Goal: Task Accomplishment & Management: Complete application form

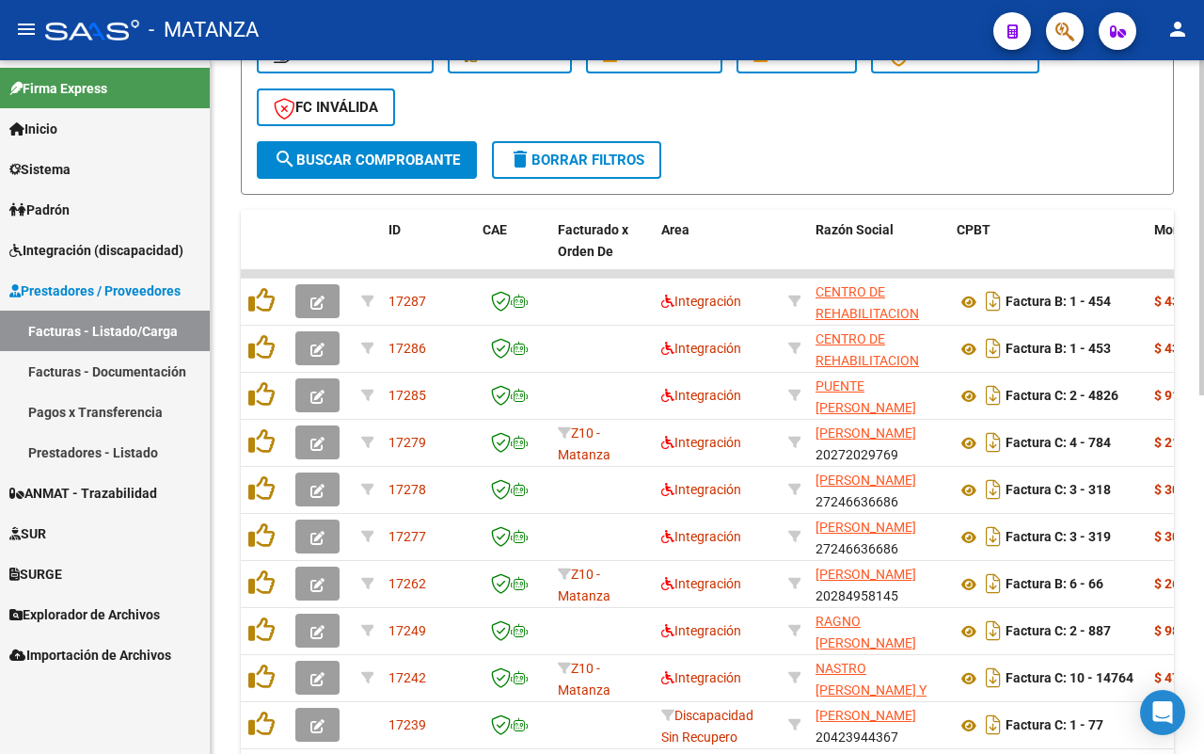
scroll to position [626, 0]
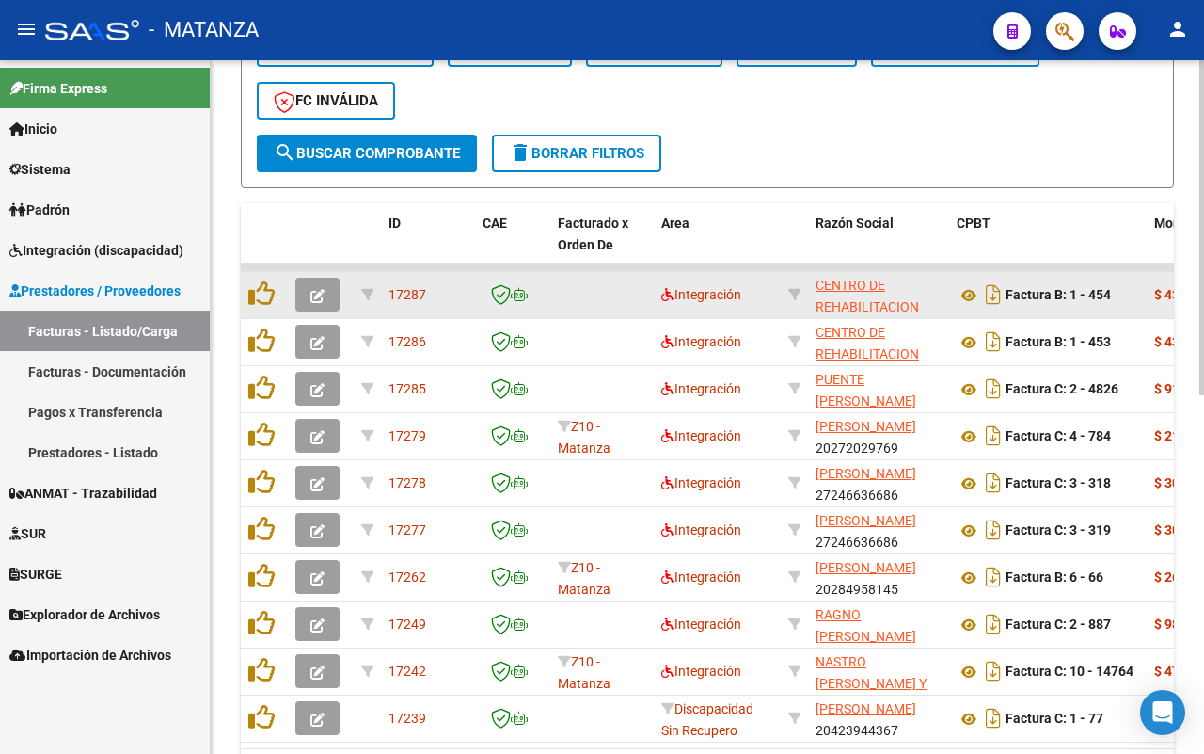
click at [312, 294] on icon "button" at bounding box center [318, 296] width 14 height 14
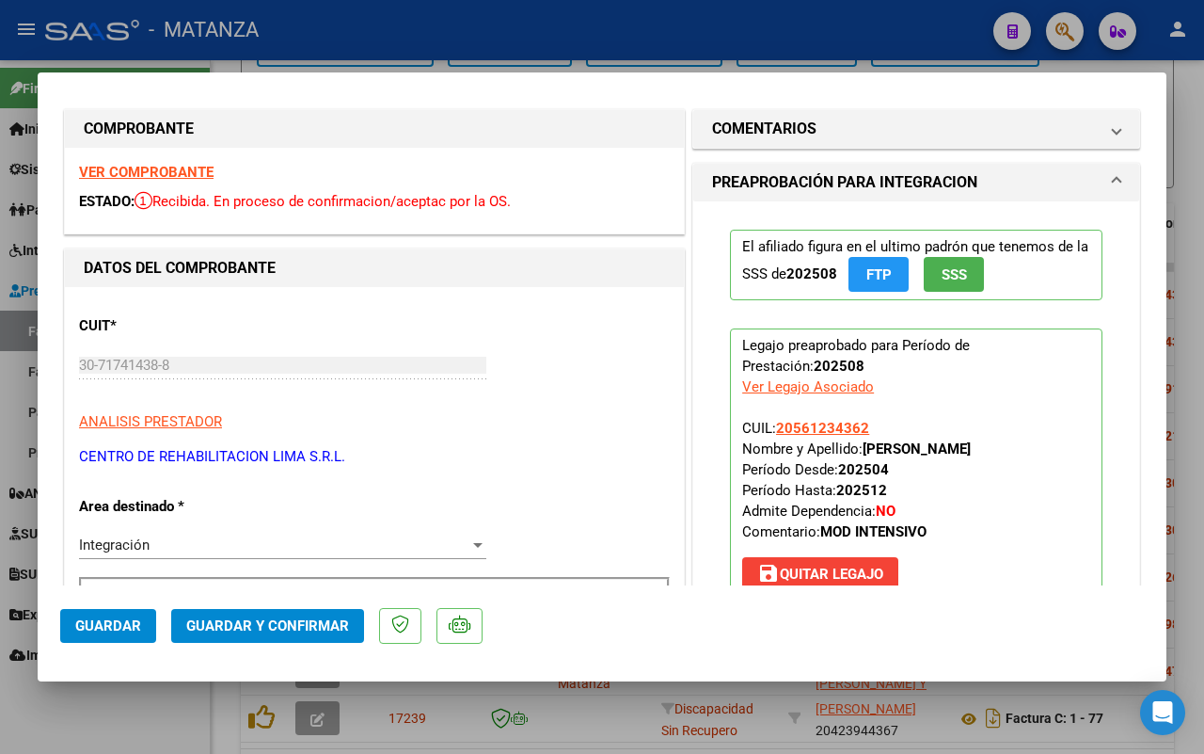
scroll to position [0, 0]
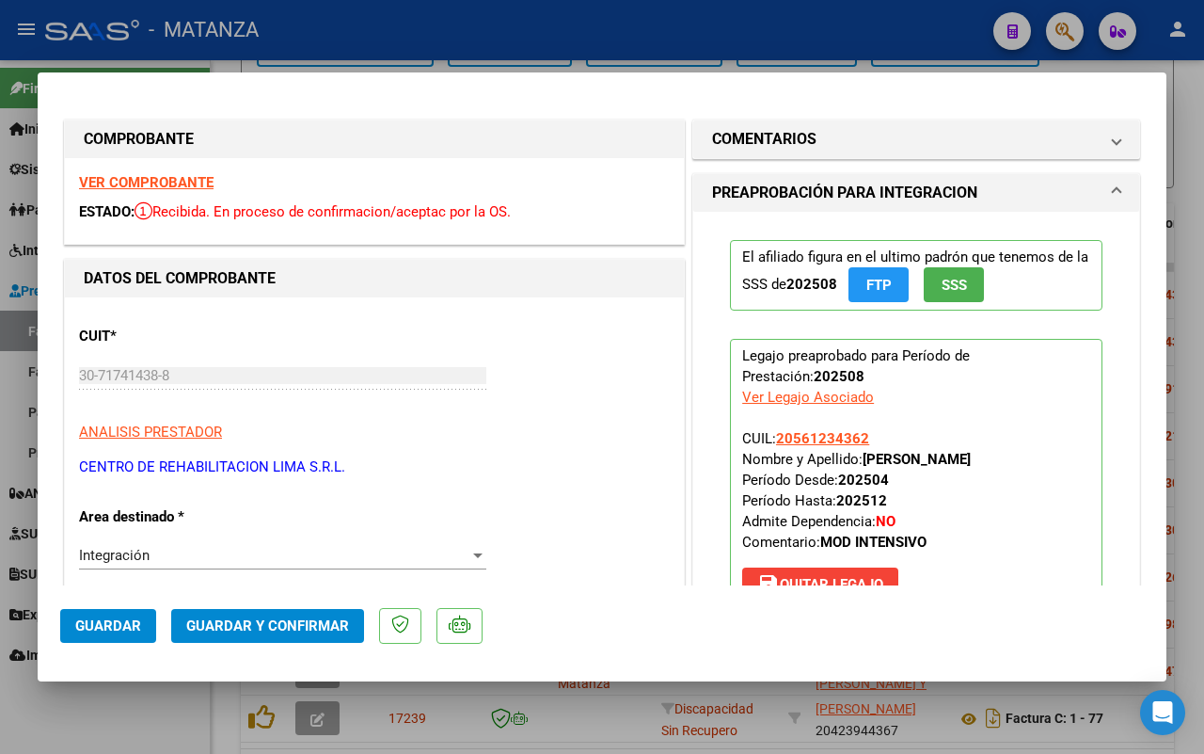
click at [169, 175] on strong "VER COMPROBANTE" at bounding box center [146, 182] width 135 height 17
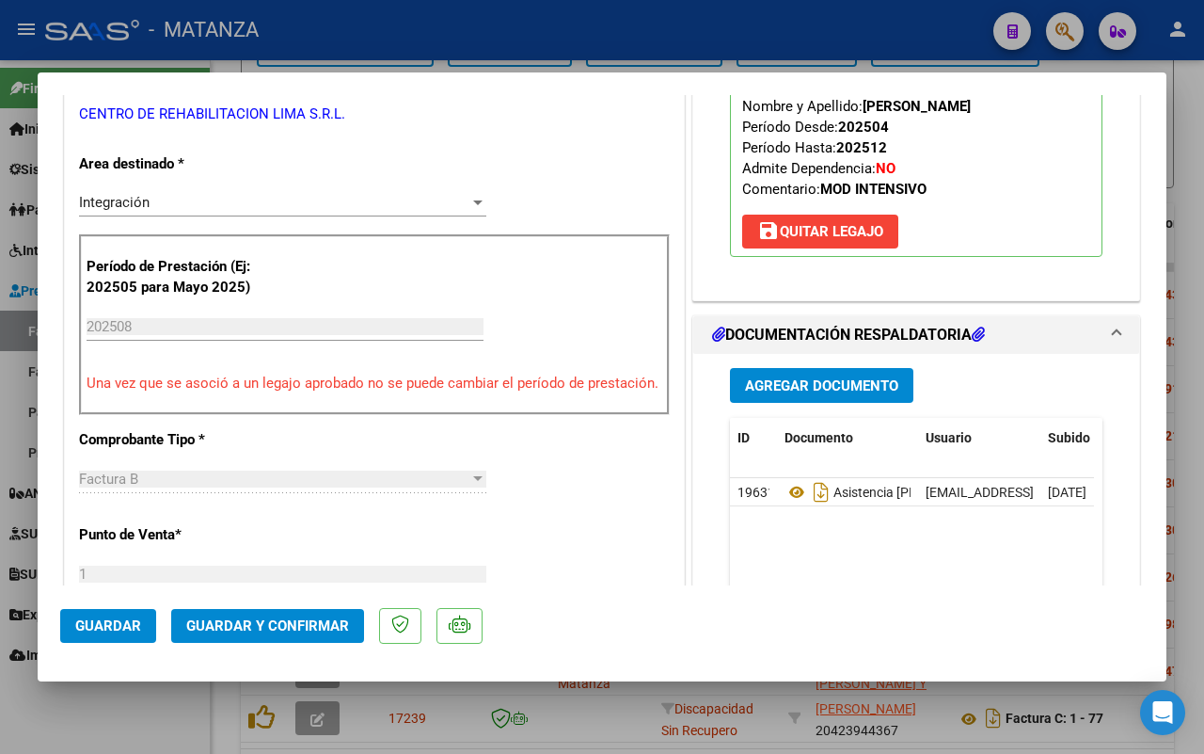
scroll to position [706, 0]
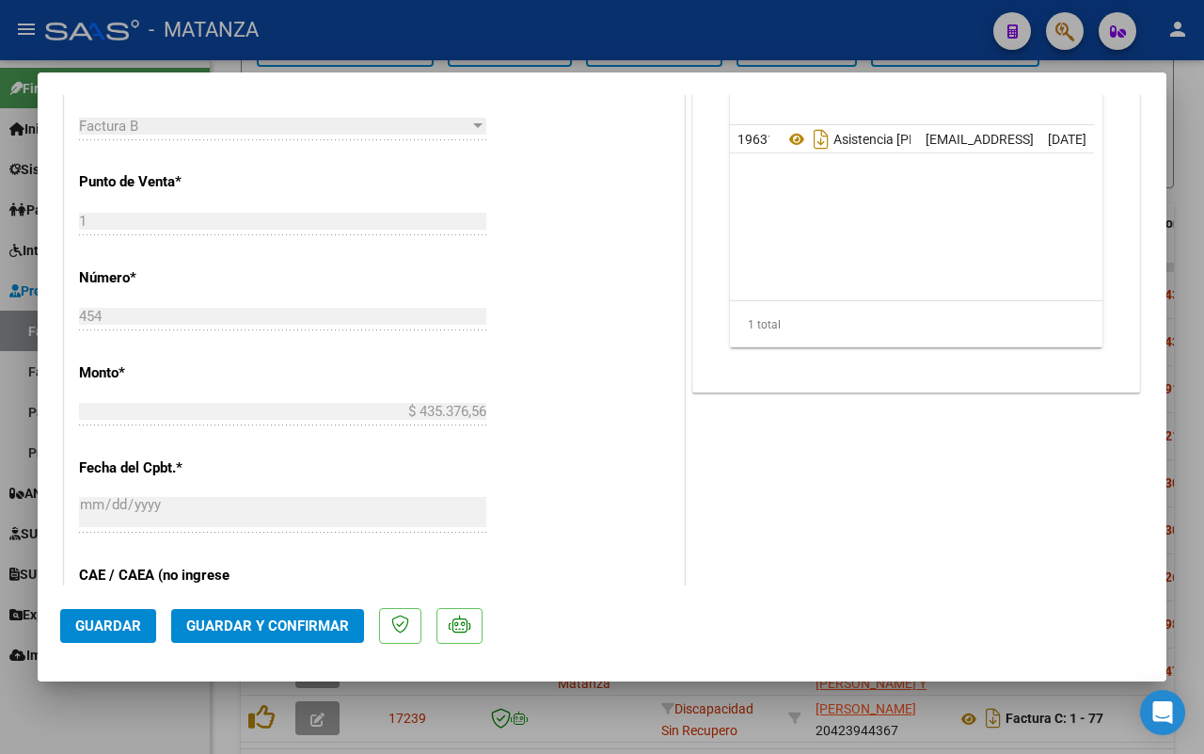
click at [268, 623] on span "Guardar y Confirmar" at bounding box center [267, 625] width 163 height 17
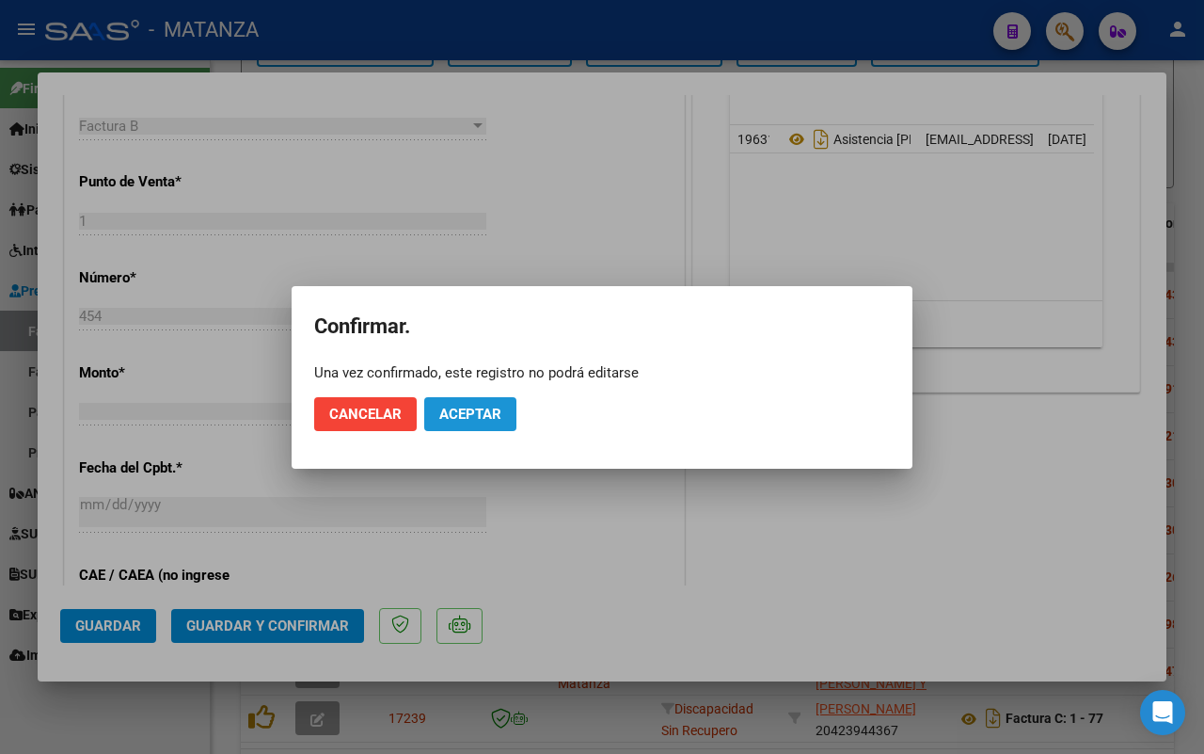
click at [486, 416] on span "Aceptar" at bounding box center [470, 414] width 62 height 17
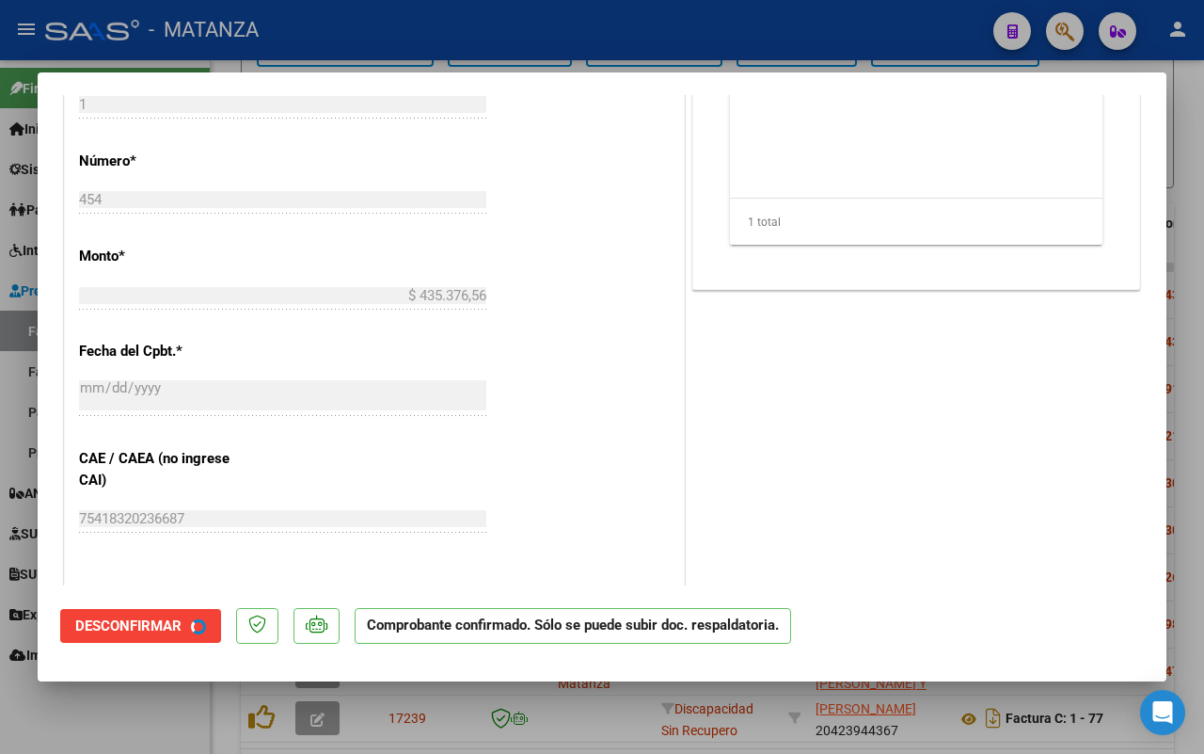
scroll to position [726, 0]
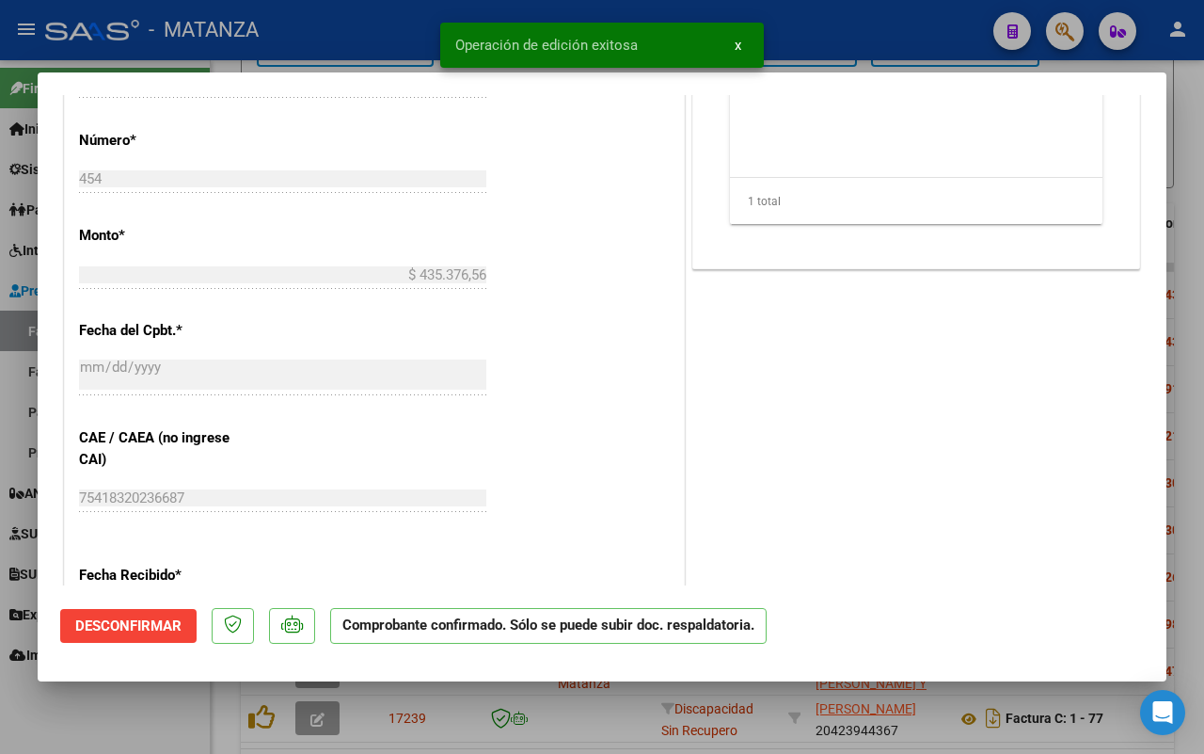
click at [123, 707] on div at bounding box center [602, 377] width 1204 height 754
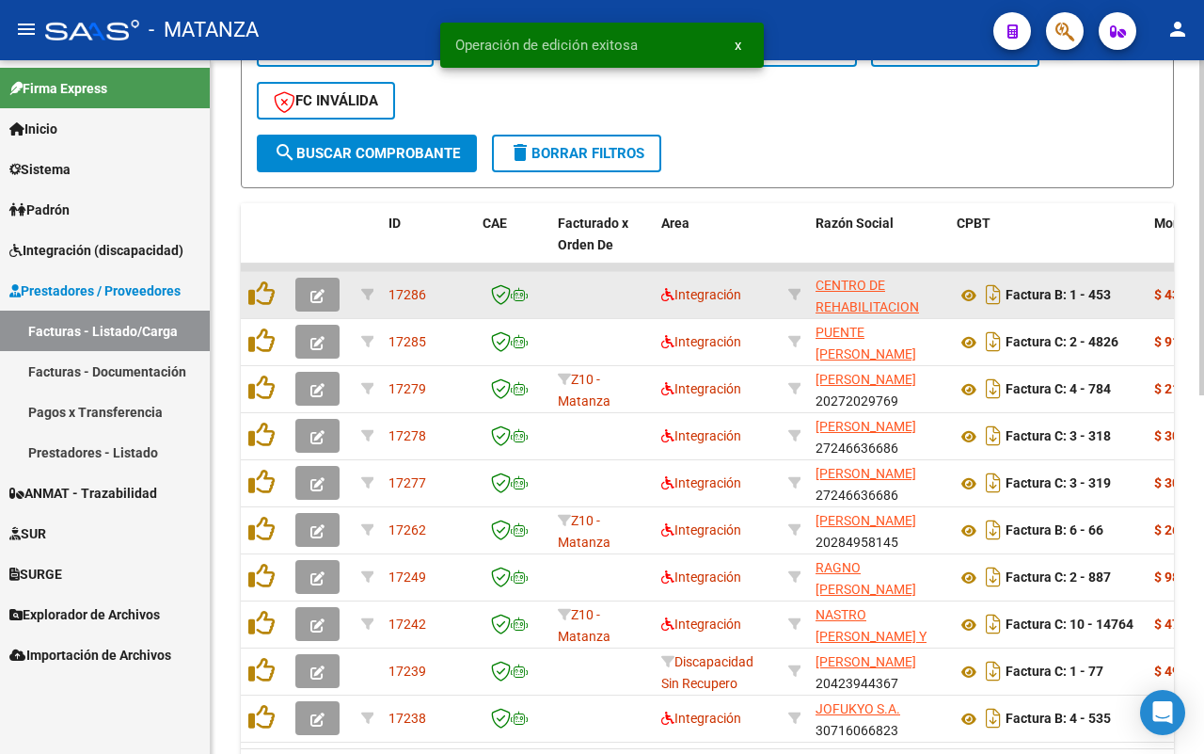
scroll to position [626, 0]
click at [307, 287] on button "button" at bounding box center [317, 295] width 44 height 34
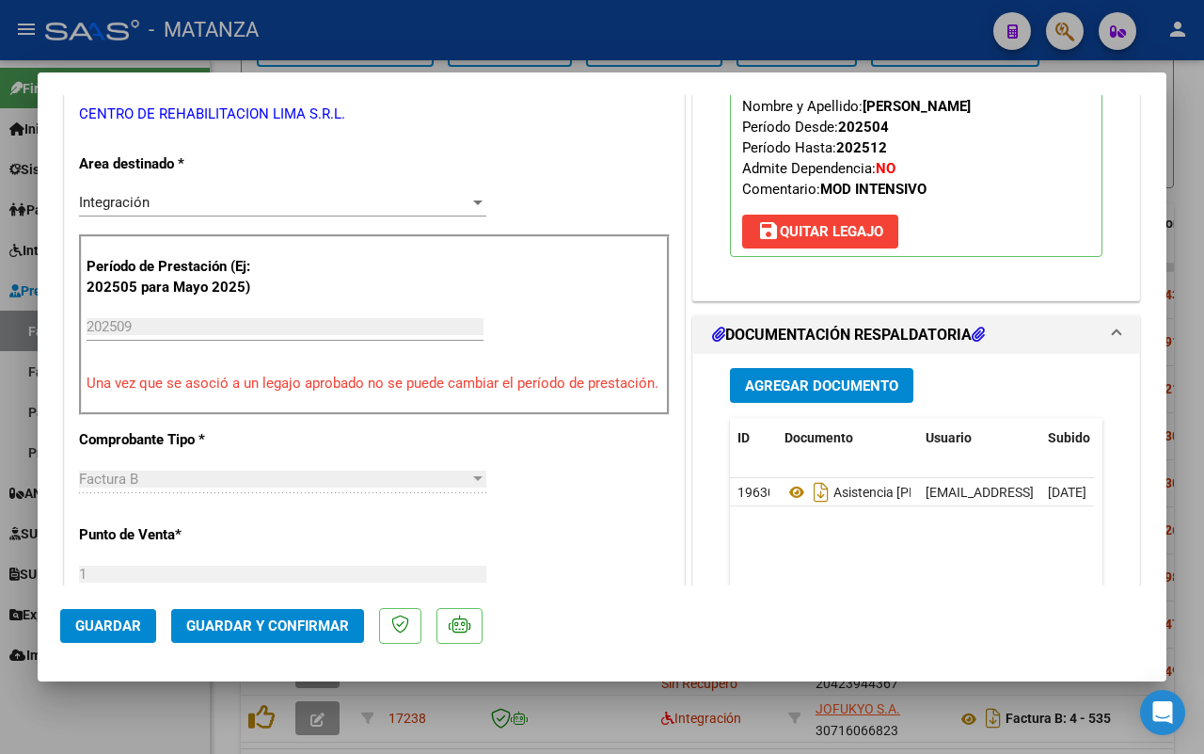
scroll to position [0, 0]
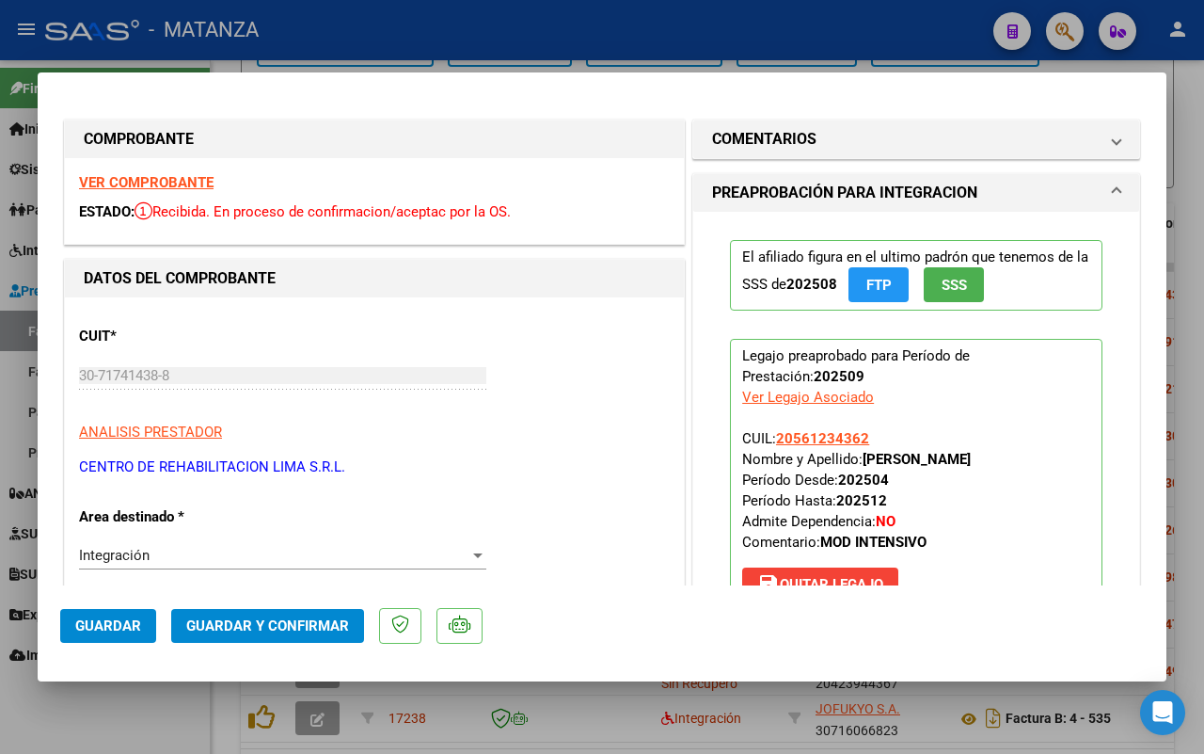
click at [177, 183] on strong "VER COMPROBANTE" at bounding box center [146, 182] width 135 height 17
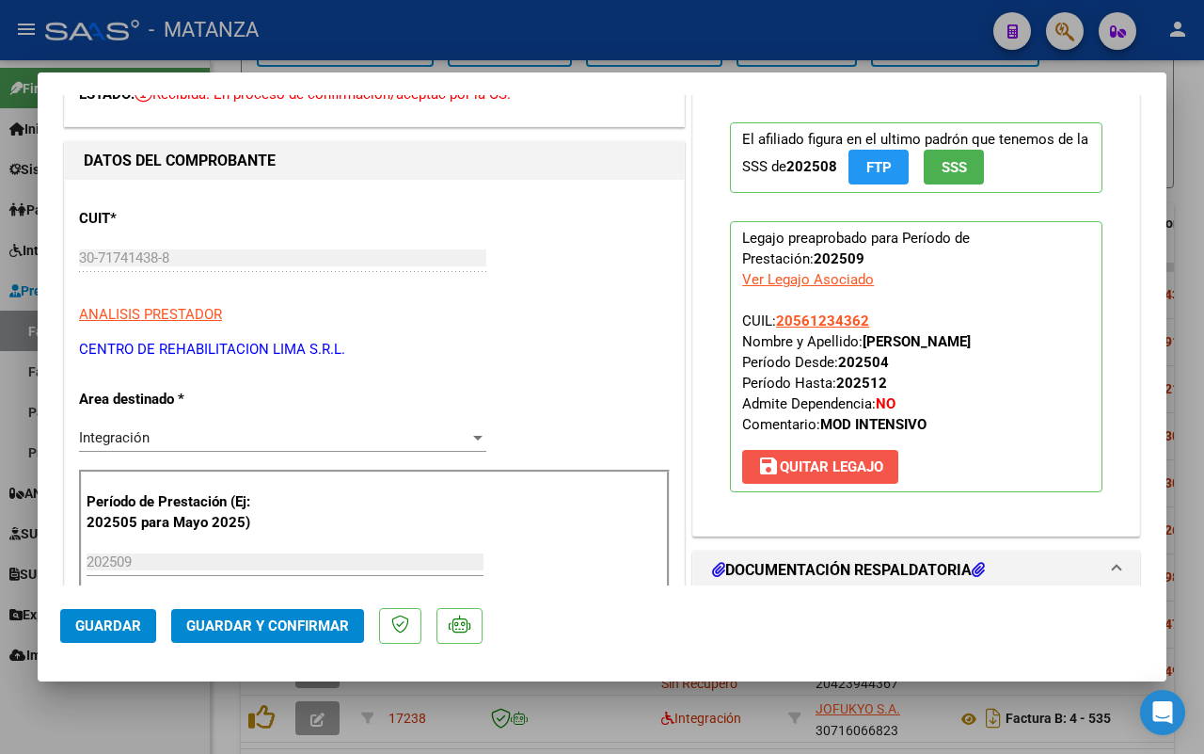
click at [801, 458] on span "save [PERSON_NAME]" at bounding box center [820, 466] width 126 height 17
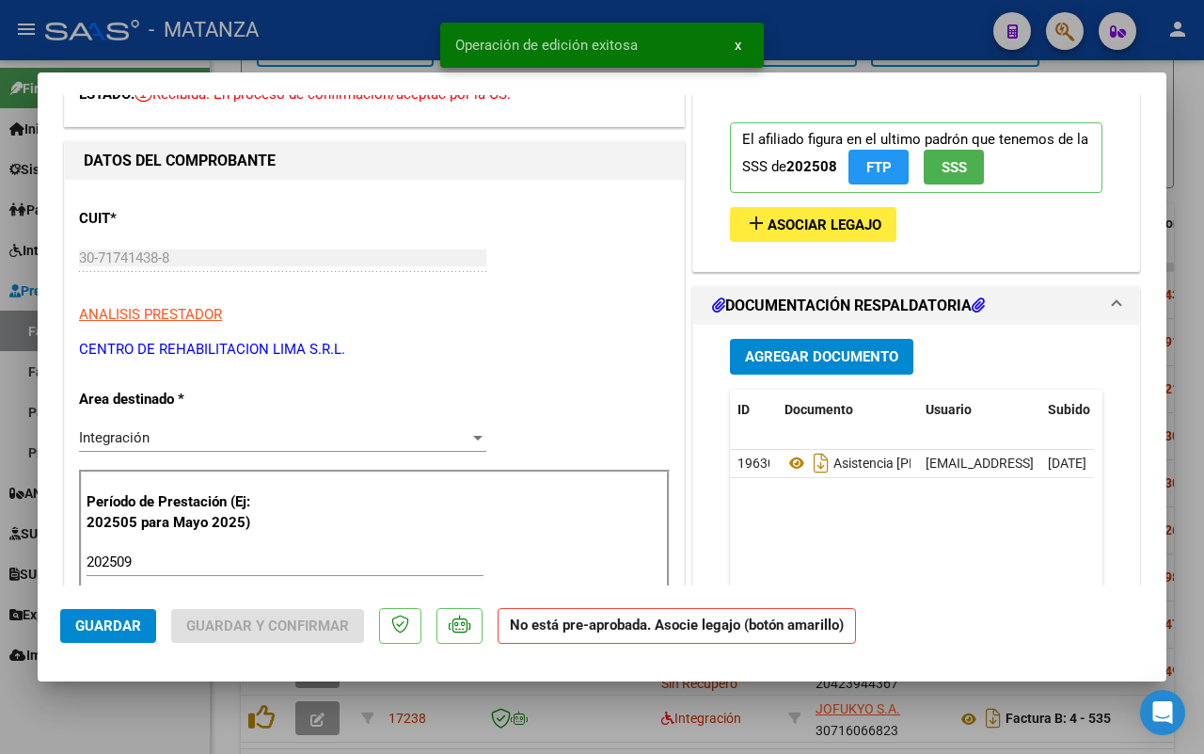
click at [171, 550] on div "202509 Ingrese el Período de Prestación como indica el ejemplo" at bounding box center [285, 562] width 397 height 28
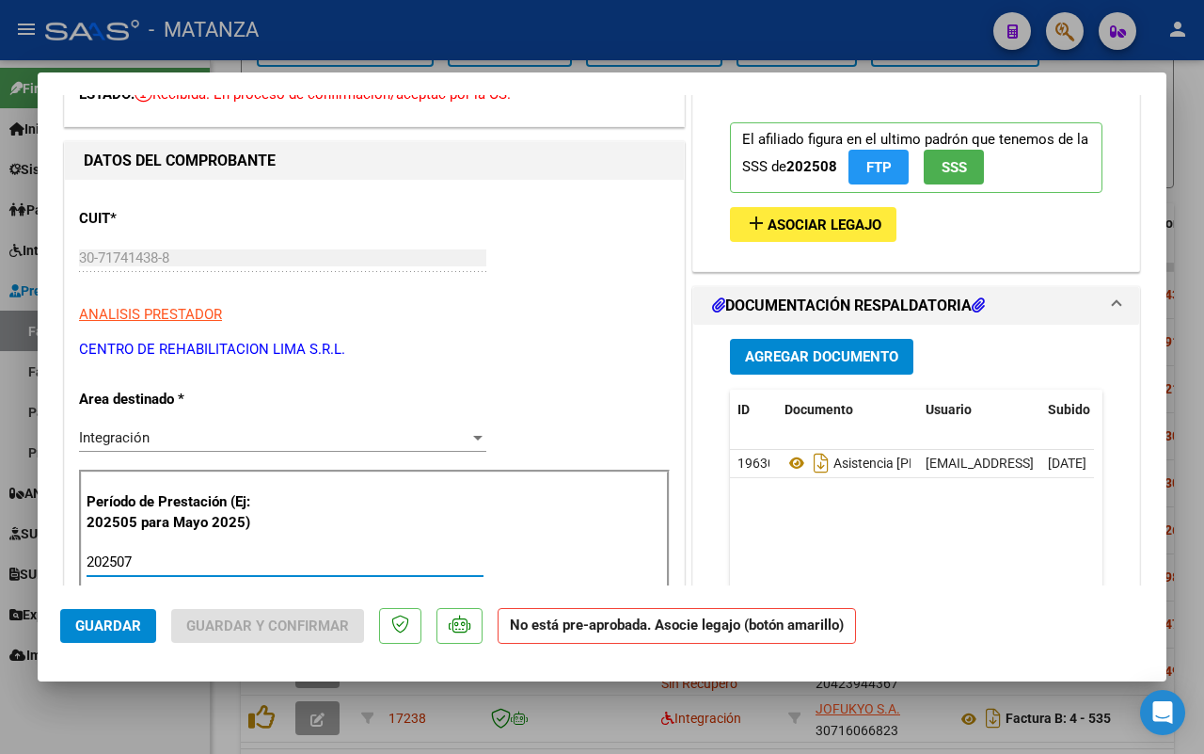
type input "202507"
click at [844, 213] on button "add Asociar Legajo" at bounding box center [813, 224] width 167 height 35
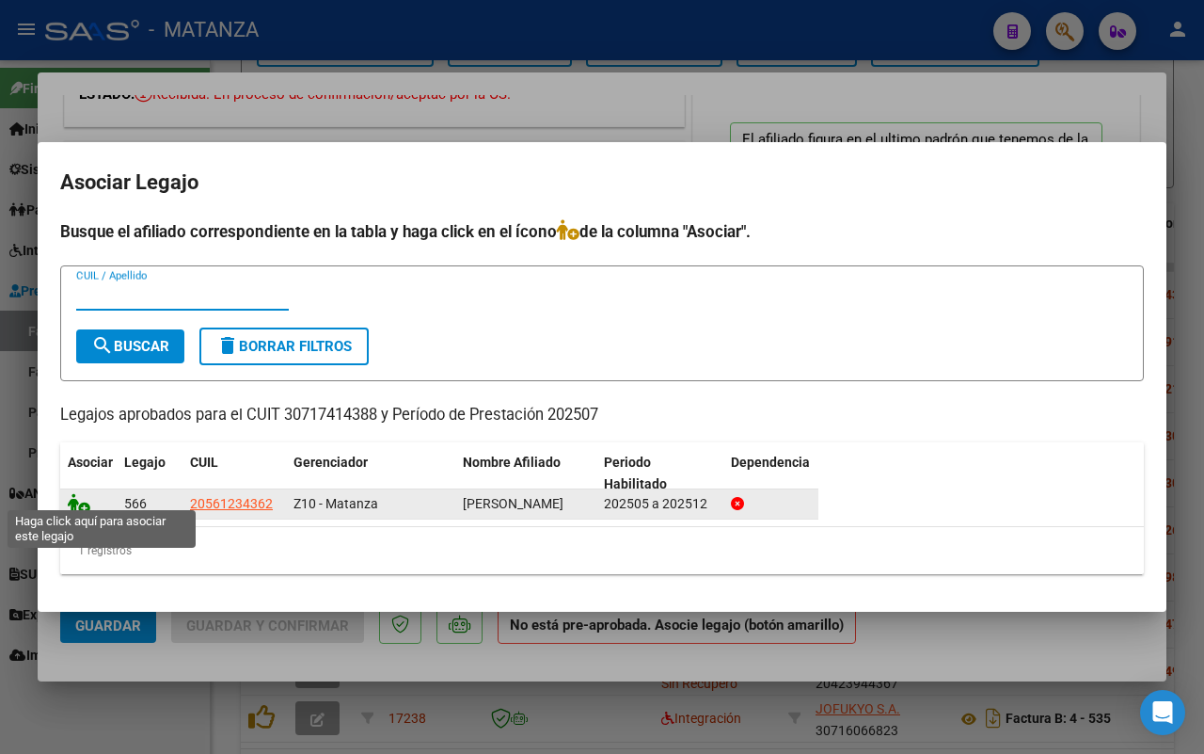
click at [72, 495] on icon at bounding box center [79, 503] width 23 height 21
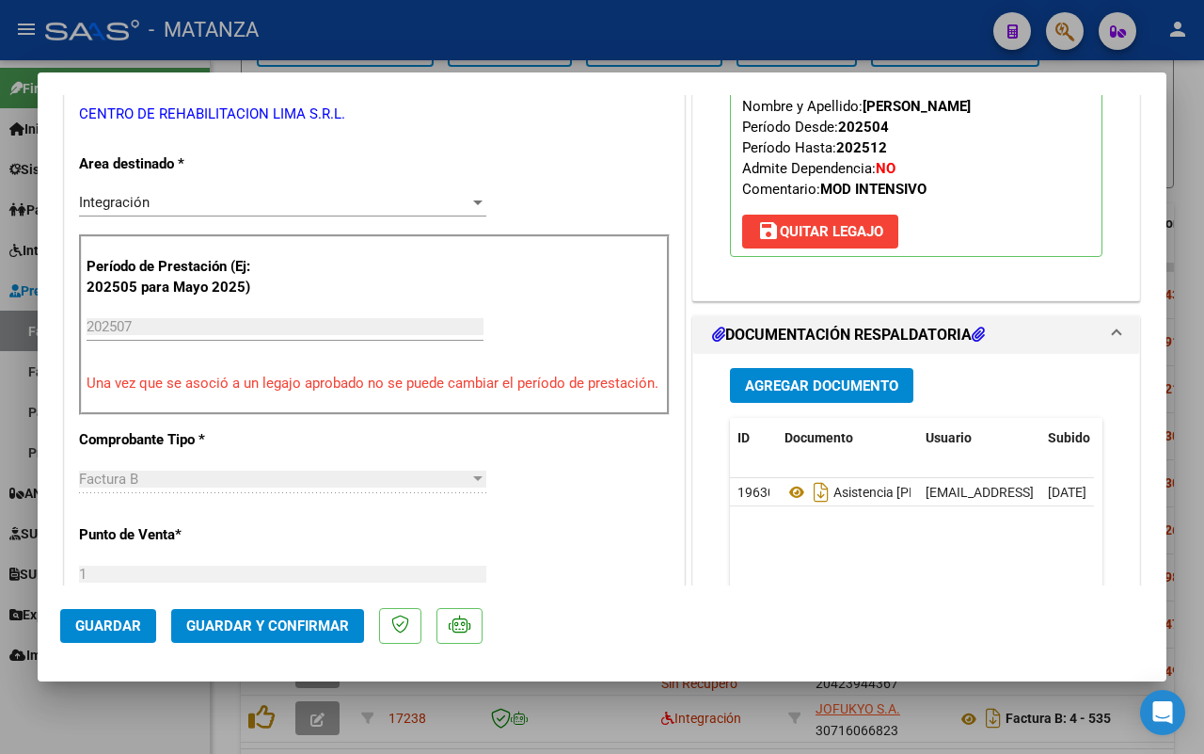
scroll to position [588, 0]
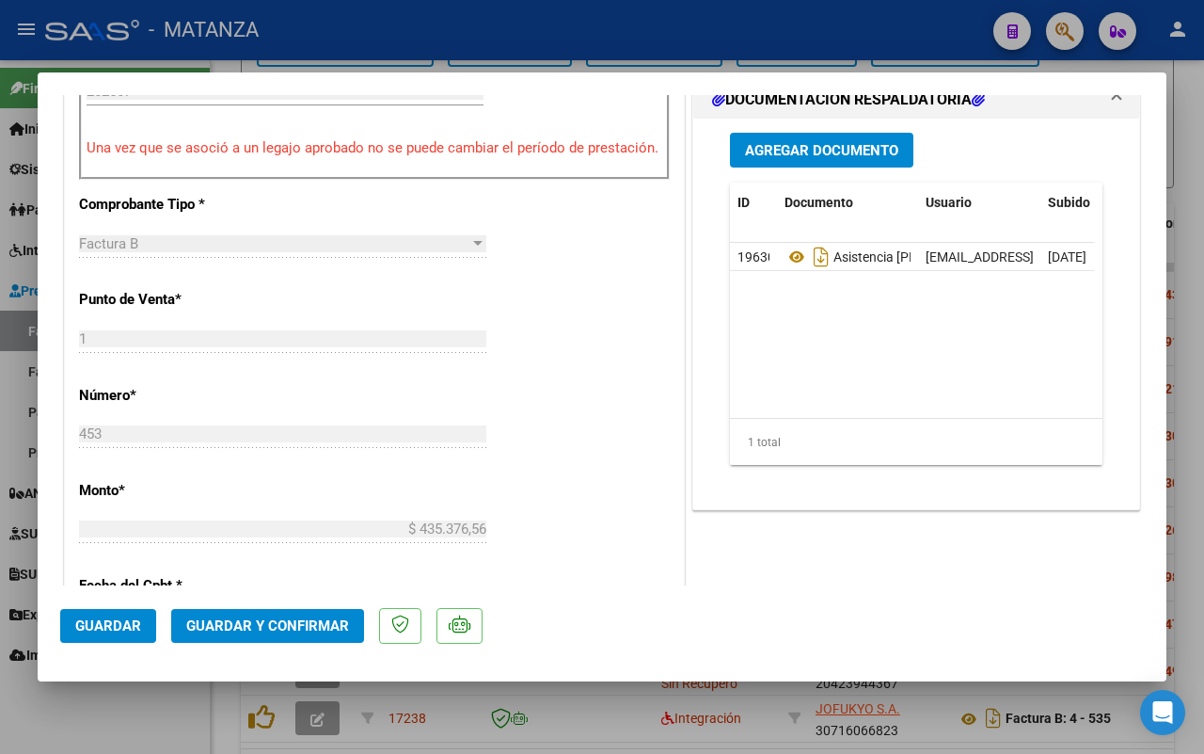
click at [279, 622] on span "Guardar y Confirmar" at bounding box center [267, 625] width 163 height 17
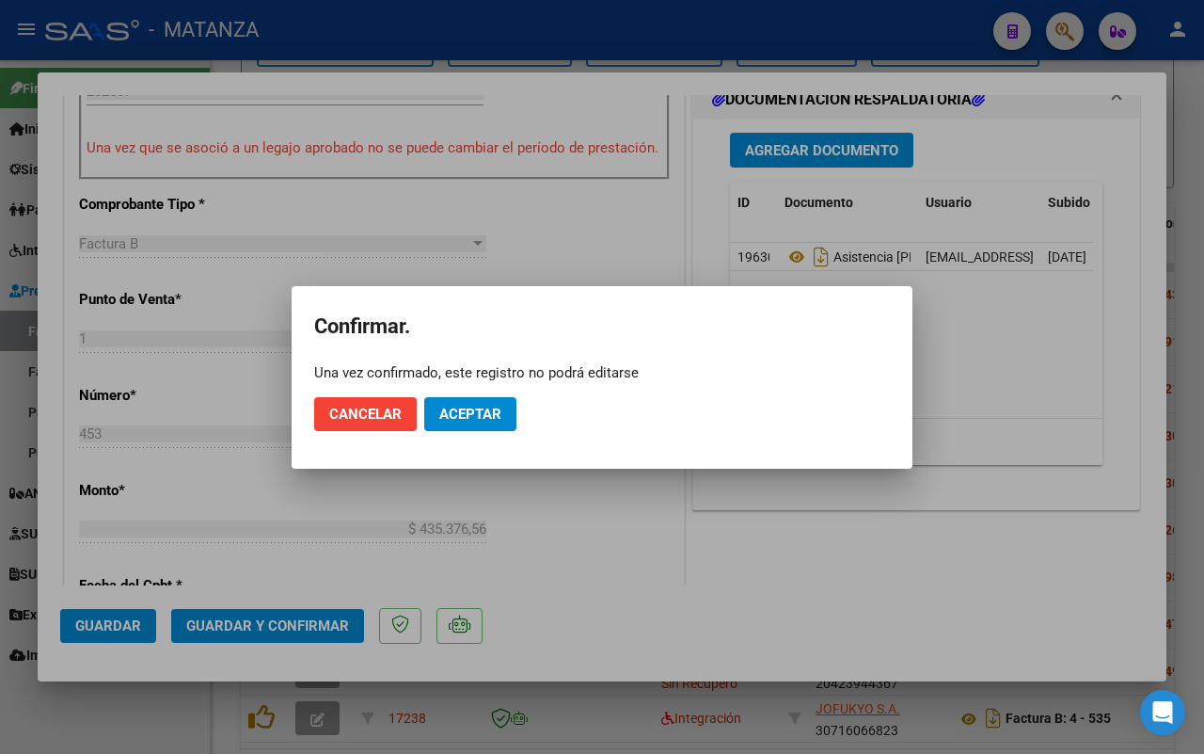
drag, startPoint x: 464, startPoint y: 407, endPoint x: 638, endPoint y: 456, distance: 180.8
click at [470, 406] on span "Aceptar" at bounding box center [470, 414] width 62 height 17
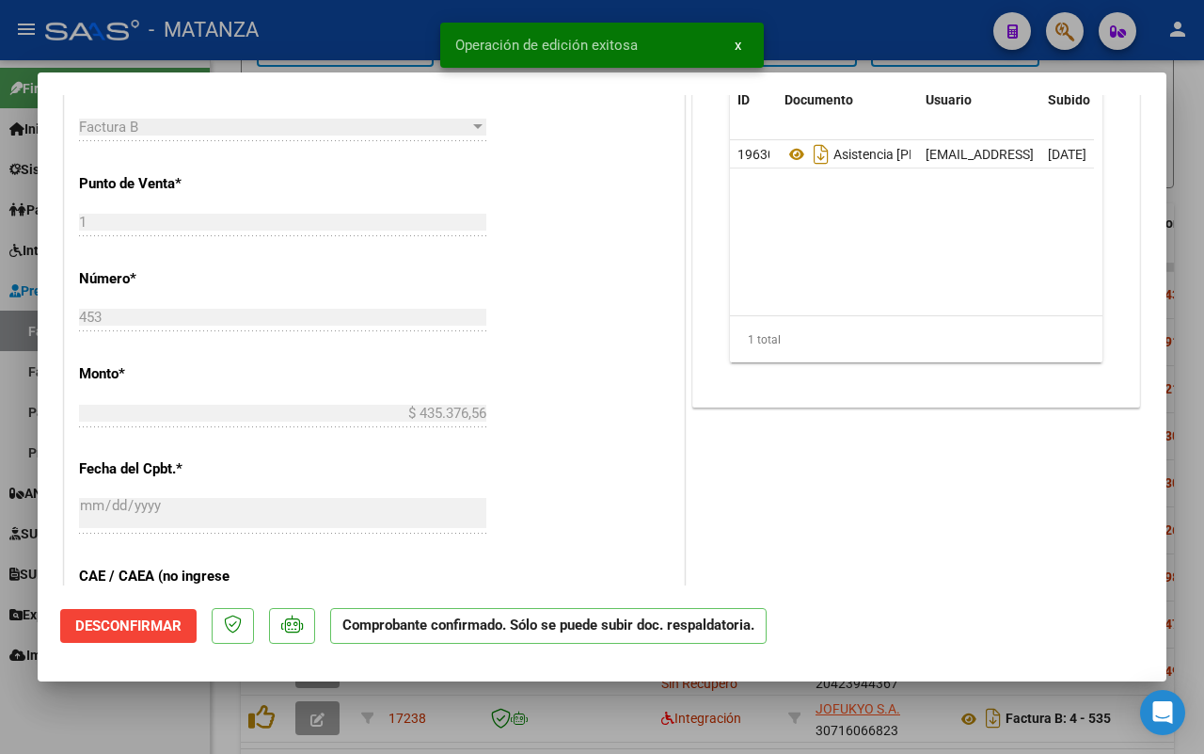
scroll to position [609, 0]
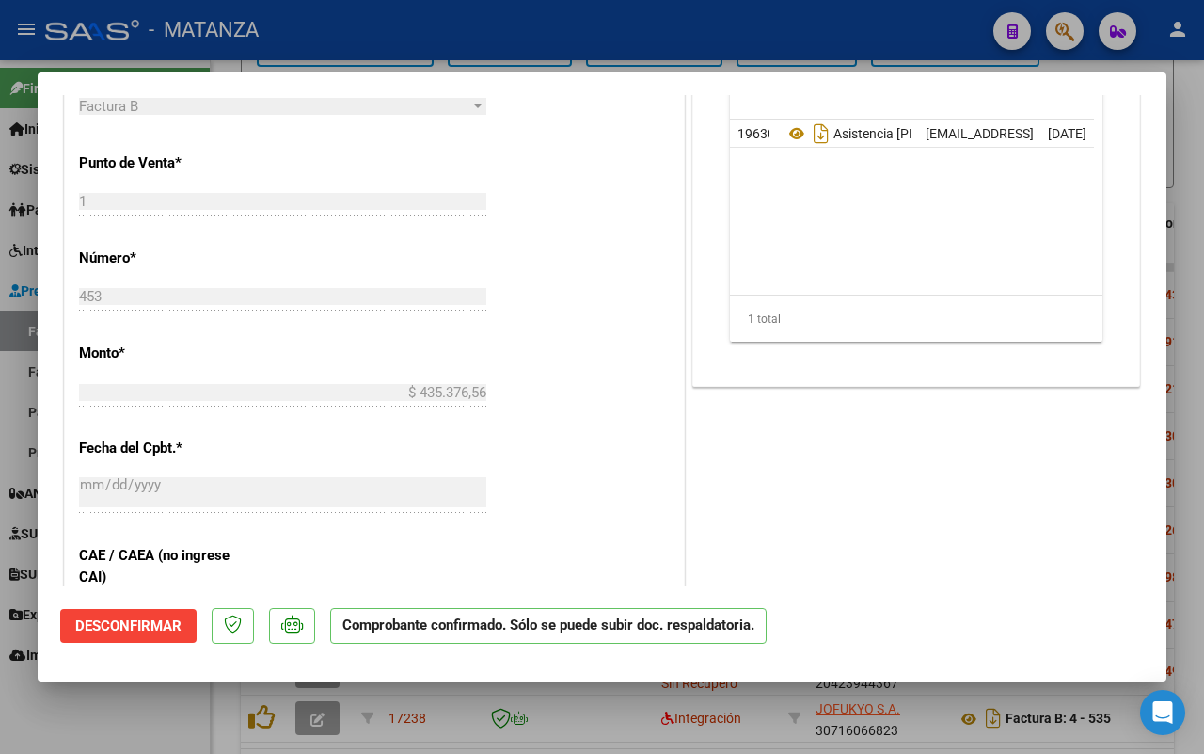
click at [177, 720] on div at bounding box center [602, 377] width 1204 height 754
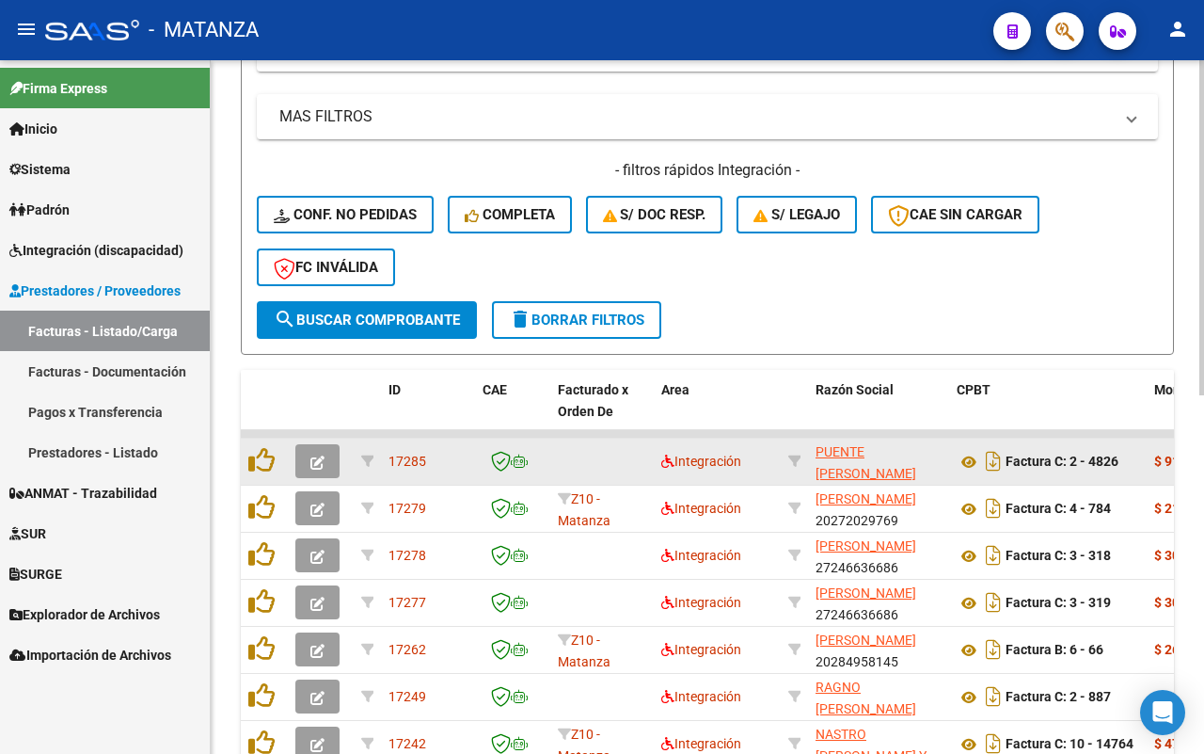
scroll to position [508, 0]
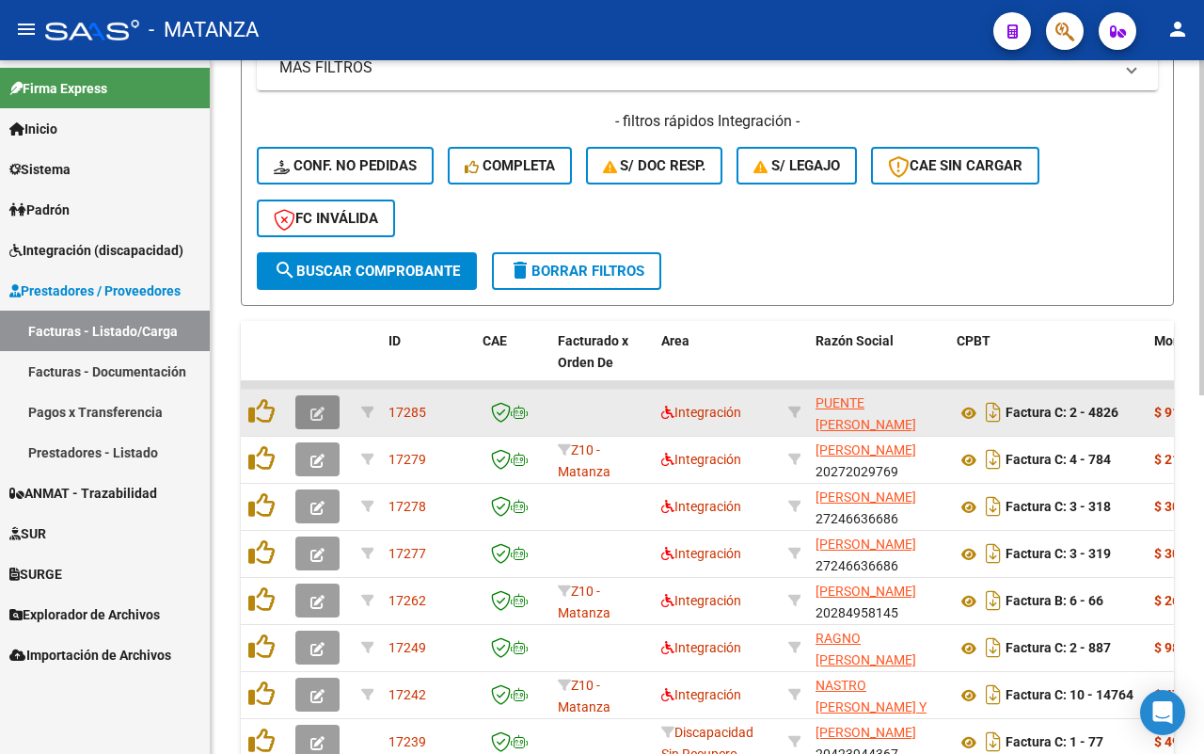
click at [326, 414] on button "button" at bounding box center [317, 412] width 44 height 34
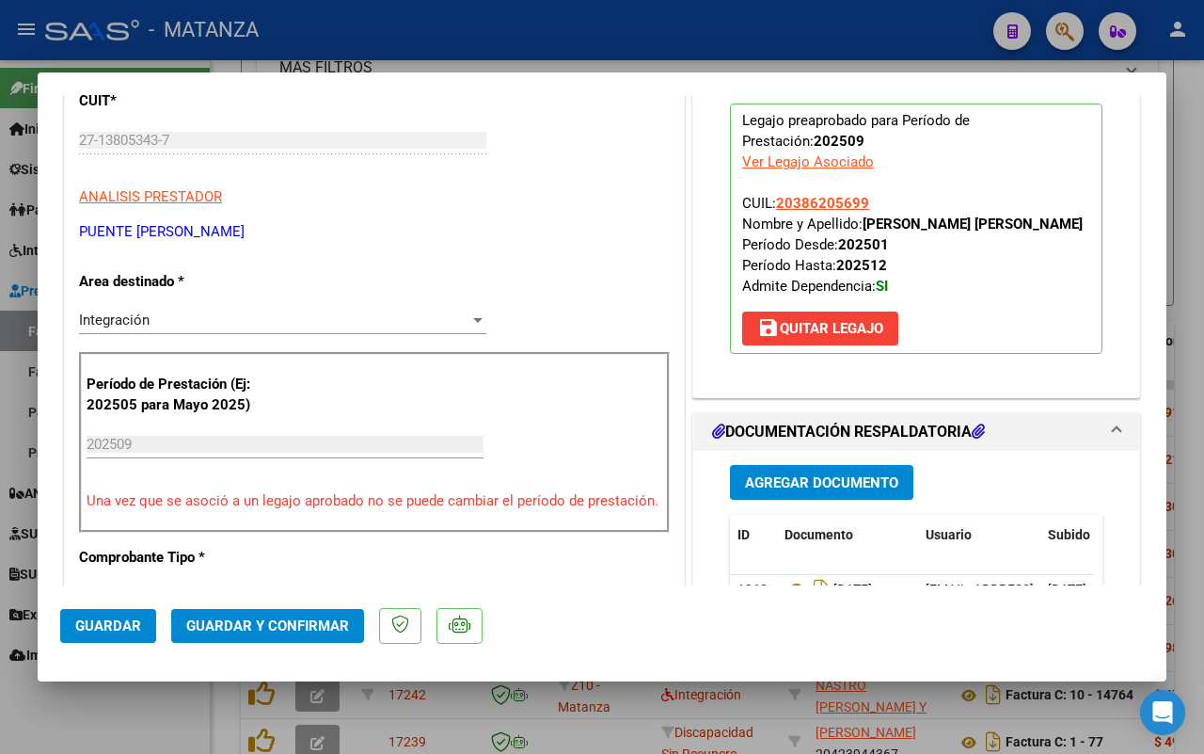
scroll to position [470, 0]
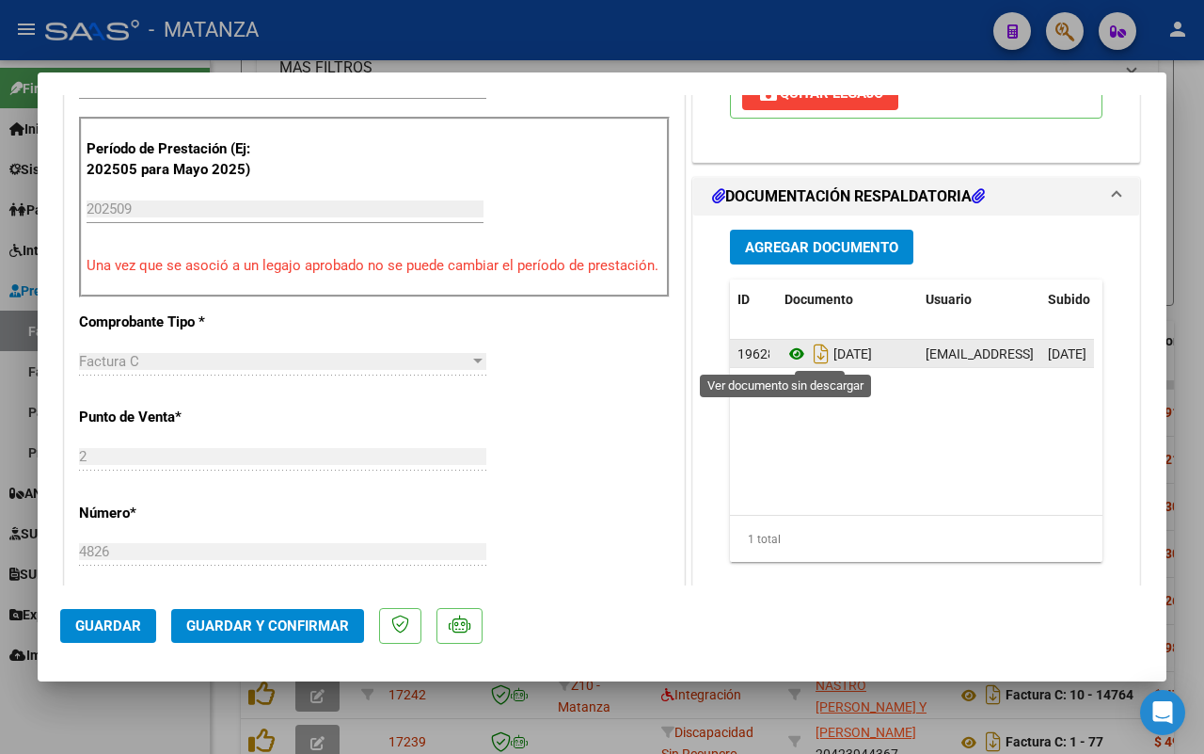
click at [787, 363] on icon at bounding box center [797, 353] width 24 height 23
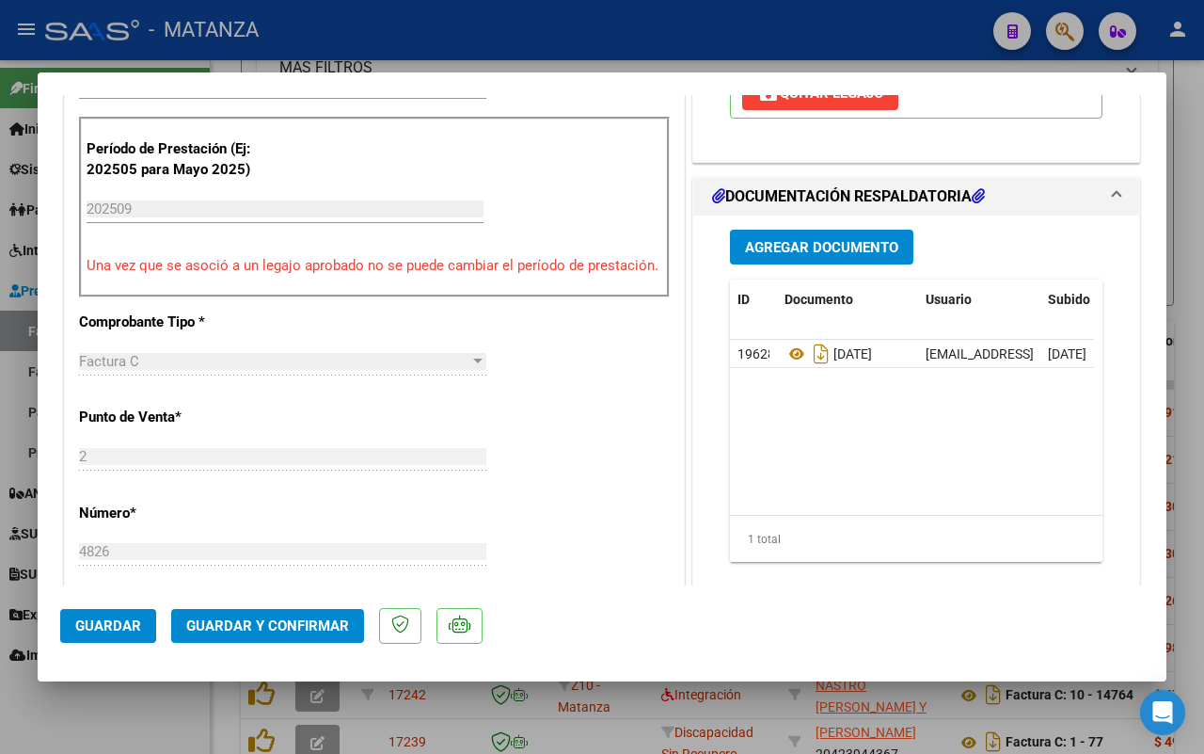
scroll to position [235, 0]
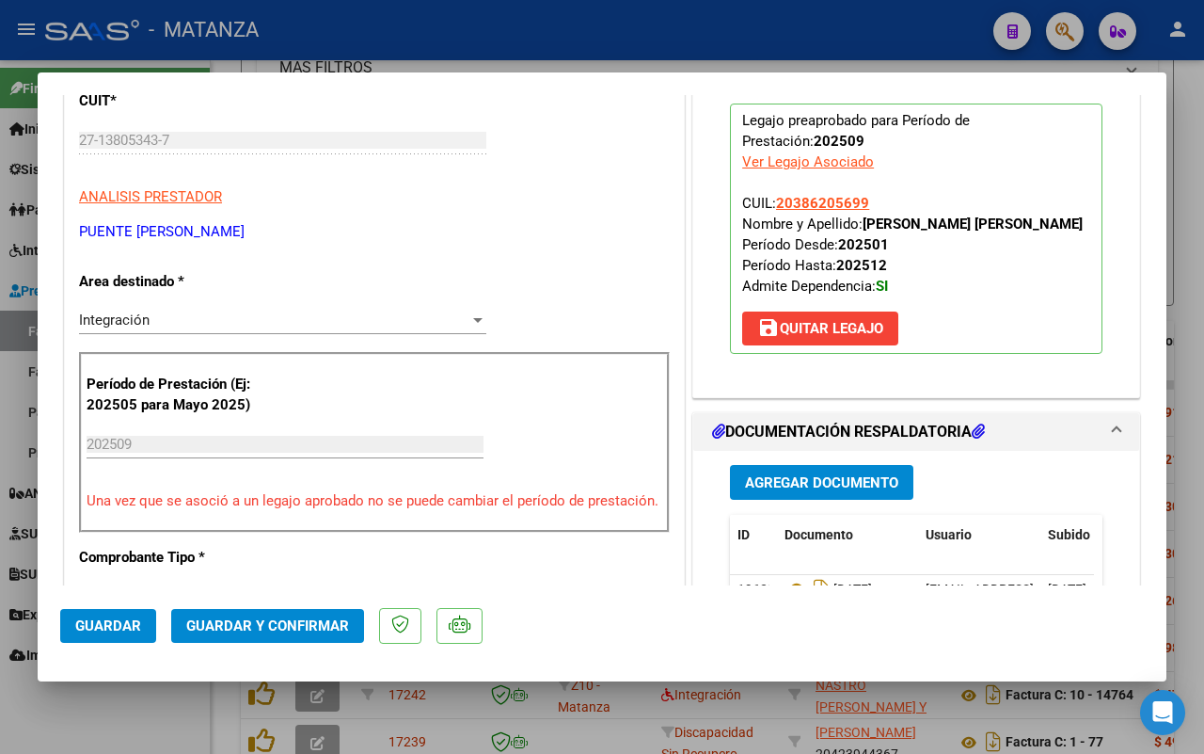
click at [189, 712] on div at bounding box center [602, 377] width 1204 height 754
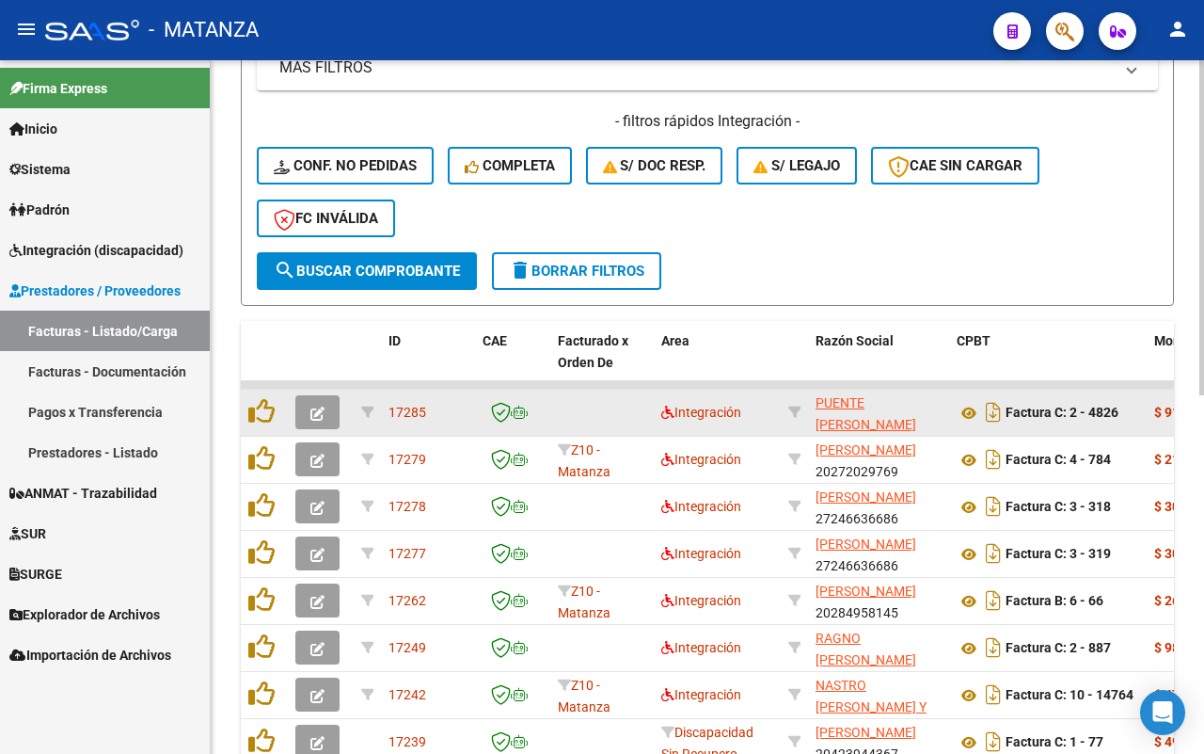
scroll to position [626, 0]
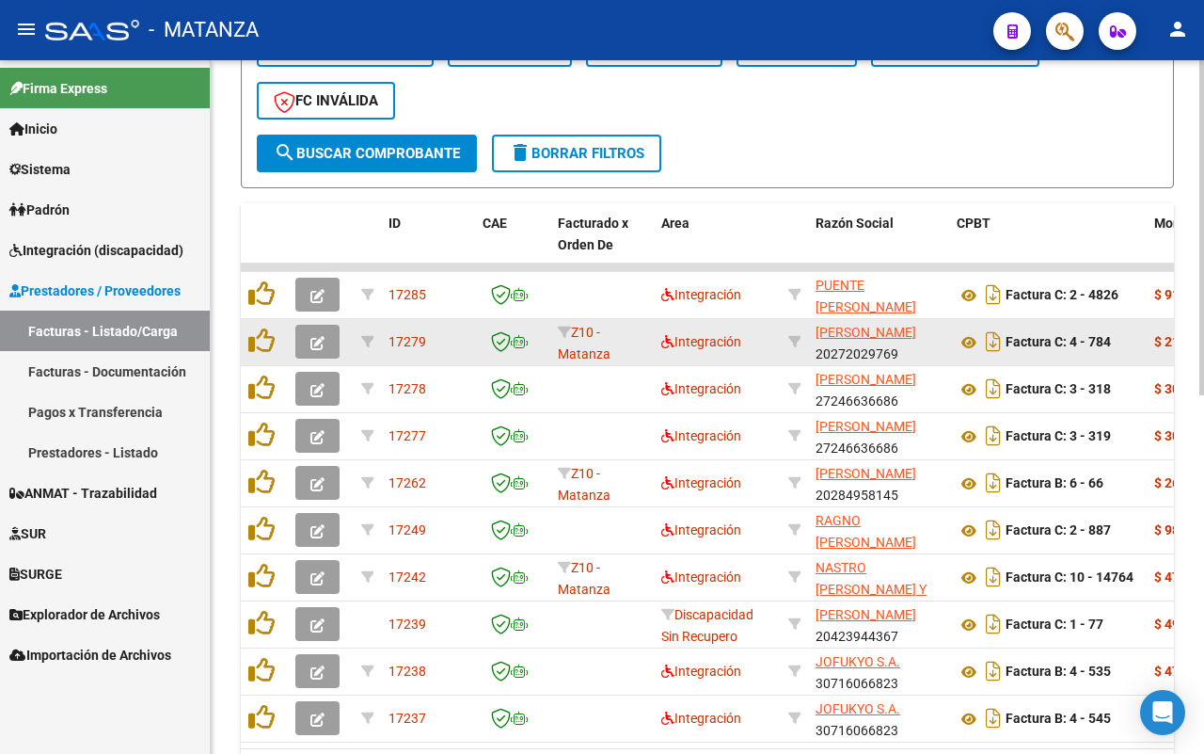
click at [318, 341] on icon "button" at bounding box center [318, 343] width 14 height 14
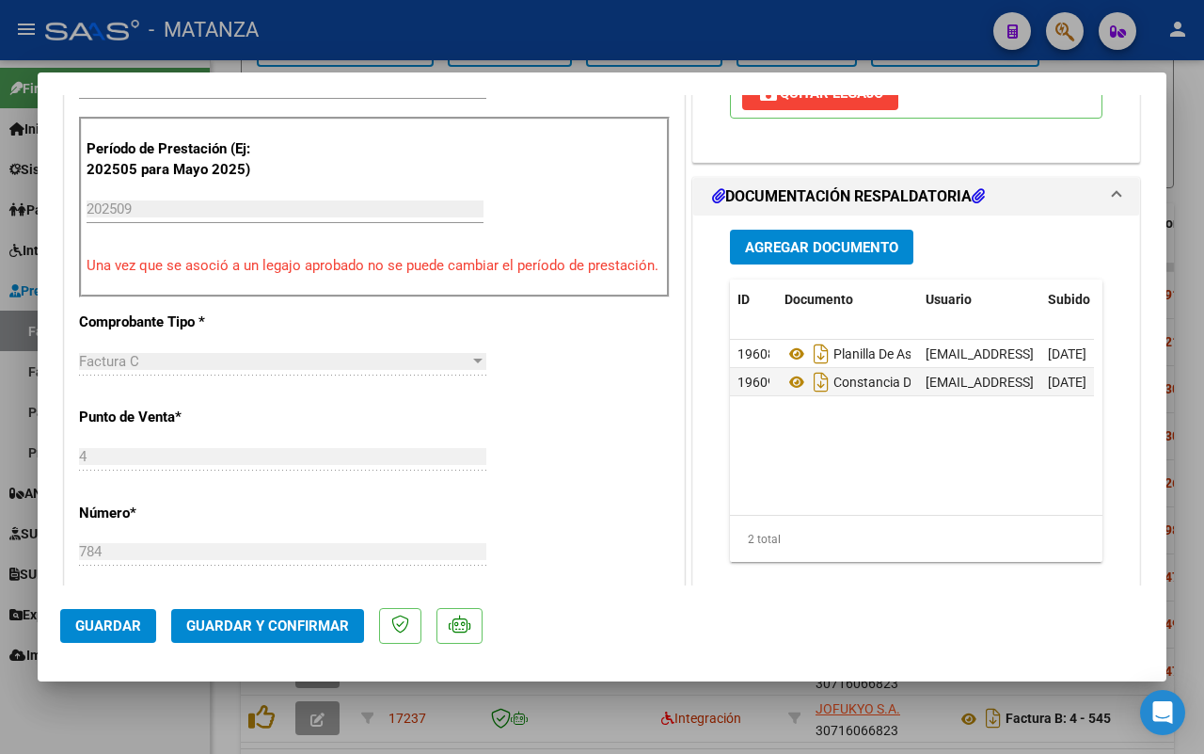
scroll to position [0, 0]
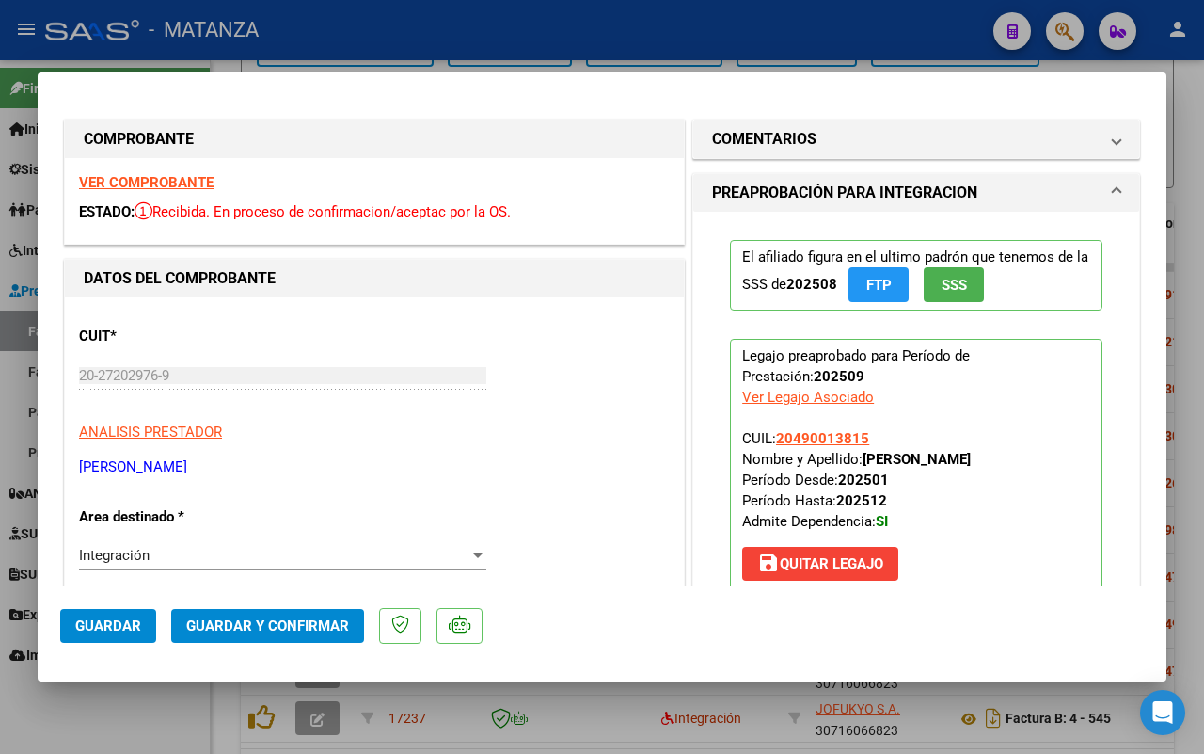
click at [163, 185] on strong "VER COMPROBANTE" at bounding box center [146, 182] width 135 height 17
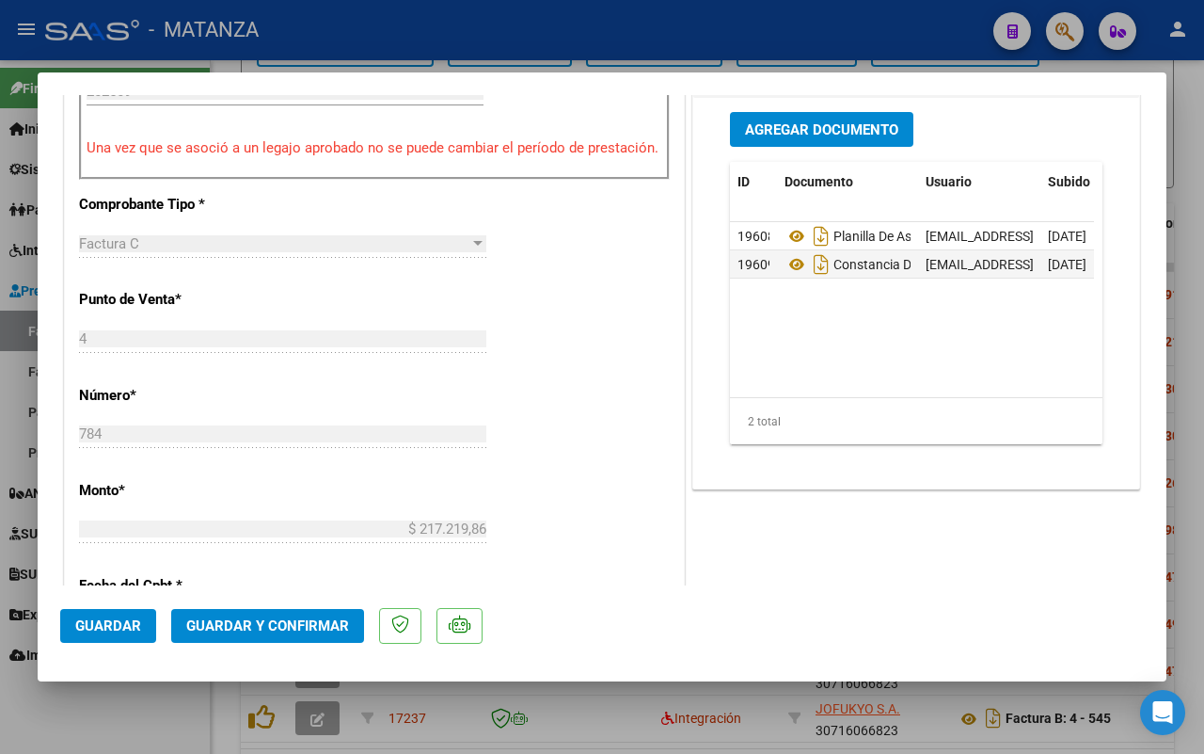
scroll to position [470, 0]
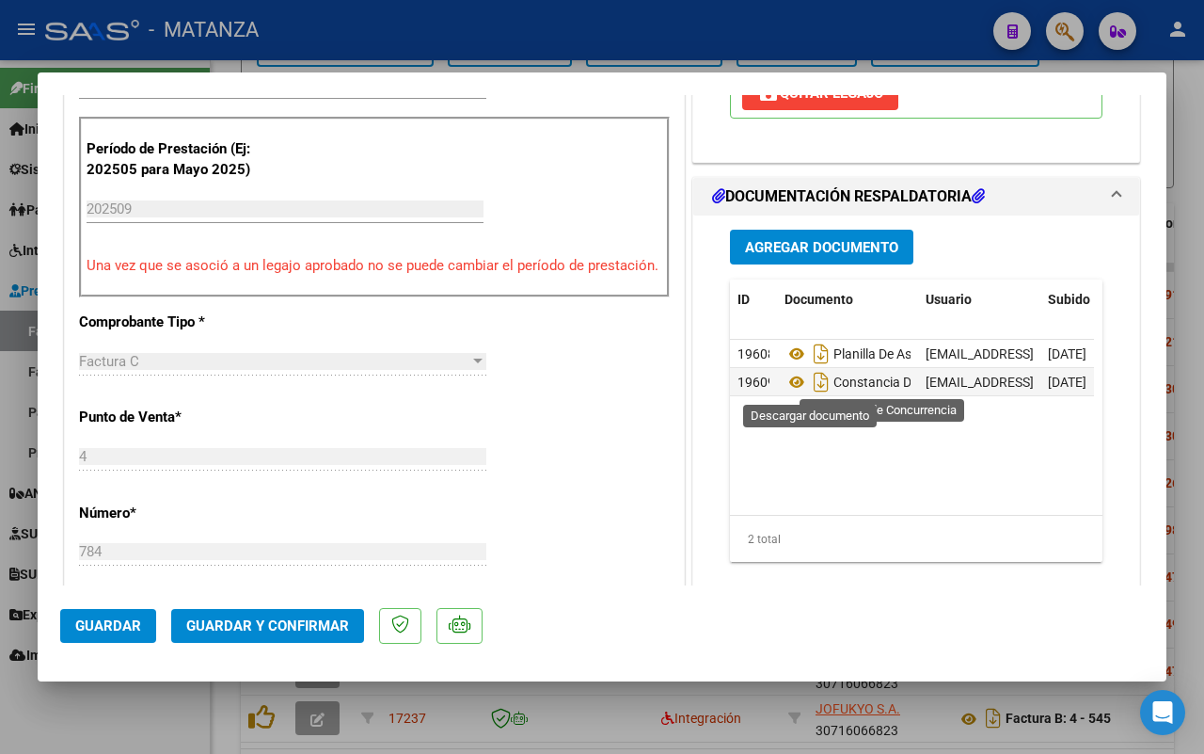
click at [786, 359] on icon at bounding box center [797, 353] width 24 height 23
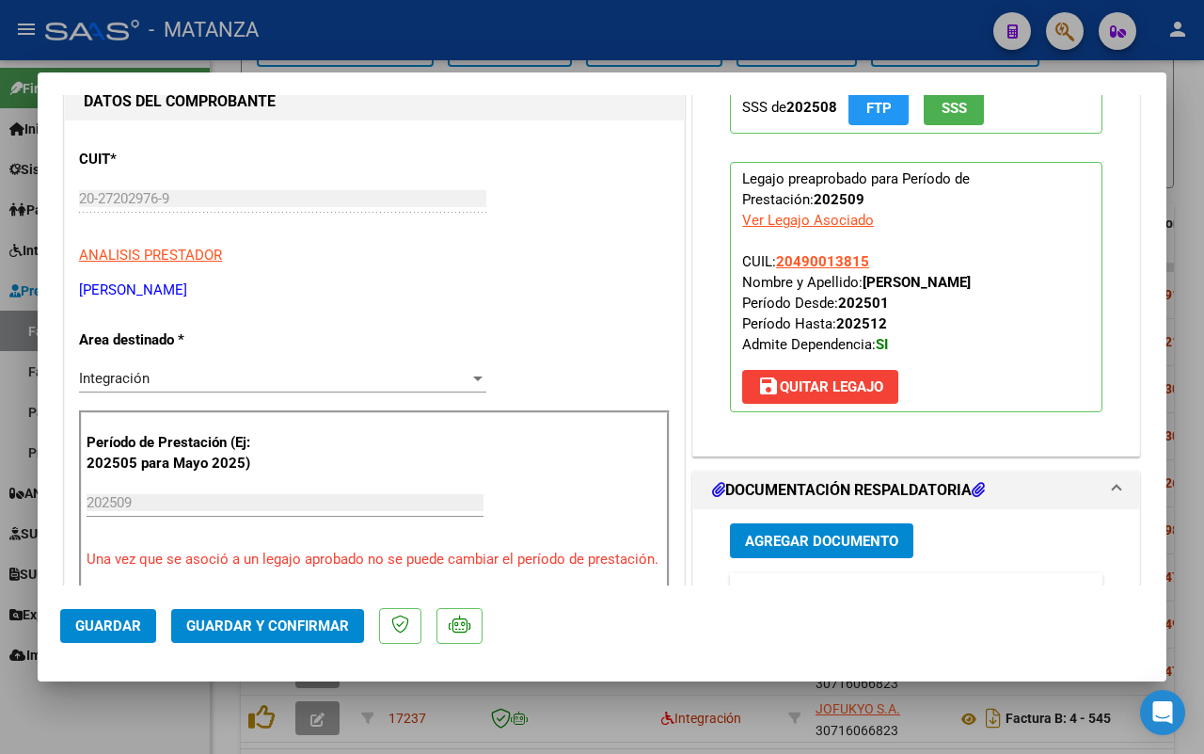
scroll to position [118, 0]
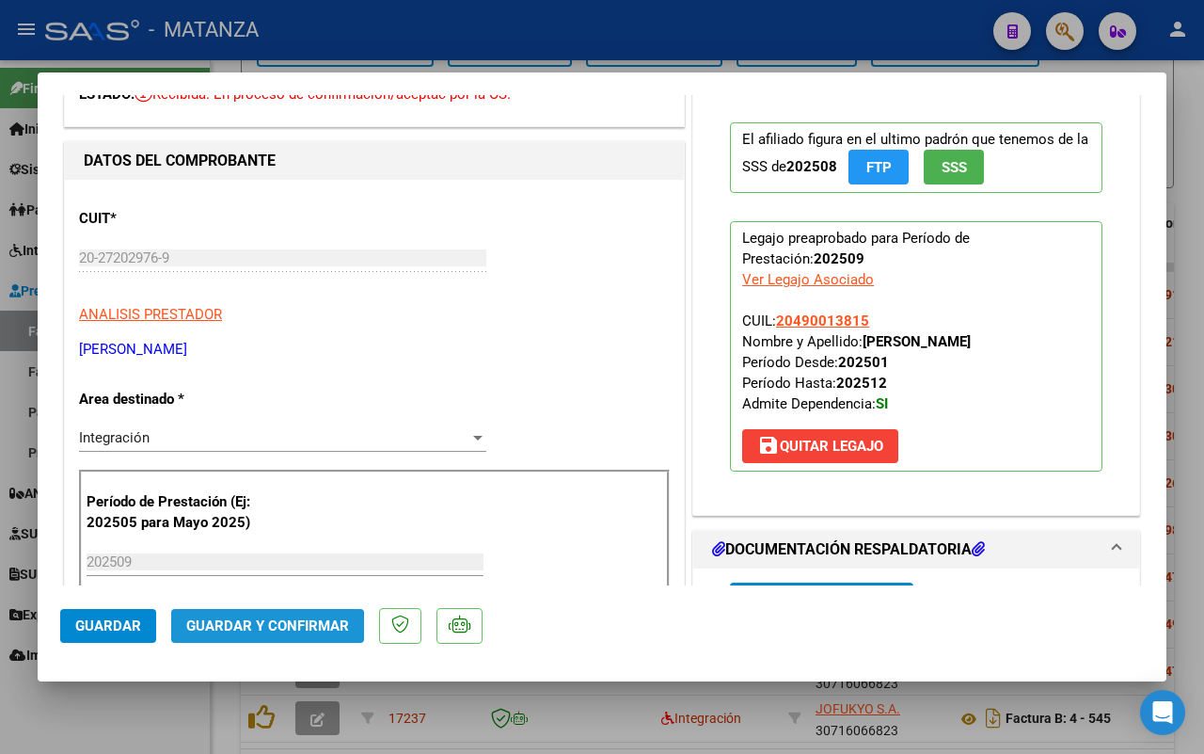
click at [250, 630] on span "Guardar y Confirmar" at bounding box center [267, 625] width 163 height 17
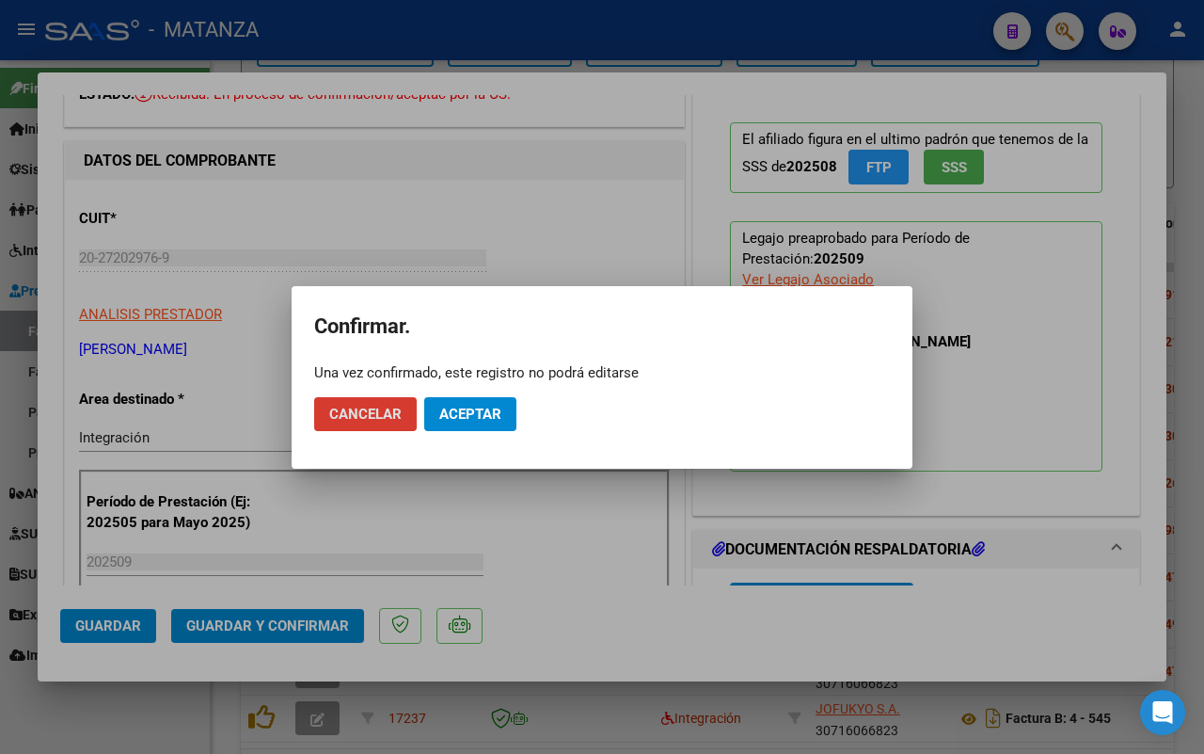
click at [450, 412] on span "Aceptar" at bounding box center [470, 414] width 62 height 17
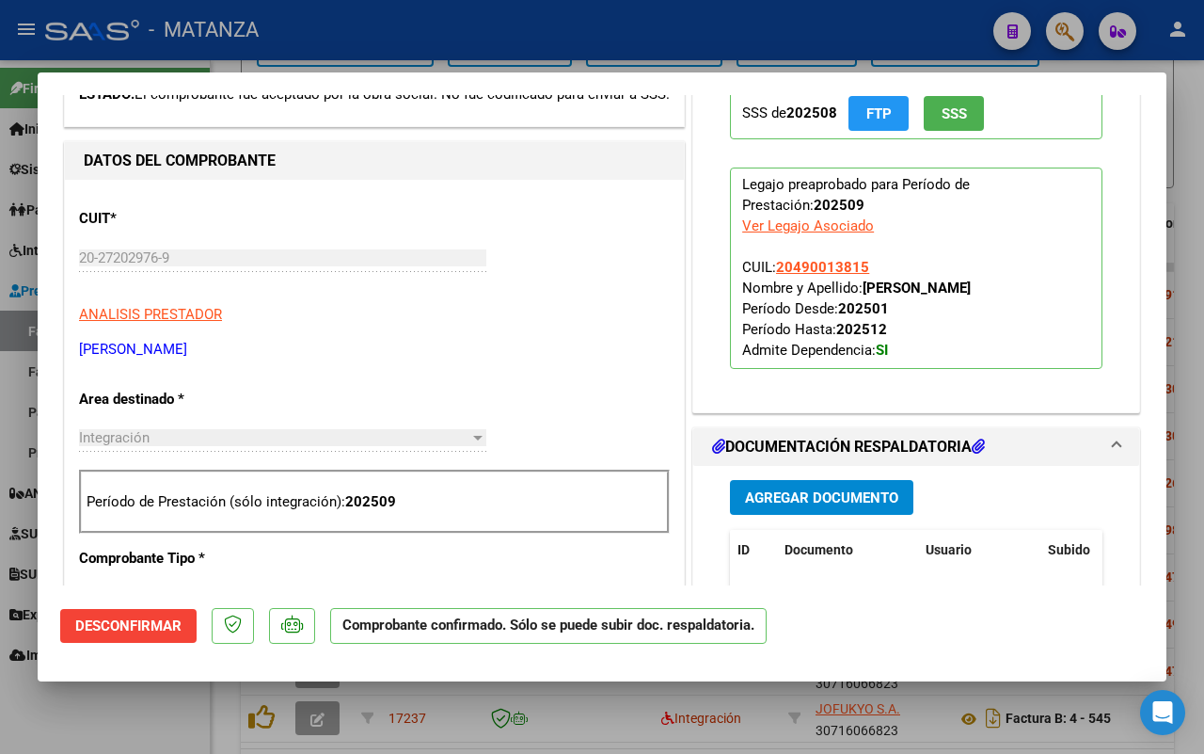
click at [139, 704] on div at bounding box center [602, 377] width 1204 height 754
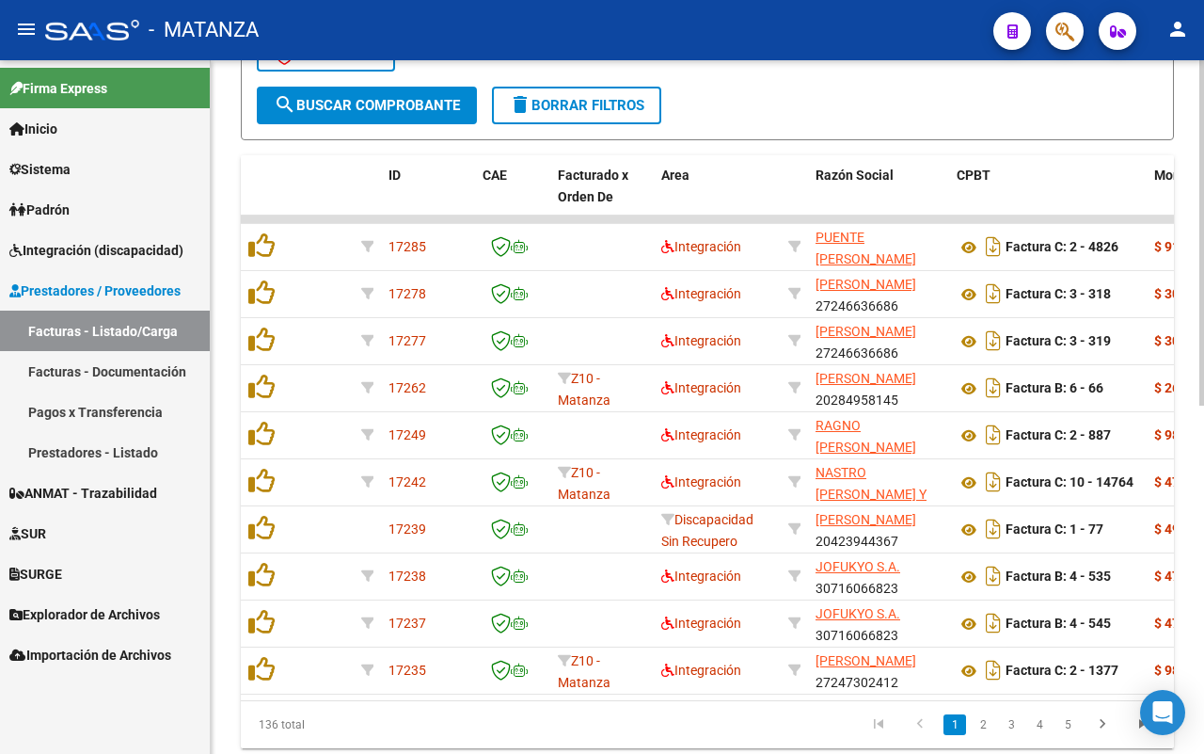
scroll to position [626, 0]
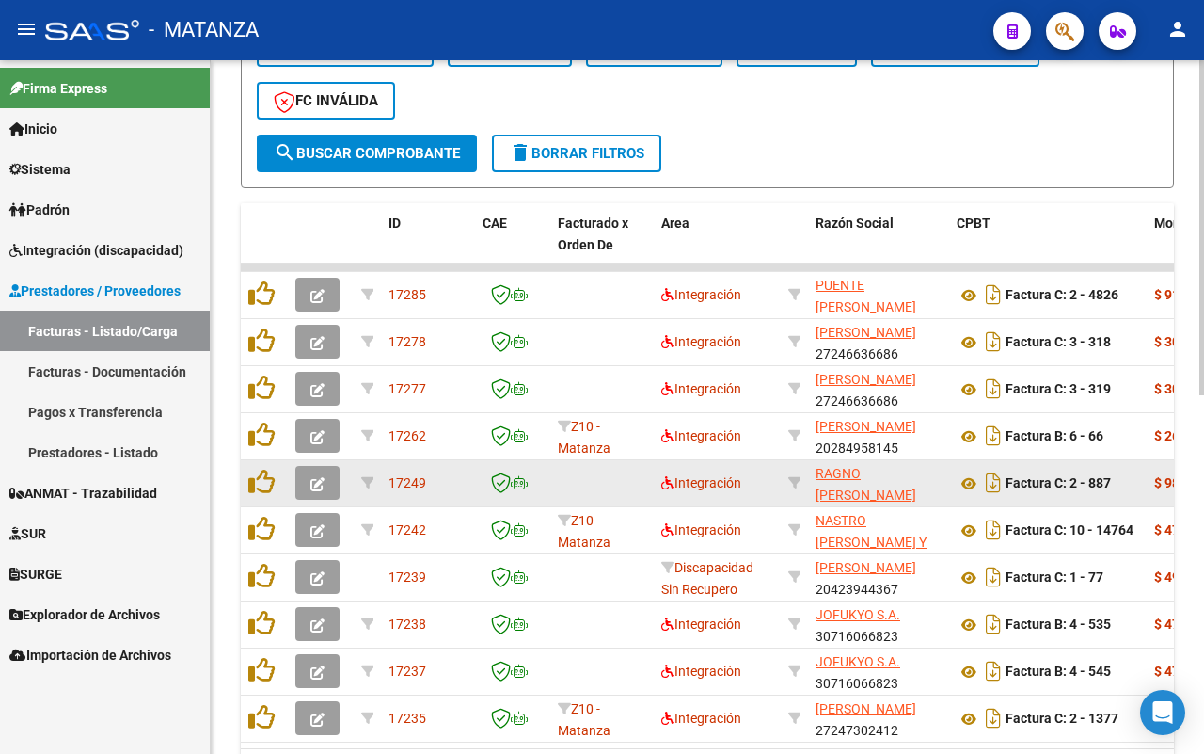
click at [321, 480] on icon "button" at bounding box center [318, 484] width 14 height 14
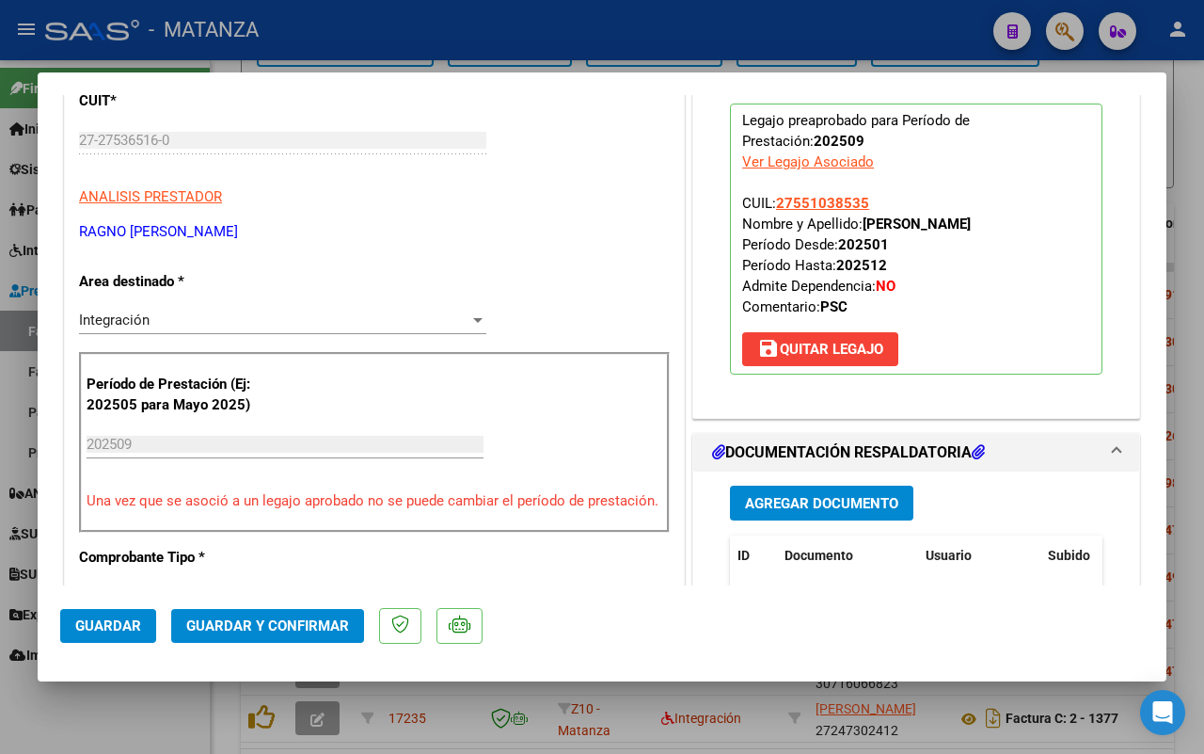
scroll to position [470, 0]
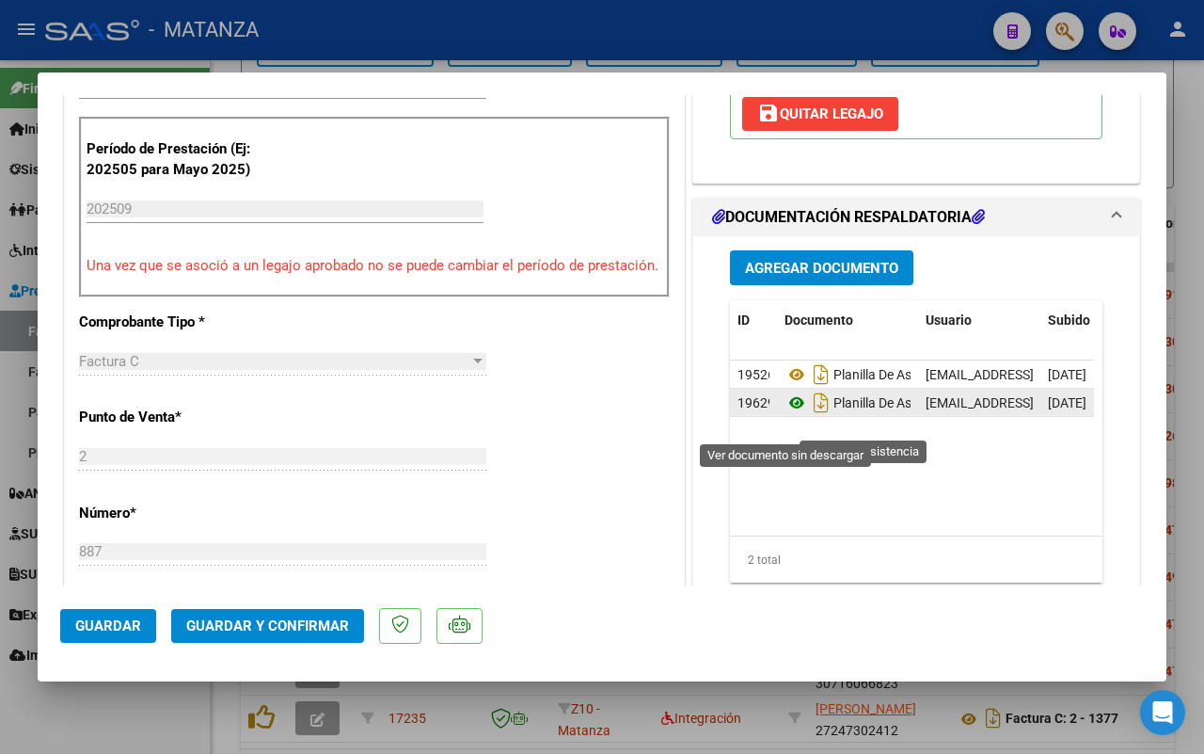
click at [785, 414] on icon at bounding box center [797, 402] width 24 height 23
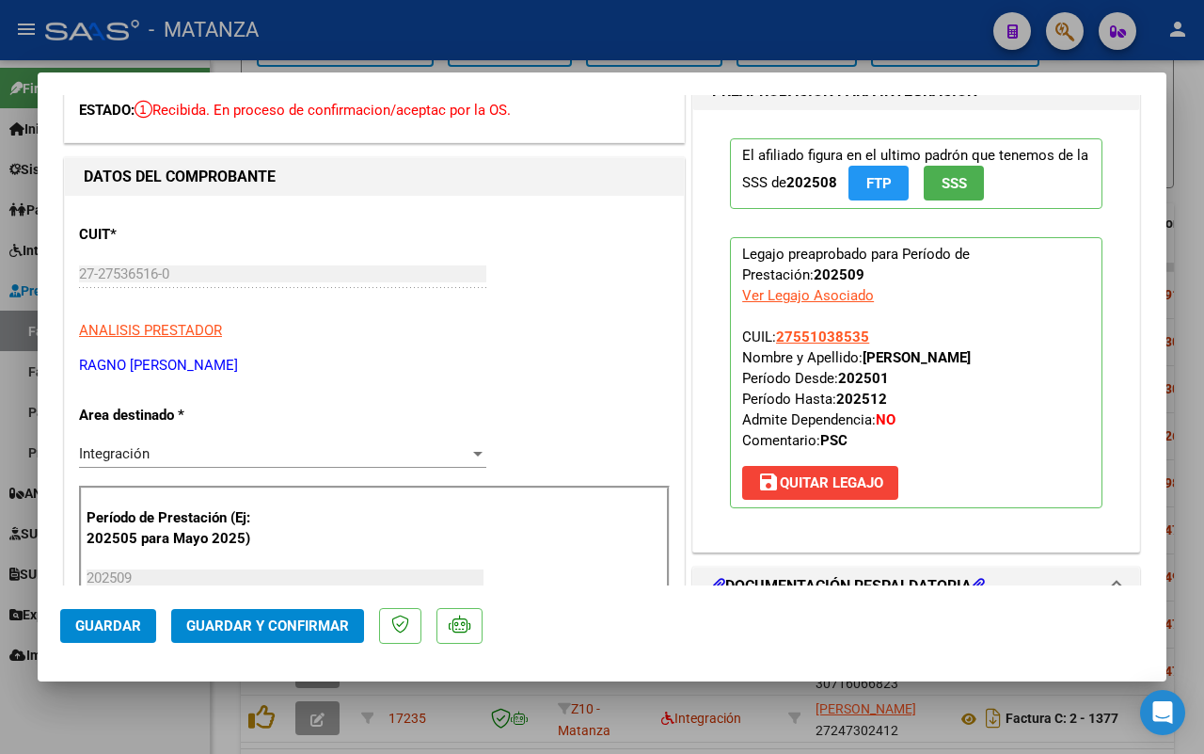
scroll to position [0, 0]
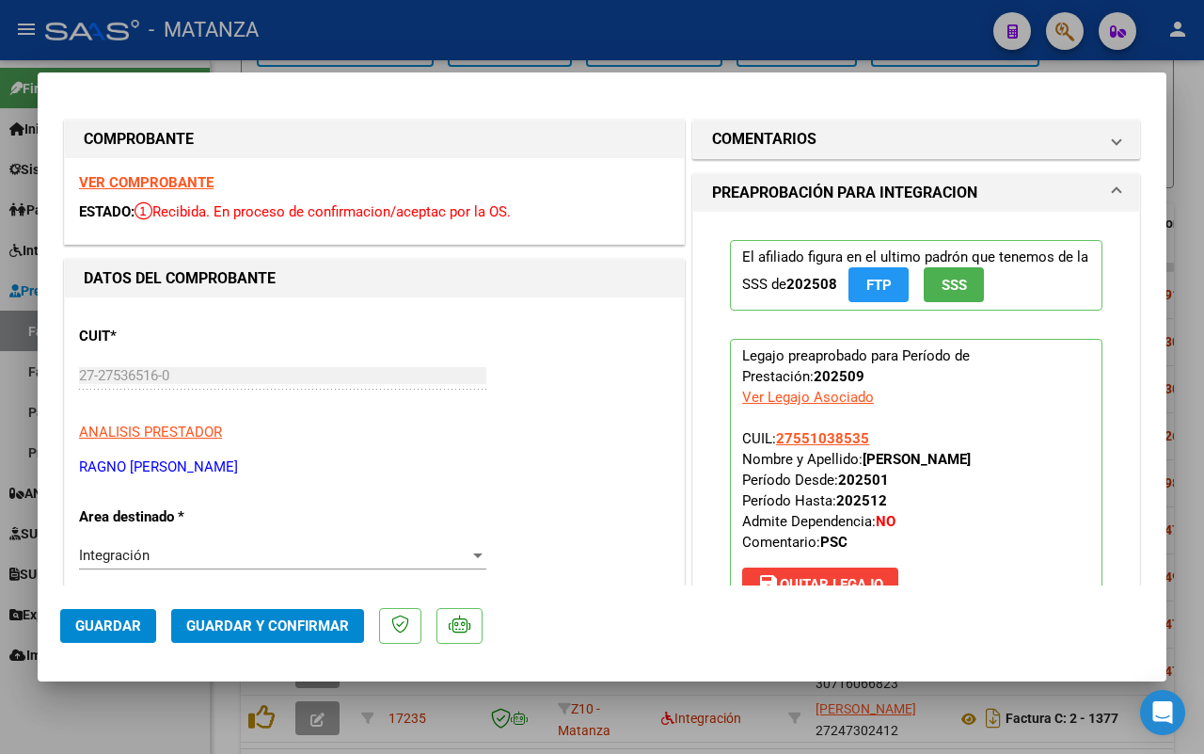
click at [177, 184] on strong "VER COMPROBANTE" at bounding box center [146, 182] width 135 height 17
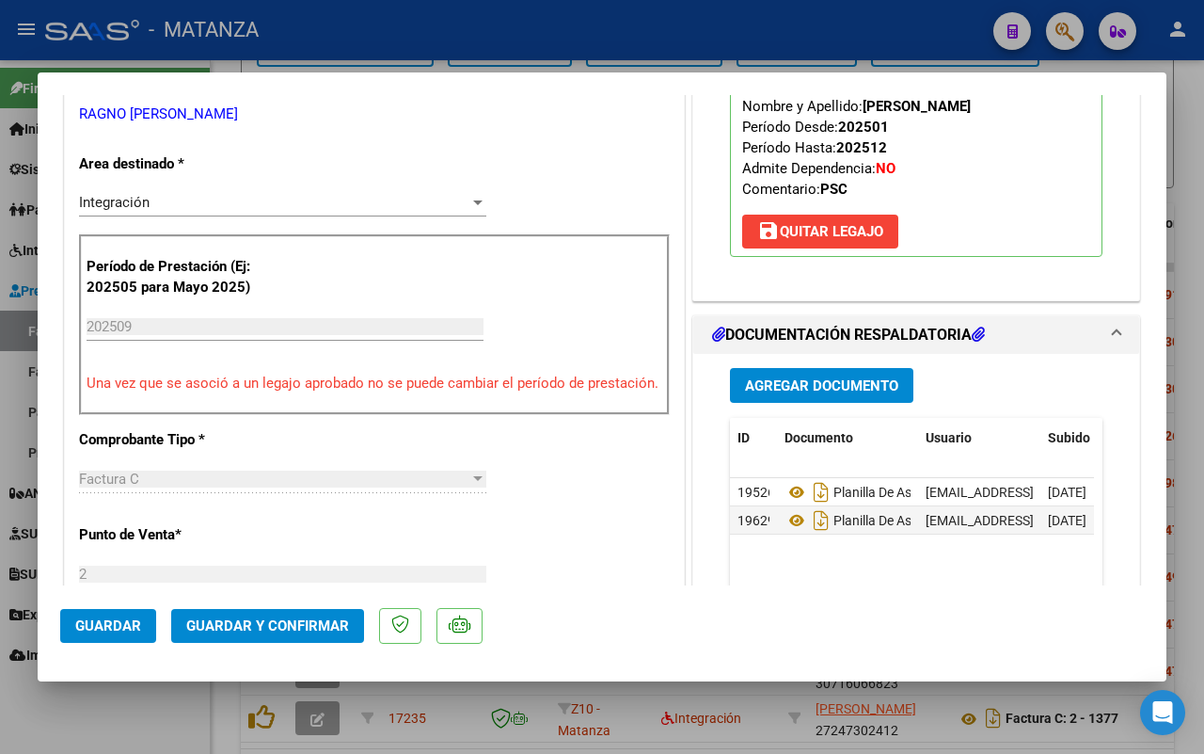
scroll to position [470, 0]
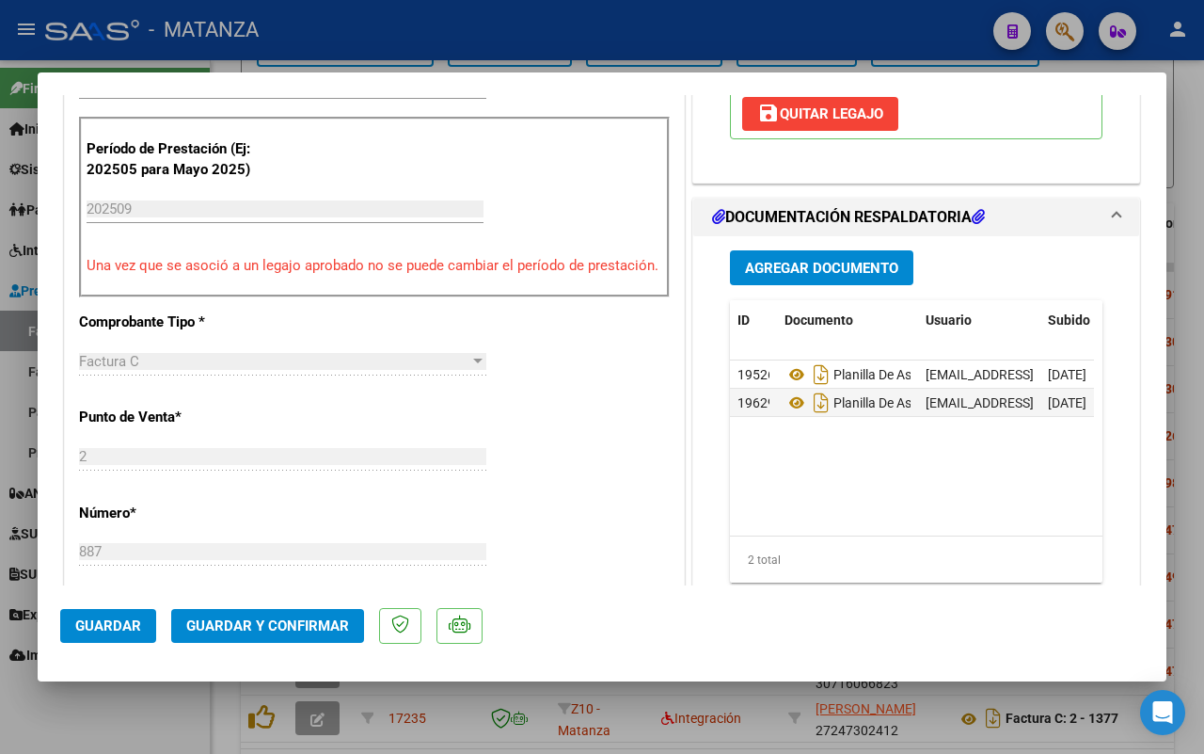
click at [237, 628] on span "Guardar y Confirmar" at bounding box center [267, 625] width 163 height 17
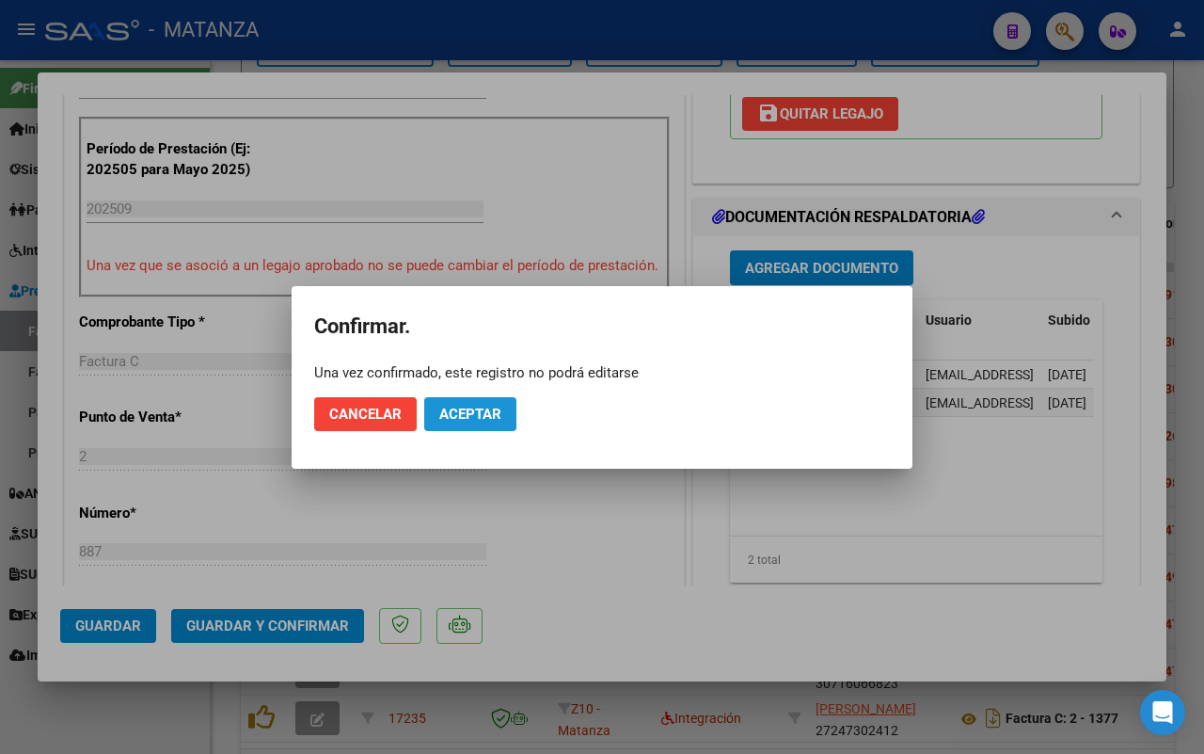
click at [463, 406] on span "Aceptar" at bounding box center [470, 414] width 62 height 17
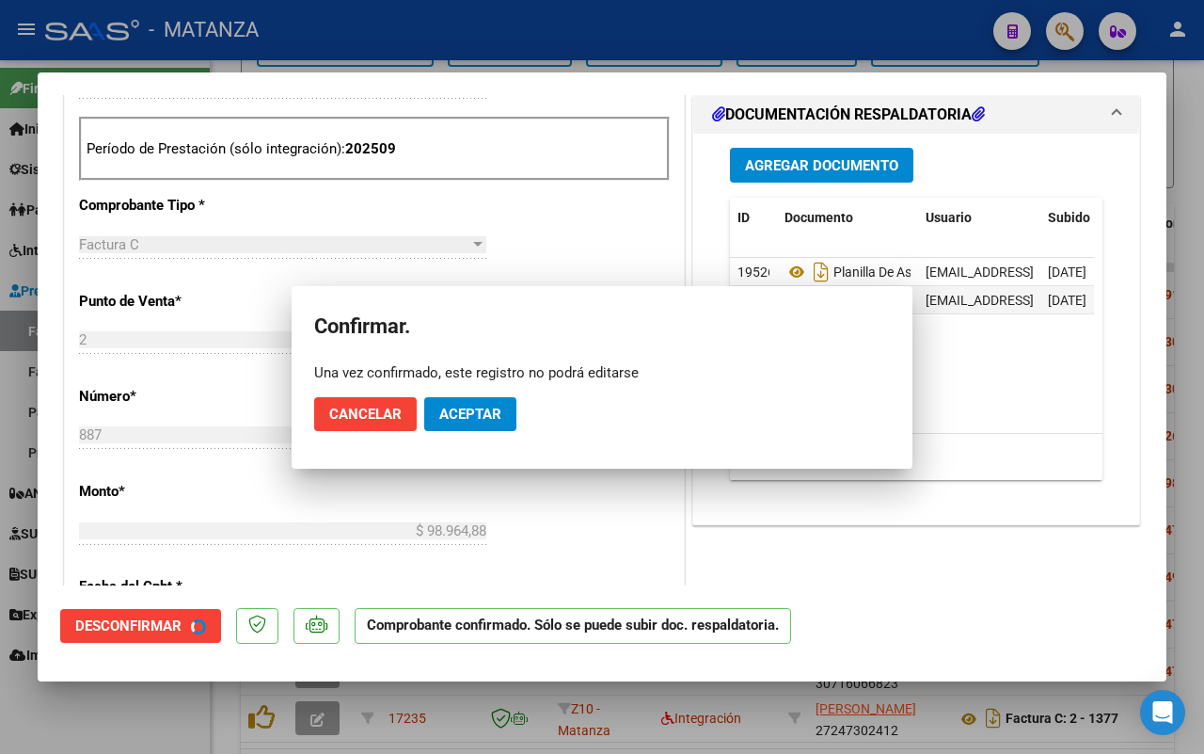
scroll to position [491, 0]
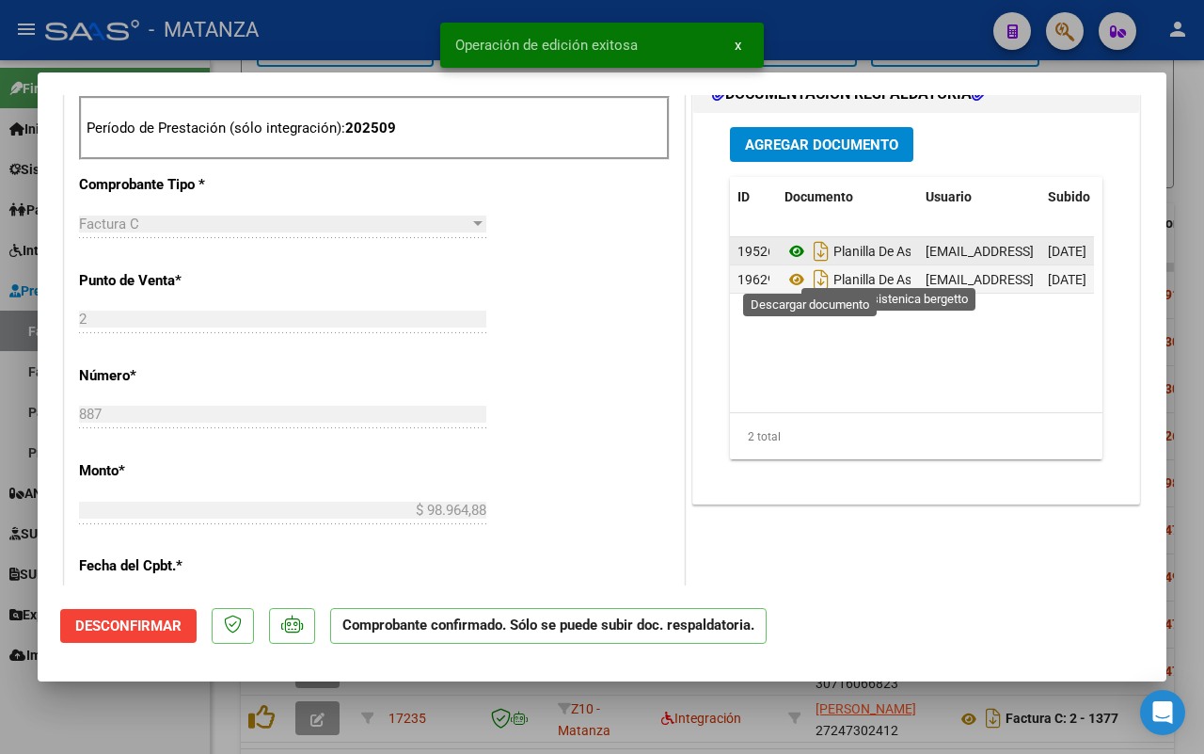
click at [785, 263] on icon at bounding box center [797, 251] width 24 height 23
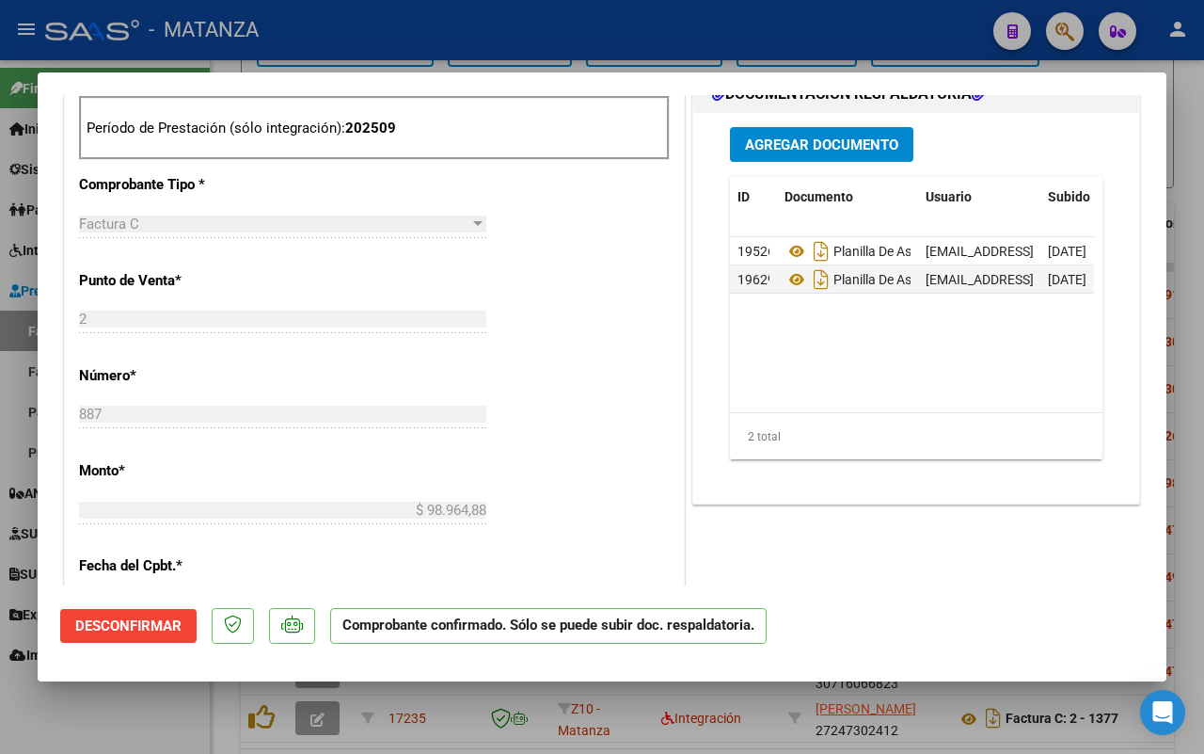
click at [139, 713] on div at bounding box center [602, 377] width 1204 height 754
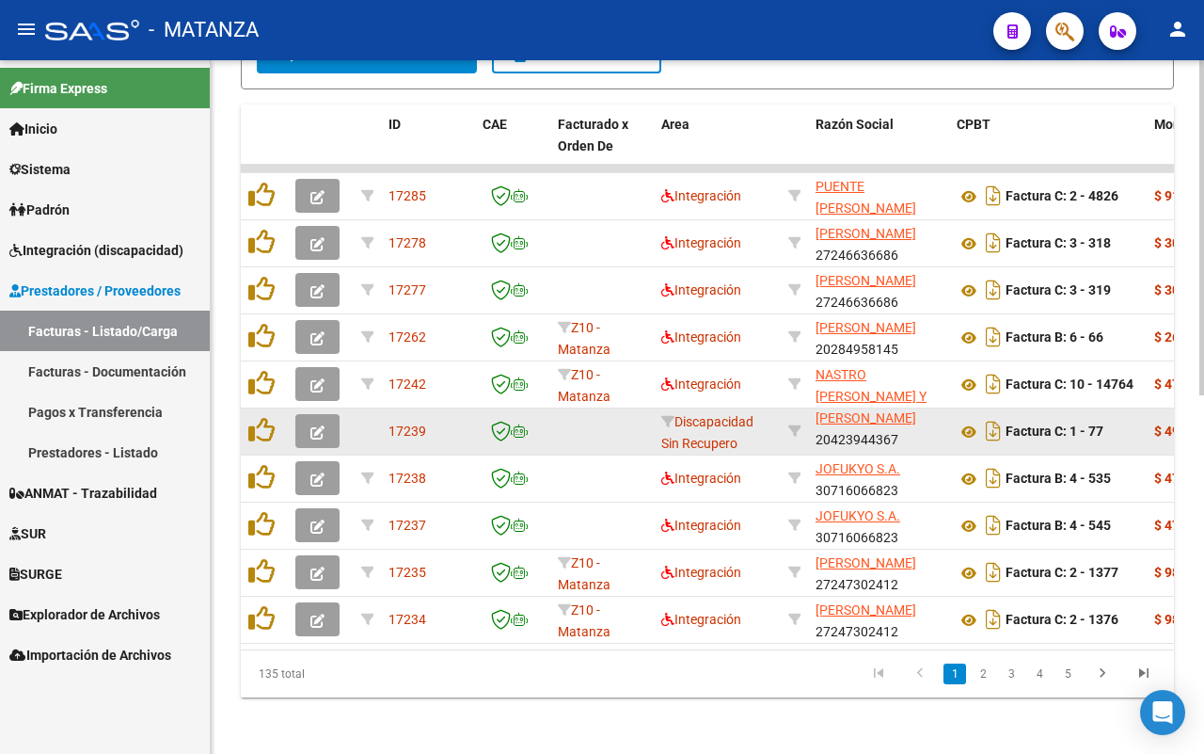
scroll to position [743, 0]
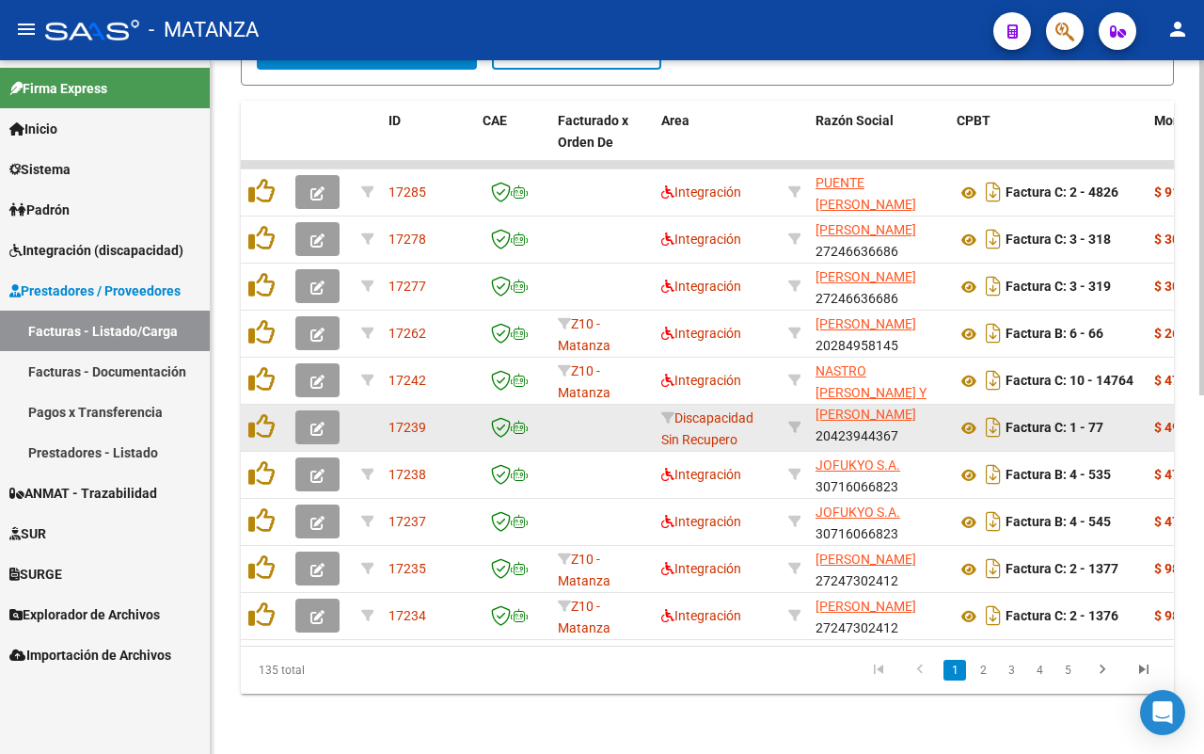
click at [326, 410] on button "button" at bounding box center [317, 427] width 44 height 34
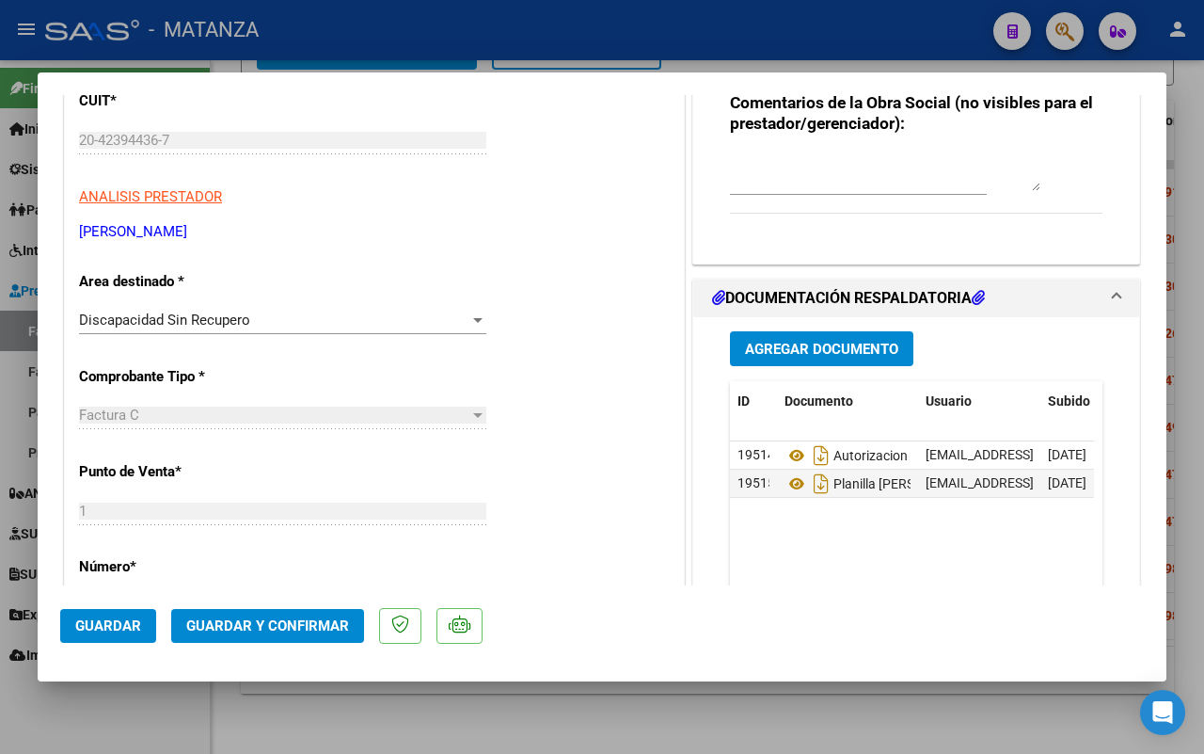
scroll to position [470, 0]
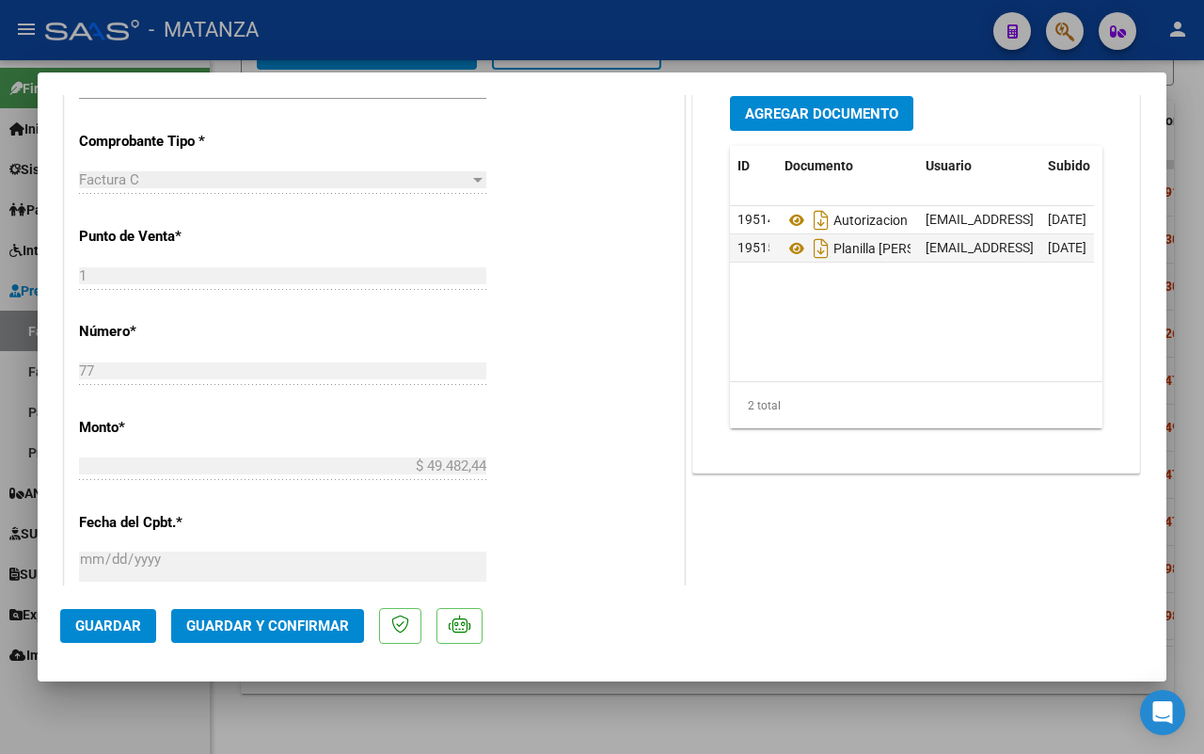
drag, startPoint x: 97, startPoint y: 712, endPoint x: 219, endPoint y: 669, distance: 129.8
click at [105, 712] on div at bounding box center [602, 377] width 1204 height 754
type input "$ 0,00"
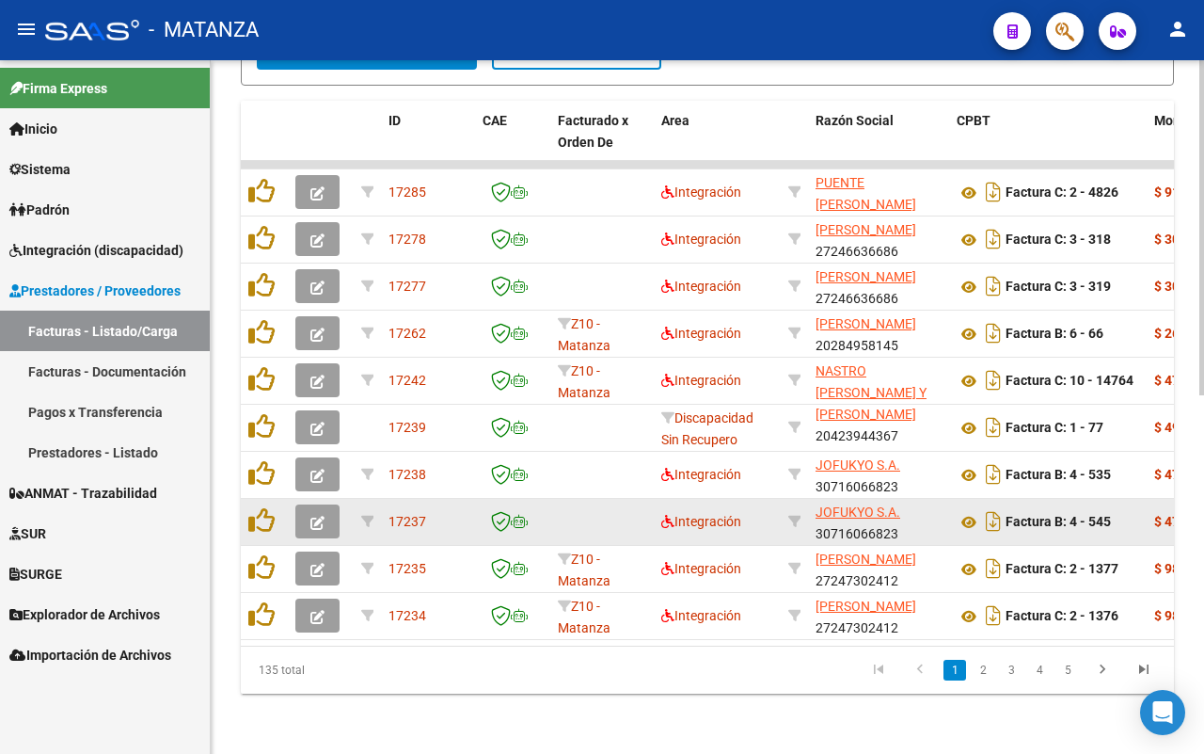
scroll to position [743, 0]
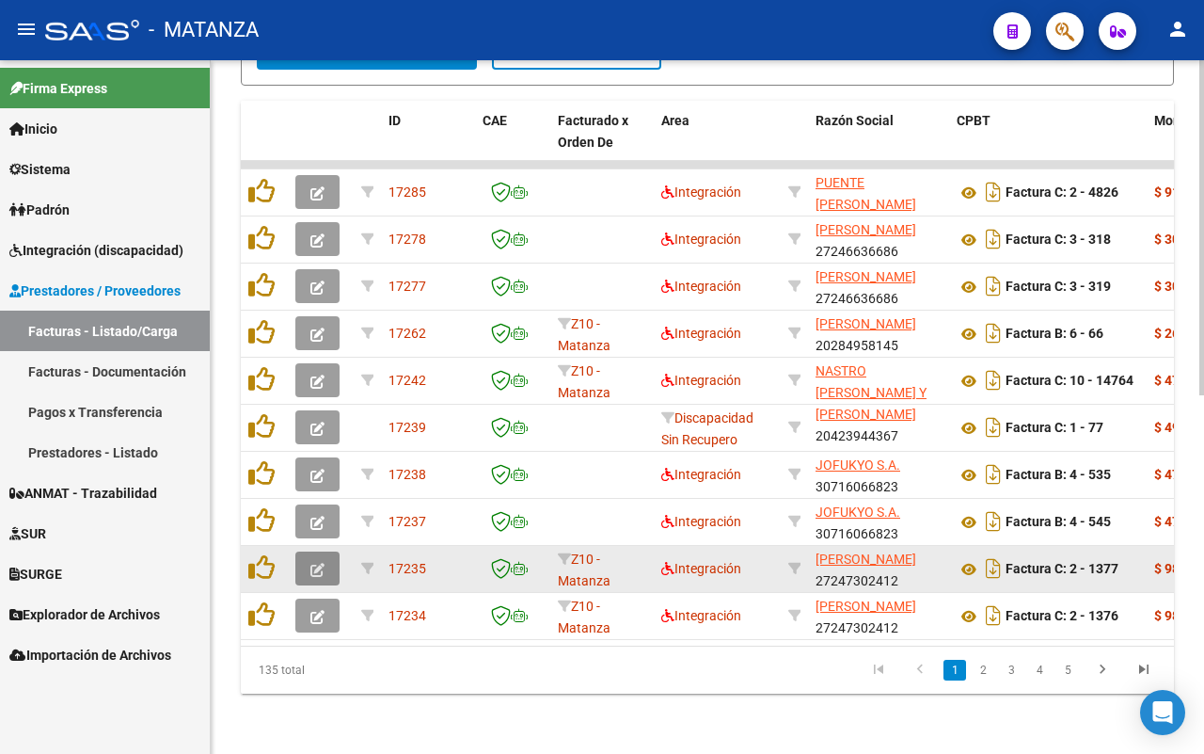
click at [311, 563] on icon "button" at bounding box center [318, 570] width 14 height 14
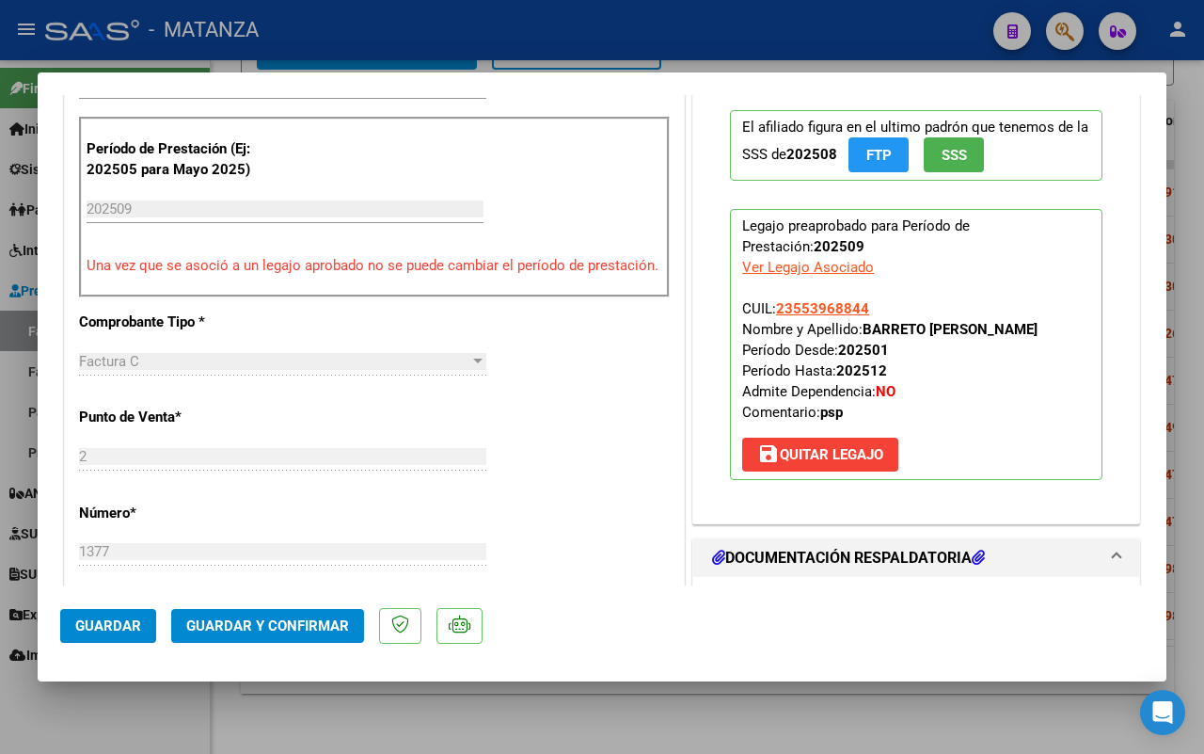
scroll to position [941, 0]
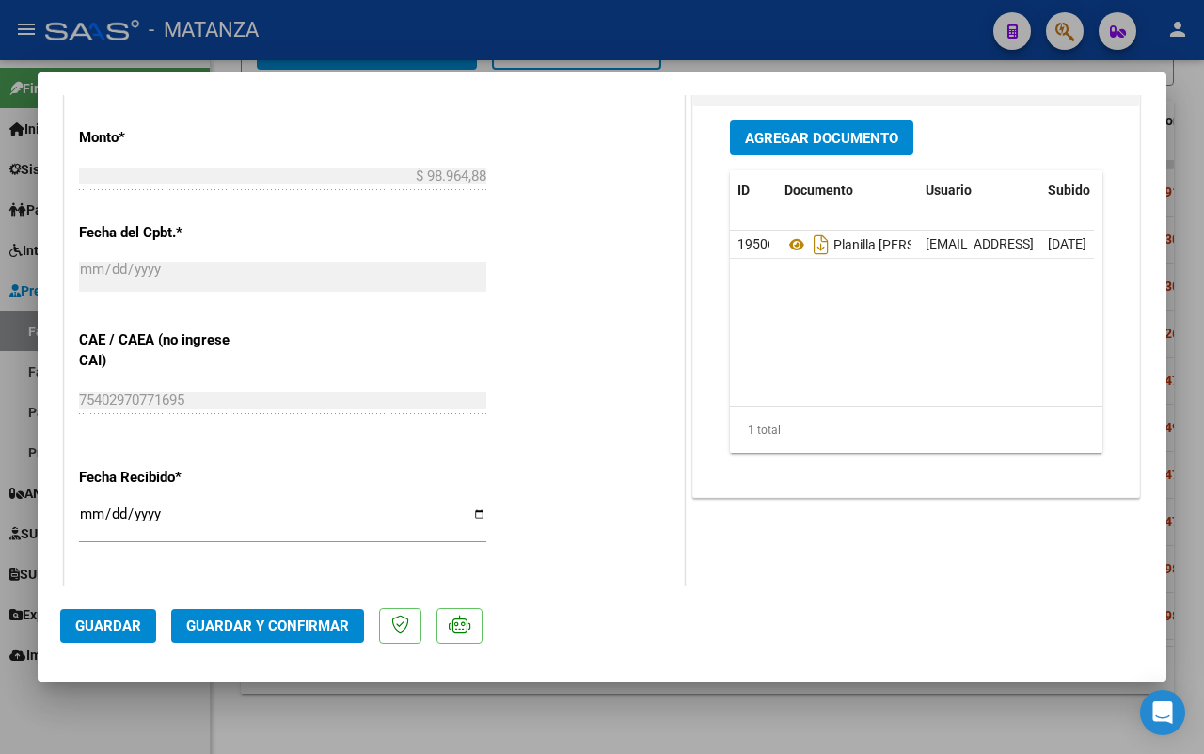
drag, startPoint x: 108, startPoint y: 725, endPoint x: 572, endPoint y: 680, distance: 466.1
click at [109, 725] on div at bounding box center [602, 377] width 1204 height 754
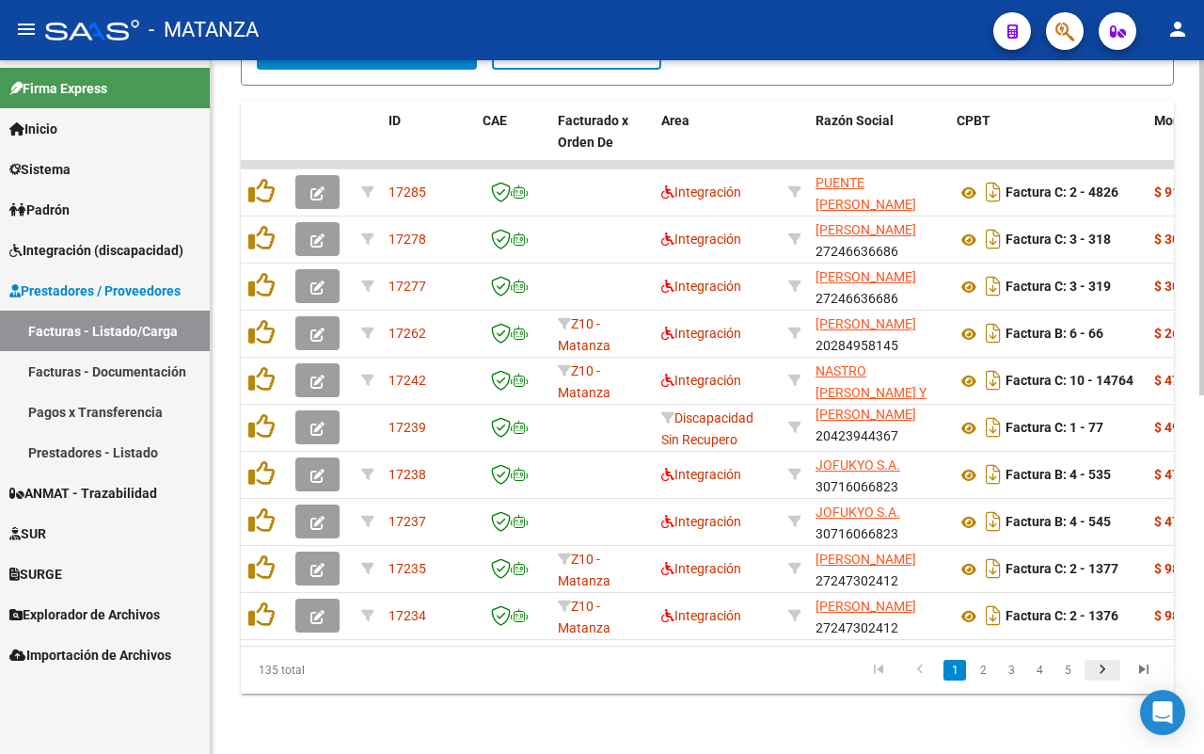
scroll to position [743, 0]
click at [1104, 669] on icon "go to next page" at bounding box center [1103, 672] width 24 height 23
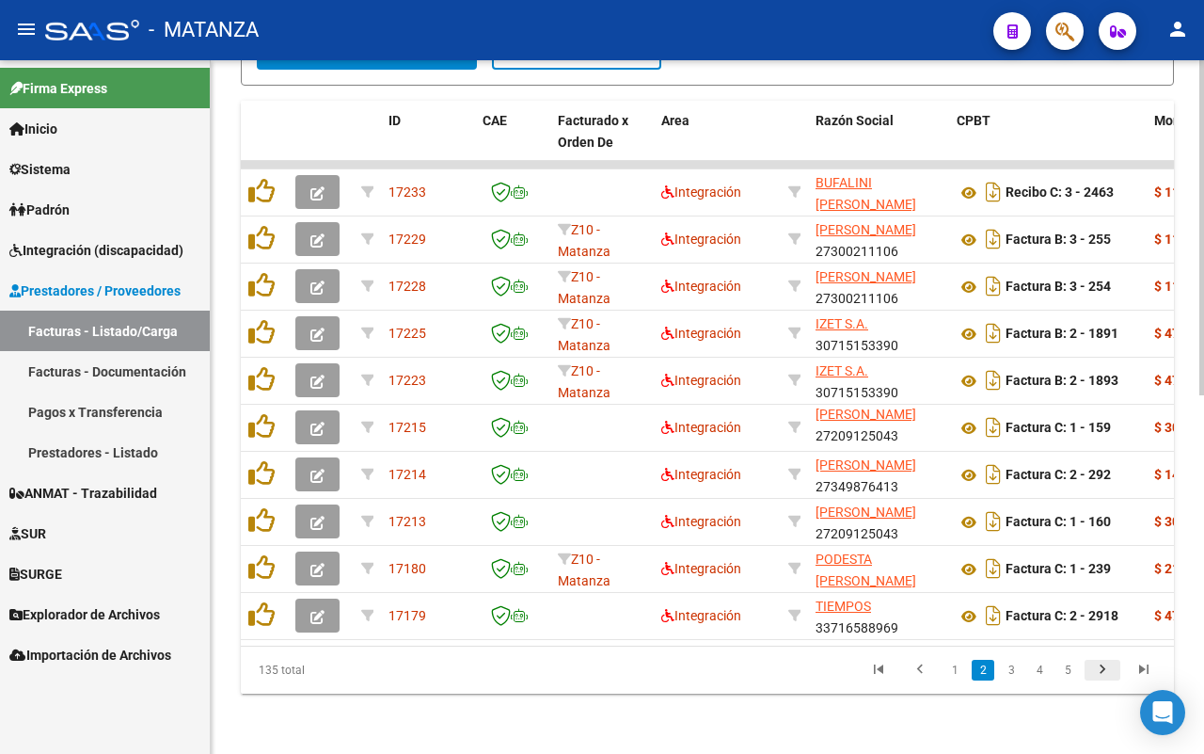
click at [1106, 674] on icon "go to next page" at bounding box center [1103, 672] width 24 height 23
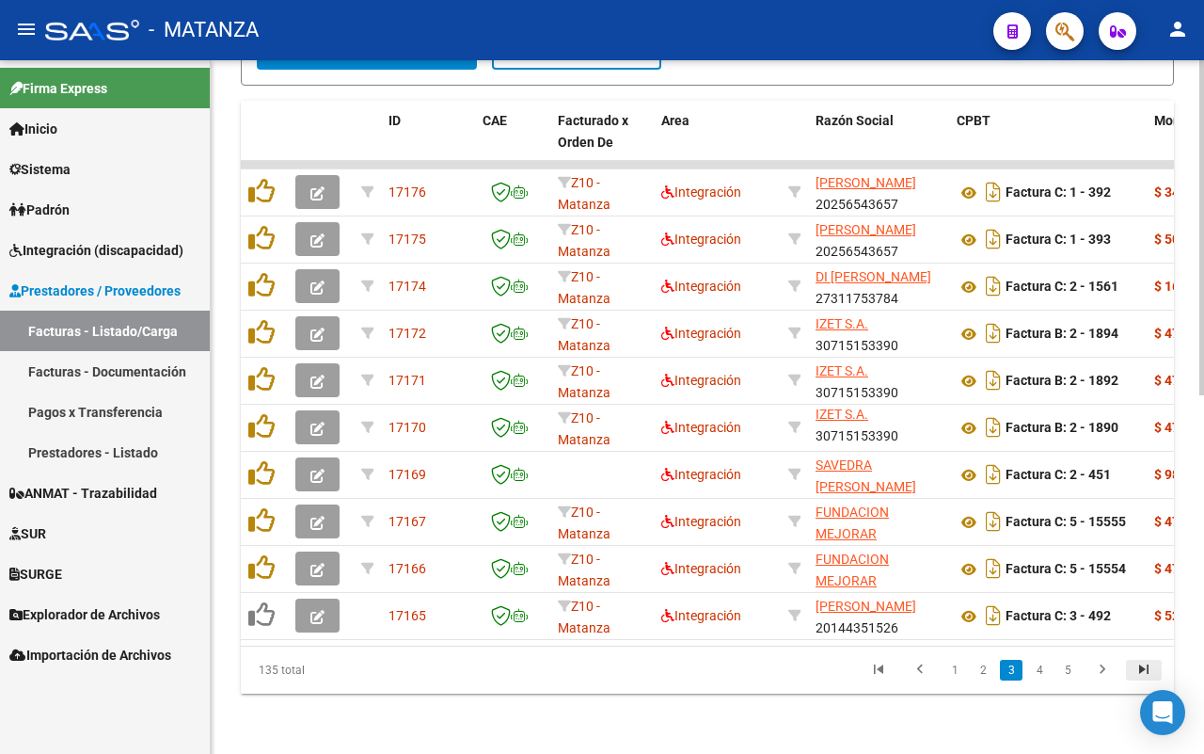
click at [1144, 670] on icon "go to last page" at bounding box center [1144, 672] width 24 height 23
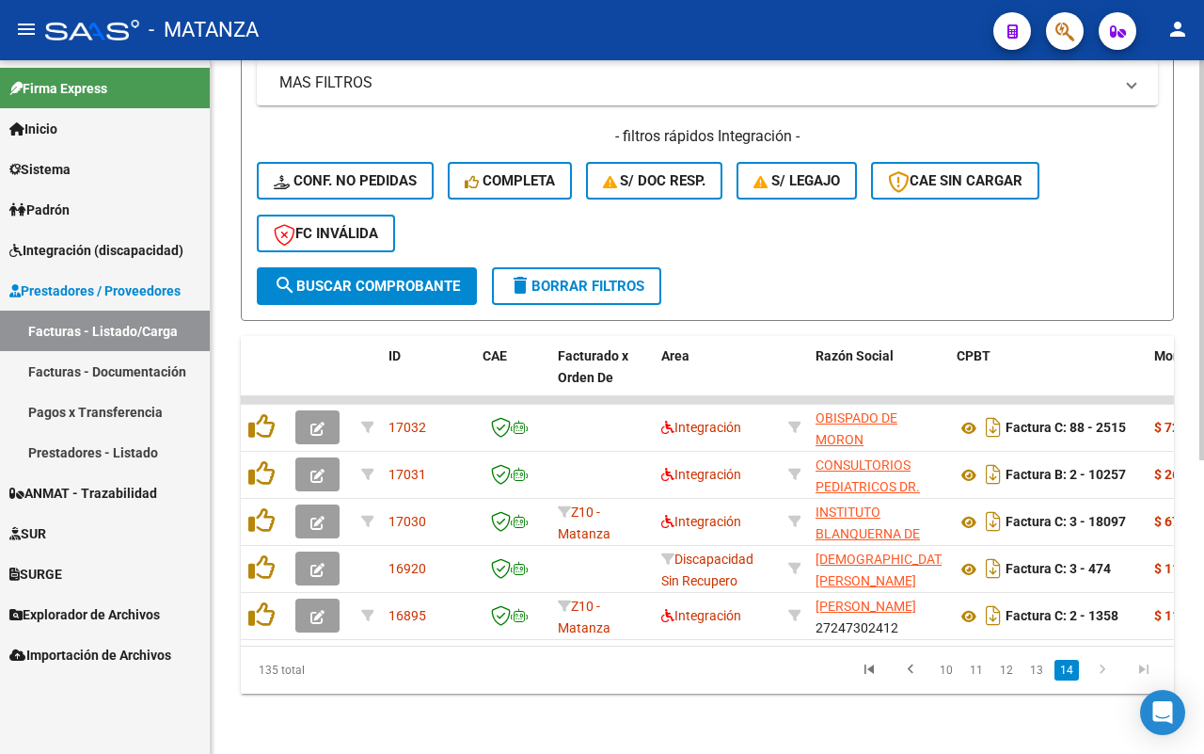
scroll to position [508, 0]
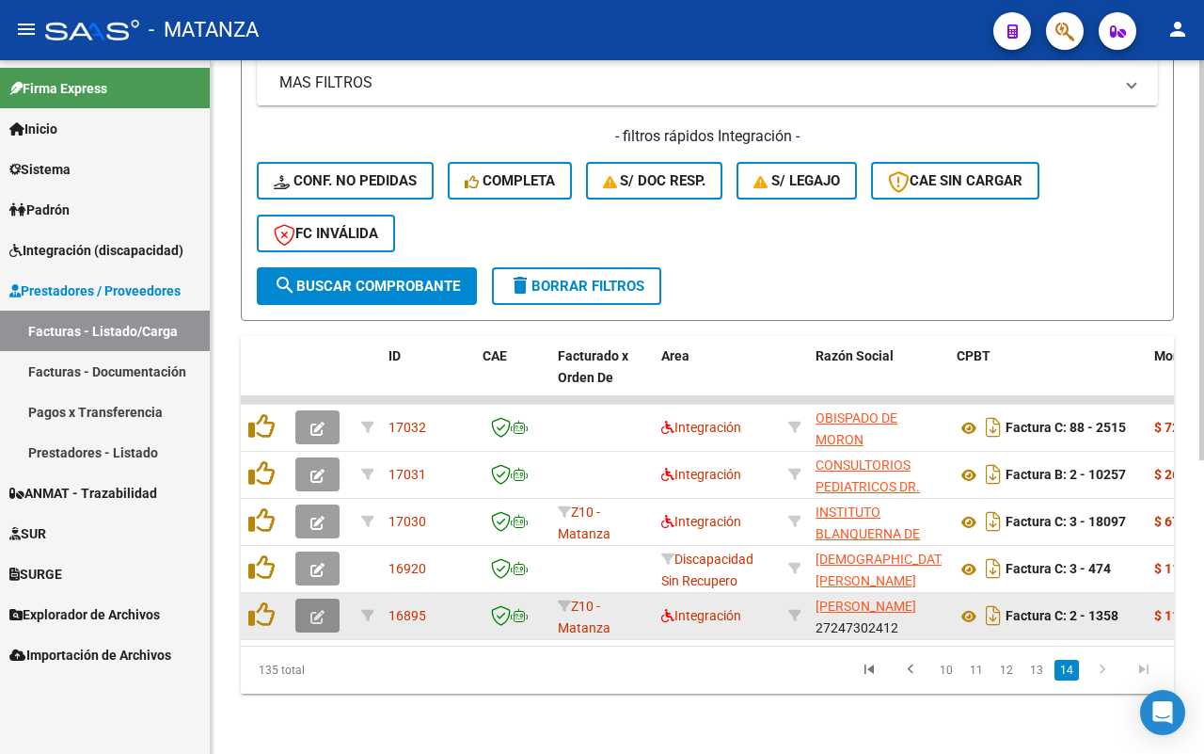
click at [315, 610] on icon "button" at bounding box center [318, 617] width 14 height 14
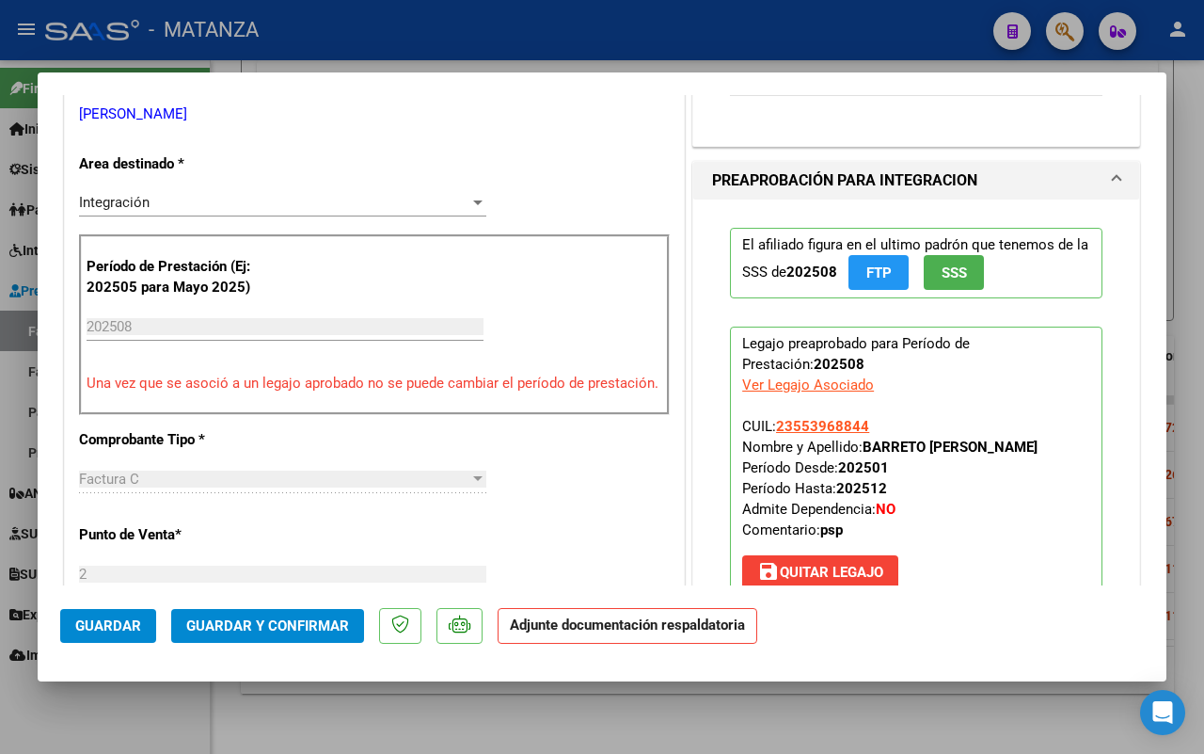
scroll to position [706, 0]
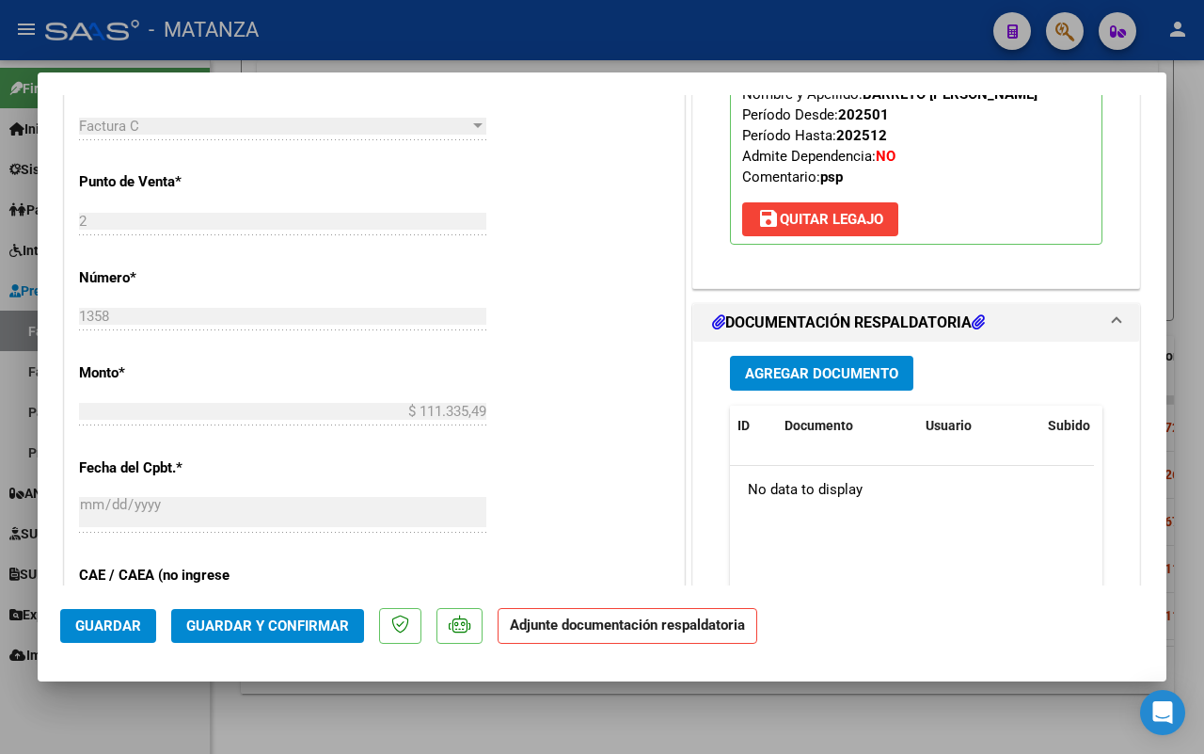
click at [148, 721] on div at bounding box center [602, 377] width 1204 height 754
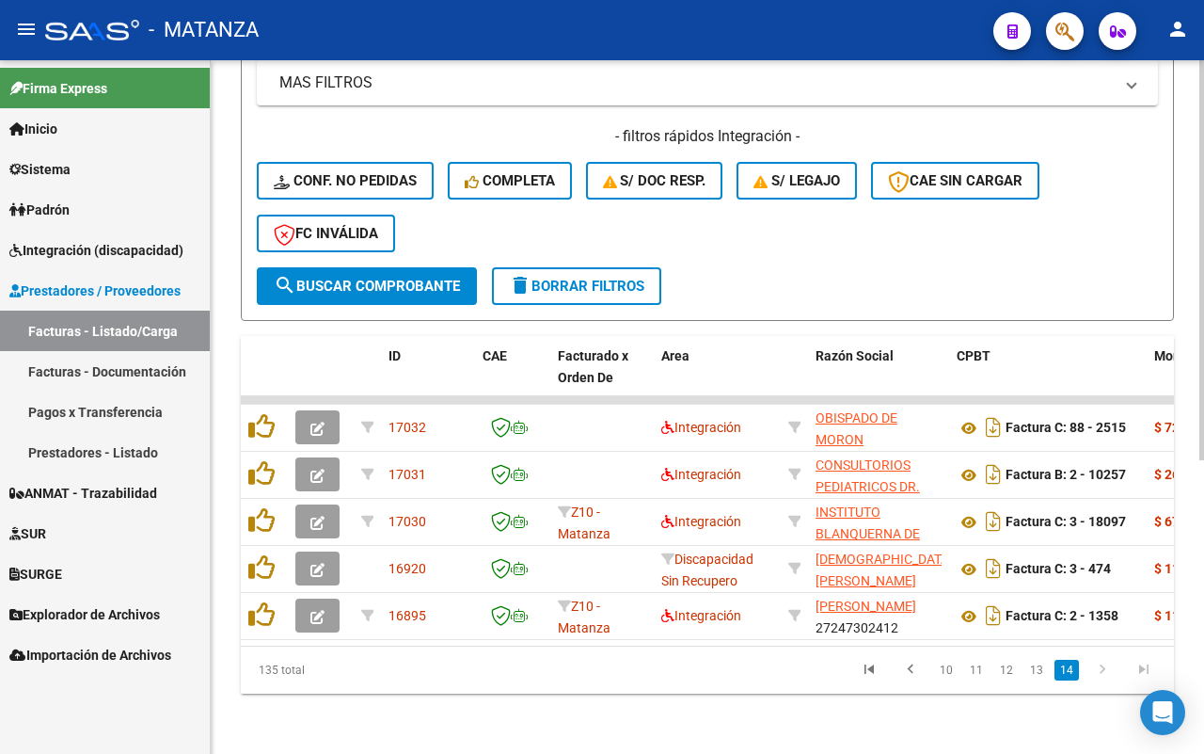
scroll to position [508, 0]
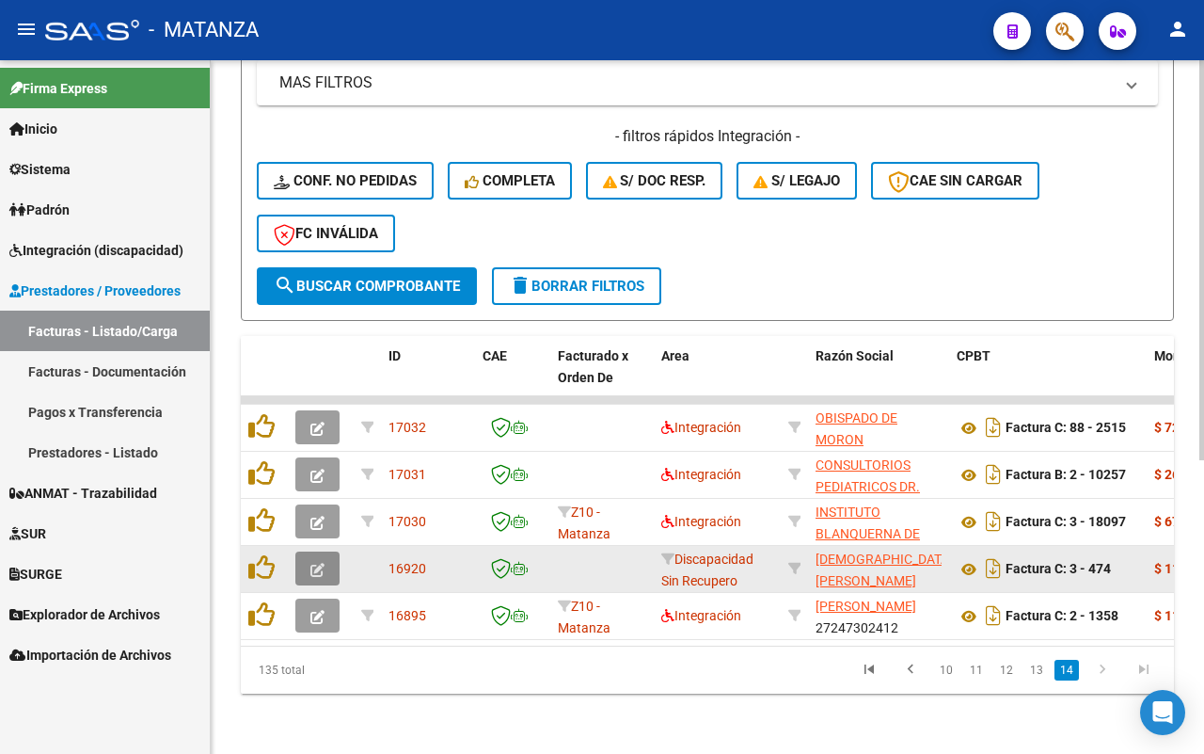
click at [313, 563] on icon "button" at bounding box center [318, 570] width 14 height 14
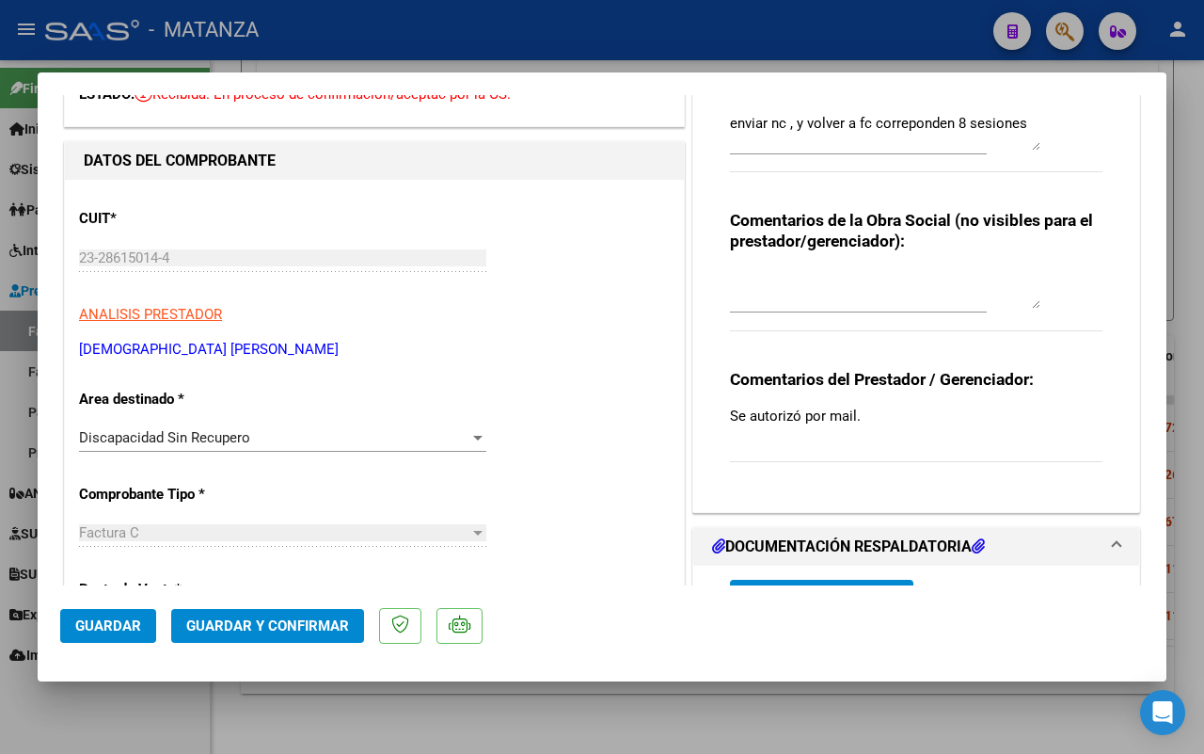
scroll to position [0, 0]
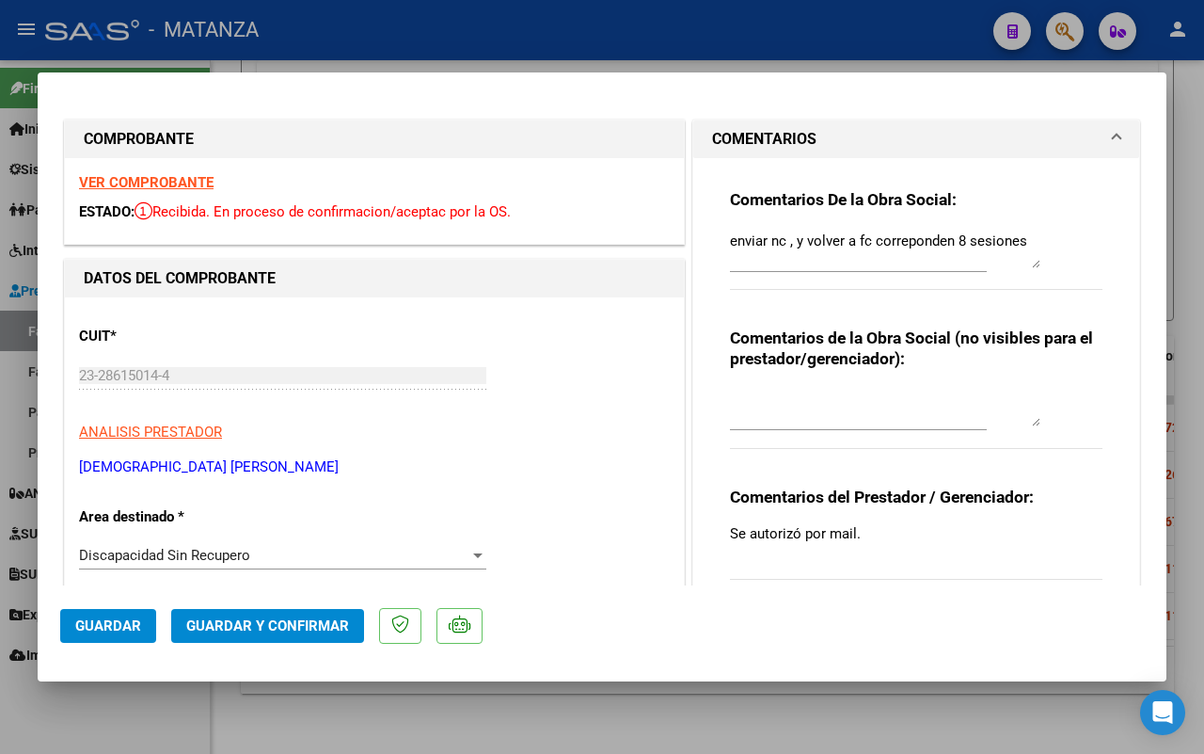
click at [160, 179] on strong "VER COMPROBANTE" at bounding box center [146, 182] width 135 height 17
click at [165, 708] on div at bounding box center [602, 377] width 1204 height 754
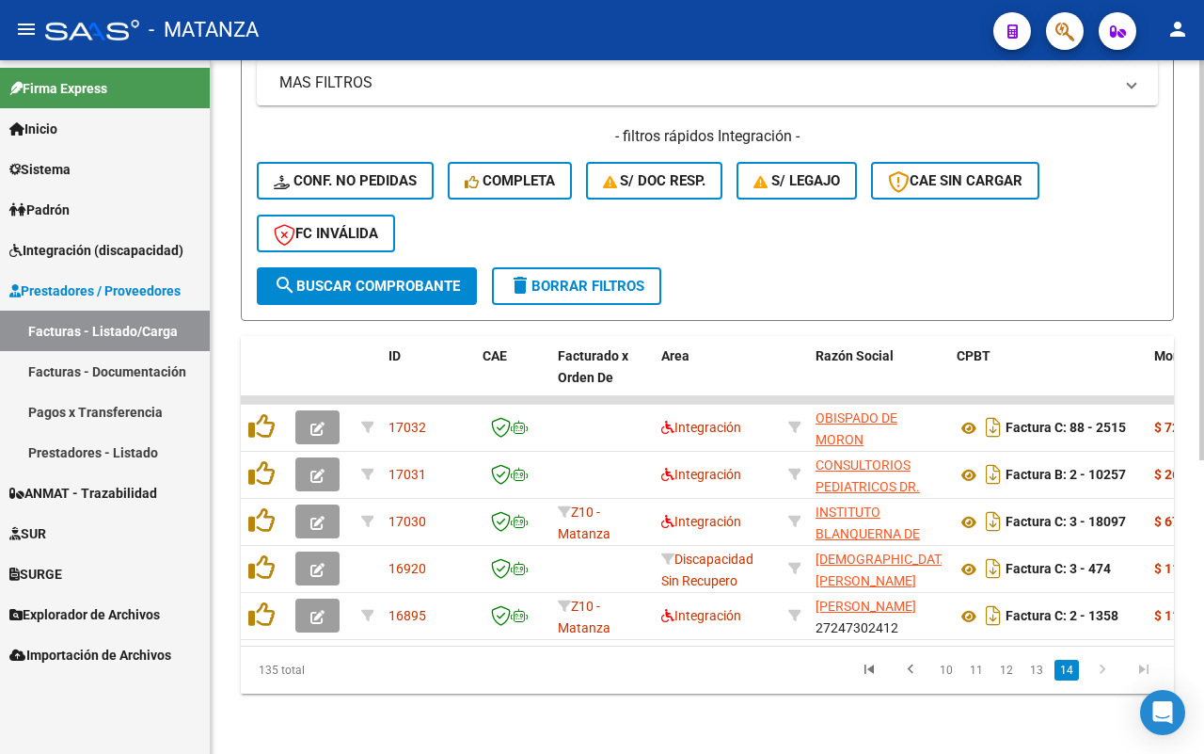
scroll to position [508, 0]
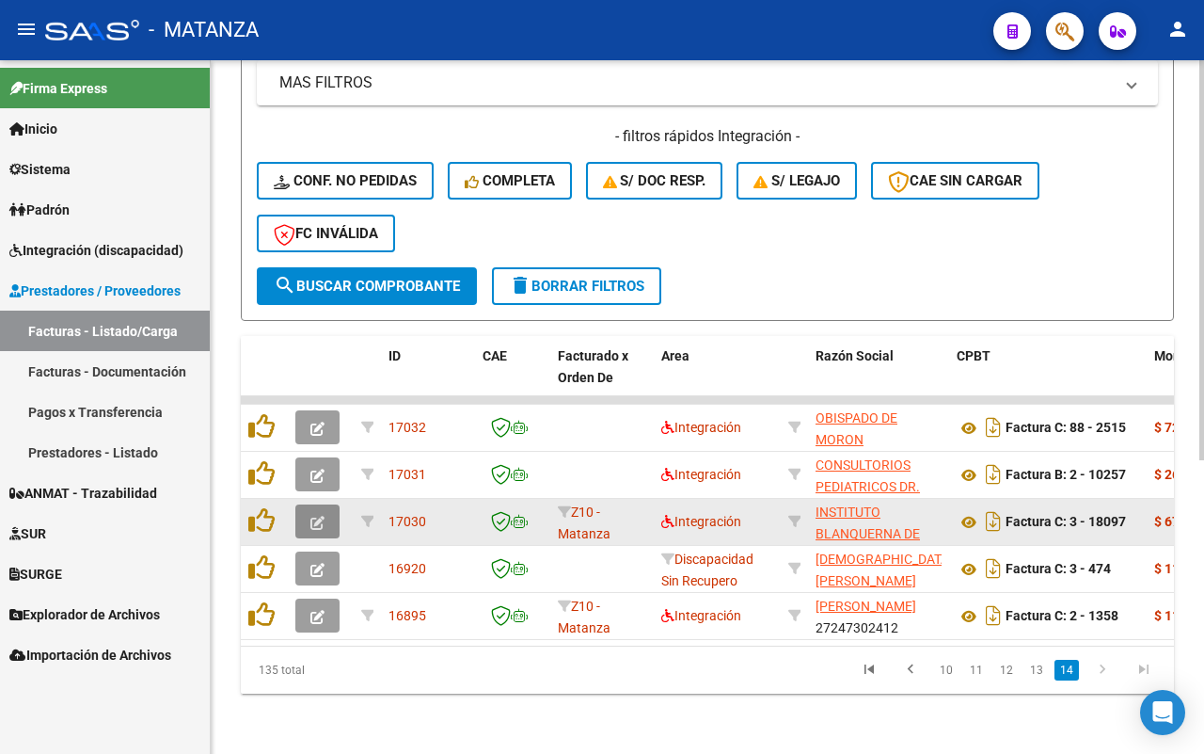
click at [326, 504] on button "button" at bounding box center [317, 521] width 44 height 34
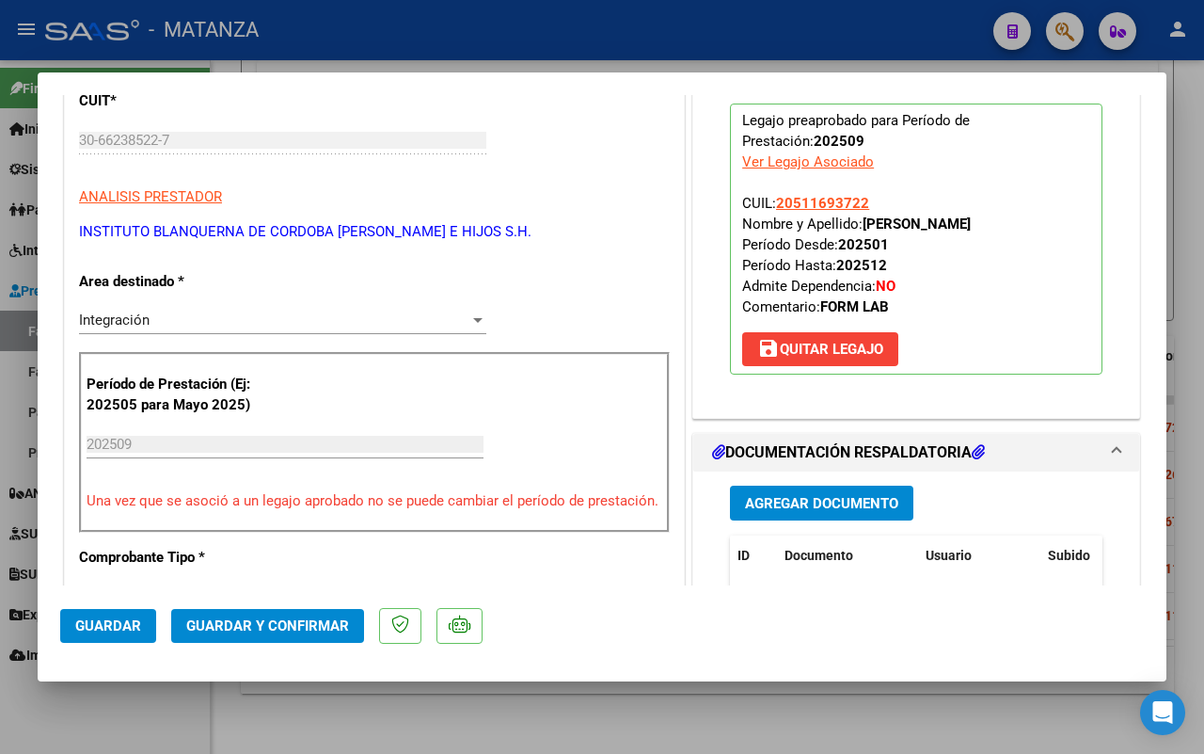
scroll to position [0, 0]
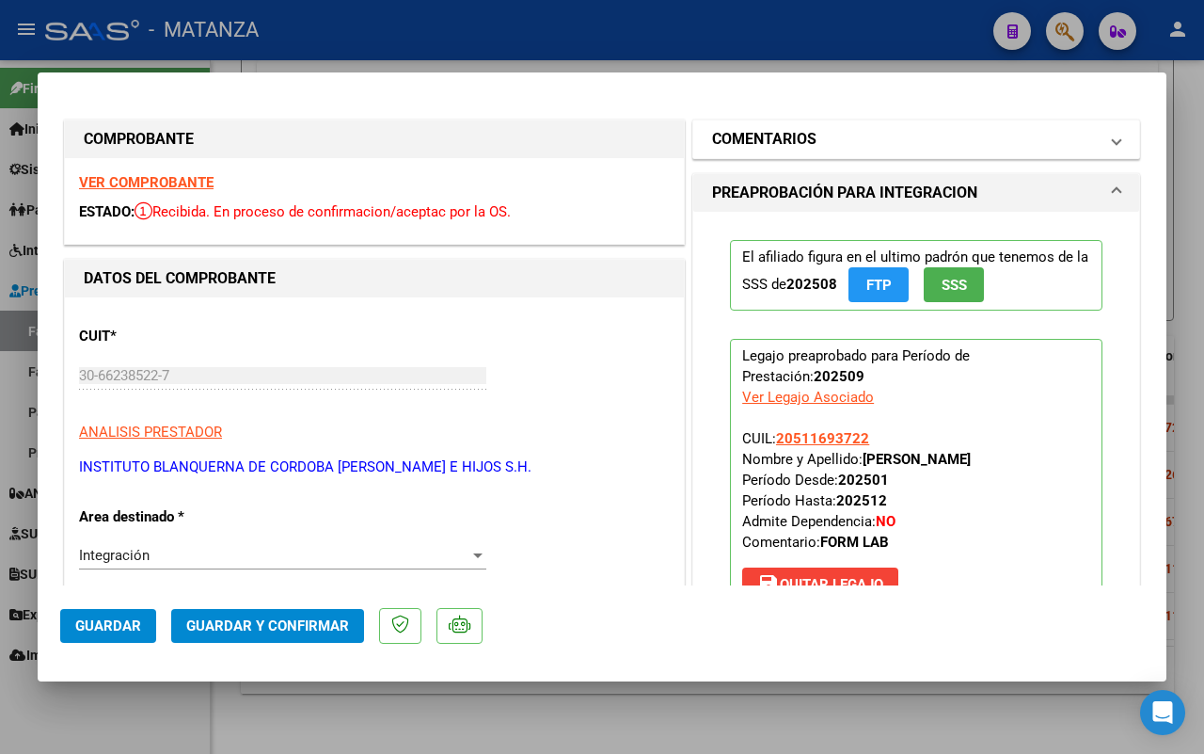
click at [884, 151] on mat-panel-title "COMENTARIOS" at bounding box center [905, 139] width 386 height 23
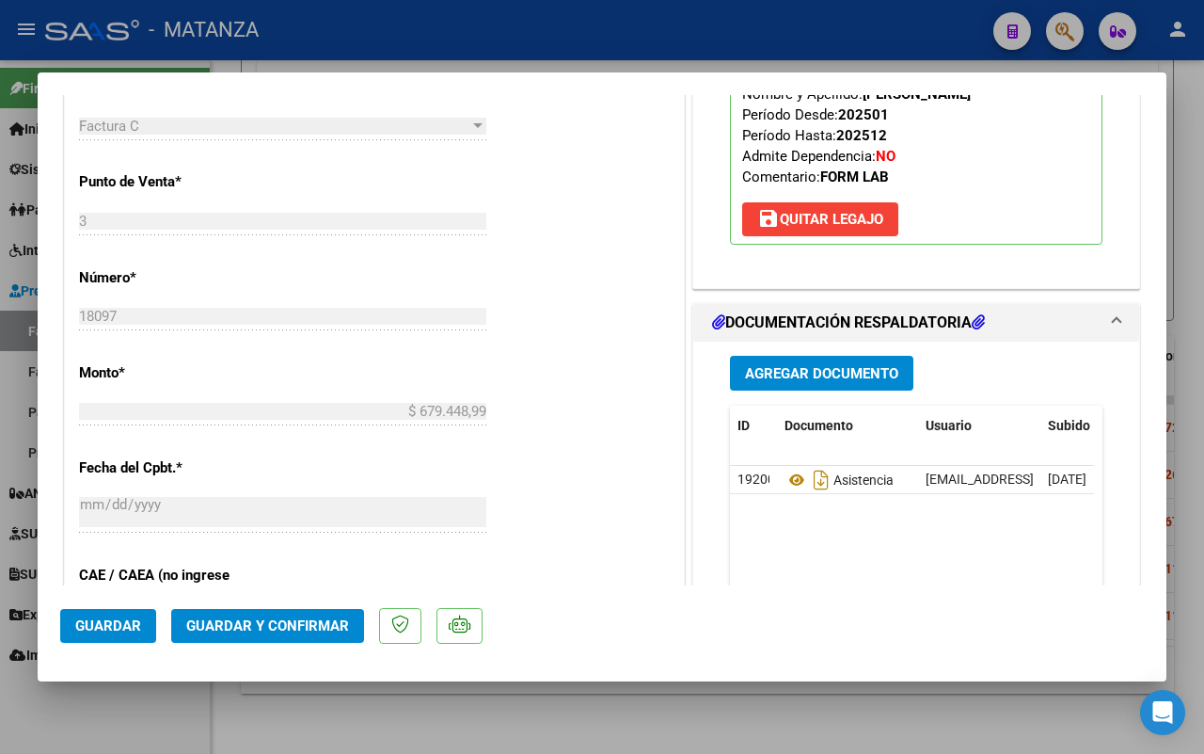
scroll to position [823, 0]
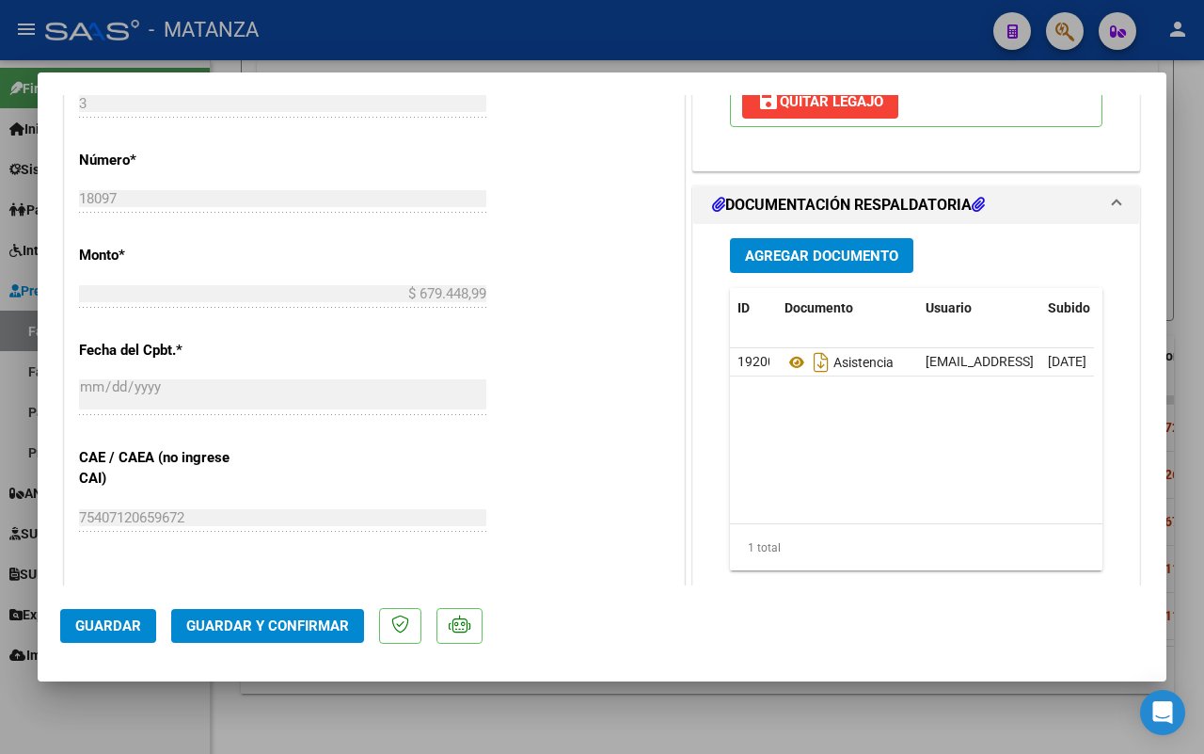
click at [284, 623] on span "Guardar y Confirmar" at bounding box center [267, 625] width 163 height 17
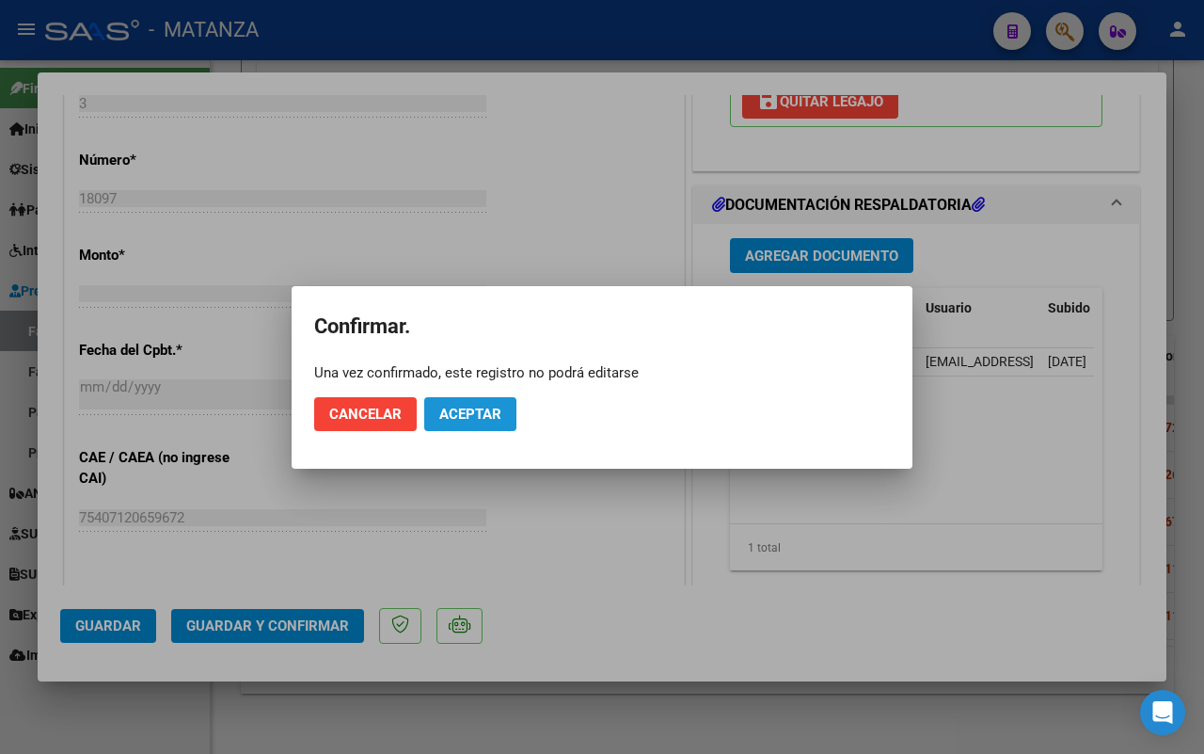
click at [438, 416] on button "Aceptar" at bounding box center [470, 414] width 92 height 34
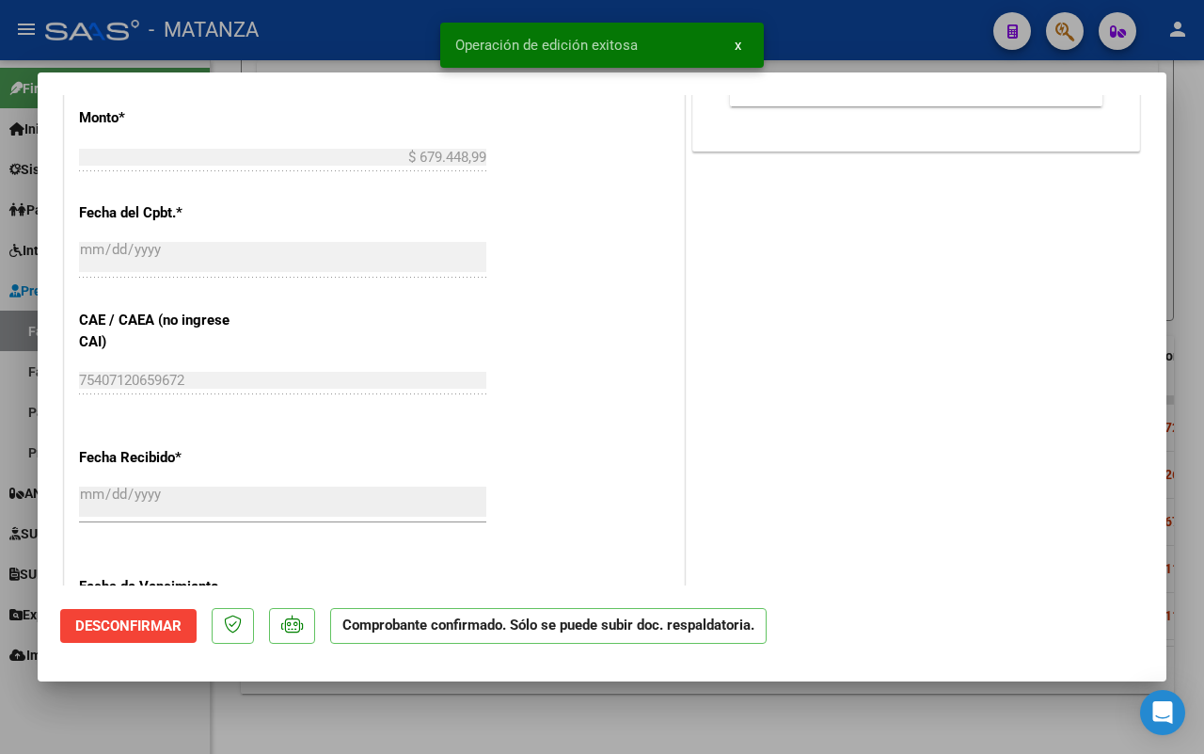
click at [406, 723] on div at bounding box center [602, 377] width 1204 height 754
type input "$ 0,00"
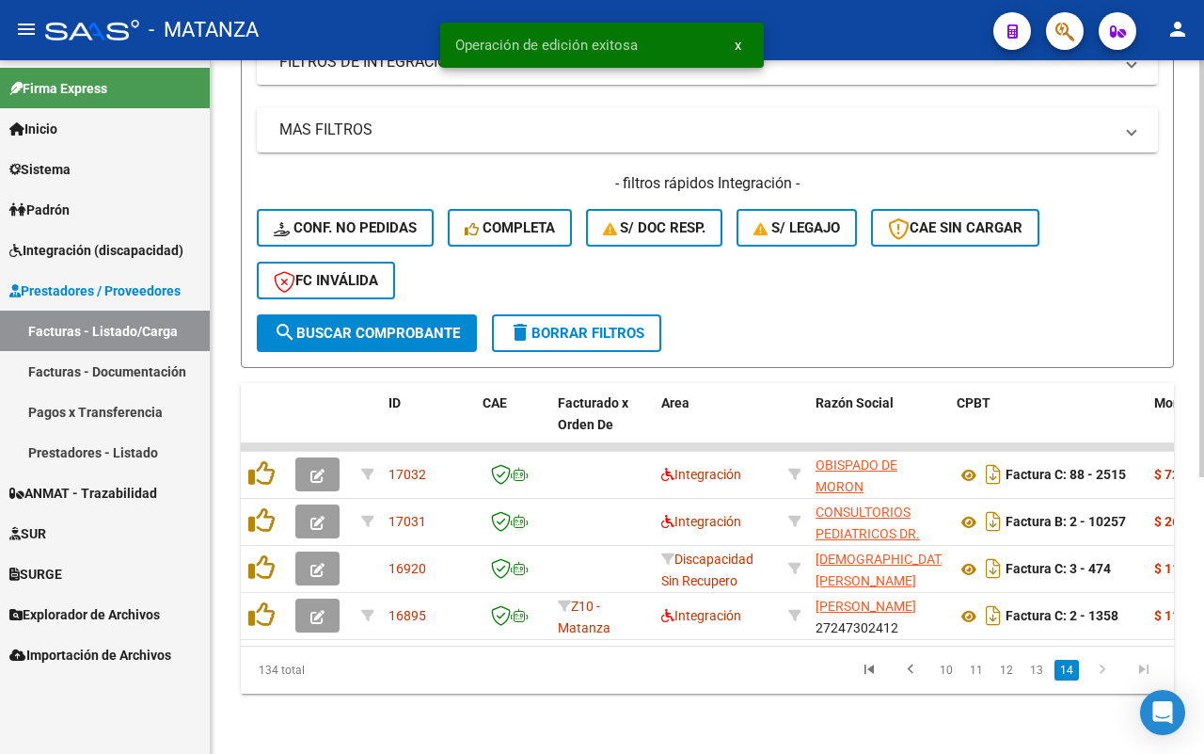
scroll to position [461, 0]
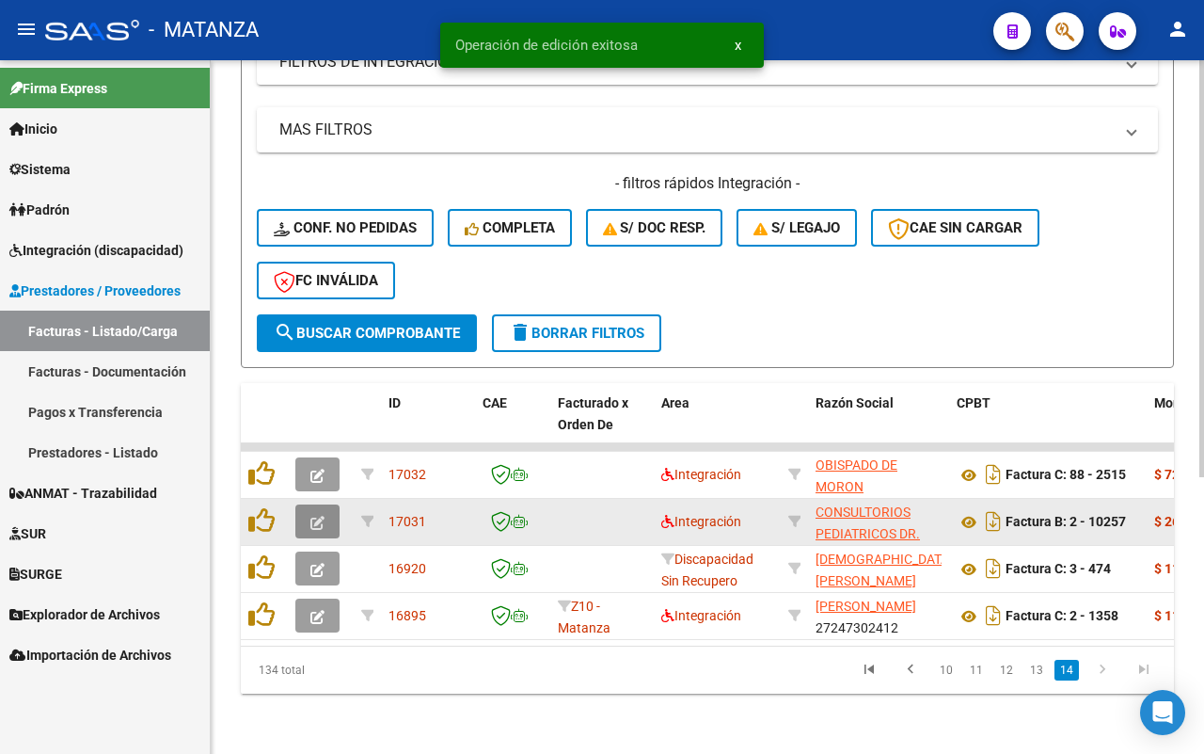
click at [315, 516] on icon "button" at bounding box center [318, 523] width 14 height 14
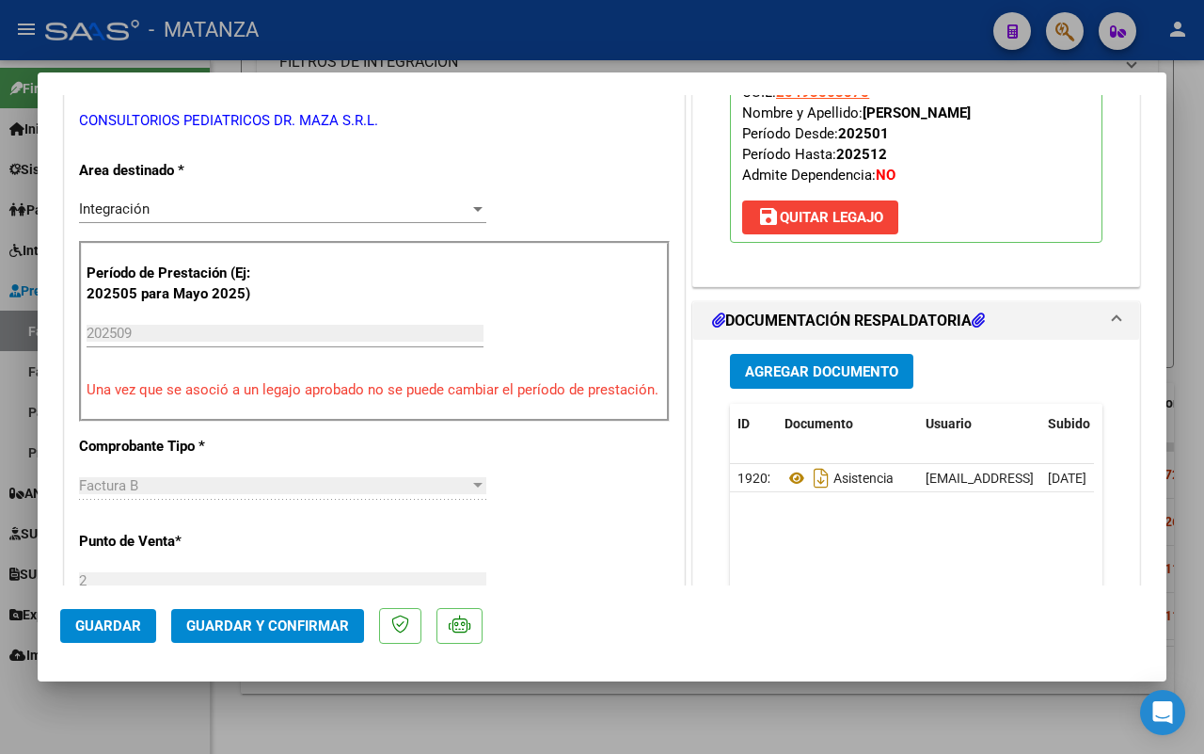
scroll to position [353, 0]
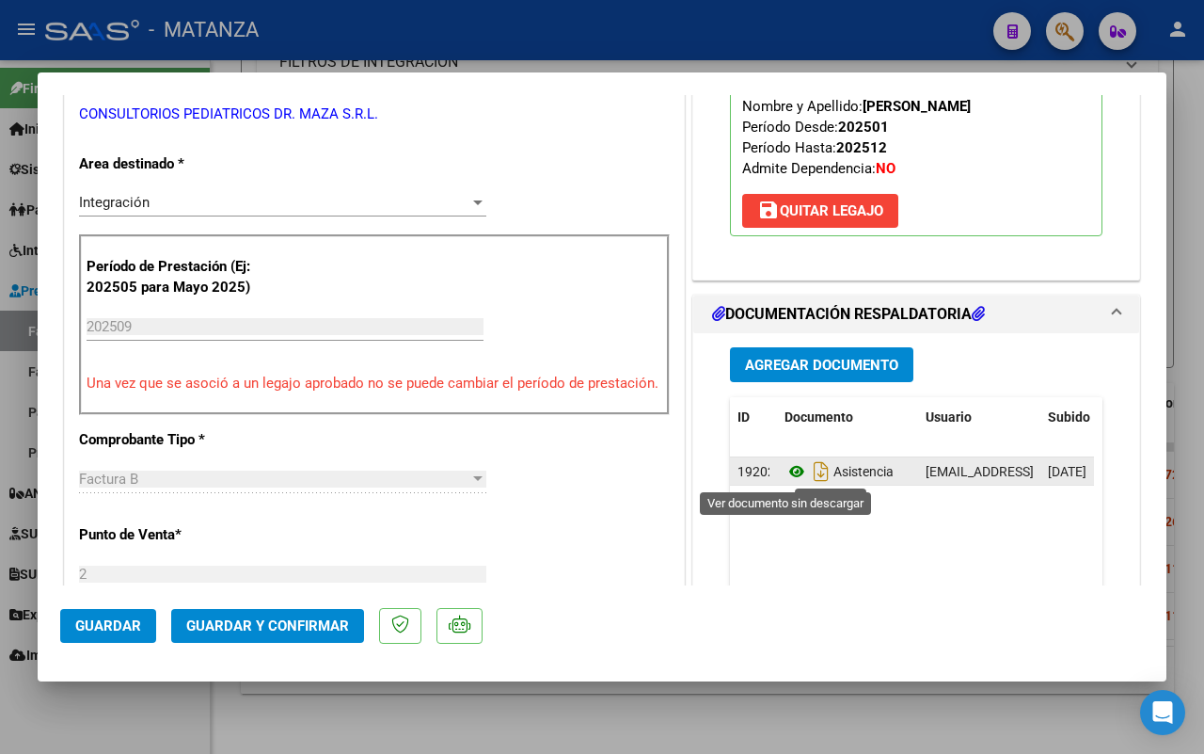
click at [787, 472] on icon at bounding box center [797, 471] width 24 height 23
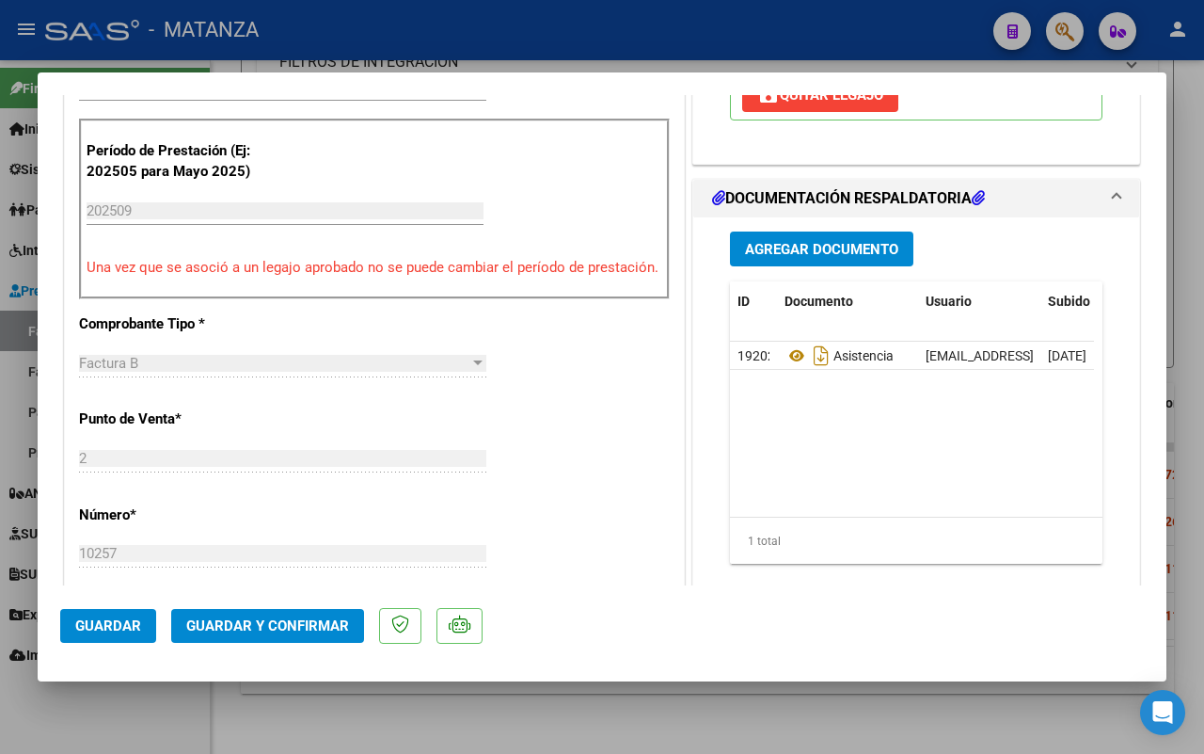
scroll to position [470, 0]
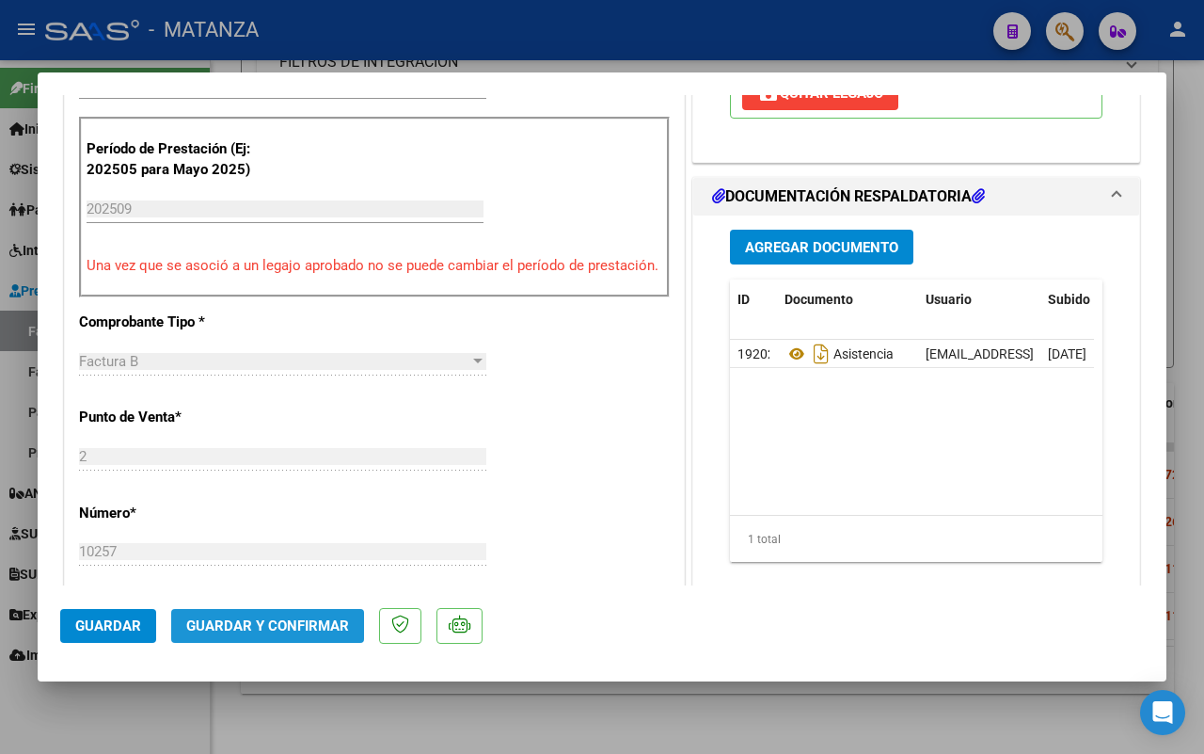
click at [279, 618] on span "Guardar y Confirmar" at bounding box center [267, 625] width 163 height 17
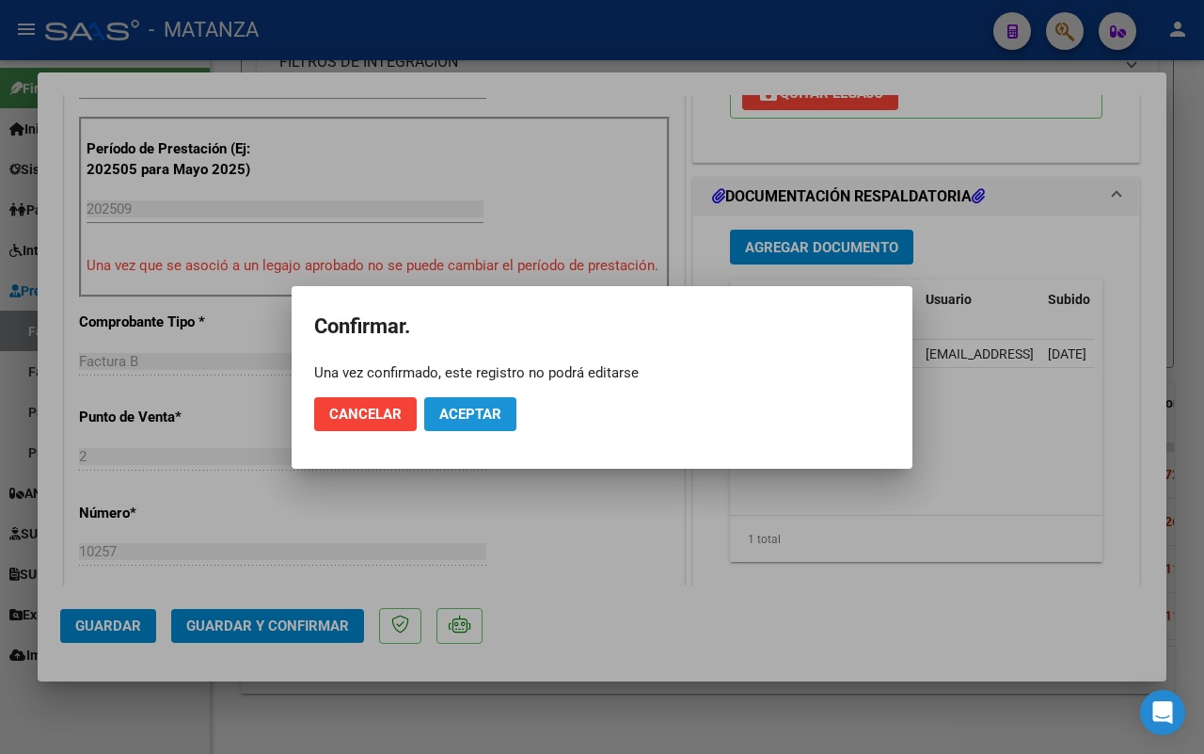
click at [462, 422] on button "Aceptar" at bounding box center [470, 414] width 92 height 34
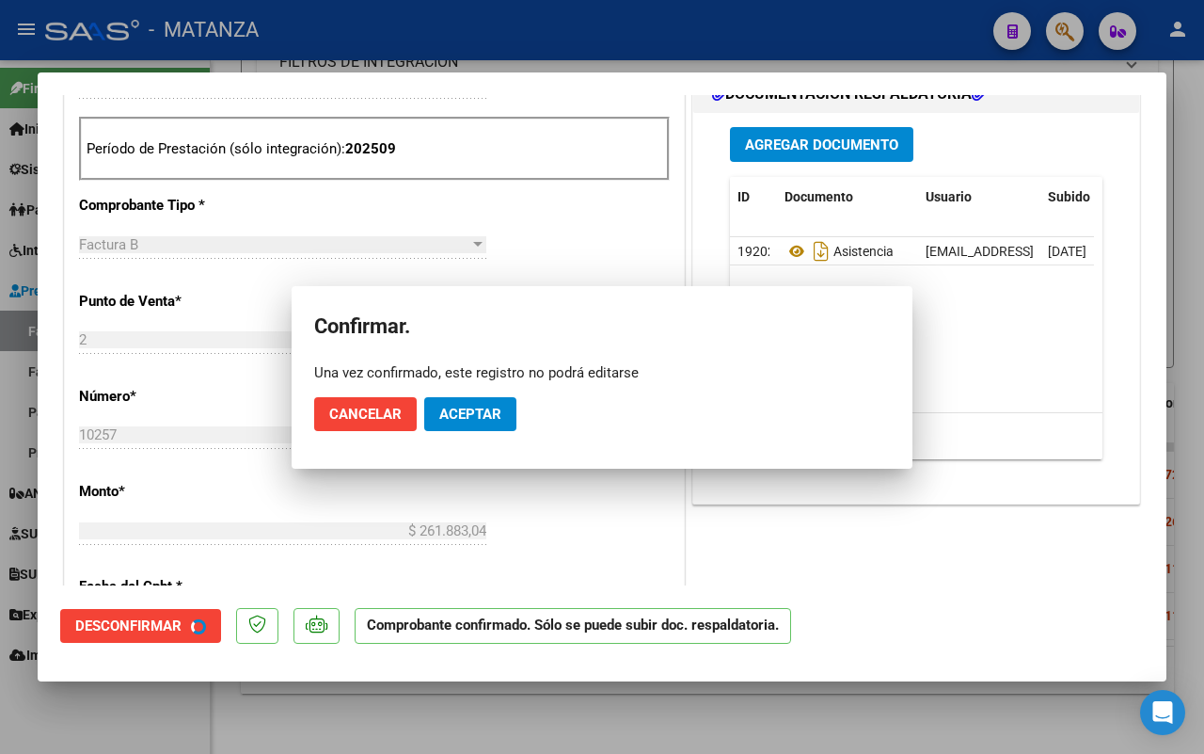
scroll to position [491, 0]
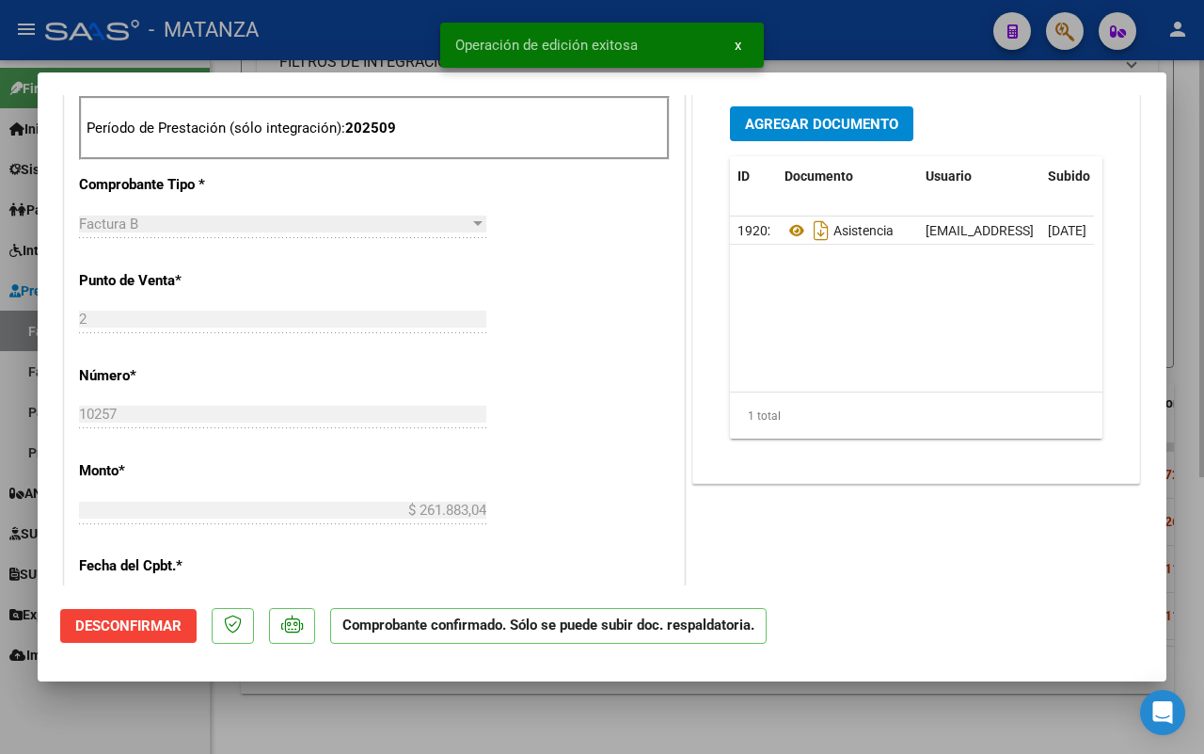
click at [293, 729] on div at bounding box center [602, 377] width 1204 height 754
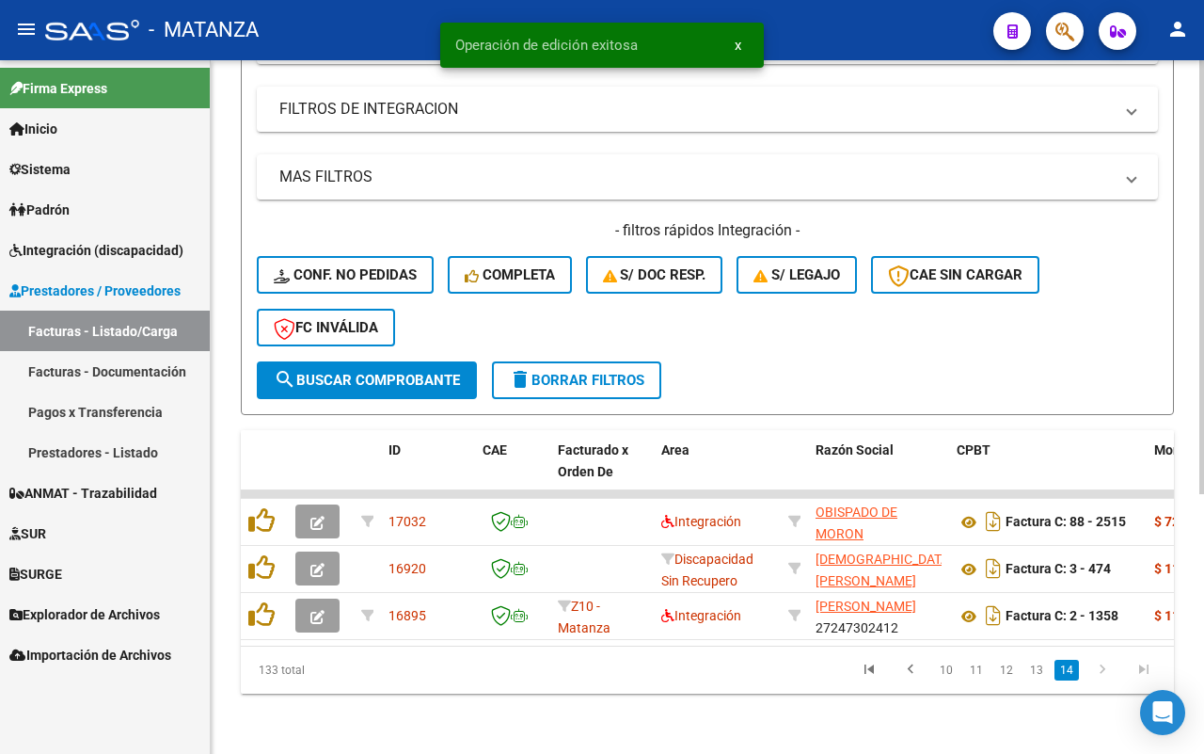
scroll to position [414, 0]
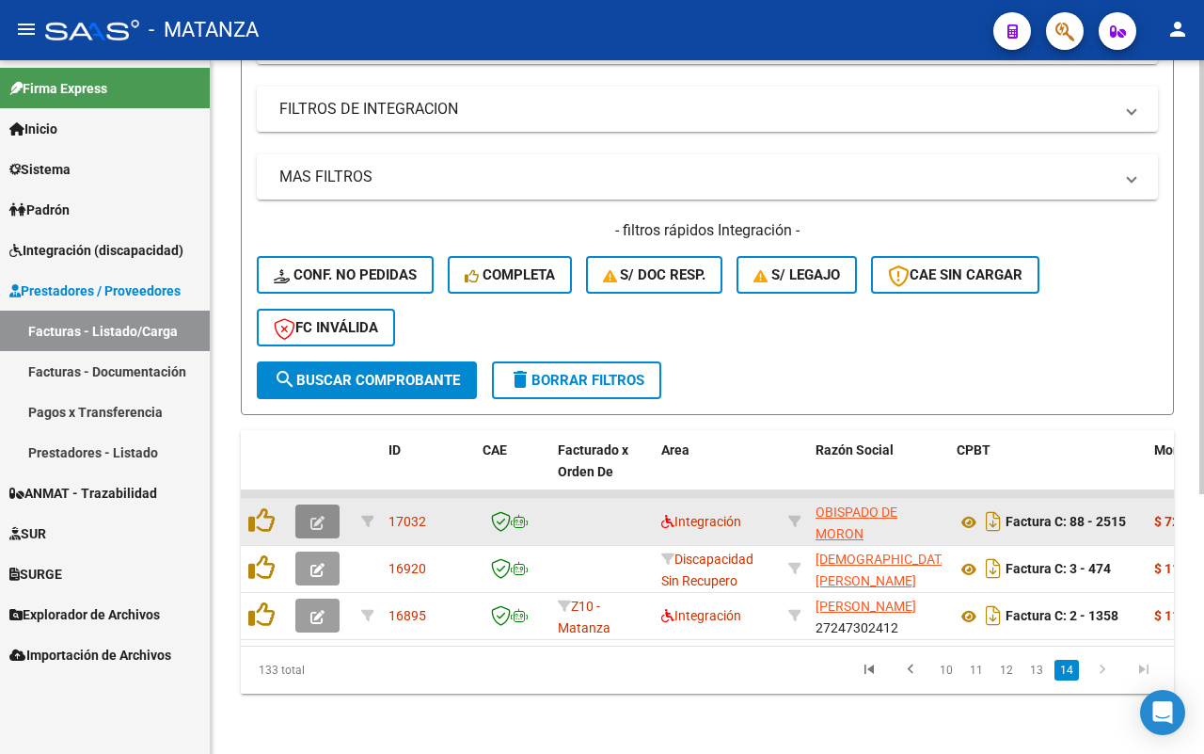
click at [334, 504] on button "button" at bounding box center [317, 521] width 44 height 34
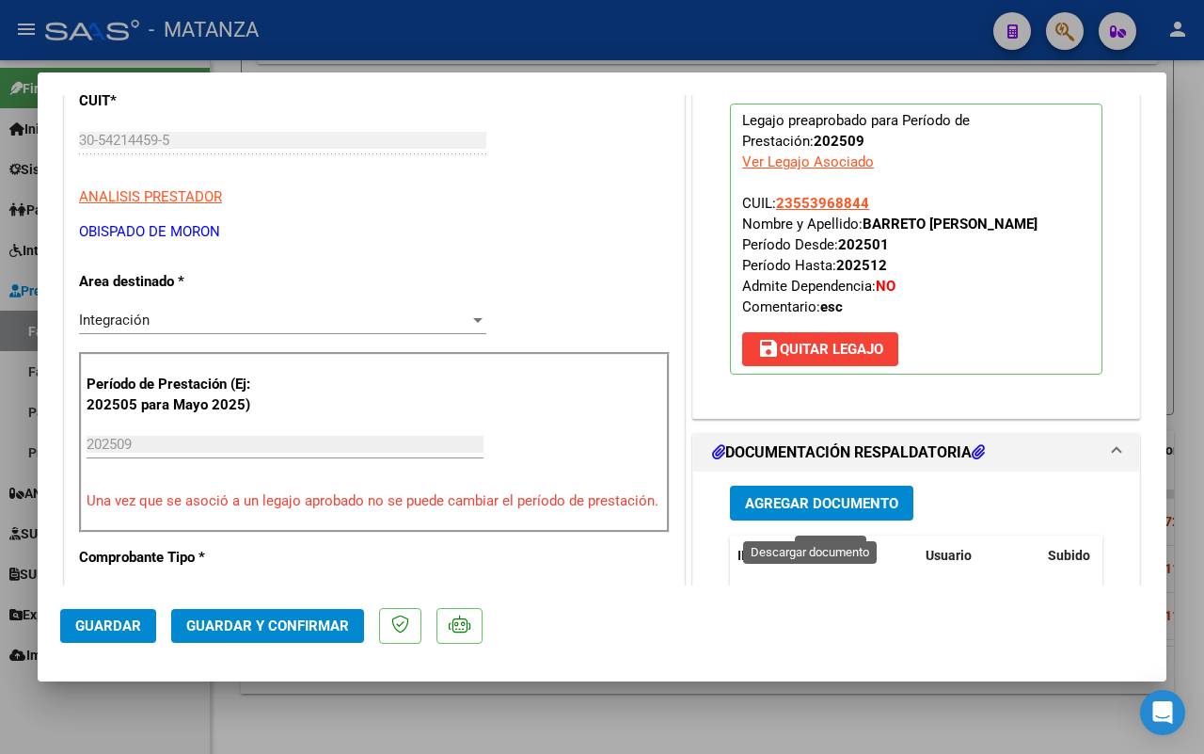
scroll to position [470, 0]
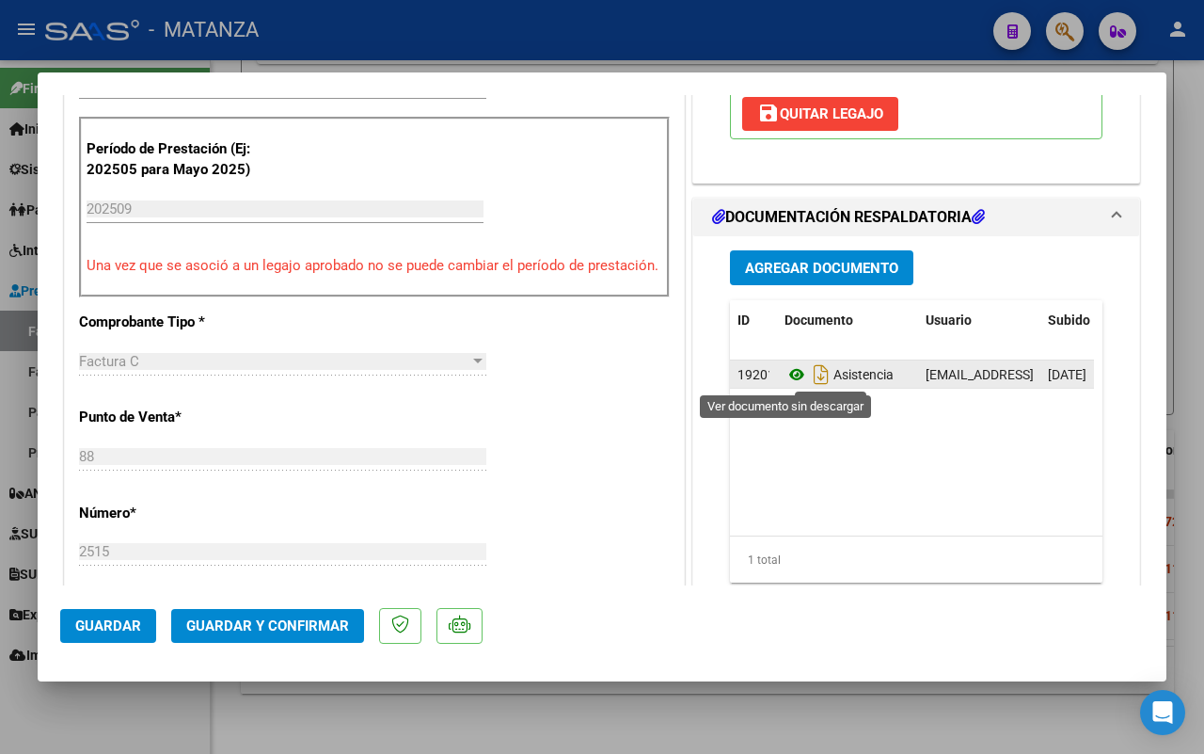
click at [785, 374] on icon at bounding box center [797, 374] width 24 height 23
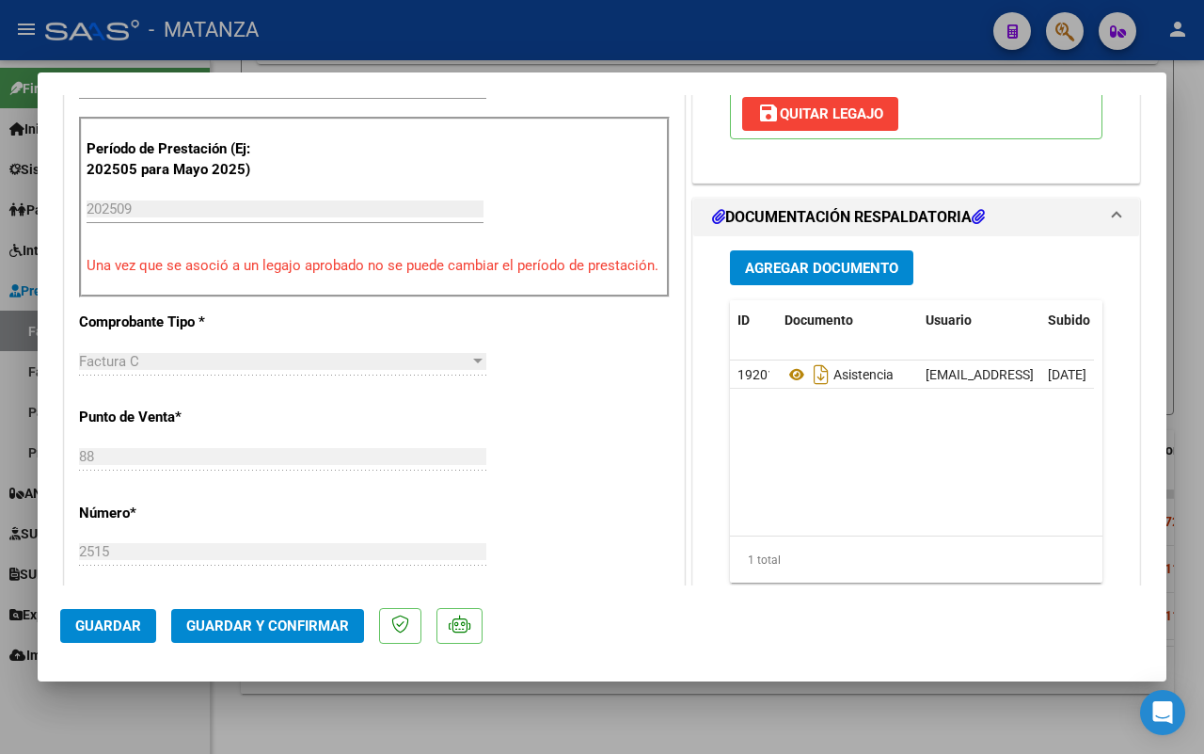
click at [301, 619] on span "Guardar y Confirmar" at bounding box center [267, 625] width 163 height 17
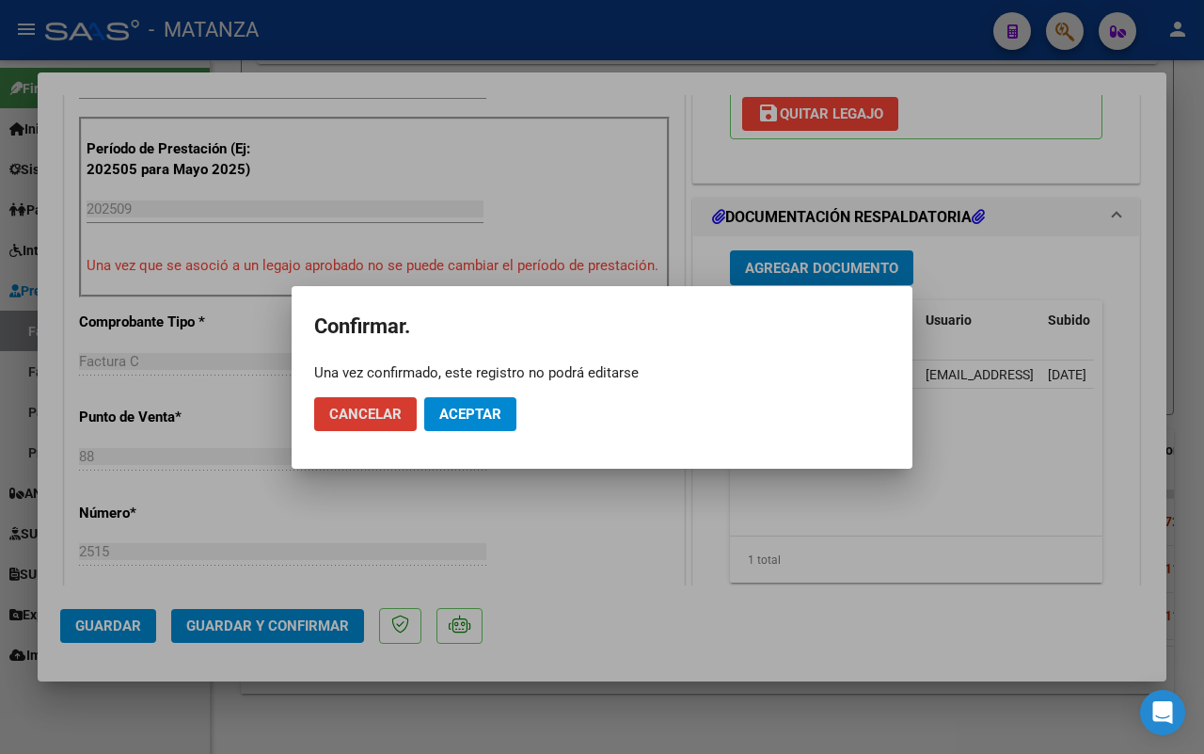
click at [456, 420] on span "Aceptar" at bounding box center [470, 414] width 62 height 17
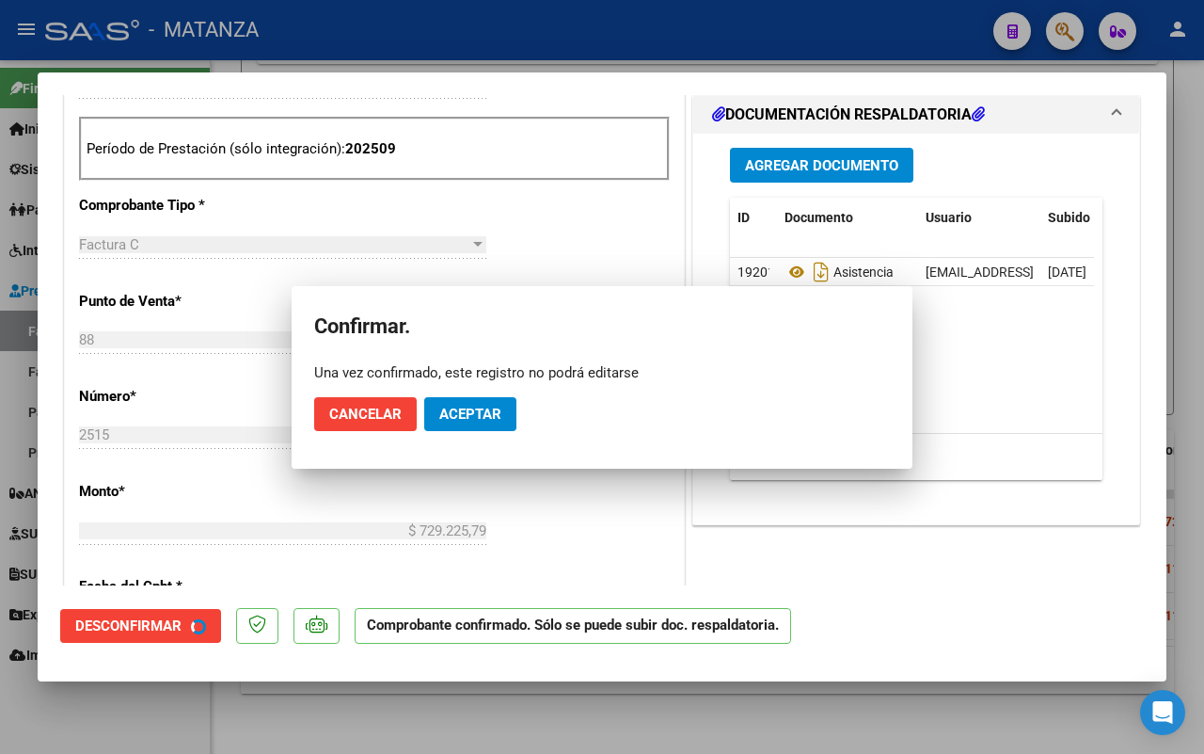
scroll to position [491, 0]
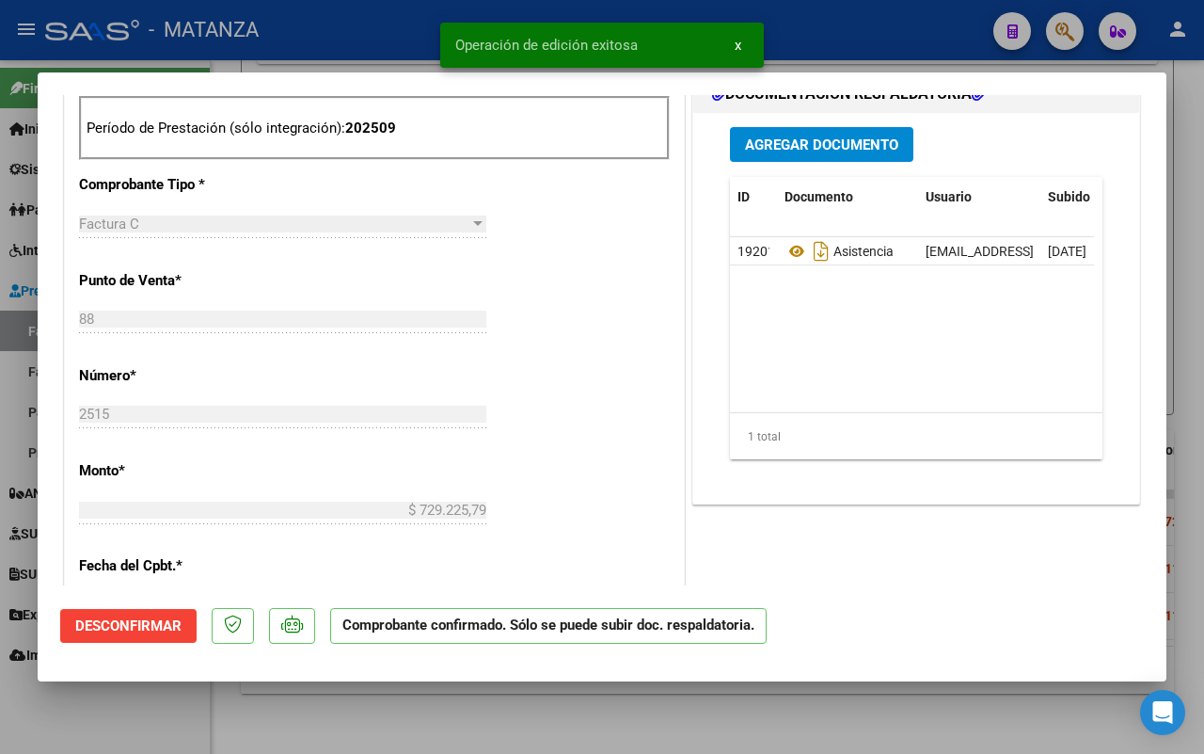
click at [130, 712] on div at bounding box center [602, 377] width 1204 height 754
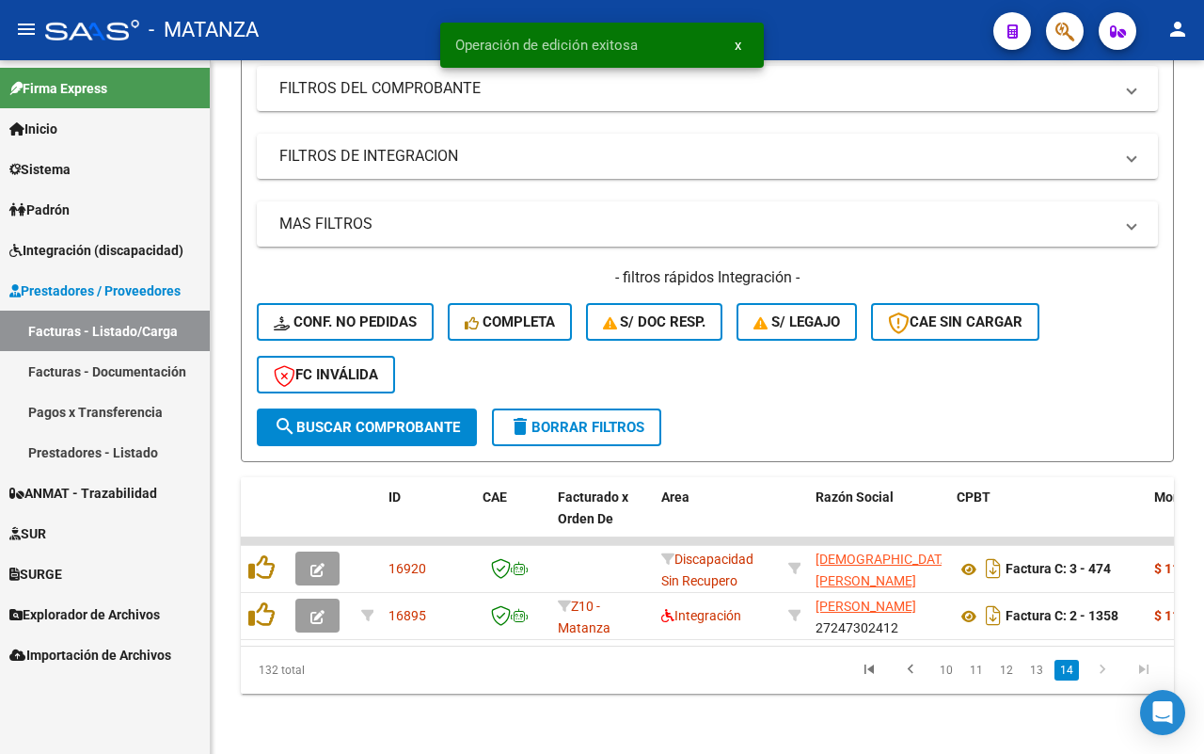
scroll to position [367, 0]
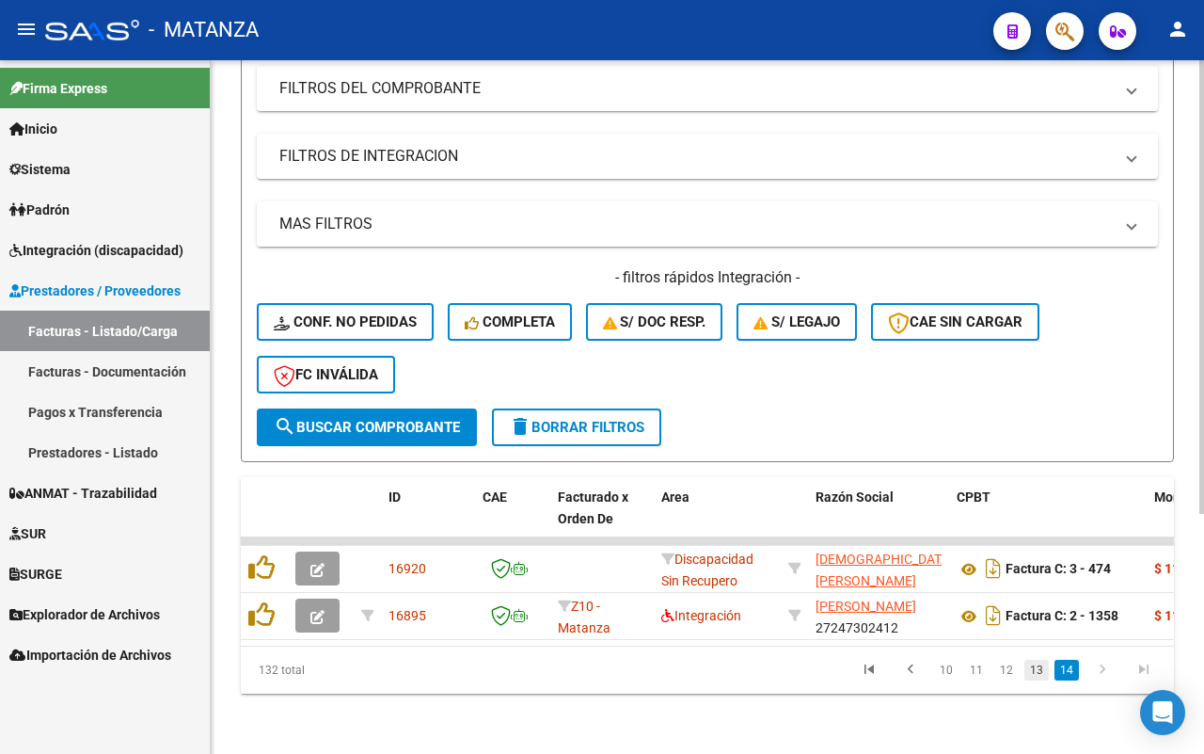
click at [1036, 668] on link "13" at bounding box center [1037, 670] width 24 height 21
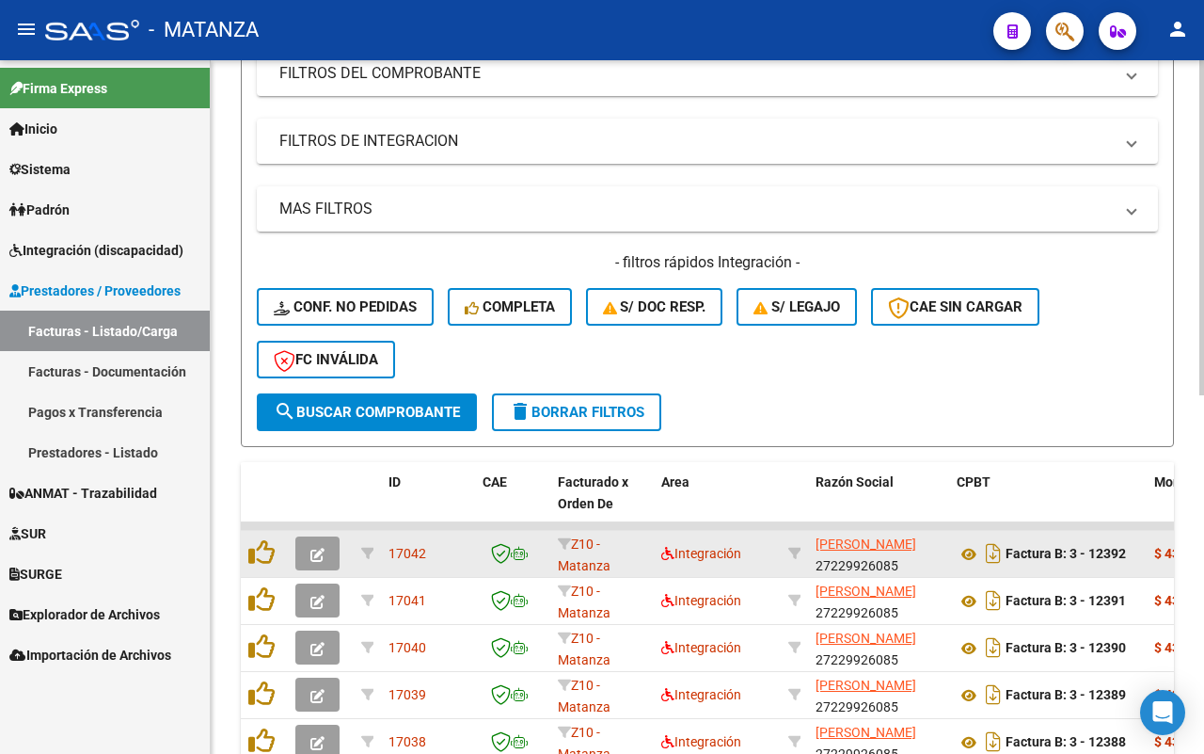
click at [304, 549] on button "button" at bounding box center [317, 553] width 44 height 34
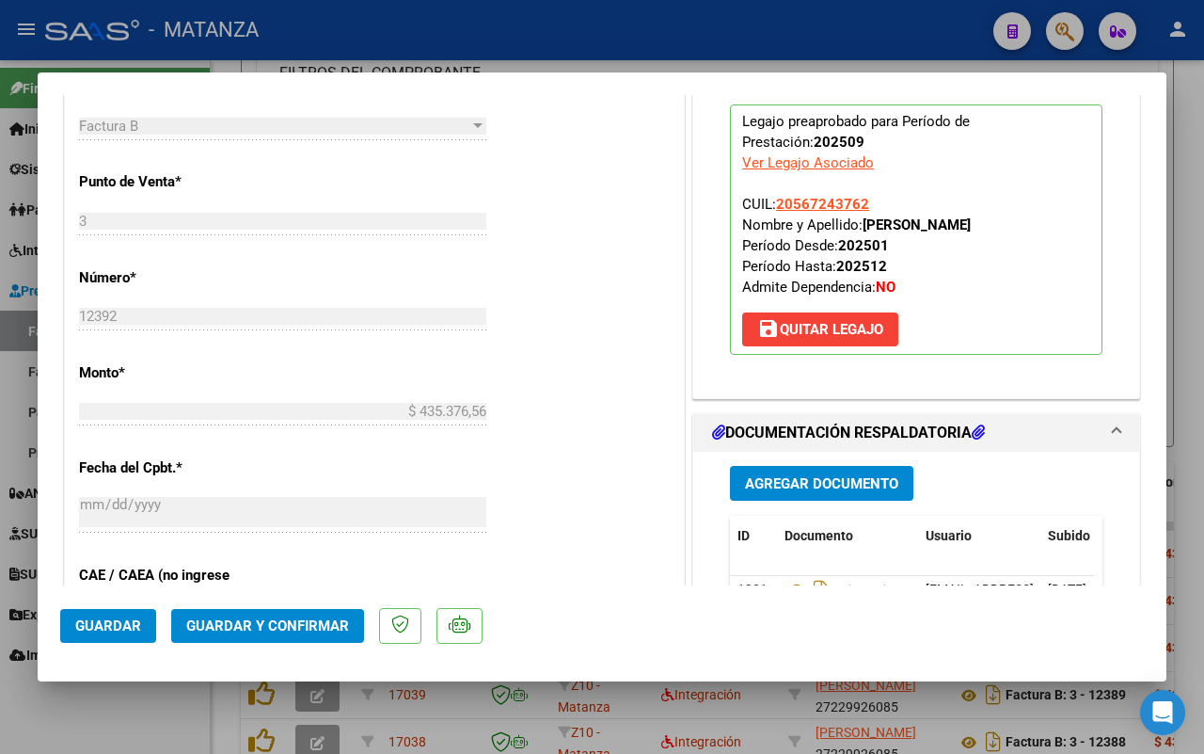
scroll to position [823, 0]
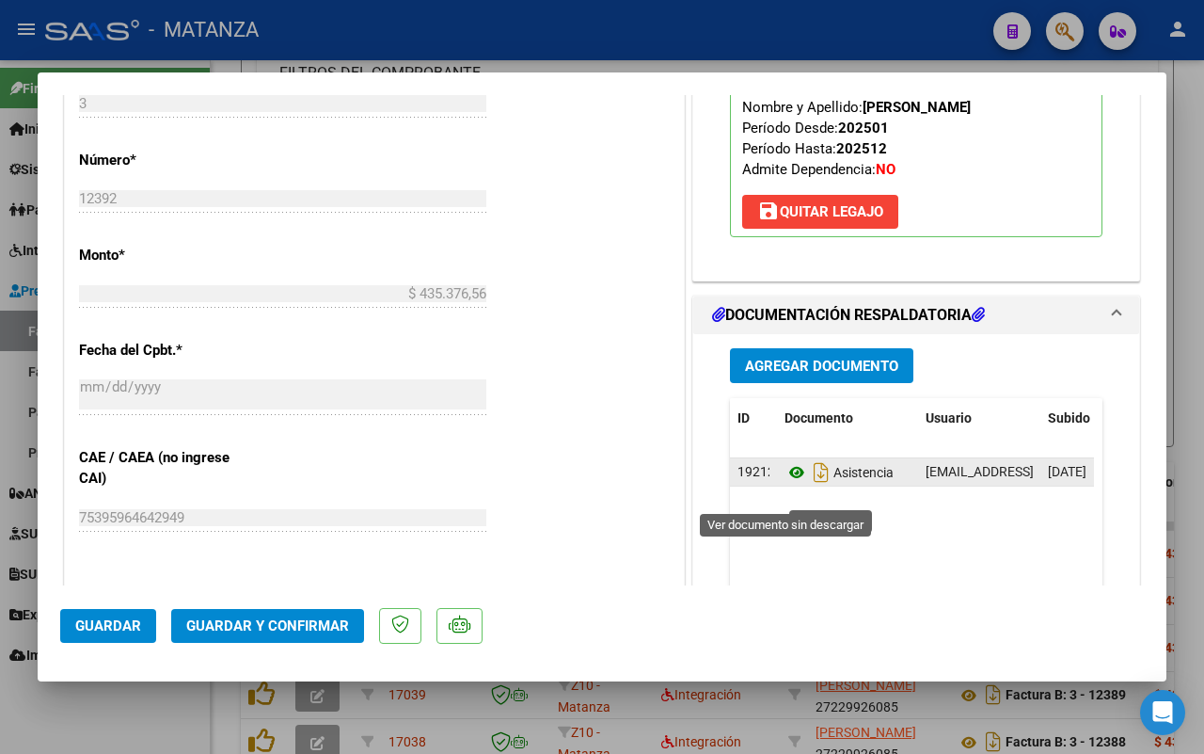
click at [785, 484] on icon at bounding box center [797, 472] width 24 height 23
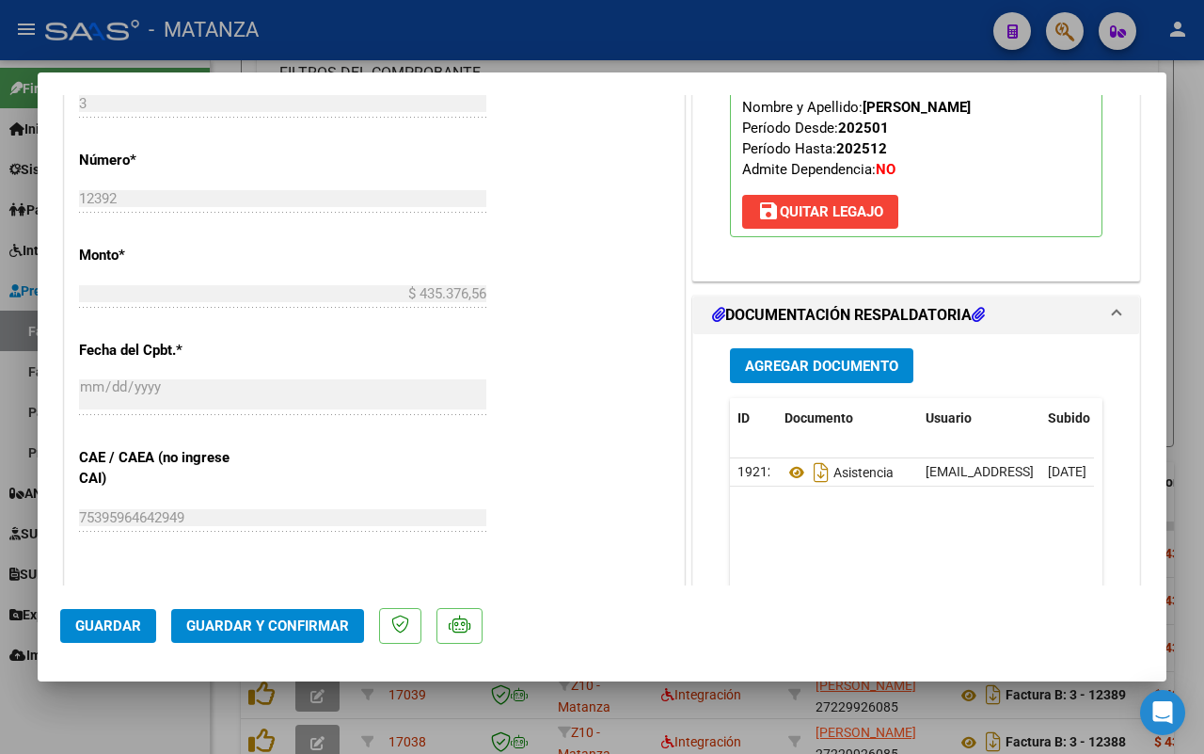
click at [269, 623] on span "Guardar y Confirmar" at bounding box center [267, 625] width 163 height 17
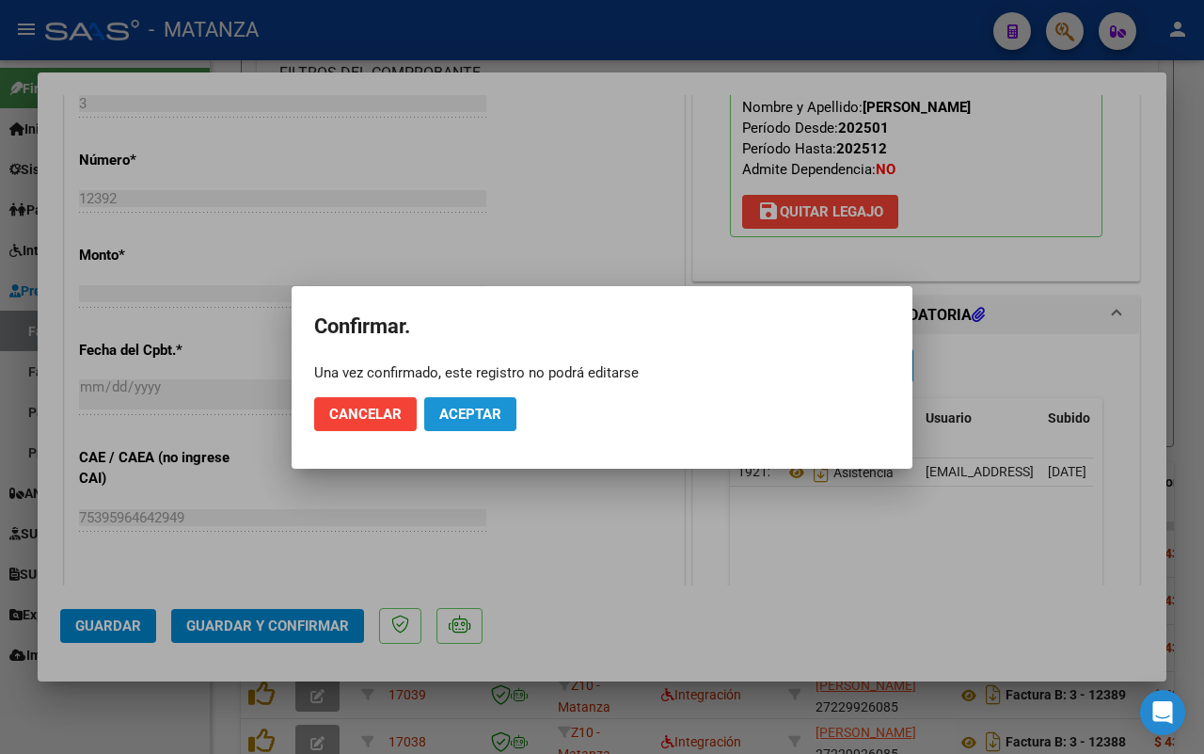
click at [502, 405] on button "Aceptar" at bounding box center [470, 414] width 92 height 34
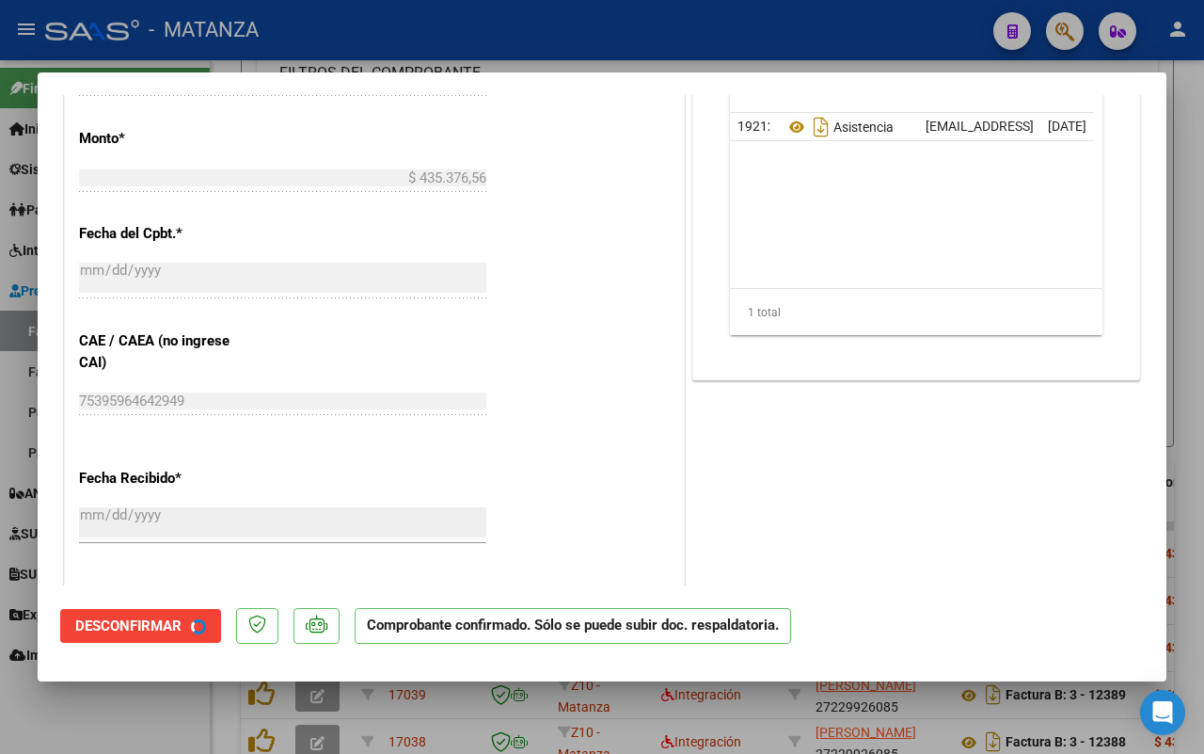
scroll to position [844, 0]
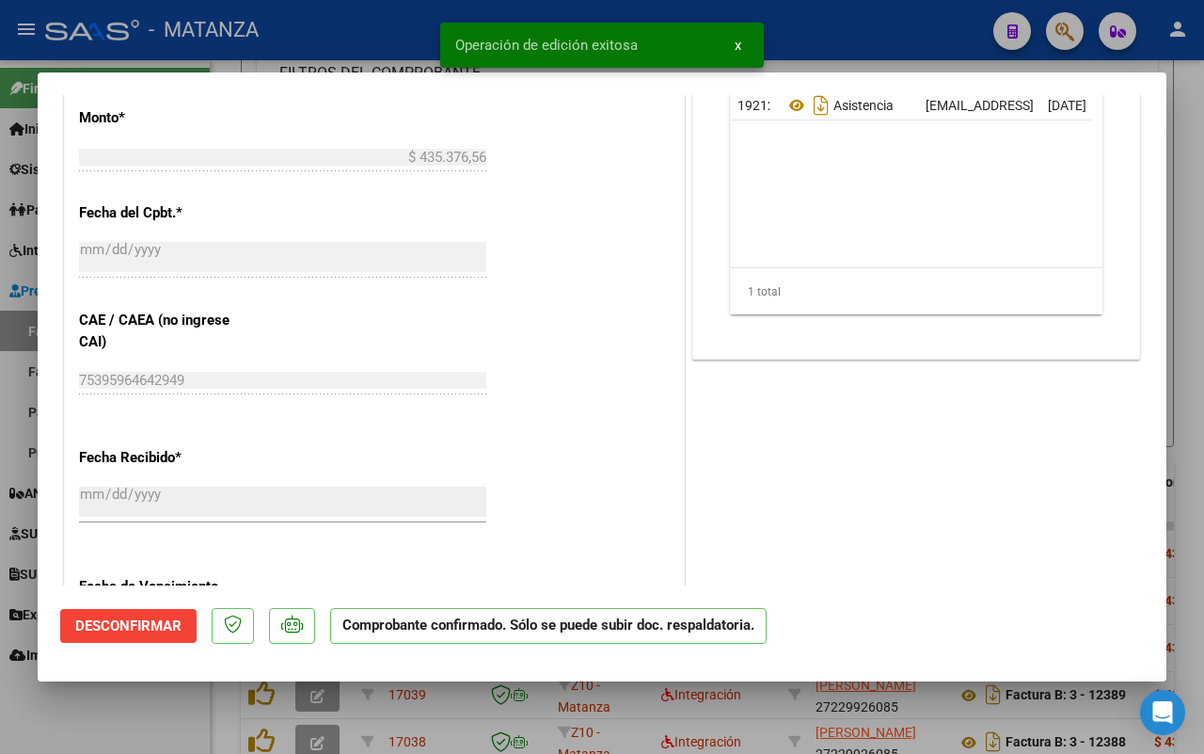
click at [116, 720] on div at bounding box center [602, 377] width 1204 height 754
type input "$ 0,00"
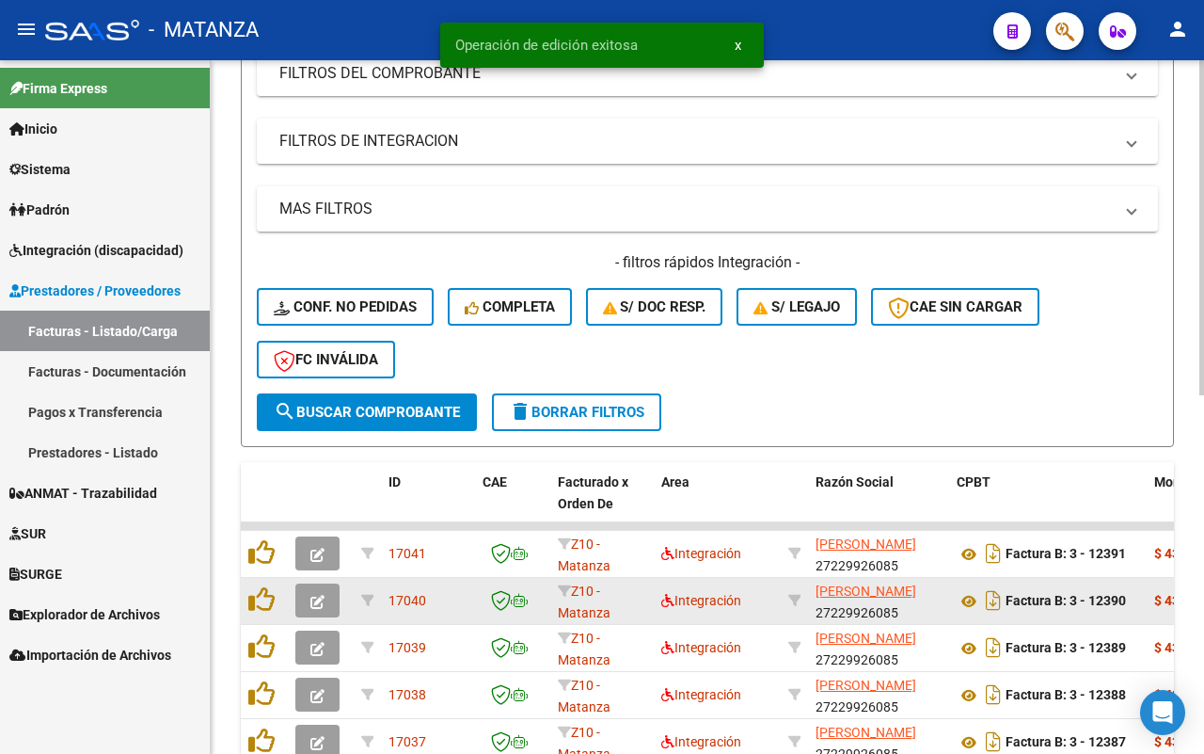
scroll to position [533, 0]
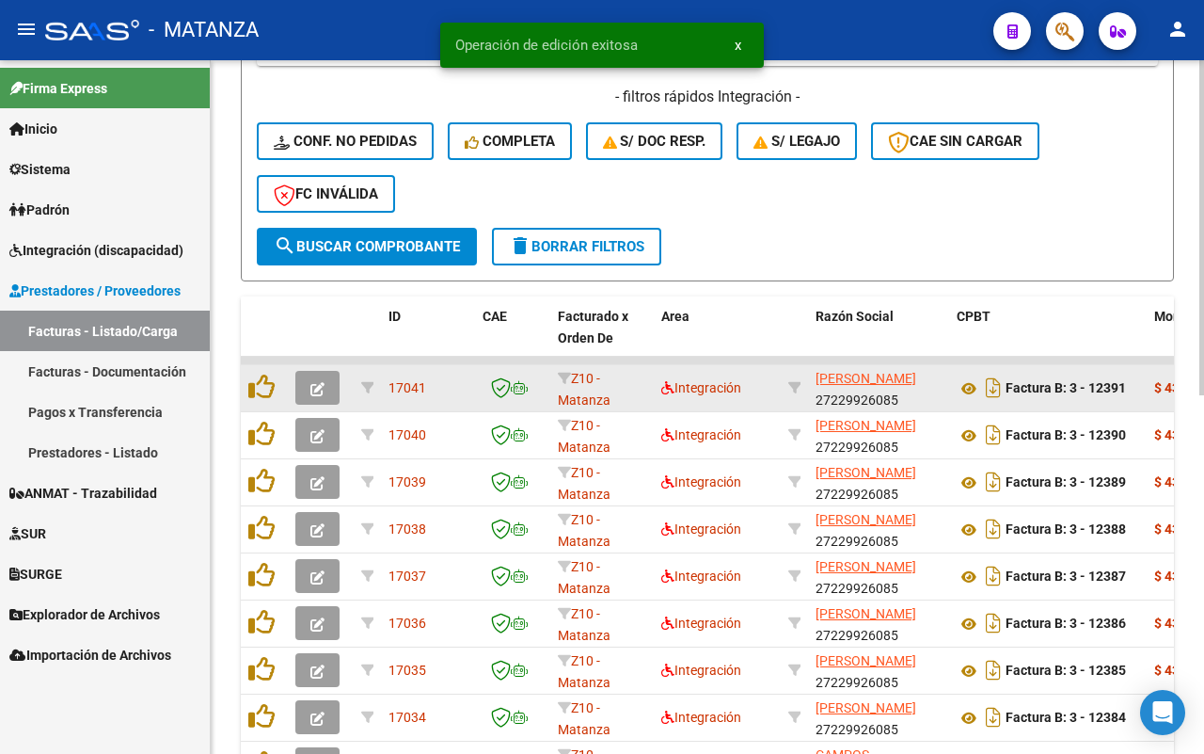
click at [325, 379] on button "button" at bounding box center [317, 388] width 44 height 34
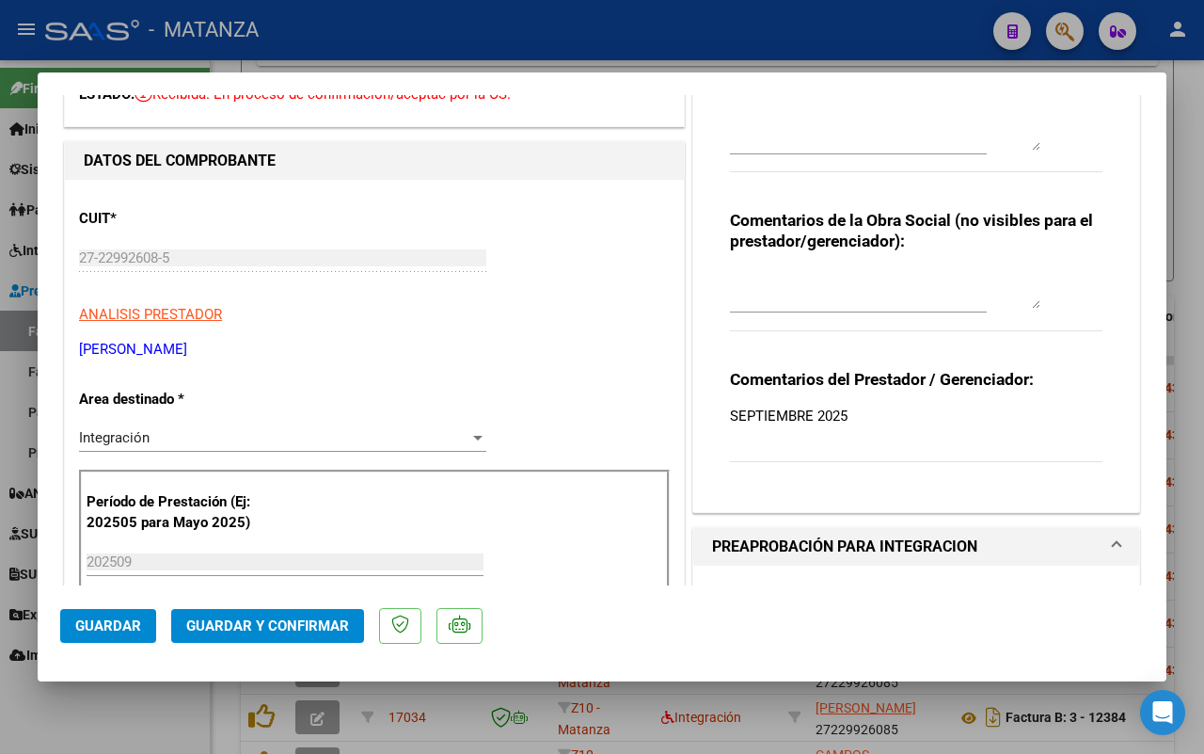
scroll to position [235, 0]
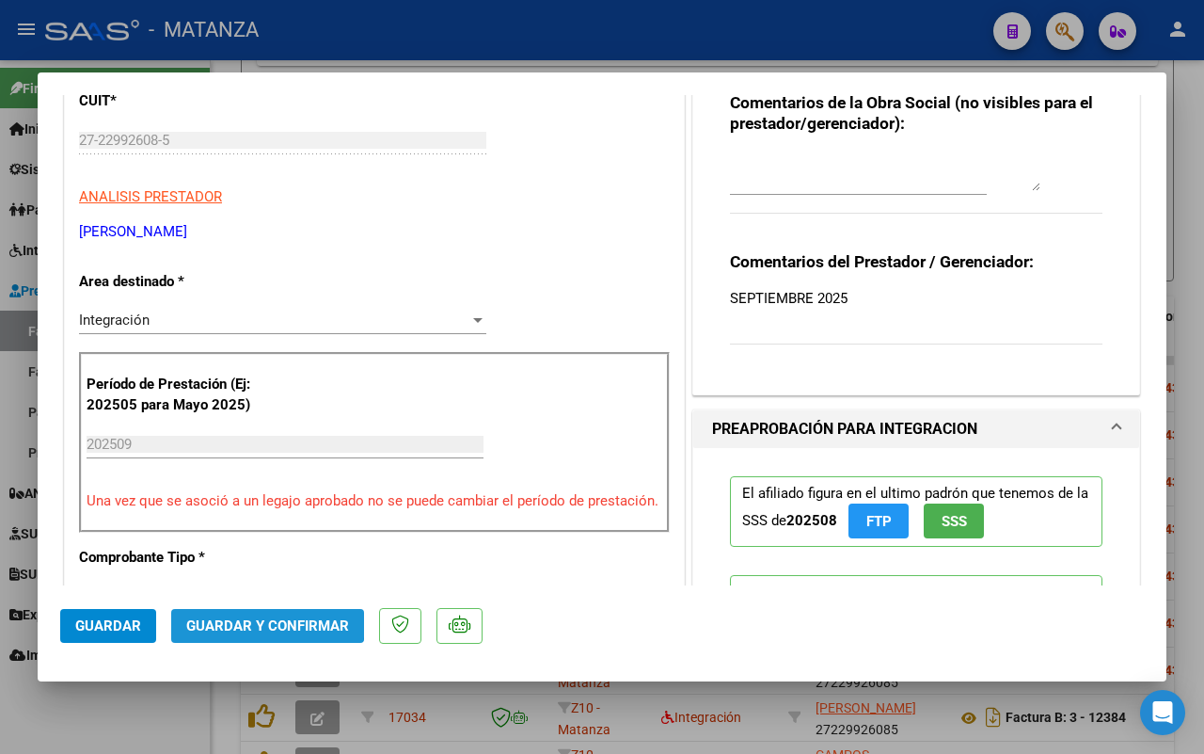
drag, startPoint x: 265, startPoint y: 609, endPoint x: 471, endPoint y: 389, distance: 301.6
click at [266, 607] on mat-dialog-actions "Guardar Guardar y Confirmar" at bounding box center [602, 622] width 1084 height 74
click at [284, 622] on span "Guardar y Confirmar" at bounding box center [267, 625] width 163 height 17
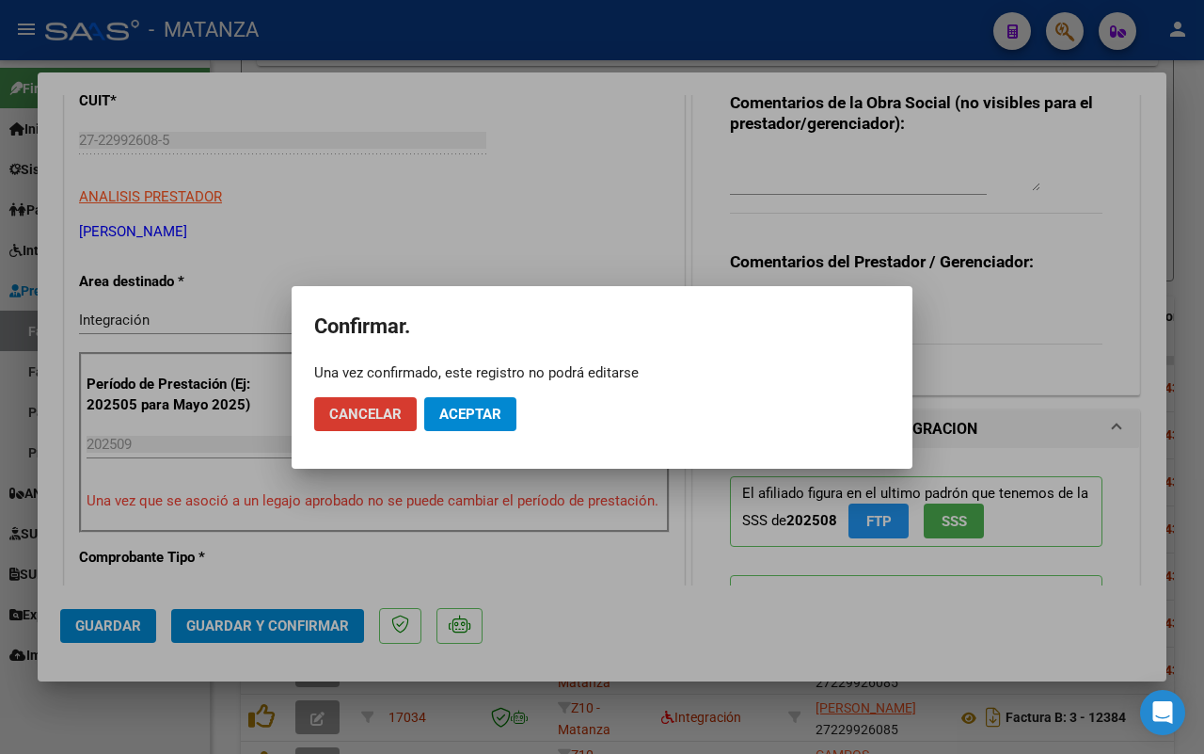
drag, startPoint x: 483, startPoint y: 412, endPoint x: 9, endPoint y: 594, distance: 506.9
click at [483, 409] on span "Aceptar" at bounding box center [470, 414] width 62 height 17
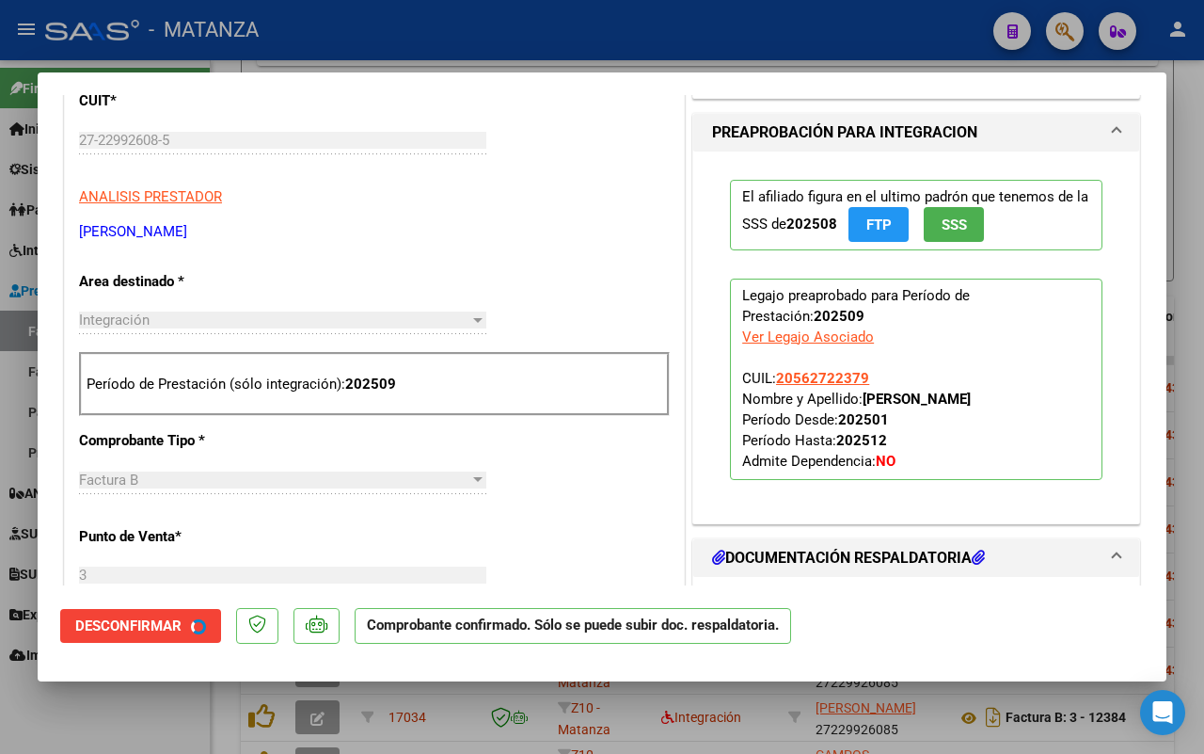
scroll to position [256, 0]
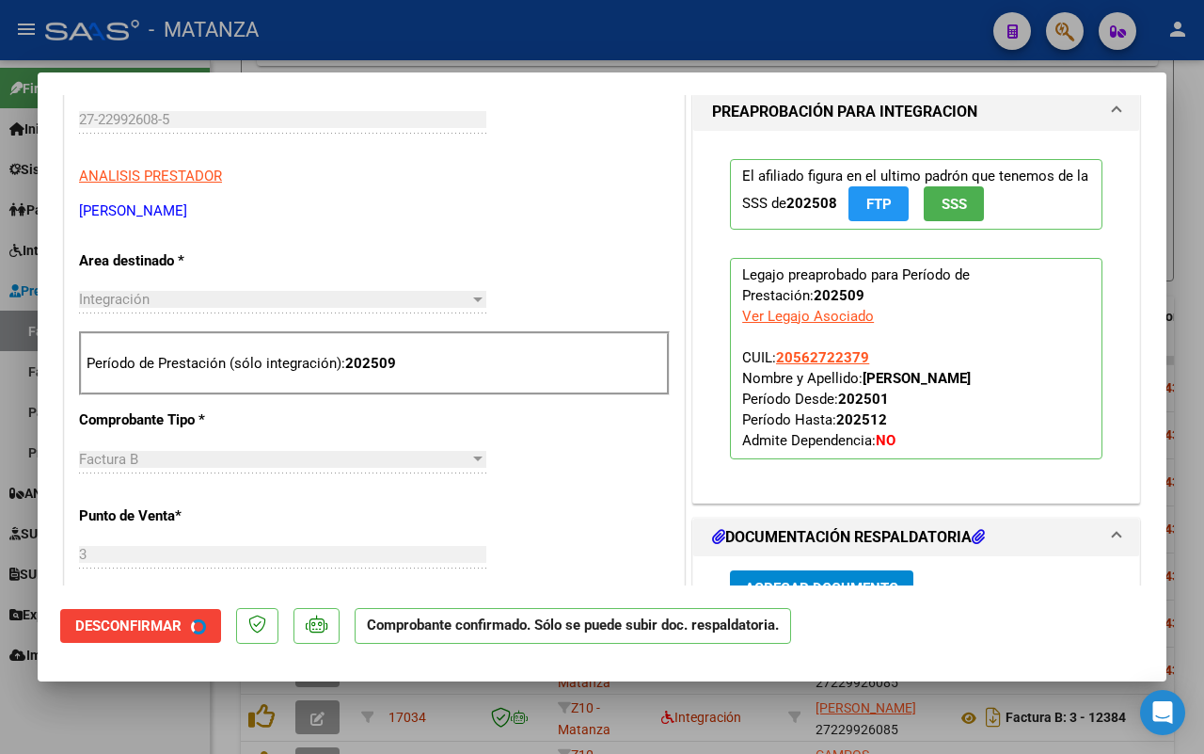
click at [111, 703] on div at bounding box center [602, 377] width 1204 height 754
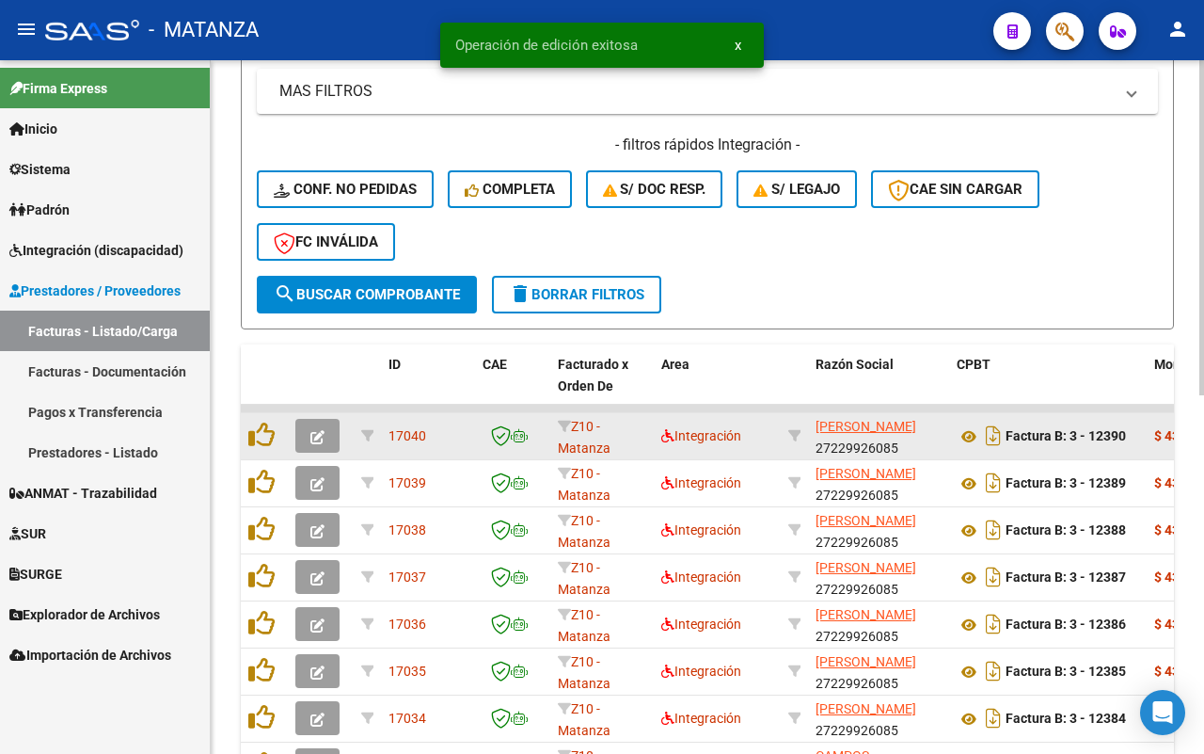
scroll to position [533, 0]
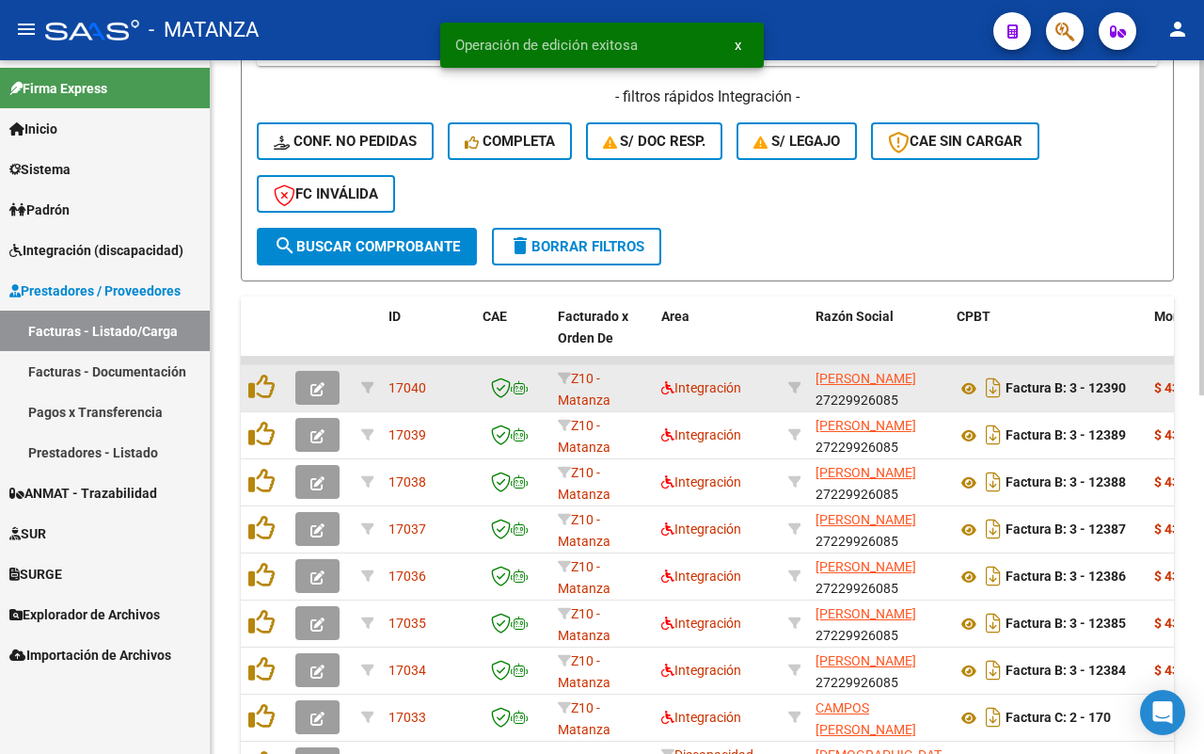
click at [330, 378] on button "button" at bounding box center [317, 388] width 44 height 34
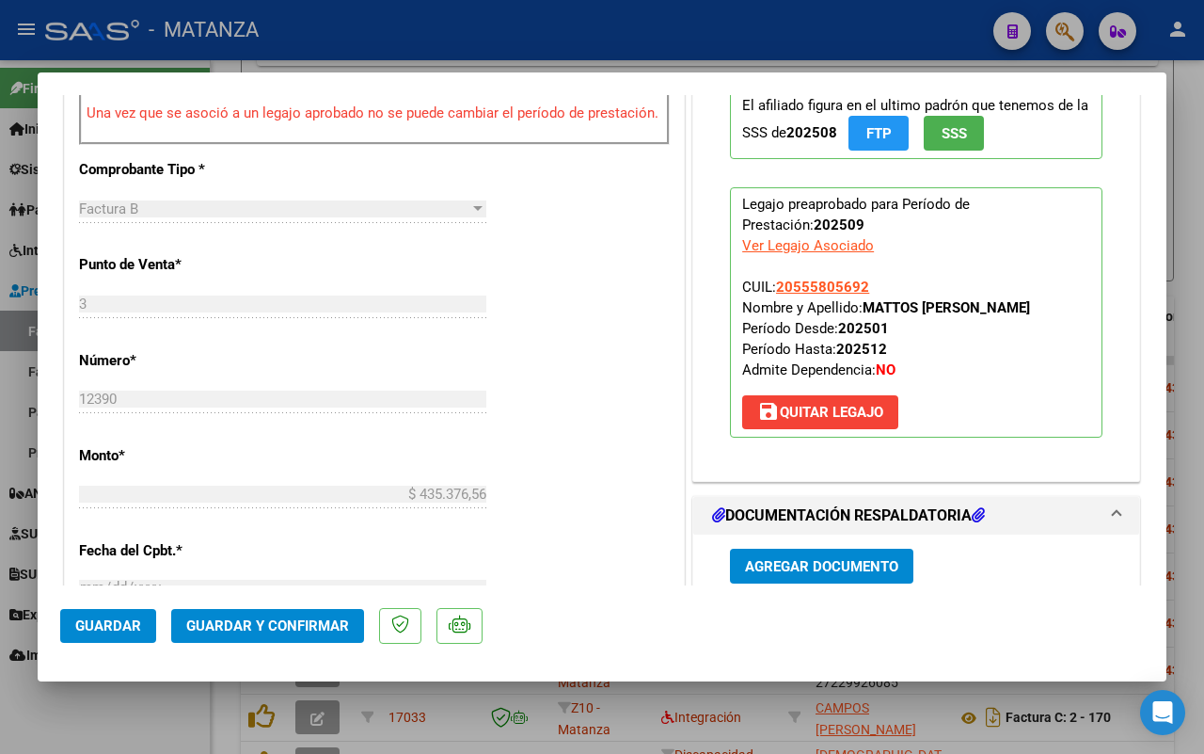
scroll to position [858, 0]
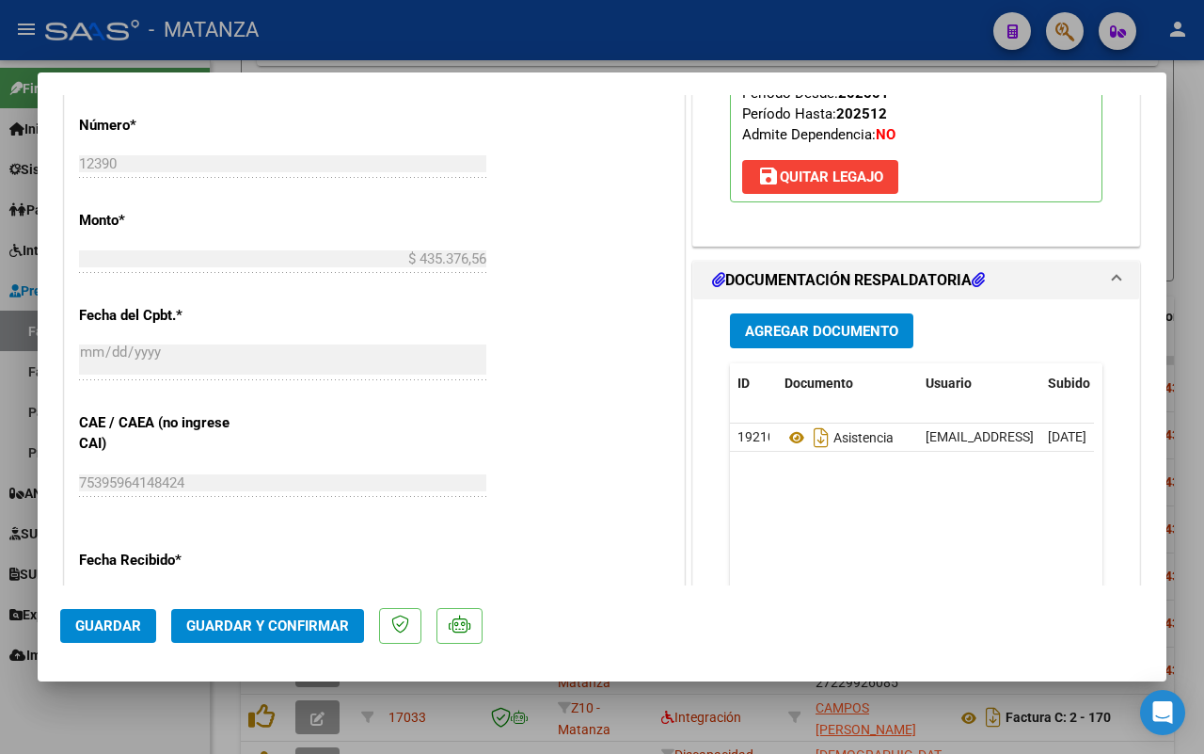
click at [247, 627] on span "Guardar y Confirmar" at bounding box center [267, 625] width 163 height 17
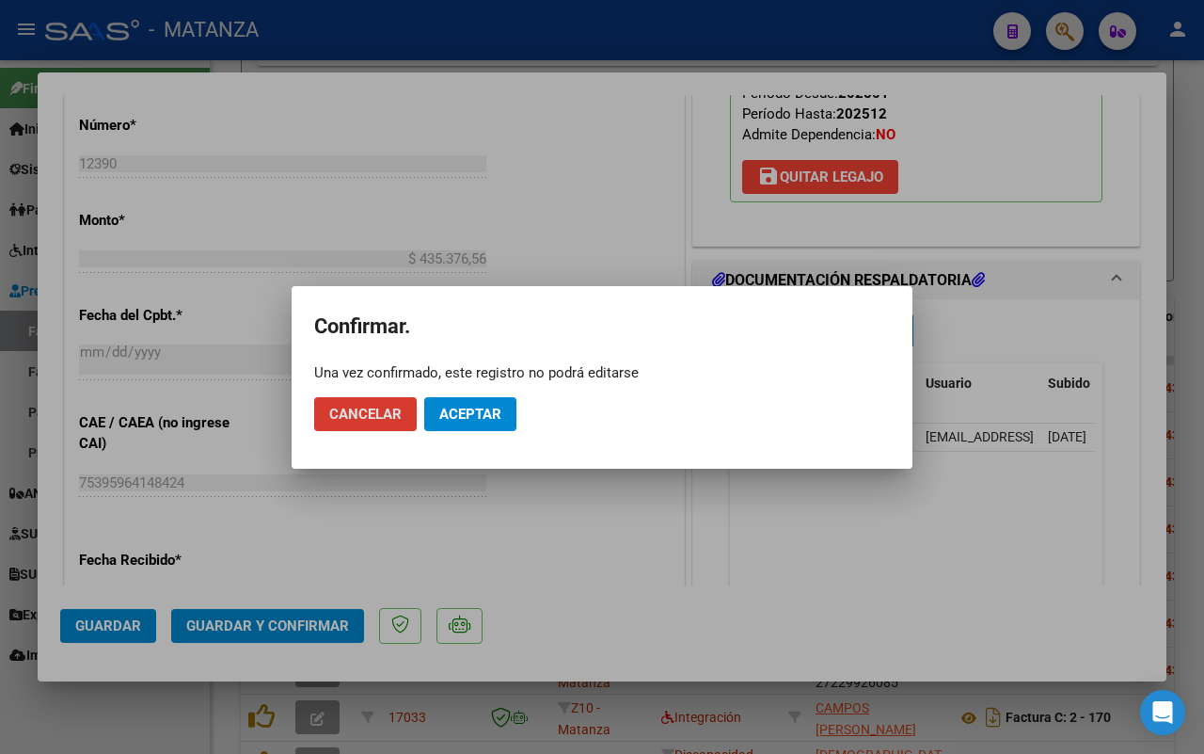
click at [483, 411] on span "Aceptar" at bounding box center [470, 414] width 62 height 17
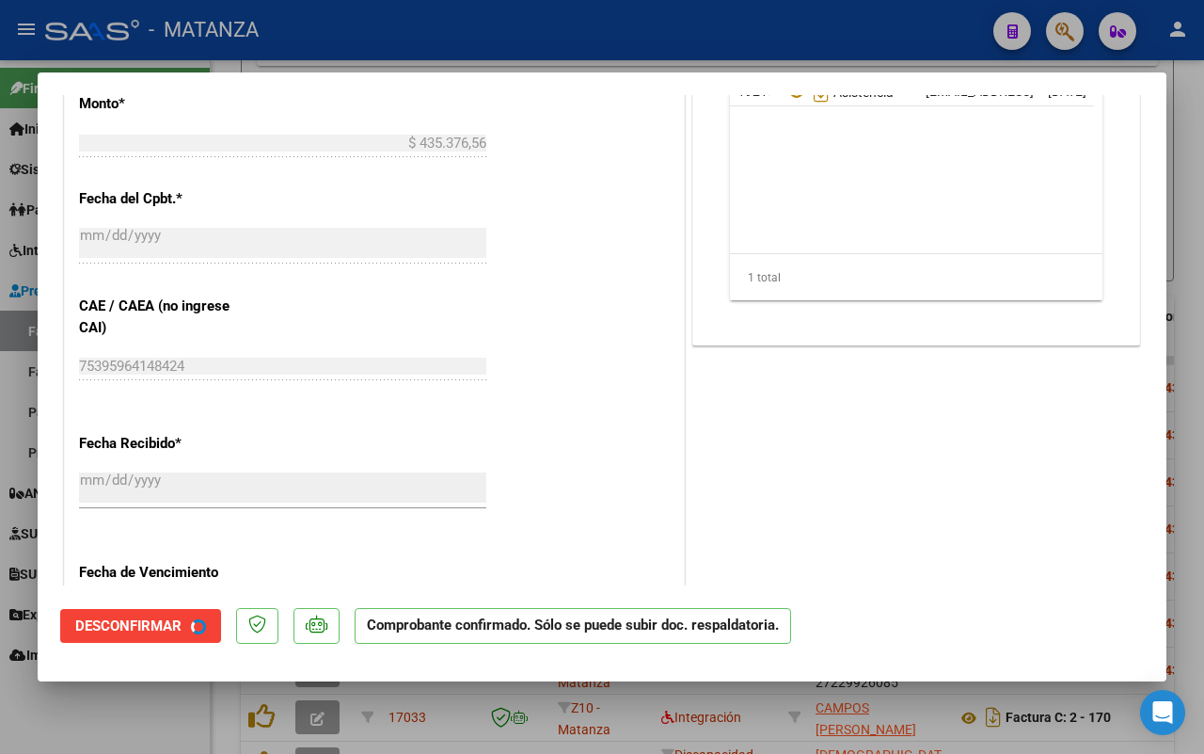
scroll to position [741, 0]
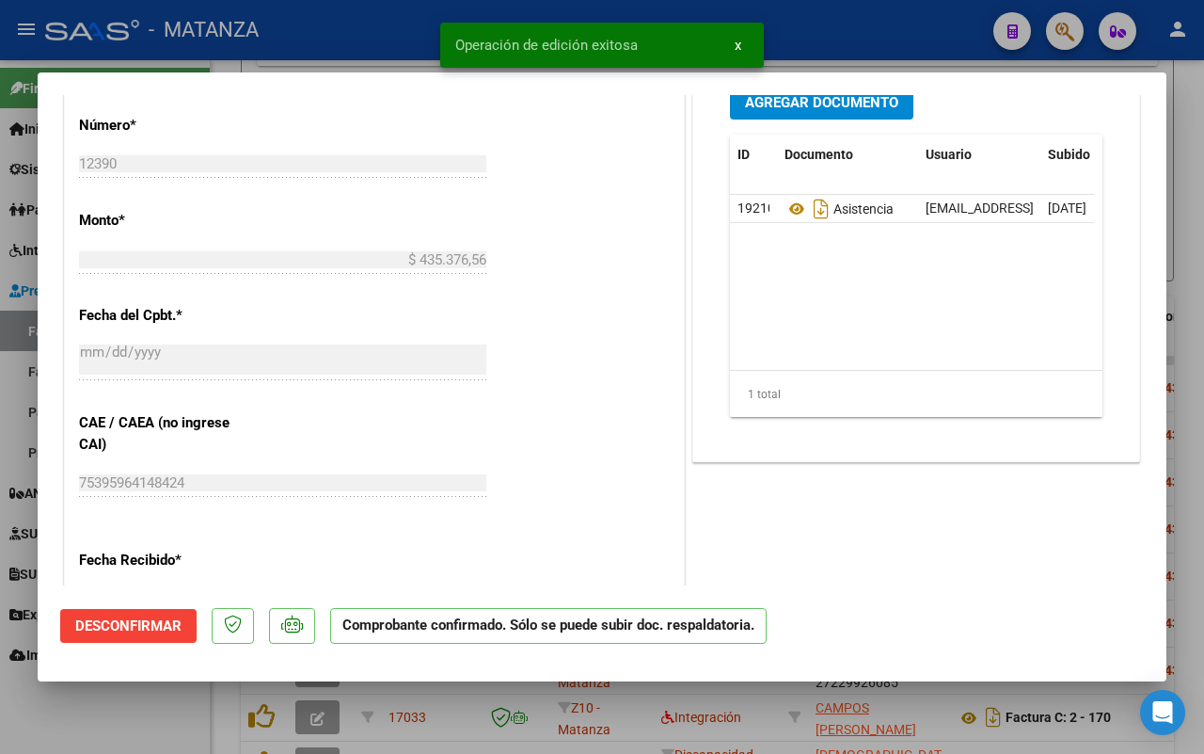
click at [80, 722] on div at bounding box center [602, 377] width 1204 height 754
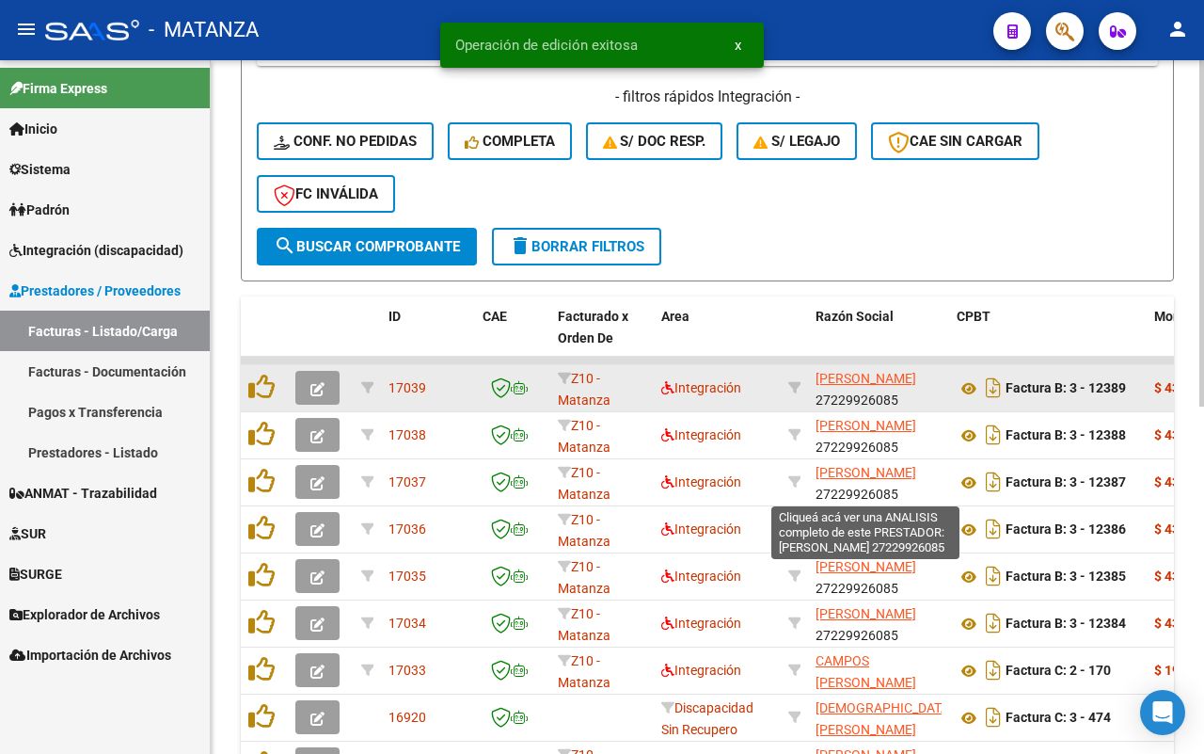
scroll to position [533, 0]
click at [311, 386] on icon "button" at bounding box center [318, 389] width 14 height 14
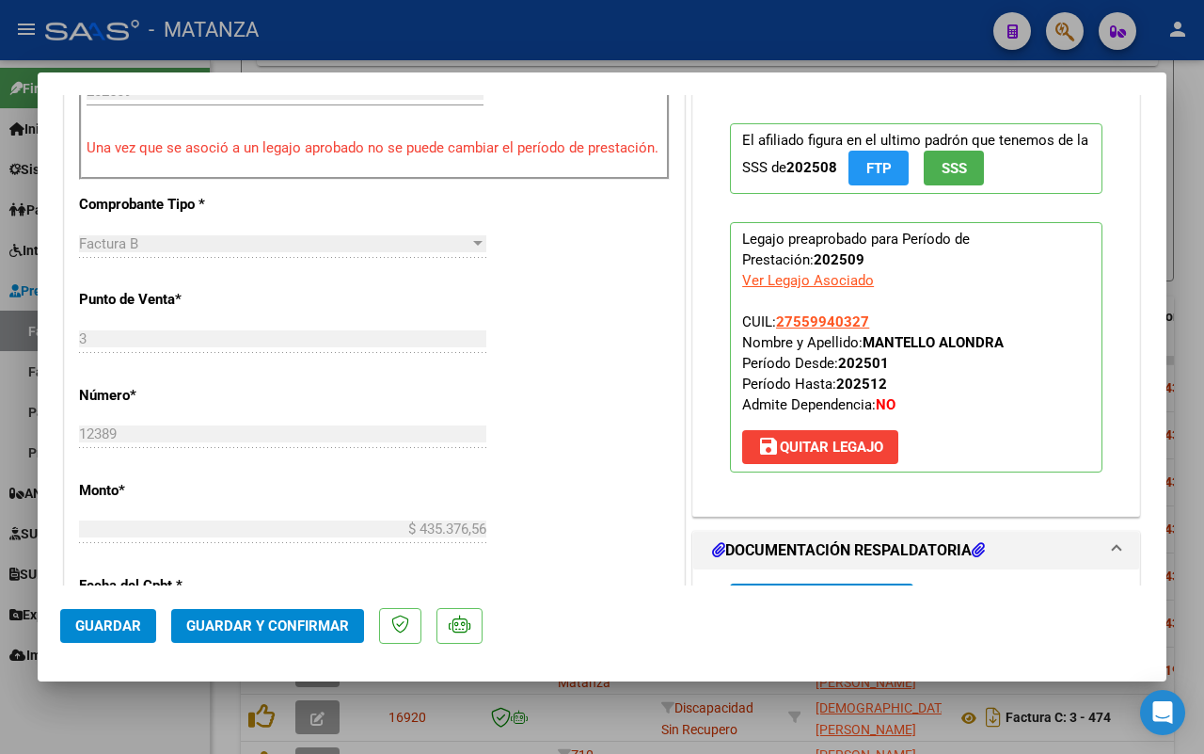
scroll to position [706, 0]
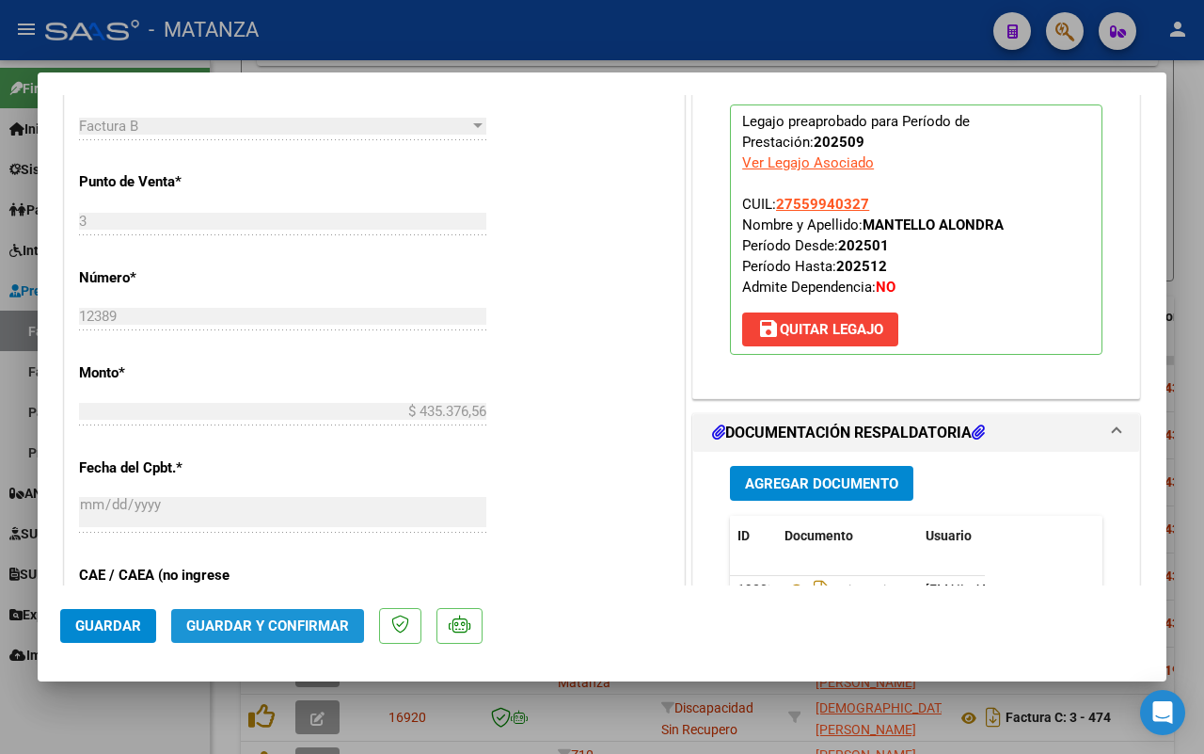
click at [285, 622] on span "Guardar y Confirmar" at bounding box center [267, 625] width 163 height 17
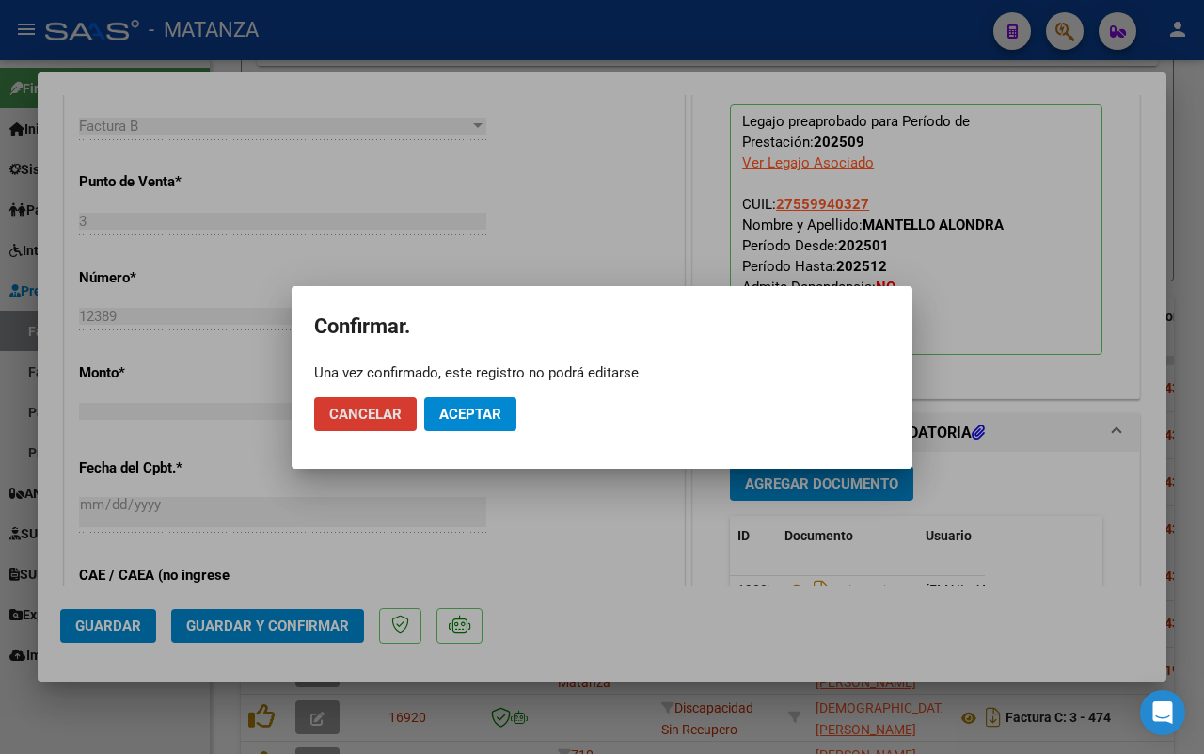
click at [467, 410] on span "Aceptar" at bounding box center [470, 414] width 62 height 17
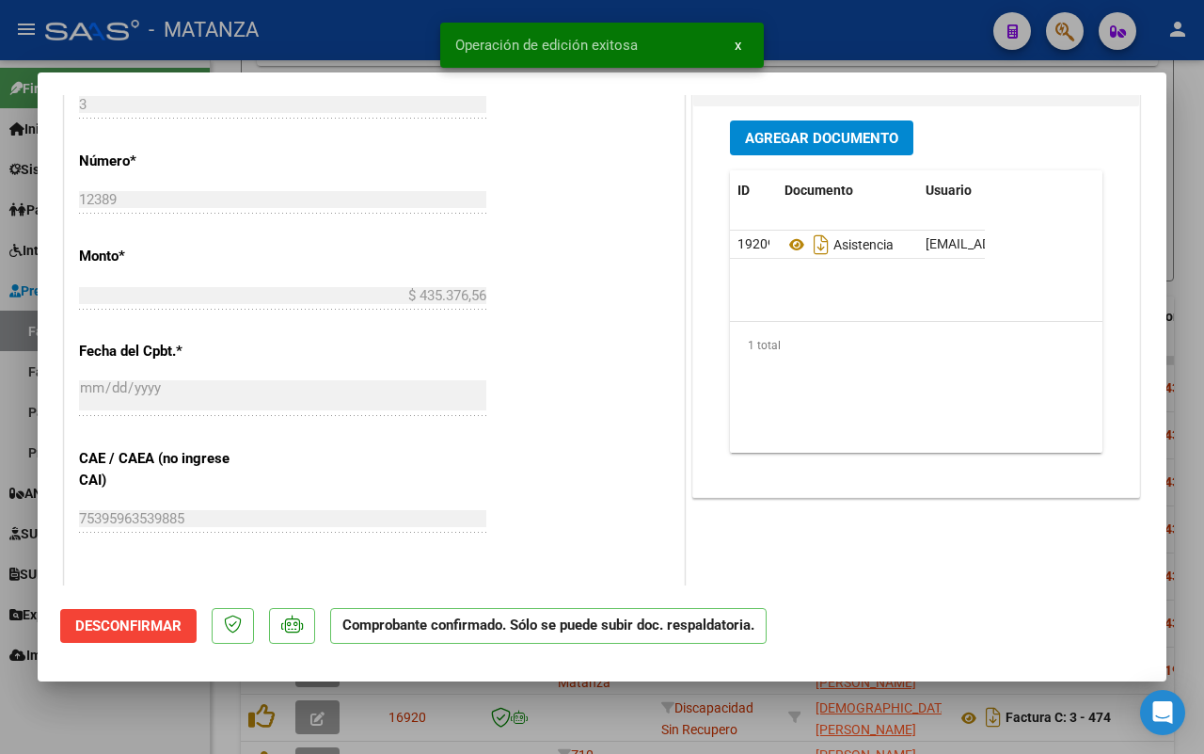
scroll to position [726, 0]
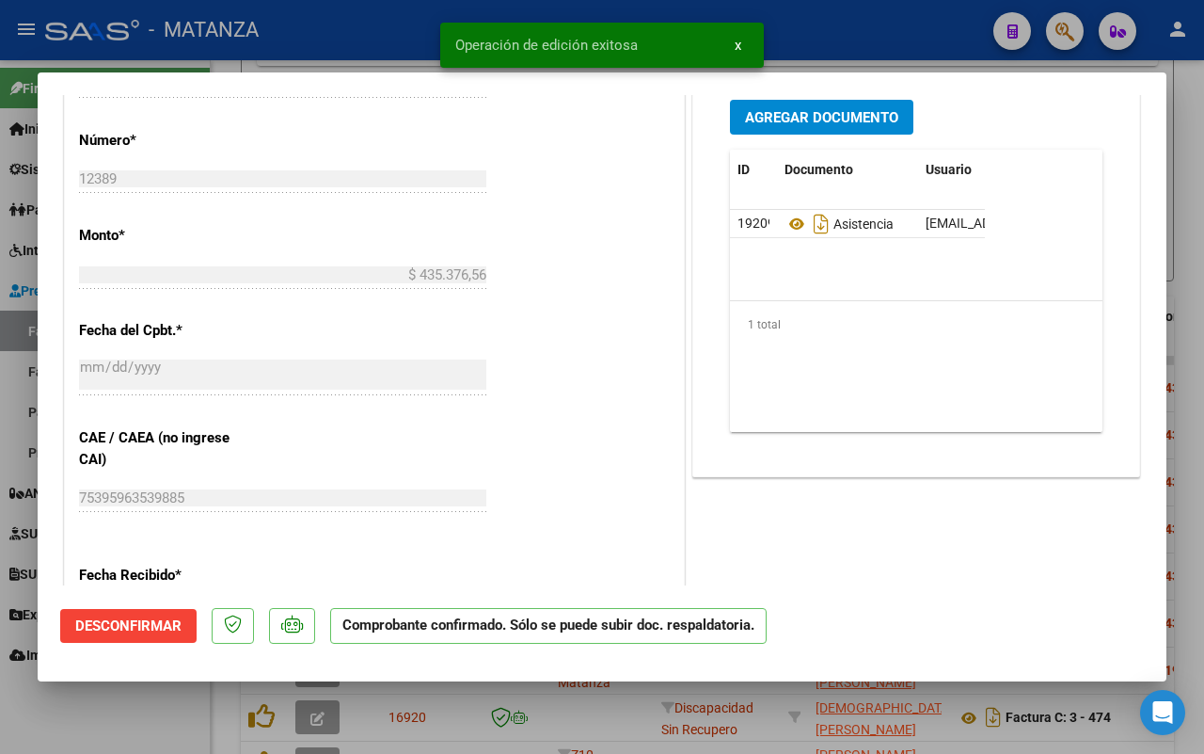
click at [139, 726] on div at bounding box center [602, 377] width 1204 height 754
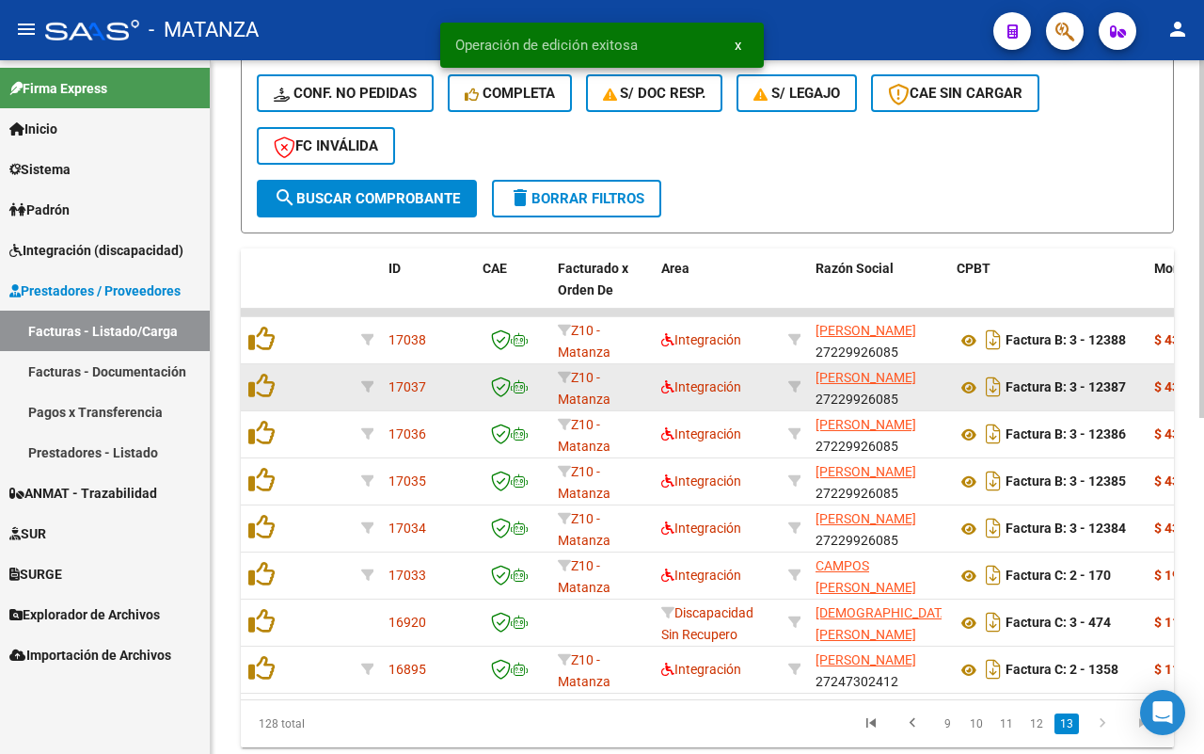
scroll to position [533, 0]
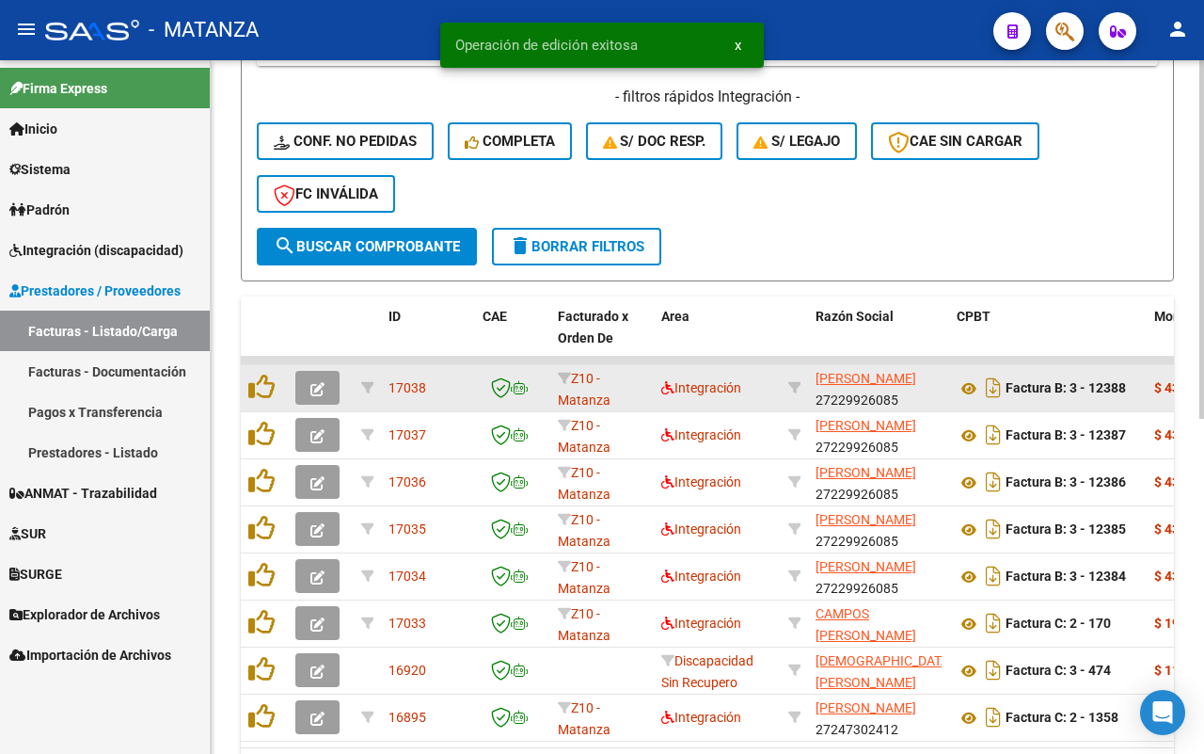
click at [315, 393] on button "button" at bounding box center [317, 388] width 44 height 34
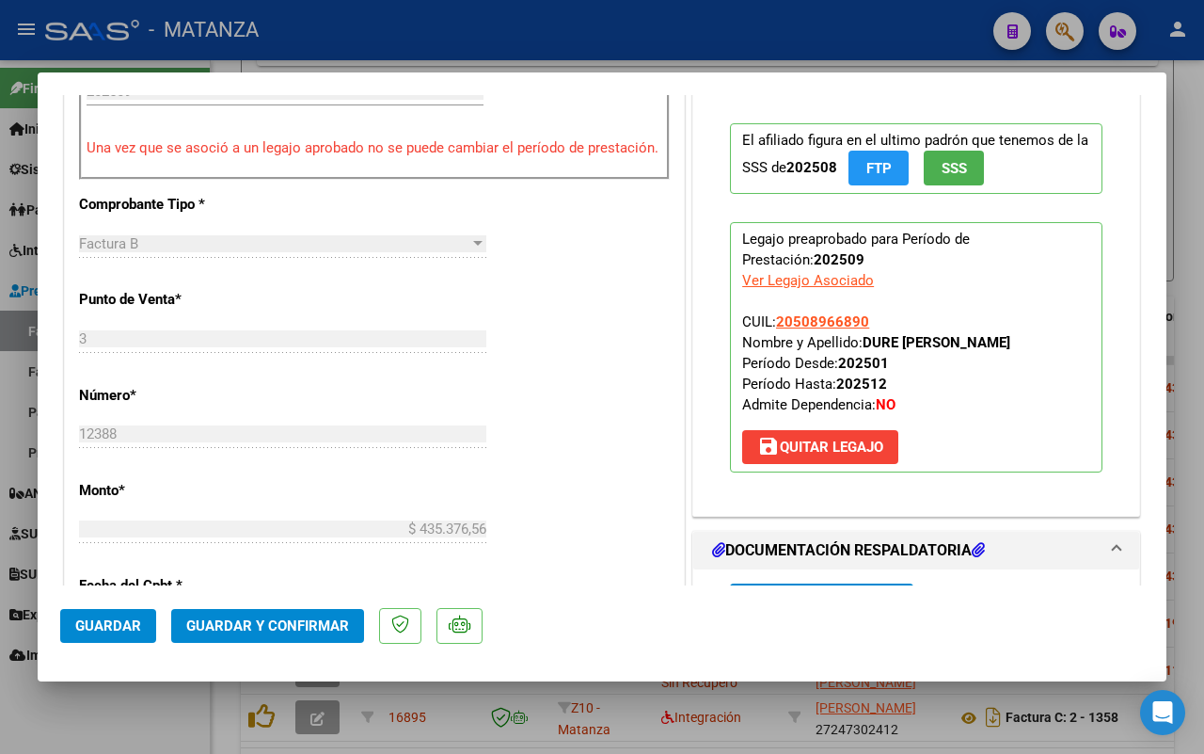
scroll to position [823, 0]
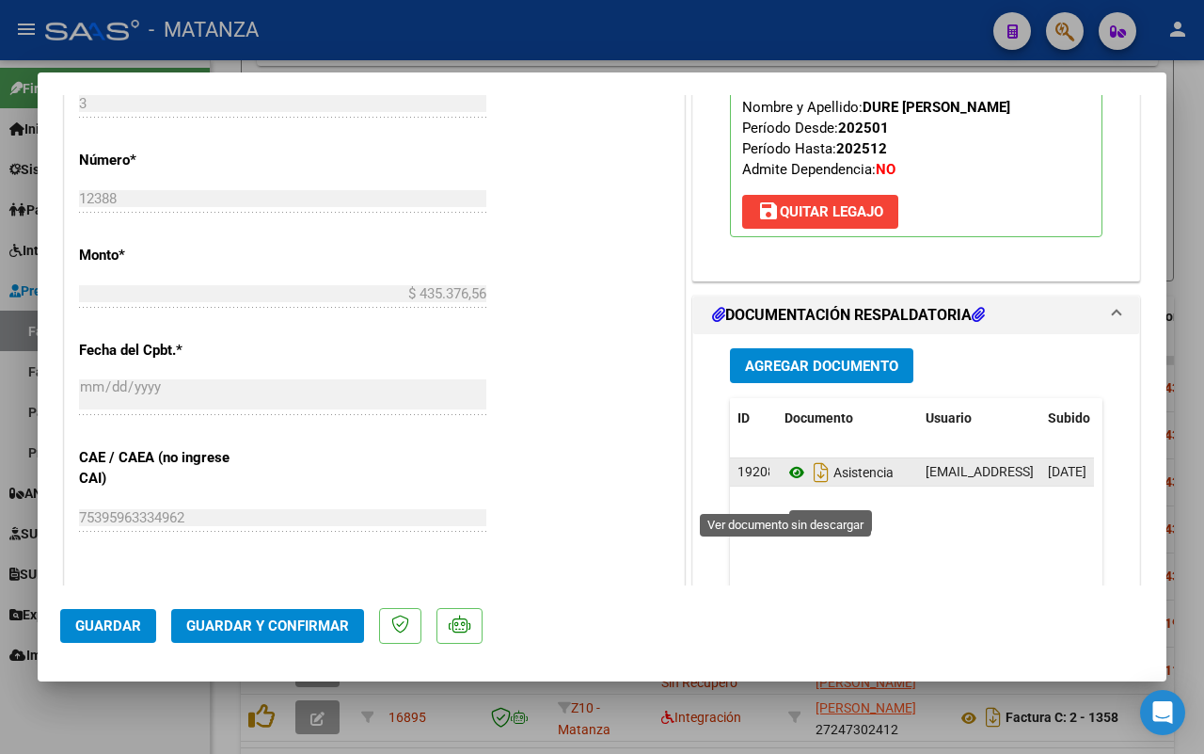
click at [788, 484] on icon at bounding box center [797, 472] width 24 height 23
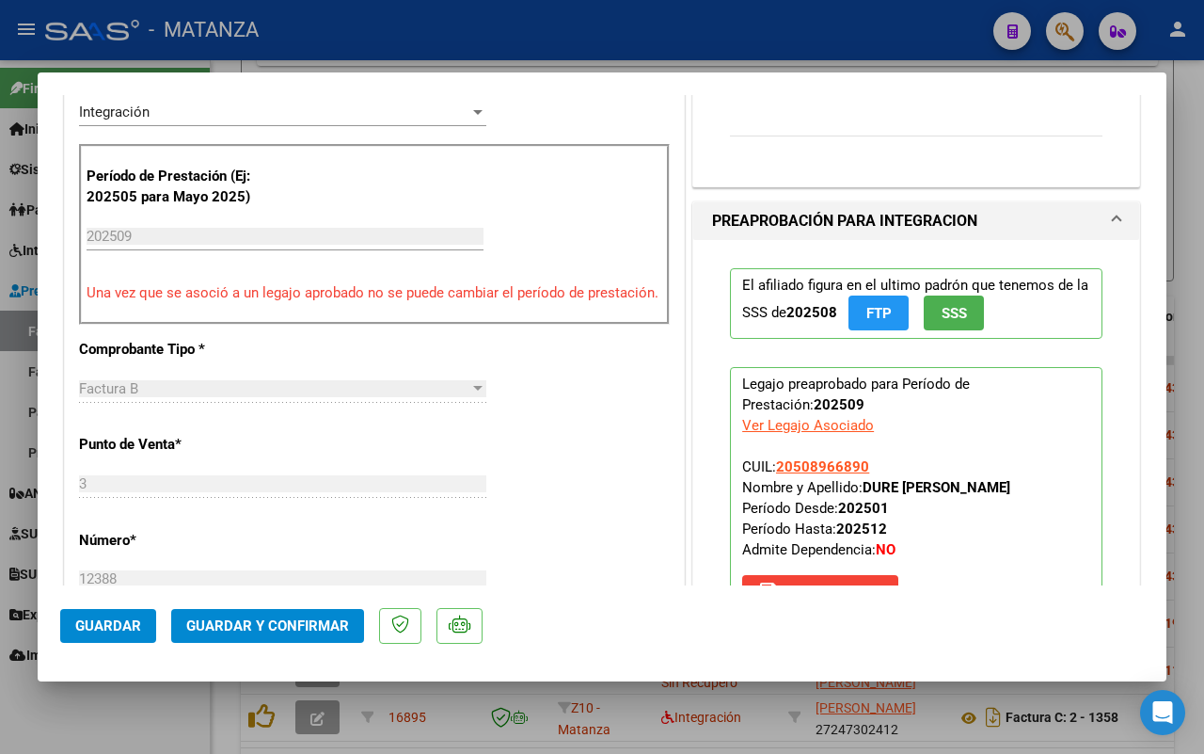
scroll to position [353, 0]
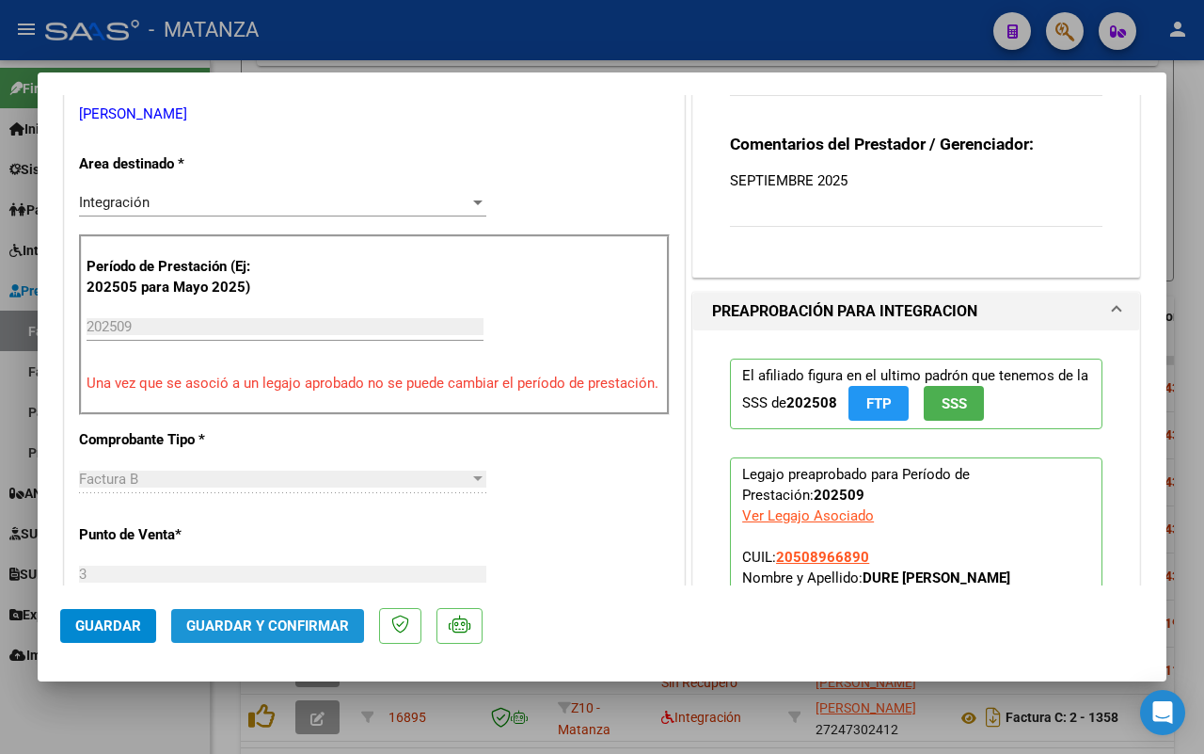
click at [313, 633] on button "Guardar y Confirmar" at bounding box center [267, 626] width 193 height 34
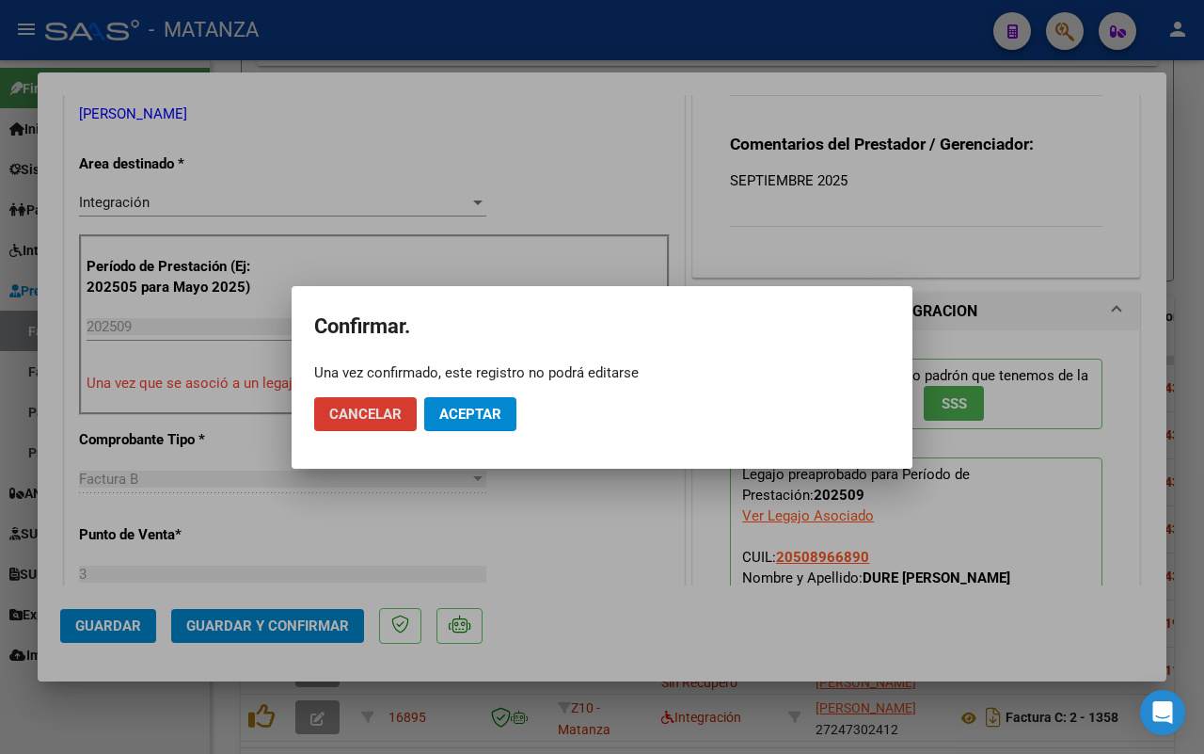
click at [454, 416] on span "Aceptar" at bounding box center [470, 414] width 62 height 17
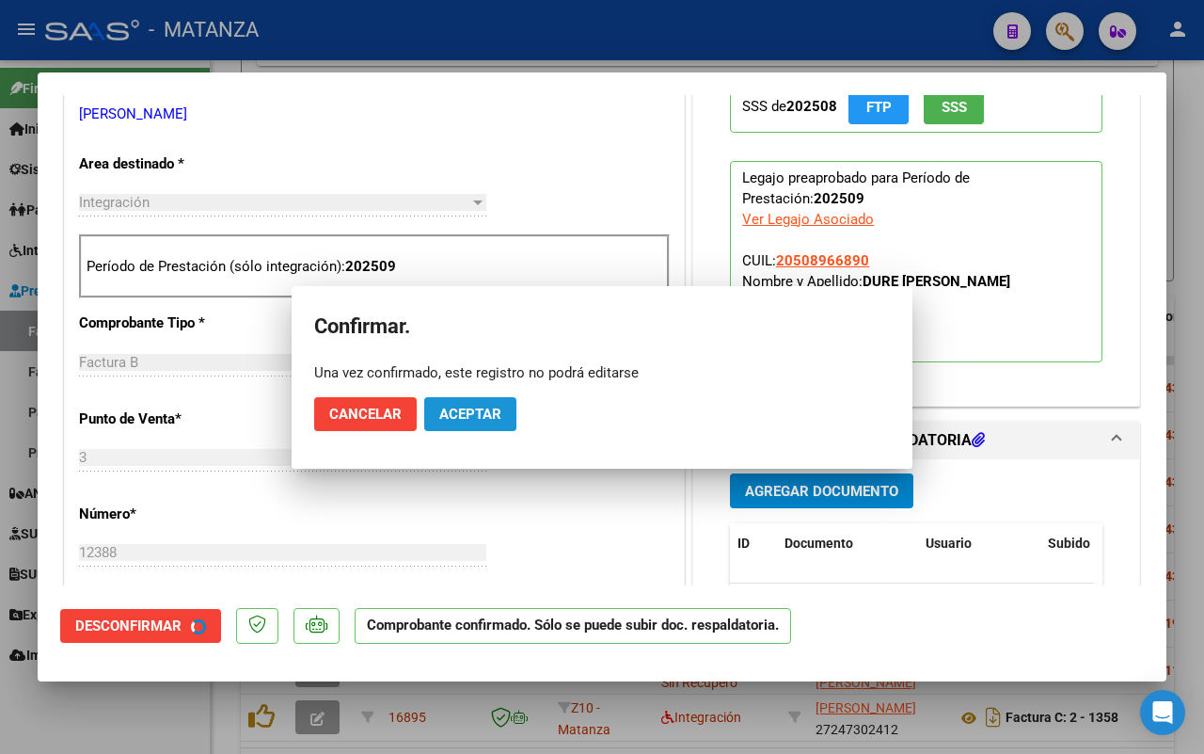
scroll to position [374, 0]
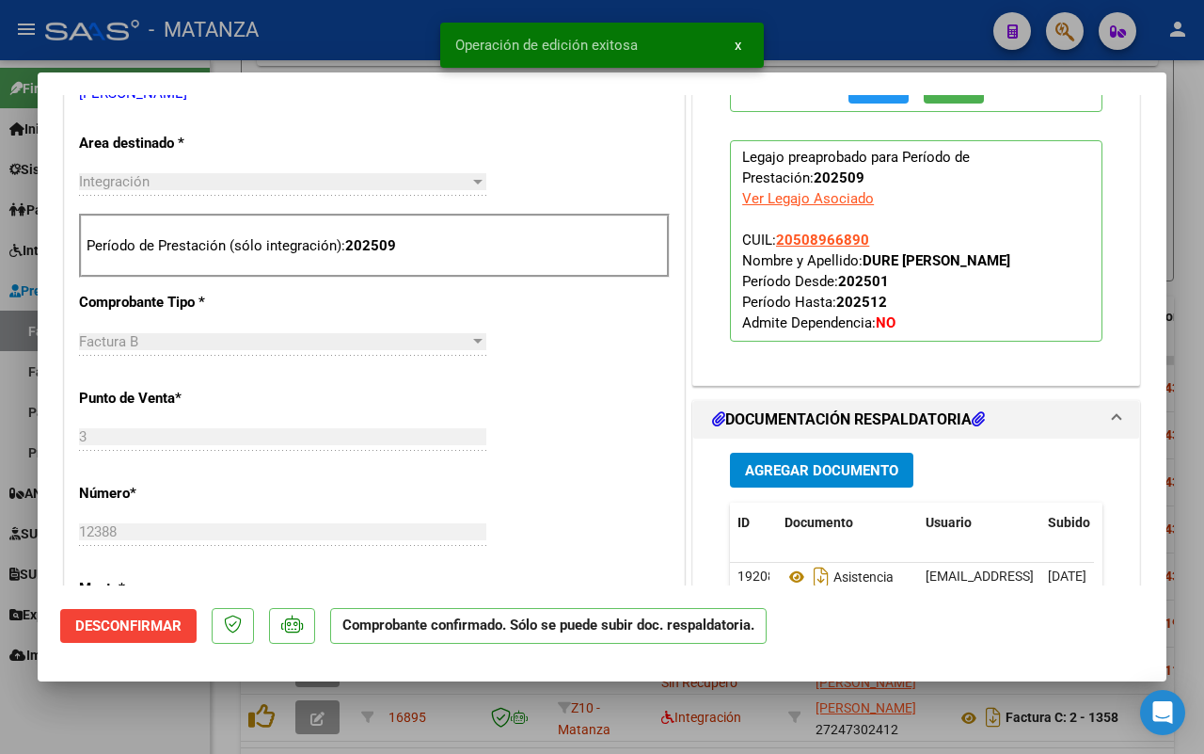
drag, startPoint x: 153, startPoint y: 711, endPoint x: 807, endPoint y: 0, distance: 966.2
click at [146, 713] on div at bounding box center [602, 377] width 1204 height 754
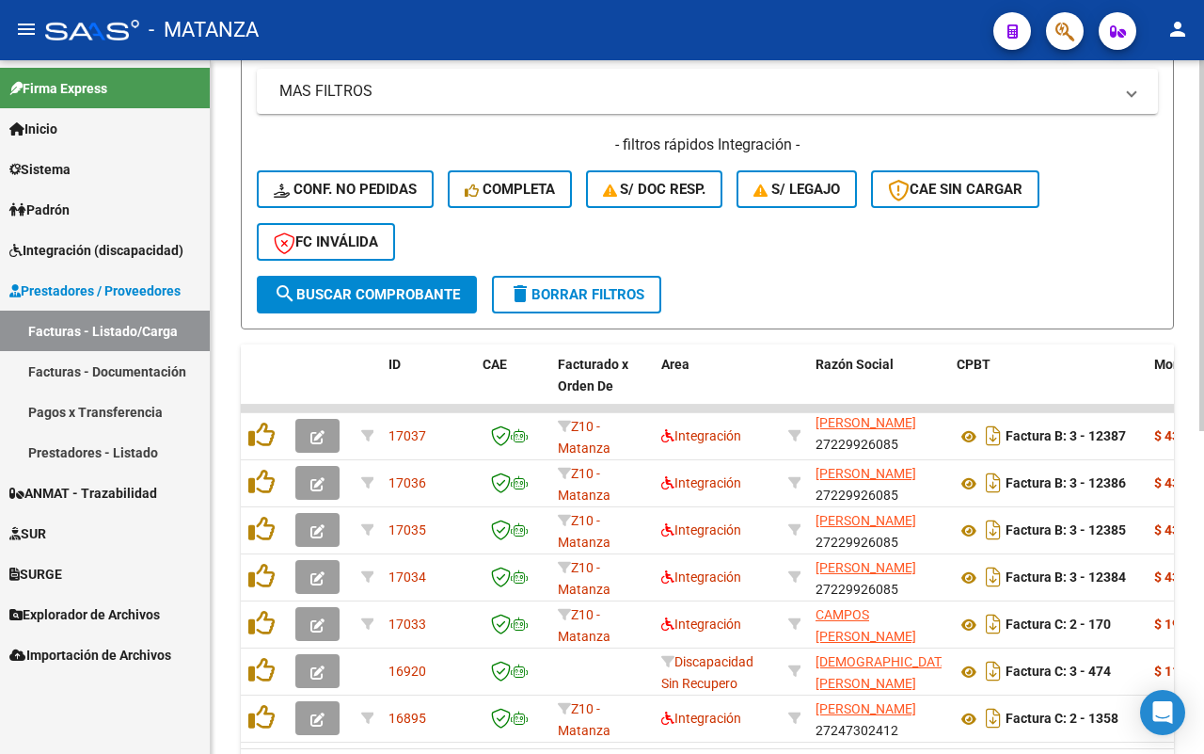
scroll to position [602, 0]
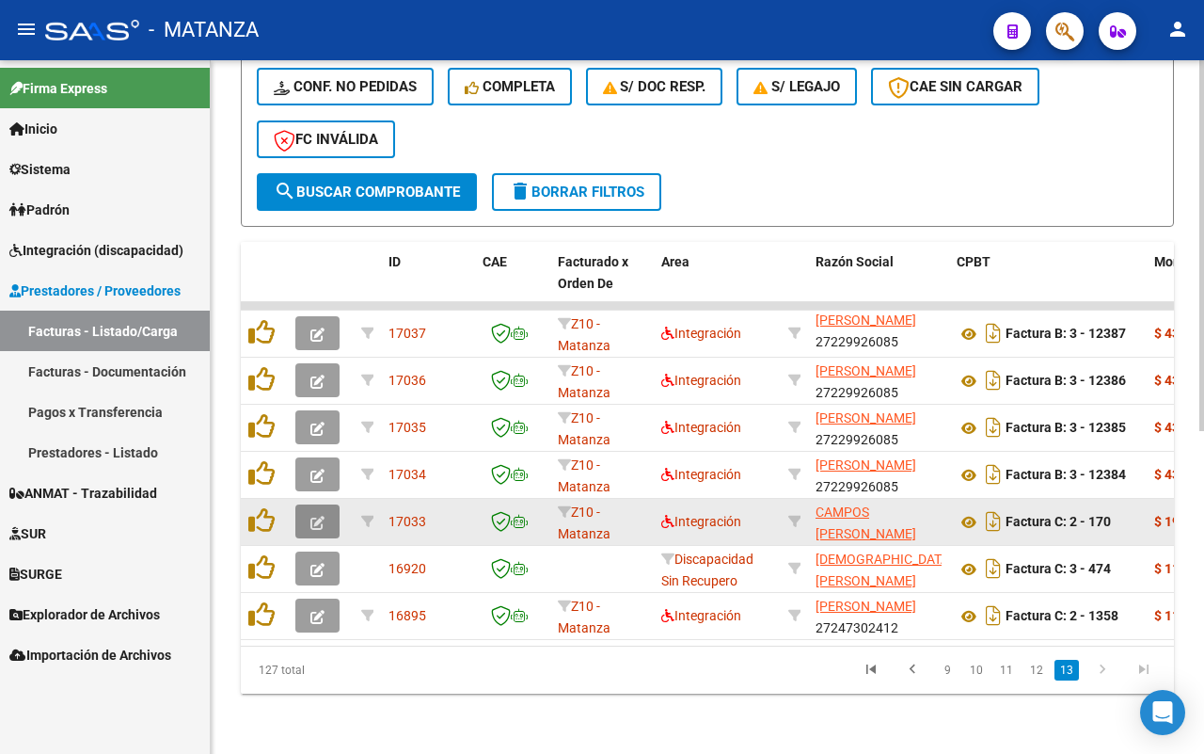
click at [326, 504] on button "button" at bounding box center [317, 521] width 44 height 34
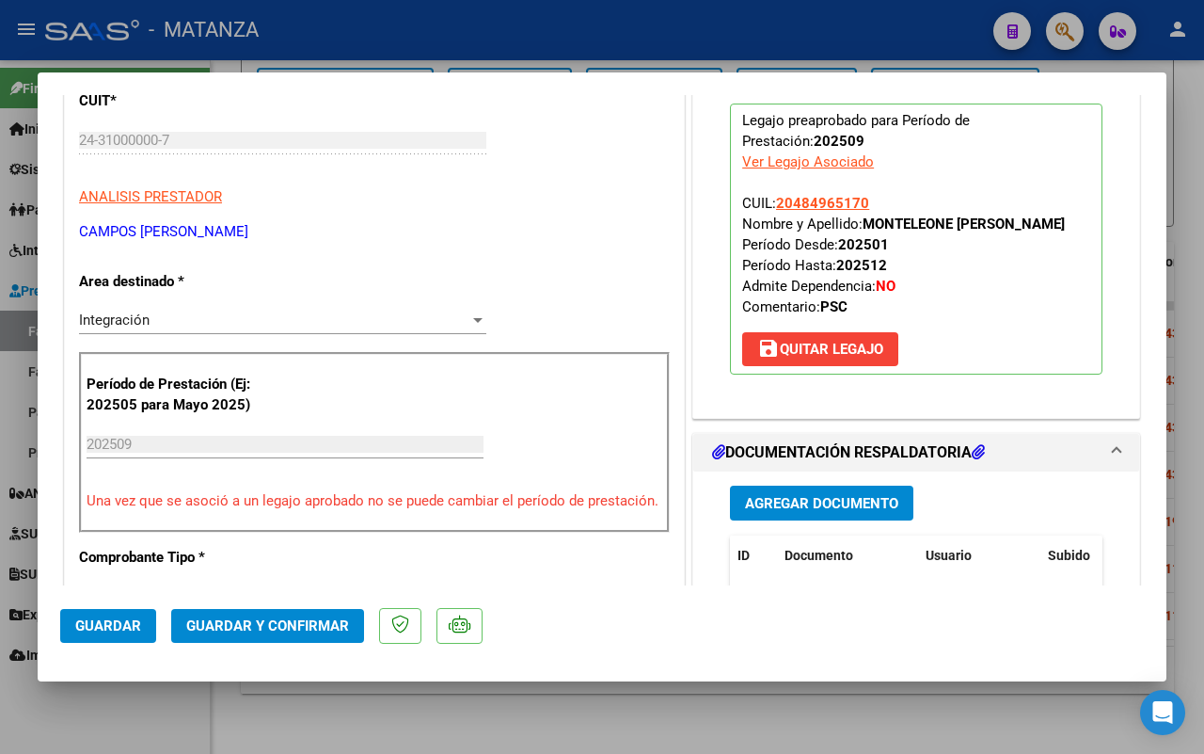
scroll to position [470, 0]
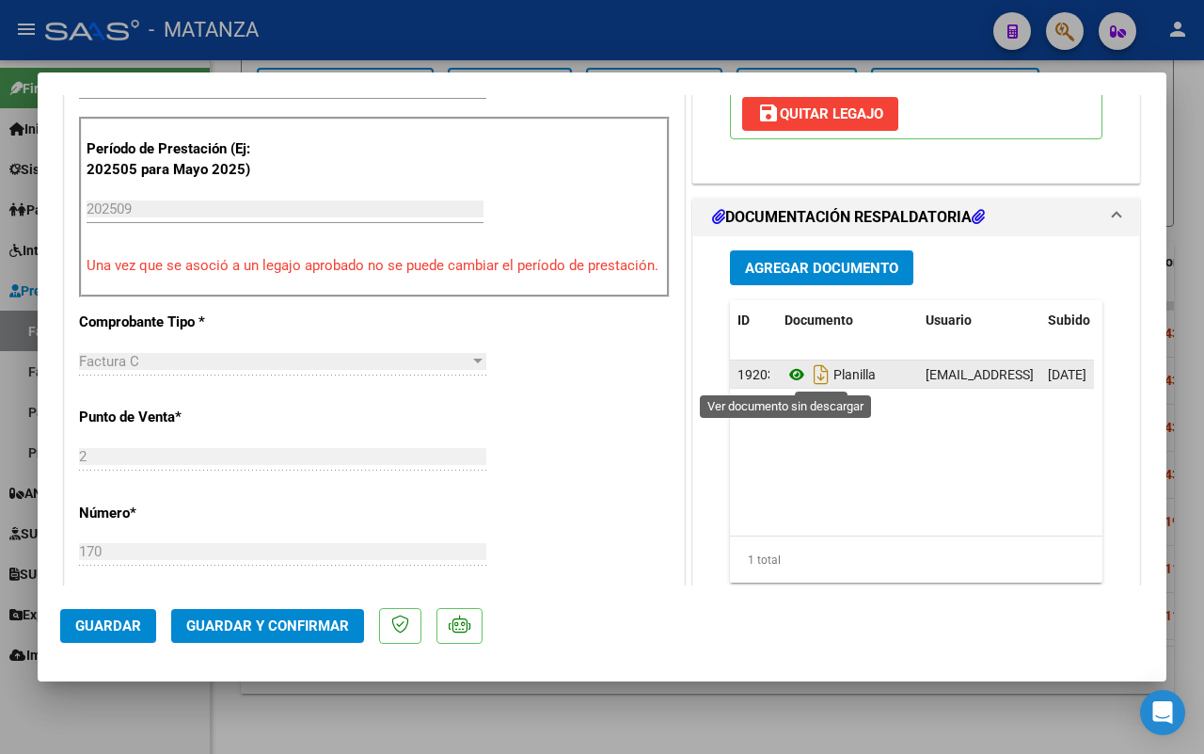
click at [786, 376] on icon at bounding box center [797, 374] width 24 height 23
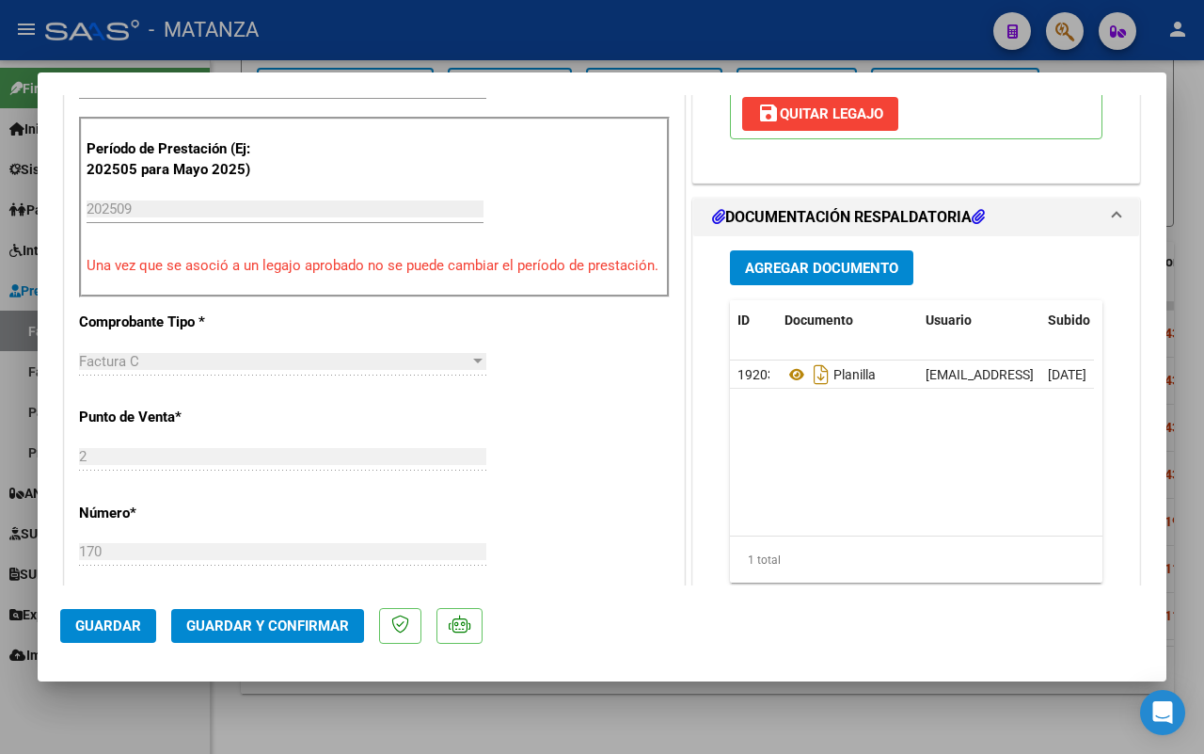
click at [297, 628] on span "Guardar y Confirmar" at bounding box center [267, 625] width 163 height 17
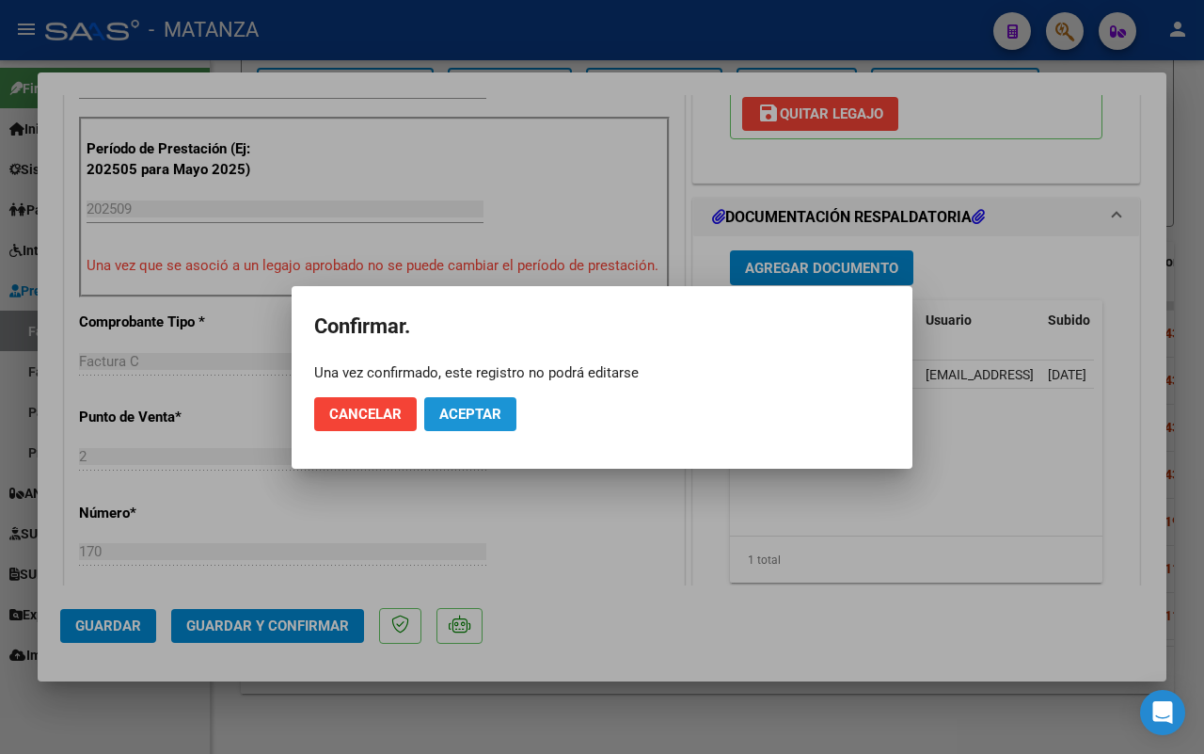
drag, startPoint x: 499, startPoint y: 420, endPoint x: 450, endPoint y: 440, distance: 53.1
click at [497, 420] on span "Aceptar" at bounding box center [470, 414] width 62 height 17
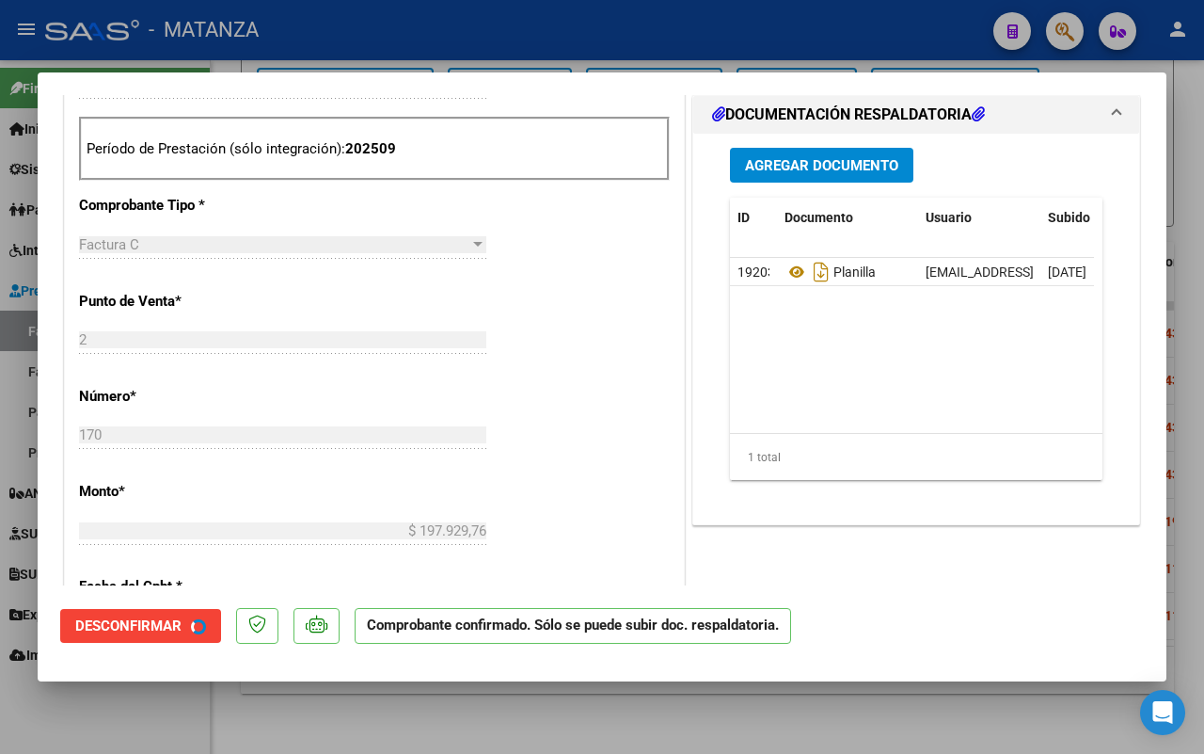
scroll to position [491, 0]
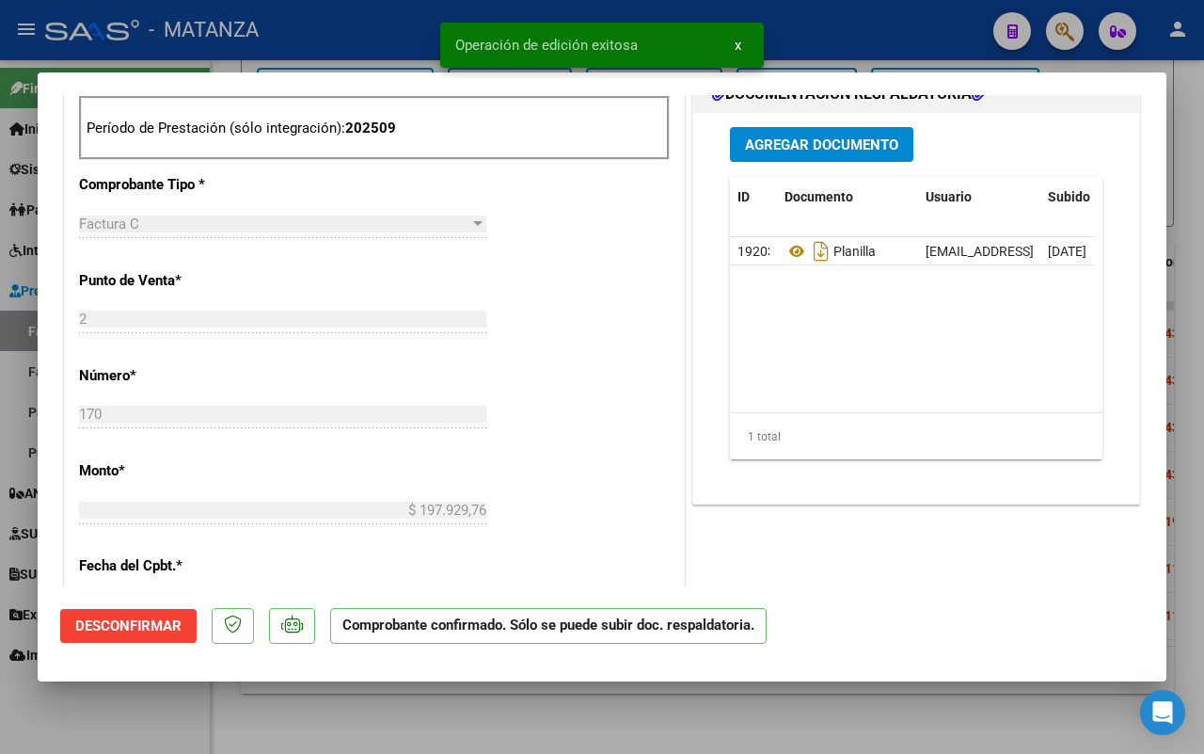
click at [247, 711] on div at bounding box center [602, 377] width 1204 height 754
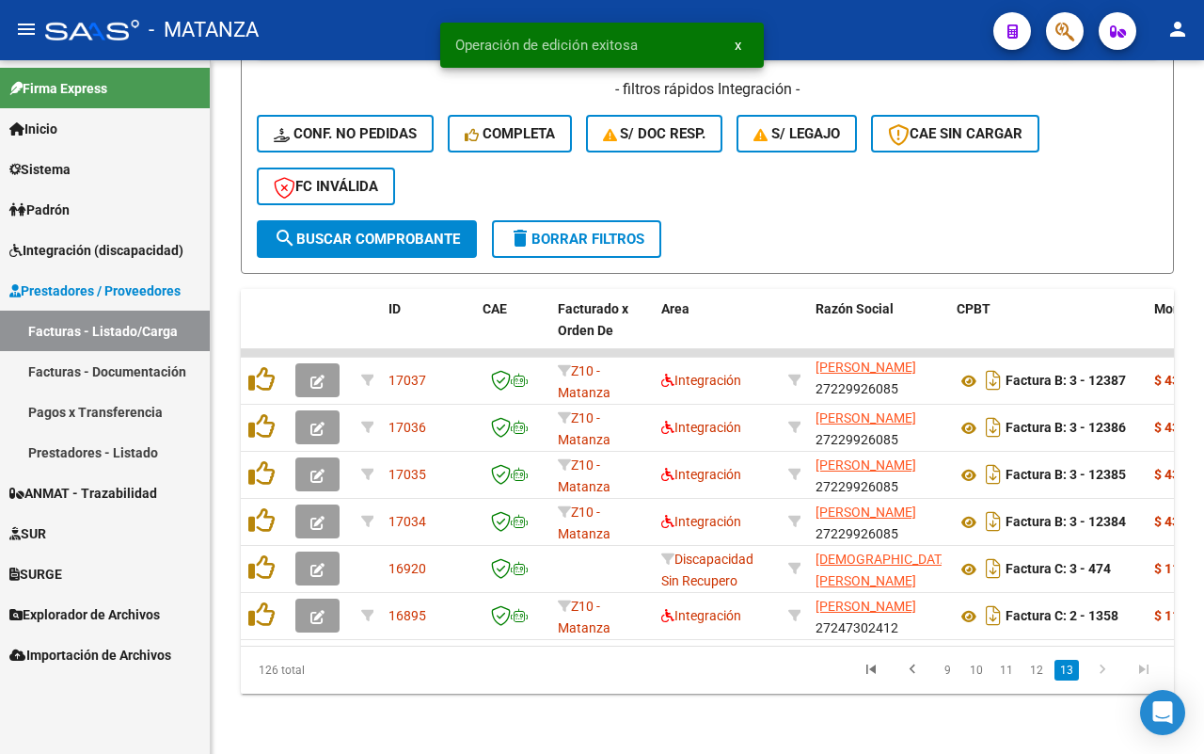
scroll to position [555, 0]
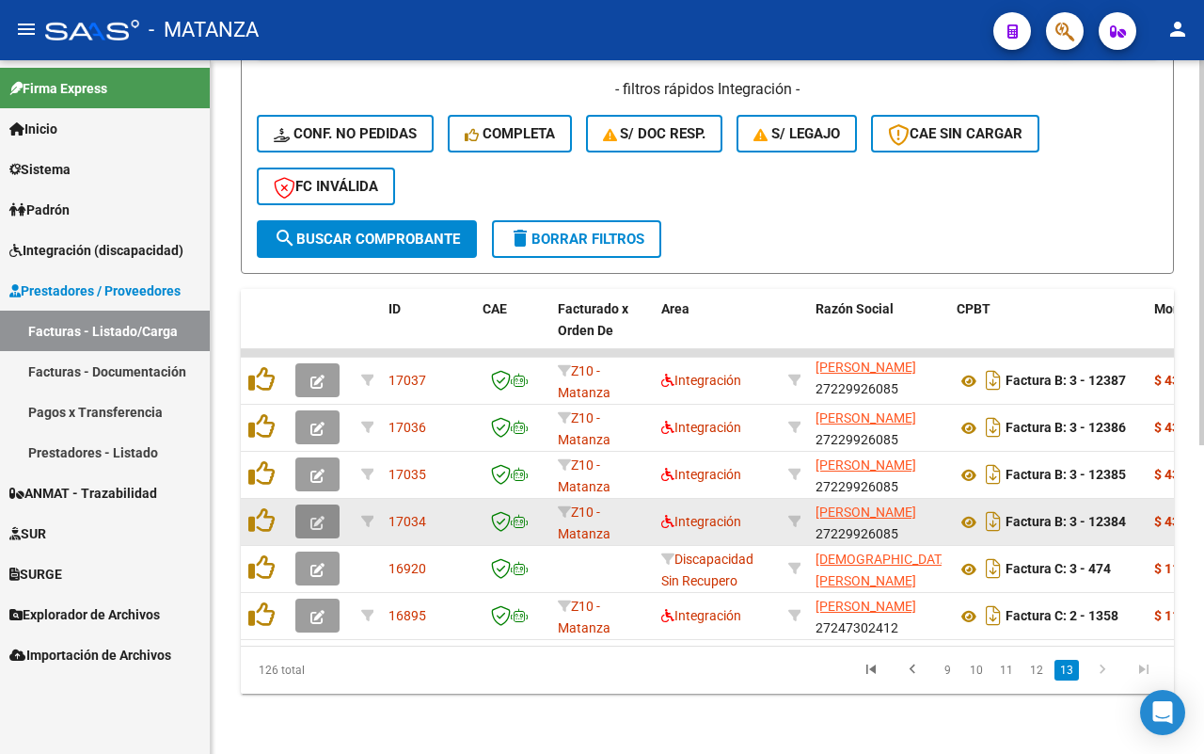
click at [318, 516] on icon "button" at bounding box center [318, 523] width 14 height 14
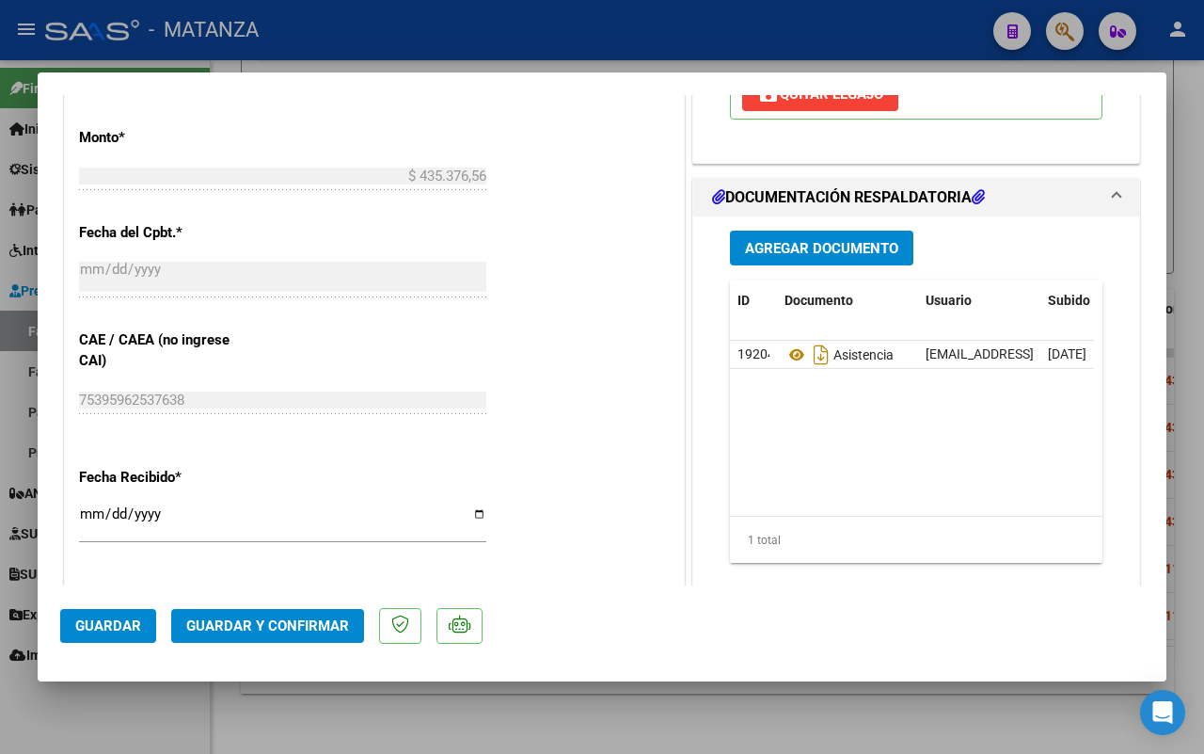
scroll to position [1059, 0]
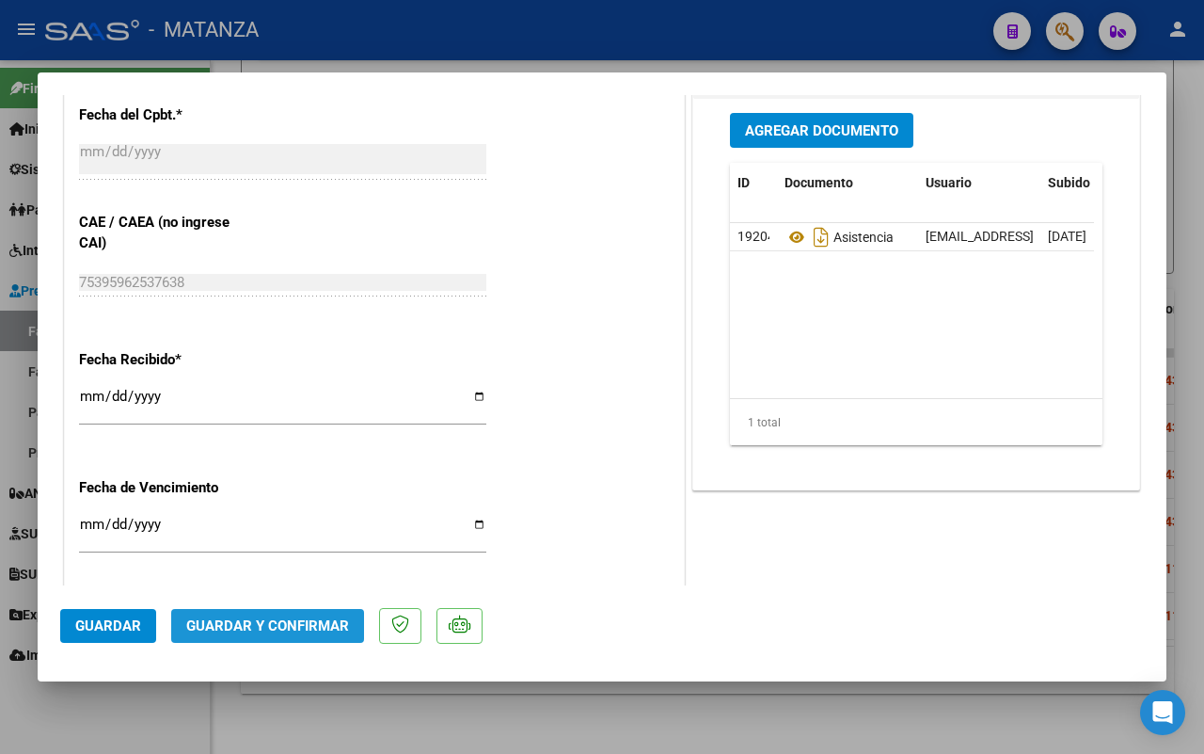
click at [294, 619] on span "Guardar y Confirmar" at bounding box center [267, 625] width 163 height 17
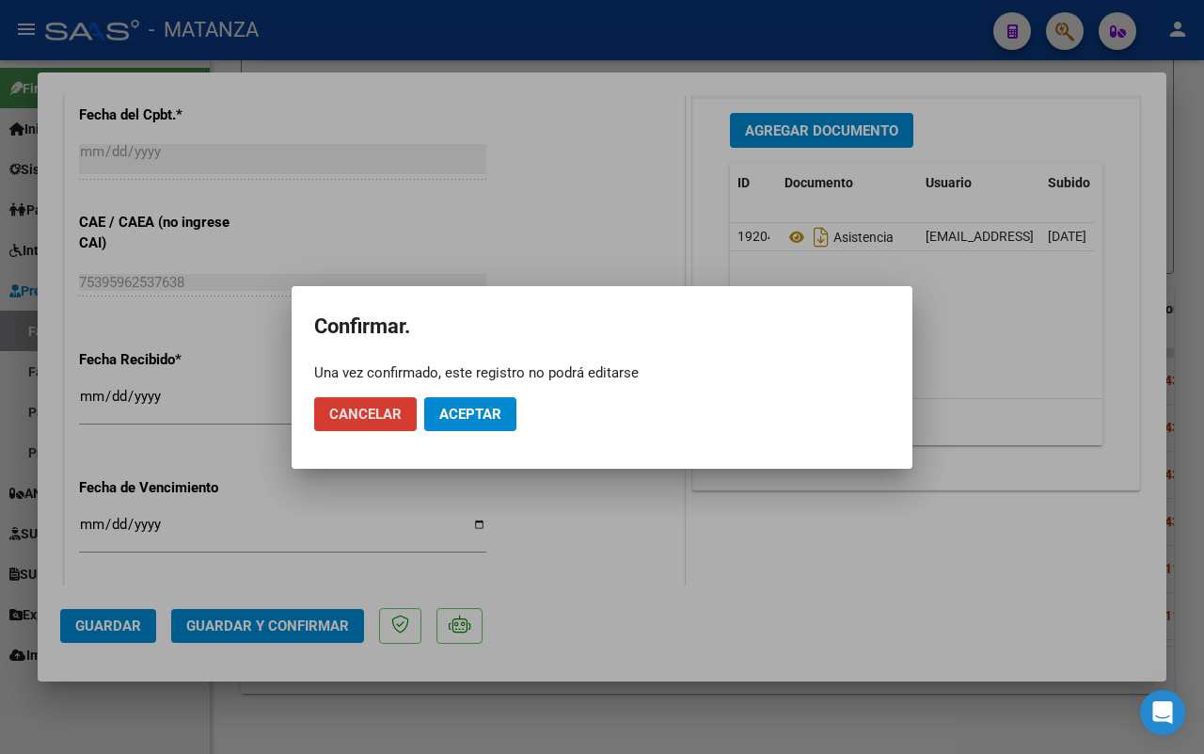
click at [478, 407] on span "Aceptar" at bounding box center [470, 414] width 62 height 17
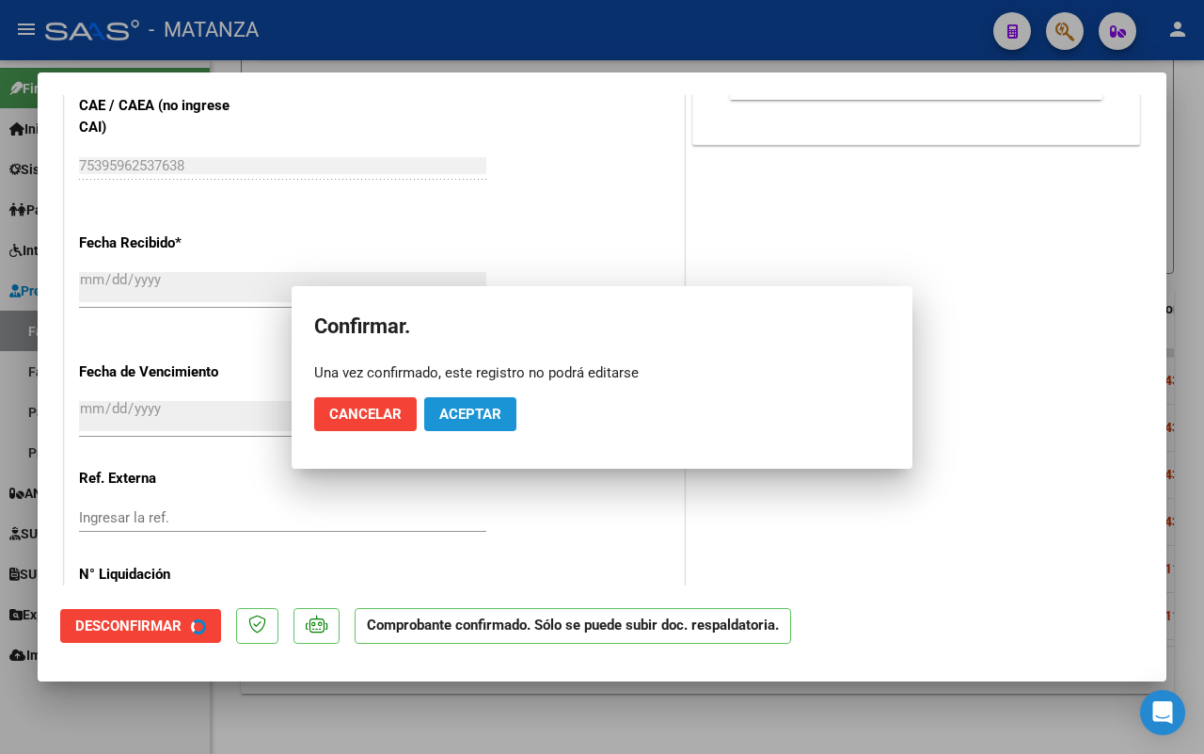
scroll to position [942, 0]
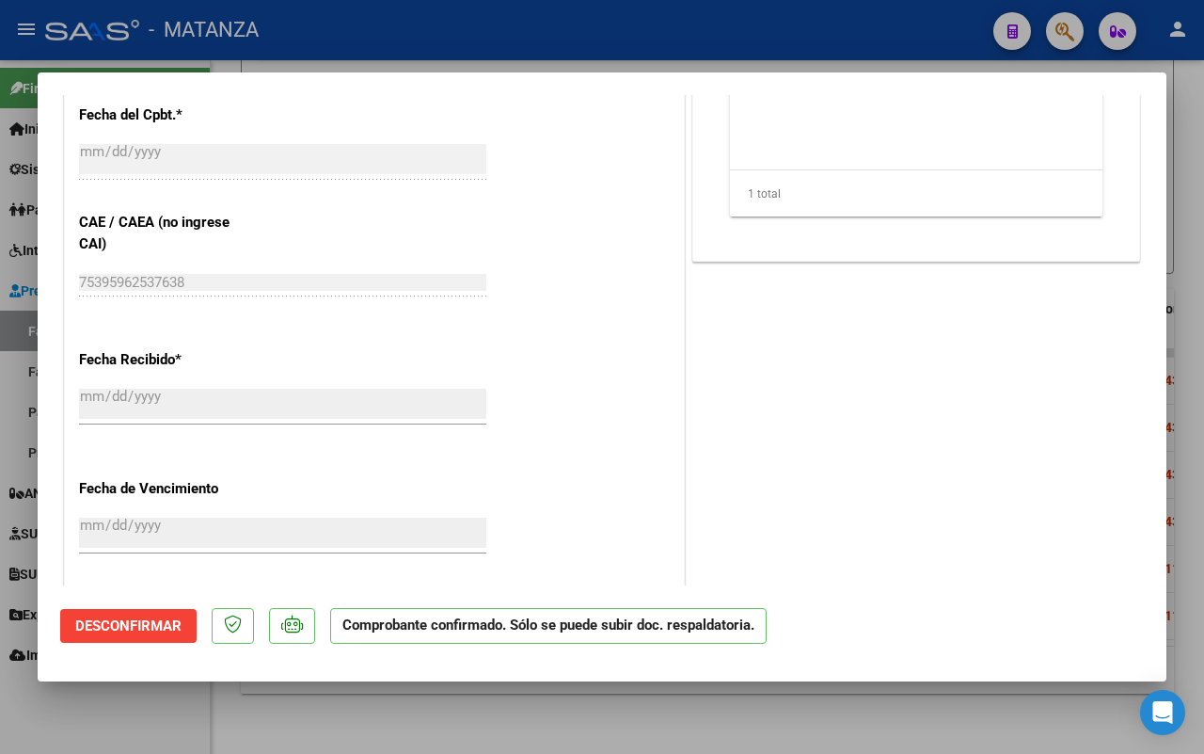
click at [134, 697] on div at bounding box center [602, 377] width 1204 height 754
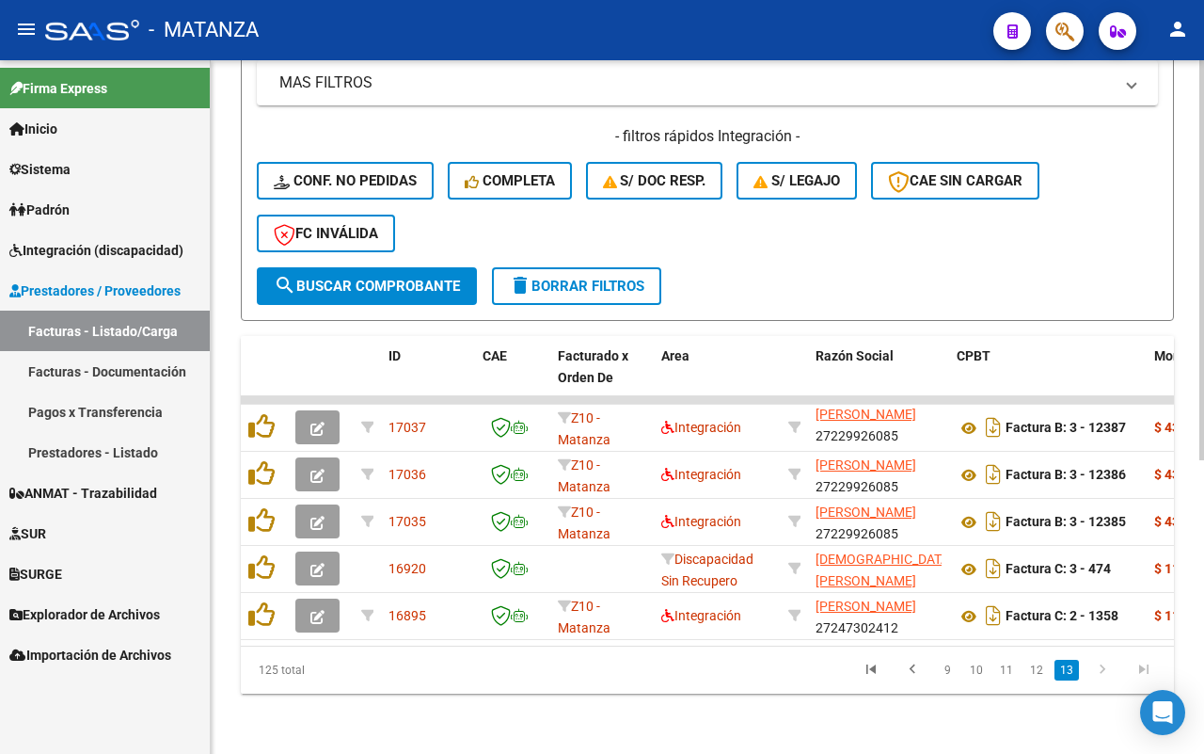
scroll to position [508, 0]
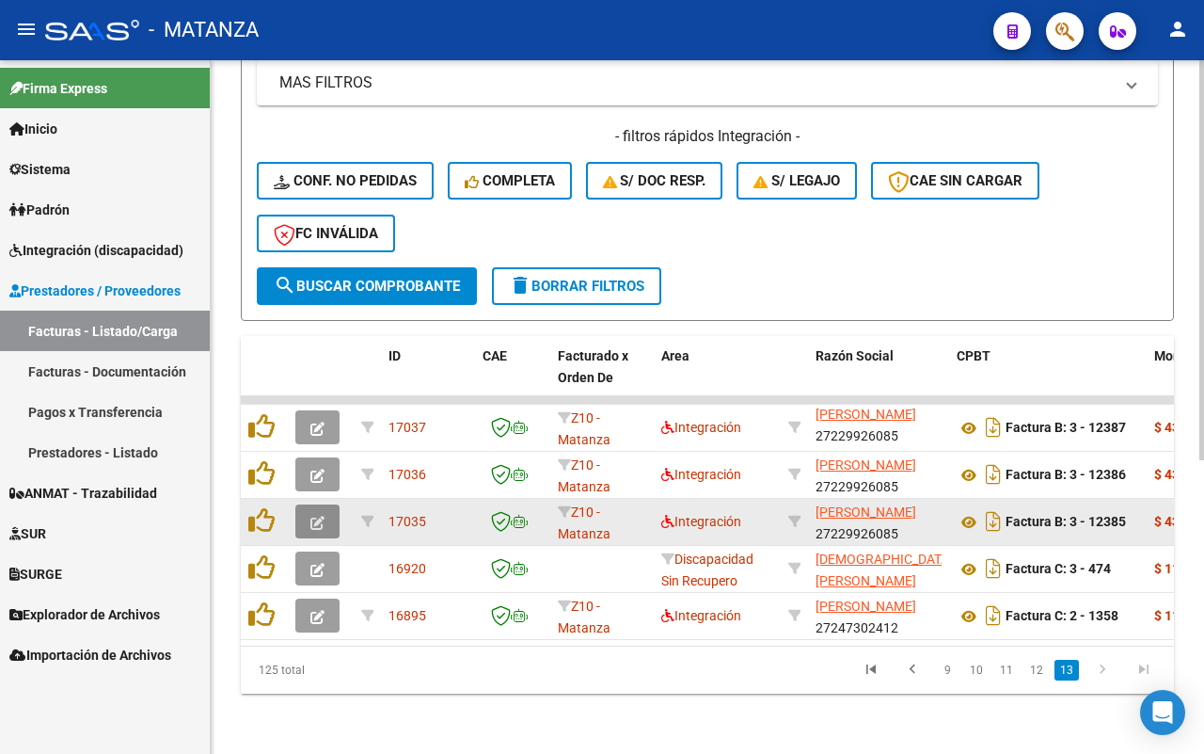
click at [306, 505] on button "button" at bounding box center [317, 521] width 44 height 34
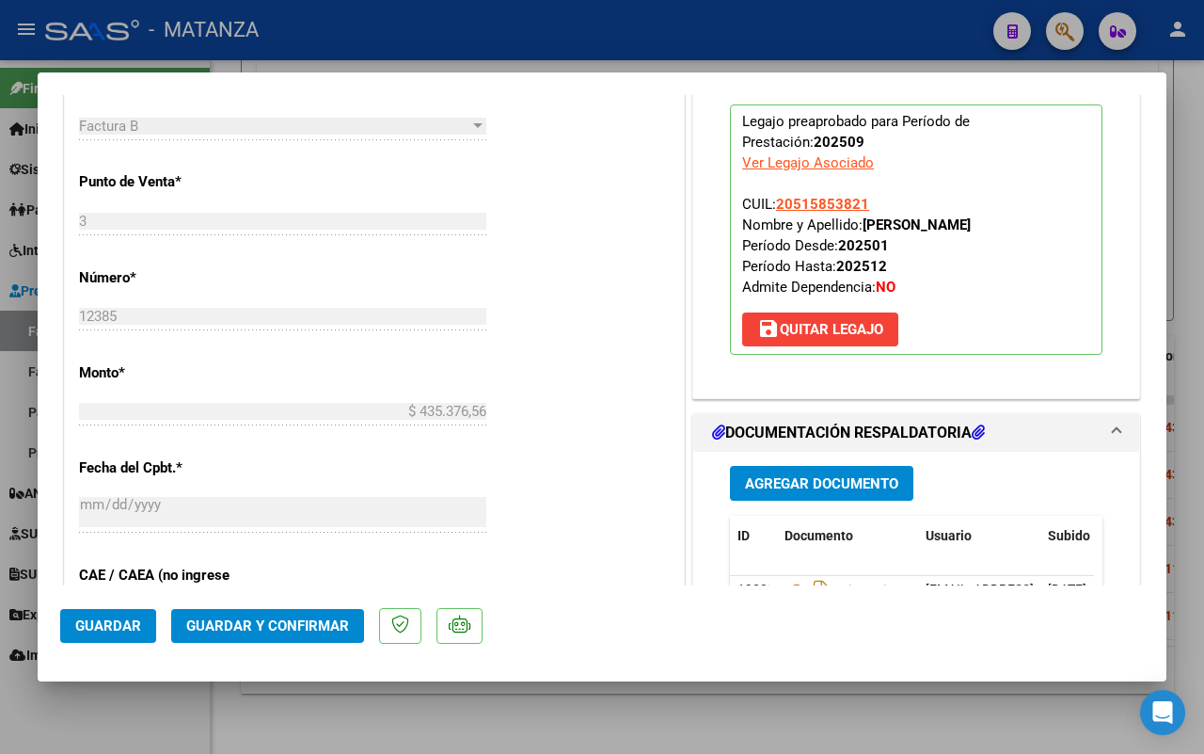
scroll to position [941, 0]
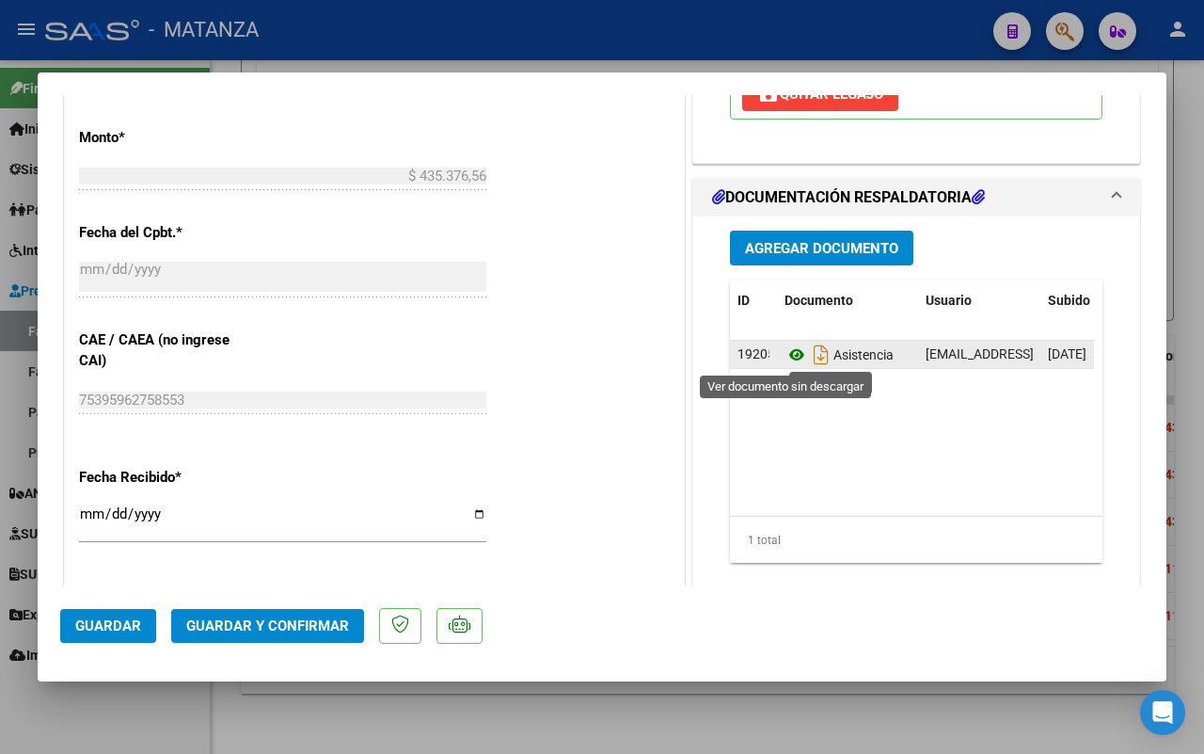
click at [786, 351] on icon at bounding box center [797, 354] width 24 height 23
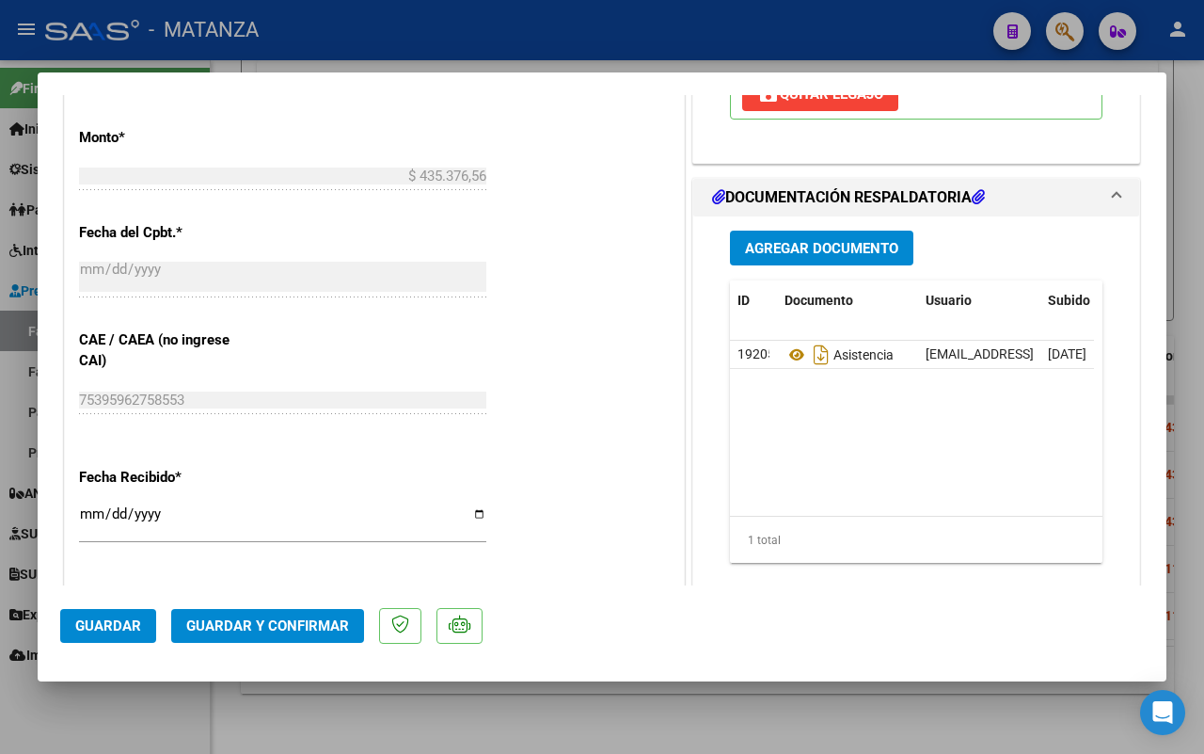
scroll to position [1059, 0]
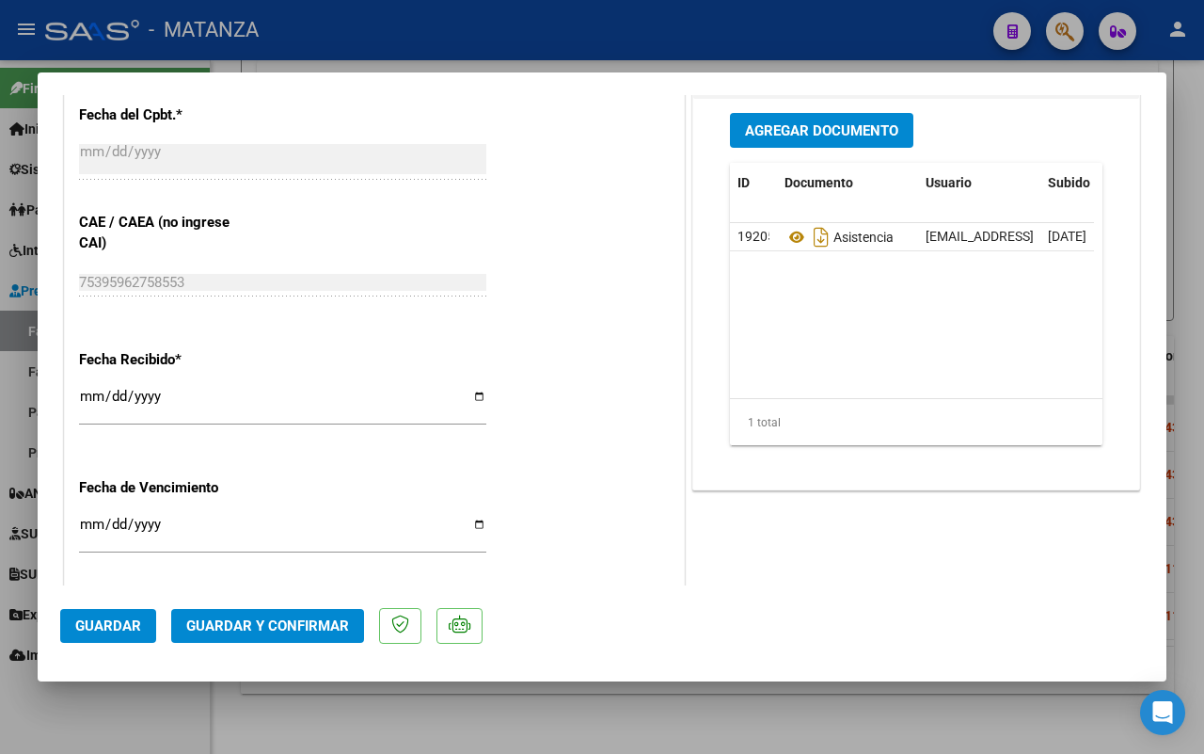
click at [270, 619] on span "Guardar y Confirmar" at bounding box center [267, 625] width 163 height 17
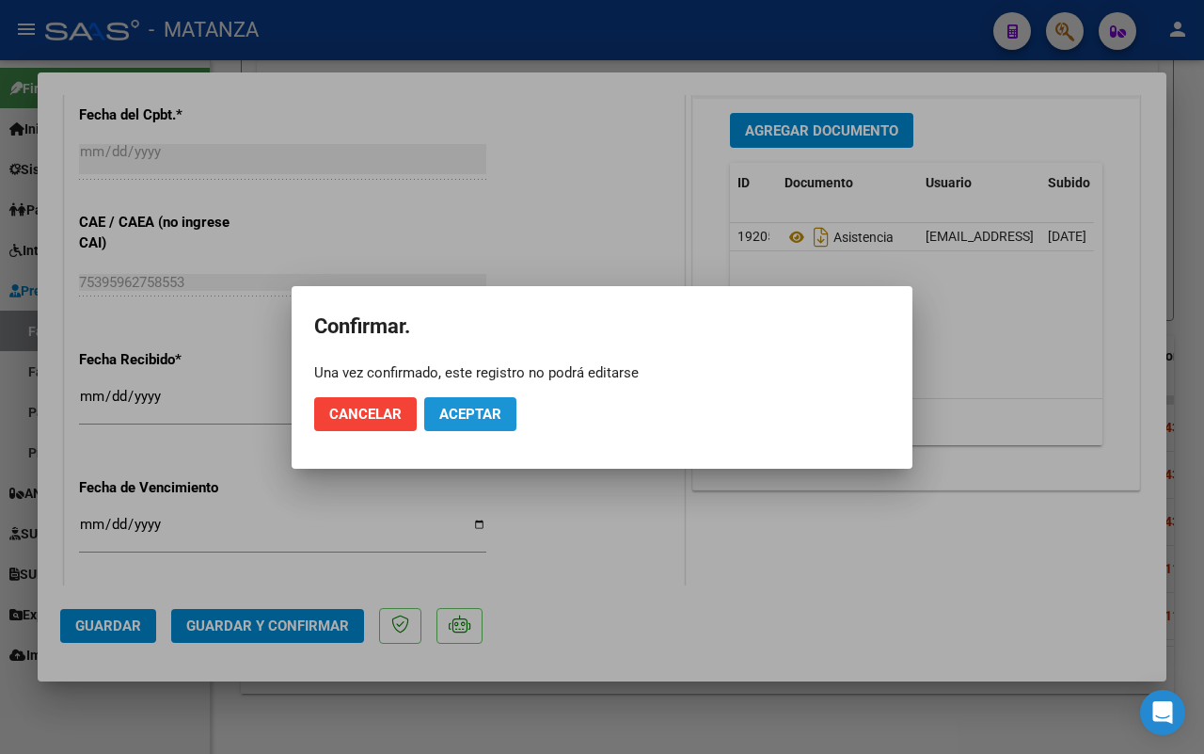
click at [489, 406] on span "Aceptar" at bounding box center [470, 414] width 62 height 17
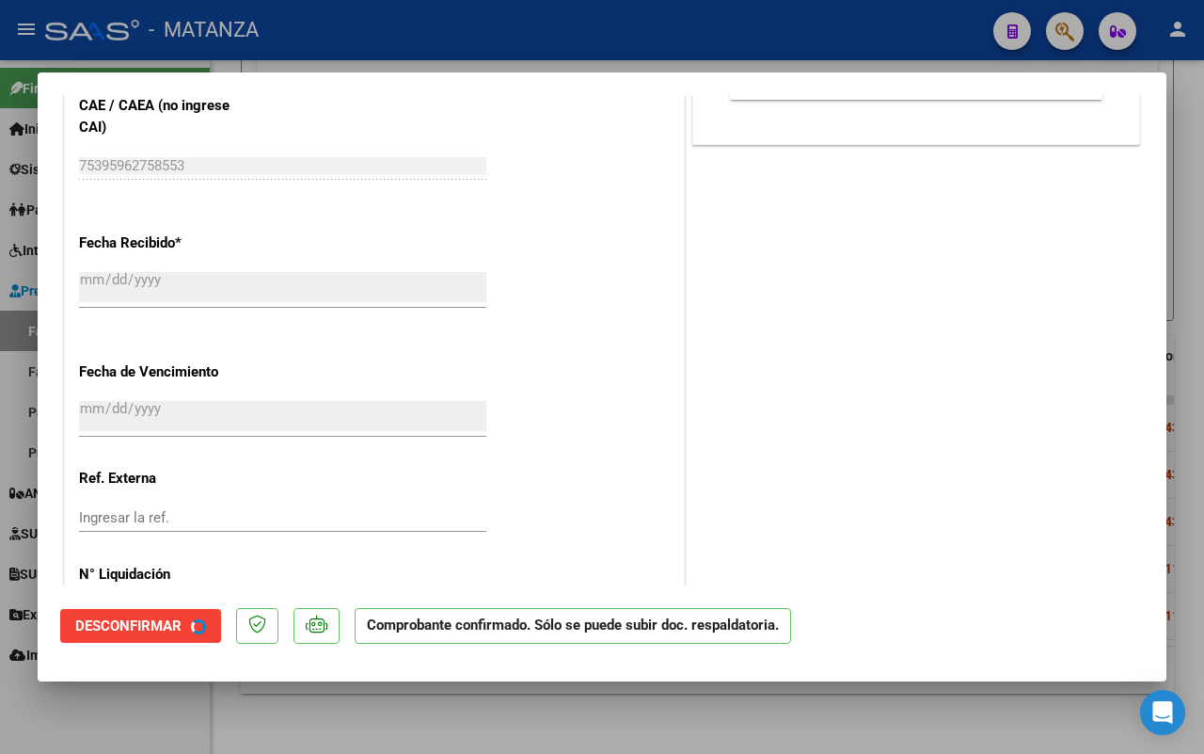
scroll to position [942, 0]
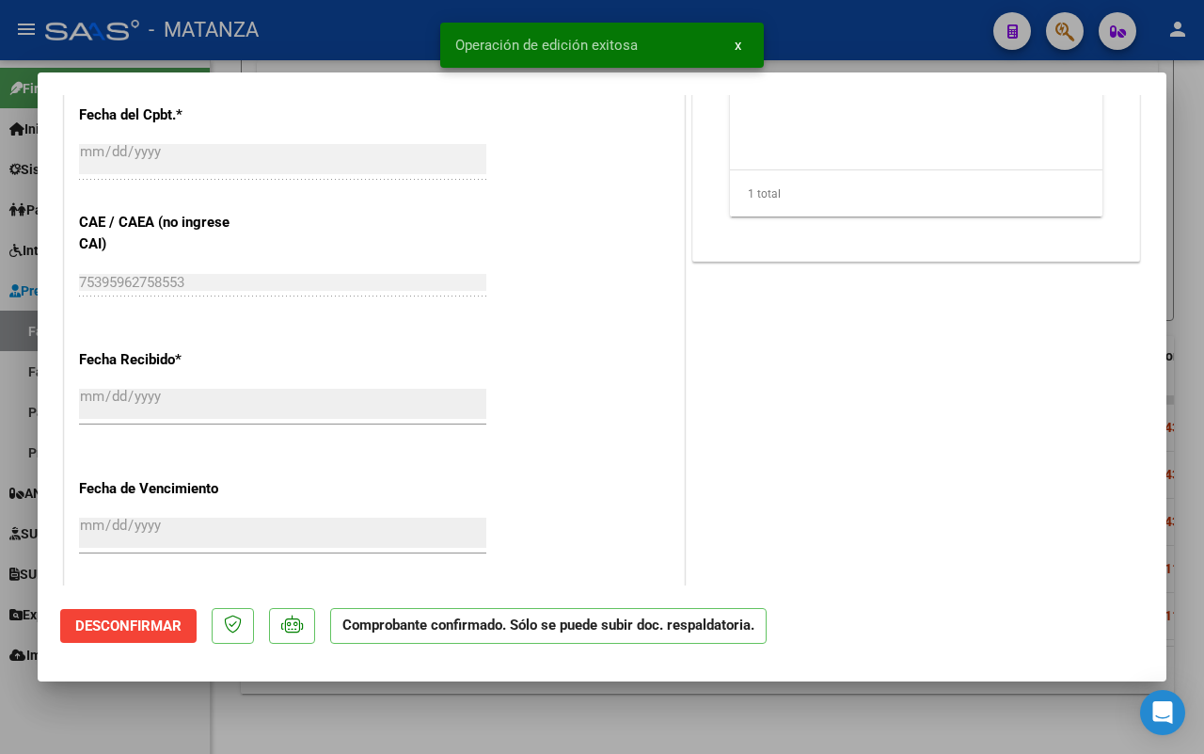
click at [175, 712] on div at bounding box center [602, 377] width 1204 height 754
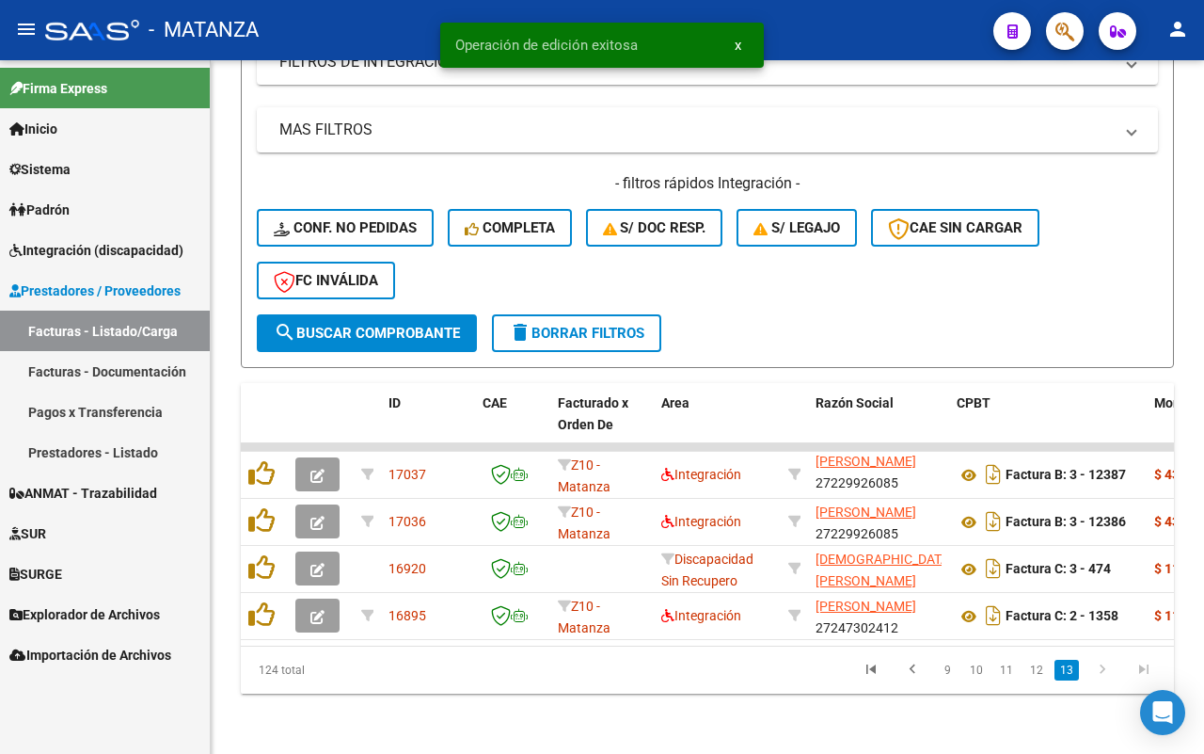
scroll to position [461, 0]
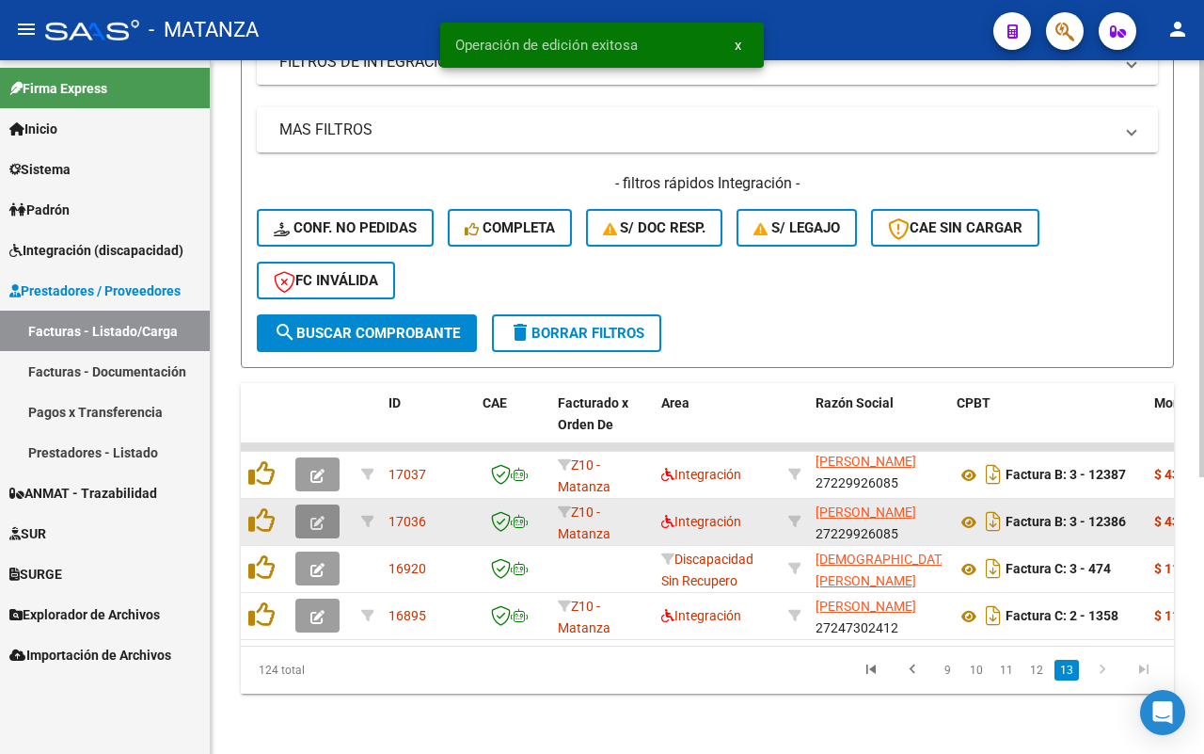
click at [311, 516] on icon "button" at bounding box center [318, 523] width 14 height 14
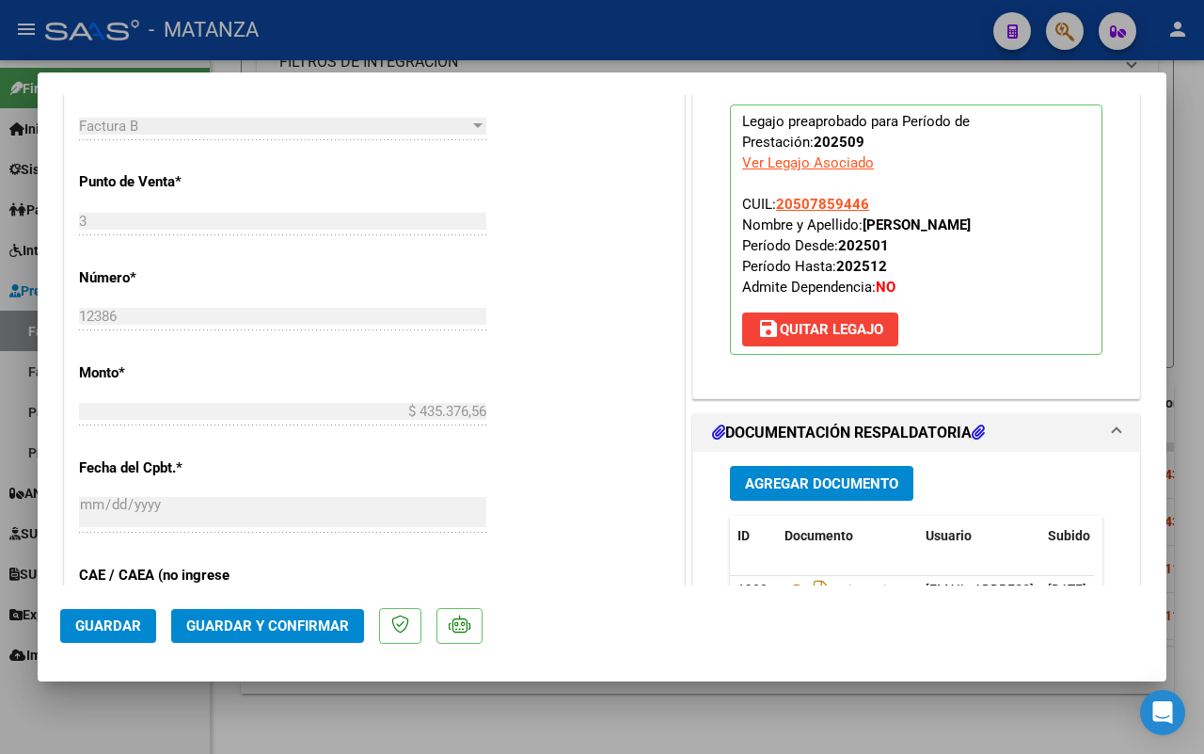
scroll to position [941, 0]
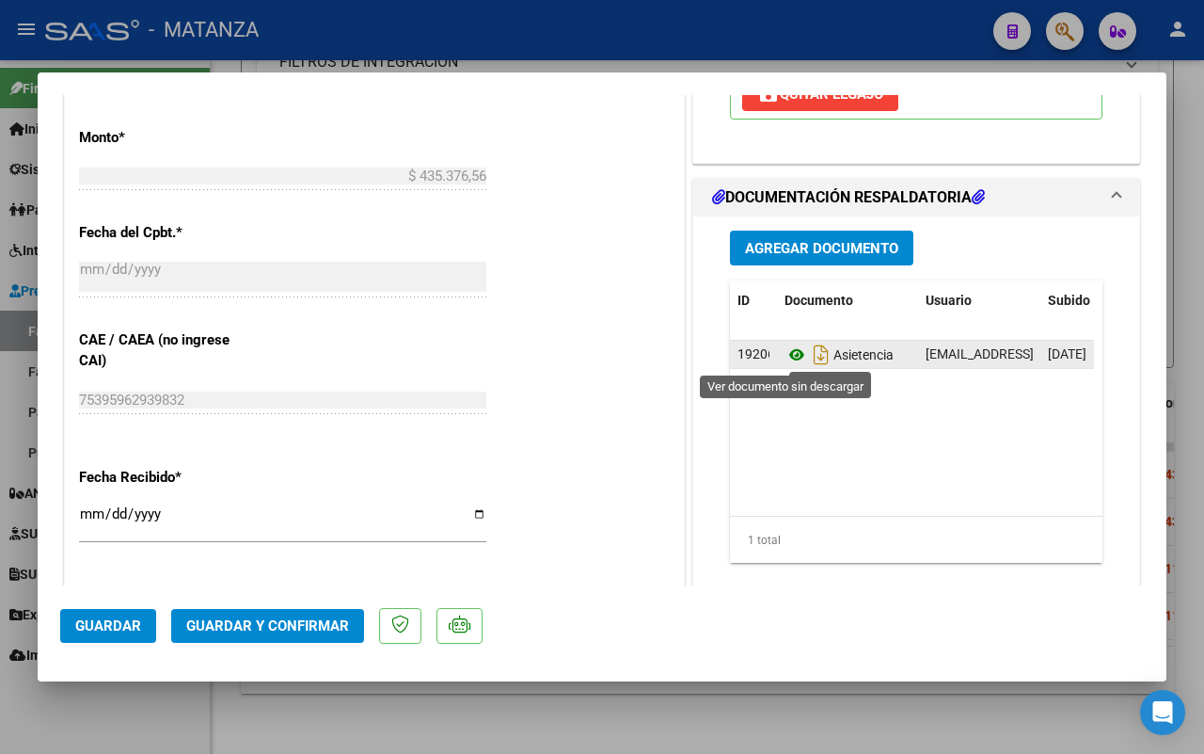
click at [785, 356] on icon at bounding box center [797, 354] width 24 height 23
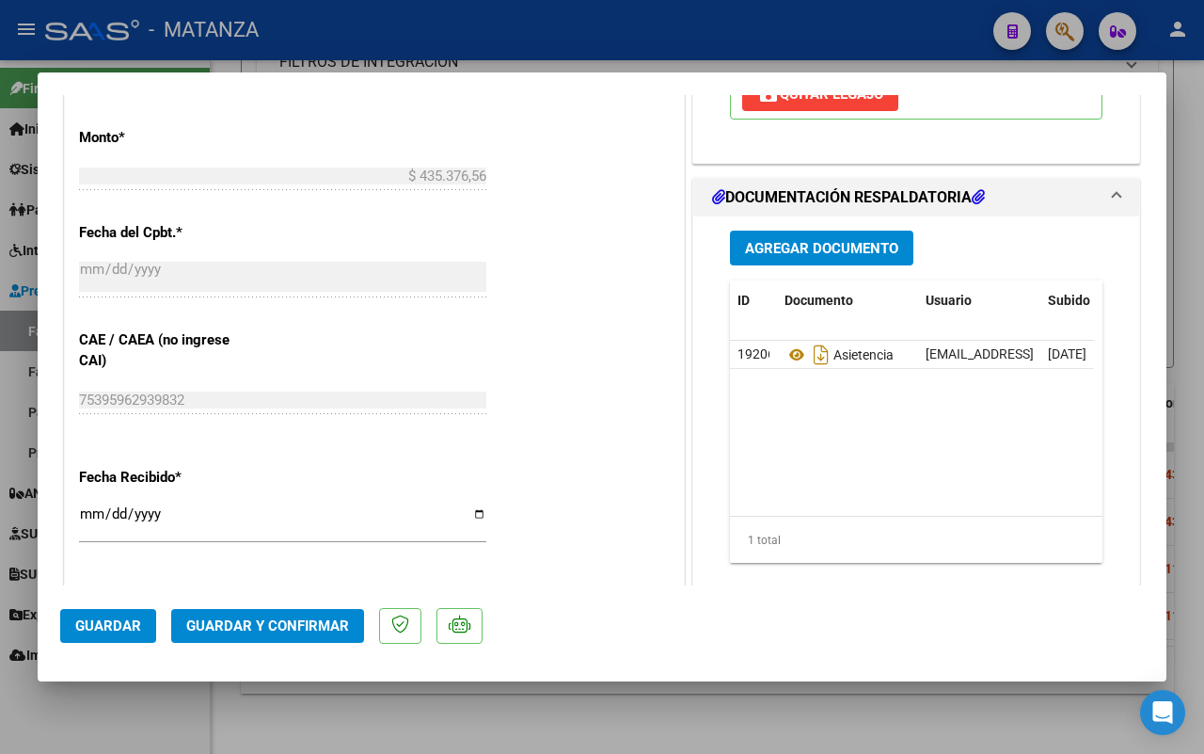
click at [283, 621] on span "Guardar y Confirmar" at bounding box center [267, 625] width 163 height 17
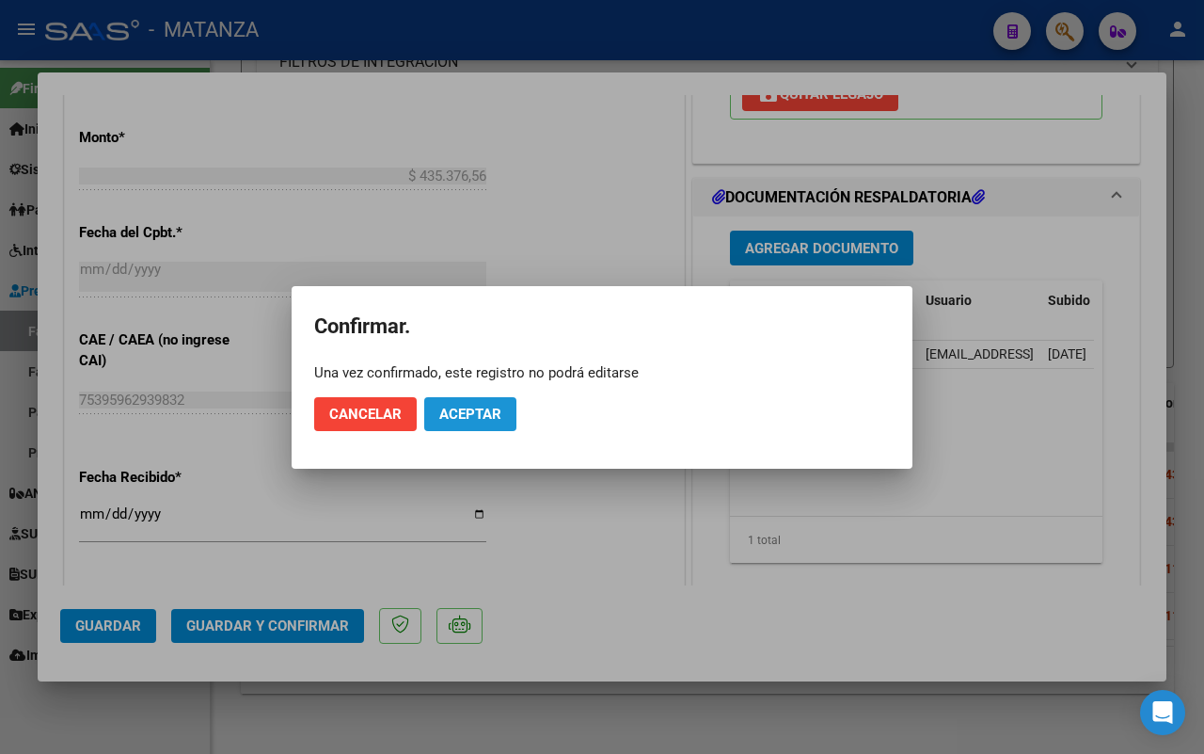
click at [457, 415] on span "Aceptar" at bounding box center [470, 414] width 62 height 17
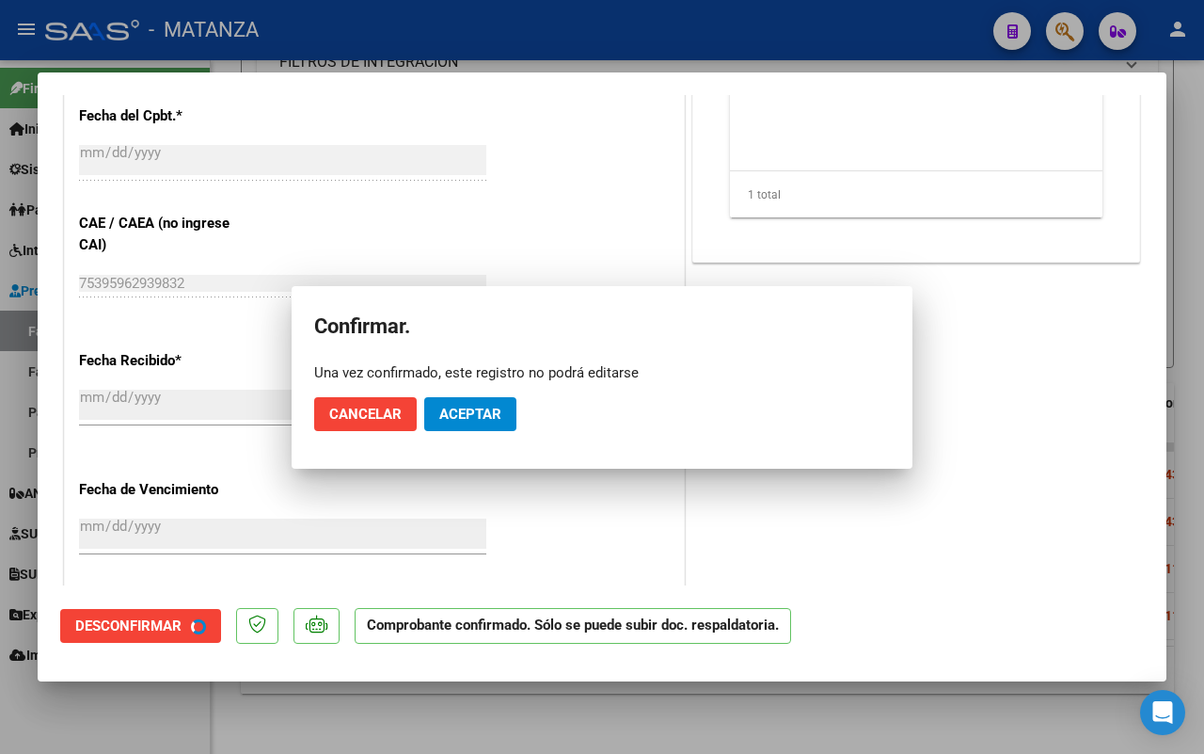
scroll to position [824, 0]
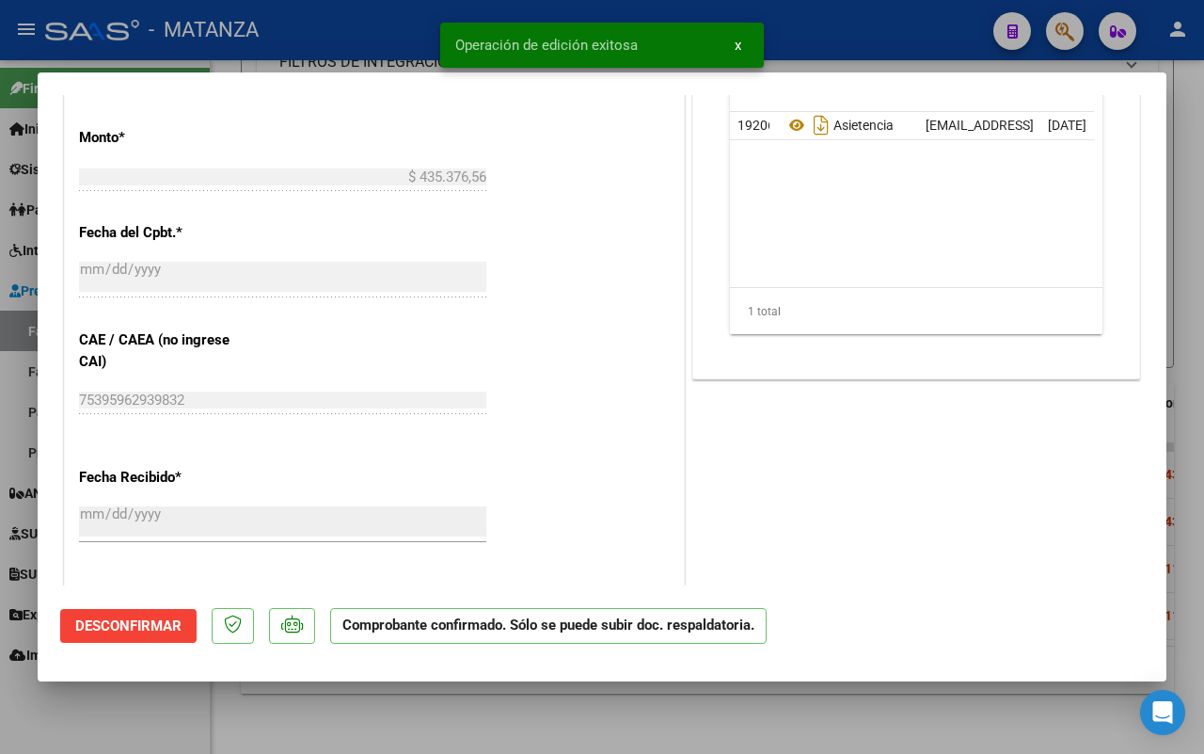
drag, startPoint x: 174, startPoint y: 723, endPoint x: 185, endPoint y: 718, distance: 12.2
click at [181, 721] on div at bounding box center [602, 377] width 1204 height 754
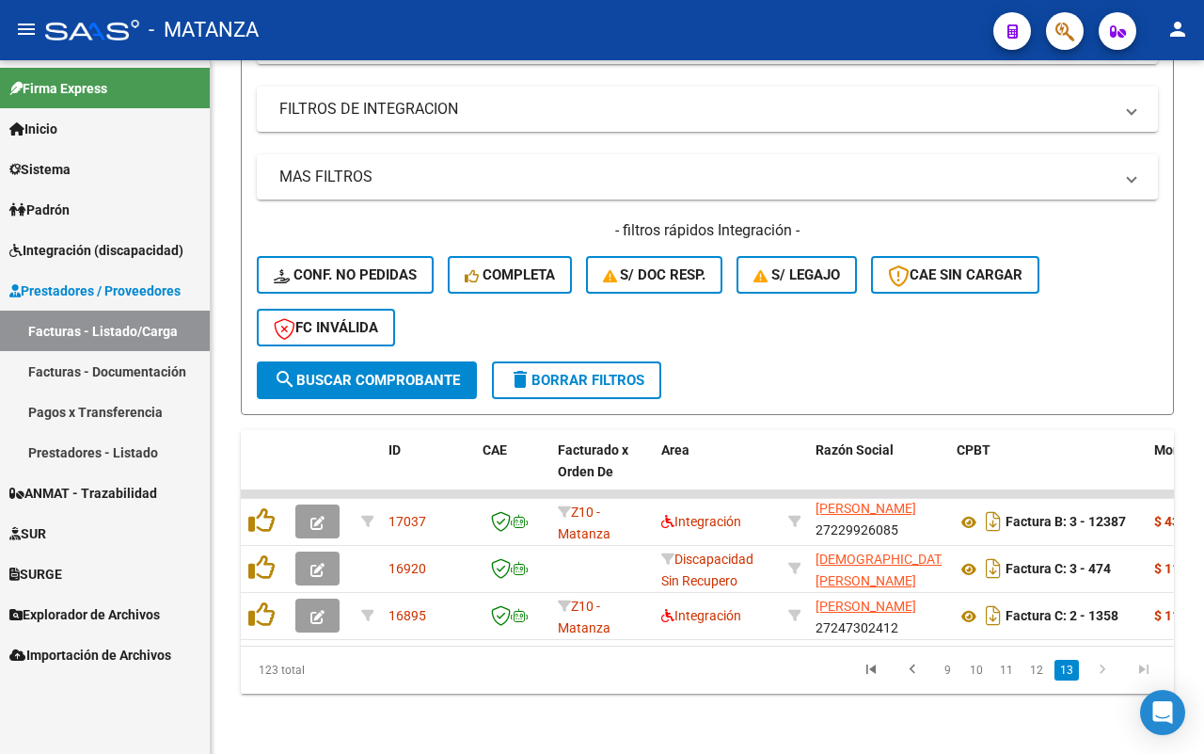
scroll to position [414, 0]
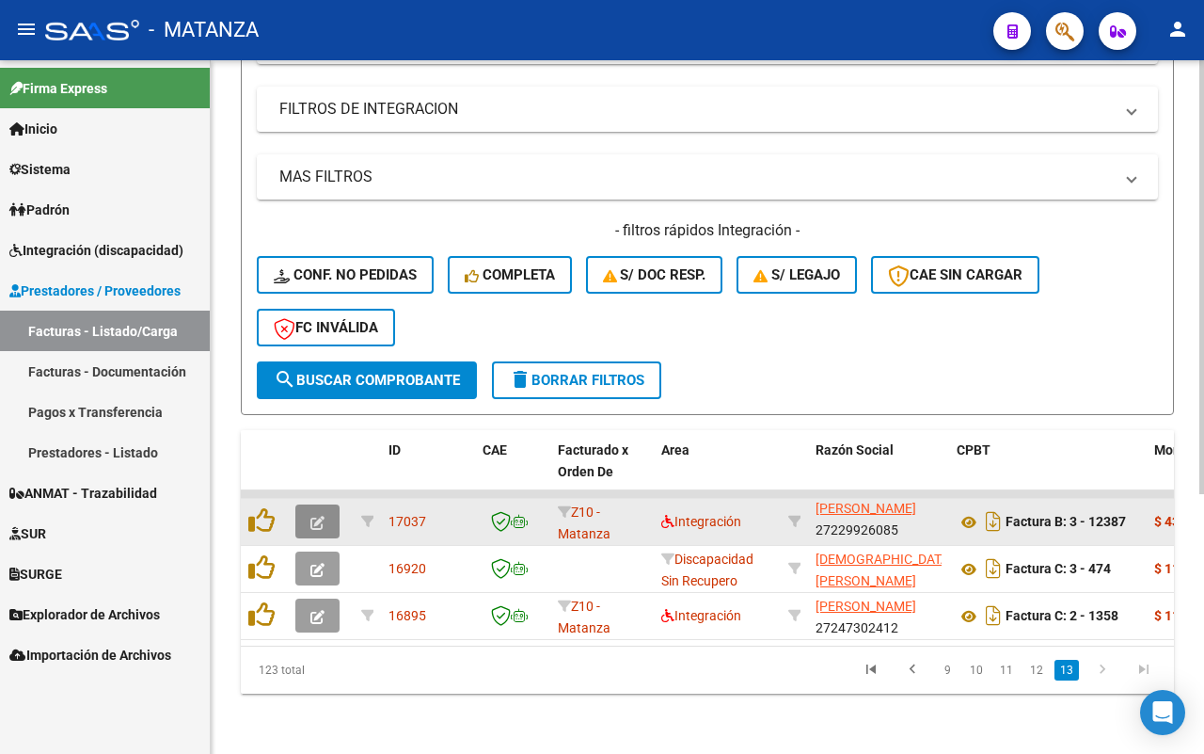
click at [326, 504] on button "button" at bounding box center [317, 521] width 44 height 34
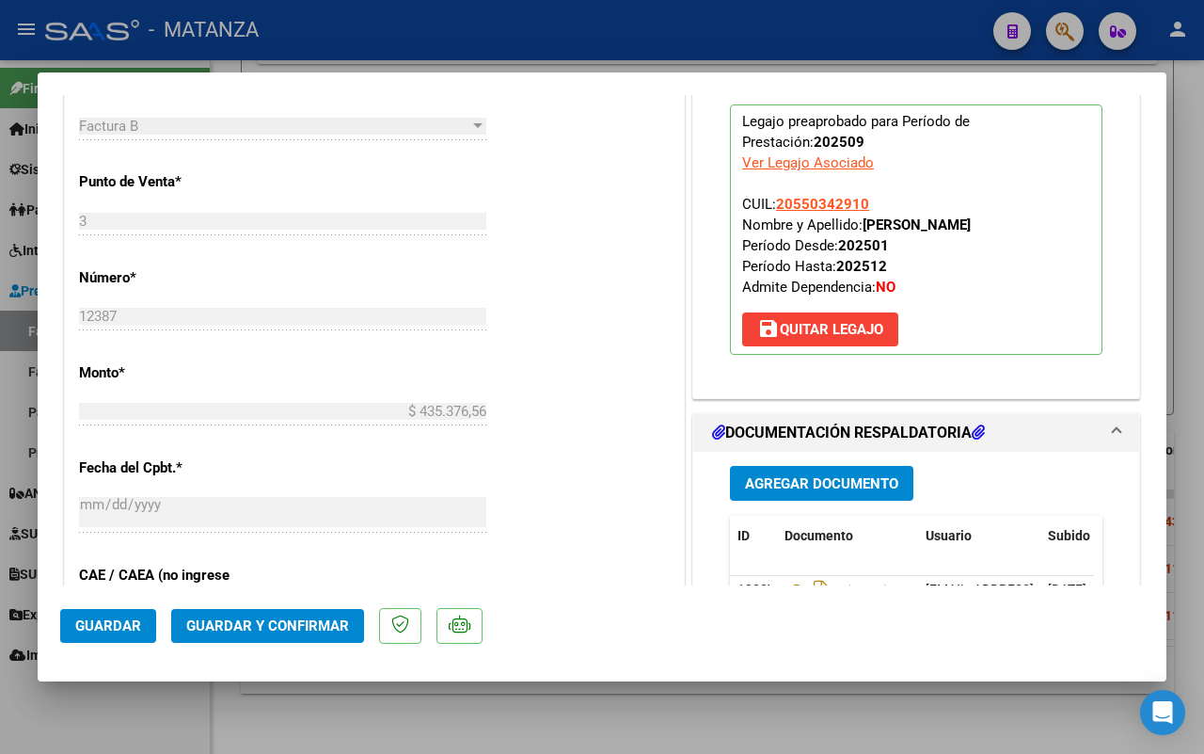
scroll to position [941, 0]
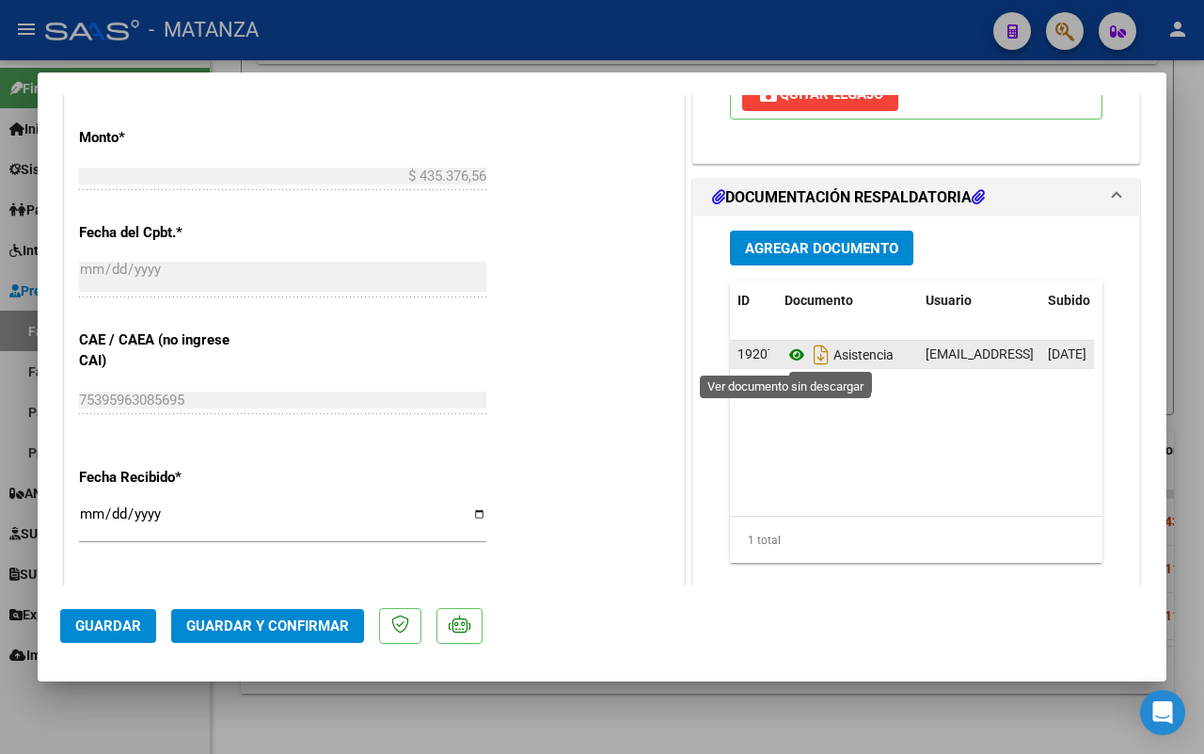
click at [785, 353] on icon at bounding box center [797, 354] width 24 height 23
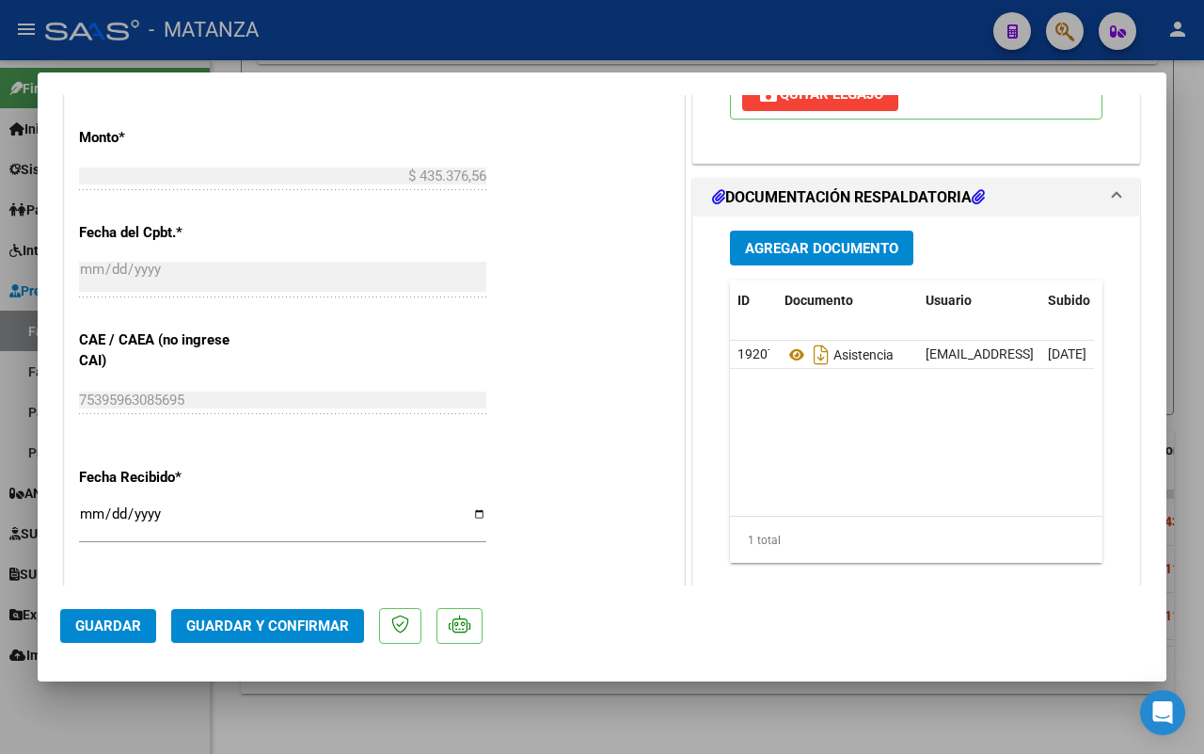
scroll to position [823, 0]
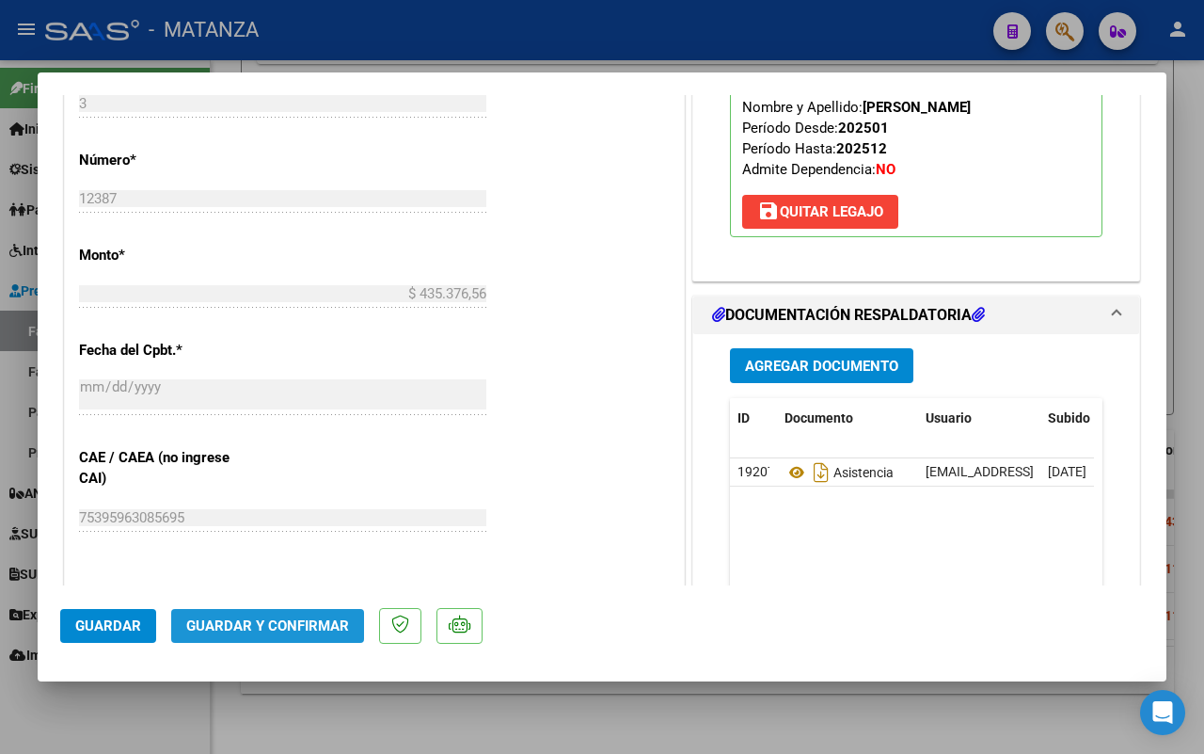
click at [296, 626] on span "Guardar y Confirmar" at bounding box center [267, 625] width 163 height 17
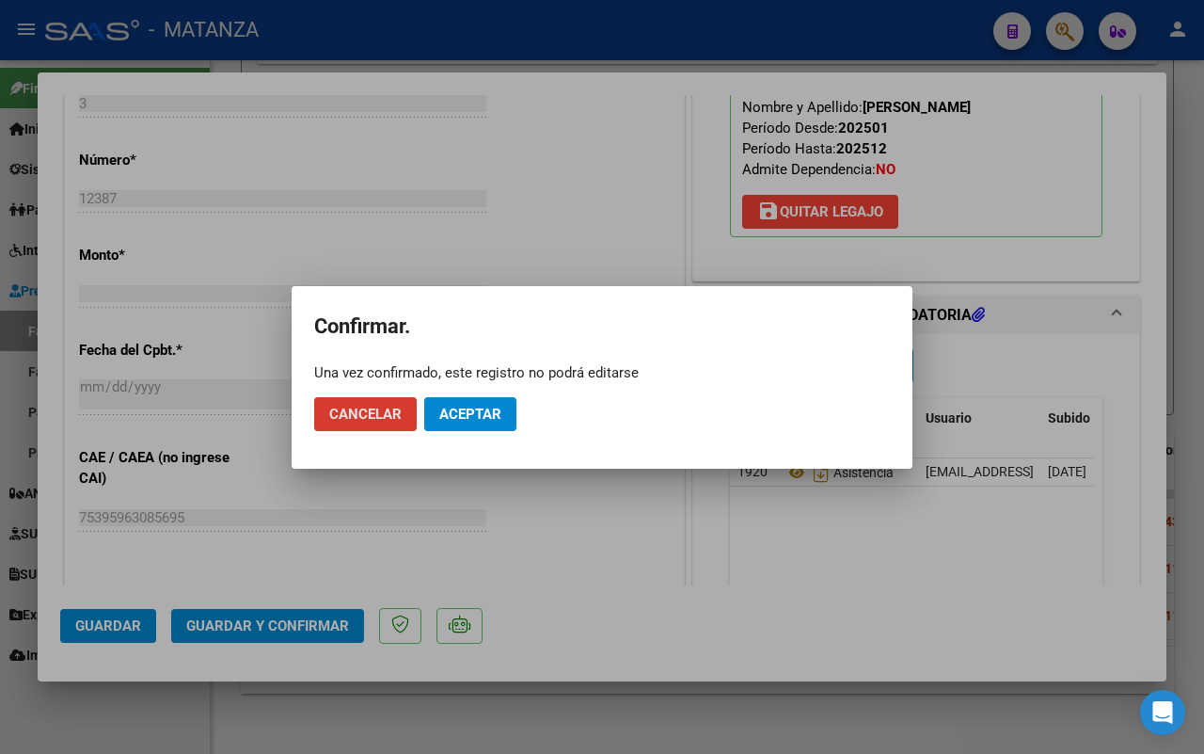
drag, startPoint x: 496, startPoint y: 405, endPoint x: 309, endPoint y: 495, distance: 207.9
click at [495, 406] on span "Aceptar" at bounding box center [470, 414] width 62 height 17
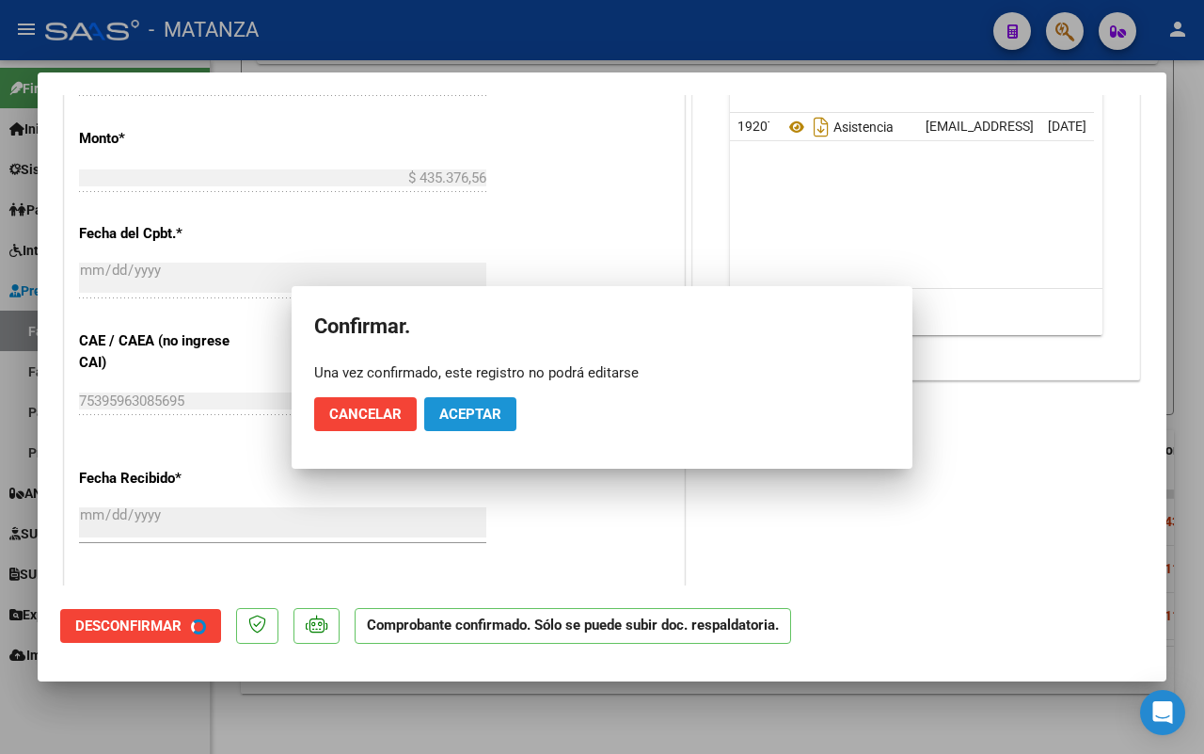
scroll to position [844, 0]
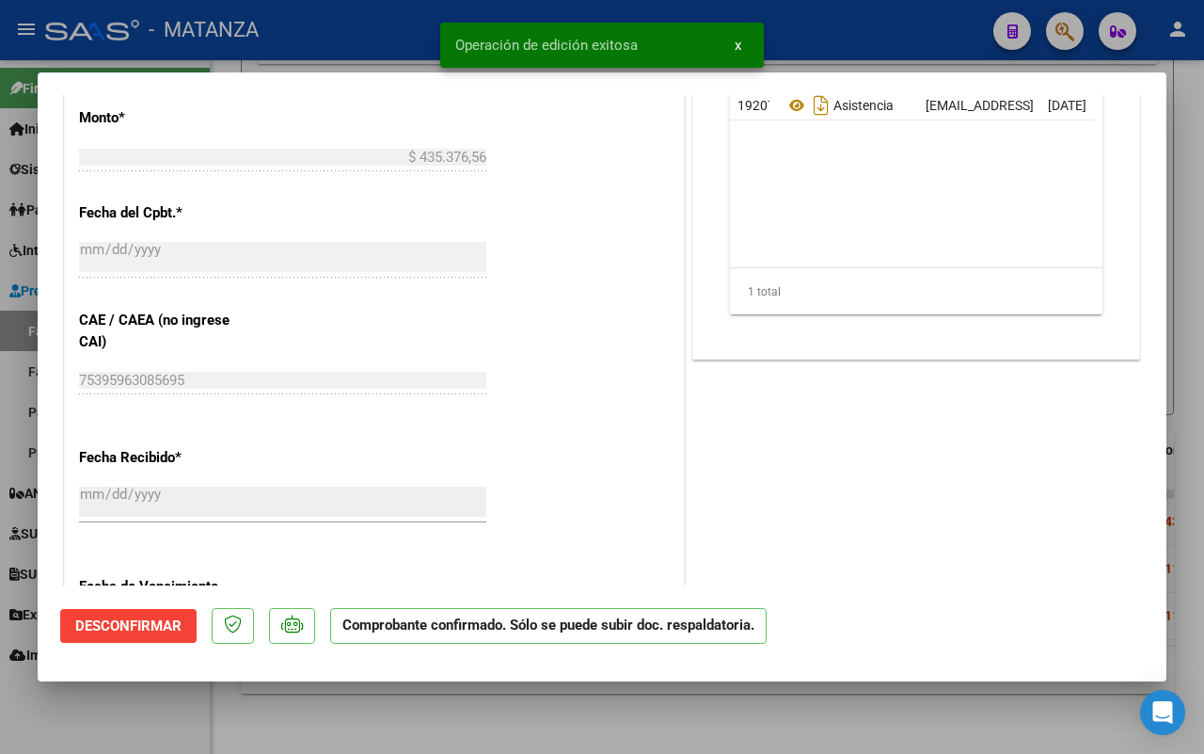
drag, startPoint x: 141, startPoint y: 723, endPoint x: 980, endPoint y: 377, distance: 907.6
click at [144, 723] on div at bounding box center [602, 377] width 1204 height 754
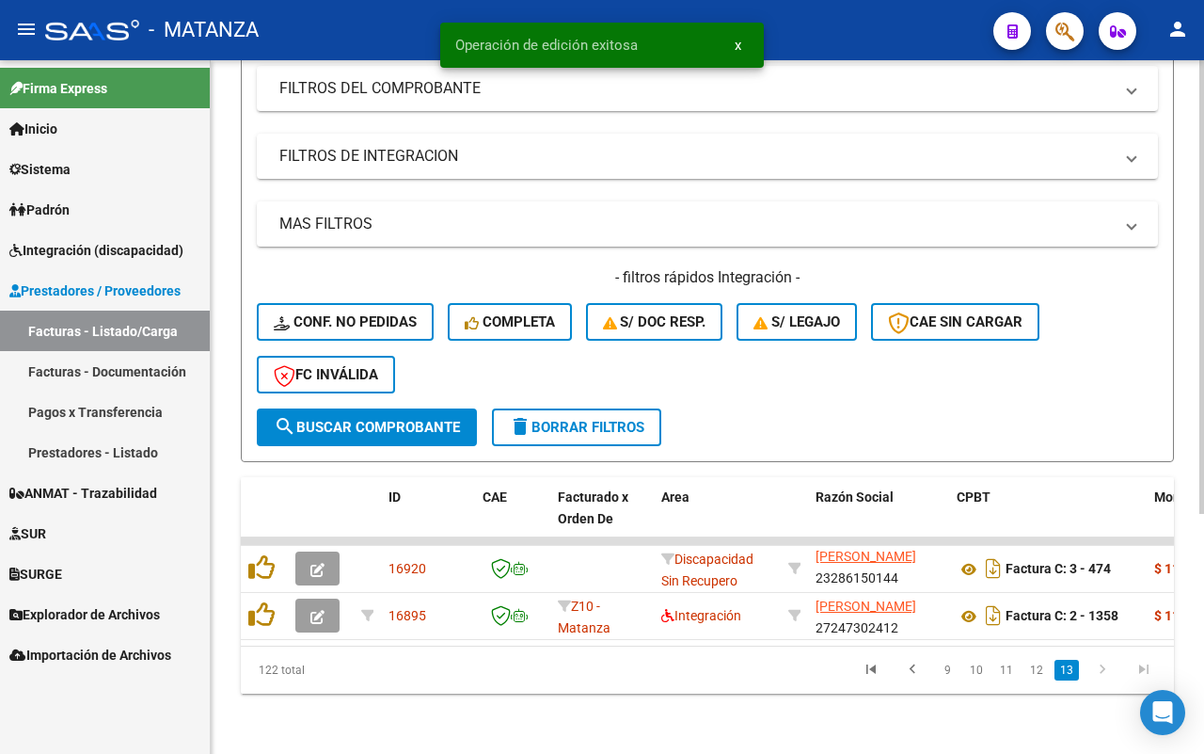
scroll to position [367, 0]
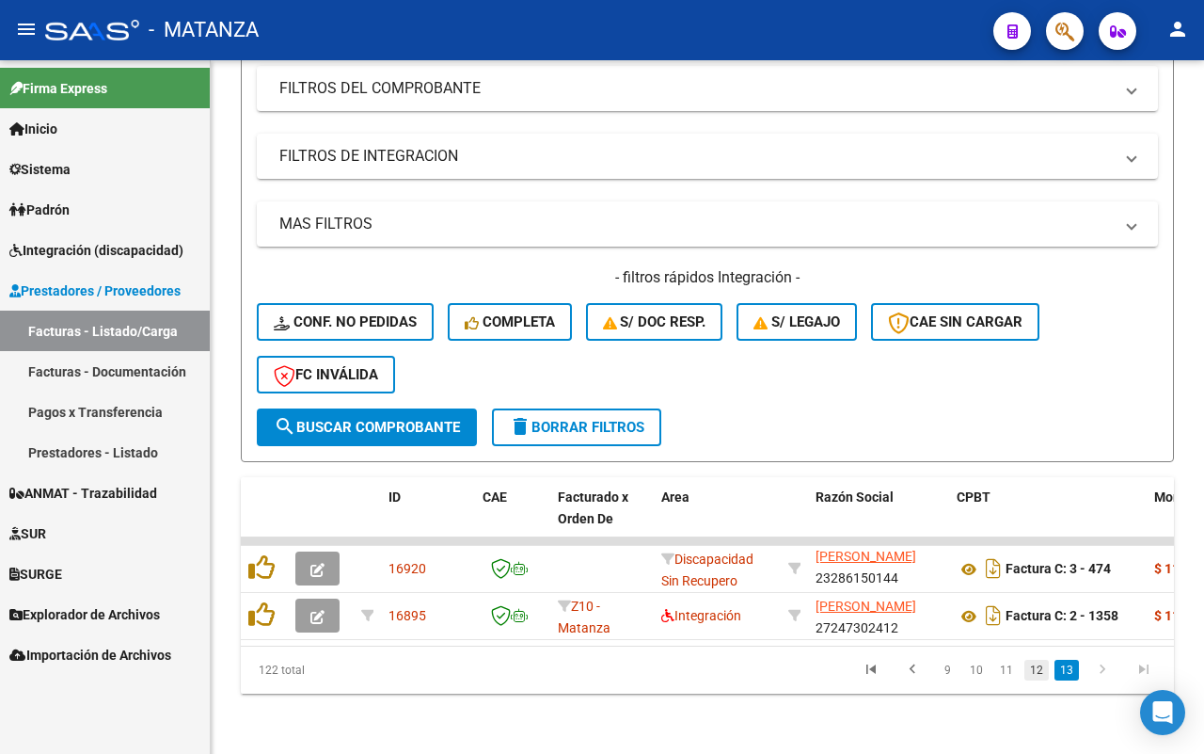
click at [1042, 673] on link "12" at bounding box center [1037, 670] width 24 height 21
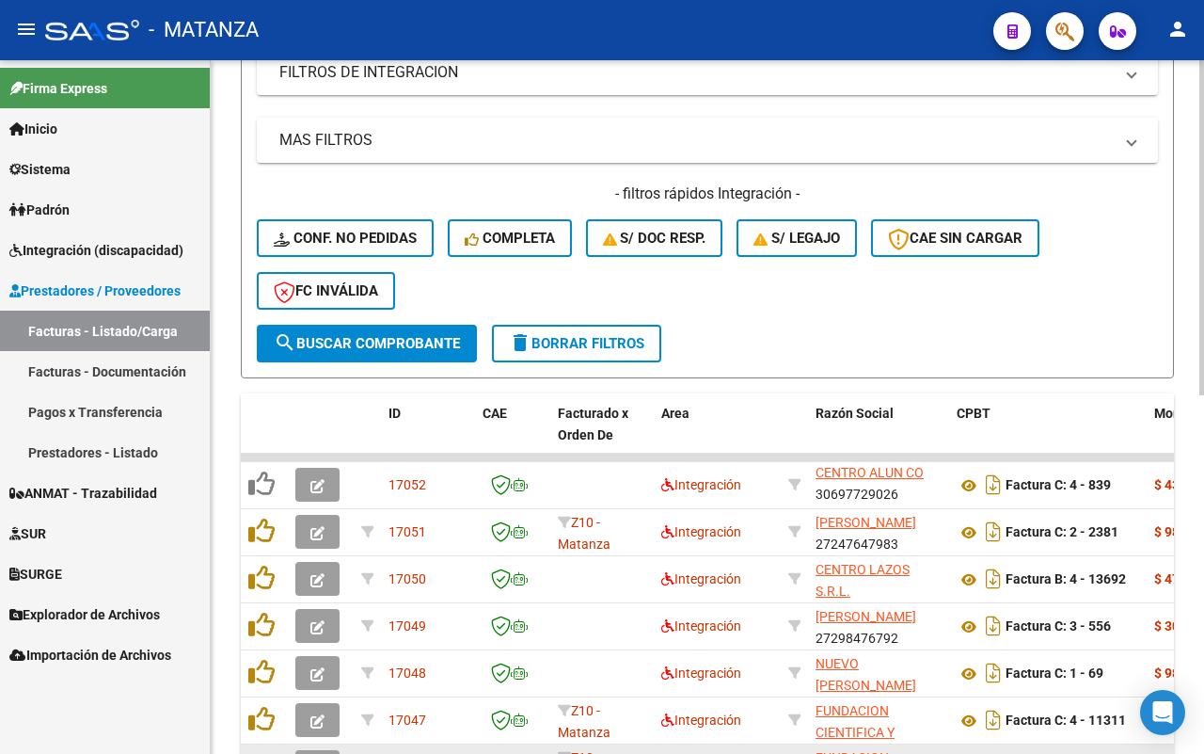
scroll to position [743, 0]
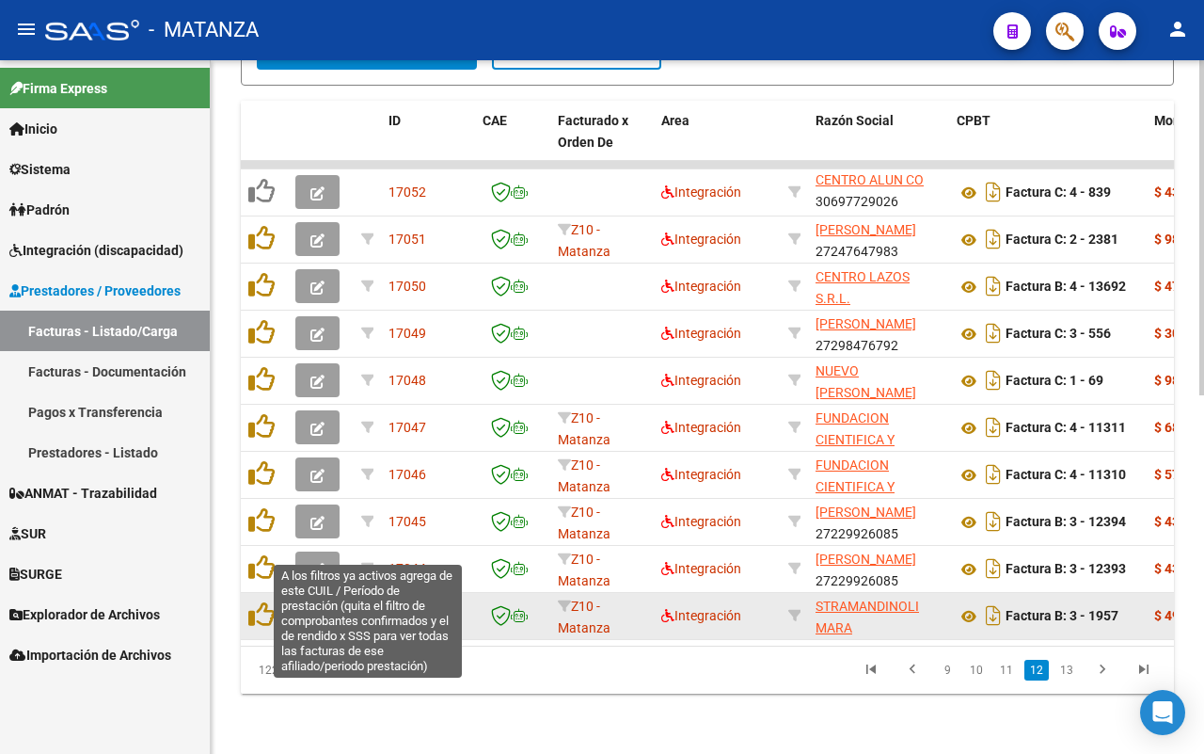
click at [325, 598] on button "button" at bounding box center [317, 615] width 44 height 34
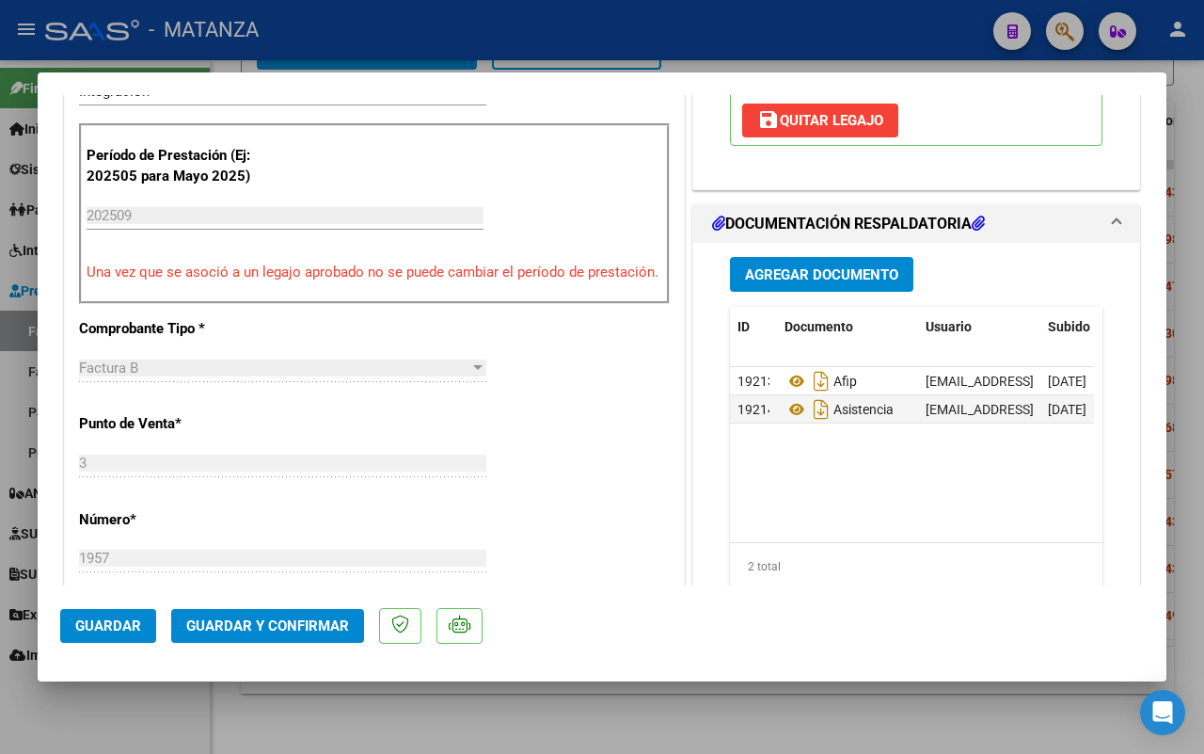
scroll to position [588, 0]
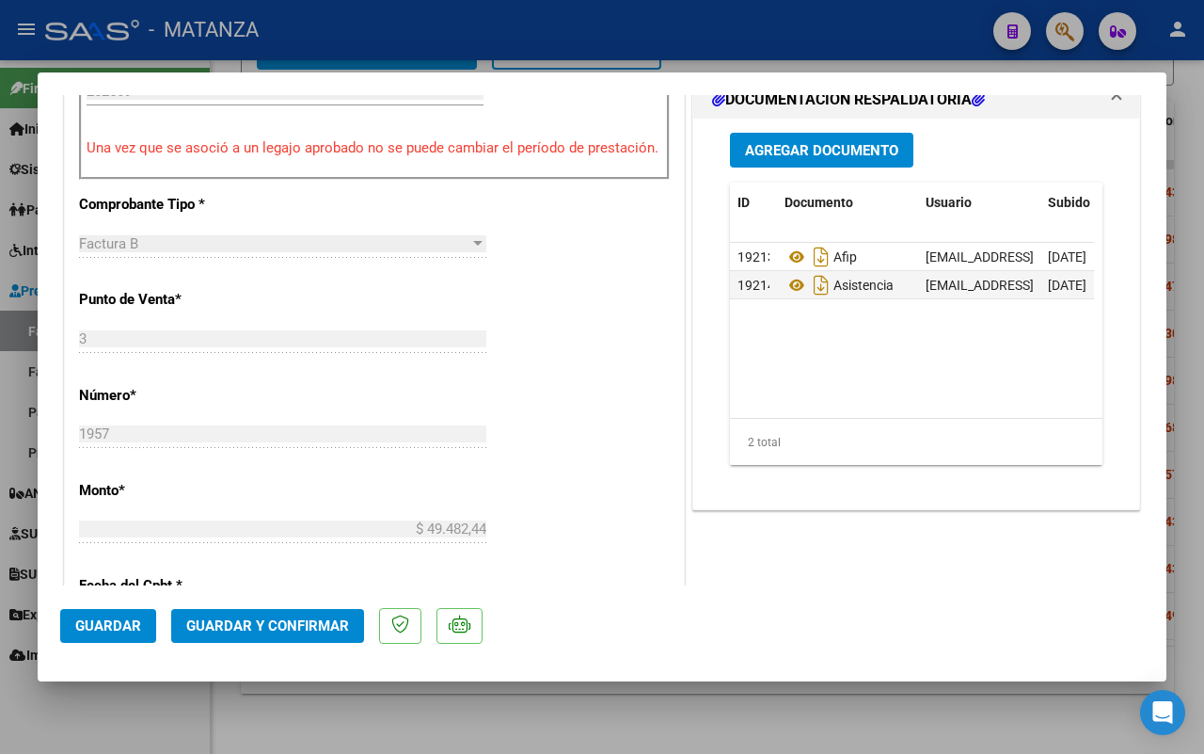
click at [270, 623] on span "Guardar y Confirmar" at bounding box center [267, 625] width 163 height 17
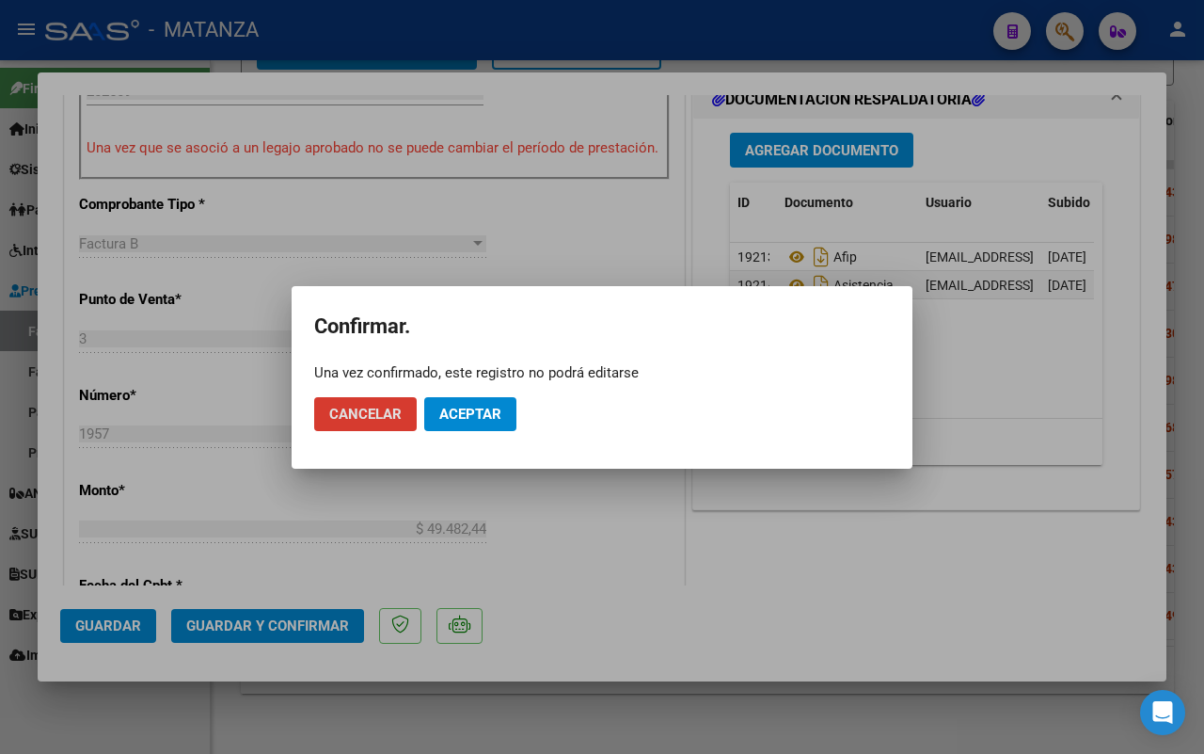
drag, startPoint x: 490, startPoint y: 397, endPoint x: 189, endPoint y: 664, distance: 402.6
click at [491, 397] on button "Aceptar" at bounding box center [470, 414] width 92 height 34
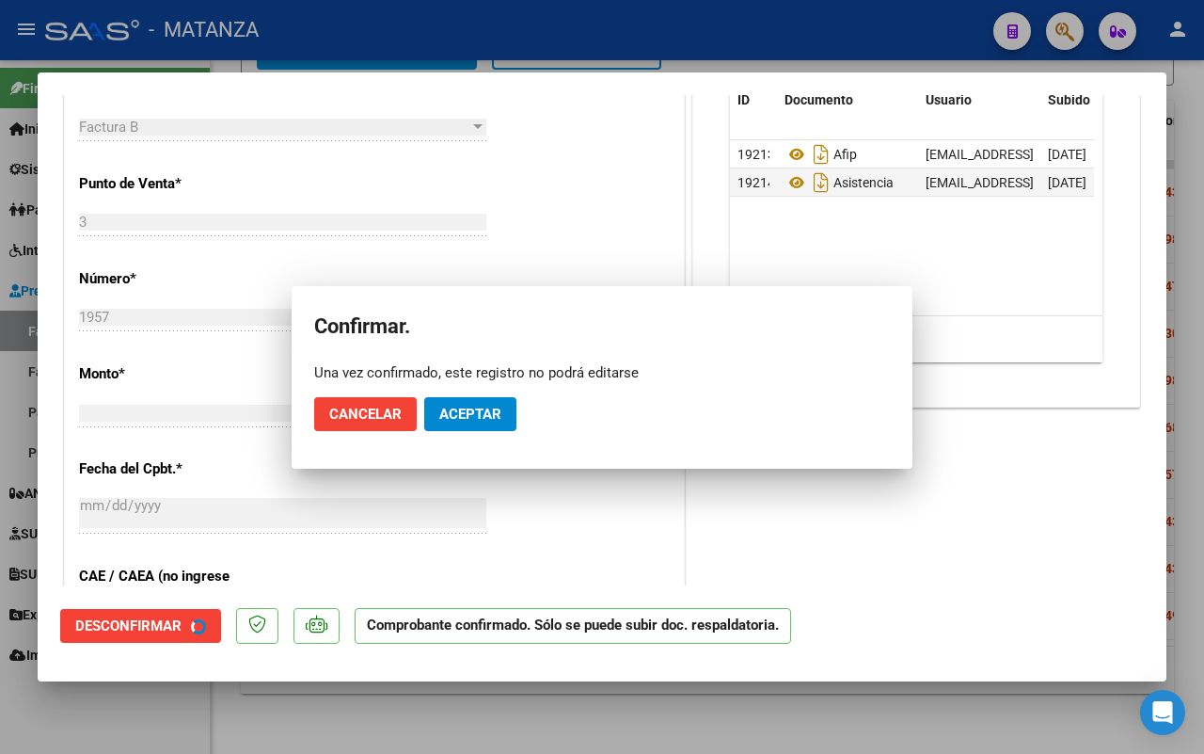
scroll to position [609, 0]
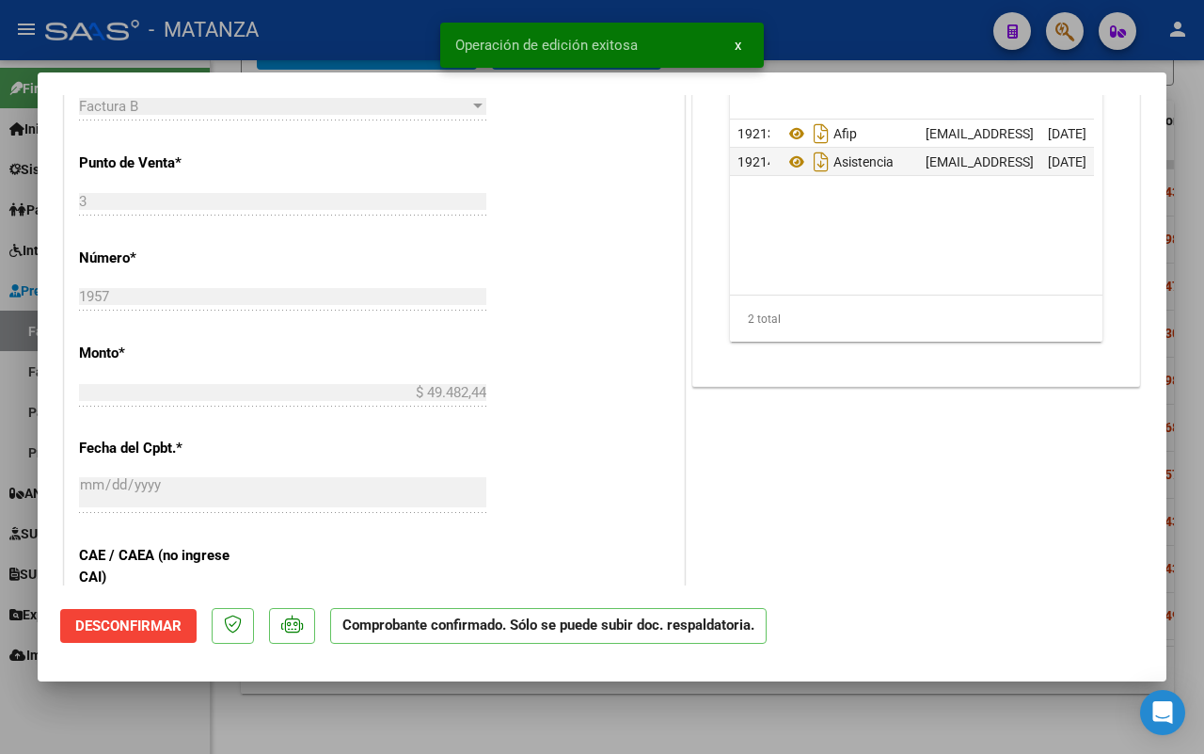
click at [163, 721] on div at bounding box center [602, 377] width 1204 height 754
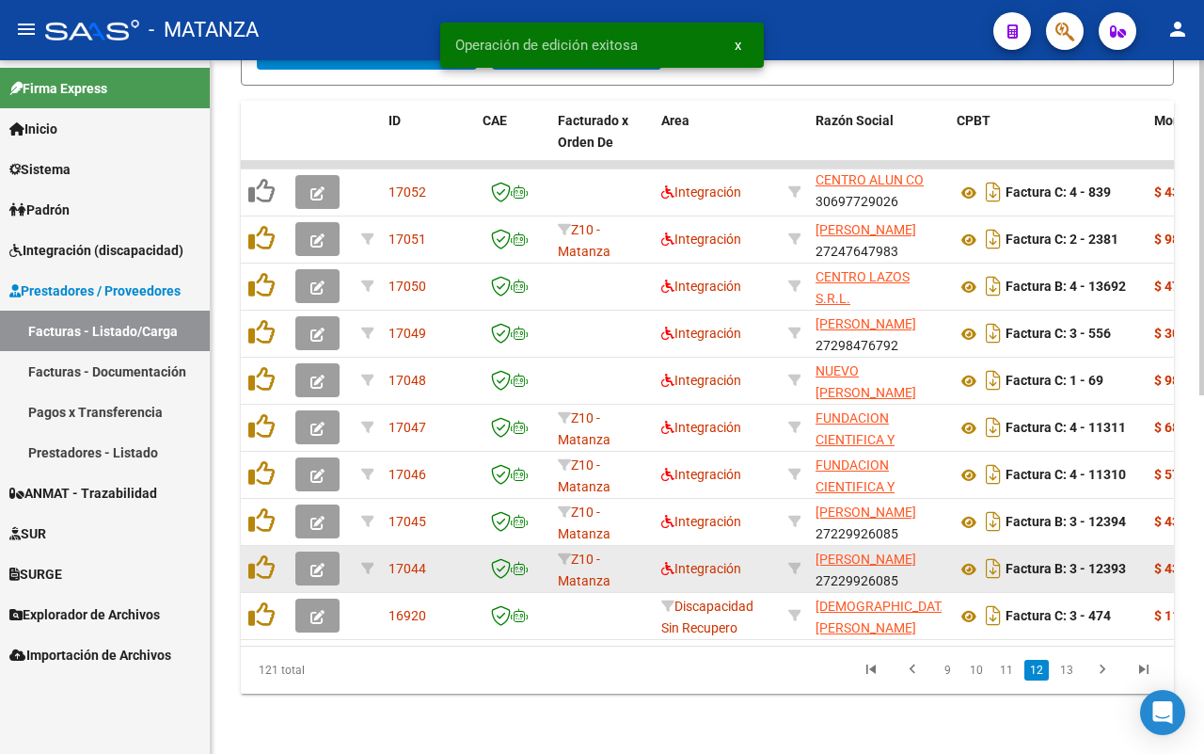
scroll to position [743, 0]
click at [320, 563] on icon "button" at bounding box center [318, 570] width 14 height 14
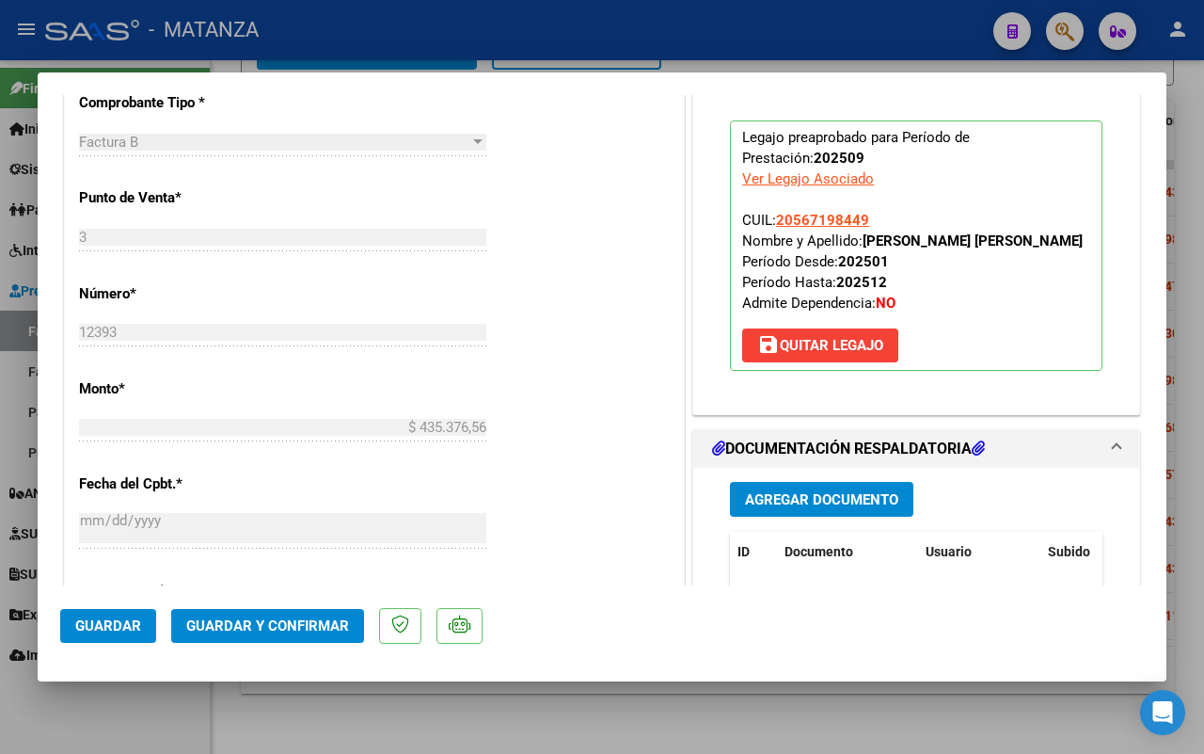
scroll to position [470, 0]
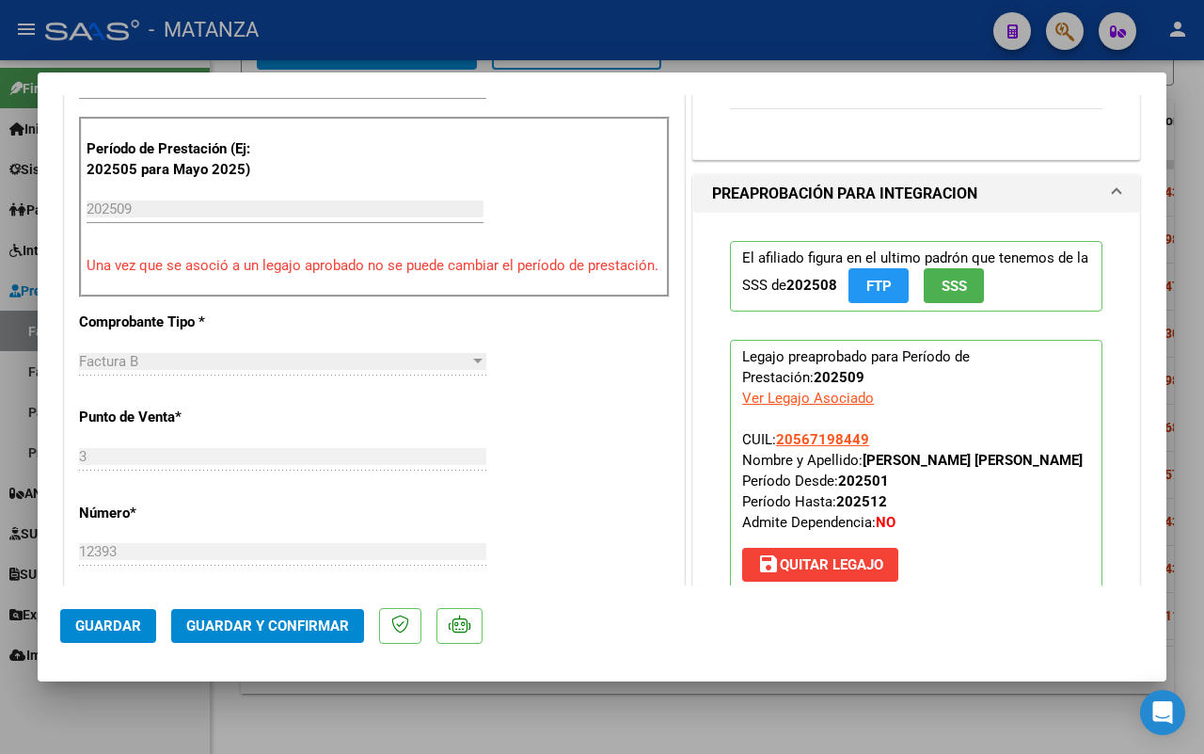
click at [255, 626] on span "Guardar y Confirmar" at bounding box center [267, 625] width 163 height 17
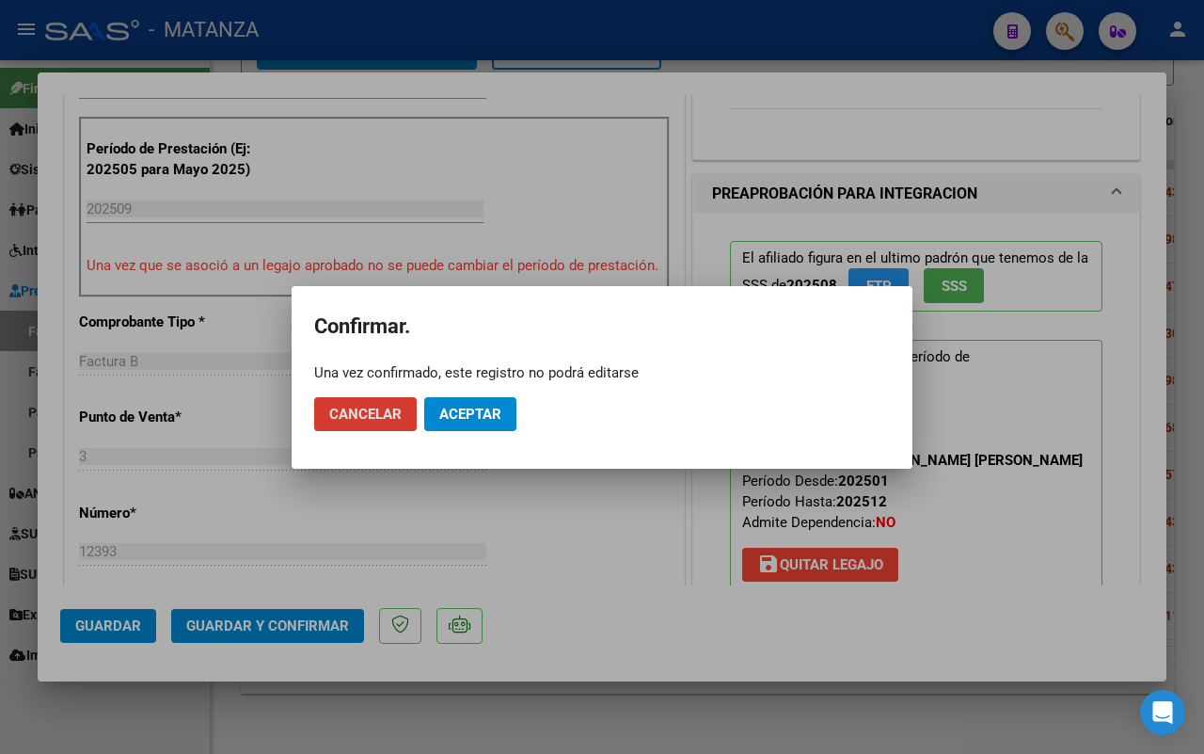
click at [459, 417] on span "Aceptar" at bounding box center [470, 414] width 62 height 17
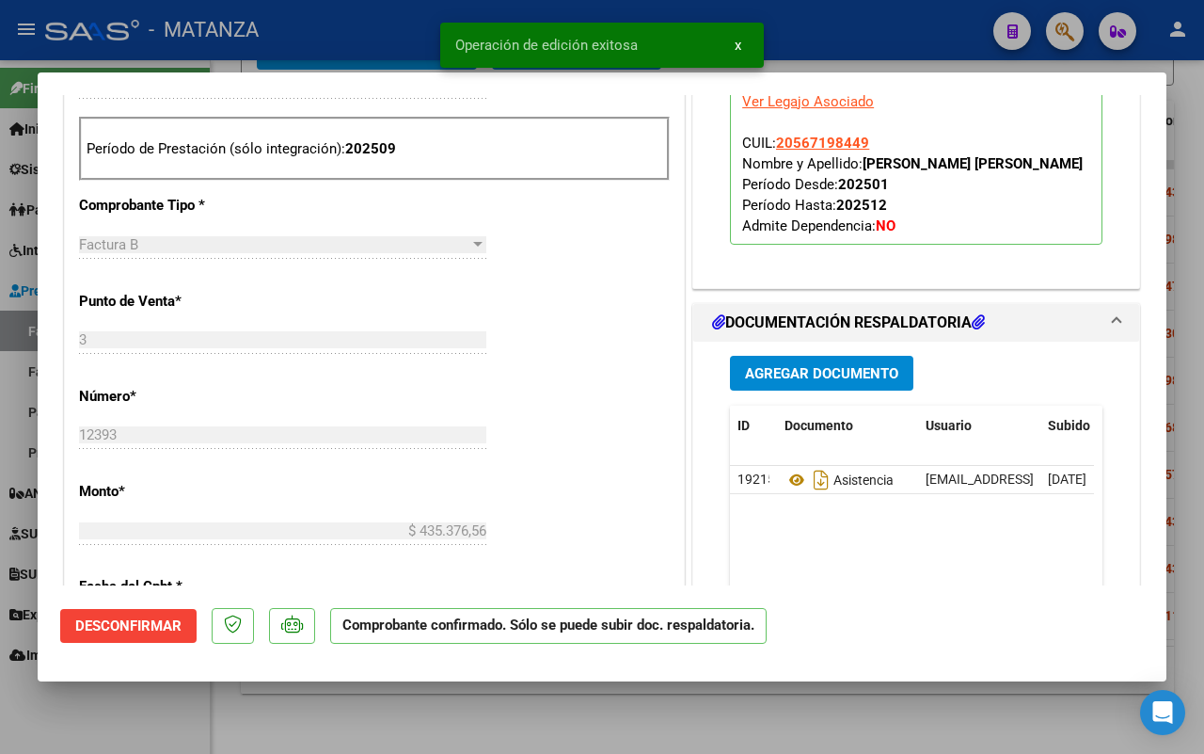
scroll to position [491, 0]
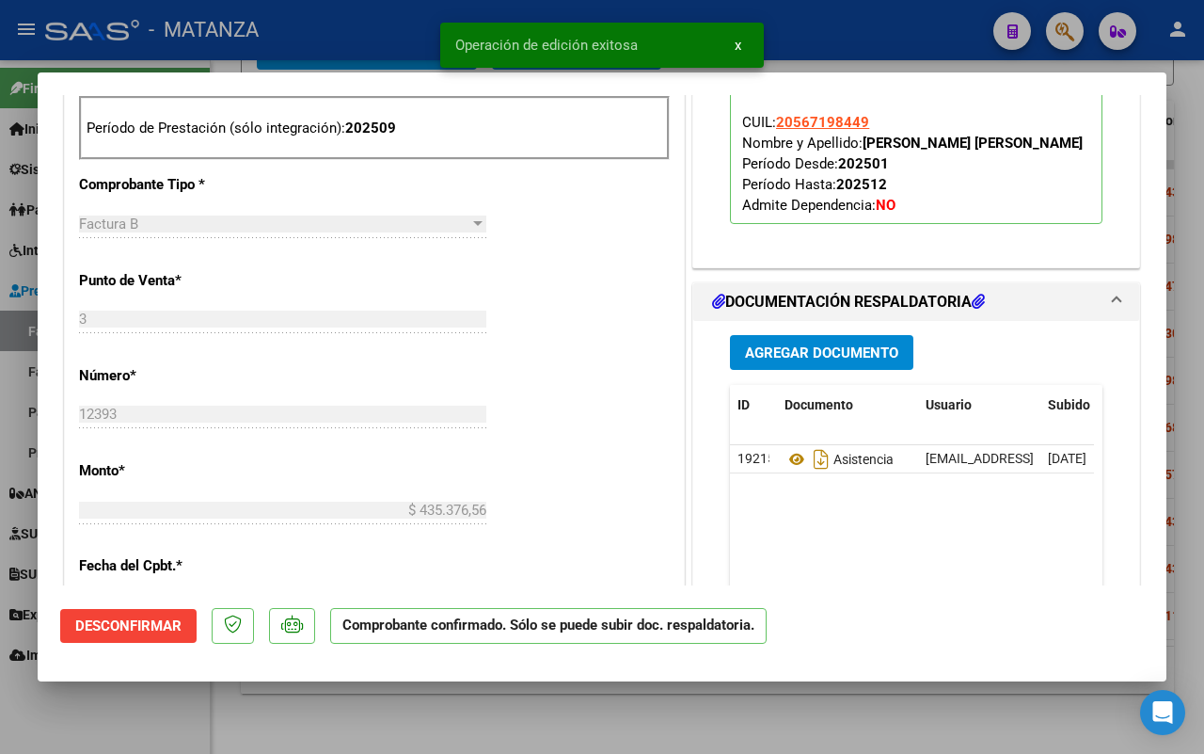
click at [169, 717] on div at bounding box center [602, 377] width 1204 height 754
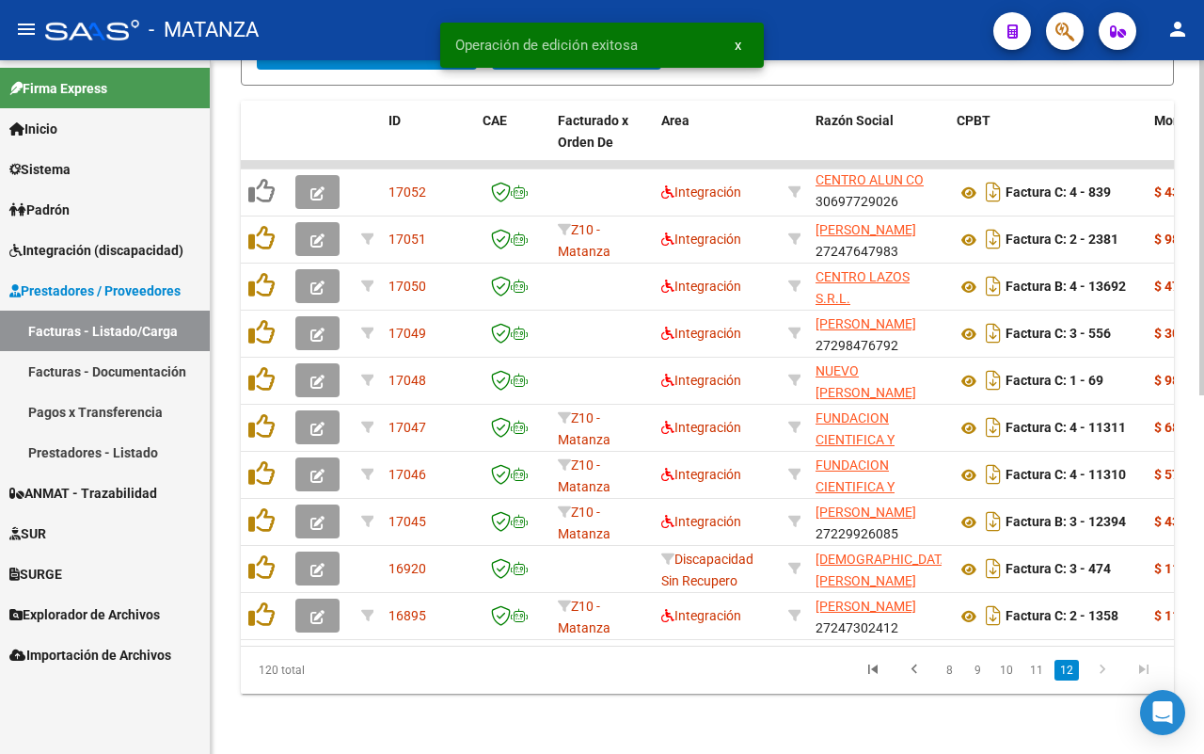
scroll to position [743, 0]
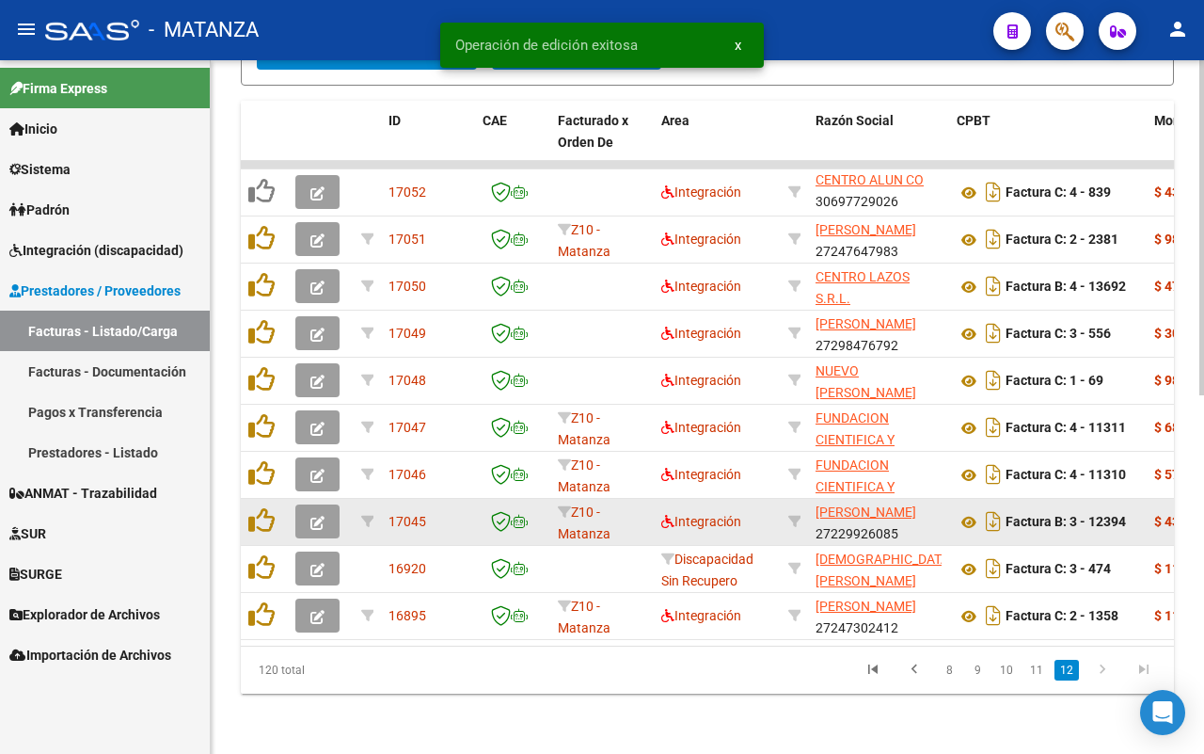
click at [311, 516] on icon "button" at bounding box center [318, 523] width 14 height 14
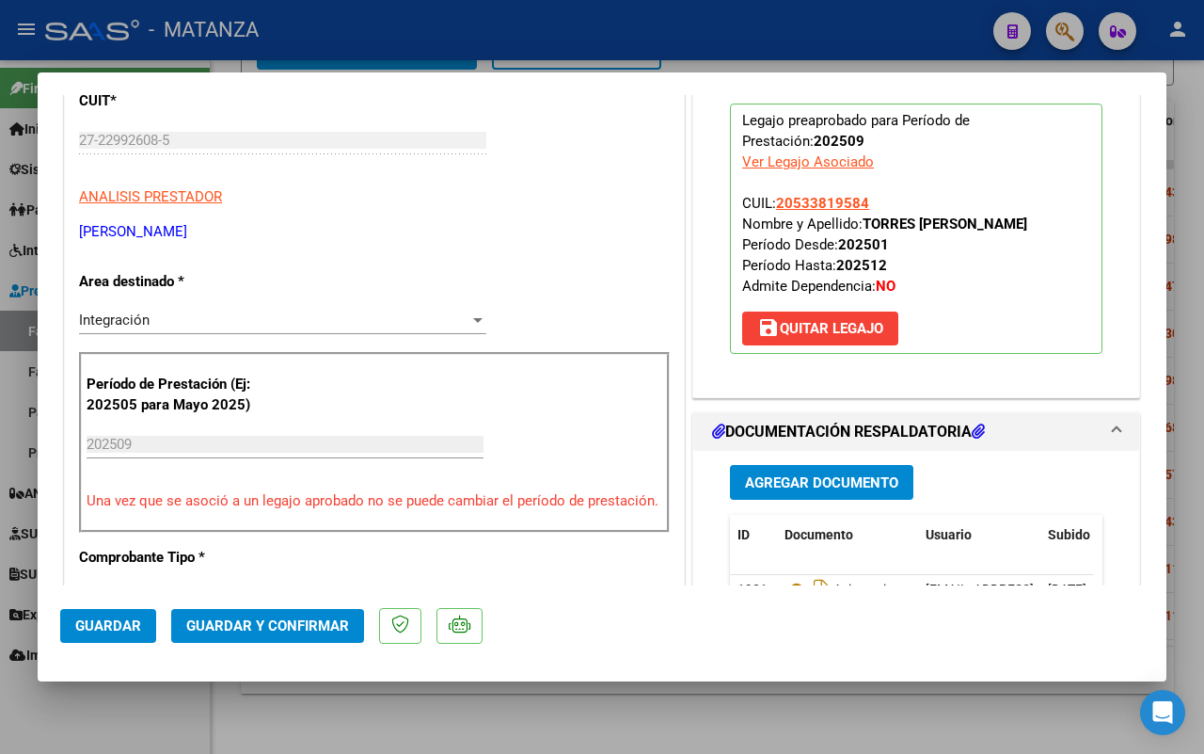
scroll to position [470, 0]
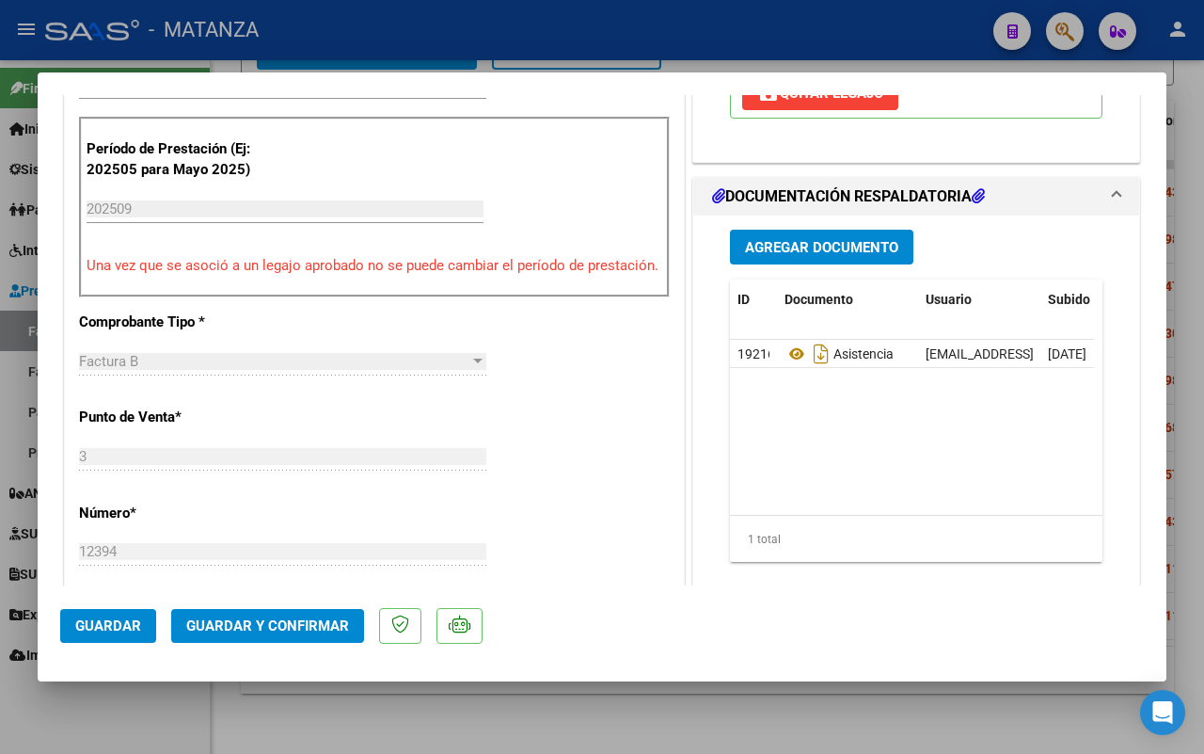
click at [279, 627] on span "Guardar y Confirmar" at bounding box center [267, 625] width 163 height 17
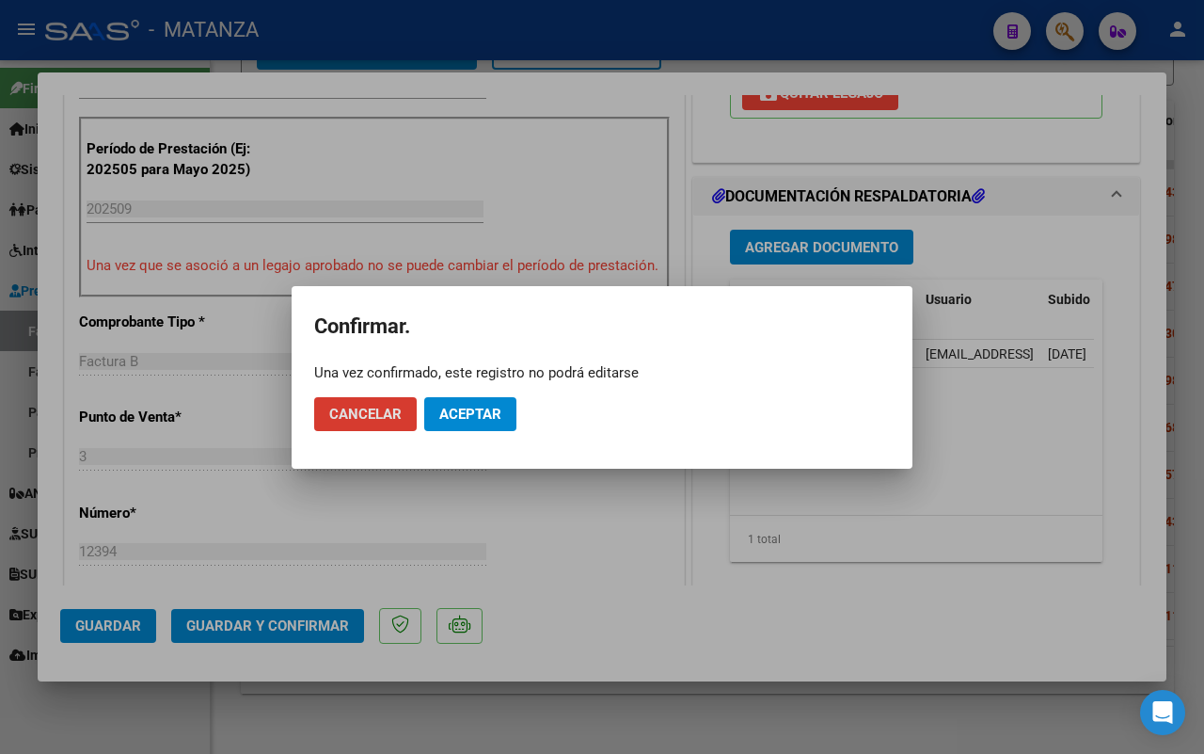
click at [483, 416] on span "Aceptar" at bounding box center [470, 414] width 62 height 17
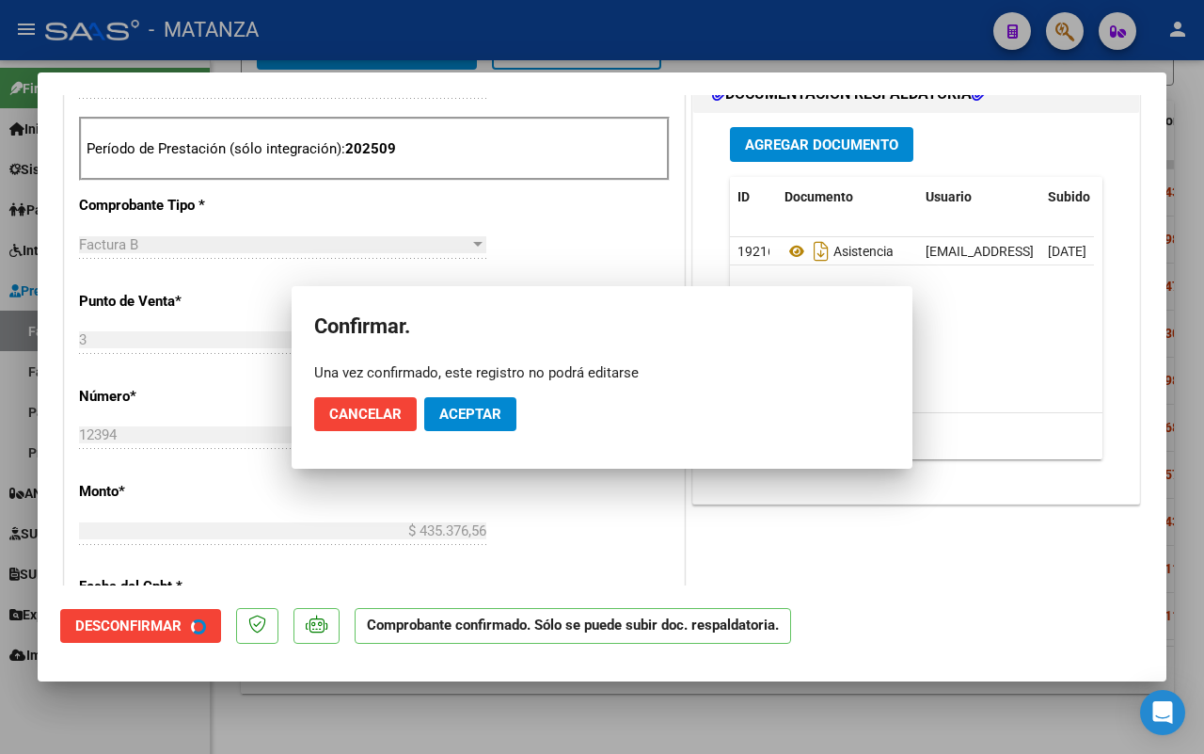
scroll to position [491, 0]
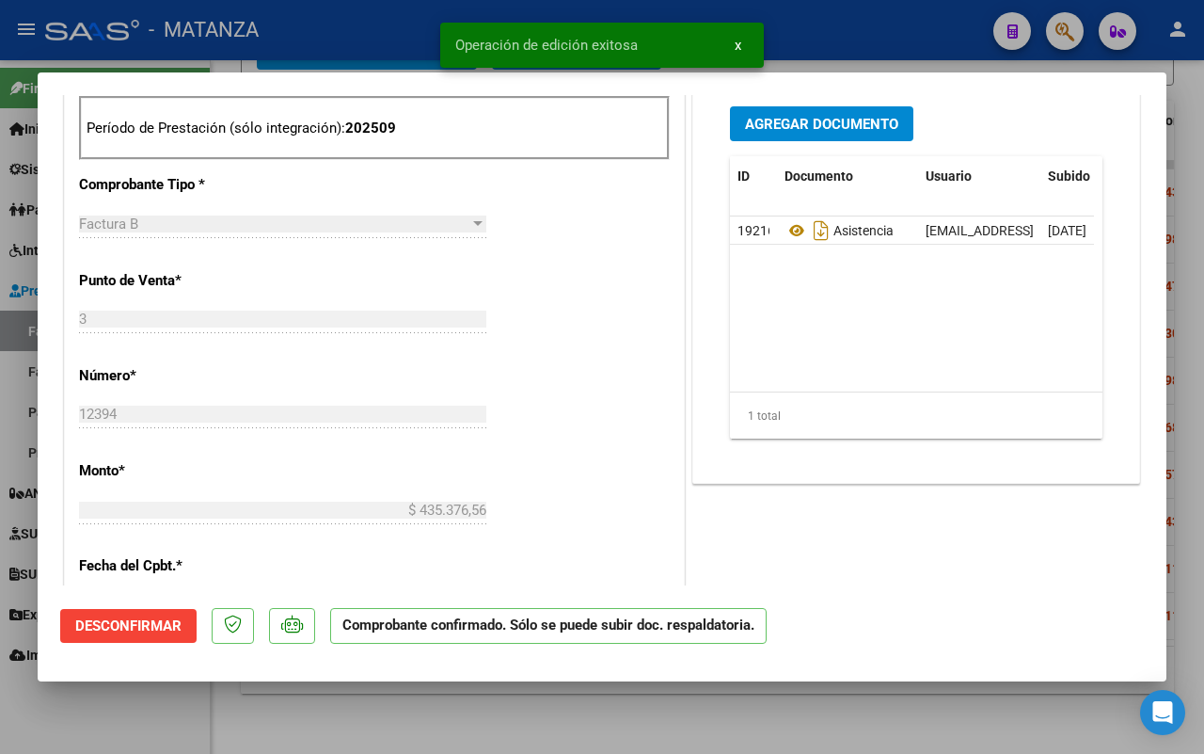
click at [141, 718] on div at bounding box center [602, 377] width 1204 height 754
type input "$ 0,00"
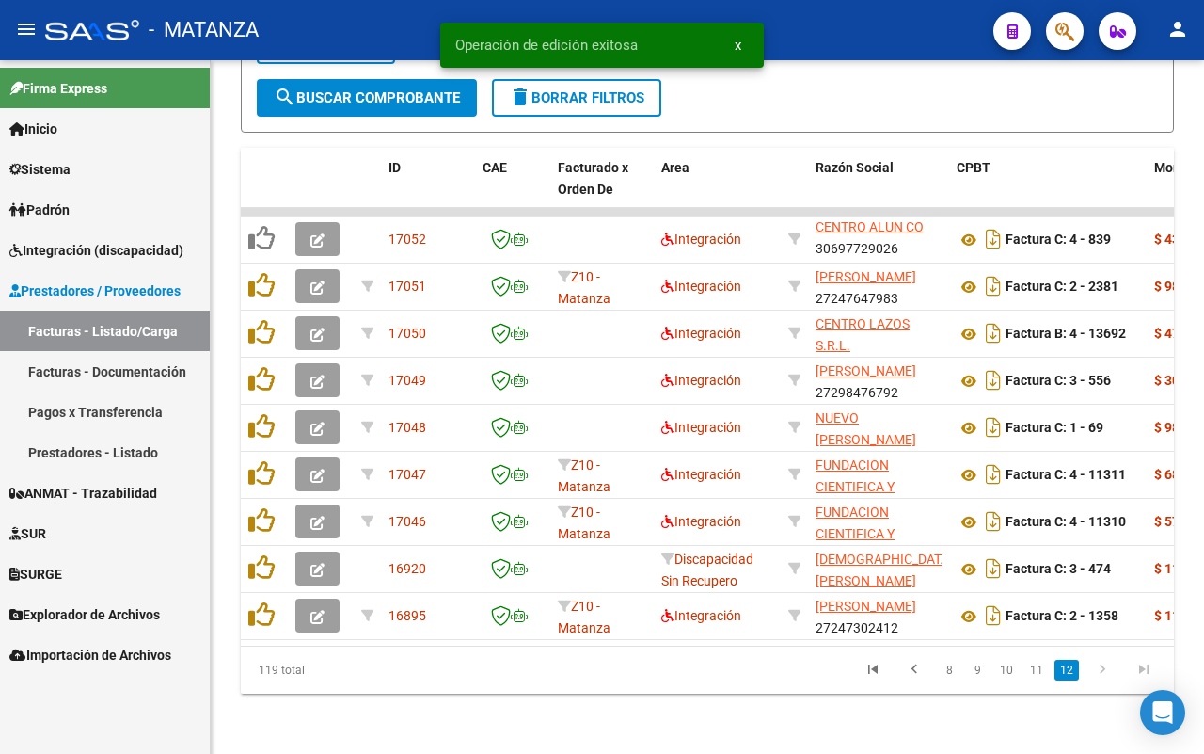
scroll to position [696, 0]
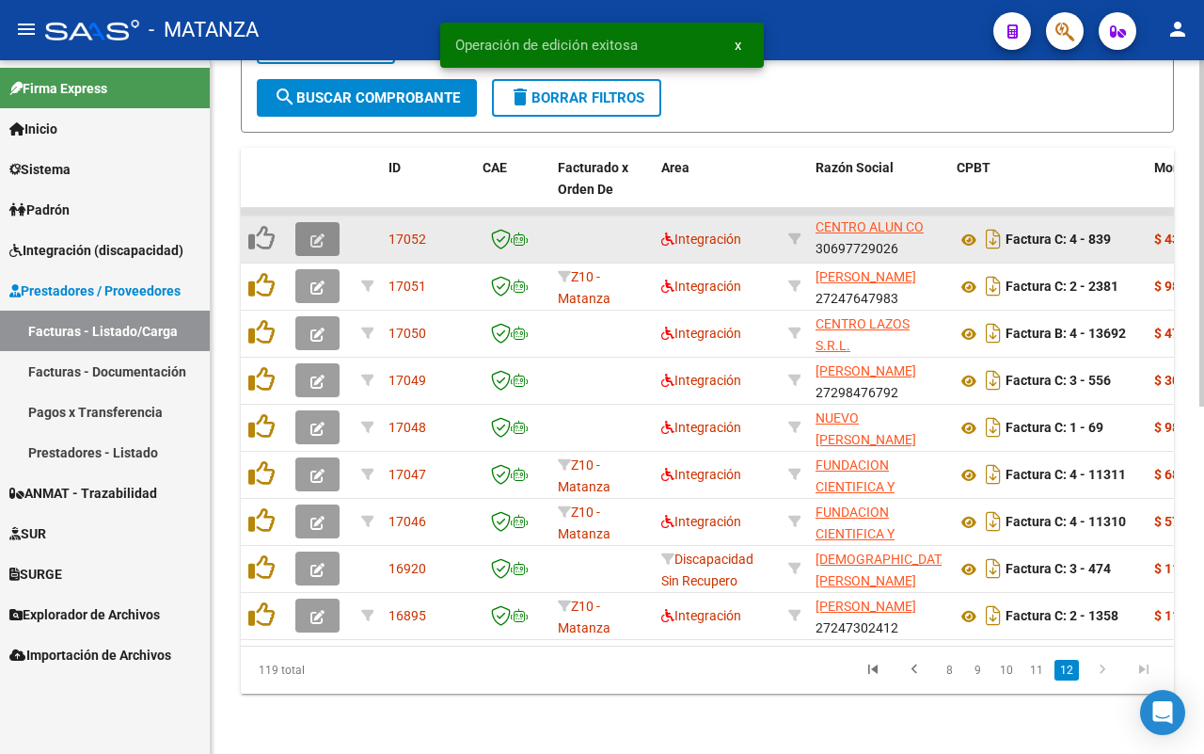
click at [320, 233] on icon "button" at bounding box center [318, 240] width 14 height 14
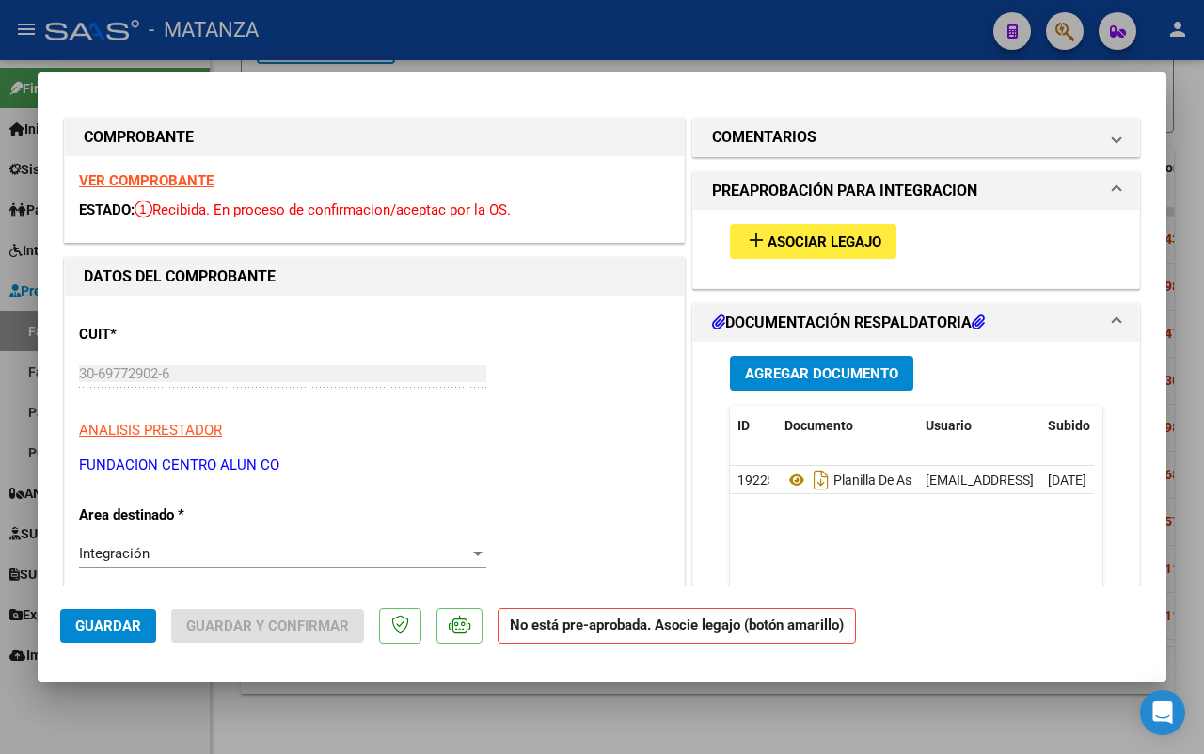
scroll to position [0, 0]
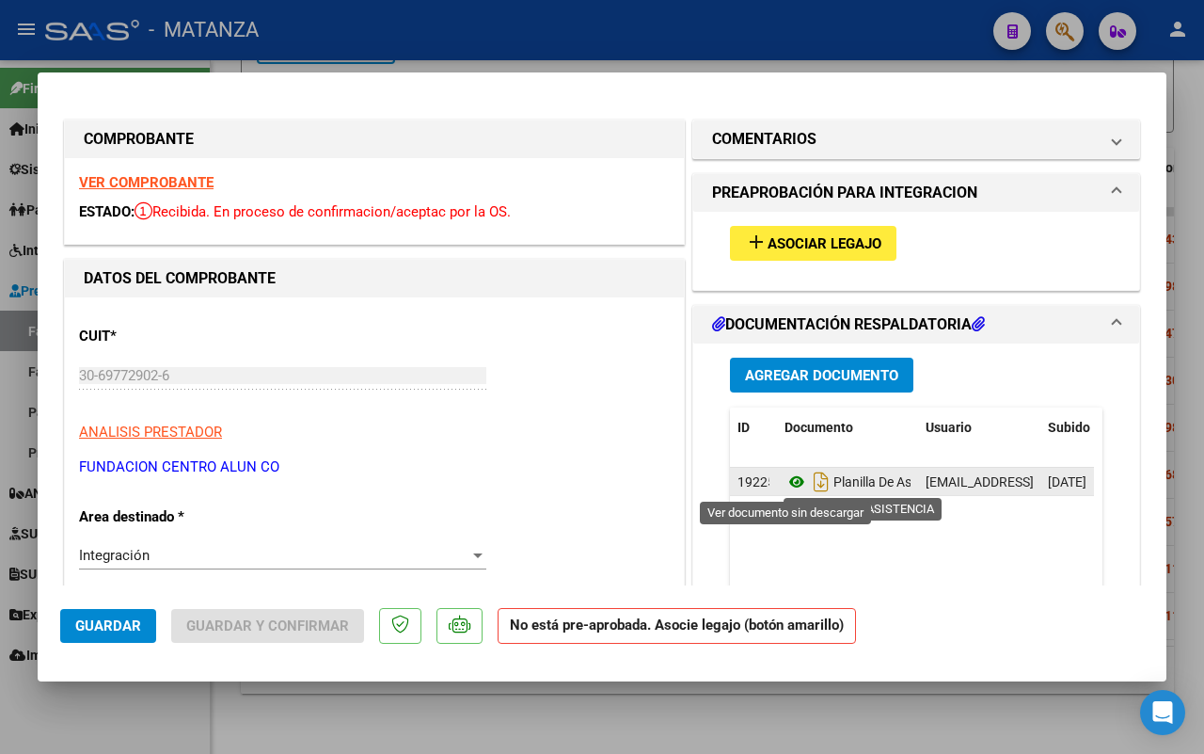
click at [788, 481] on icon at bounding box center [797, 481] width 24 height 23
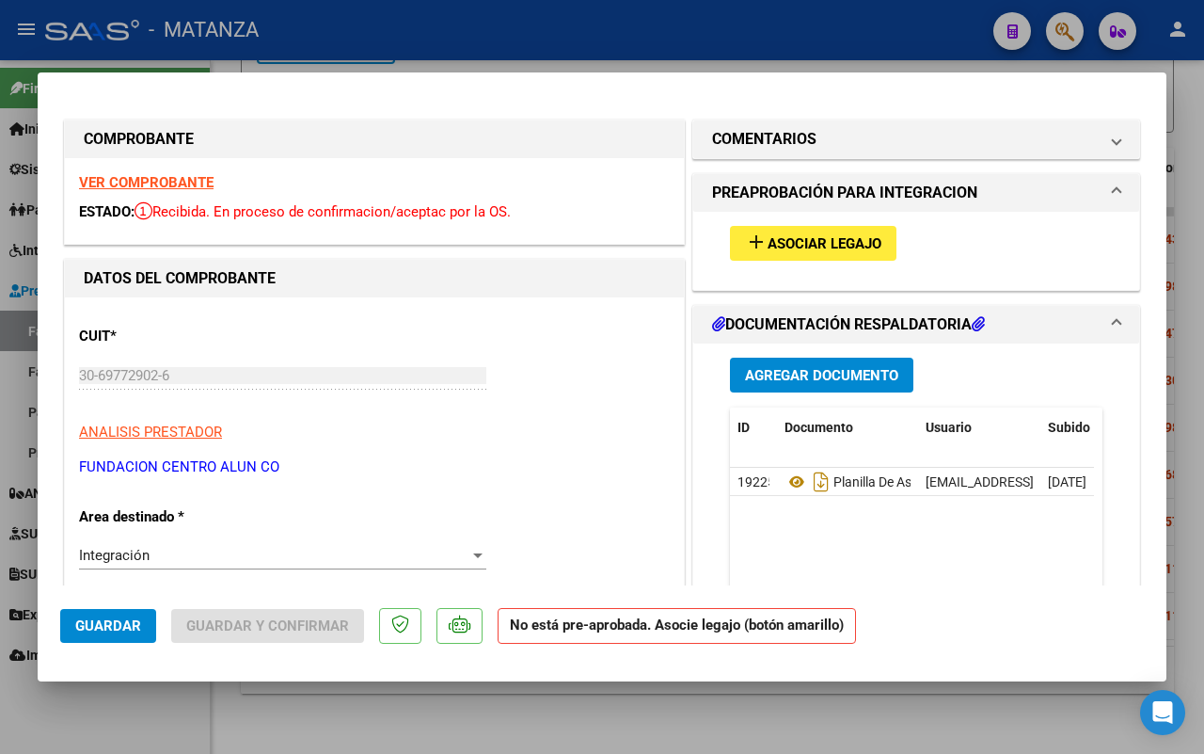
click at [825, 246] on span "Asociar Legajo" at bounding box center [825, 243] width 114 height 17
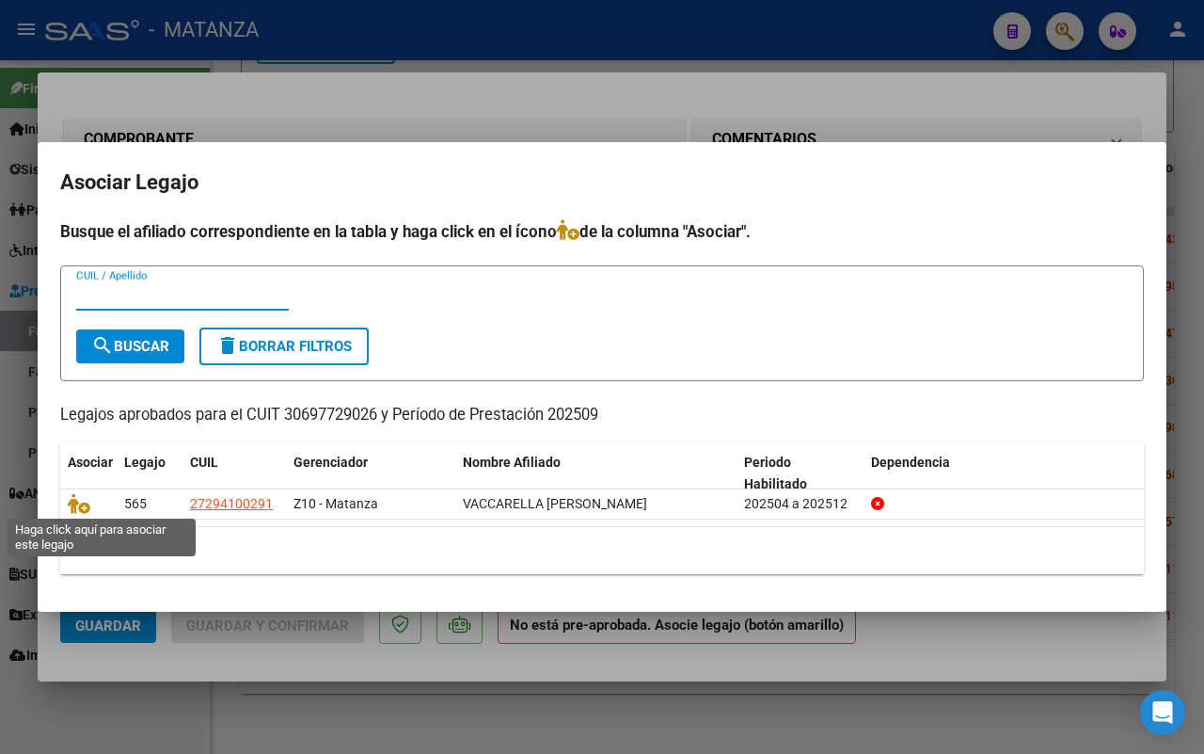
drag, startPoint x: 73, startPoint y: 500, endPoint x: 609, endPoint y: 363, distance: 552.5
click at [77, 500] on icon at bounding box center [79, 503] width 23 height 21
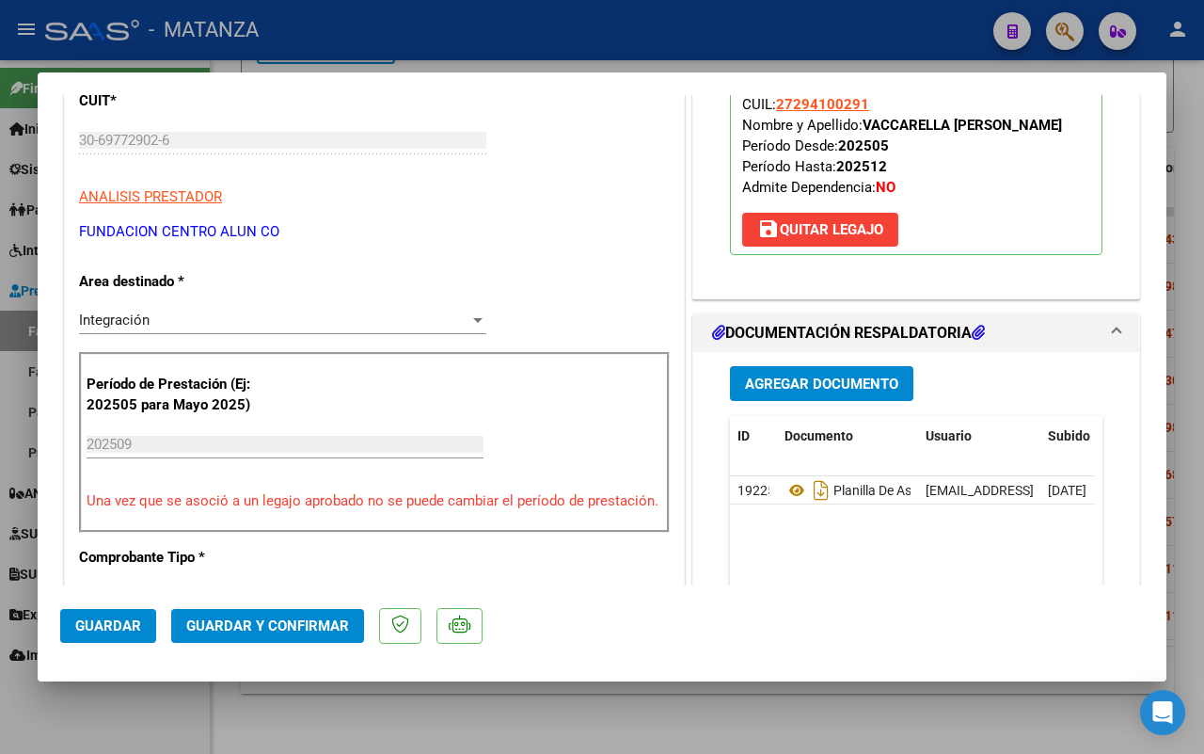
scroll to position [353, 0]
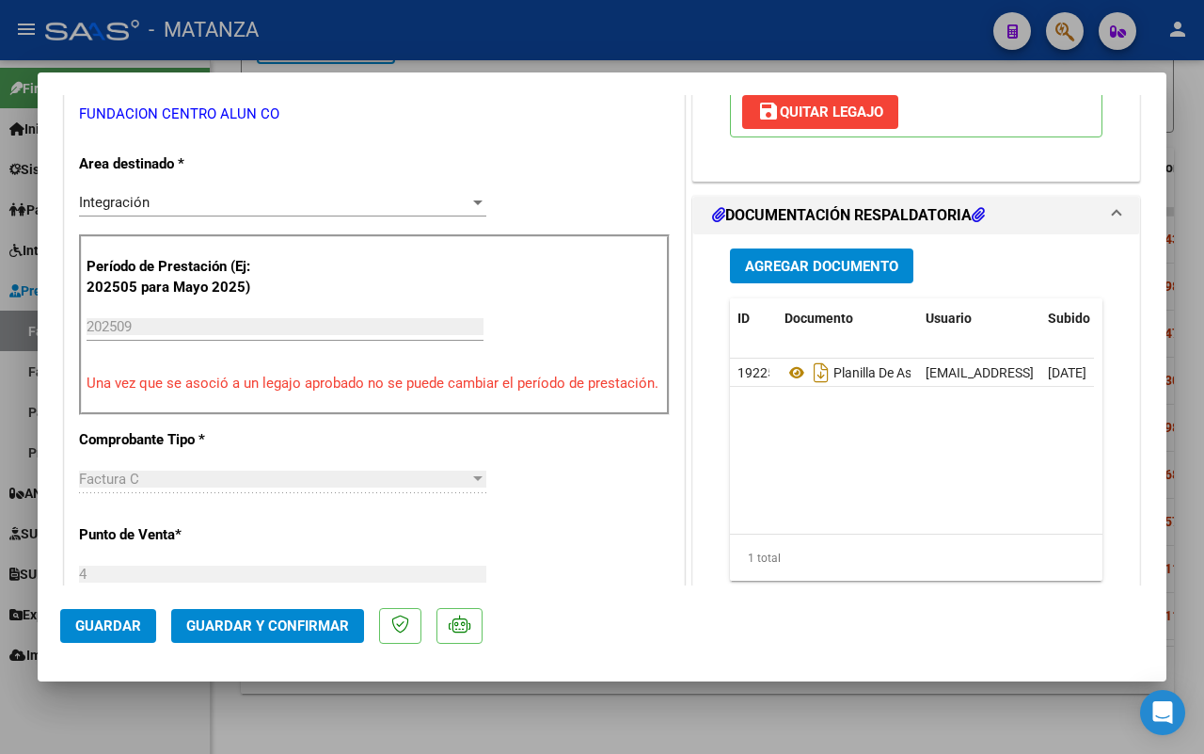
click at [252, 627] on span "Guardar y Confirmar" at bounding box center [267, 625] width 163 height 17
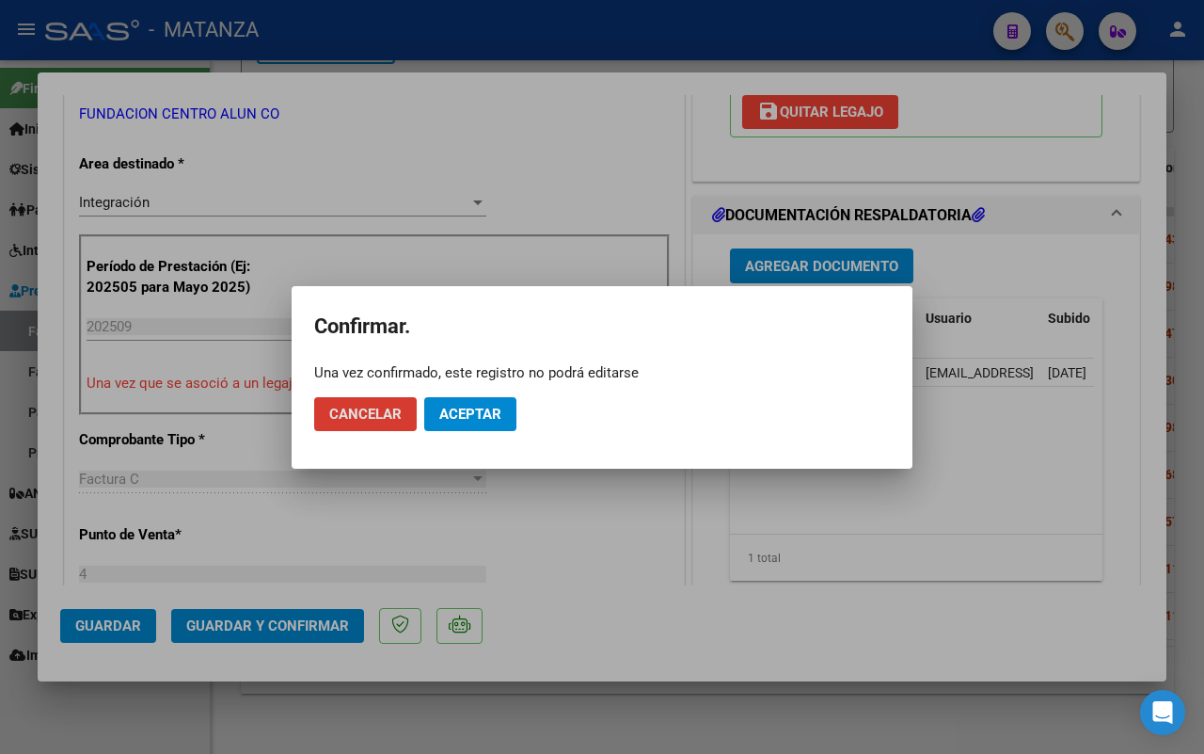
click at [492, 420] on span "Aceptar" at bounding box center [470, 414] width 62 height 17
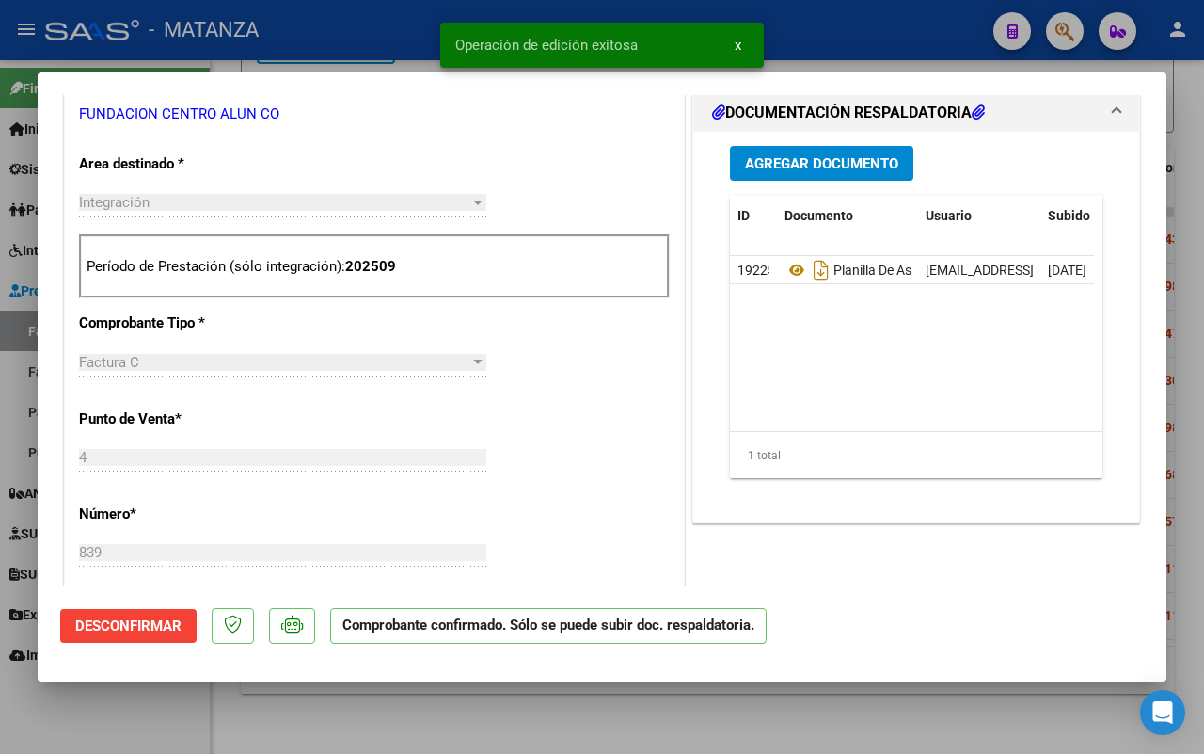
scroll to position [374, 0]
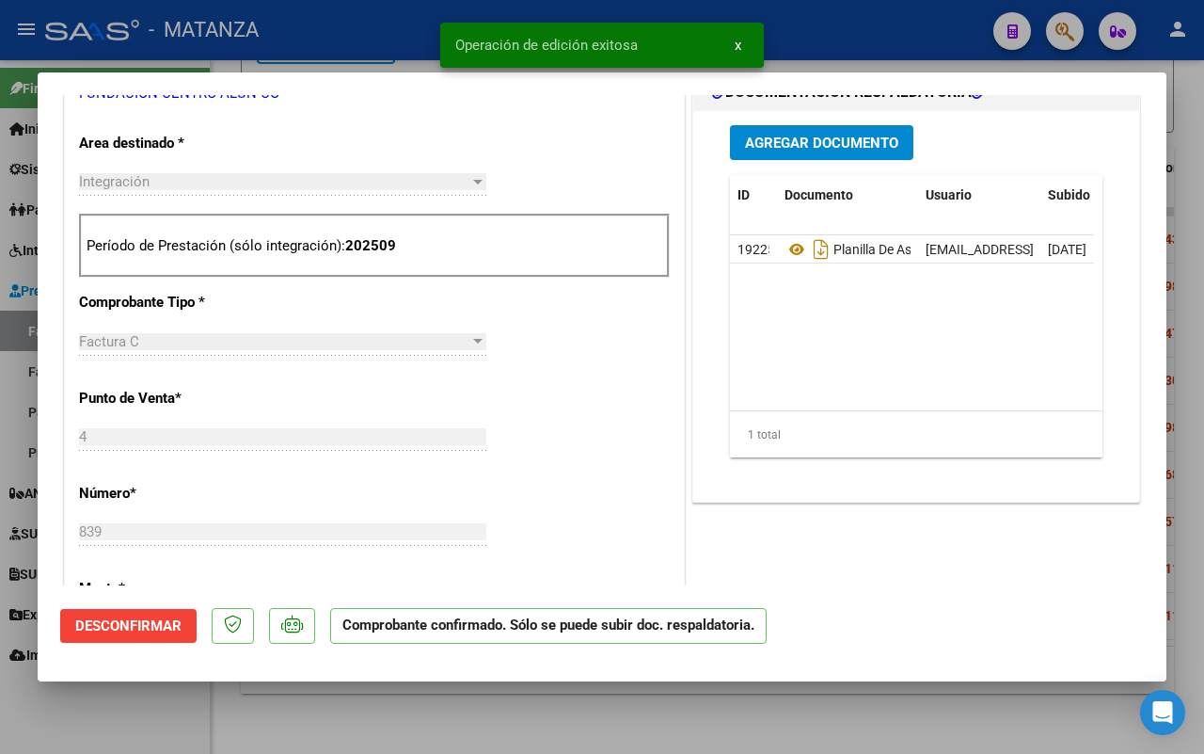
drag, startPoint x: 128, startPoint y: 720, endPoint x: 47, endPoint y: 715, distance: 81.1
click at [133, 720] on div at bounding box center [602, 377] width 1204 height 754
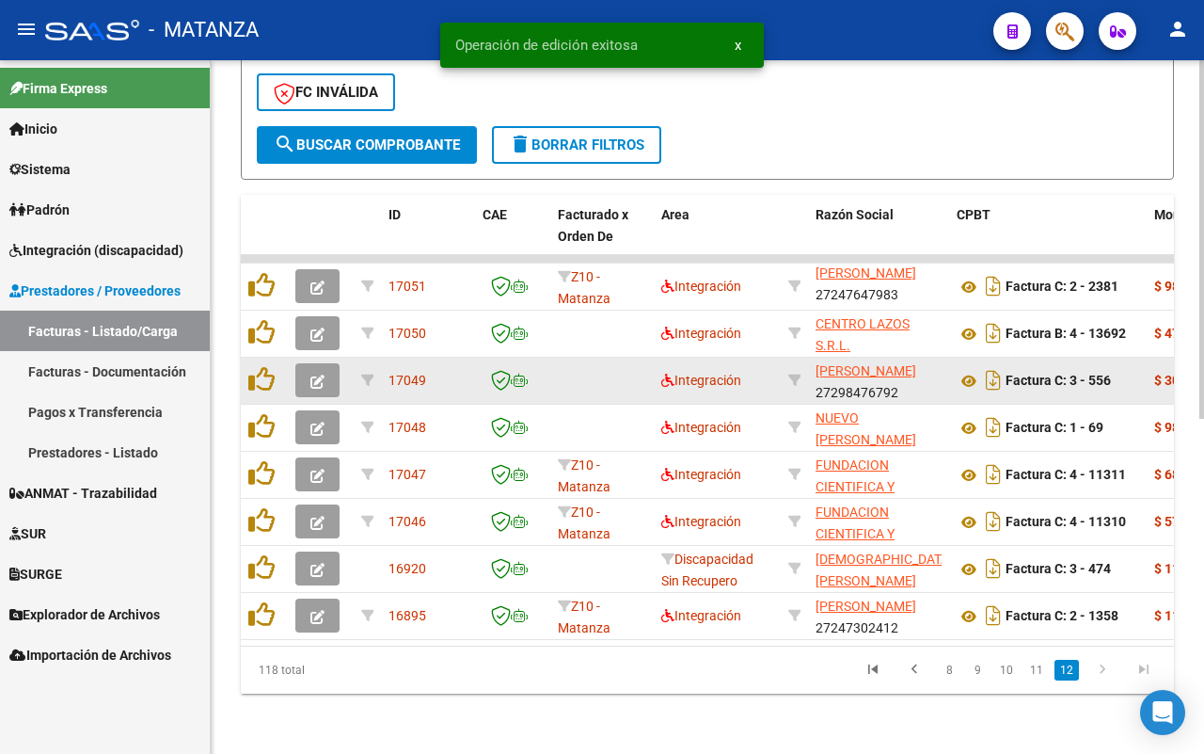
scroll to position [649, 0]
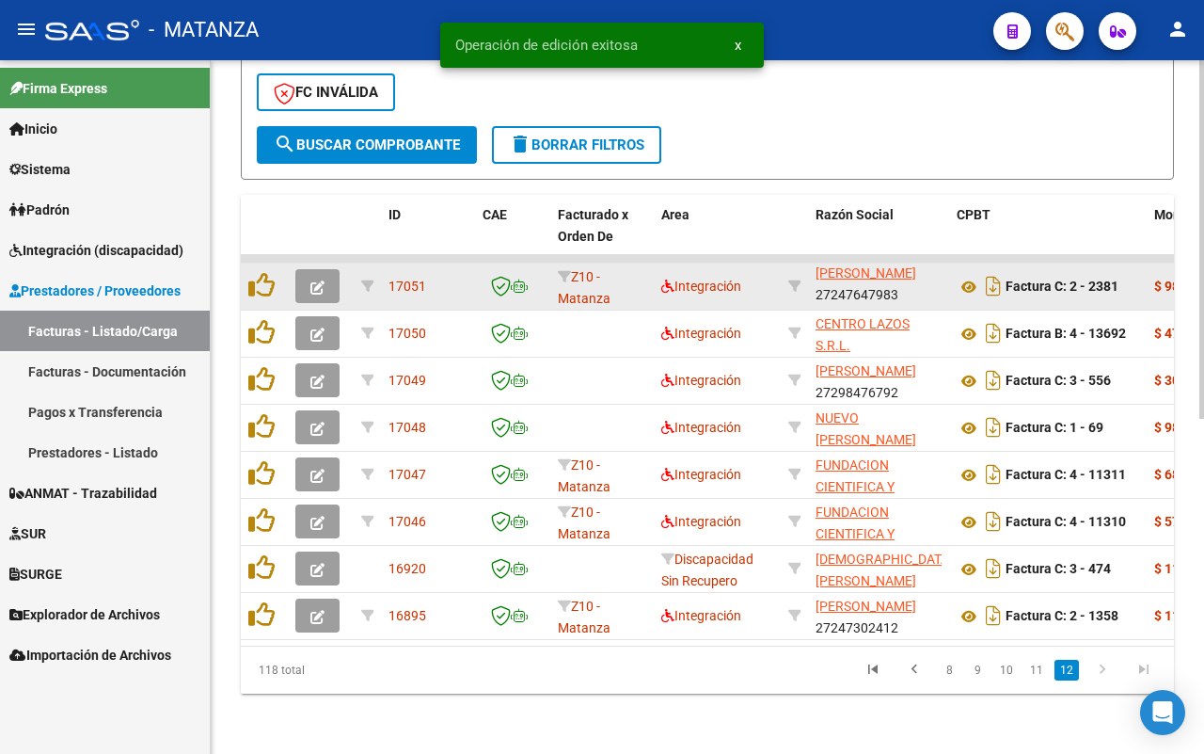
click at [307, 271] on button "button" at bounding box center [317, 286] width 44 height 34
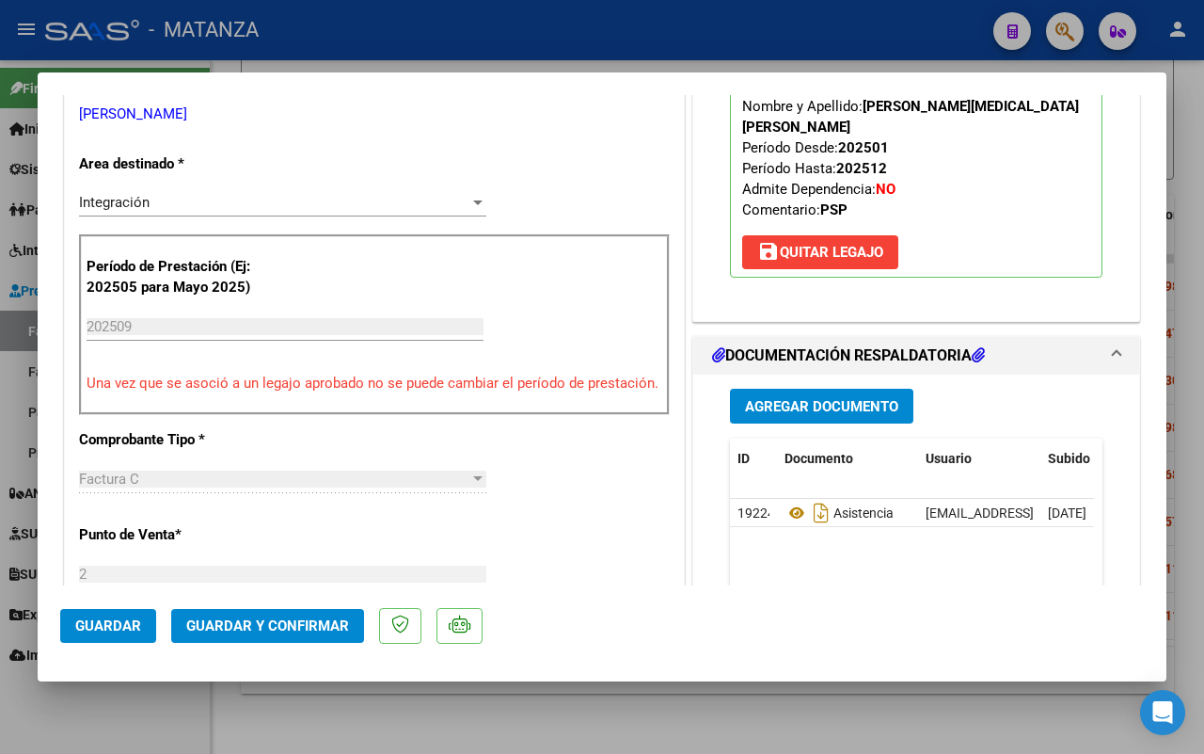
scroll to position [470, 0]
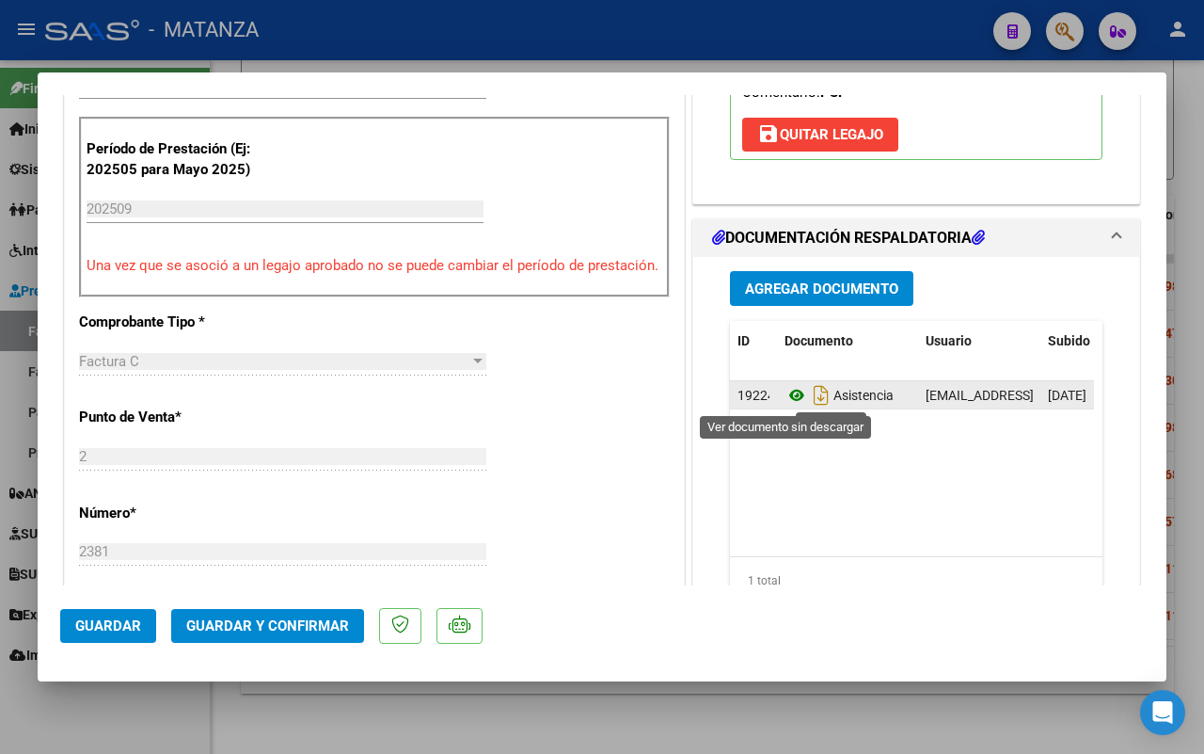
click at [788, 396] on icon at bounding box center [797, 395] width 24 height 23
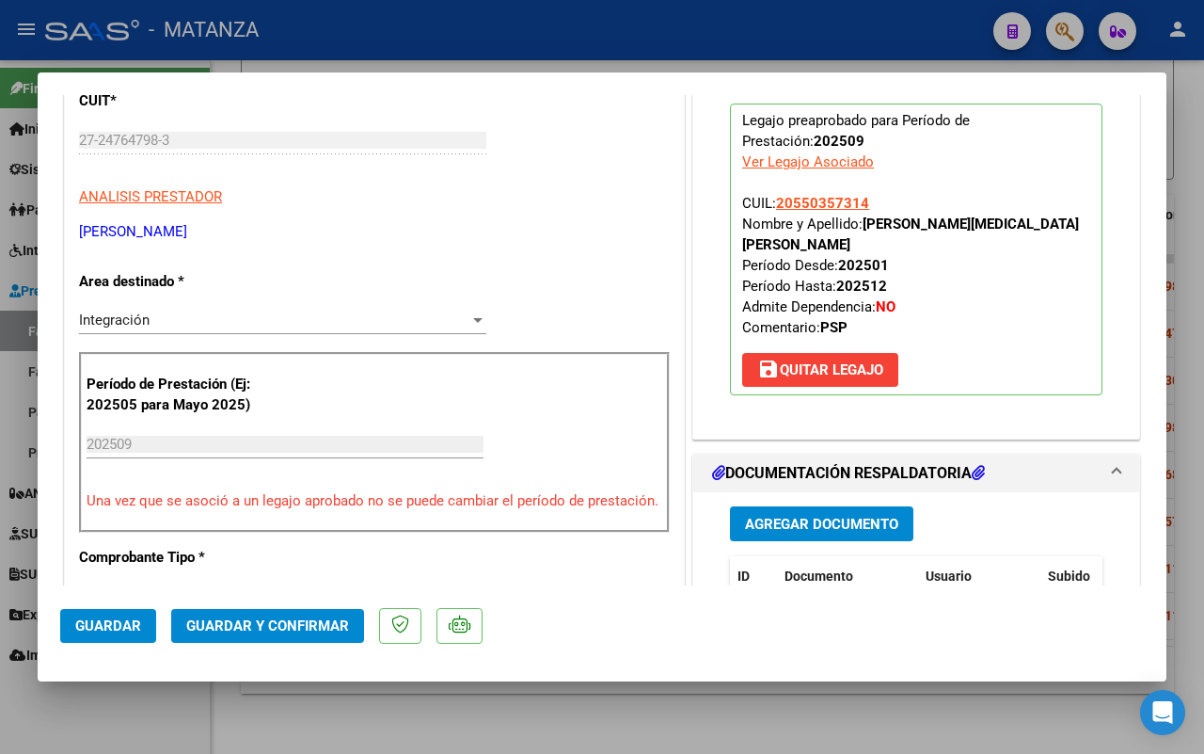
scroll to position [118, 0]
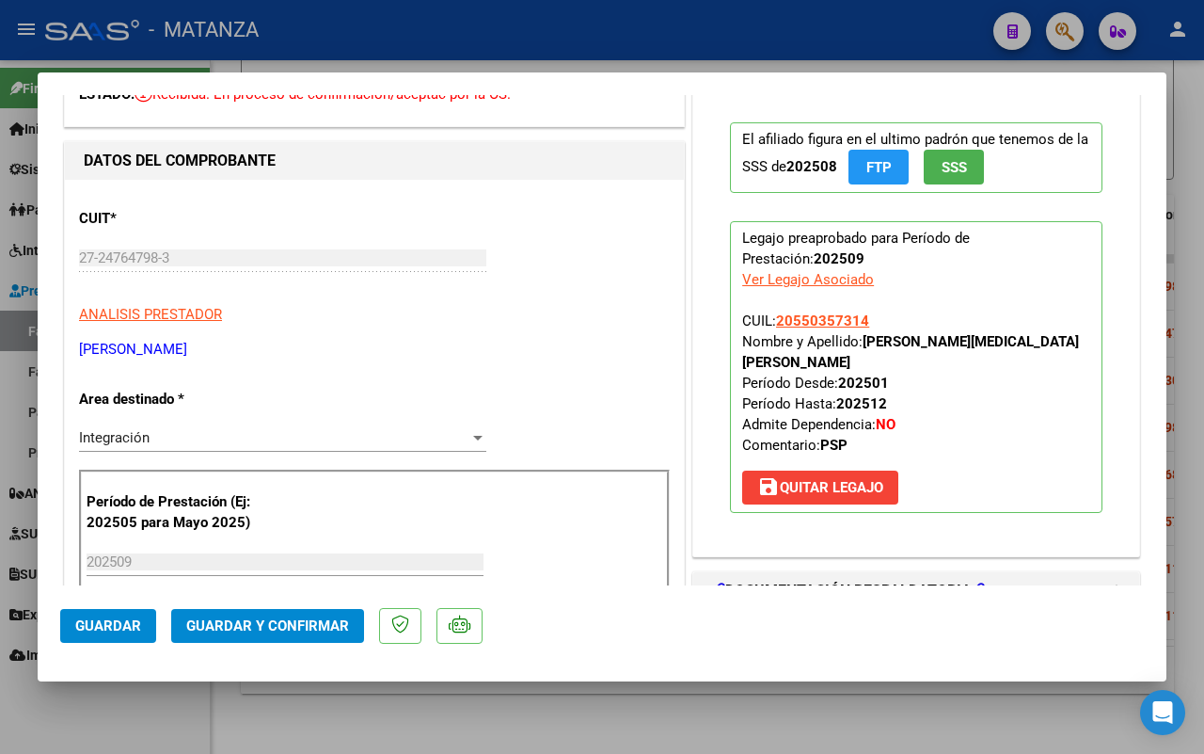
click at [265, 622] on span "Guardar y Confirmar" at bounding box center [267, 625] width 163 height 17
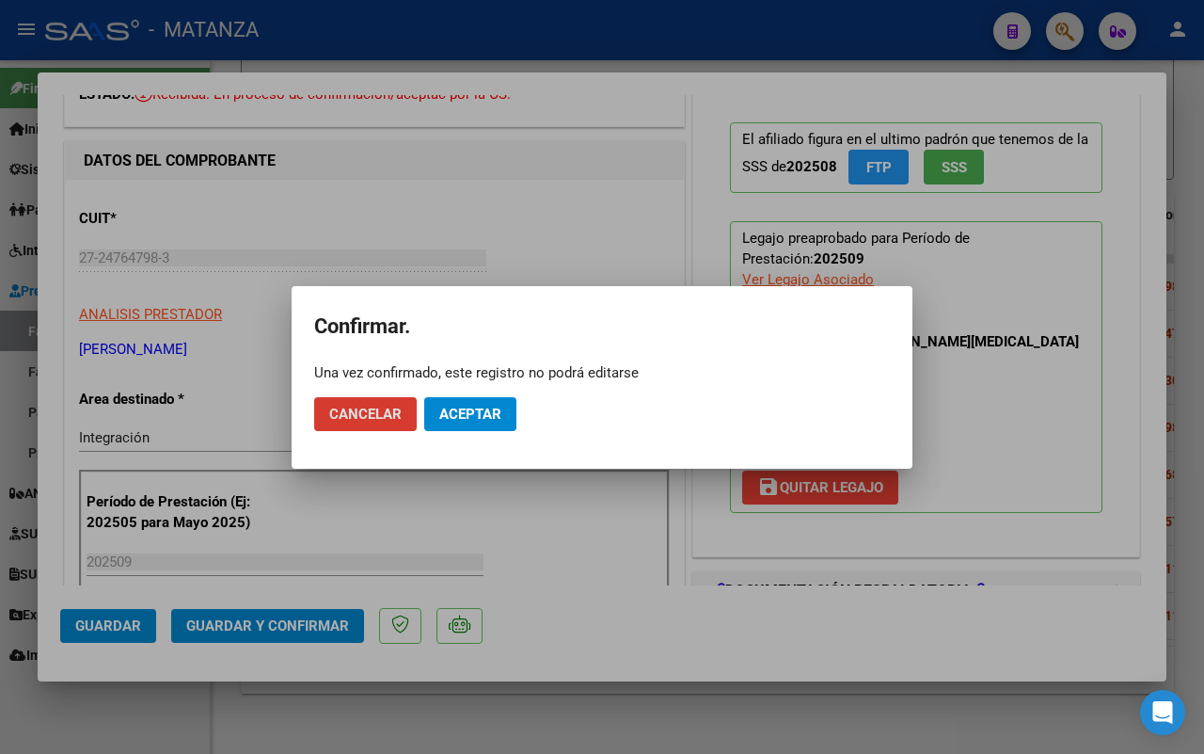
click at [482, 406] on span "Aceptar" at bounding box center [470, 414] width 62 height 17
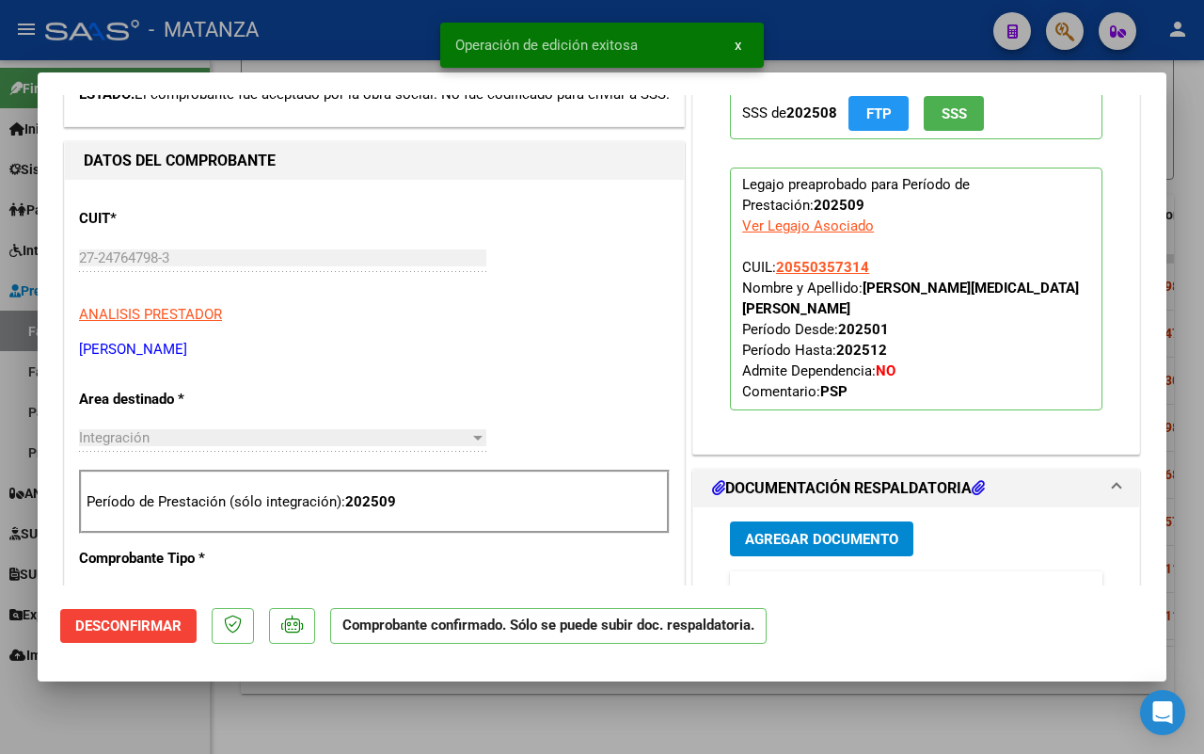
drag, startPoint x: 135, startPoint y: 725, endPoint x: 679, endPoint y: 525, distance: 580.5
click at [144, 720] on div at bounding box center [602, 377] width 1204 height 754
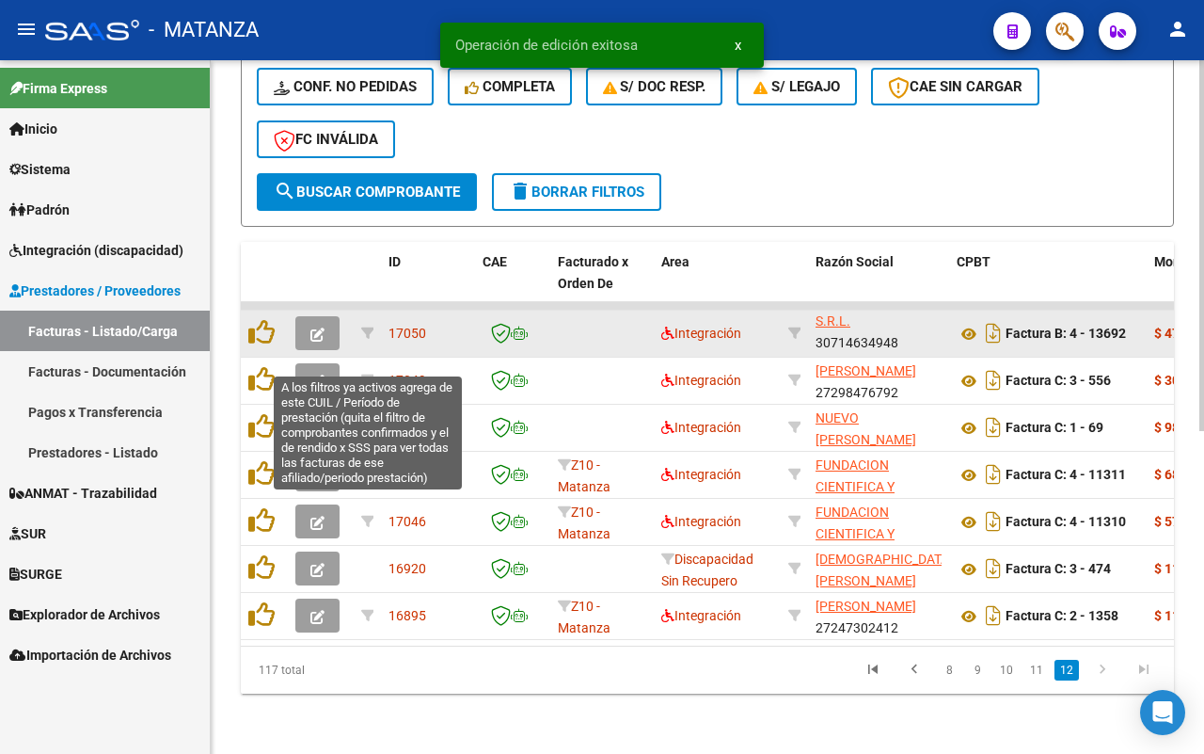
scroll to position [602, 0]
click at [316, 327] on icon "button" at bounding box center [318, 334] width 14 height 14
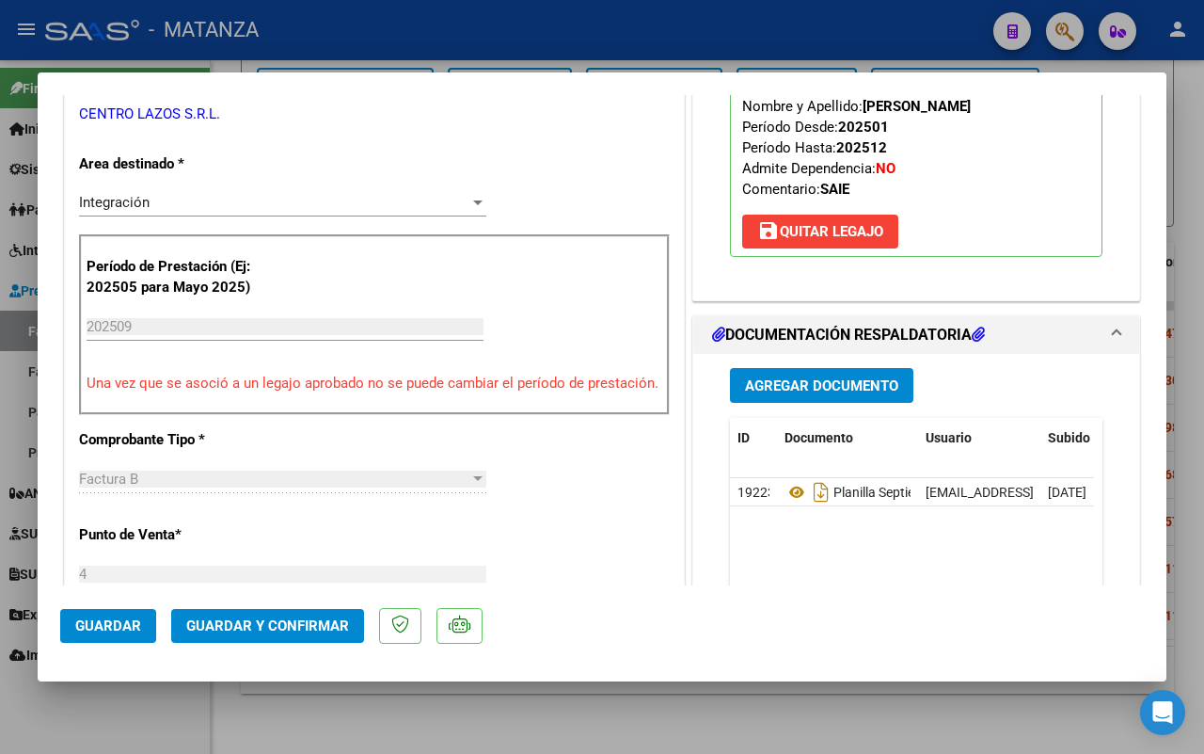
scroll to position [588, 0]
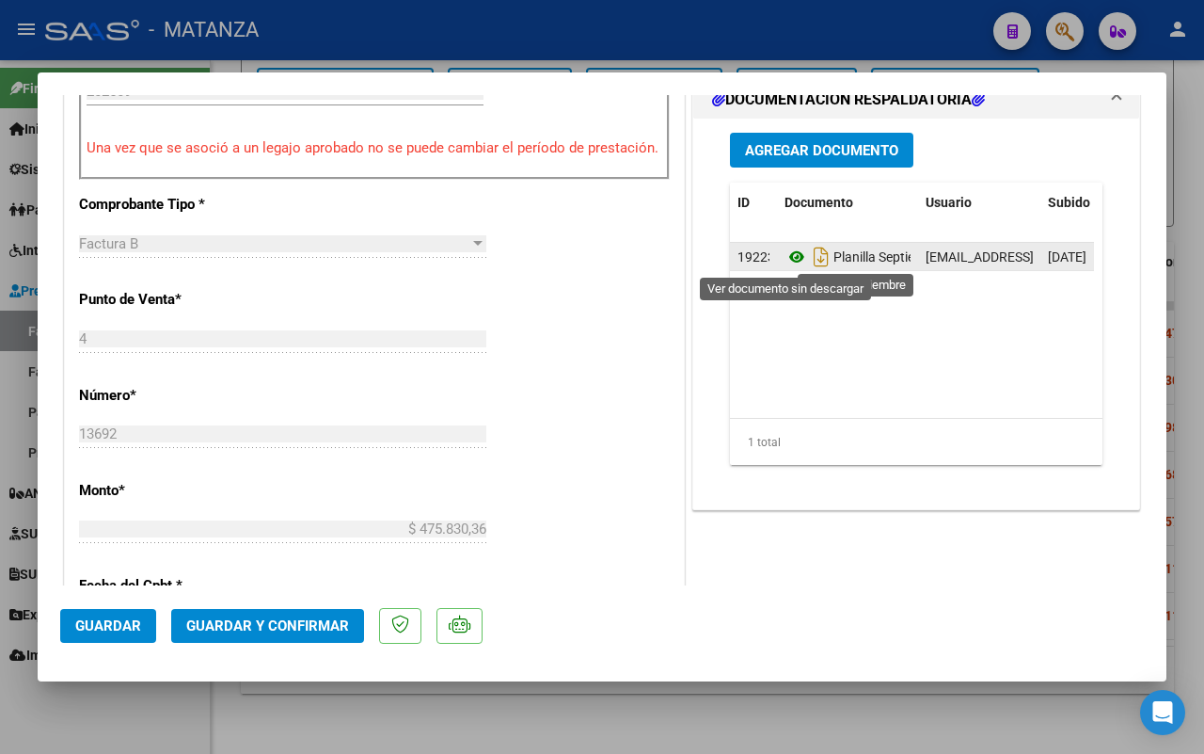
click at [790, 250] on icon at bounding box center [797, 257] width 24 height 23
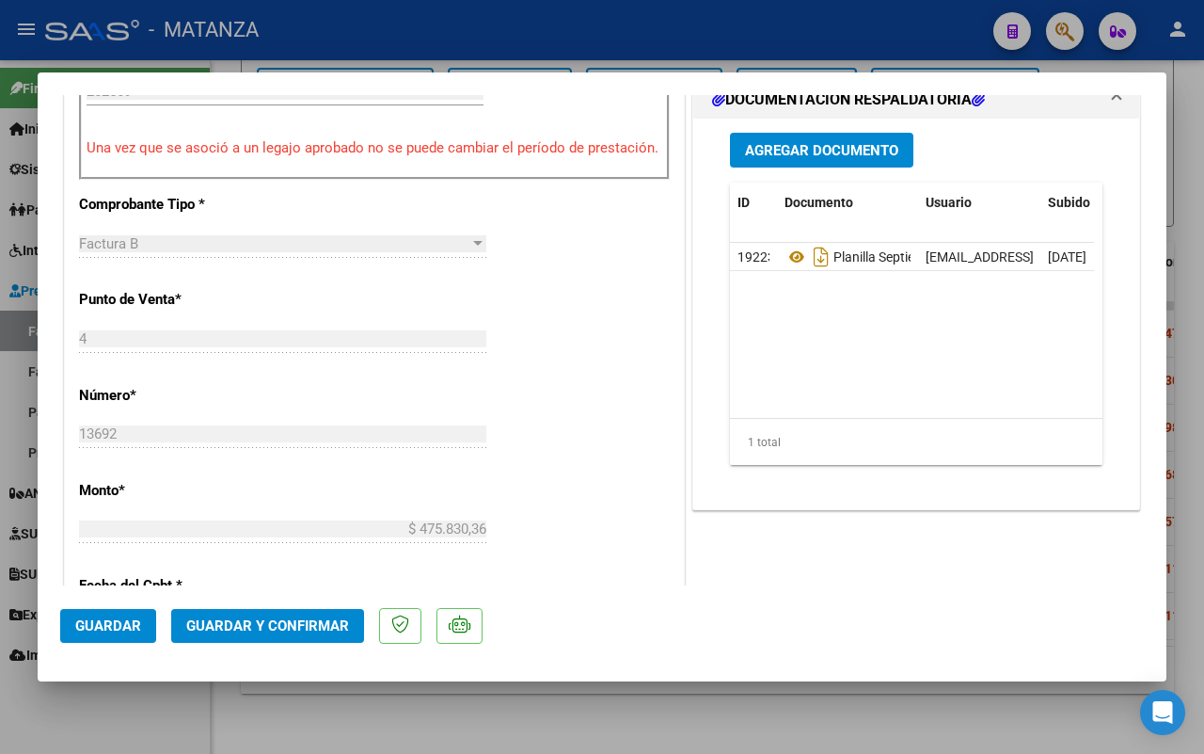
scroll to position [353, 0]
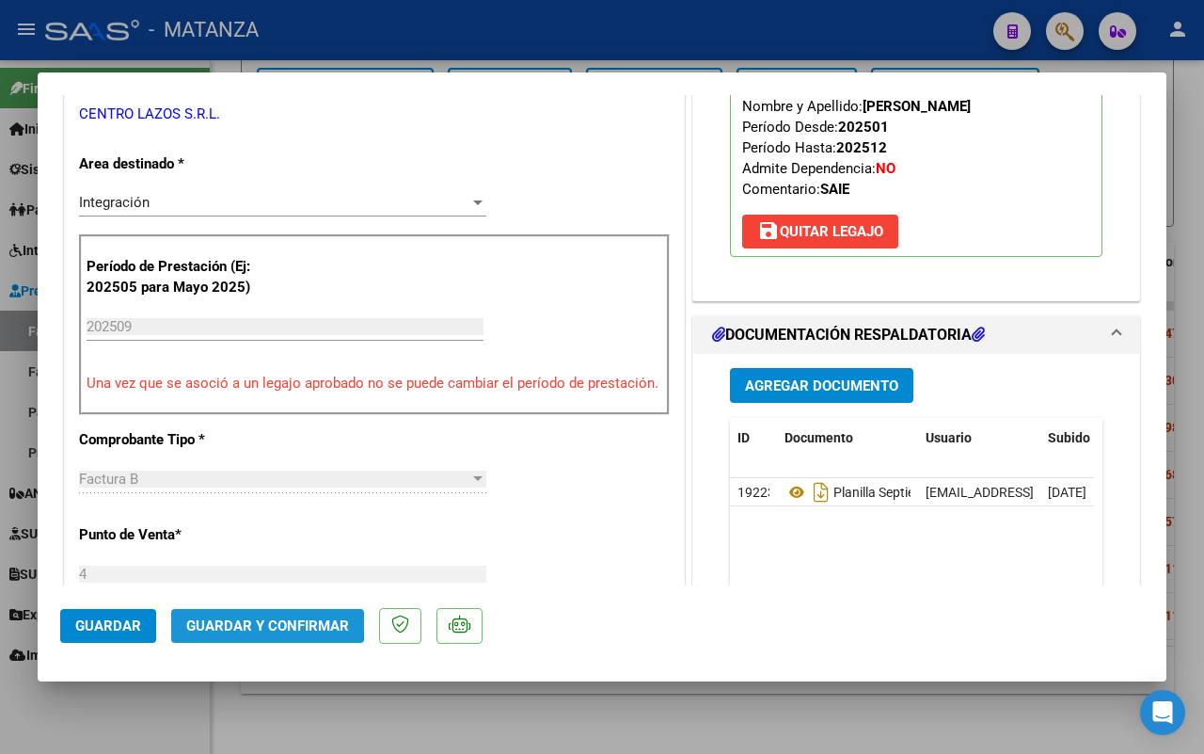
click at [251, 618] on span "Guardar y Confirmar" at bounding box center [267, 625] width 163 height 17
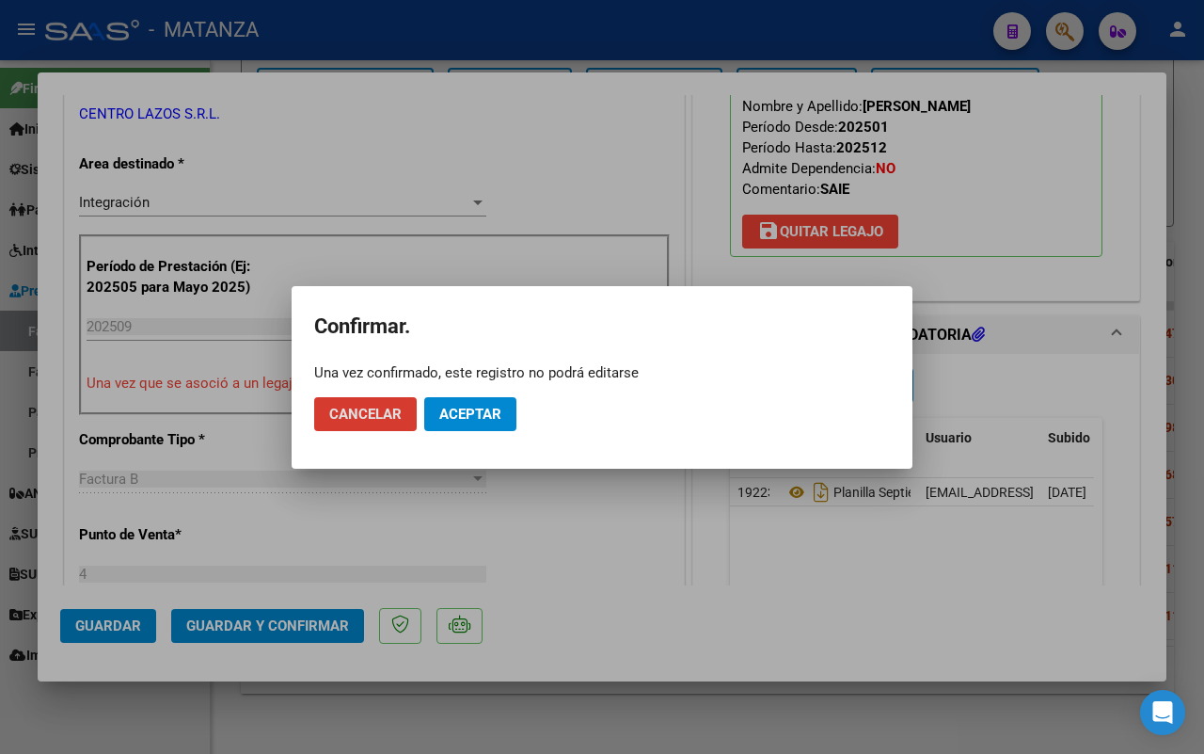
click at [483, 419] on span "Aceptar" at bounding box center [470, 414] width 62 height 17
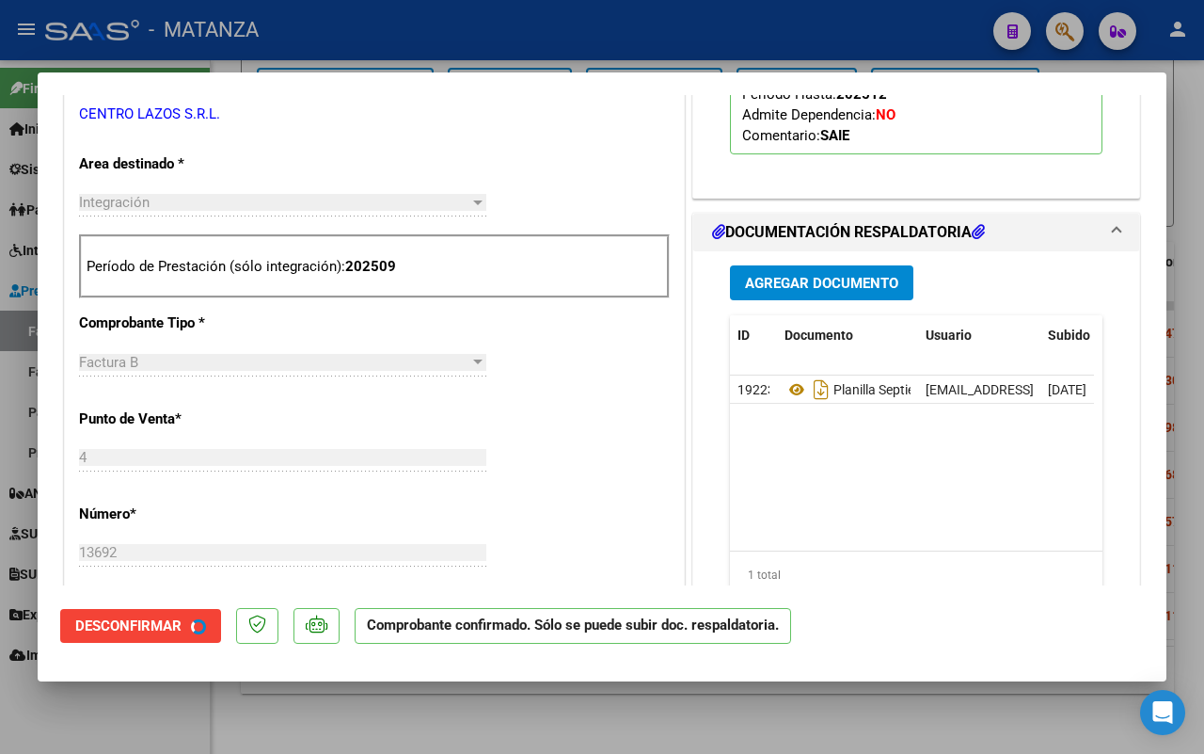
scroll to position [374, 0]
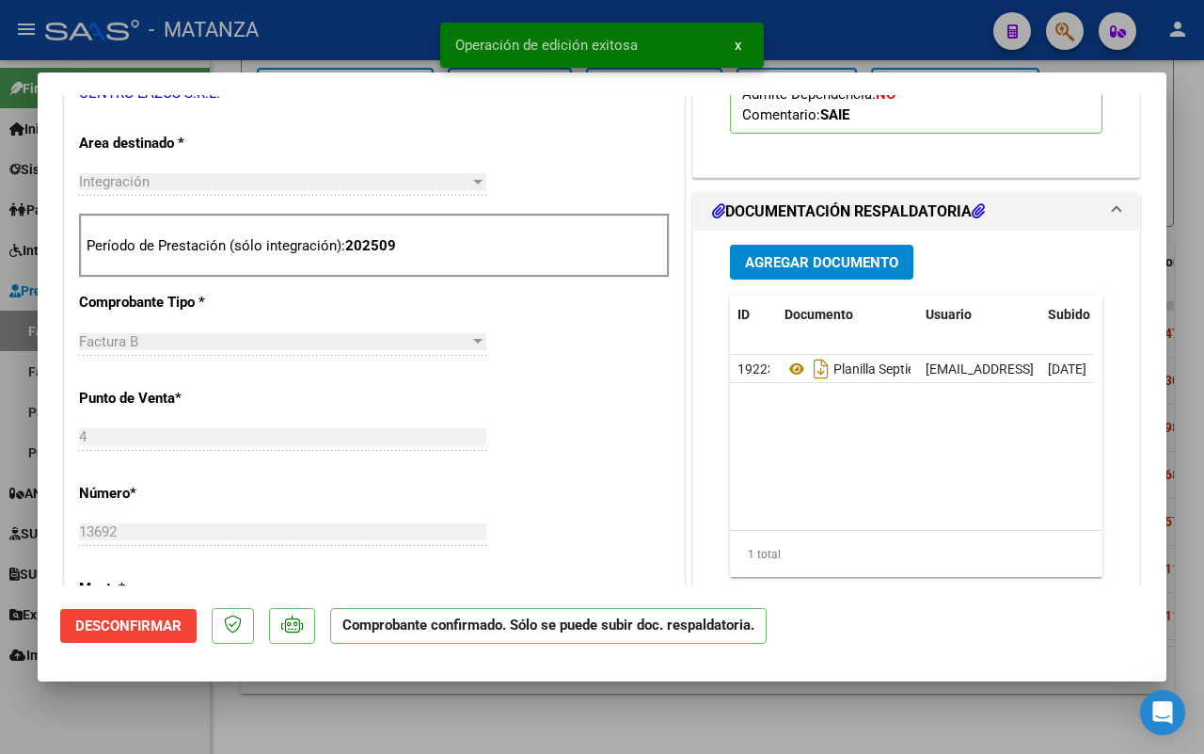
click at [158, 708] on div at bounding box center [602, 377] width 1204 height 754
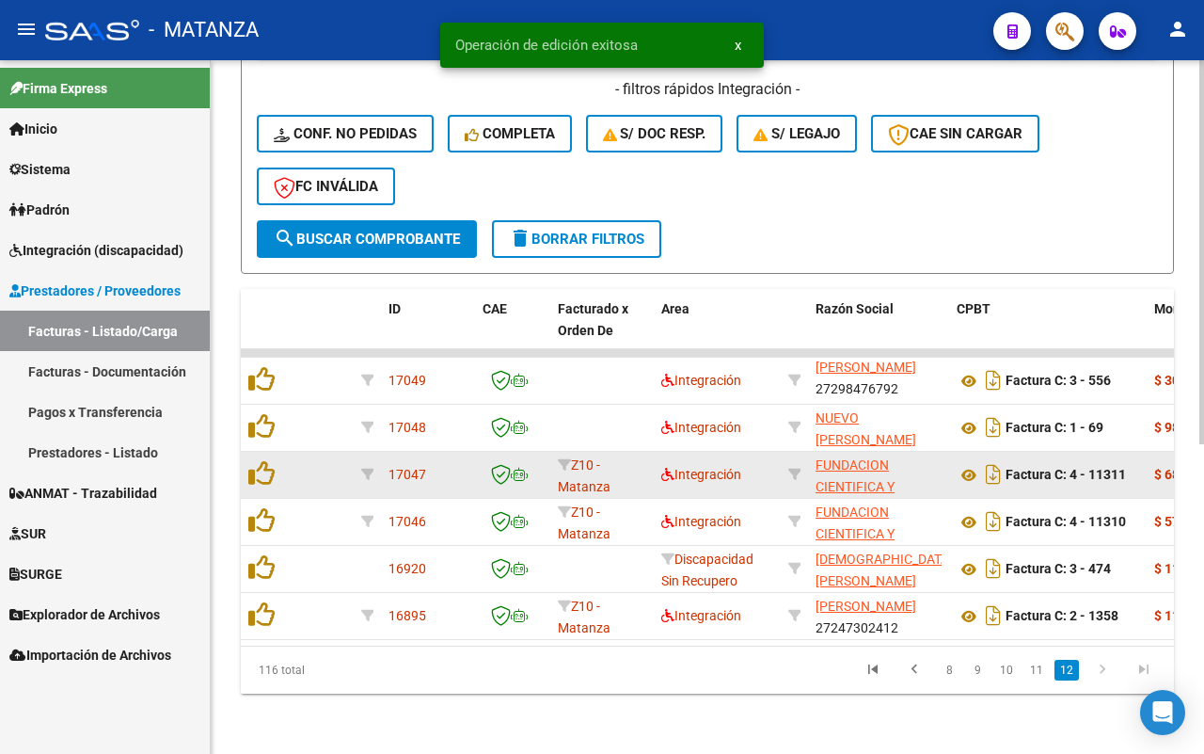
scroll to position [555, 0]
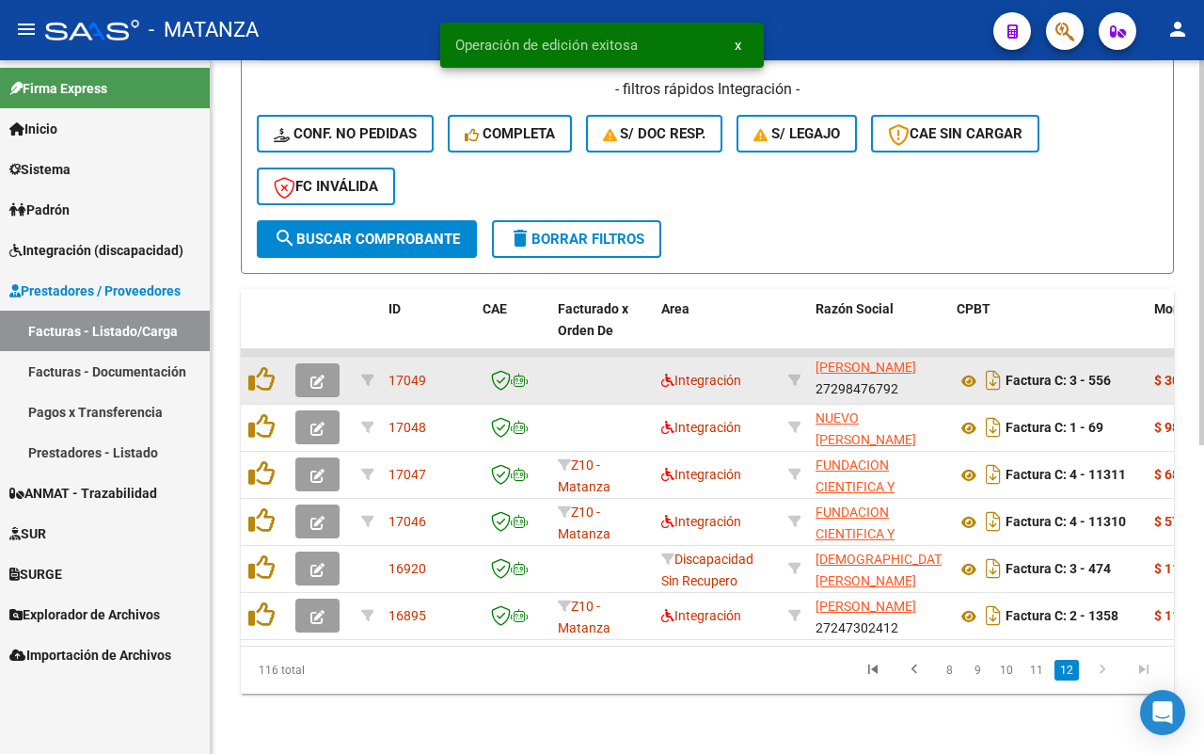
click at [320, 374] on icon "button" at bounding box center [318, 381] width 14 height 14
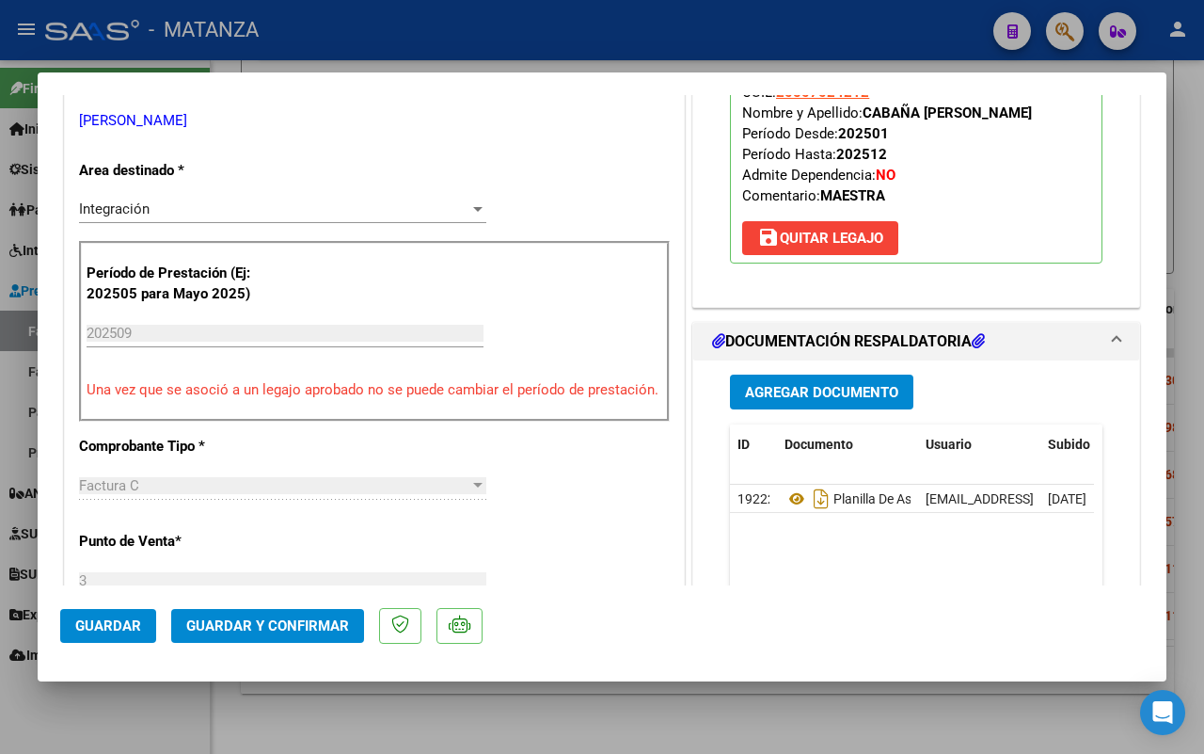
scroll to position [353, 0]
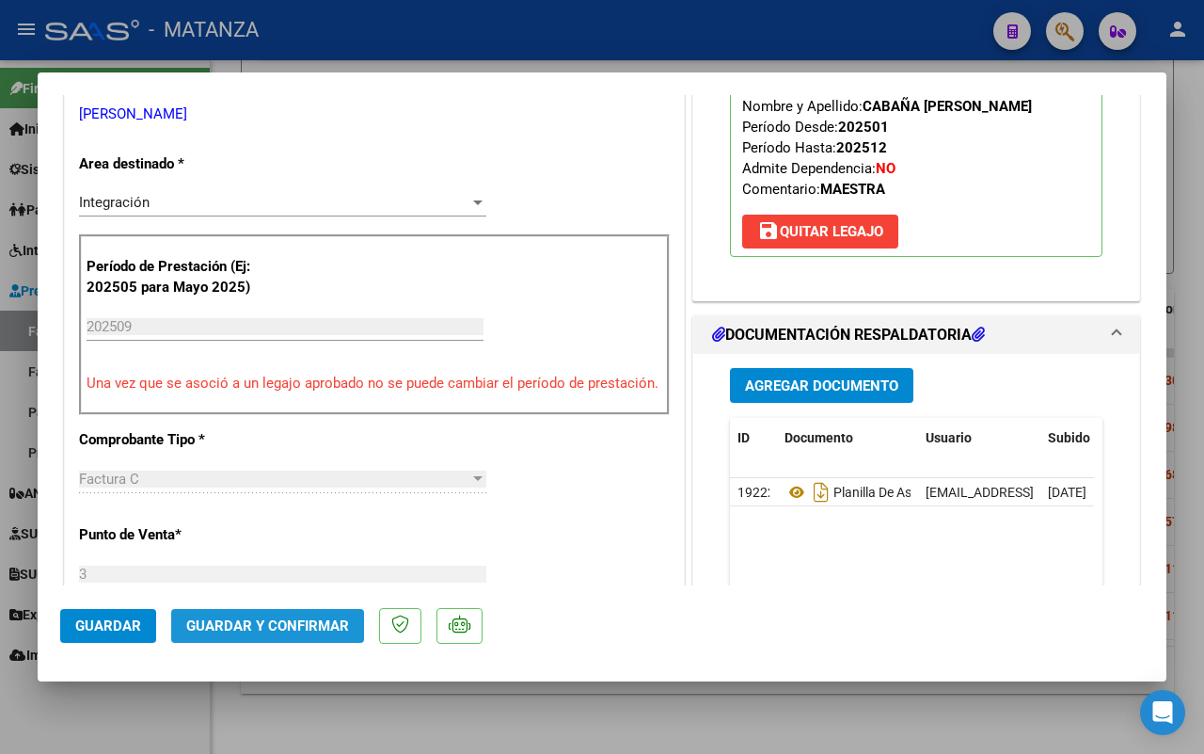
click at [282, 629] on span "Guardar y Confirmar" at bounding box center [267, 625] width 163 height 17
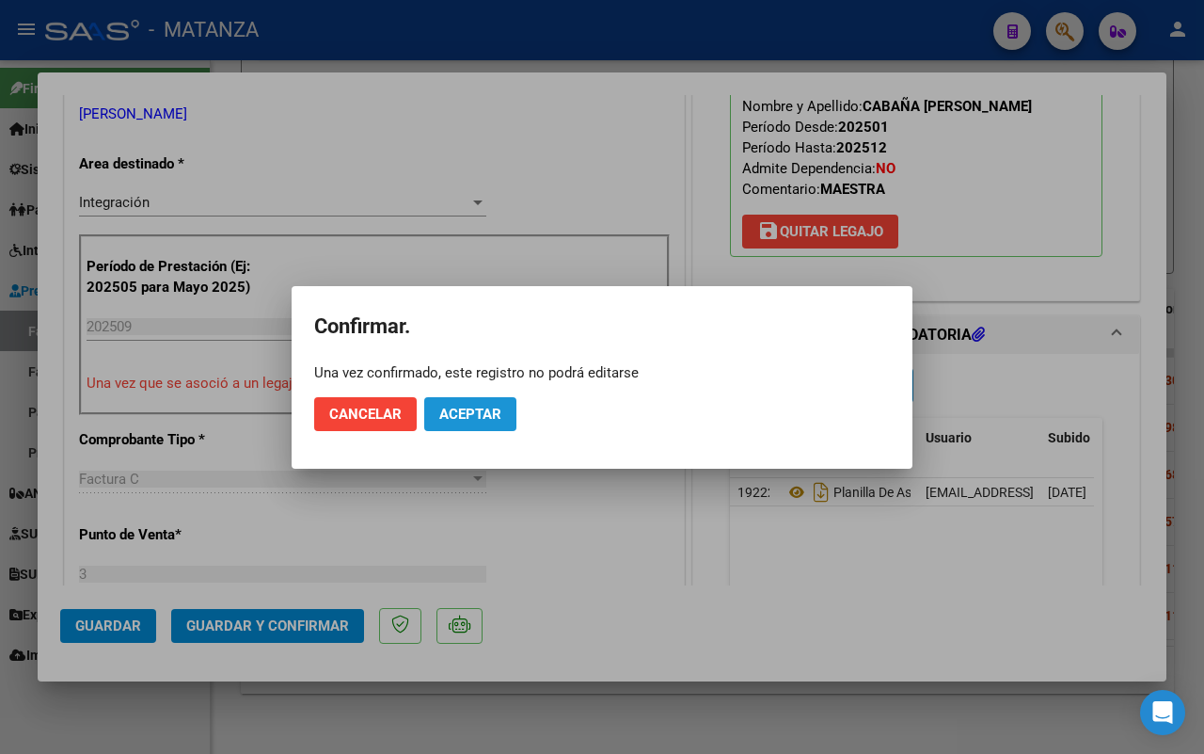
drag, startPoint x: 503, startPoint y: 407, endPoint x: 489, endPoint y: 415, distance: 16.0
click at [502, 407] on button "Aceptar" at bounding box center [470, 414] width 92 height 34
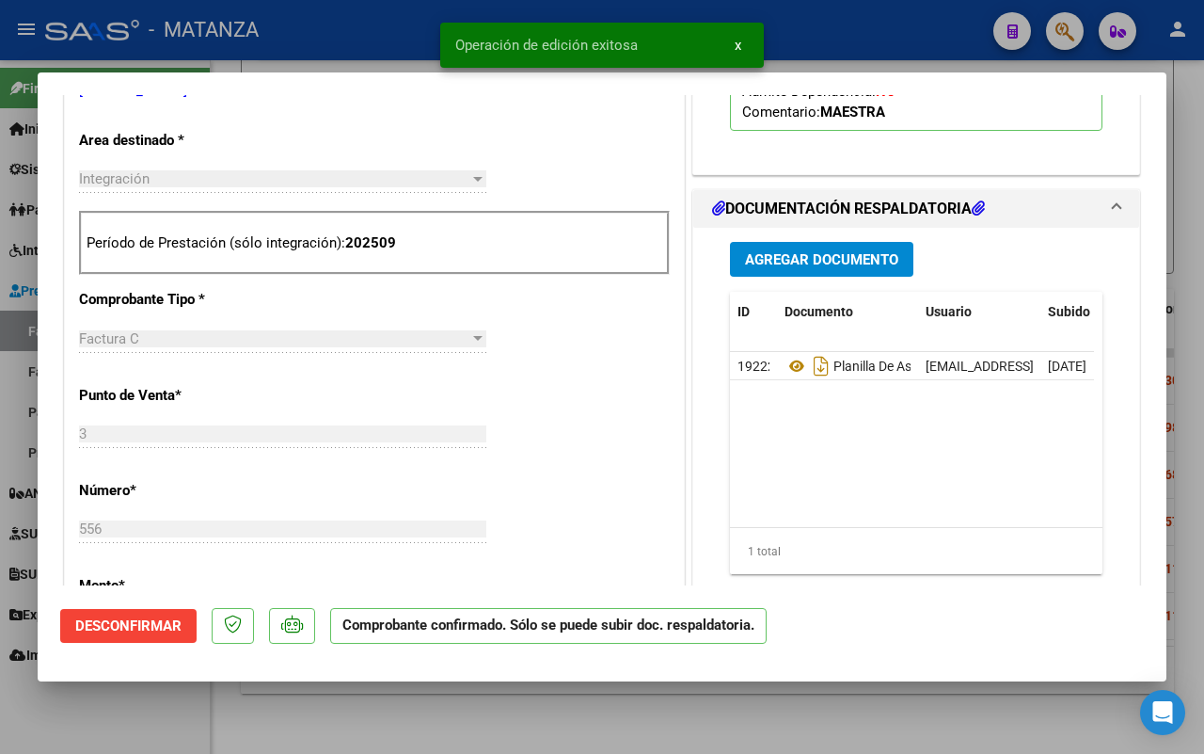
scroll to position [609, 0]
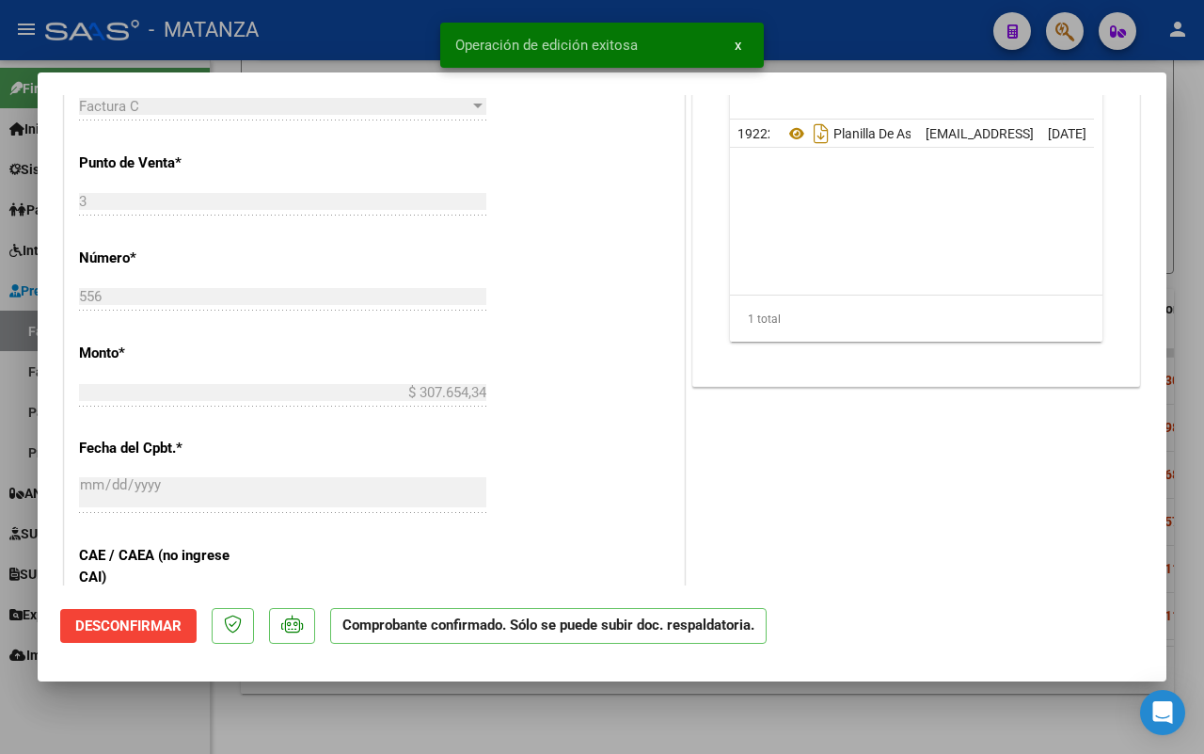
click at [155, 712] on div at bounding box center [602, 377] width 1204 height 754
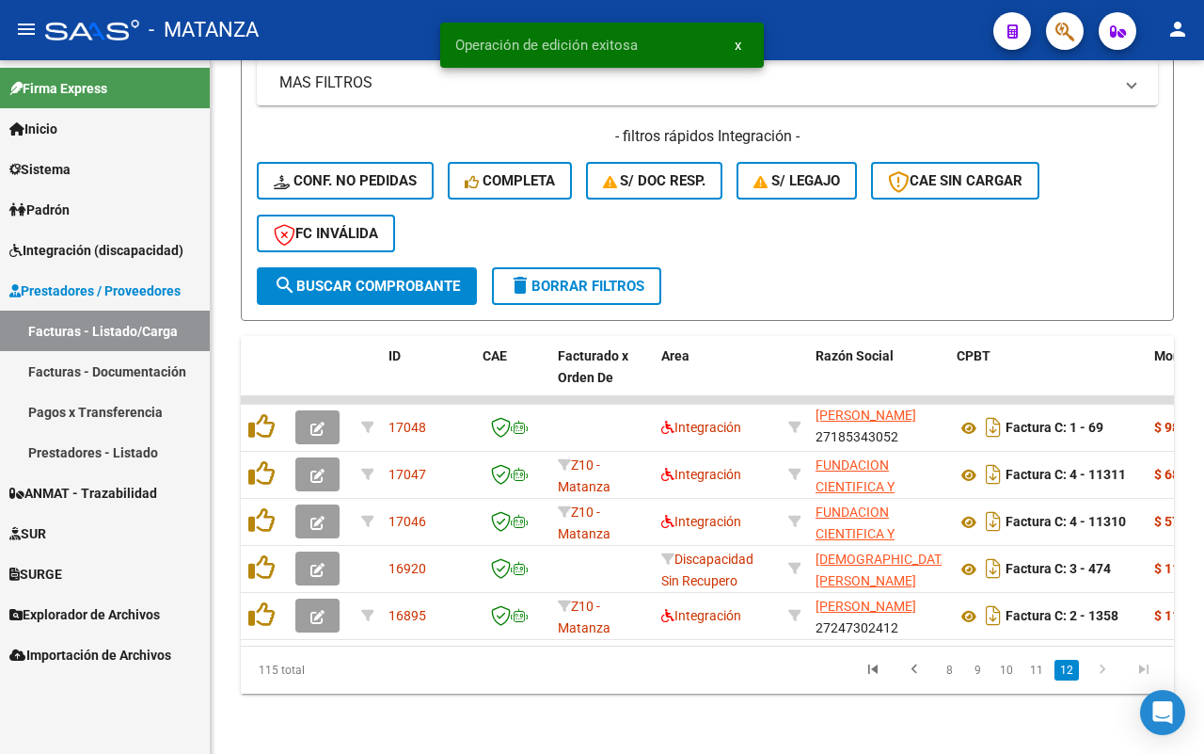
scroll to position [508, 0]
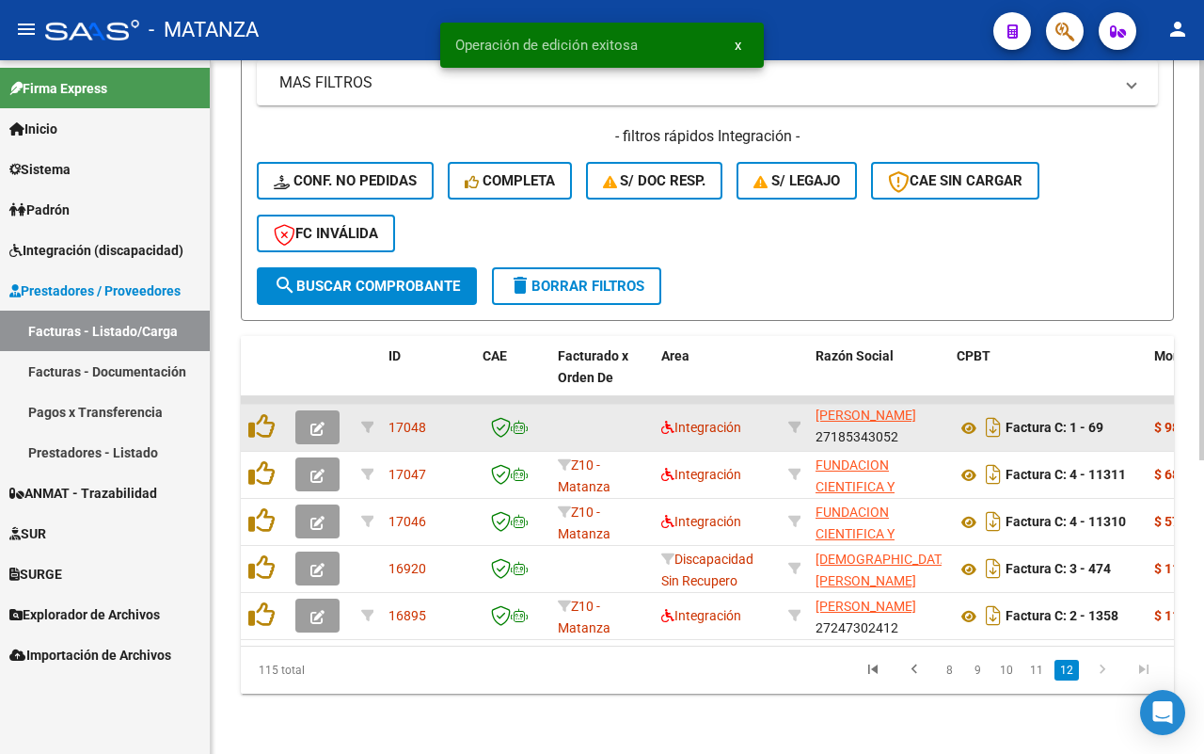
click at [318, 422] on icon "button" at bounding box center [318, 429] width 14 height 14
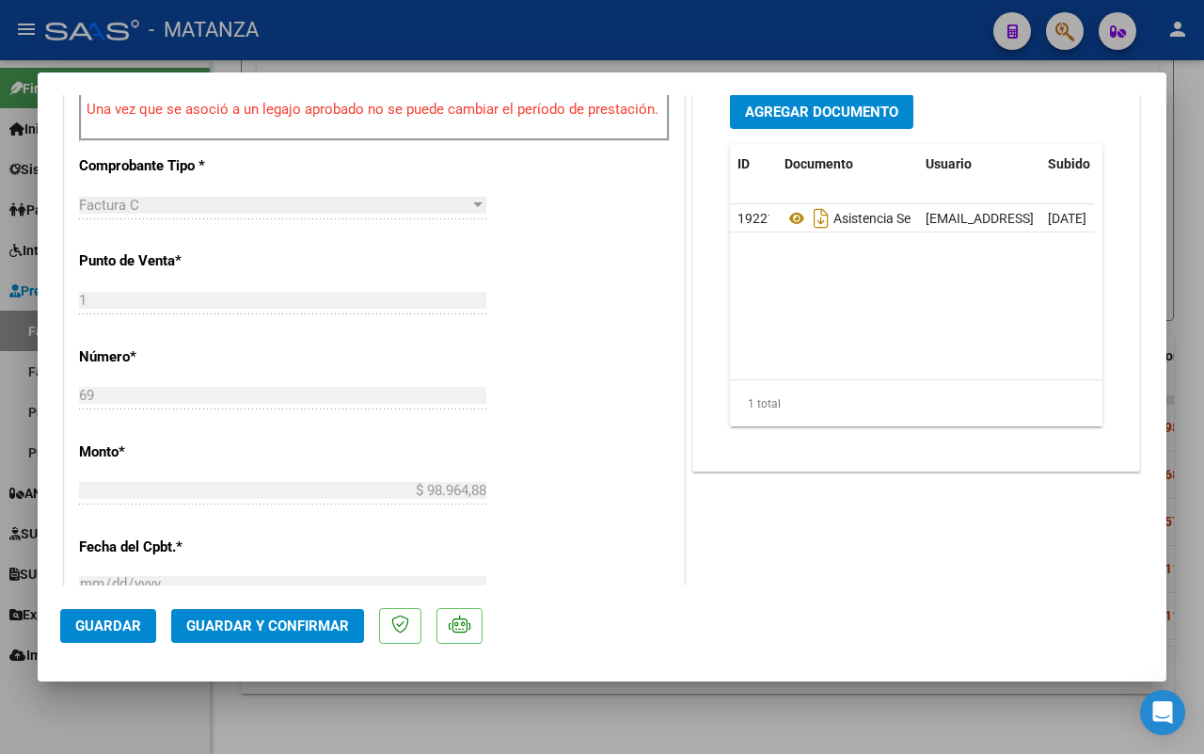
scroll to position [706, 0]
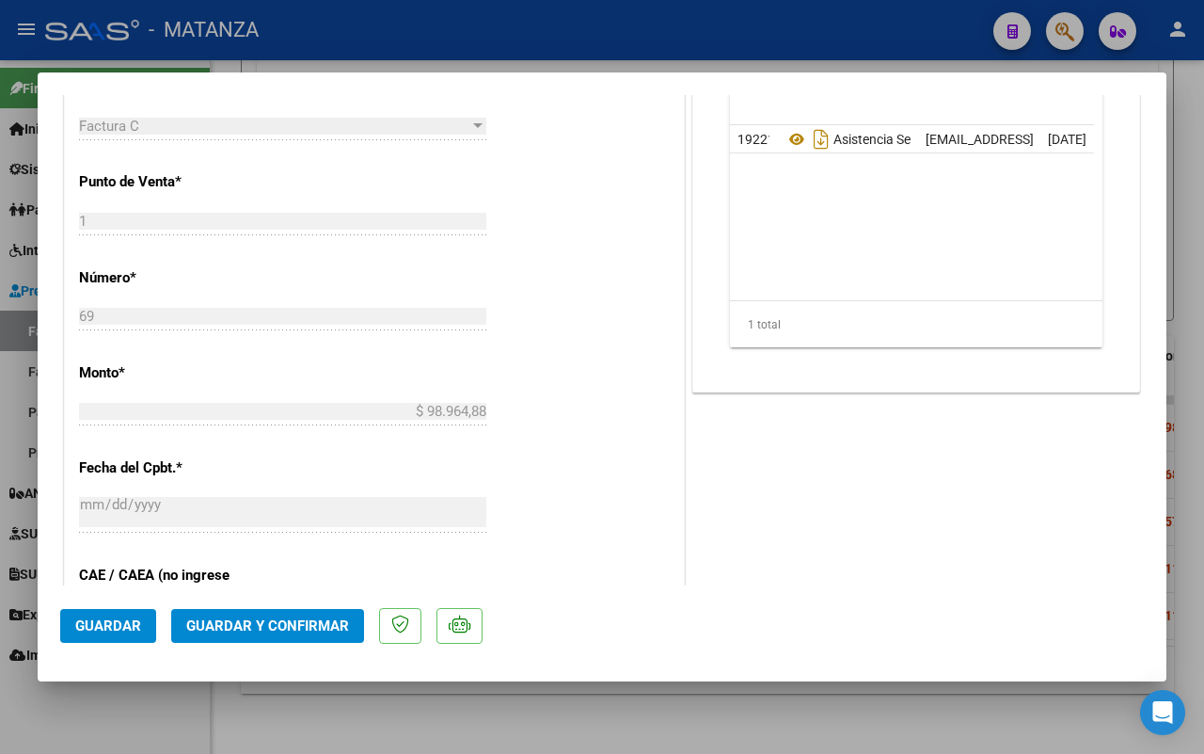
click at [245, 623] on span "Guardar y Confirmar" at bounding box center [267, 625] width 163 height 17
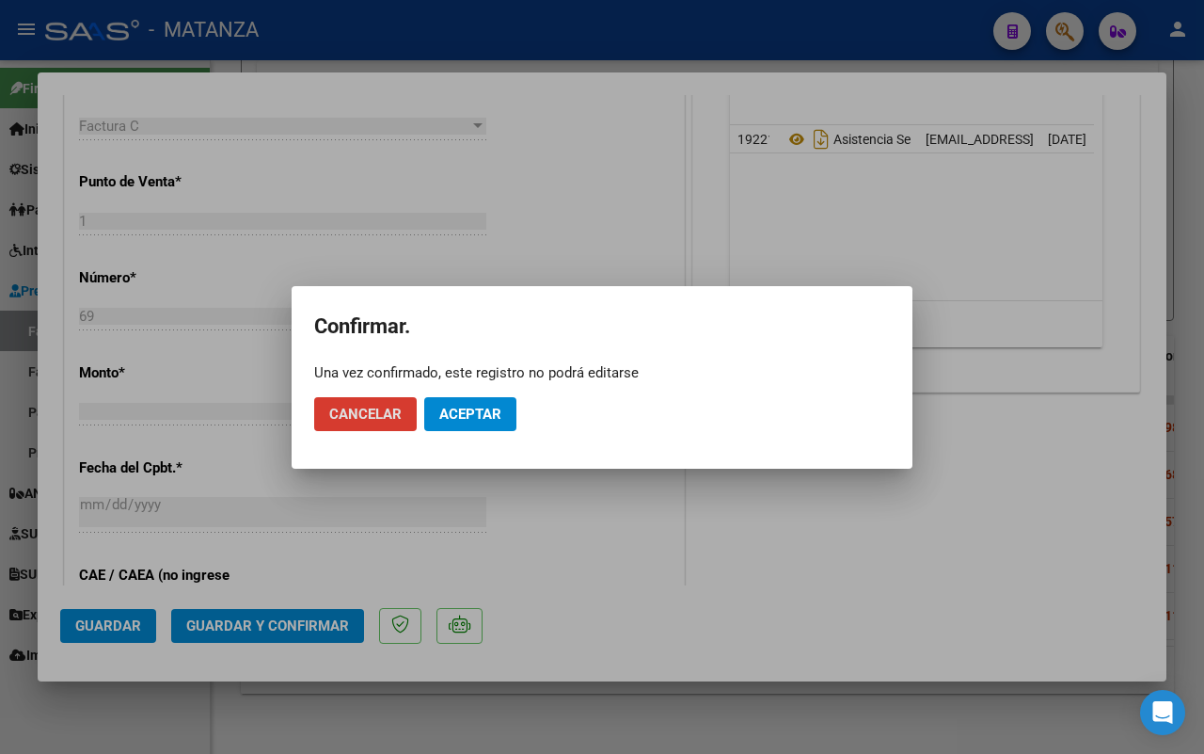
drag, startPoint x: 486, startPoint y: 415, endPoint x: 238, endPoint y: 659, distance: 348.0
click at [486, 414] on span "Aceptar" at bounding box center [470, 414] width 62 height 17
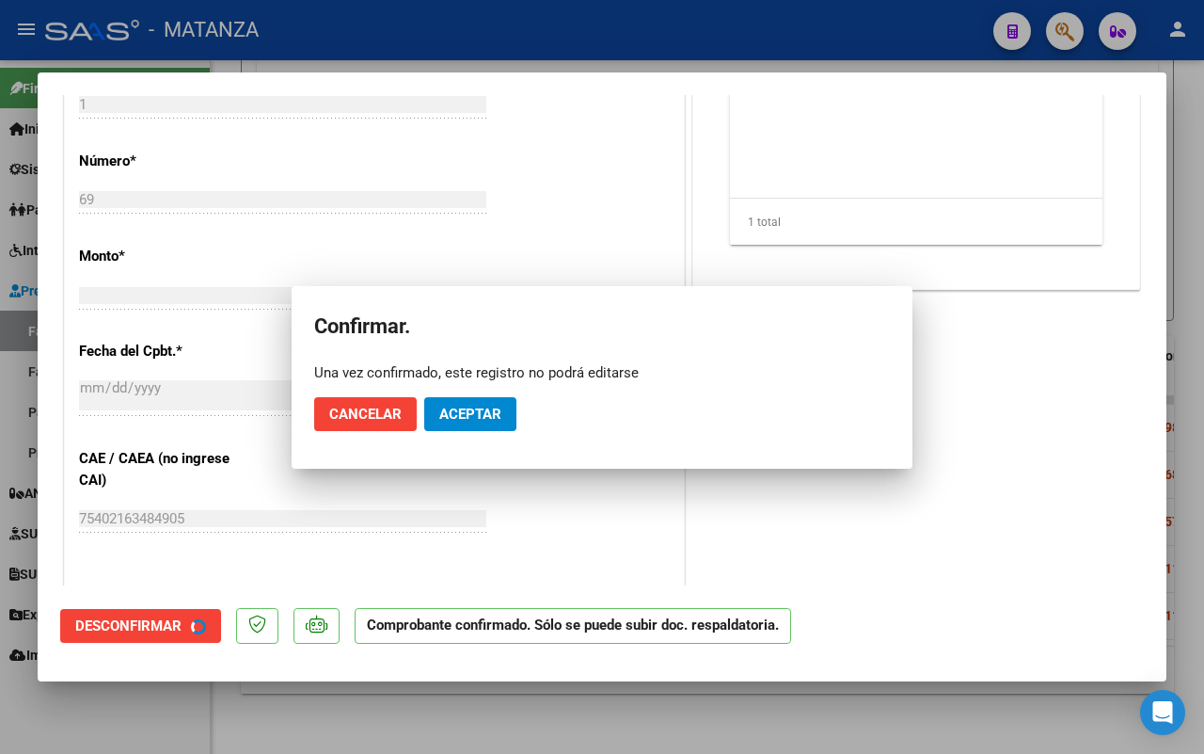
scroll to position [726, 0]
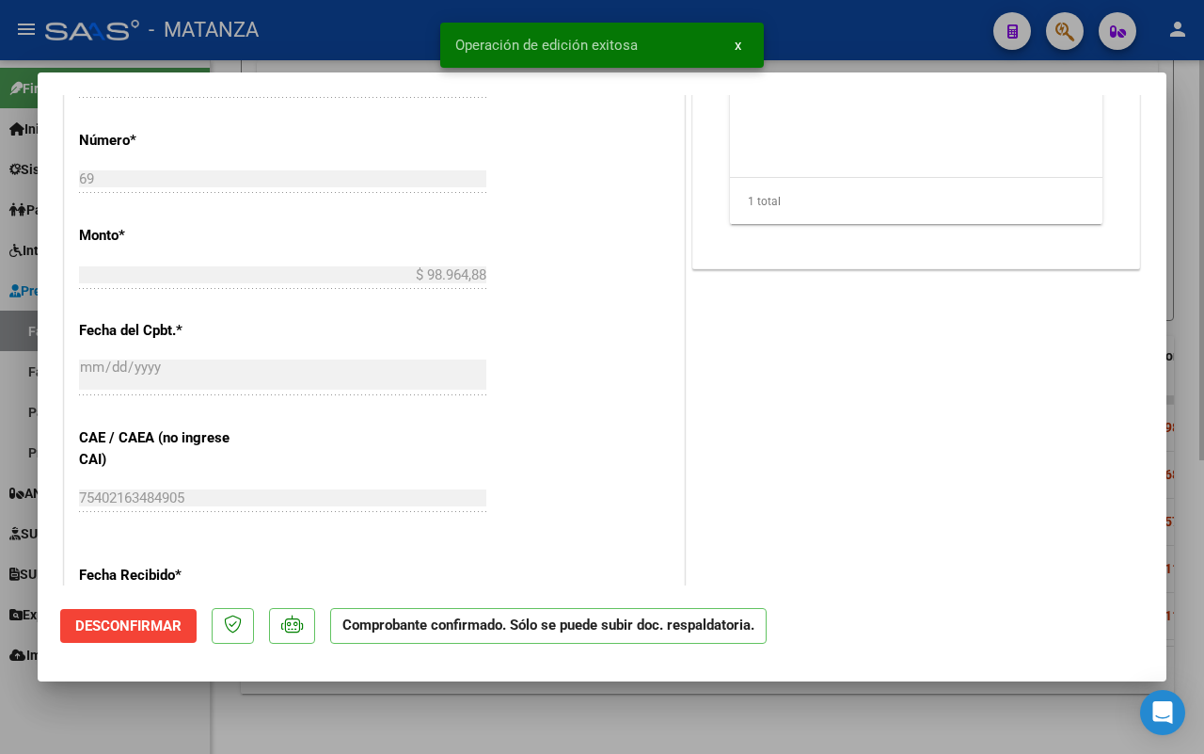
drag, startPoint x: 161, startPoint y: 709, endPoint x: 393, endPoint y: 704, distance: 232.5
click at [167, 709] on div at bounding box center [602, 377] width 1204 height 754
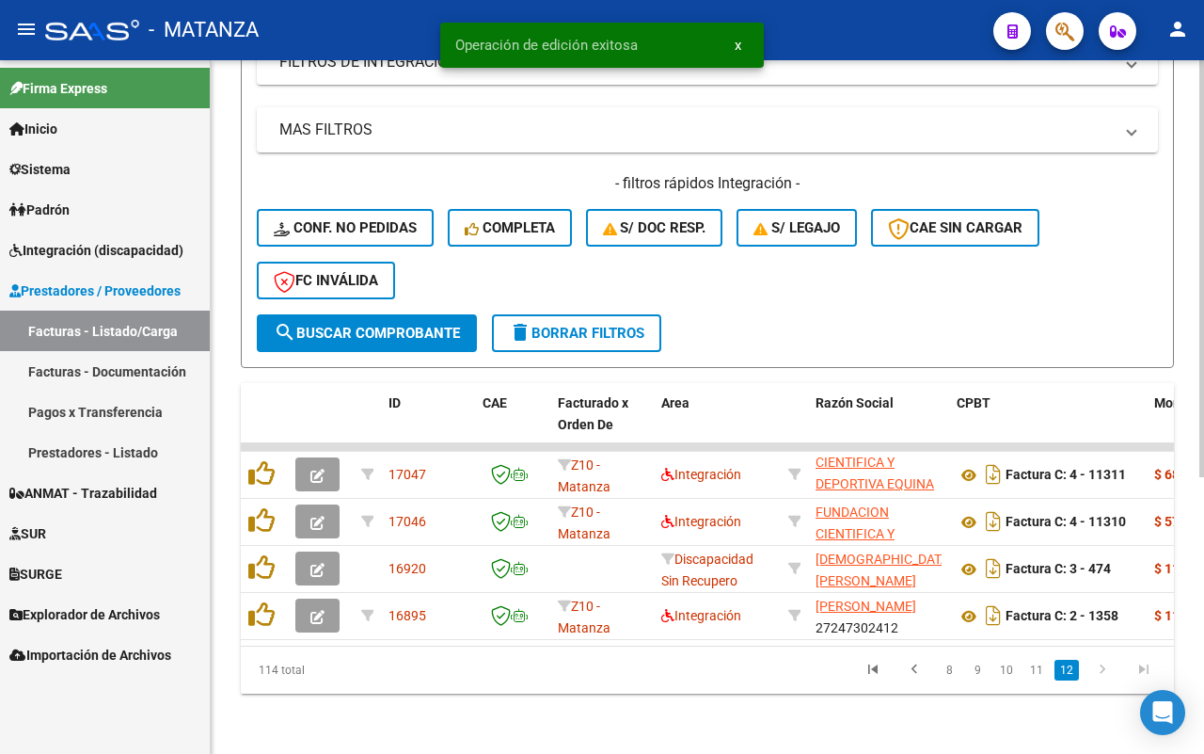
scroll to position [461, 0]
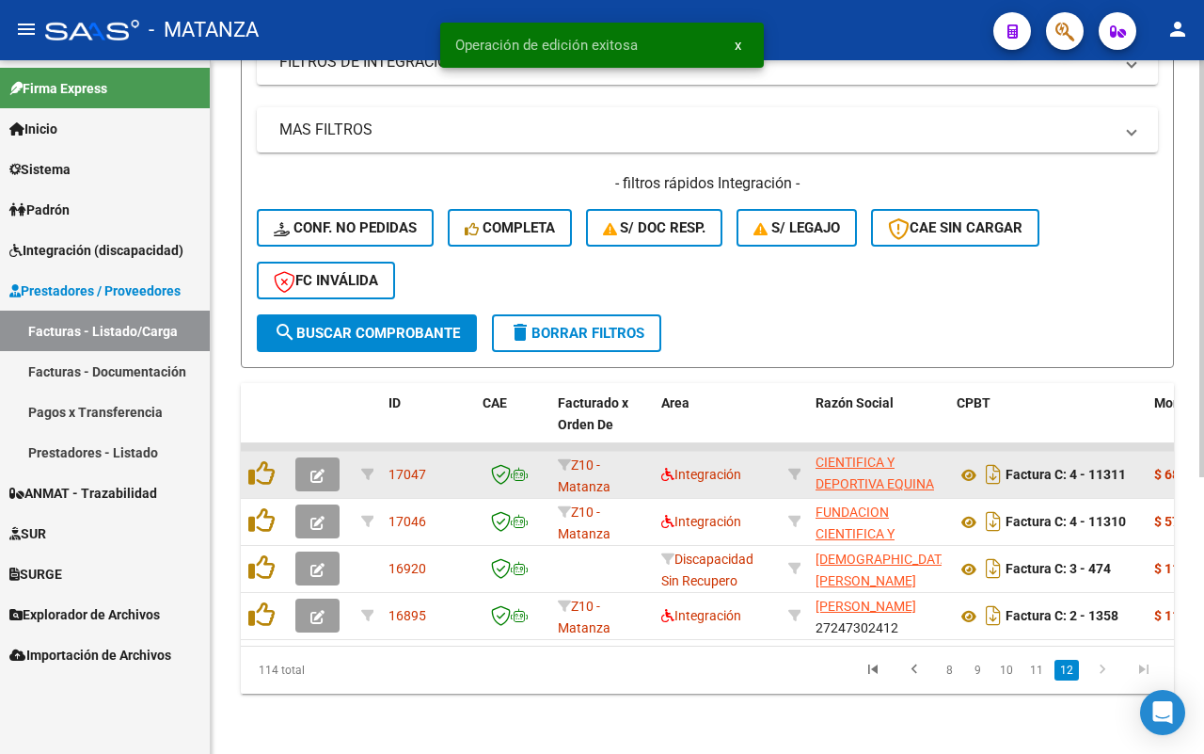
click at [321, 469] on icon "button" at bounding box center [318, 476] width 14 height 14
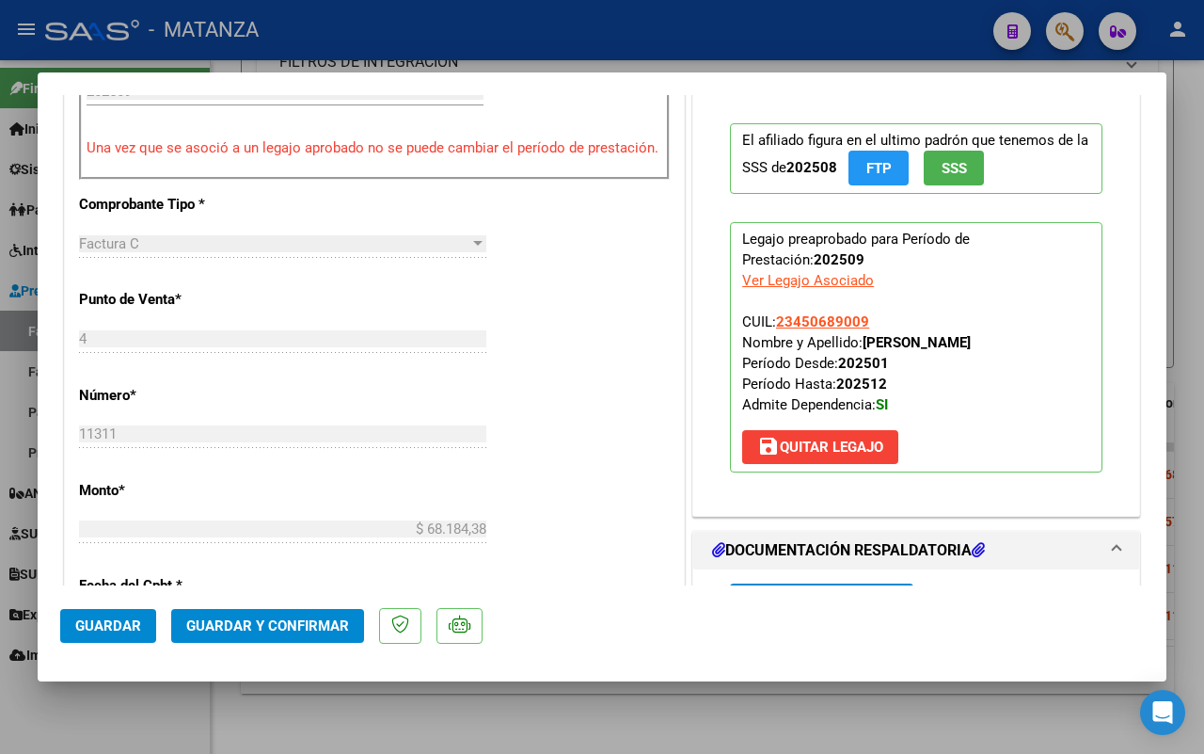
scroll to position [823, 0]
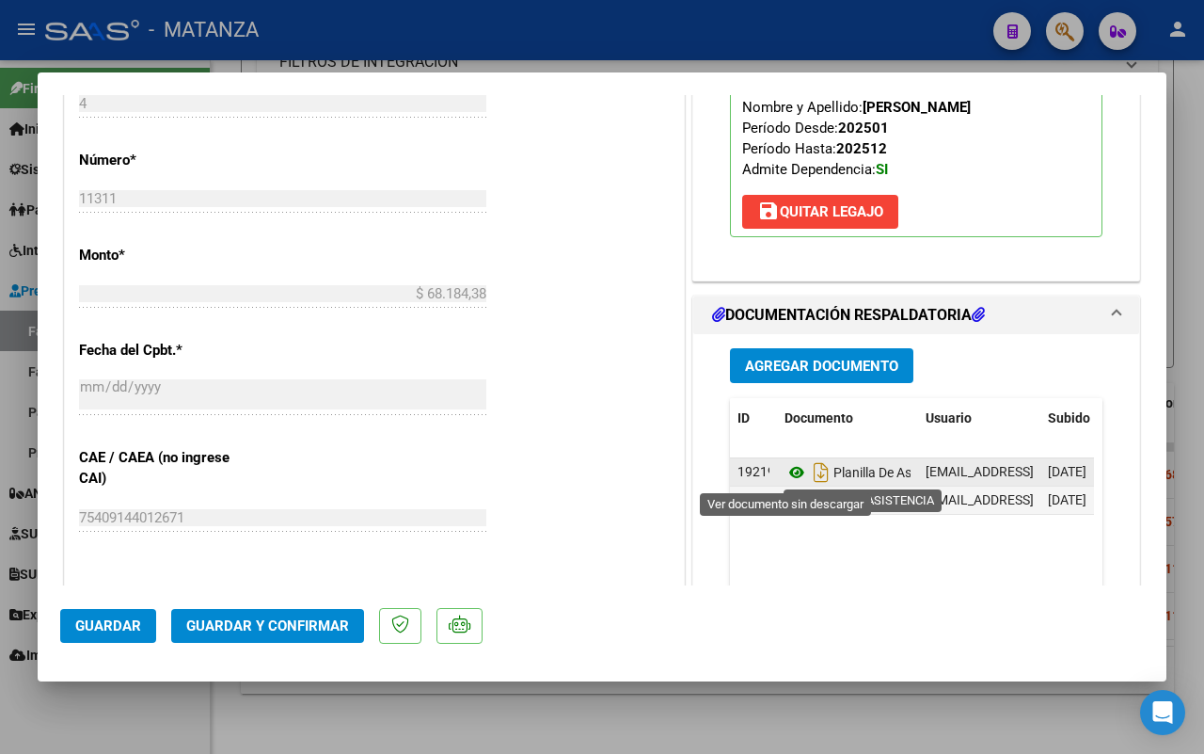
click at [787, 471] on icon at bounding box center [797, 472] width 24 height 23
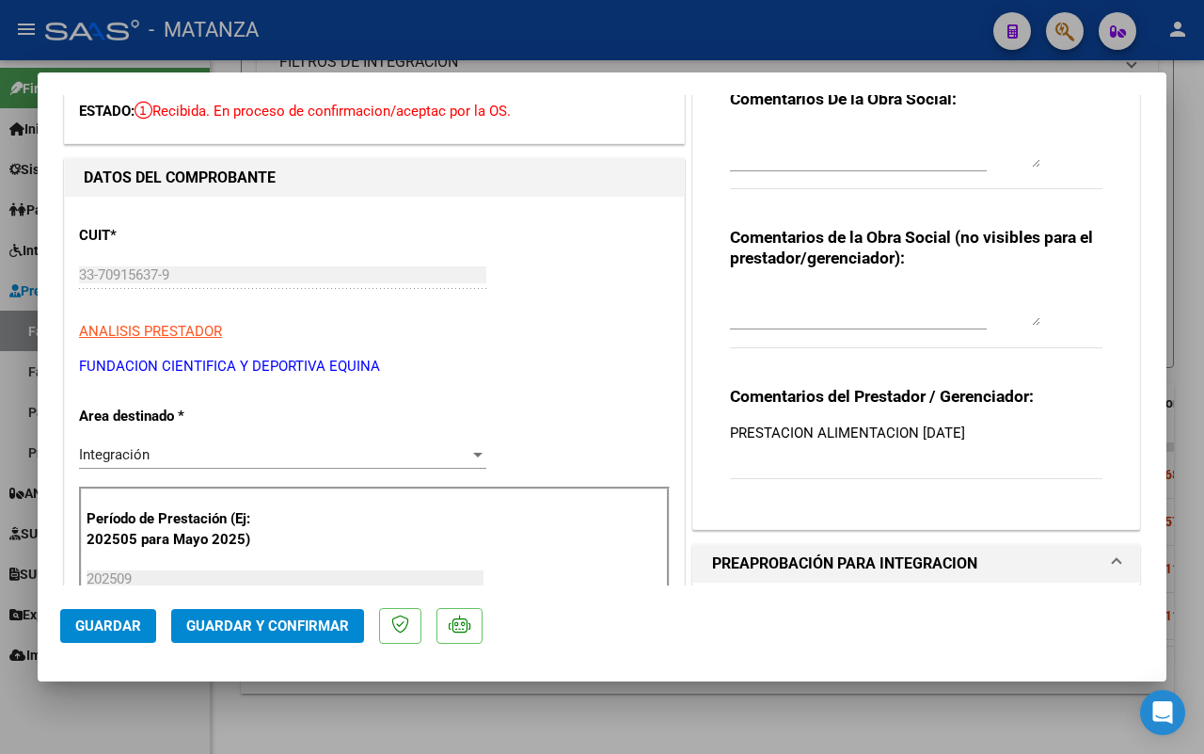
scroll to position [0, 0]
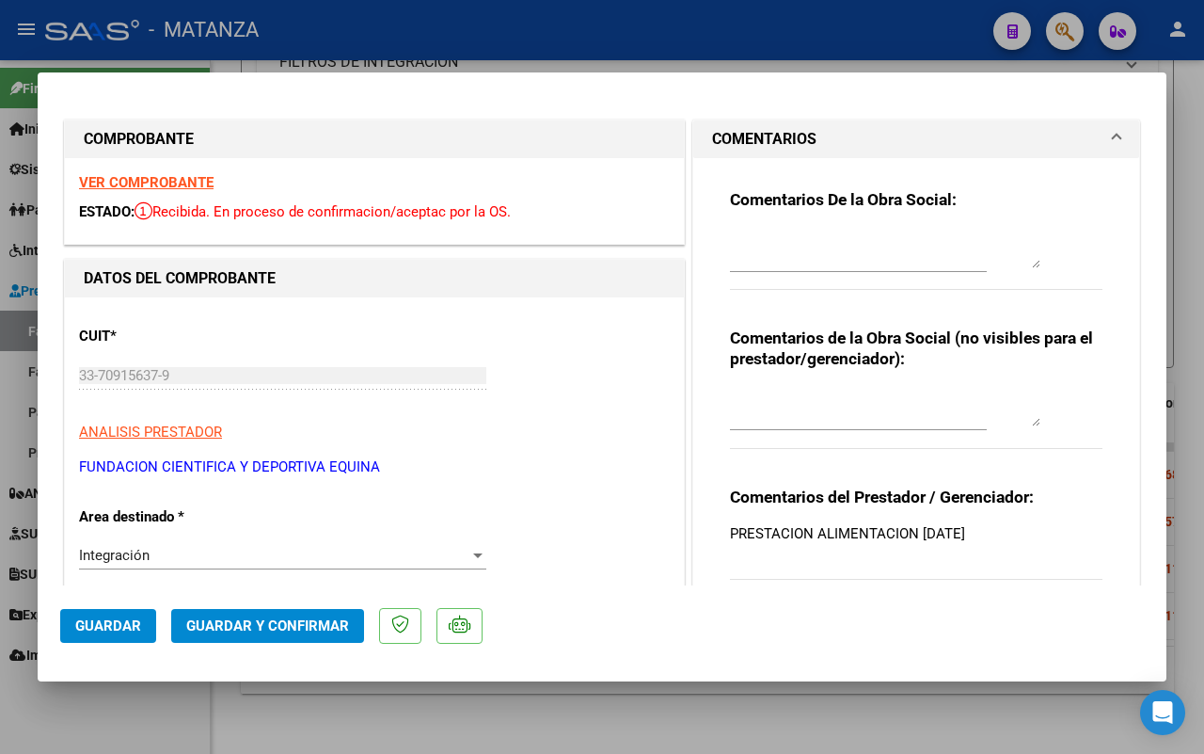
click at [143, 181] on strong "VER COMPROBANTE" at bounding box center [146, 182] width 135 height 17
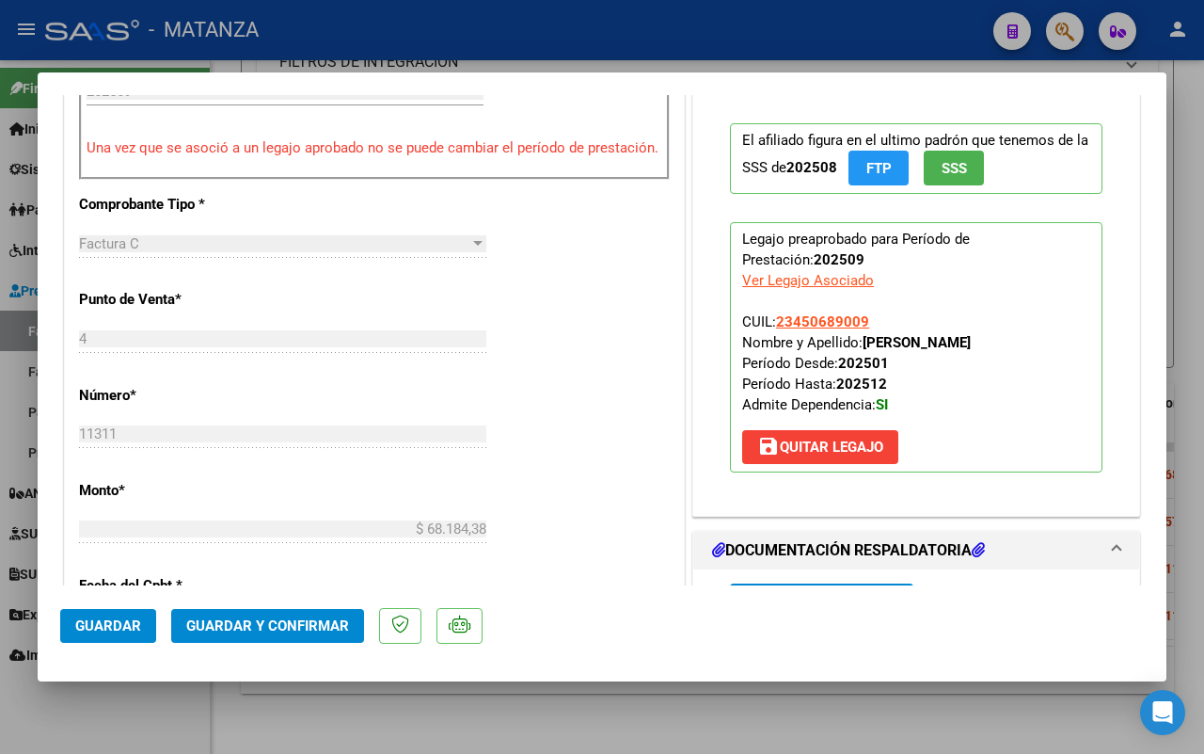
scroll to position [823, 0]
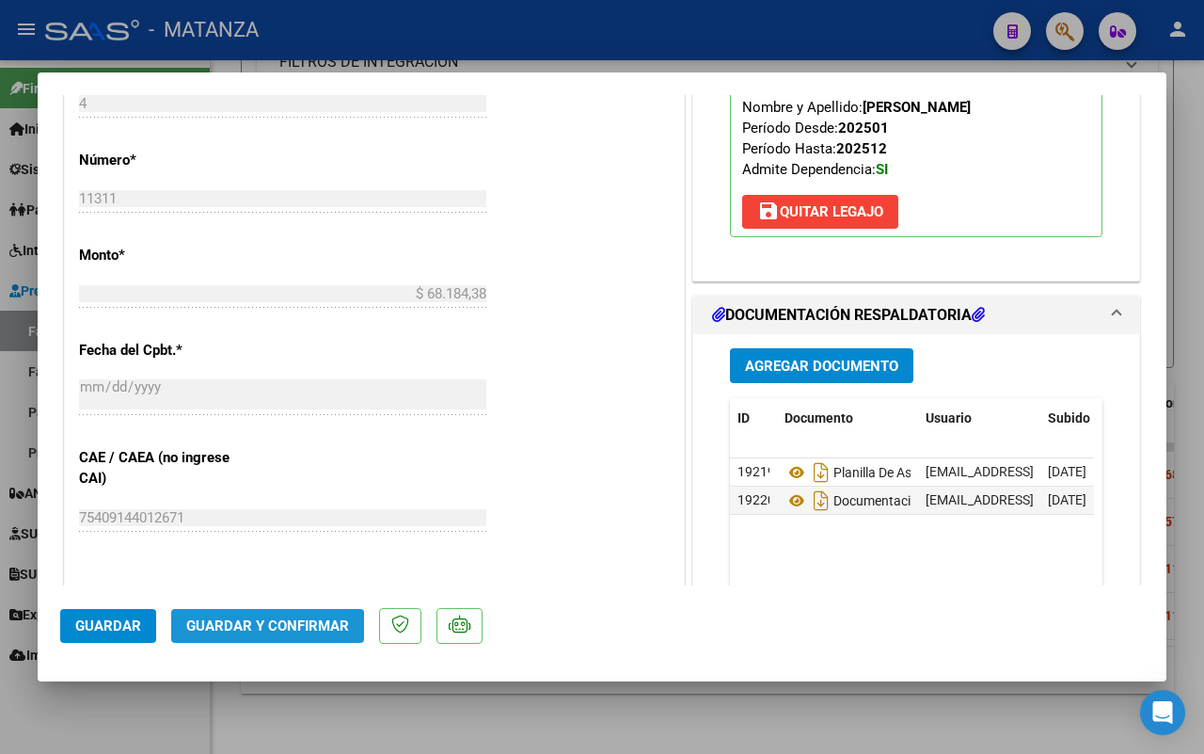
click at [245, 631] on span "Guardar y Confirmar" at bounding box center [267, 625] width 163 height 17
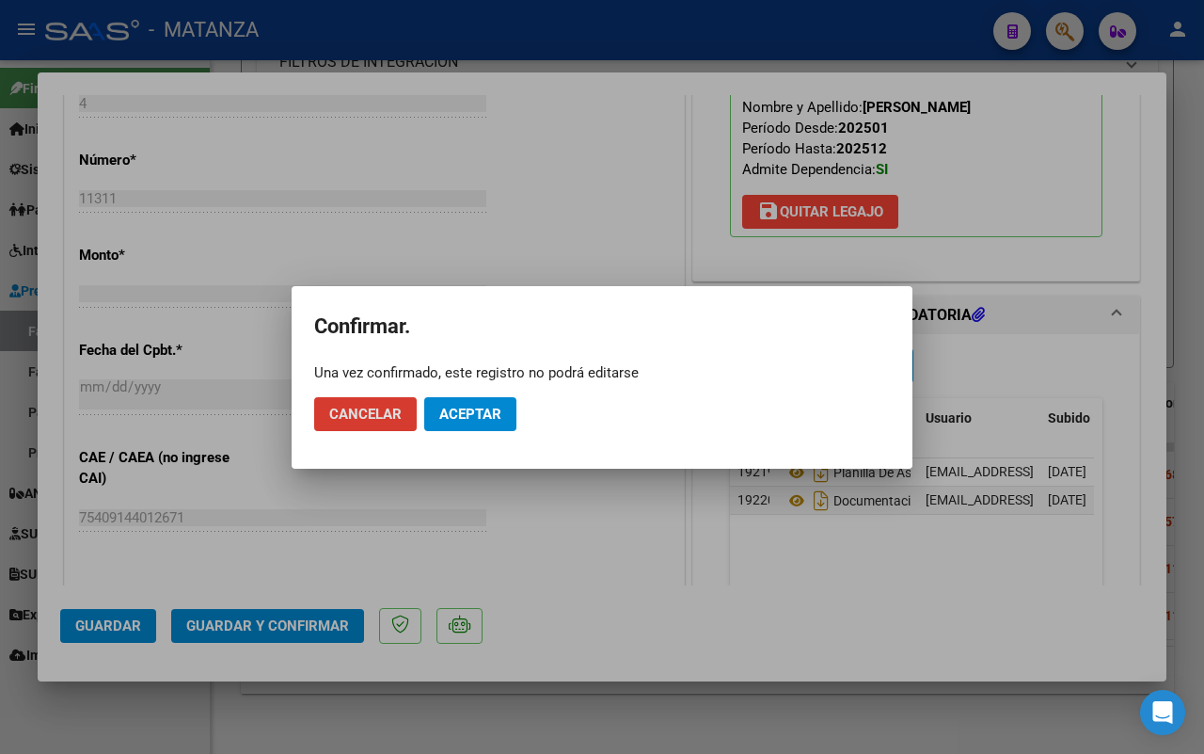
click at [491, 412] on span "Aceptar" at bounding box center [470, 414] width 62 height 17
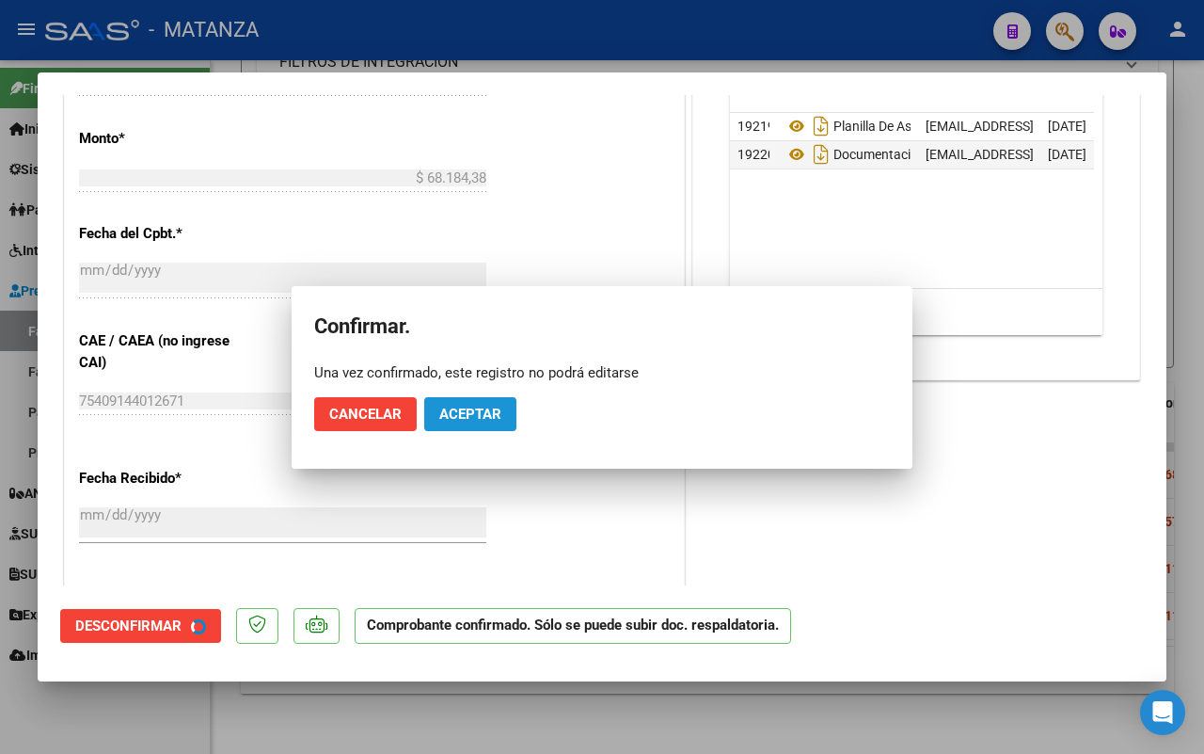
scroll to position [844, 0]
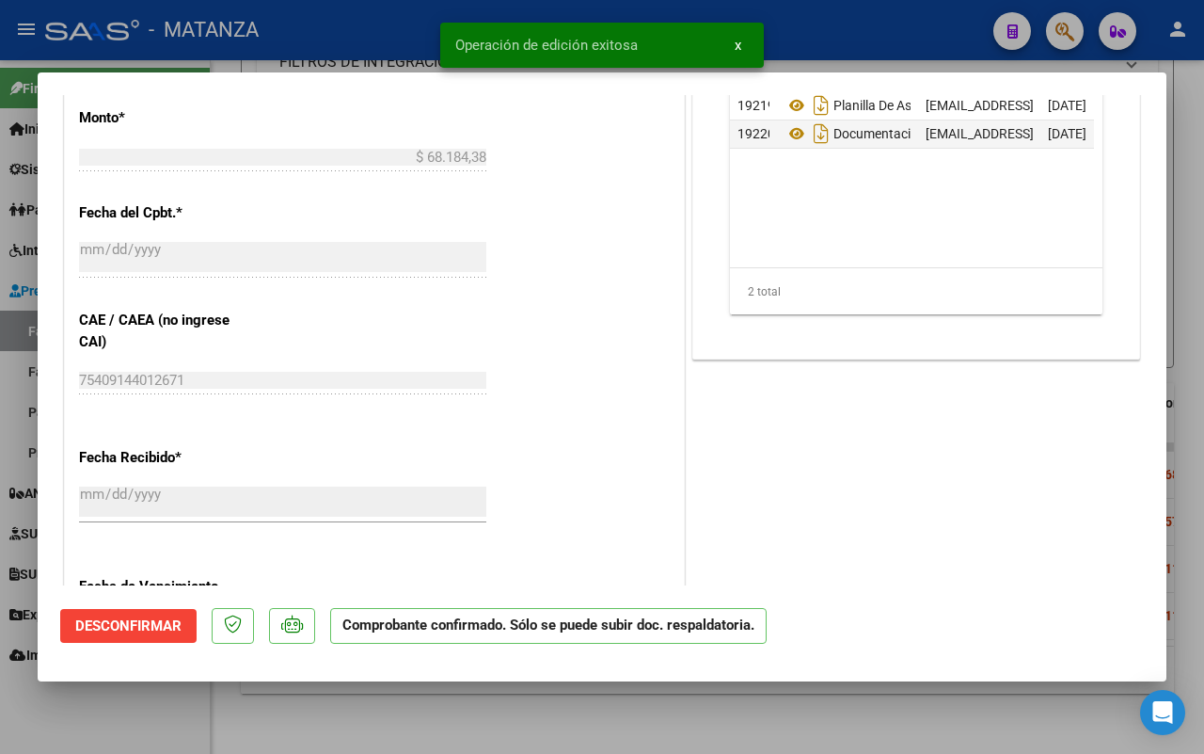
click at [182, 732] on div at bounding box center [602, 377] width 1204 height 754
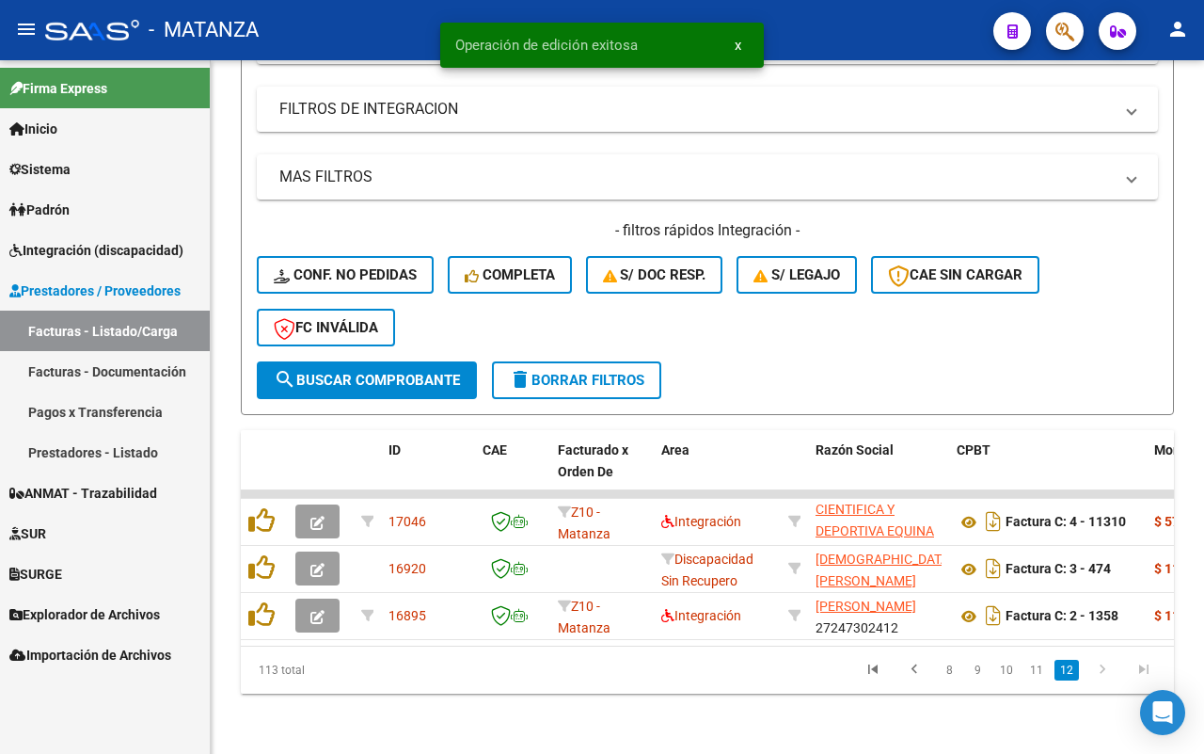
scroll to position [414, 0]
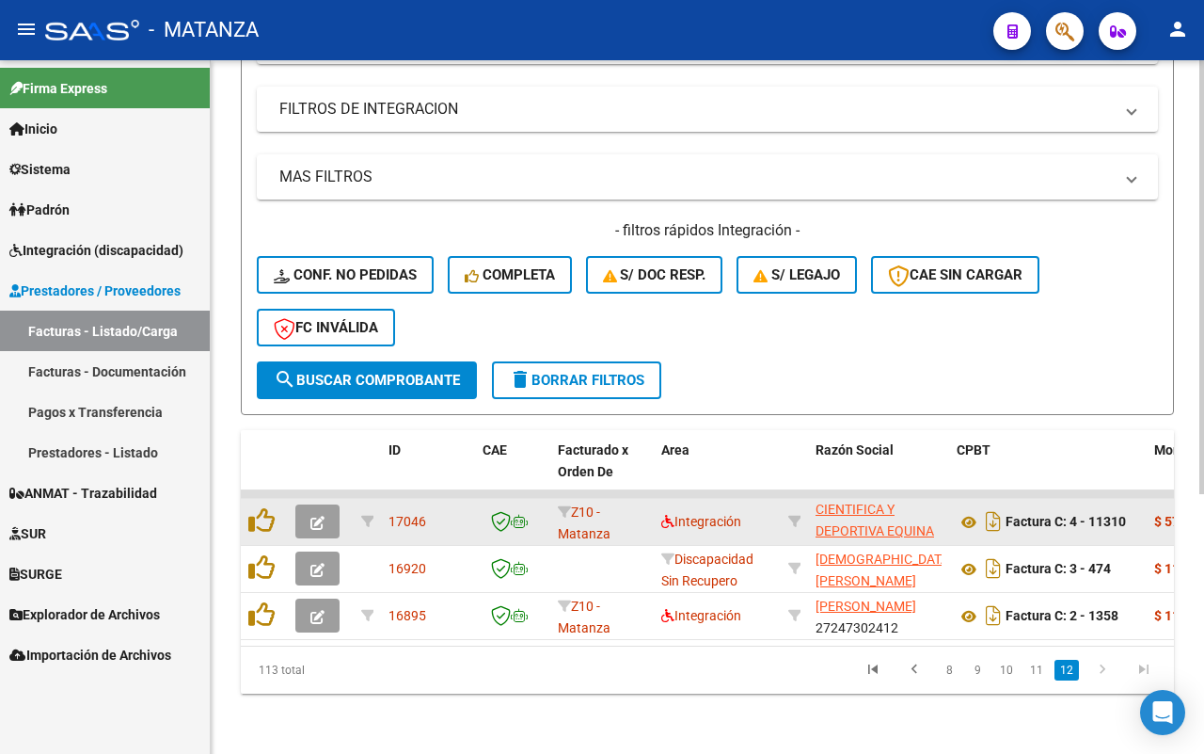
click at [312, 516] on icon "button" at bounding box center [318, 523] width 14 height 14
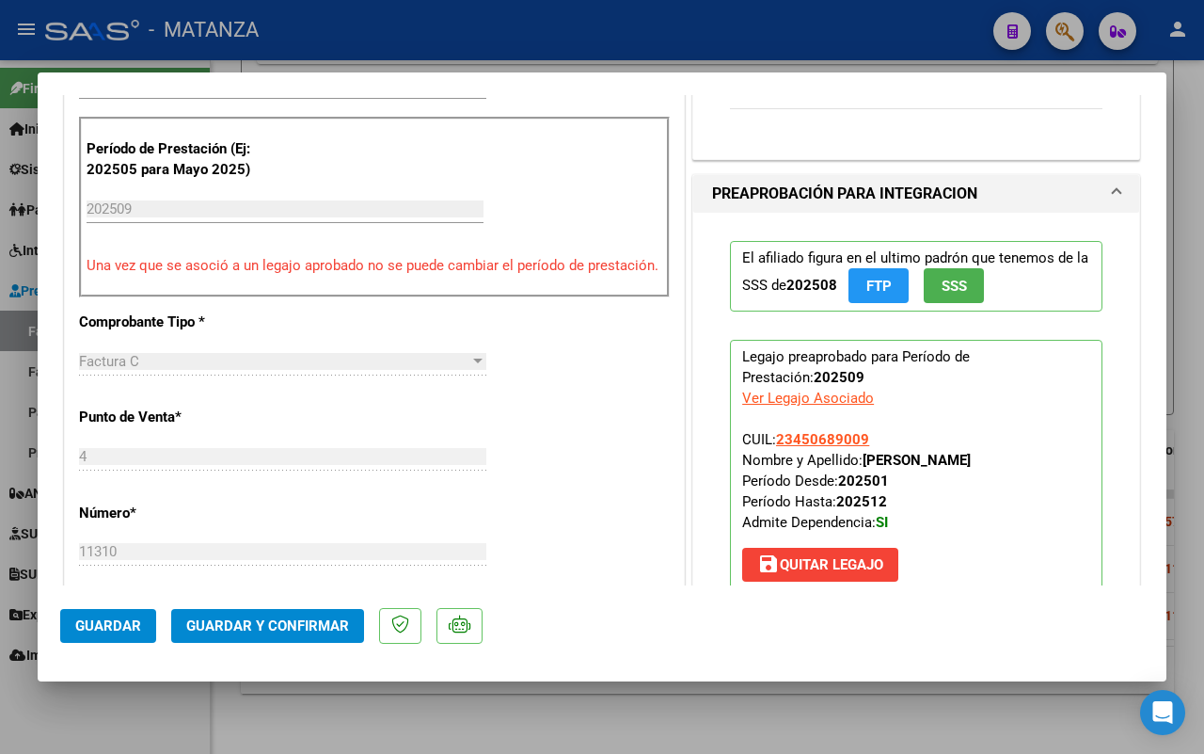
scroll to position [823, 0]
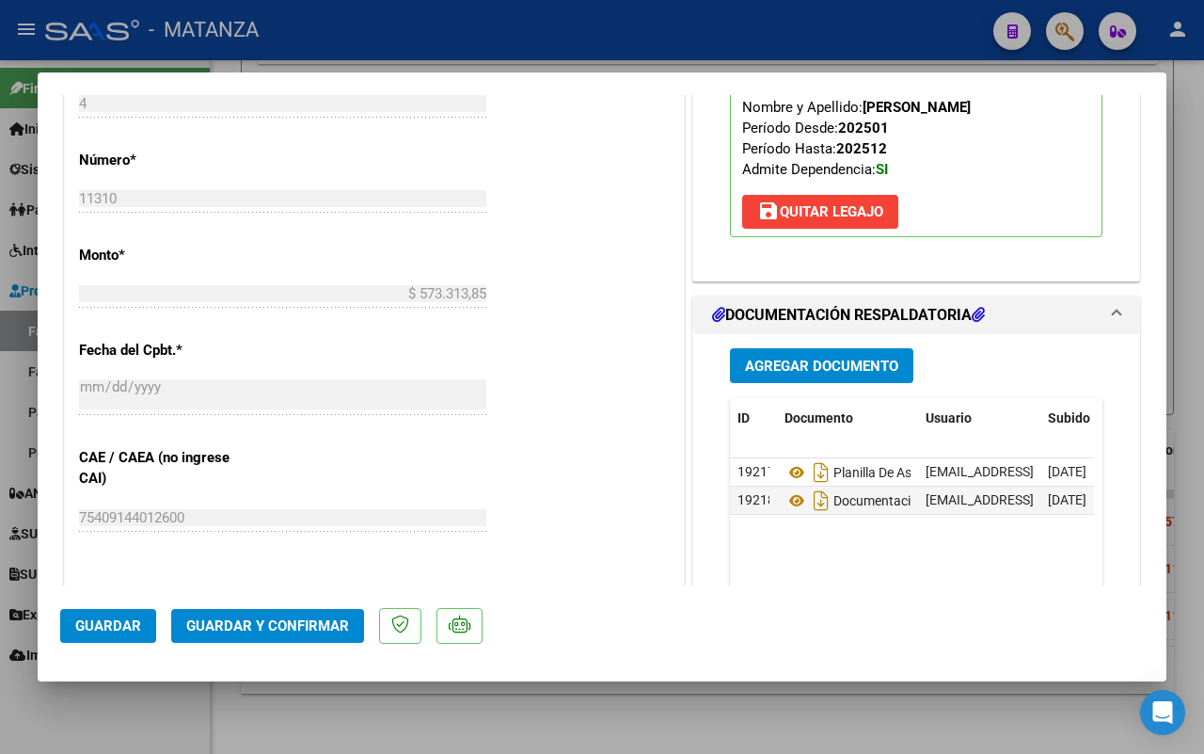
click at [287, 619] on span "Guardar y Confirmar" at bounding box center [267, 625] width 163 height 17
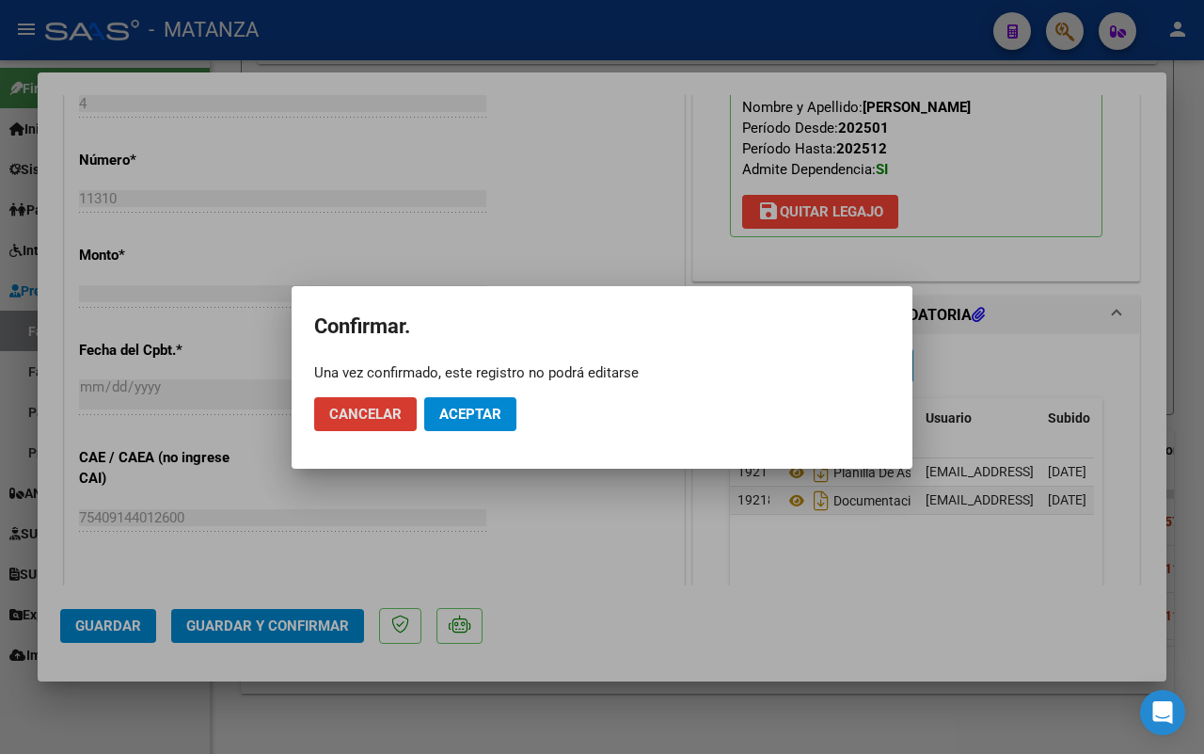
click at [496, 417] on span "Aceptar" at bounding box center [470, 414] width 62 height 17
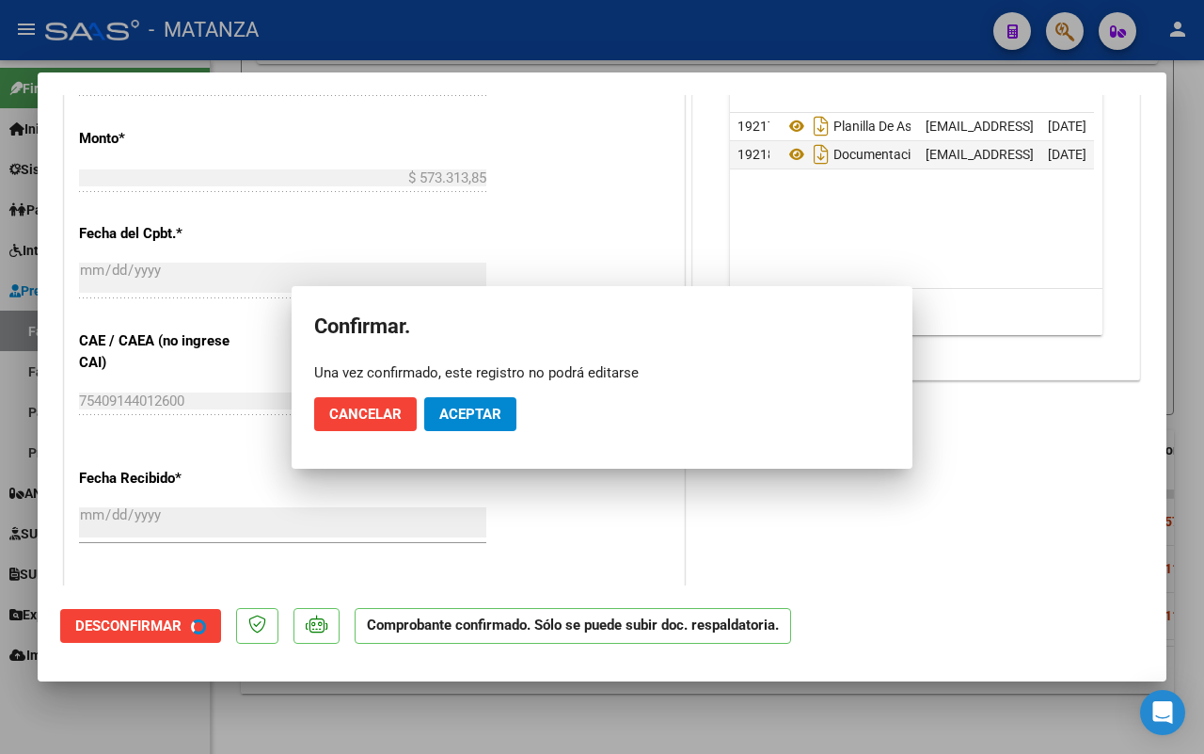
scroll to position [844, 0]
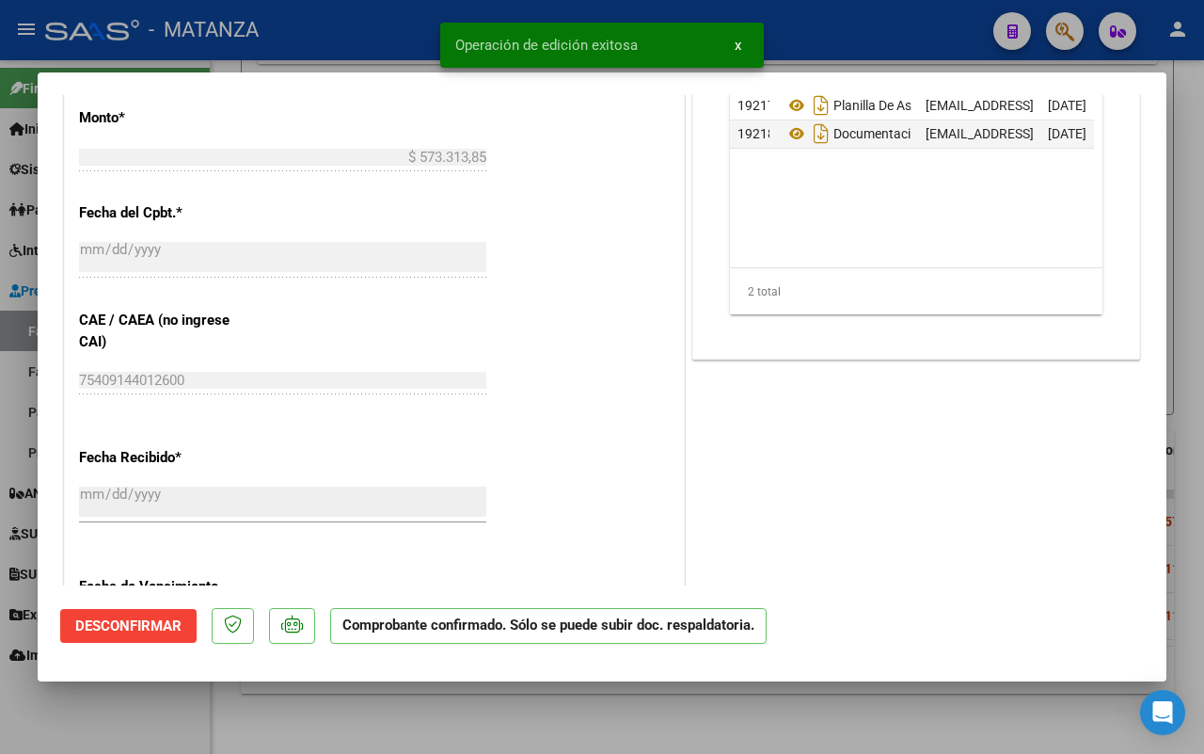
click at [152, 709] on div at bounding box center [602, 377] width 1204 height 754
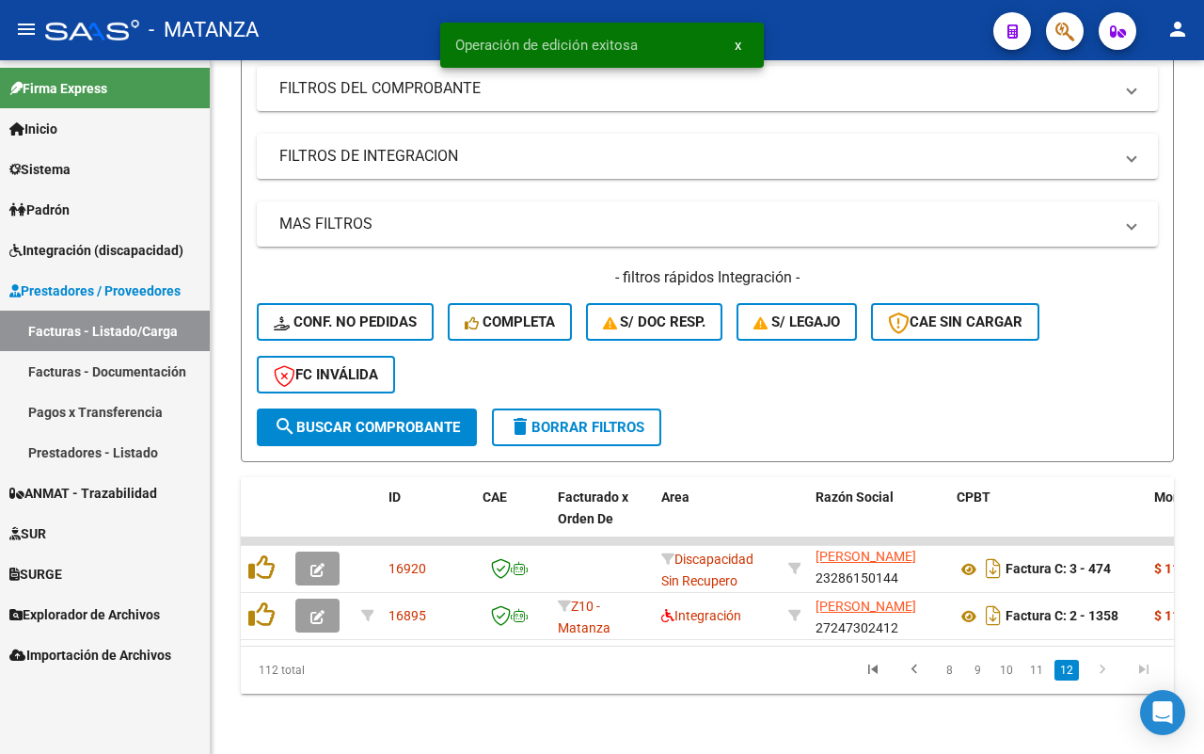
scroll to position [367, 0]
click at [1033, 669] on link "11" at bounding box center [1037, 670] width 24 height 21
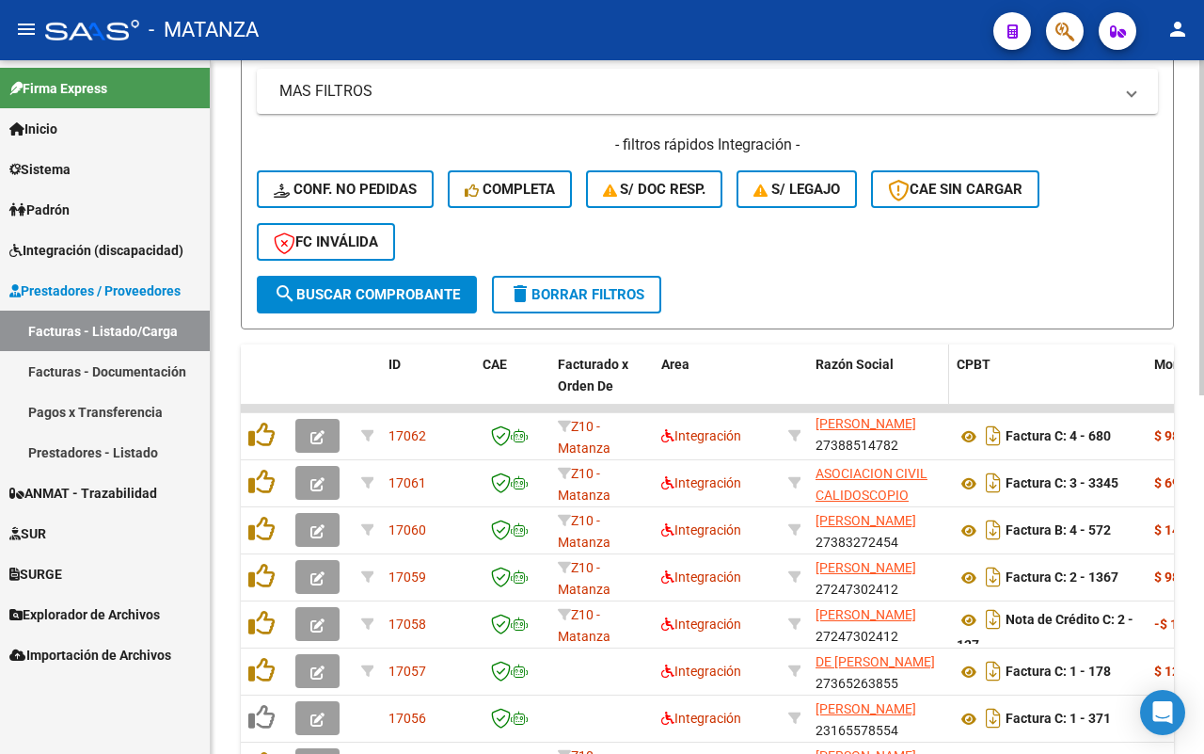
scroll to position [24, 0]
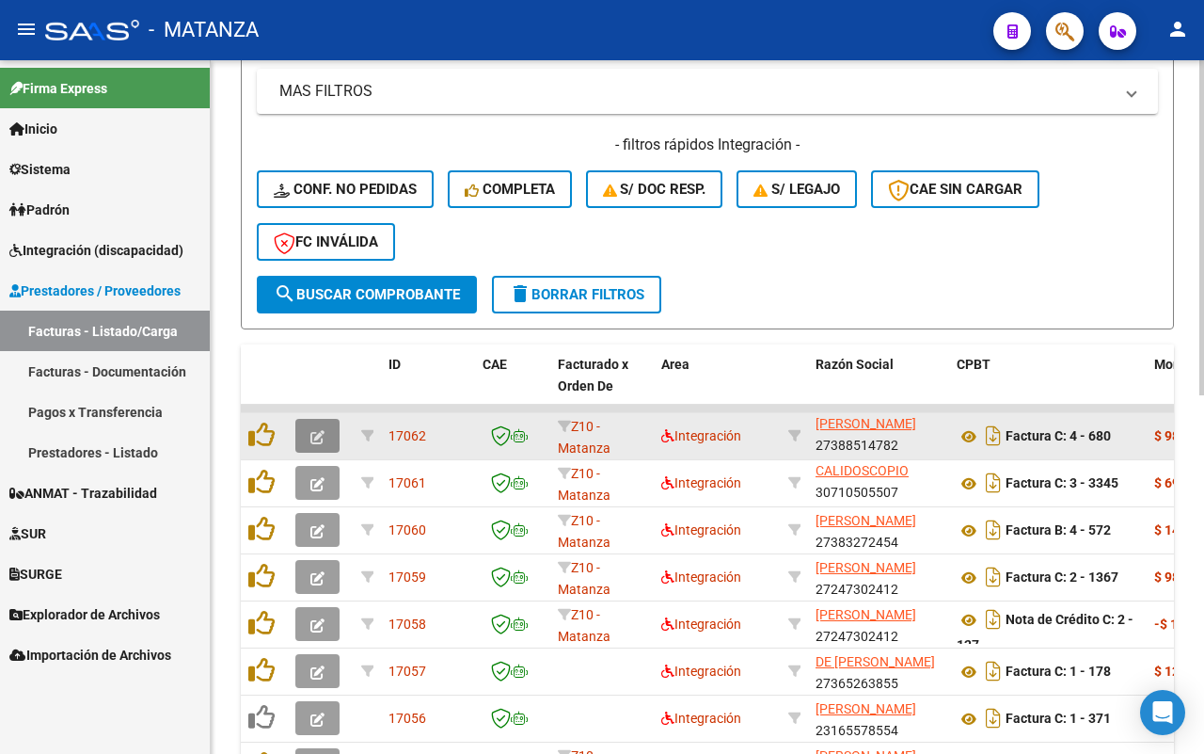
click at [313, 435] on icon "button" at bounding box center [318, 437] width 14 height 14
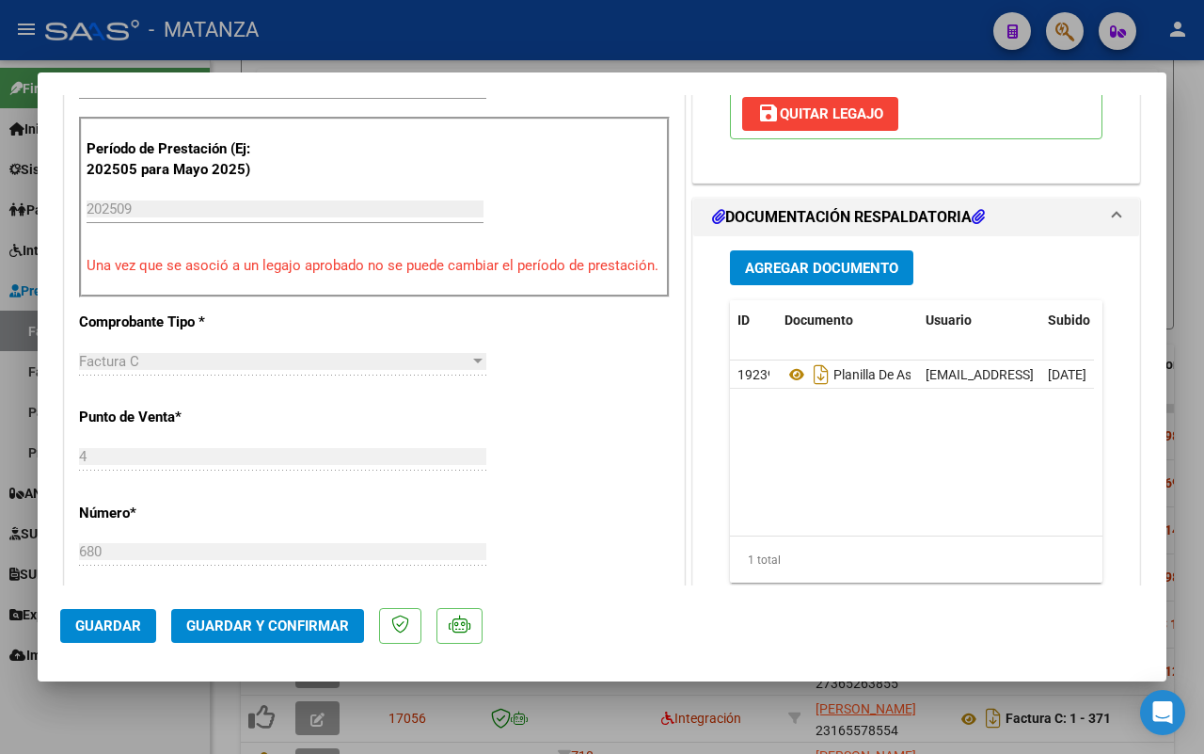
scroll to position [823, 0]
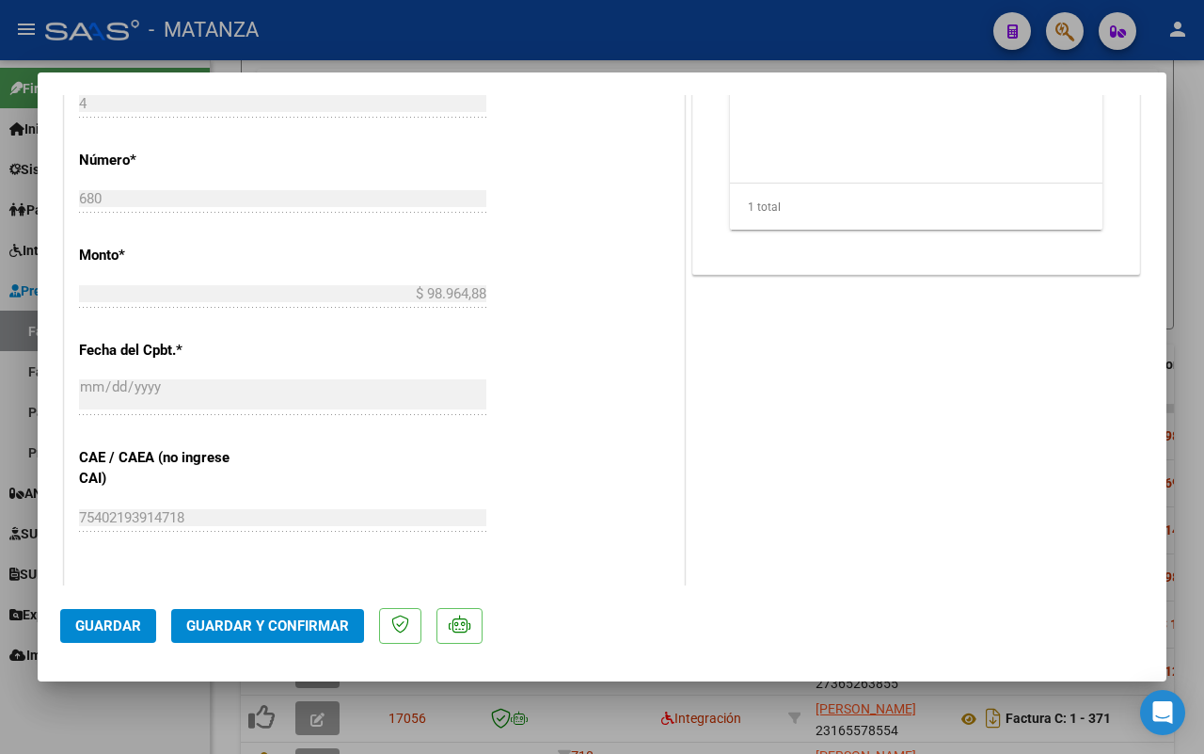
click at [320, 623] on span "Guardar y Confirmar" at bounding box center [267, 625] width 163 height 17
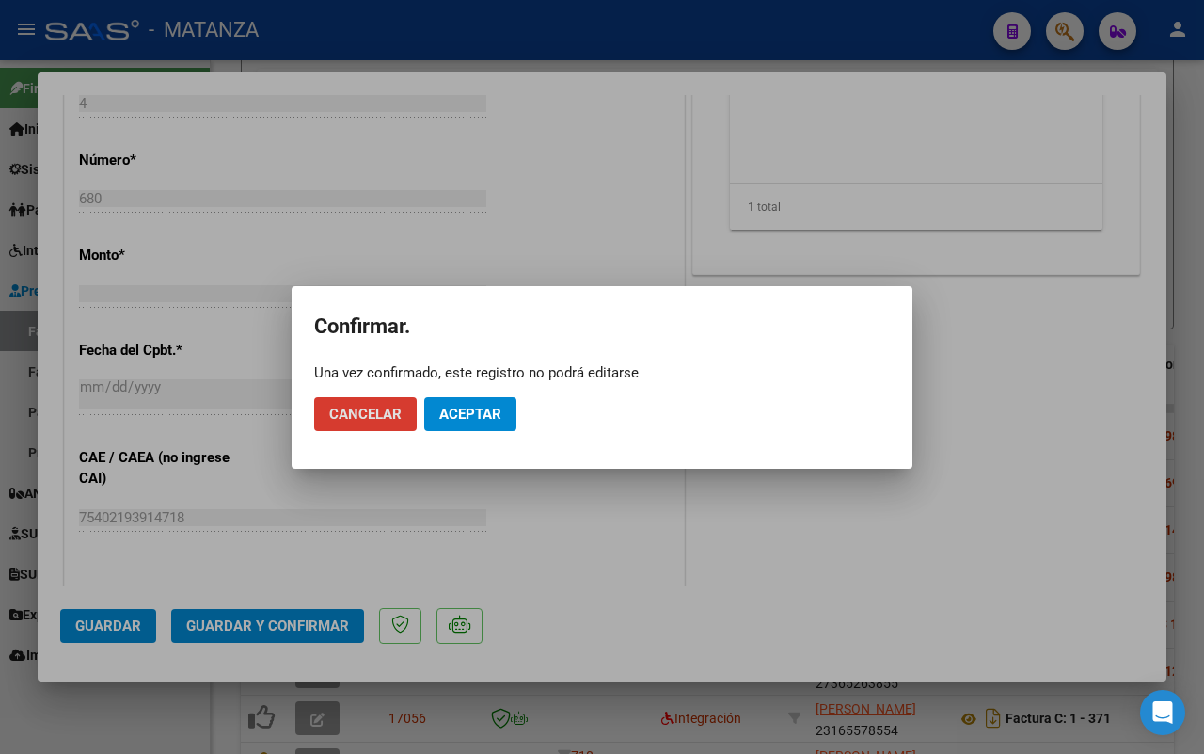
click at [462, 419] on span "Aceptar" at bounding box center [470, 414] width 62 height 17
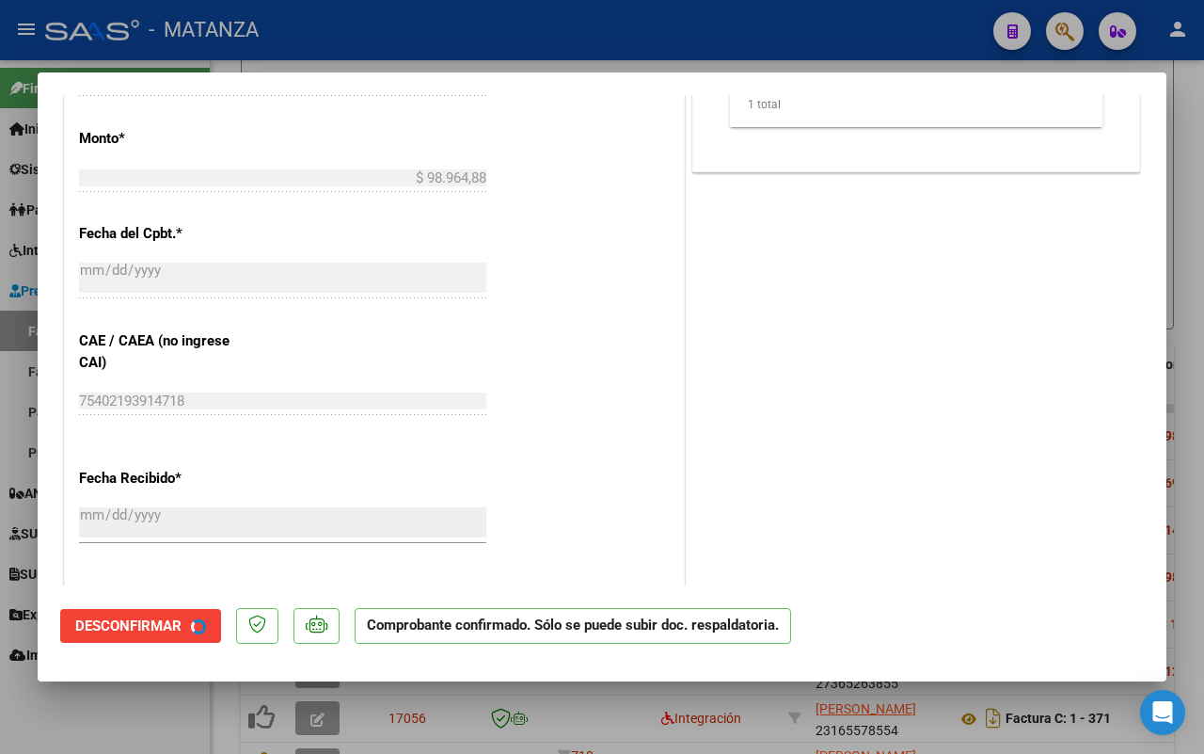
scroll to position [844, 0]
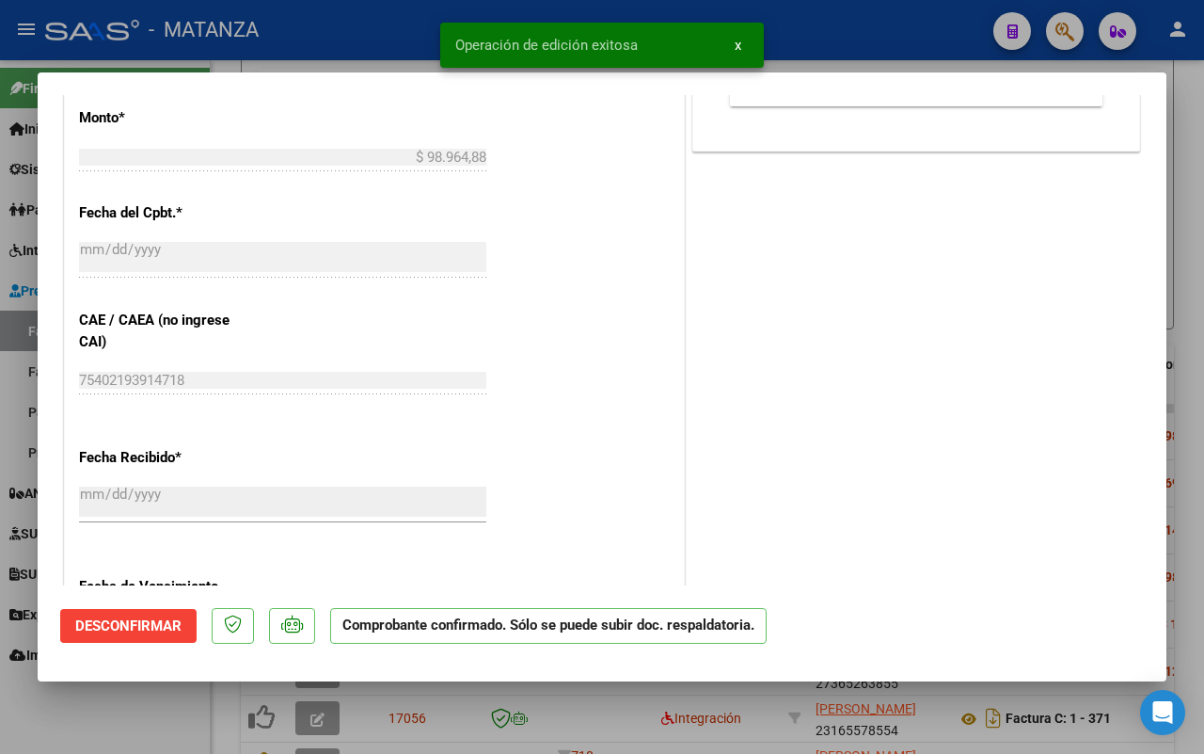
click at [142, 729] on div at bounding box center [602, 377] width 1204 height 754
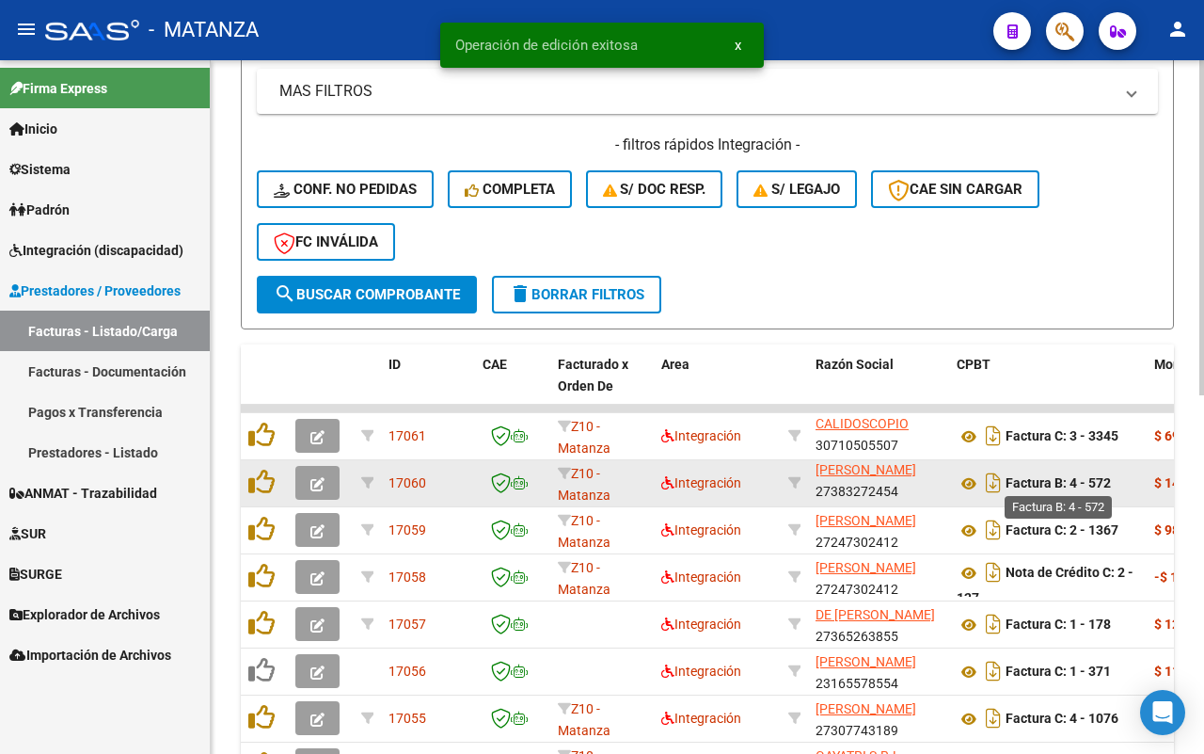
scroll to position [602, 0]
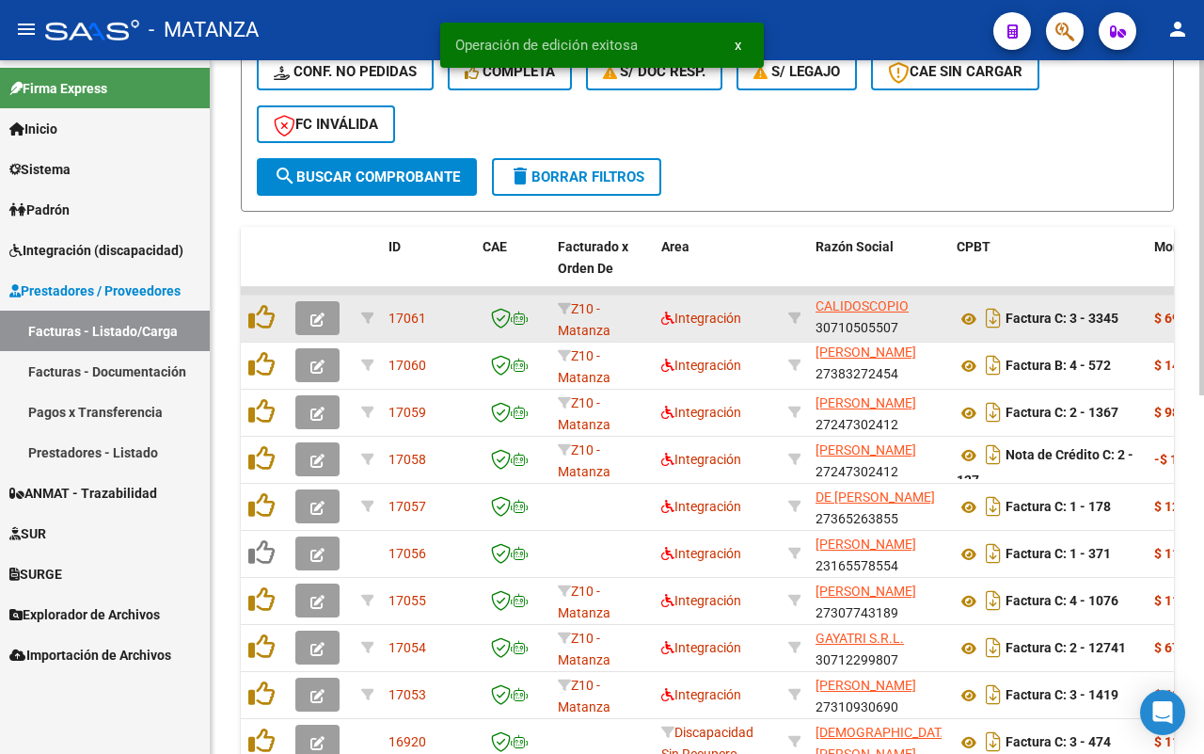
click at [326, 315] on button "button" at bounding box center [317, 318] width 44 height 34
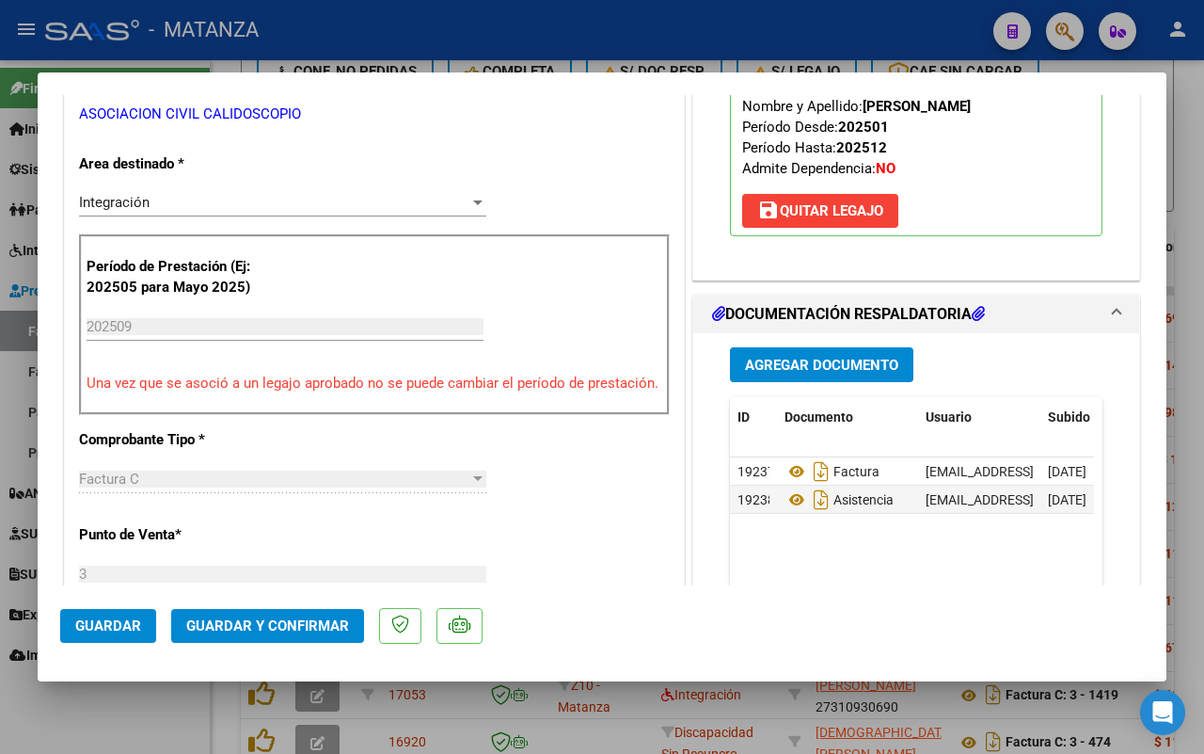
scroll to position [470, 0]
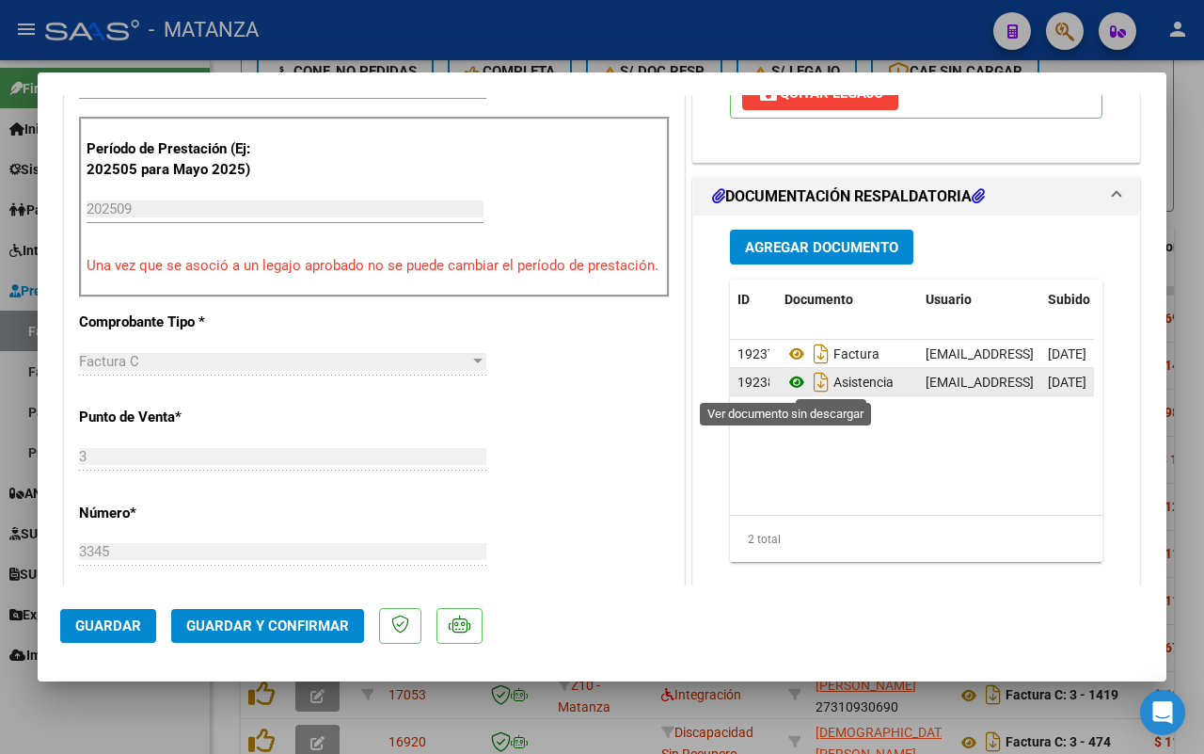
click at [788, 383] on icon at bounding box center [797, 382] width 24 height 23
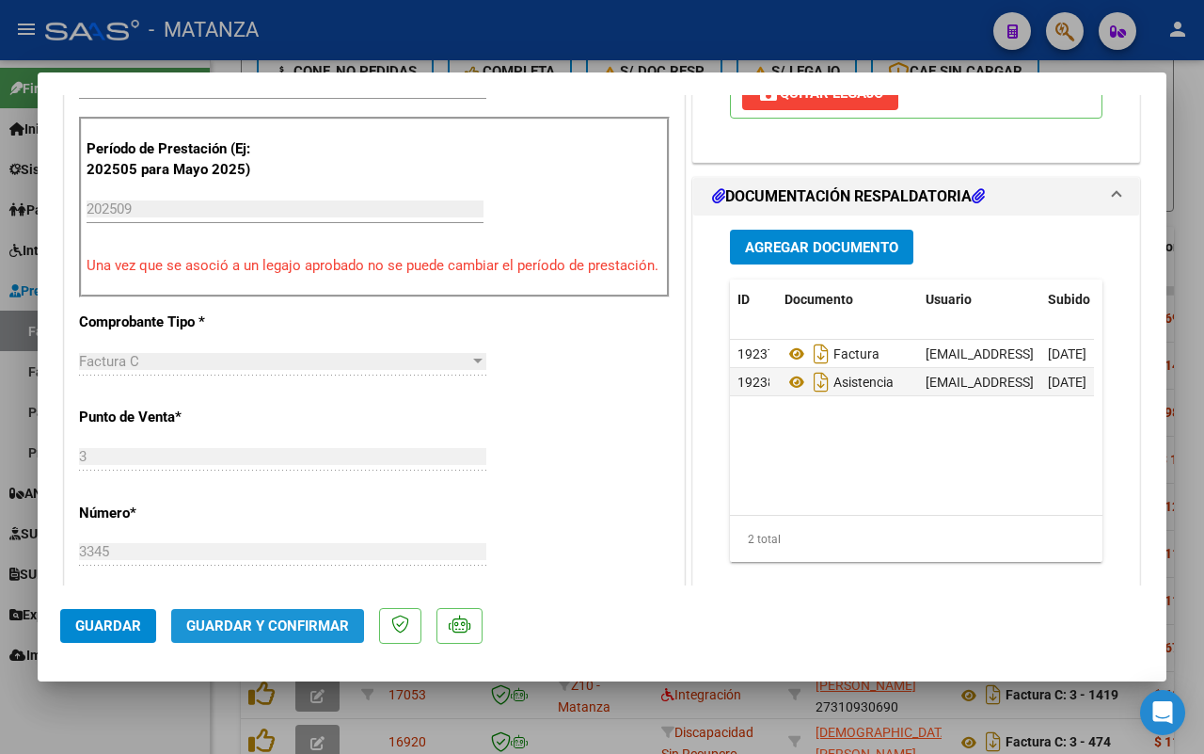
click at [287, 617] on span "Guardar y Confirmar" at bounding box center [267, 625] width 163 height 17
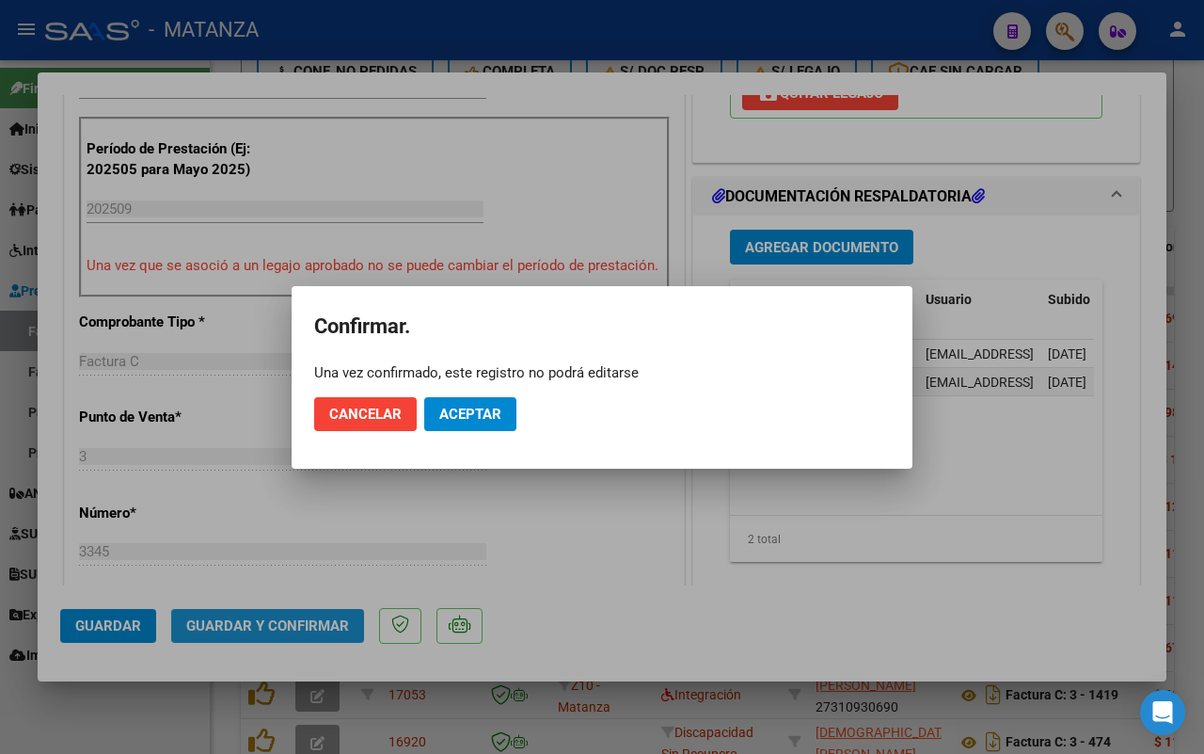
click at [483, 406] on span "Aceptar" at bounding box center [470, 414] width 62 height 17
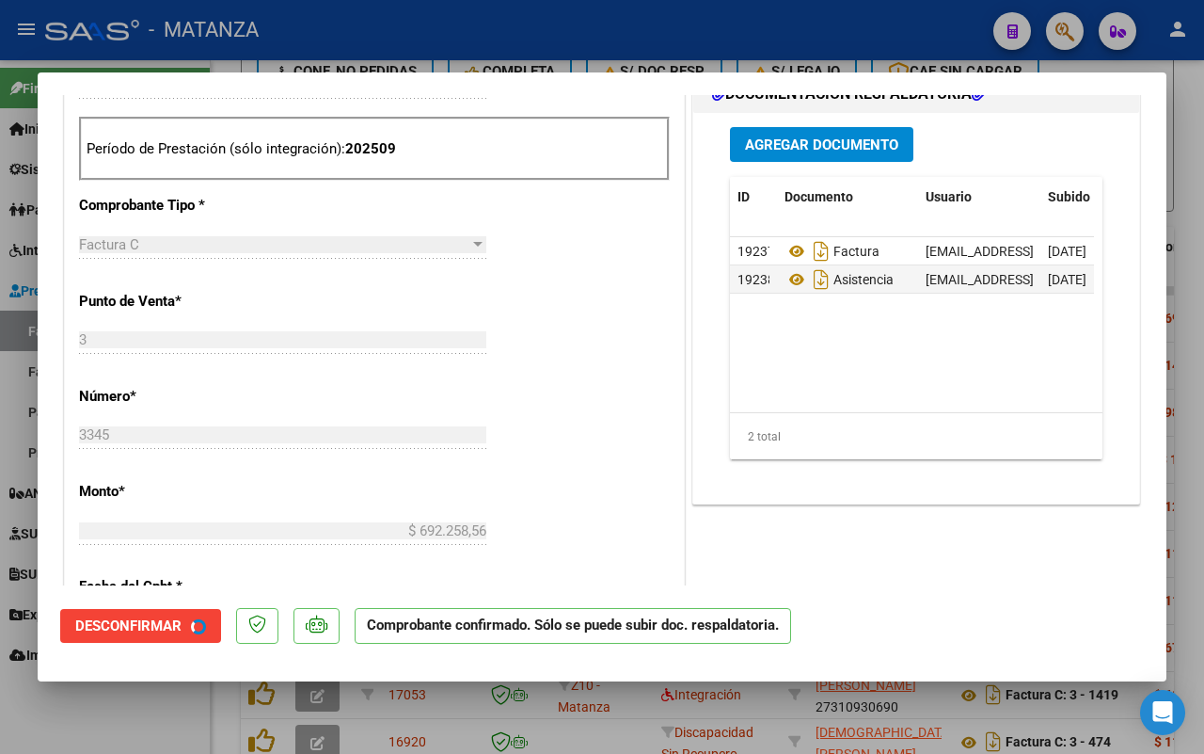
scroll to position [491, 0]
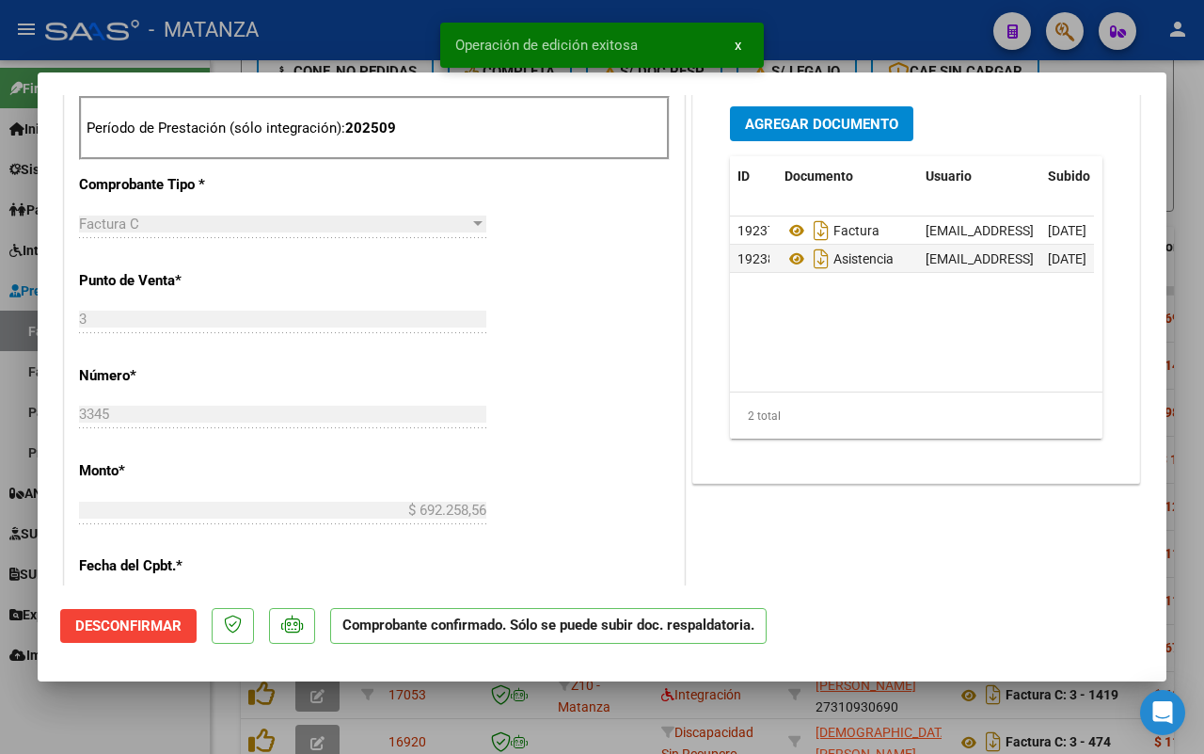
click at [122, 725] on div at bounding box center [602, 377] width 1204 height 754
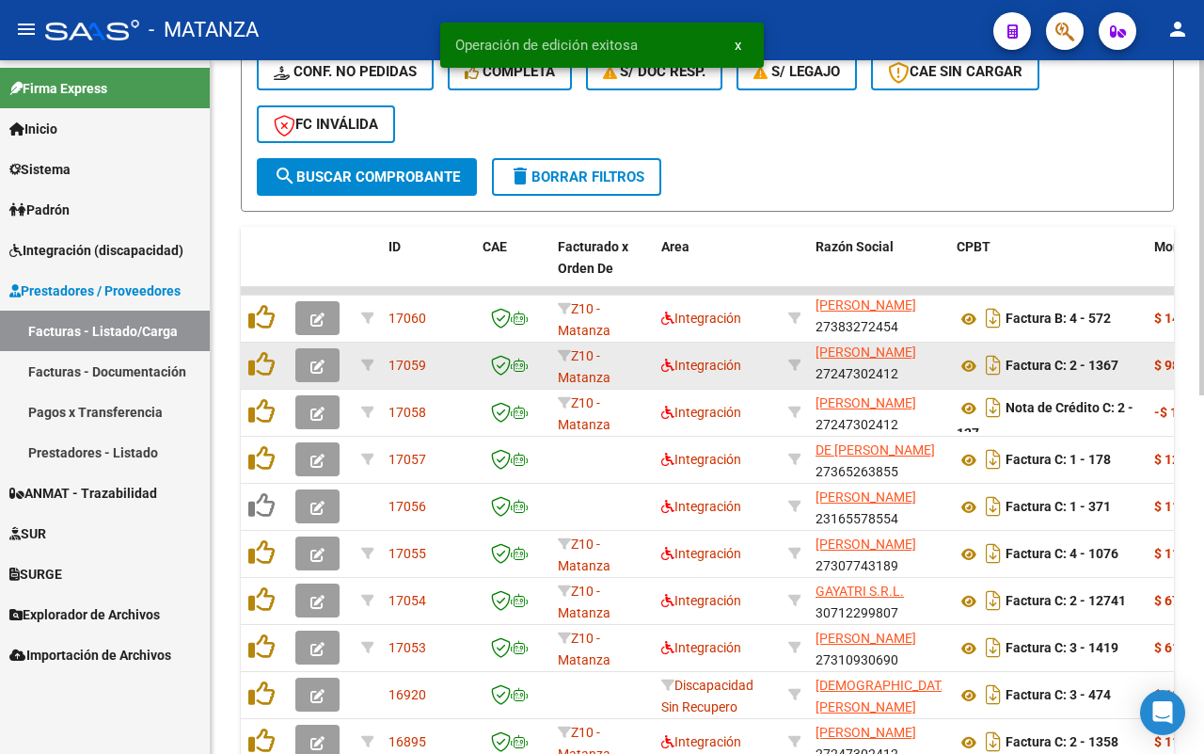
scroll to position [602, 0]
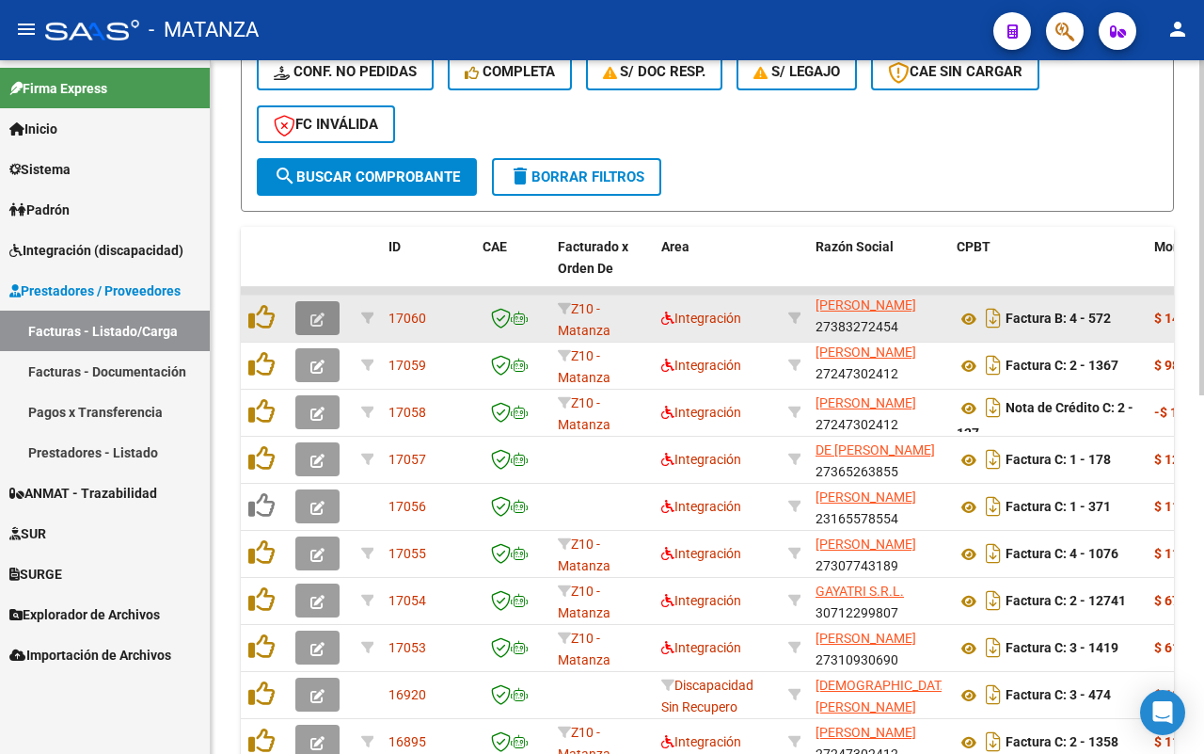
click at [312, 315] on icon "button" at bounding box center [318, 319] width 14 height 14
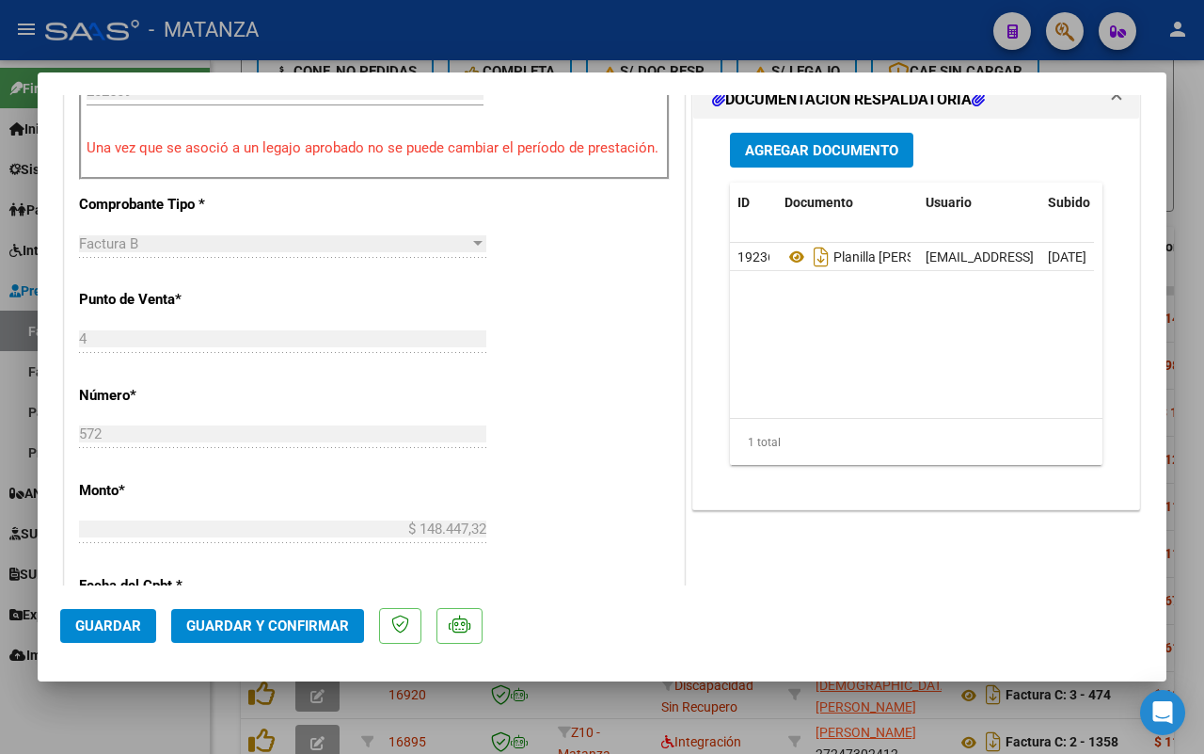
scroll to position [353, 0]
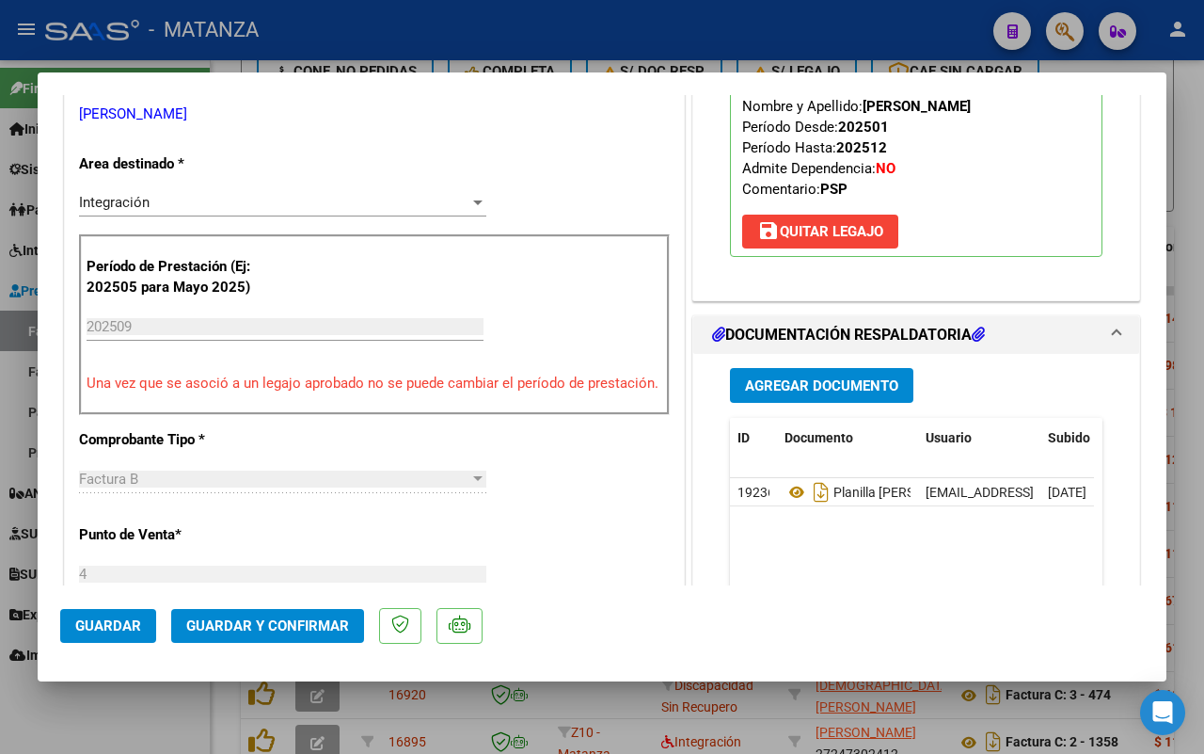
click at [315, 621] on span "Guardar y Confirmar" at bounding box center [267, 625] width 163 height 17
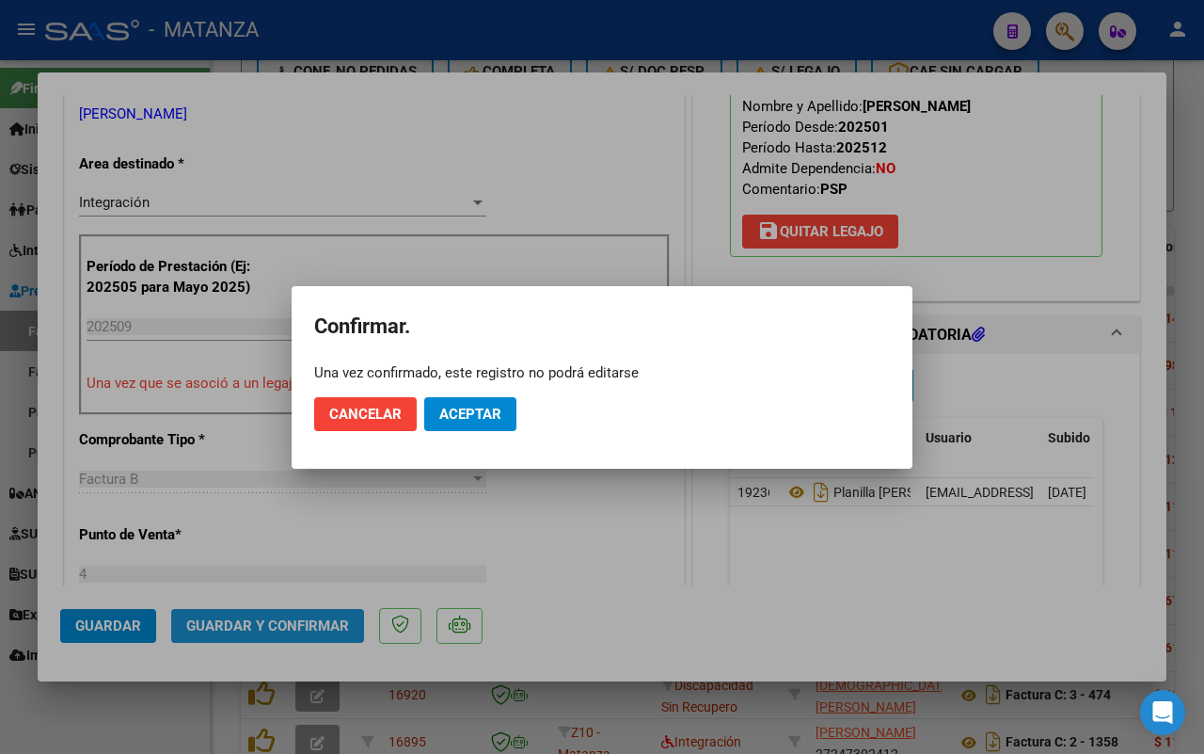
click at [482, 414] on span "Aceptar" at bounding box center [470, 414] width 62 height 17
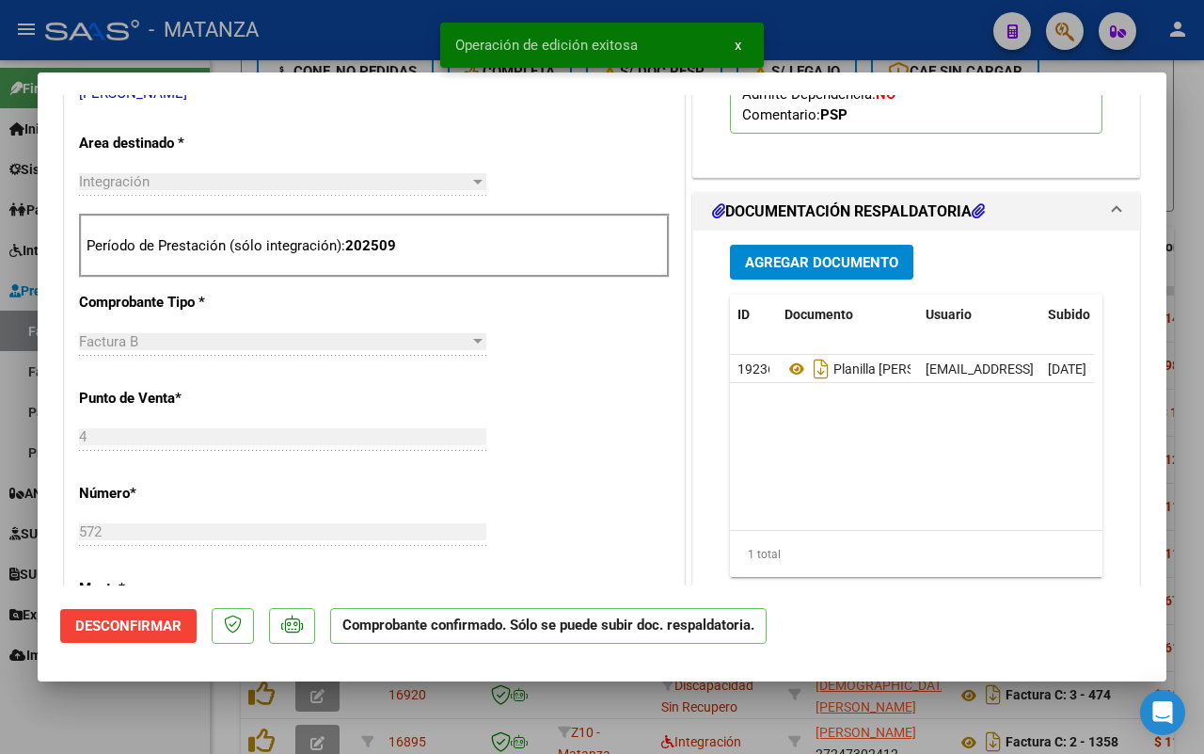
click at [83, 703] on div at bounding box center [602, 377] width 1204 height 754
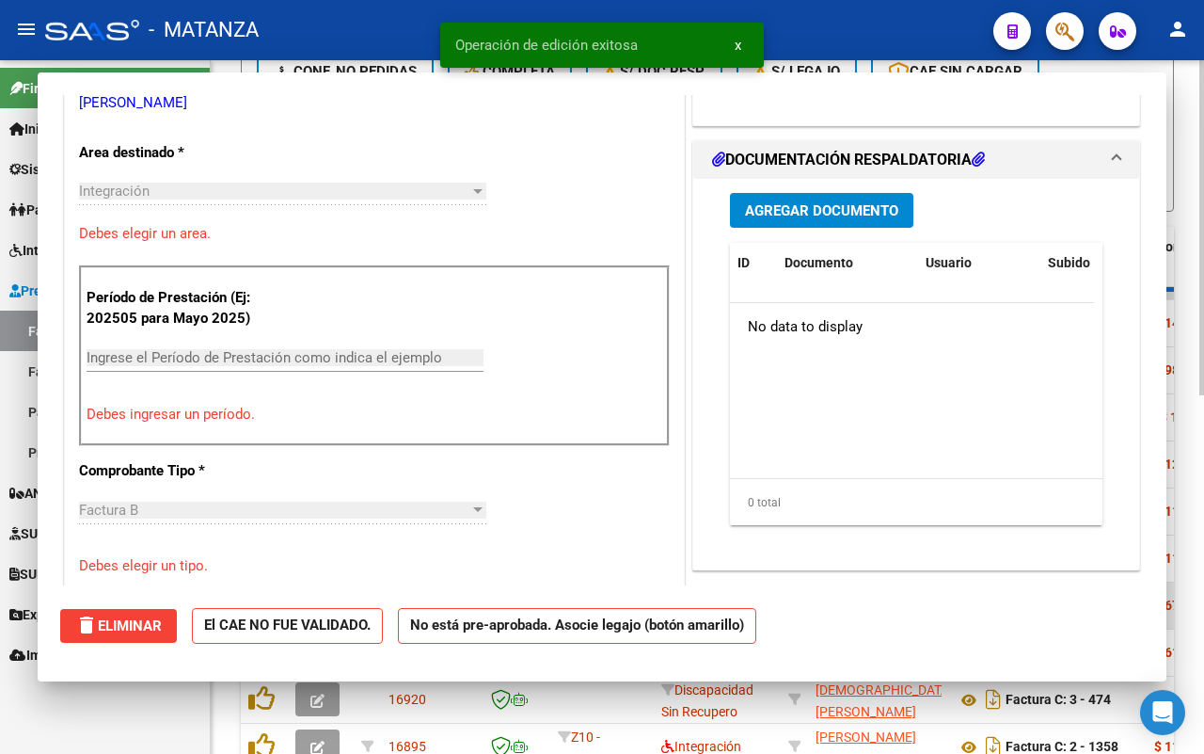
type input "$ 0,00"
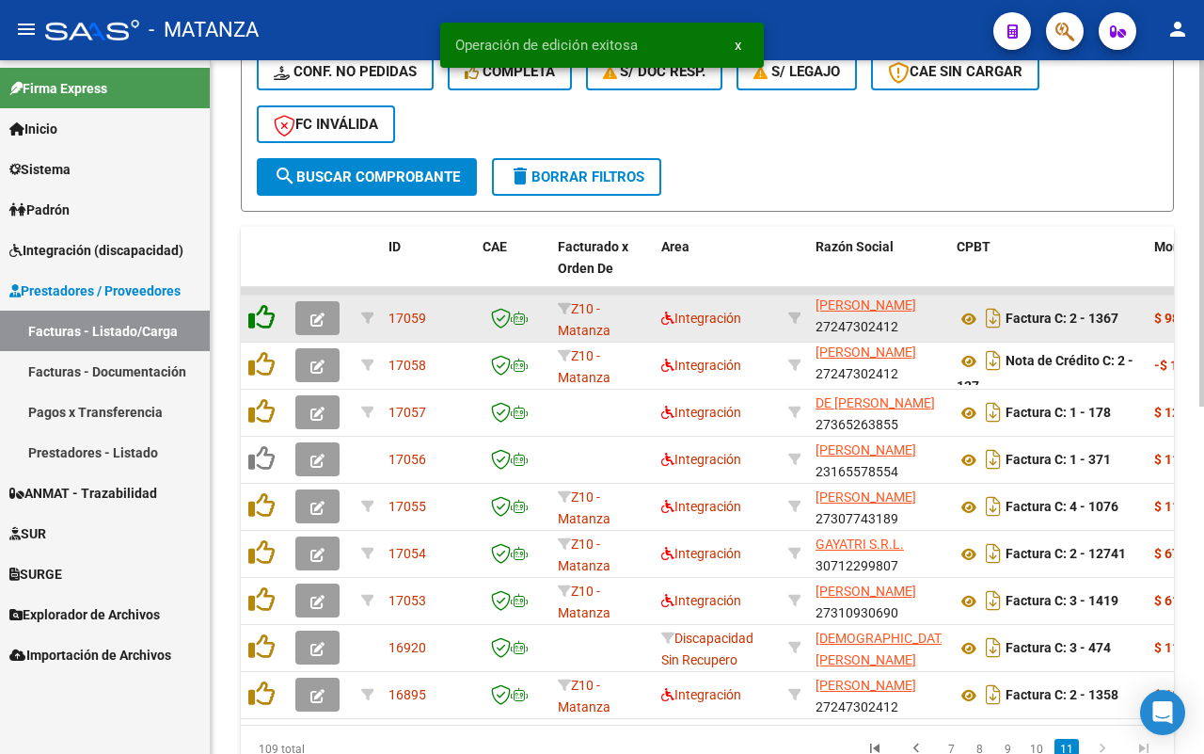
scroll to position [602, 0]
click at [311, 312] on icon "button" at bounding box center [318, 319] width 14 height 14
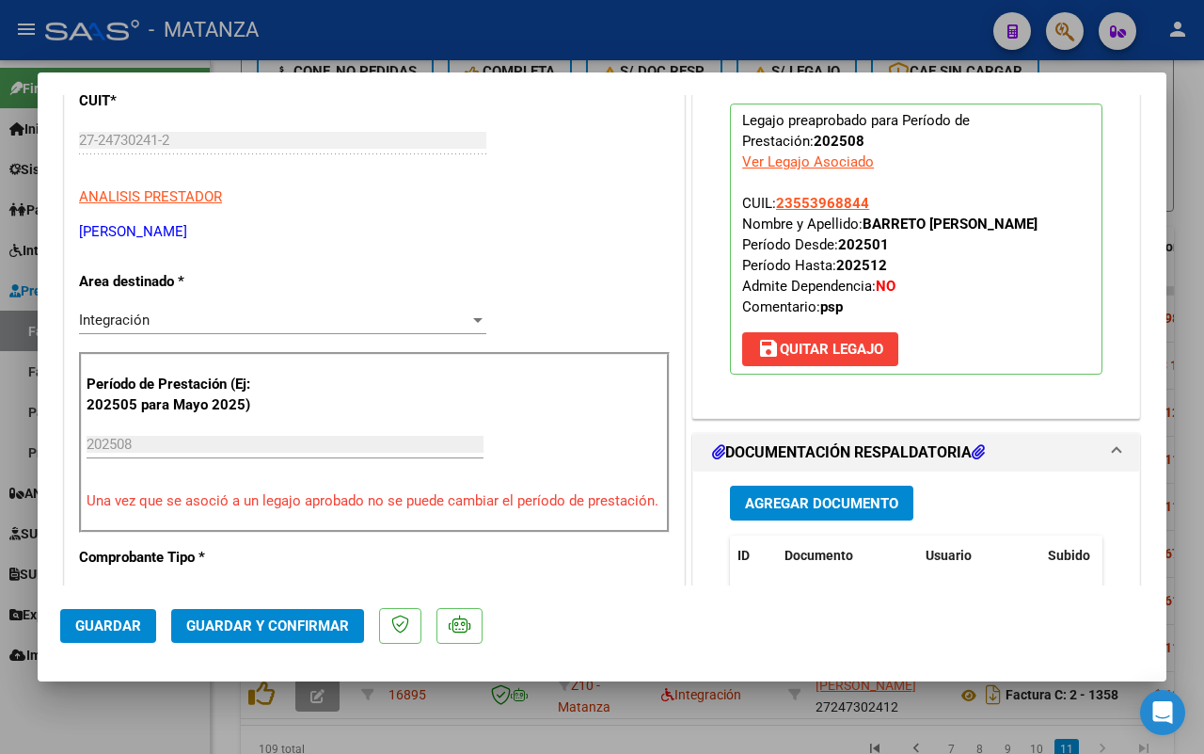
scroll to position [0, 0]
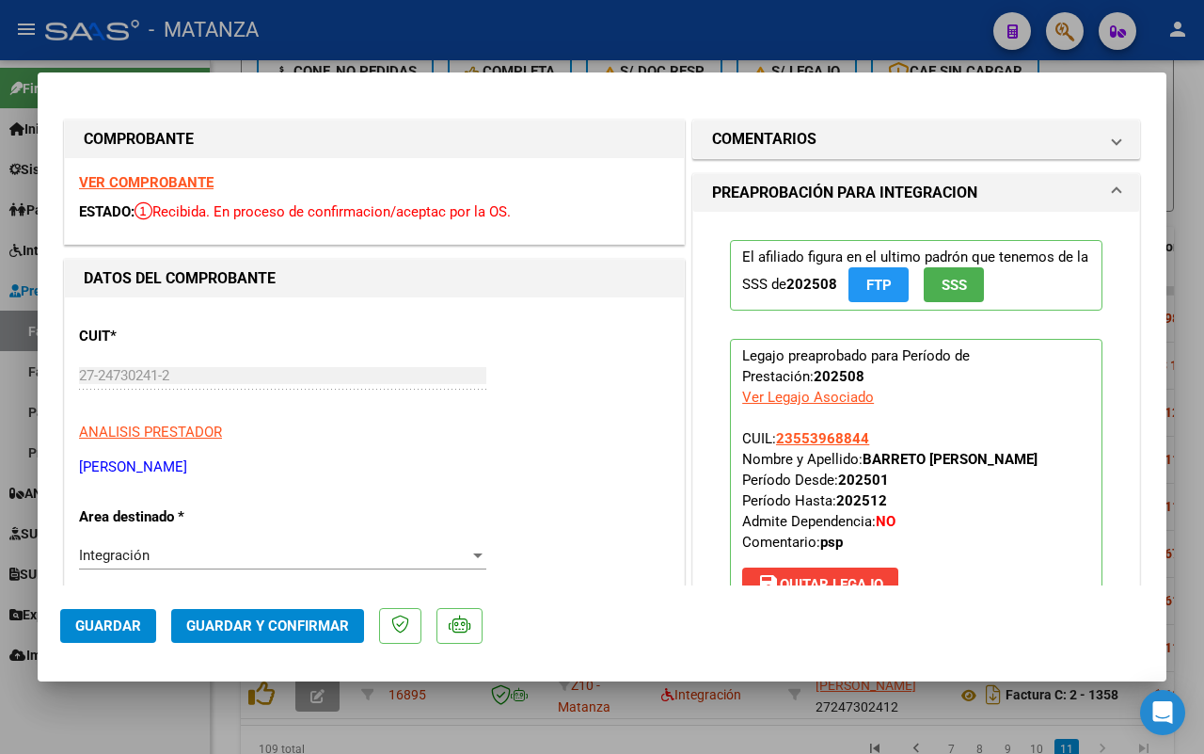
click at [142, 176] on strong "VER COMPROBANTE" at bounding box center [146, 182] width 135 height 17
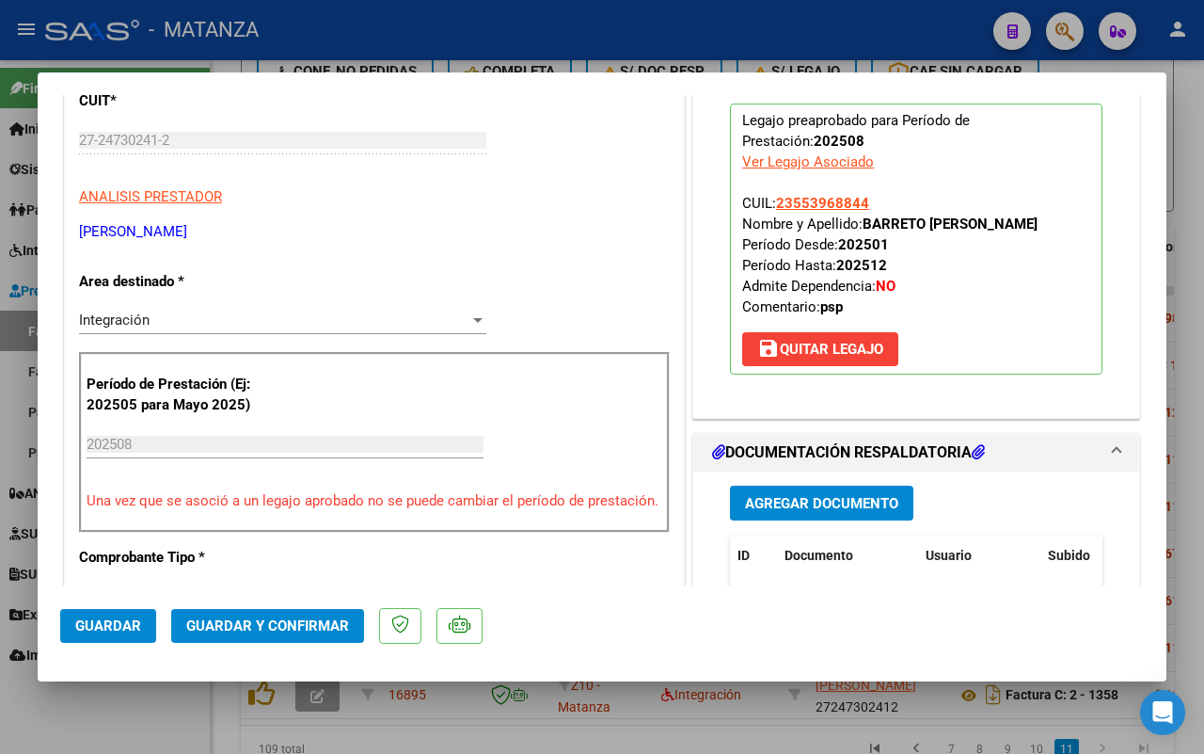
scroll to position [470, 0]
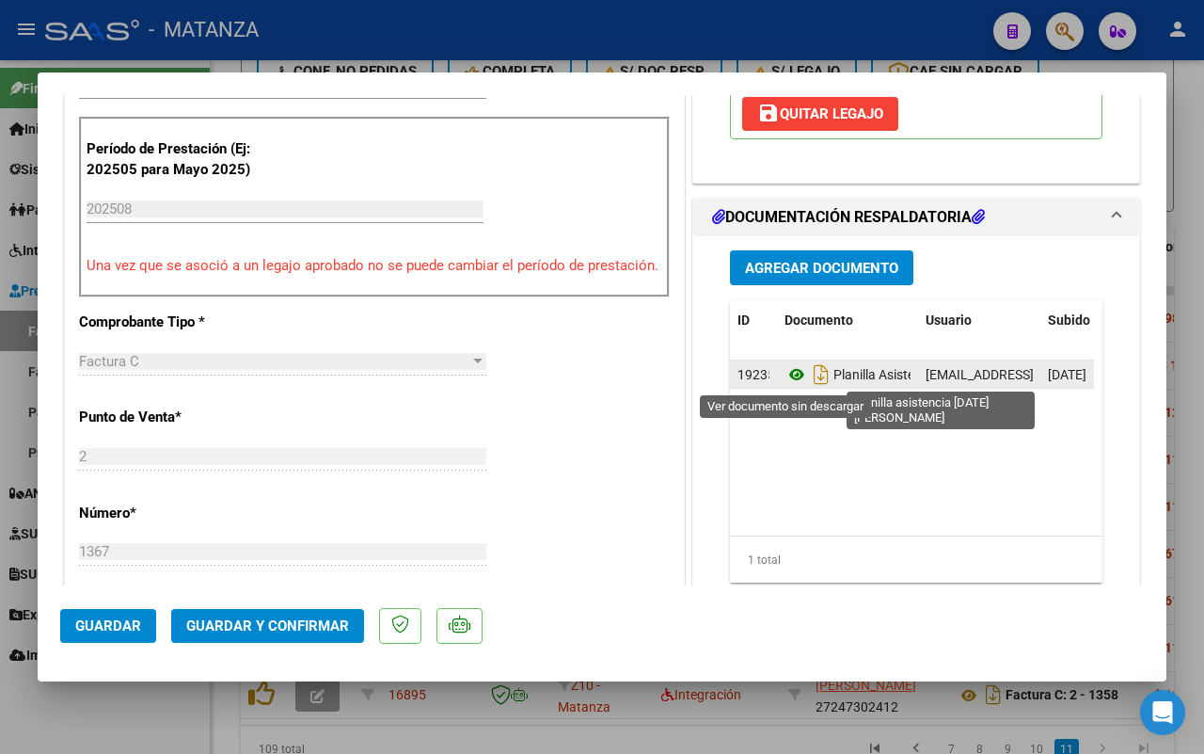
click at [785, 369] on icon at bounding box center [797, 374] width 24 height 23
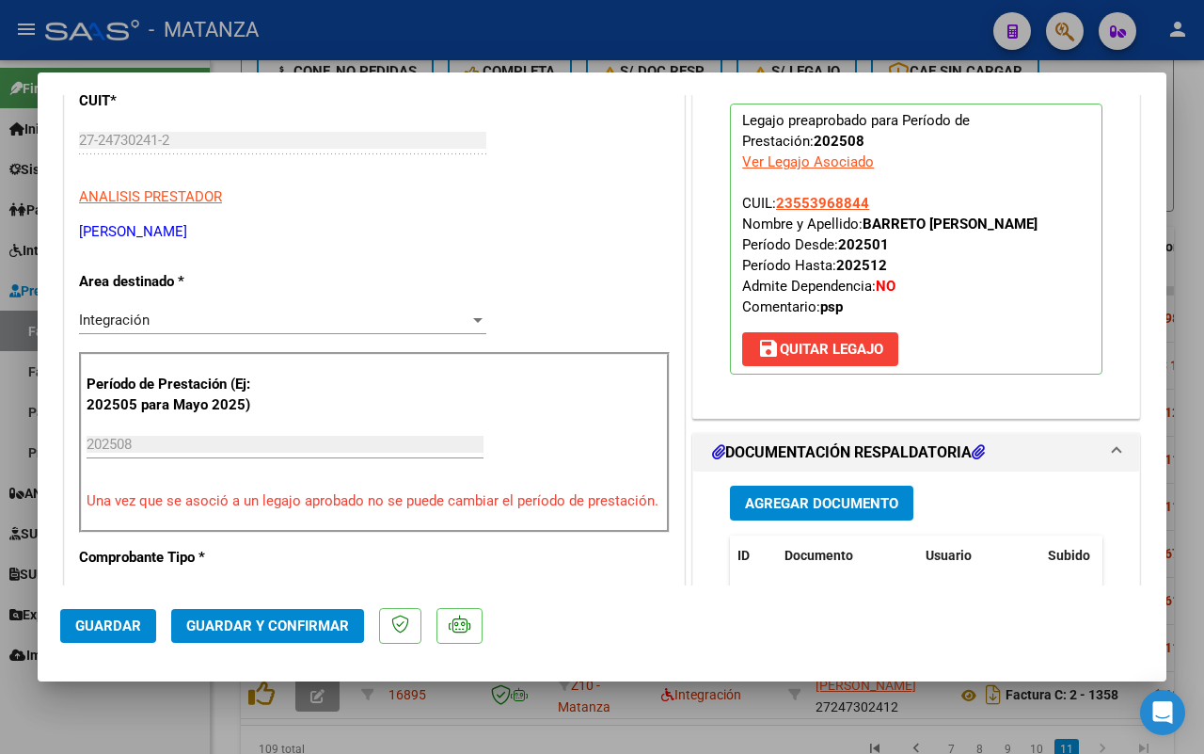
scroll to position [0, 0]
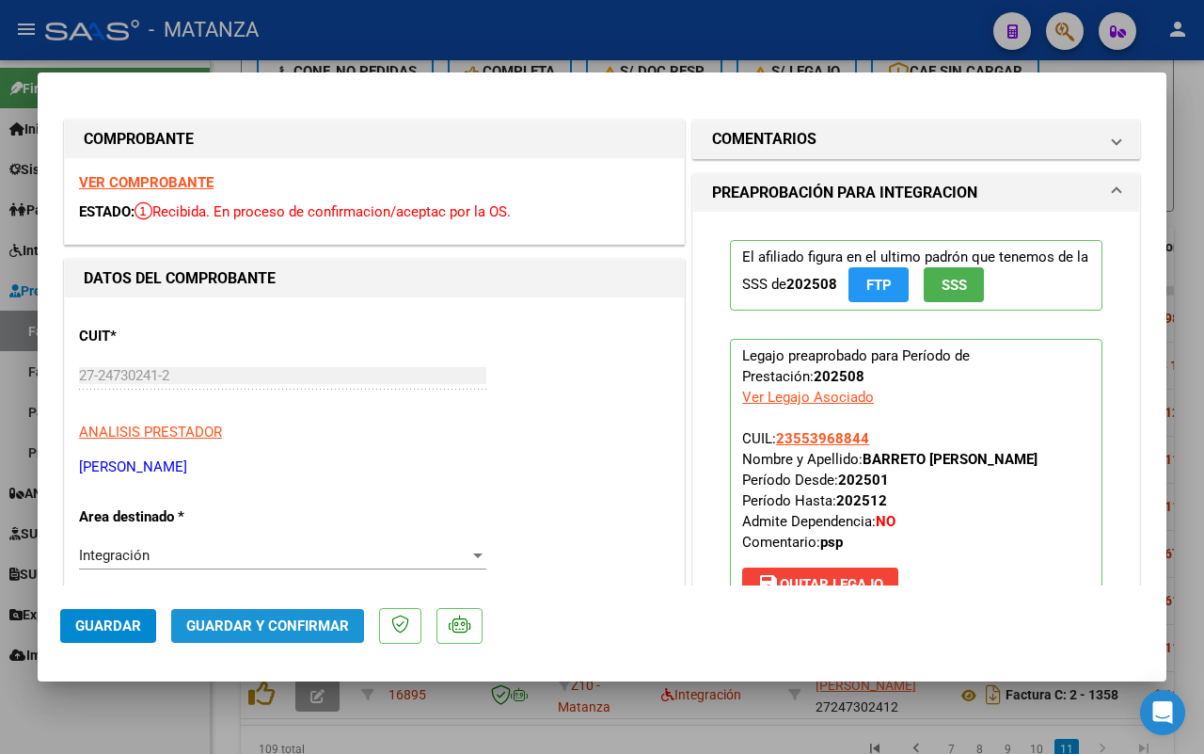
click at [302, 626] on span "Guardar y Confirmar" at bounding box center [267, 625] width 163 height 17
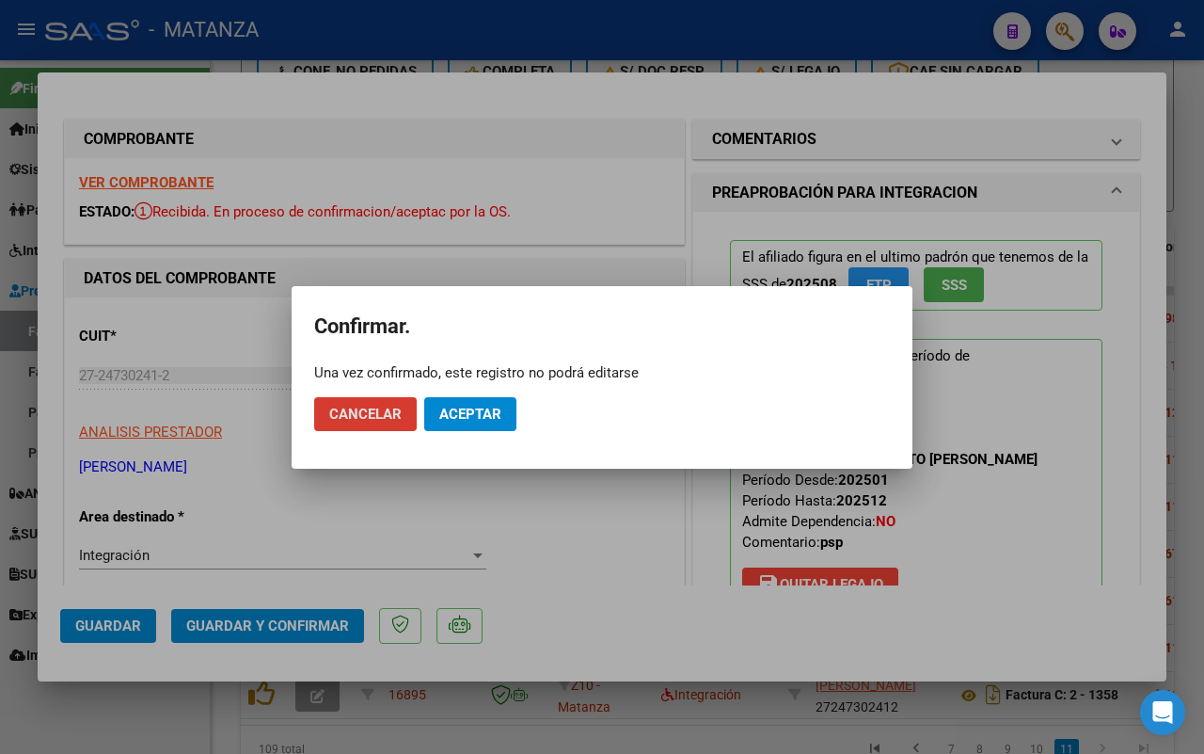
click at [476, 407] on span "Aceptar" at bounding box center [470, 414] width 62 height 17
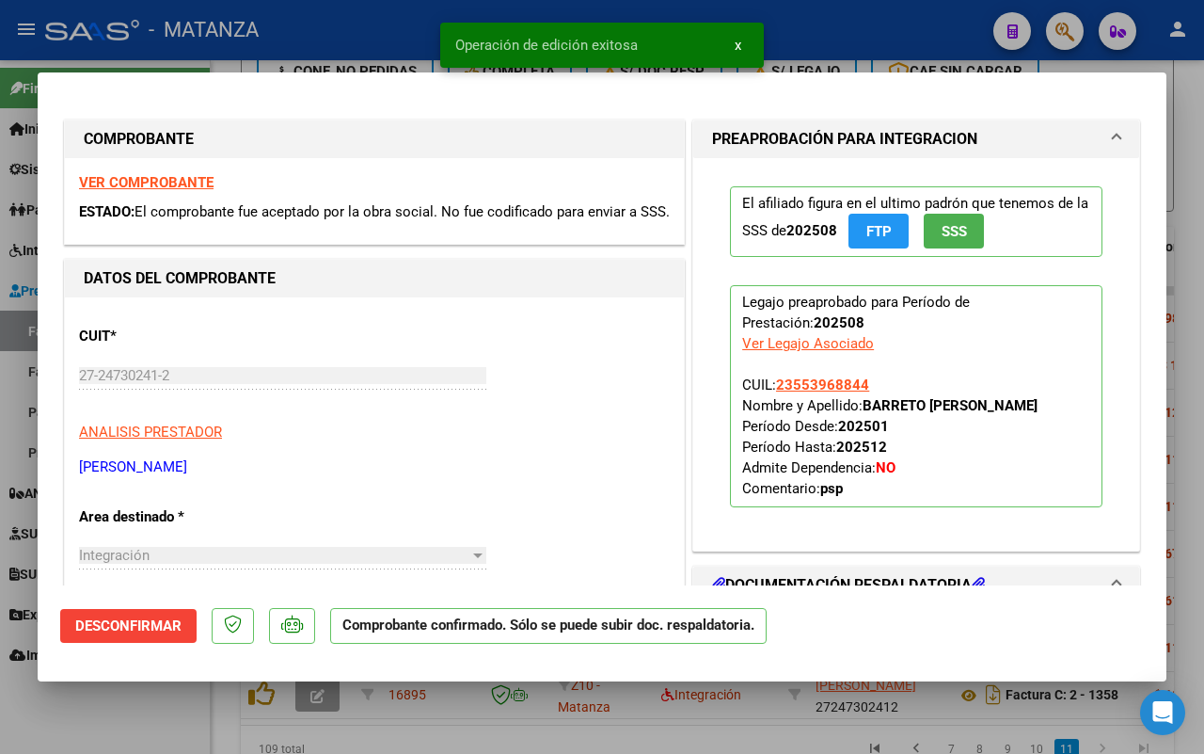
click at [109, 698] on div at bounding box center [602, 377] width 1204 height 754
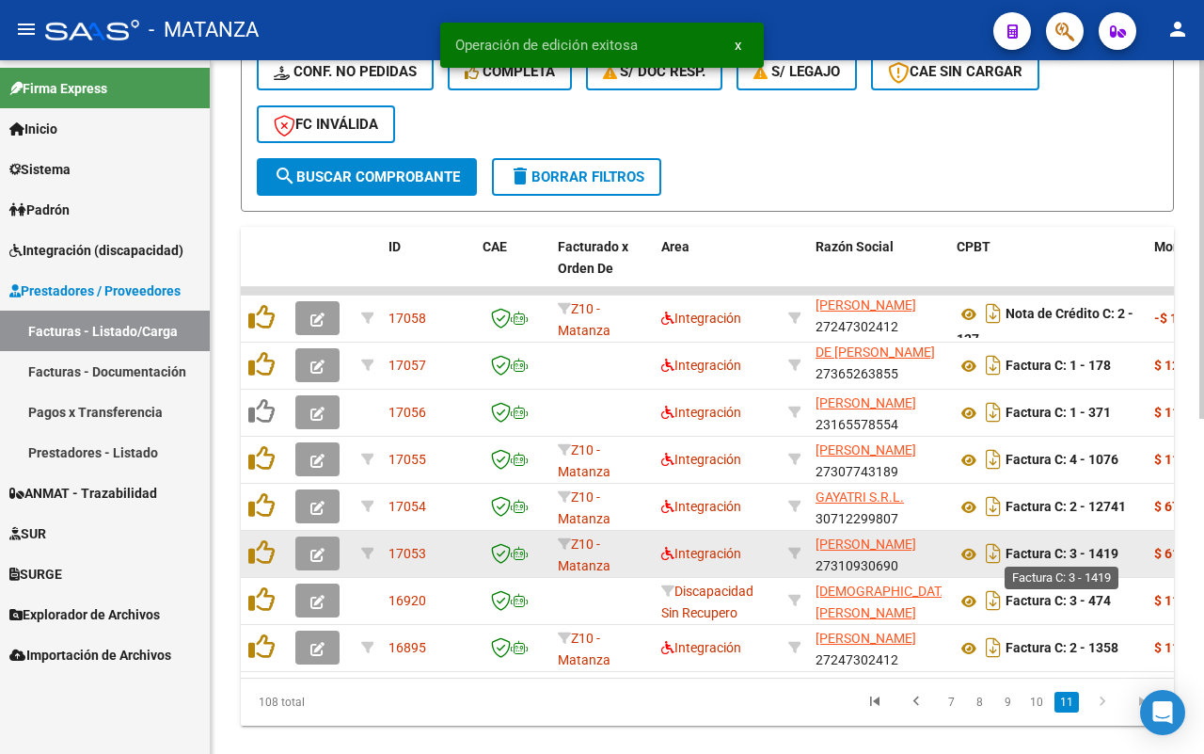
scroll to position [2, 0]
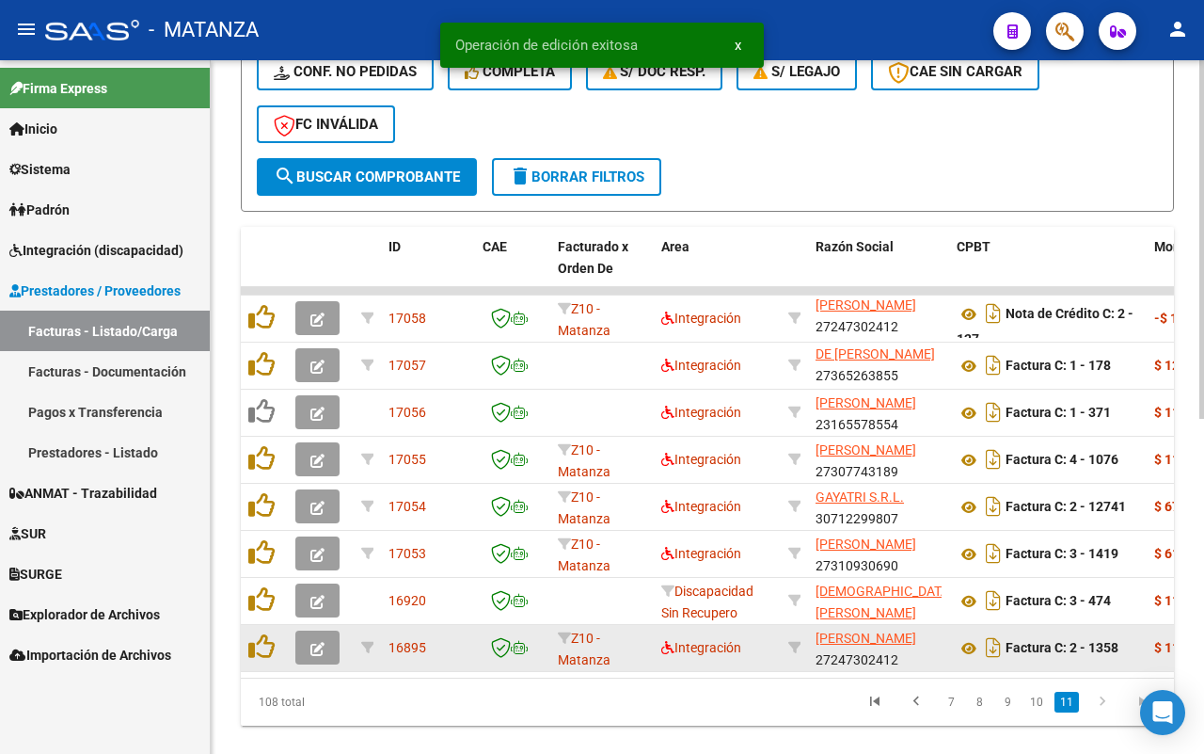
click at [322, 645] on icon "button" at bounding box center [318, 649] width 14 height 14
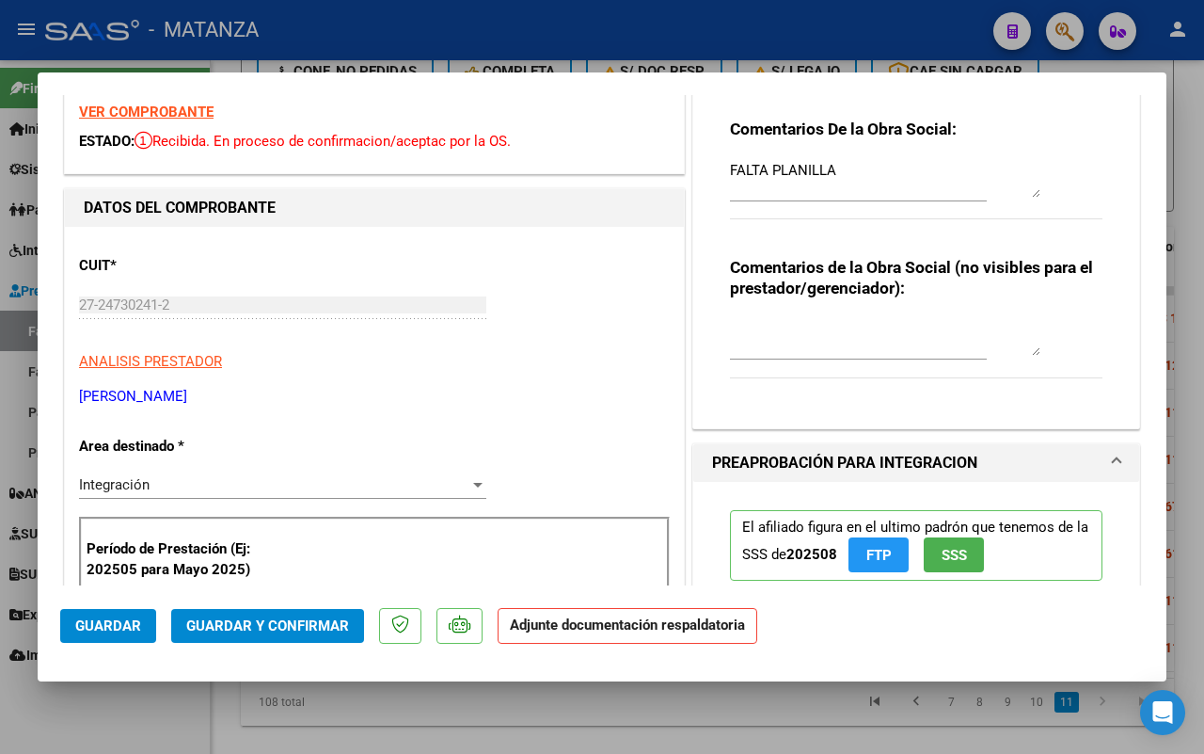
scroll to position [0, 0]
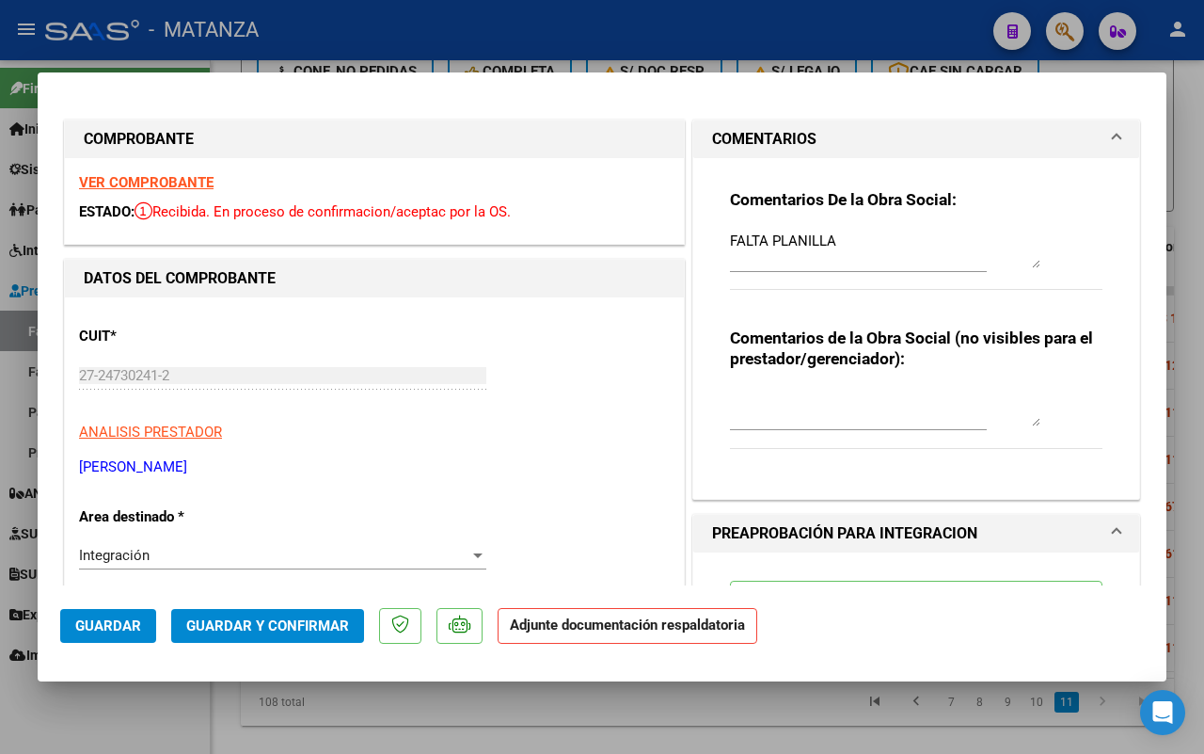
click at [176, 182] on strong "VER COMPROBANTE" at bounding box center [146, 182] width 135 height 17
click at [840, 238] on textarea "FALTA PLANILLA" at bounding box center [885, 250] width 311 height 38
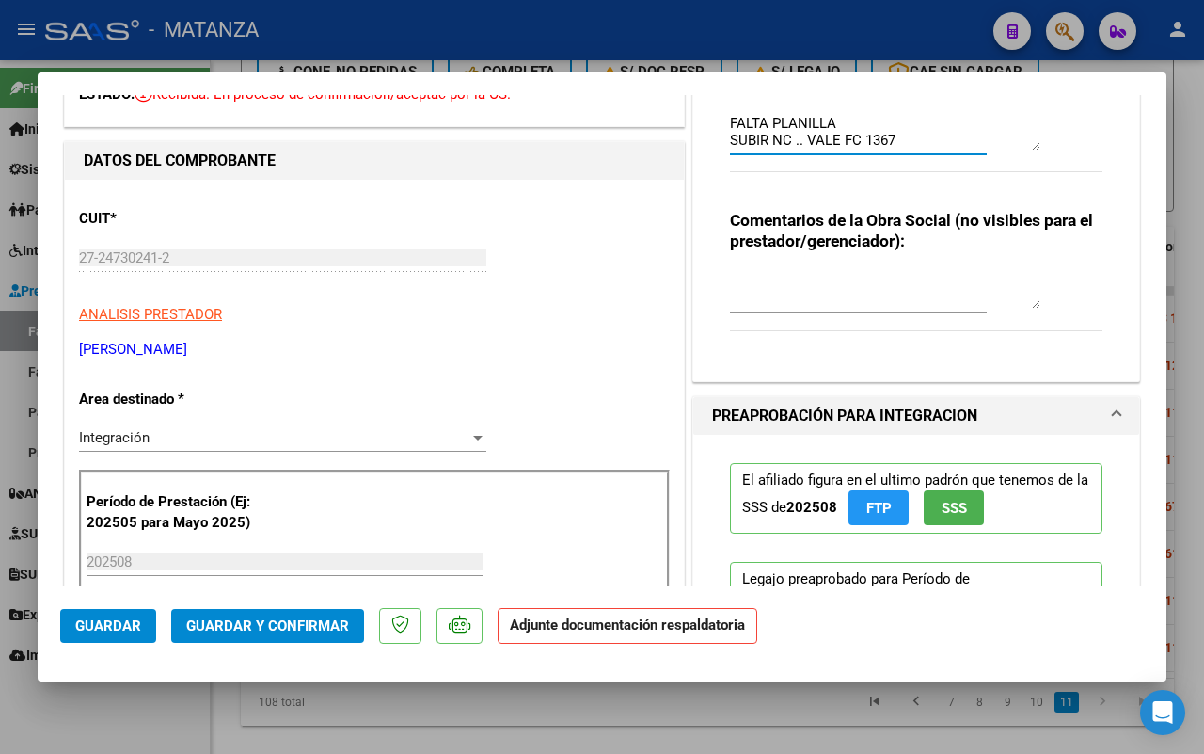
type textarea "FALTA PLANILLA SUBIR NC .. VALE FC 1367"
click at [336, 439] on div "Integración" at bounding box center [274, 437] width 390 height 17
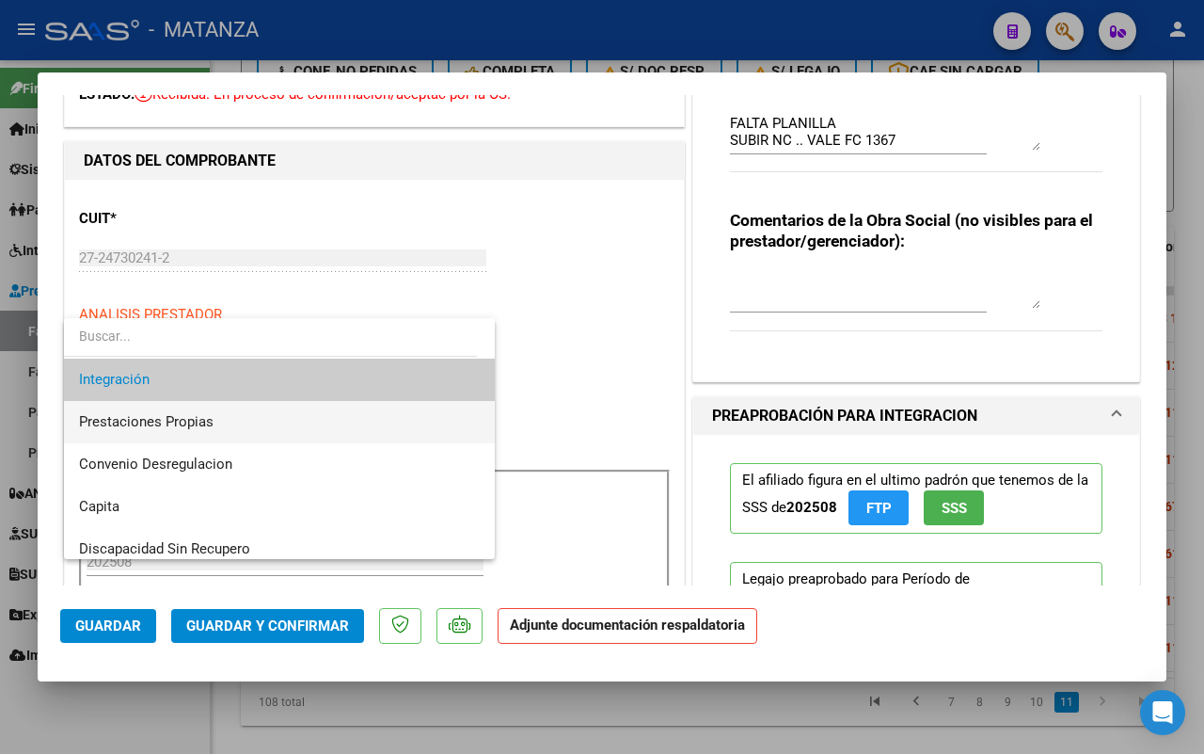
scroll to position [182, 0]
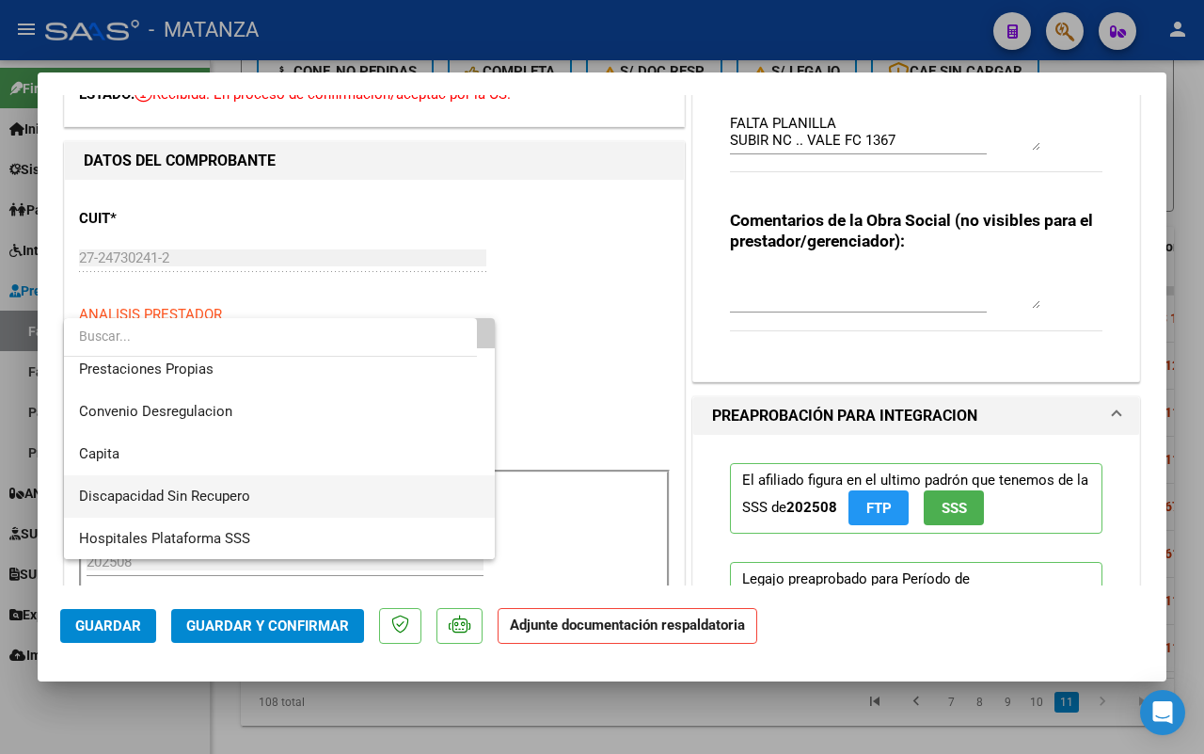
click at [263, 492] on span "Discapacidad Sin Recupero" at bounding box center [279, 496] width 401 height 42
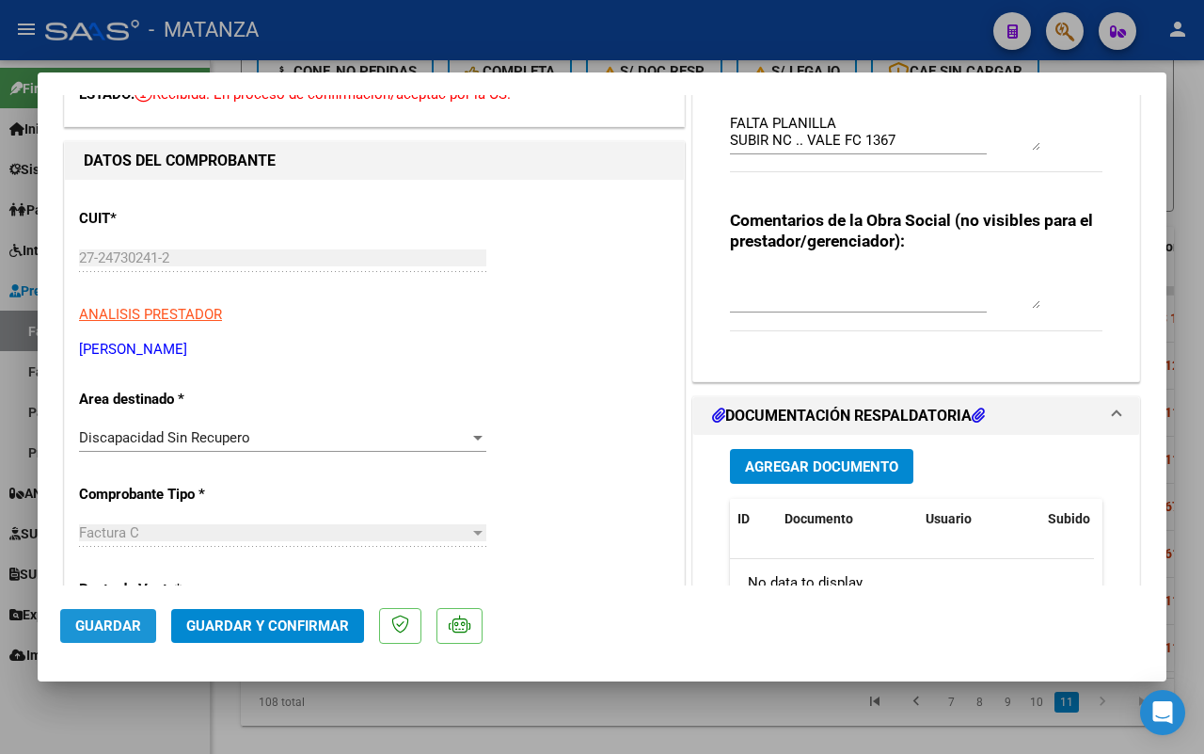
click at [143, 623] on button "Guardar" at bounding box center [108, 626] width 96 height 34
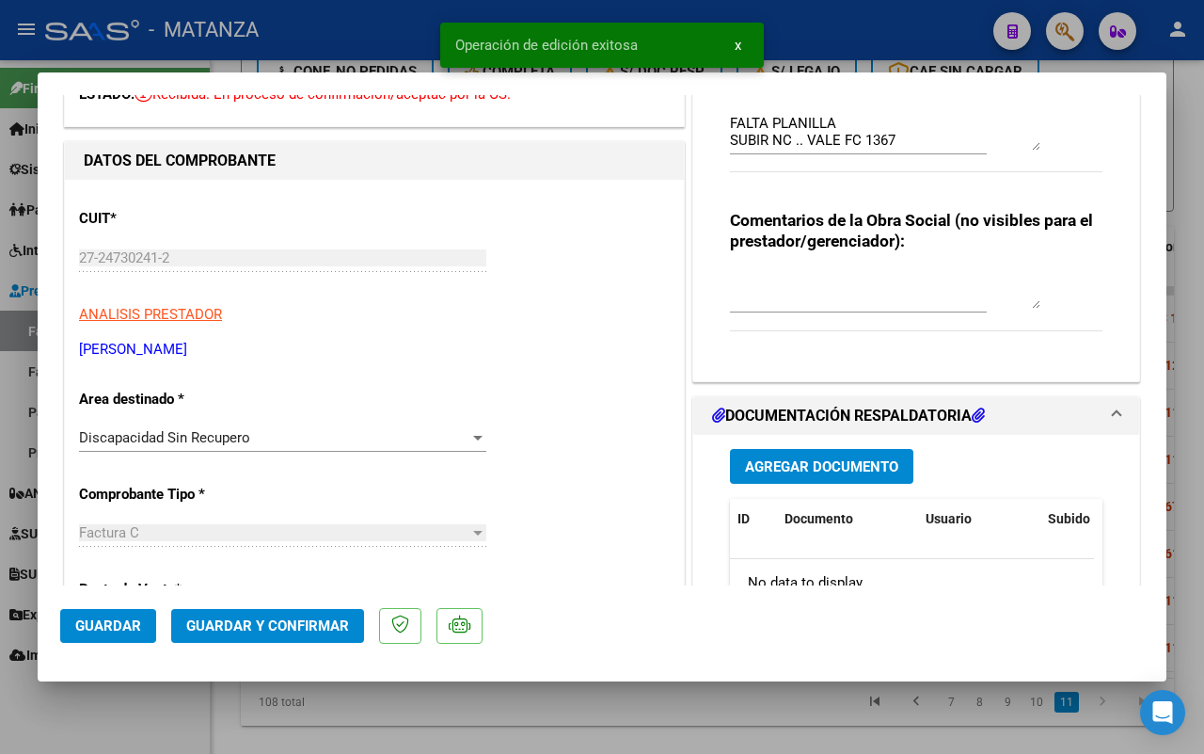
click at [174, 725] on div at bounding box center [602, 377] width 1204 height 754
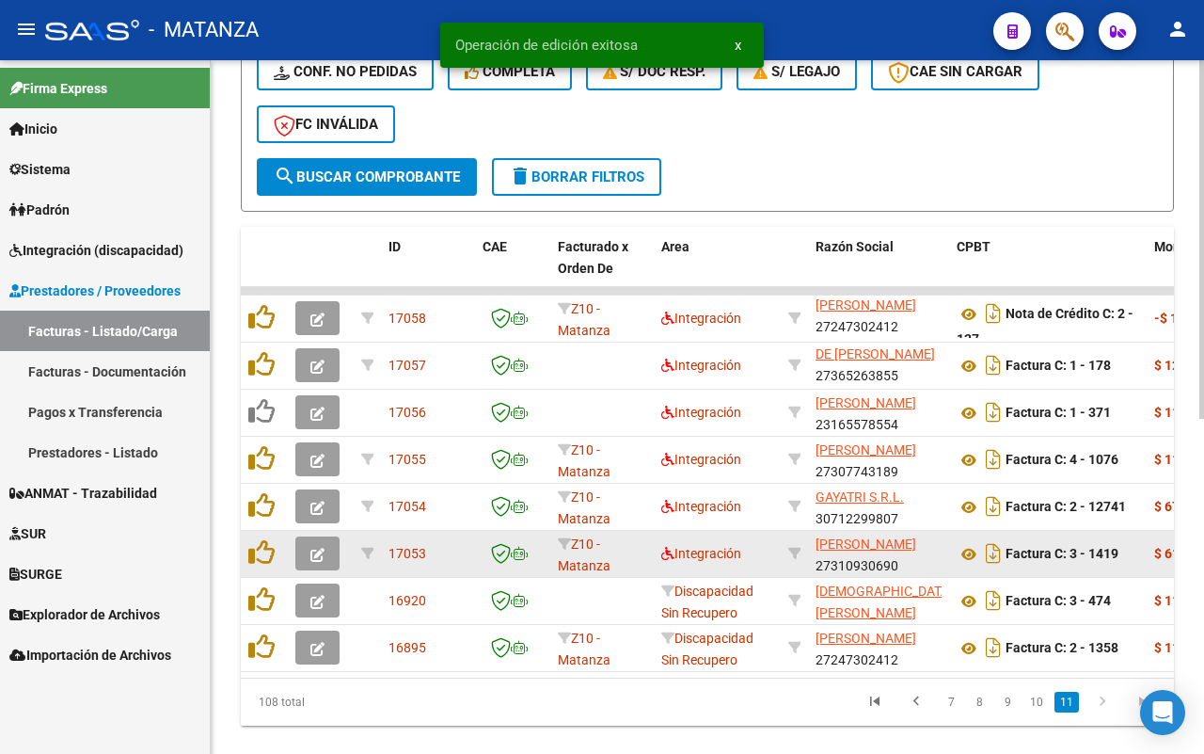
scroll to position [602, 0]
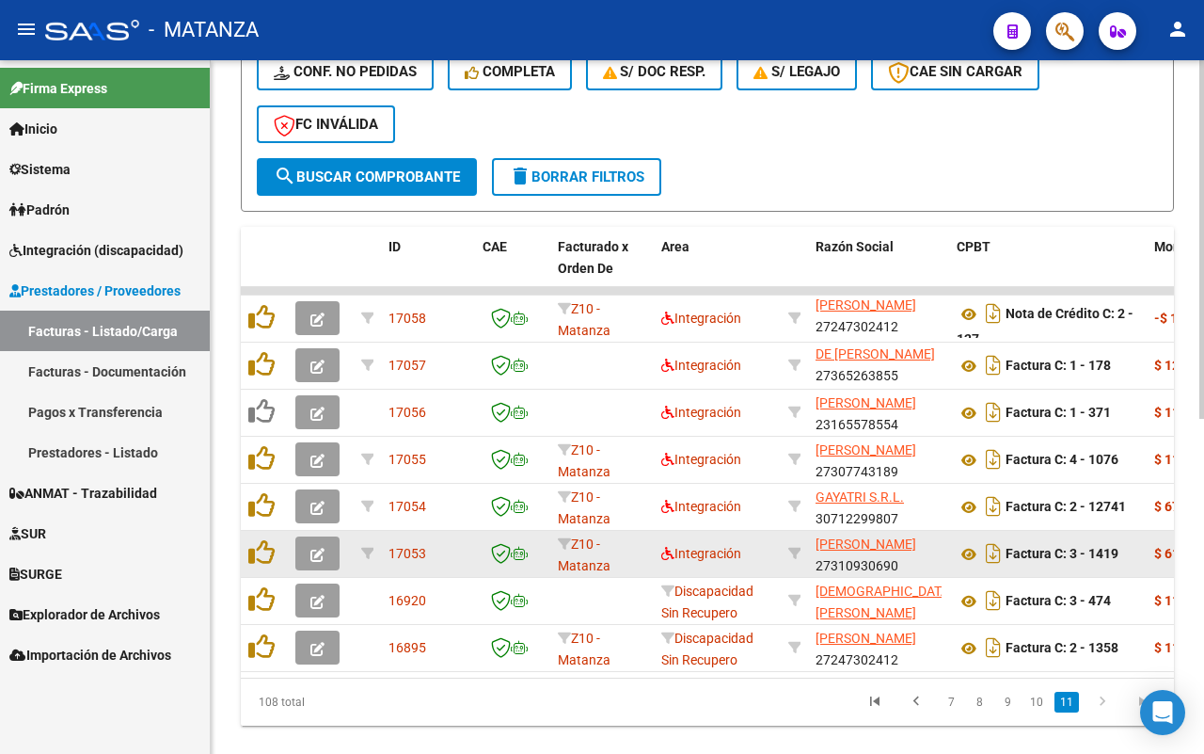
click at [317, 548] on icon "button" at bounding box center [318, 555] width 14 height 14
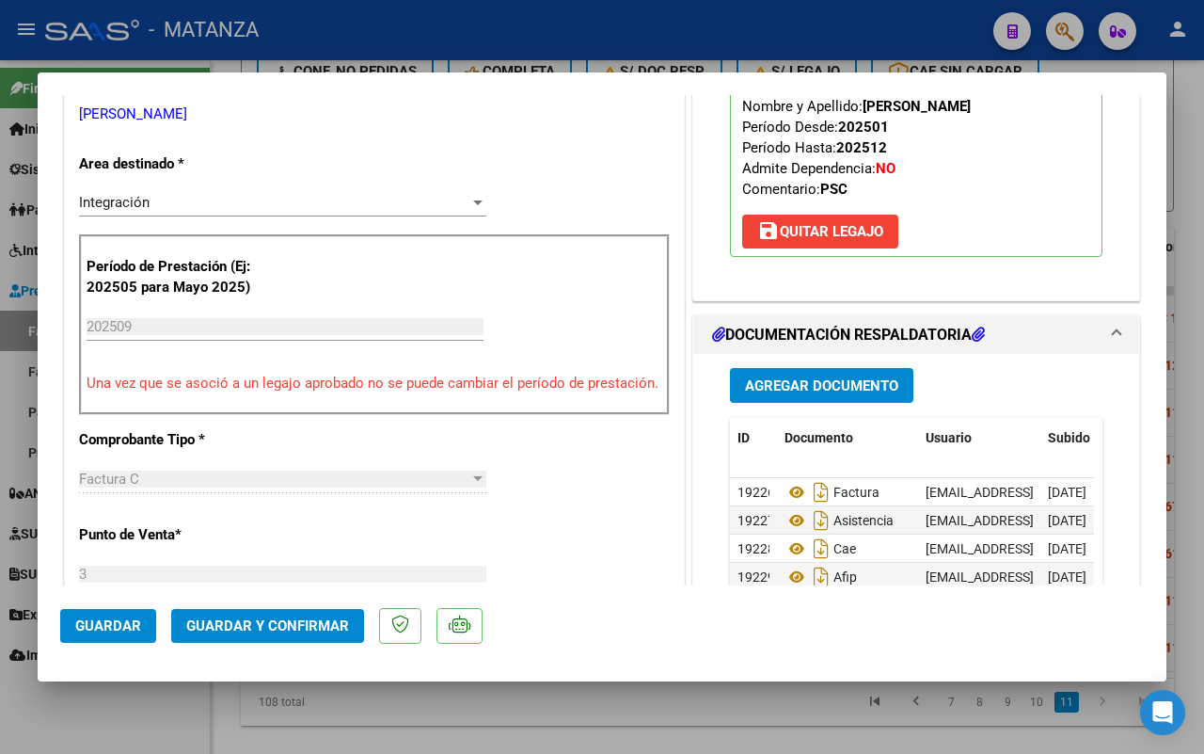
scroll to position [470, 0]
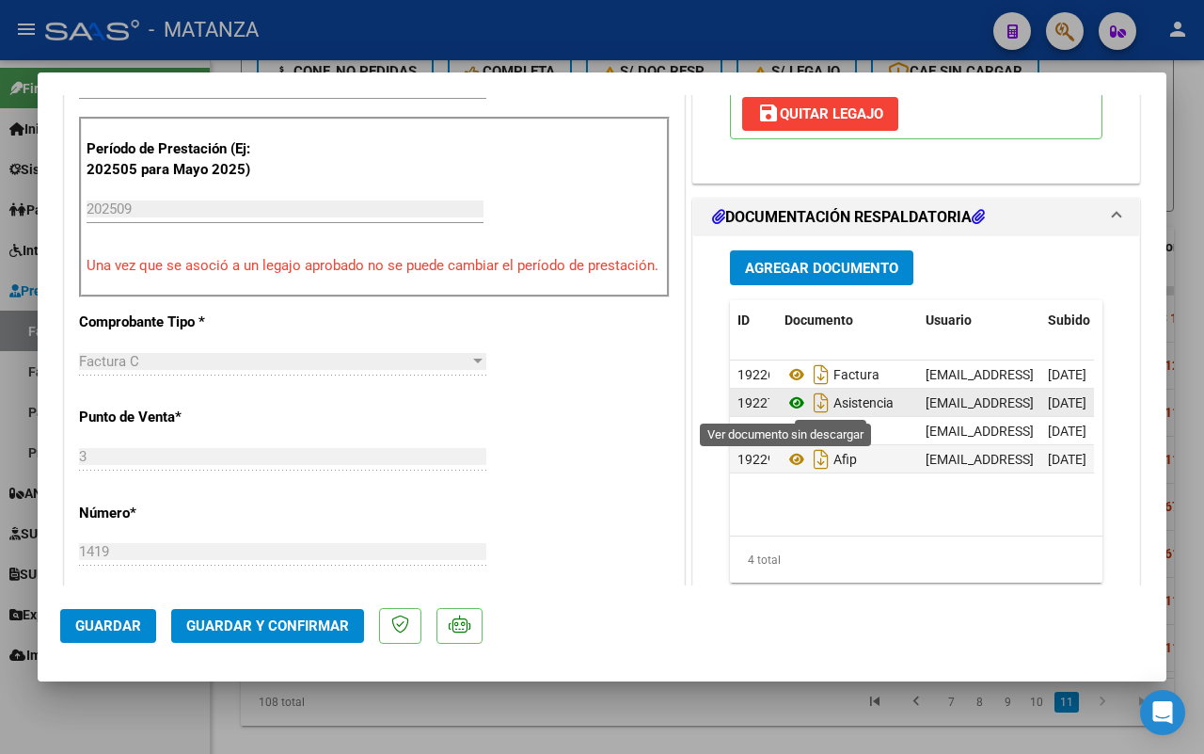
click at [785, 401] on icon at bounding box center [797, 402] width 24 height 23
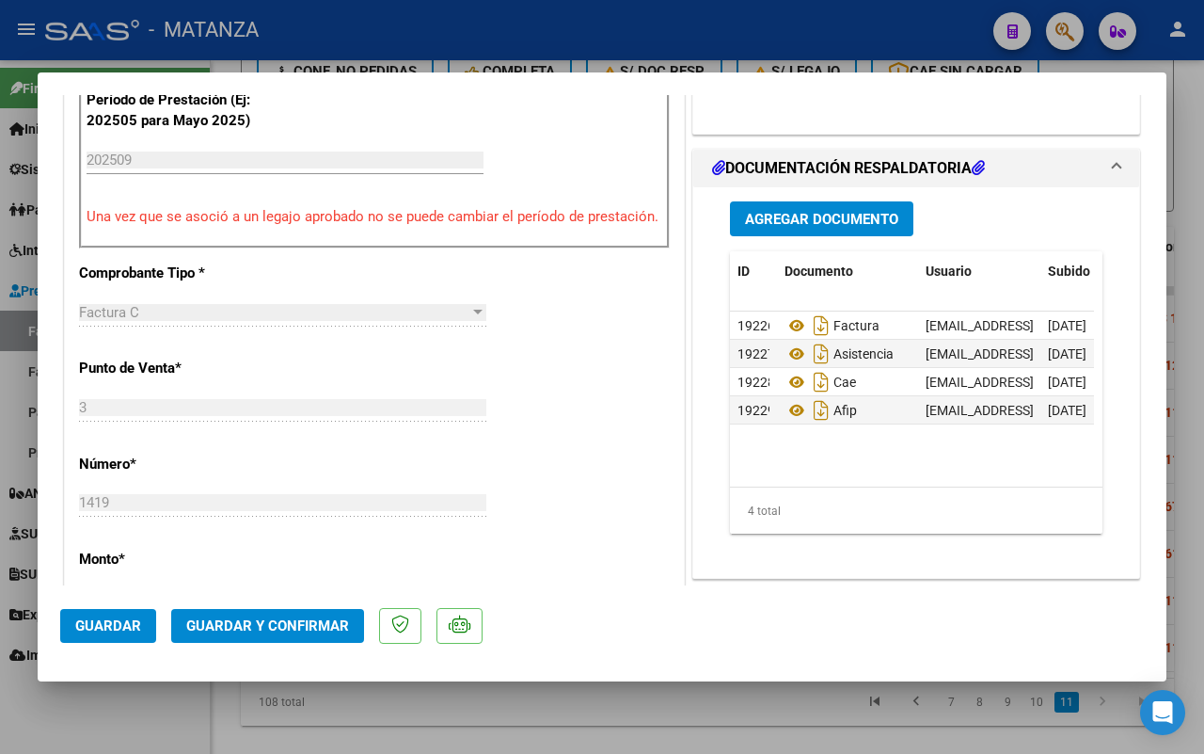
scroll to position [588, 0]
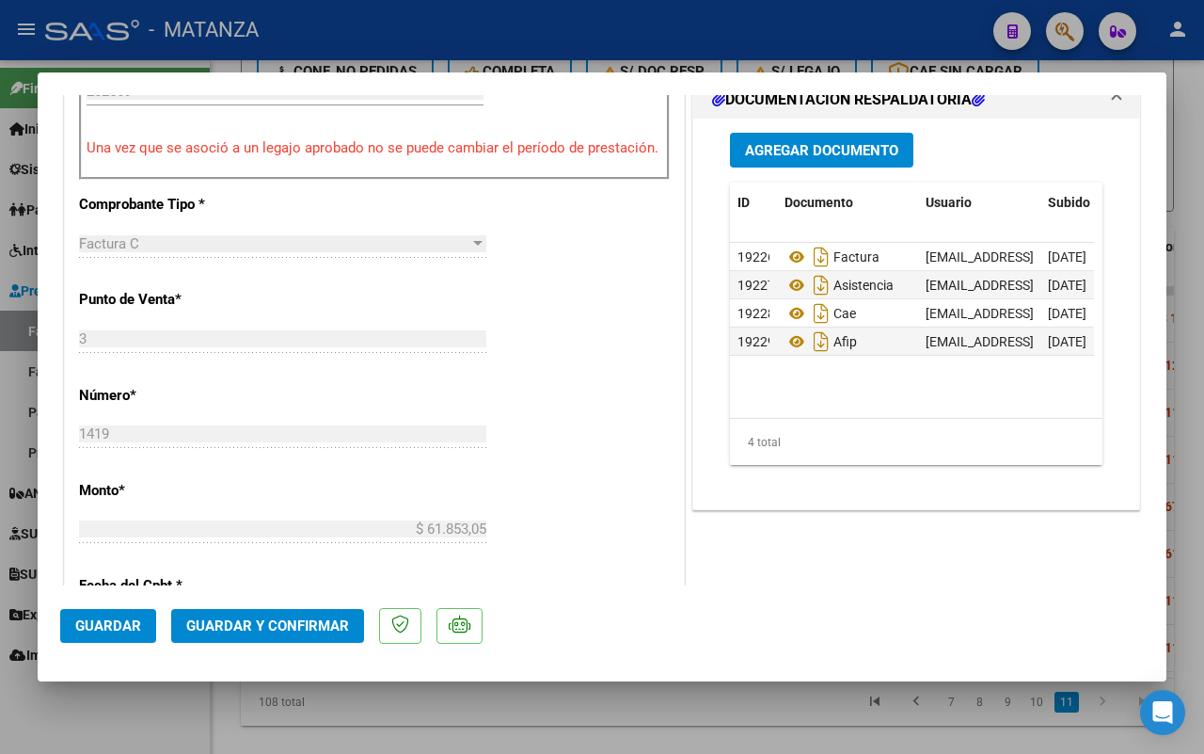
click at [271, 618] on span "Guardar y Confirmar" at bounding box center [267, 625] width 163 height 17
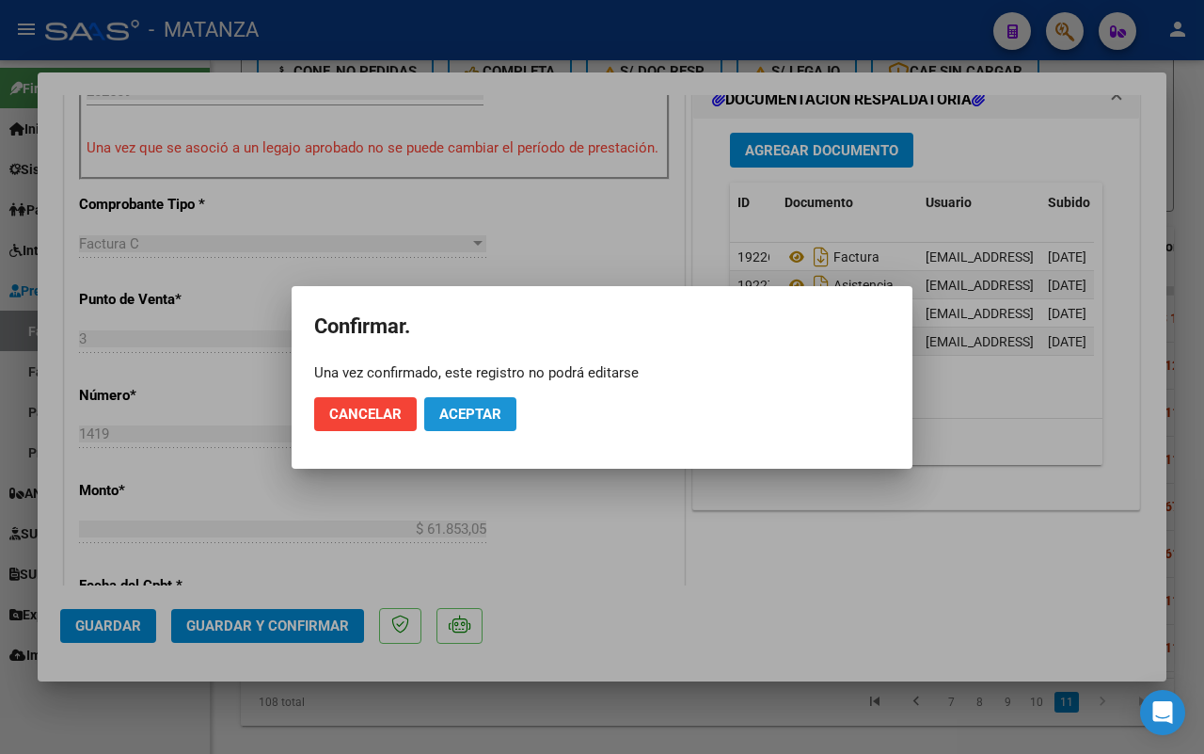
drag, startPoint x: 489, startPoint y: 406, endPoint x: 862, endPoint y: 2, distance: 550.0
click at [489, 406] on span "Aceptar" at bounding box center [470, 414] width 62 height 17
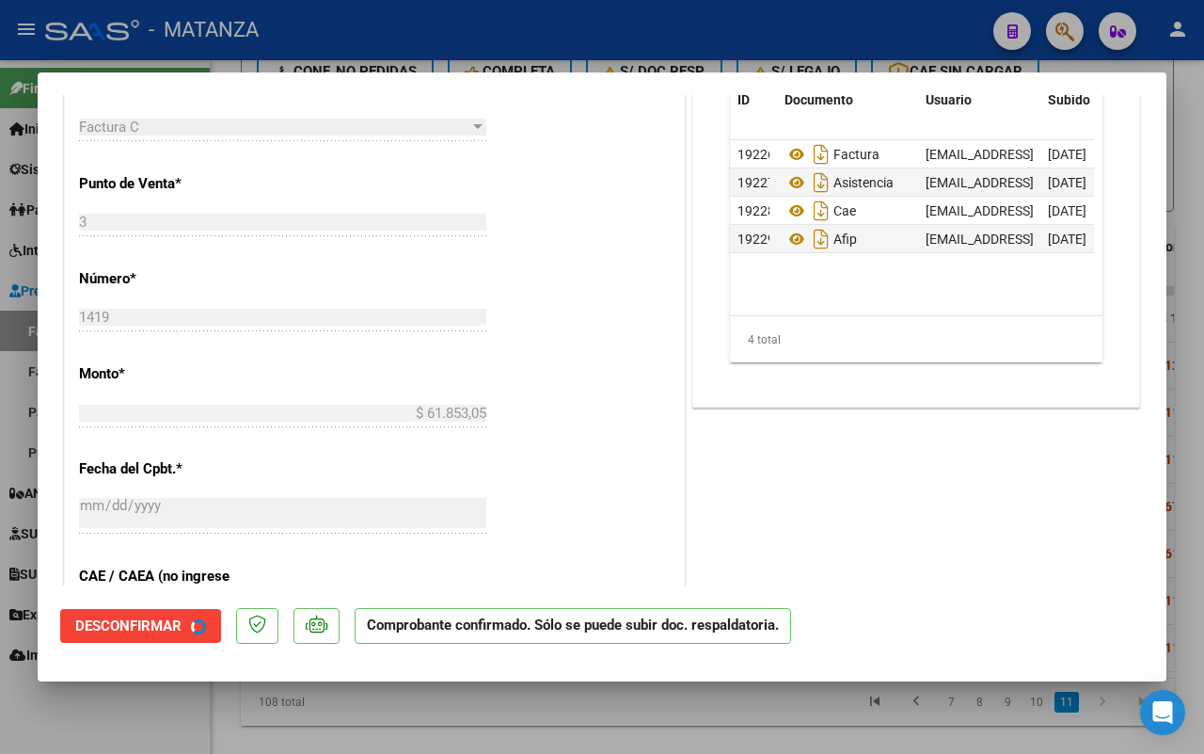
scroll to position [609, 0]
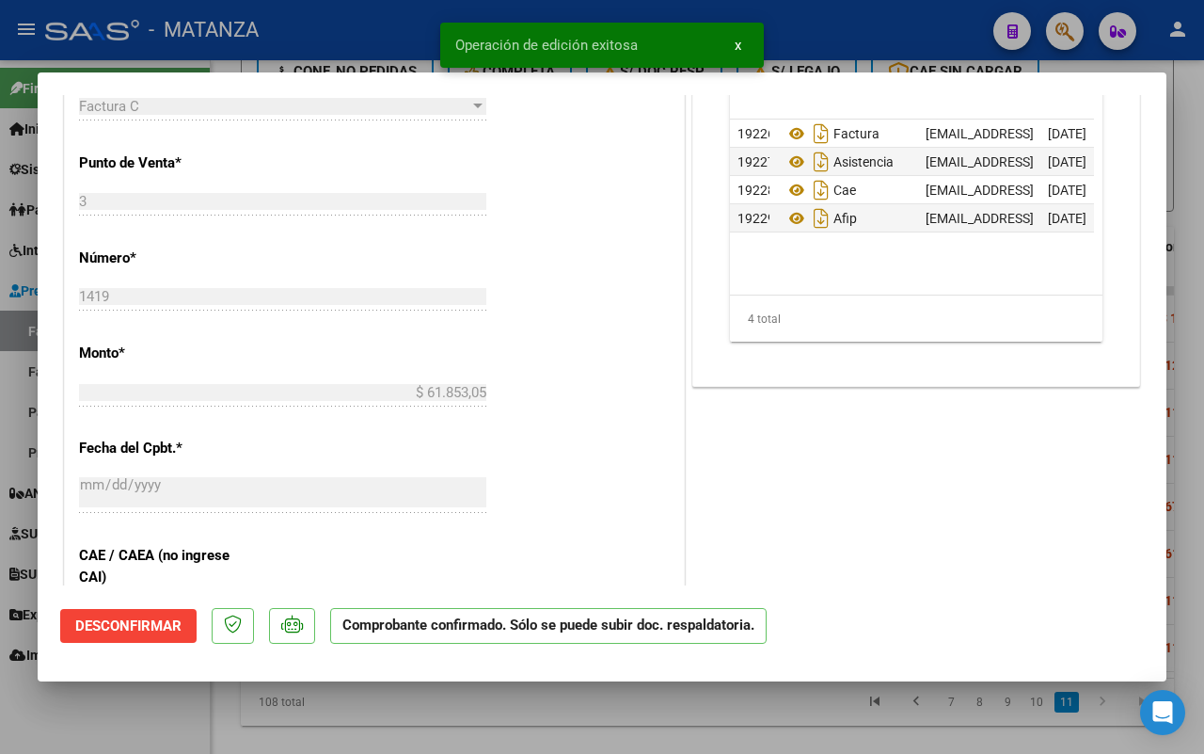
click at [169, 725] on div at bounding box center [602, 377] width 1204 height 754
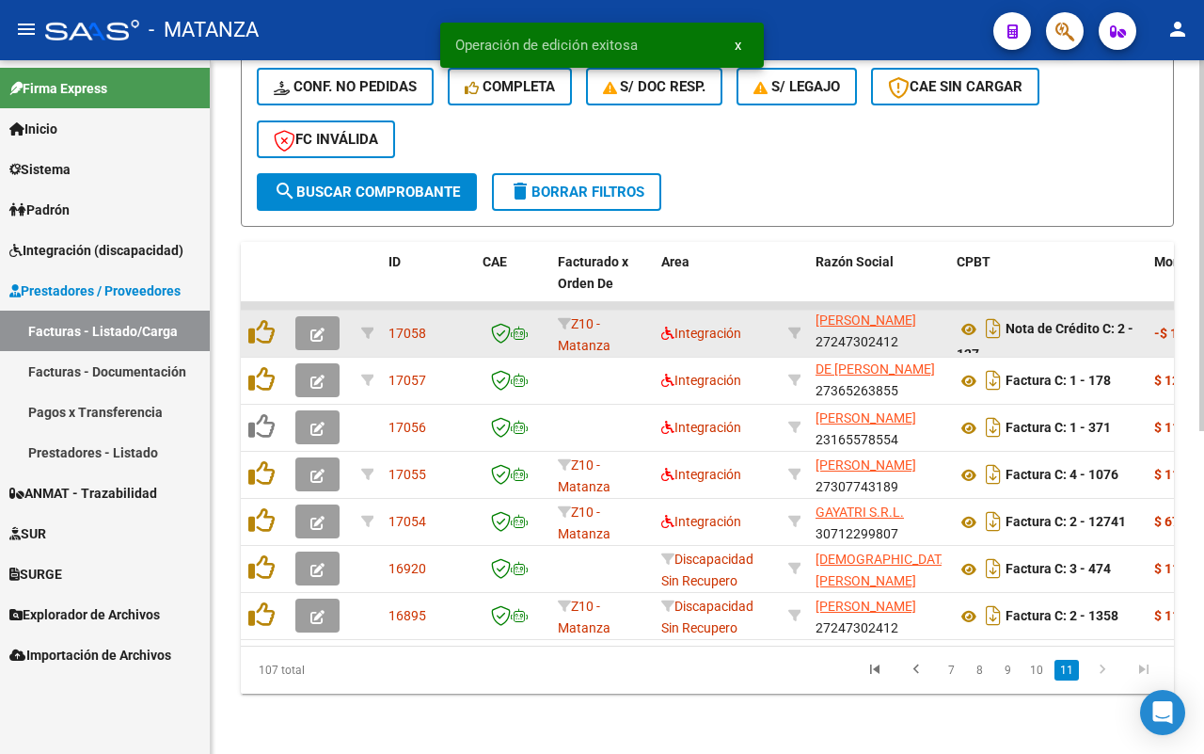
scroll to position [602, 0]
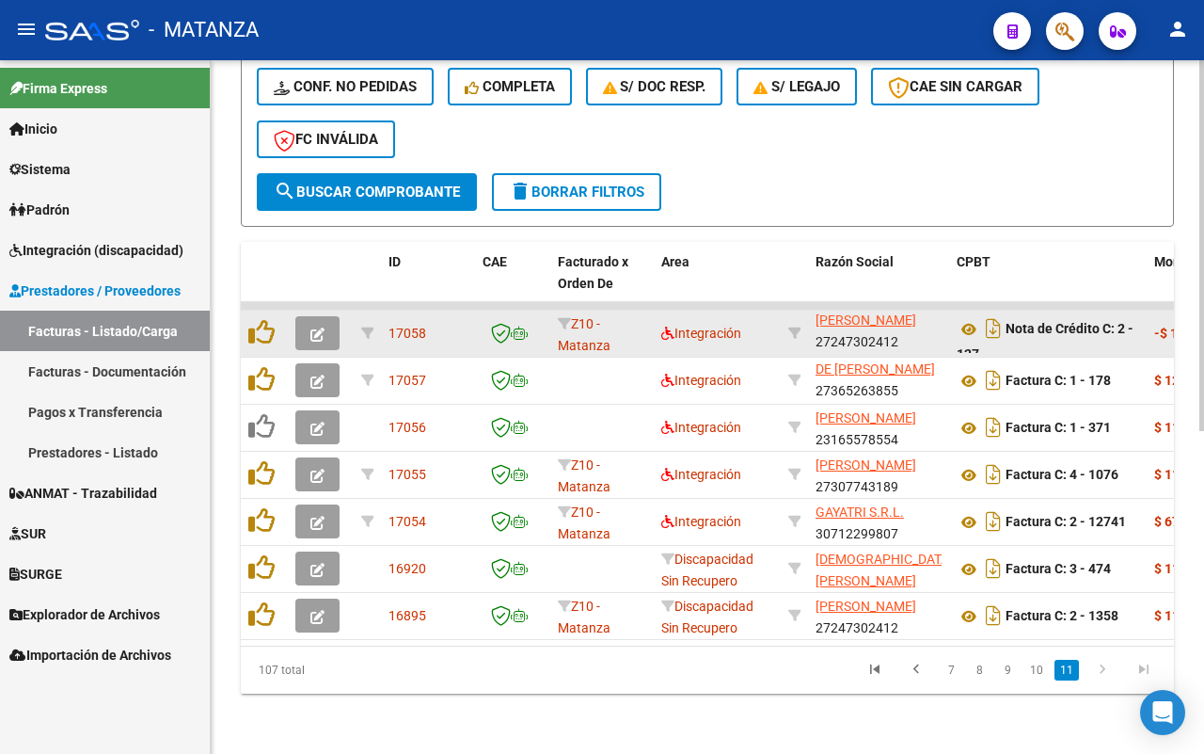
click at [325, 316] on button "button" at bounding box center [317, 333] width 44 height 34
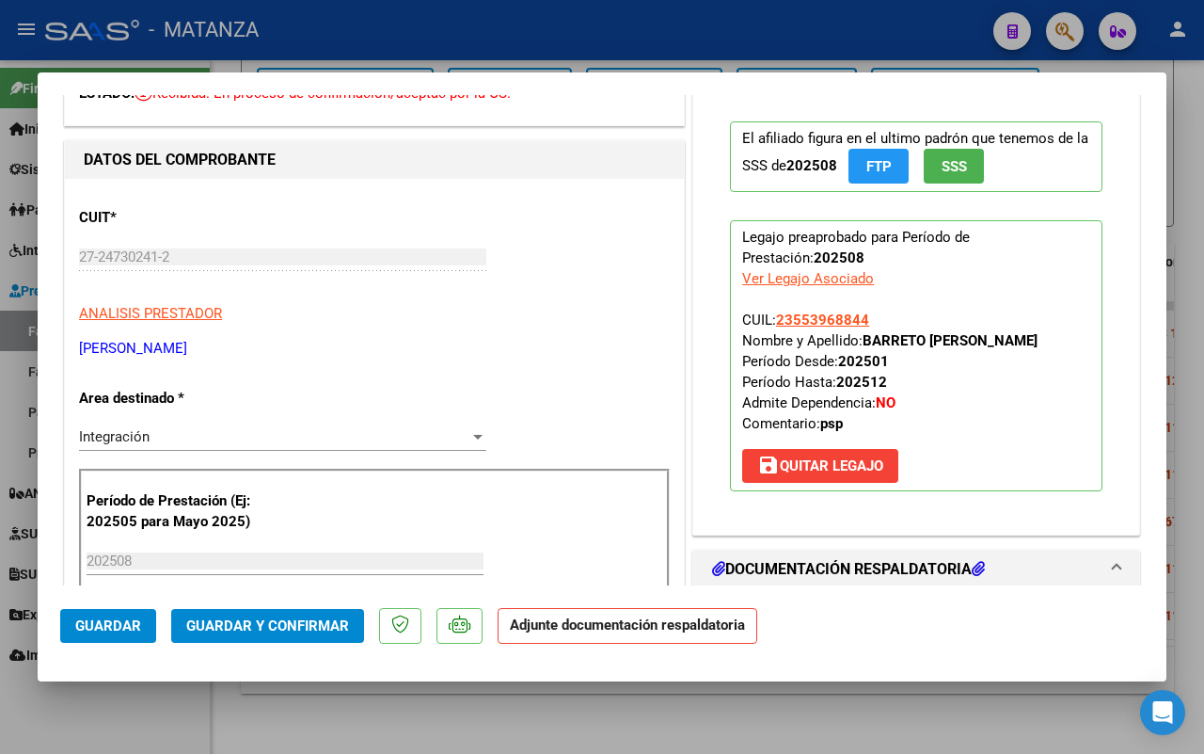
scroll to position [0, 0]
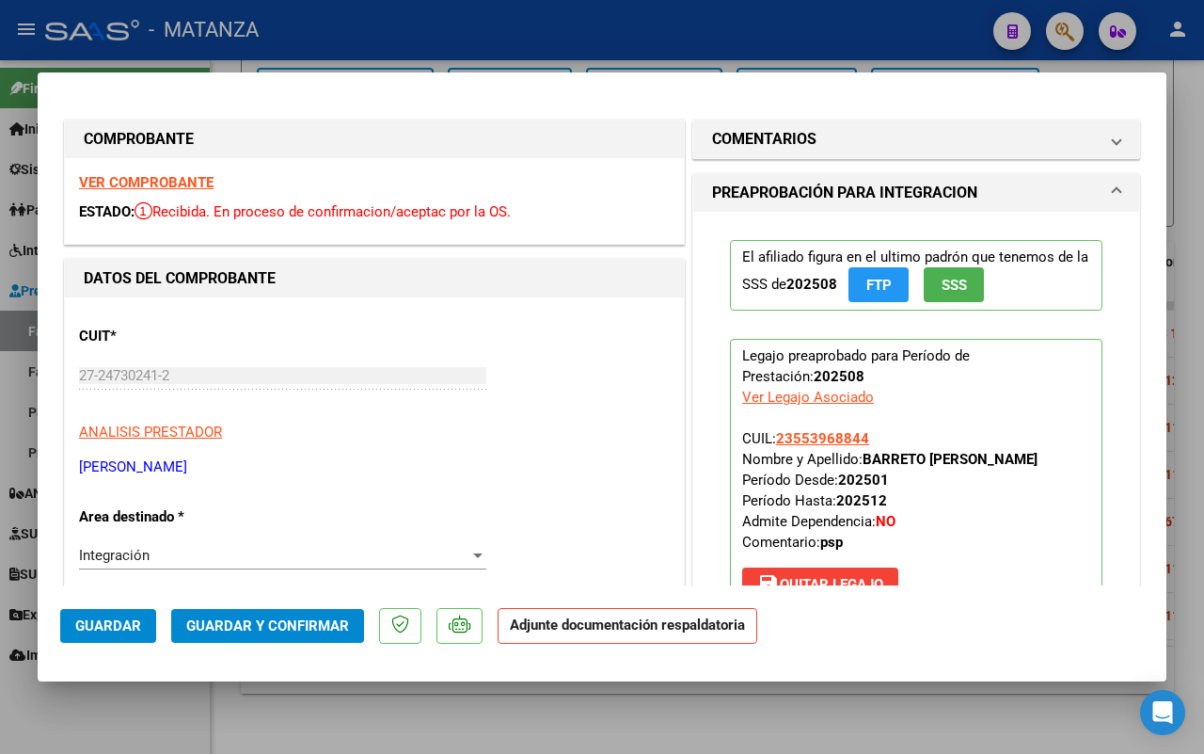
click at [141, 179] on strong "VER COMPROBANTE" at bounding box center [146, 182] width 135 height 17
click at [550, 358] on div "CUIT * 27-24730241-2 Ingresar CUIT ANALISIS PRESTADOR ALCARAZ [PERSON_NAME] ARC…" at bounding box center [374, 394] width 591 height 166
click at [844, 148] on mat-panel-title "COMENTARIOS" at bounding box center [905, 139] width 386 height 23
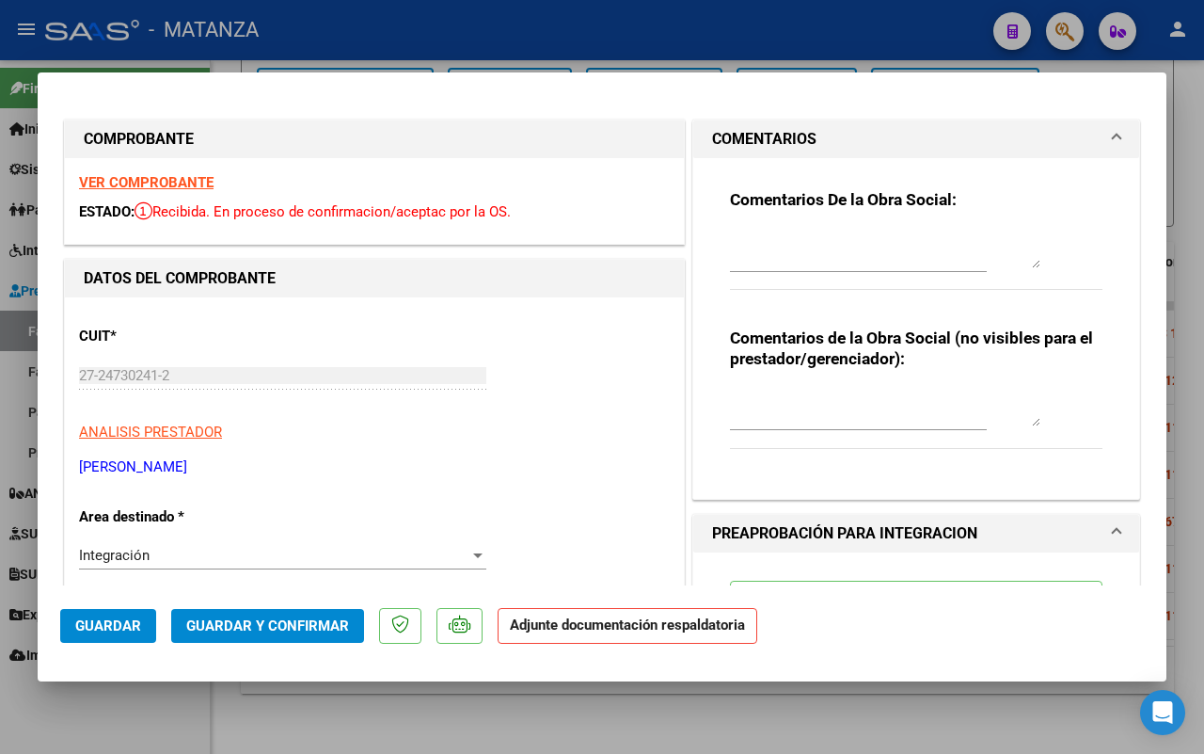
click at [804, 250] on textarea at bounding box center [885, 250] width 311 height 38
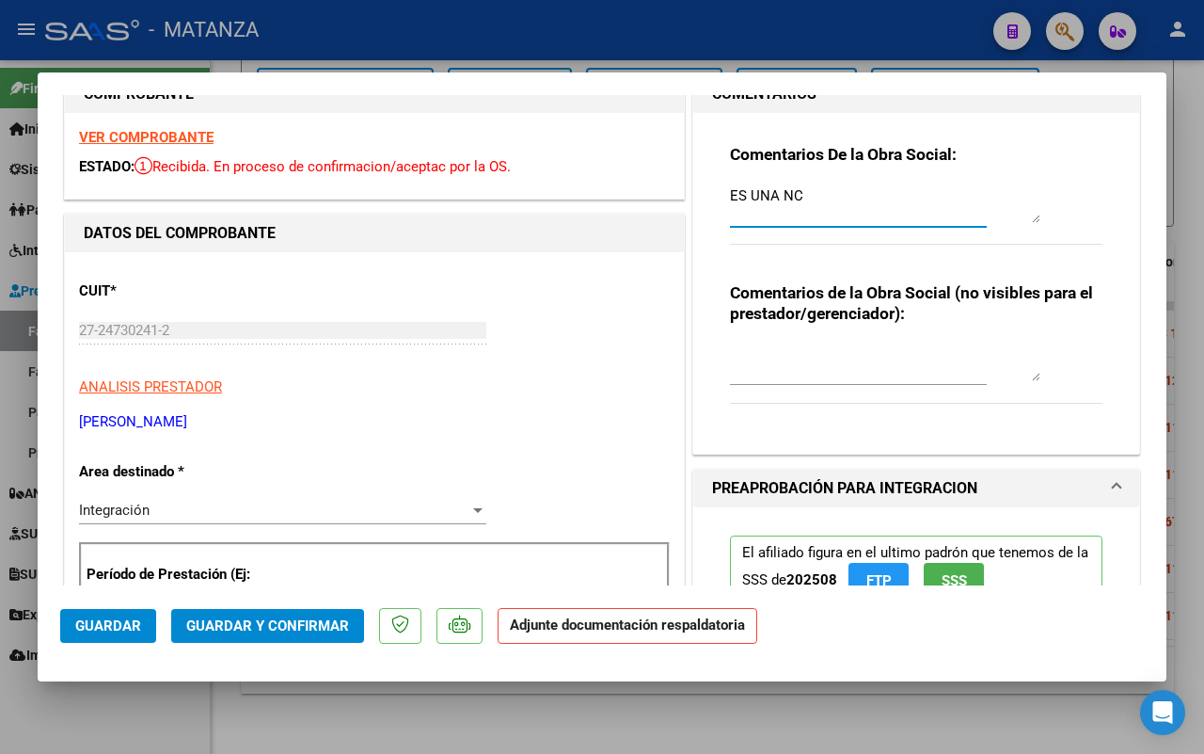
scroll to position [235, 0]
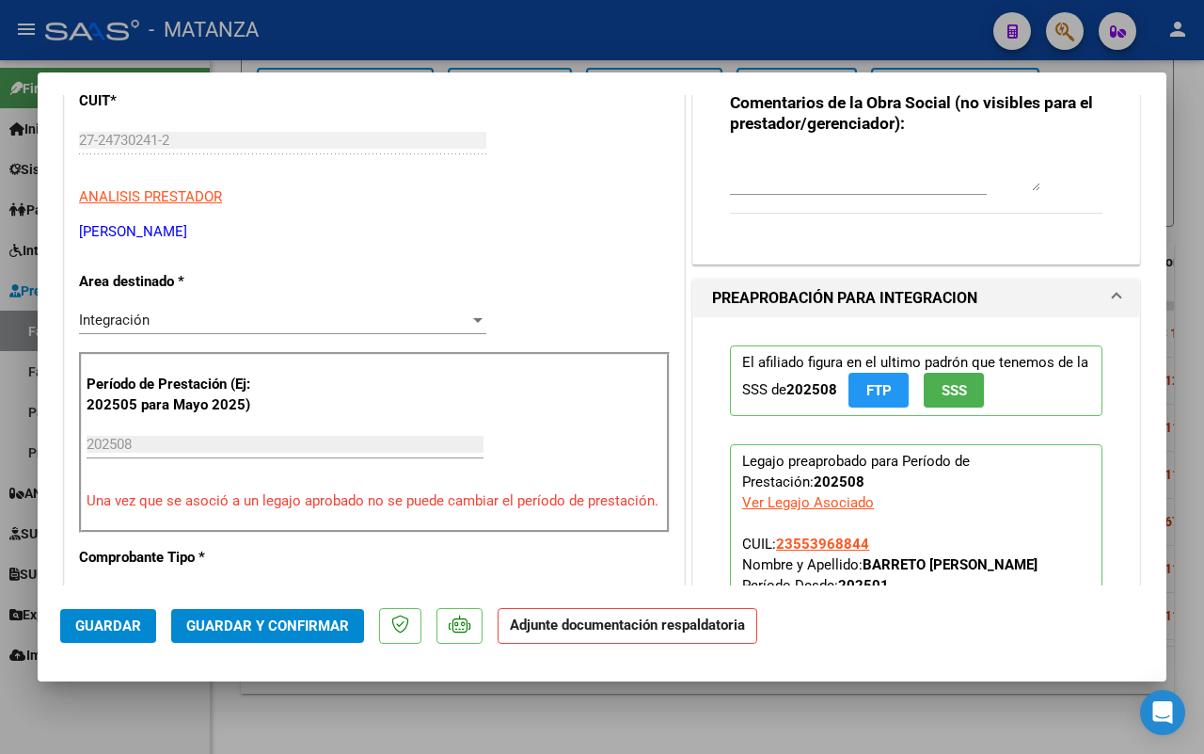
type textarea "ES UNA NC"
click at [406, 318] on div "Integración" at bounding box center [274, 319] width 390 height 17
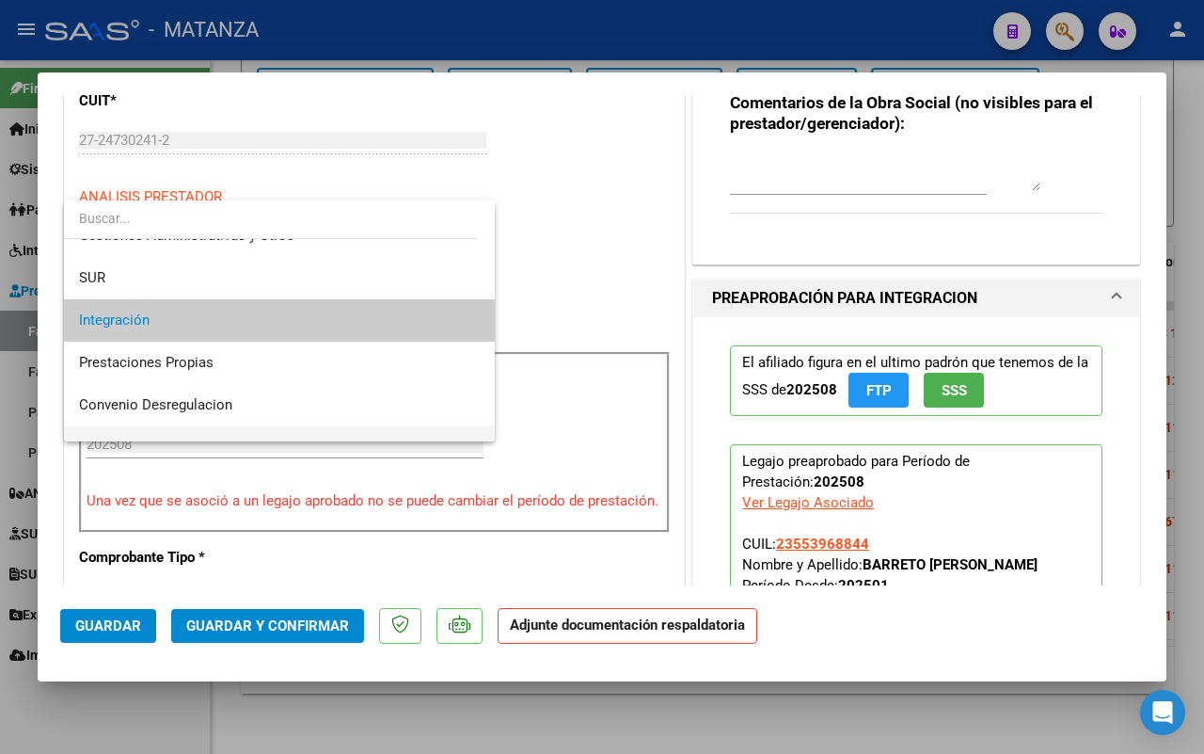
scroll to position [182, 0]
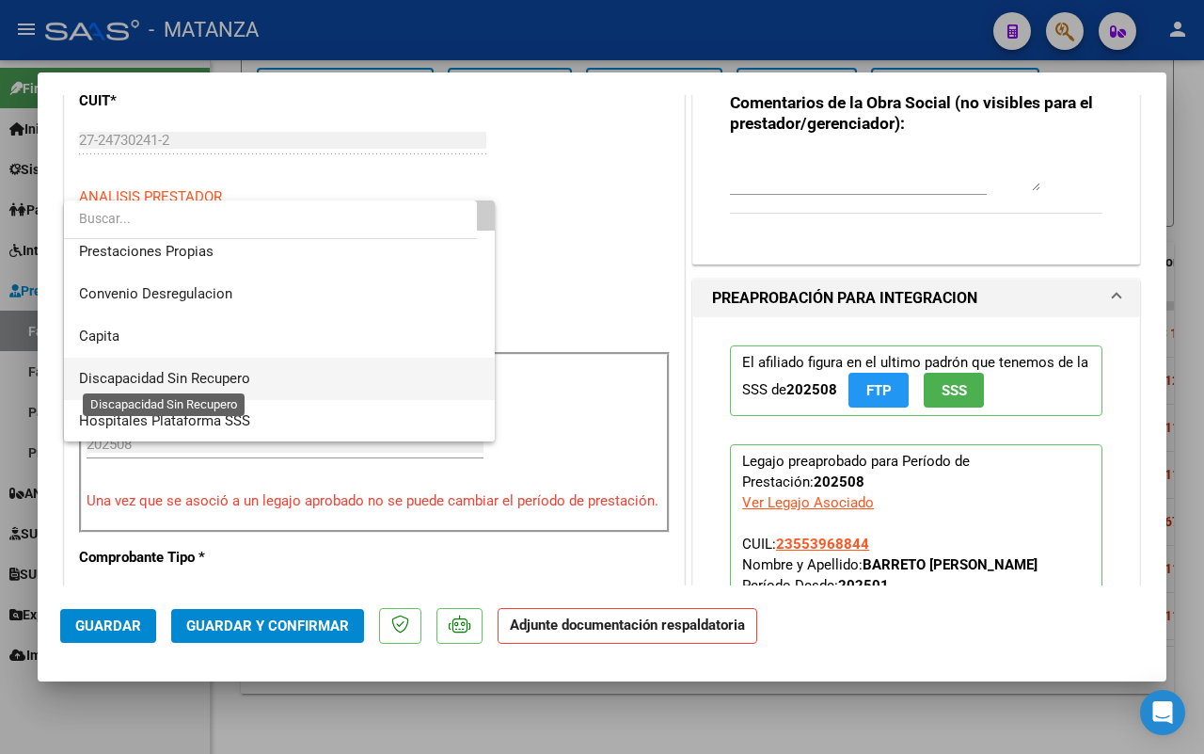
click at [232, 379] on span "Discapacidad Sin Recupero" at bounding box center [164, 378] width 171 height 17
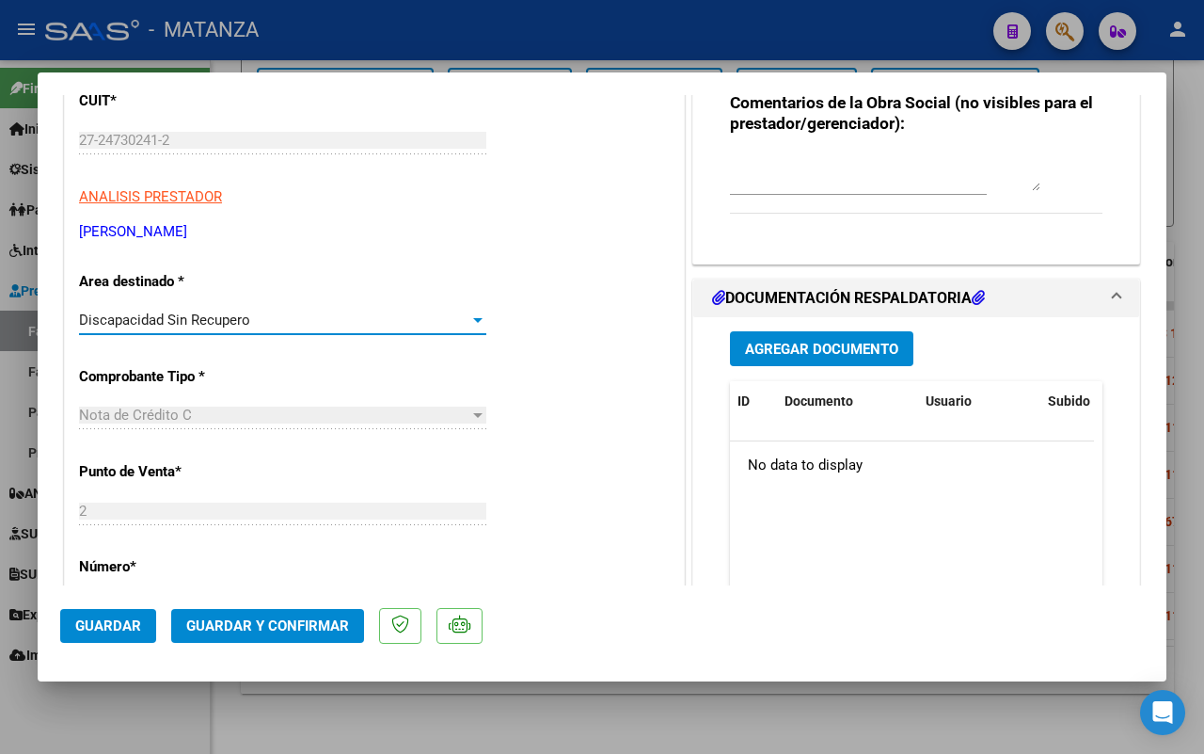
click at [247, 617] on span "Guardar y Confirmar" at bounding box center [267, 625] width 163 height 17
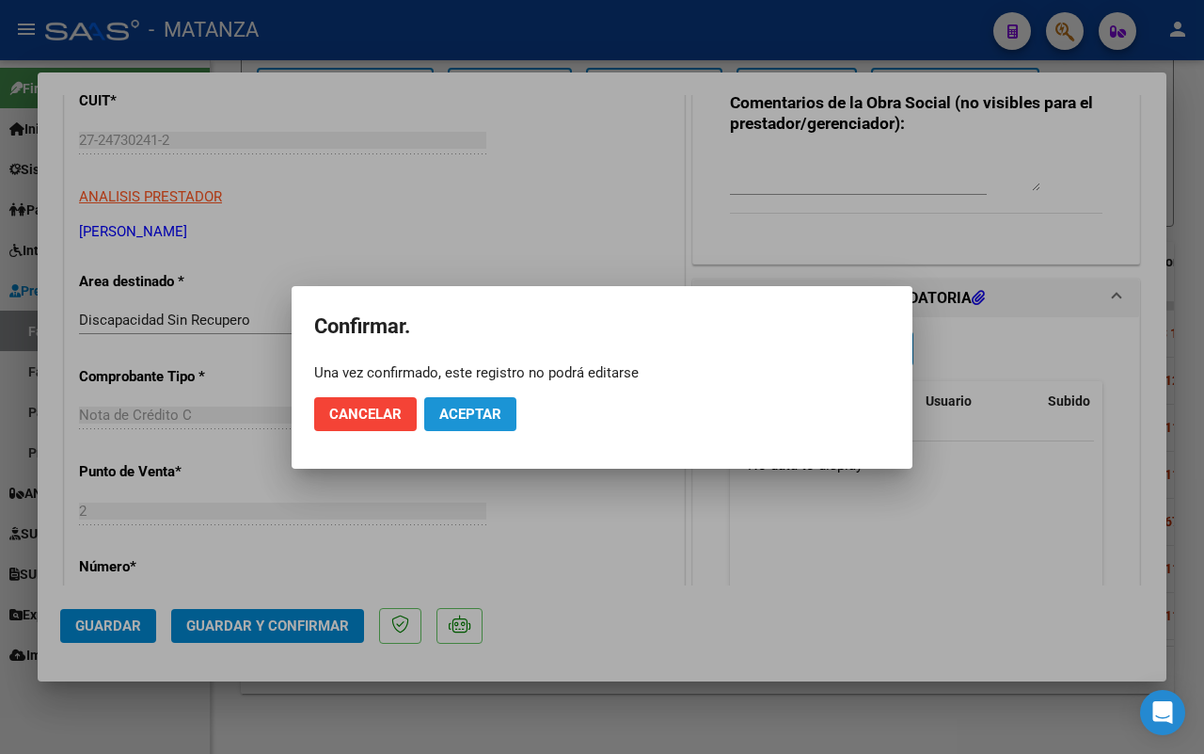
click at [467, 420] on span "Aceptar" at bounding box center [470, 414] width 62 height 17
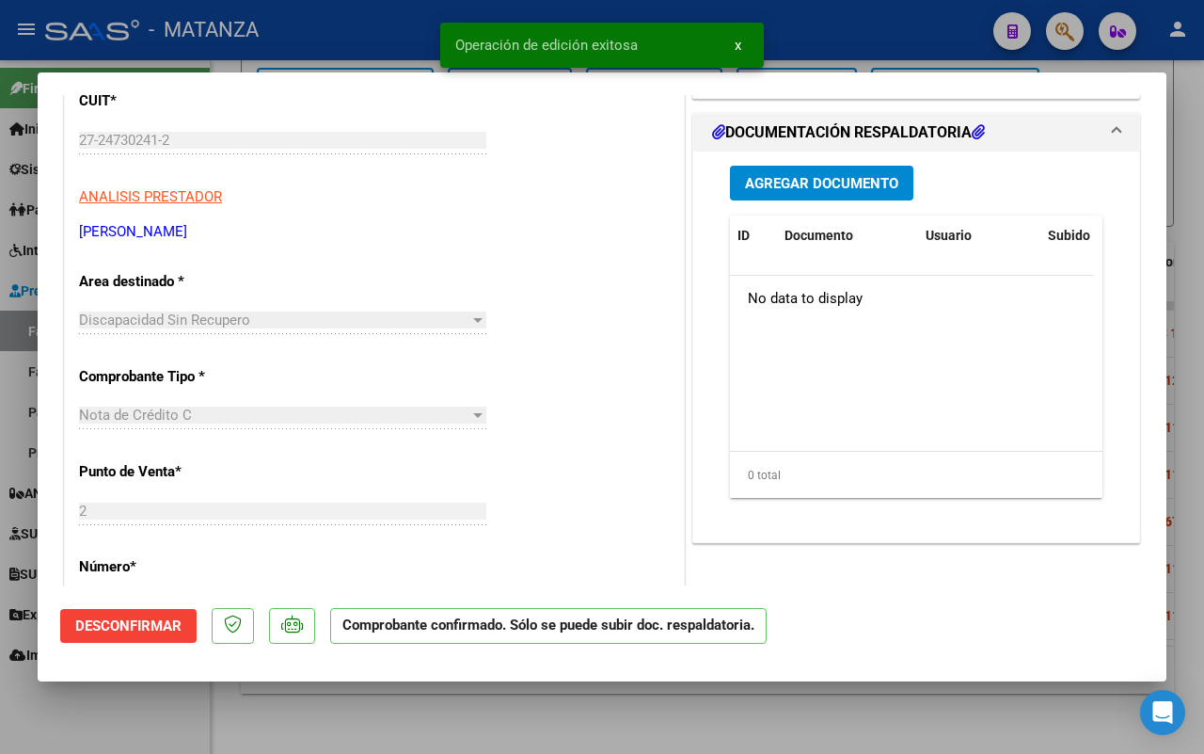
click at [87, 693] on div at bounding box center [602, 377] width 1204 height 754
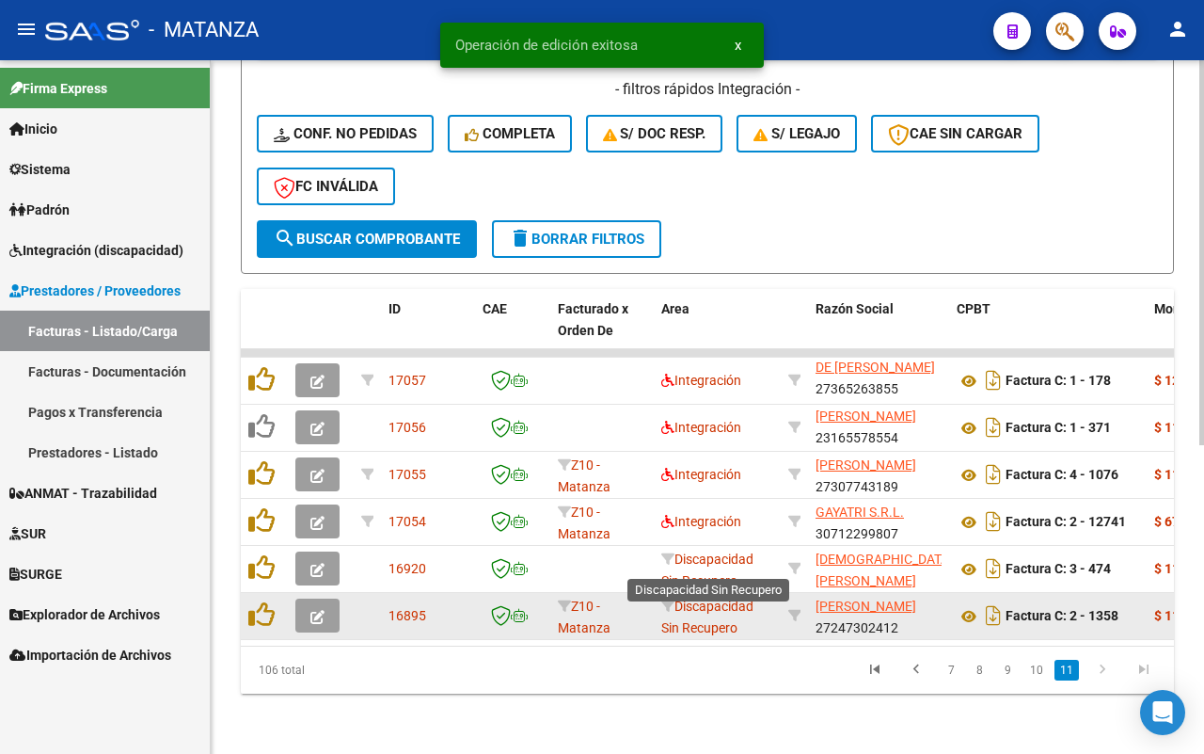
scroll to position [24, 0]
click at [321, 610] on icon "button" at bounding box center [318, 617] width 14 height 14
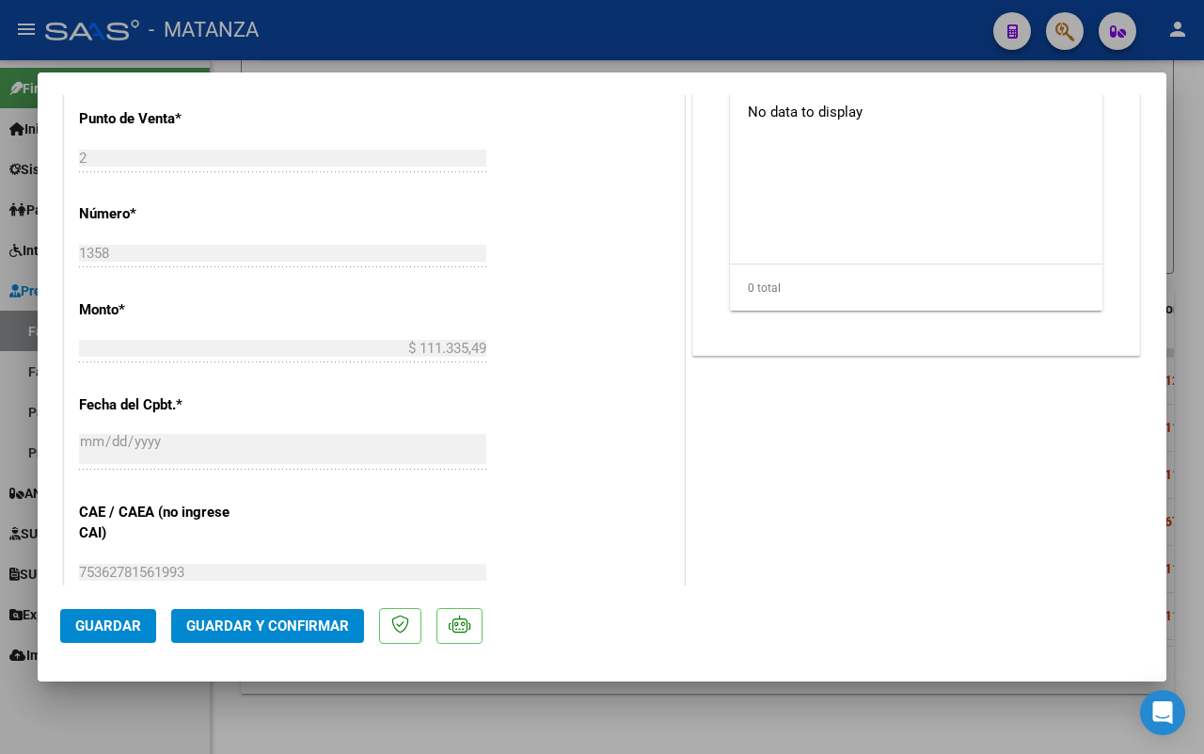
scroll to position [353, 0]
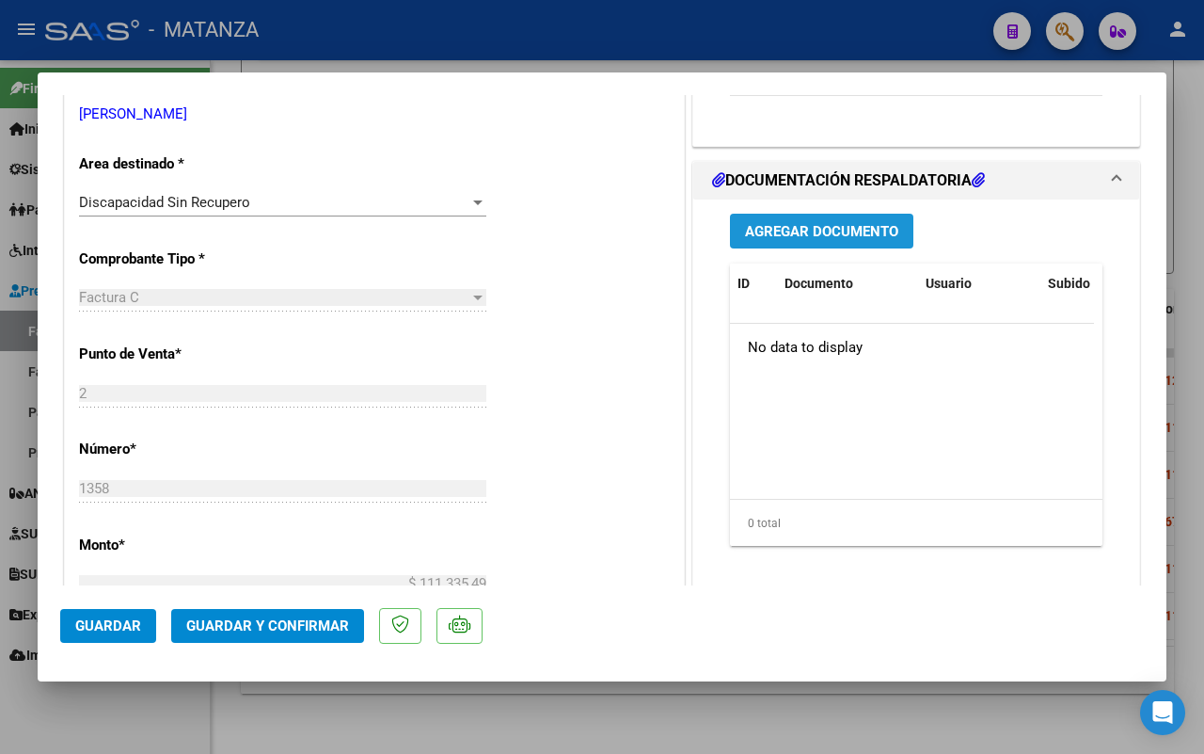
click at [797, 235] on span "Agregar Documento" at bounding box center [821, 231] width 153 height 17
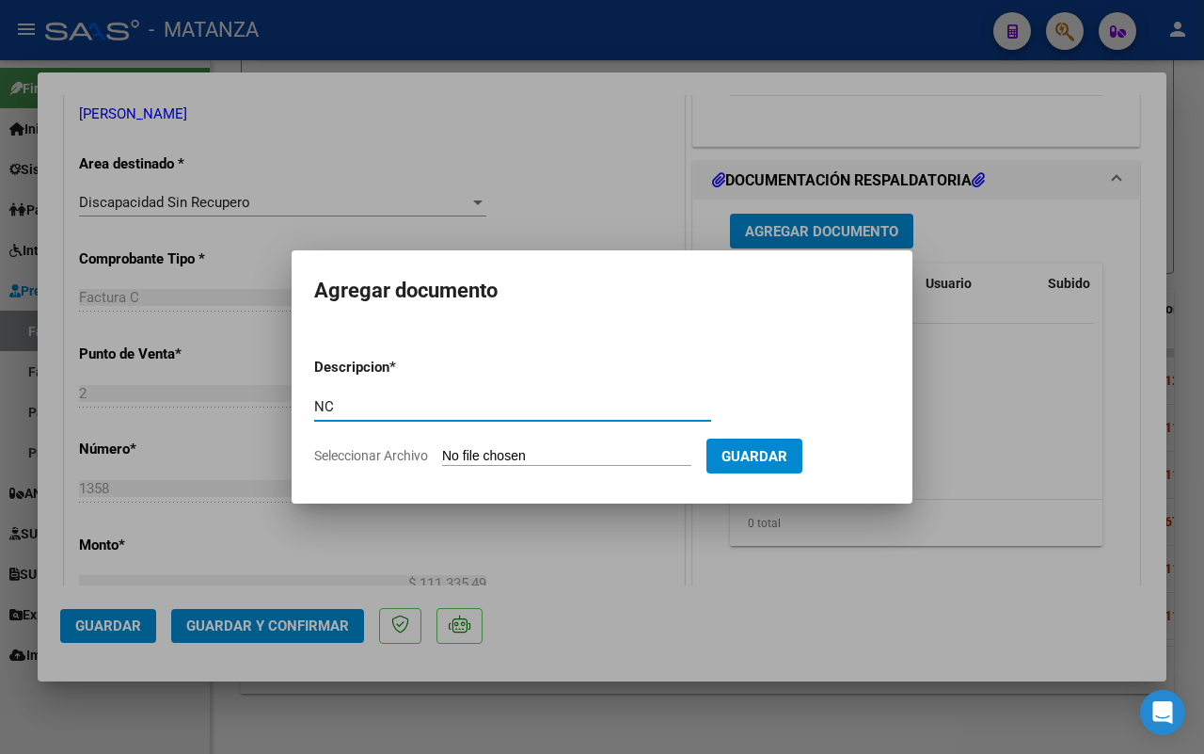
type input "NC"
click at [518, 454] on input "Seleccionar Archivo" at bounding box center [566, 457] width 249 height 18
type input "C:\fakepath\NC DE FC 1358- ALCARAZ.pdf"
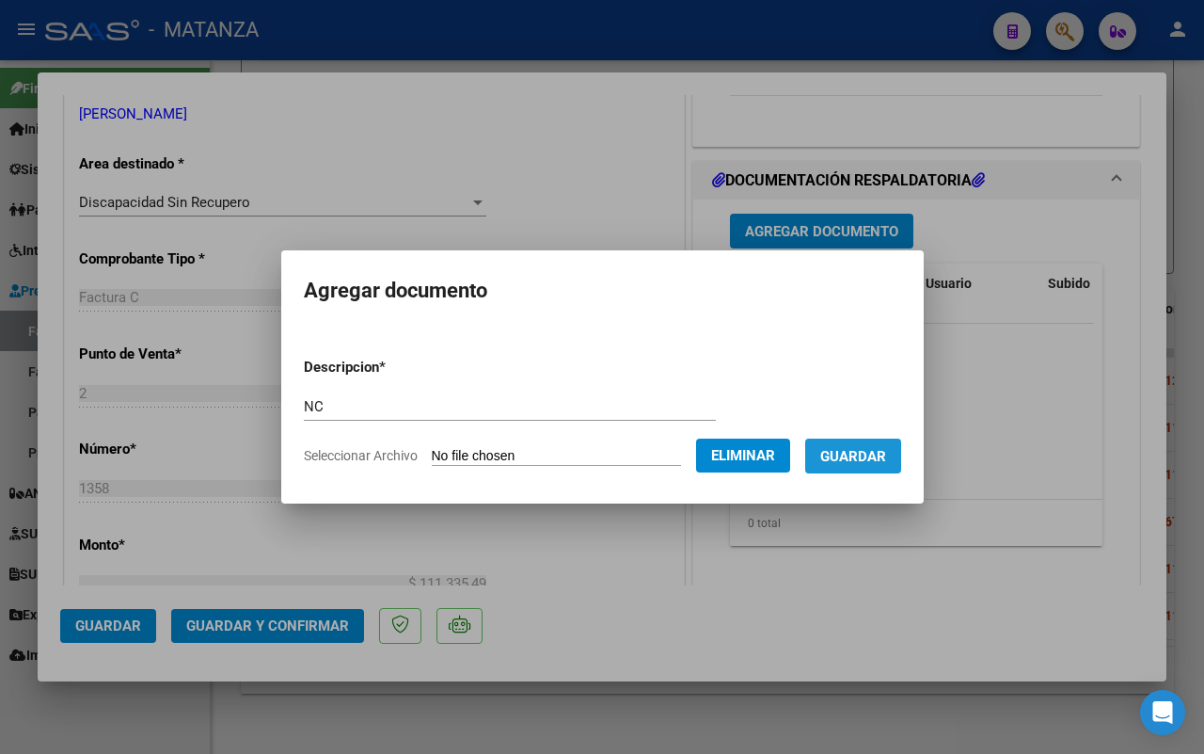
click at [885, 461] on span "Guardar" at bounding box center [853, 456] width 66 height 17
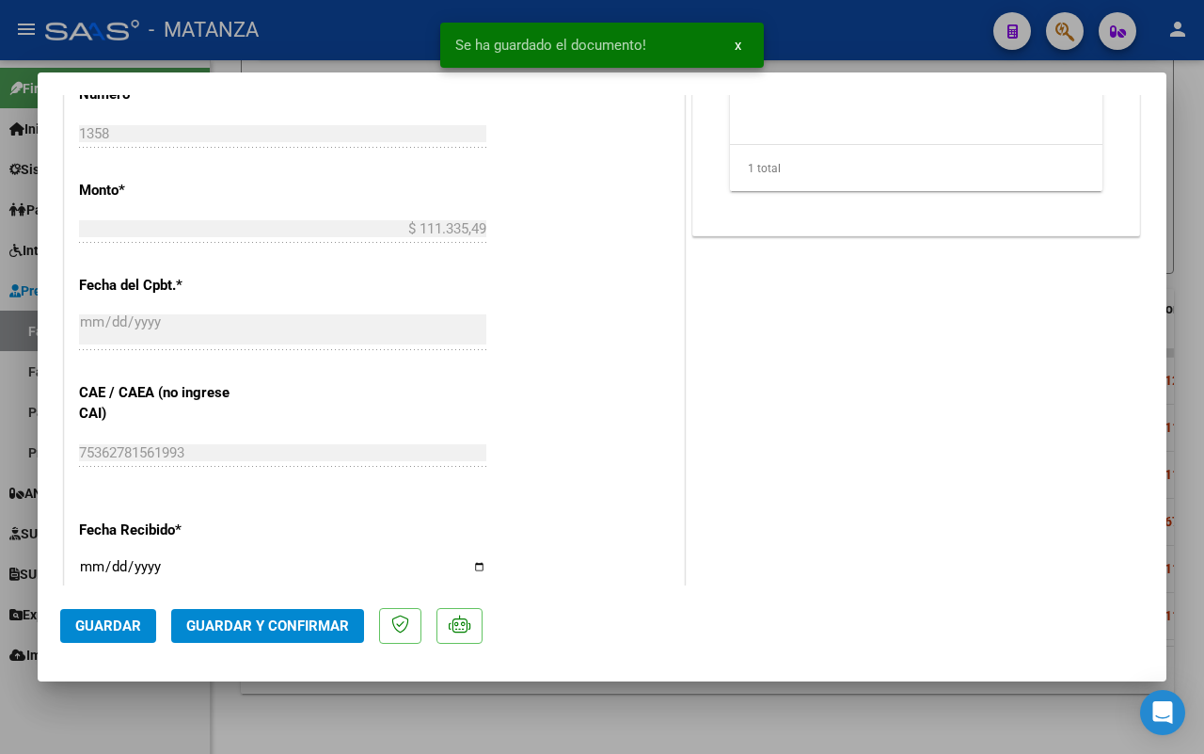
scroll to position [823, 0]
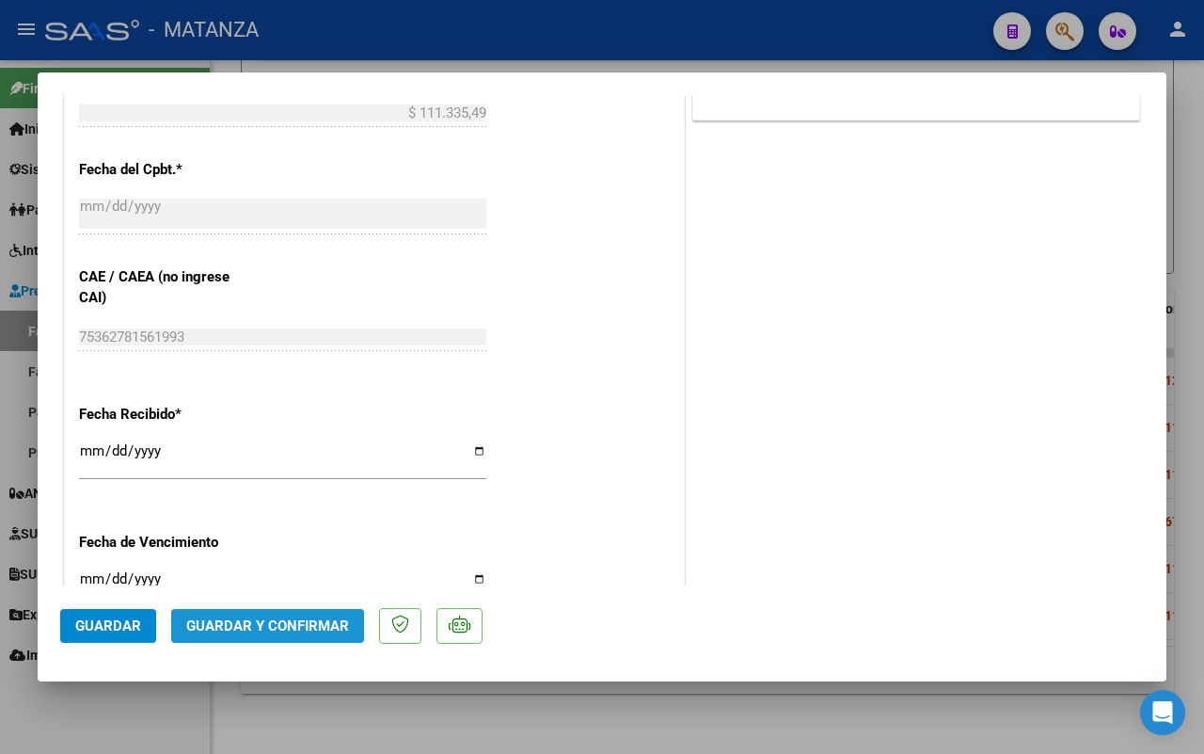
click at [311, 618] on span "Guardar y Confirmar" at bounding box center [267, 625] width 163 height 17
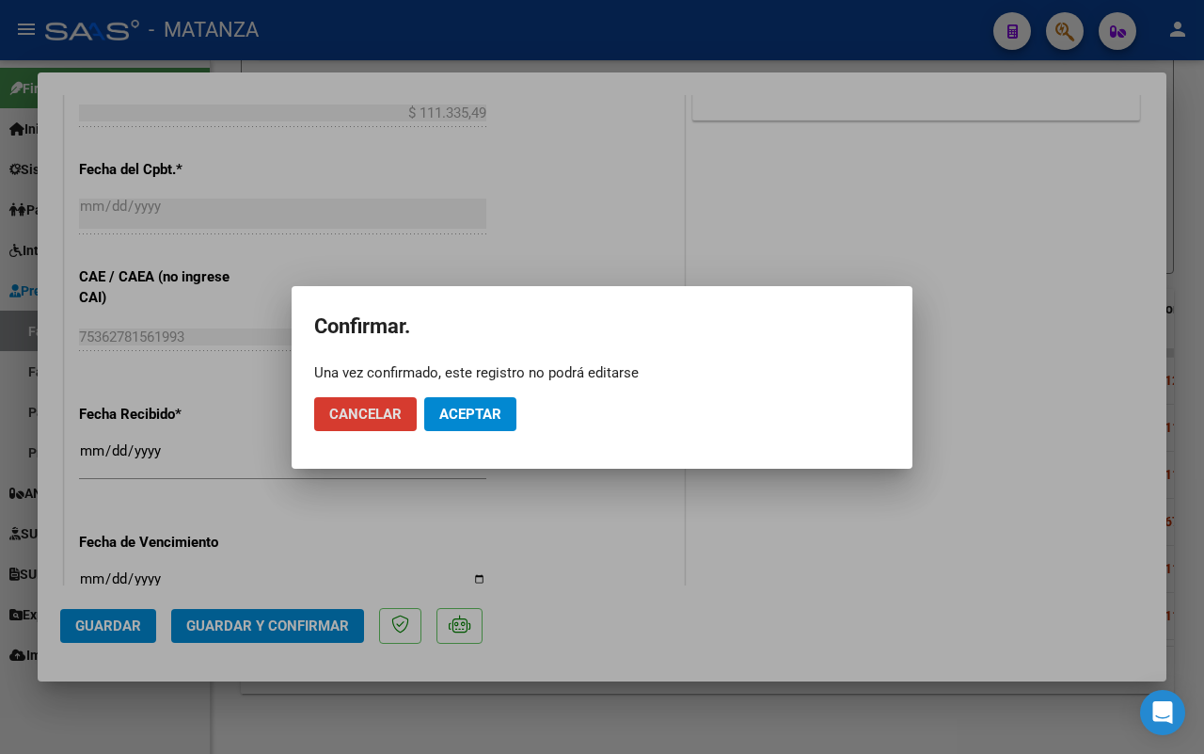
click at [477, 406] on span "Aceptar" at bounding box center [470, 414] width 62 height 17
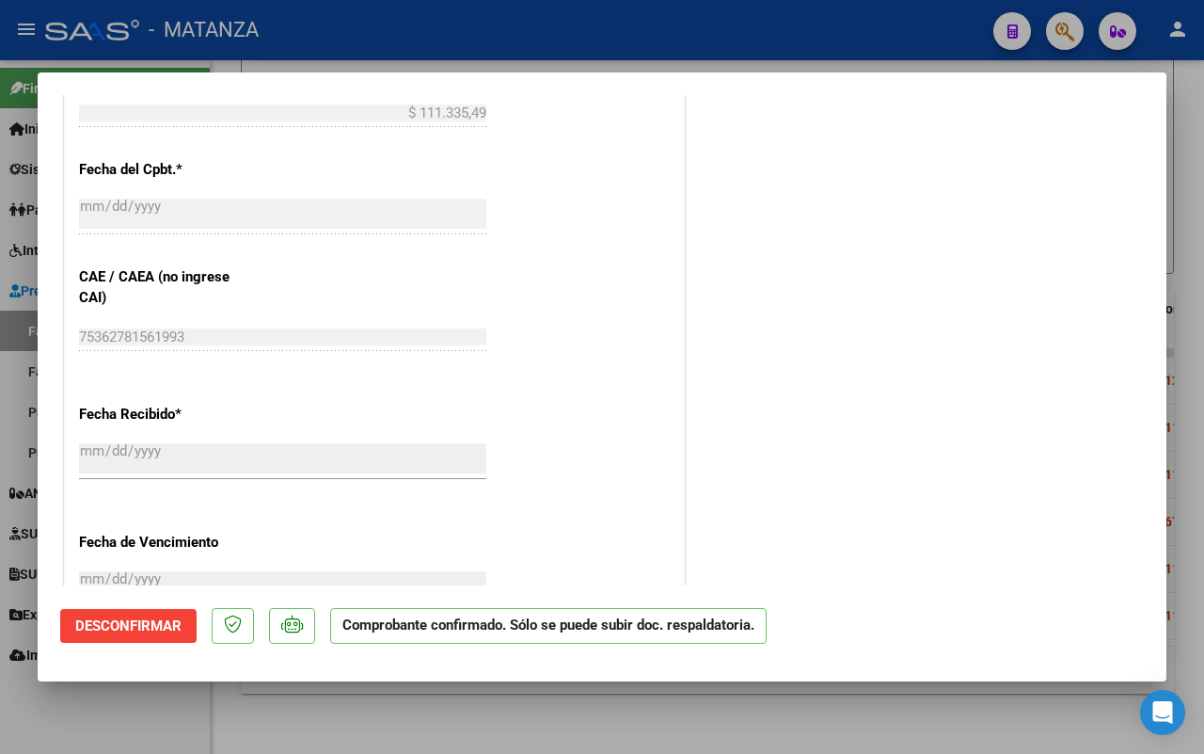
drag, startPoint x: 129, startPoint y: 704, endPoint x: 339, endPoint y: 694, distance: 210.0
click at [134, 702] on div at bounding box center [602, 377] width 1204 height 754
type input "$ 0,00"
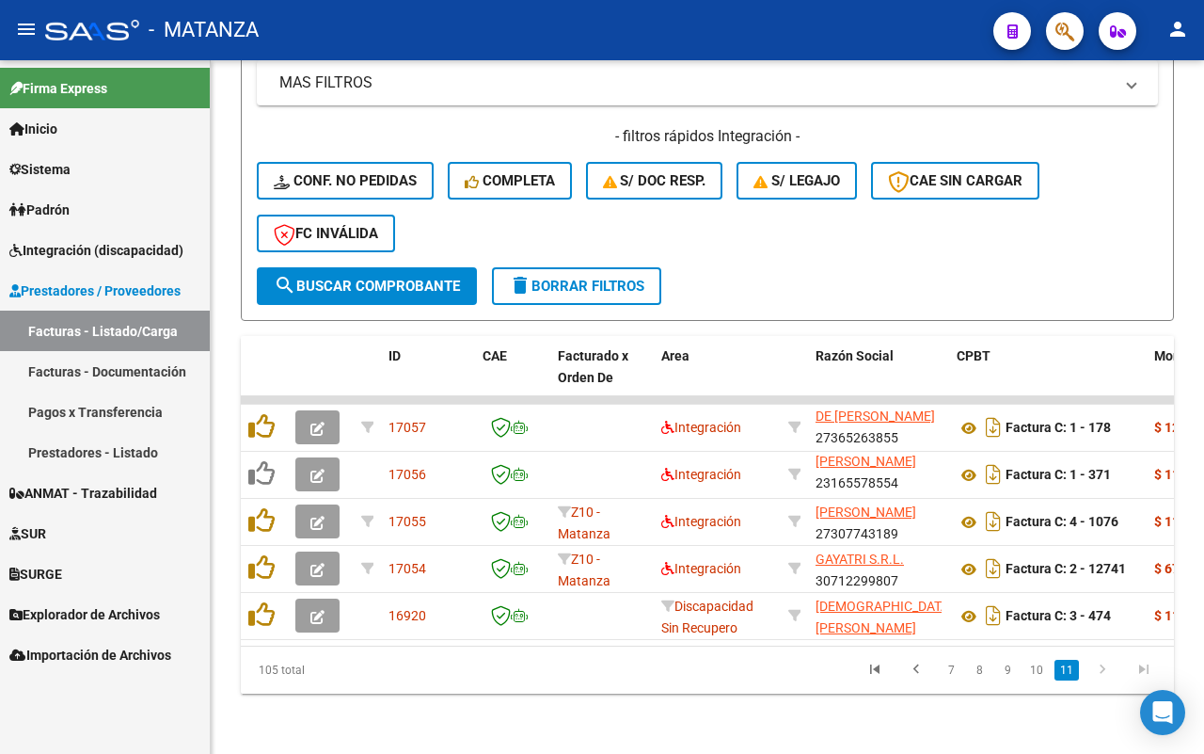
scroll to position [508, 0]
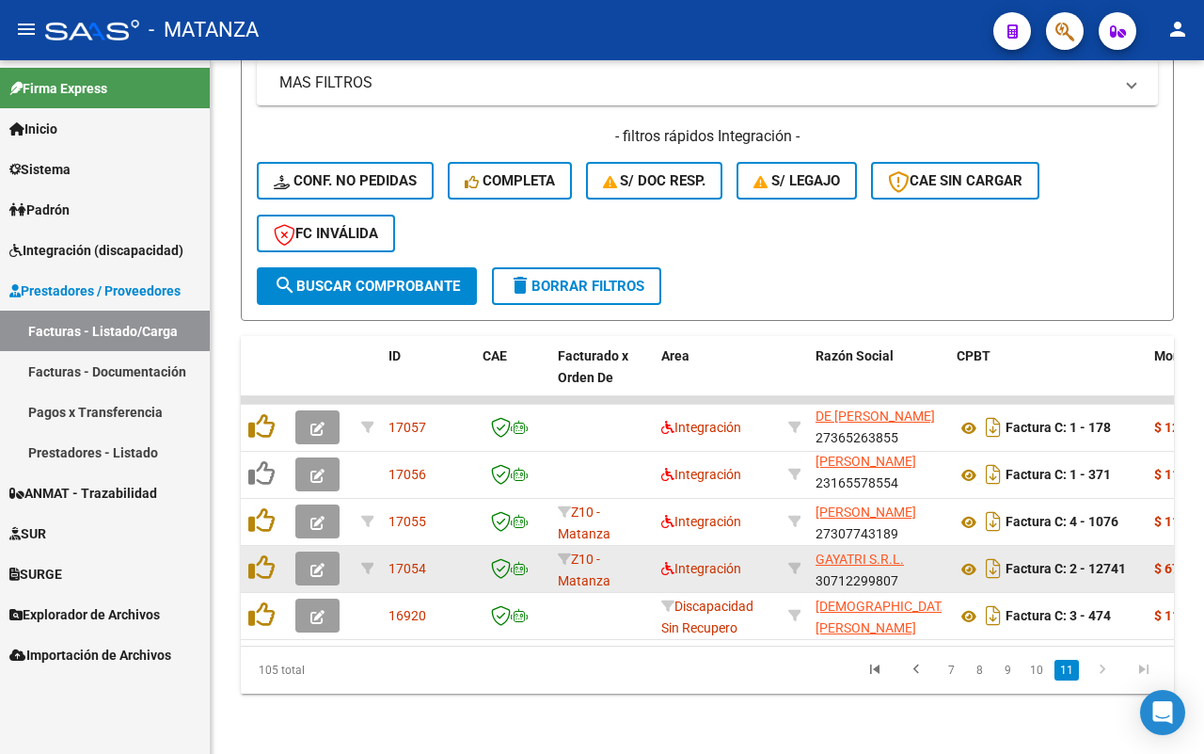
click at [325, 551] on button "button" at bounding box center [317, 568] width 44 height 34
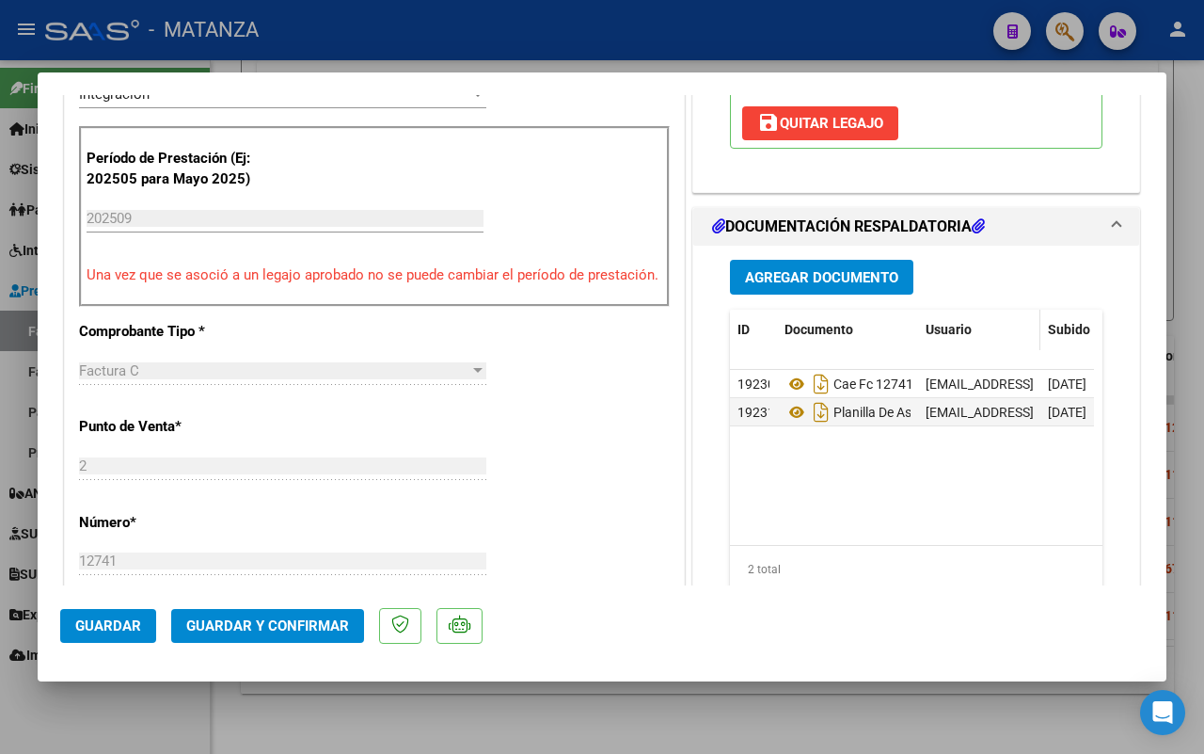
scroll to position [470, 0]
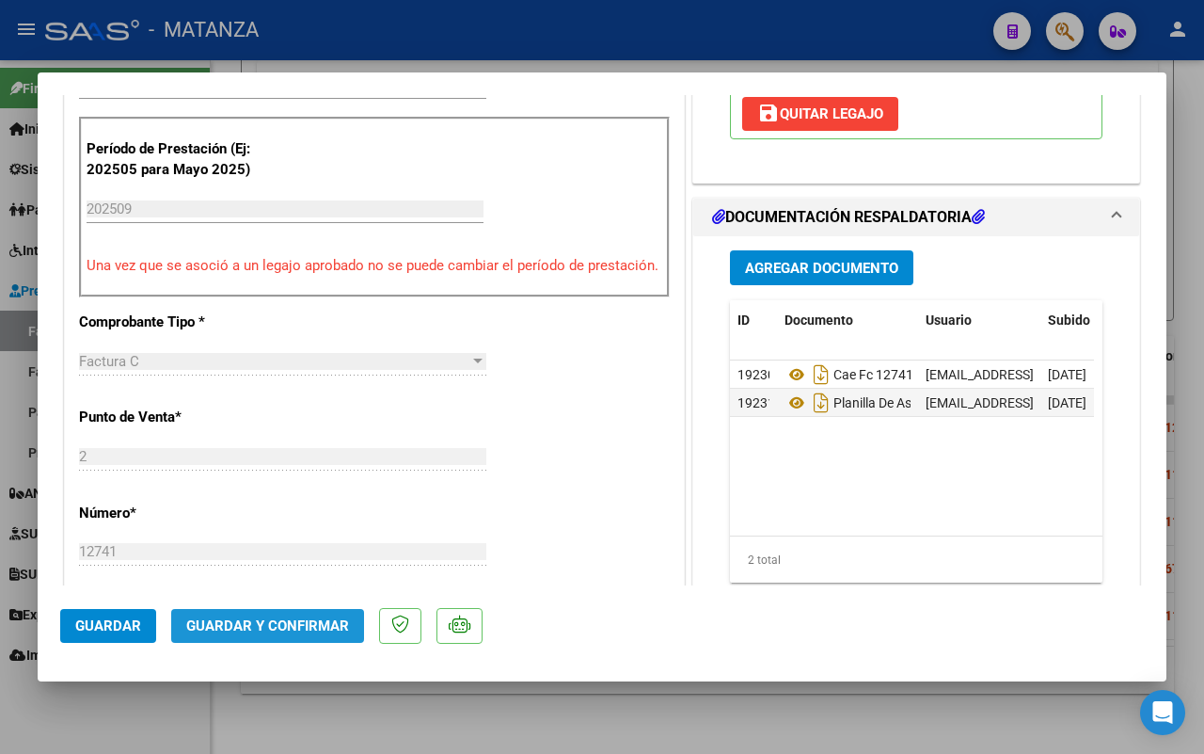
click at [288, 622] on span "Guardar y Confirmar" at bounding box center [267, 625] width 163 height 17
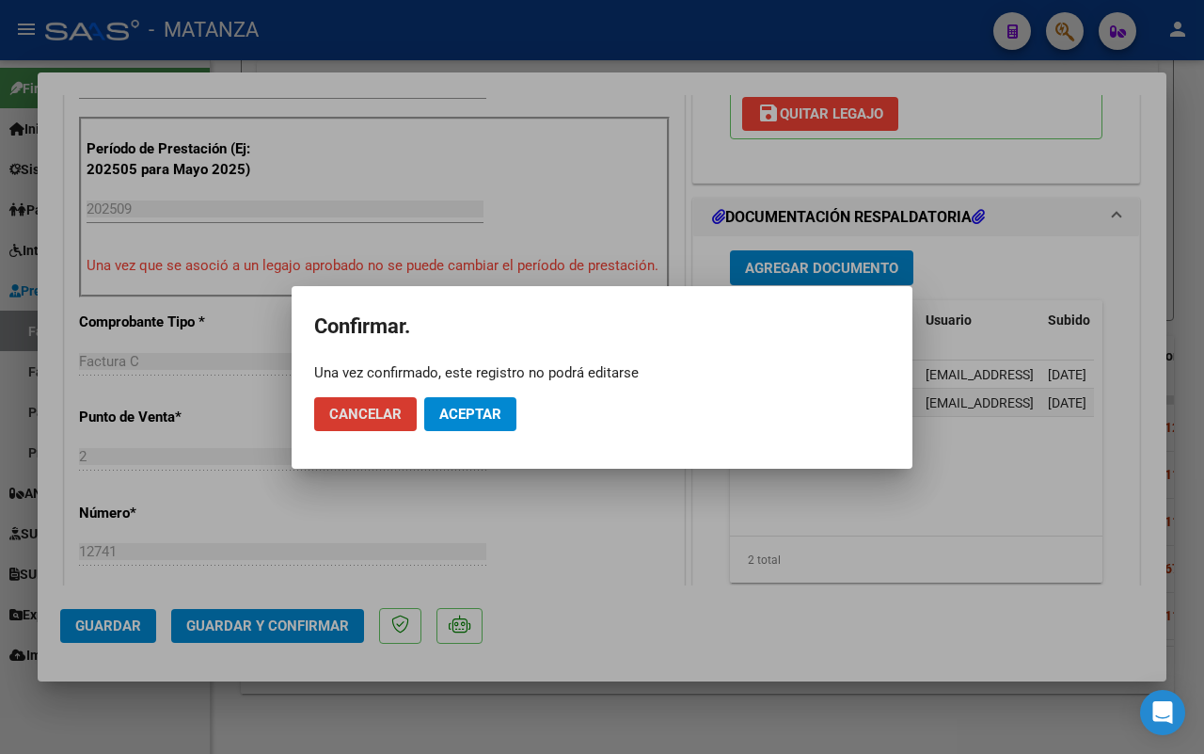
click at [489, 415] on span "Aceptar" at bounding box center [470, 414] width 62 height 17
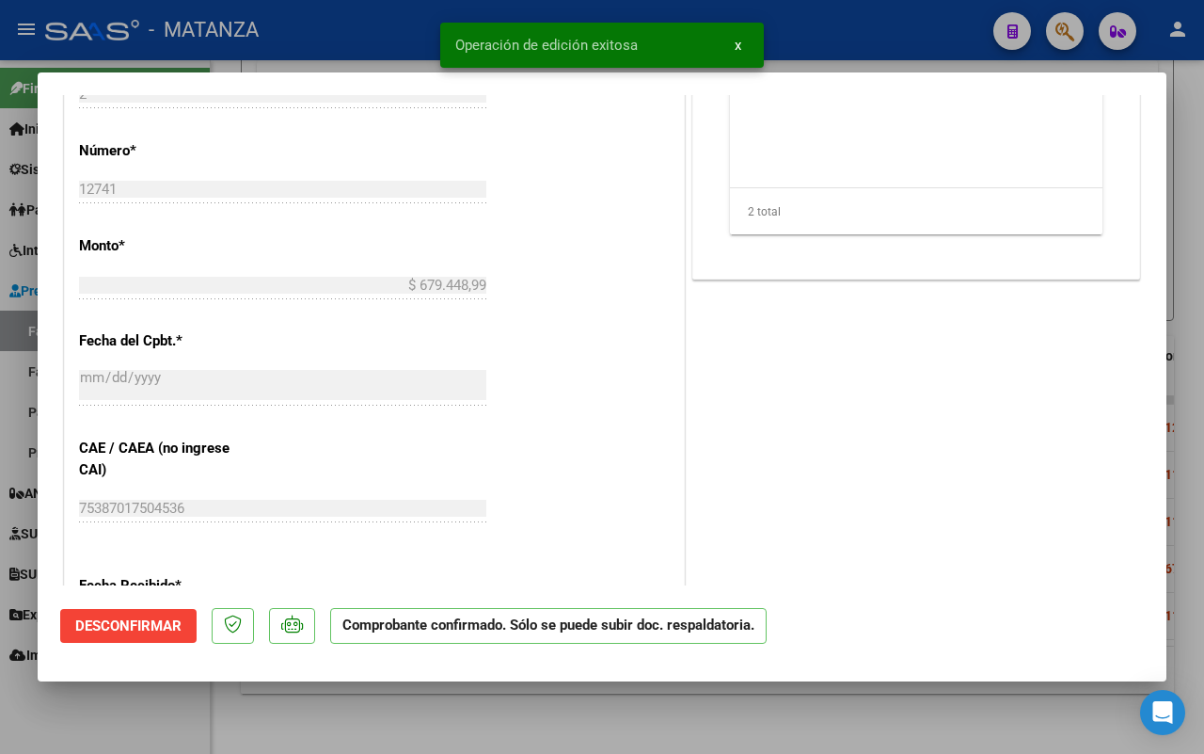
scroll to position [844, 0]
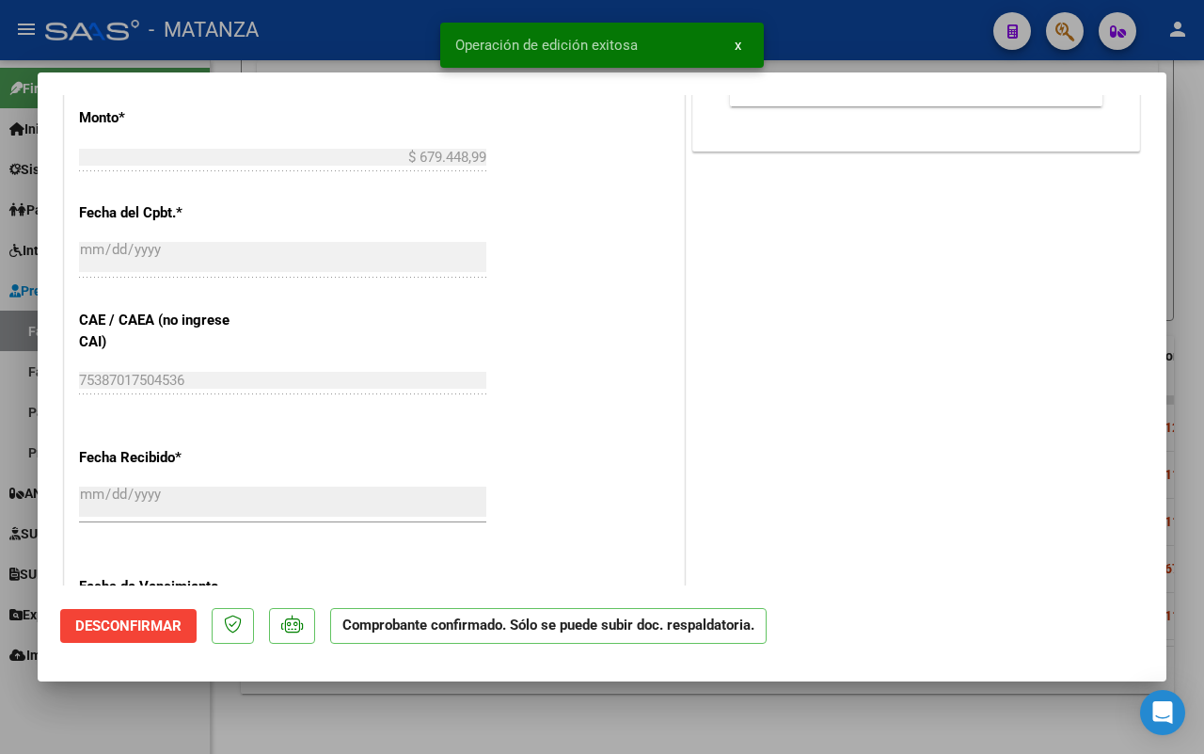
drag, startPoint x: 132, startPoint y: 704, endPoint x: 637, endPoint y: 580, distance: 520.3
click at [132, 703] on div at bounding box center [602, 377] width 1204 height 754
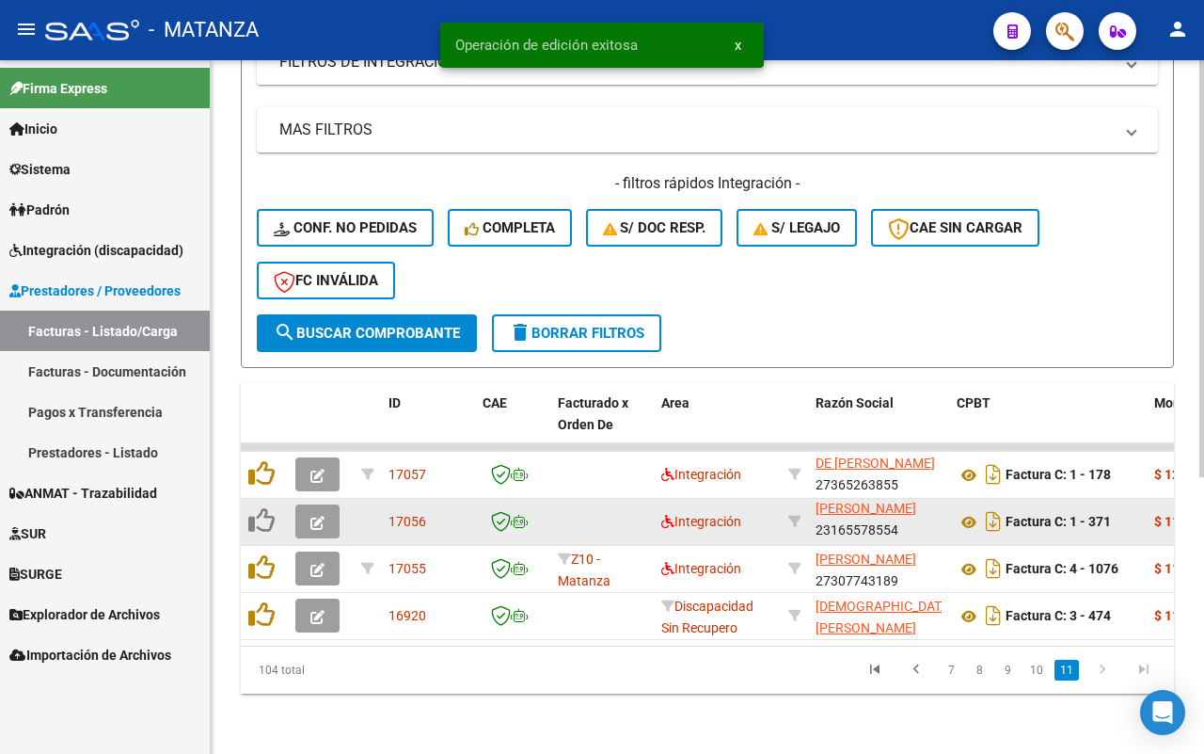
scroll to position [461, 0]
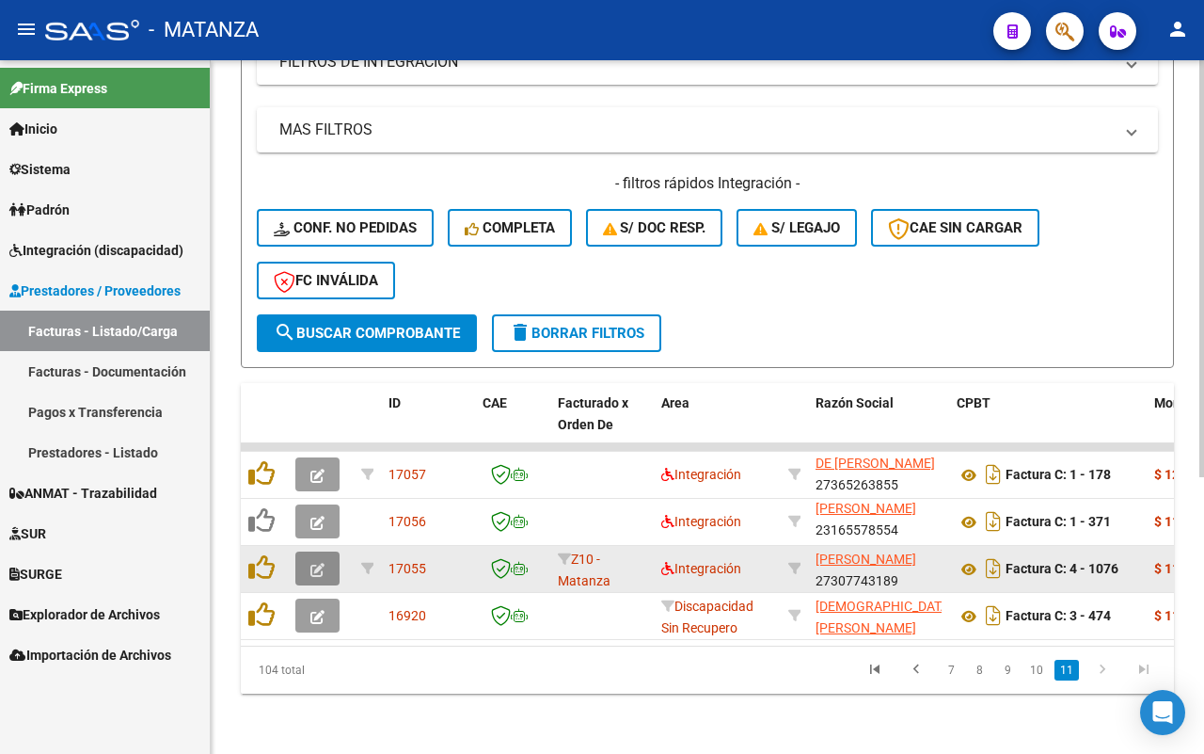
click at [321, 563] on icon "button" at bounding box center [318, 570] width 14 height 14
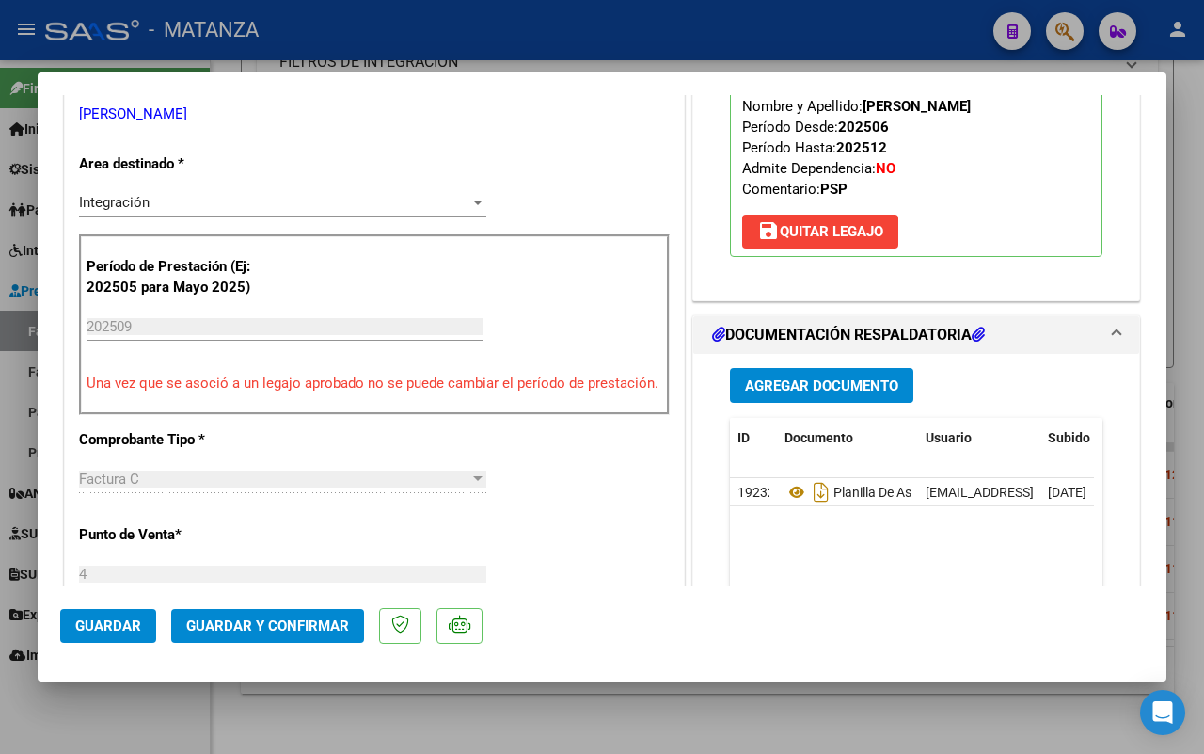
scroll to position [588, 0]
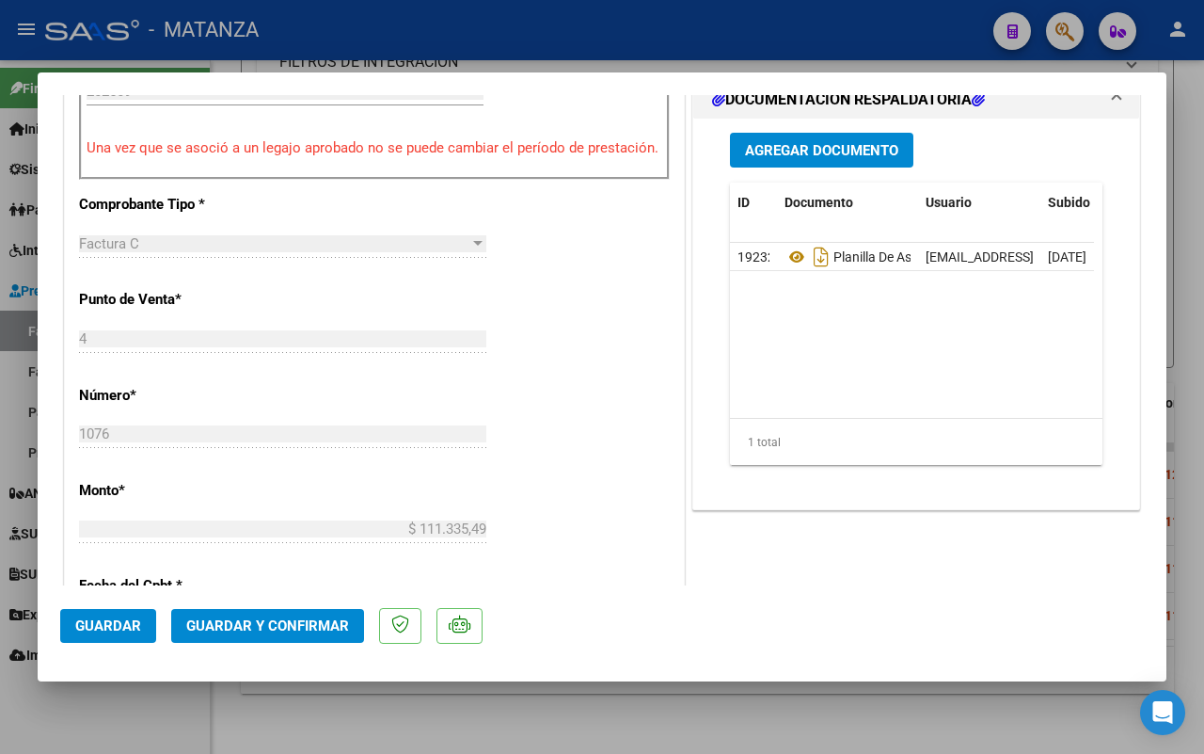
click at [287, 621] on span "Guardar y Confirmar" at bounding box center [267, 625] width 163 height 17
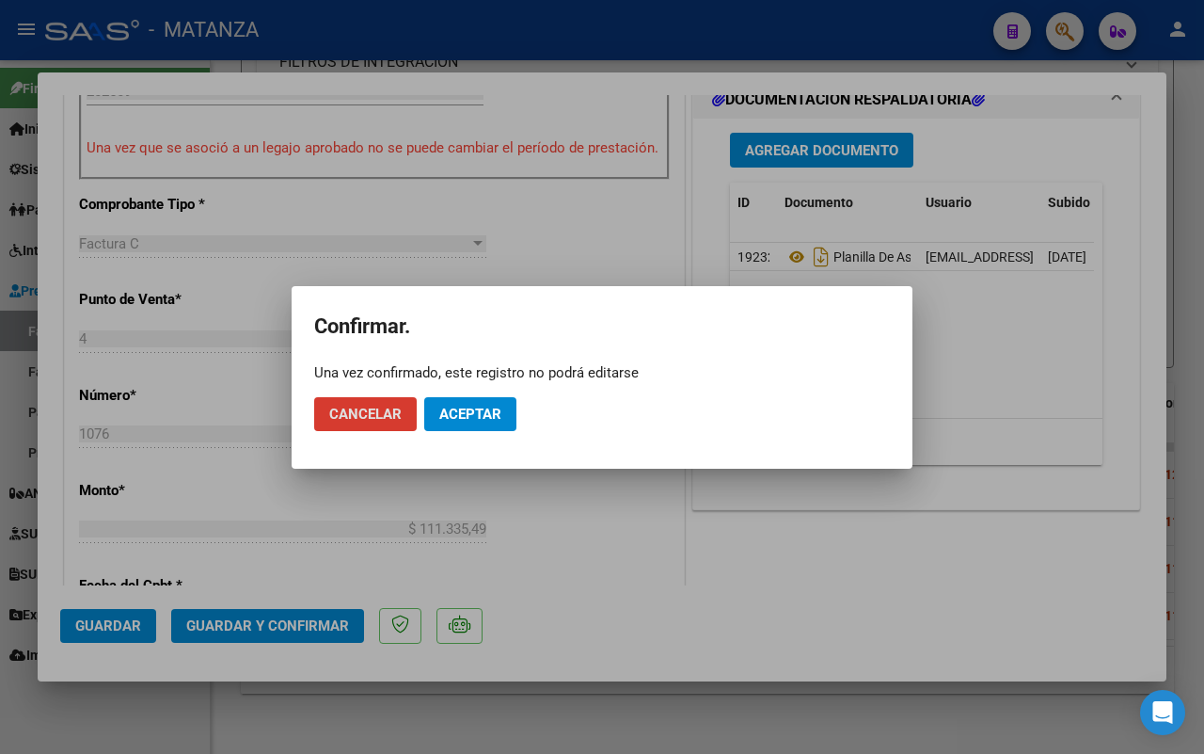
drag, startPoint x: 502, startPoint y: 411, endPoint x: 516, endPoint y: 533, distance: 123.1
click at [501, 411] on button "Aceptar" at bounding box center [470, 414] width 92 height 34
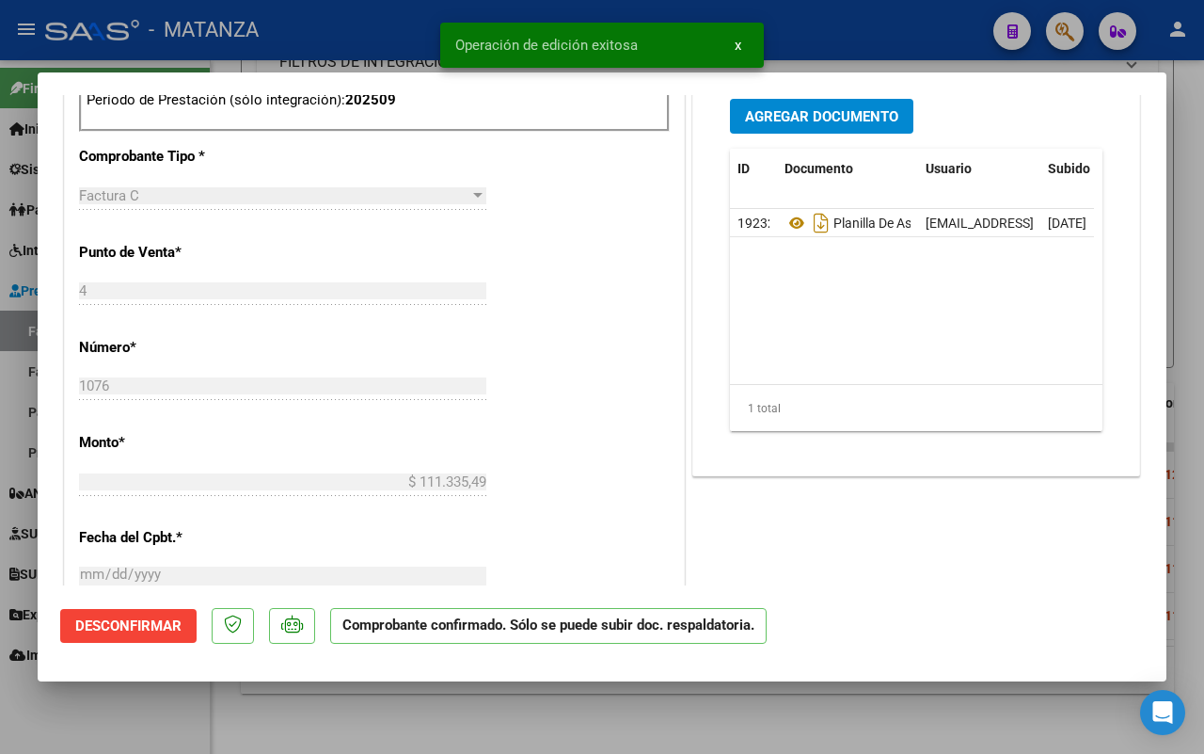
scroll to position [374, 0]
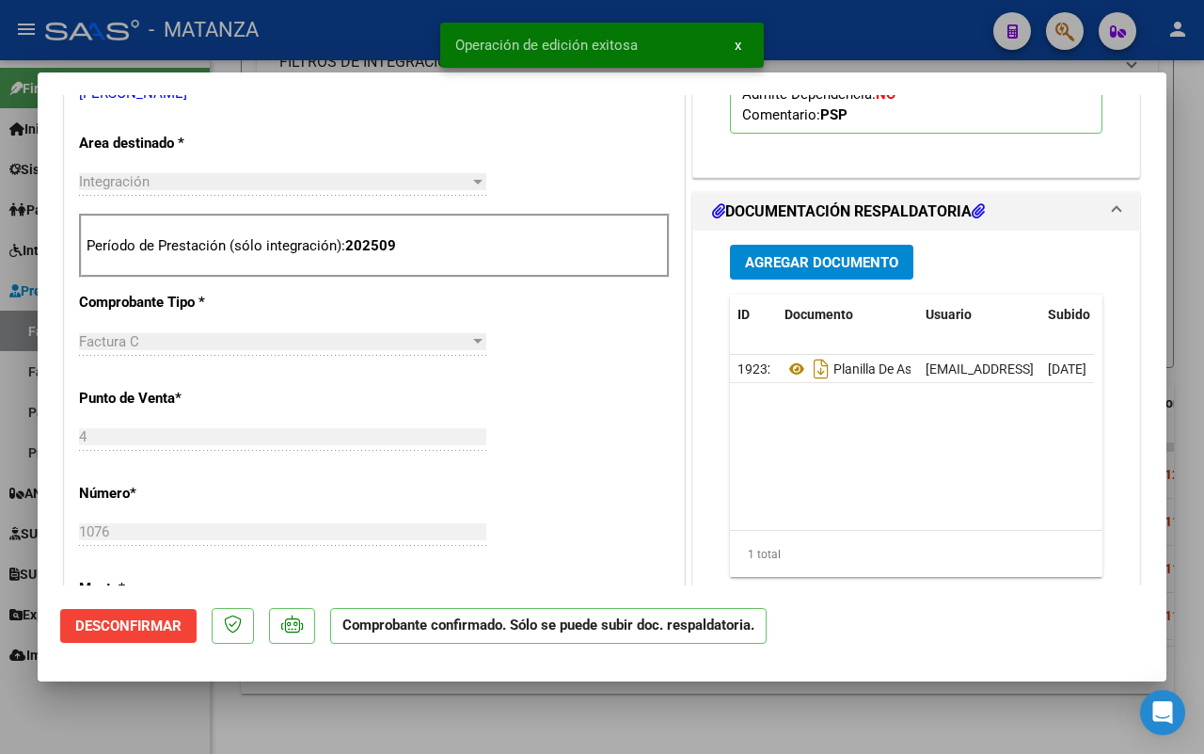
click at [89, 727] on div at bounding box center [602, 377] width 1204 height 754
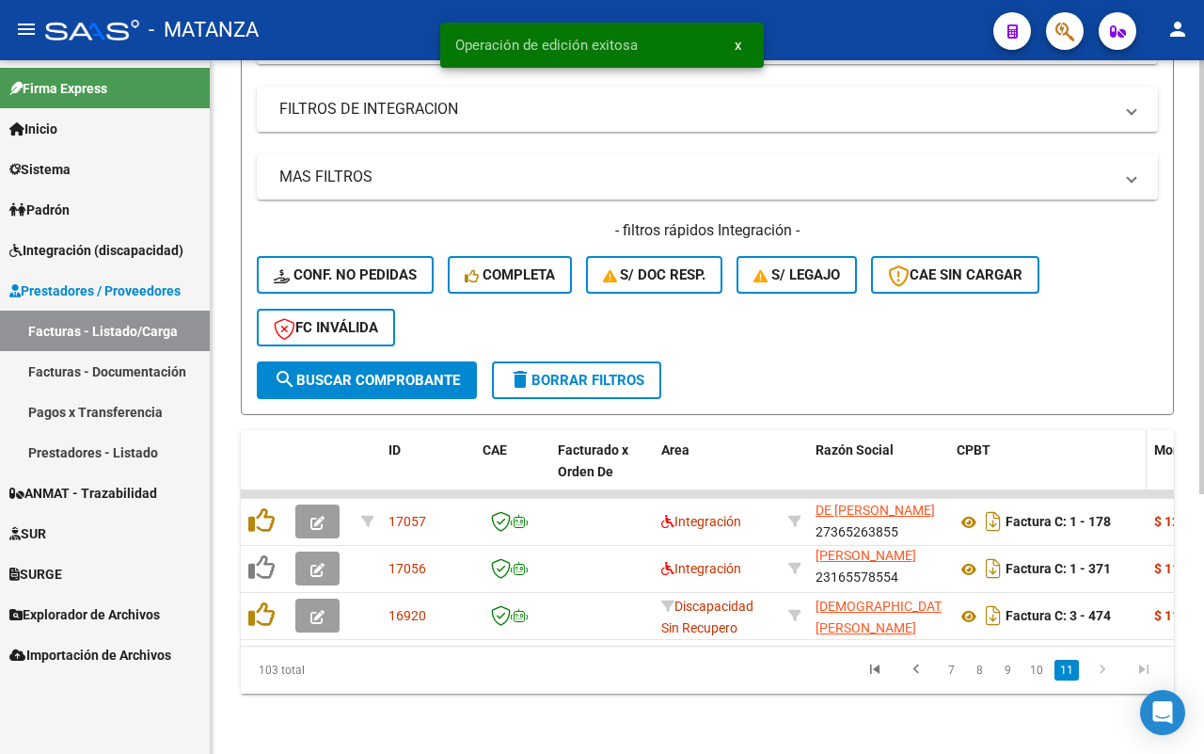
scroll to position [414, 0]
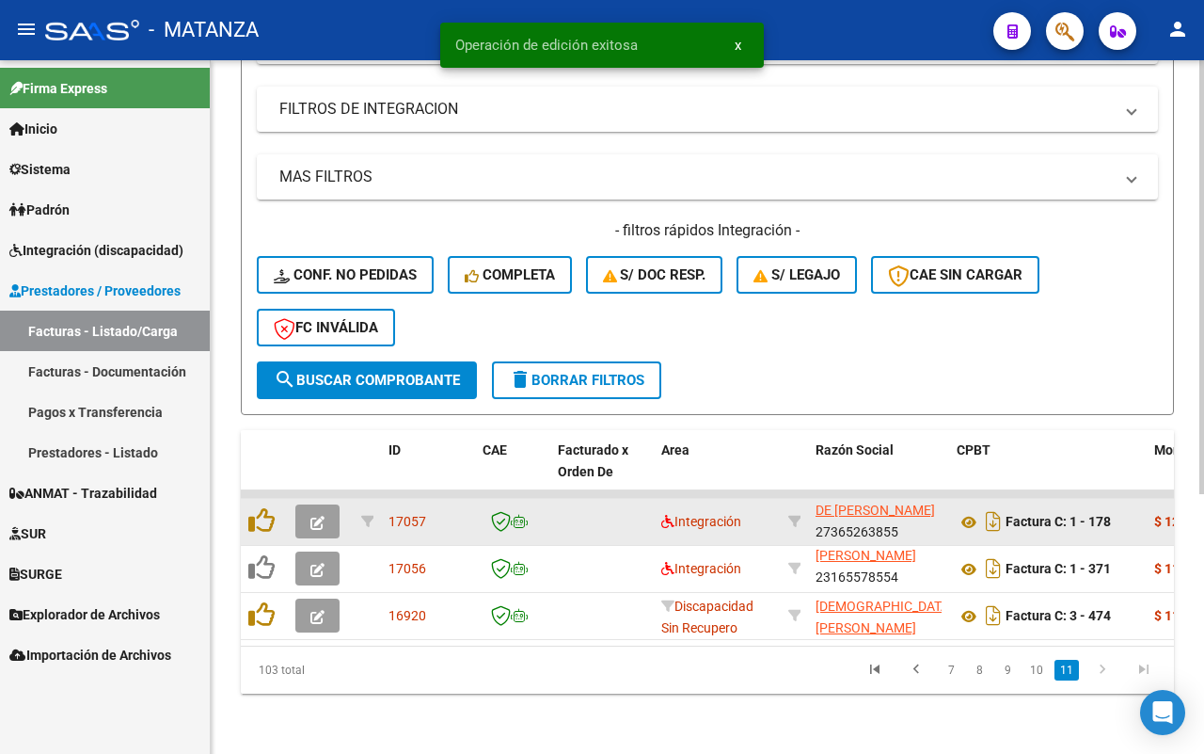
click at [322, 516] on icon "button" at bounding box center [318, 523] width 14 height 14
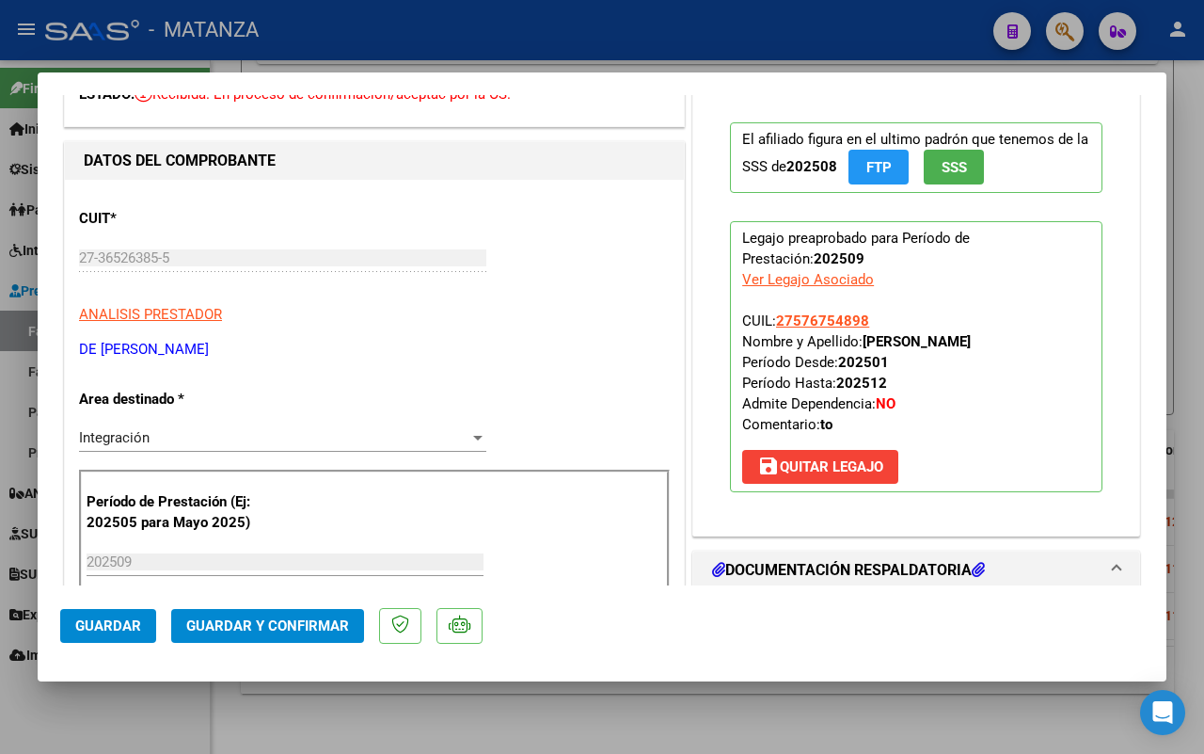
scroll to position [353, 0]
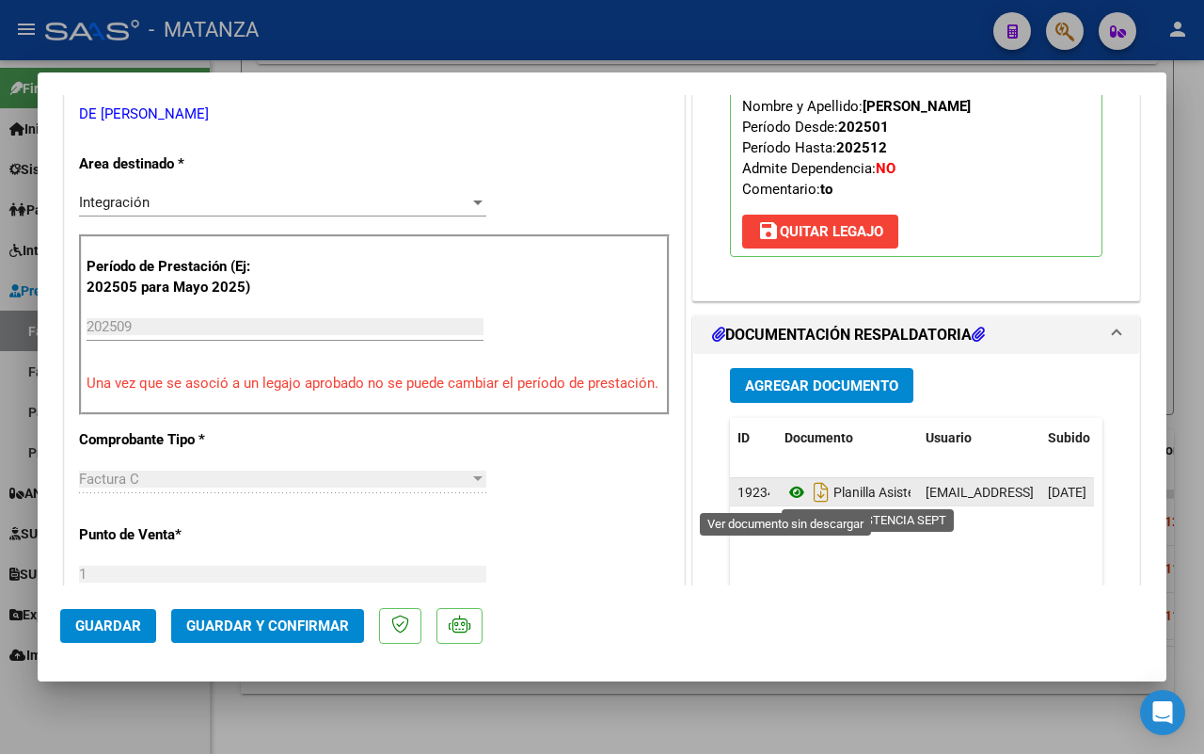
click at [785, 494] on icon at bounding box center [797, 492] width 24 height 23
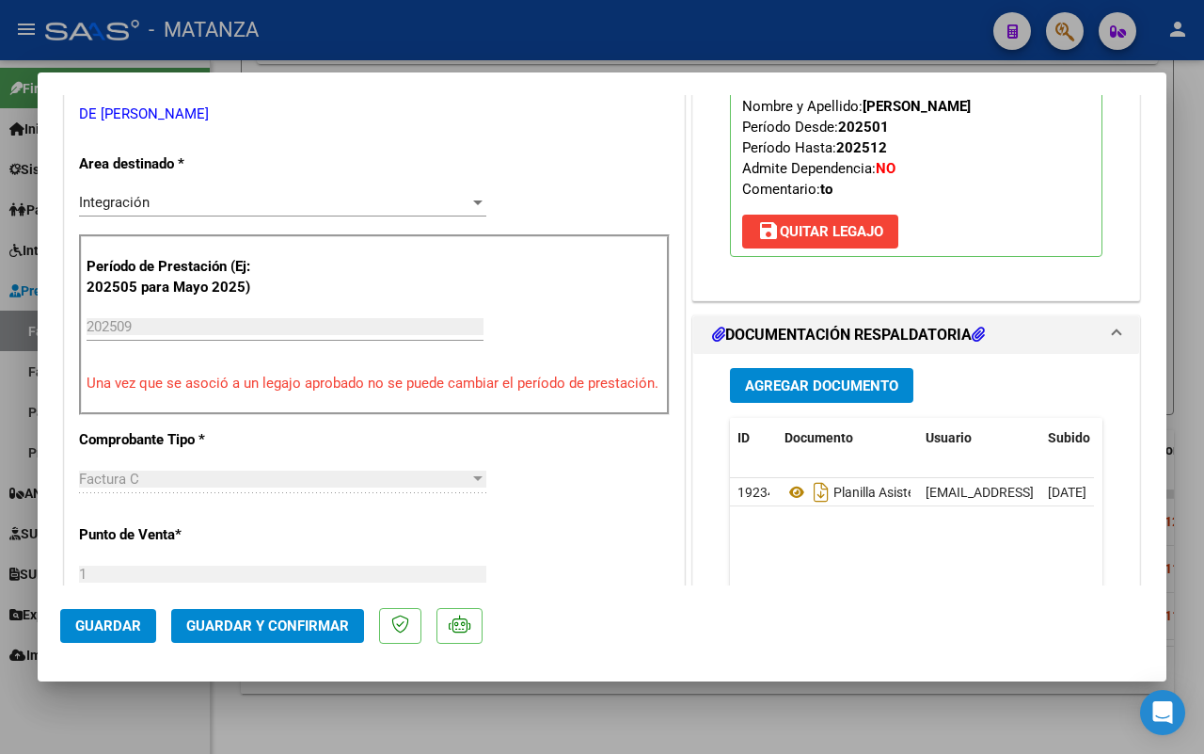
click at [249, 624] on span "Guardar y Confirmar" at bounding box center [267, 625] width 163 height 17
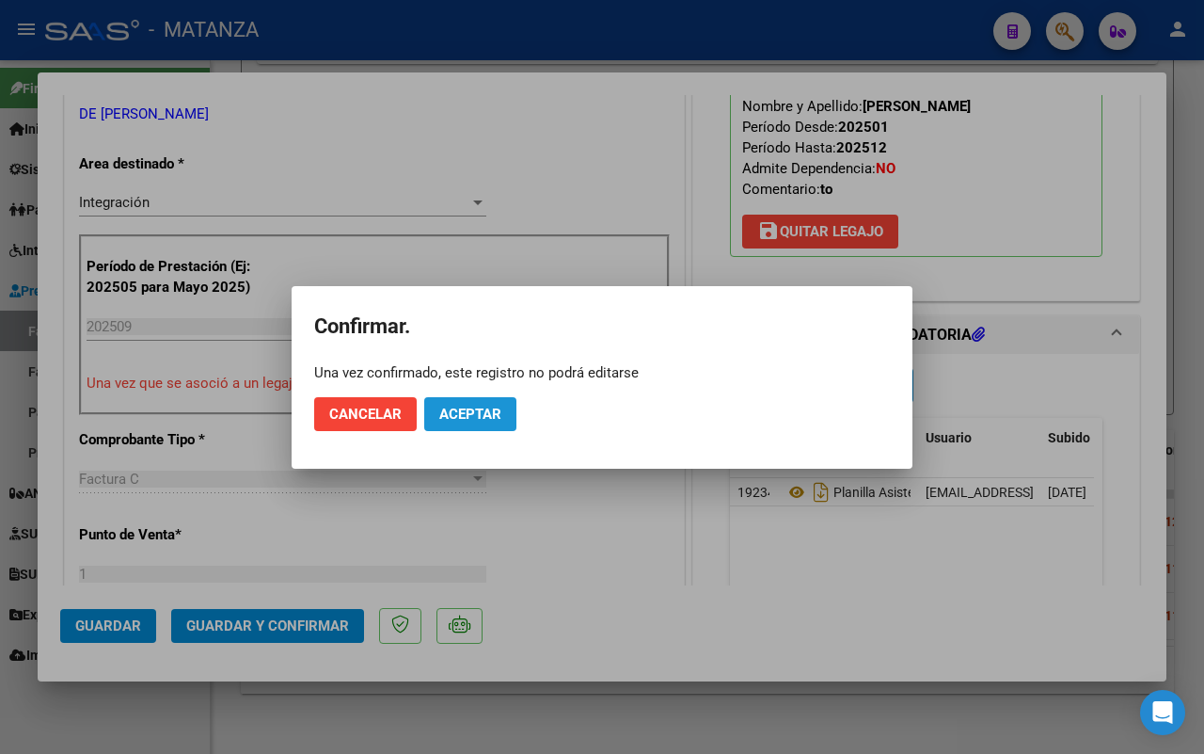
drag, startPoint x: 489, startPoint y: 406, endPoint x: 0, endPoint y: 560, distance: 512.7
click at [486, 406] on span "Aceptar" at bounding box center [470, 414] width 62 height 17
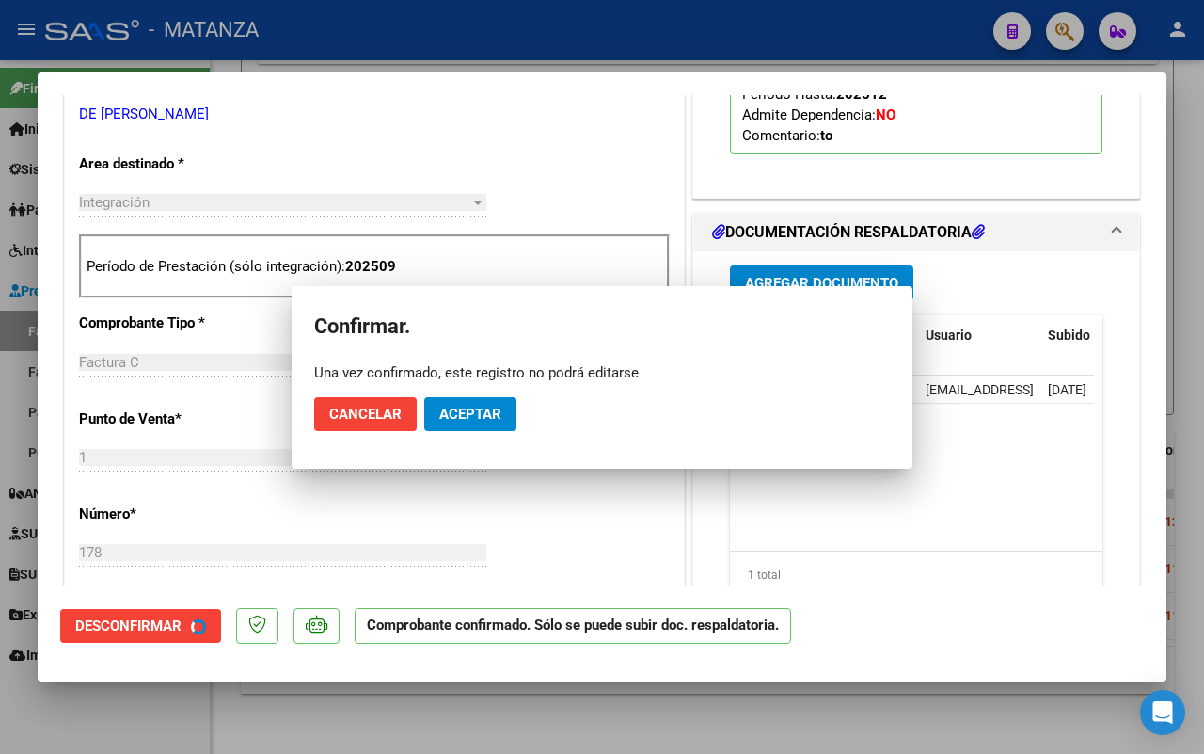
scroll to position [374, 0]
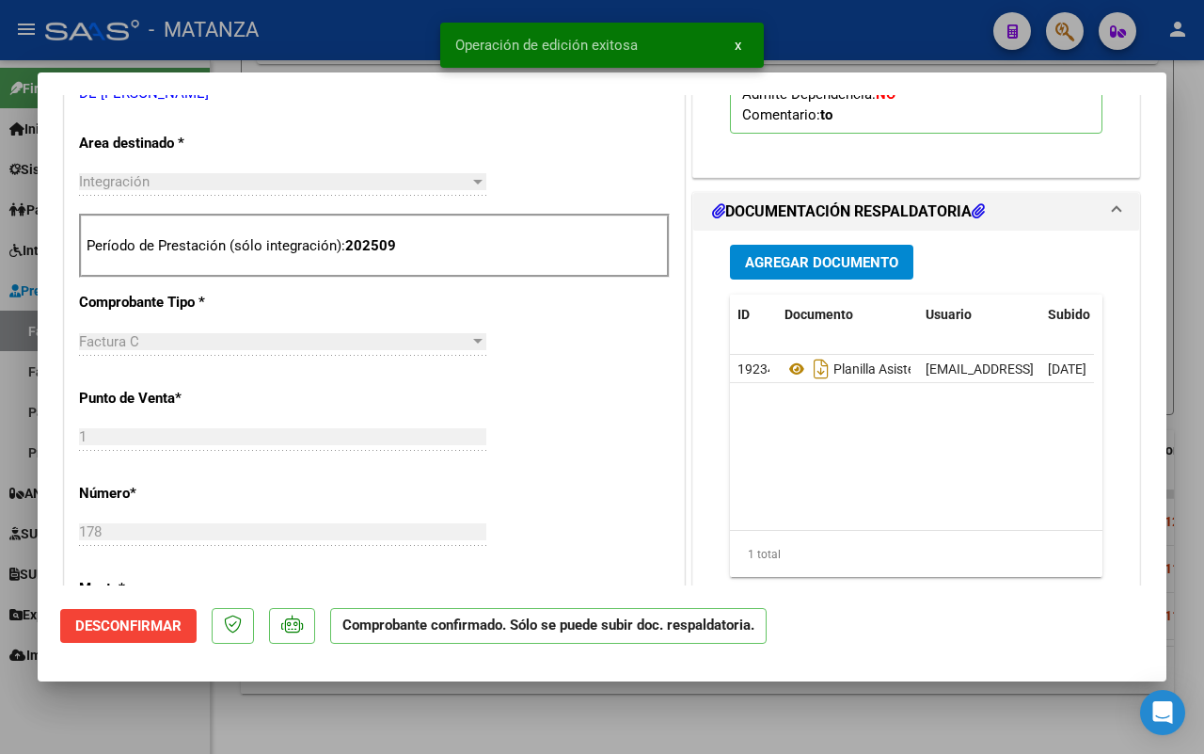
click at [135, 736] on div at bounding box center [602, 377] width 1204 height 754
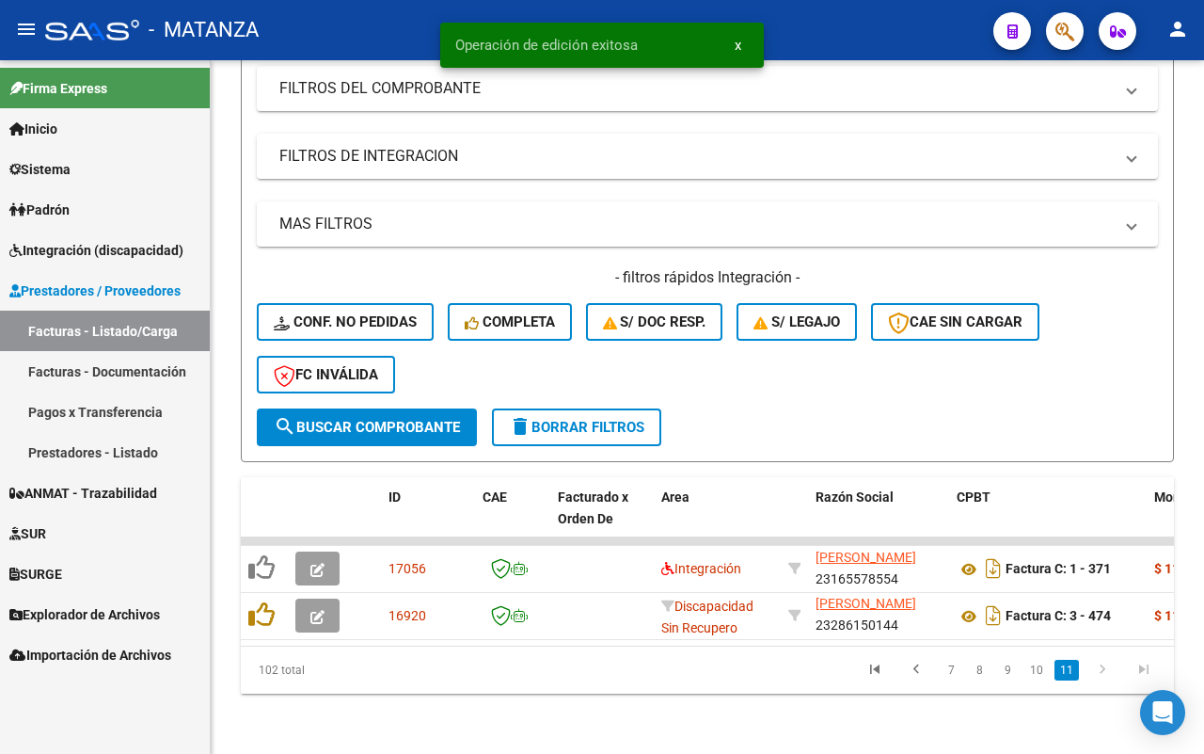
scroll to position [24, 0]
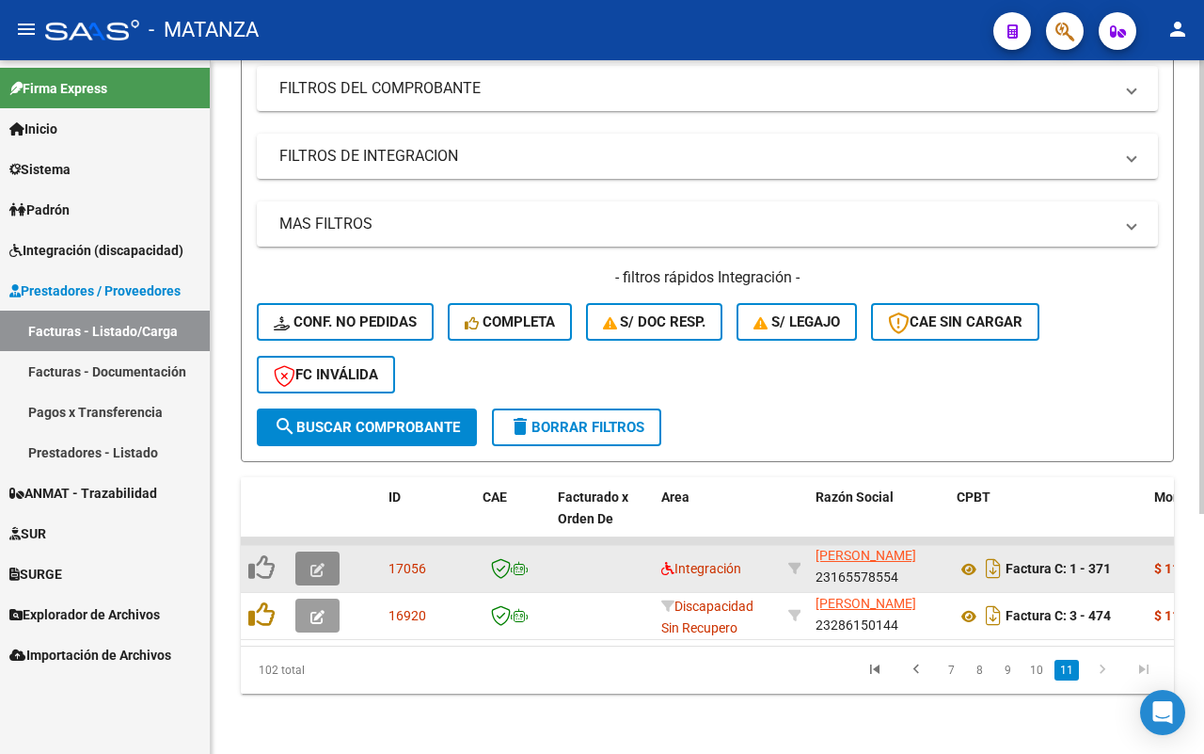
click at [321, 563] on icon "button" at bounding box center [318, 570] width 14 height 14
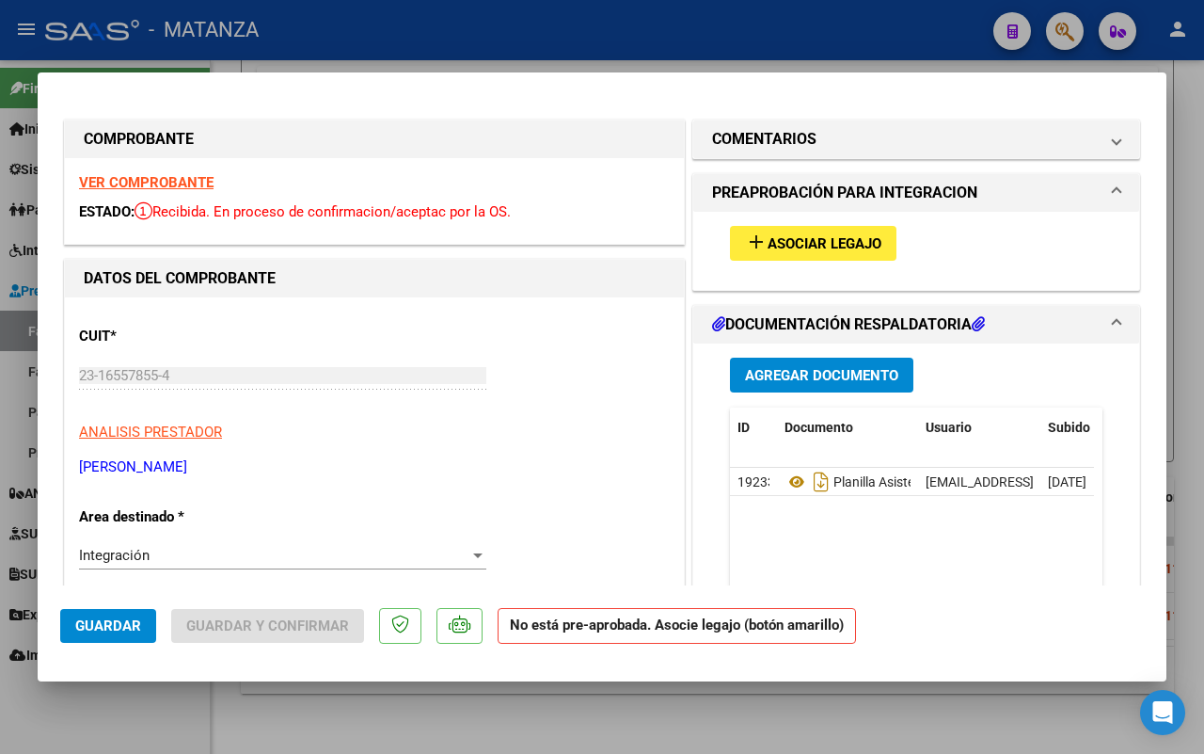
click at [170, 188] on strong "VER COMPROBANTE" at bounding box center [146, 182] width 135 height 17
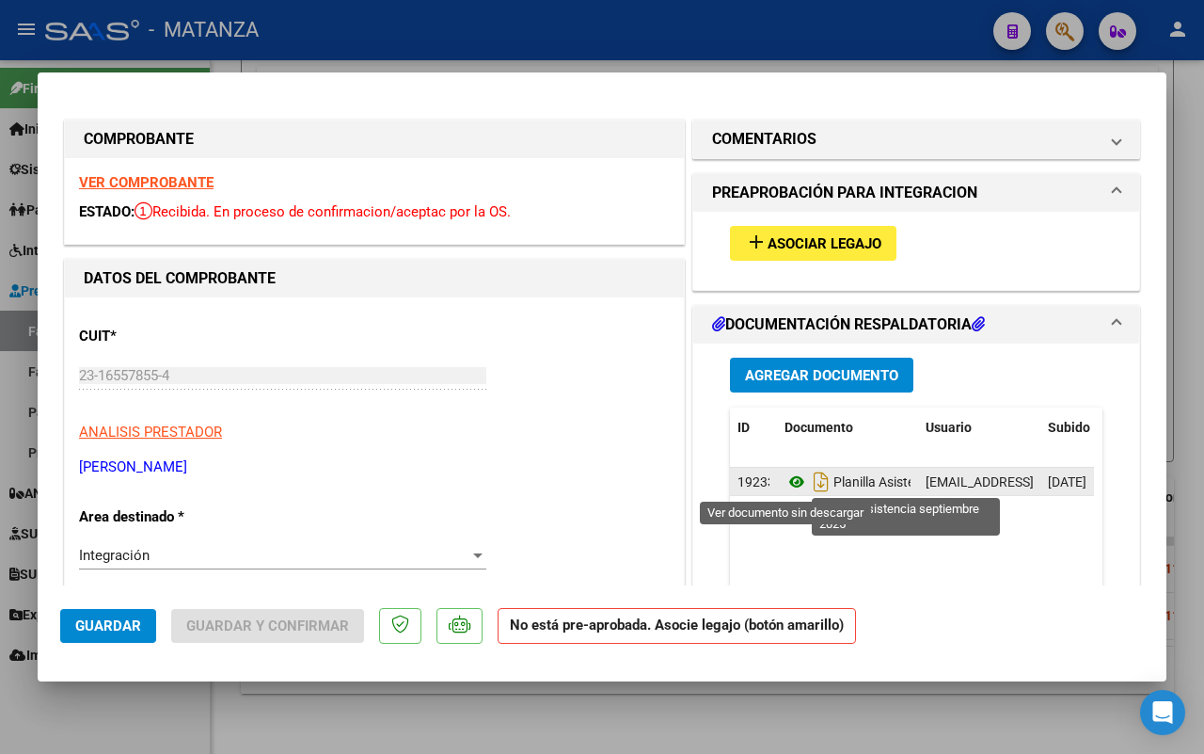
click at [785, 483] on icon at bounding box center [797, 481] width 24 height 23
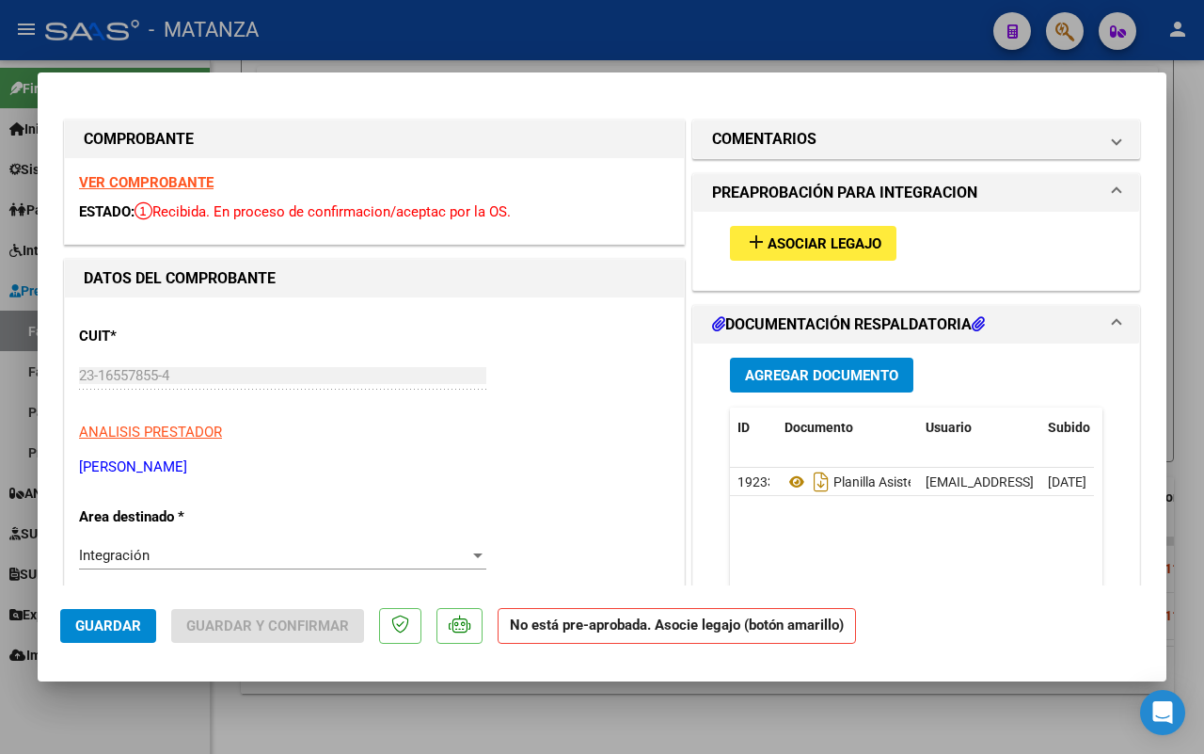
click at [801, 243] on span "Asociar Legajo" at bounding box center [825, 243] width 114 height 17
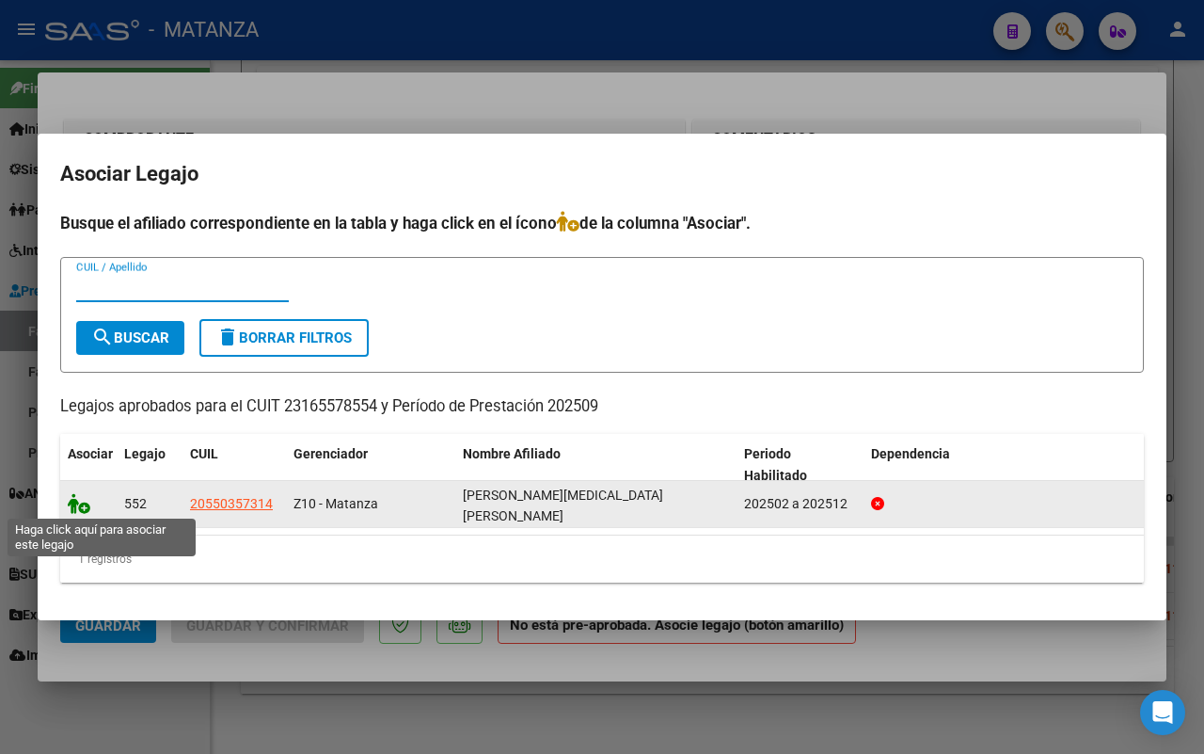
click at [83, 502] on icon at bounding box center [79, 503] width 23 height 21
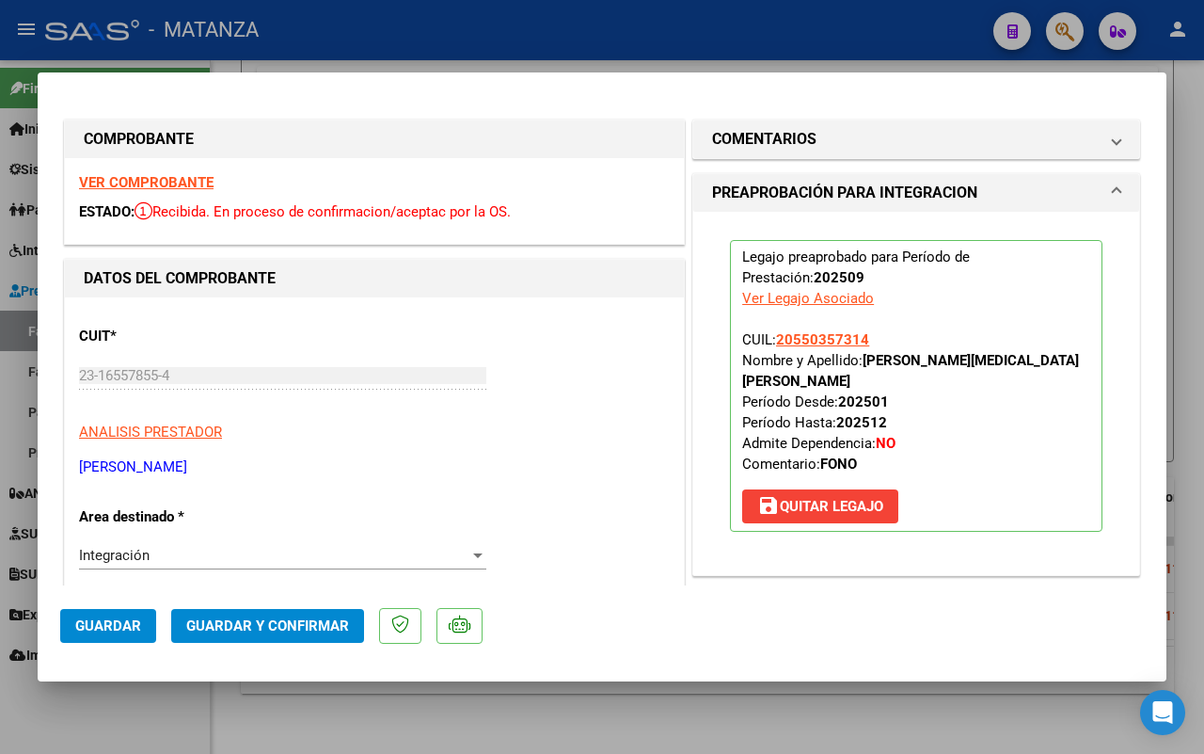
click at [263, 622] on span "Guardar y Confirmar" at bounding box center [267, 625] width 163 height 17
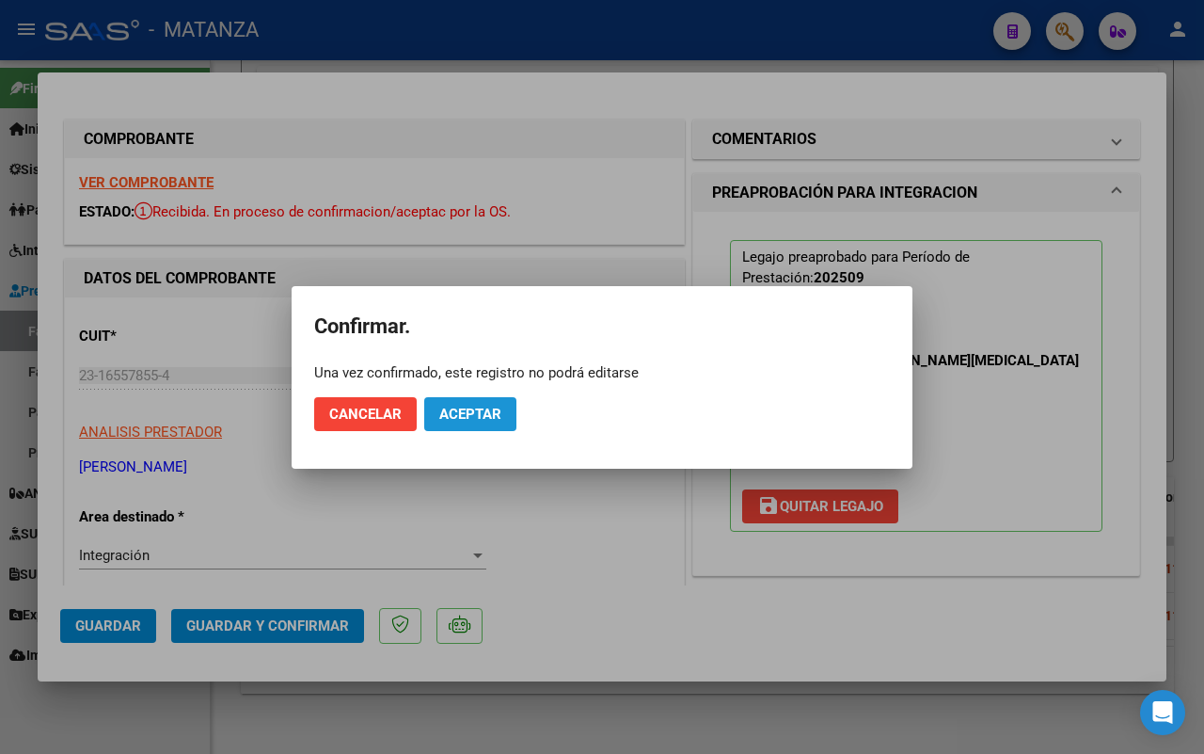
click at [495, 415] on span "Aceptar" at bounding box center [470, 414] width 62 height 17
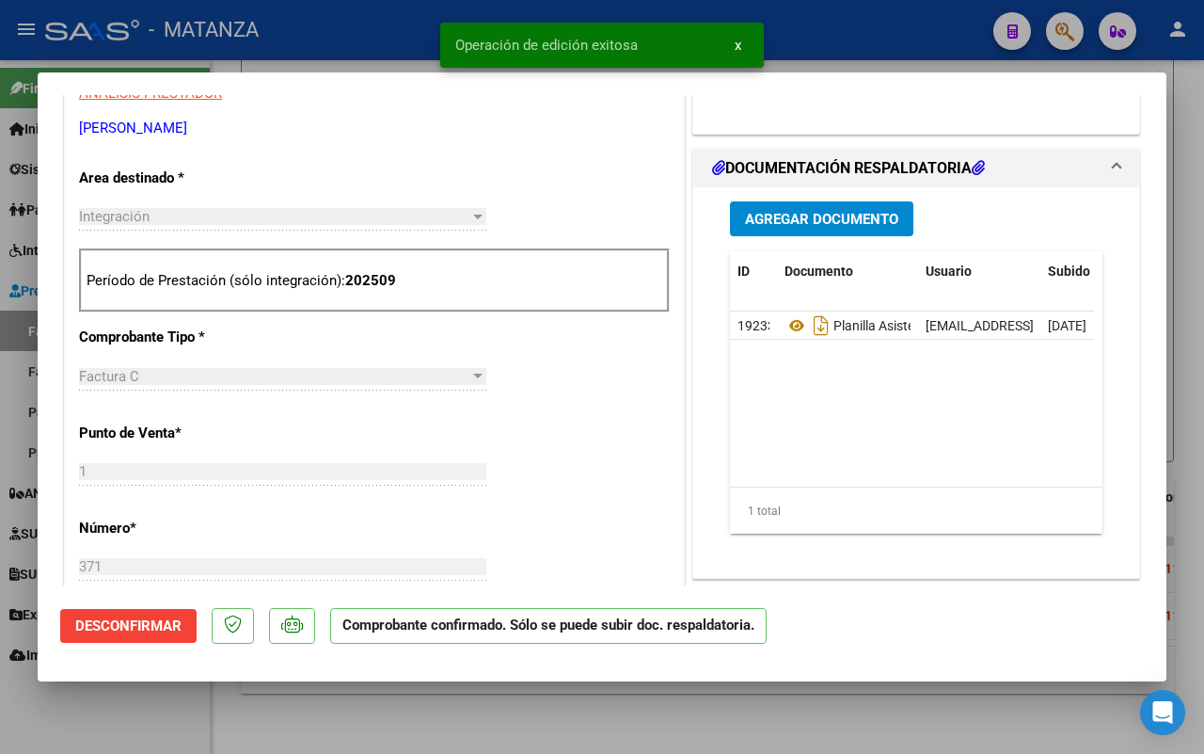
scroll to position [353, 0]
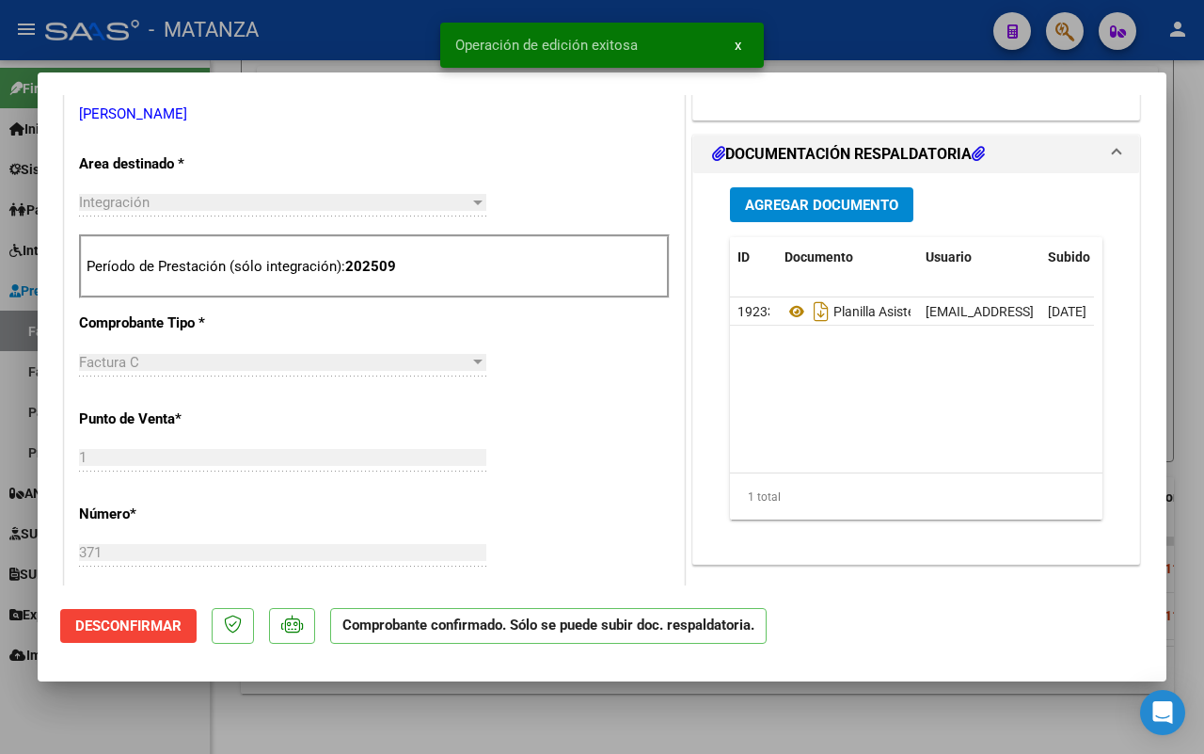
click at [90, 729] on div at bounding box center [602, 377] width 1204 height 754
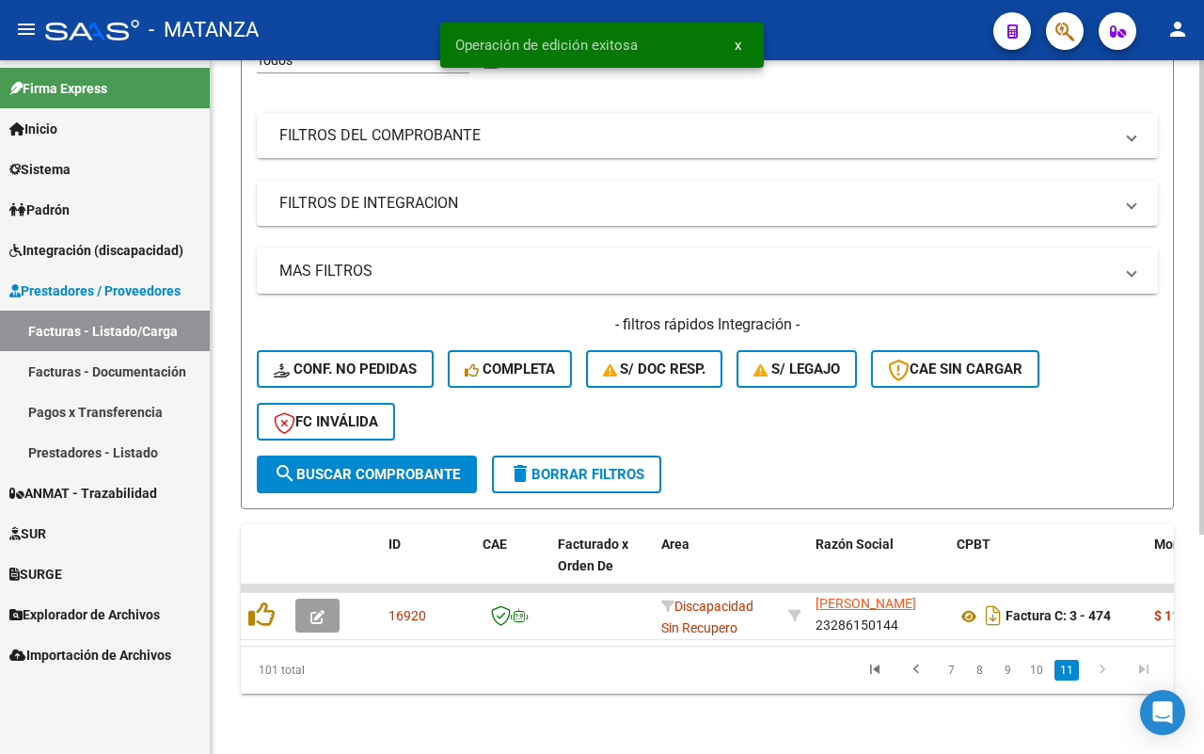
scroll to position [320, 0]
drag, startPoint x: 1037, startPoint y: 671, endPoint x: 740, endPoint y: 541, distance: 324.4
click at [1033, 670] on link "10" at bounding box center [1037, 670] width 24 height 21
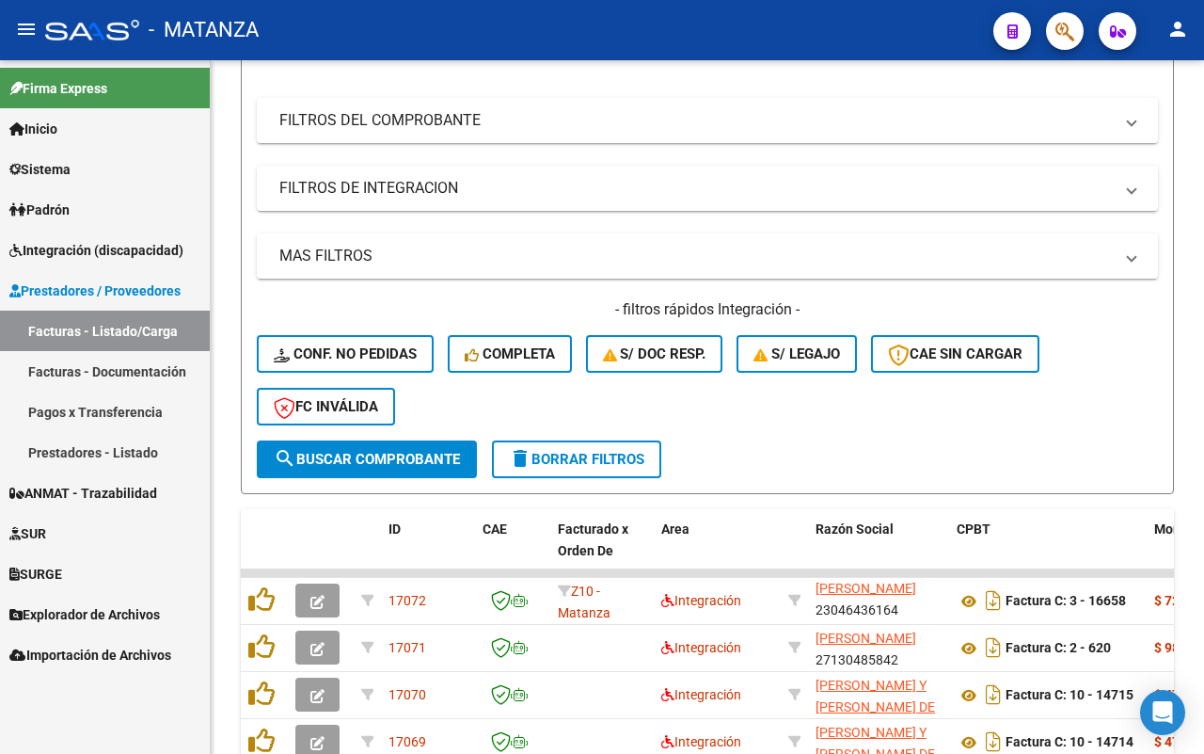
scroll to position [555, 0]
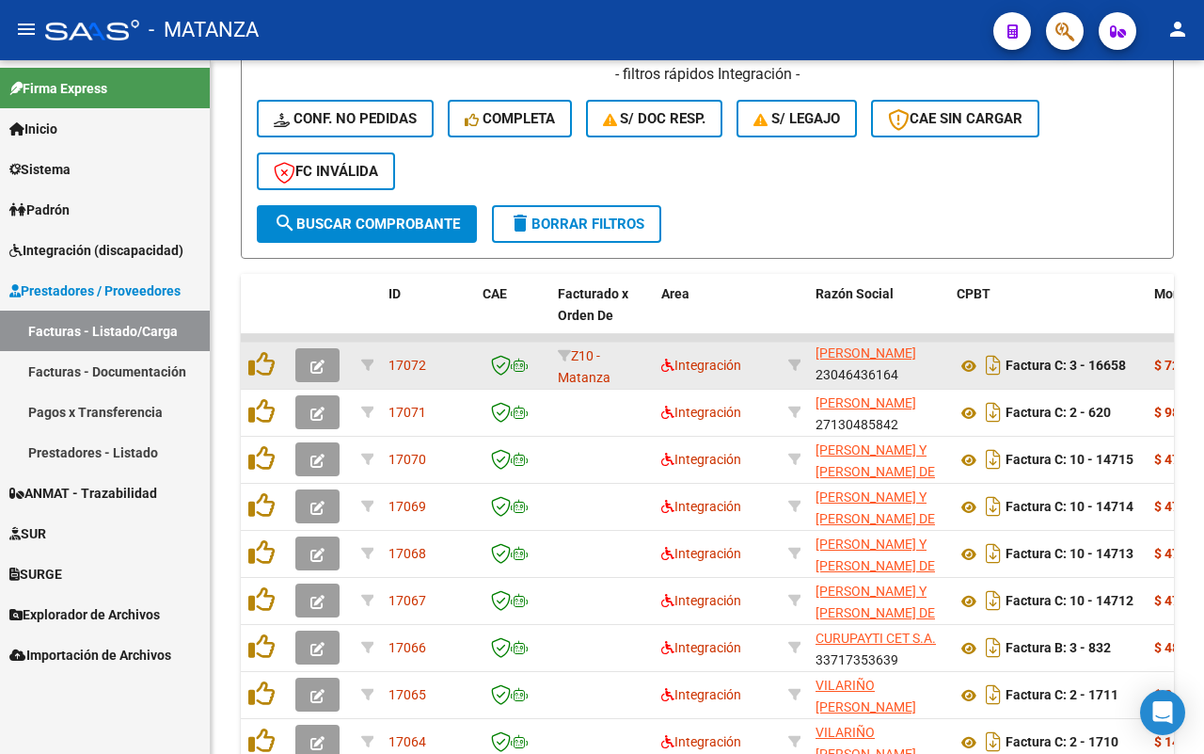
click at [325, 351] on button "button" at bounding box center [317, 365] width 44 height 34
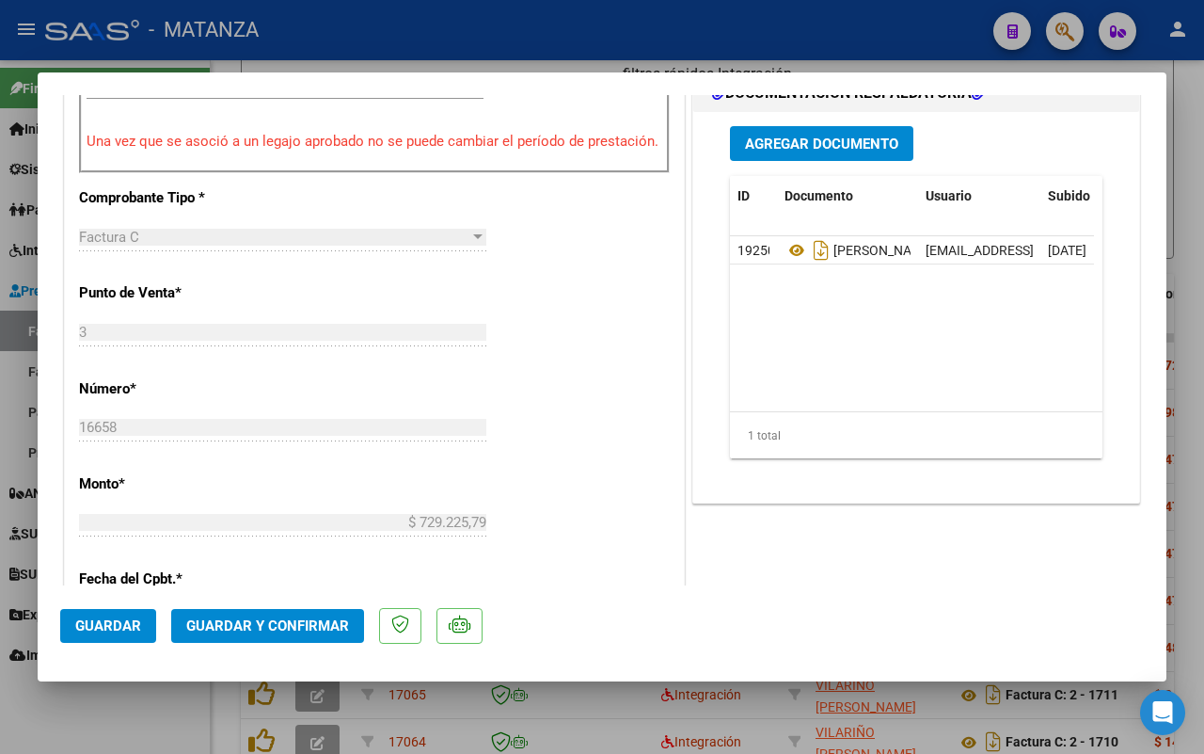
scroll to position [823, 0]
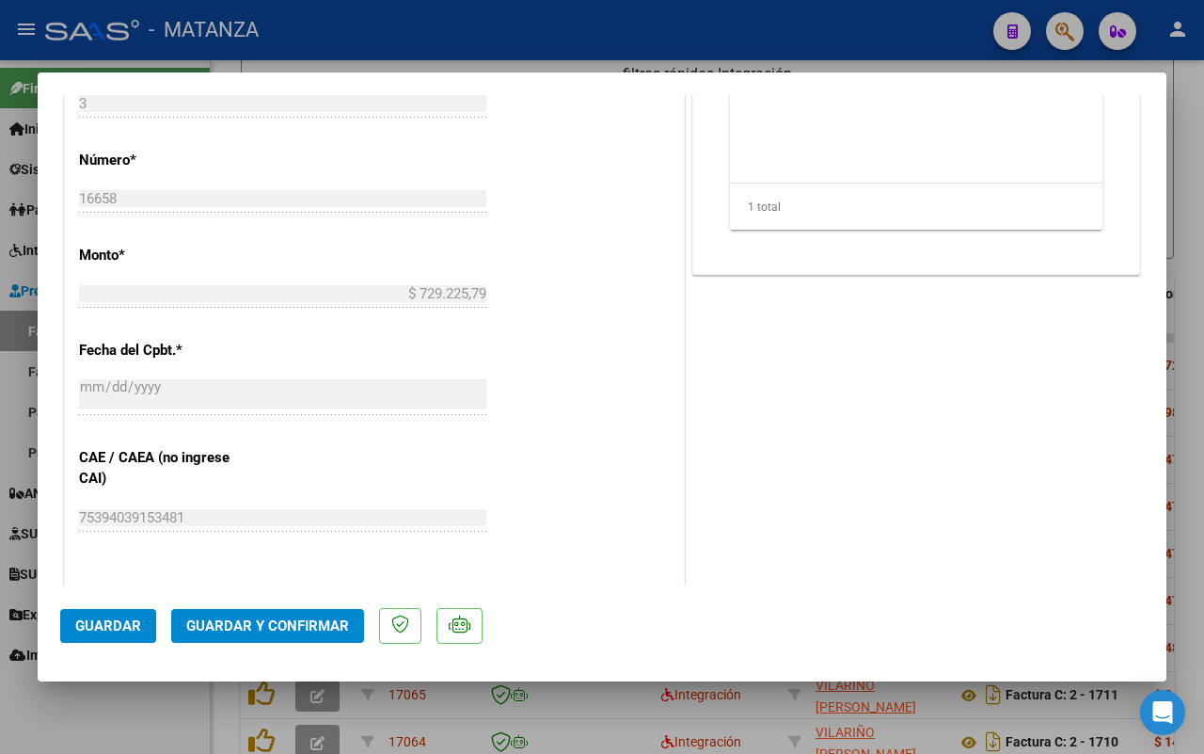
click at [279, 614] on button "Guardar y Confirmar" at bounding box center [267, 626] width 193 height 34
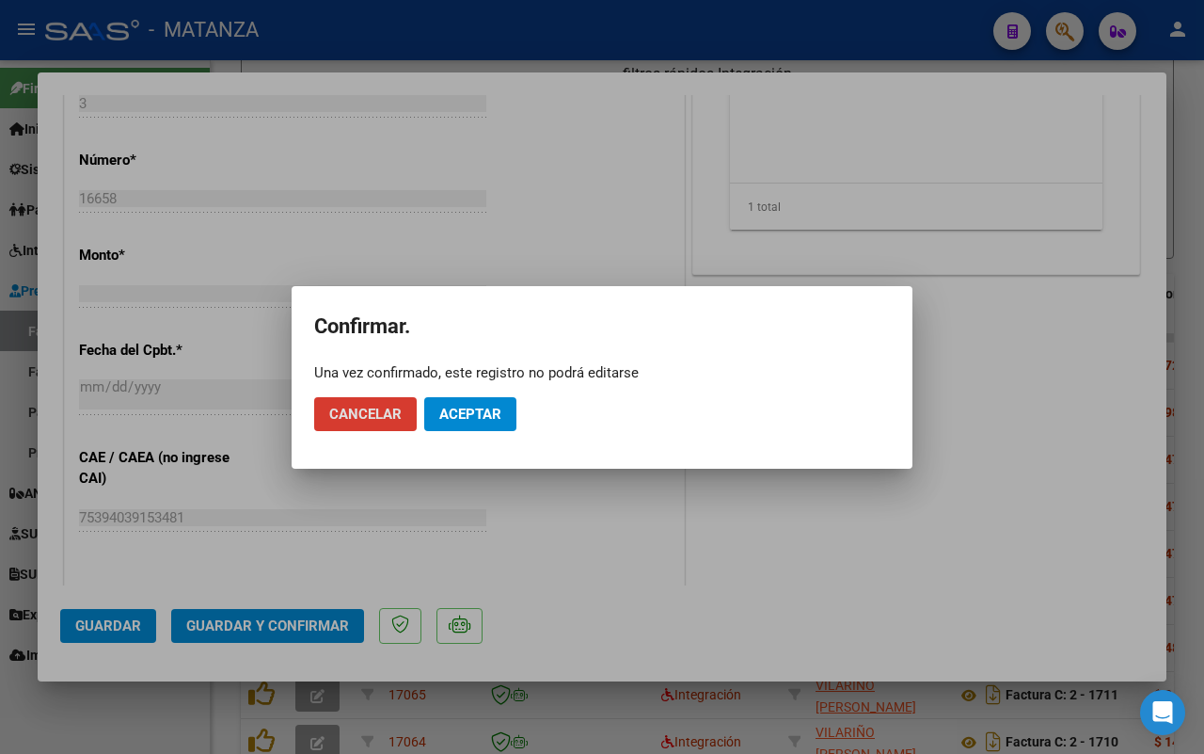
click at [476, 411] on span "Aceptar" at bounding box center [470, 414] width 62 height 17
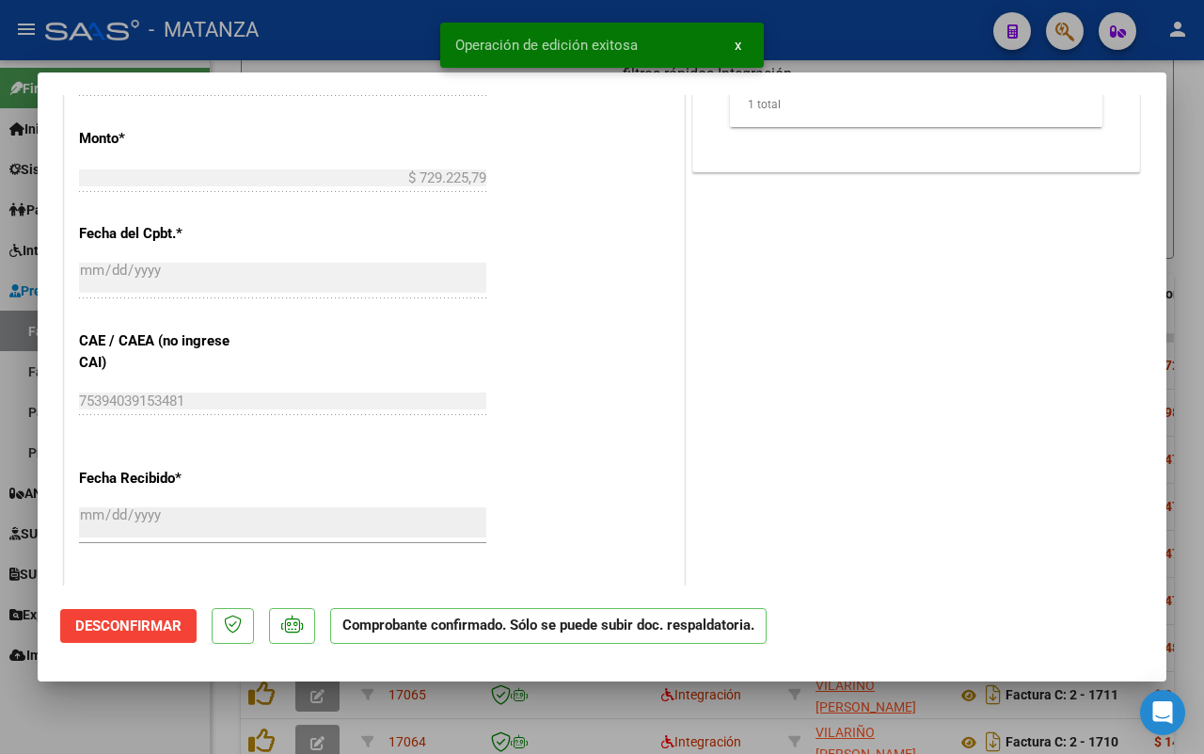
scroll to position [844, 0]
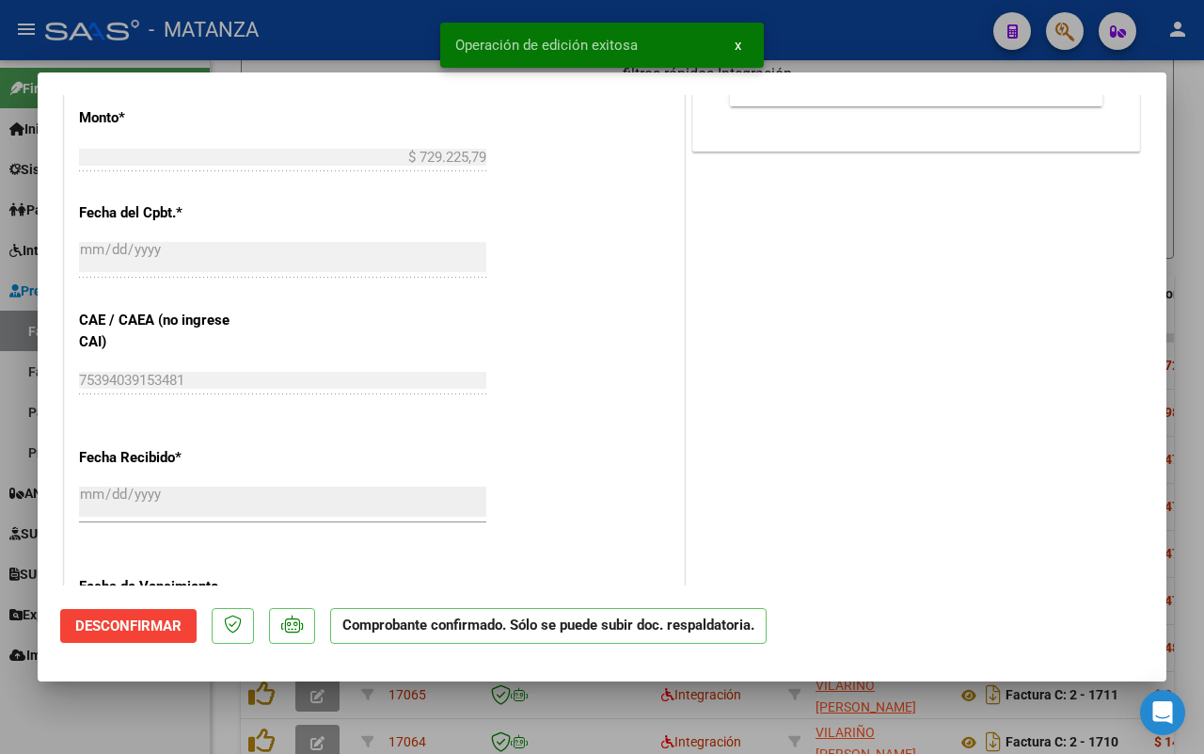
click at [162, 704] on div at bounding box center [602, 377] width 1204 height 754
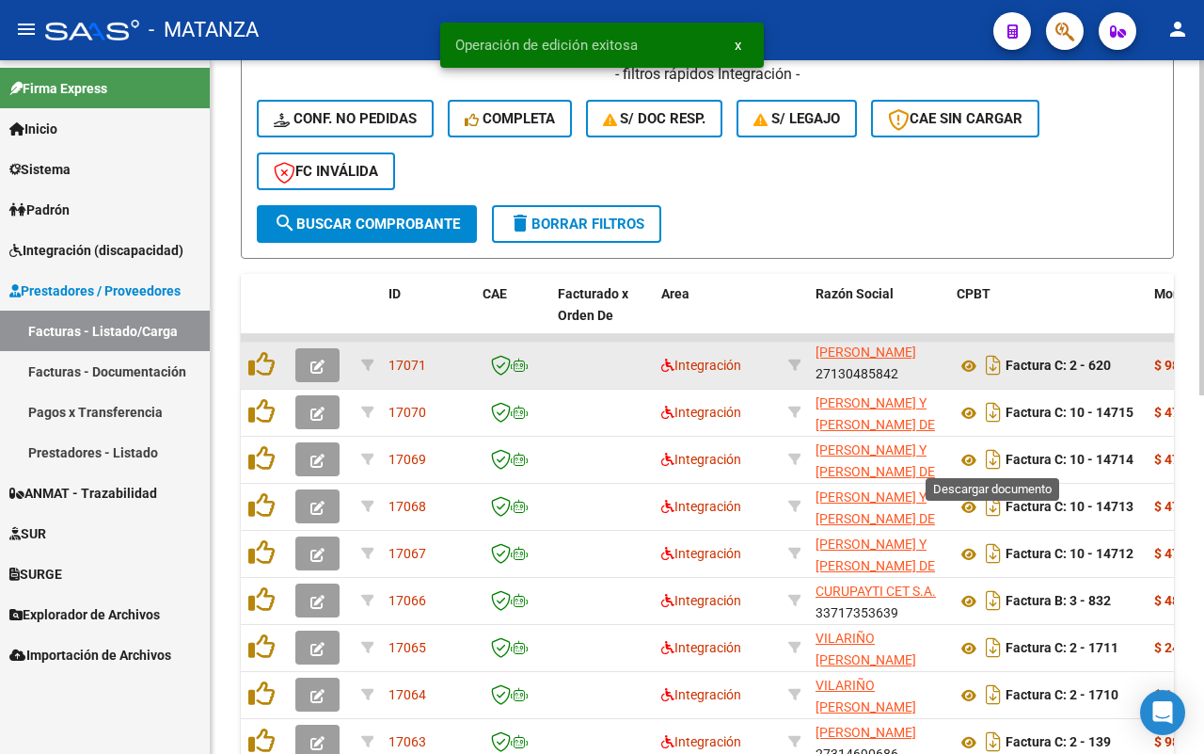
scroll to position [555, 0]
click at [315, 363] on icon "button" at bounding box center [318, 366] width 14 height 14
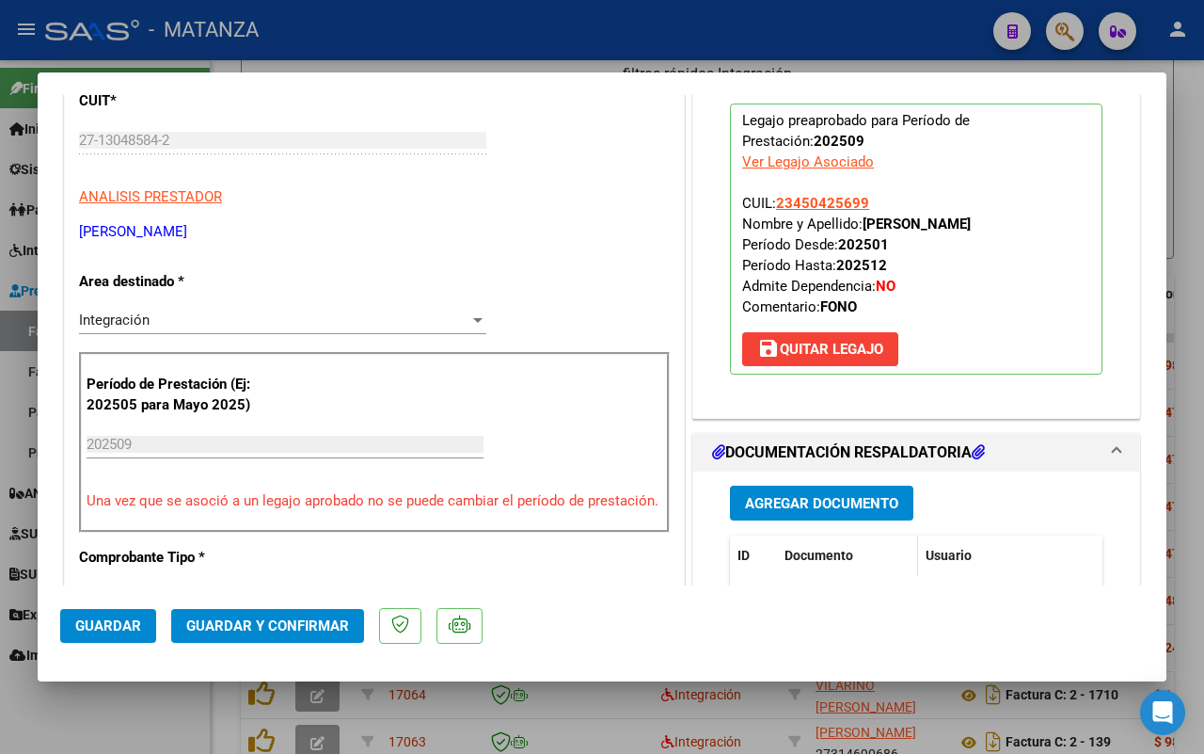
scroll to position [353, 0]
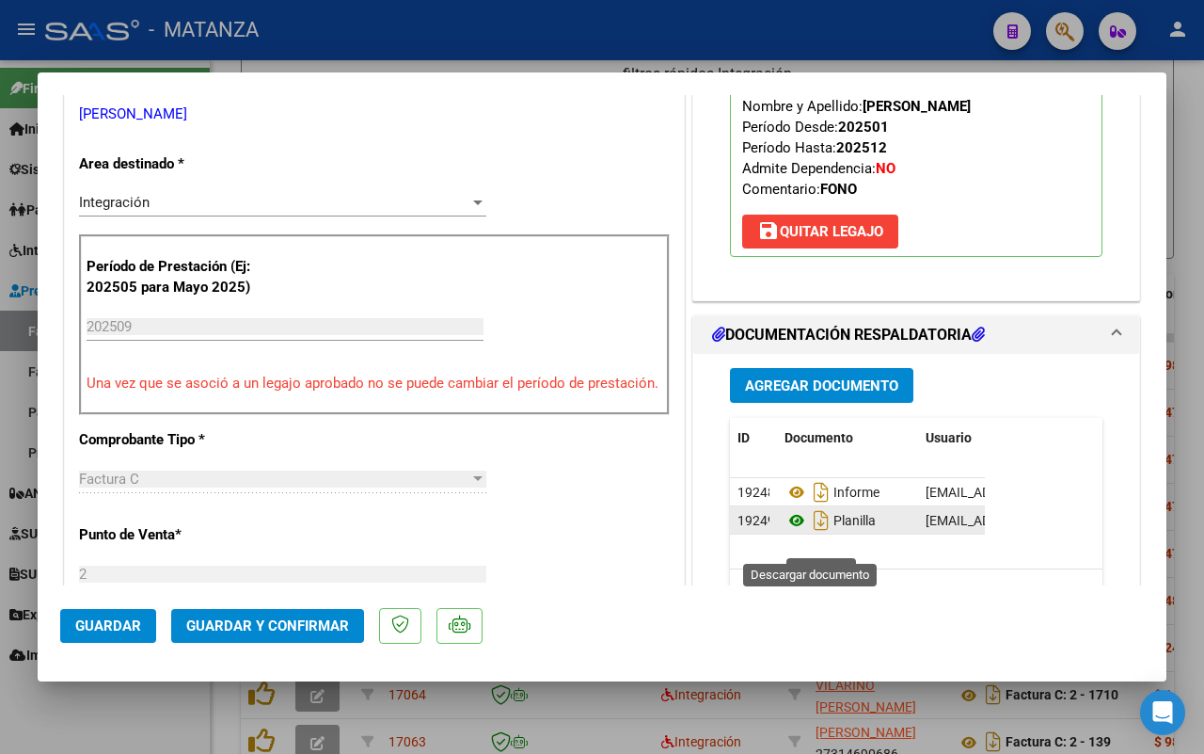
click at [787, 532] on icon at bounding box center [797, 520] width 24 height 23
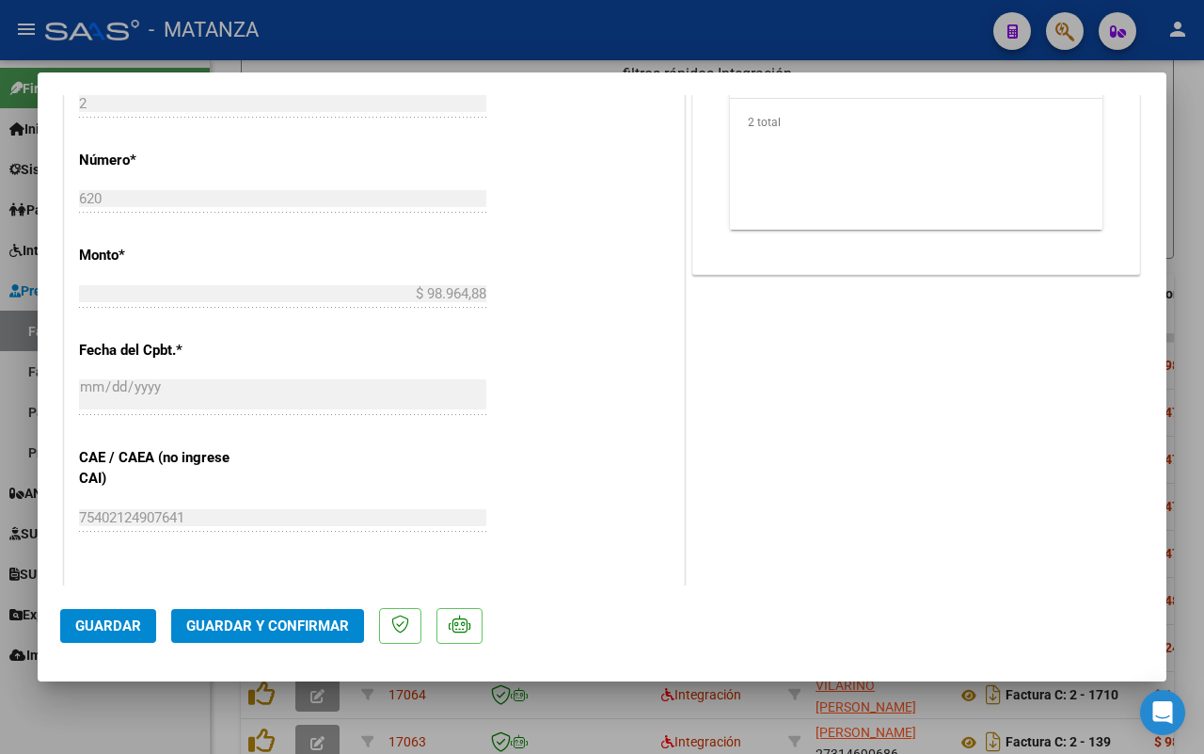
scroll to position [941, 0]
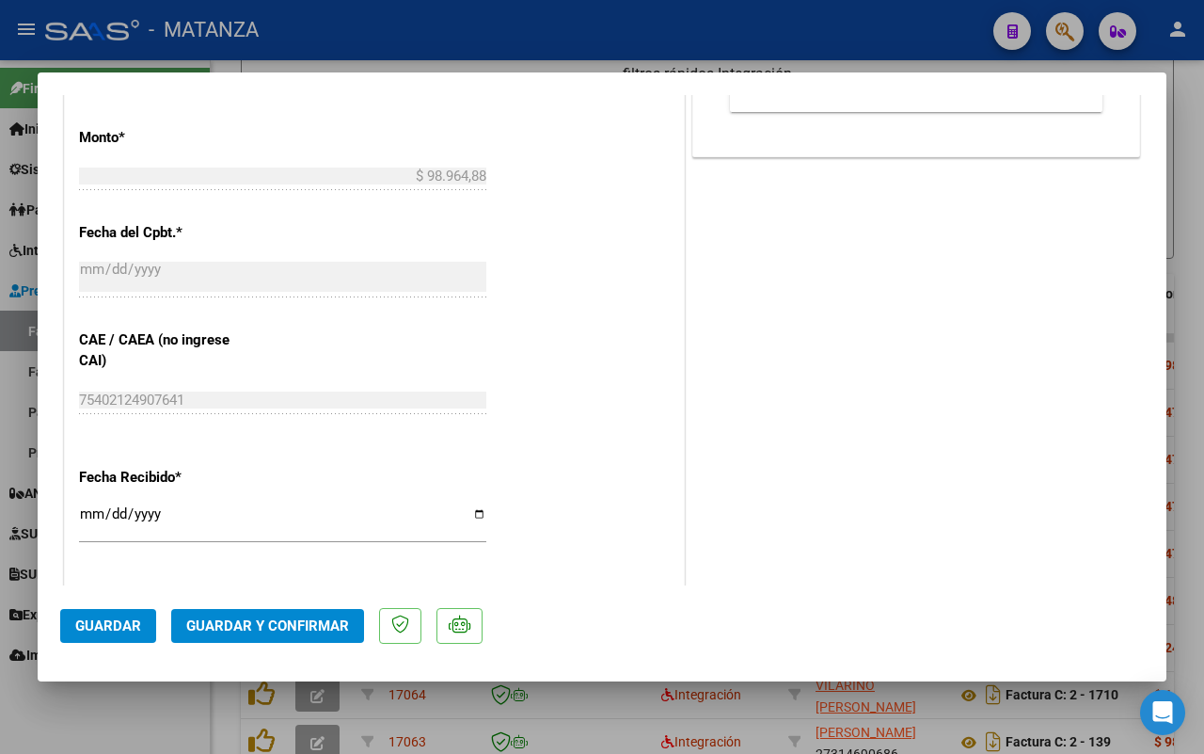
click at [263, 614] on button "Guardar y Confirmar" at bounding box center [267, 626] width 193 height 34
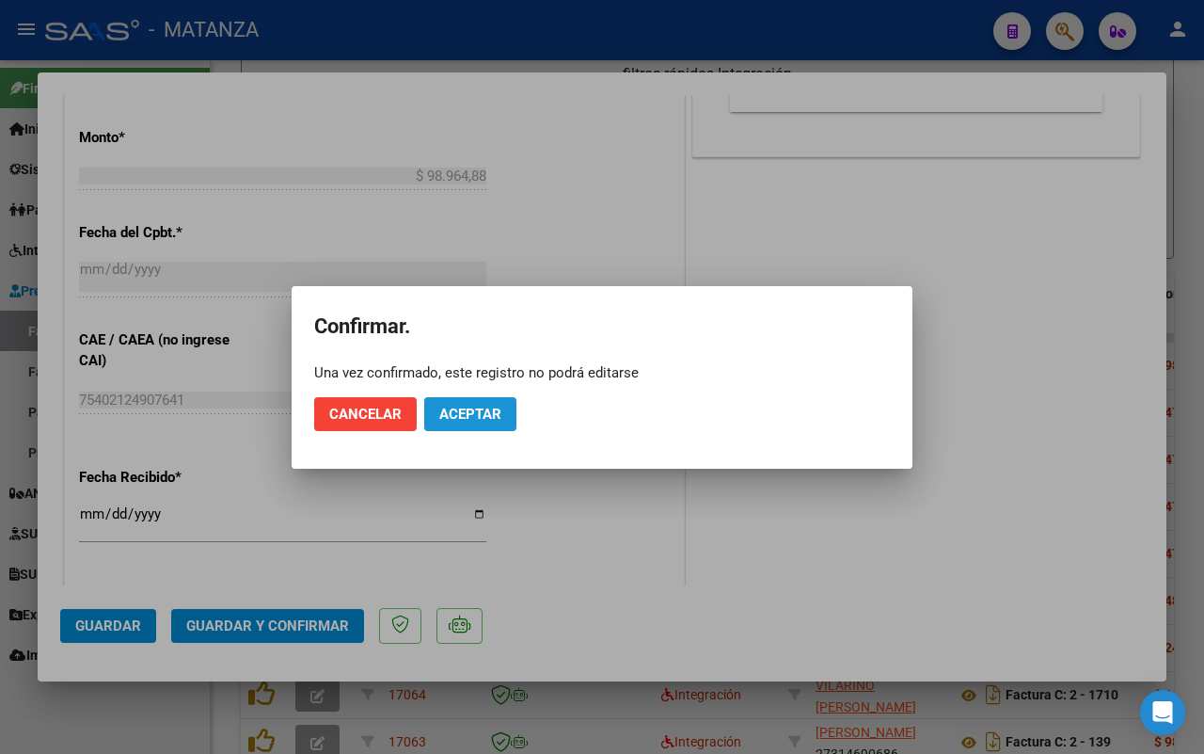
click at [490, 414] on span "Aceptar" at bounding box center [470, 414] width 62 height 17
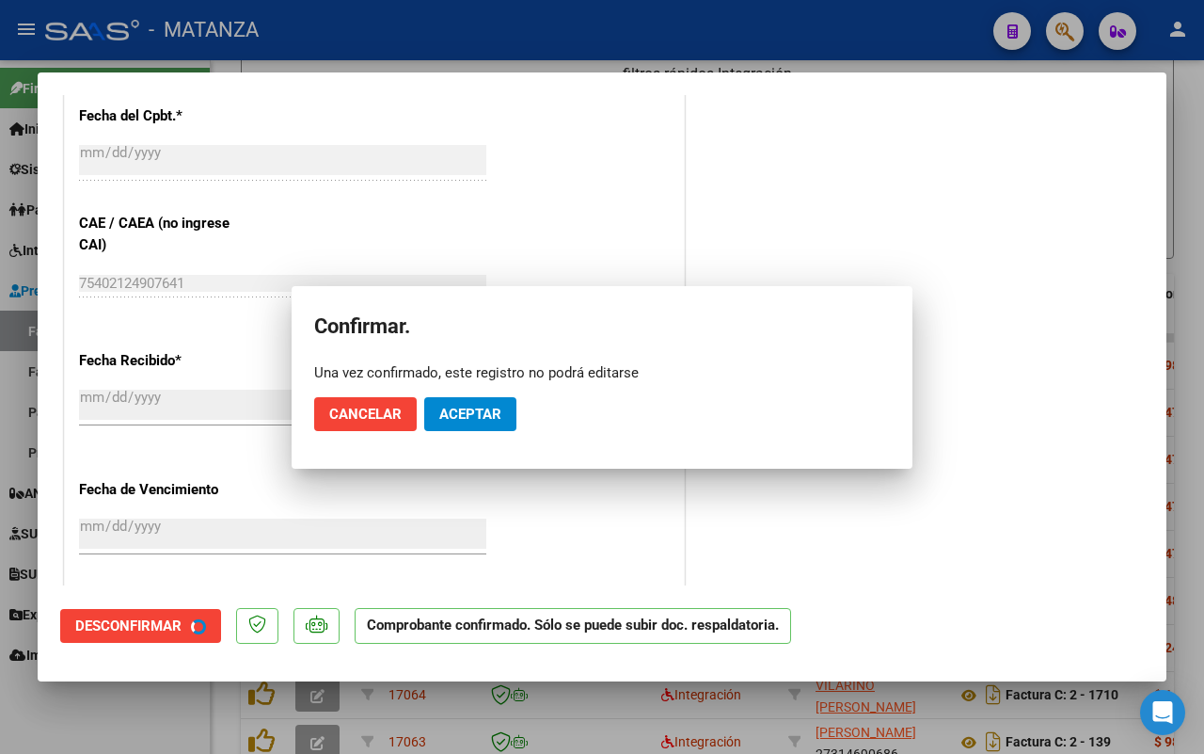
scroll to position [824, 0]
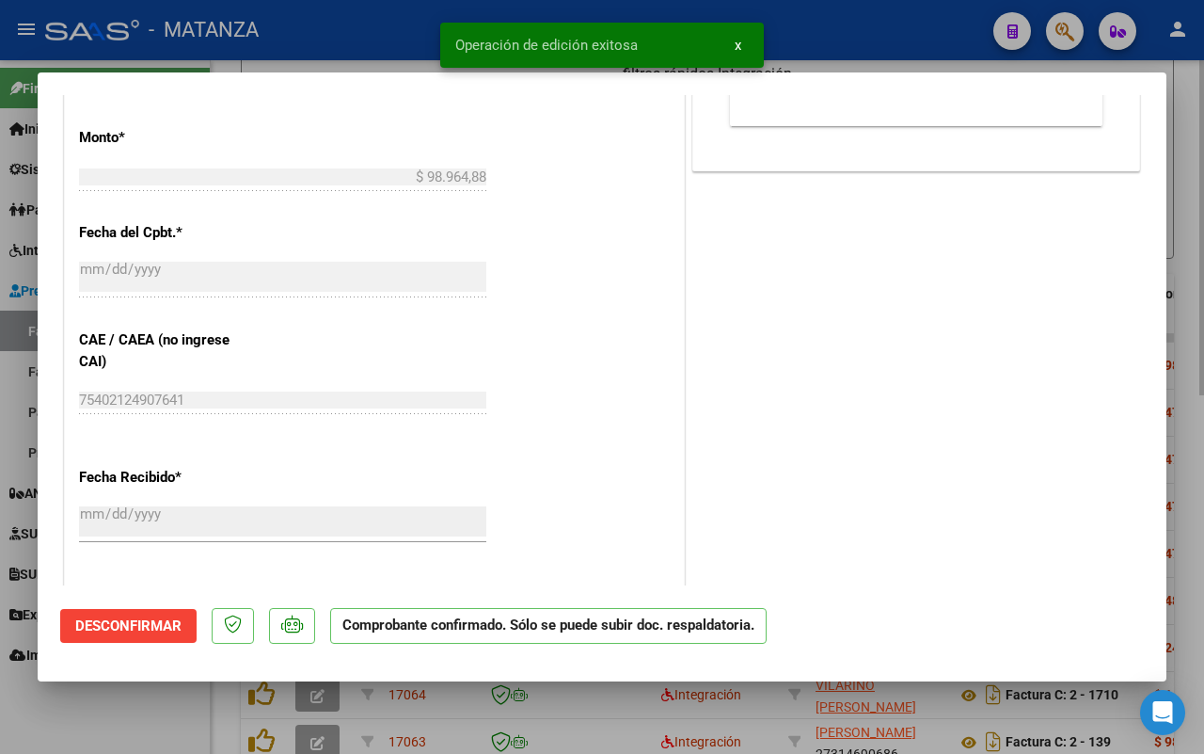
click at [151, 721] on div at bounding box center [602, 377] width 1204 height 754
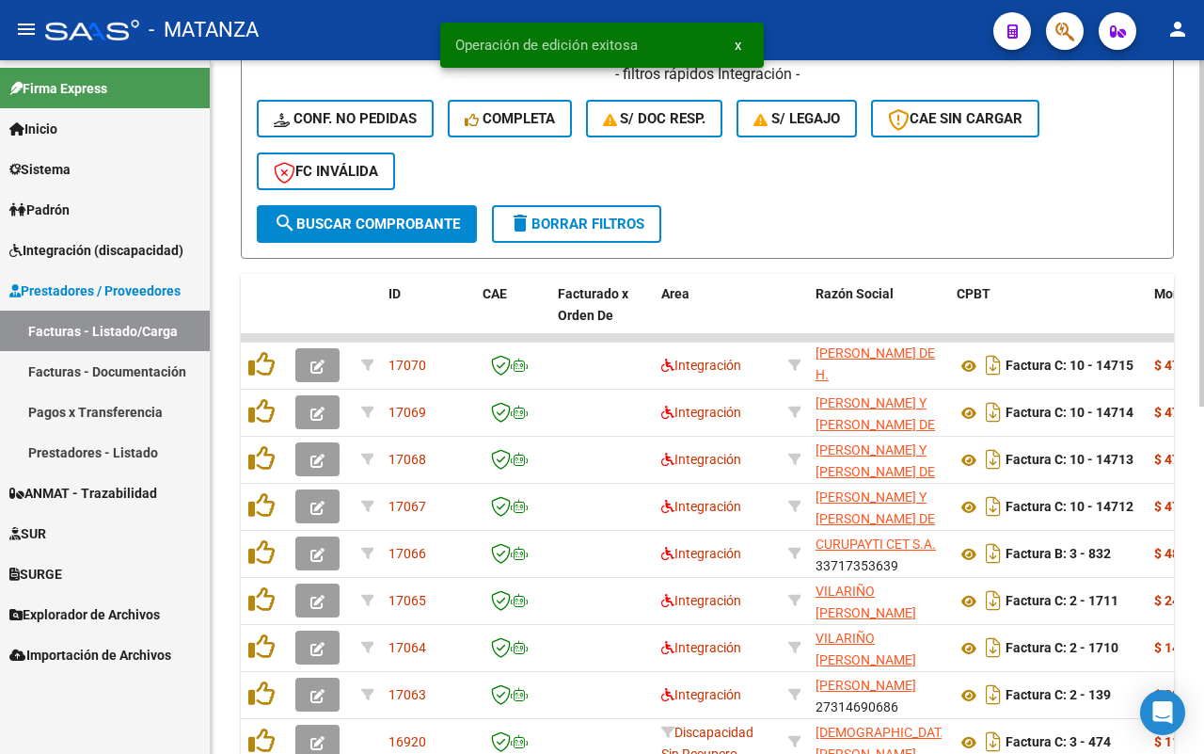
scroll to position [555, 0]
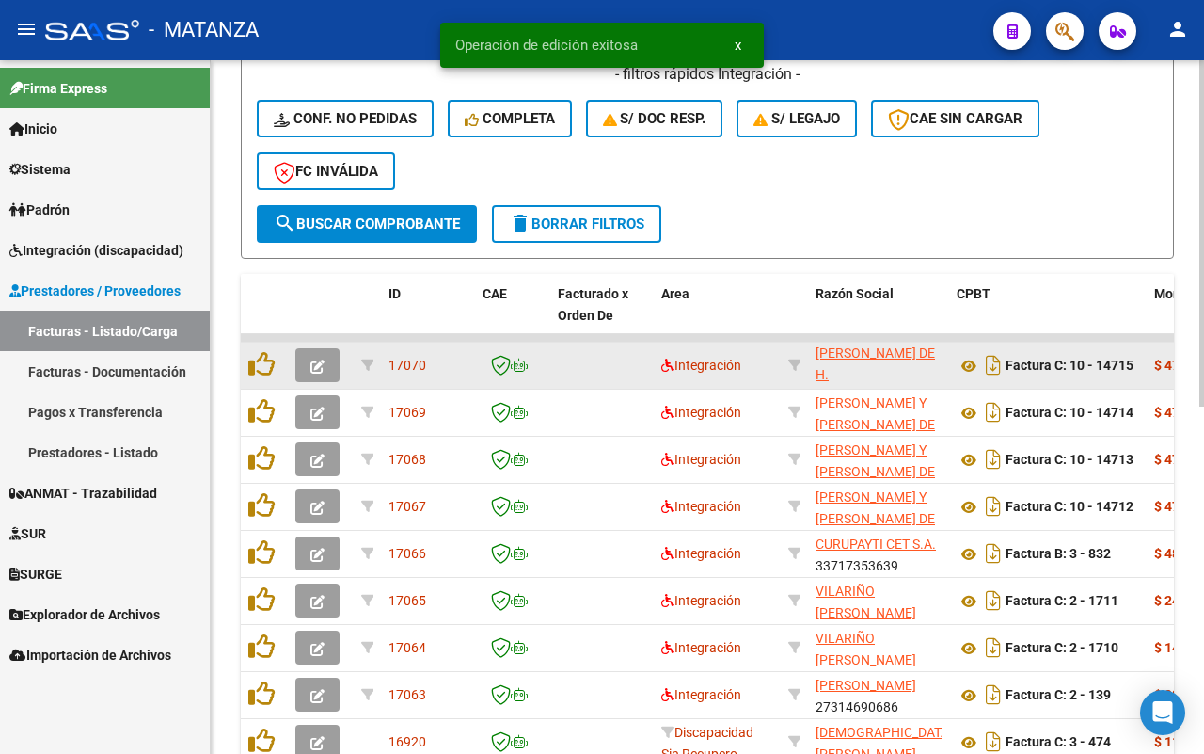
click at [316, 362] on icon "button" at bounding box center [318, 366] width 14 height 14
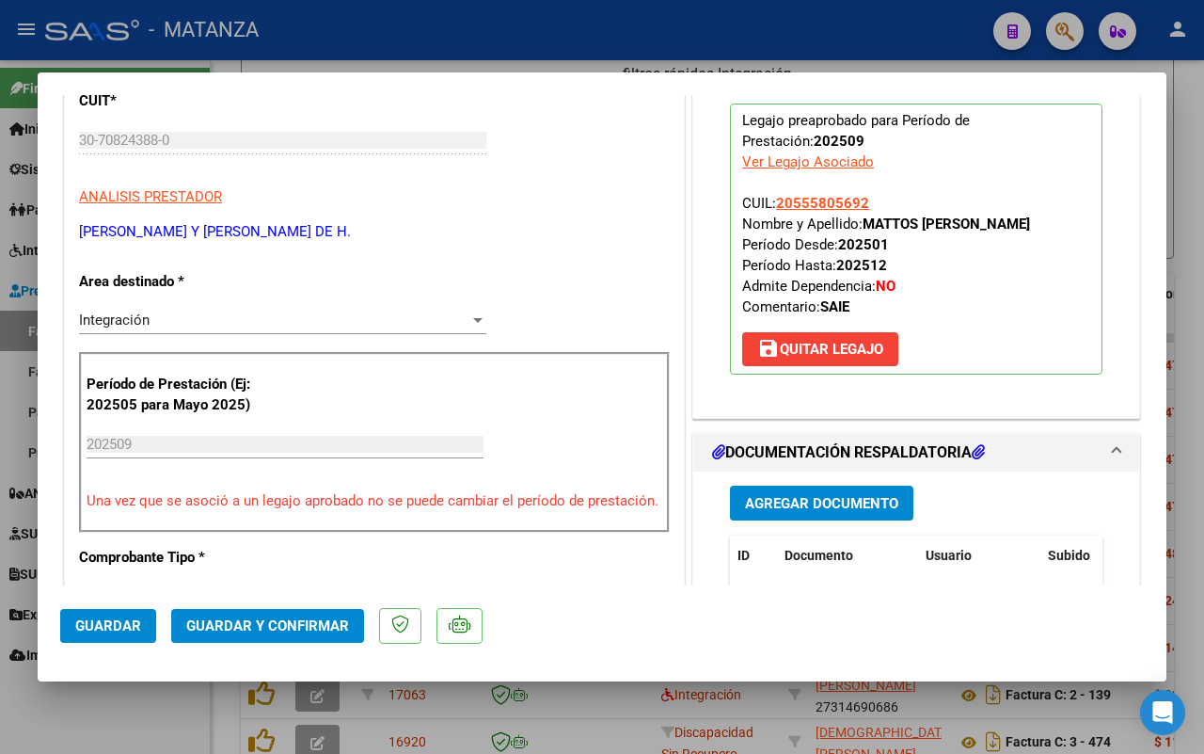
scroll to position [470, 0]
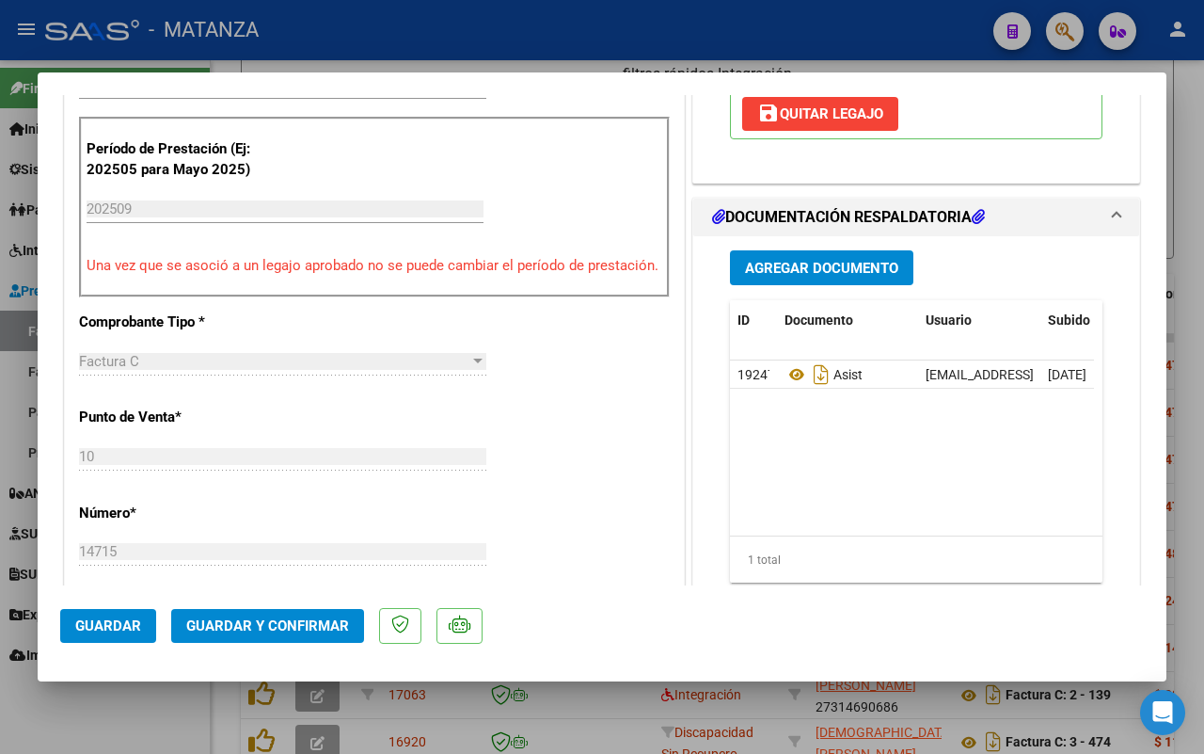
click at [278, 621] on span "Guardar y Confirmar" at bounding box center [267, 625] width 163 height 17
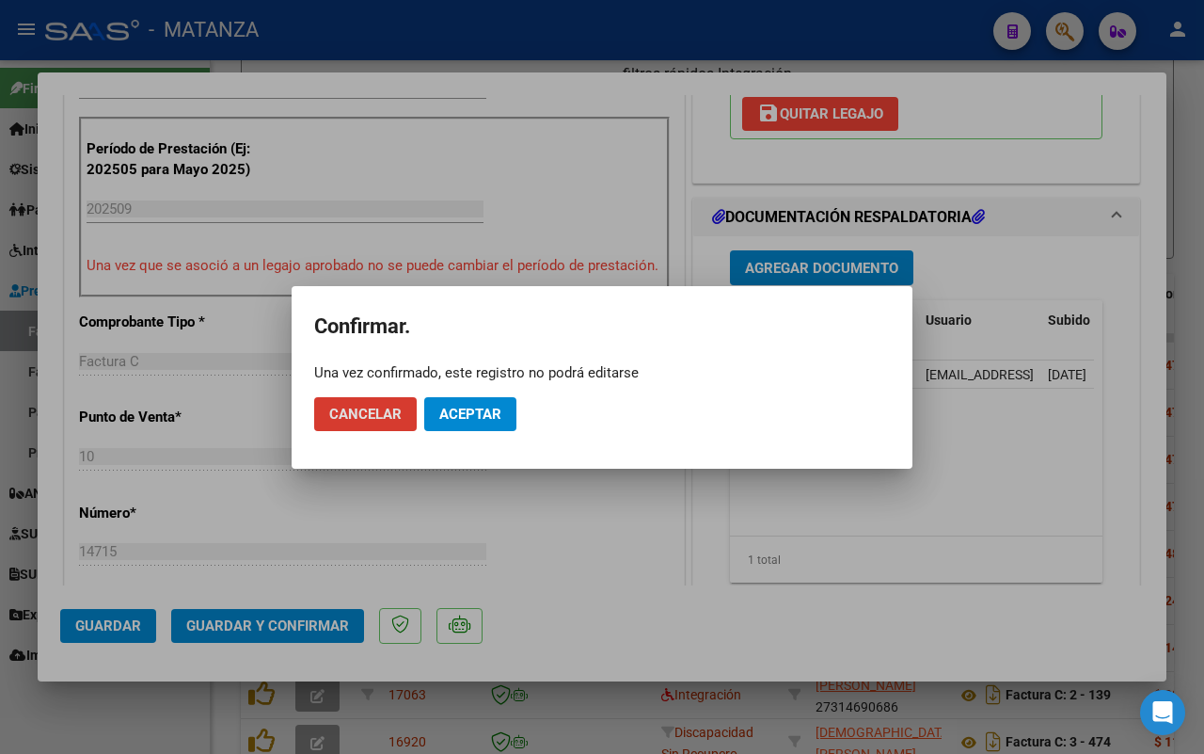
click at [477, 419] on span "Aceptar" at bounding box center [470, 414] width 62 height 17
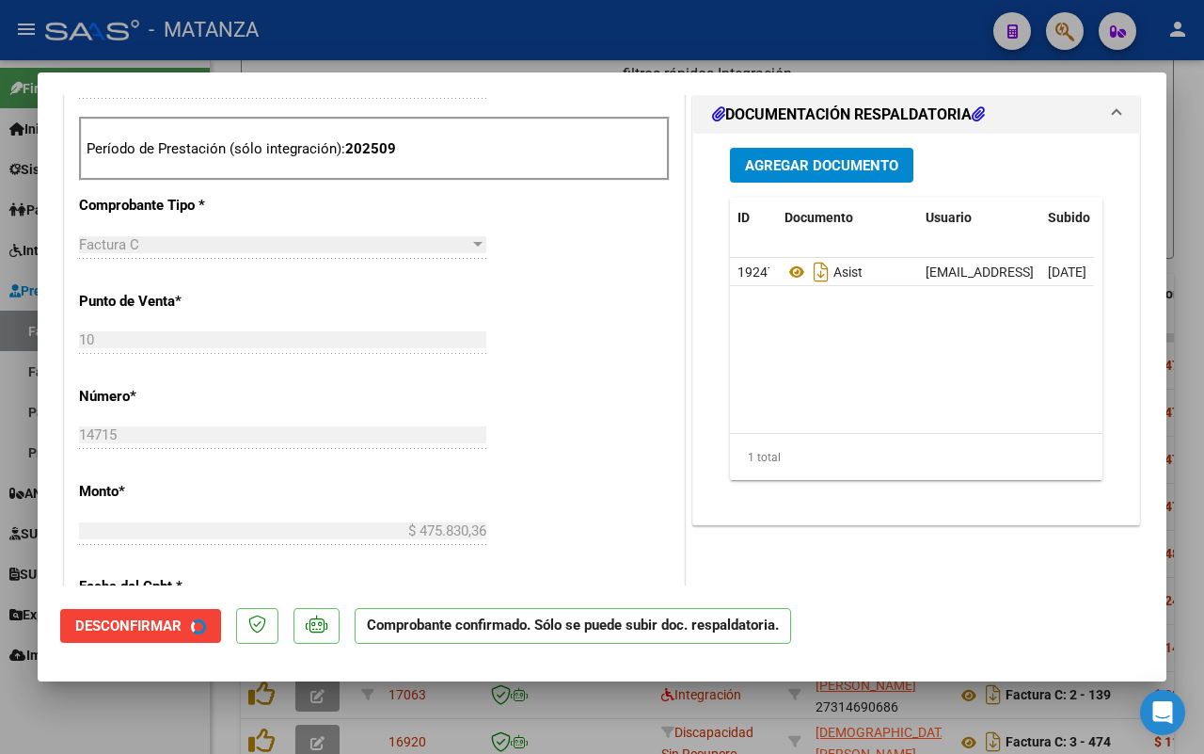
scroll to position [491, 0]
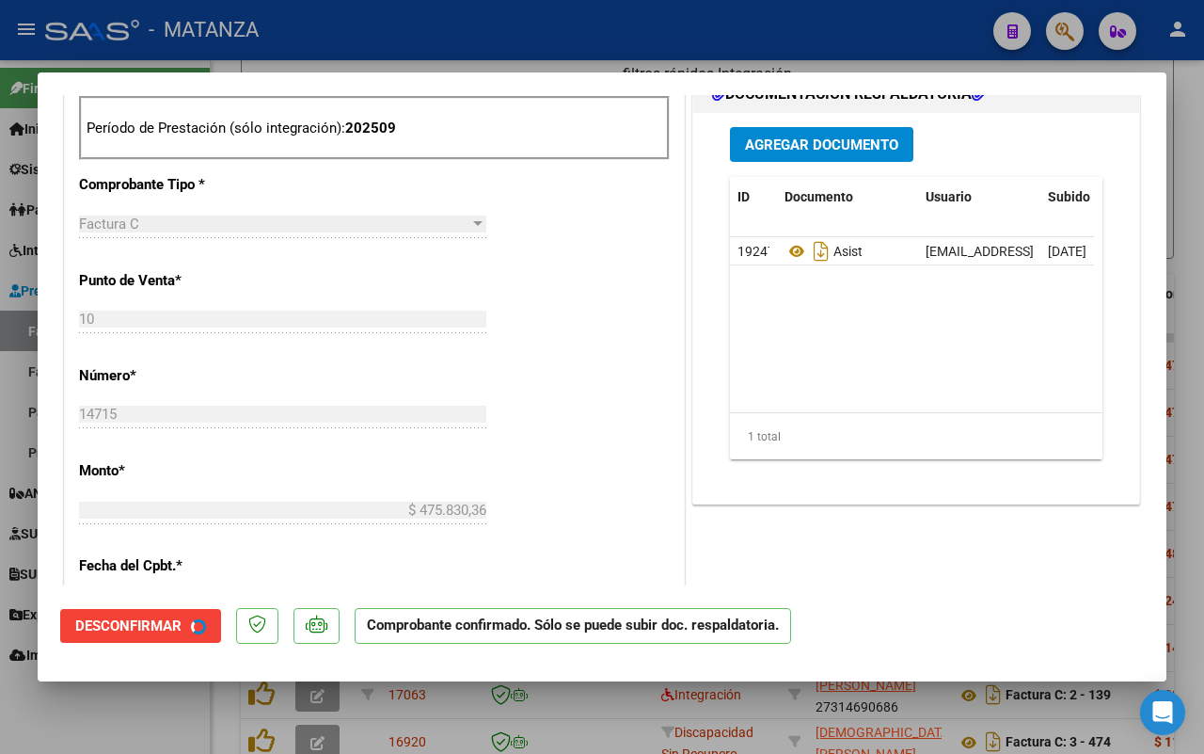
click at [102, 717] on div at bounding box center [602, 377] width 1204 height 754
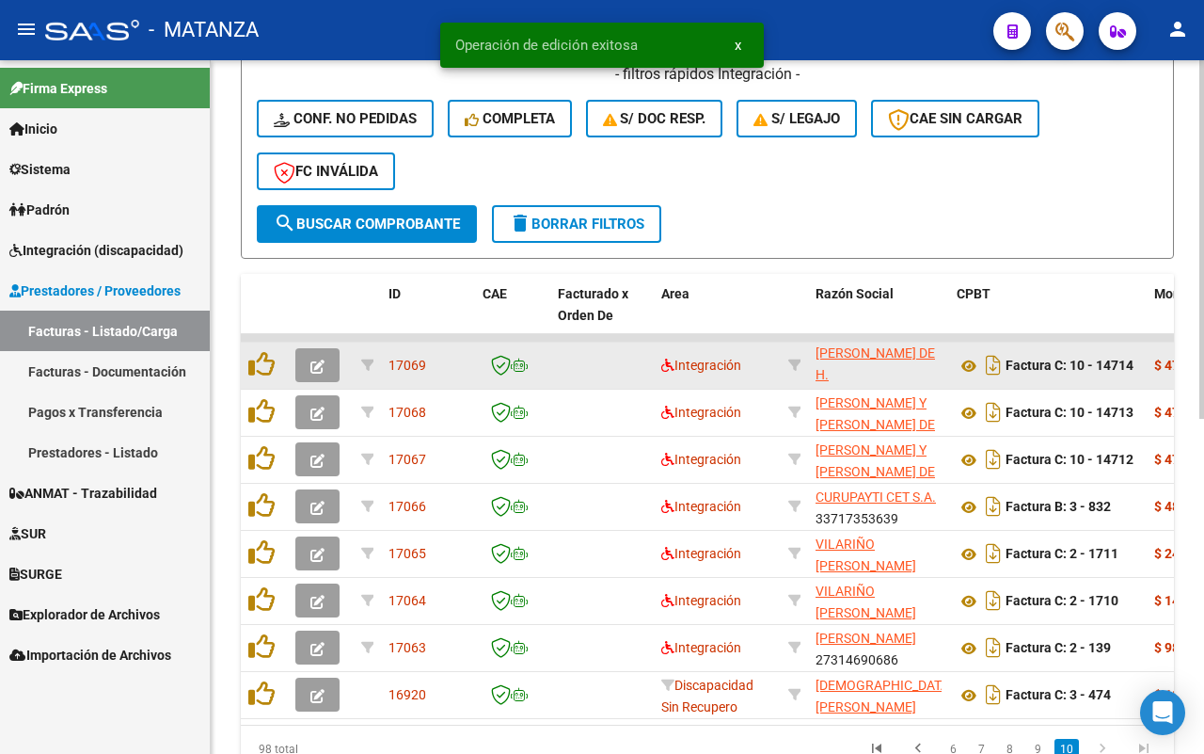
scroll to position [555, 0]
click at [318, 359] on icon "button" at bounding box center [318, 366] width 14 height 14
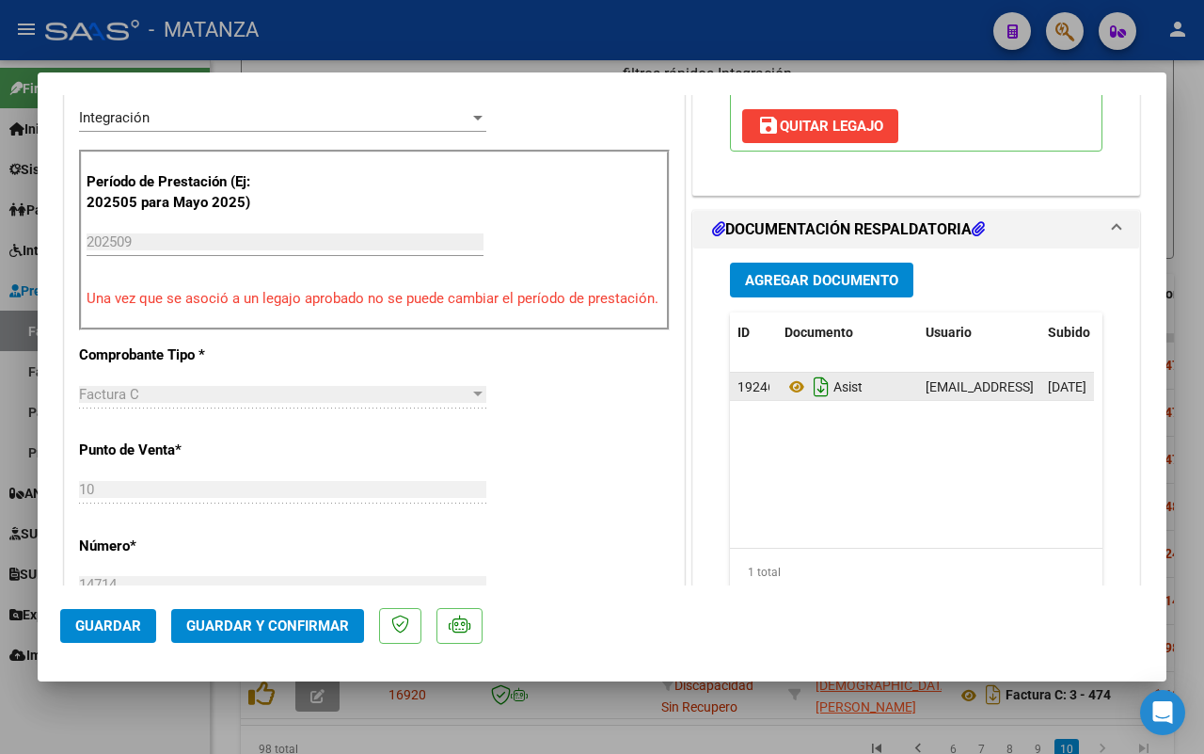
scroll to position [470, 0]
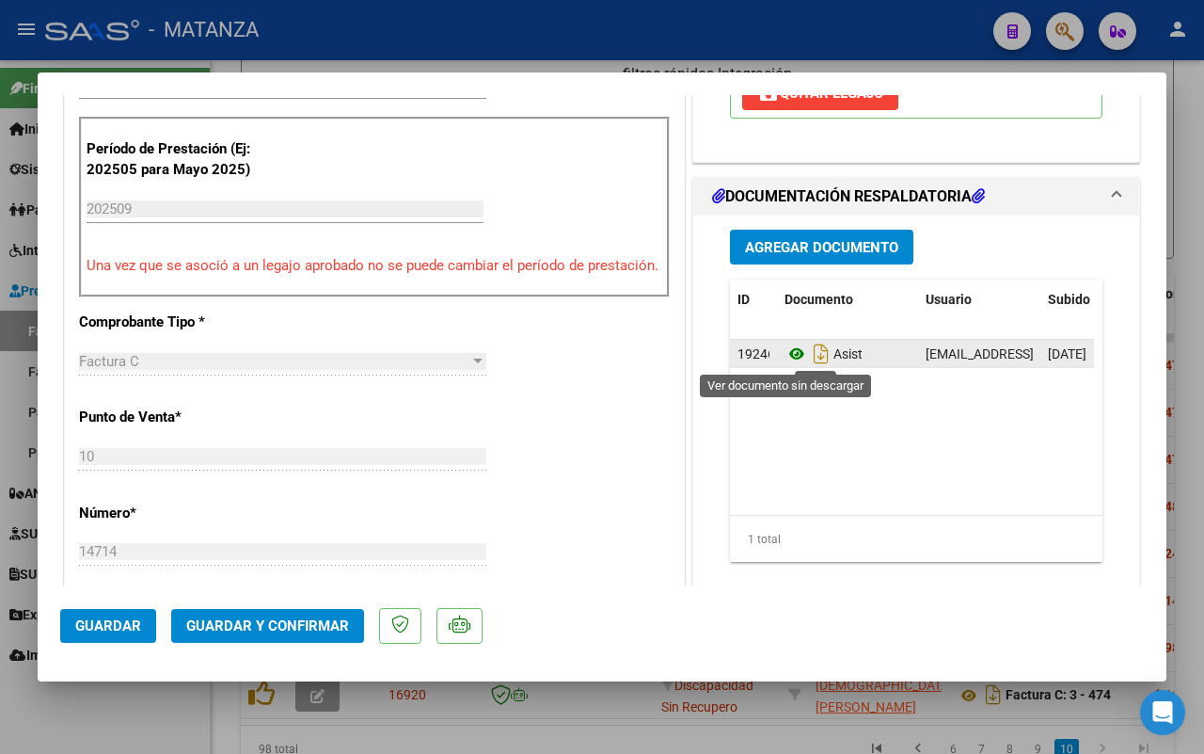
click at [785, 351] on icon at bounding box center [797, 353] width 24 height 23
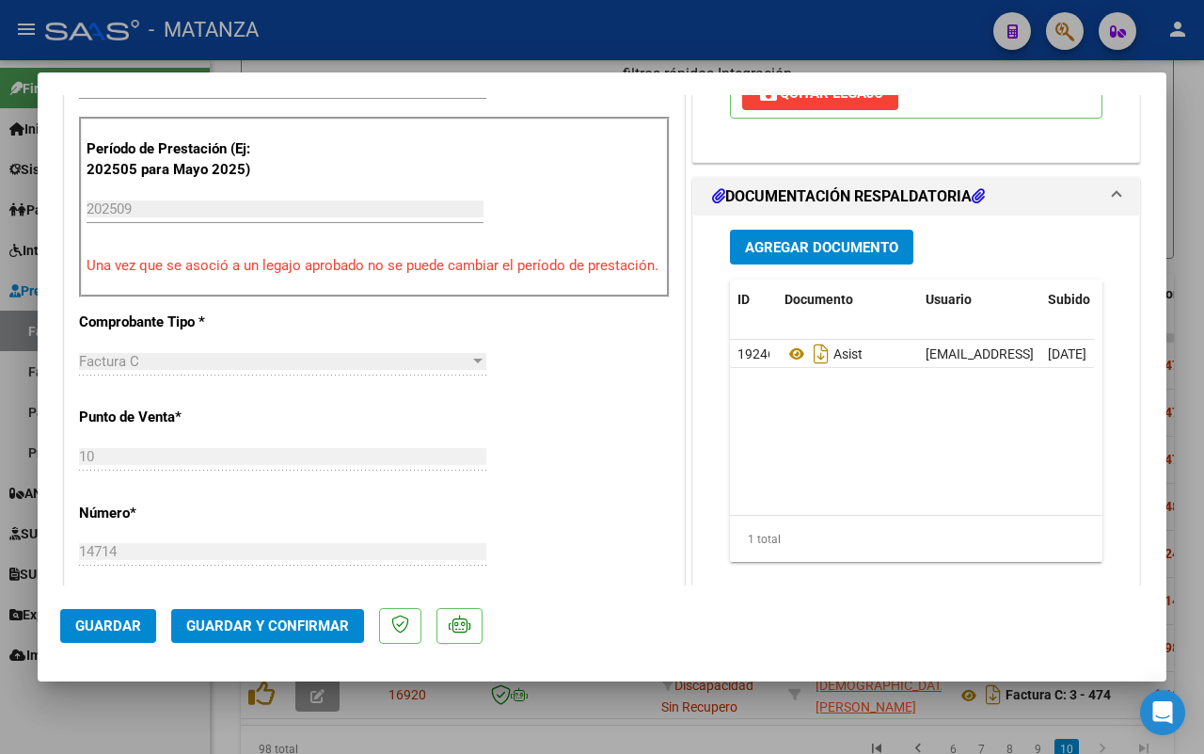
scroll to position [118, 0]
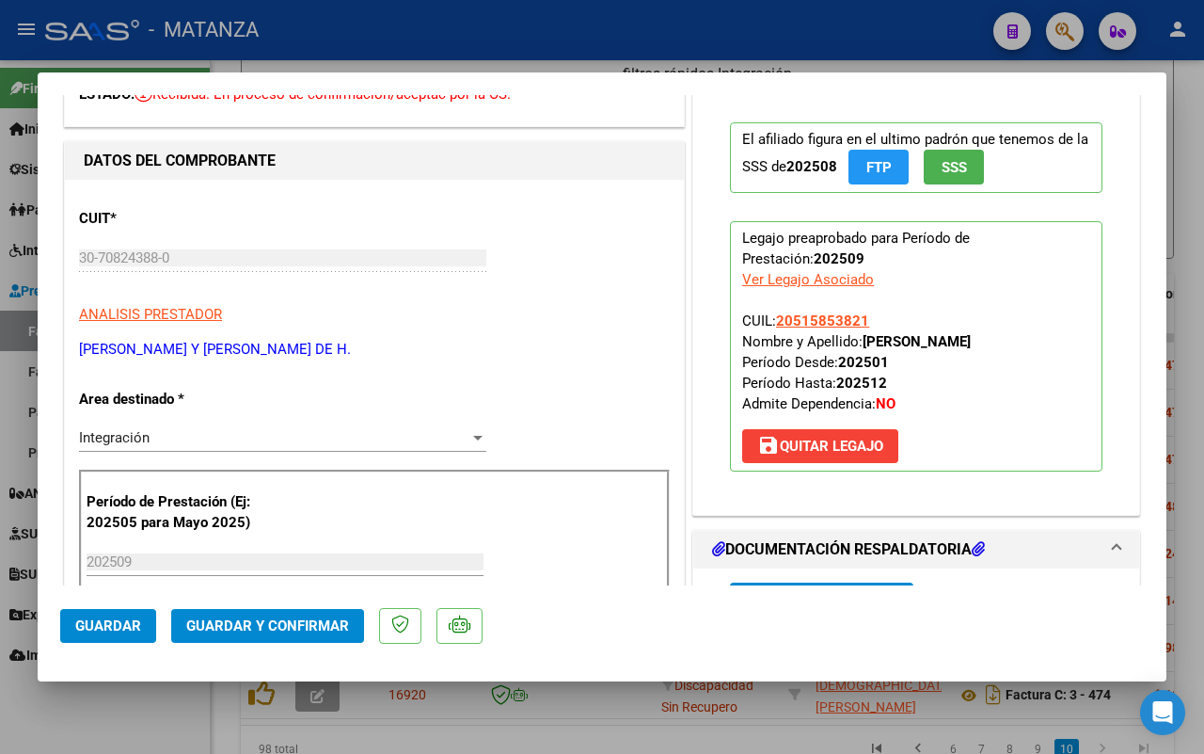
click at [279, 619] on span "Guardar y Confirmar" at bounding box center [267, 625] width 163 height 17
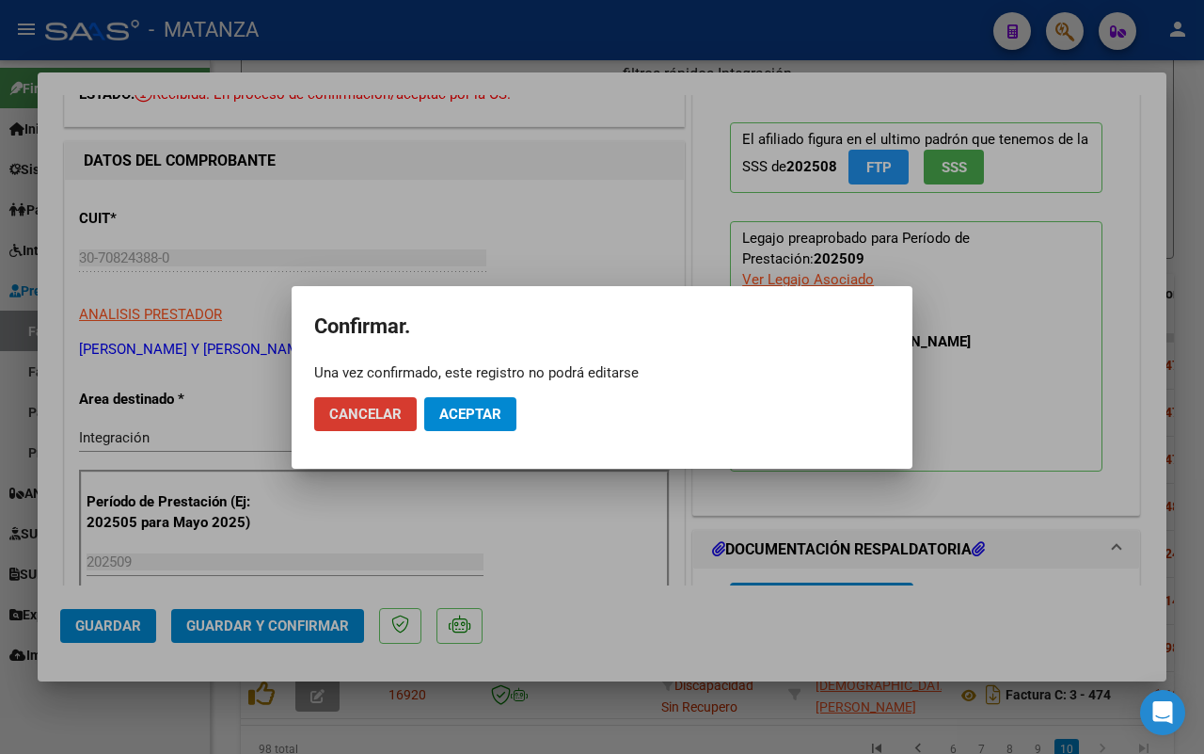
click at [502, 411] on button "Aceptar" at bounding box center [470, 414] width 92 height 34
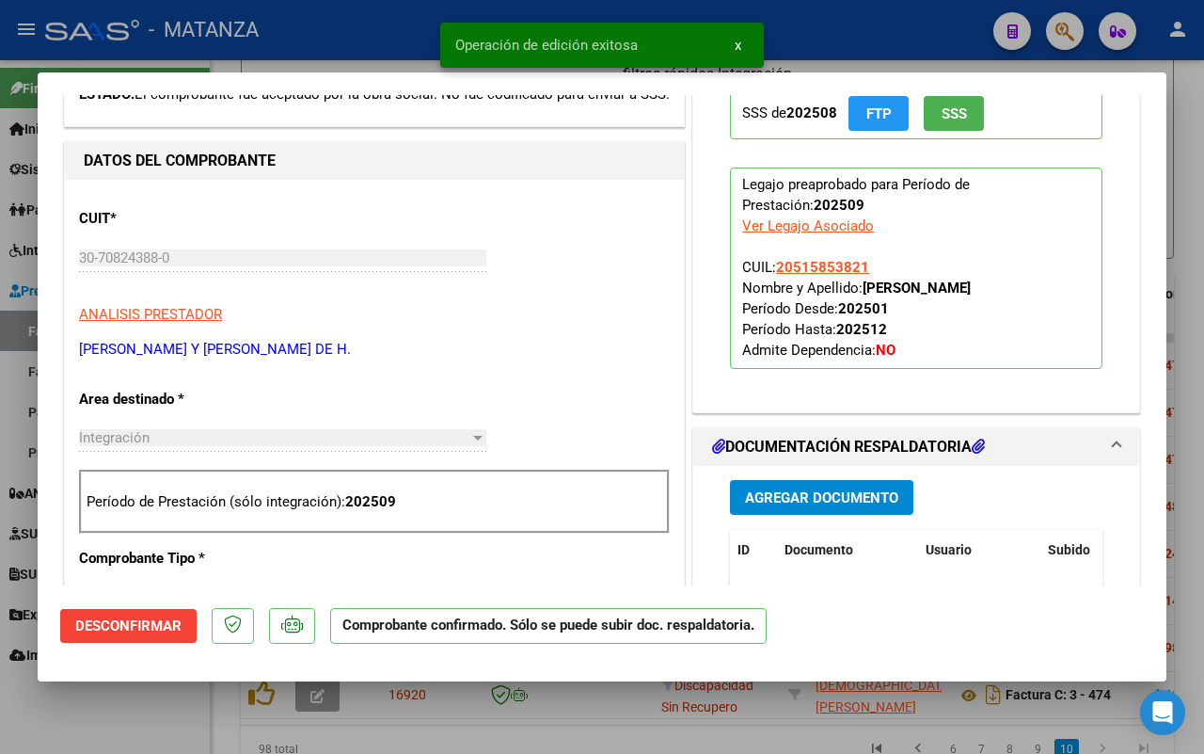
click at [119, 717] on div at bounding box center [602, 377] width 1204 height 754
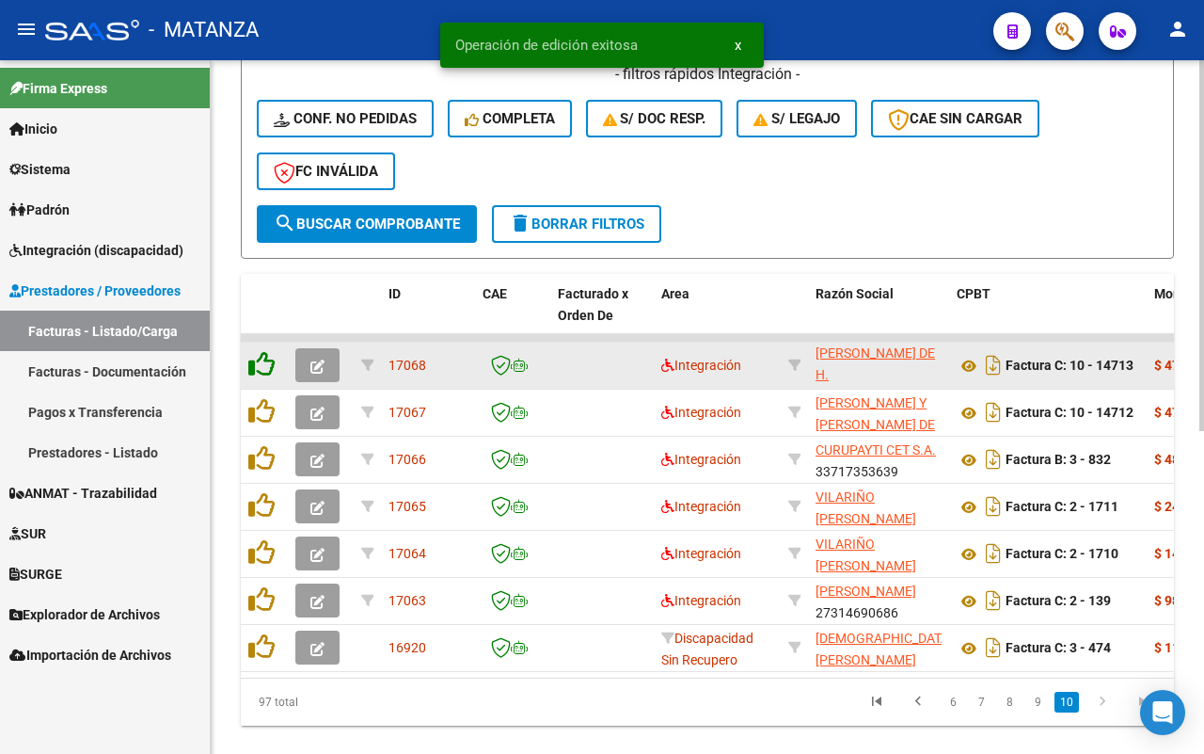
scroll to position [555, 0]
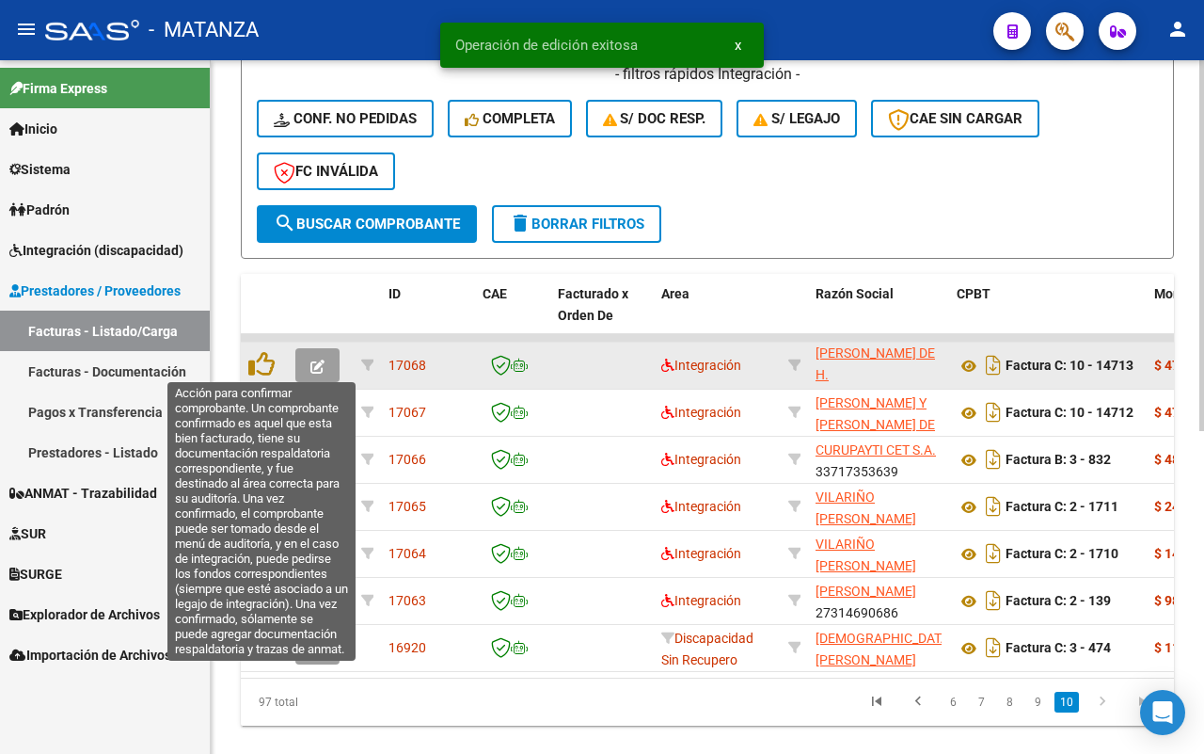
click at [315, 367] on icon "button" at bounding box center [318, 366] width 14 height 14
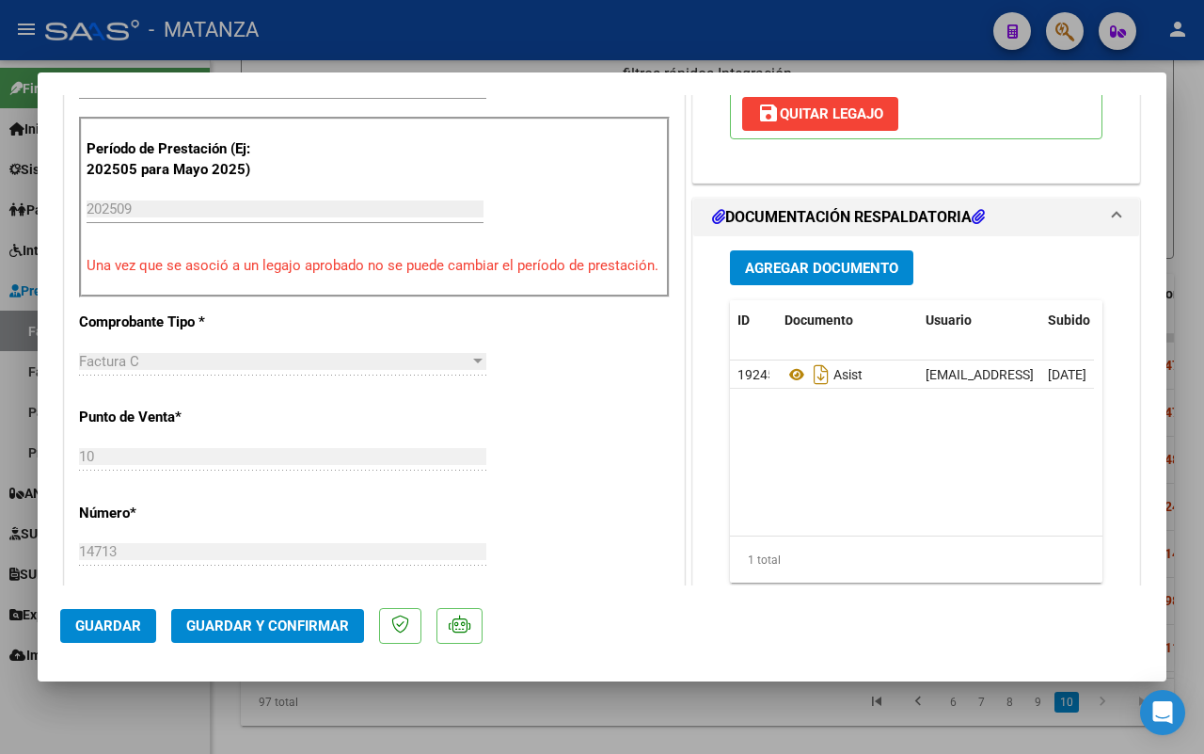
scroll to position [588, 0]
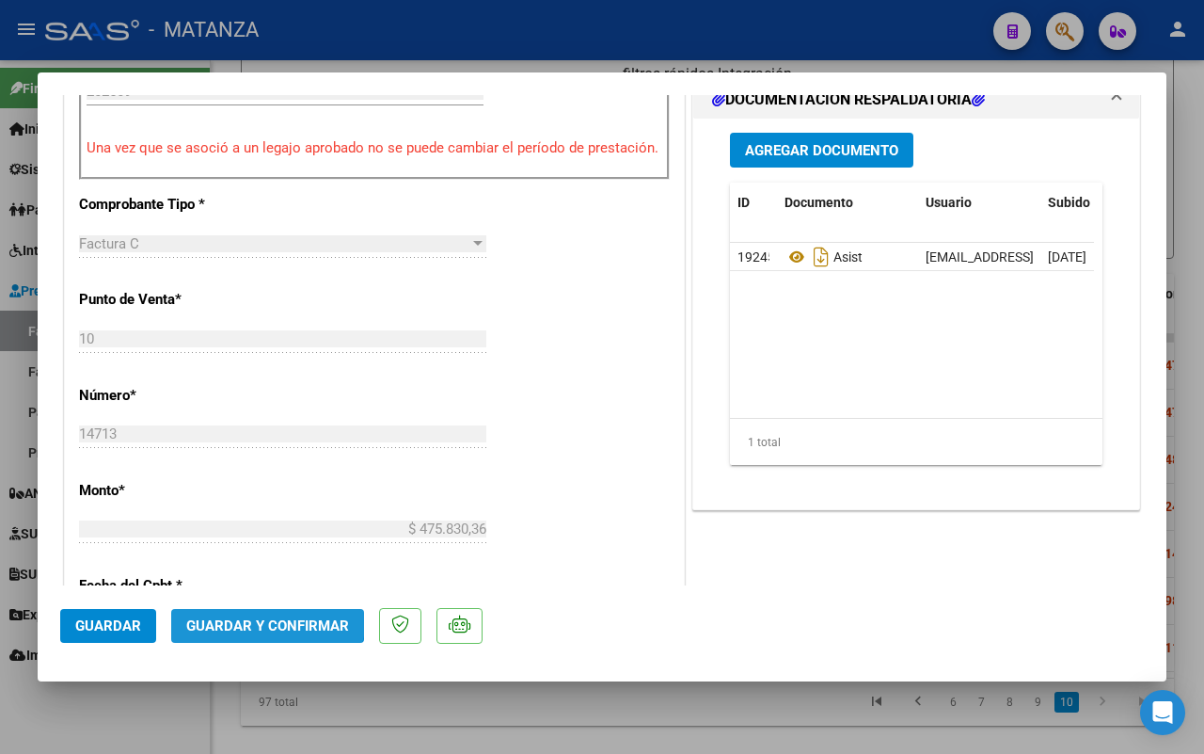
click at [264, 614] on button "Guardar y Confirmar" at bounding box center [267, 626] width 193 height 34
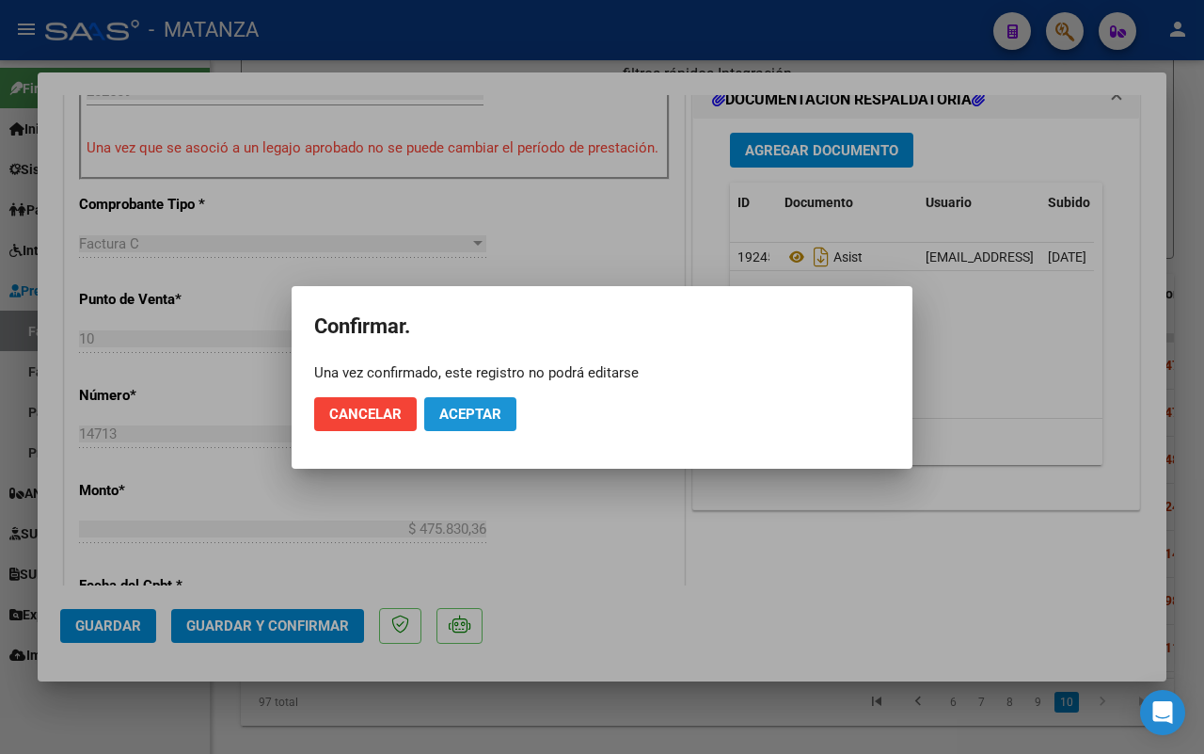
click at [490, 397] on button "Aceptar" at bounding box center [470, 414] width 92 height 34
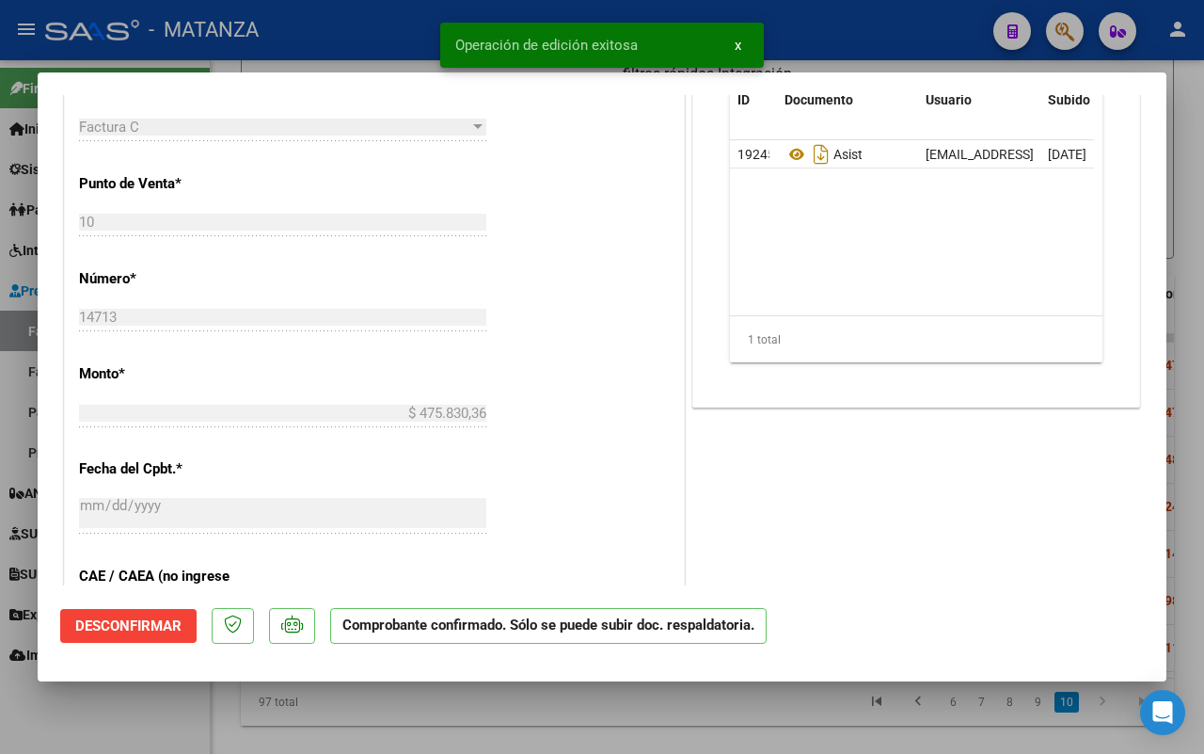
scroll to position [609, 0]
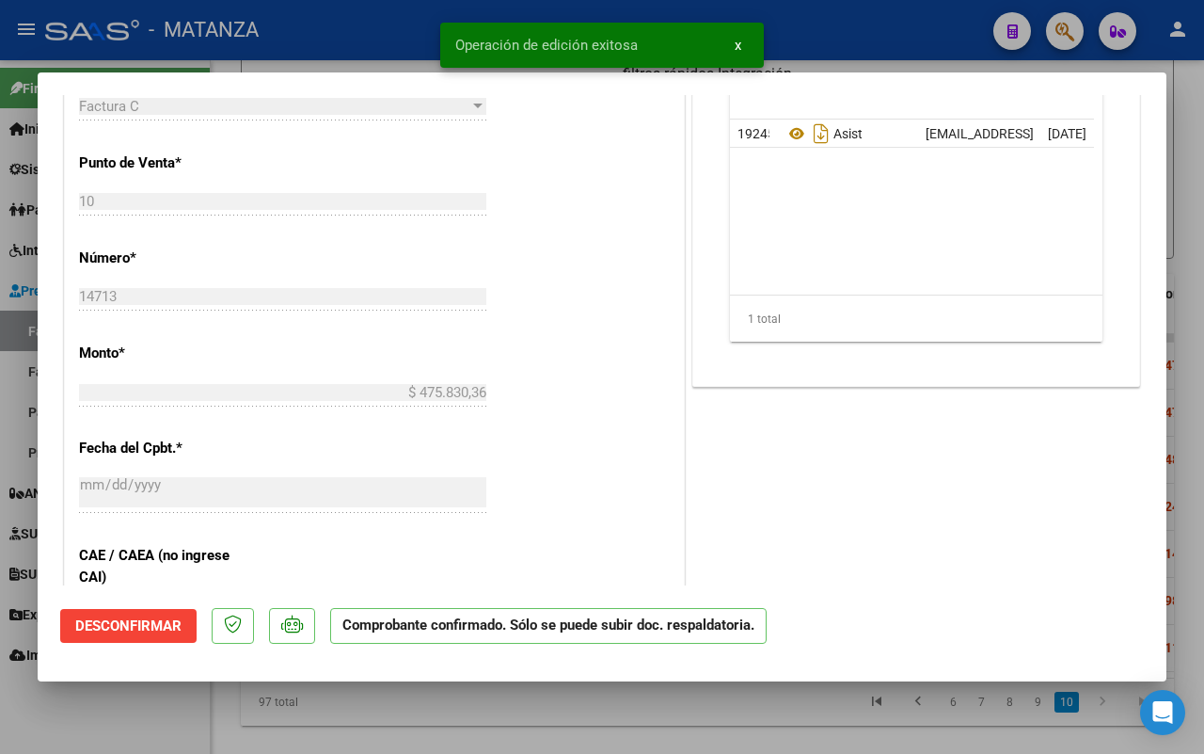
drag, startPoint x: 108, startPoint y: 707, endPoint x: 890, endPoint y: 345, distance: 861.3
click at [108, 704] on div at bounding box center [602, 377] width 1204 height 754
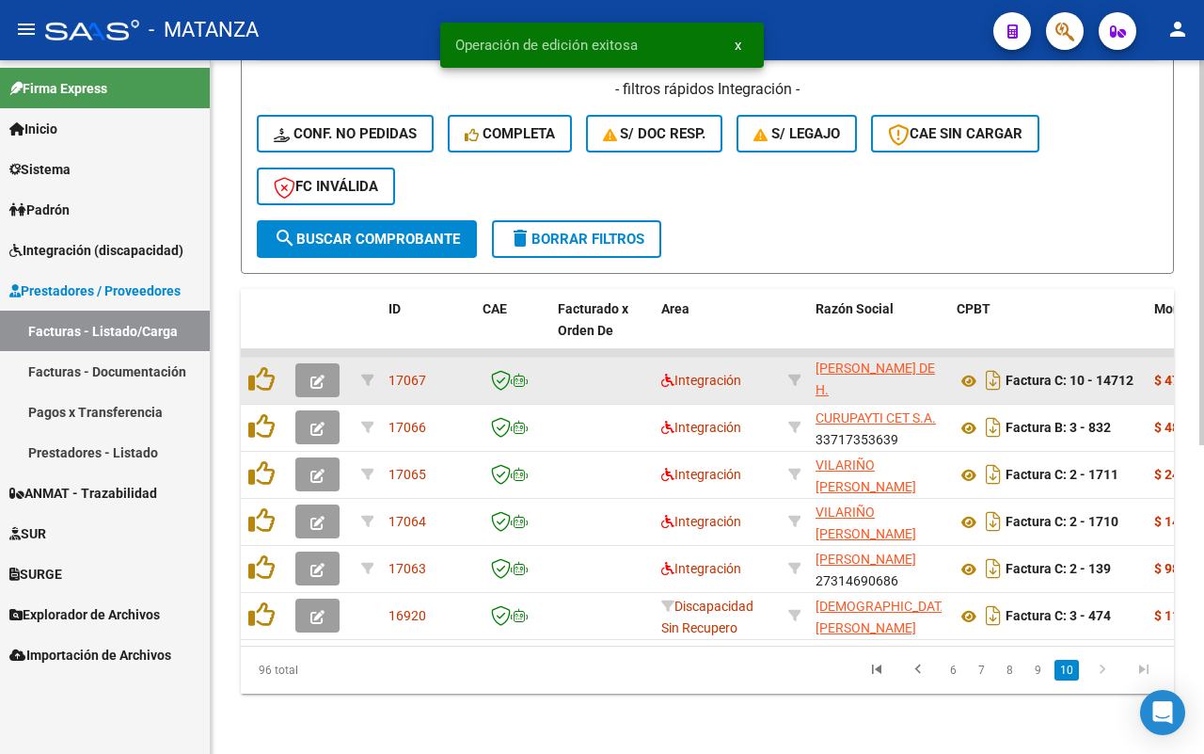
scroll to position [555, 0]
click at [312, 374] on icon "button" at bounding box center [318, 381] width 14 height 14
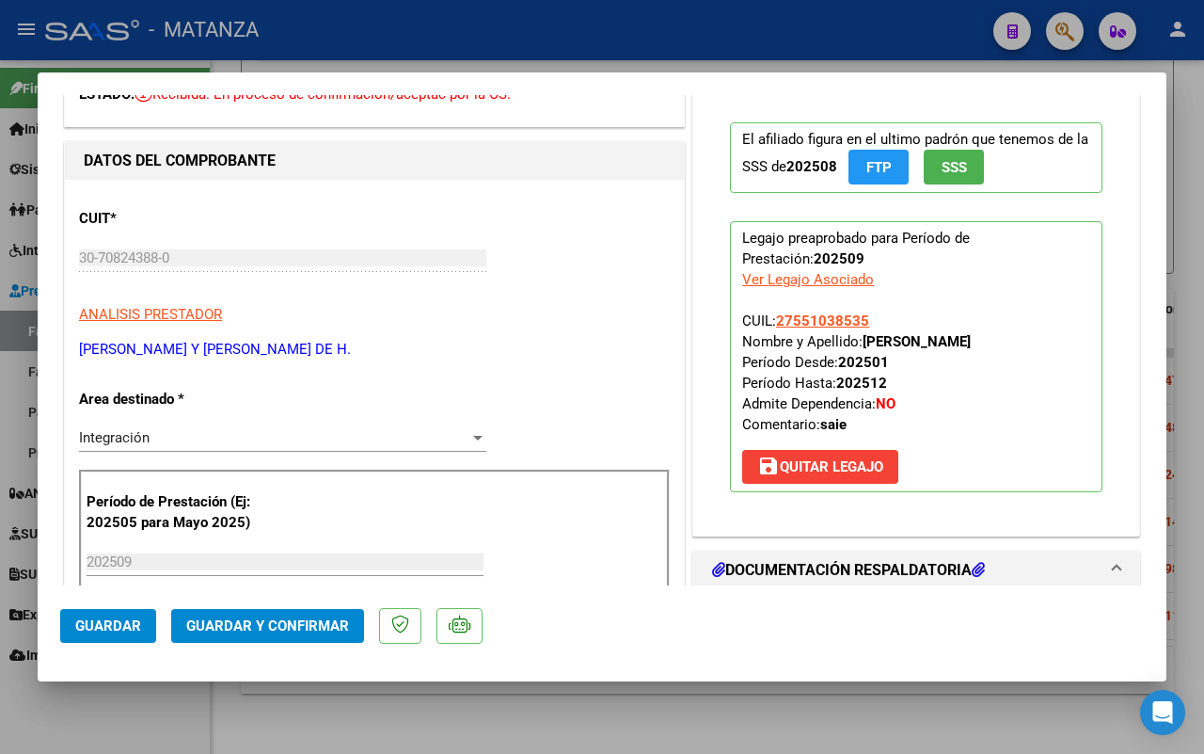
scroll to position [353, 0]
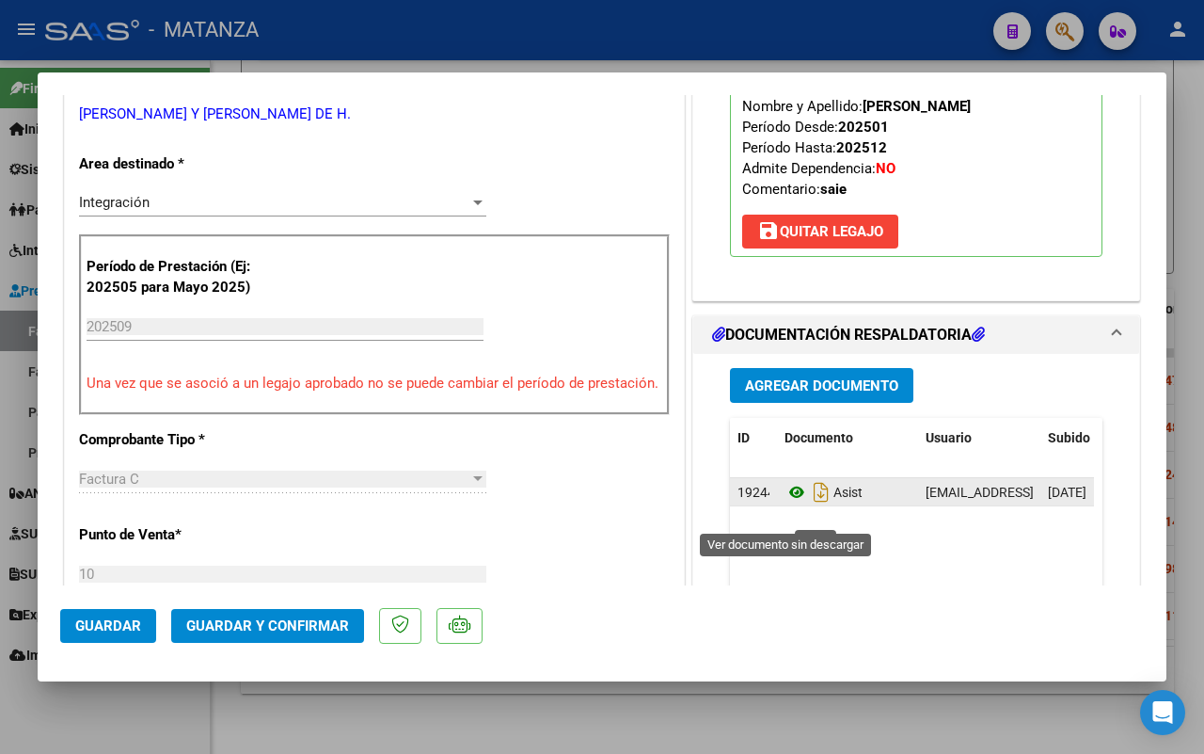
click at [785, 503] on icon at bounding box center [797, 492] width 24 height 23
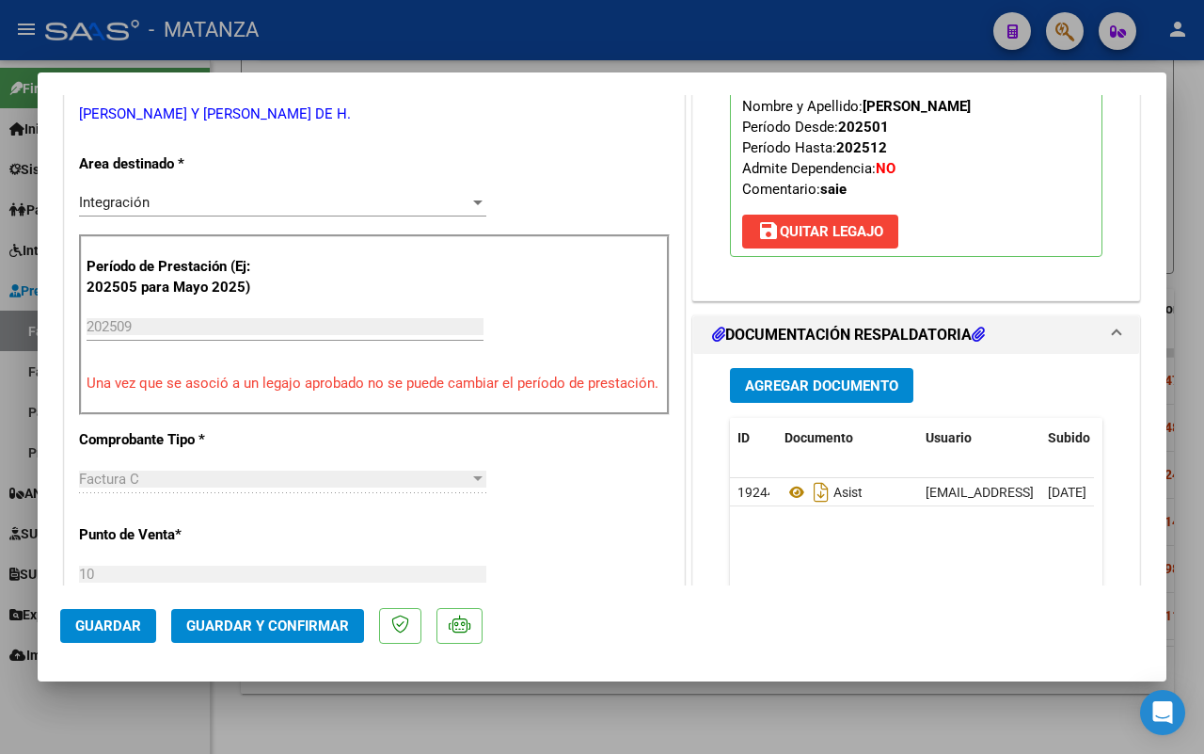
scroll to position [588, 0]
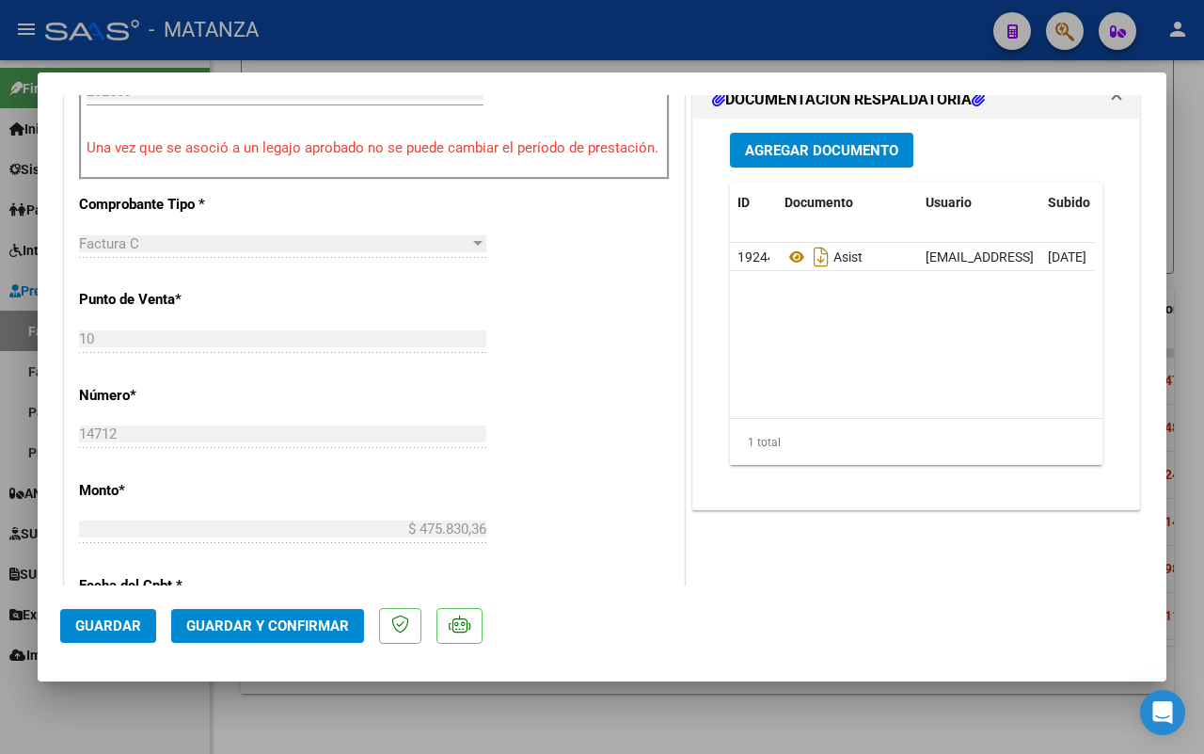
click at [259, 628] on span "Guardar y Confirmar" at bounding box center [267, 625] width 163 height 17
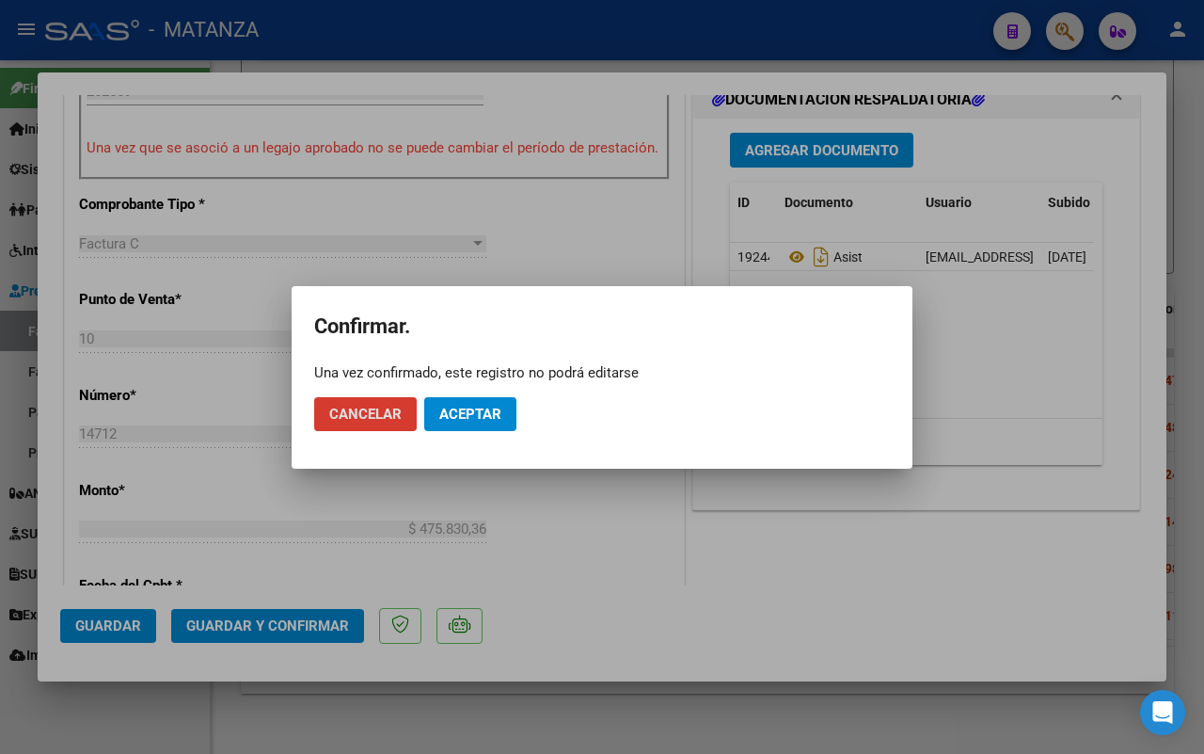
click at [481, 416] on span "Aceptar" at bounding box center [470, 414] width 62 height 17
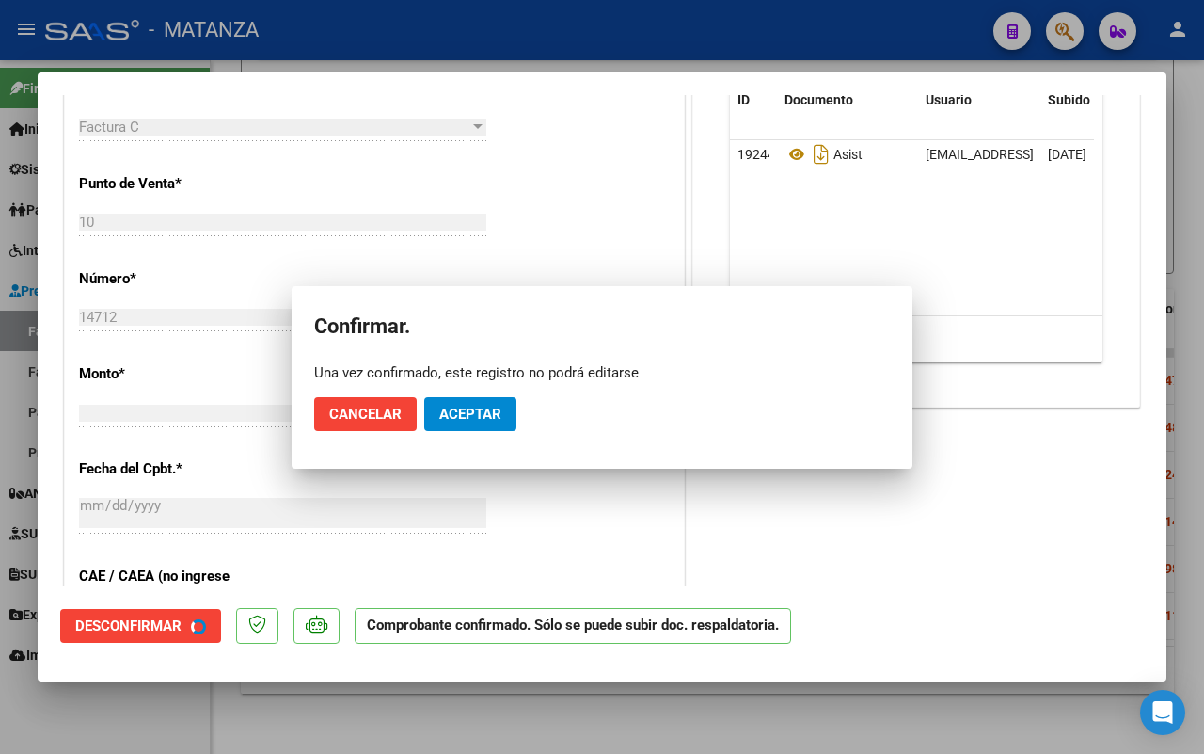
scroll to position [609, 0]
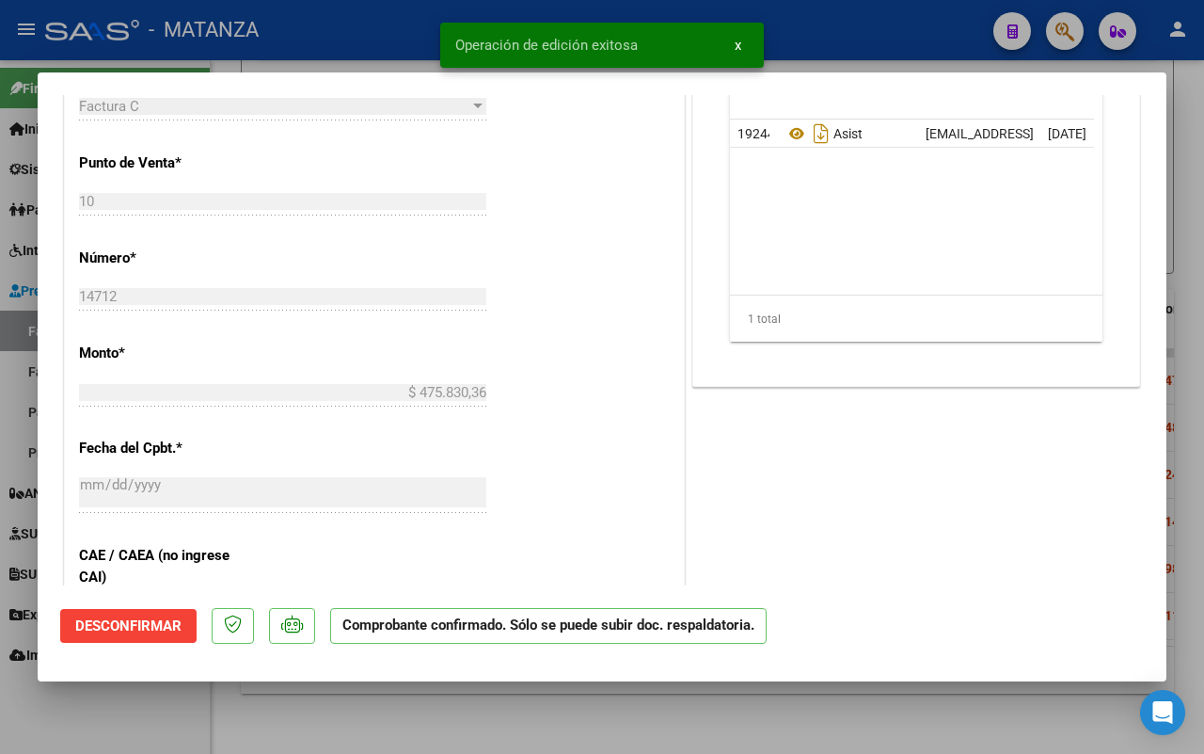
drag, startPoint x: 128, startPoint y: 715, endPoint x: 937, endPoint y: 429, distance: 858.3
click at [130, 715] on div at bounding box center [602, 377] width 1204 height 754
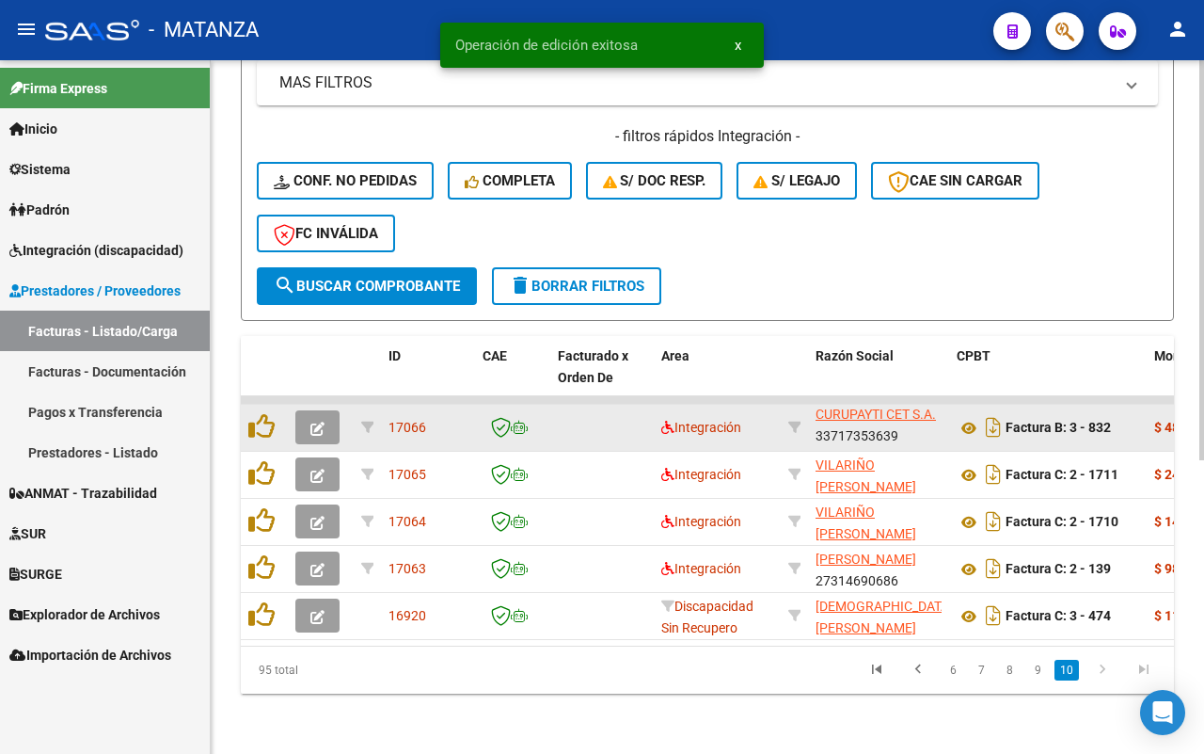
scroll to position [2, 0]
click at [323, 422] on icon "button" at bounding box center [318, 429] width 14 height 14
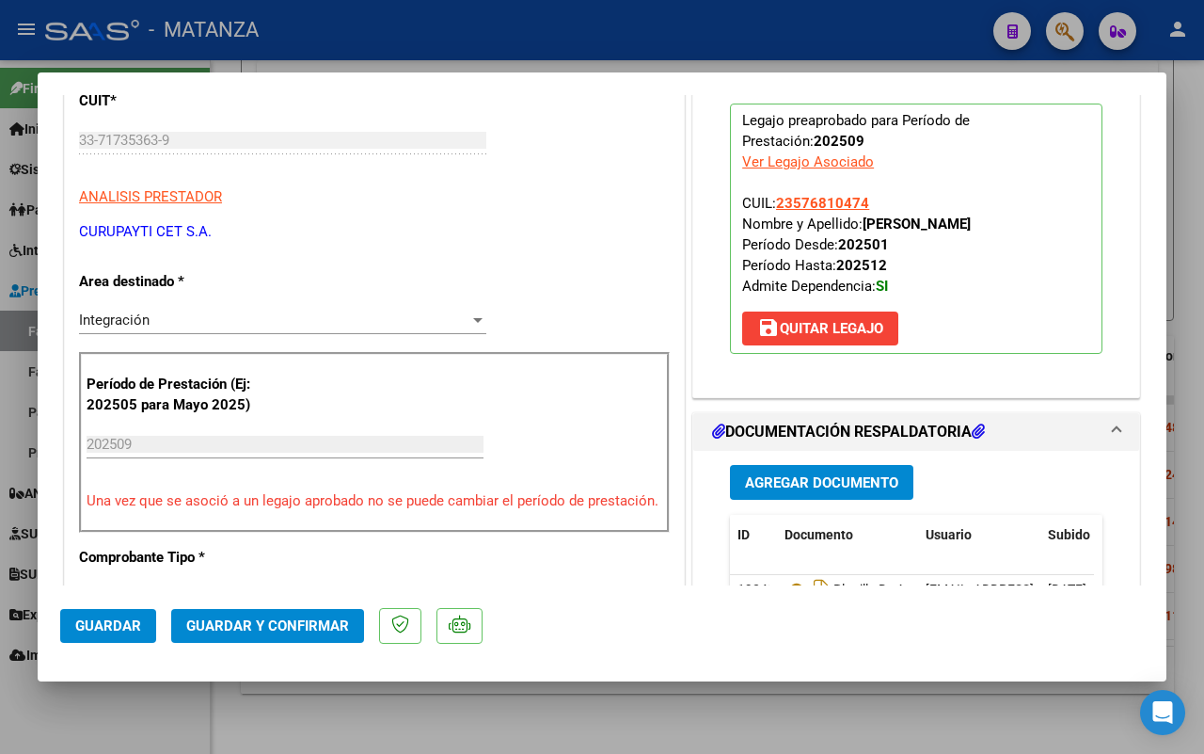
scroll to position [353, 0]
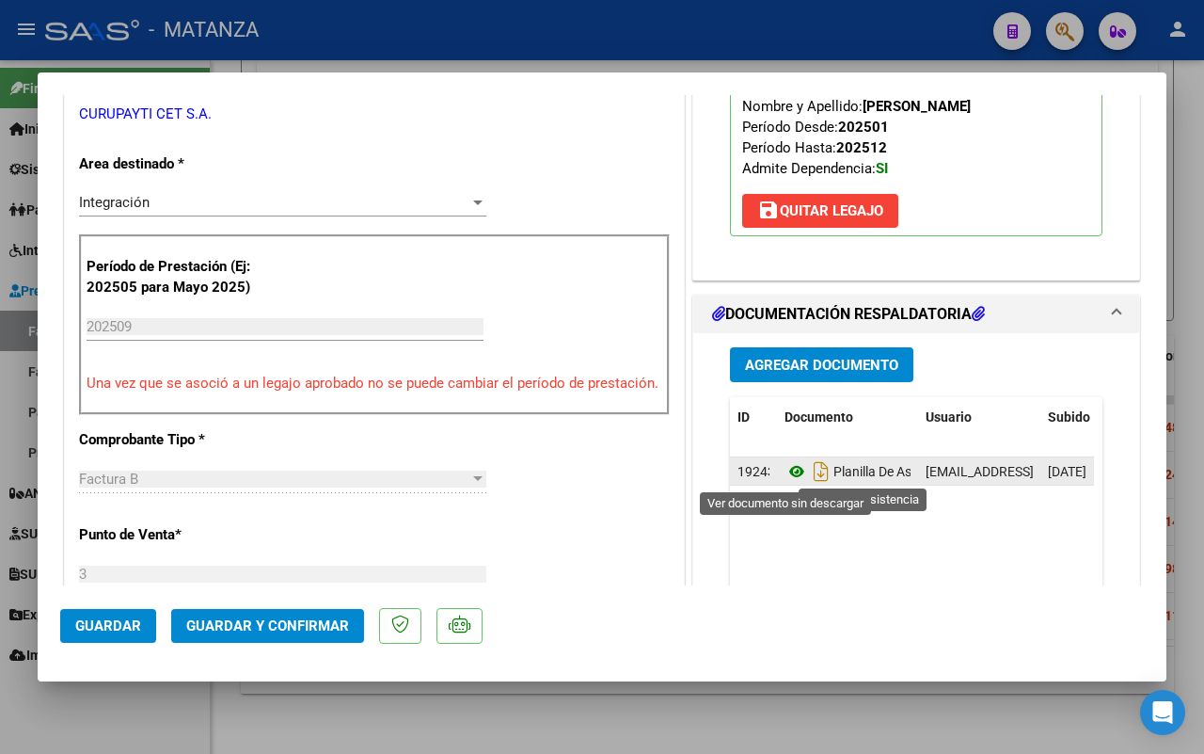
click at [785, 472] on icon at bounding box center [797, 471] width 24 height 23
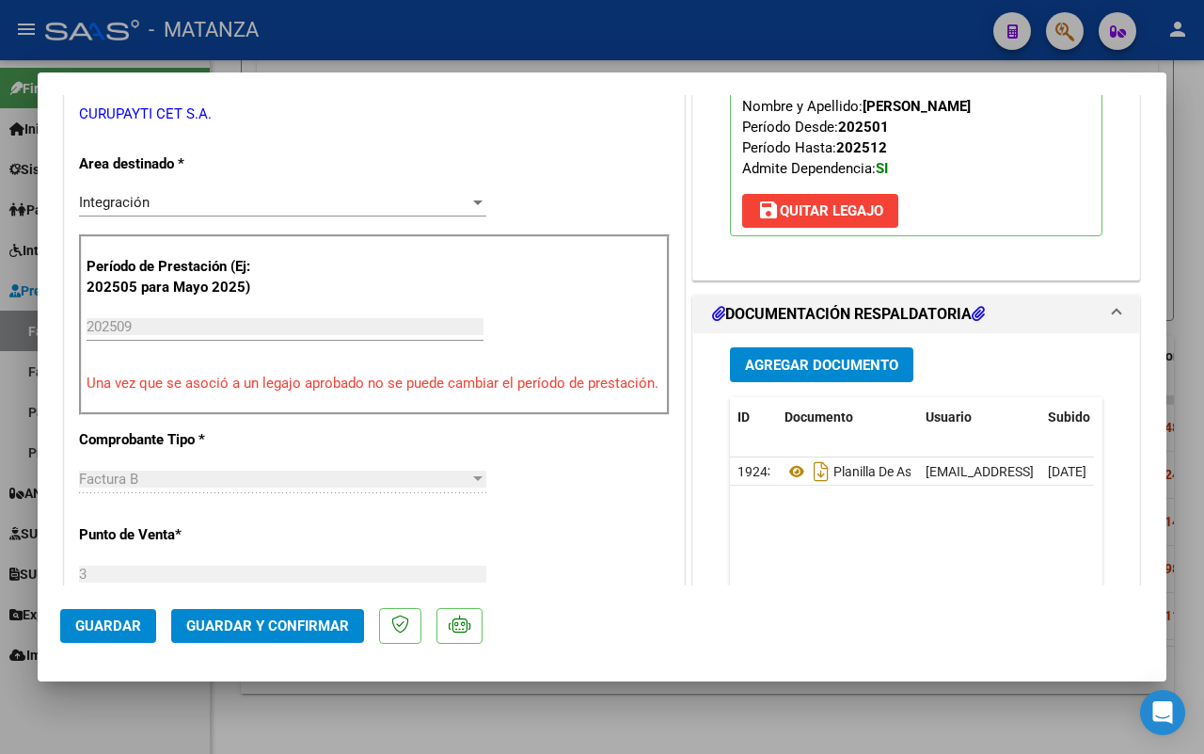
click at [231, 617] on span "Guardar y Confirmar" at bounding box center [267, 625] width 163 height 17
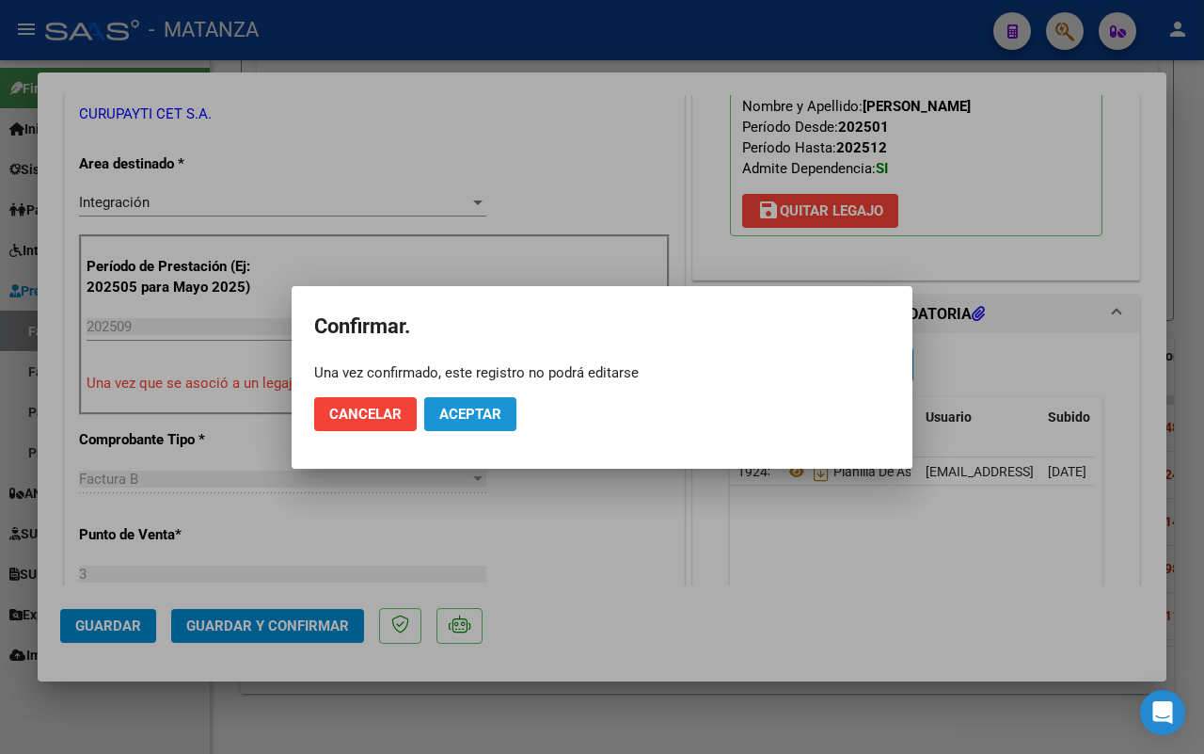
drag, startPoint x: 472, startPoint y: 411, endPoint x: 390, endPoint y: 458, distance: 94.4
click at [471, 411] on span "Aceptar" at bounding box center [470, 414] width 62 height 17
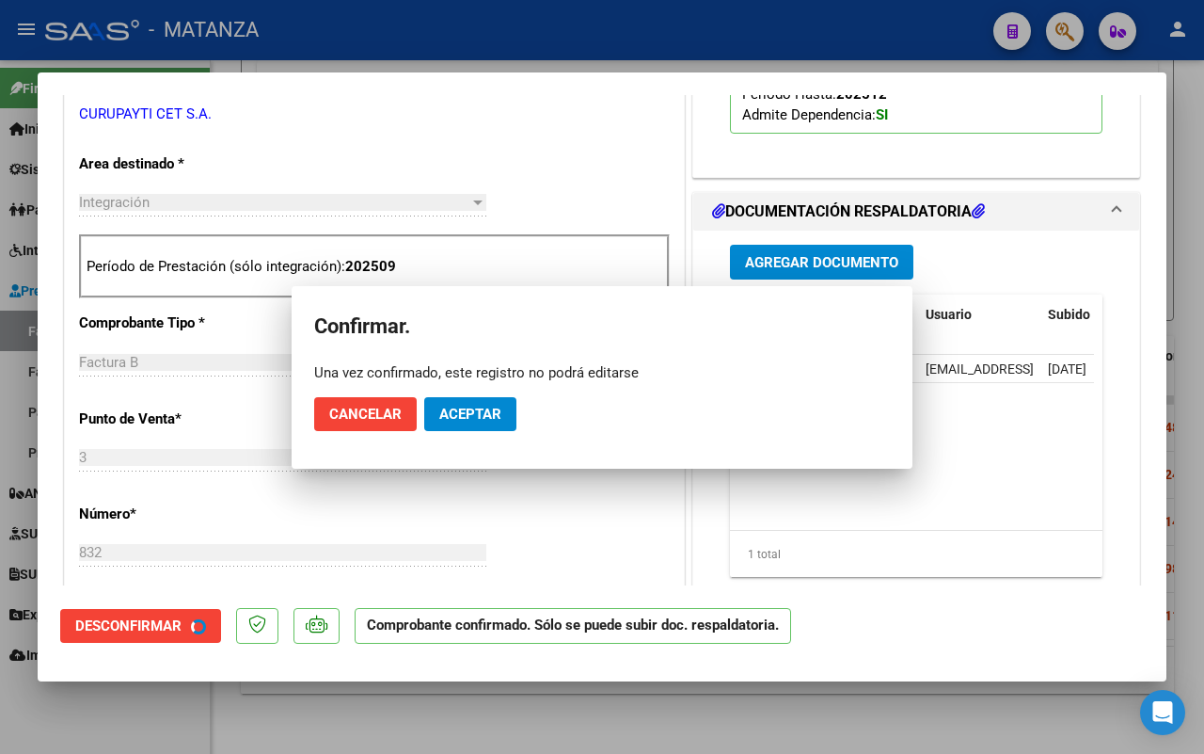
scroll to position [374, 0]
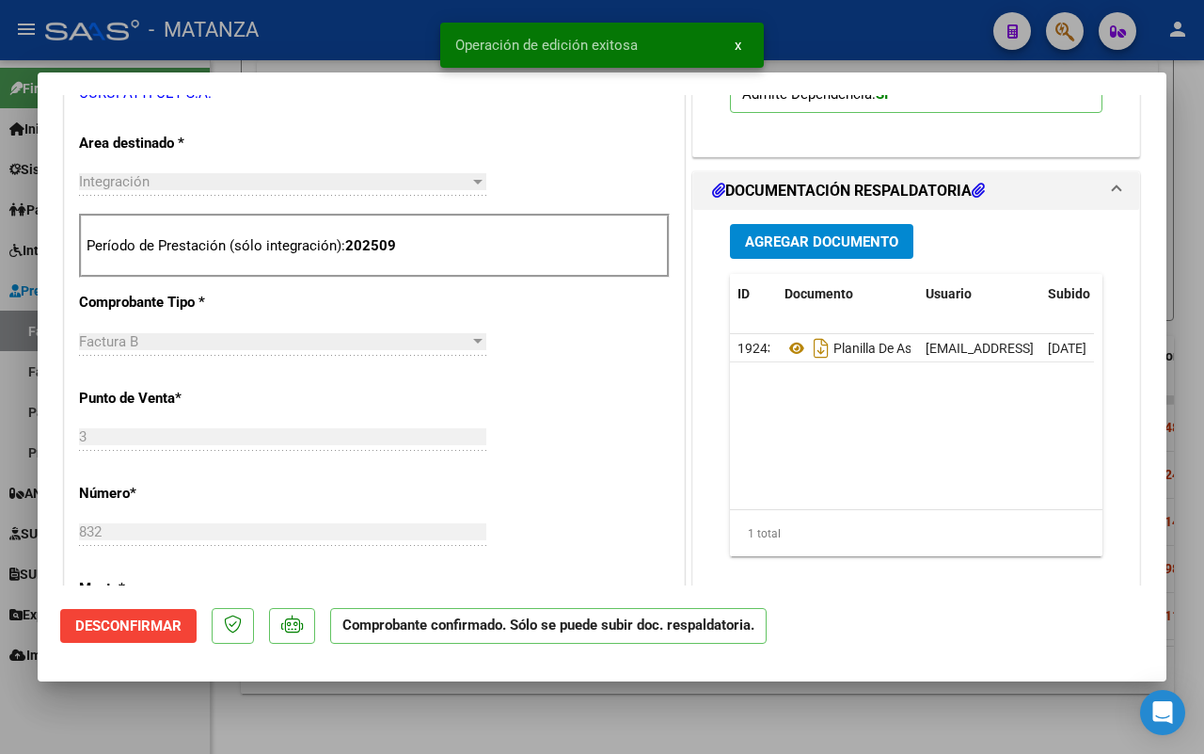
click at [132, 721] on div at bounding box center [602, 377] width 1204 height 754
type input "$ 0,00"
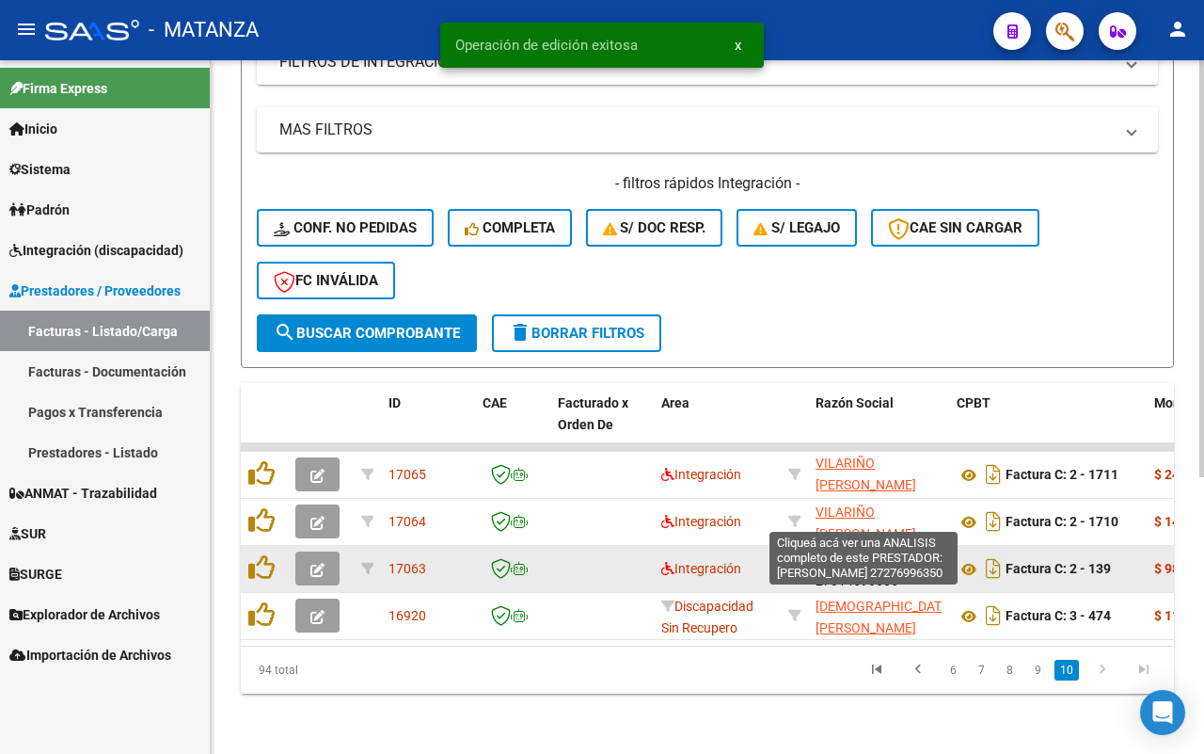
scroll to position [24, 0]
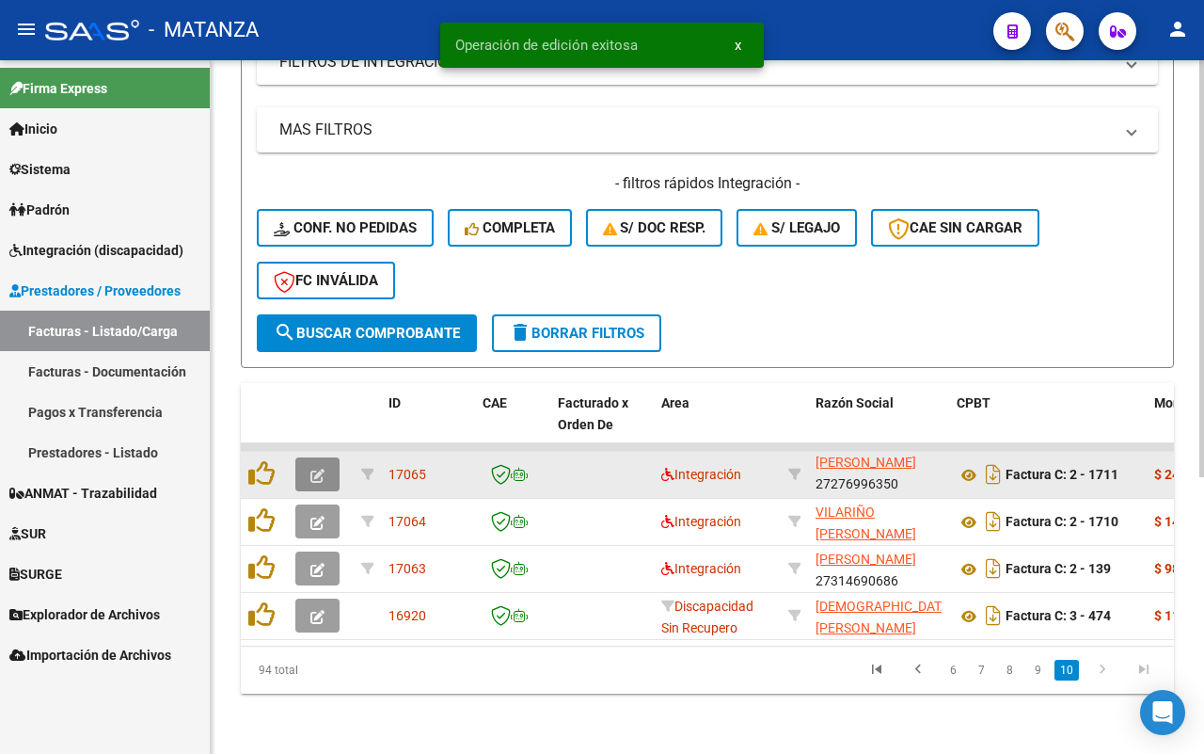
click at [317, 469] on icon "button" at bounding box center [318, 476] width 14 height 14
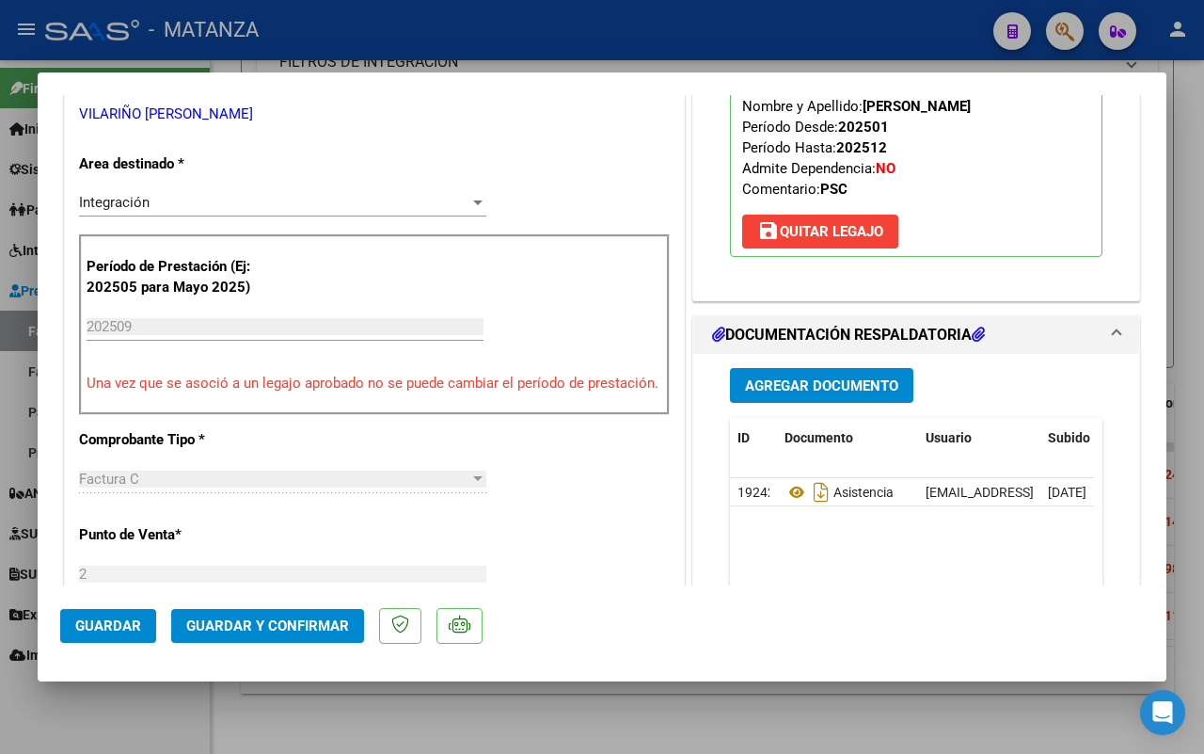
scroll to position [470, 0]
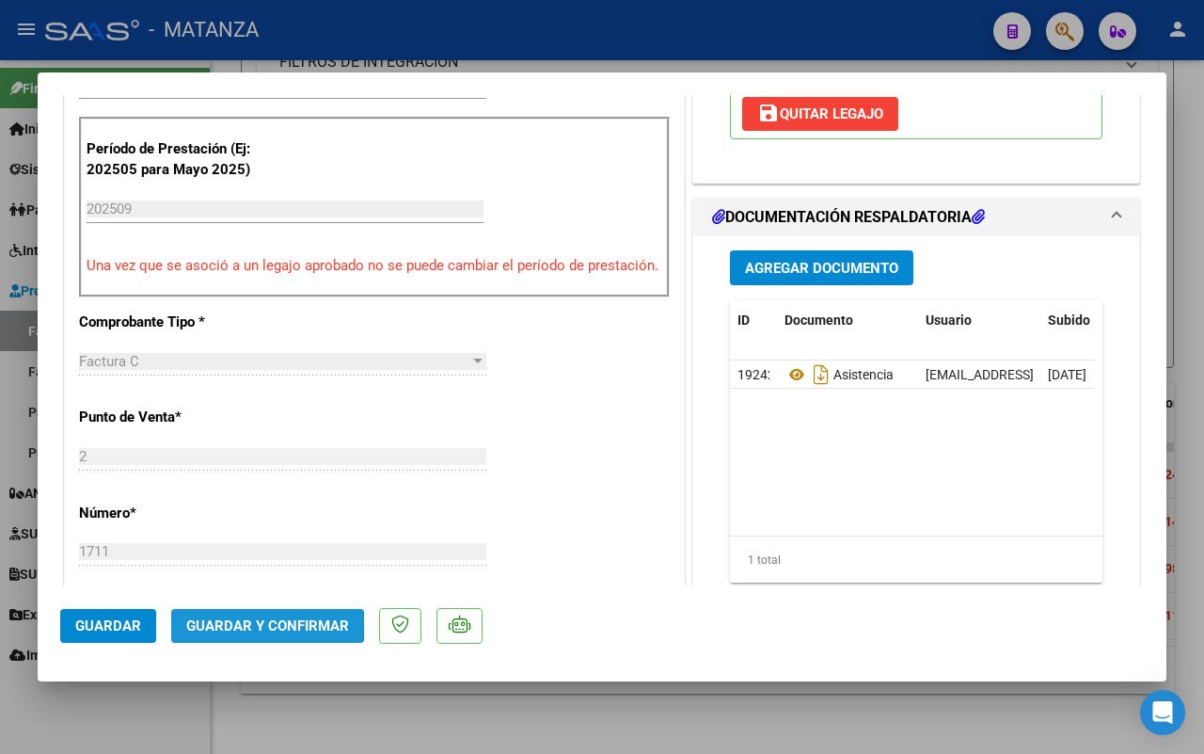
click at [255, 624] on span "Guardar y Confirmar" at bounding box center [267, 625] width 163 height 17
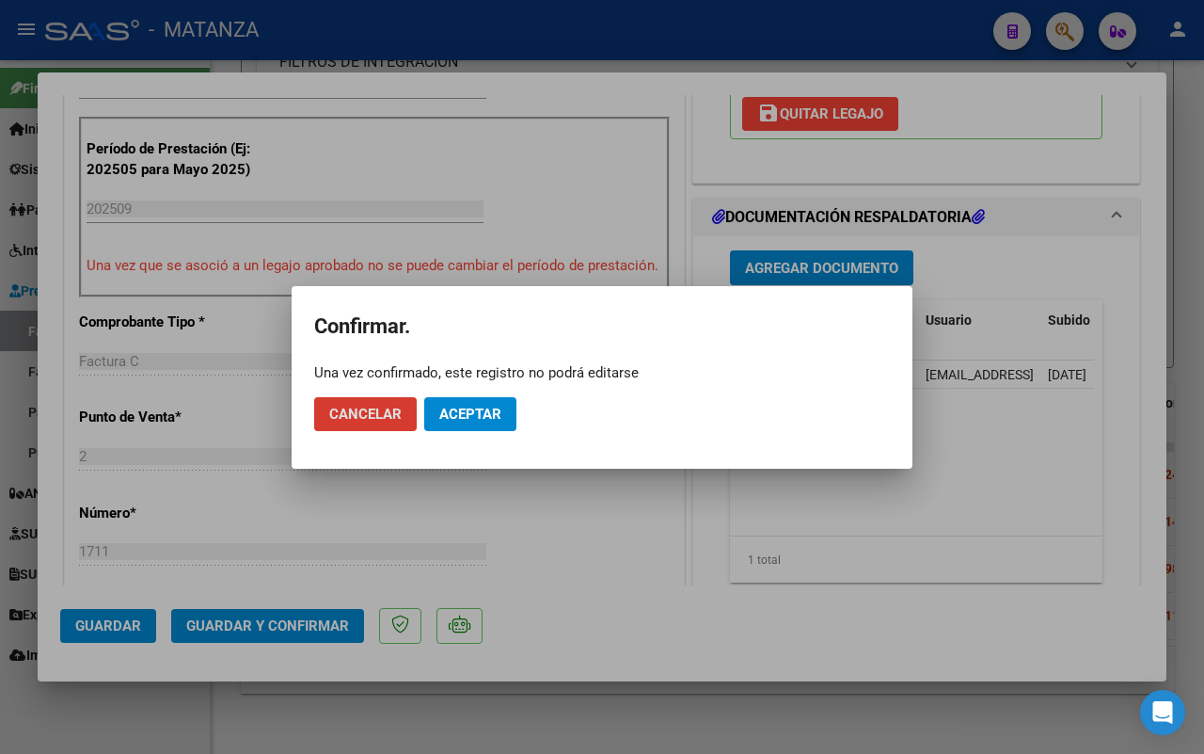
click at [472, 426] on button "Aceptar" at bounding box center [470, 414] width 92 height 34
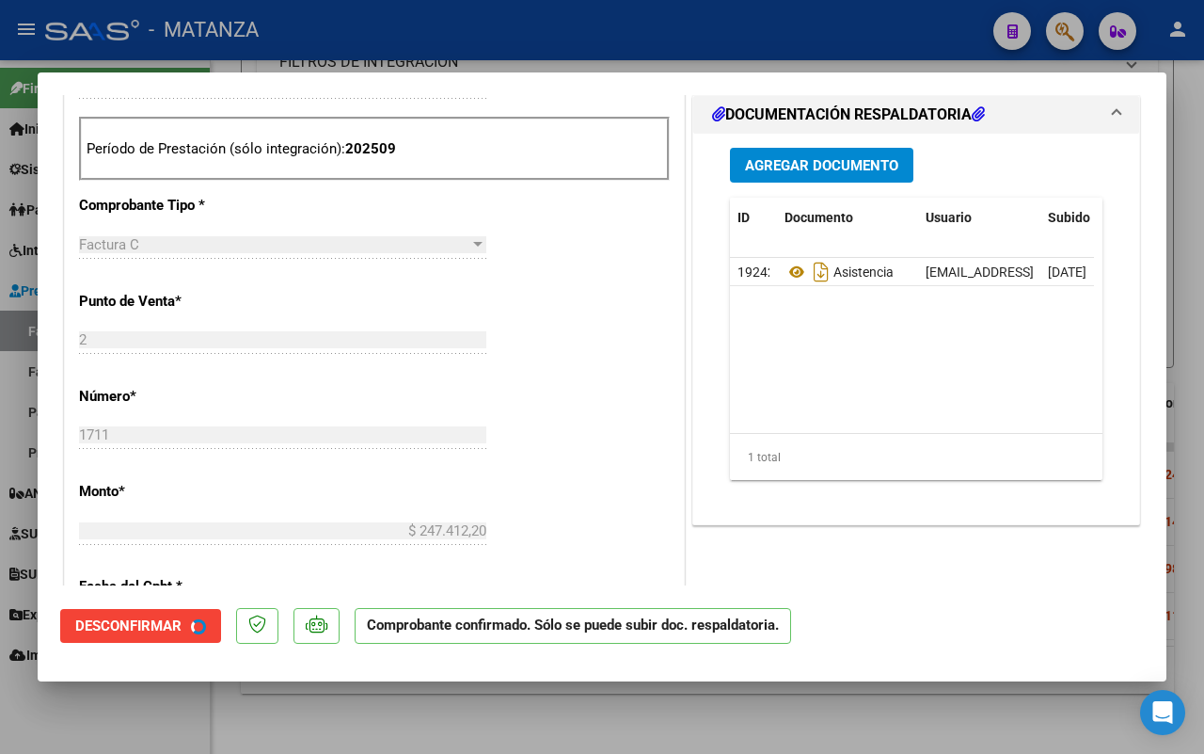
scroll to position [491, 0]
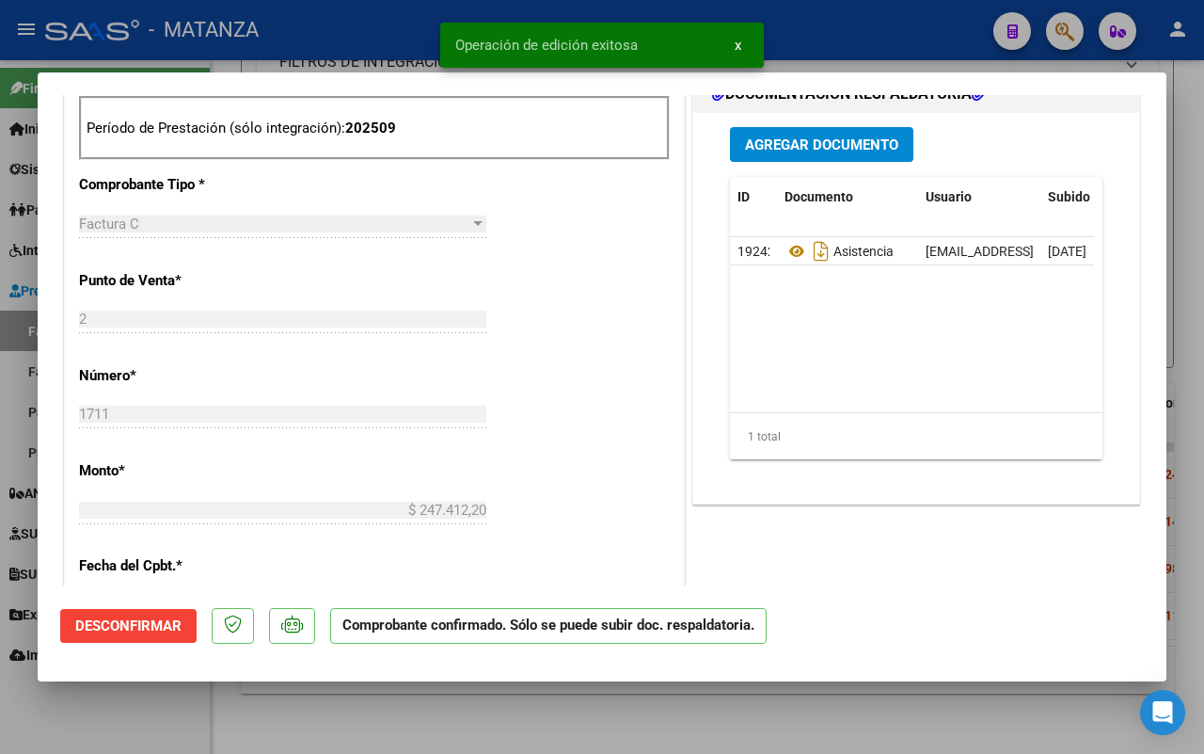
click at [134, 727] on div at bounding box center [602, 377] width 1204 height 754
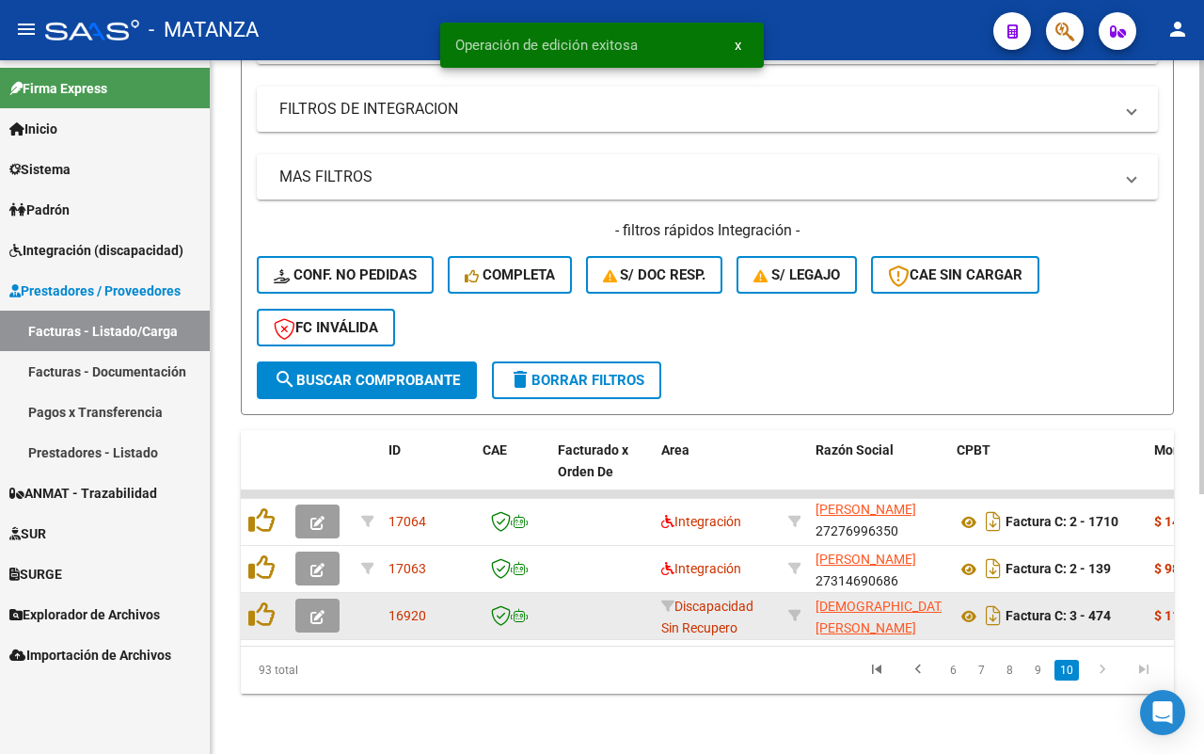
scroll to position [414, 0]
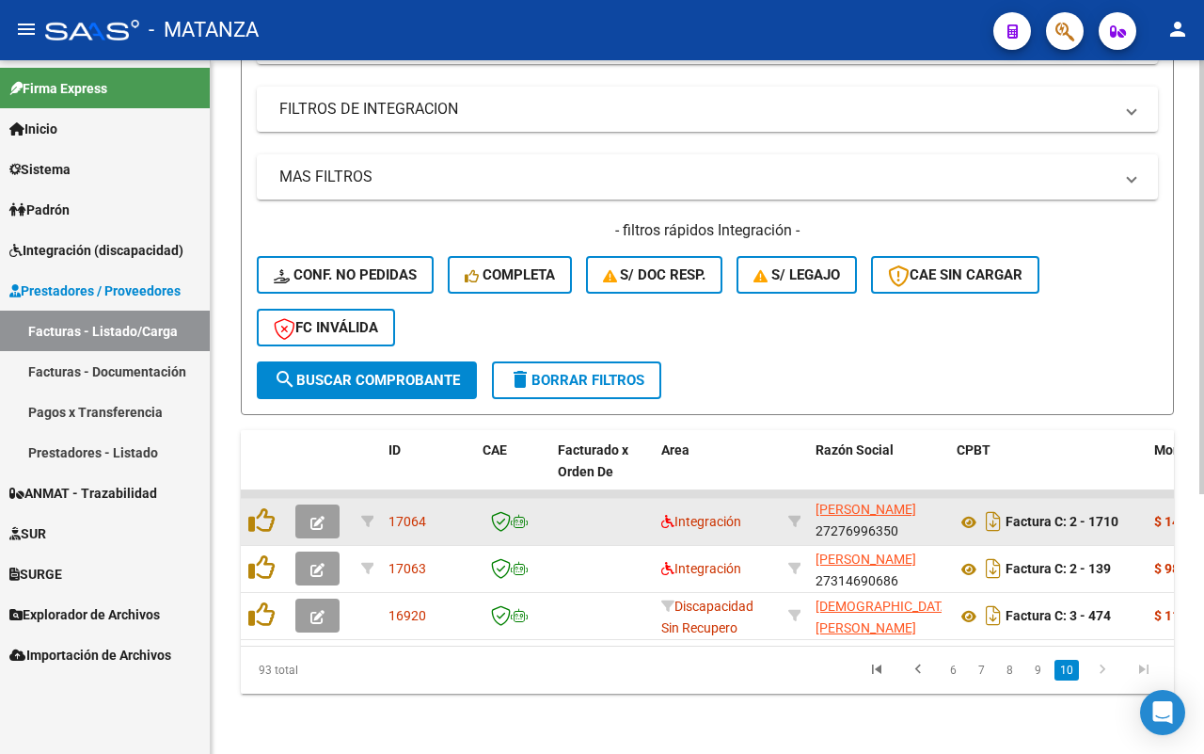
click at [311, 516] on icon "button" at bounding box center [318, 523] width 14 height 14
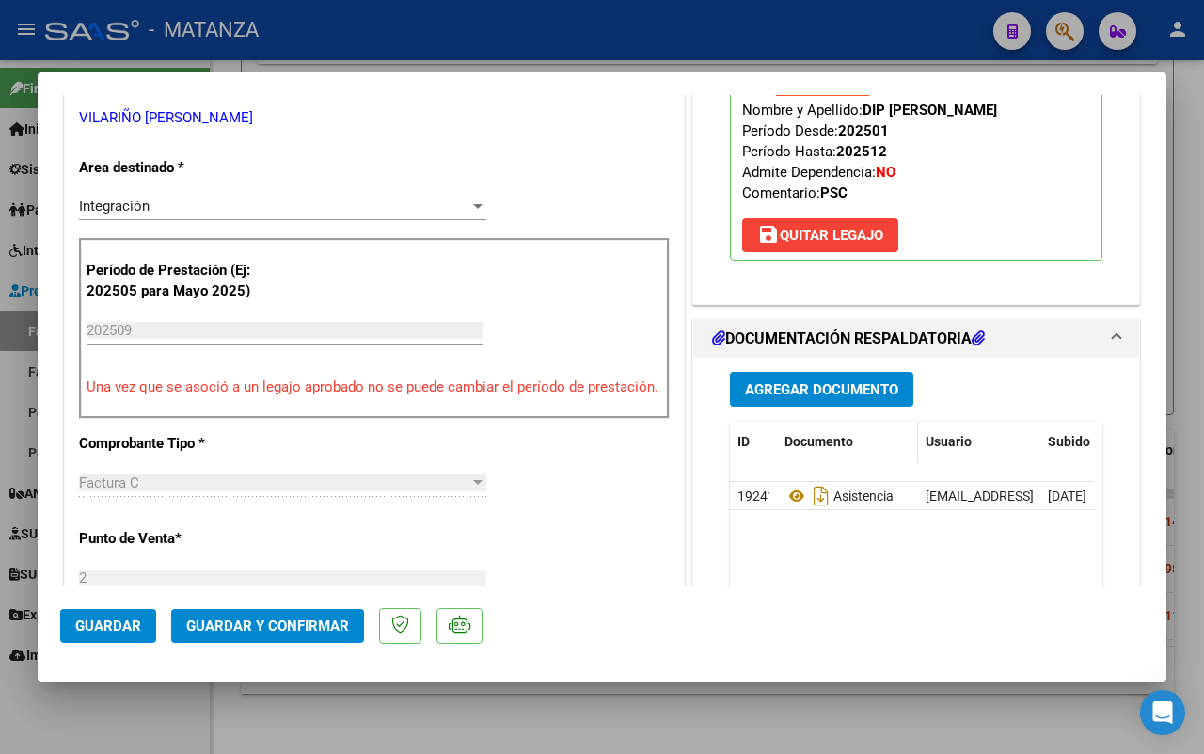
scroll to position [353, 0]
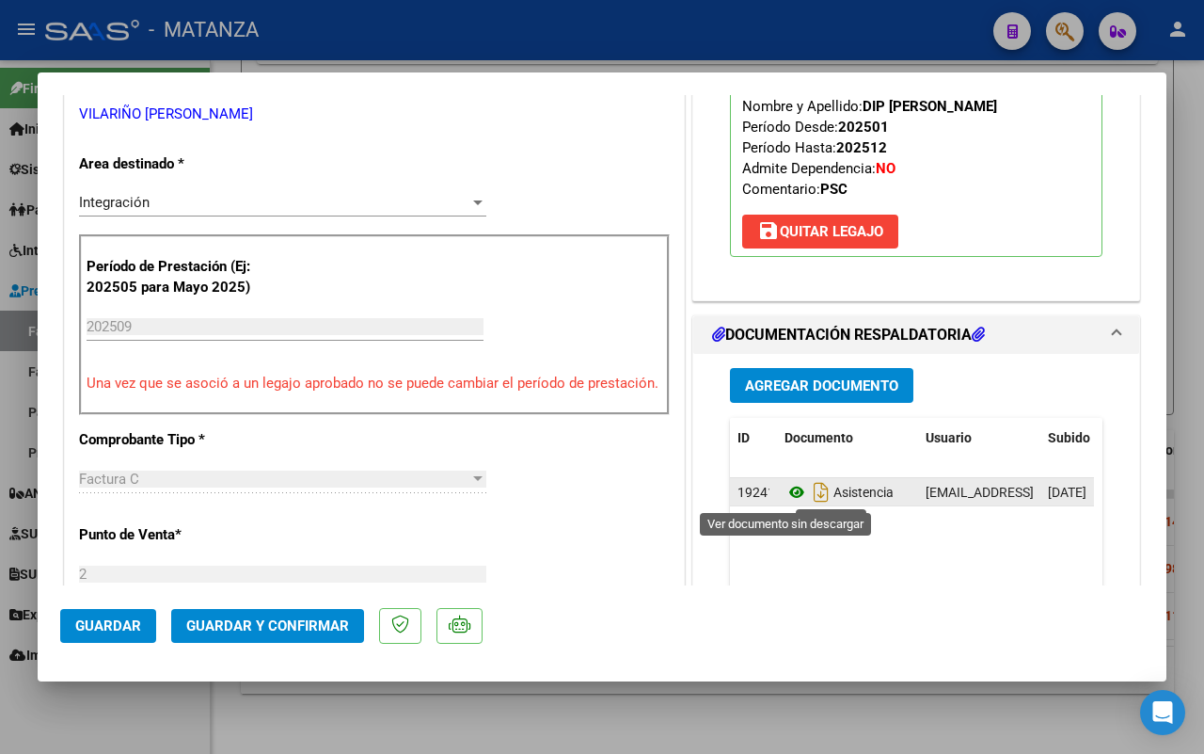
click at [785, 495] on icon at bounding box center [797, 492] width 24 height 23
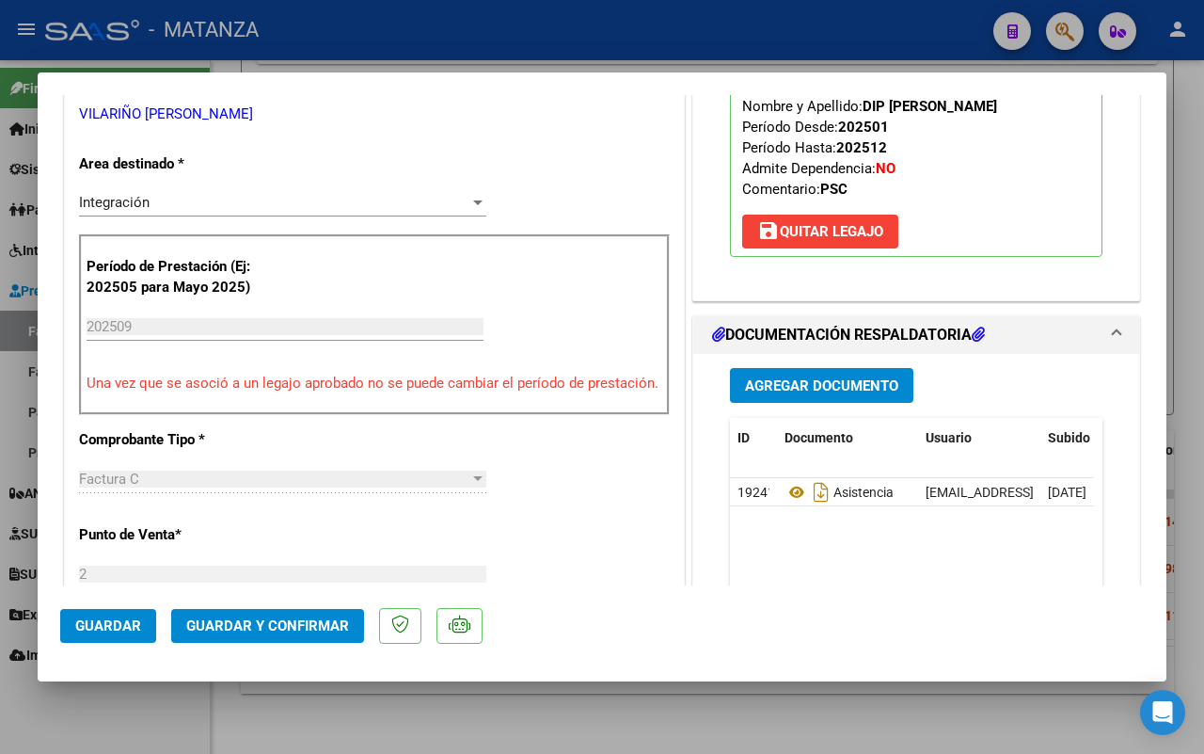
scroll to position [235, 0]
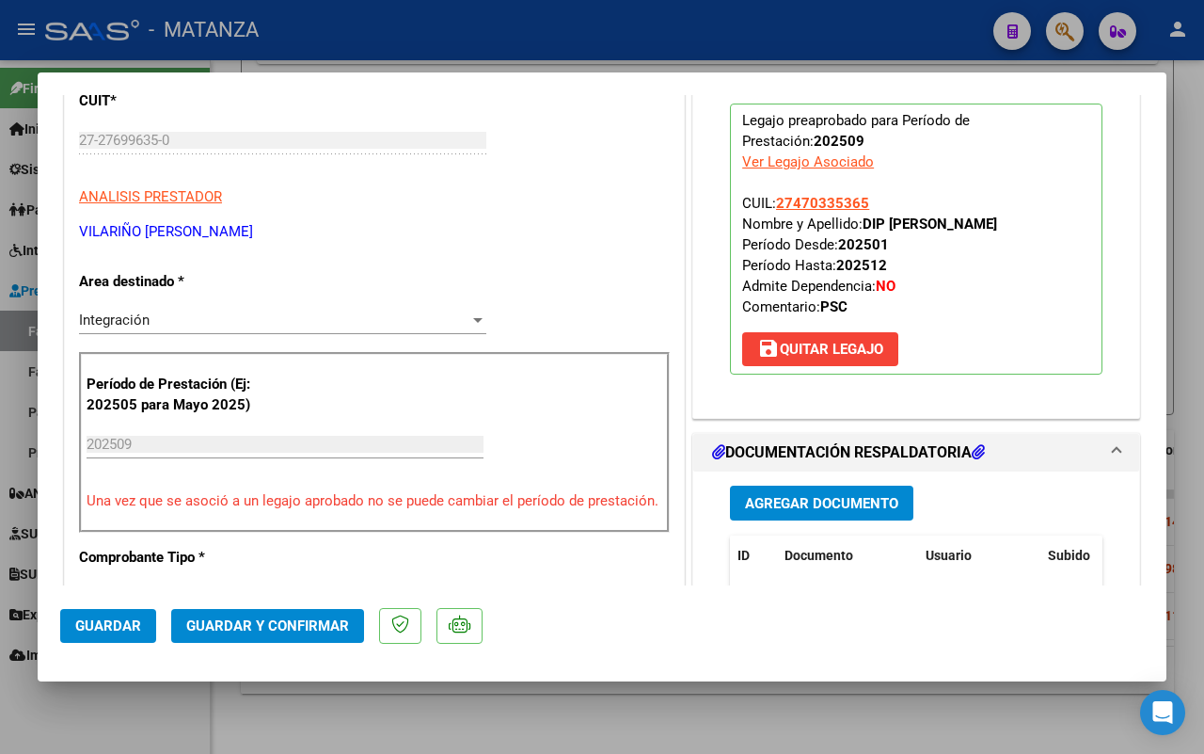
click at [284, 629] on span "Guardar y Confirmar" at bounding box center [267, 625] width 163 height 17
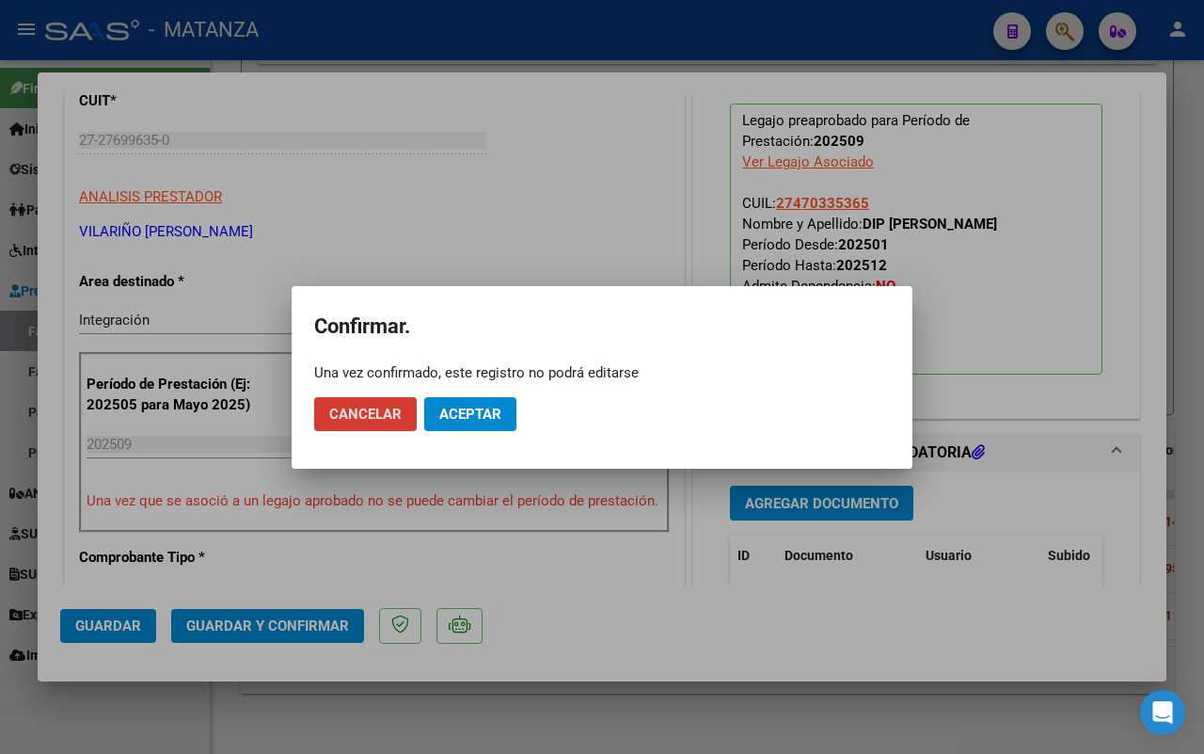
drag, startPoint x: 490, startPoint y: 407, endPoint x: 0, endPoint y: 683, distance: 562.4
click at [492, 407] on span "Aceptar" at bounding box center [470, 414] width 62 height 17
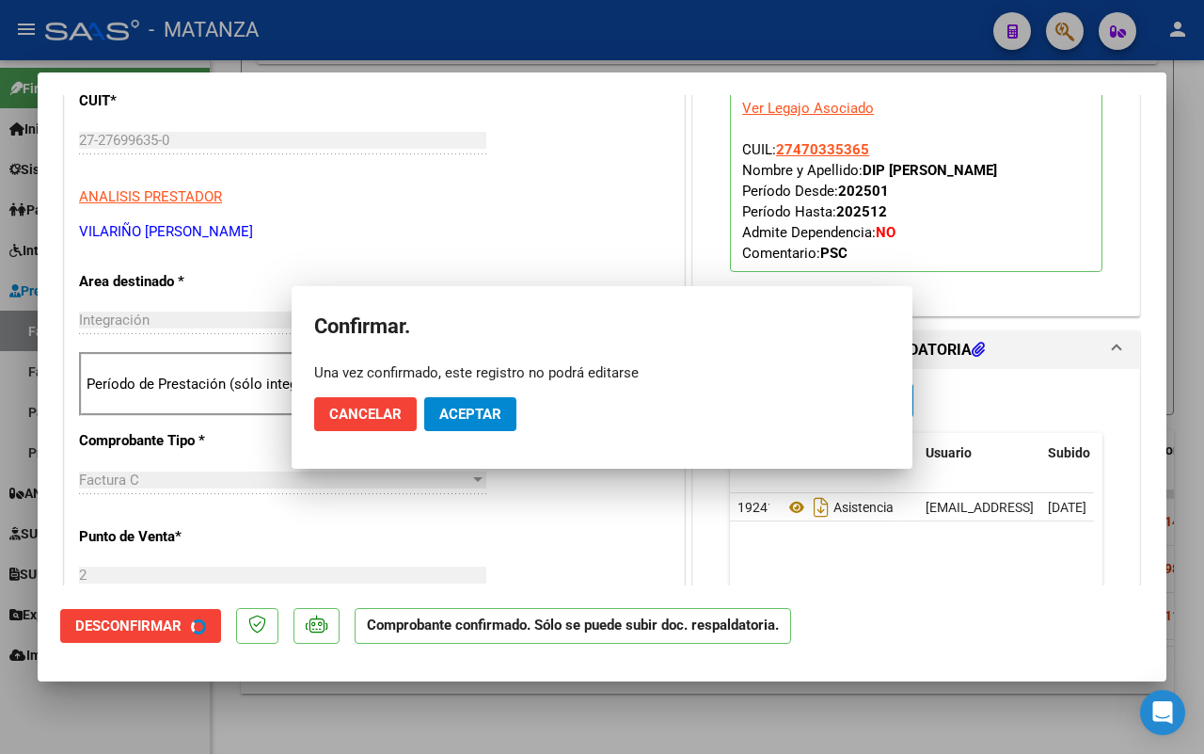
scroll to position [256, 0]
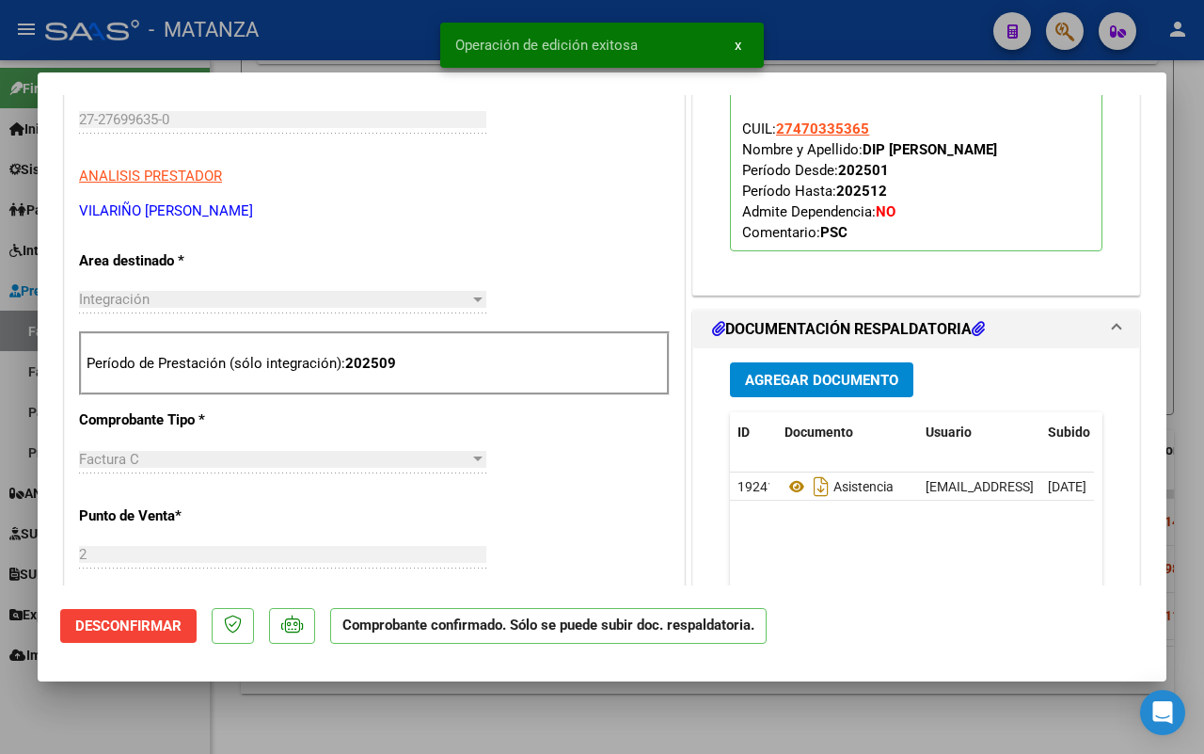
click at [118, 716] on div at bounding box center [602, 377] width 1204 height 754
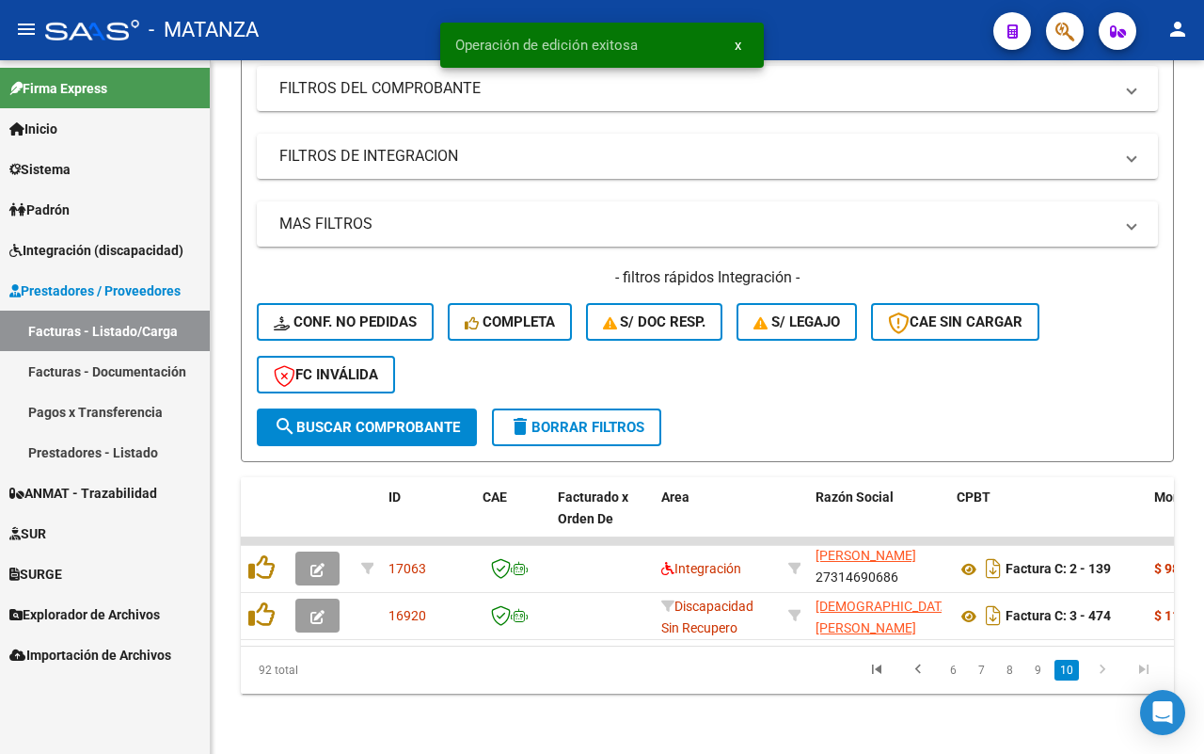
scroll to position [2, 0]
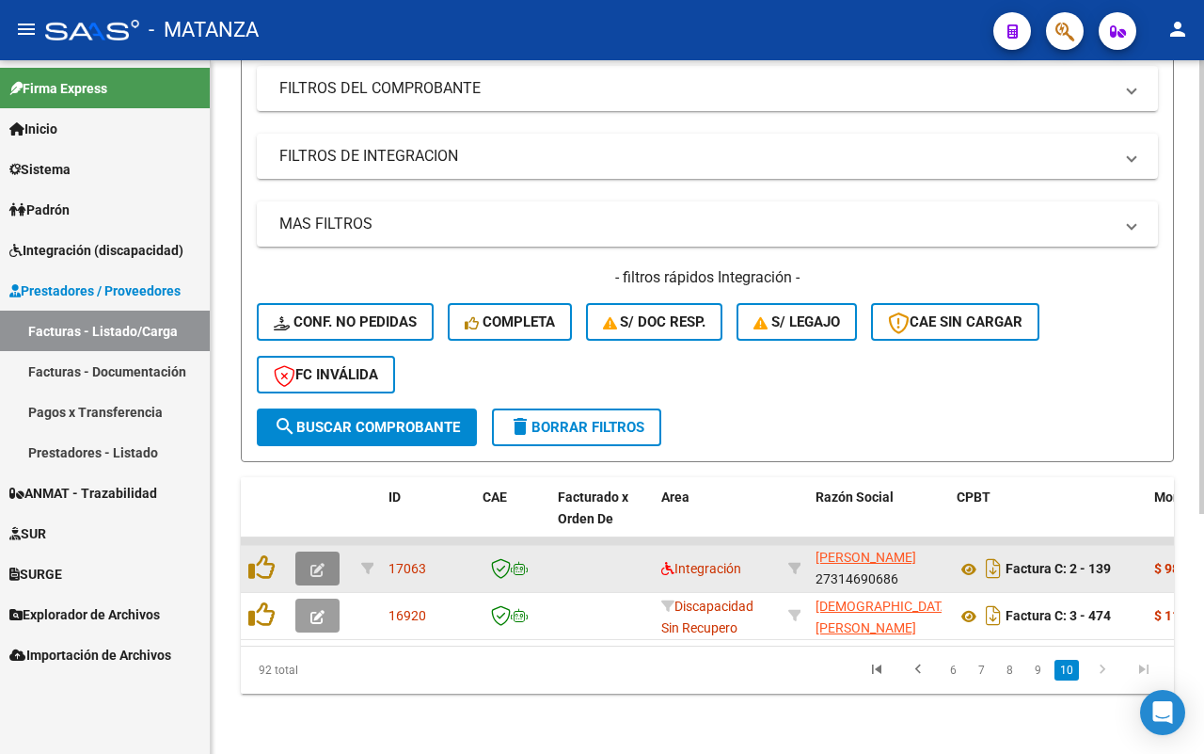
click at [303, 551] on button "button" at bounding box center [317, 568] width 44 height 34
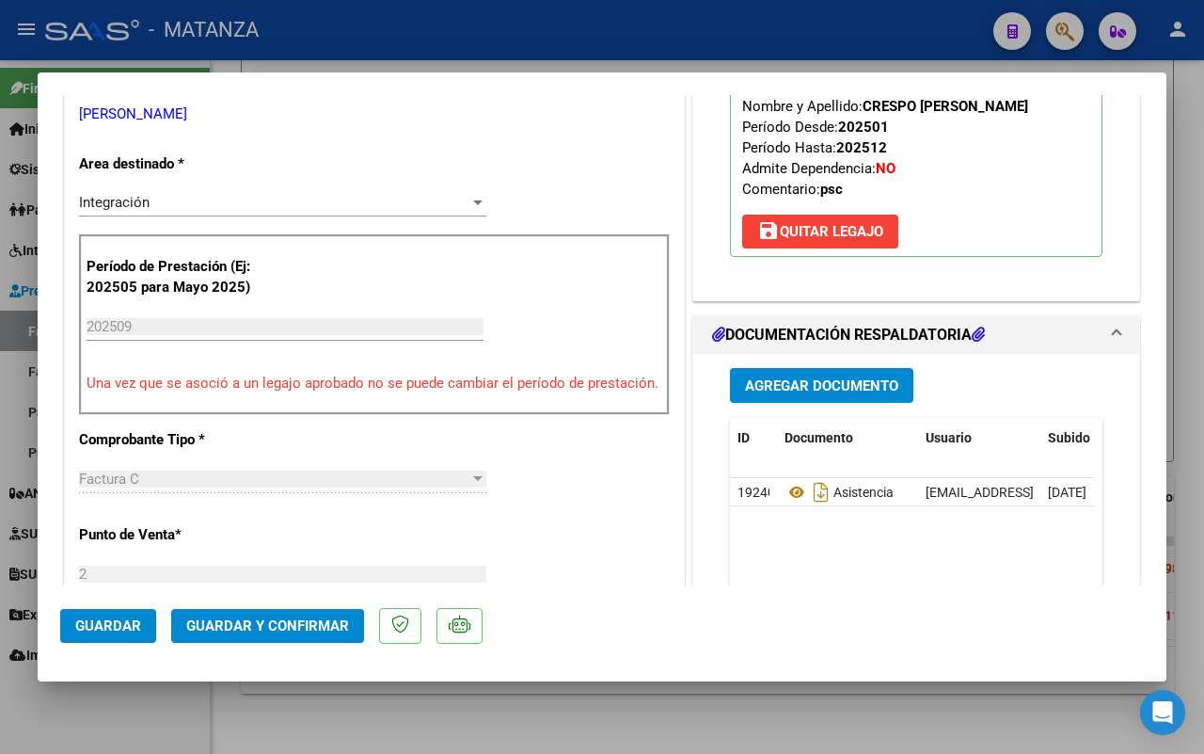
scroll to position [470, 0]
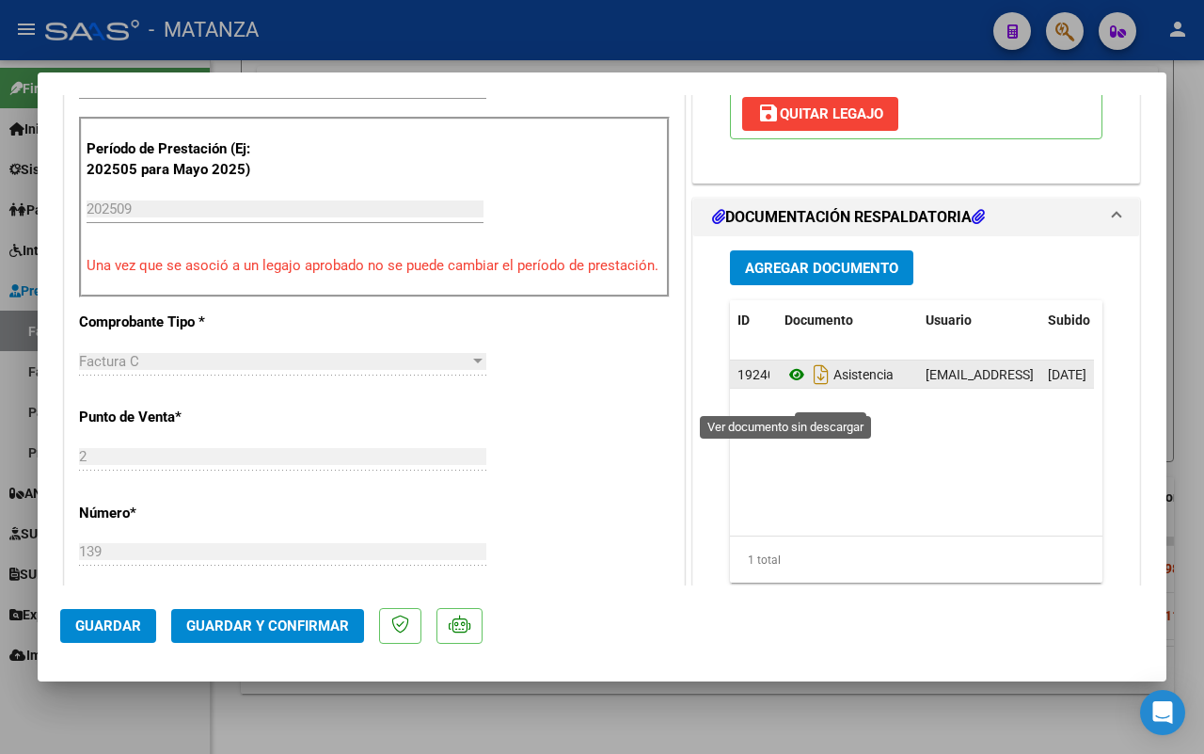
click at [788, 386] on icon at bounding box center [797, 374] width 24 height 23
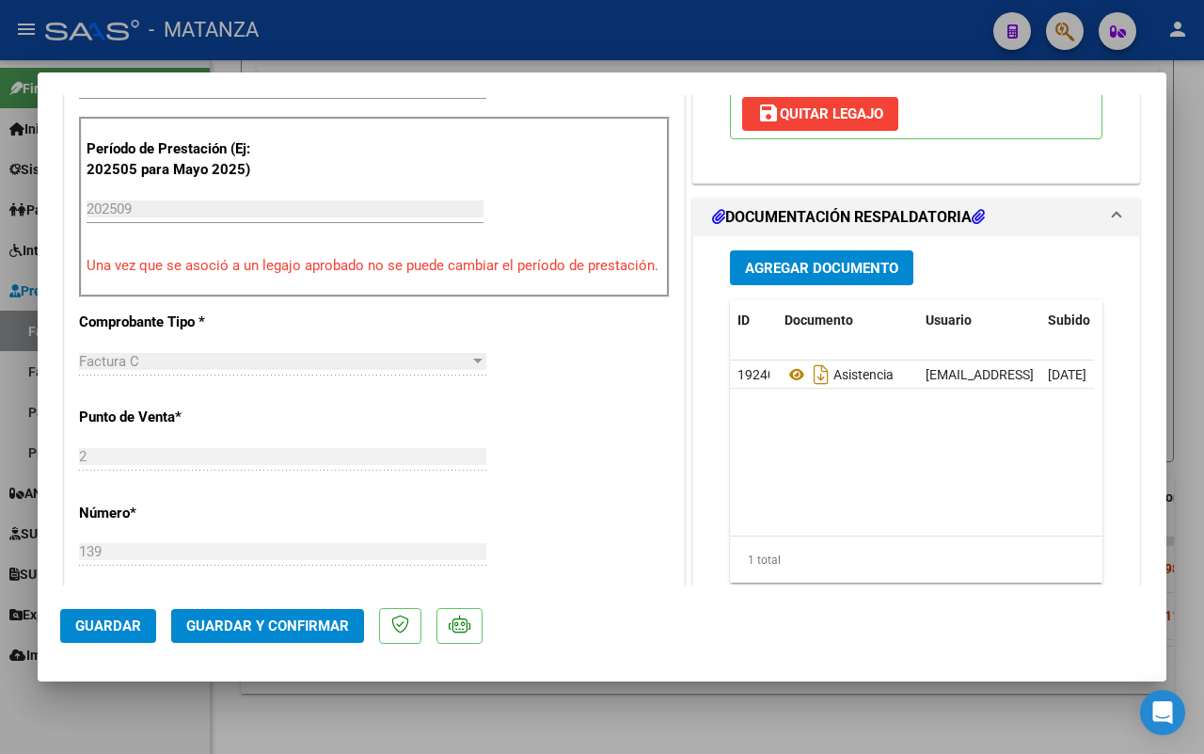
scroll to position [588, 0]
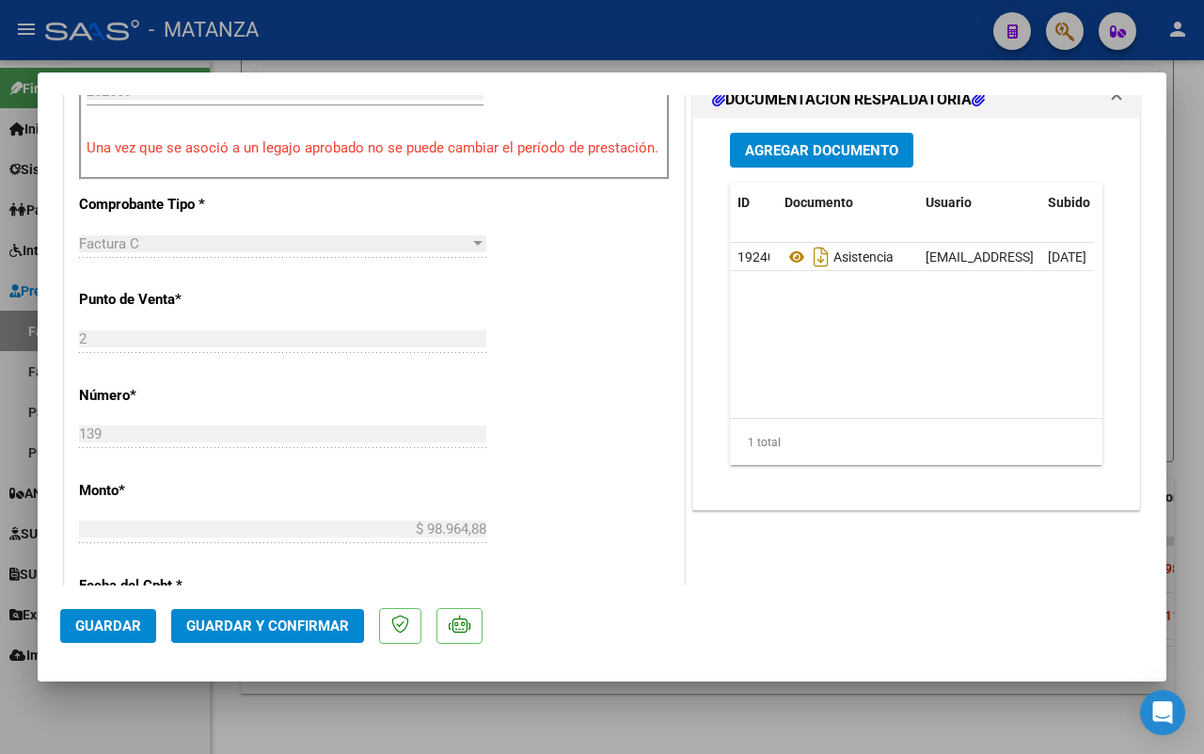
click at [296, 621] on span "Guardar y Confirmar" at bounding box center [267, 625] width 163 height 17
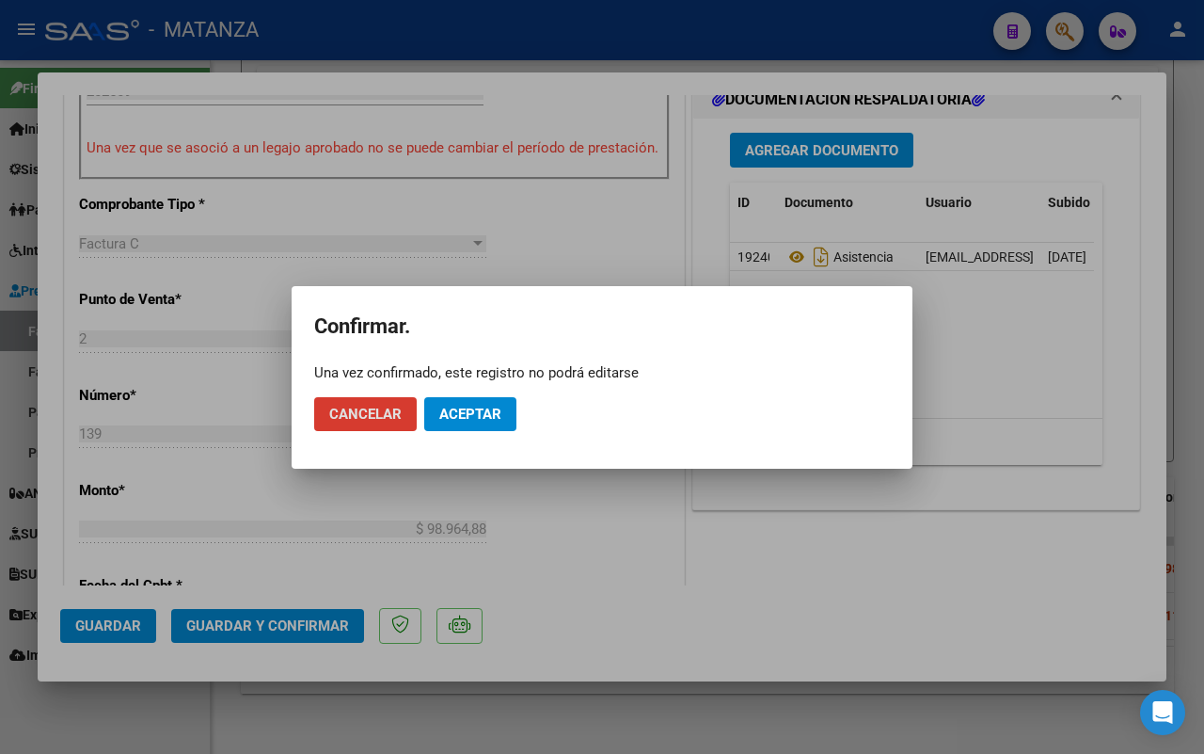
click at [480, 410] on span "Aceptar" at bounding box center [470, 414] width 62 height 17
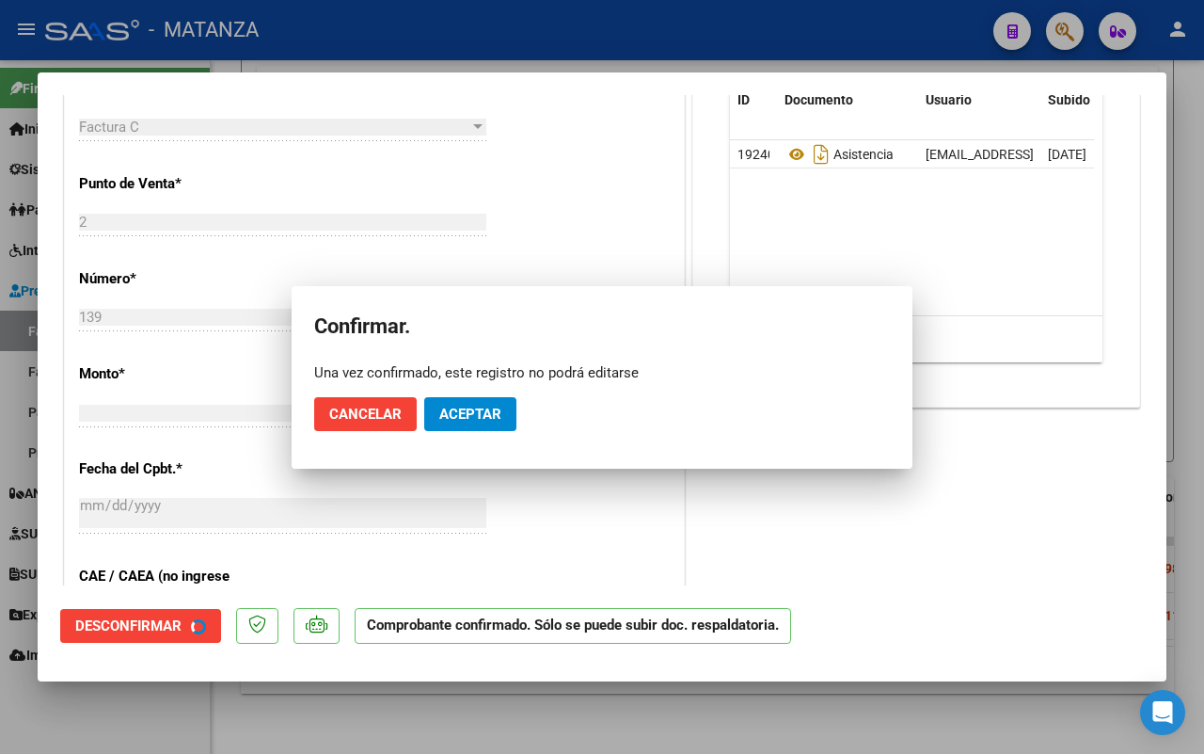
scroll to position [609, 0]
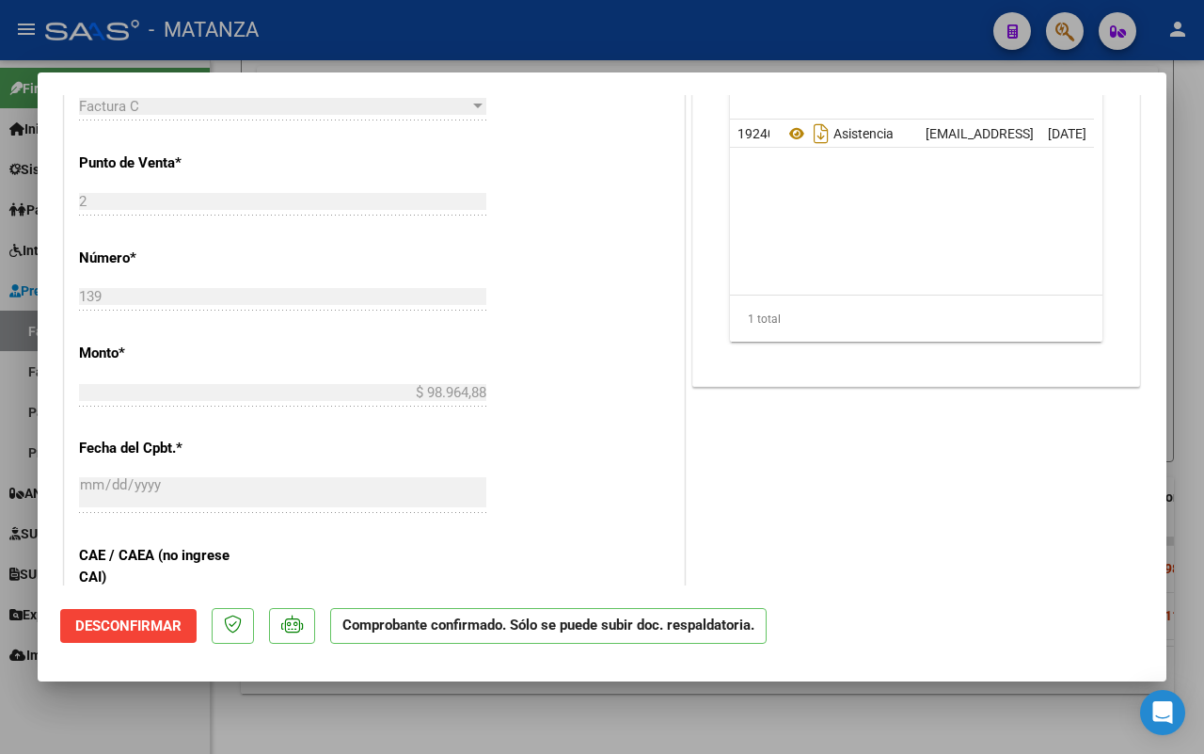
click at [166, 722] on div at bounding box center [602, 377] width 1204 height 754
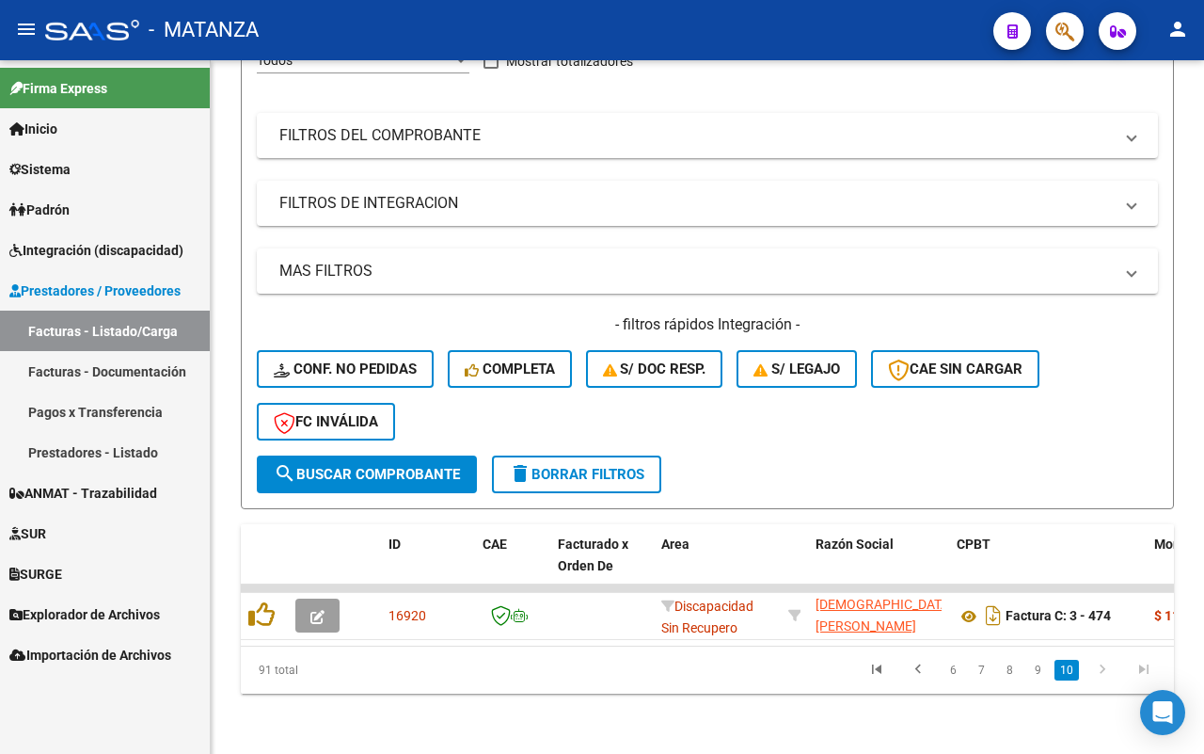
scroll to position [24, 0]
click at [1044, 671] on link "9" at bounding box center [1038, 670] width 23 height 21
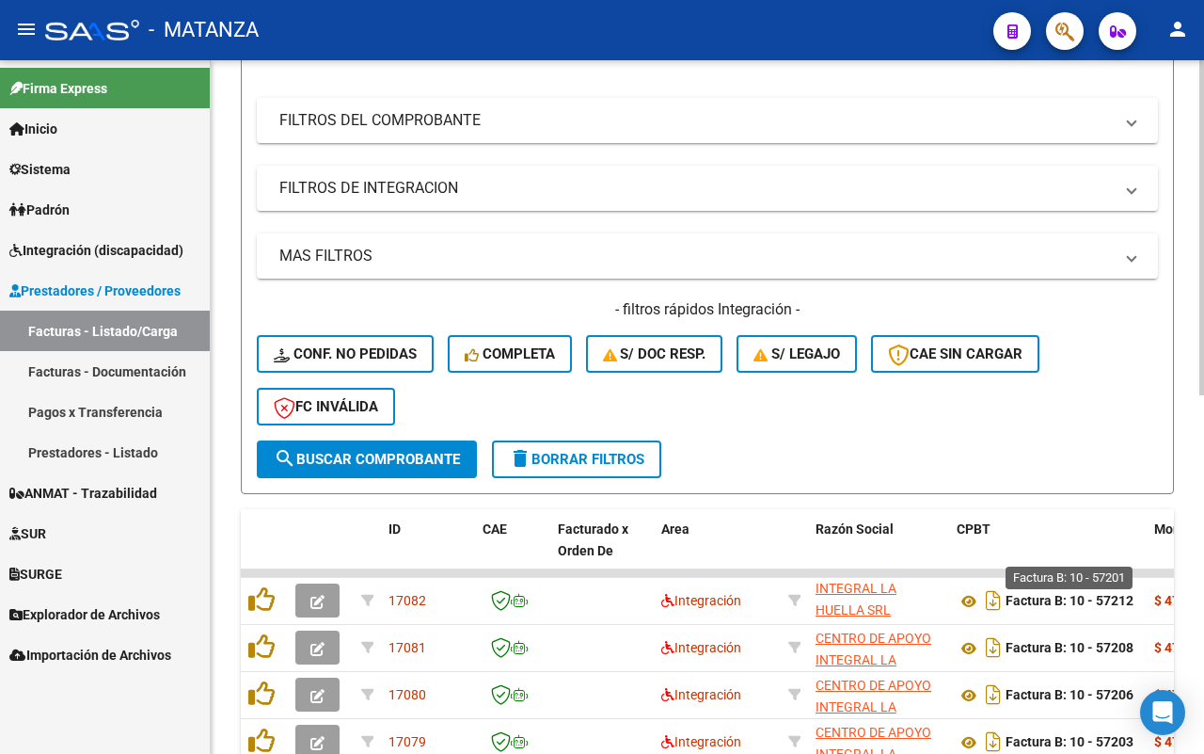
scroll to position [555, 0]
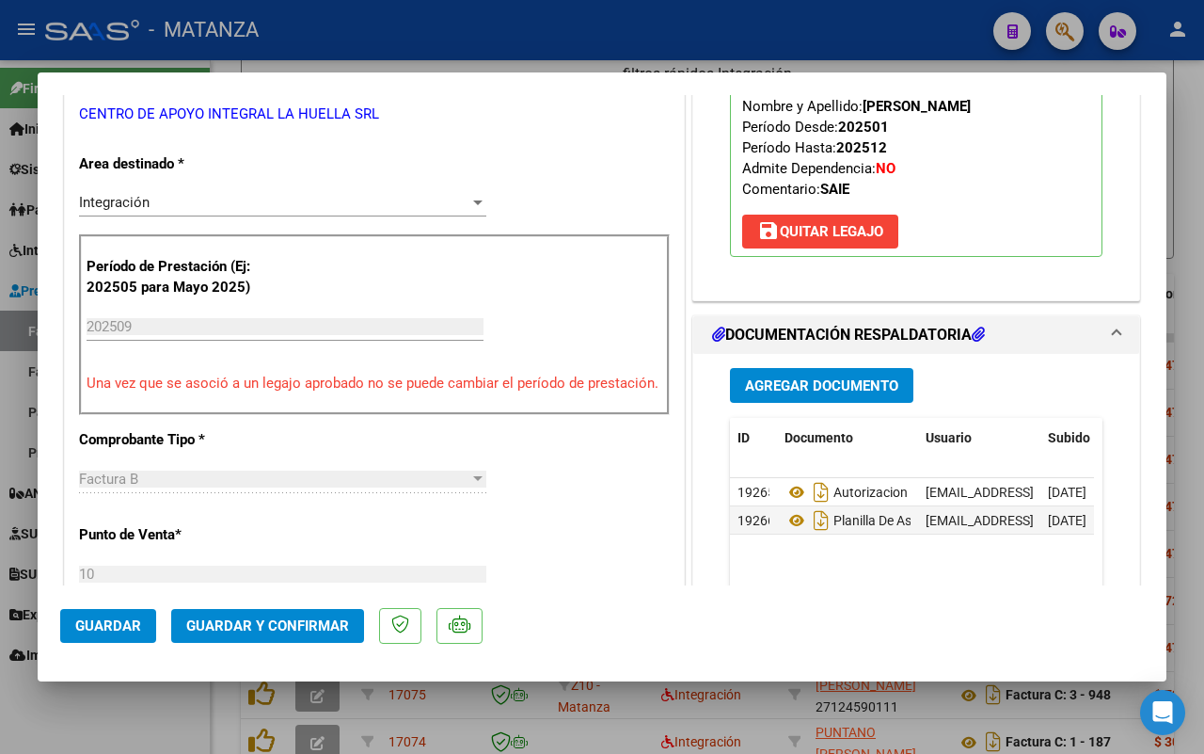
scroll to position [588, 0]
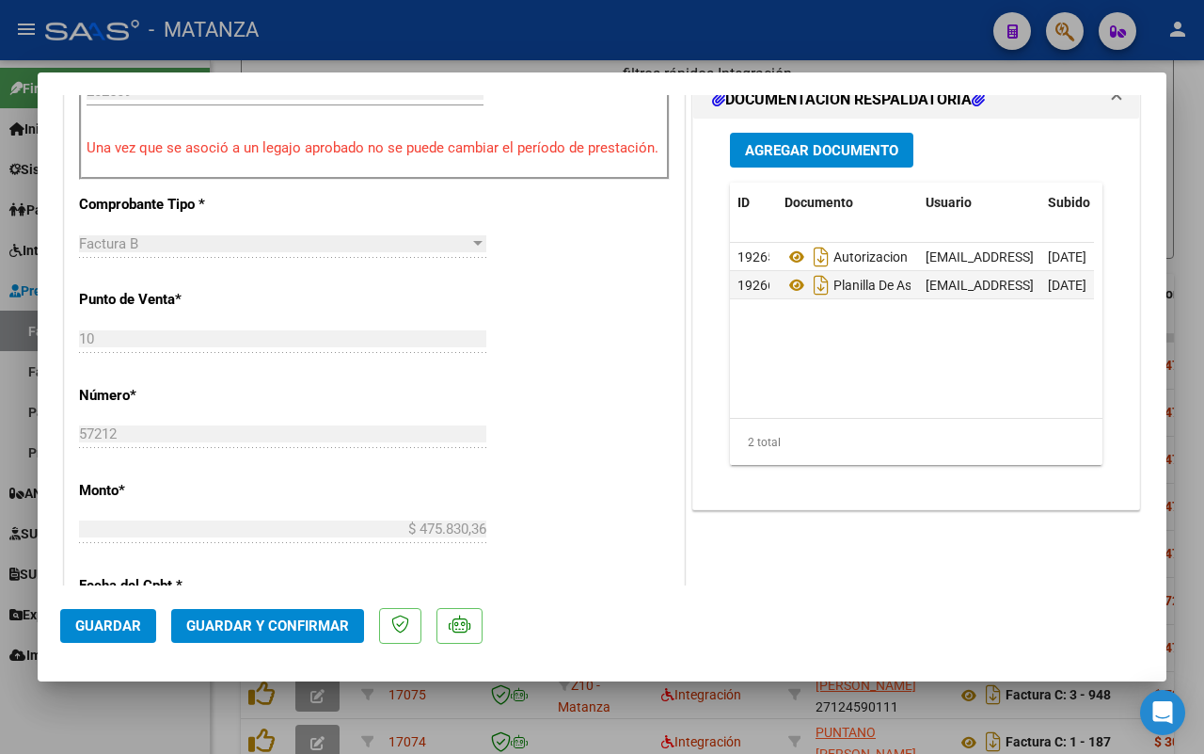
click at [284, 627] on span "Guardar y Confirmar" at bounding box center [267, 625] width 163 height 17
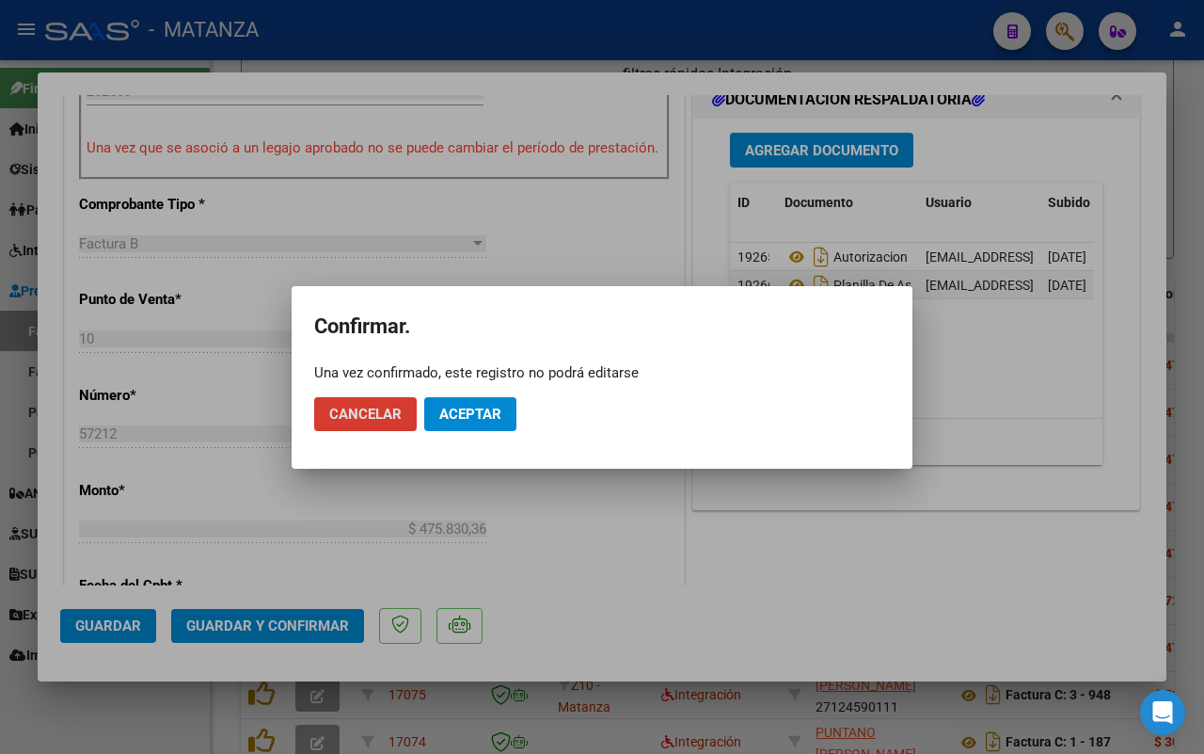
click at [480, 423] on button "Aceptar" at bounding box center [470, 414] width 92 height 34
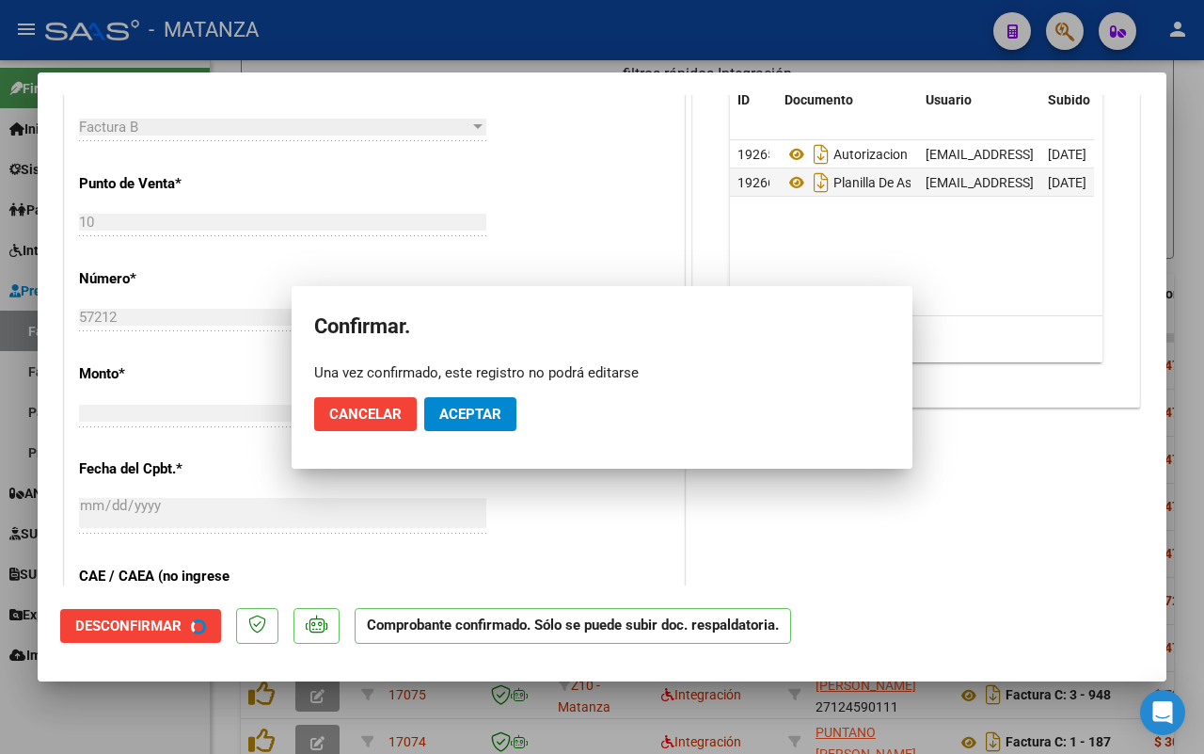
scroll to position [609, 0]
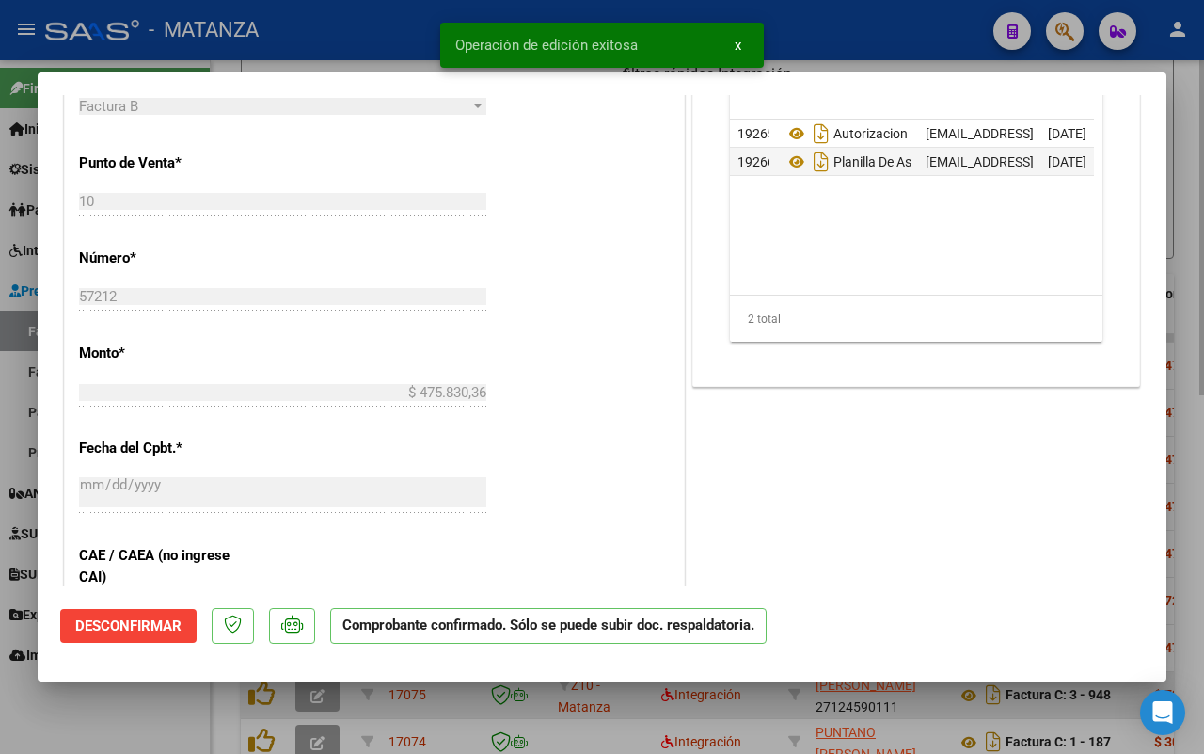
drag, startPoint x: 136, startPoint y: 718, endPoint x: 475, endPoint y: 694, distance: 339.5
click at [138, 716] on div at bounding box center [602, 377] width 1204 height 754
type input "$ 0,00"
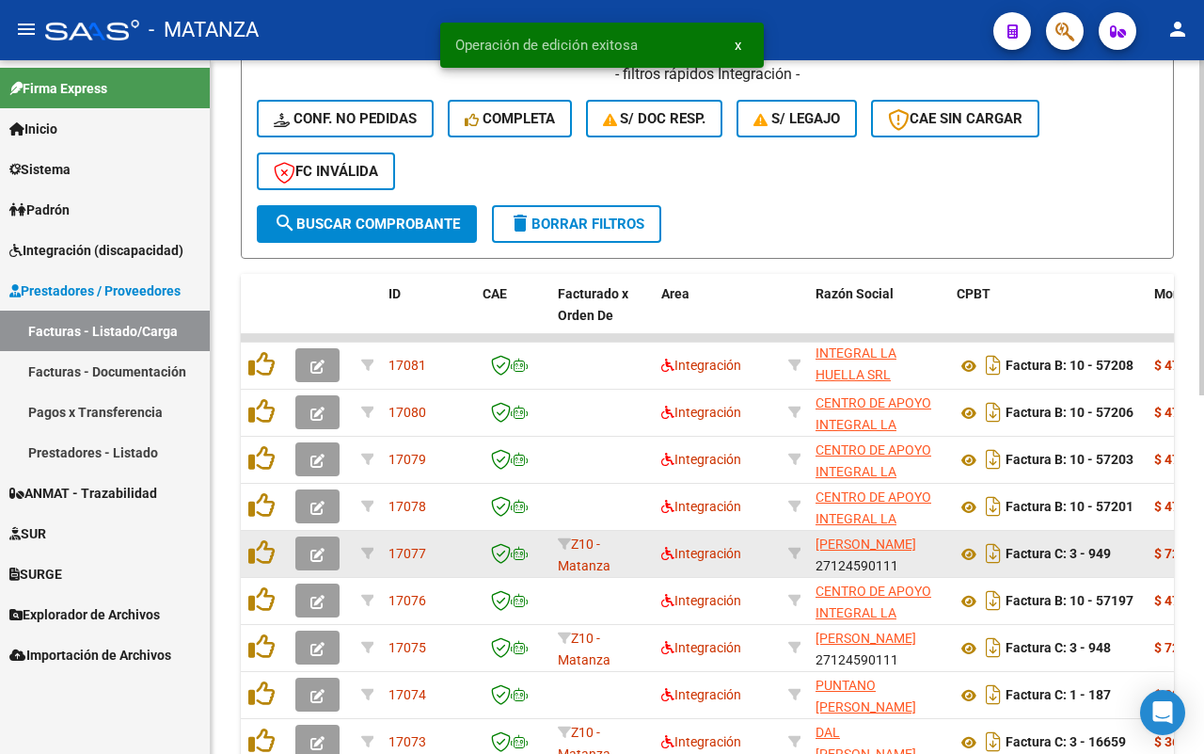
scroll to position [555, 0]
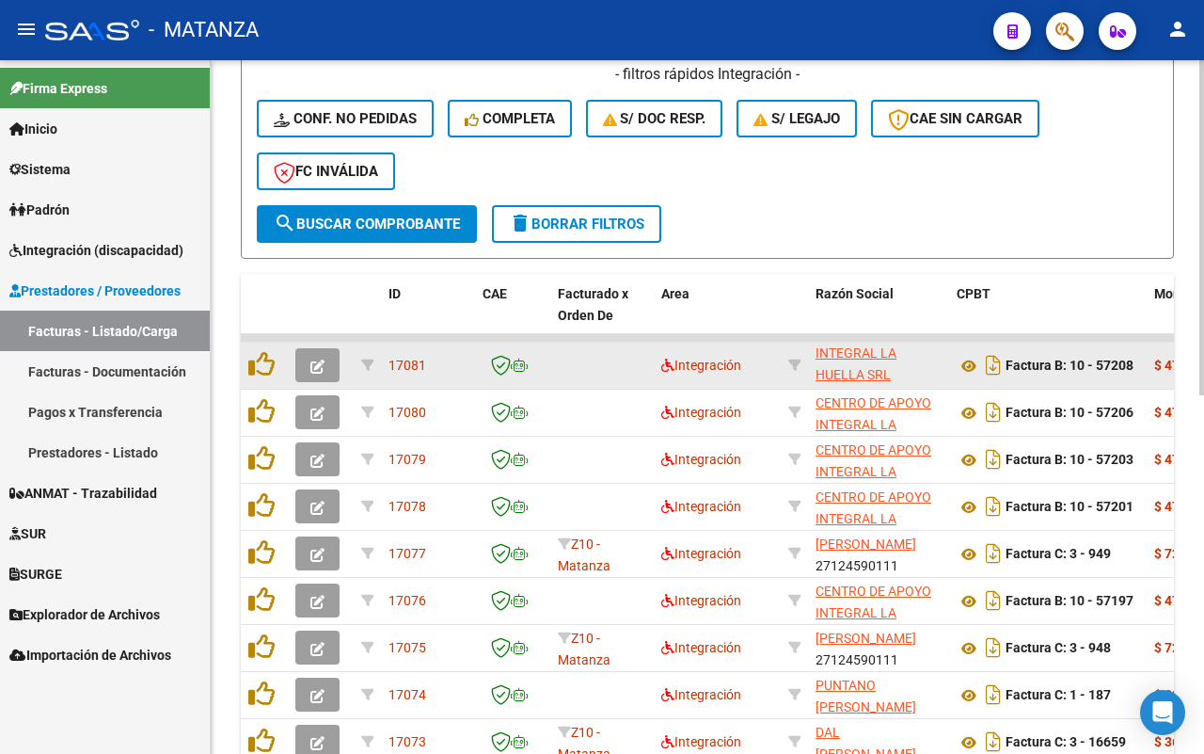
click at [321, 369] on icon "button" at bounding box center [318, 366] width 14 height 14
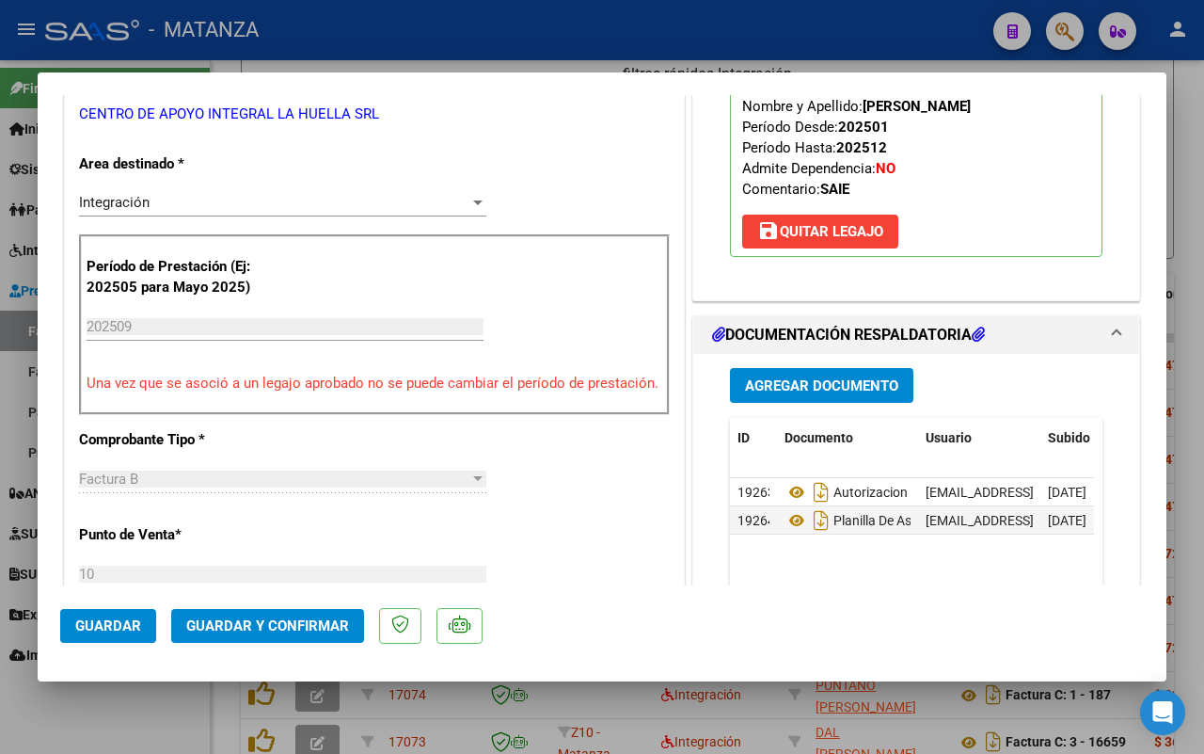
scroll to position [588, 0]
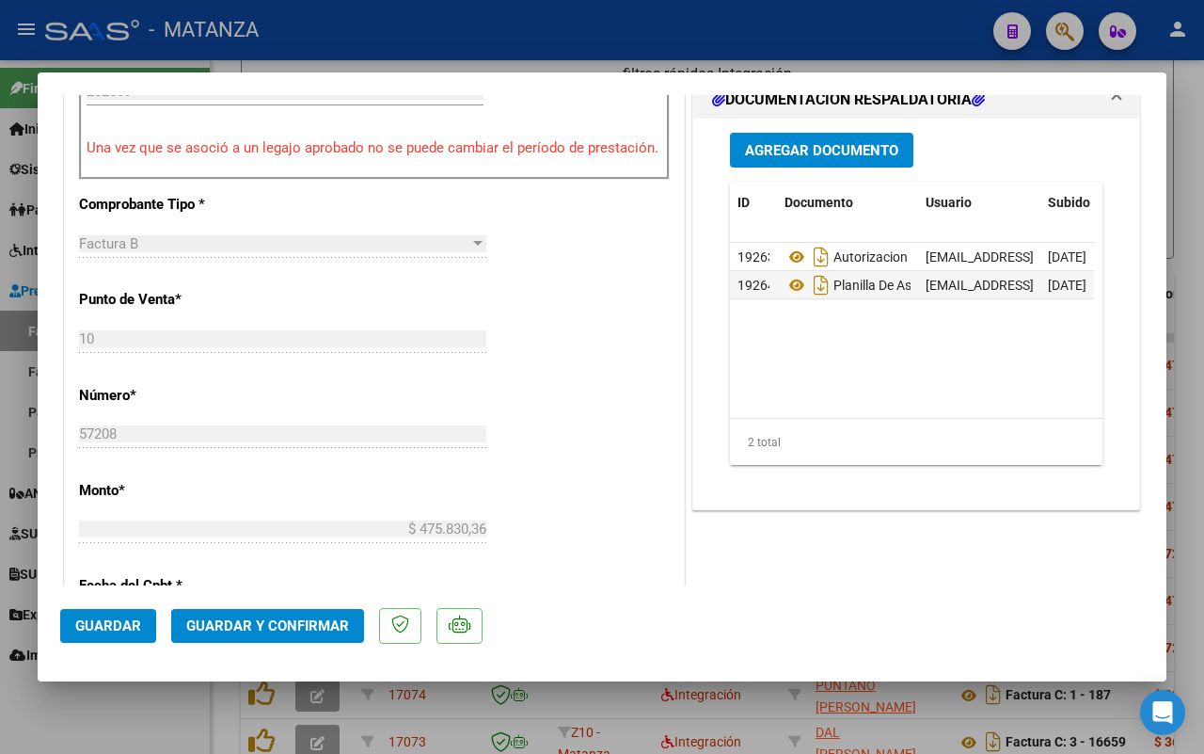
click at [250, 623] on span "Guardar y Confirmar" at bounding box center [267, 625] width 163 height 17
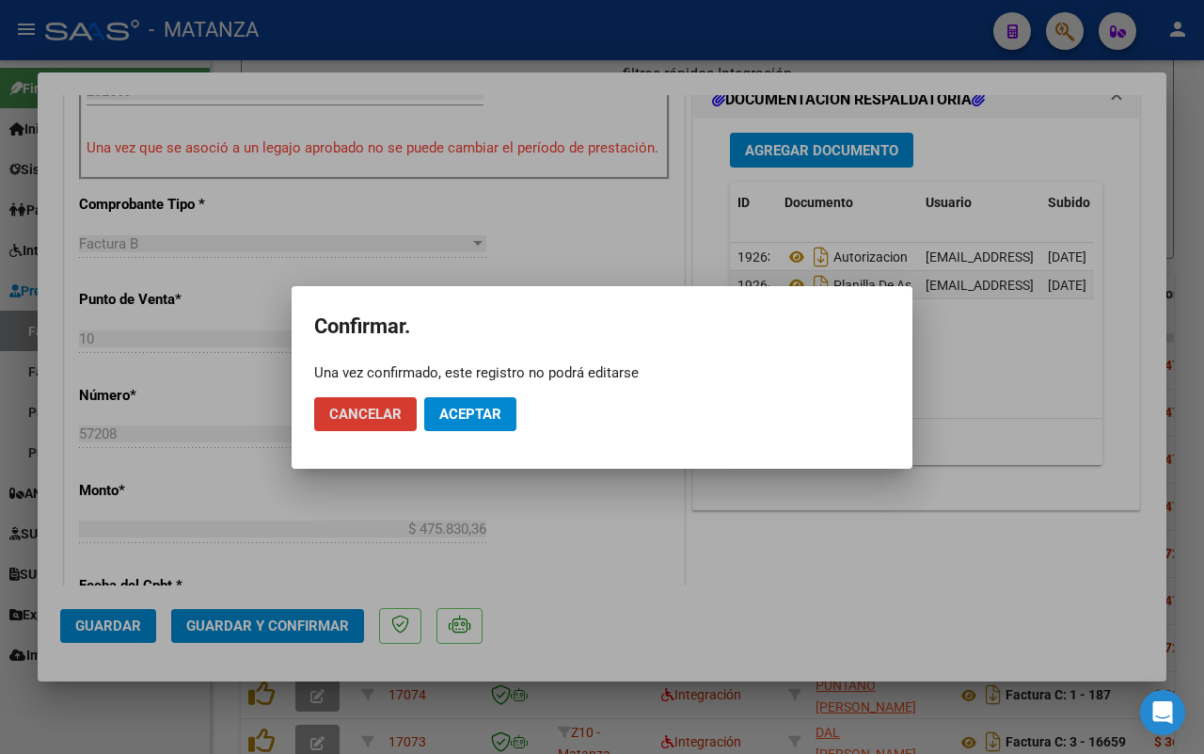
click at [482, 416] on span "Aceptar" at bounding box center [470, 414] width 62 height 17
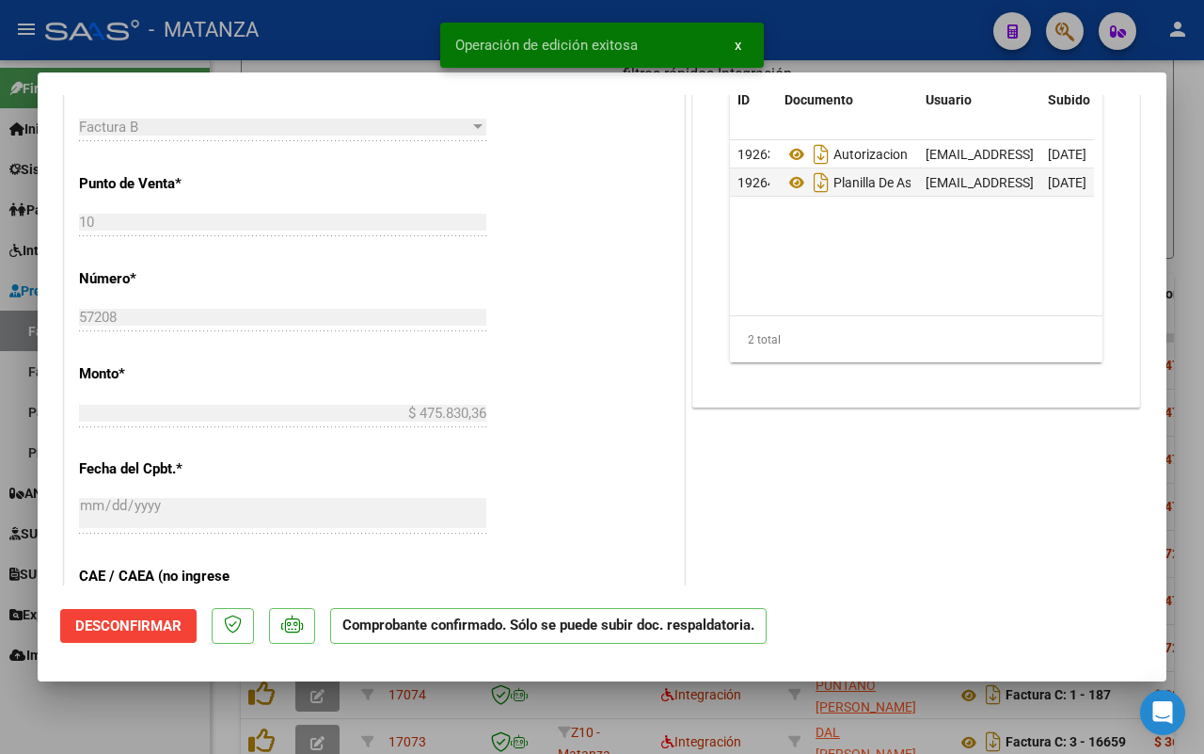
scroll to position [609, 0]
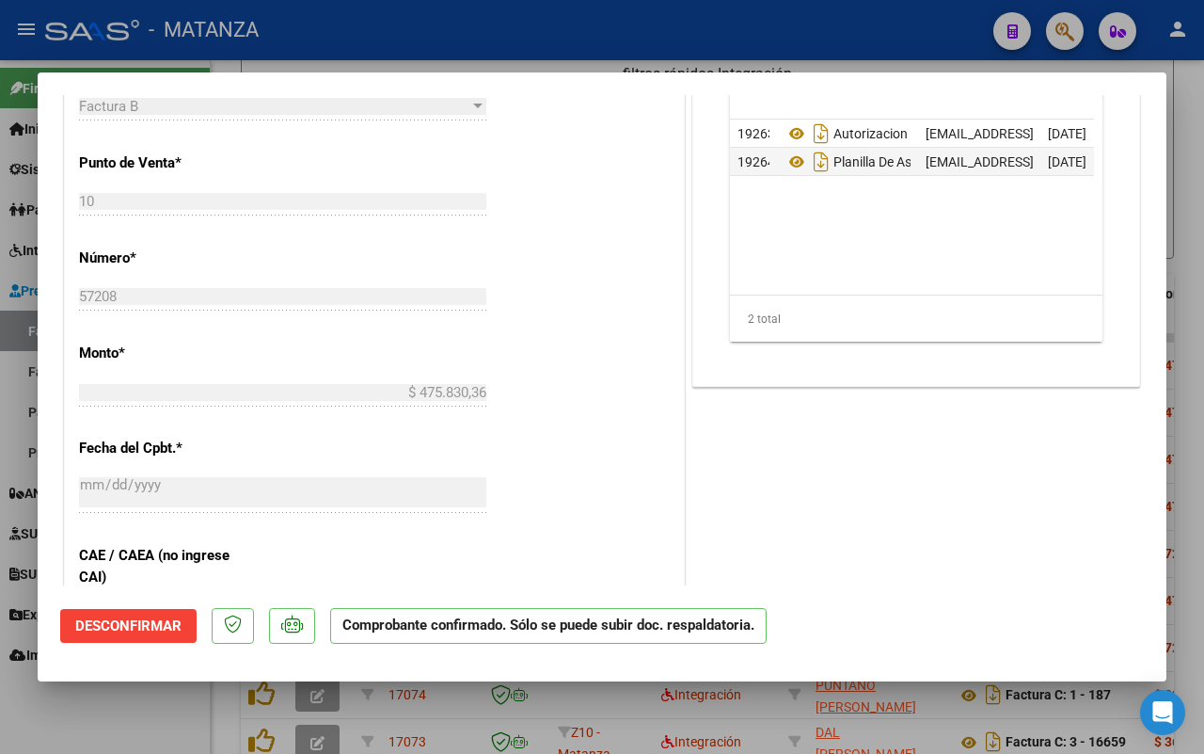
drag, startPoint x: 146, startPoint y: 708, endPoint x: 163, endPoint y: 699, distance: 18.9
click at [148, 708] on div at bounding box center [602, 377] width 1204 height 754
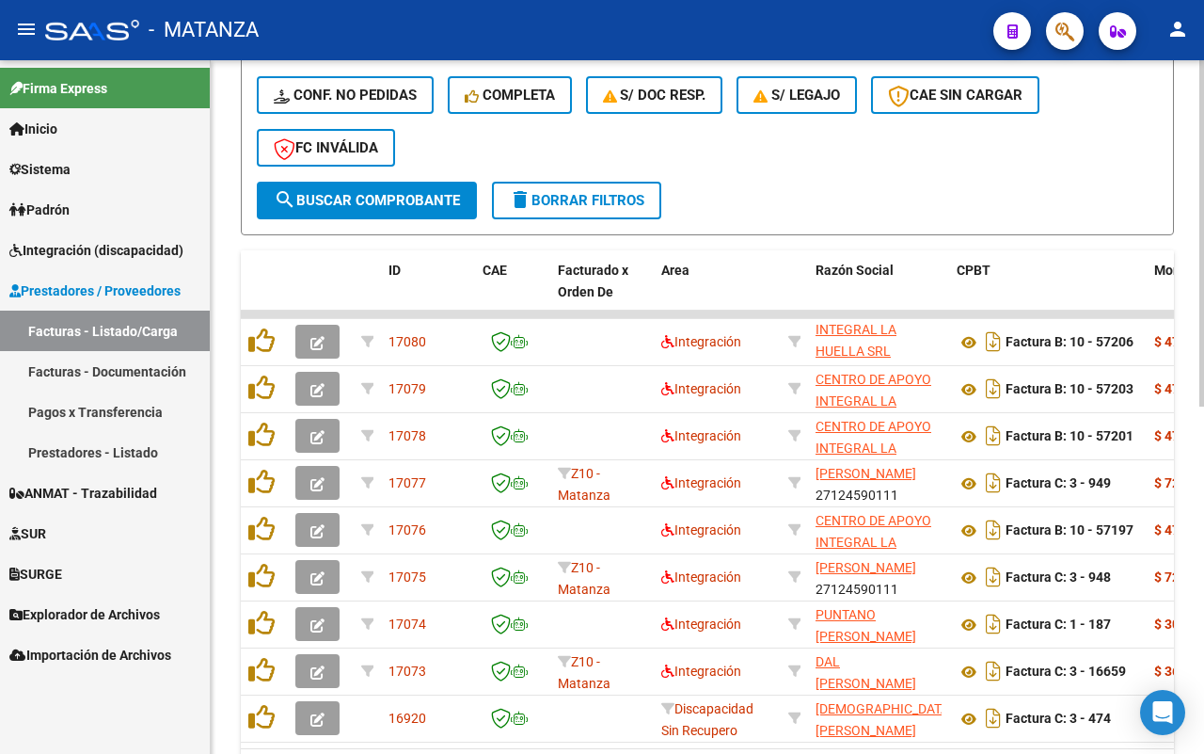
scroll to position [696, 0]
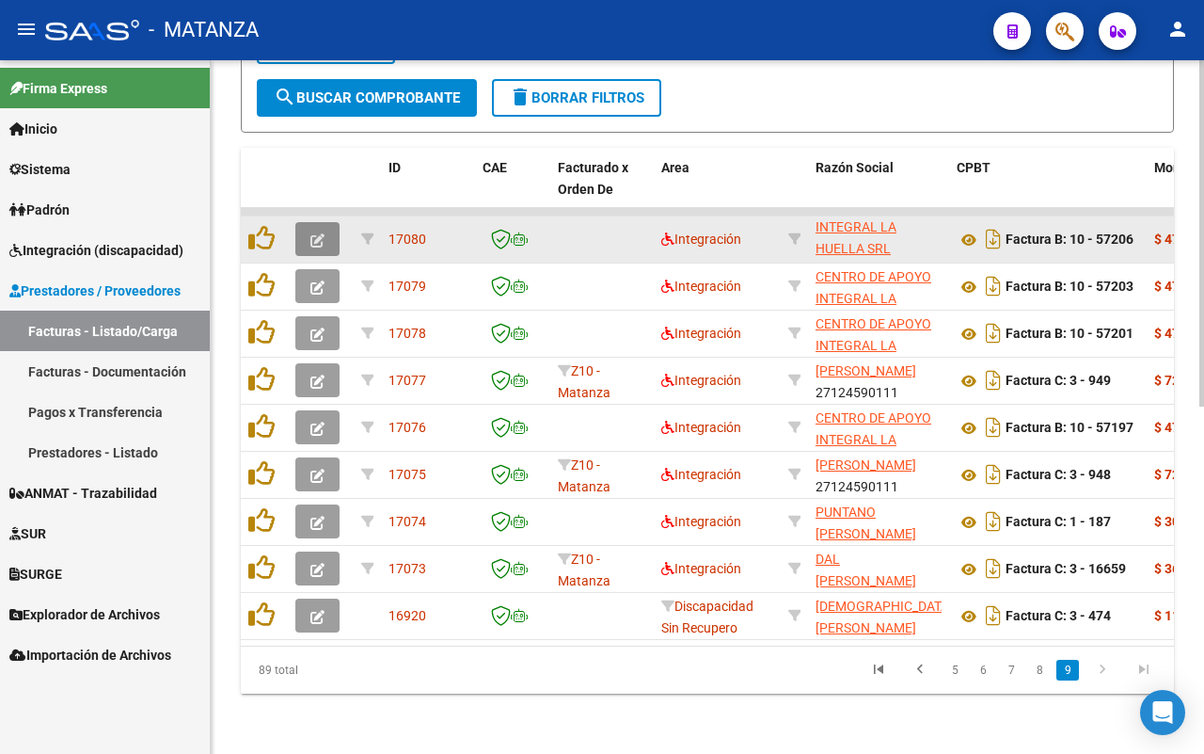
click at [318, 233] on icon "button" at bounding box center [318, 240] width 14 height 14
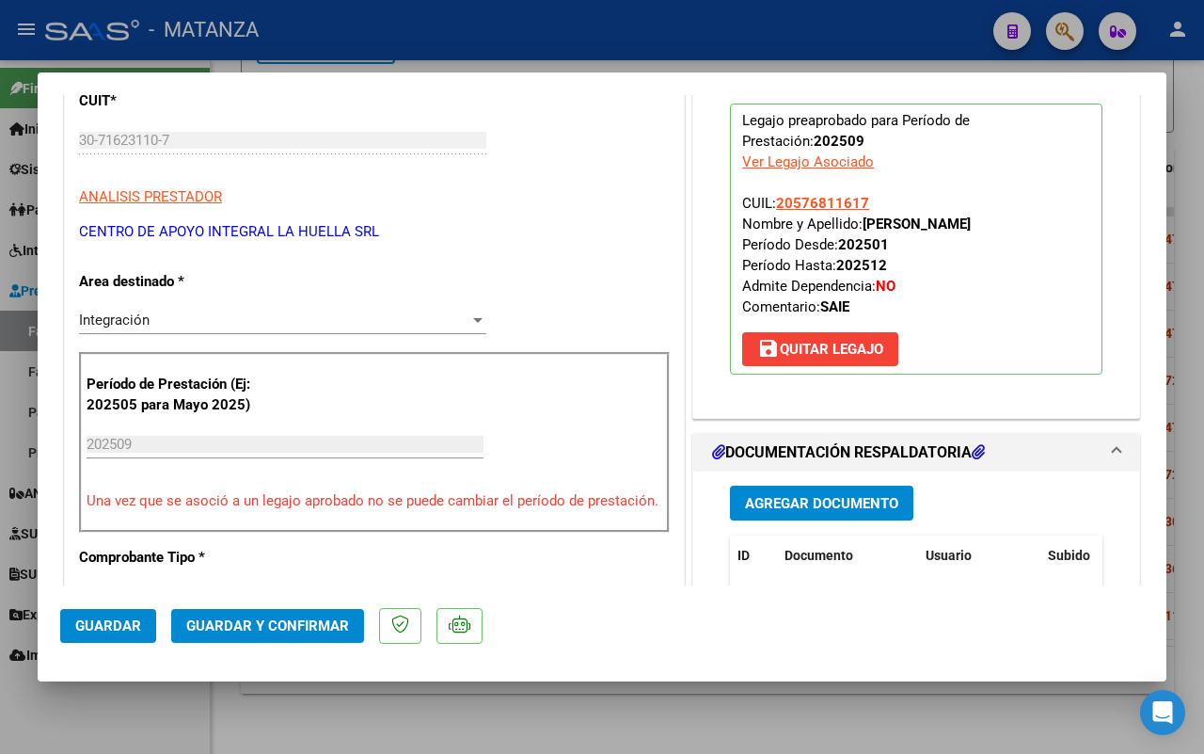
scroll to position [588, 0]
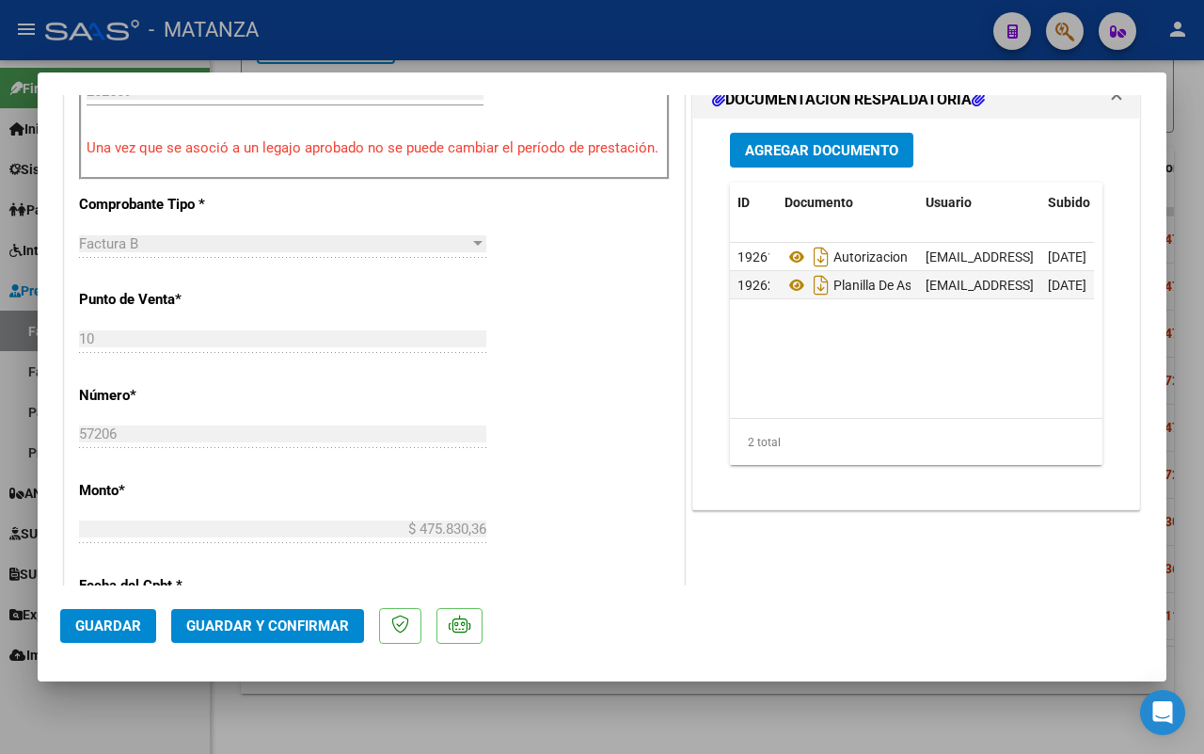
click at [270, 628] on span "Guardar y Confirmar" at bounding box center [267, 625] width 163 height 17
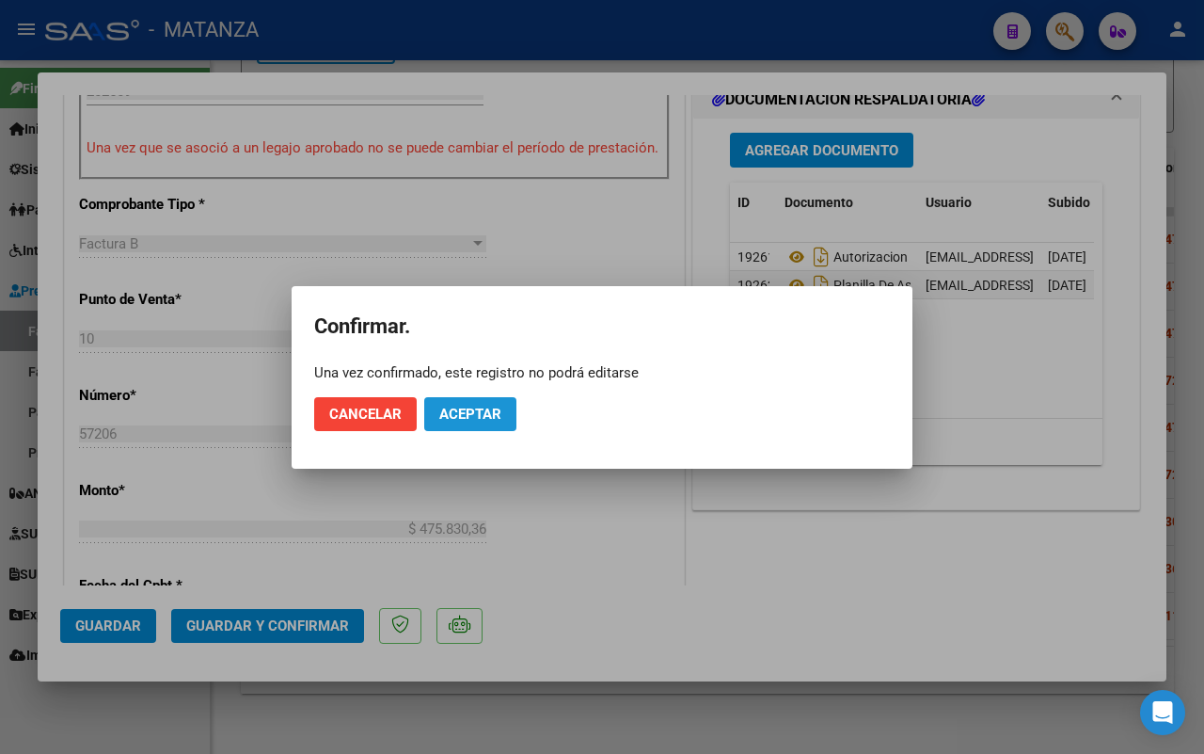
drag, startPoint x: 496, startPoint y: 414, endPoint x: 48, endPoint y: 711, distance: 537.6
click at [494, 414] on span "Aceptar" at bounding box center [470, 414] width 62 height 17
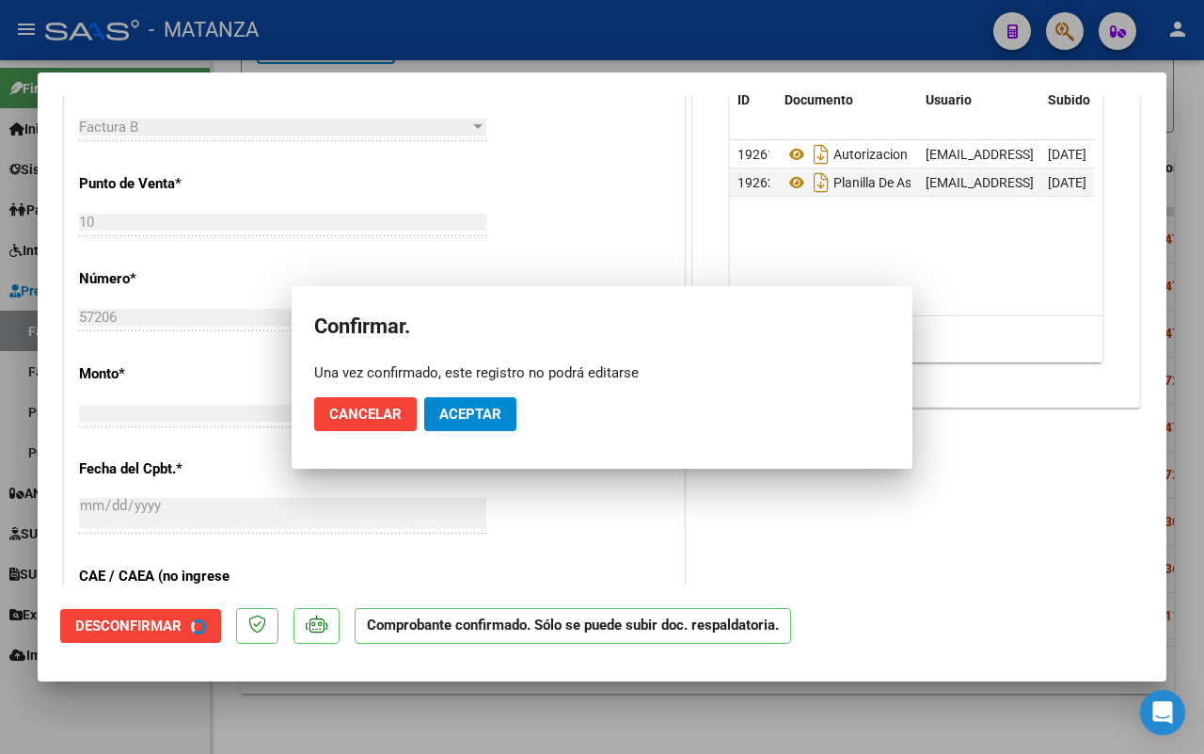
scroll to position [609, 0]
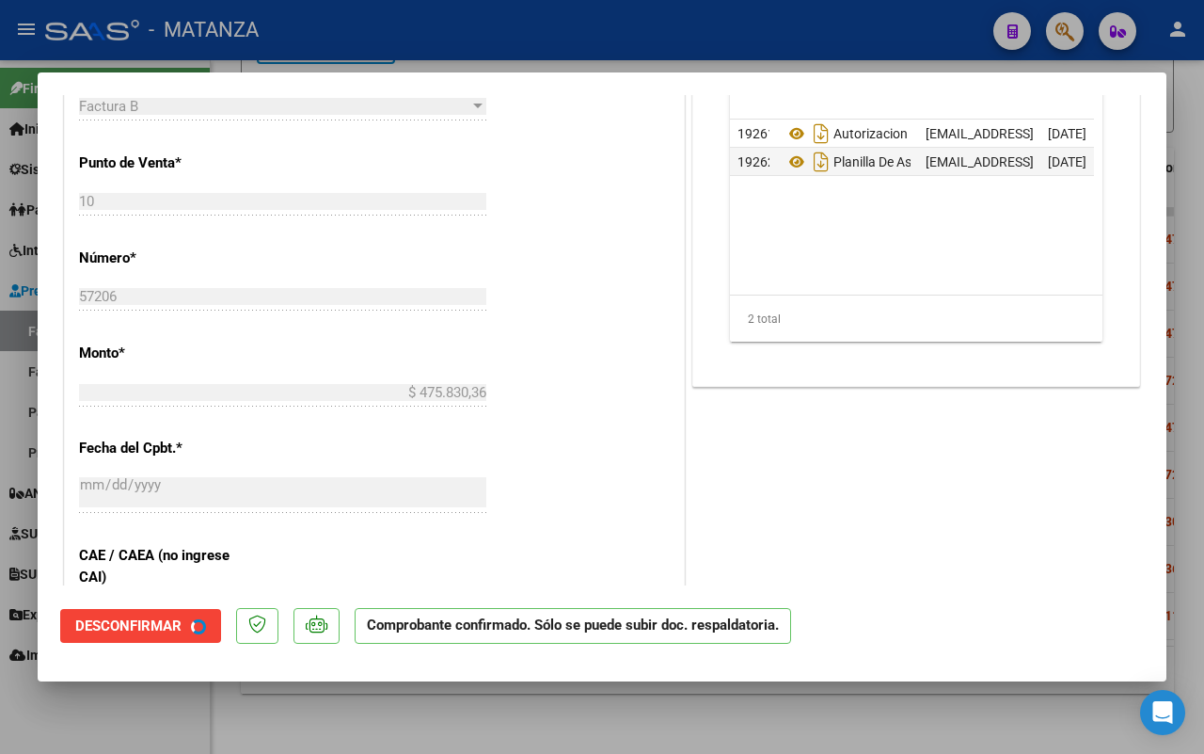
drag, startPoint x: 82, startPoint y: 706, endPoint x: 1124, endPoint y: 496, distance: 1063.4
click at [83, 706] on div at bounding box center [602, 377] width 1204 height 754
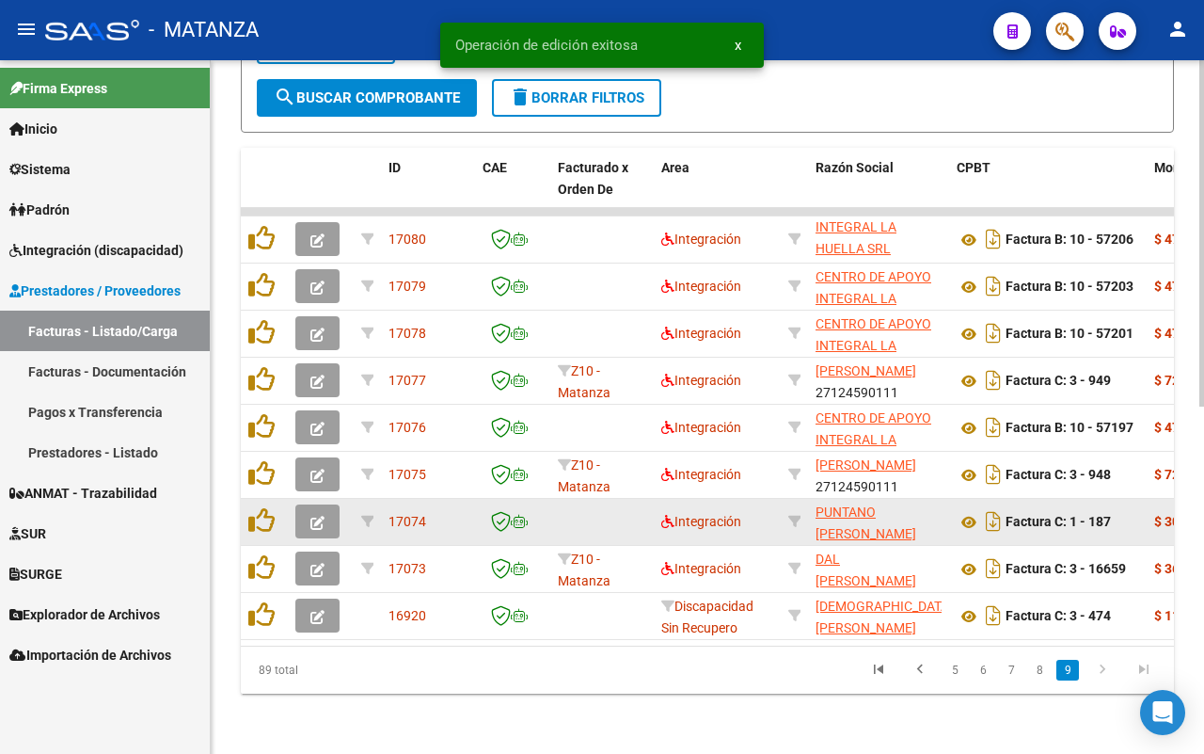
scroll to position [696, 0]
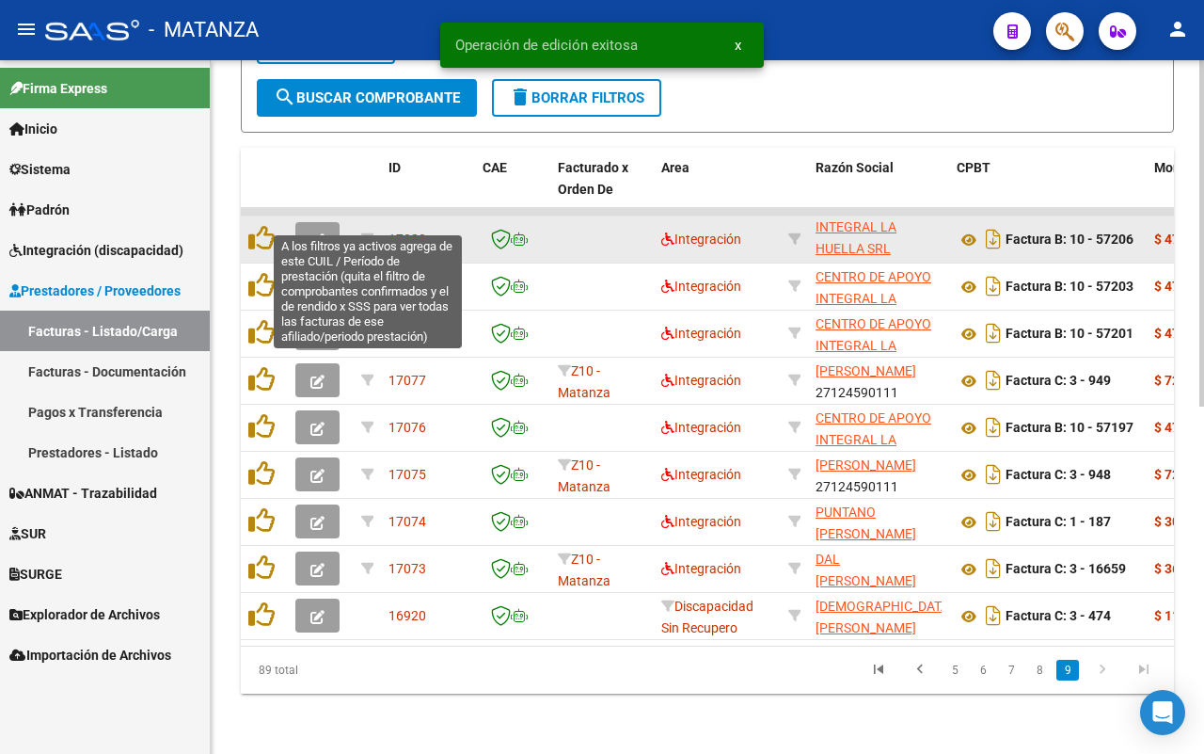
click at [313, 229] on button "button" at bounding box center [317, 239] width 44 height 34
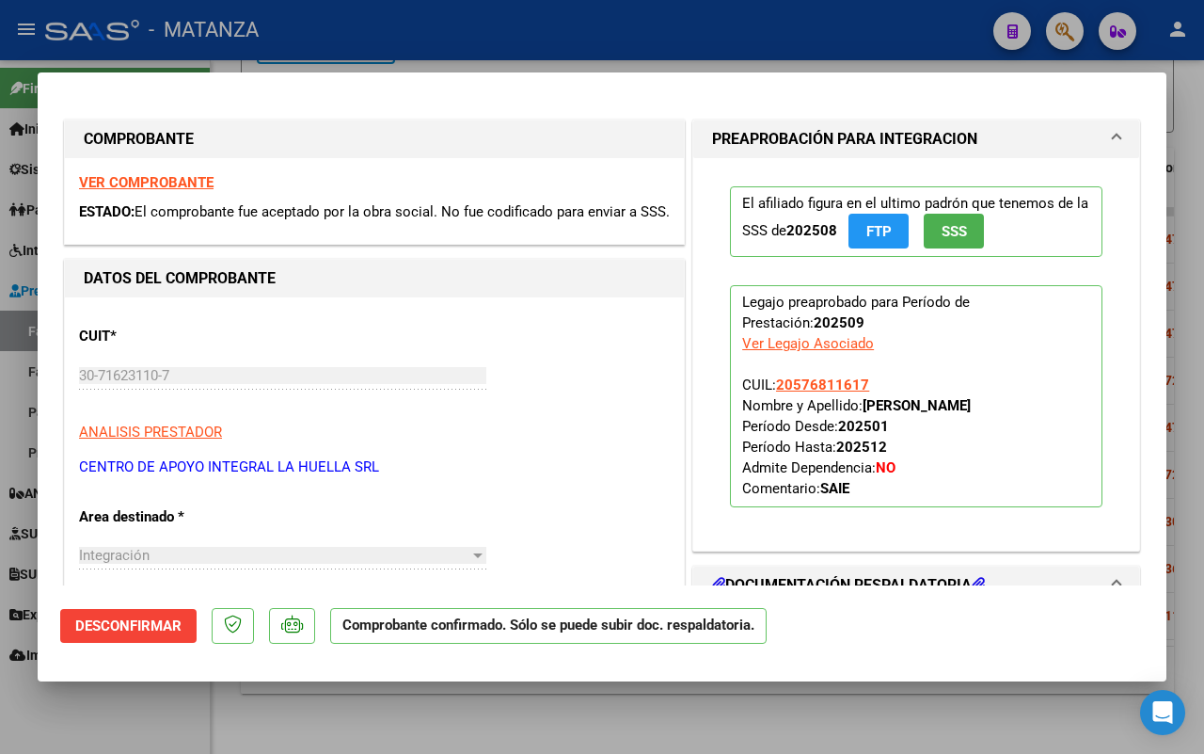
click at [142, 723] on div at bounding box center [602, 377] width 1204 height 754
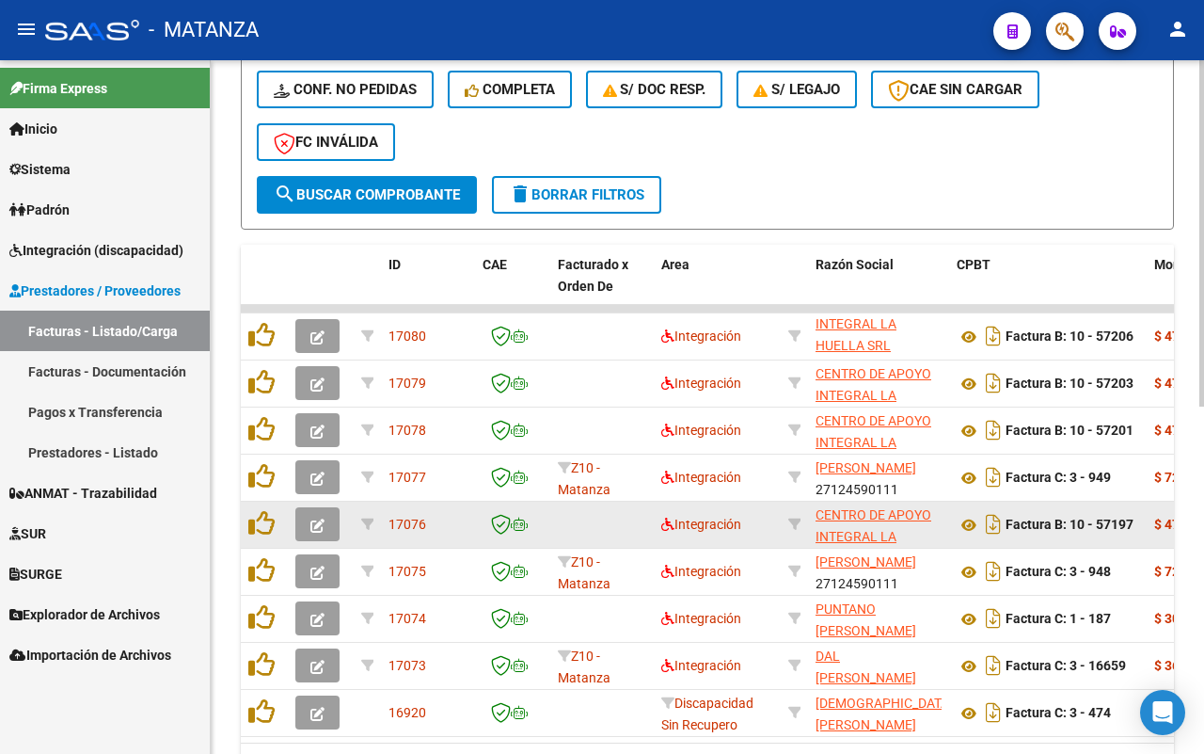
scroll to position [579, 0]
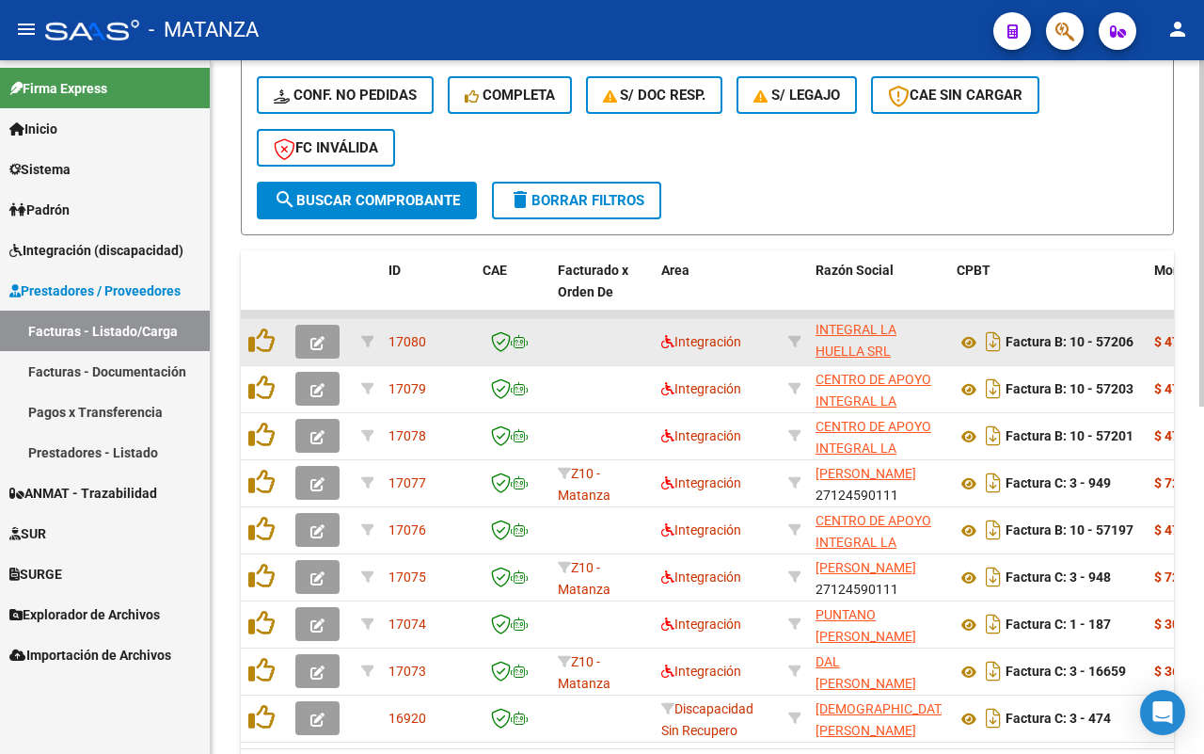
click at [329, 344] on button "button" at bounding box center [317, 342] width 44 height 34
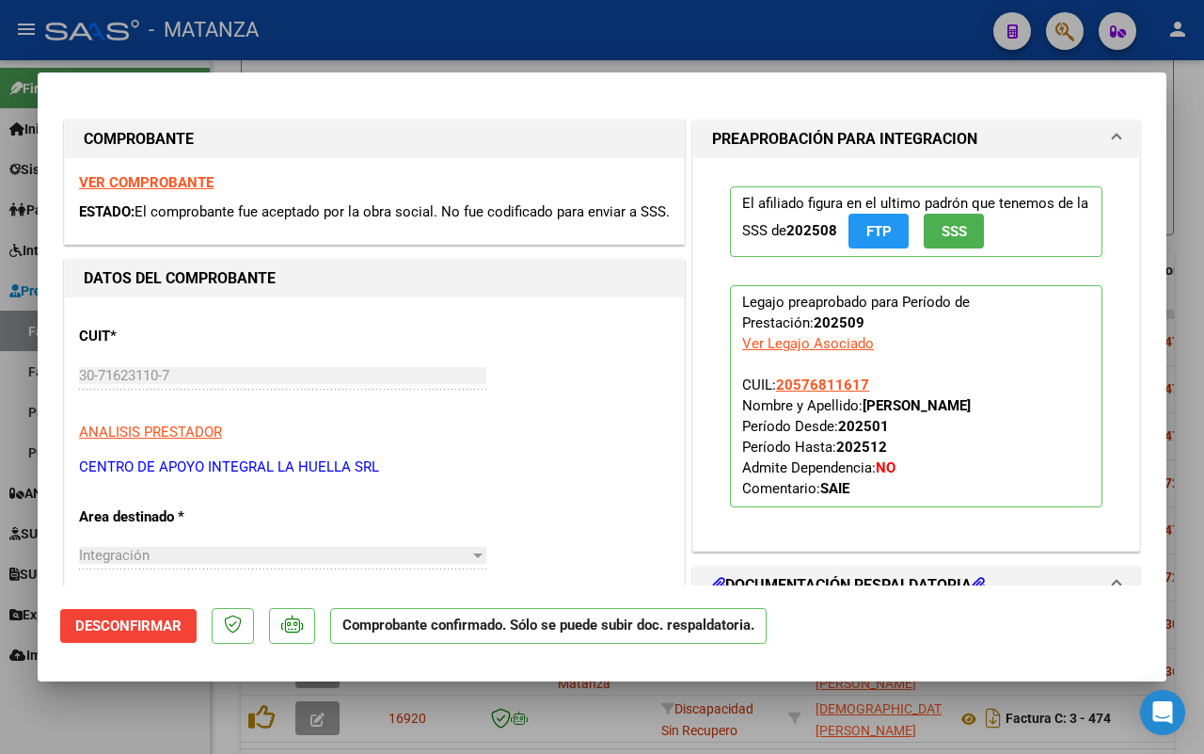
click at [111, 727] on div at bounding box center [602, 377] width 1204 height 754
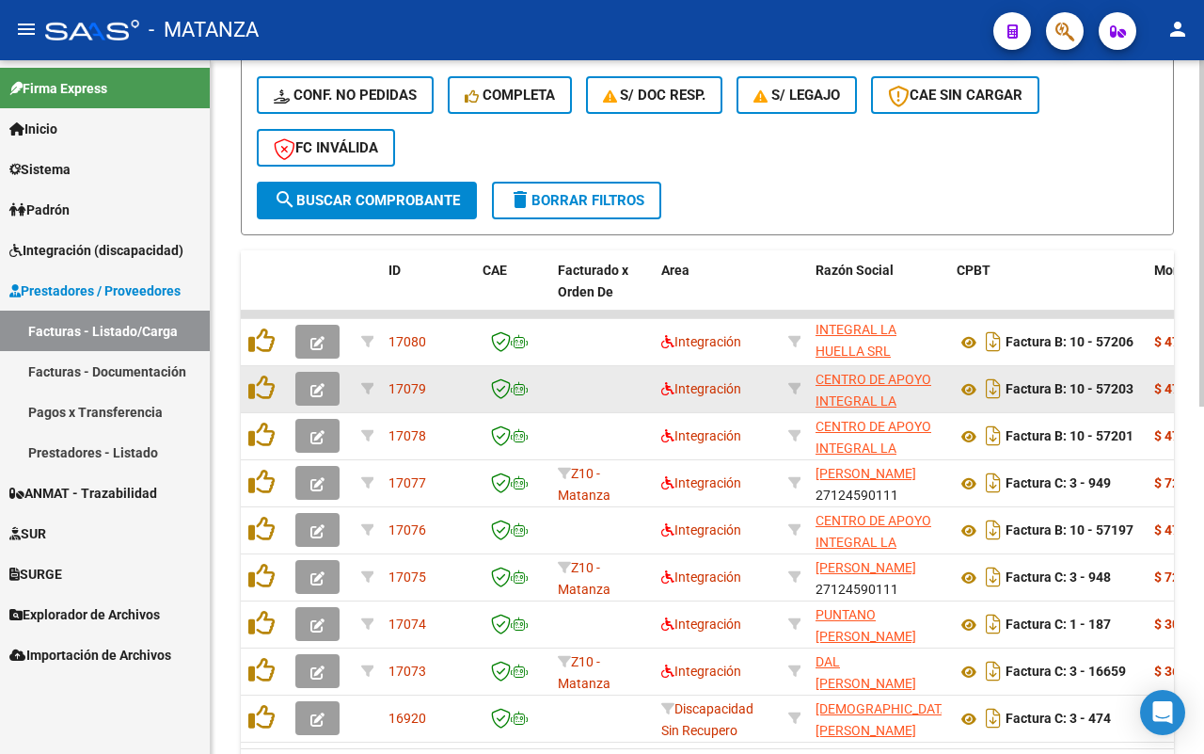
click at [312, 383] on icon "button" at bounding box center [318, 390] width 14 height 14
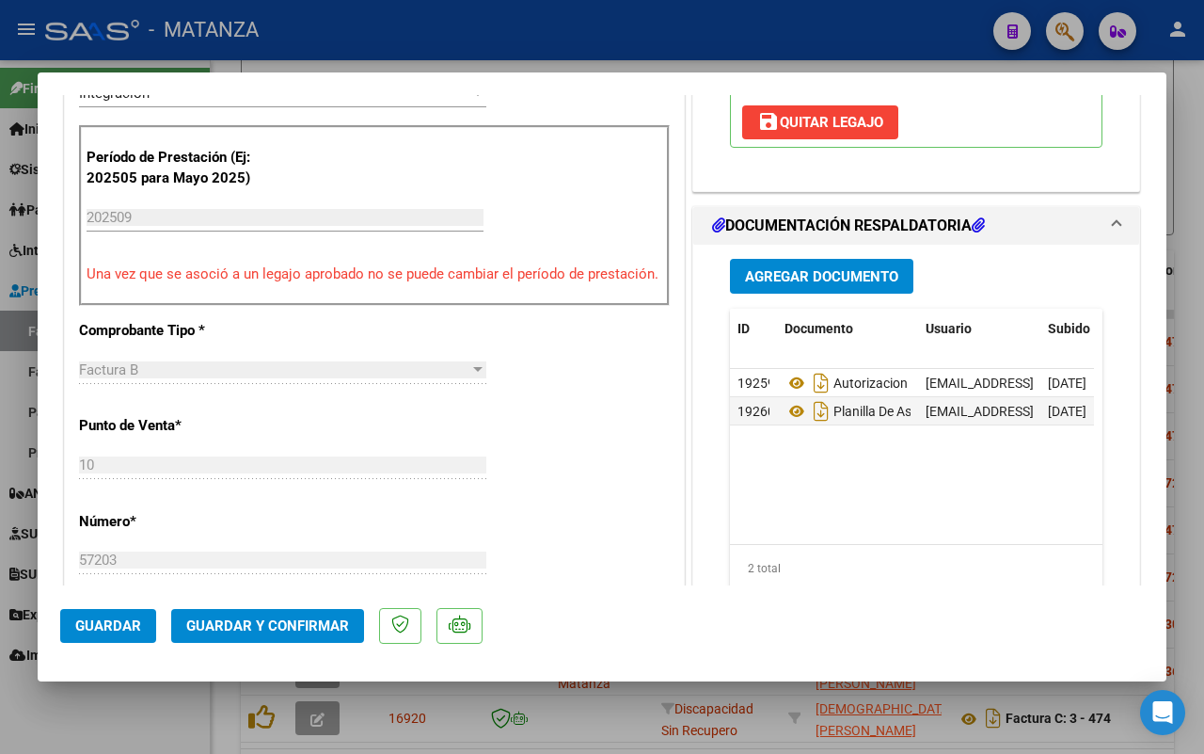
scroll to position [470, 0]
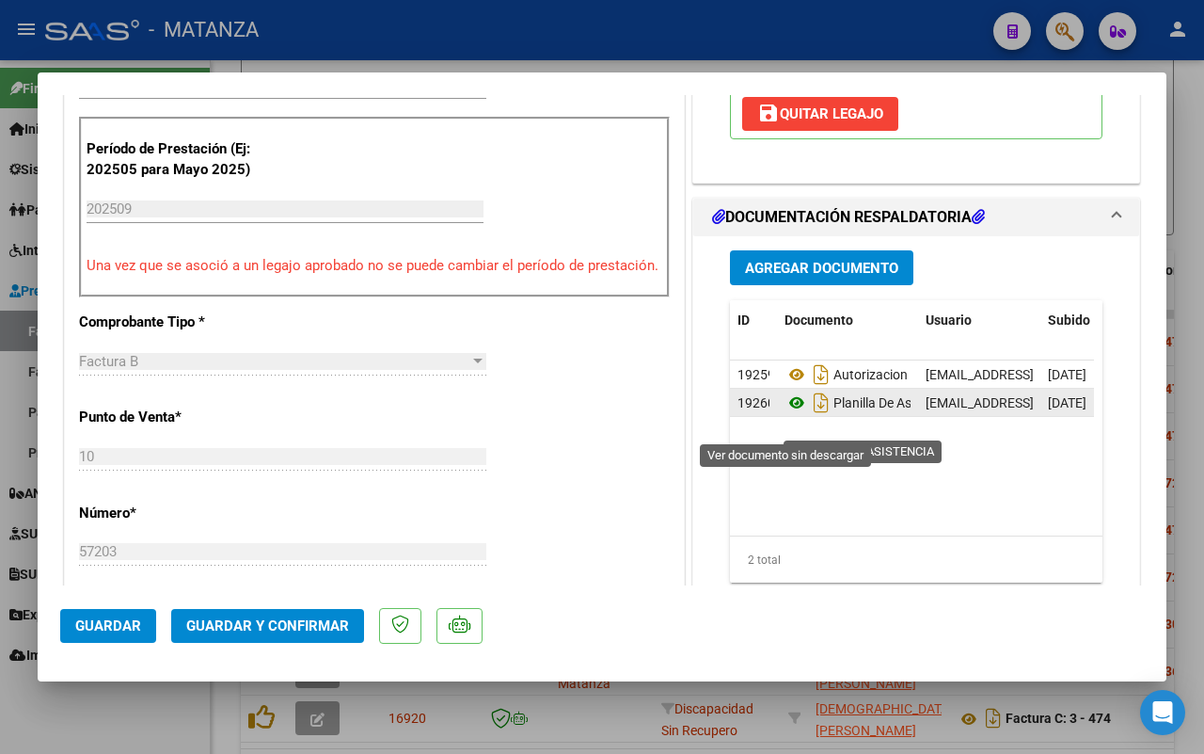
click at [788, 414] on icon at bounding box center [797, 402] width 24 height 23
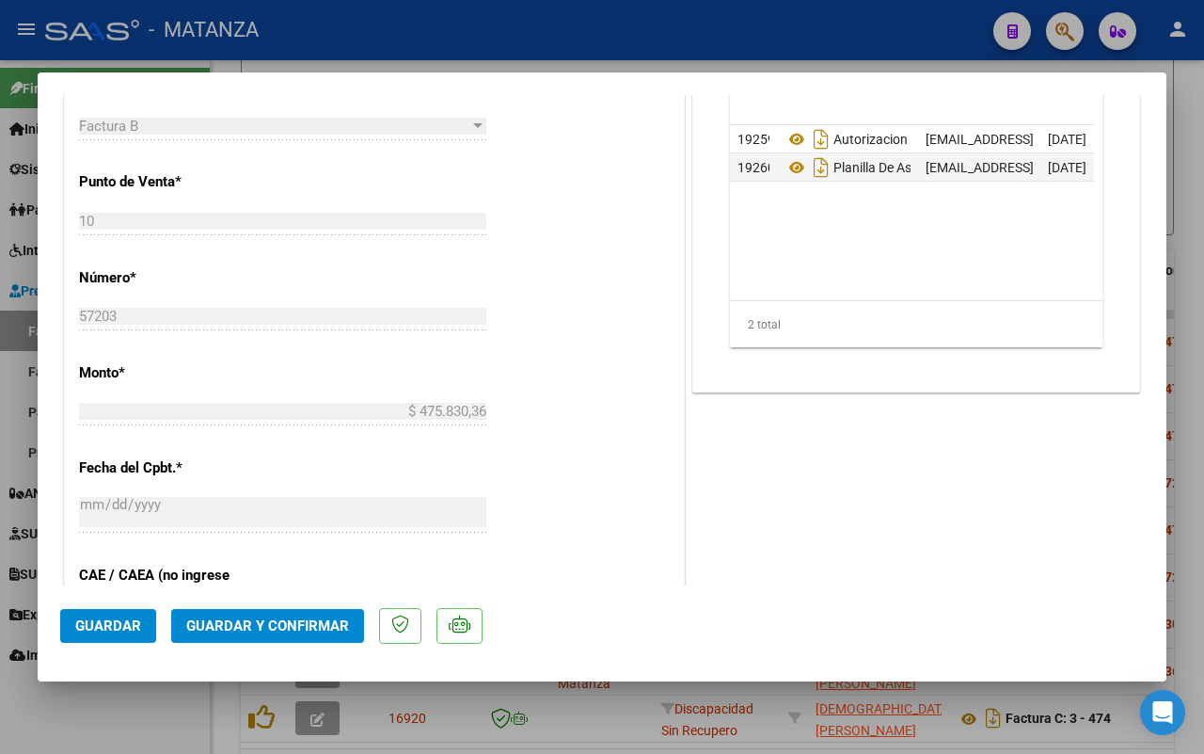
scroll to position [588, 0]
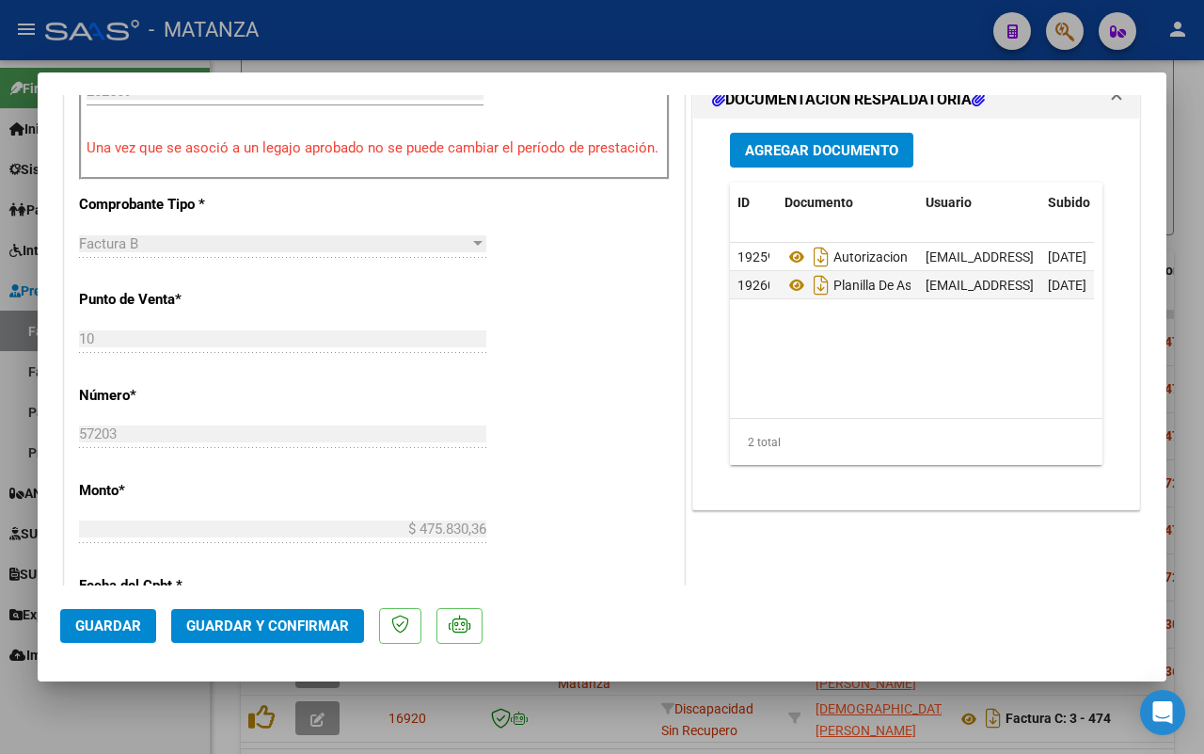
click at [262, 627] on span "Guardar y Confirmar" at bounding box center [267, 625] width 163 height 17
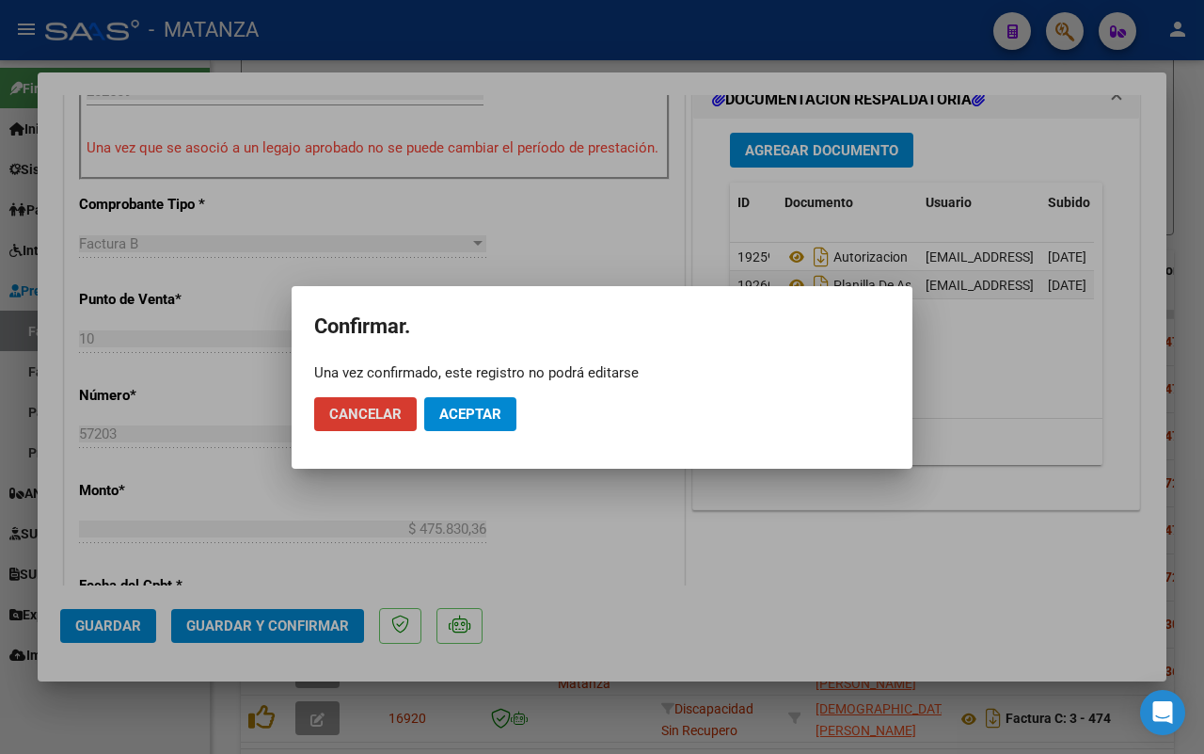
click at [496, 415] on span "Aceptar" at bounding box center [470, 414] width 62 height 17
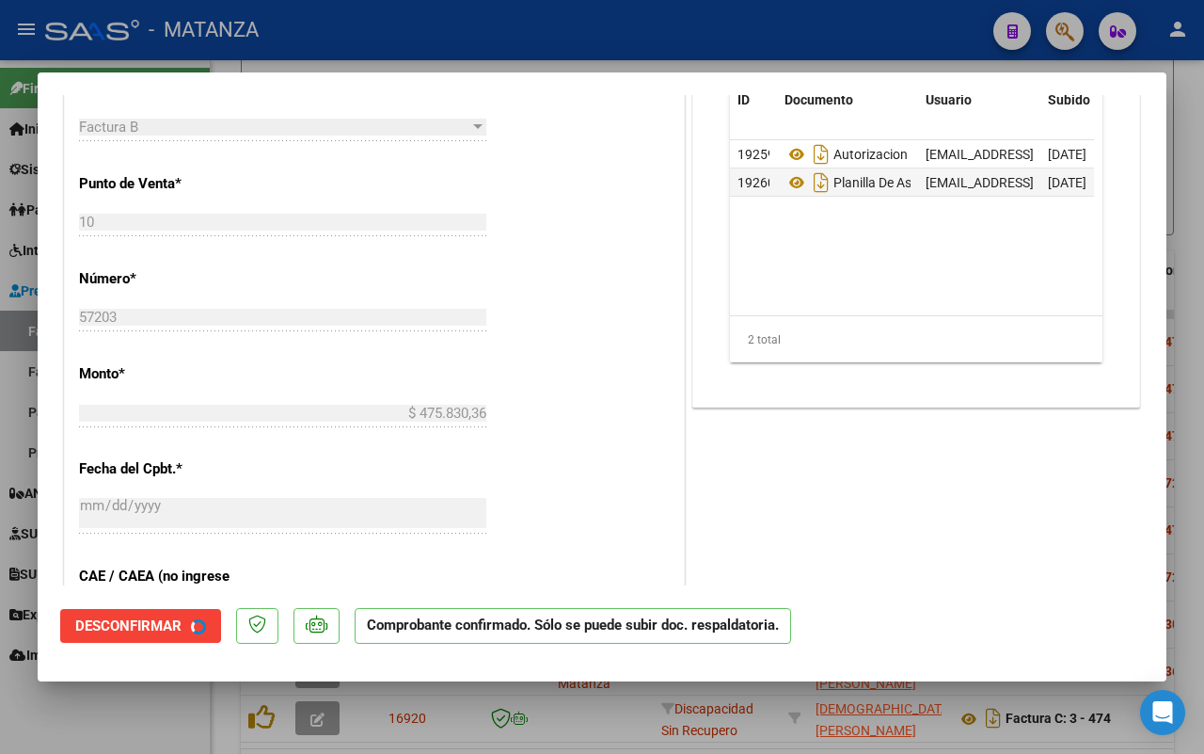
scroll to position [609, 0]
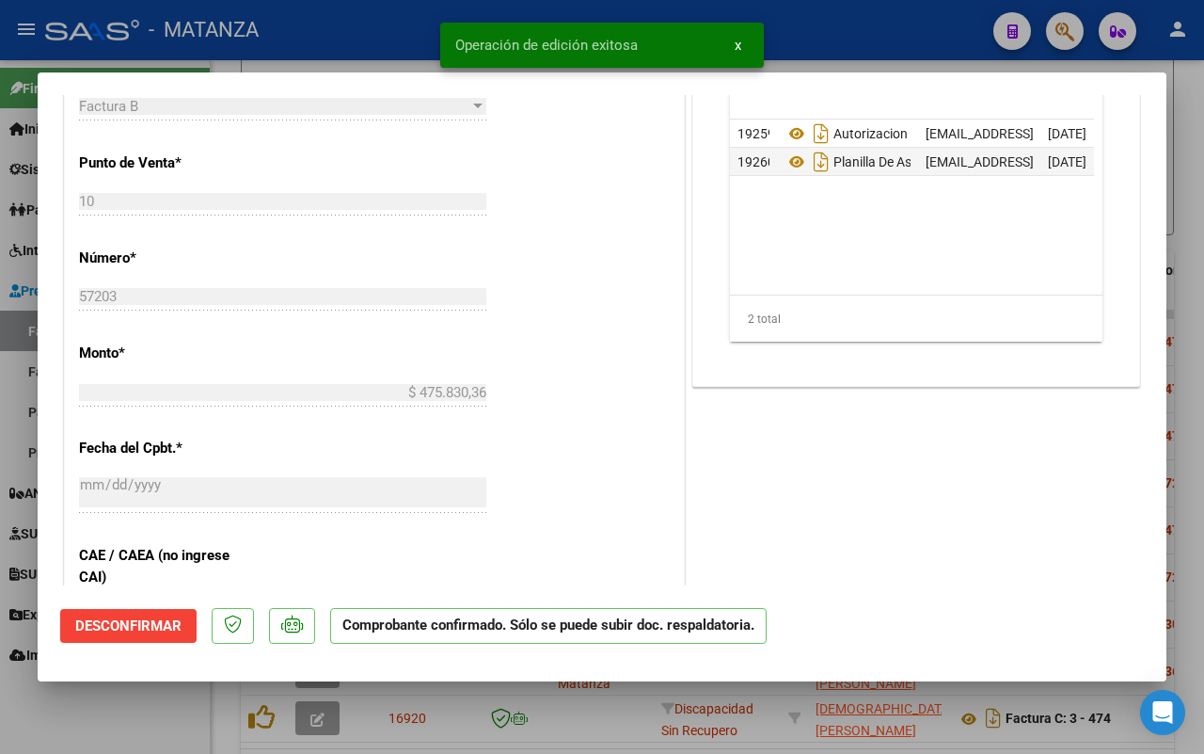
drag, startPoint x: 133, startPoint y: 704, endPoint x: 139, endPoint y: 690, distance: 15.6
click at [136, 701] on div at bounding box center [602, 377] width 1204 height 754
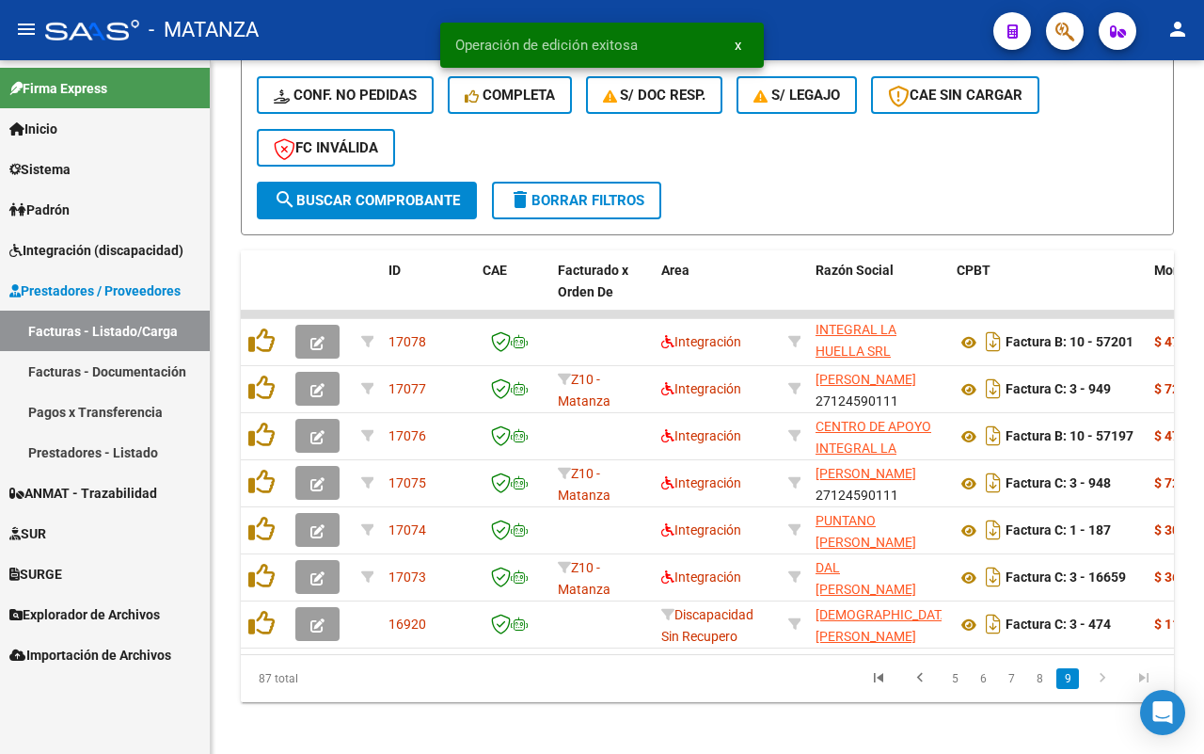
scroll to position [579, 0]
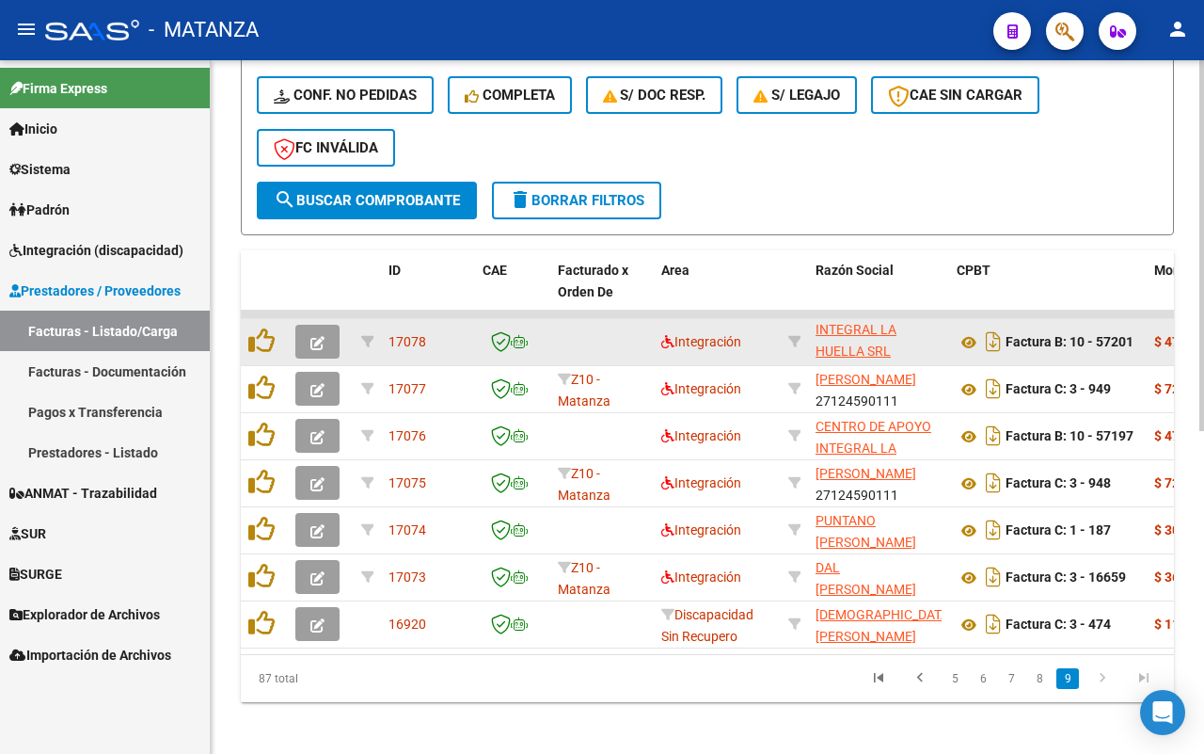
click at [327, 342] on button "button" at bounding box center [317, 342] width 44 height 34
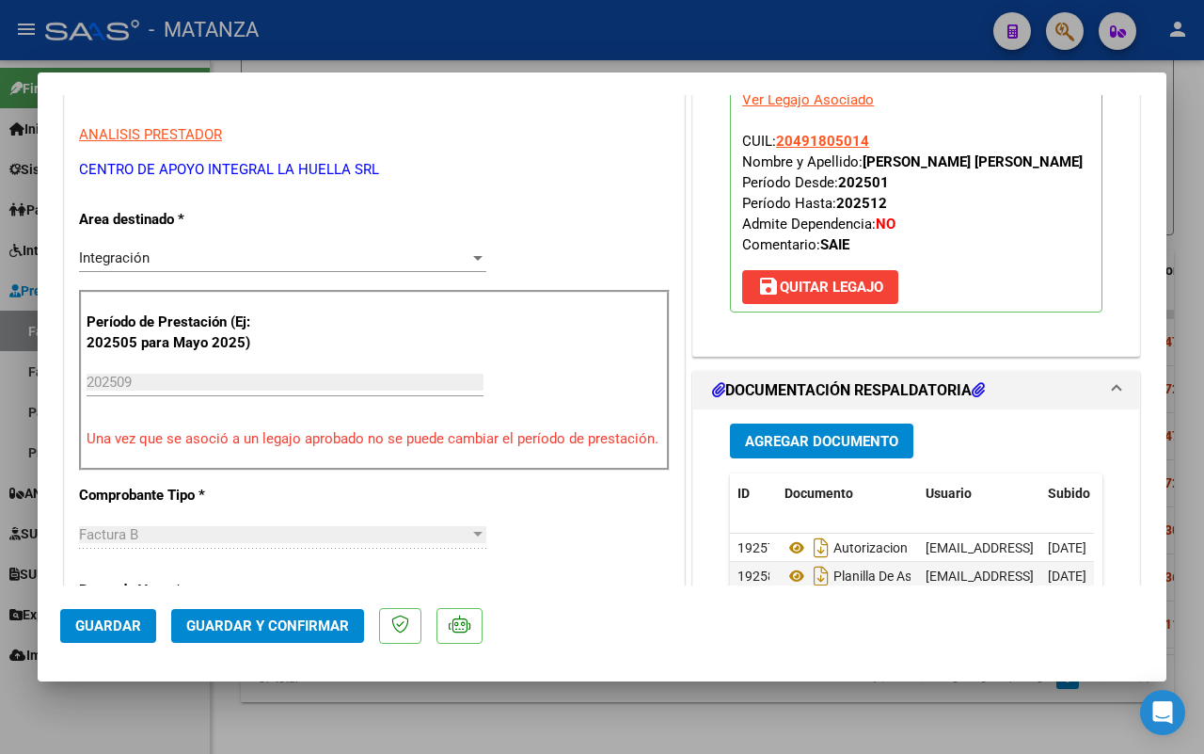
scroll to position [470, 0]
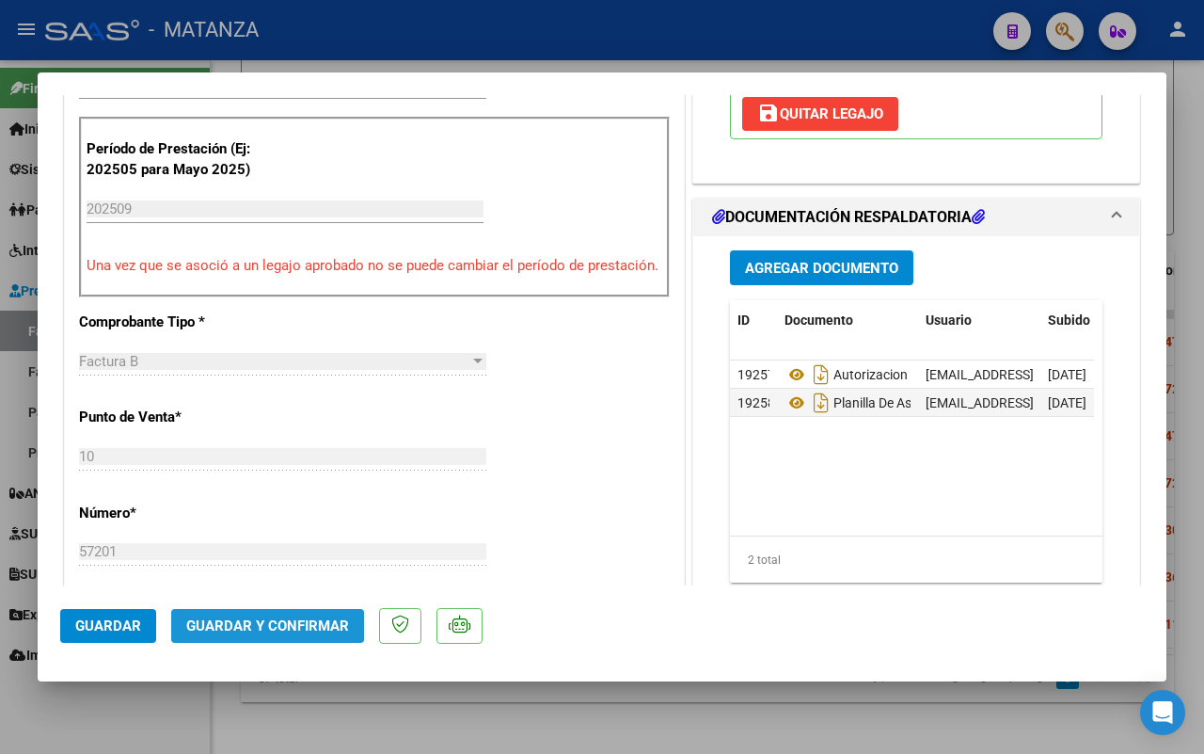
click at [263, 623] on span "Guardar y Confirmar" at bounding box center [267, 625] width 163 height 17
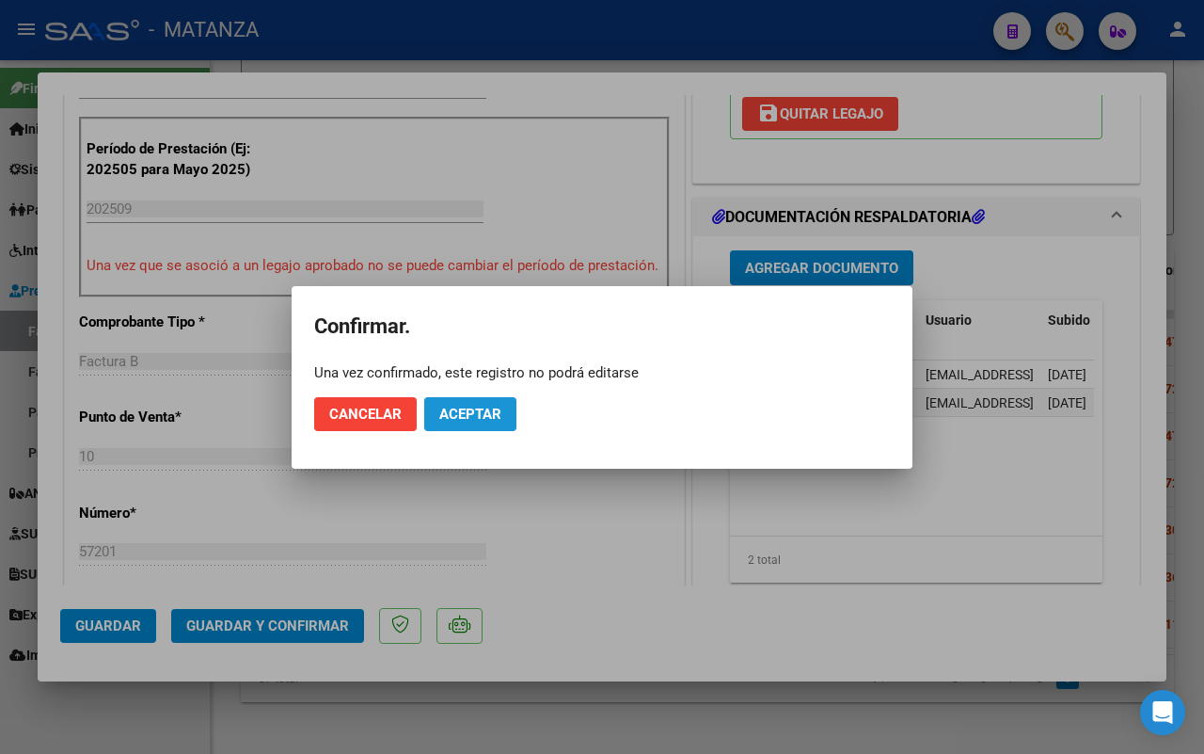
click at [473, 402] on button "Aceptar" at bounding box center [470, 414] width 92 height 34
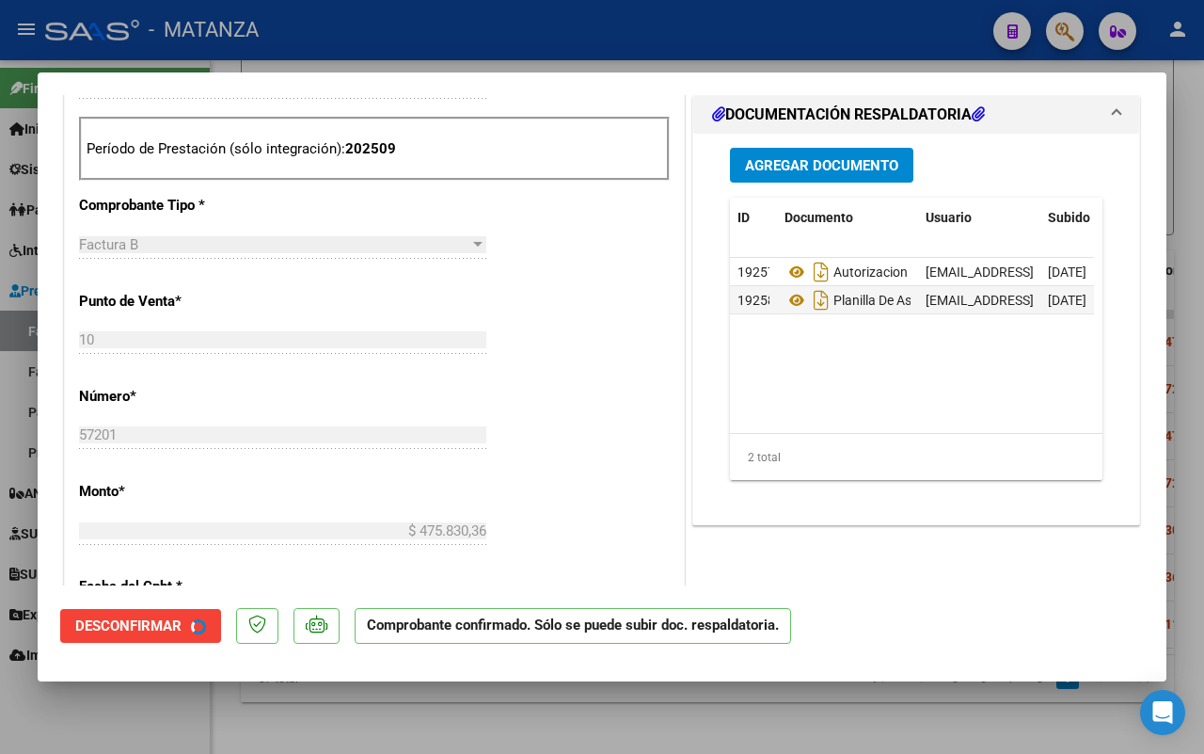
scroll to position [491, 0]
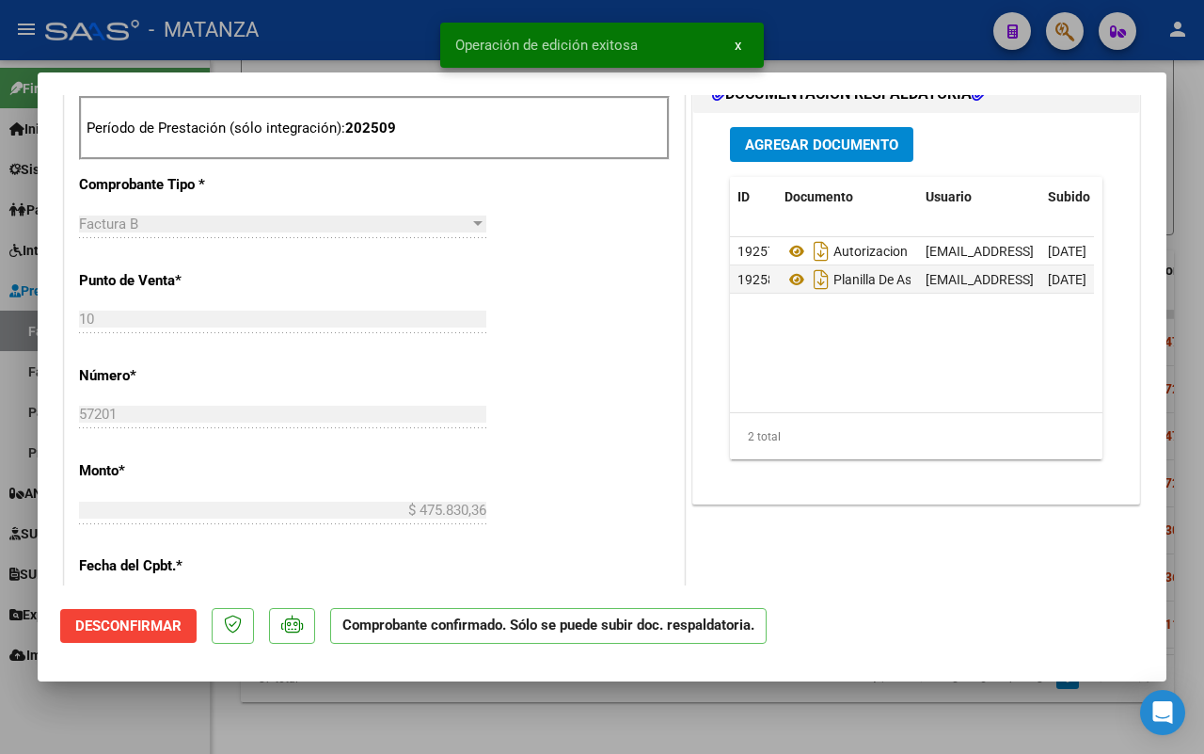
click at [137, 717] on div at bounding box center [602, 377] width 1204 height 754
type input "$ 0,00"
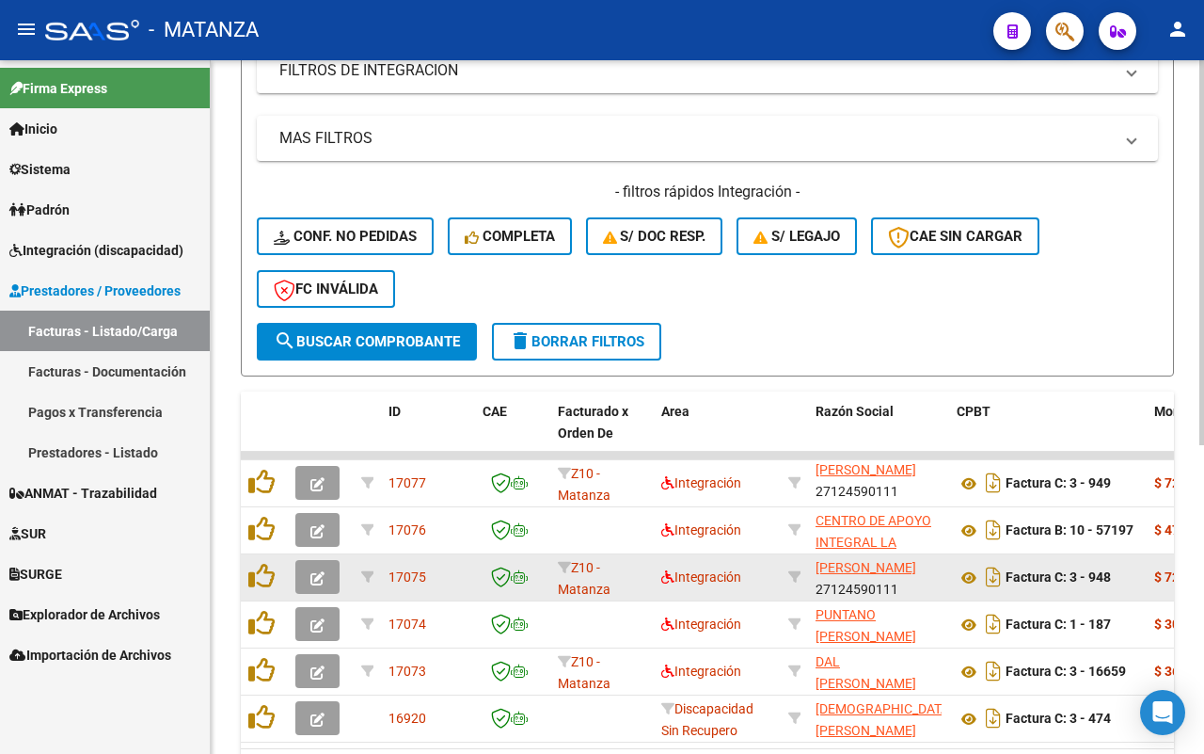
scroll to position [555, 0]
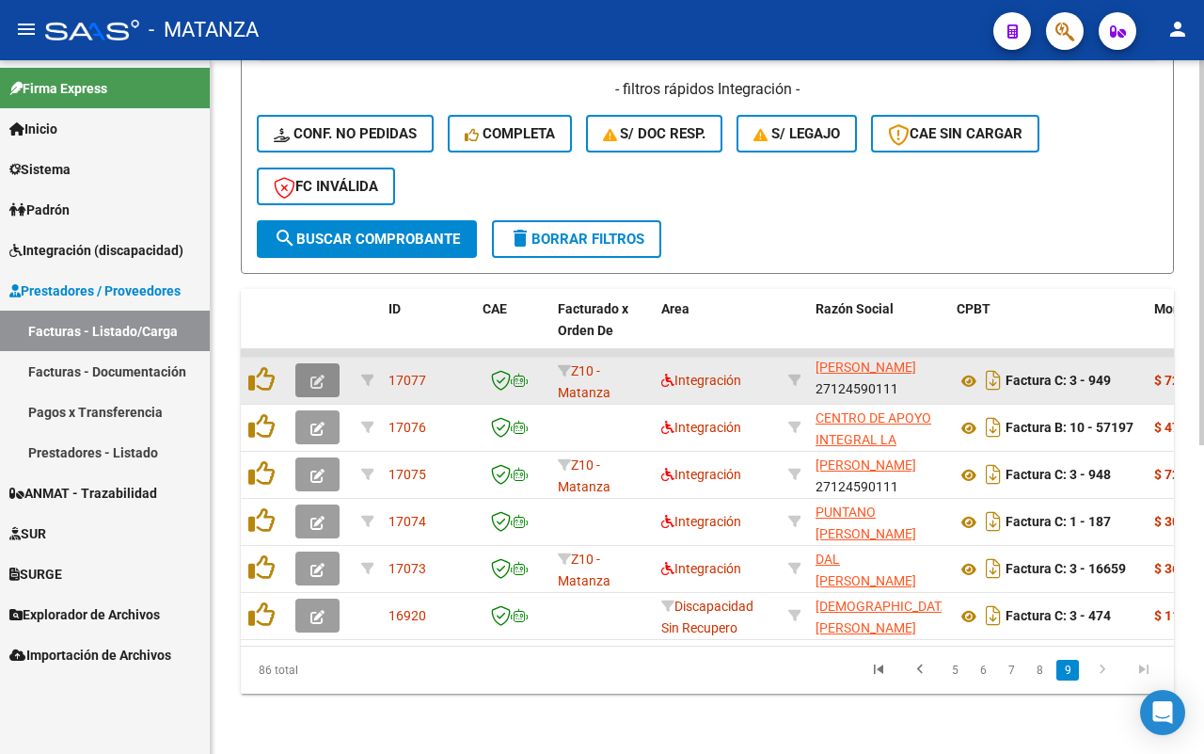
click at [321, 374] on icon "button" at bounding box center [318, 381] width 14 height 14
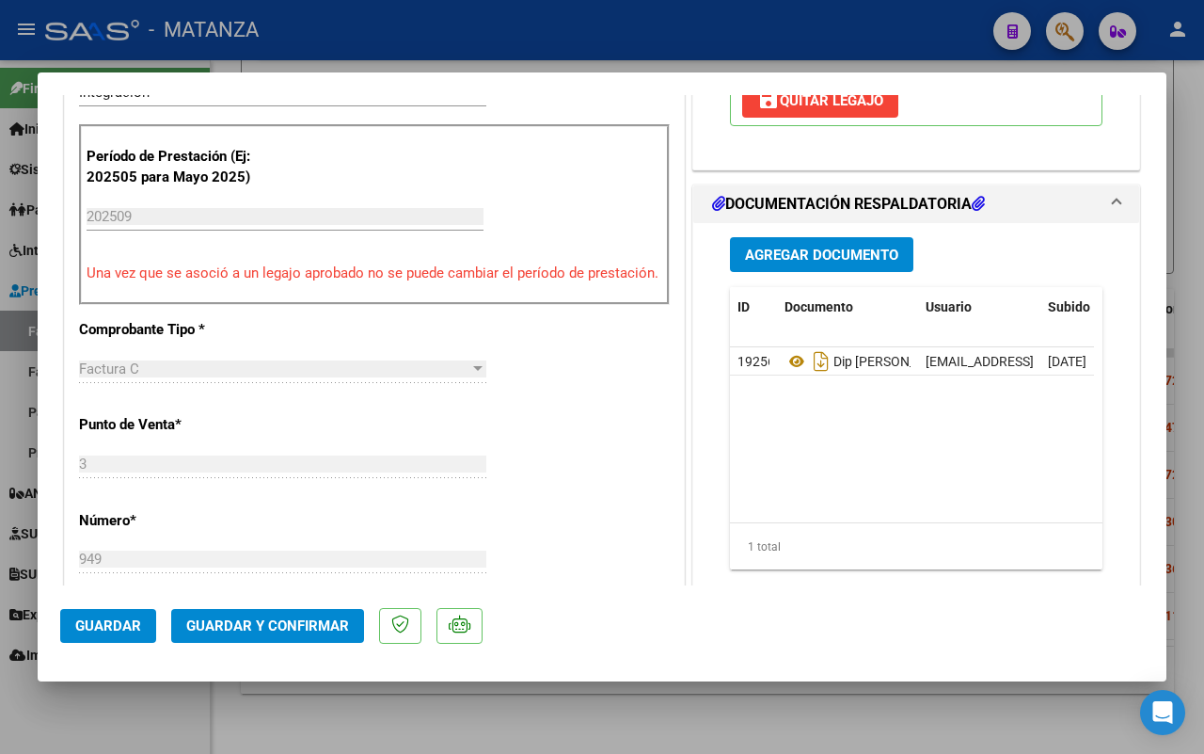
scroll to position [470, 0]
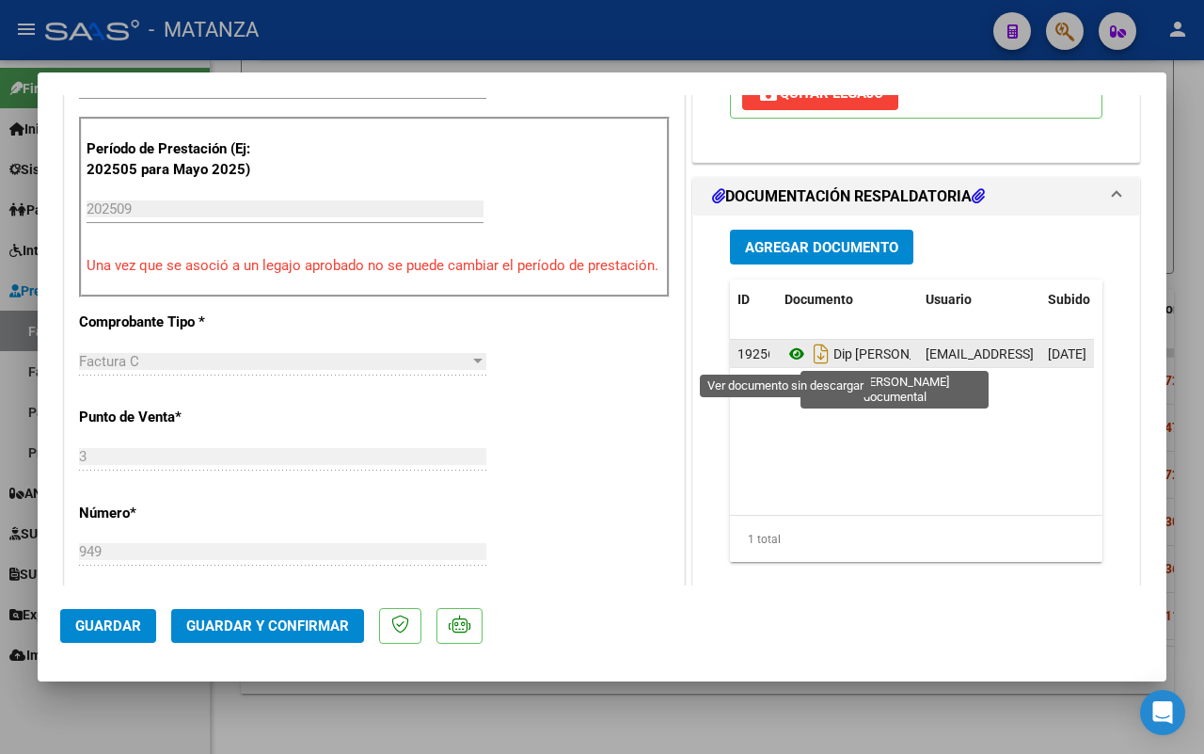
click at [788, 354] on icon at bounding box center [797, 353] width 24 height 23
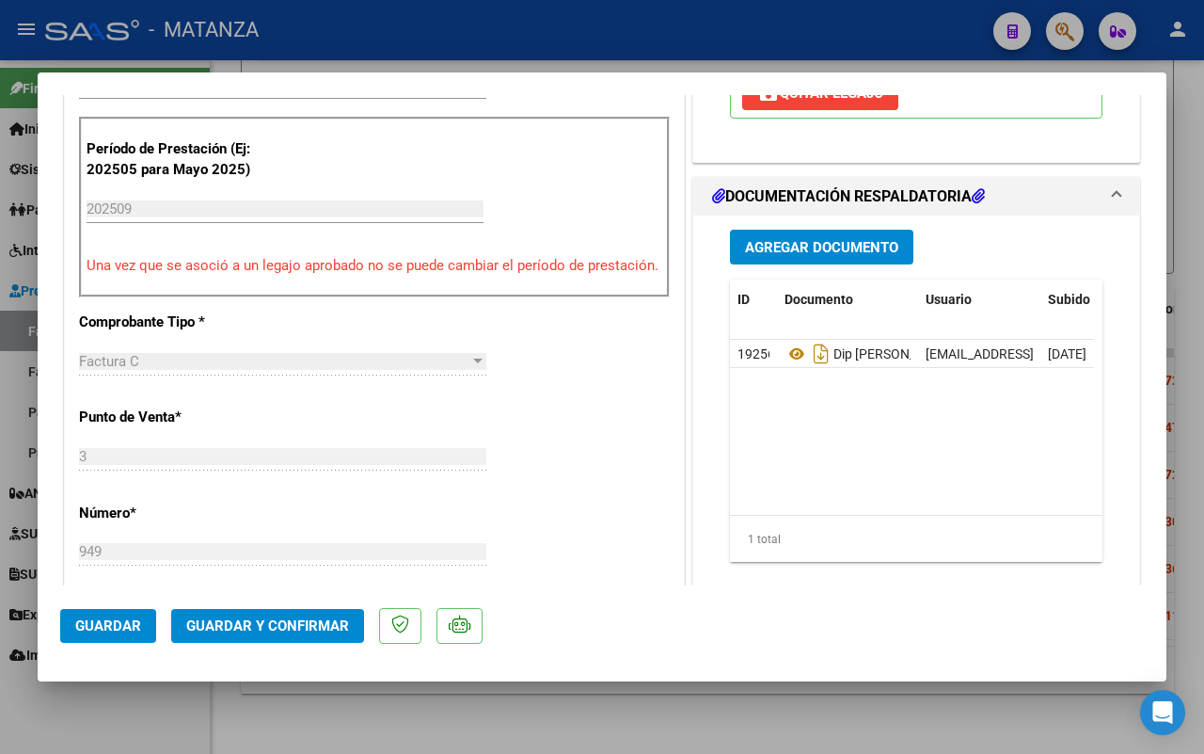
scroll to position [235, 0]
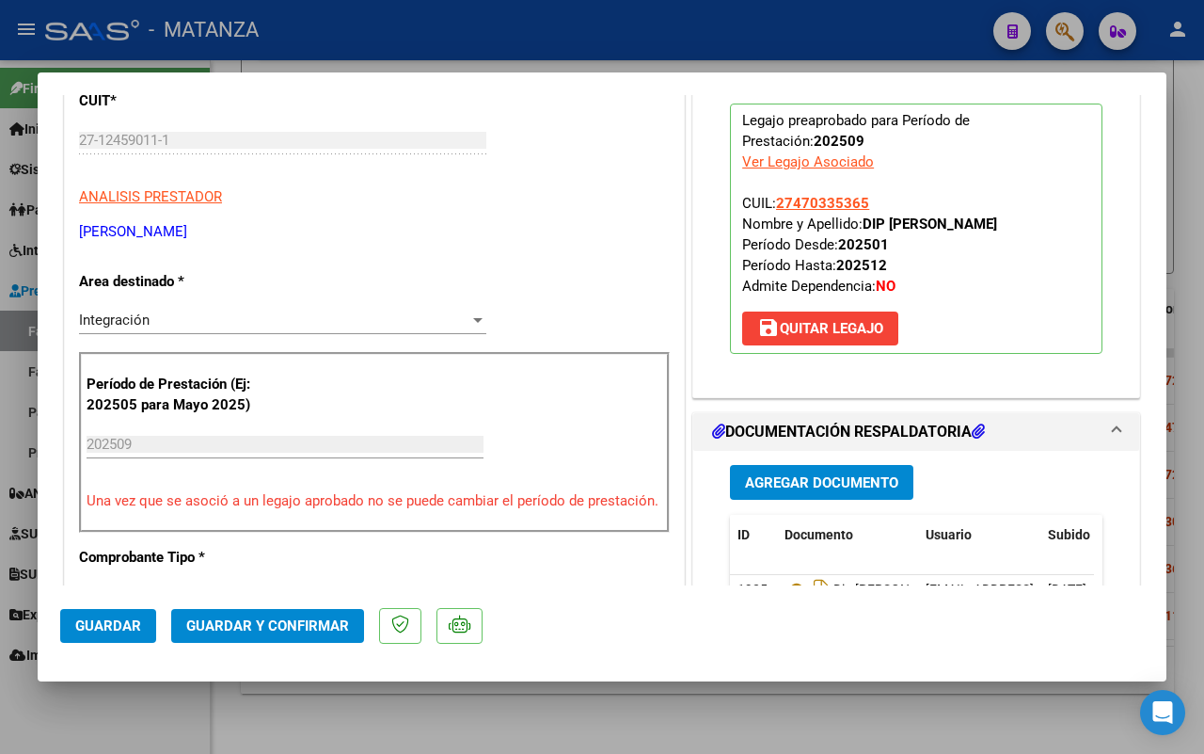
click at [237, 632] on span "Guardar y Confirmar" at bounding box center [267, 625] width 163 height 17
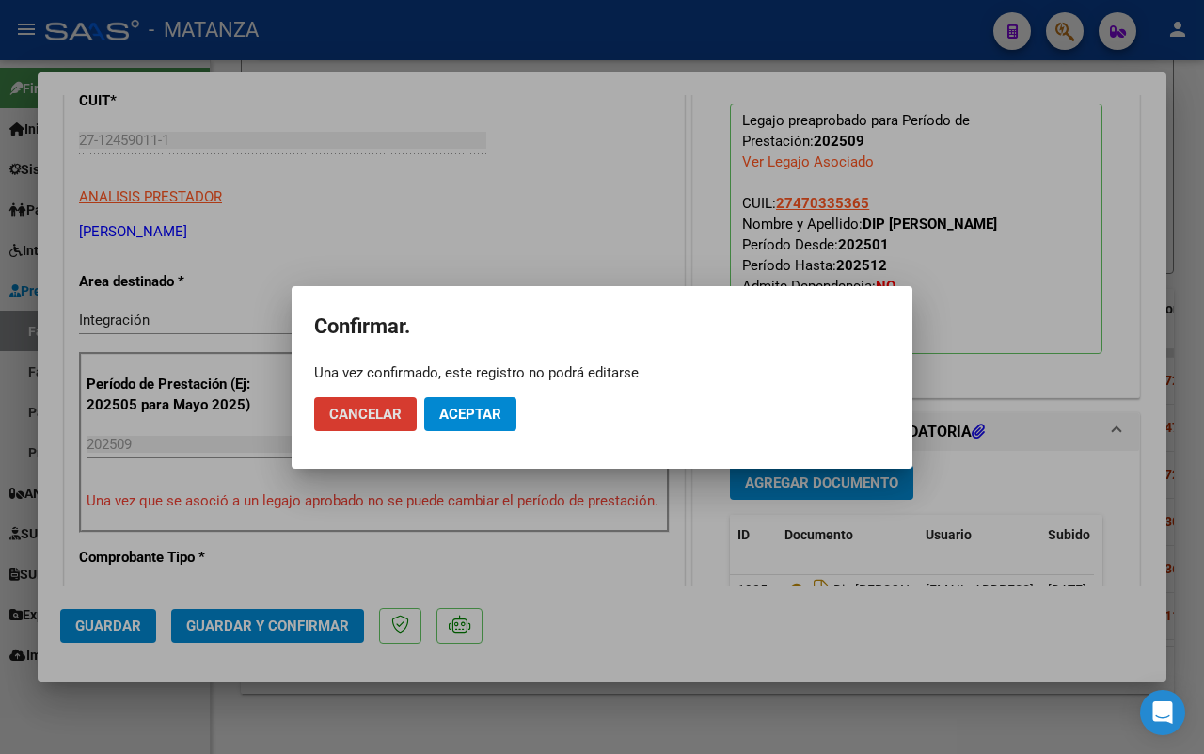
click at [486, 406] on span "Aceptar" at bounding box center [470, 414] width 62 height 17
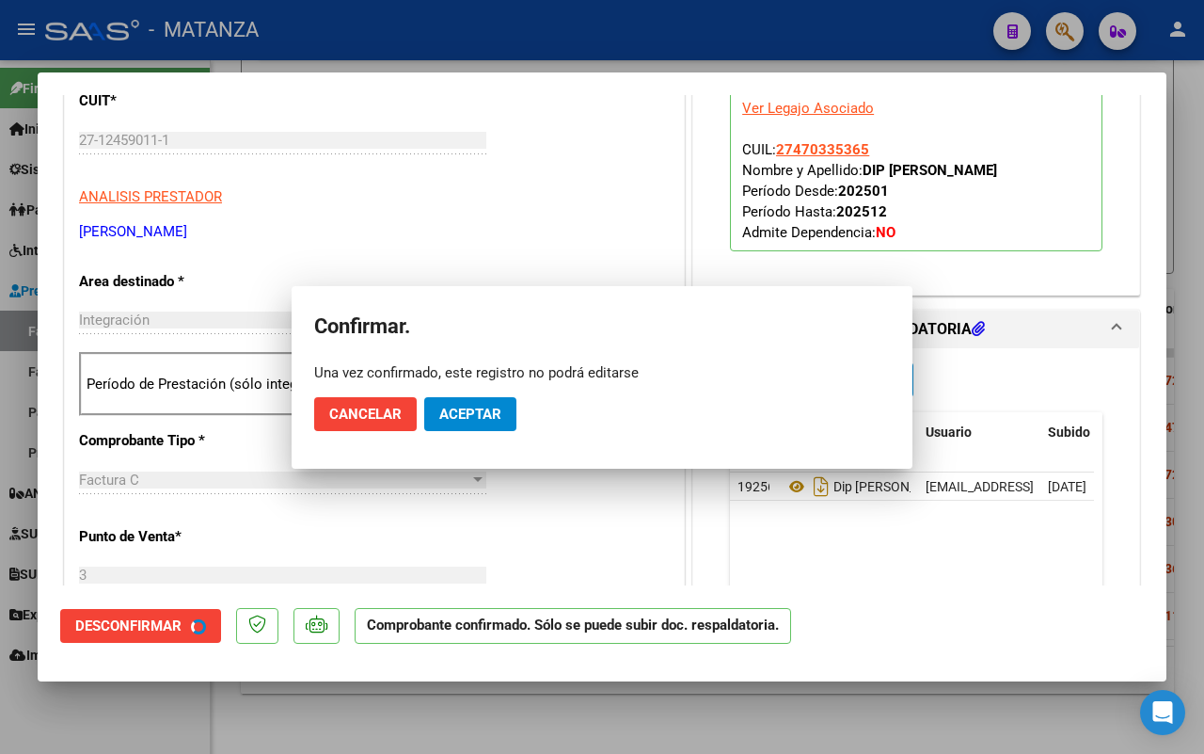
scroll to position [256, 0]
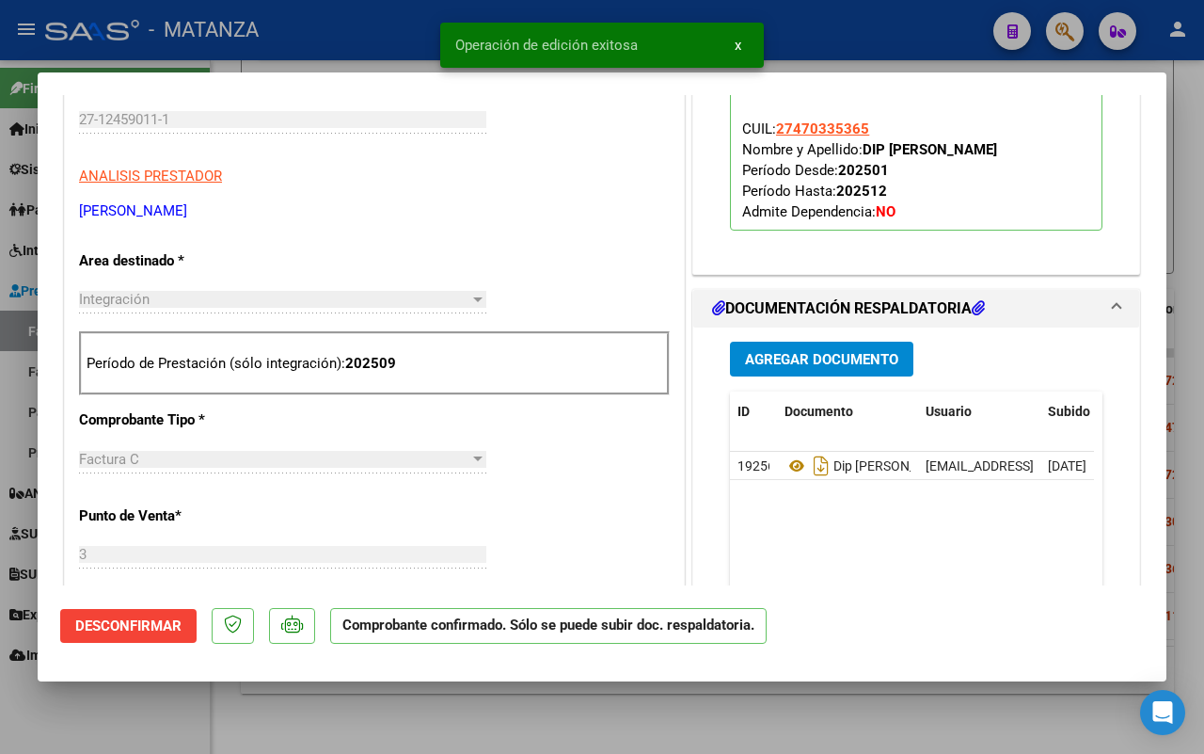
click at [147, 722] on div at bounding box center [602, 377] width 1204 height 754
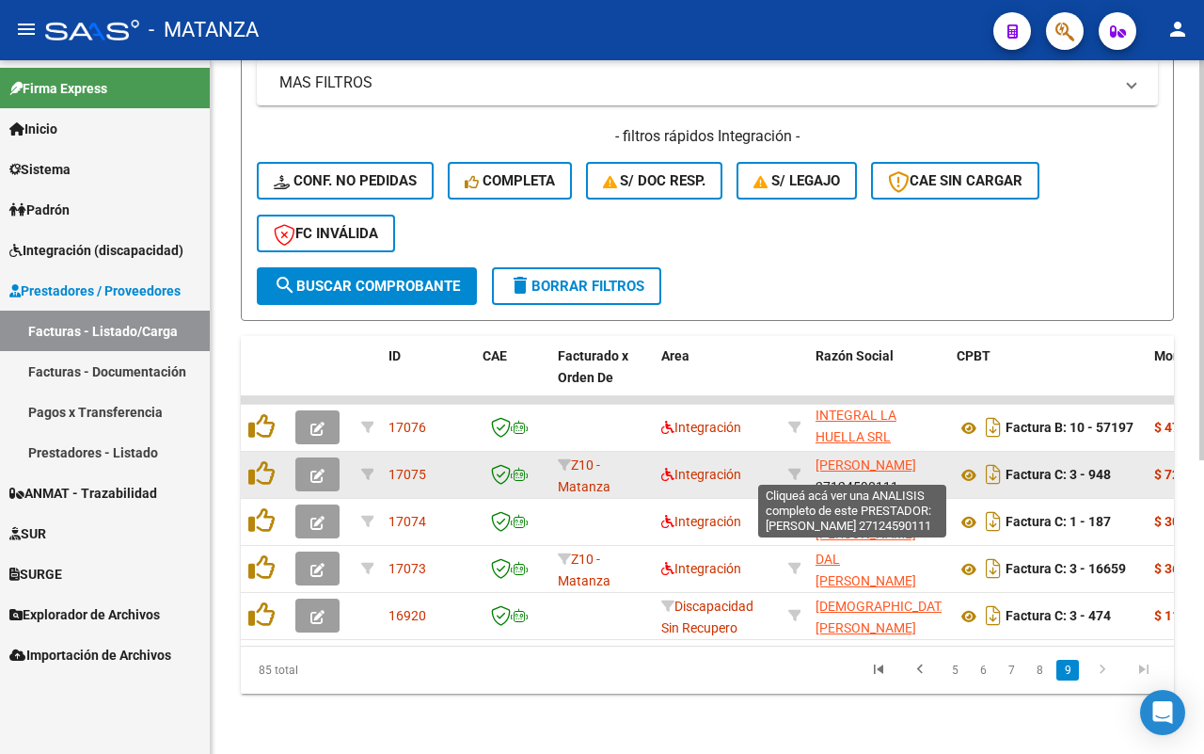
scroll to position [508, 0]
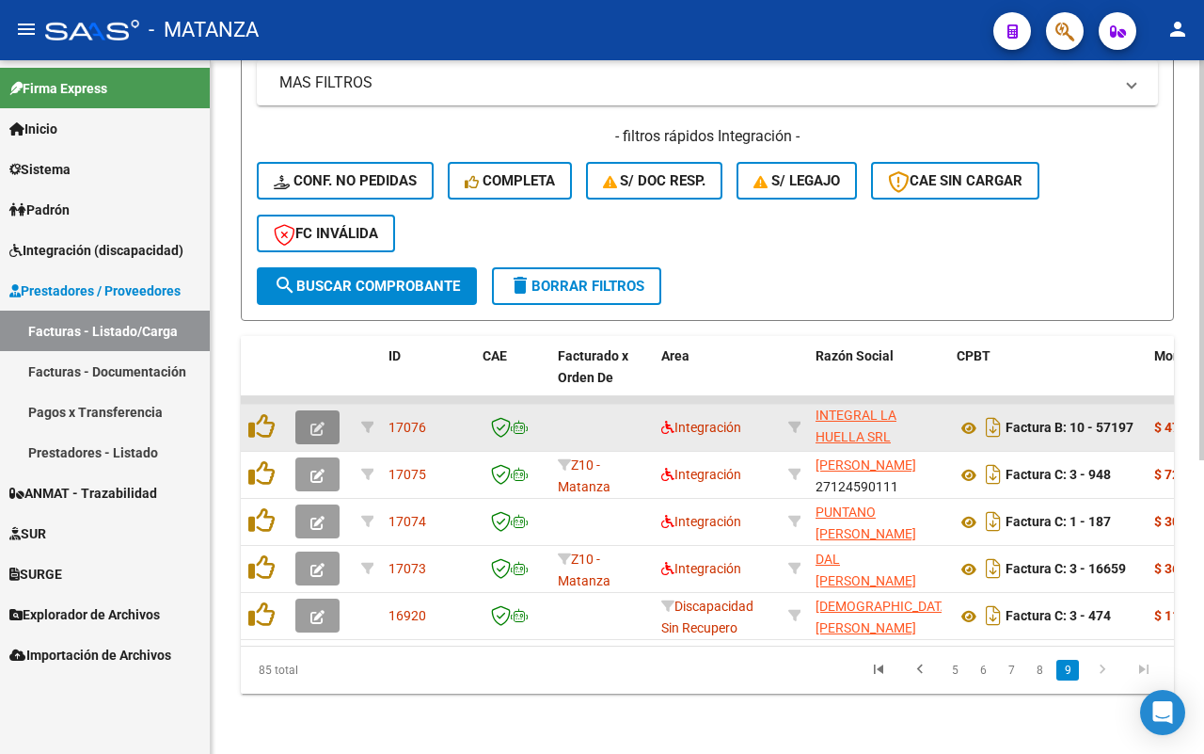
click at [317, 422] on icon "button" at bounding box center [318, 429] width 14 height 14
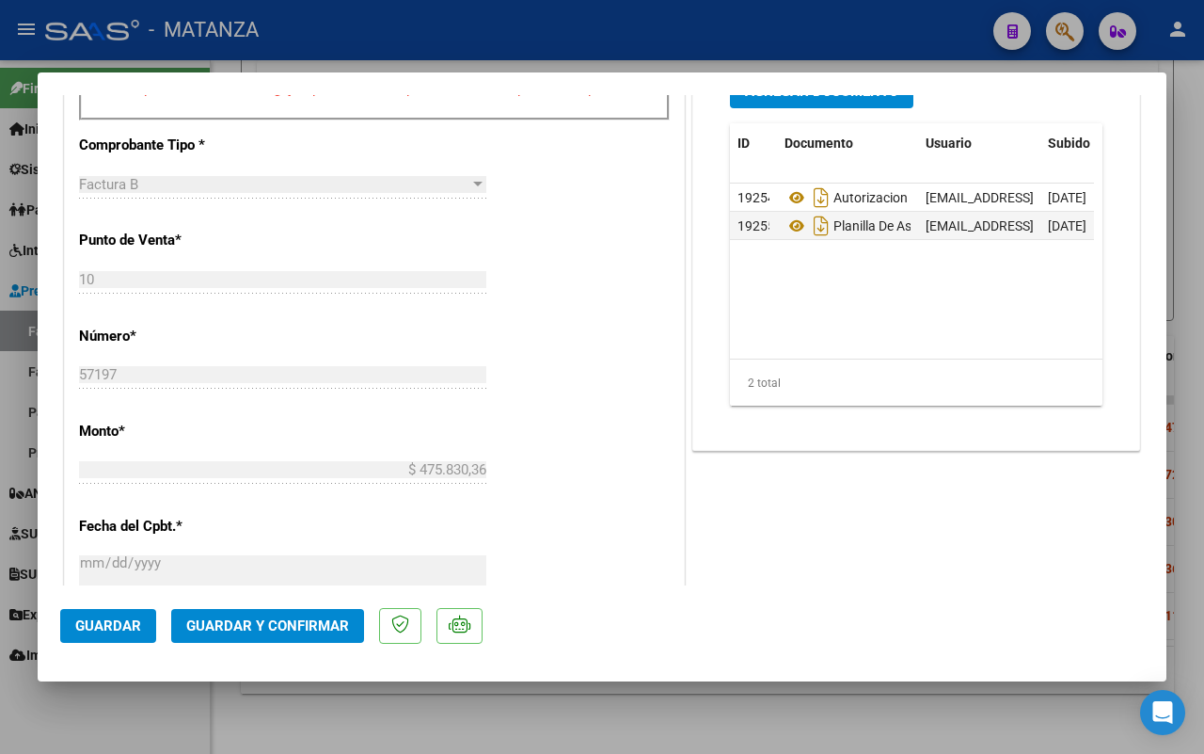
scroll to position [706, 0]
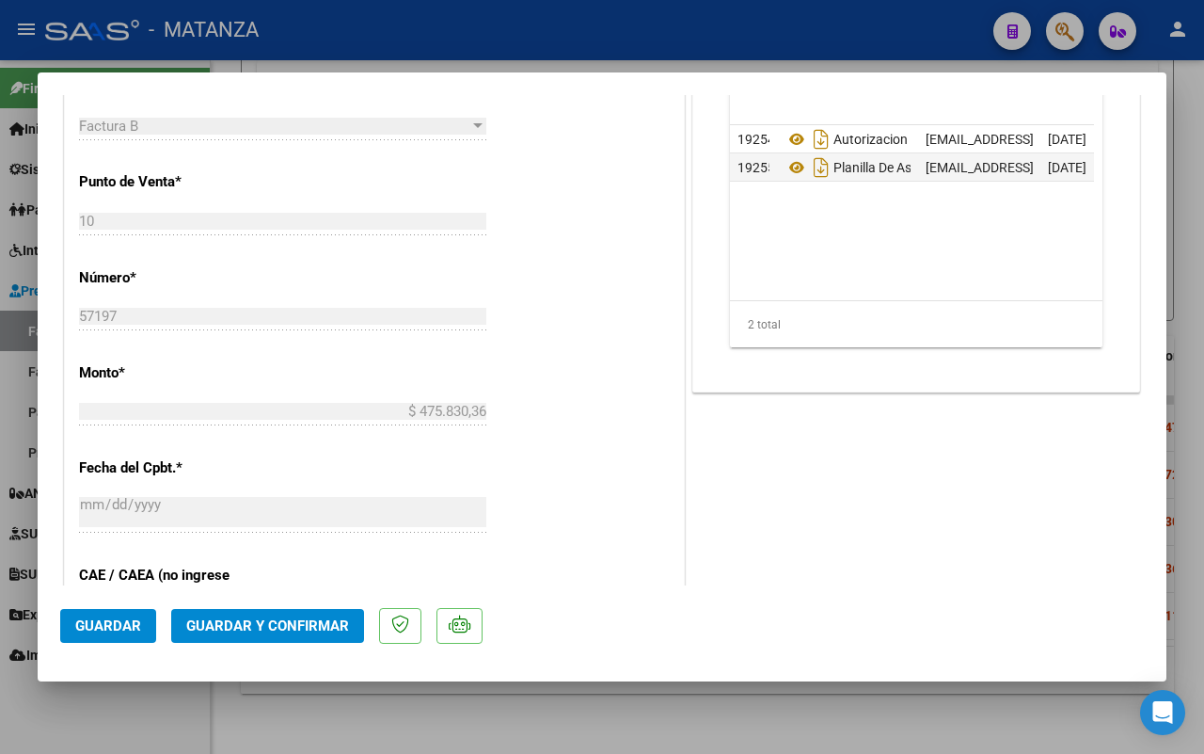
click at [279, 628] on span "Guardar y Confirmar" at bounding box center [267, 625] width 163 height 17
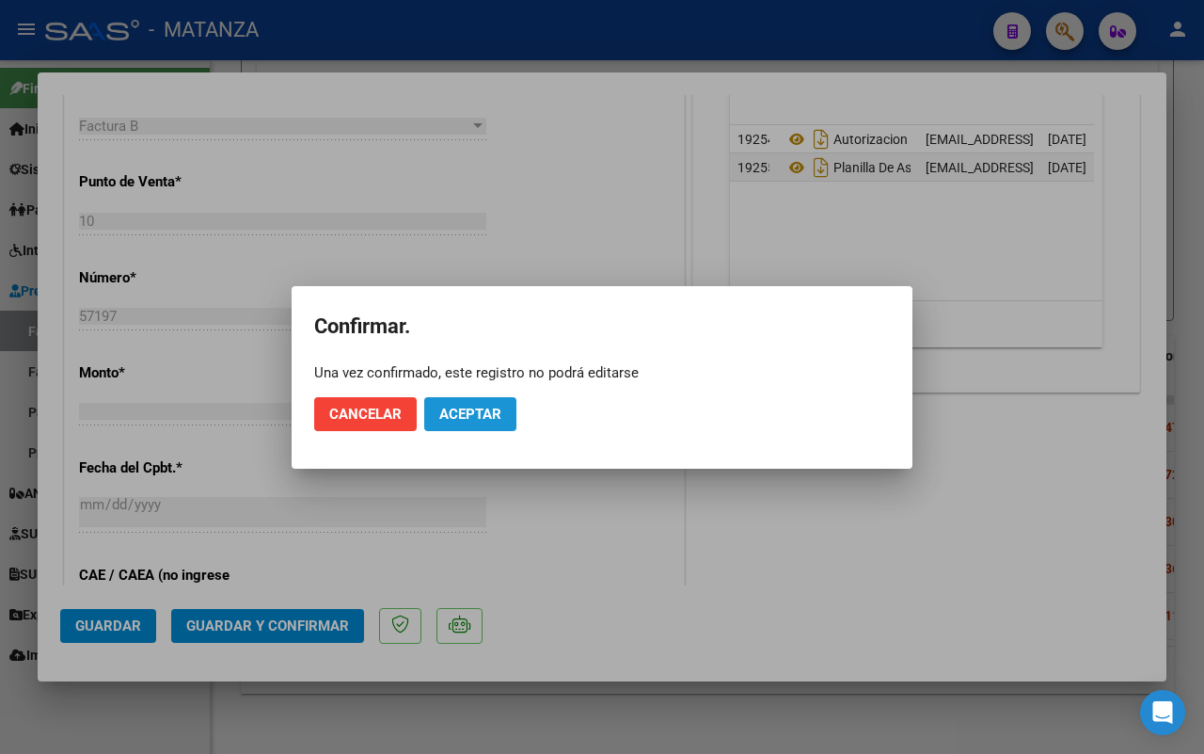
click at [476, 402] on button "Aceptar" at bounding box center [470, 414] width 92 height 34
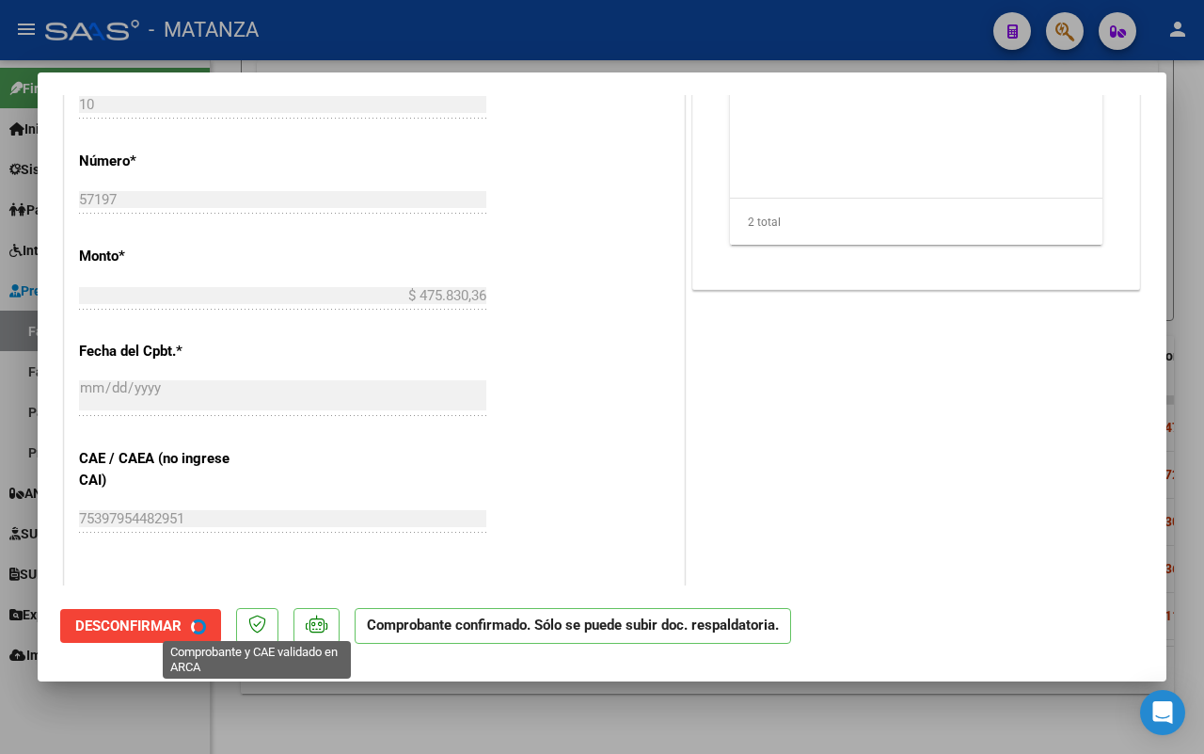
scroll to position [726, 0]
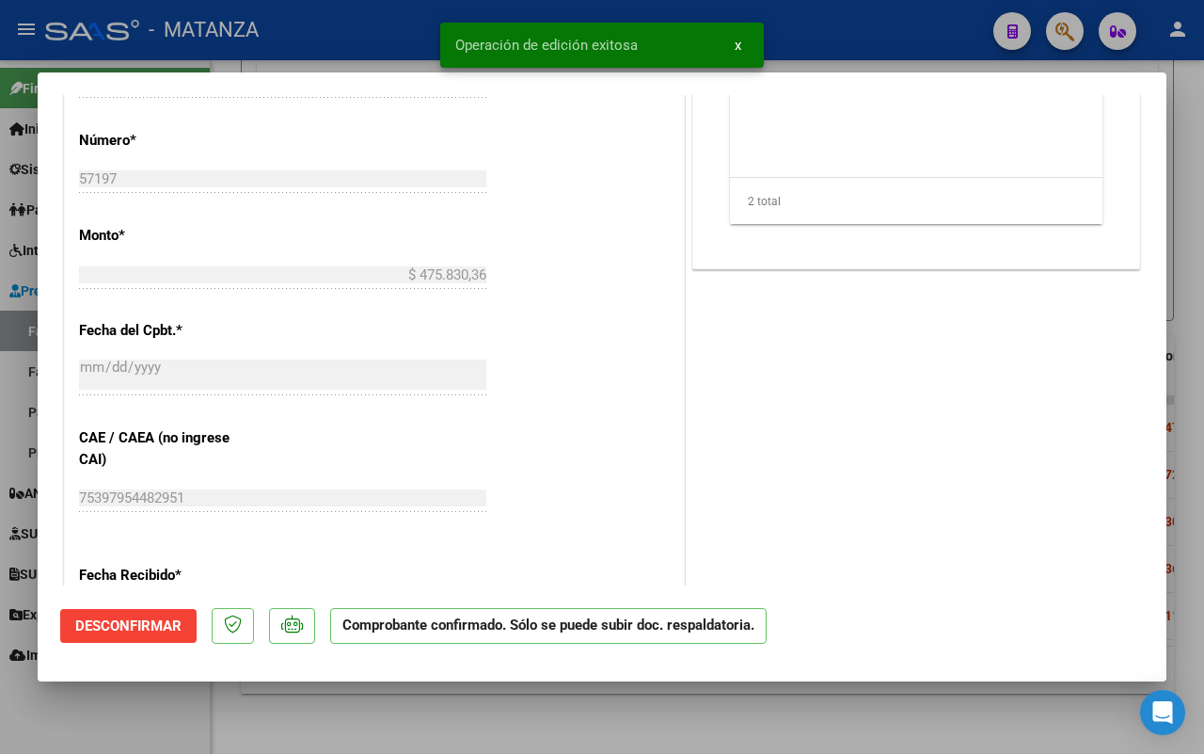
drag, startPoint x: 169, startPoint y: 720, endPoint x: 820, endPoint y: 556, distance: 670.5
click at [175, 721] on div at bounding box center [602, 377] width 1204 height 754
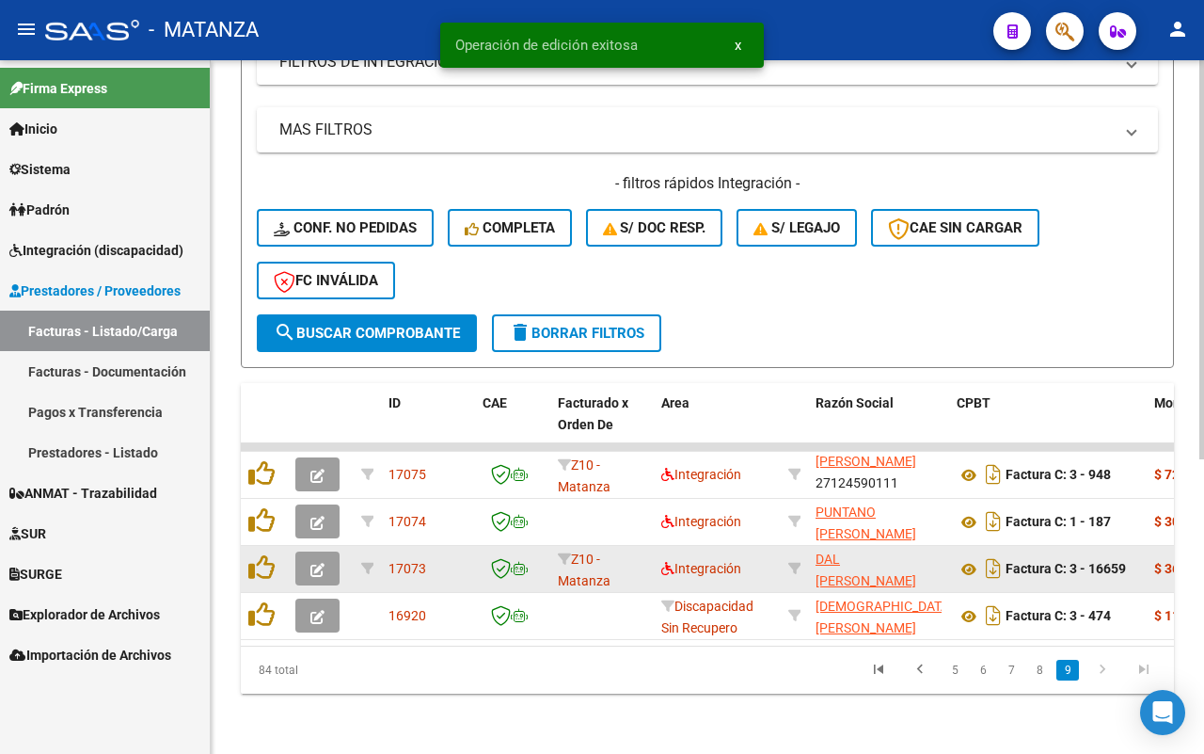
scroll to position [461, 0]
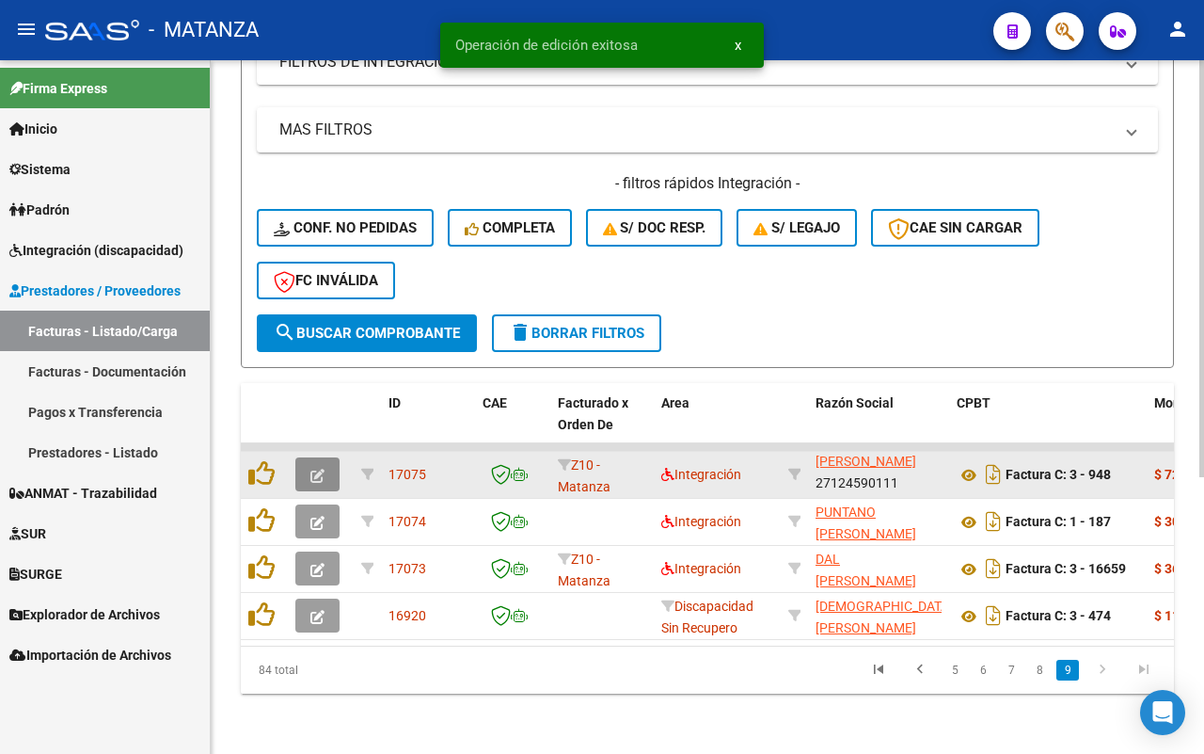
click at [326, 459] on button "button" at bounding box center [317, 474] width 44 height 34
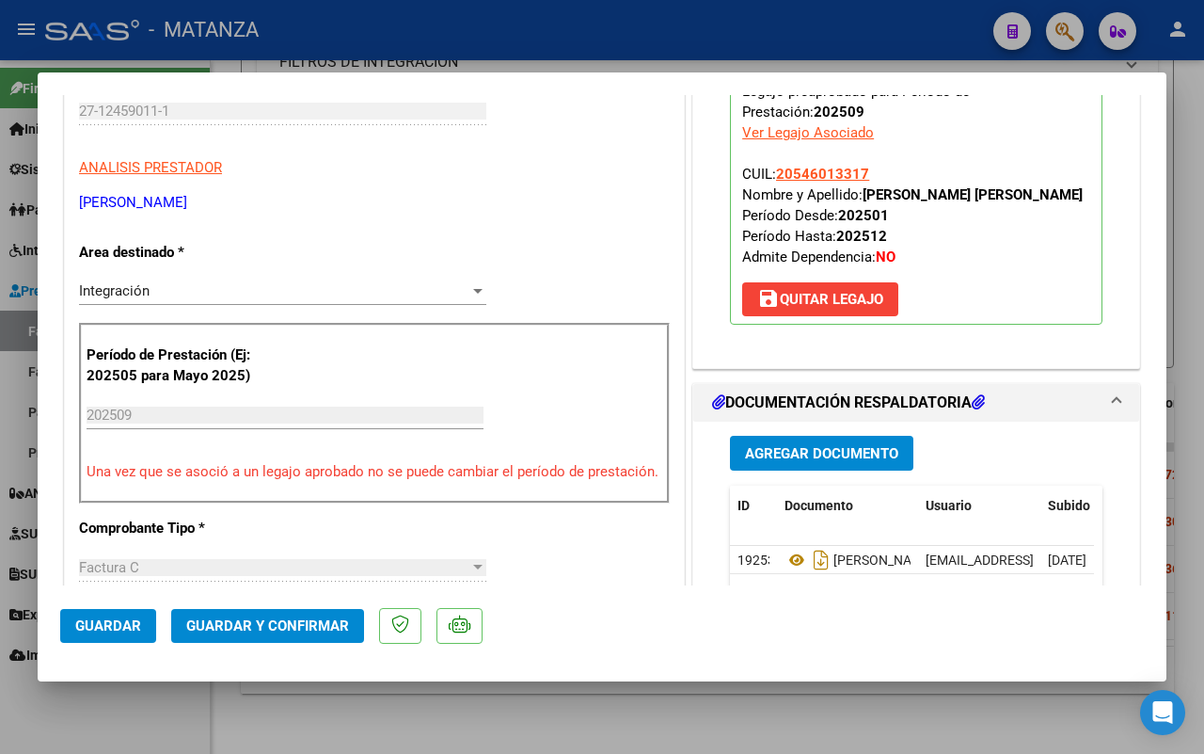
scroll to position [470, 0]
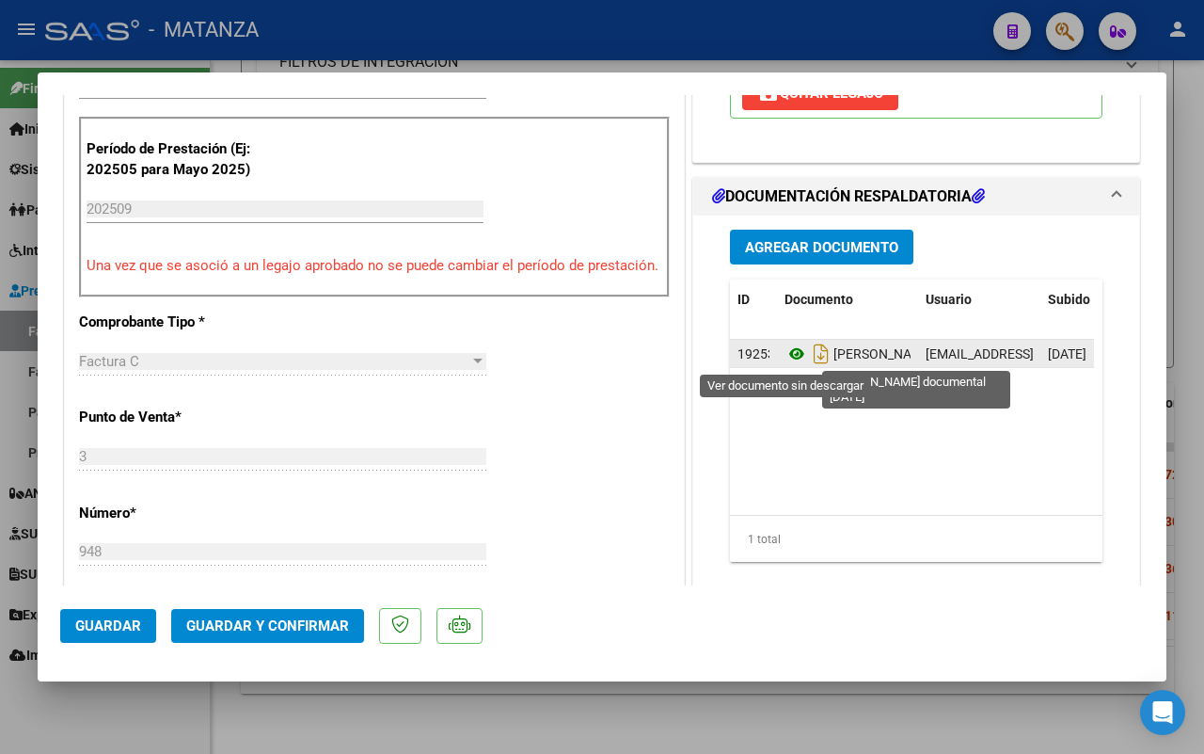
click at [785, 358] on icon at bounding box center [797, 353] width 24 height 23
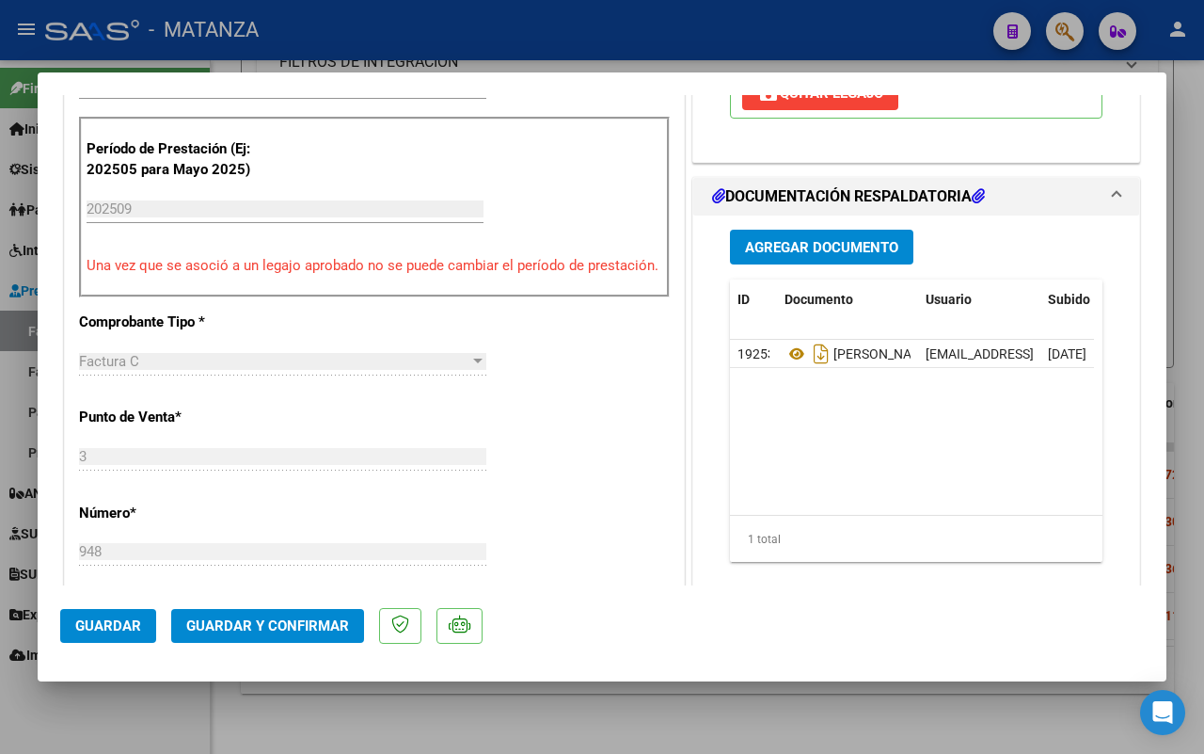
scroll to position [353, 0]
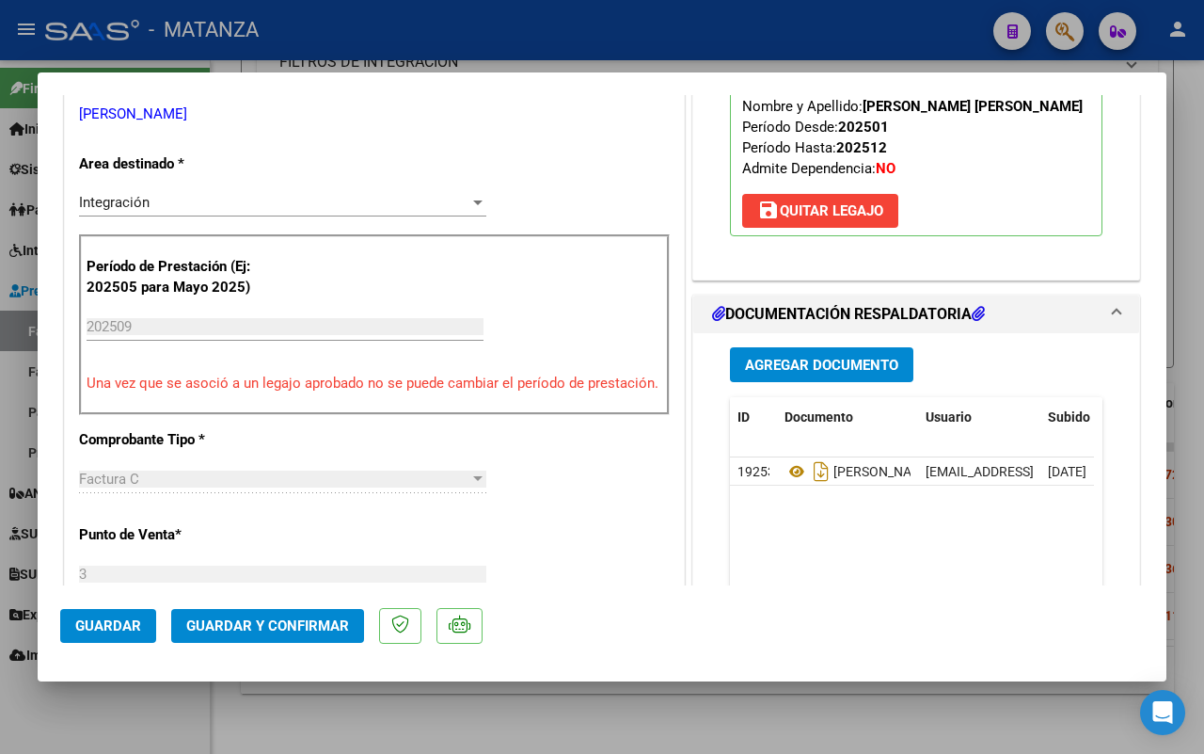
click at [252, 629] on span "Guardar y Confirmar" at bounding box center [267, 625] width 163 height 17
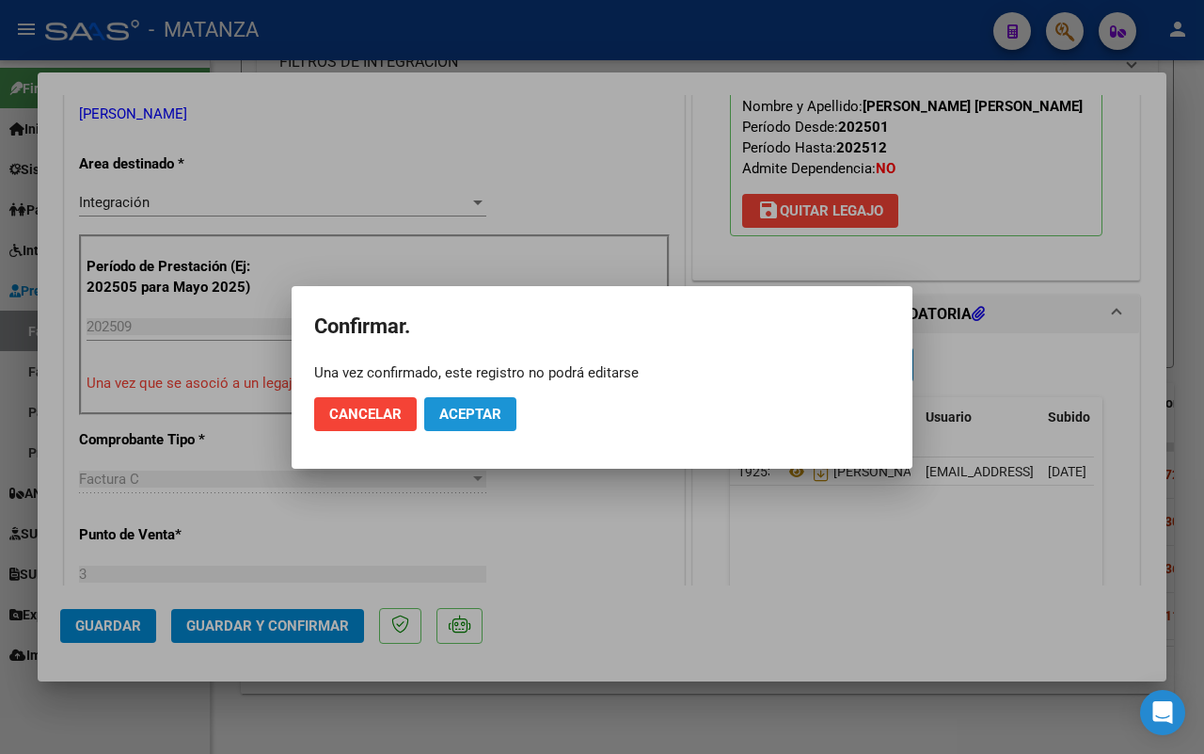
click at [466, 425] on button "Aceptar" at bounding box center [470, 414] width 92 height 34
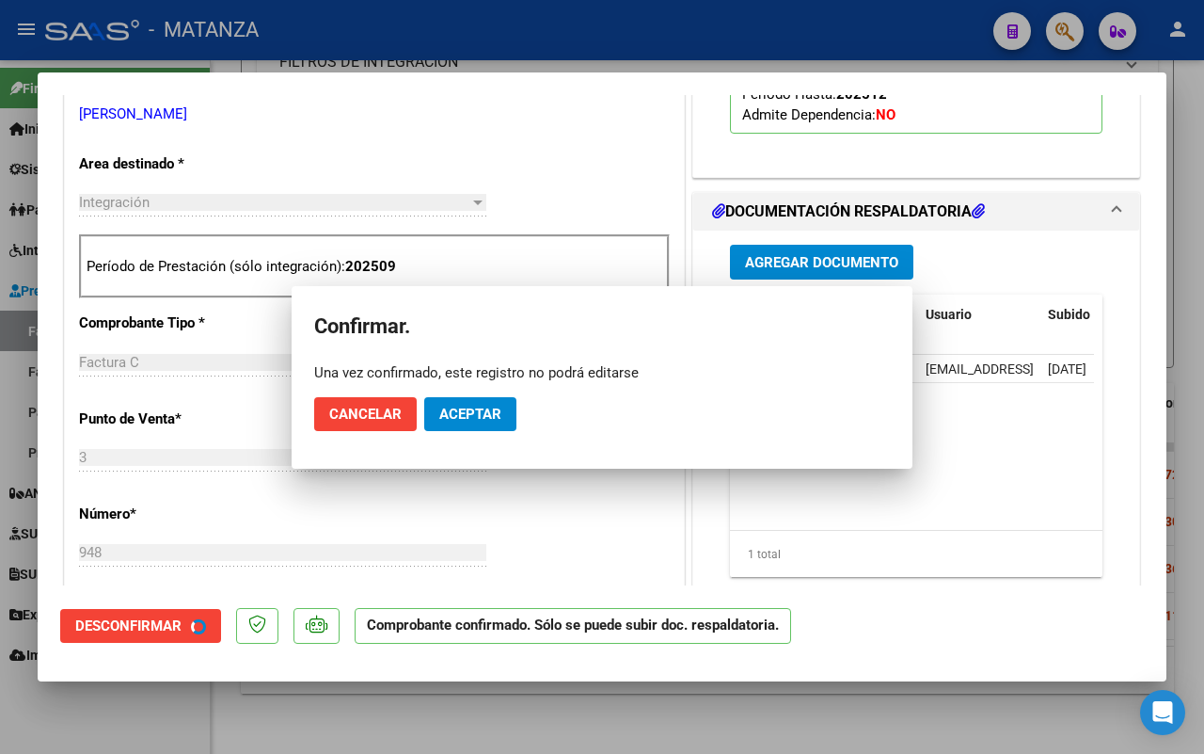
scroll to position [374, 0]
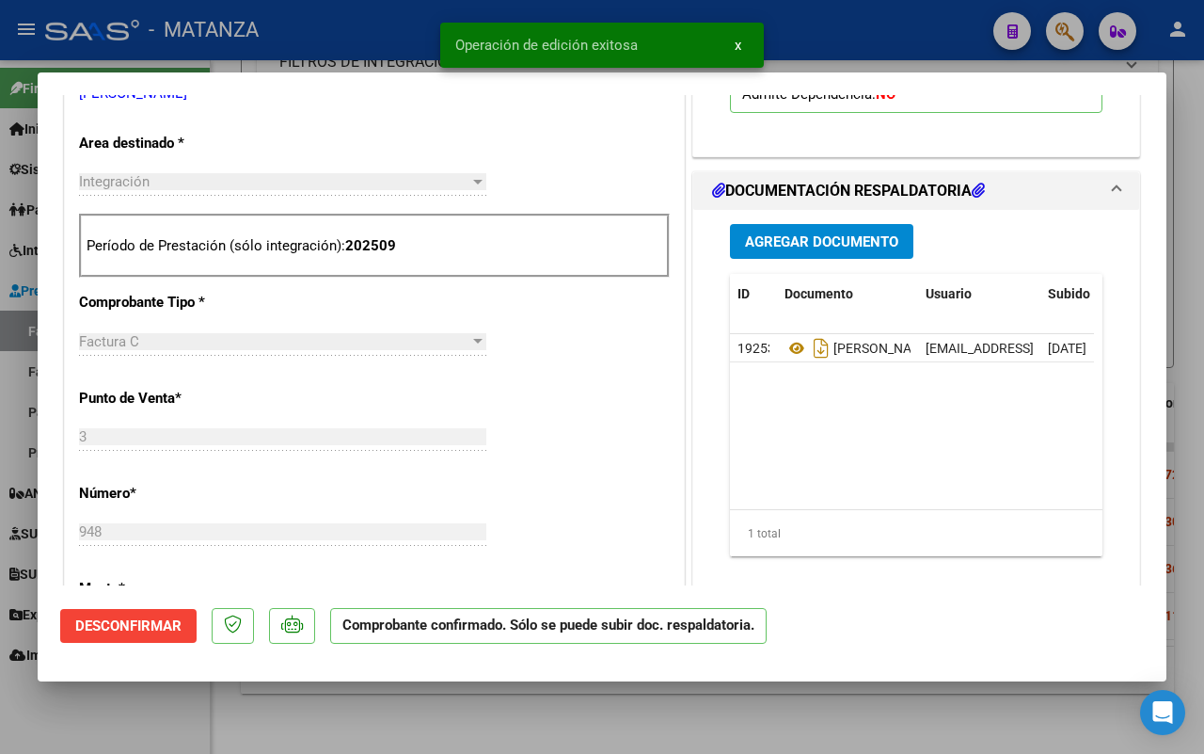
click at [141, 718] on div at bounding box center [602, 377] width 1204 height 754
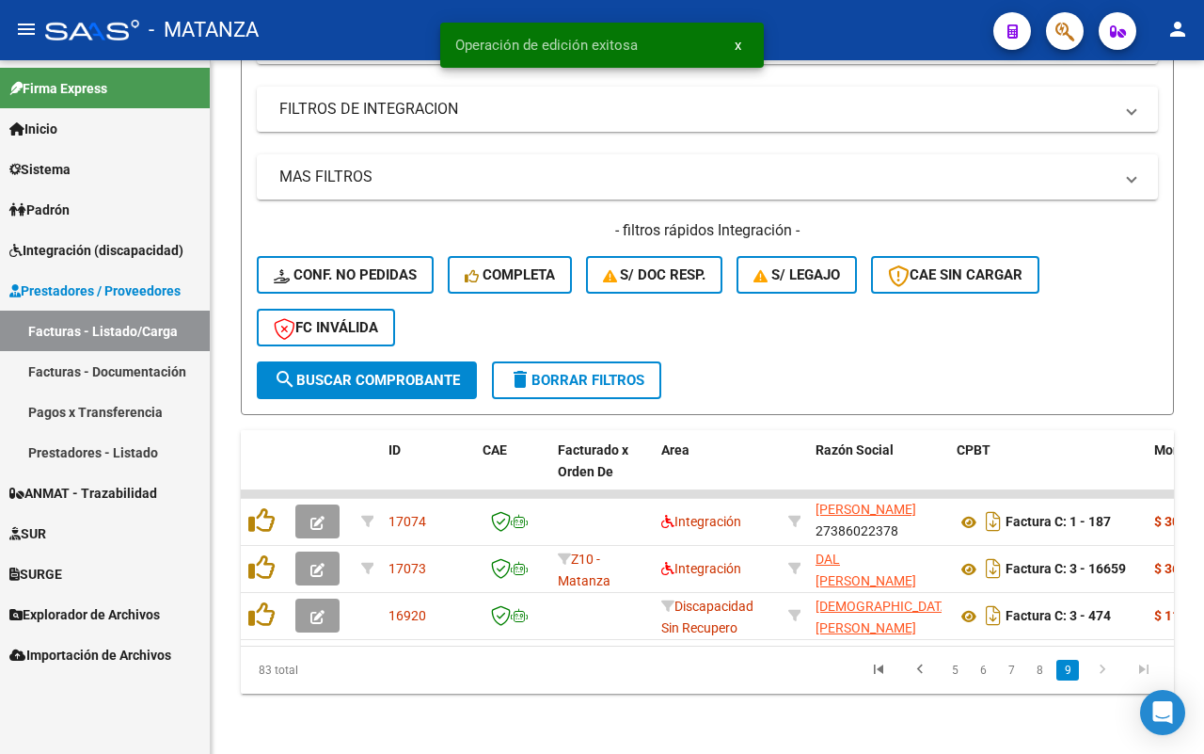
scroll to position [414, 0]
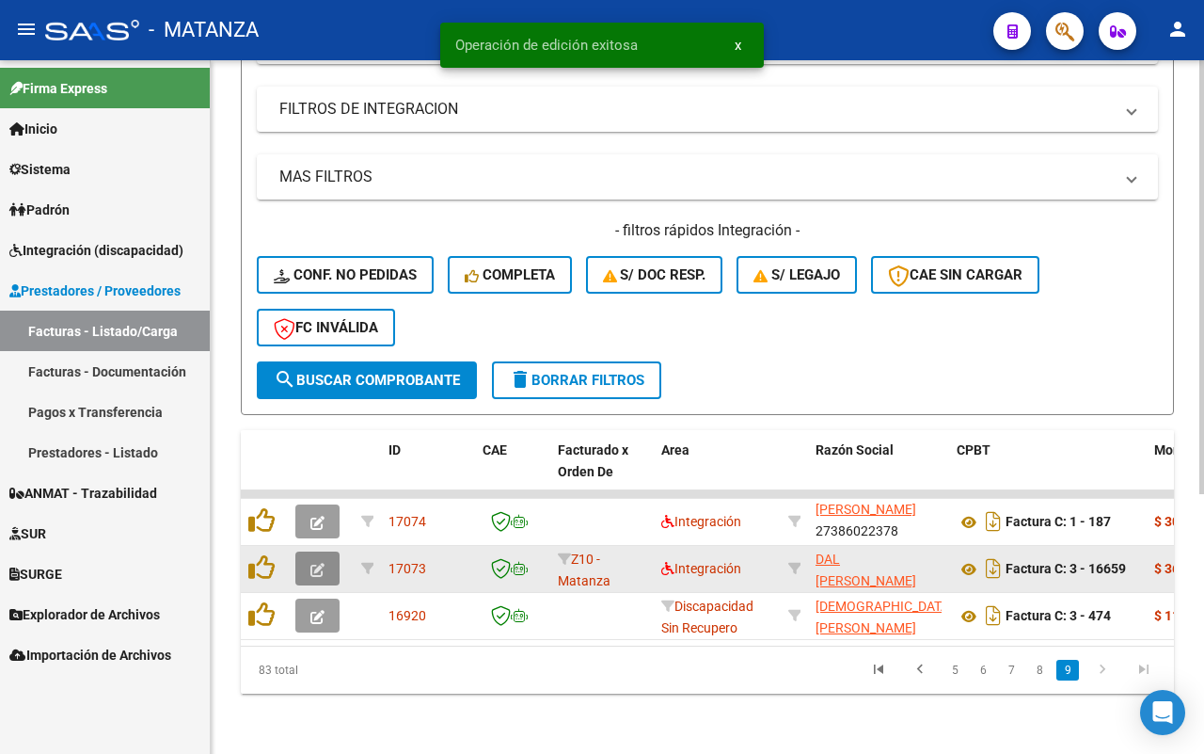
click at [306, 551] on button "button" at bounding box center [317, 568] width 44 height 34
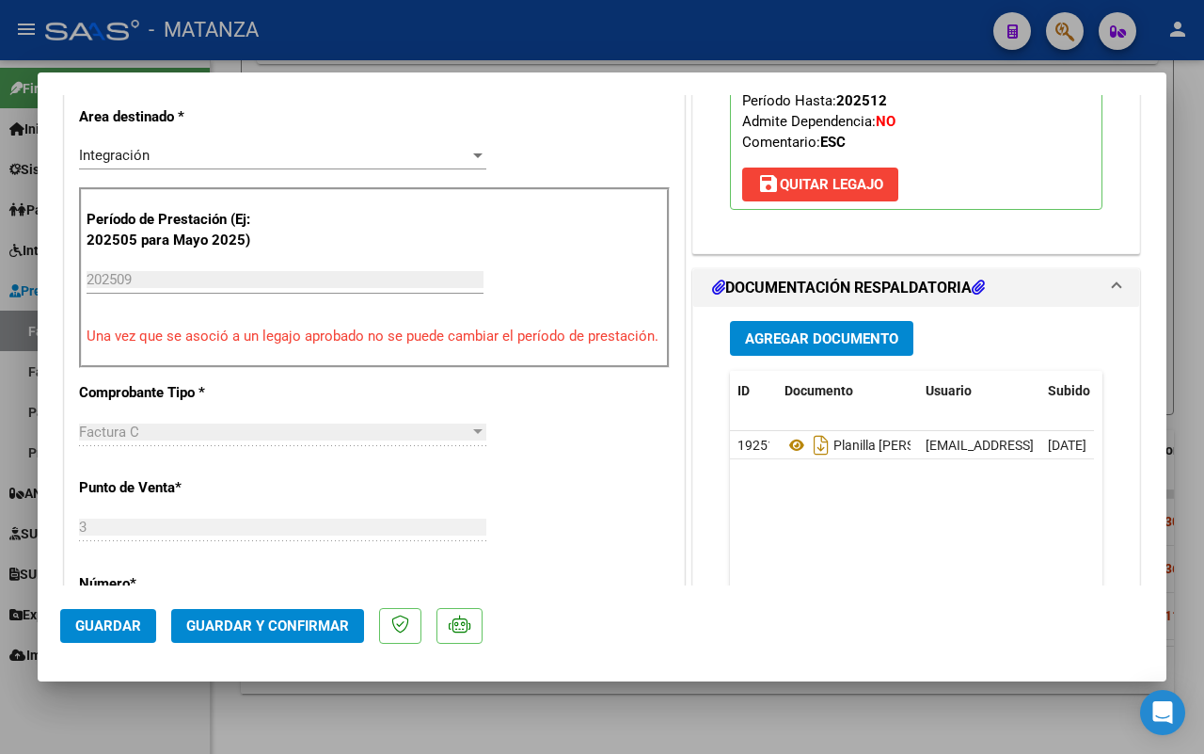
scroll to position [470, 0]
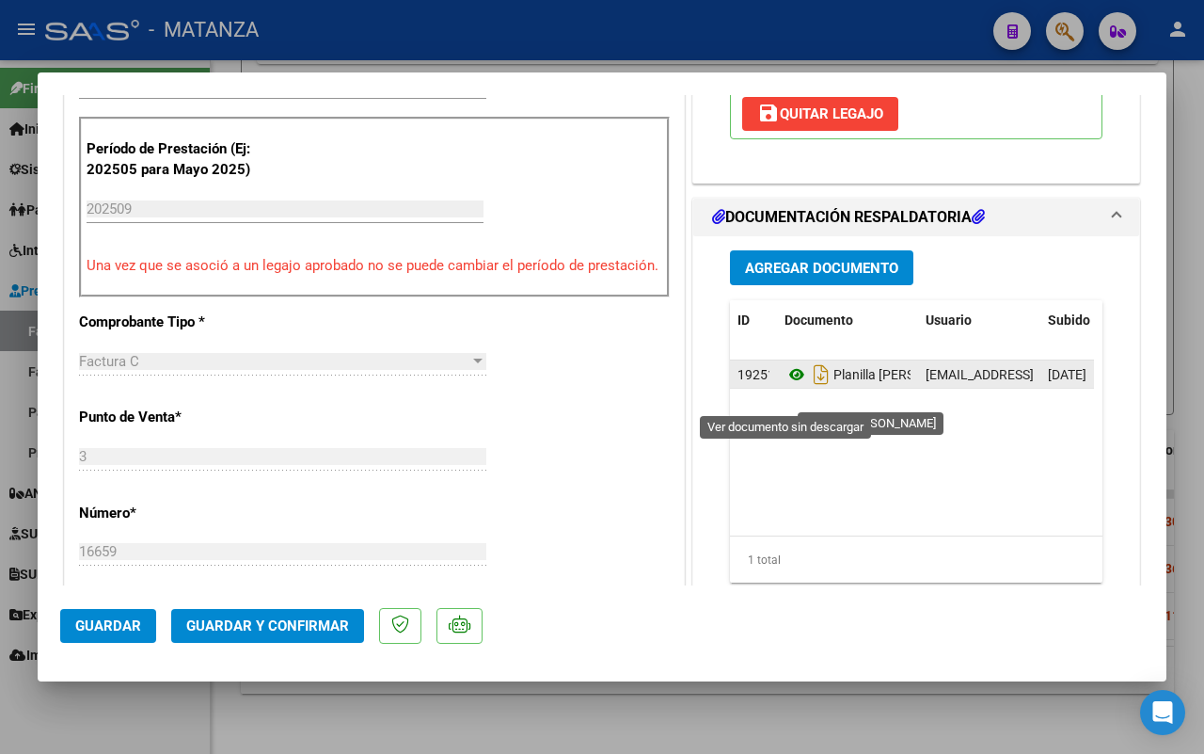
click at [785, 386] on icon at bounding box center [797, 374] width 24 height 23
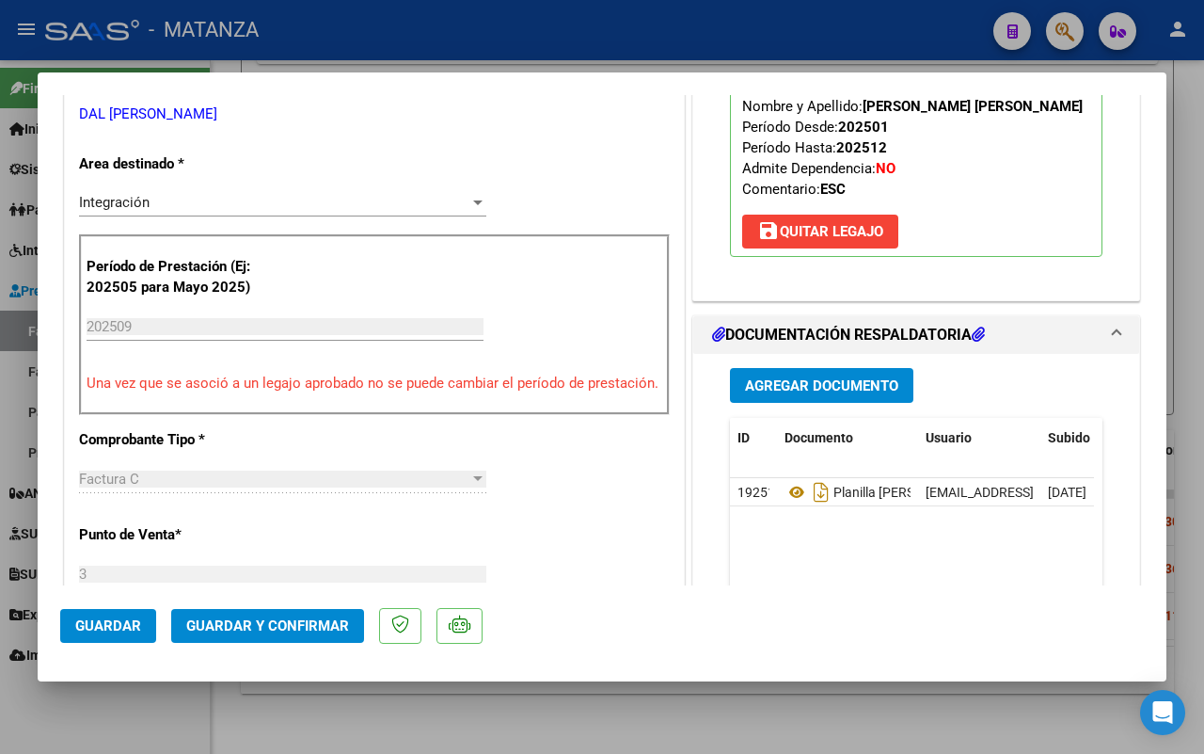
scroll to position [235, 0]
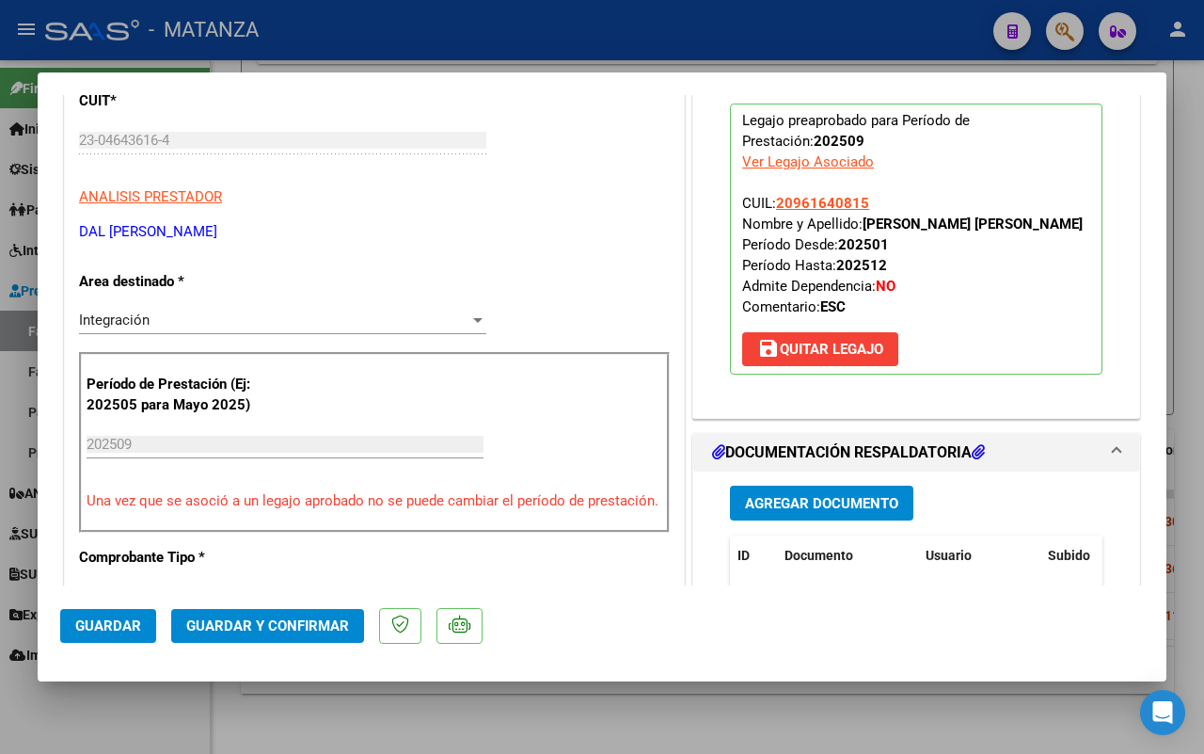
click at [280, 627] on span "Guardar y Confirmar" at bounding box center [267, 625] width 163 height 17
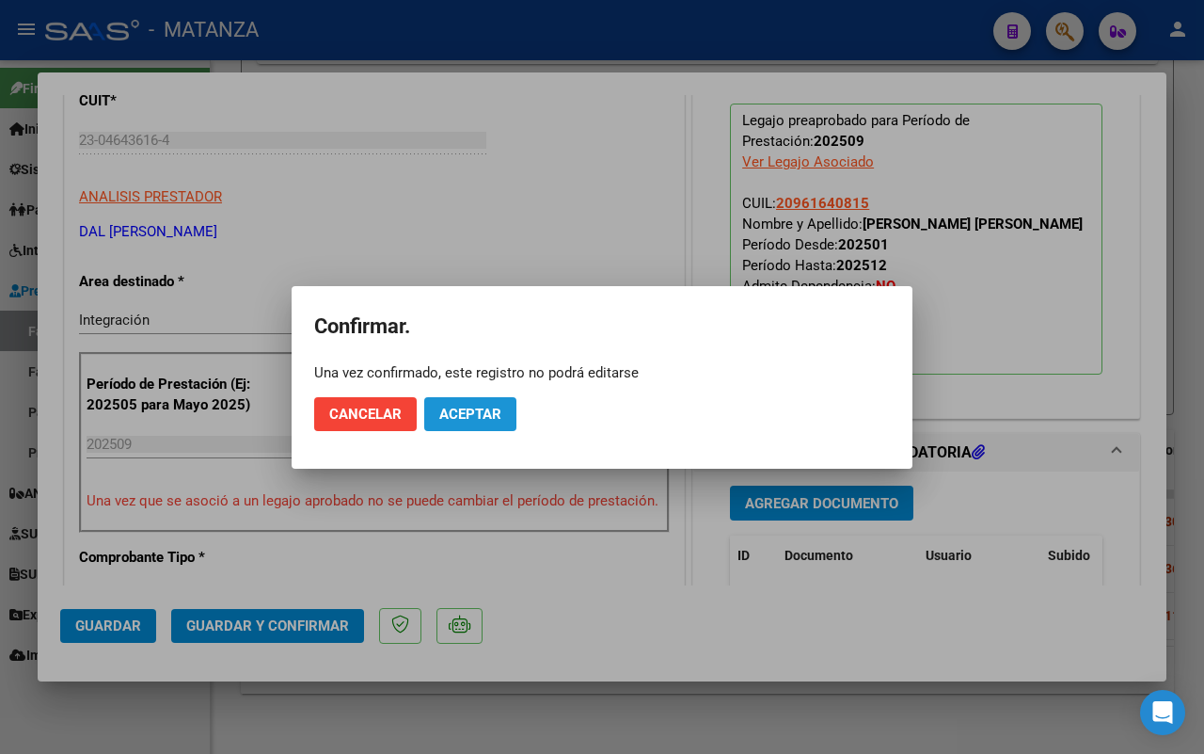
click at [482, 398] on button "Aceptar" at bounding box center [470, 414] width 92 height 34
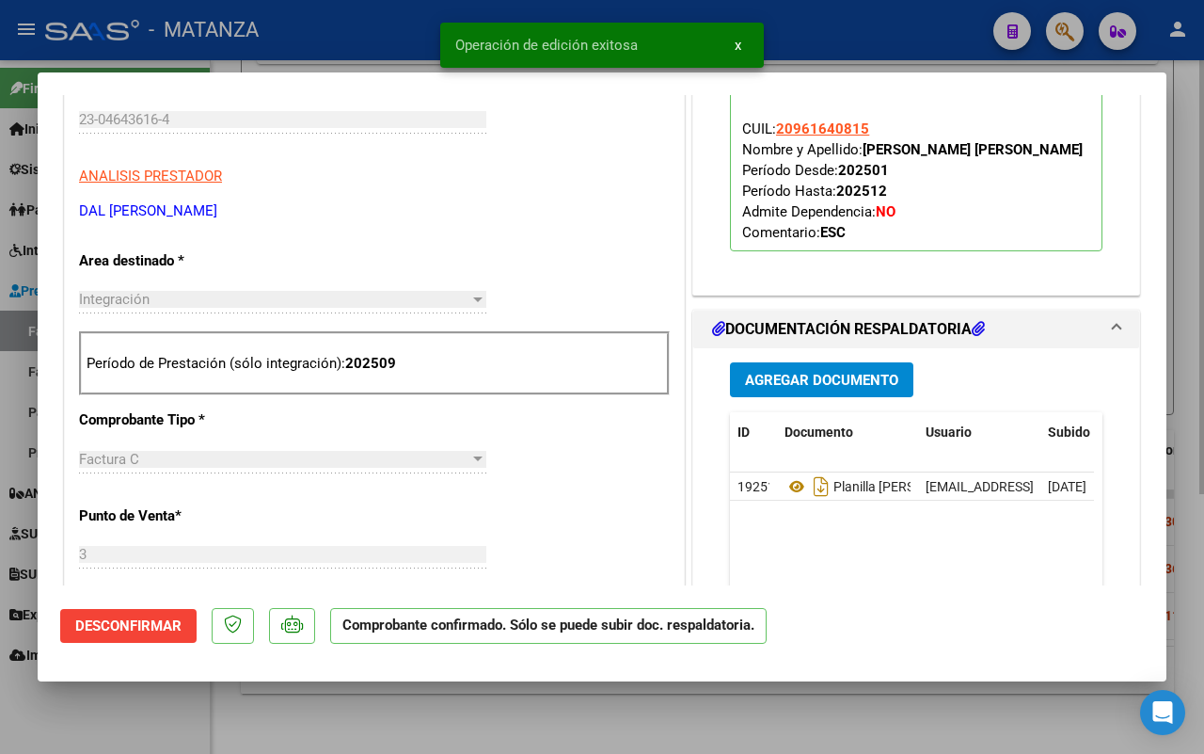
drag, startPoint x: 132, startPoint y: 725, endPoint x: 622, endPoint y: 716, distance: 490.3
click at [134, 725] on div at bounding box center [602, 377] width 1204 height 754
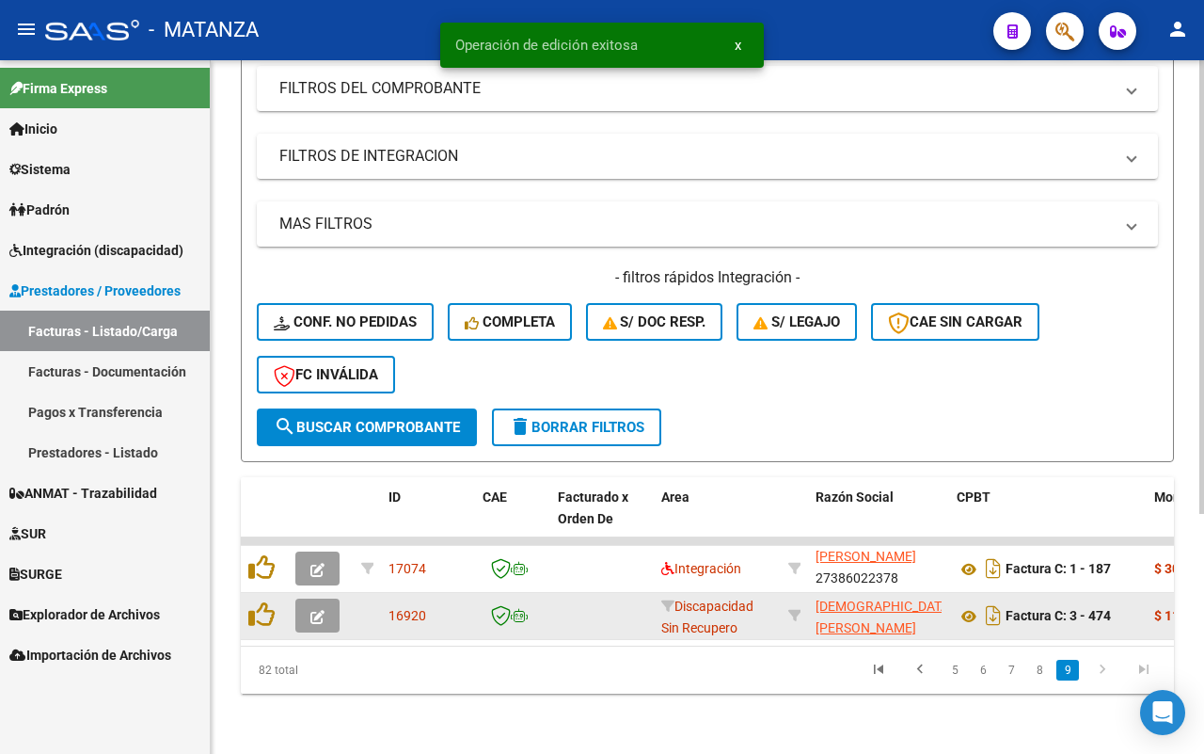
scroll to position [367, 0]
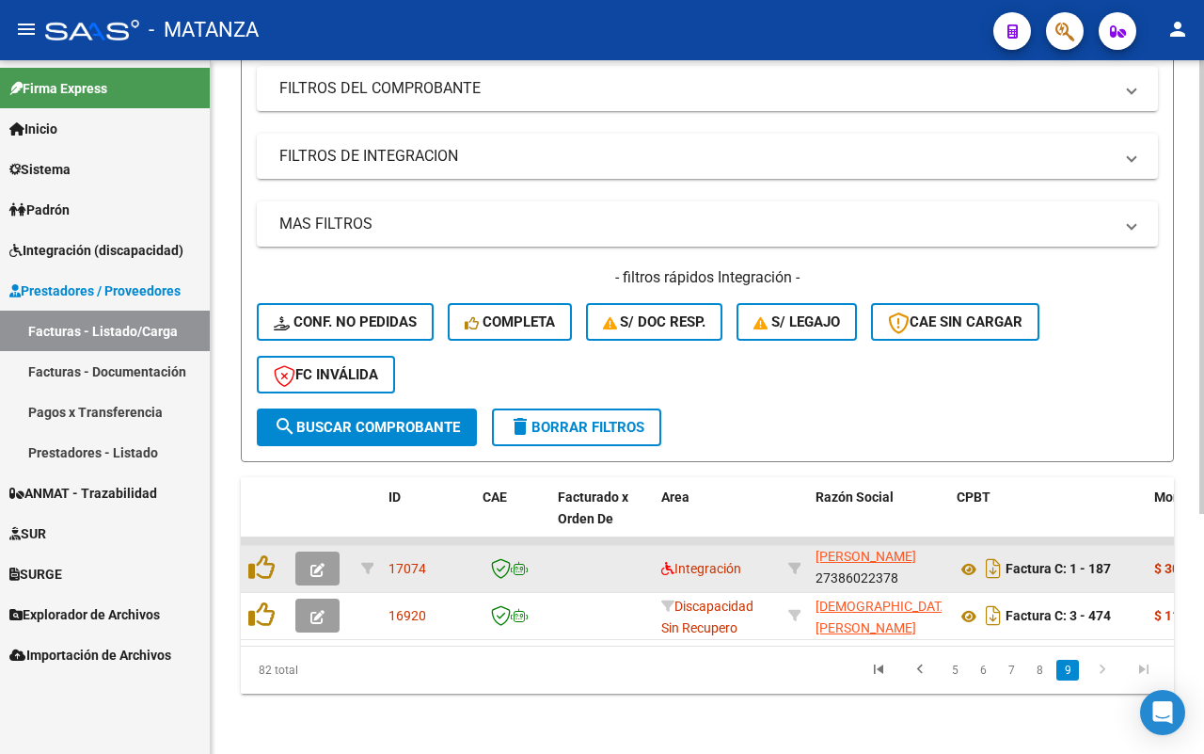
click at [311, 563] on icon "button" at bounding box center [318, 570] width 14 height 14
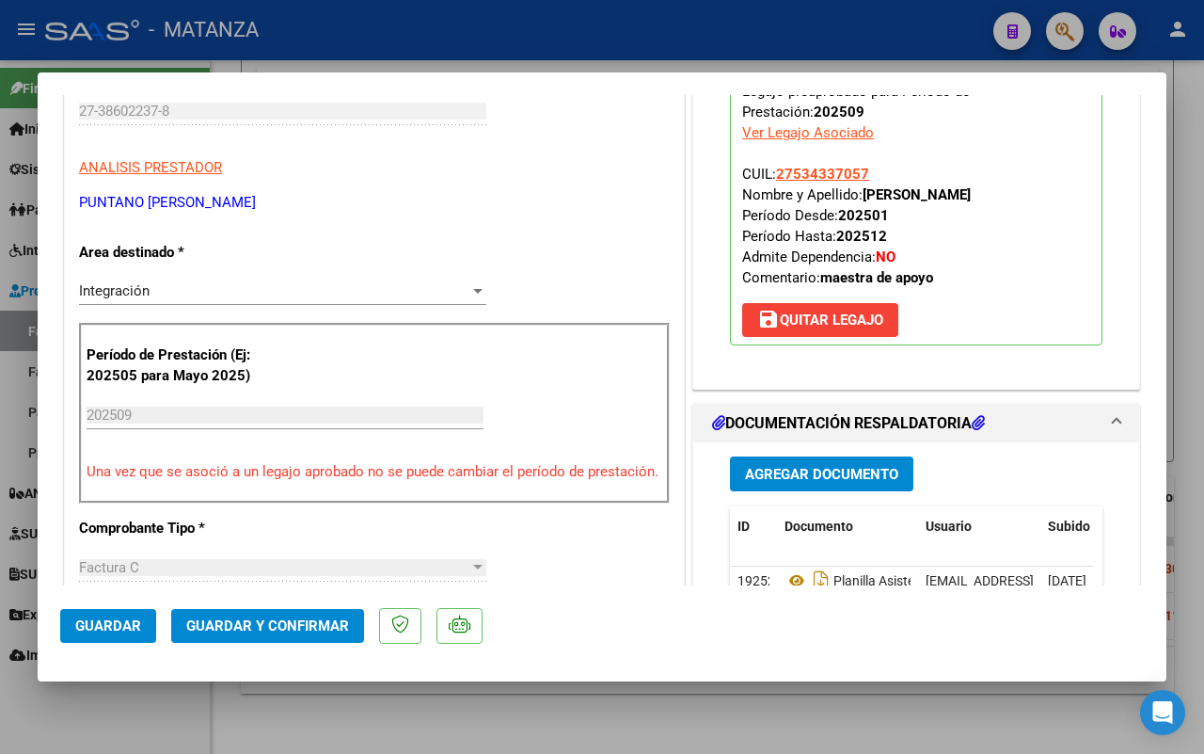
scroll to position [353, 0]
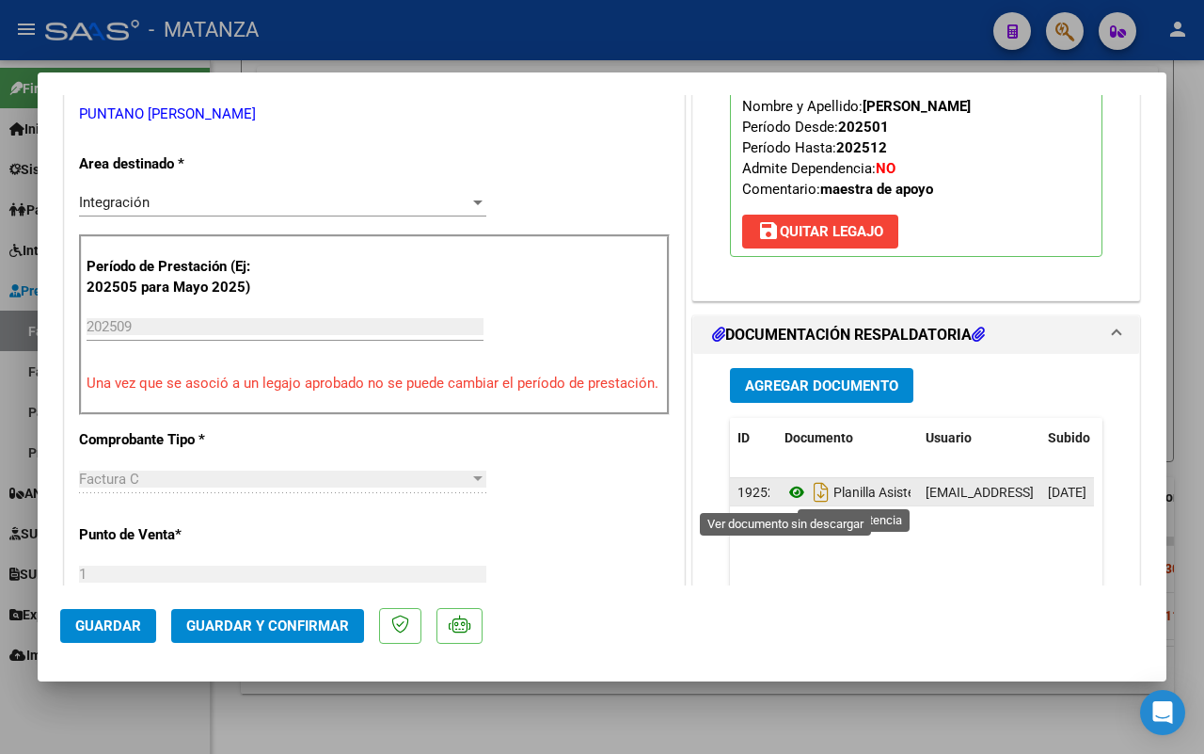
click at [787, 491] on icon at bounding box center [797, 492] width 24 height 23
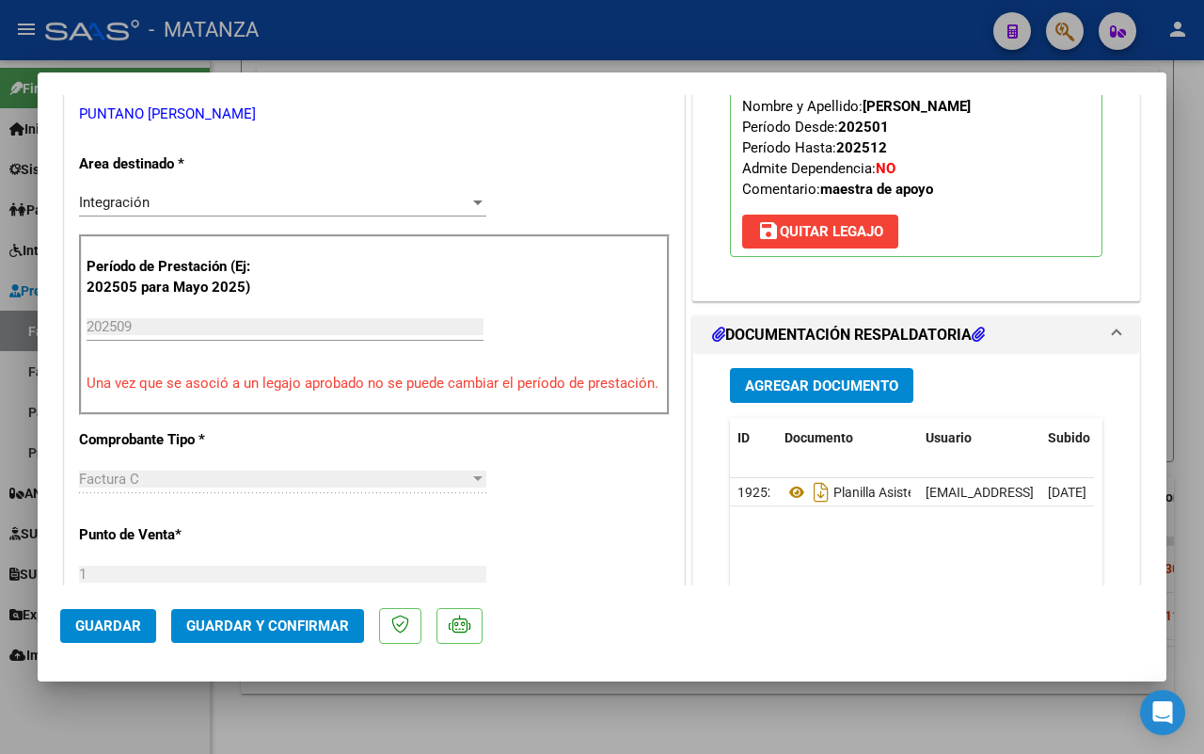
click at [266, 623] on span "Guardar y Confirmar" at bounding box center [267, 625] width 163 height 17
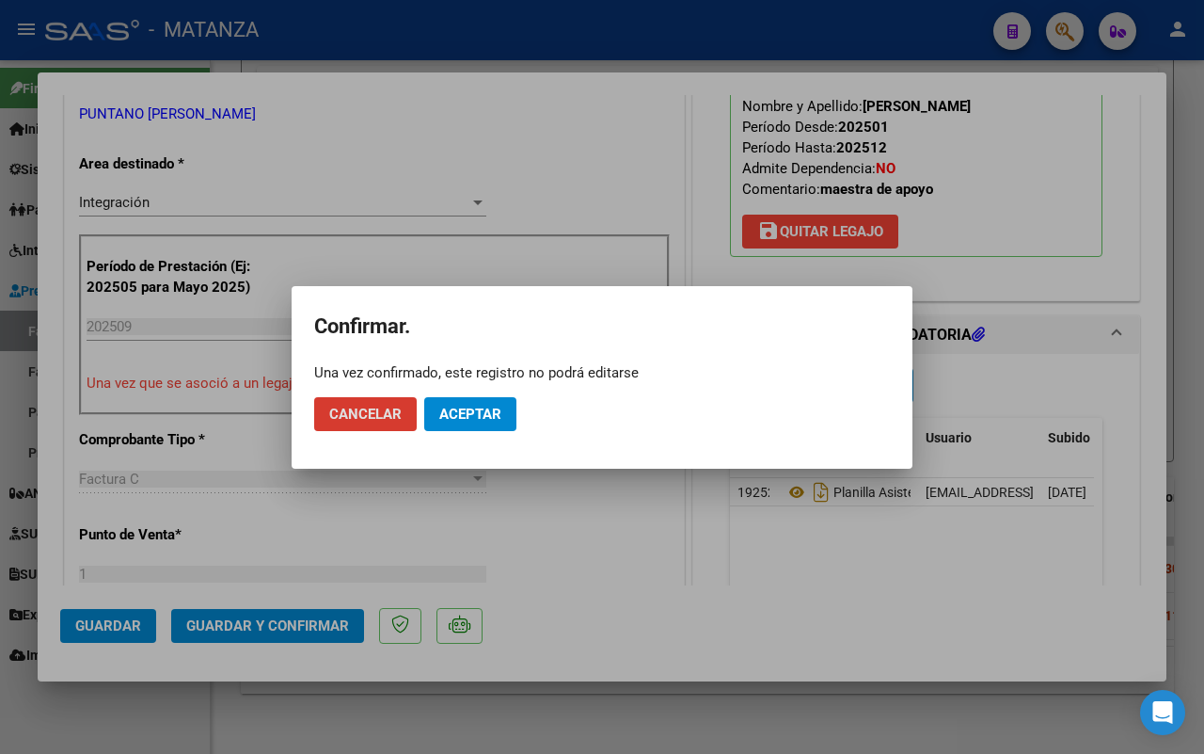
click at [477, 412] on span "Aceptar" at bounding box center [470, 414] width 62 height 17
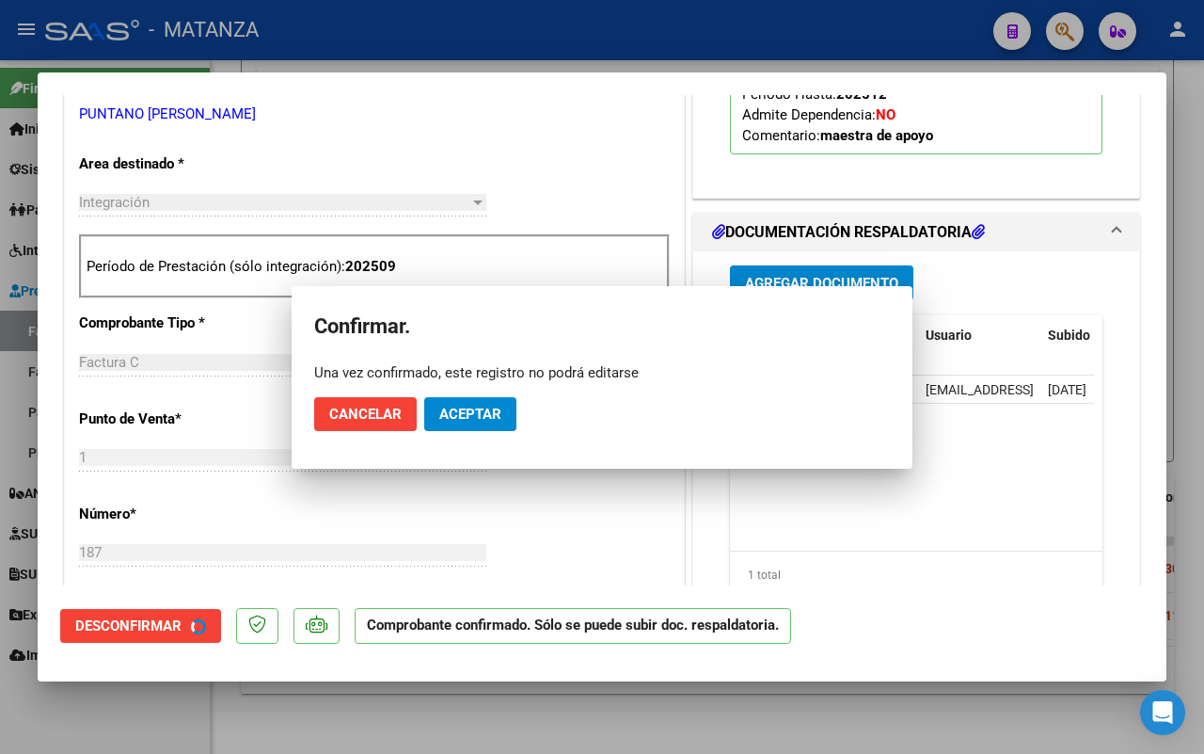
scroll to position [374, 0]
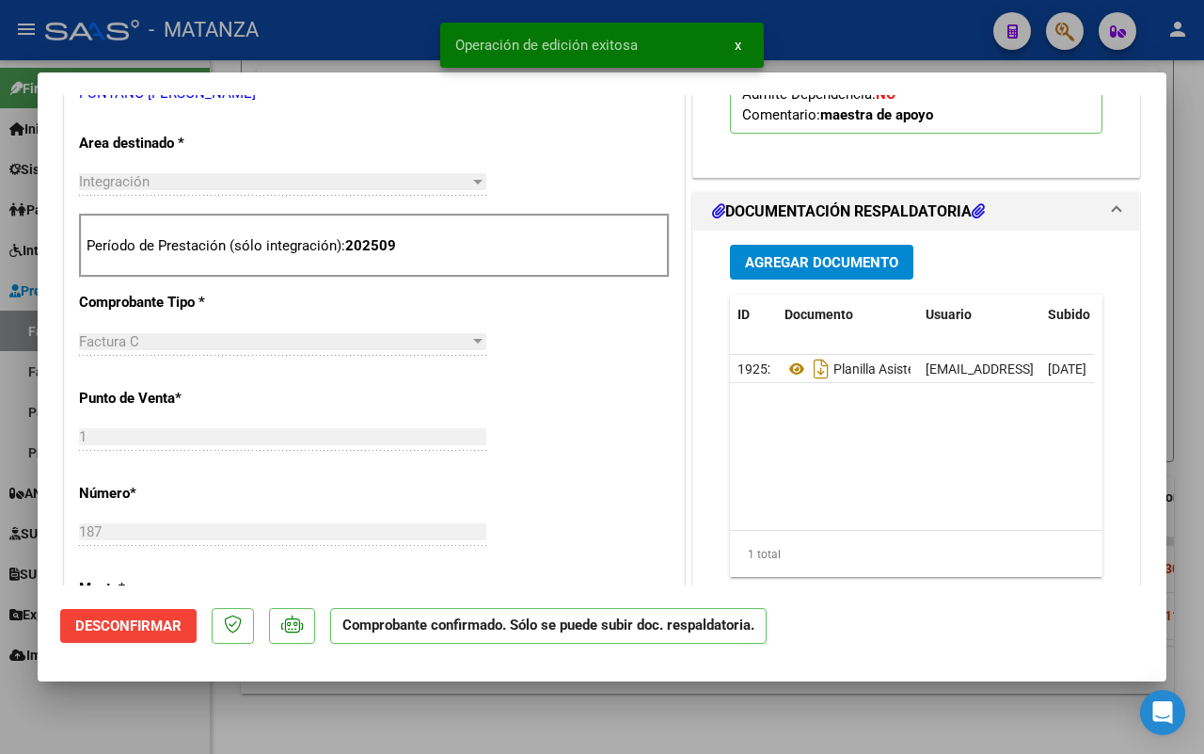
click at [82, 704] on div at bounding box center [602, 377] width 1204 height 754
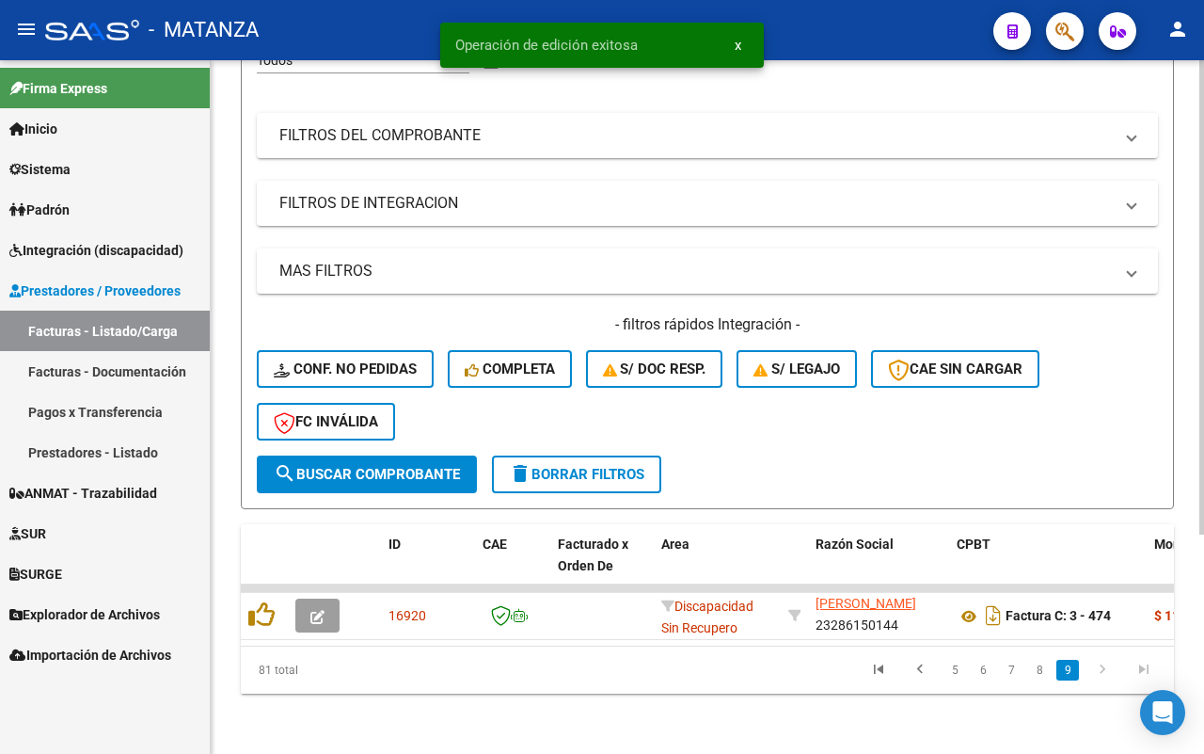
scroll to position [320, 0]
drag, startPoint x: 1041, startPoint y: 671, endPoint x: 710, endPoint y: 561, distance: 348.1
click at [1041, 670] on link "8" at bounding box center [1039, 670] width 23 height 21
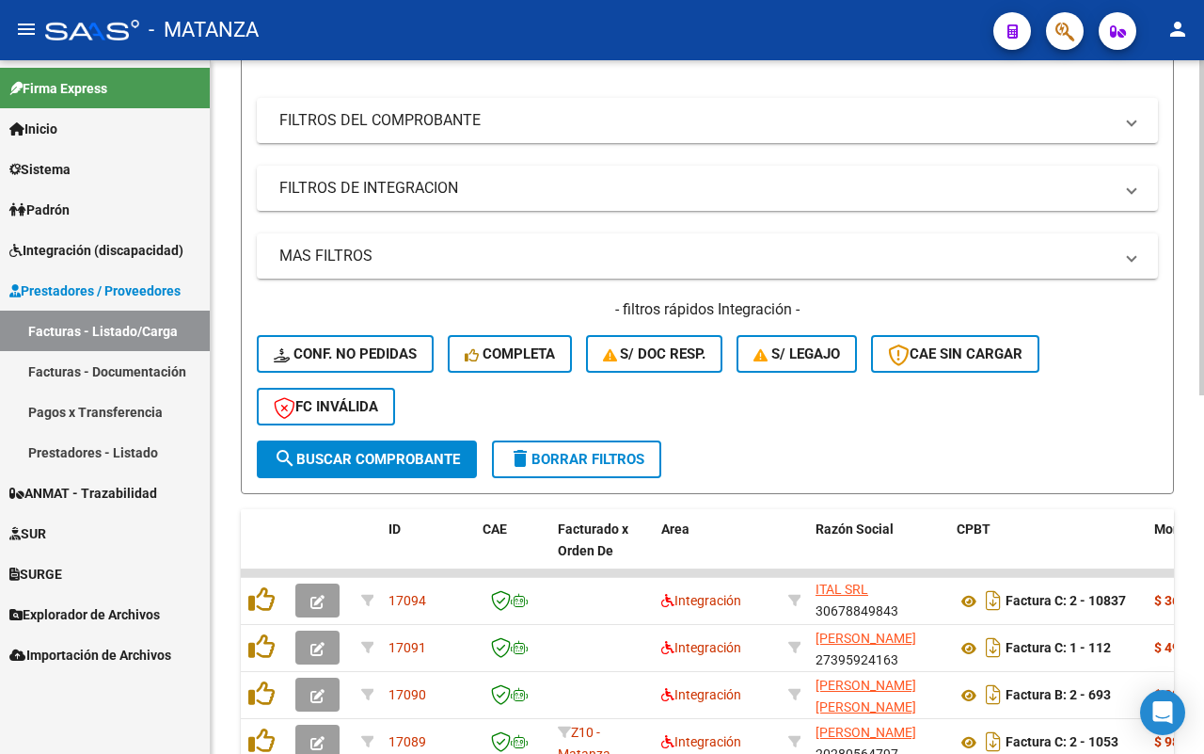
scroll to position [555, 0]
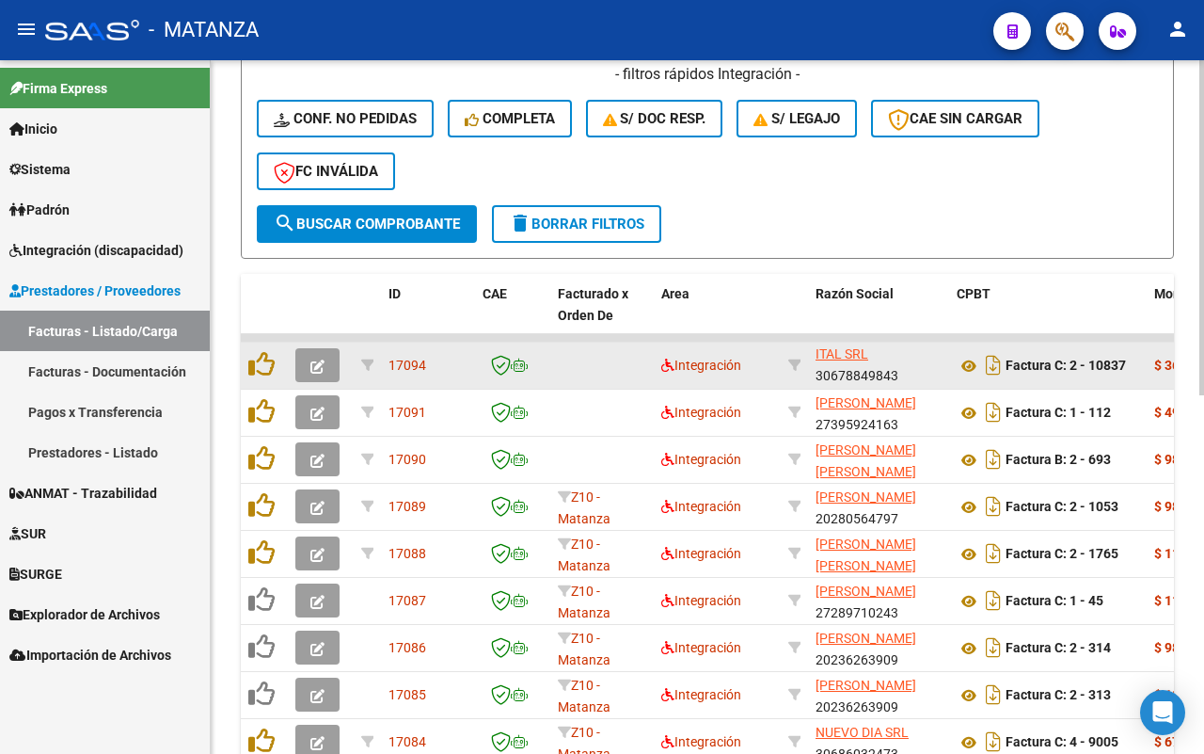
click at [325, 365] on button "button" at bounding box center [317, 365] width 44 height 34
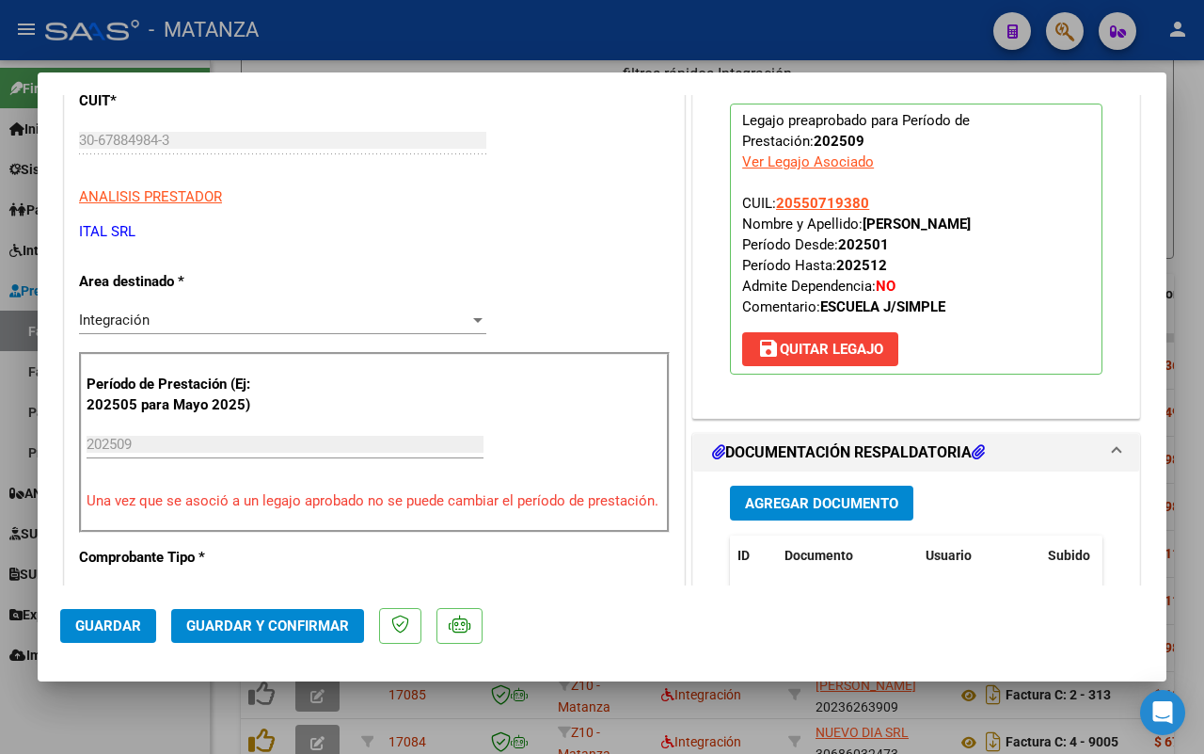
scroll to position [470, 0]
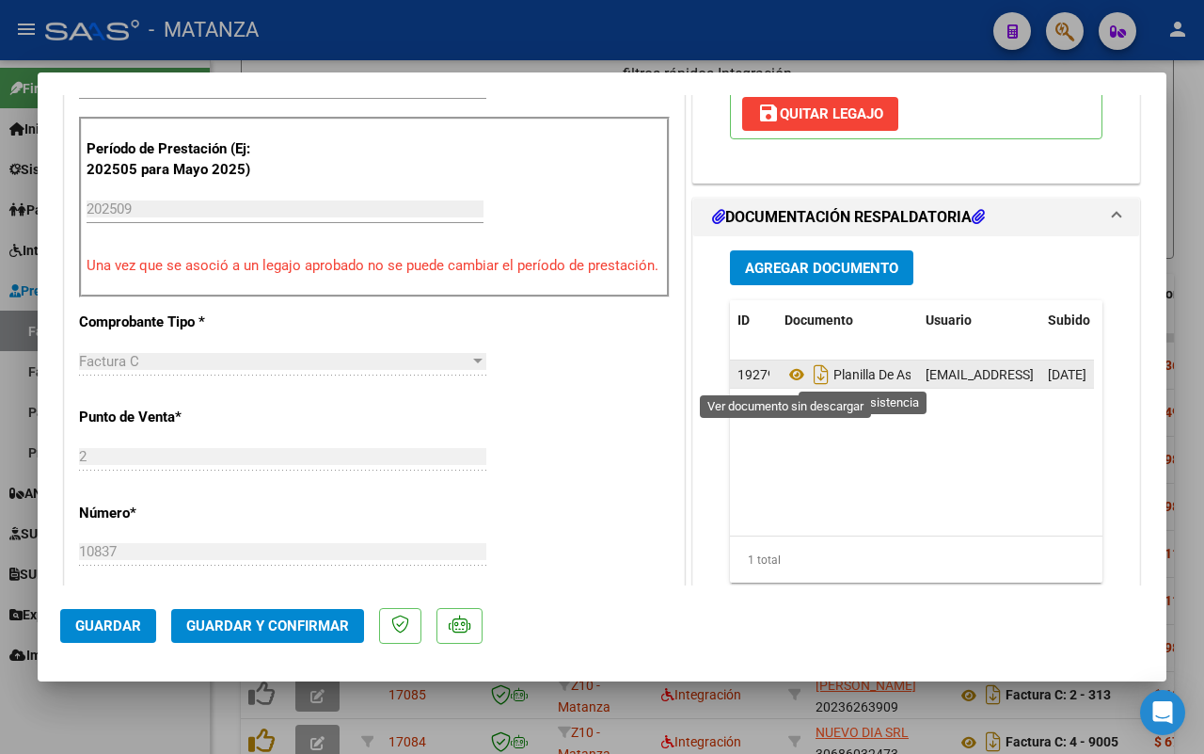
click at [788, 373] on icon at bounding box center [797, 374] width 24 height 23
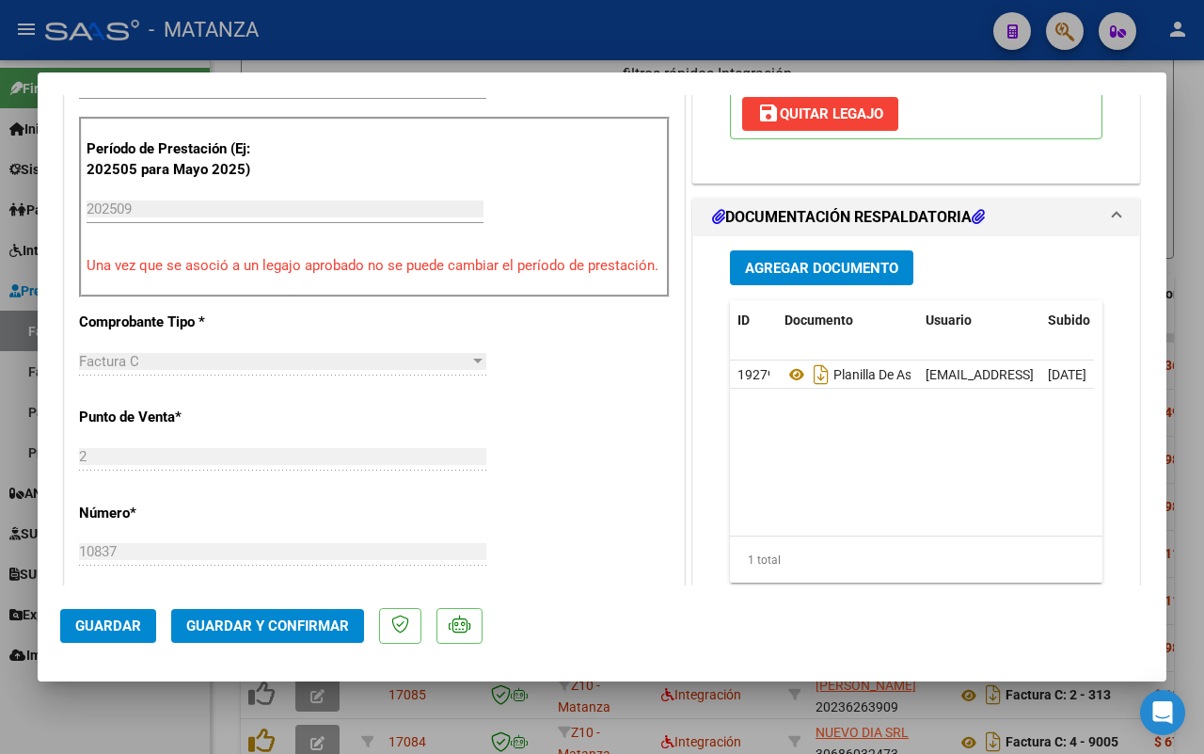
scroll to position [588, 0]
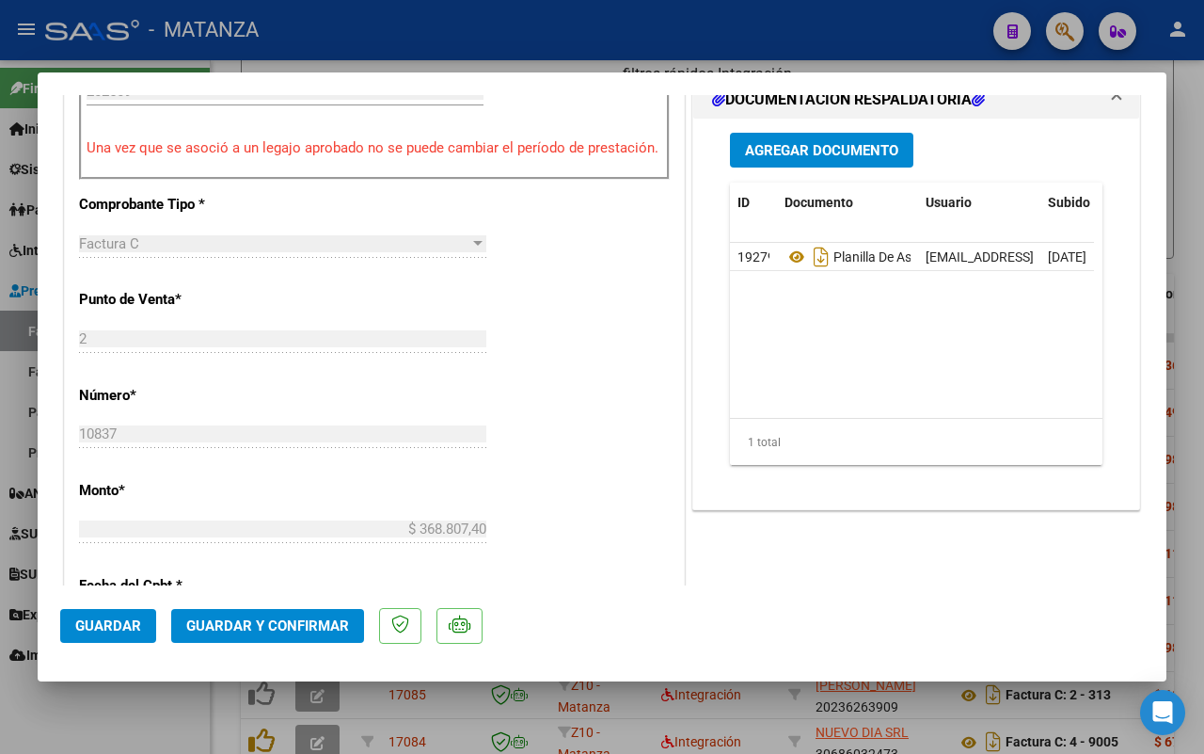
click at [274, 619] on span "Guardar y Confirmar" at bounding box center [267, 625] width 163 height 17
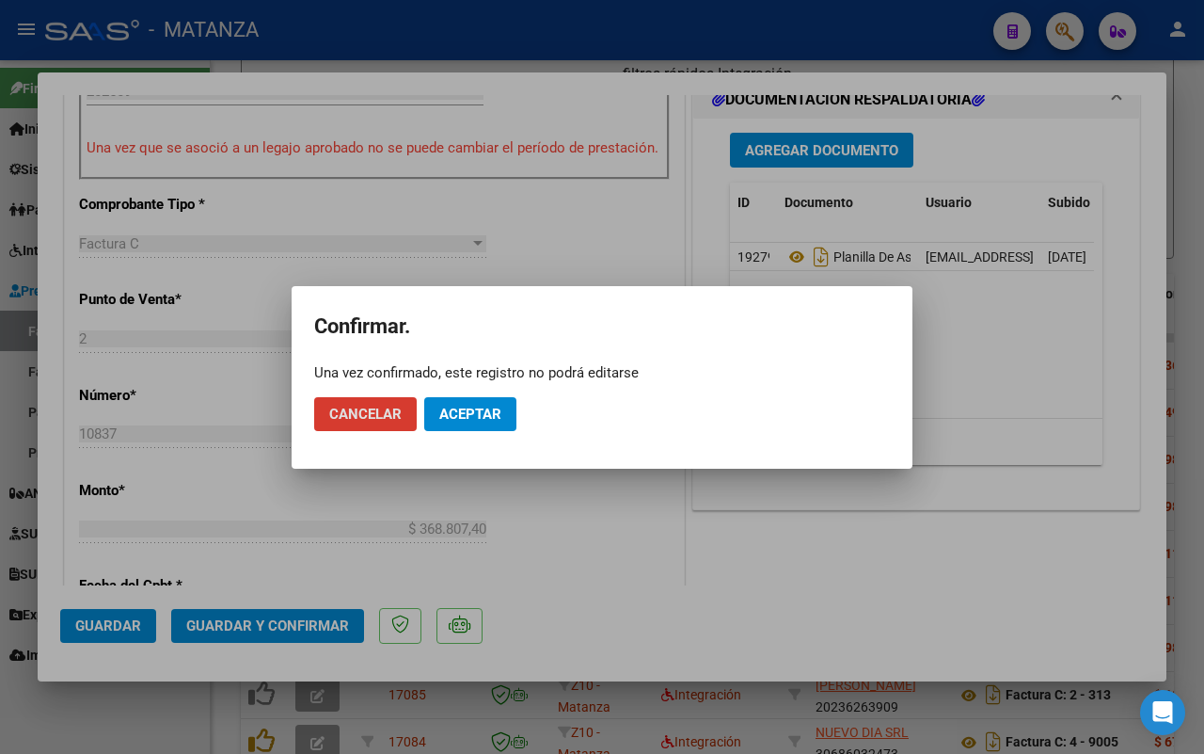
click at [469, 411] on span "Aceptar" at bounding box center [470, 414] width 62 height 17
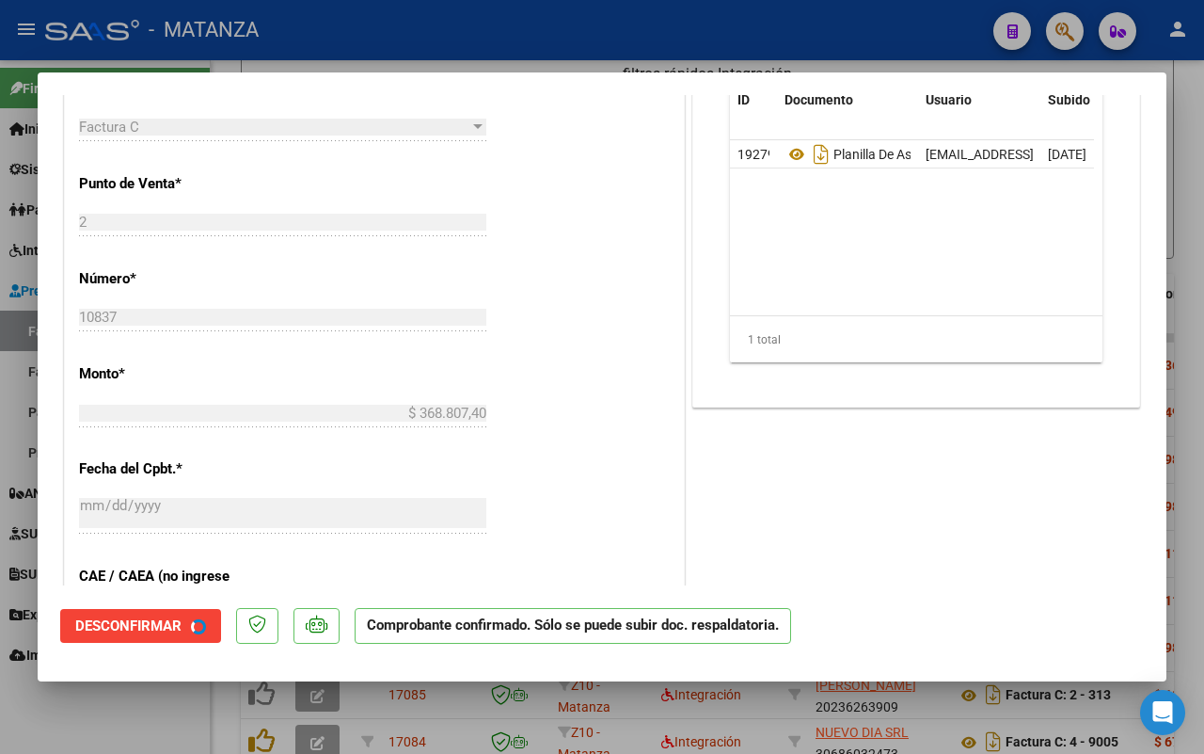
scroll to position [609, 0]
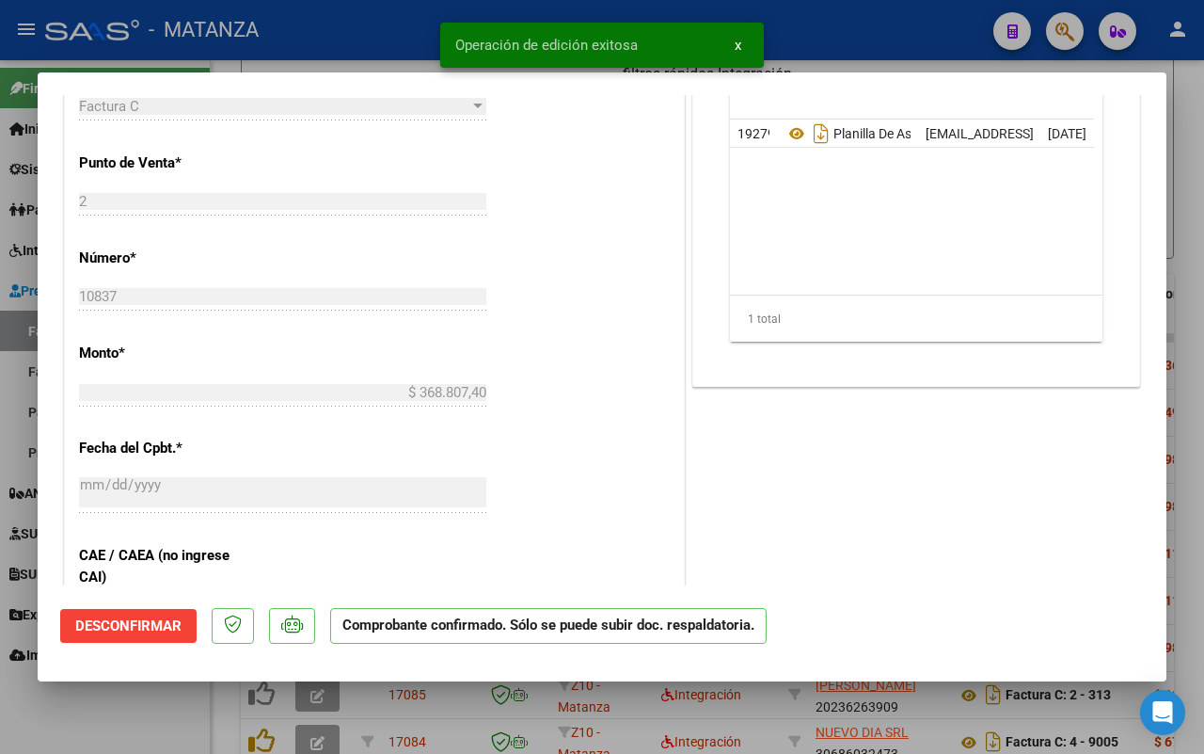
click at [138, 725] on div at bounding box center [602, 377] width 1204 height 754
type input "$ 0,00"
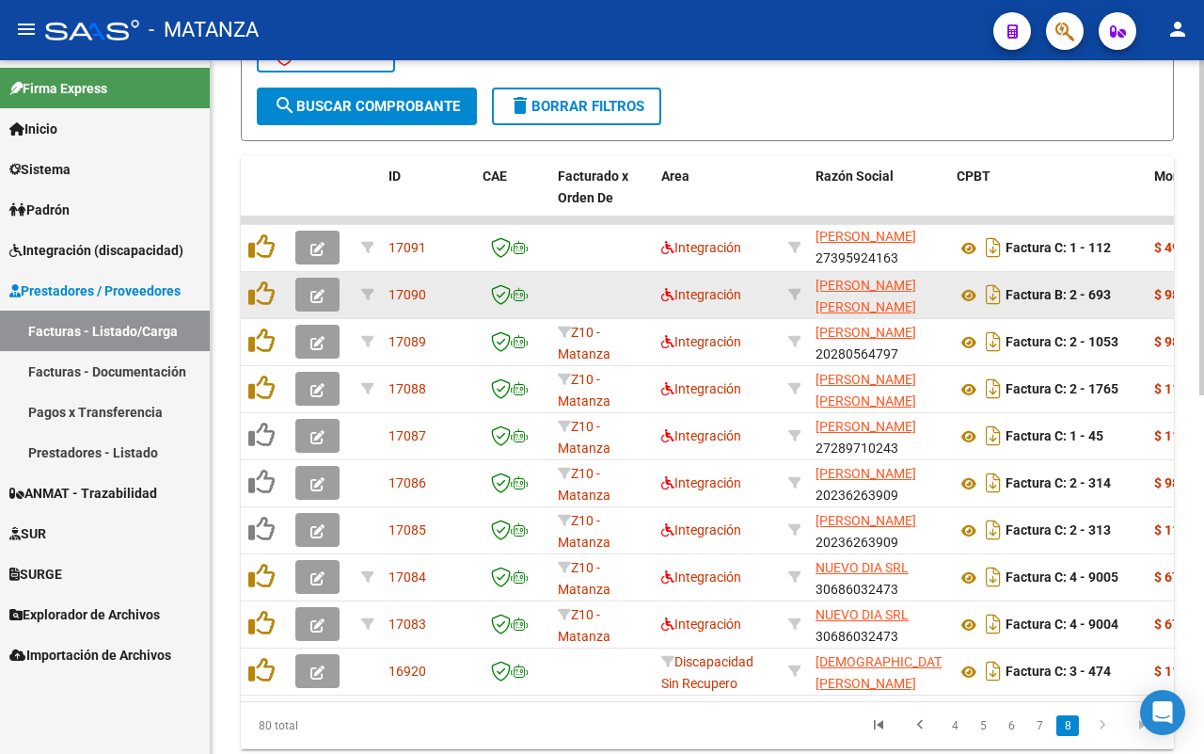
scroll to position [555, 0]
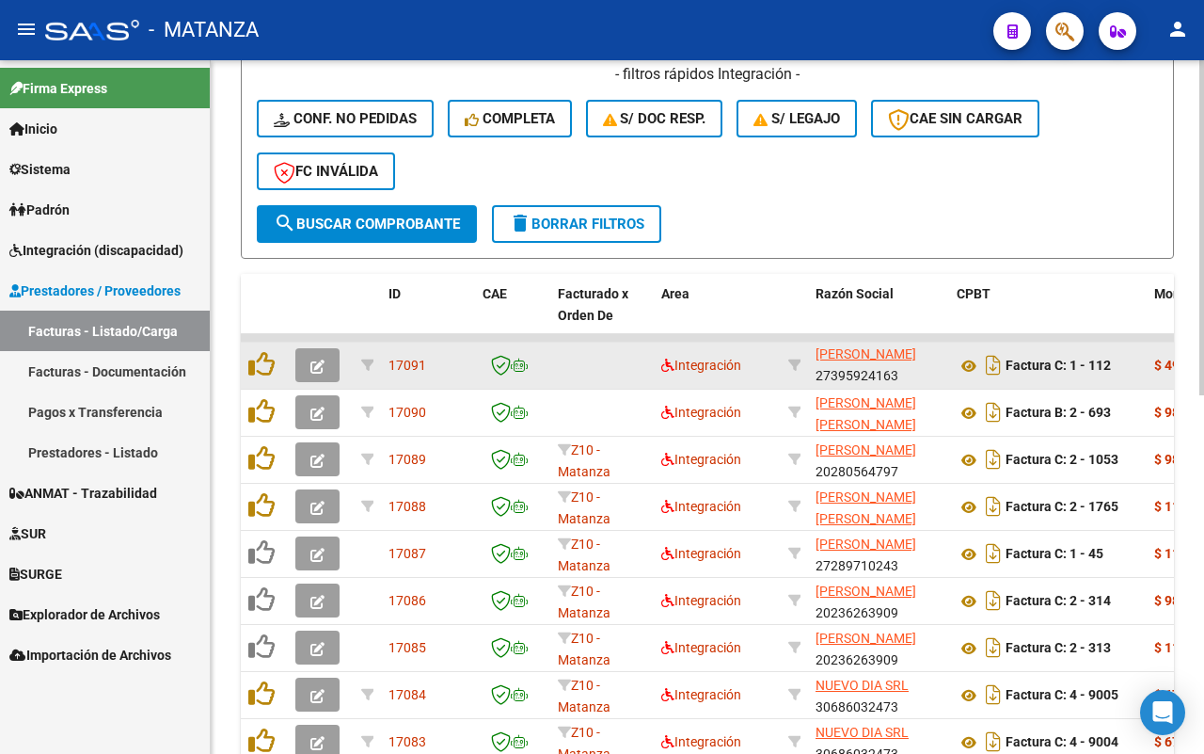
click at [318, 363] on icon "button" at bounding box center [318, 366] width 14 height 14
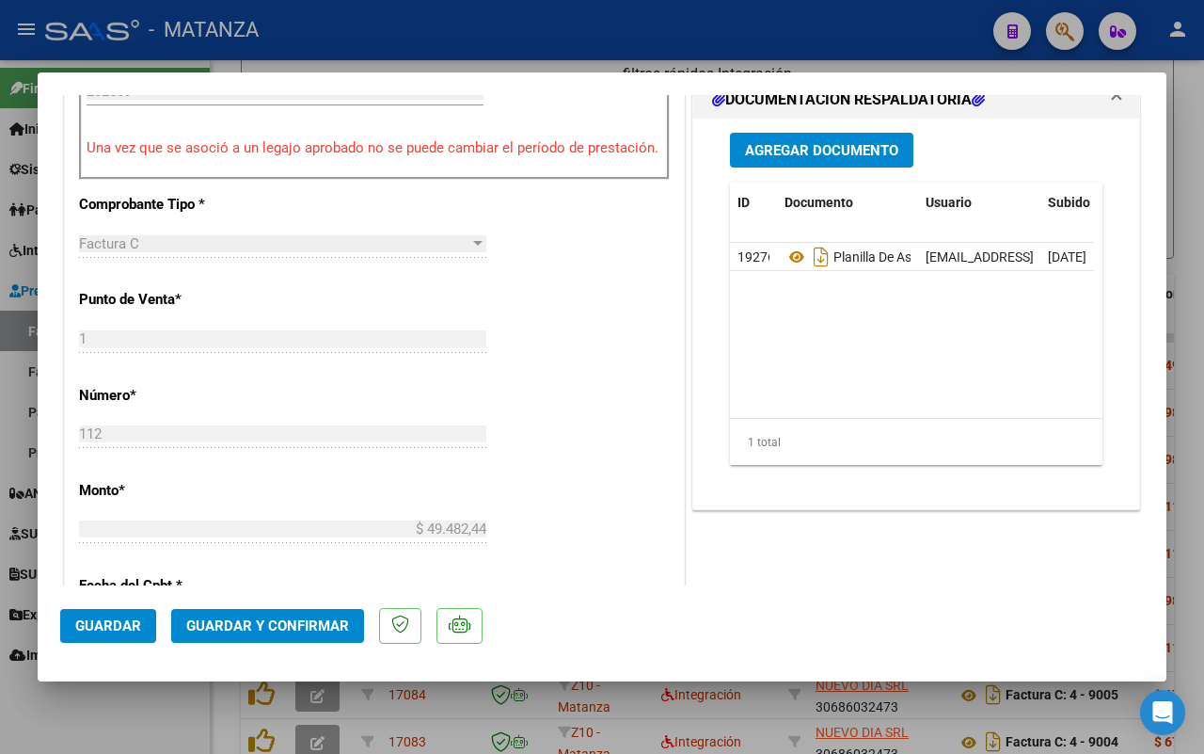
scroll to position [823, 0]
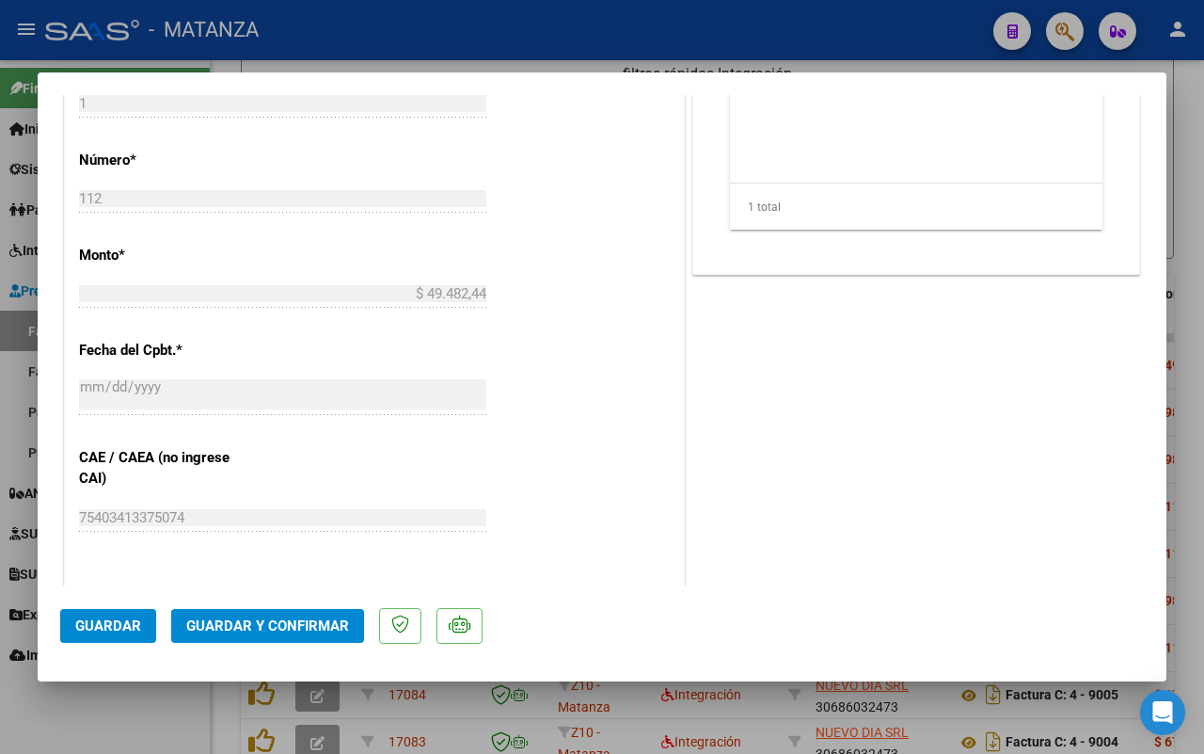
click at [302, 614] on button "Guardar y Confirmar" at bounding box center [267, 626] width 193 height 34
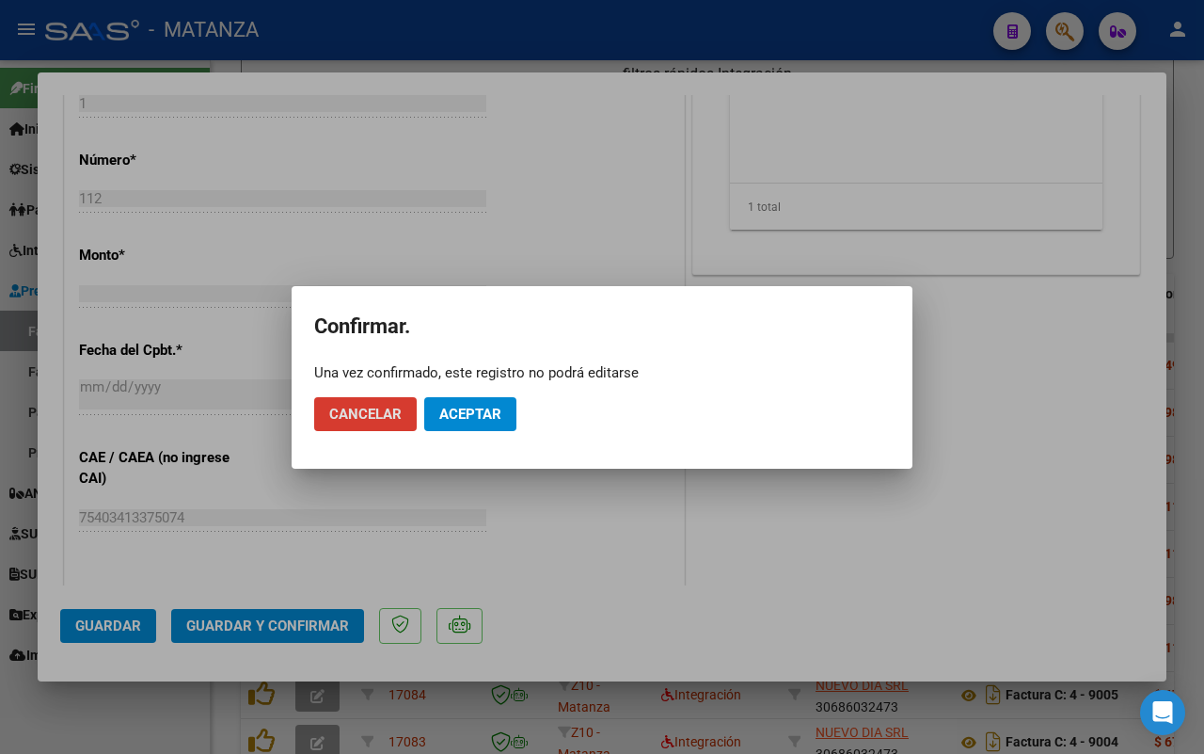
click at [468, 410] on span "Aceptar" at bounding box center [470, 414] width 62 height 17
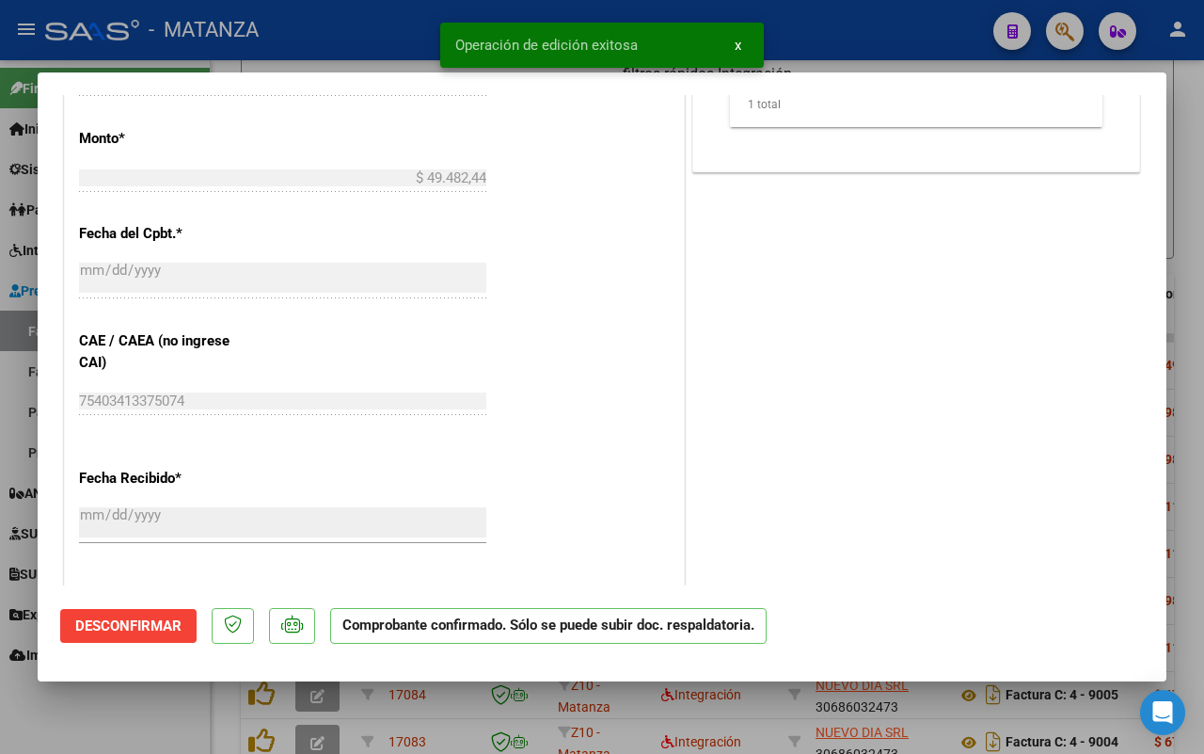
scroll to position [844, 0]
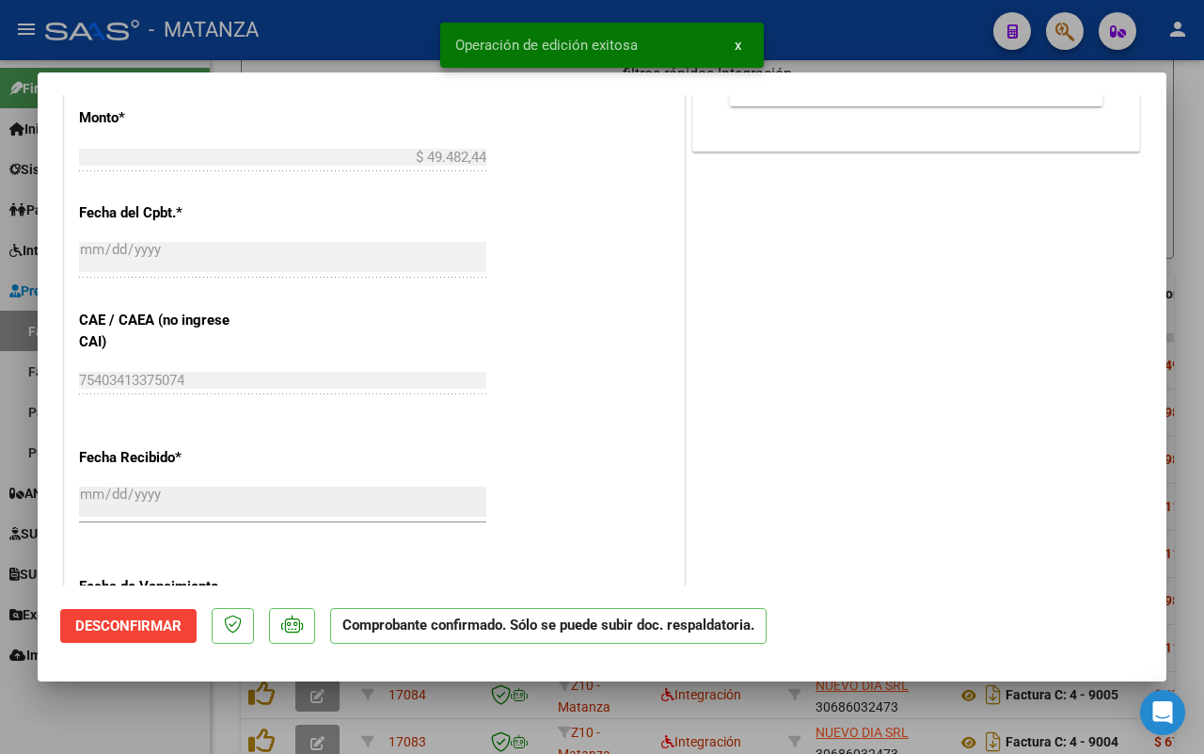
click at [144, 715] on div at bounding box center [602, 377] width 1204 height 754
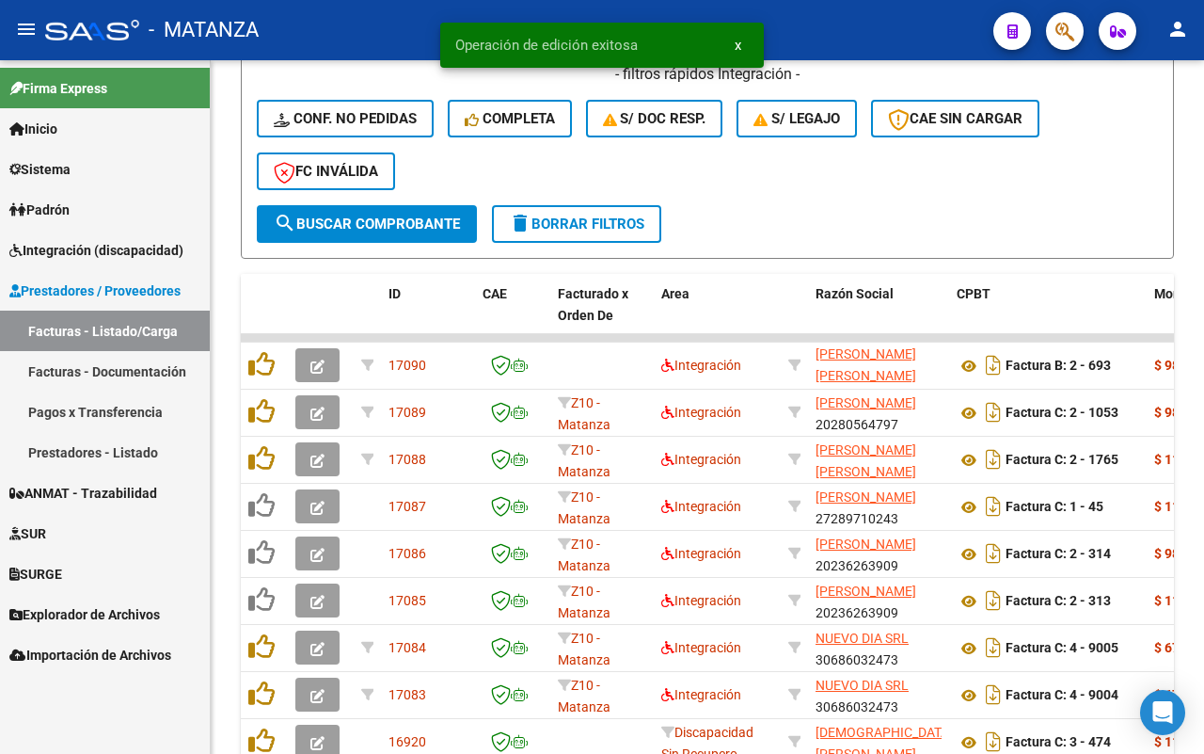
scroll to position [24, 0]
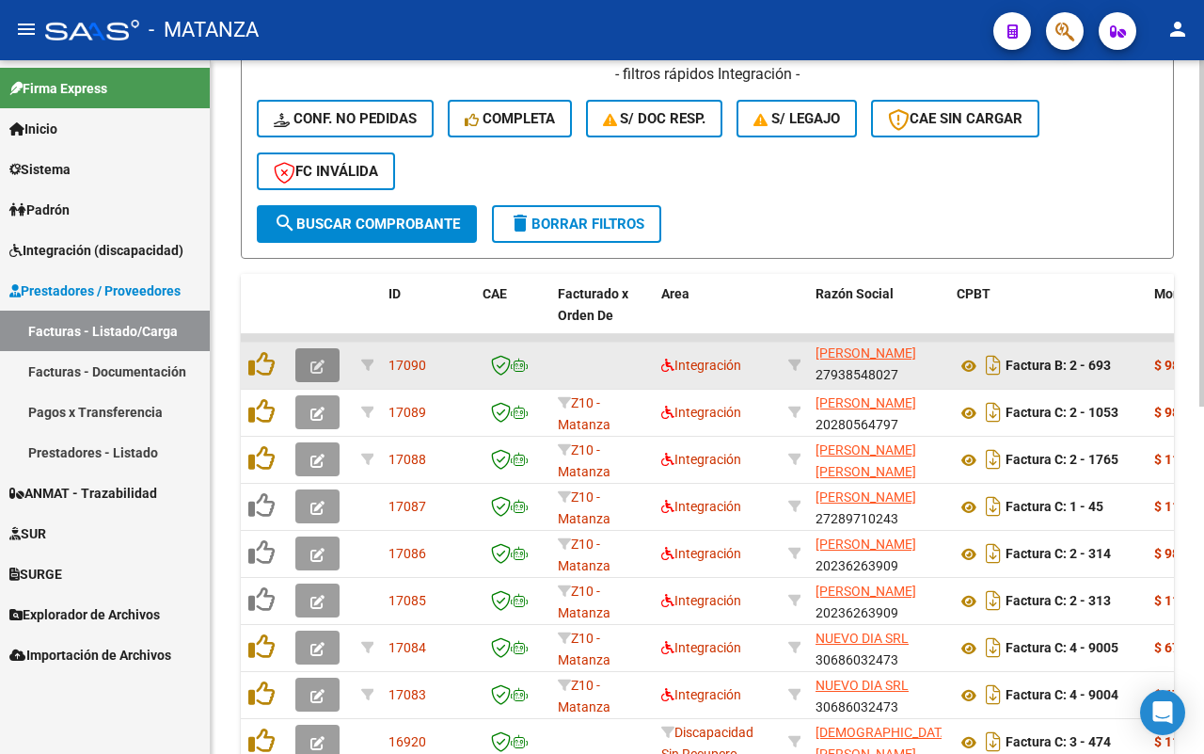
click at [327, 363] on button "button" at bounding box center [317, 365] width 44 height 34
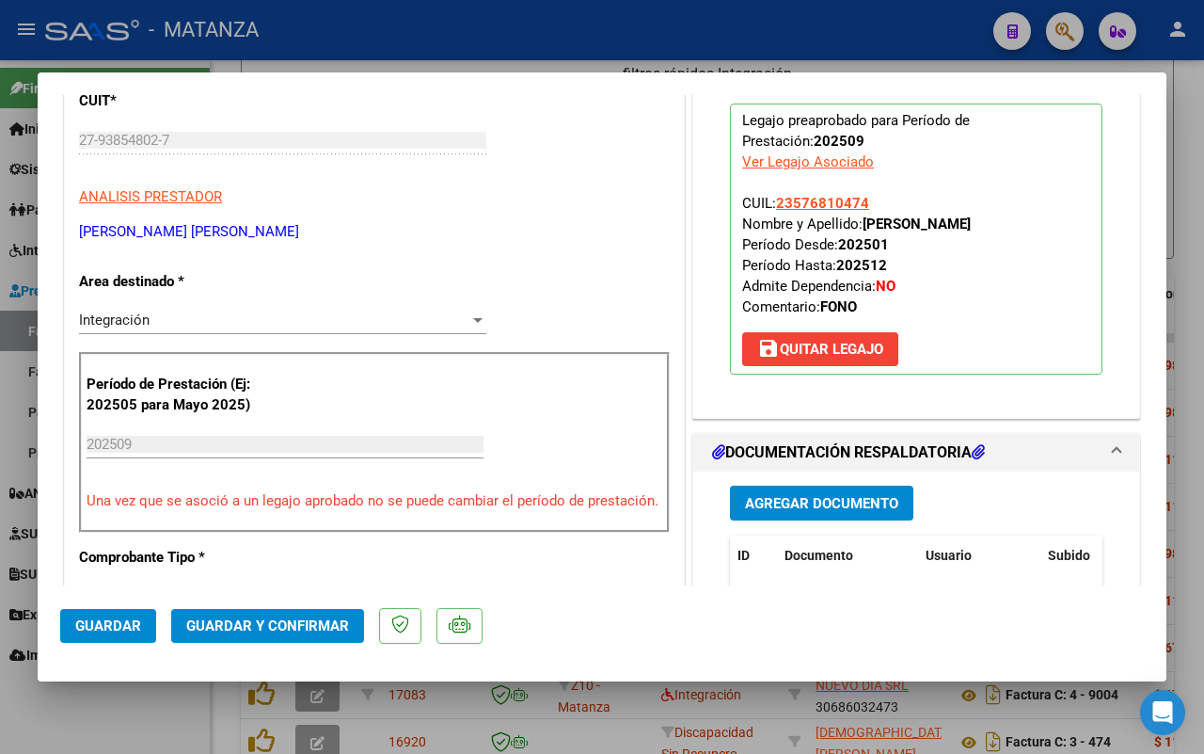
scroll to position [353, 0]
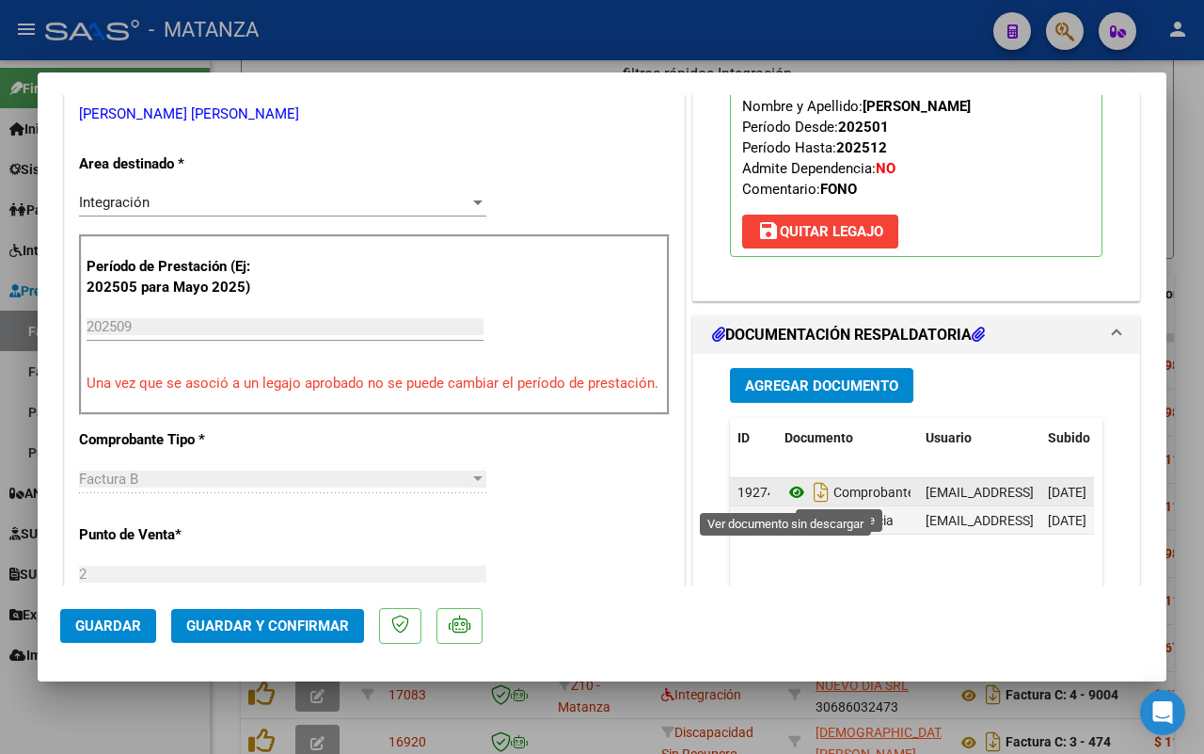
click at [787, 491] on icon at bounding box center [797, 492] width 24 height 23
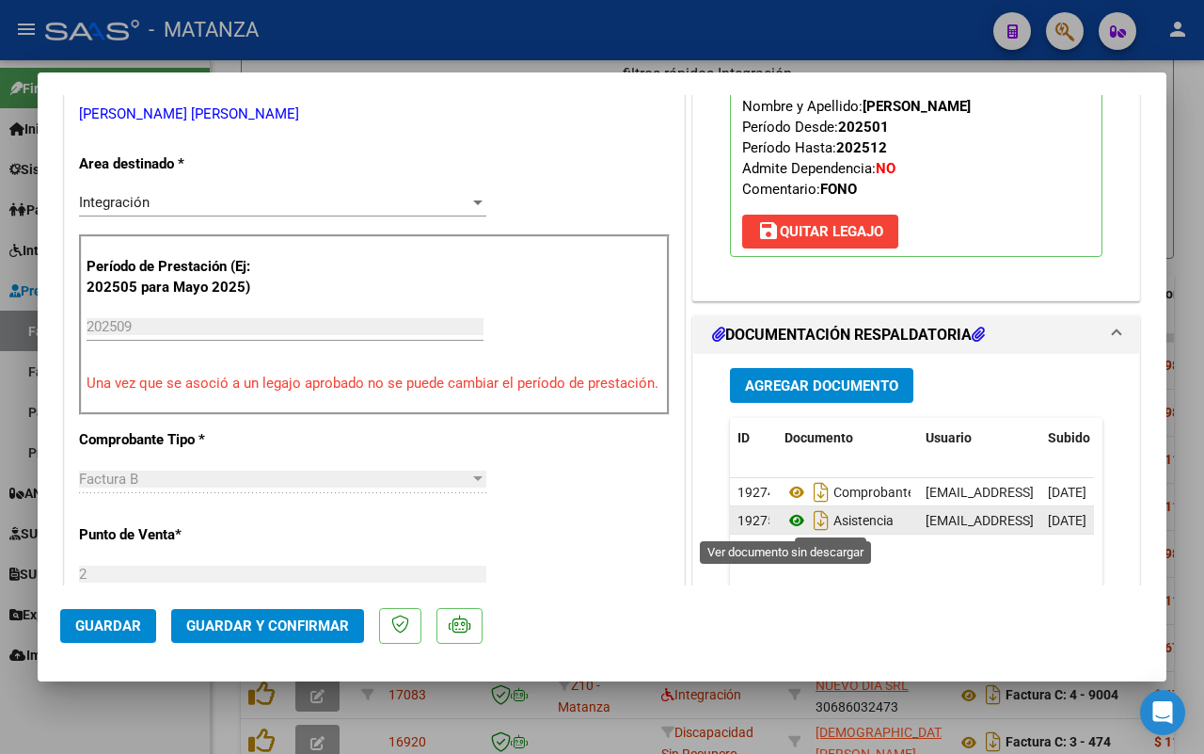
click at [786, 519] on icon at bounding box center [797, 520] width 24 height 23
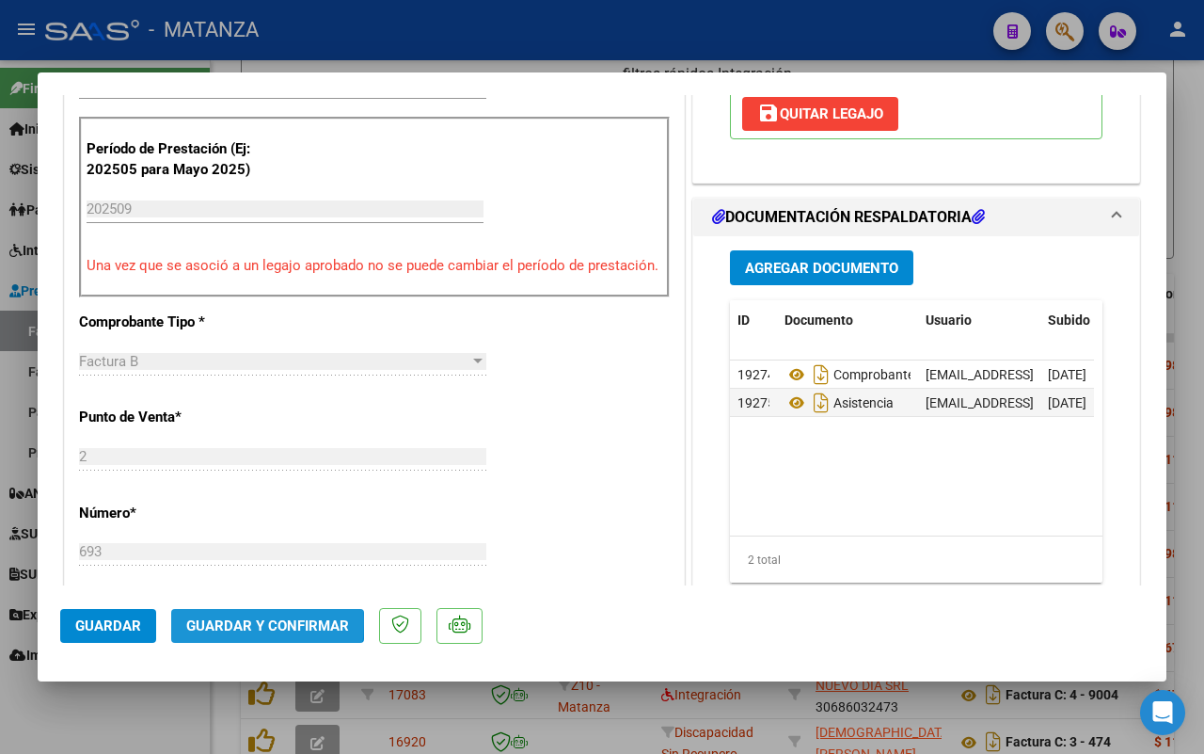
click at [219, 621] on span "Guardar y Confirmar" at bounding box center [267, 625] width 163 height 17
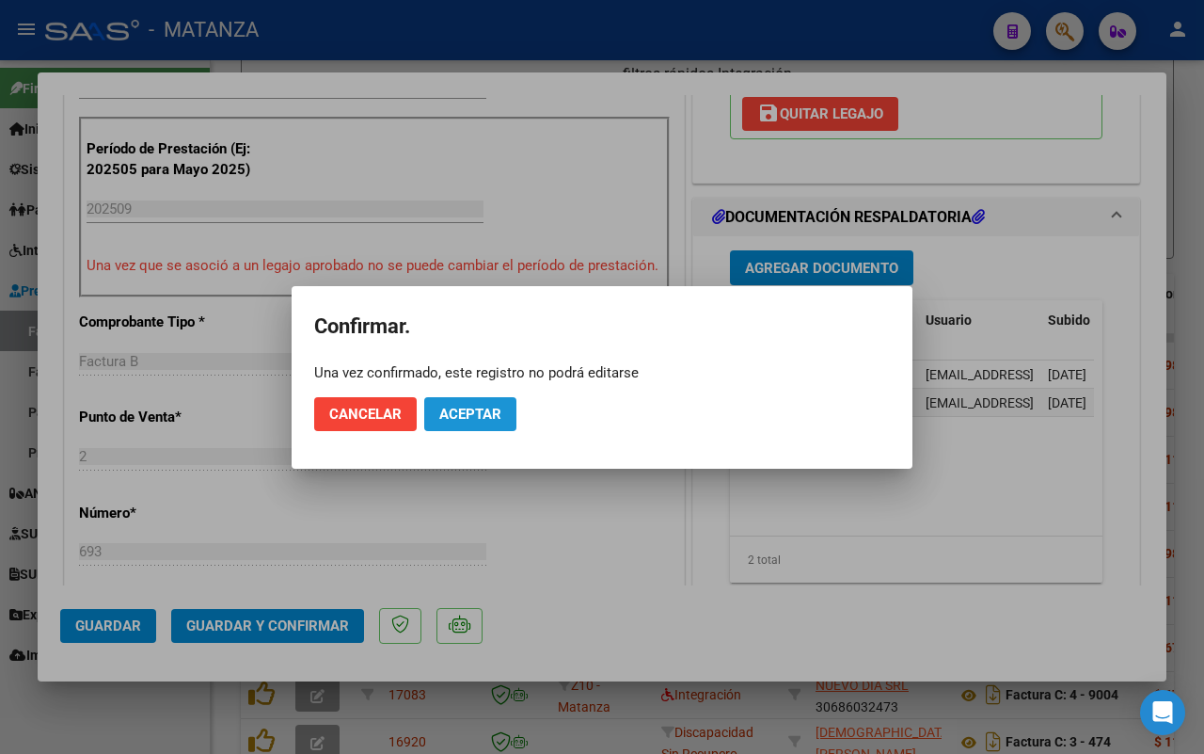
drag, startPoint x: 456, startPoint y: 414, endPoint x: 1198, endPoint y: 406, distance: 741.5
click at [472, 412] on span "Aceptar" at bounding box center [470, 414] width 62 height 17
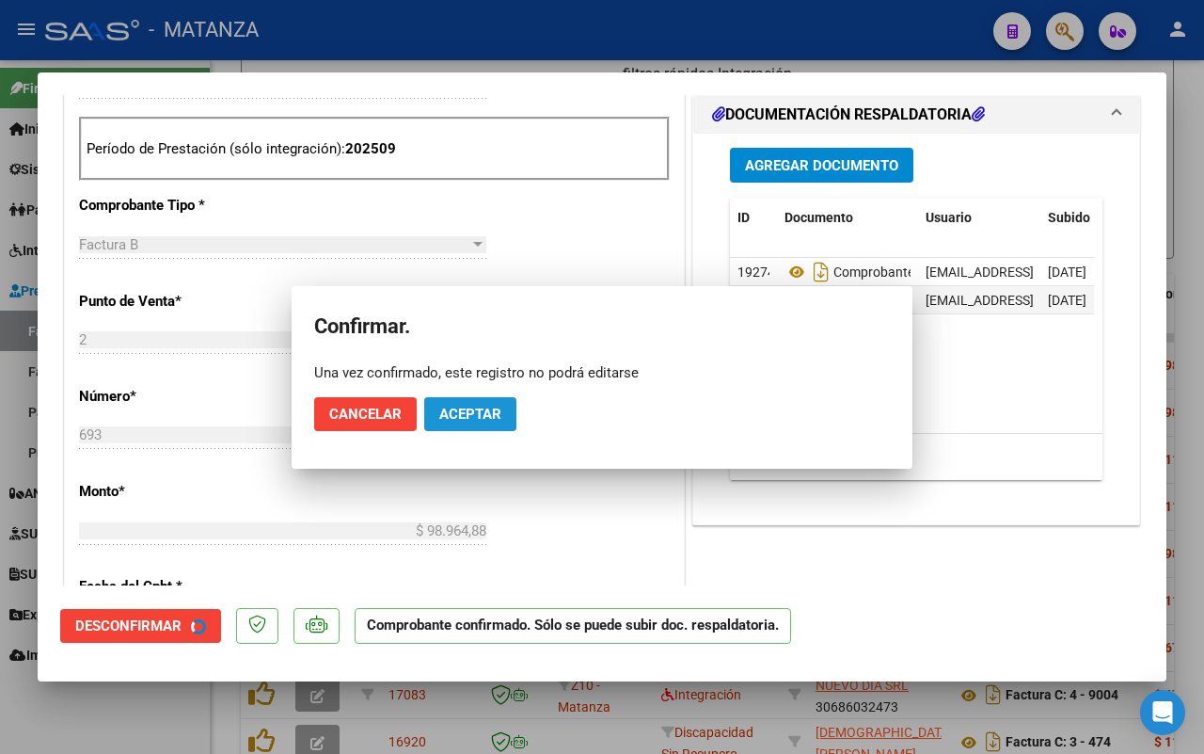
scroll to position [491, 0]
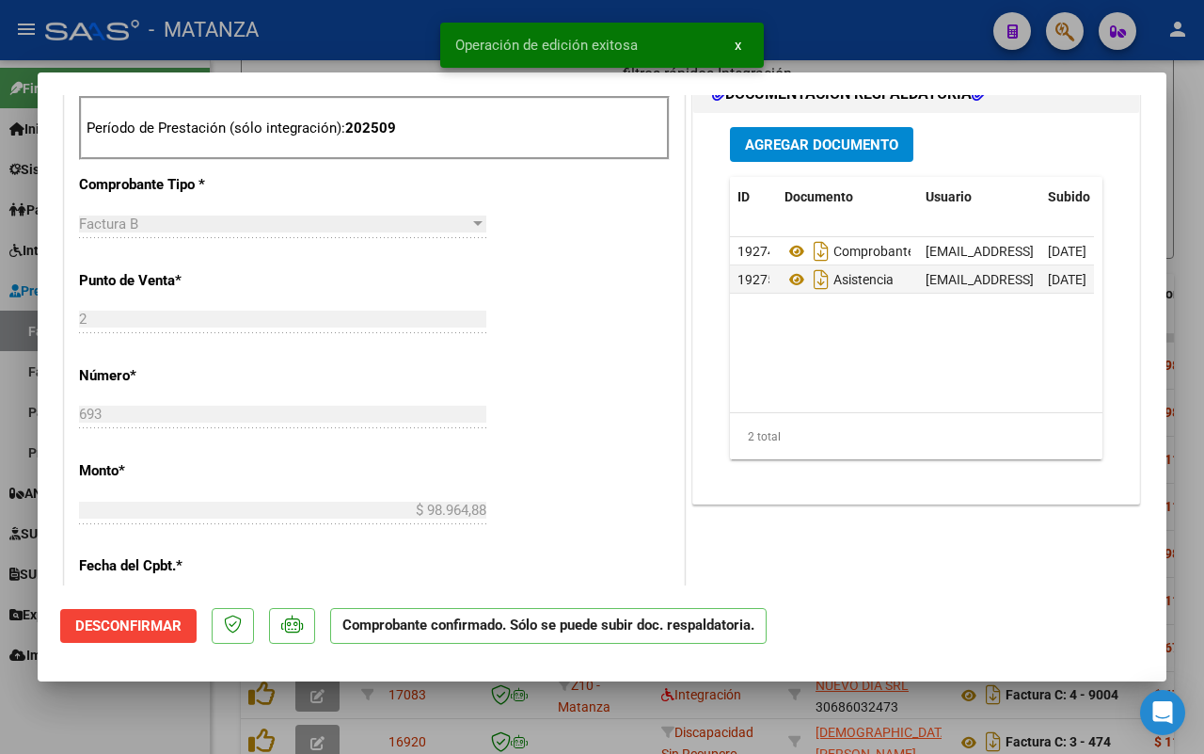
click at [124, 725] on div at bounding box center [602, 377] width 1204 height 754
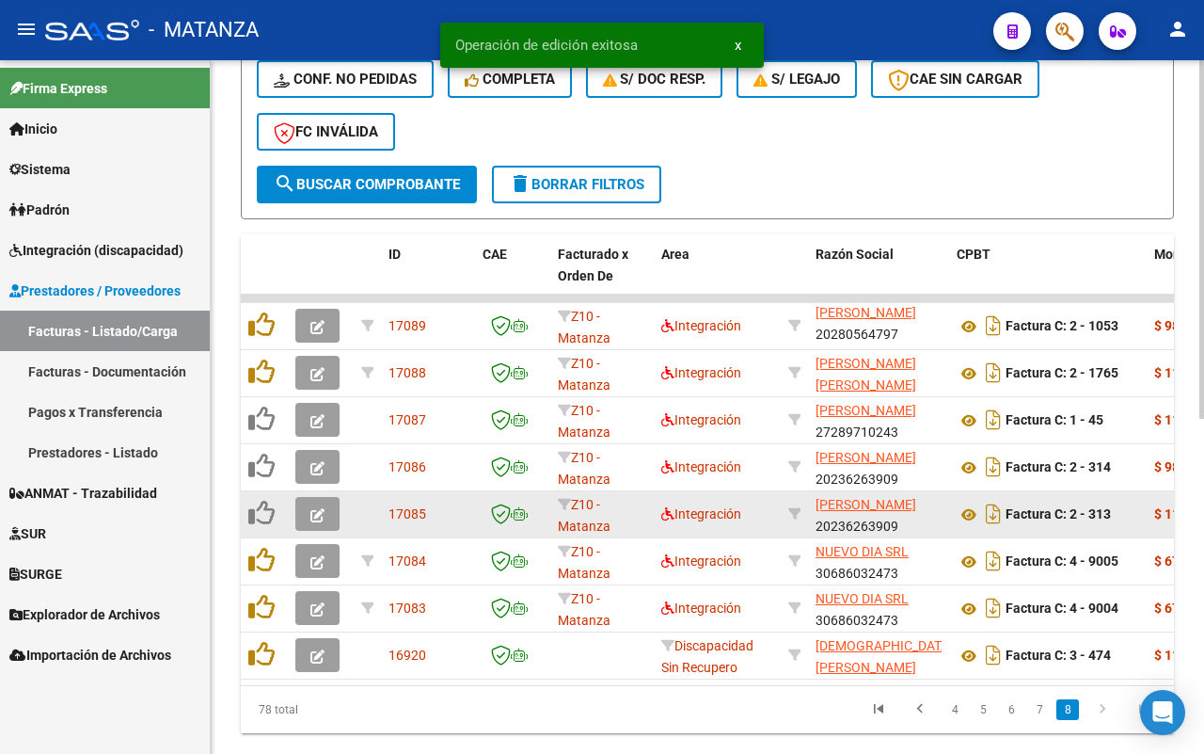
scroll to position [649, 0]
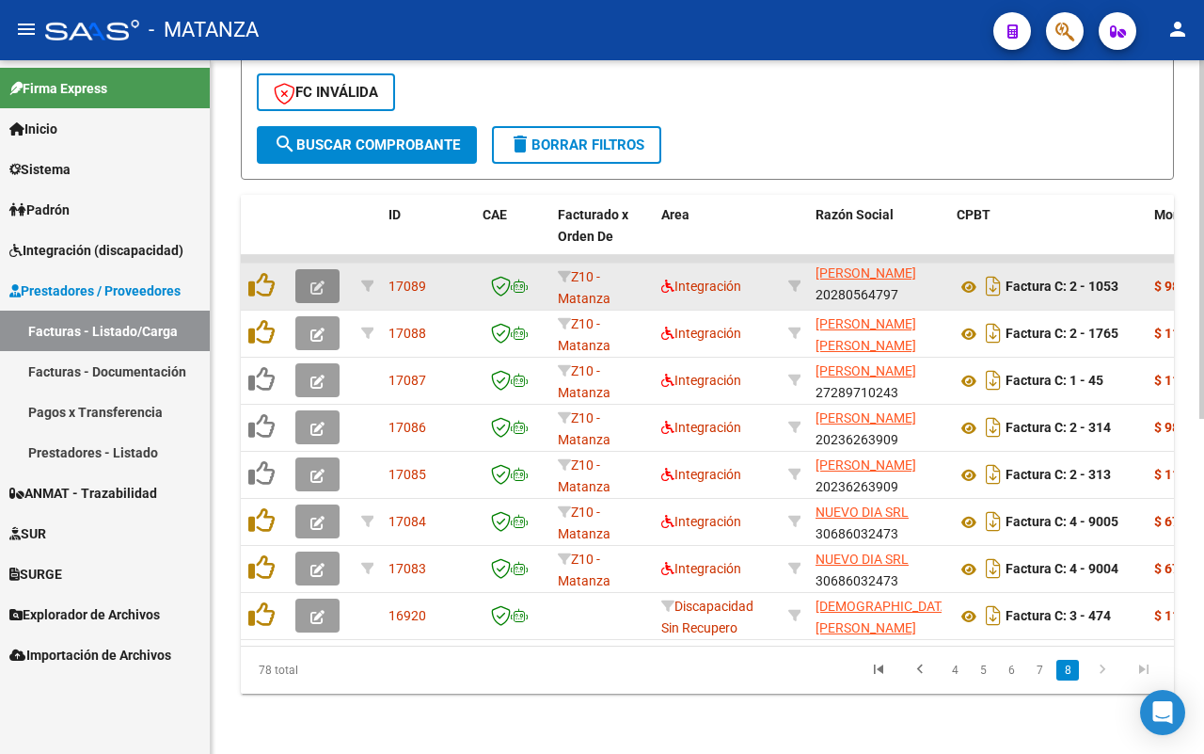
click at [304, 270] on button "button" at bounding box center [317, 286] width 44 height 34
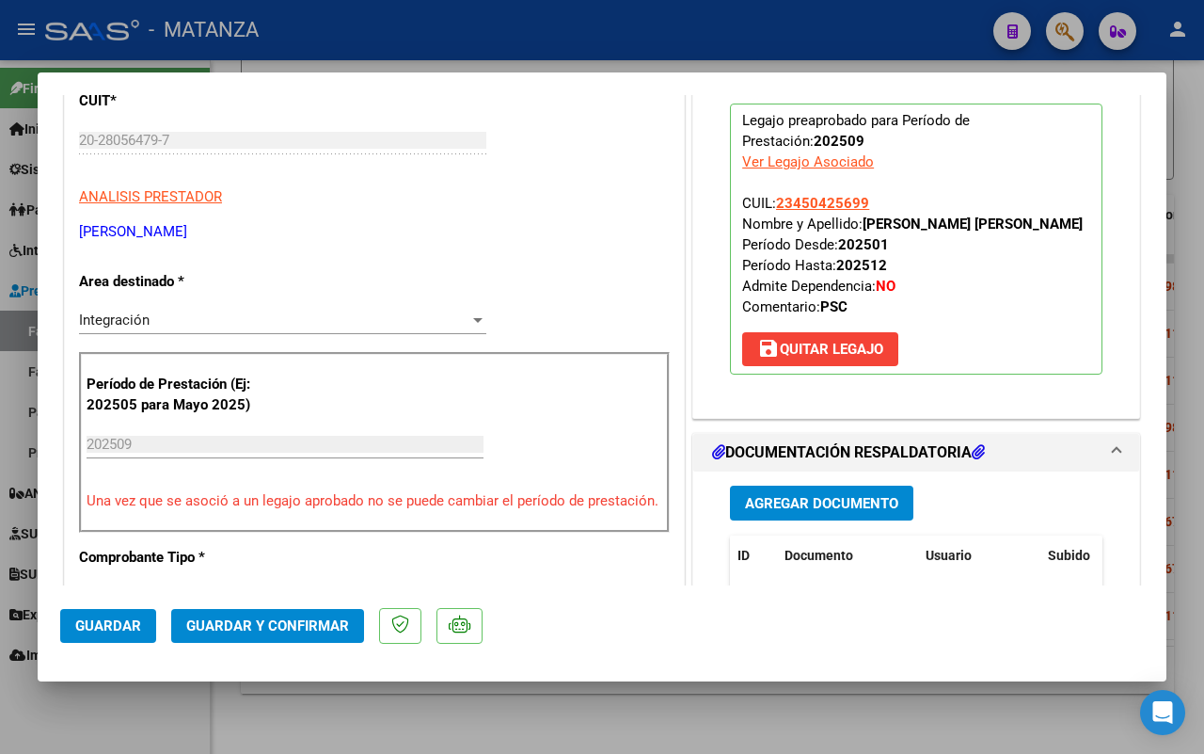
scroll to position [353, 0]
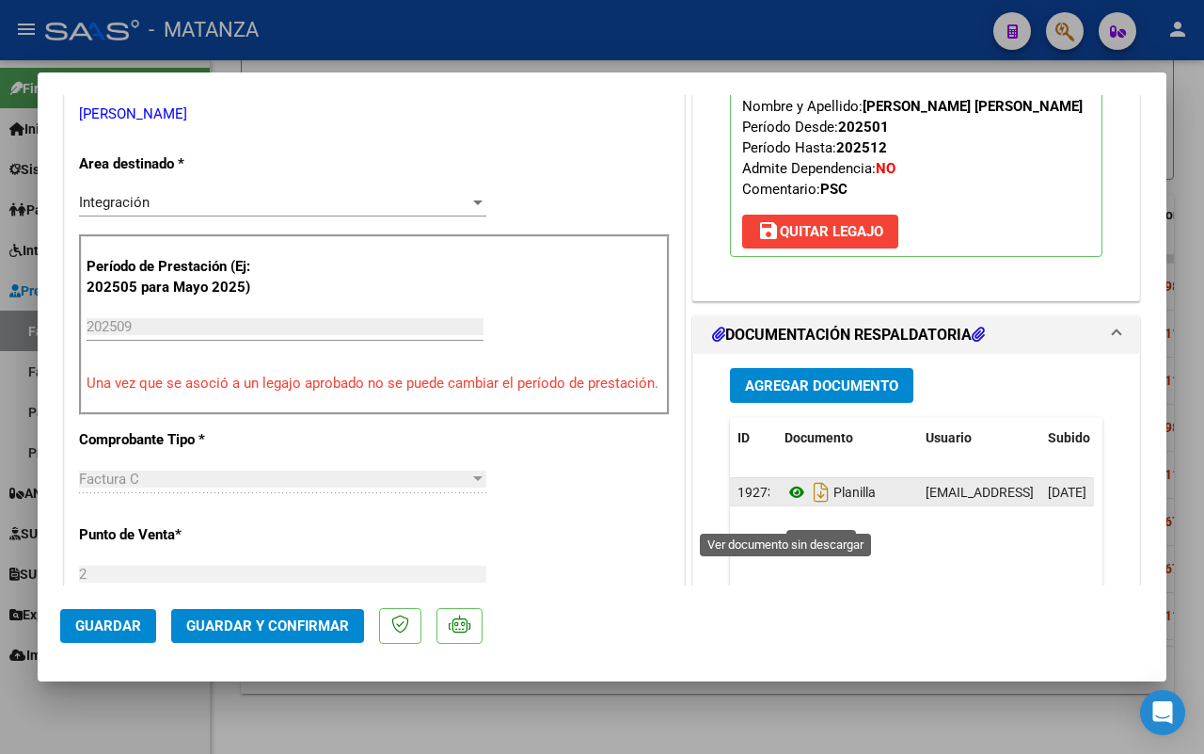
click at [786, 503] on icon at bounding box center [797, 492] width 24 height 23
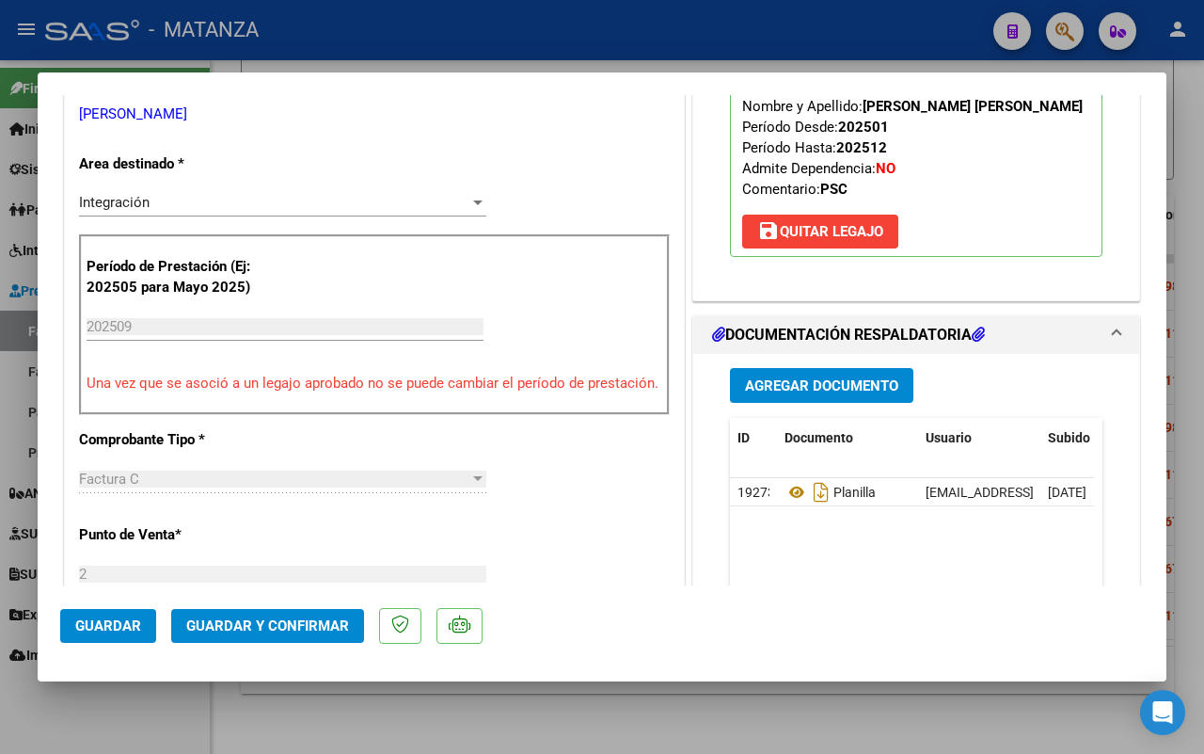
scroll to position [941, 0]
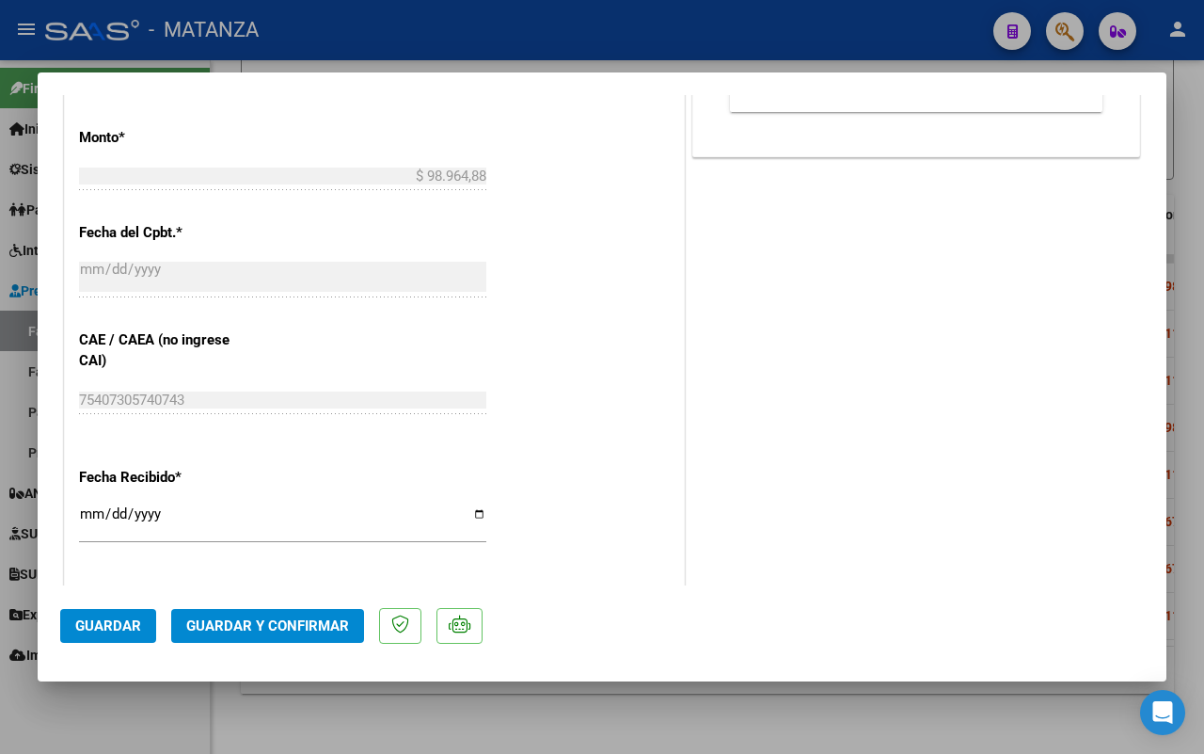
click at [263, 613] on button "Guardar y Confirmar" at bounding box center [267, 626] width 193 height 34
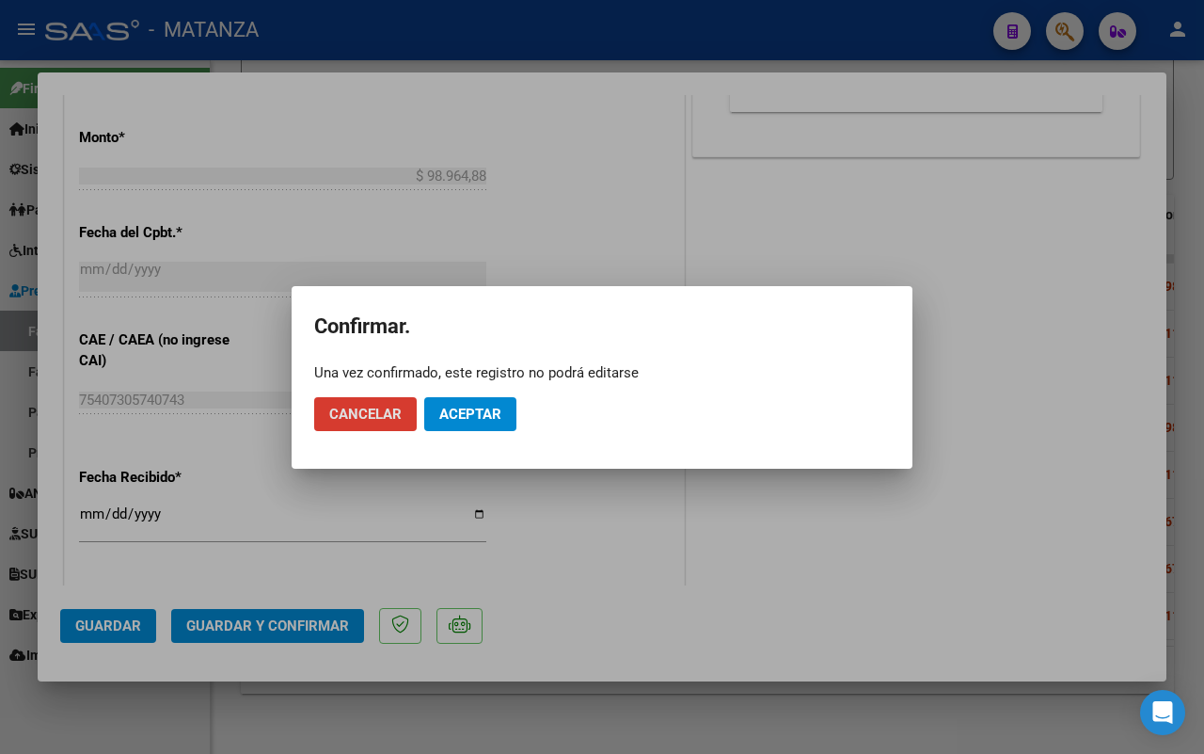
click at [457, 406] on span "Aceptar" at bounding box center [470, 414] width 62 height 17
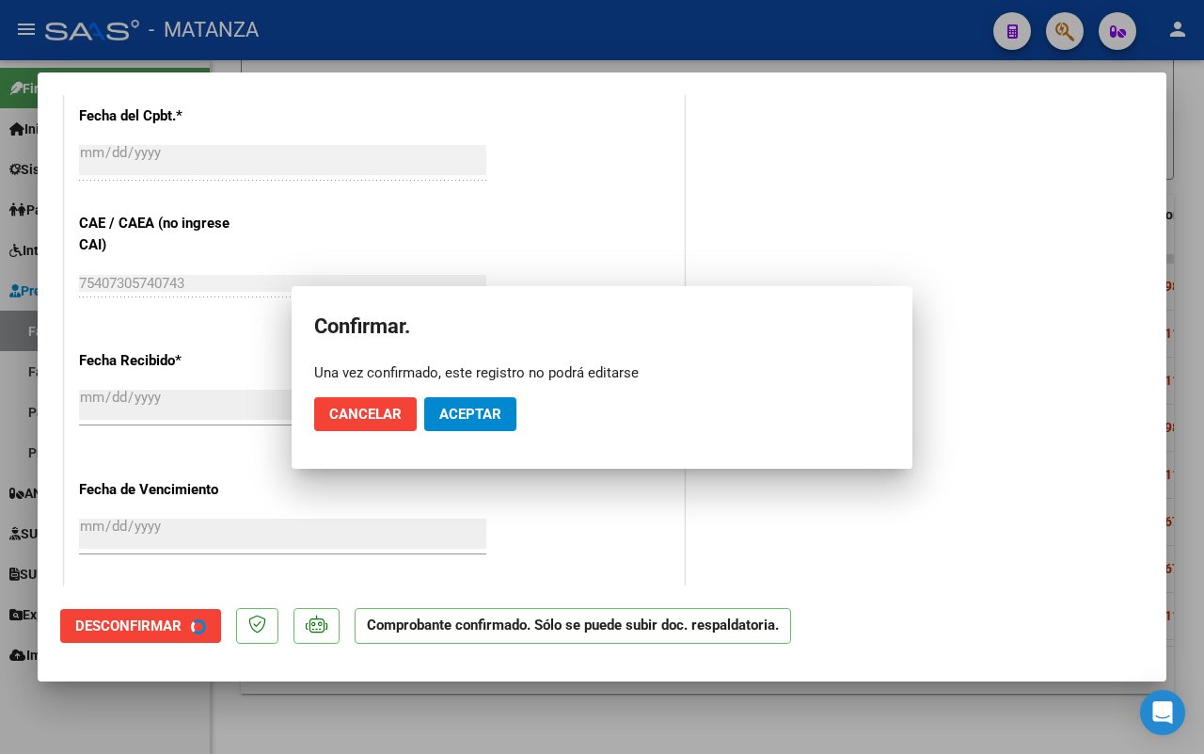
scroll to position [824, 0]
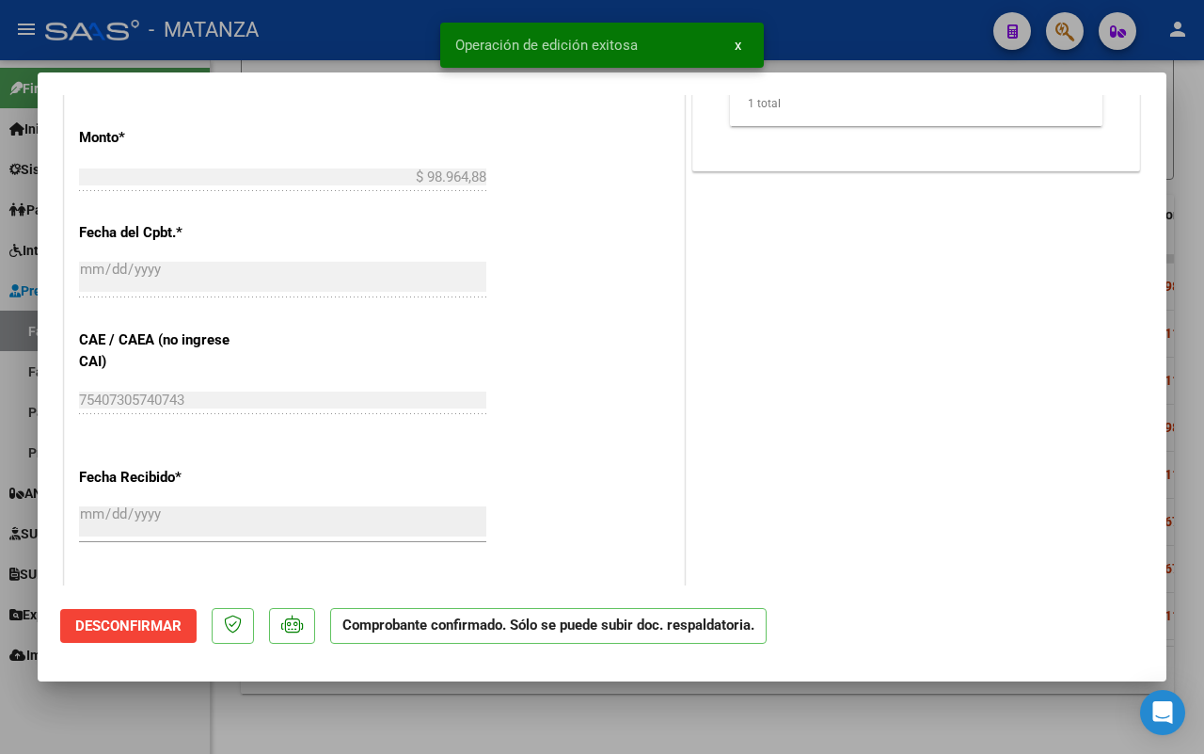
click at [175, 703] on div at bounding box center [602, 377] width 1204 height 754
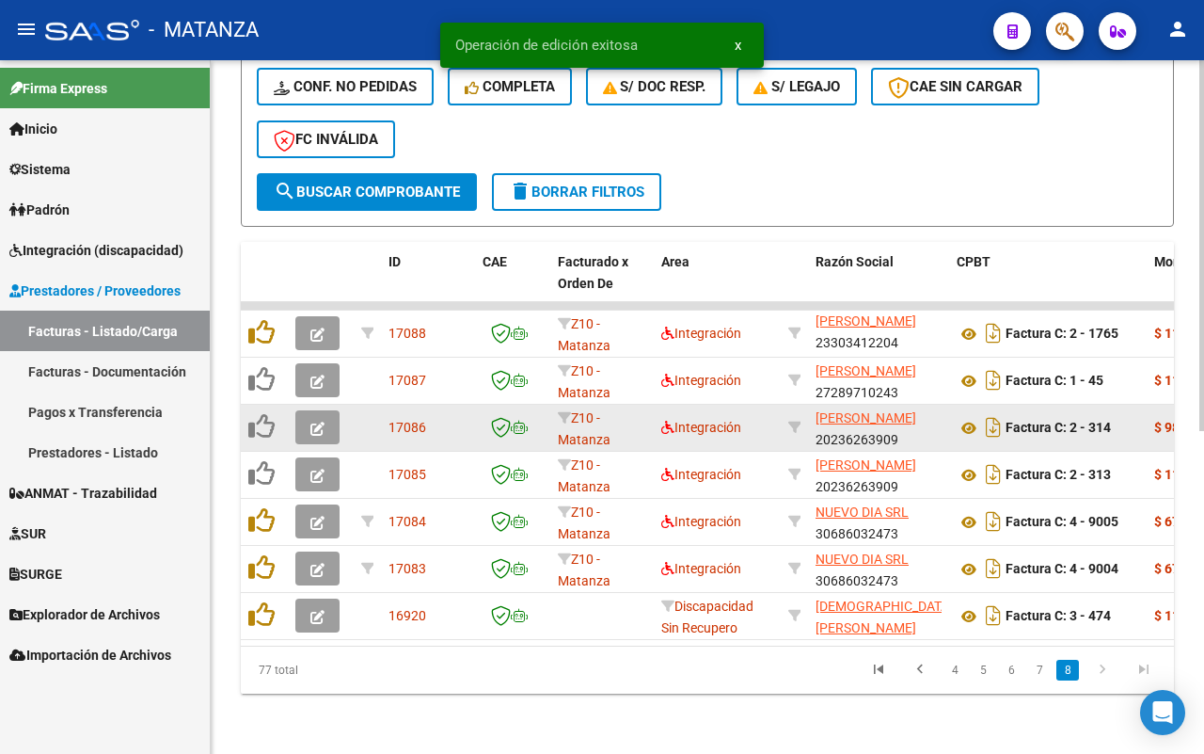
scroll to position [602, 0]
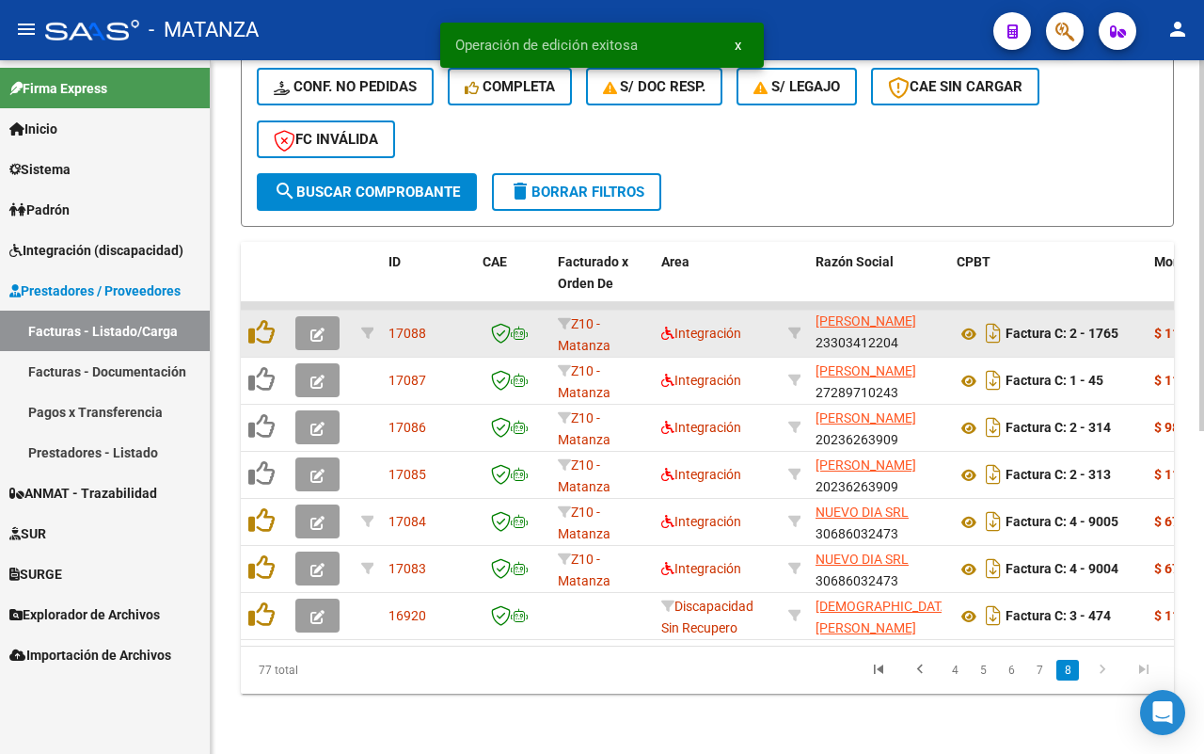
click at [306, 316] on button "button" at bounding box center [317, 333] width 44 height 34
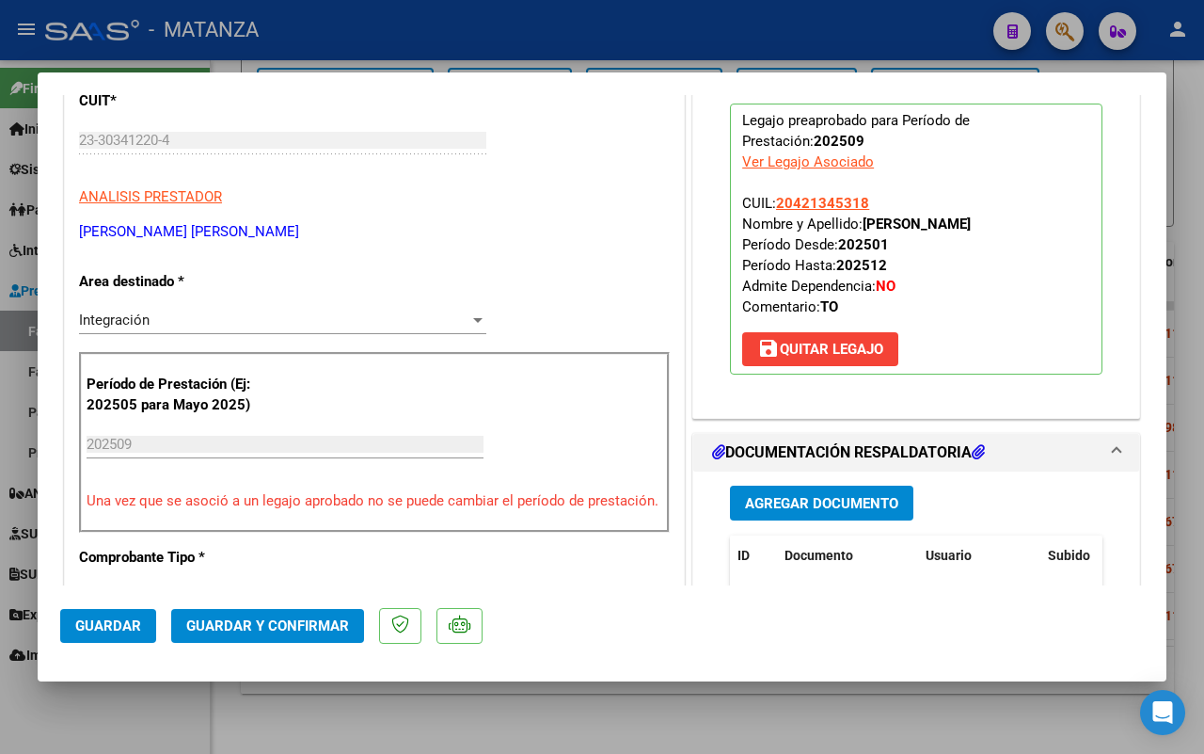
scroll to position [470, 0]
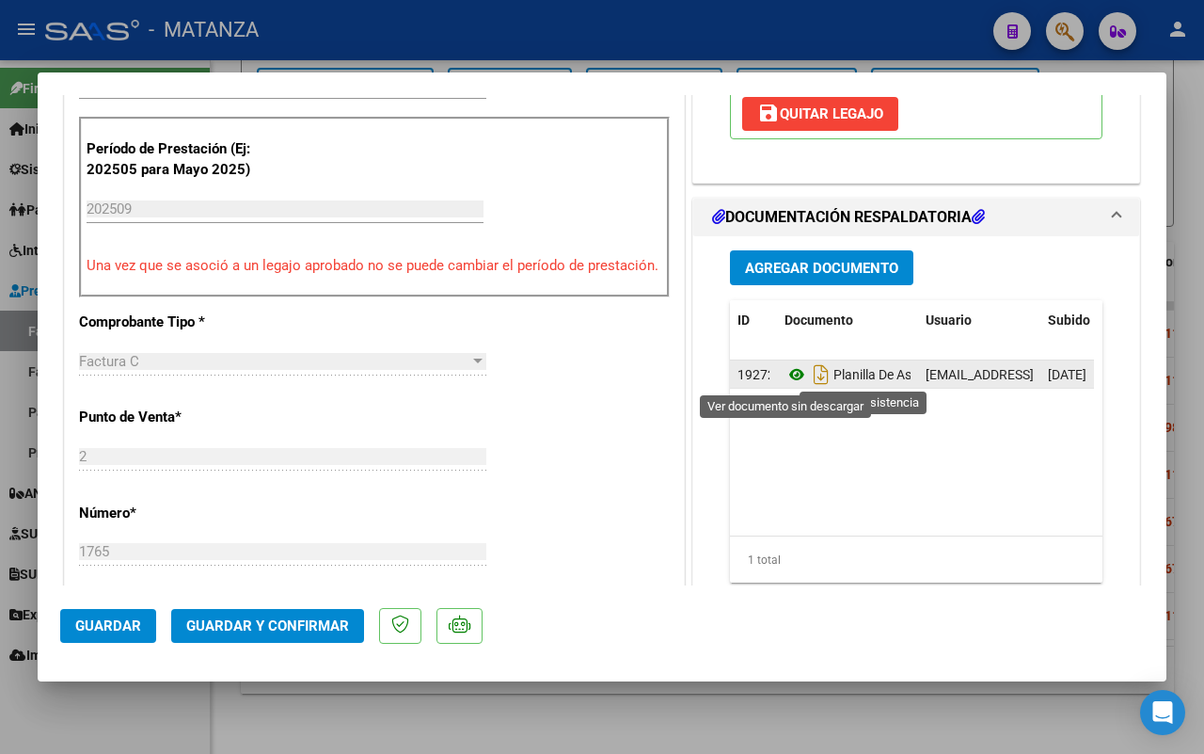
click at [786, 376] on icon at bounding box center [797, 374] width 24 height 23
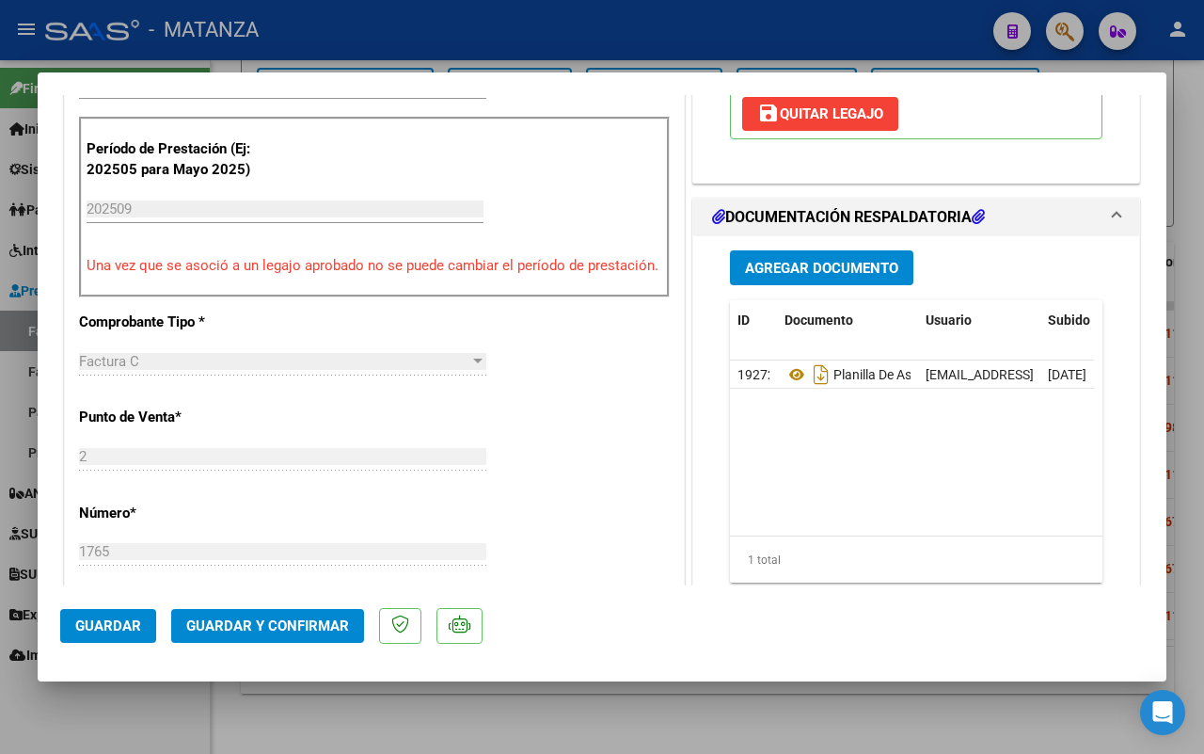
click at [278, 626] on span "Guardar y Confirmar" at bounding box center [267, 625] width 163 height 17
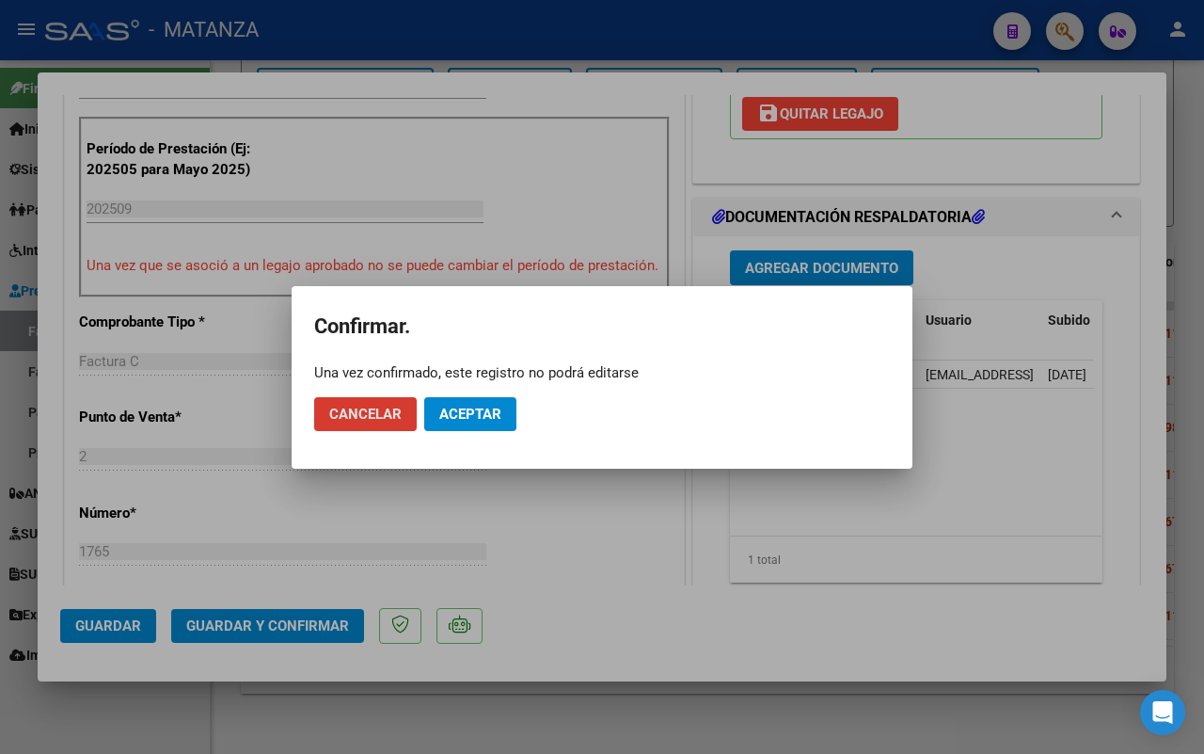
drag, startPoint x: 481, startPoint y: 406, endPoint x: 21, endPoint y: 750, distance: 574.1
click at [483, 406] on span "Aceptar" at bounding box center [470, 414] width 62 height 17
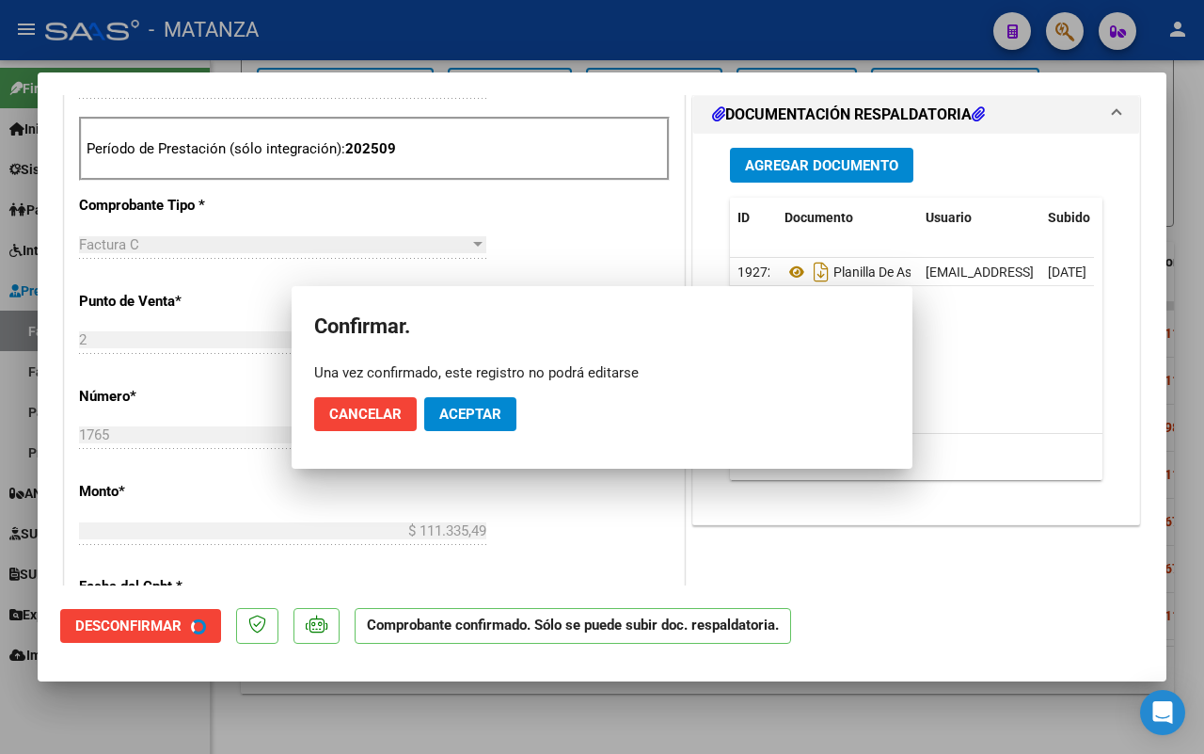
scroll to position [491, 0]
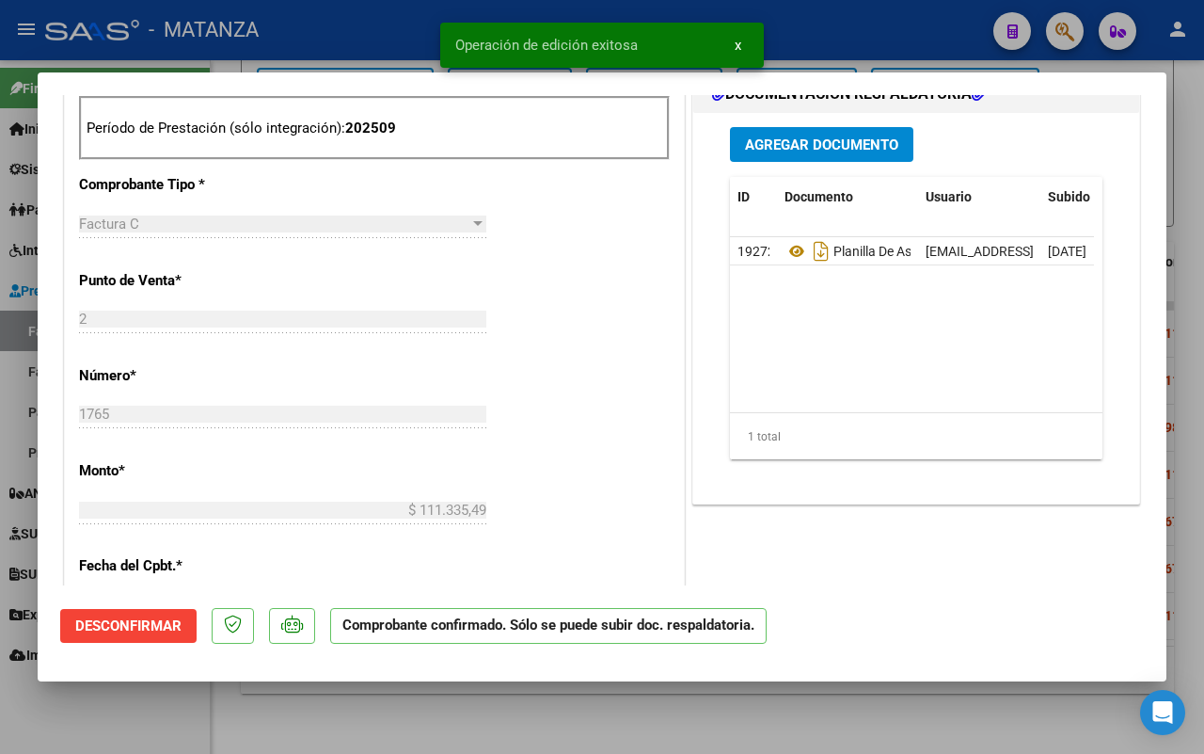
click at [143, 720] on div at bounding box center [602, 377] width 1204 height 754
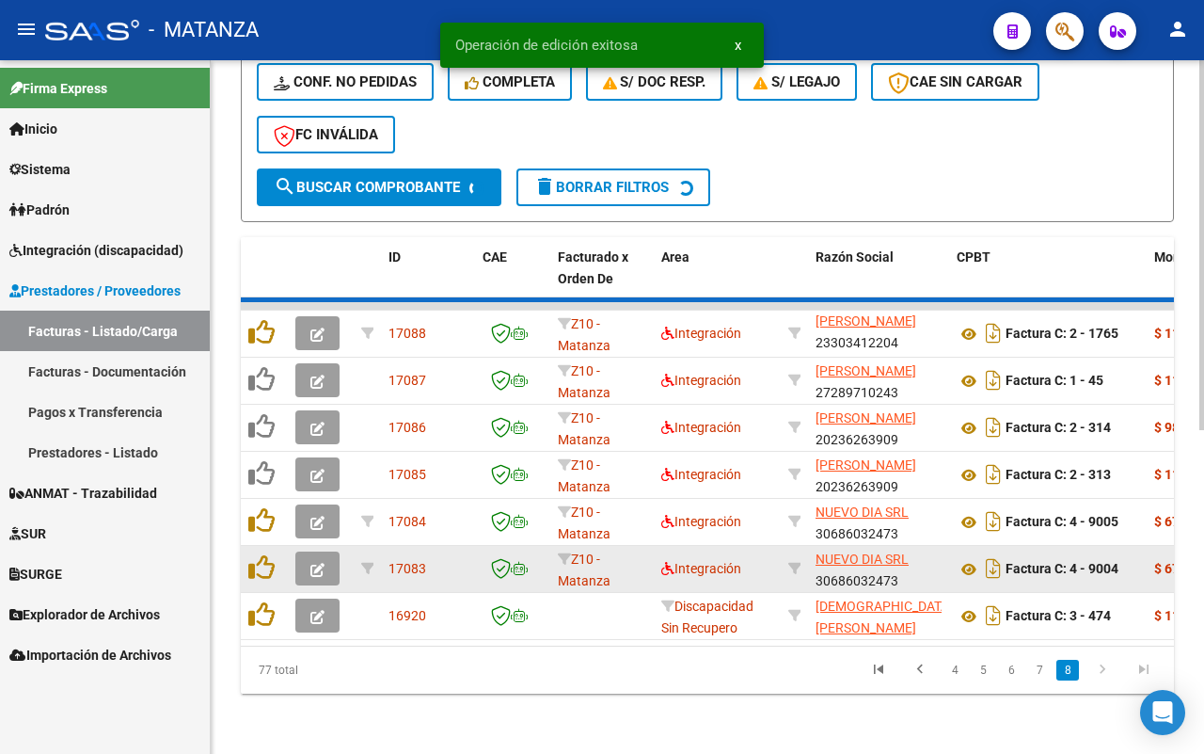
scroll to position [555, 0]
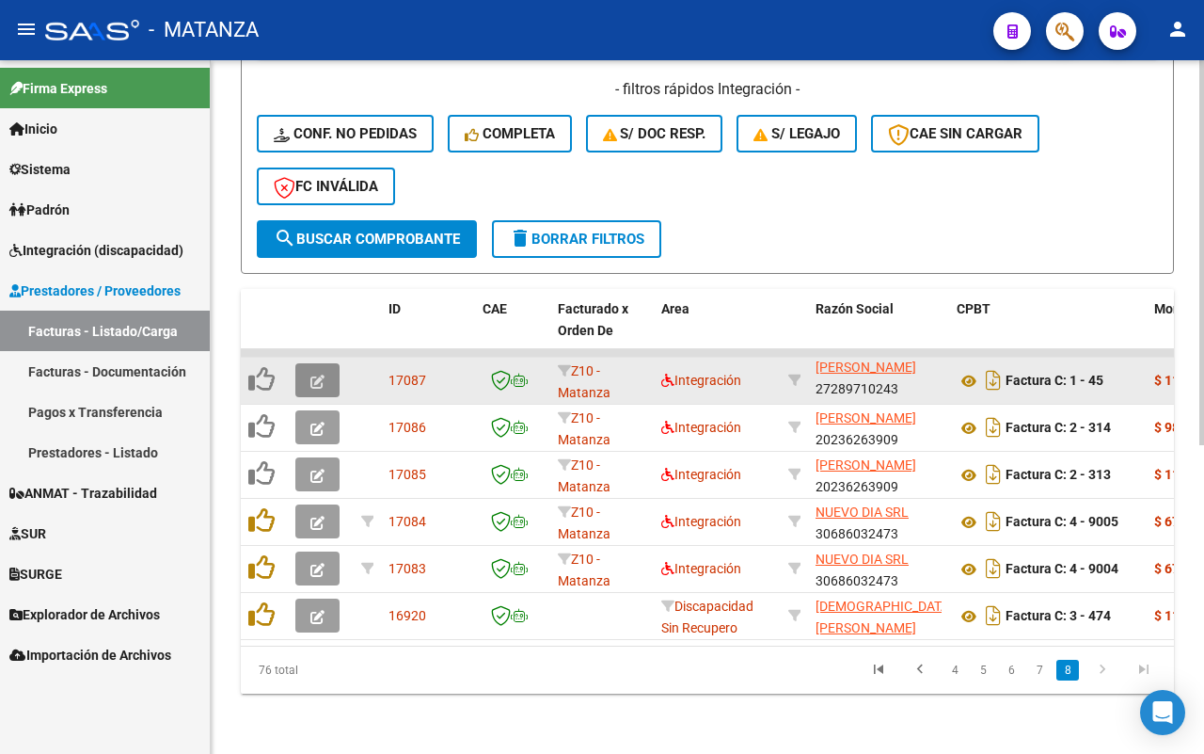
click at [320, 374] on icon "button" at bounding box center [318, 381] width 14 height 14
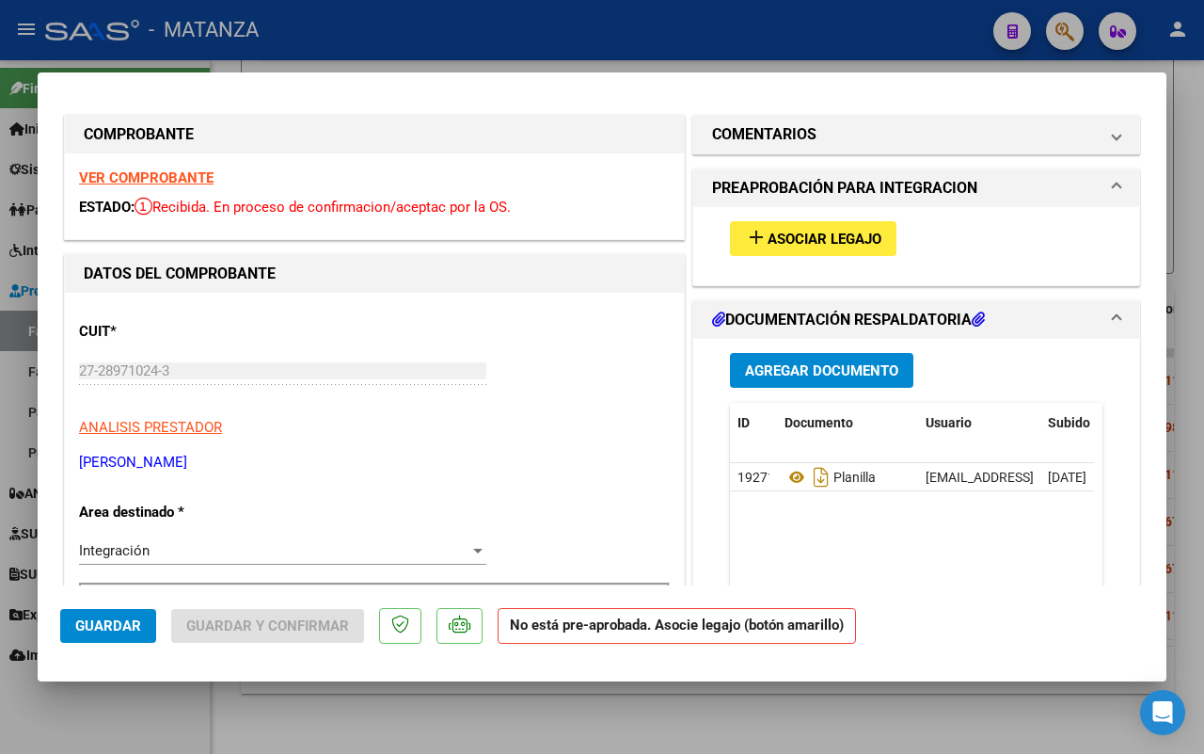
scroll to position [0, 0]
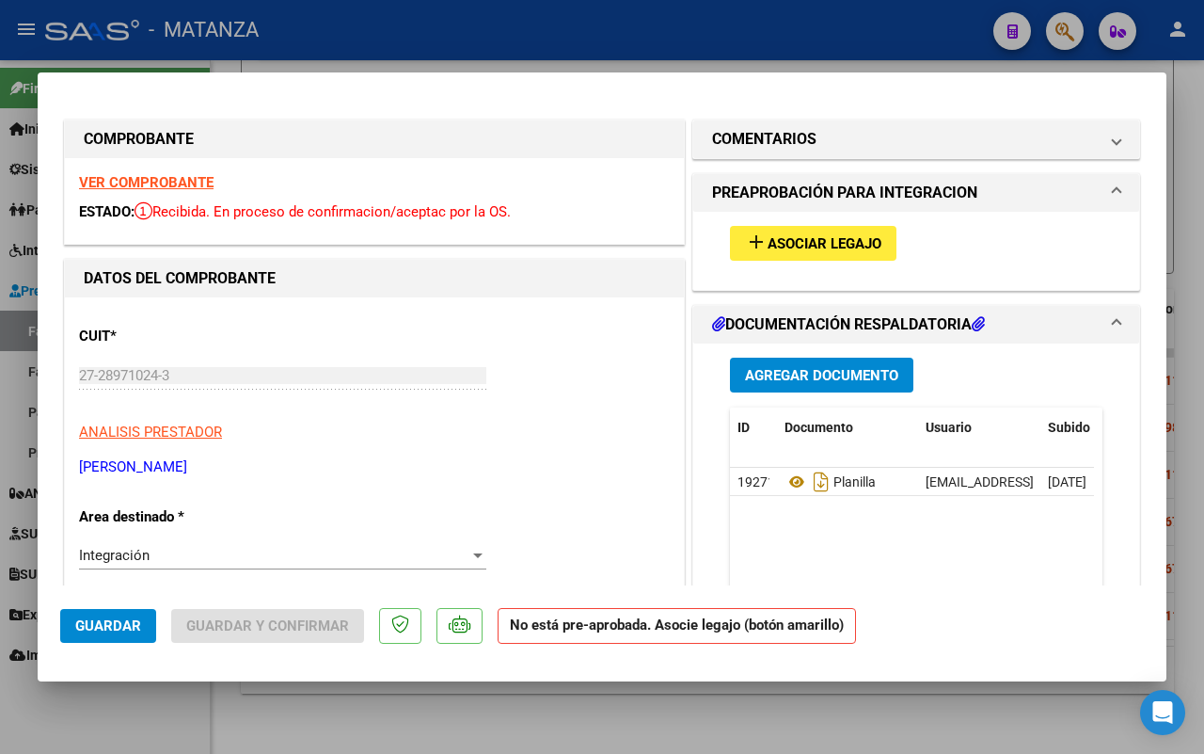
click at [109, 180] on strong "VER COMPROBANTE" at bounding box center [146, 182] width 135 height 17
click at [786, 250] on span "Asociar Legajo" at bounding box center [825, 243] width 114 height 17
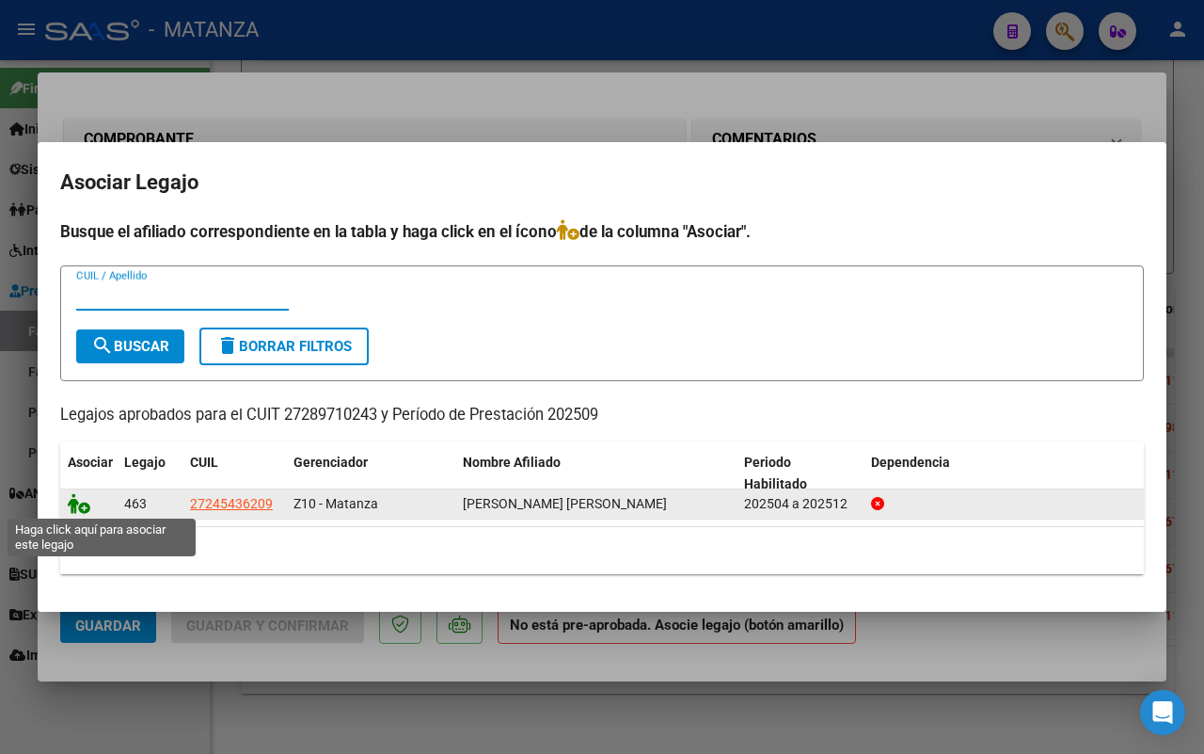
click at [78, 505] on icon at bounding box center [79, 503] width 23 height 21
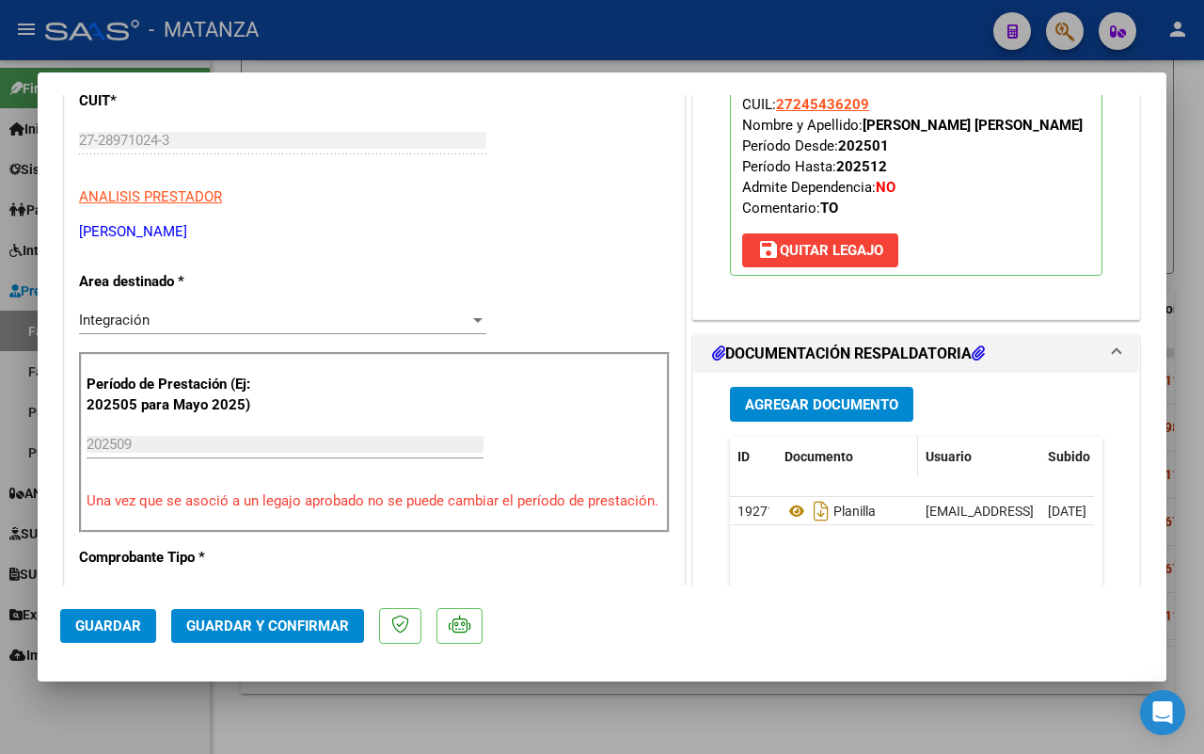
scroll to position [353, 0]
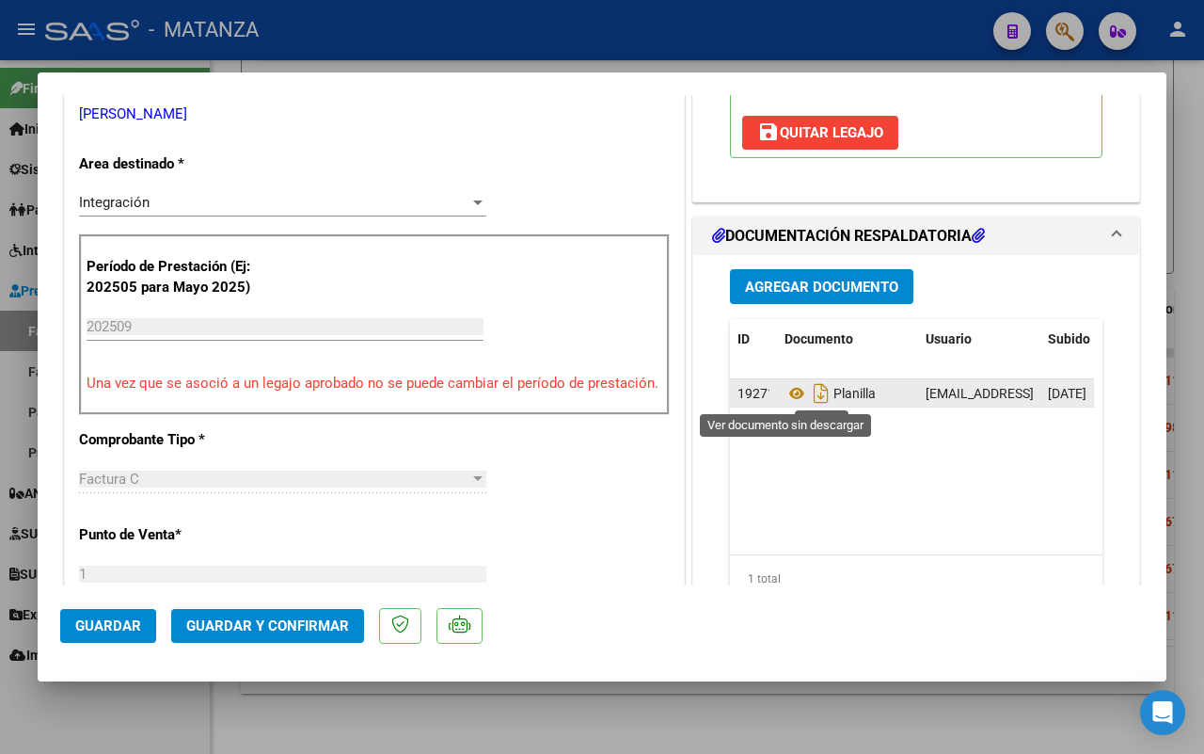
drag, startPoint x: 784, startPoint y: 392, endPoint x: 757, endPoint y: 392, distance: 26.3
click at [785, 392] on icon at bounding box center [797, 393] width 24 height 23
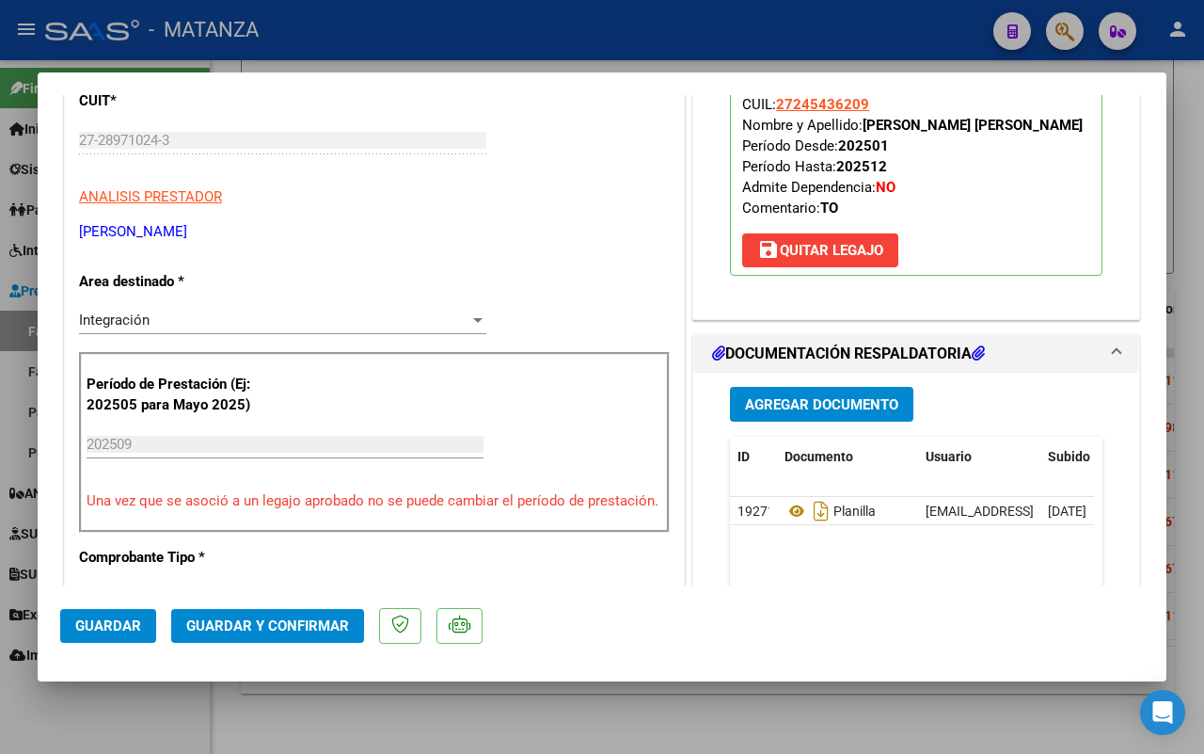
scroll to position [470, 0]
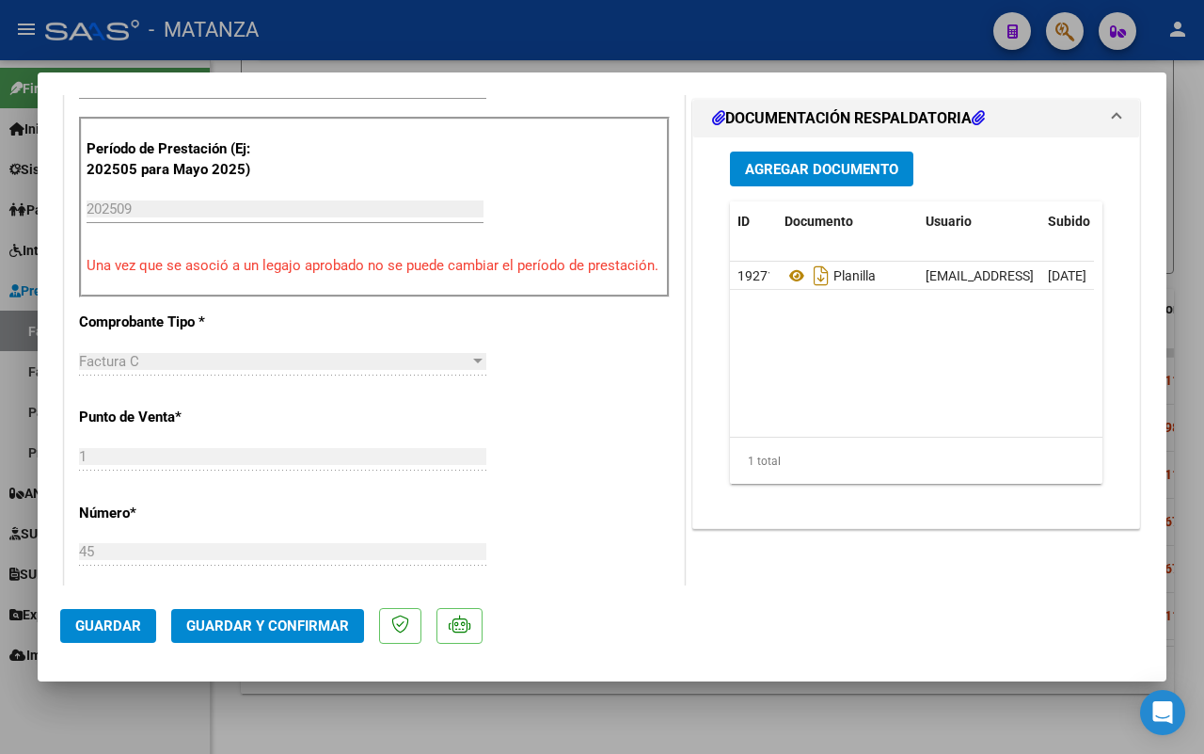
click at [284, 630] on span "Guardar y Confirmar" at bounding box center [267, 625] width 163 height 17
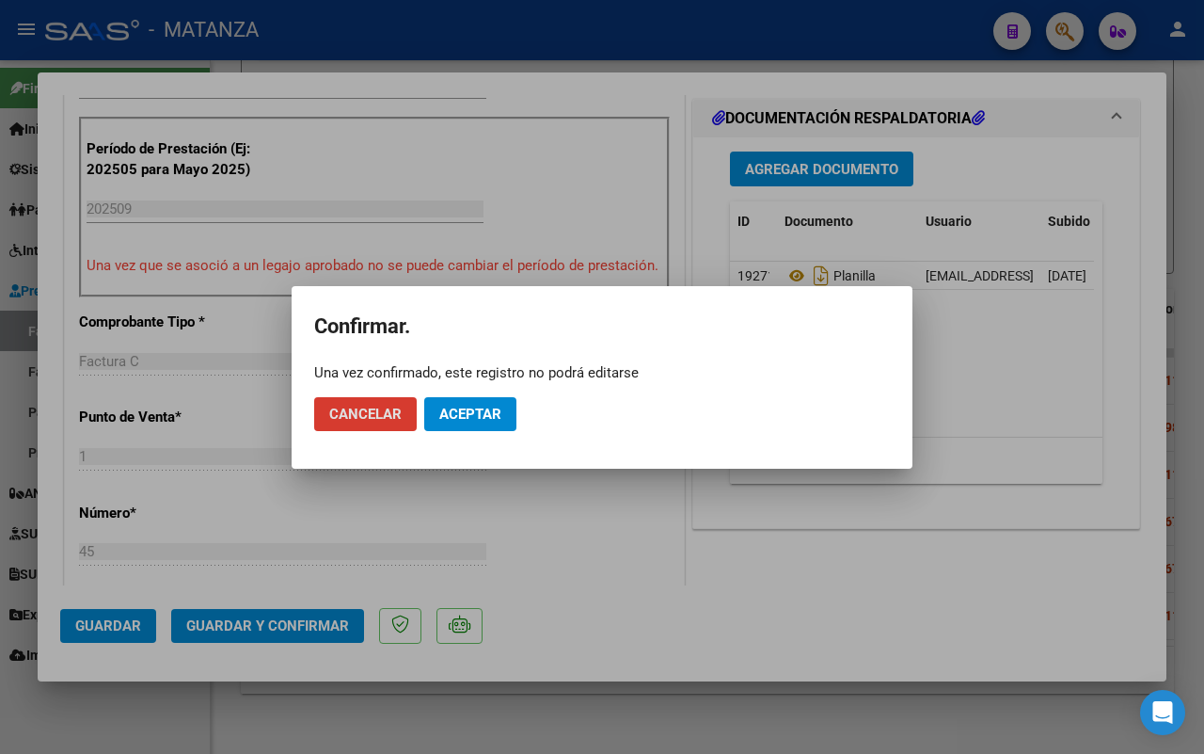
click at [466, 414] on span "Aceptar" at bounding box center [470, 414] width 62 height 17
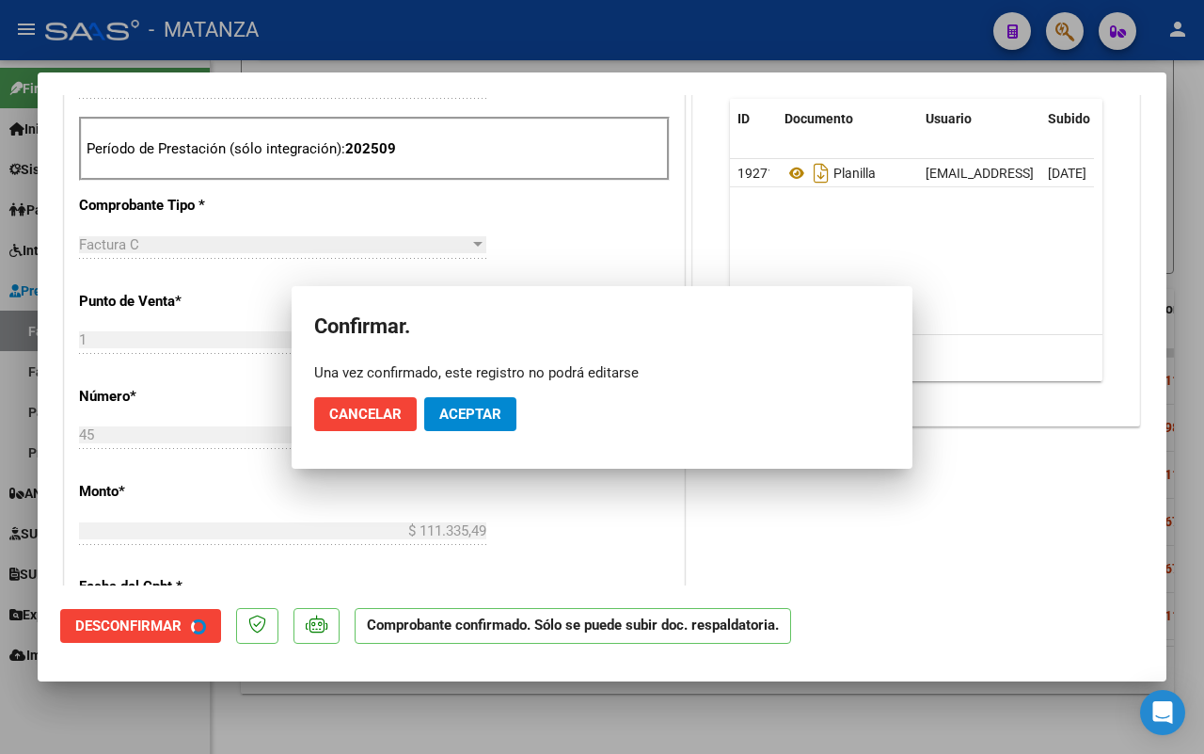
scroll to position [491, 0]
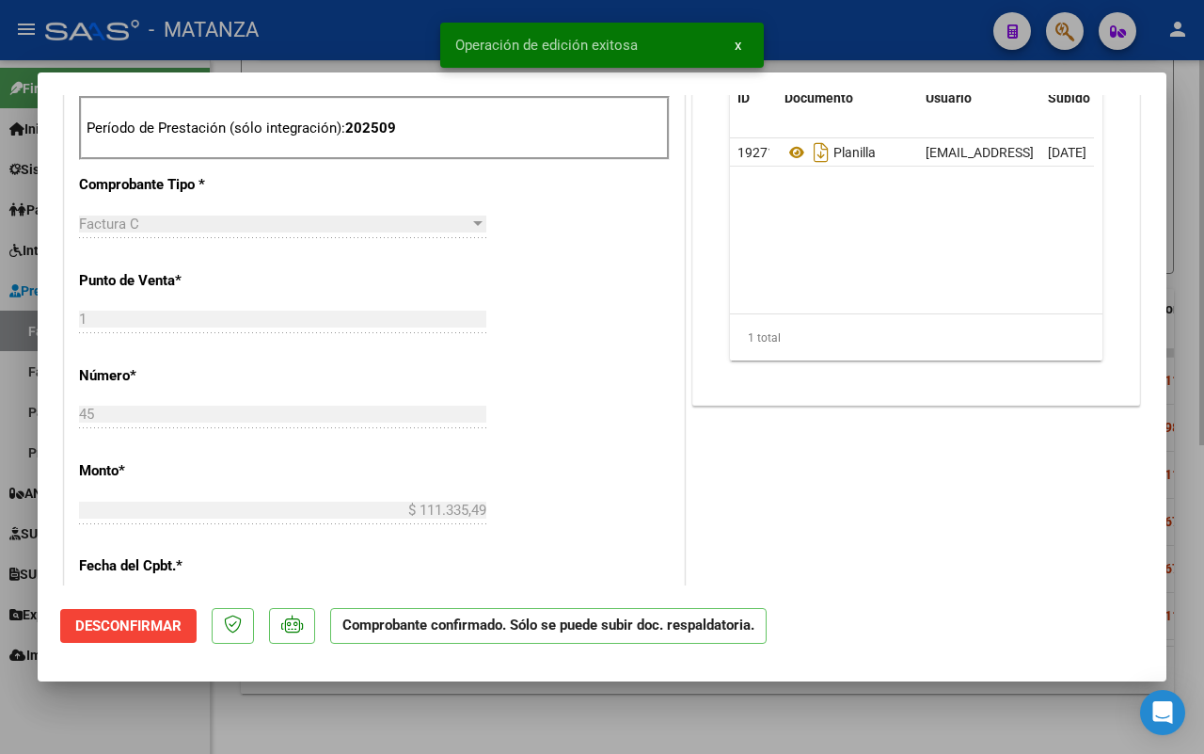
drag, startPoint x: 119, startPoint y: 730, endPoint x: 543, endPoint y: 730, distance: 424.4
click at [119, 730] on div at bounding box center [602, 377] width 1204 height 754
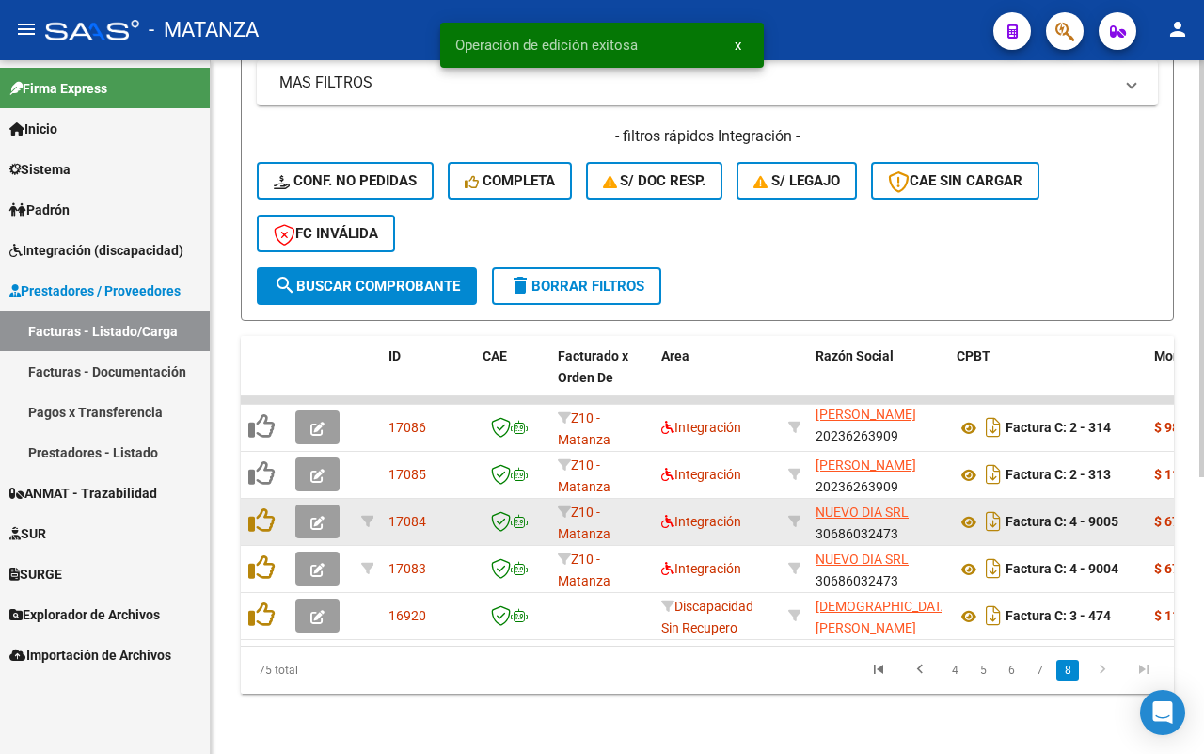
scroll to position [508, 0]
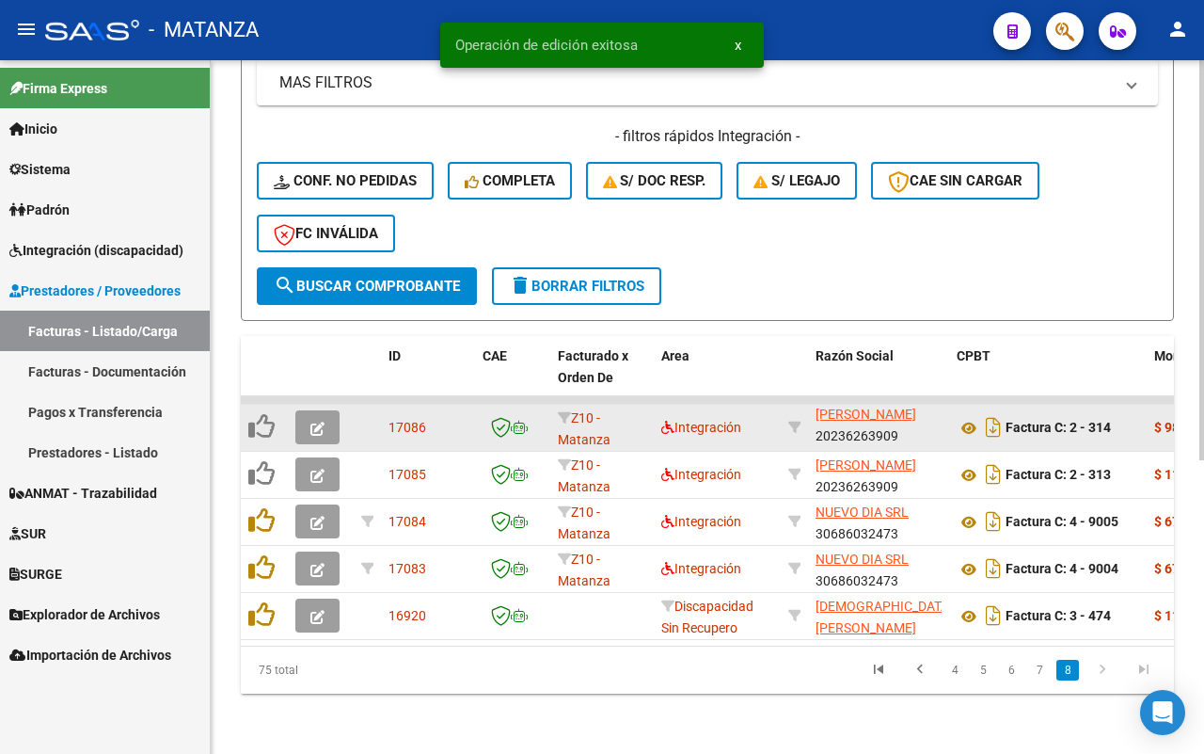
click at [311, 422] on icon "button" at bounding box center [318, 429] width 14 height 14
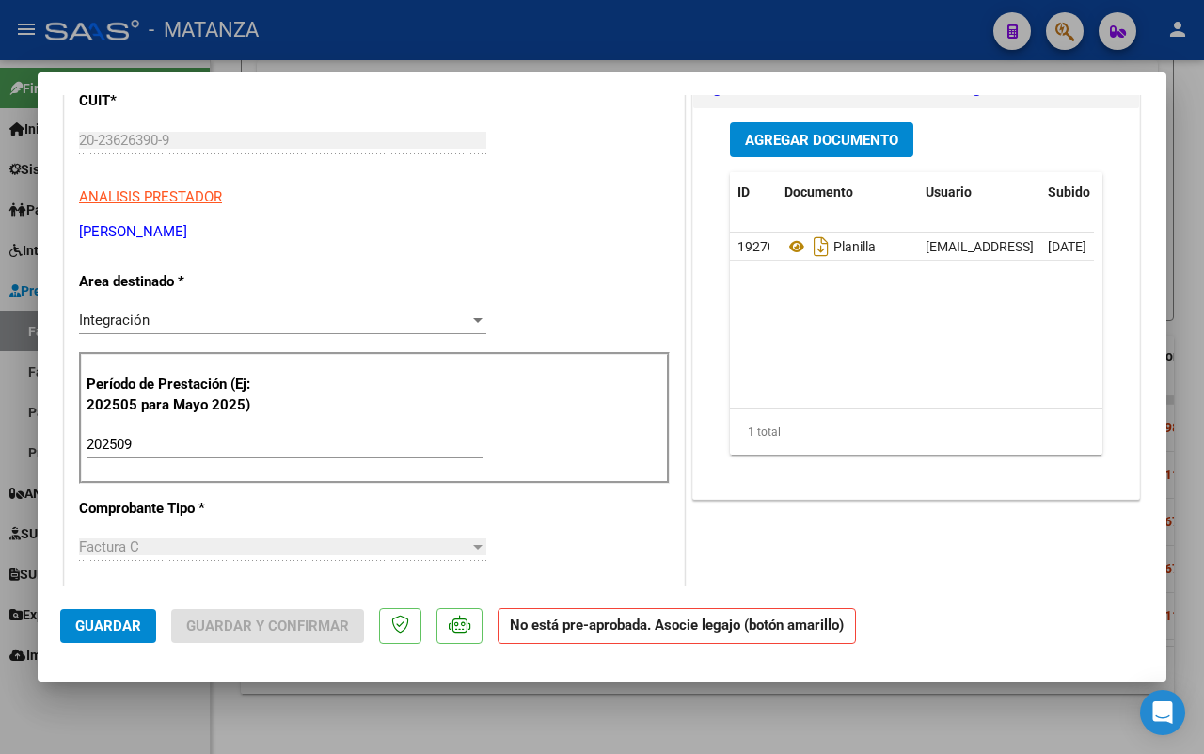
scroll to position [0, 0]
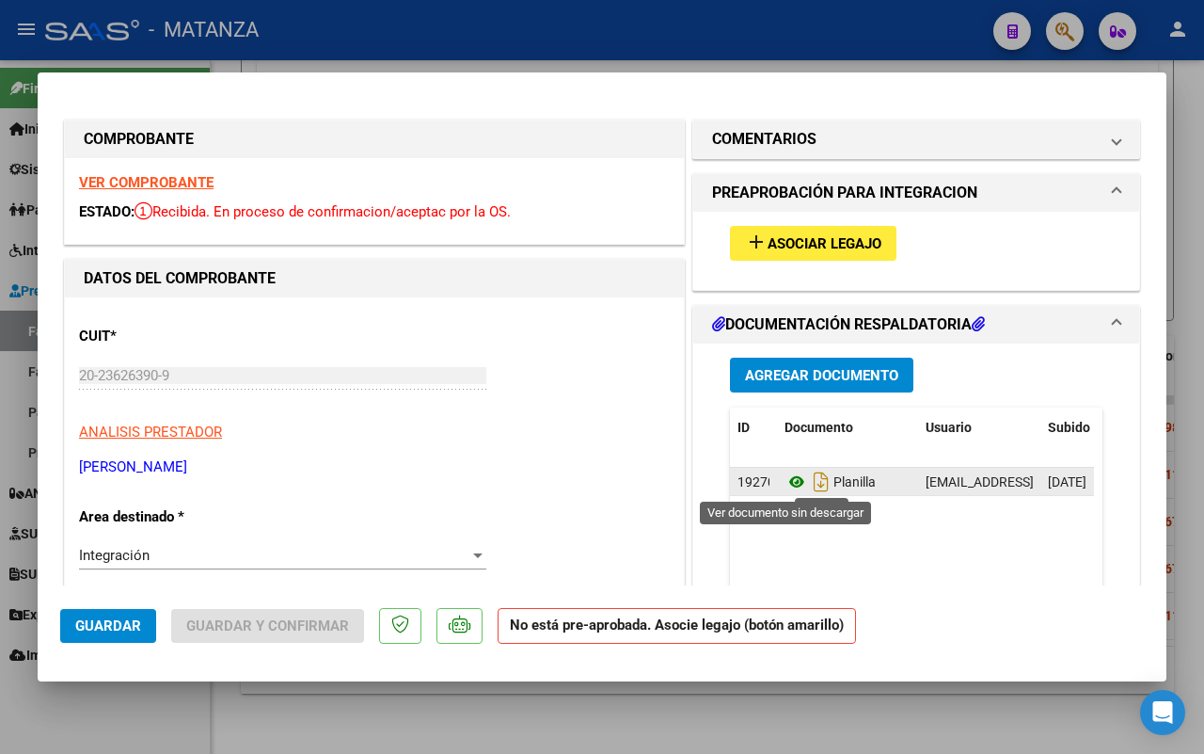
click at [785, 482] on icon at bounding box center [797, 481] width 24 height 23
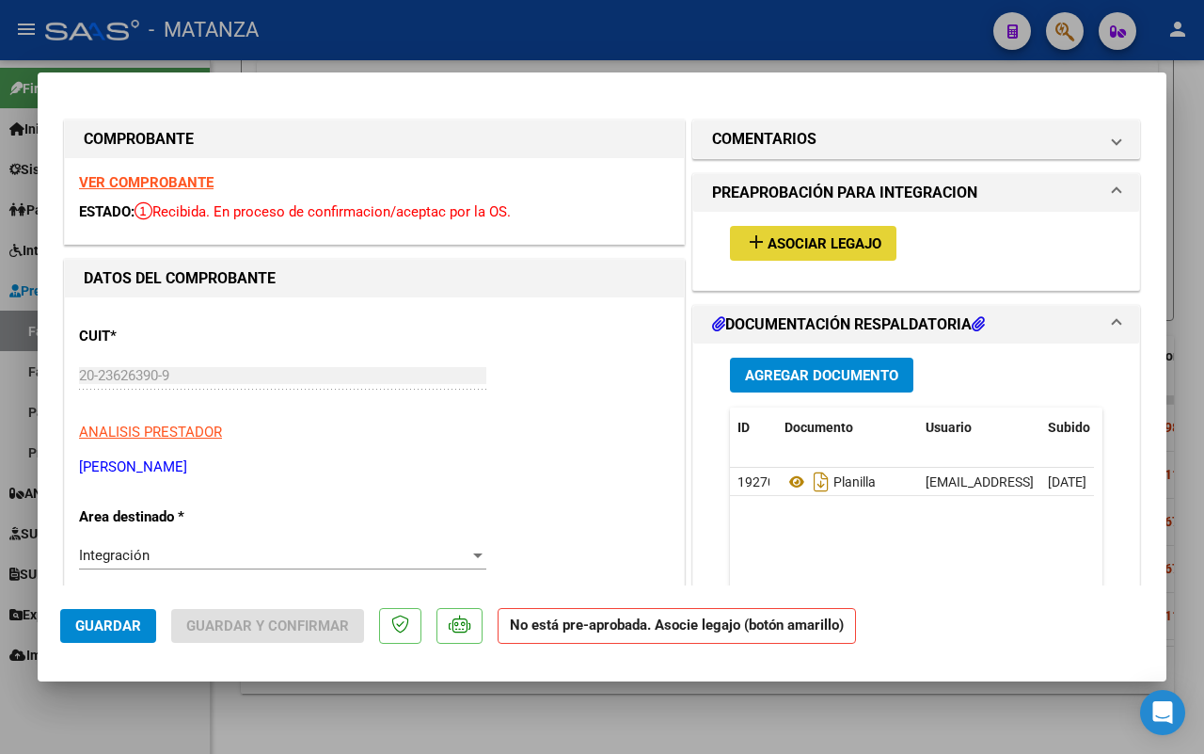
click at [774, 235] on span "Asociar Legajo" at bounding box center [825, 243] width 114 height 17
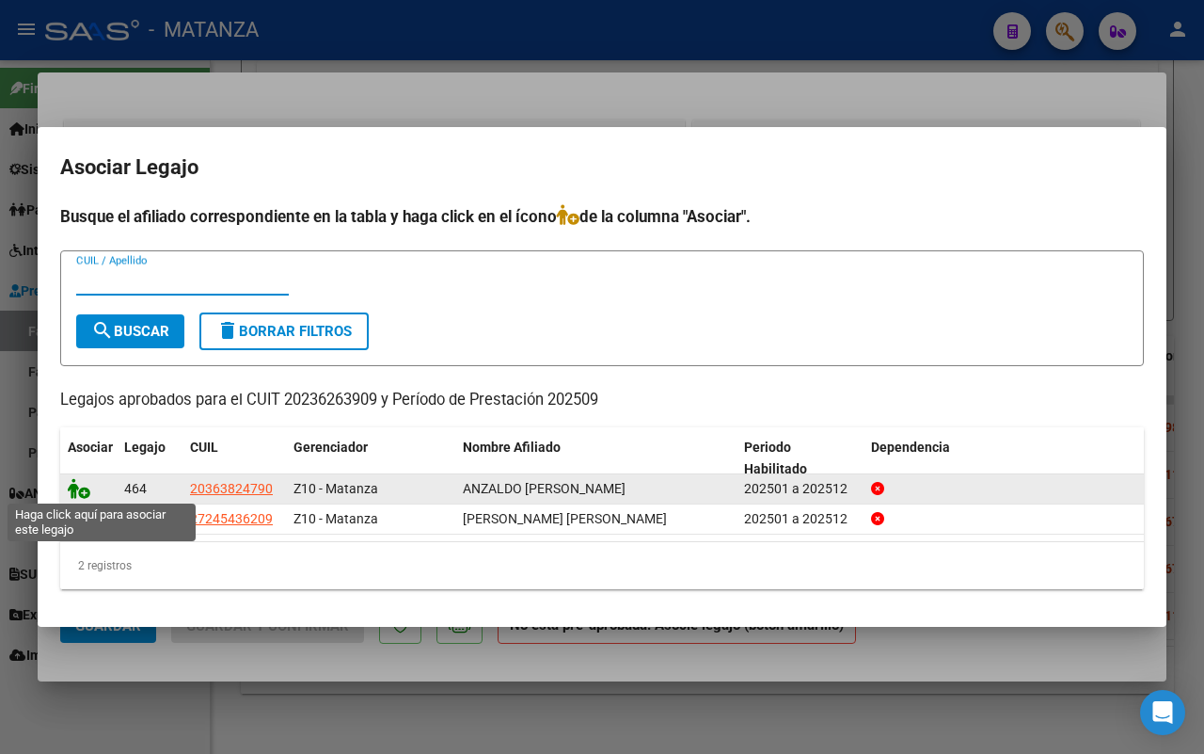
click at [76, 492] on icon at bounding box center [79, 488] width 23 height 21
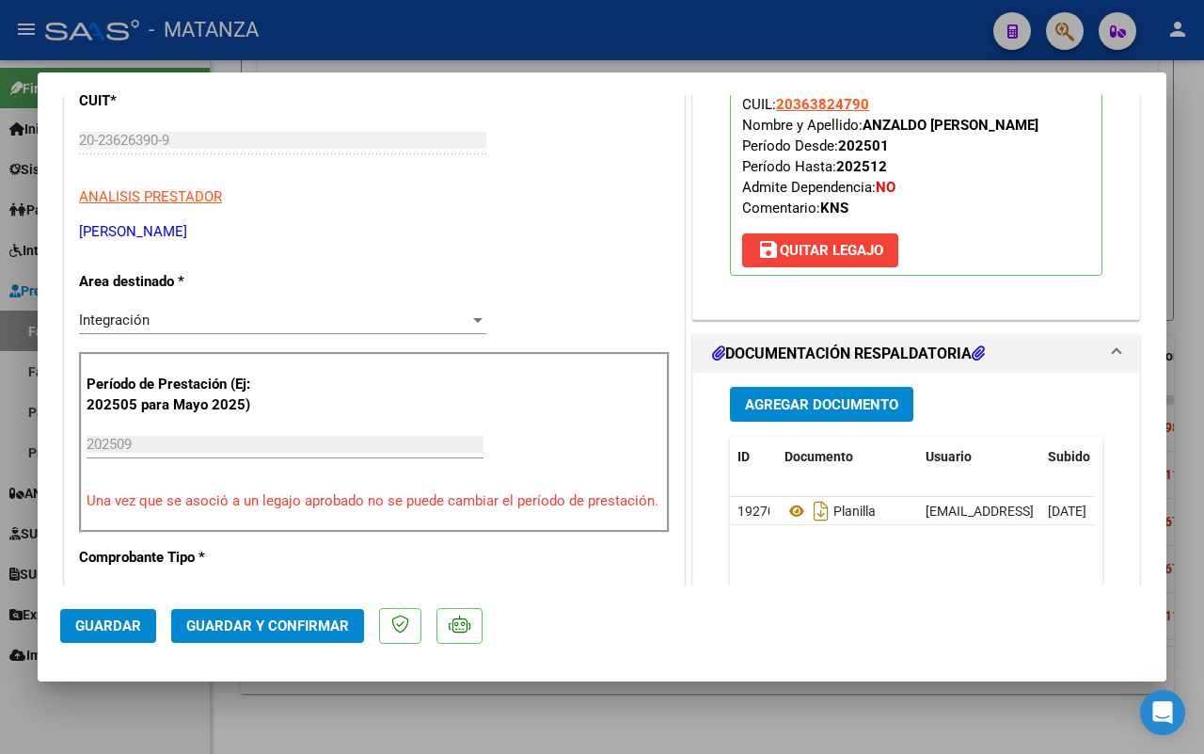
scroll to position [470, 0]
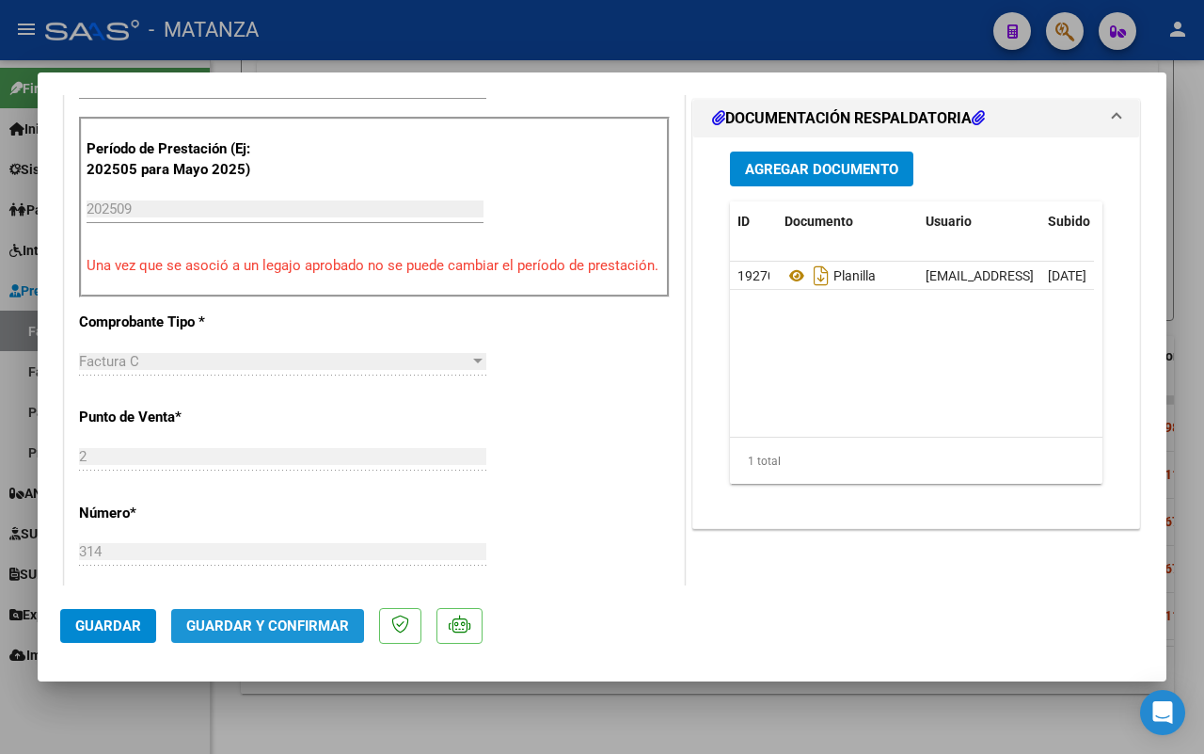
click at [269, 623] on span "Guardar y Confirmar" at bounding box center [267, 625] width 163 height 17
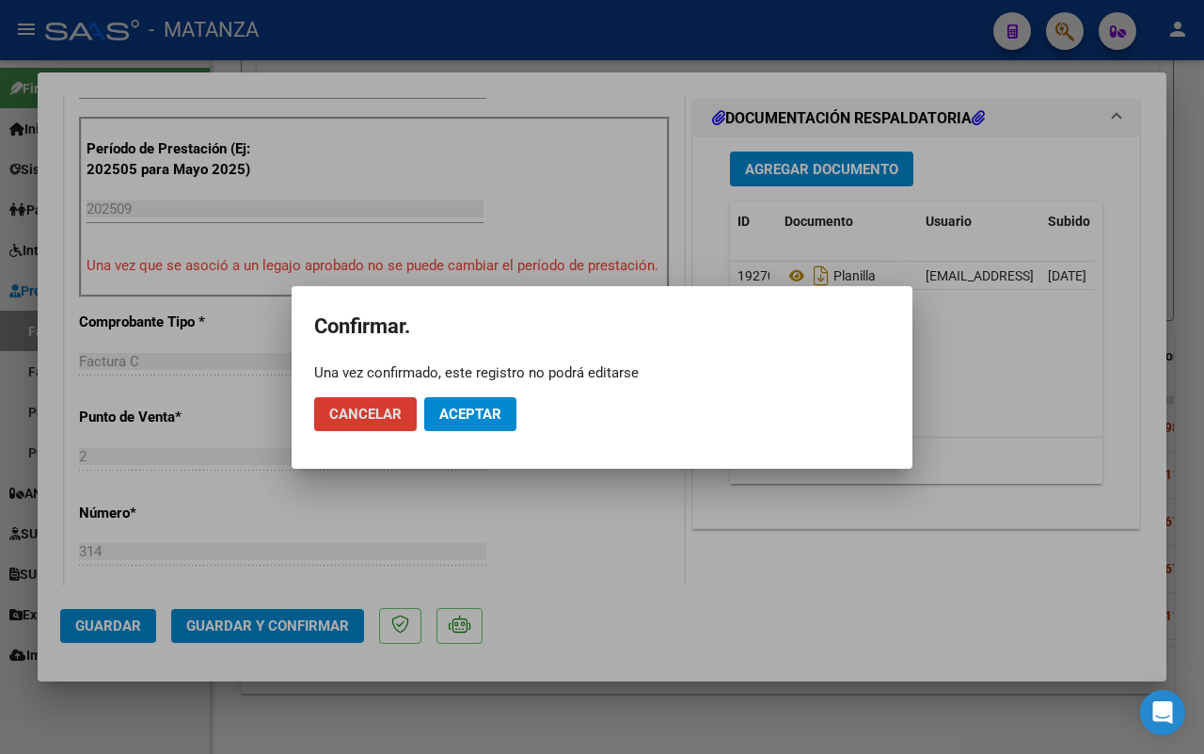
click at [482, 414] on span "Aceptar" at bounding box center [470, 414] width 62 height 17
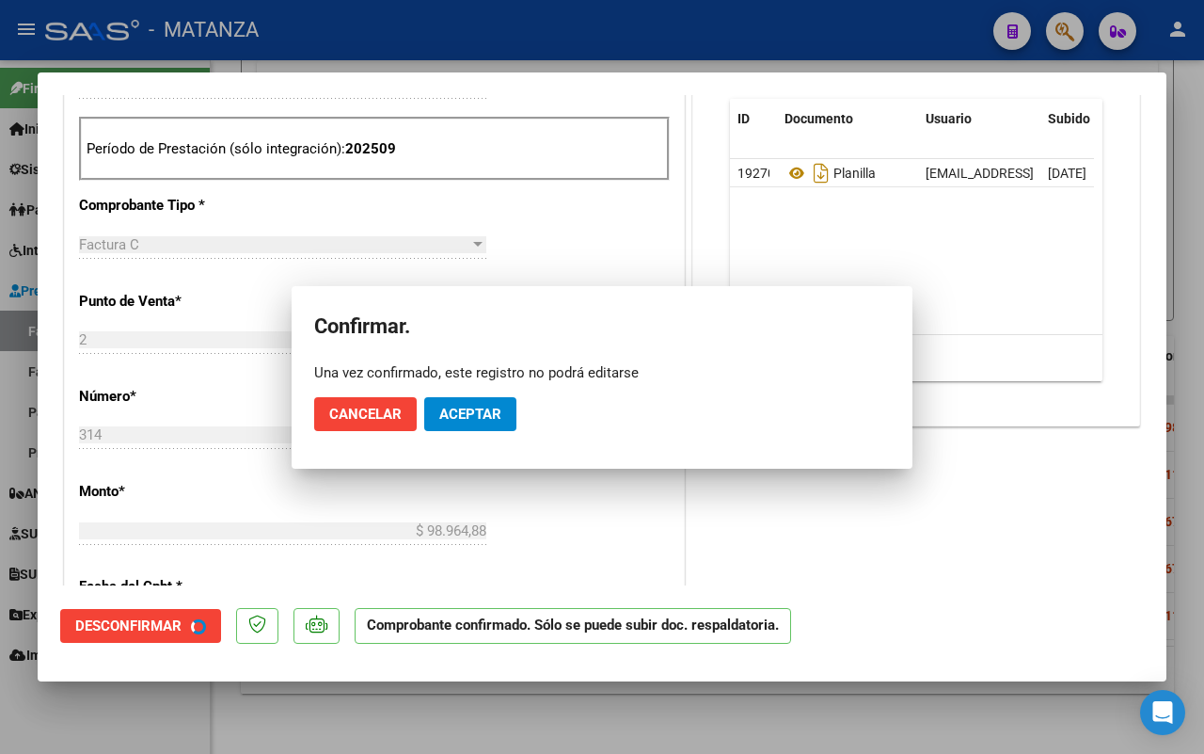
scroll to position [491, 0]
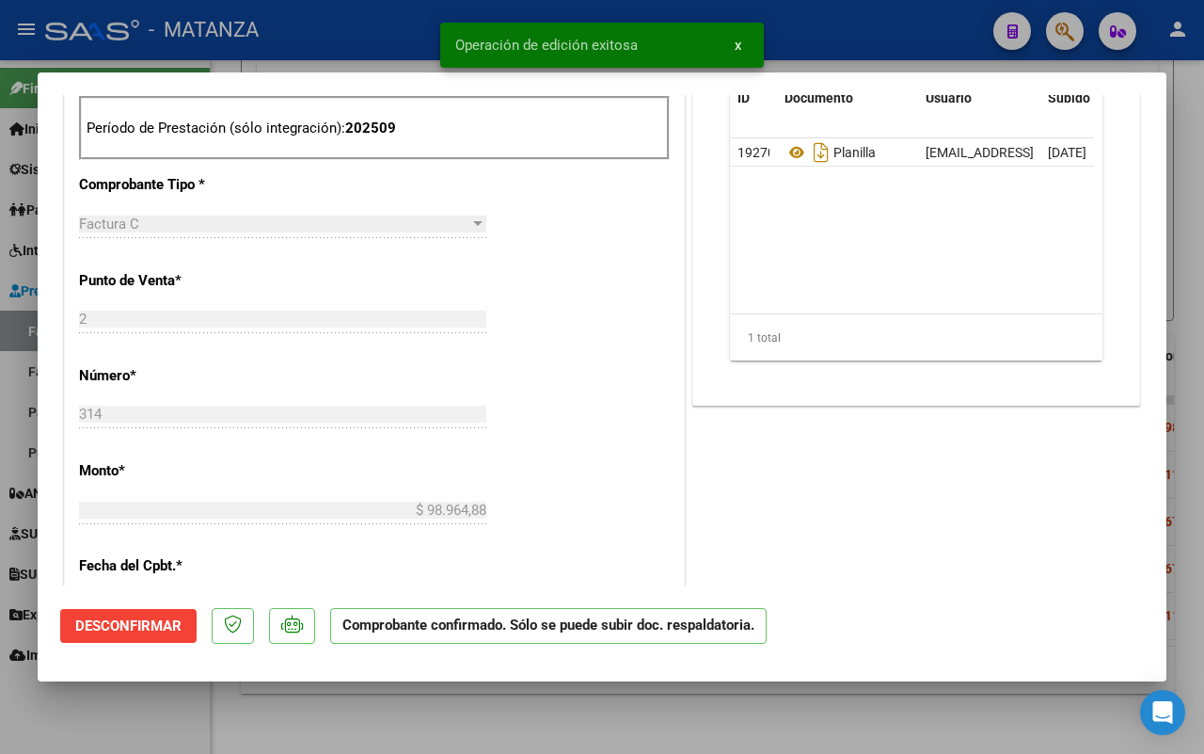
click at [75, 701] on div at bounding box center [602, 377] width 1204 height 754
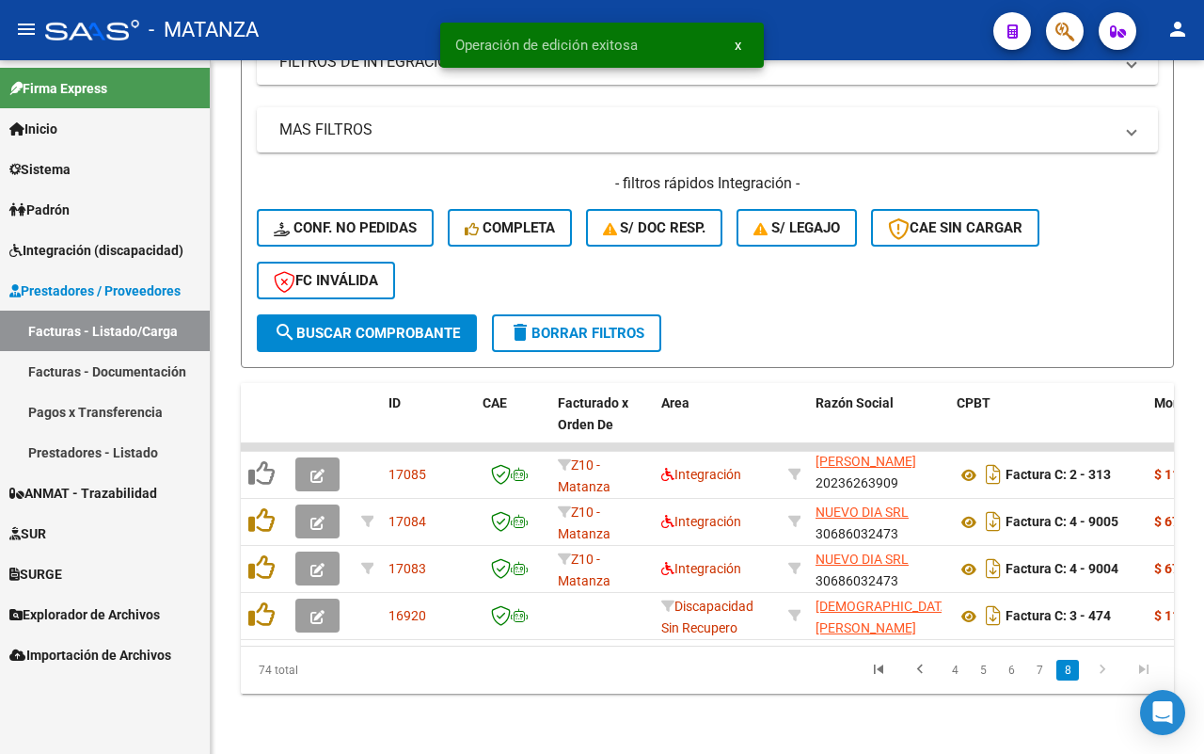
scroll to position [461, 0]
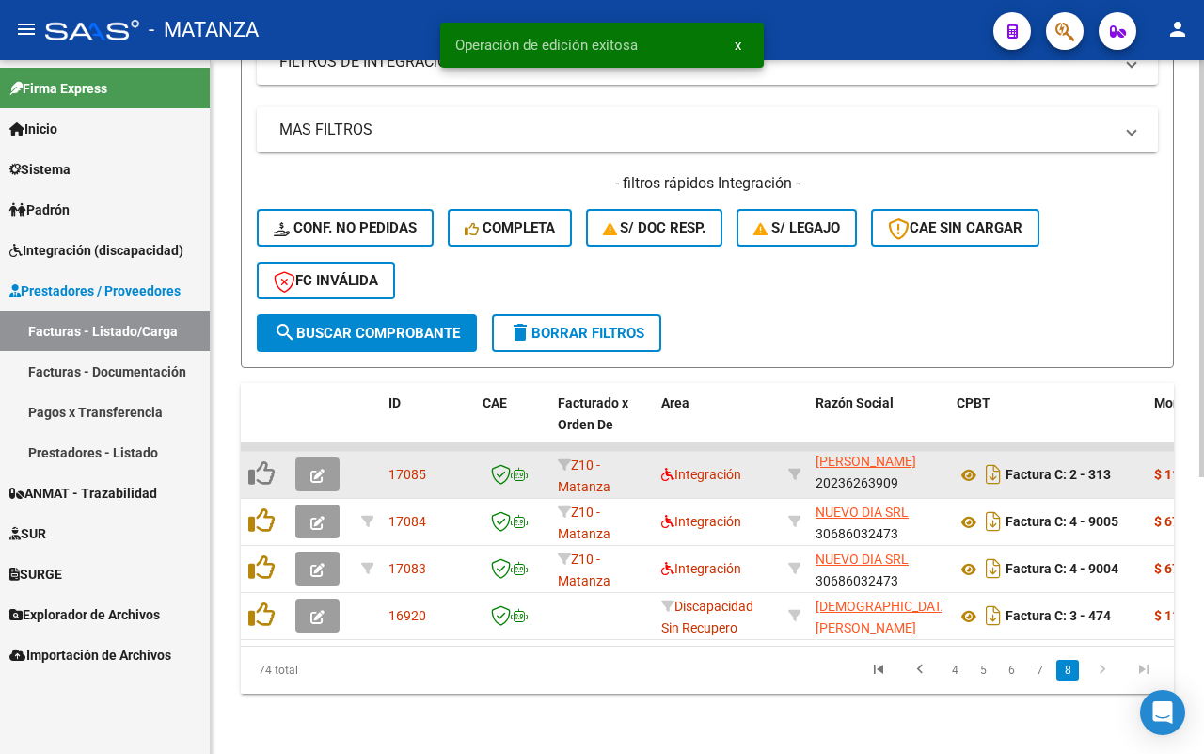
click at [316, 469] on icon "button" at bounding box center [318, 476] width 14 height 14
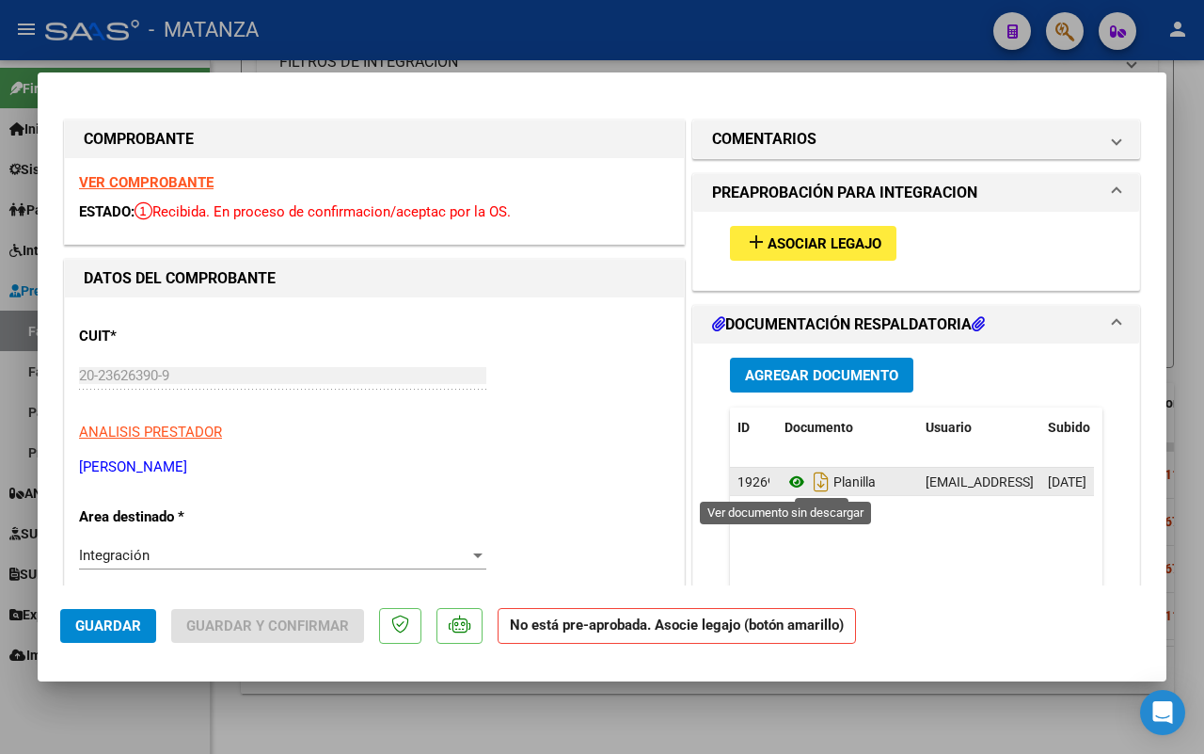
click at [785, 477] on icon at bounding box center [797, 481] width 24 height 23
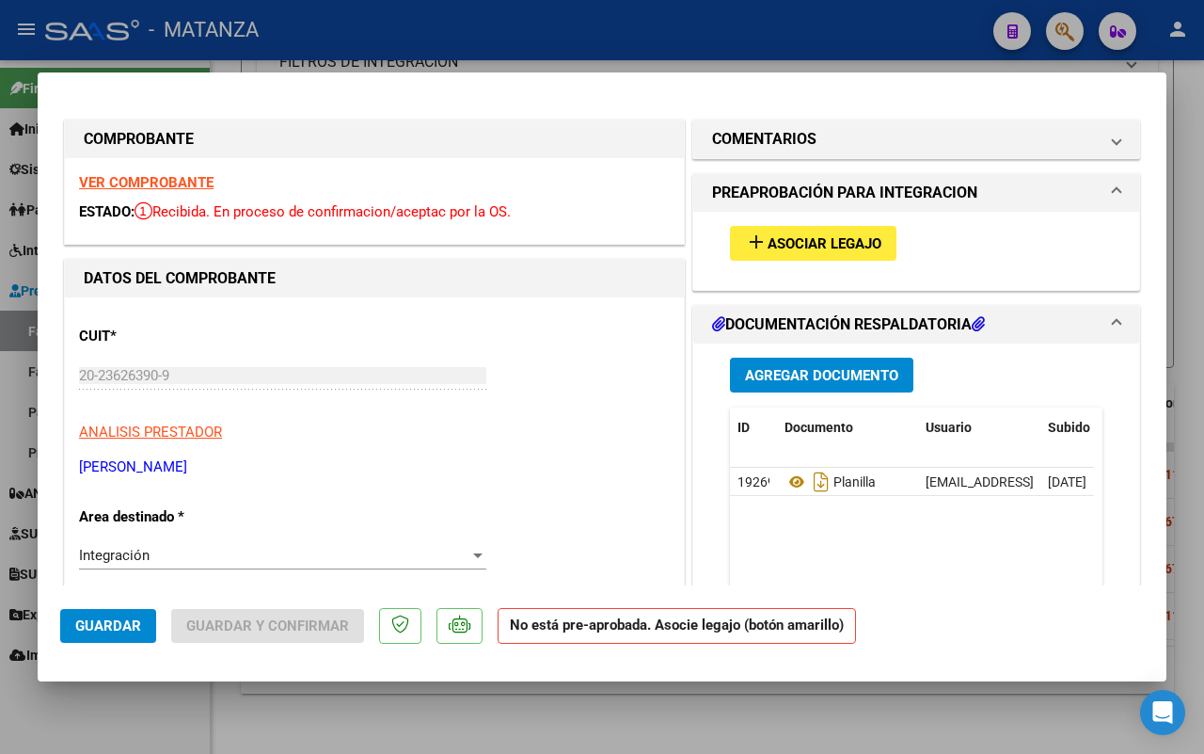
click at [165, 184] on strong "VER COMPROBANTE" at bounding box center [146, 182] width 135 height 17
click at [790, 242] on span "Asociar Legajo" at bounding box center [825, 243] width 114 height 17
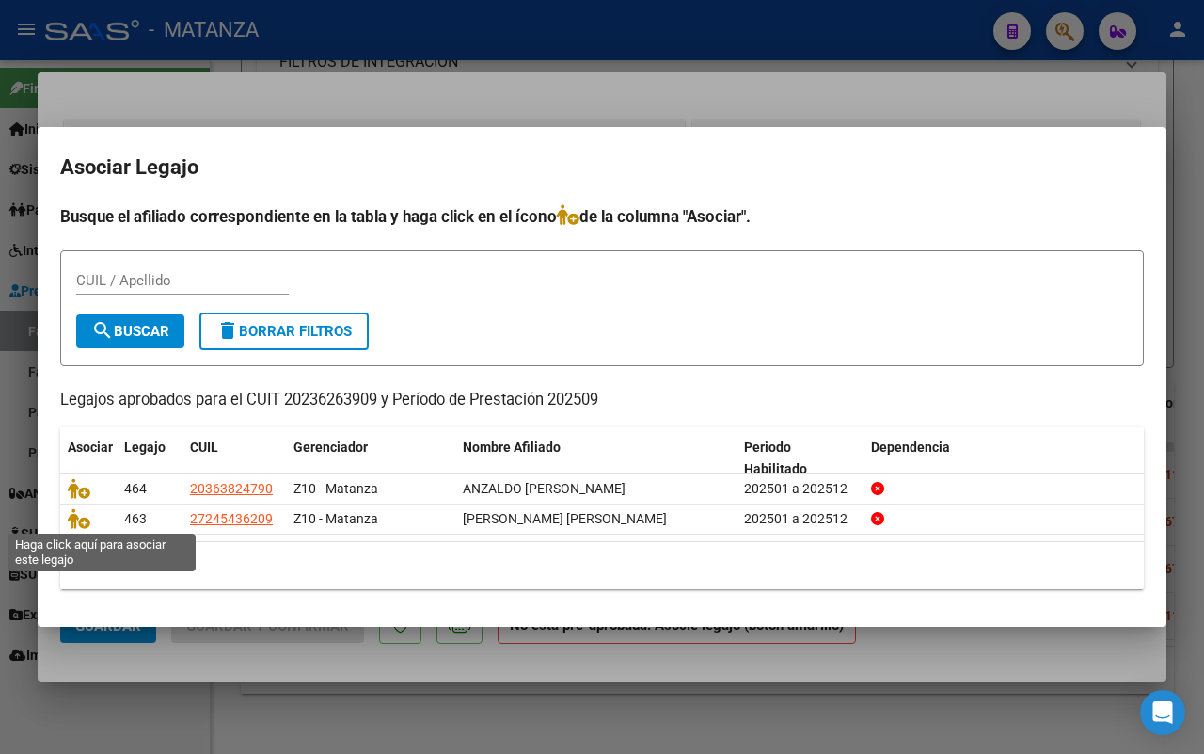
drag, startPoint x: 75, startPoint y: 518, endPoint x: 664, endPoint y: 410, distance: 598.7
click at [76, 518] on icon at bounding box center [79, 518] width 23 height 21
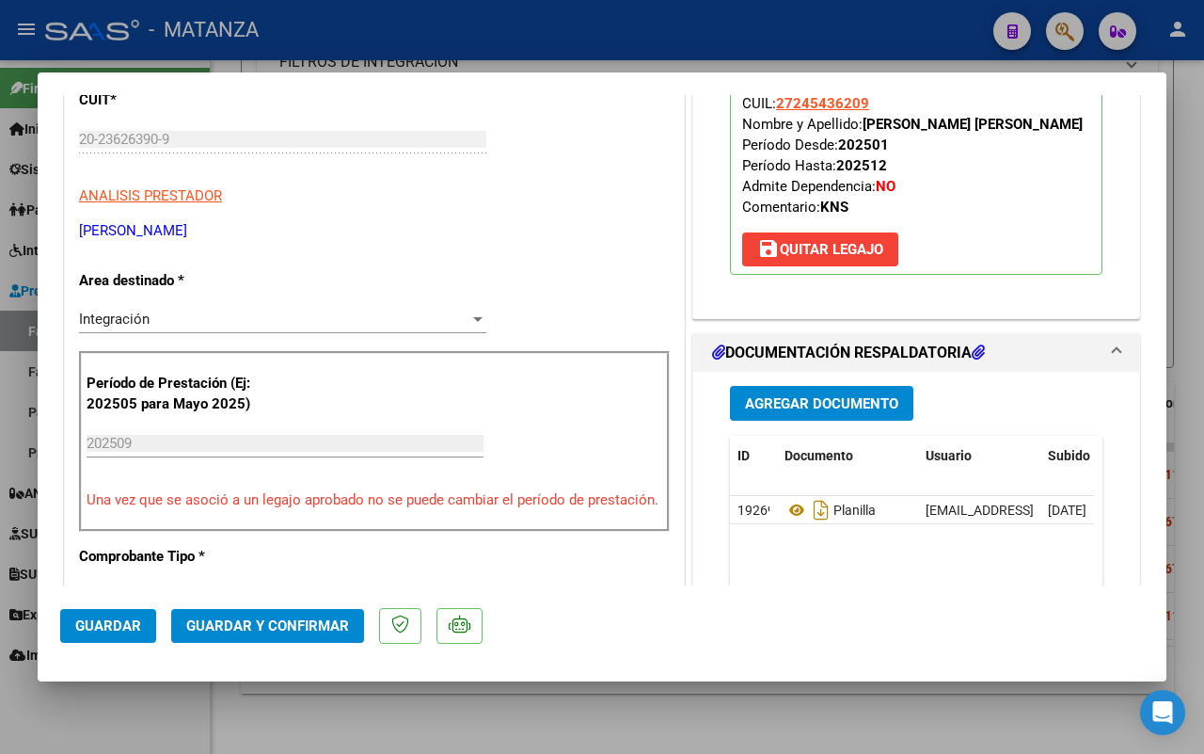
scroll to position [470, 0]
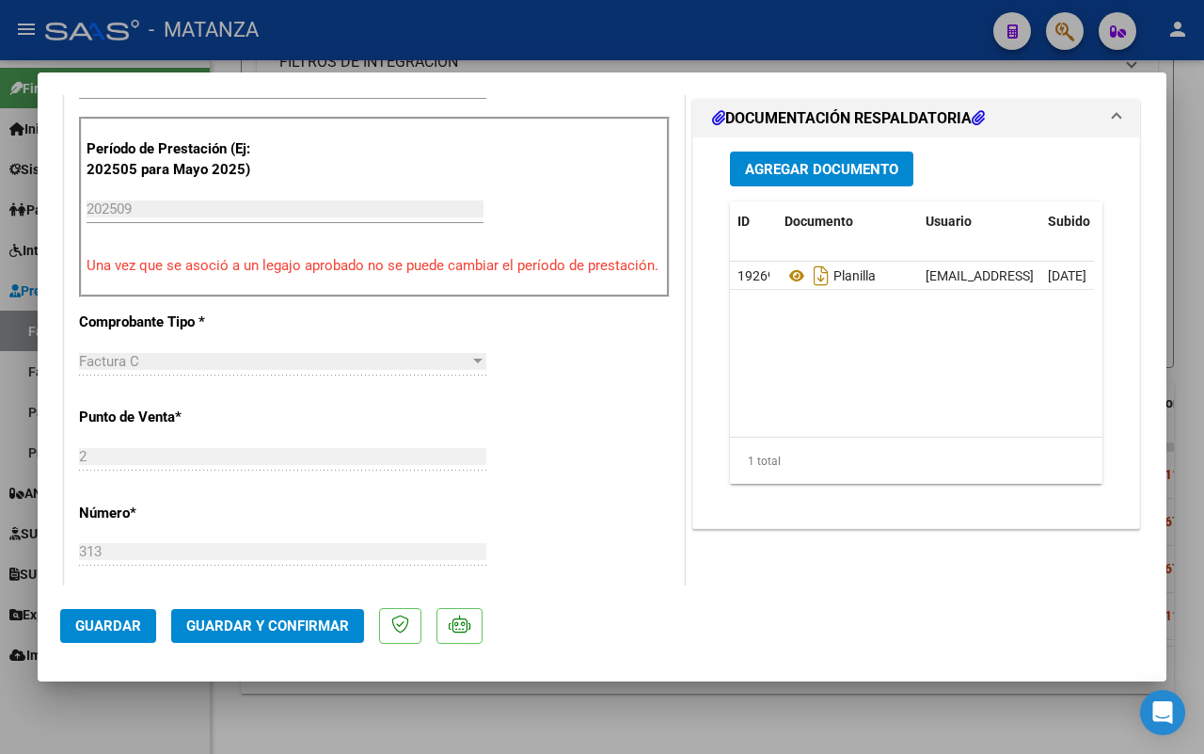
click at [288, 623] on span "Guardar y Confirmar" at bounding box center [267, 625] width 163 height 17
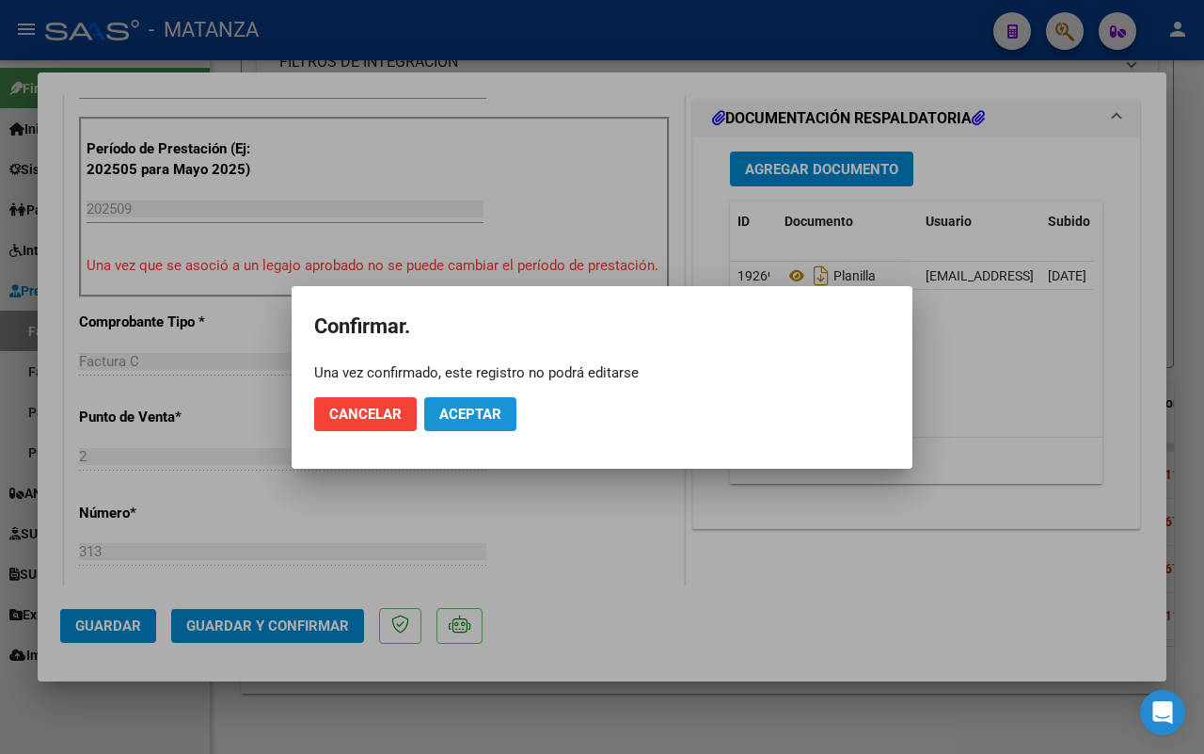
click at [481, 410] on span "Aceptar" at bounding box center [470, 414] width 62 height 17
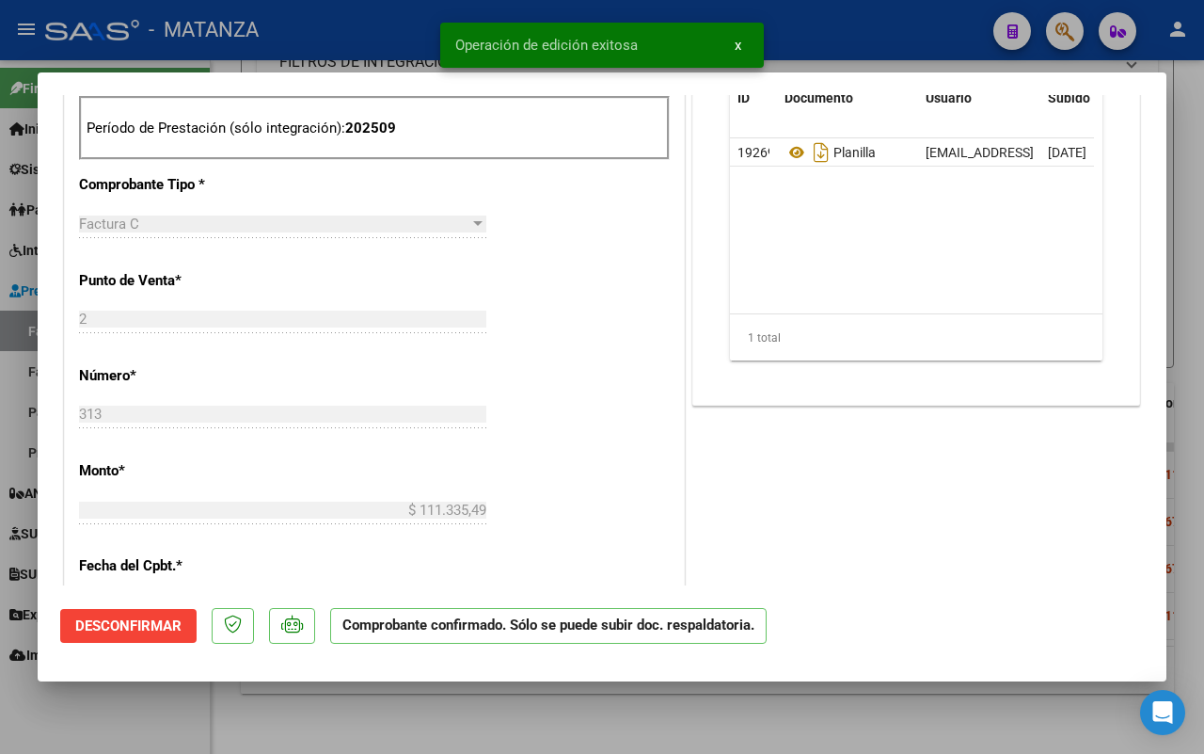
scroll to position [844, 0]
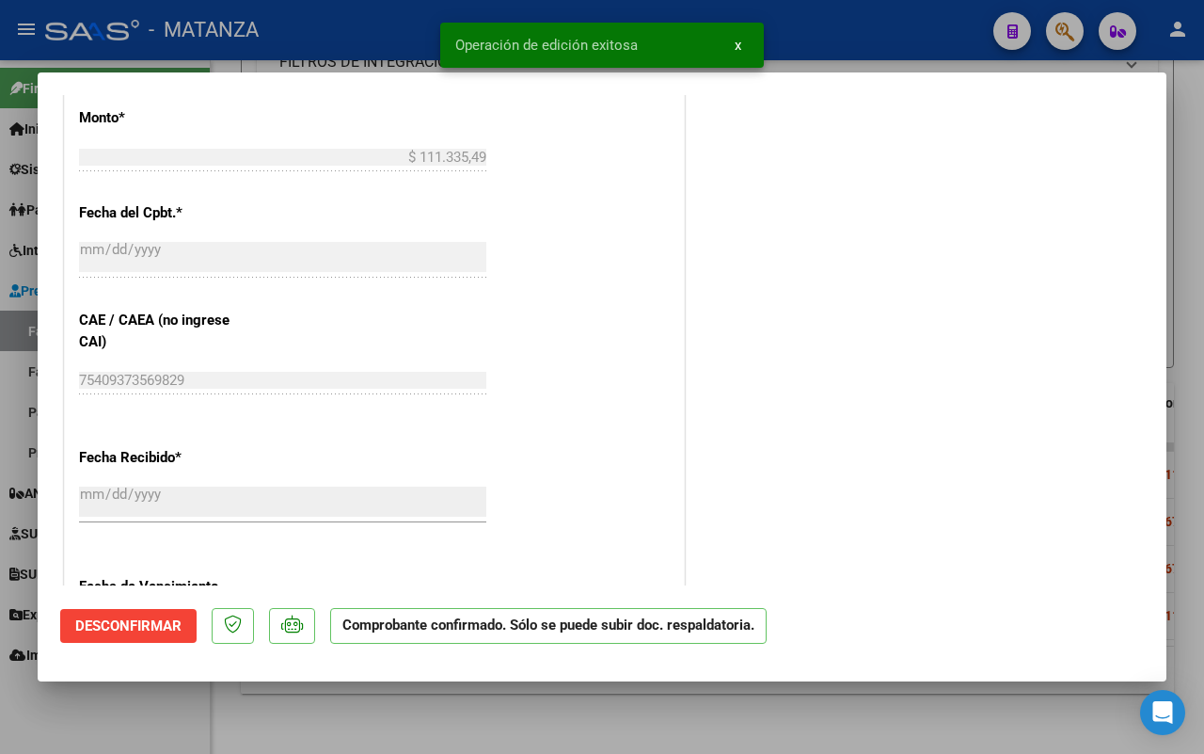
drag, startPoint x: 157, startPoint y: 725, endPoint x: 180, endPoint y: 722, distance: 22.8
click at [160, 725] on div at bounding box center [602, 377] width 1204 height 754
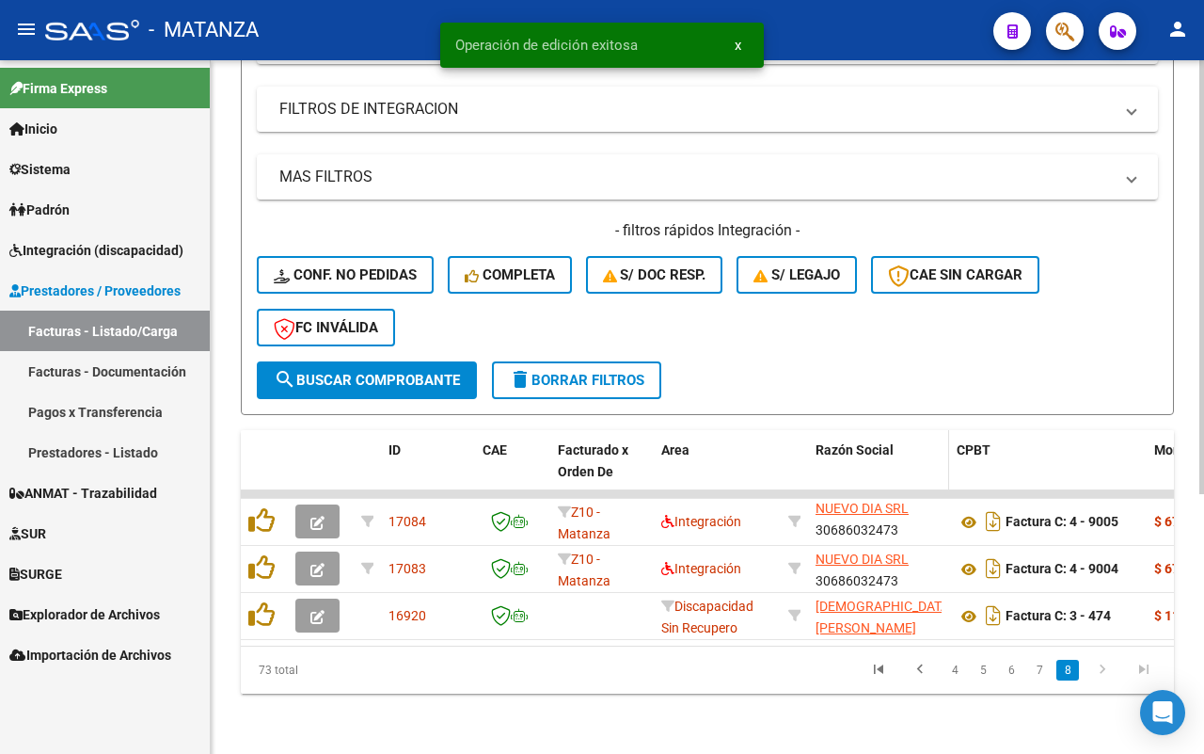
scroll to position [2, 0]
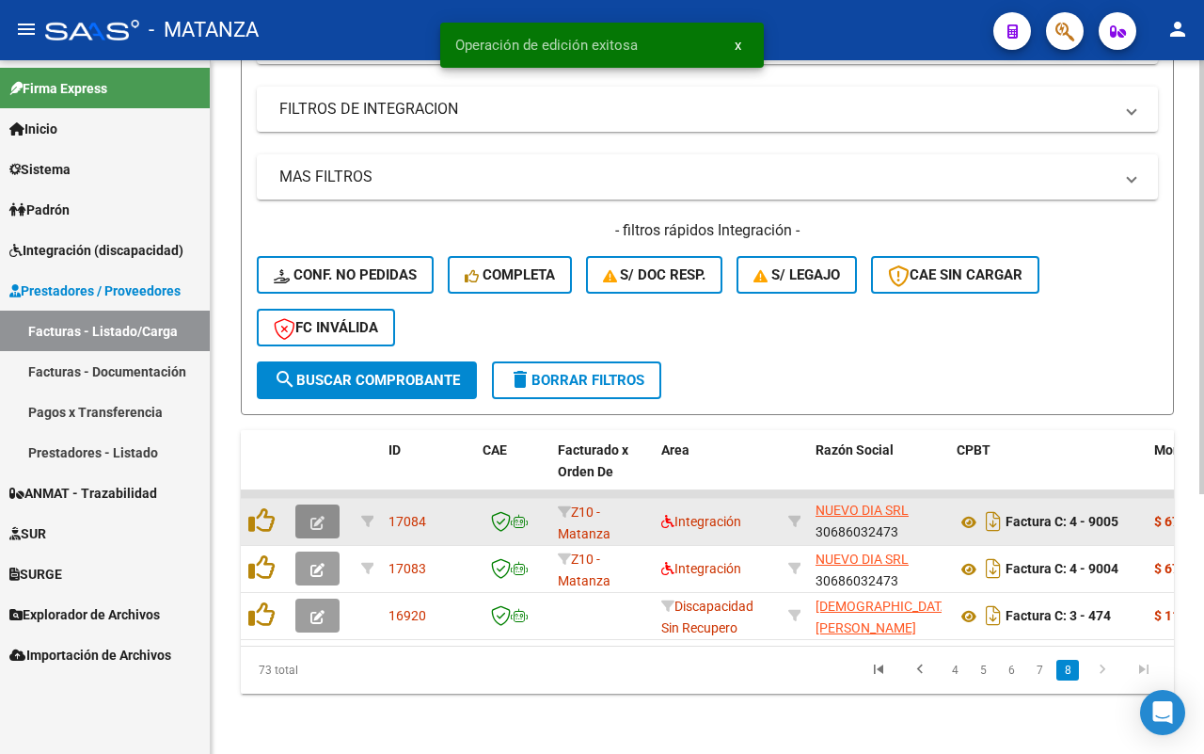
click at [329, 506] on button "button" at bounding box center [317, 521] width 44 height 34
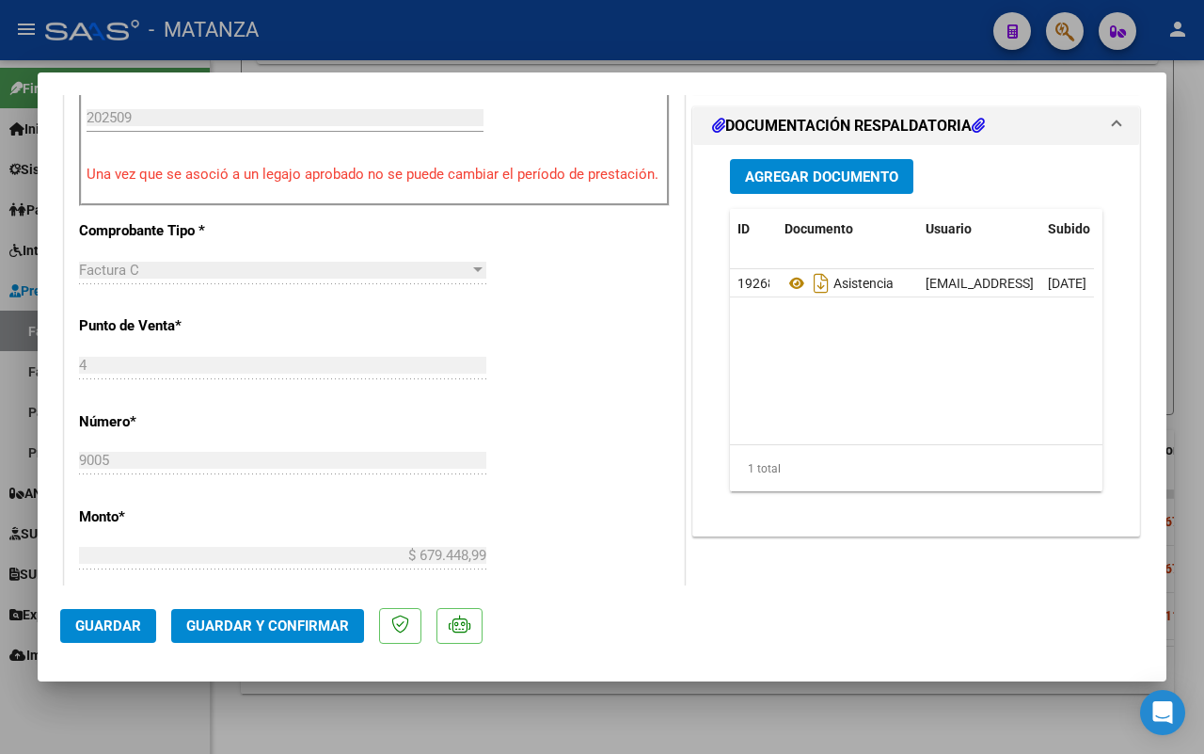
scroll to position [588, 0]
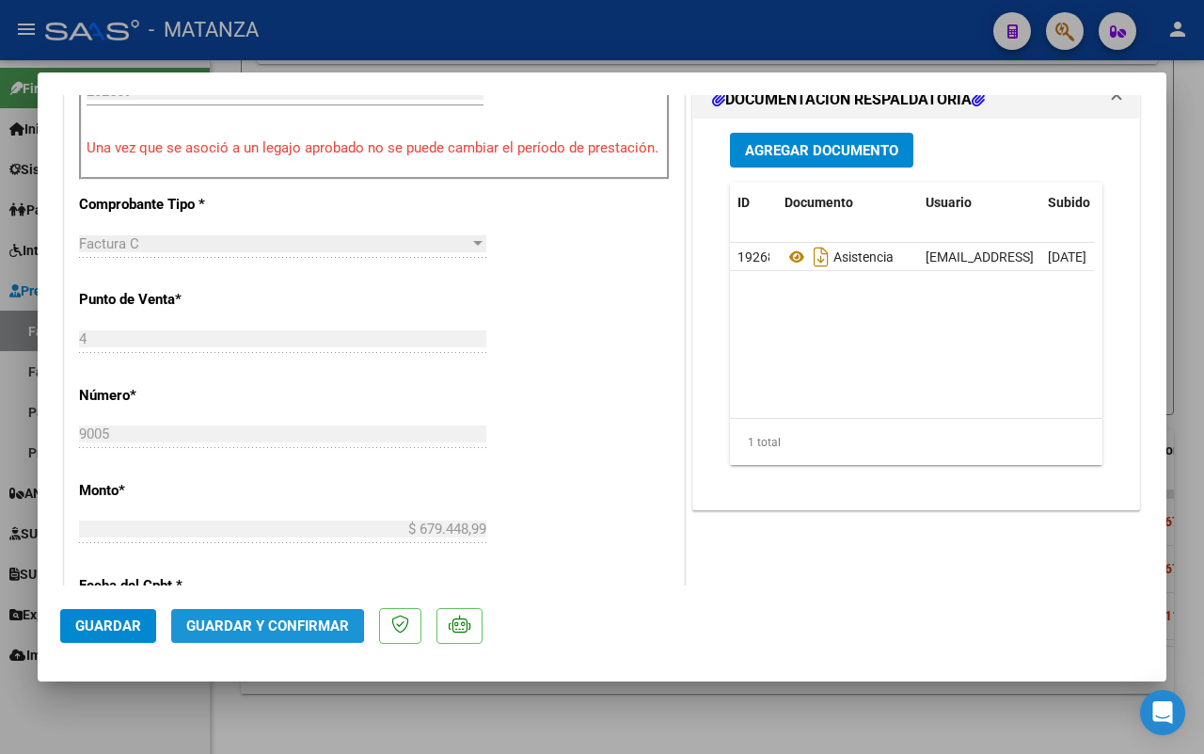
click at [223, 624] on span "Guardar y Confirmar" at bounding box center [267, 625] width 163 height 17
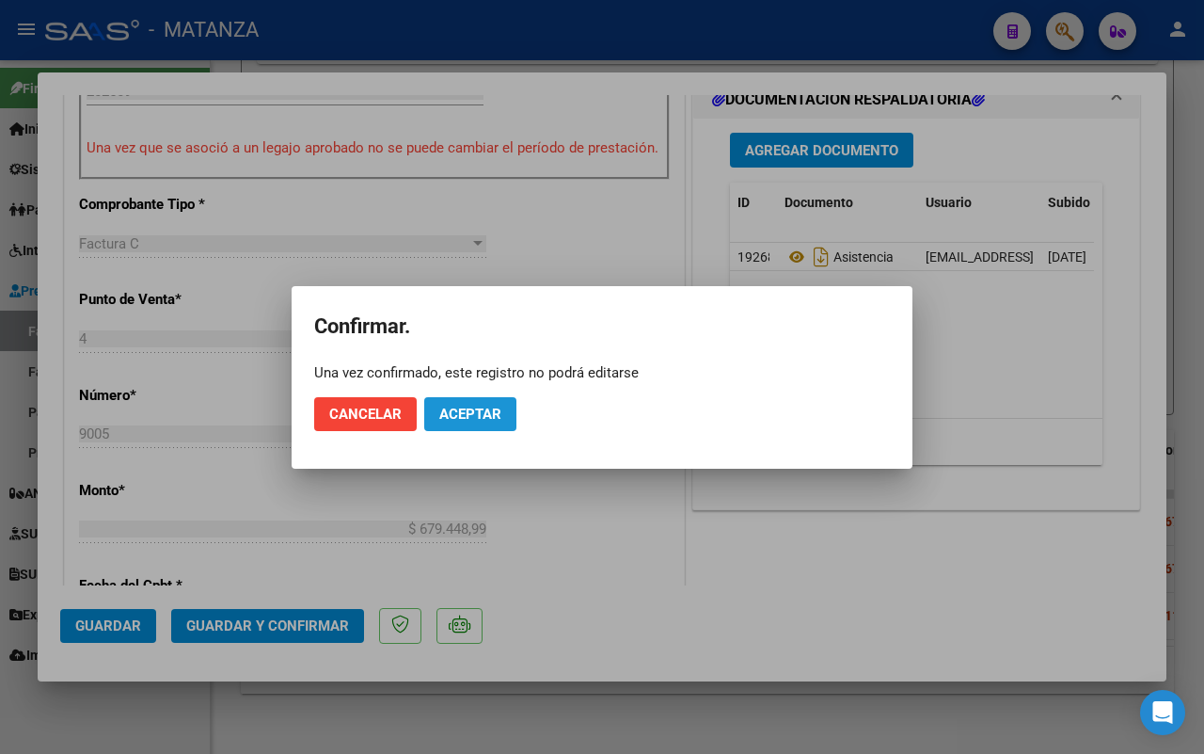
click at [486, 410] on span "Aceptar" at bounding box center [470, 414] width 62 height 17
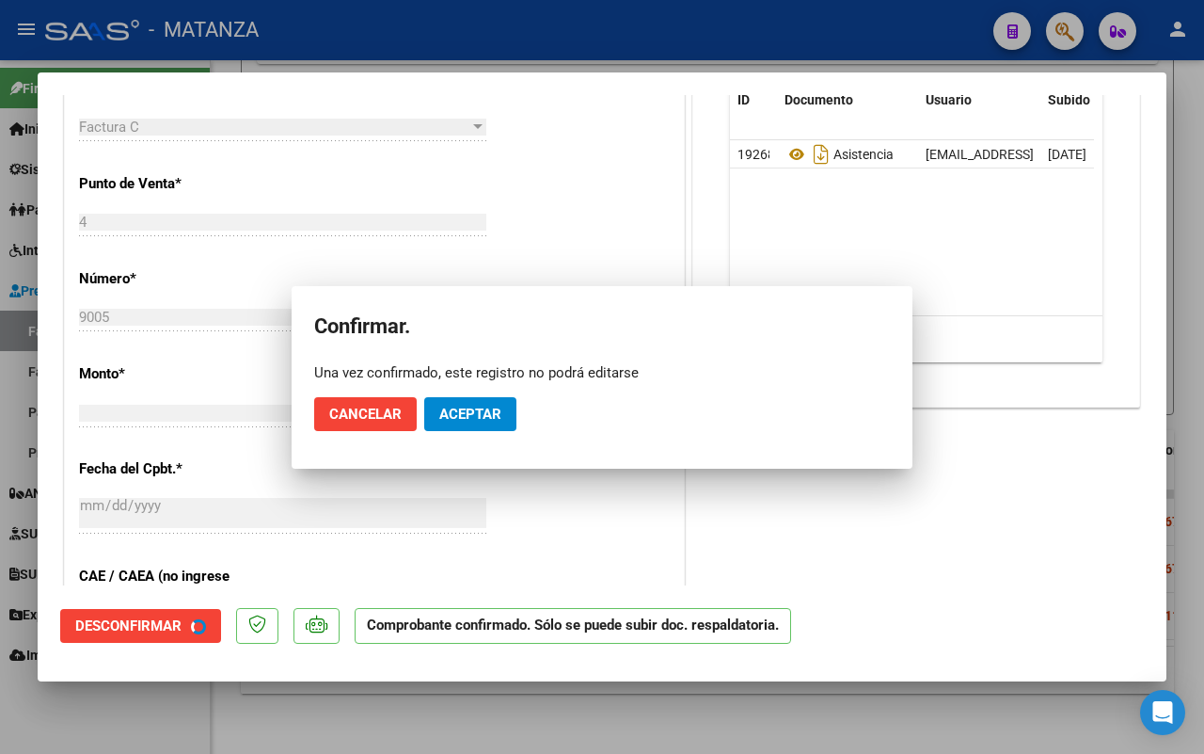
scroll to position [609, 0]
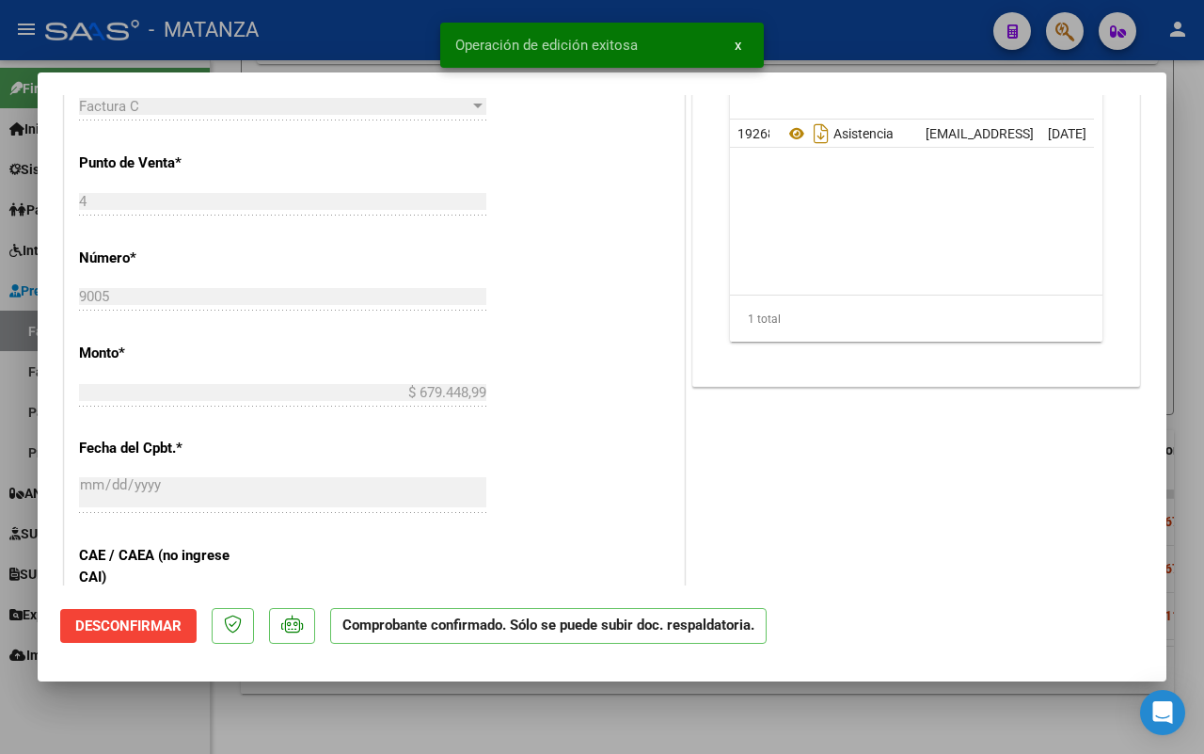
click at [144, 723] on div at bounding box center [602, 377] width 1204 height 754
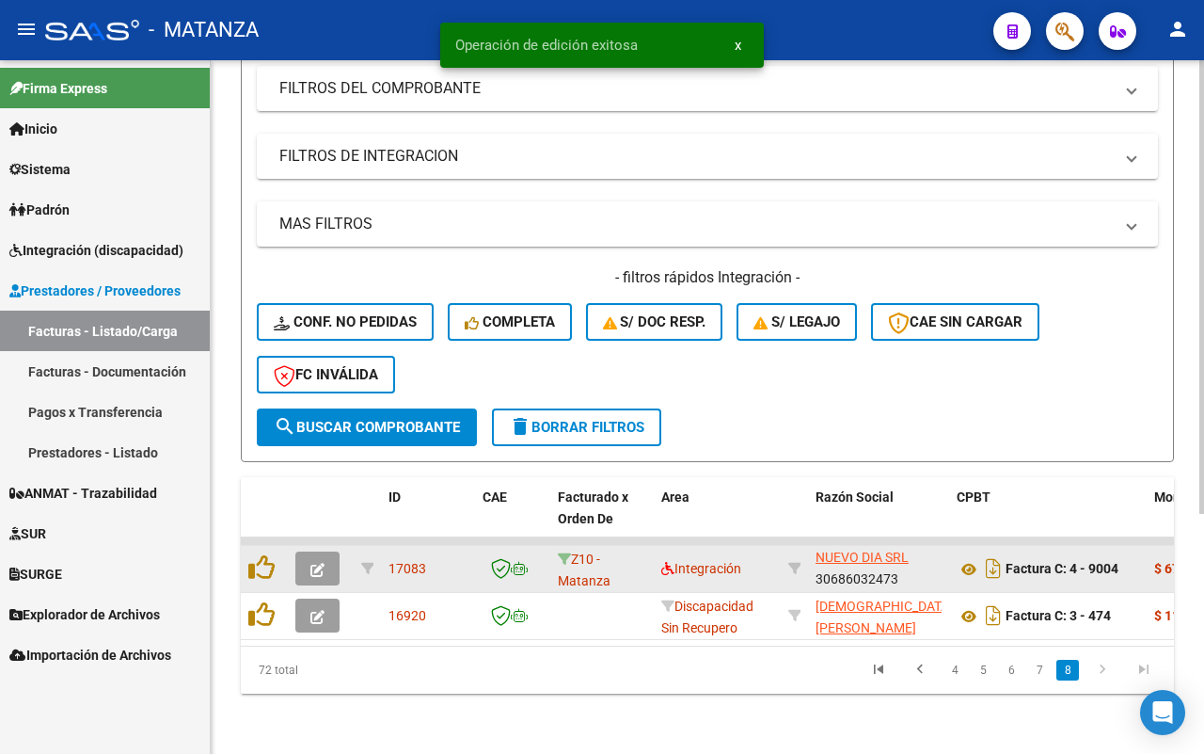
scroll to position [367, 0]
click at [322, 563] on icon "button" at bounding box center [318, 570] width 14 height 14
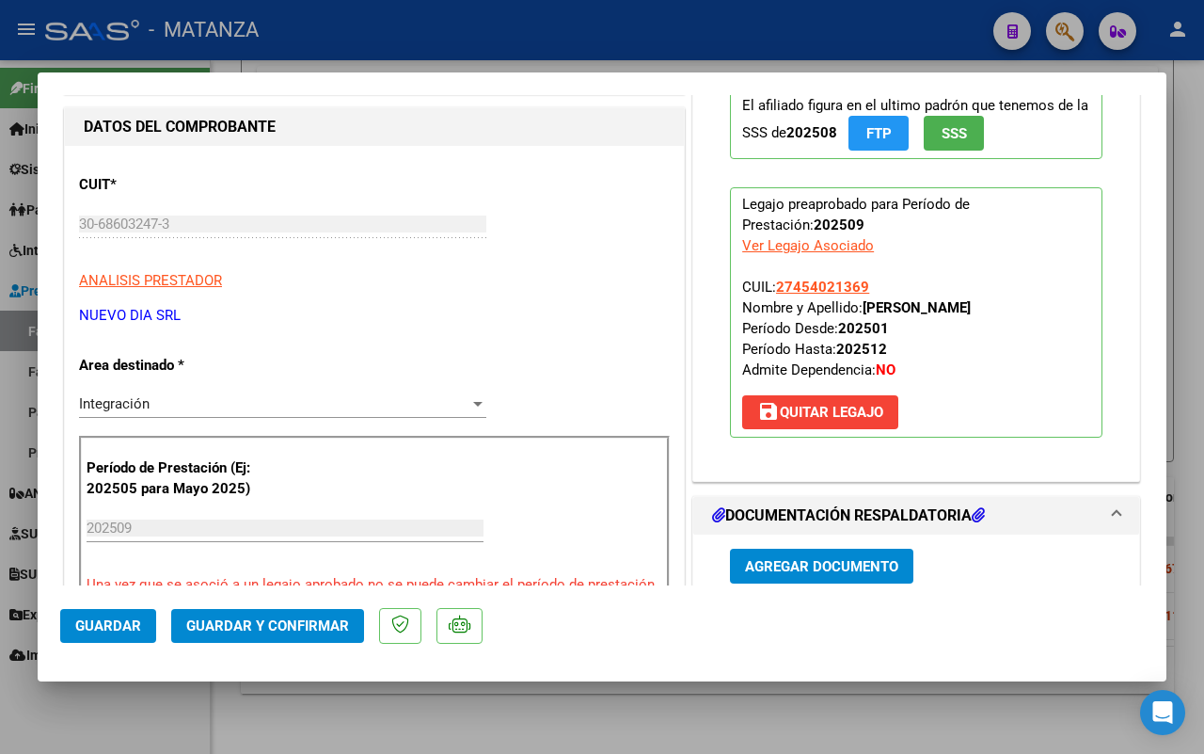
scroll to position [353, 0]
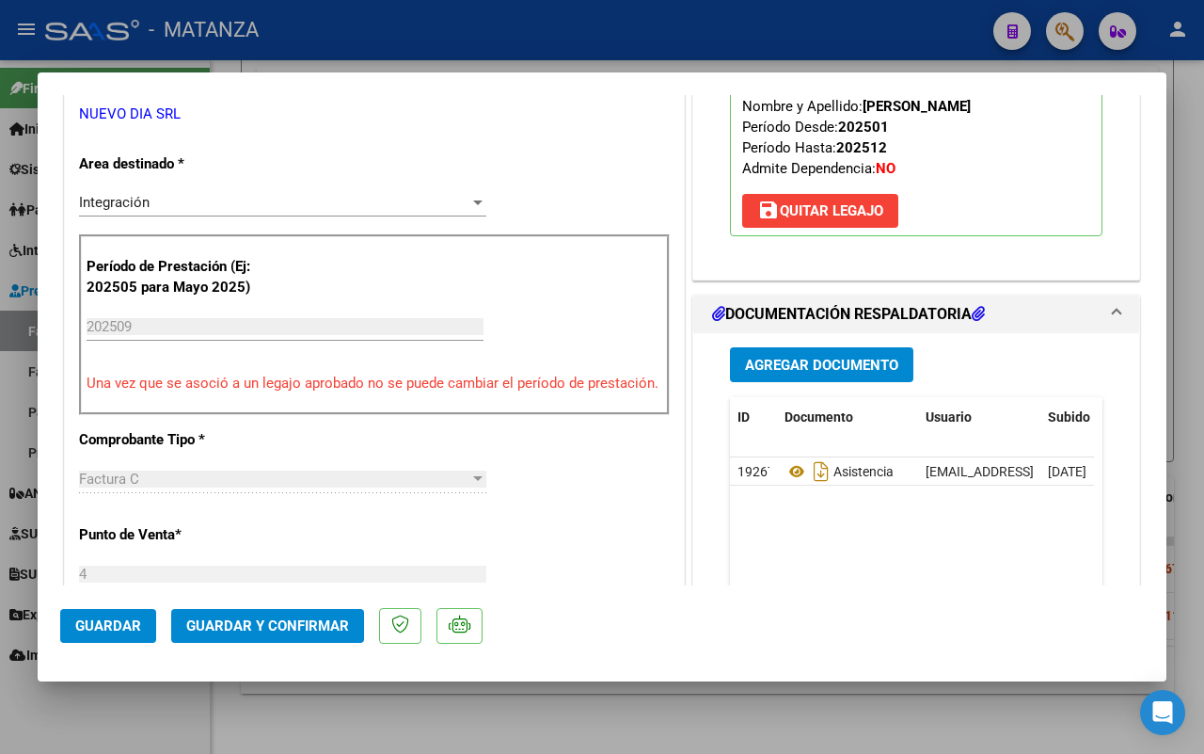
click at [279, 617] on span "Guardar y Confirmar" at bounding box center [267, 625] width 163 height 17
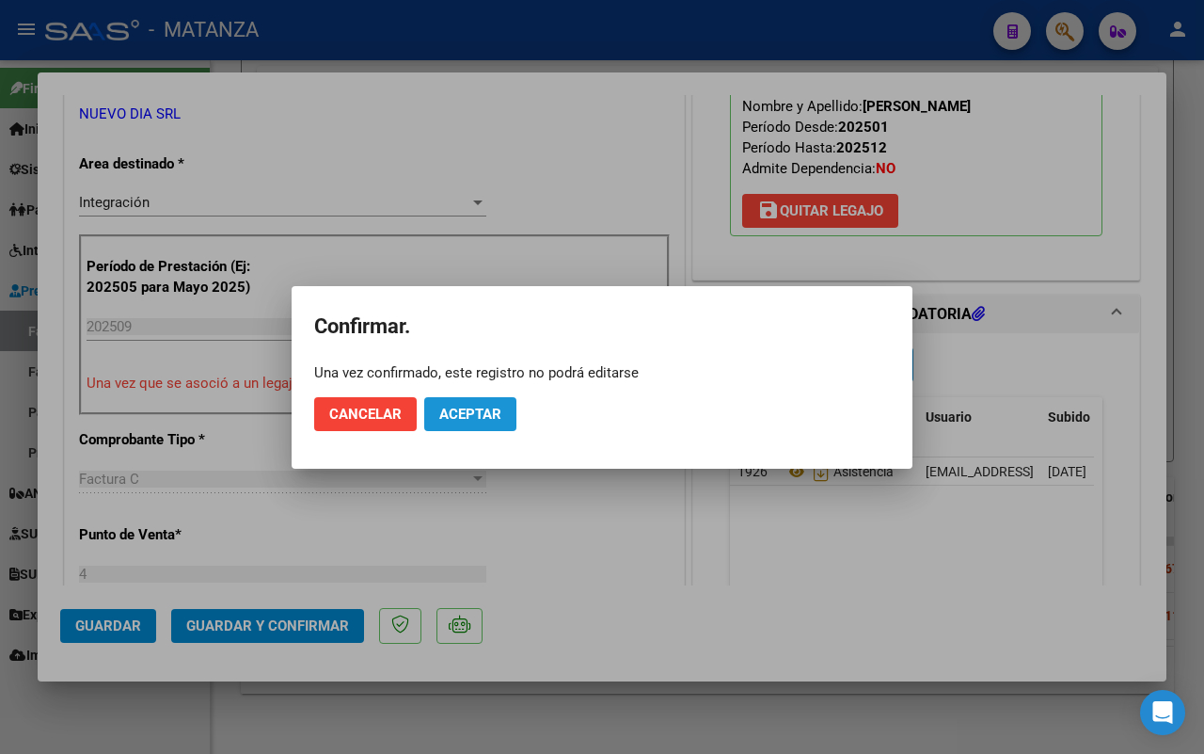
click at [485, 409] on span "Aceptar" at bounding box center [470, 414] width 62 height 17
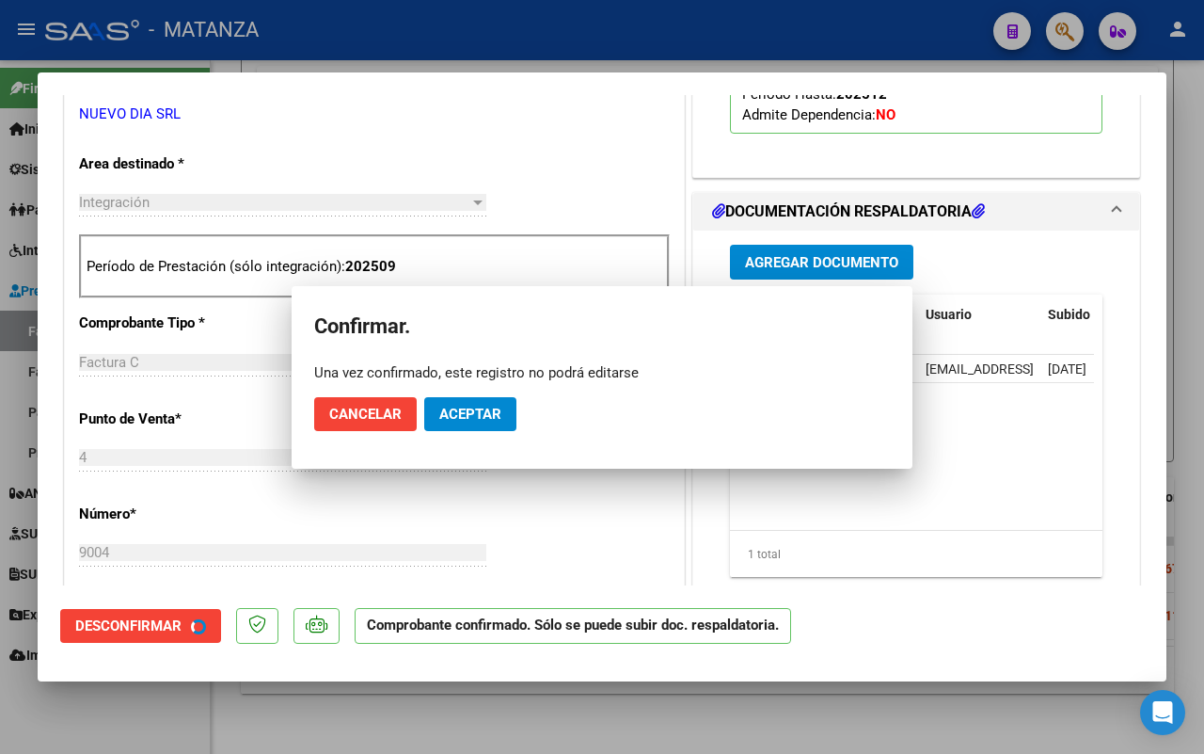
scroll to position [374, 0]
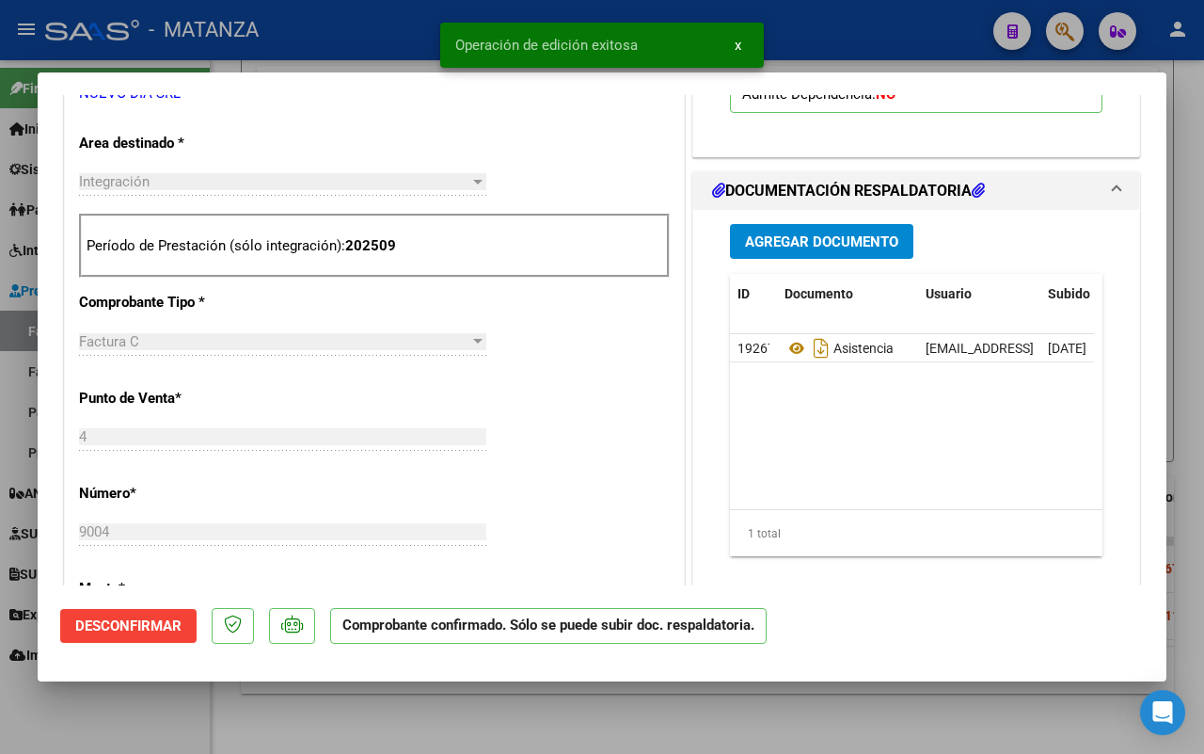
click at [123, 720] on div at bounding box center [602, 377] width 1204 height 754
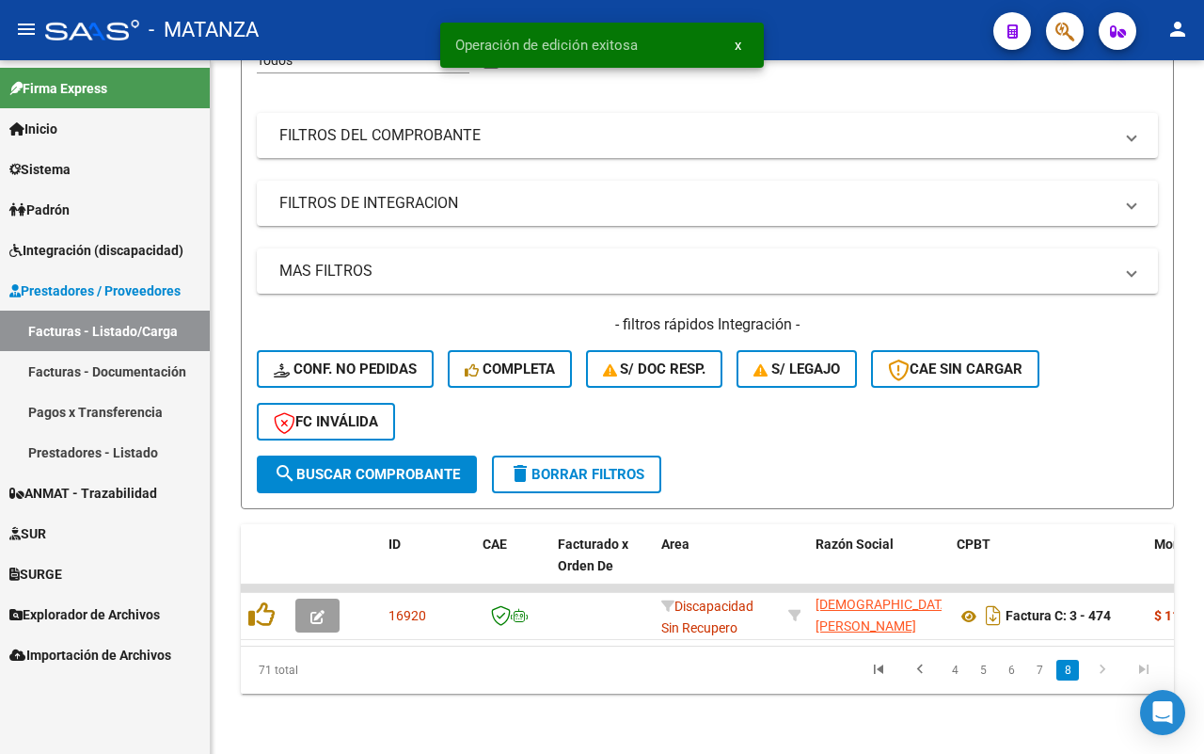
scroll to position [24, 0]
drag, startPoint x: 1038, startPoint y: 671, endPoint x: 894, endPoint y: 689, distance: 145.1
click at [1037, 671] on link "7" at bounding box center [1039, 670] width 23 height 21
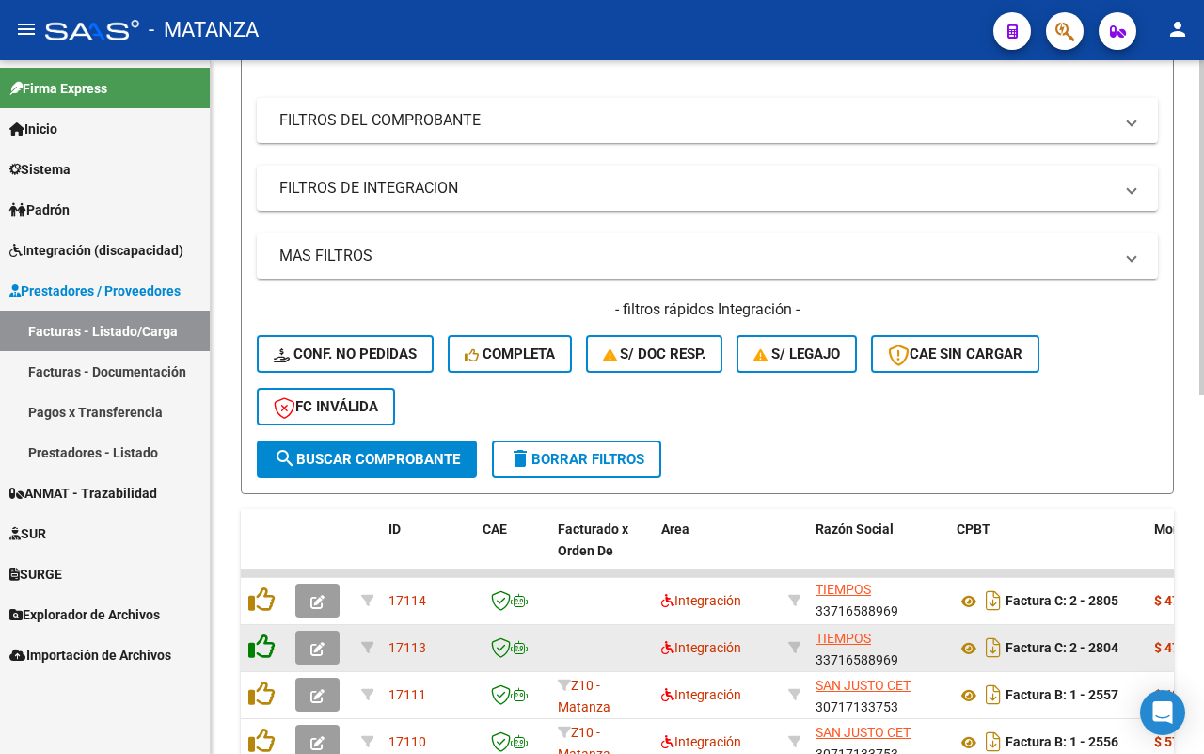
scroll to position [555, 0]
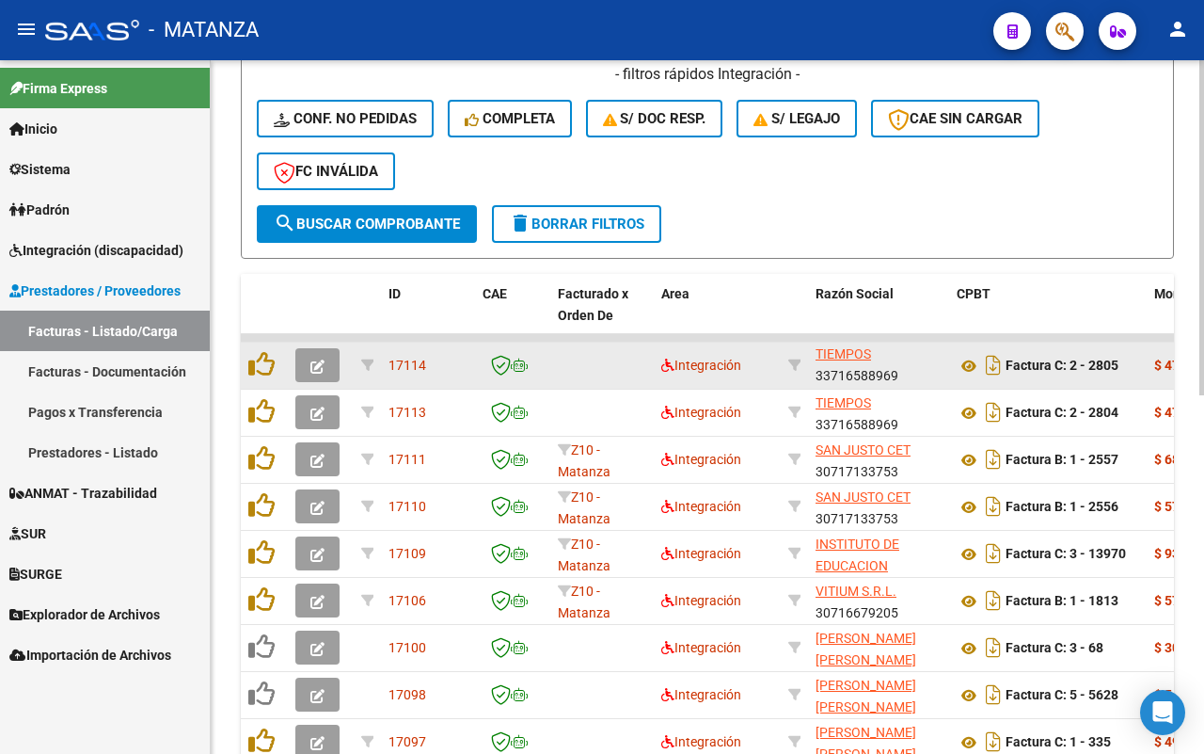
click at [301, 374] on button "button" at bounding box center [317, 365] width 44 height 34
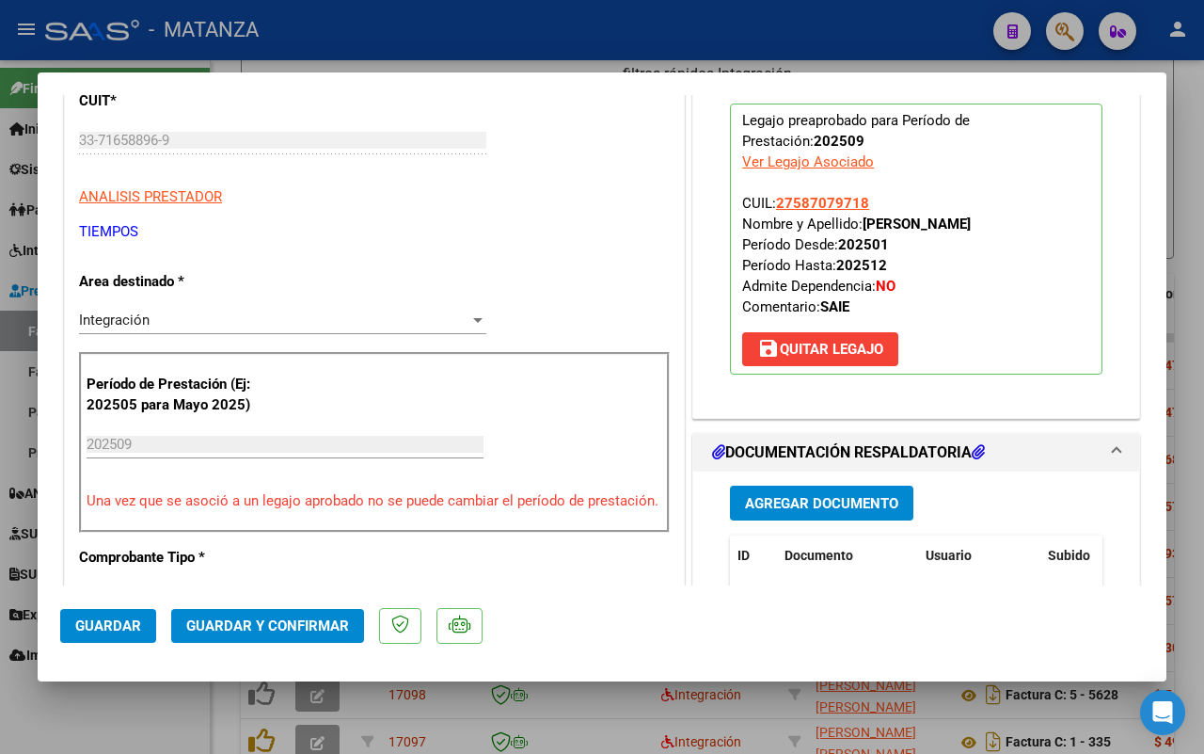
scroll to position [470, 0]
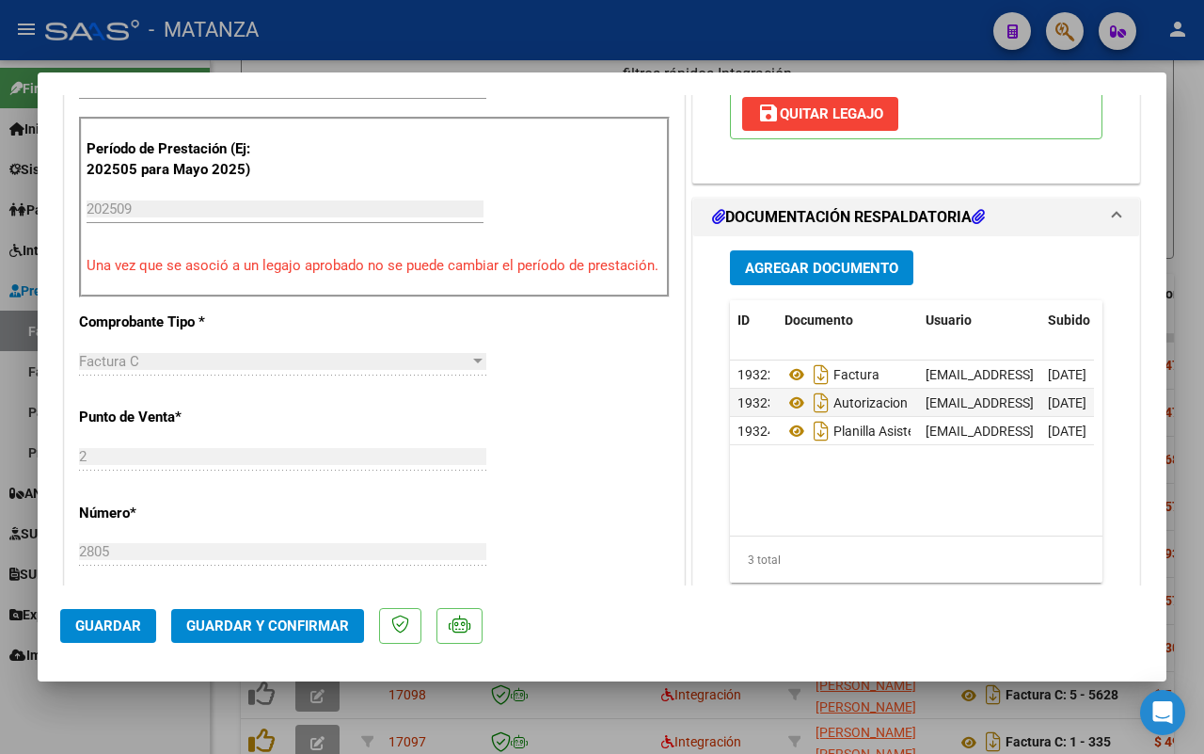
click at [273, 618] on span "Guardar y Confirmar" at bounding box center [267, 625] width 163 height 17
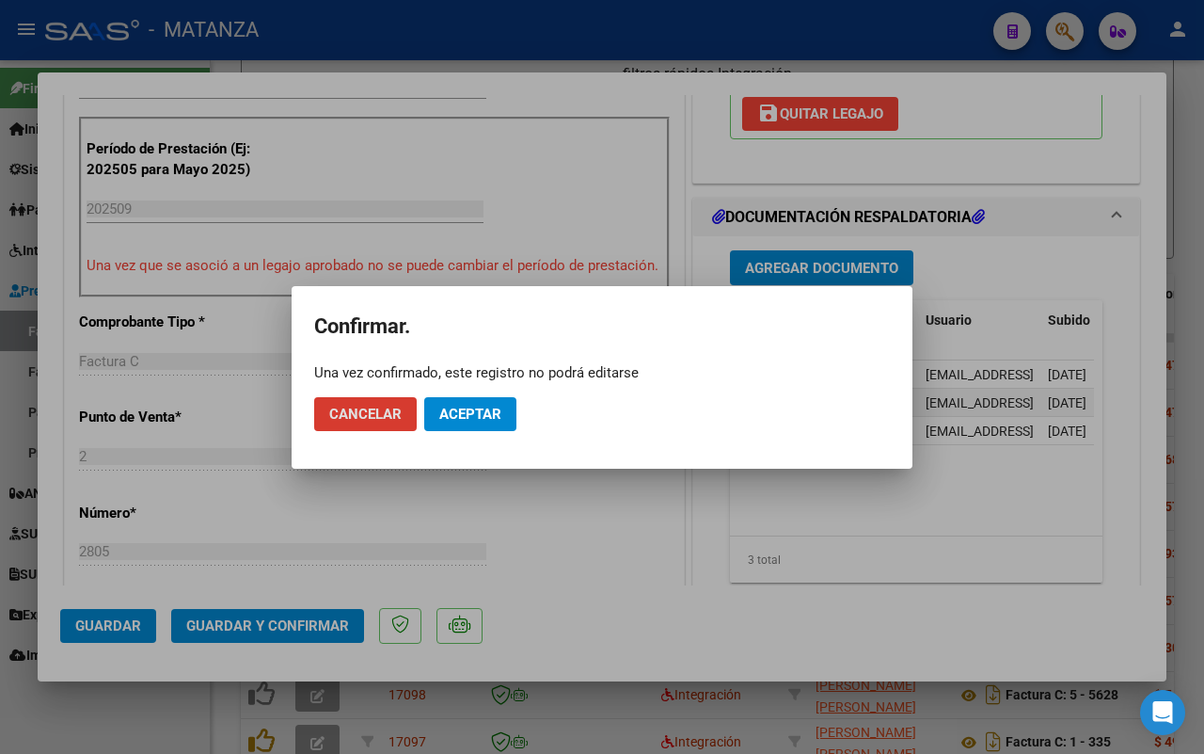
click at [476, 400] on button "Aceptar" at bounding box center [470, 414] width 92 height 34
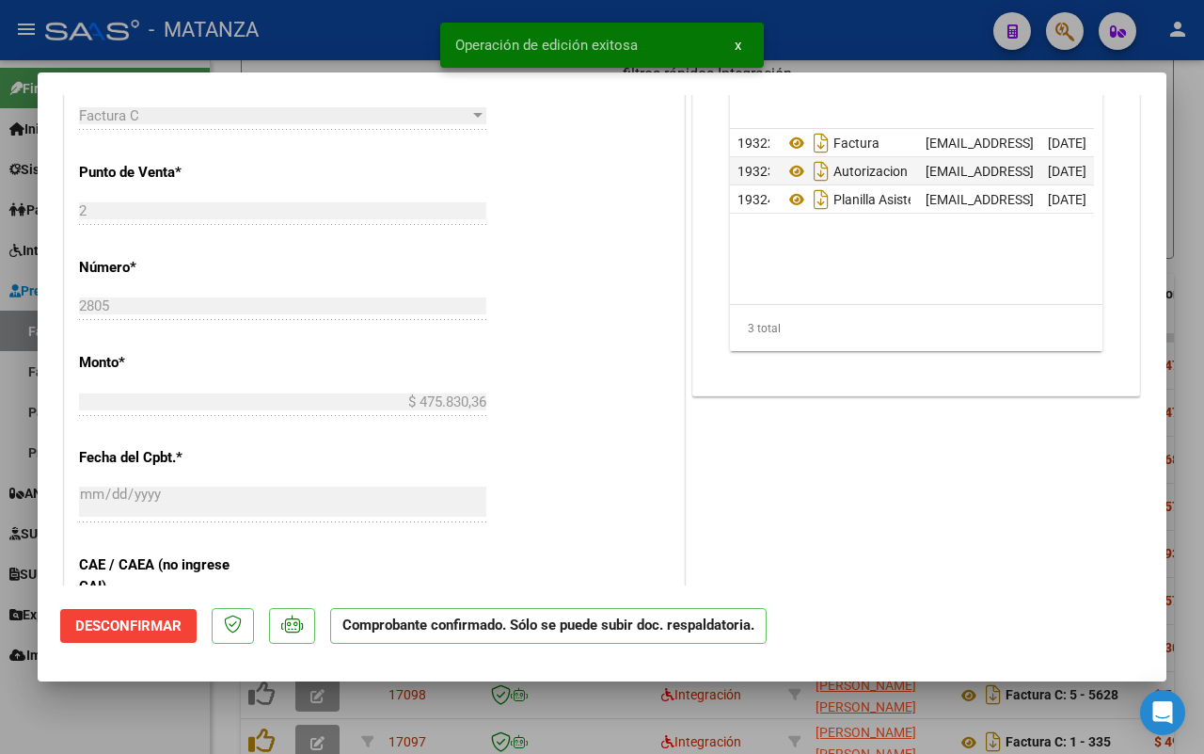
scroll to position [609, 0]
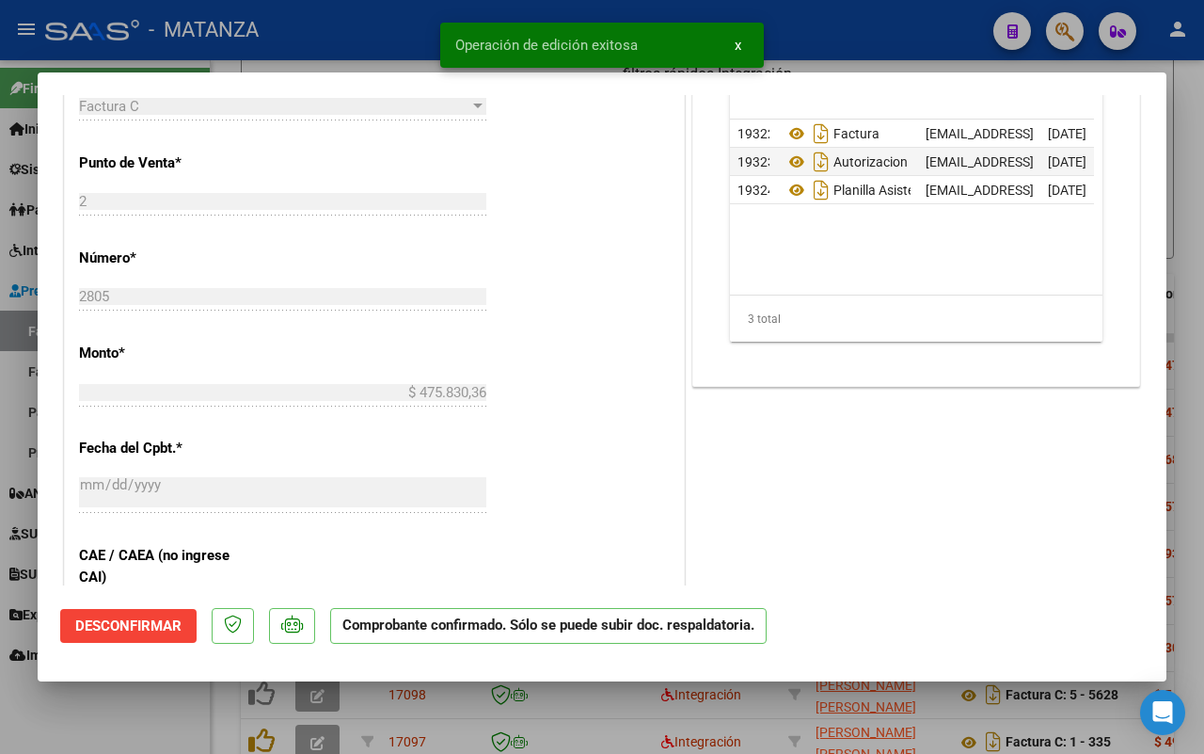
click at [136, 712] on div at bounding box center [602, 377] width 1204 height 754
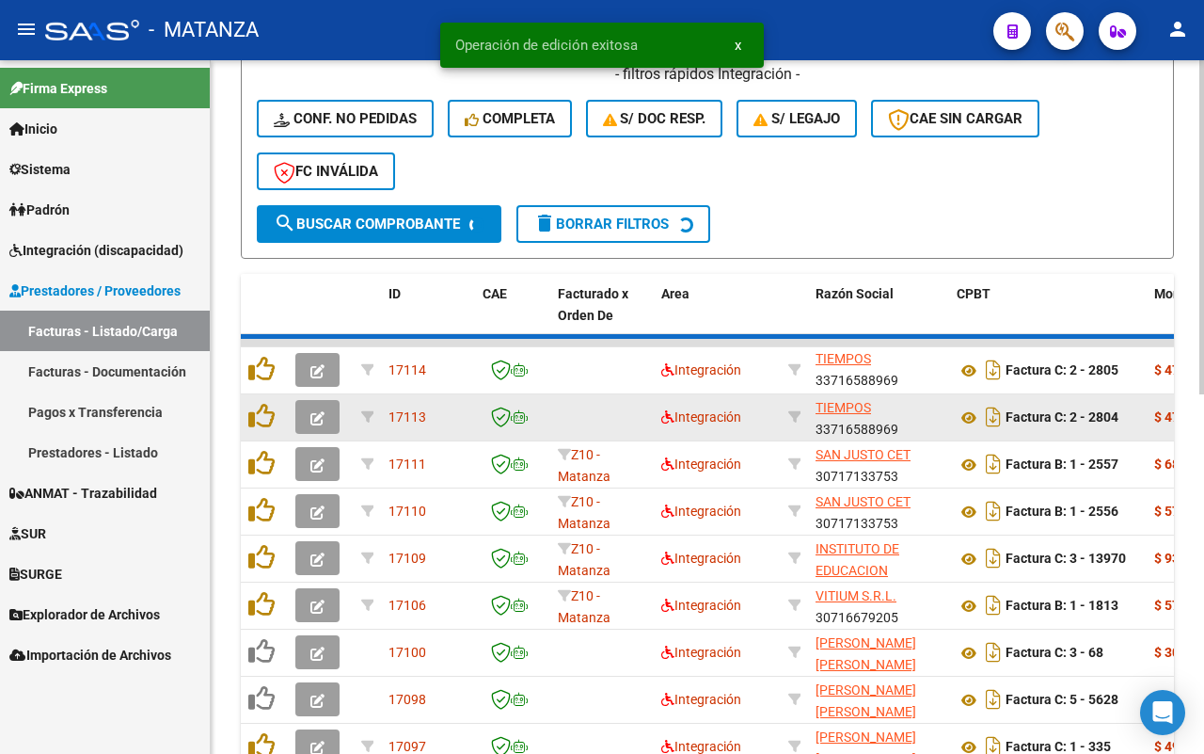
scroll to position [555, 0]
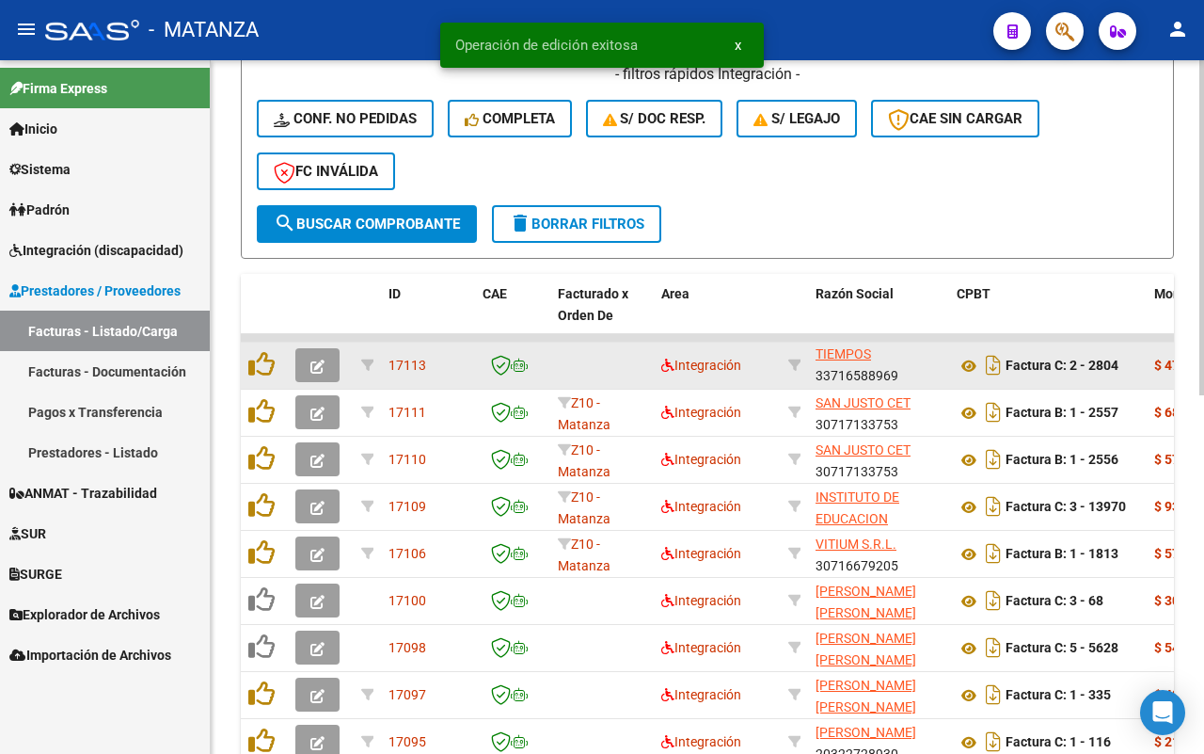
click at [304, 359] on button "button" at bounding box center [317, 365] width 44 height 34
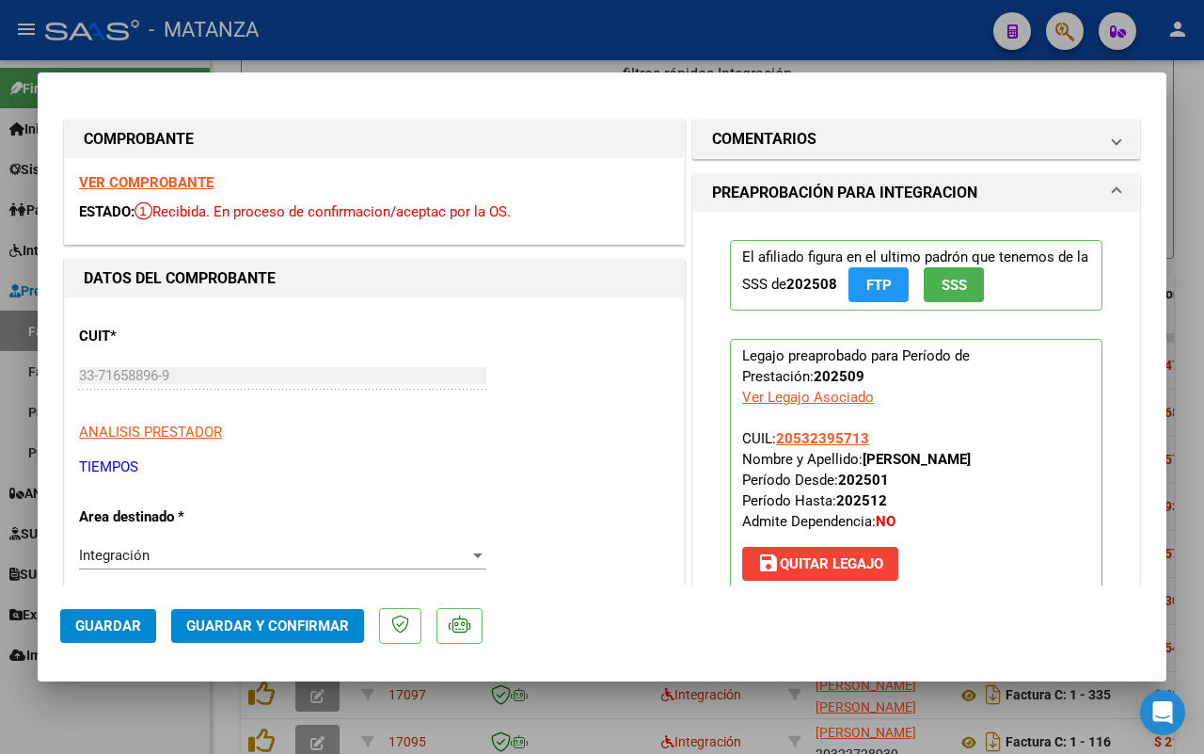
scroll to position [353, 0]
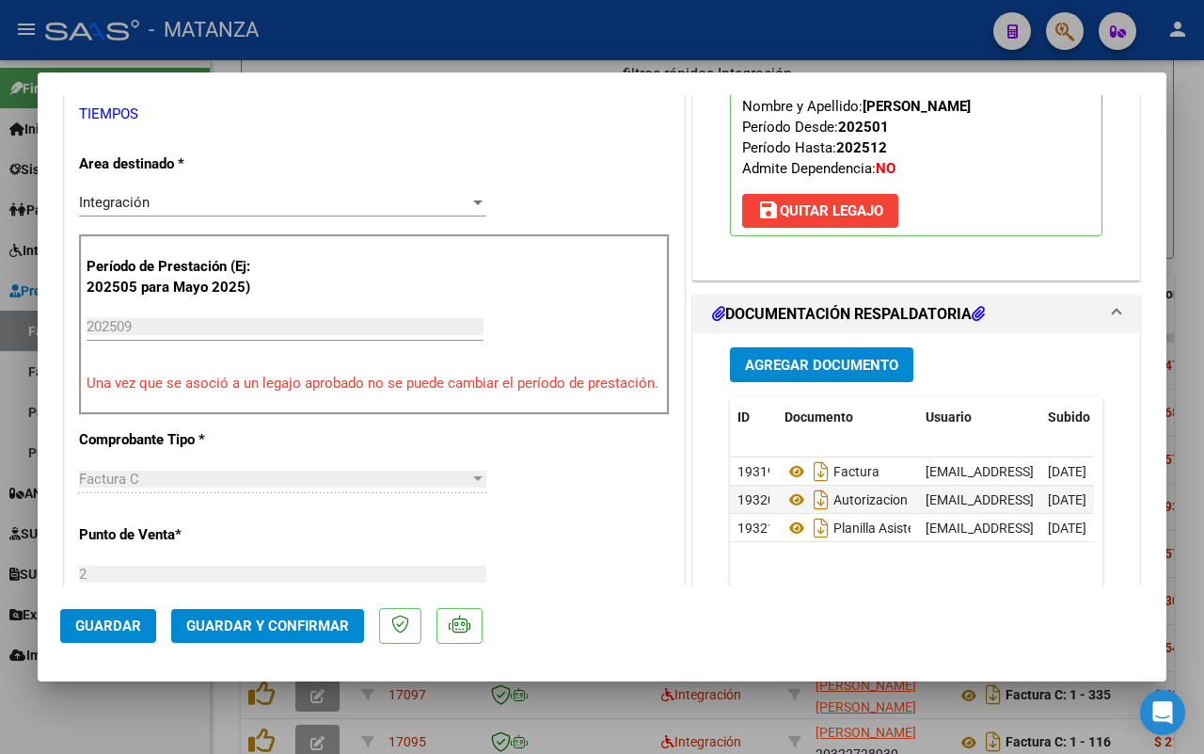
click at [312, 624] on span "Guardar y Confirmar" at bounding box center [267, 625] width 163 height 17
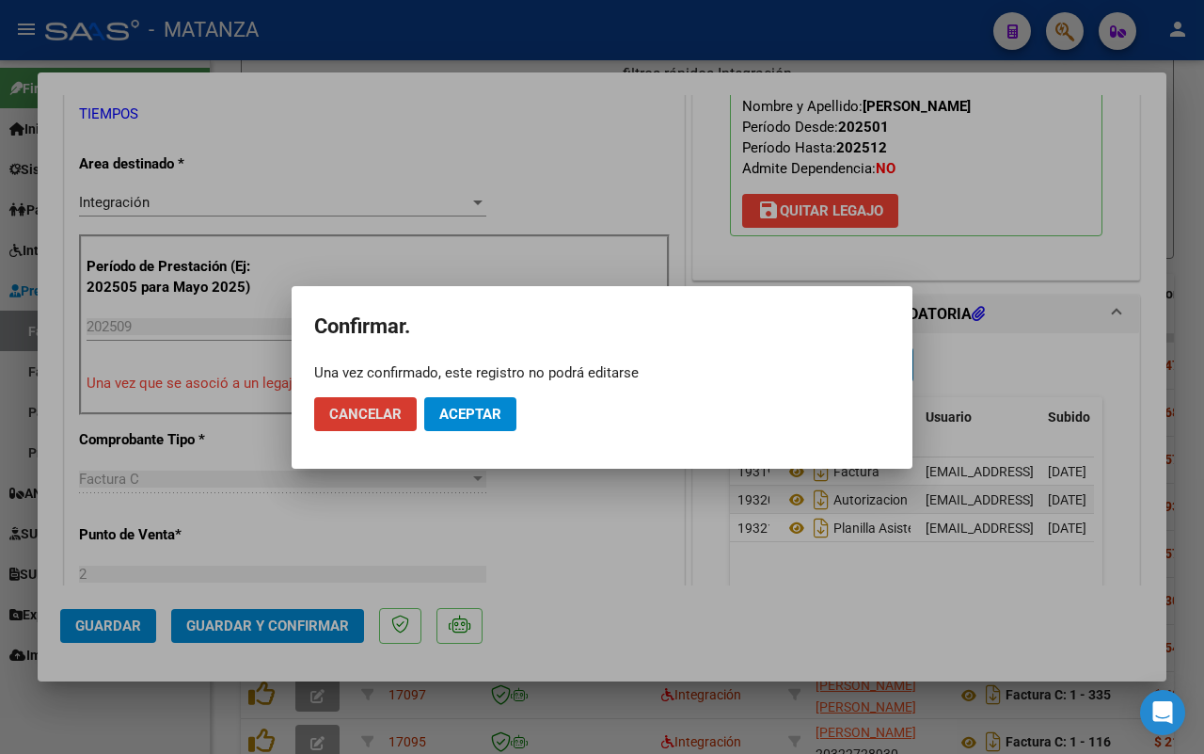
click at [490, 420] on span "Aceptar" at bounding box center [470, 414] width 62 height 17
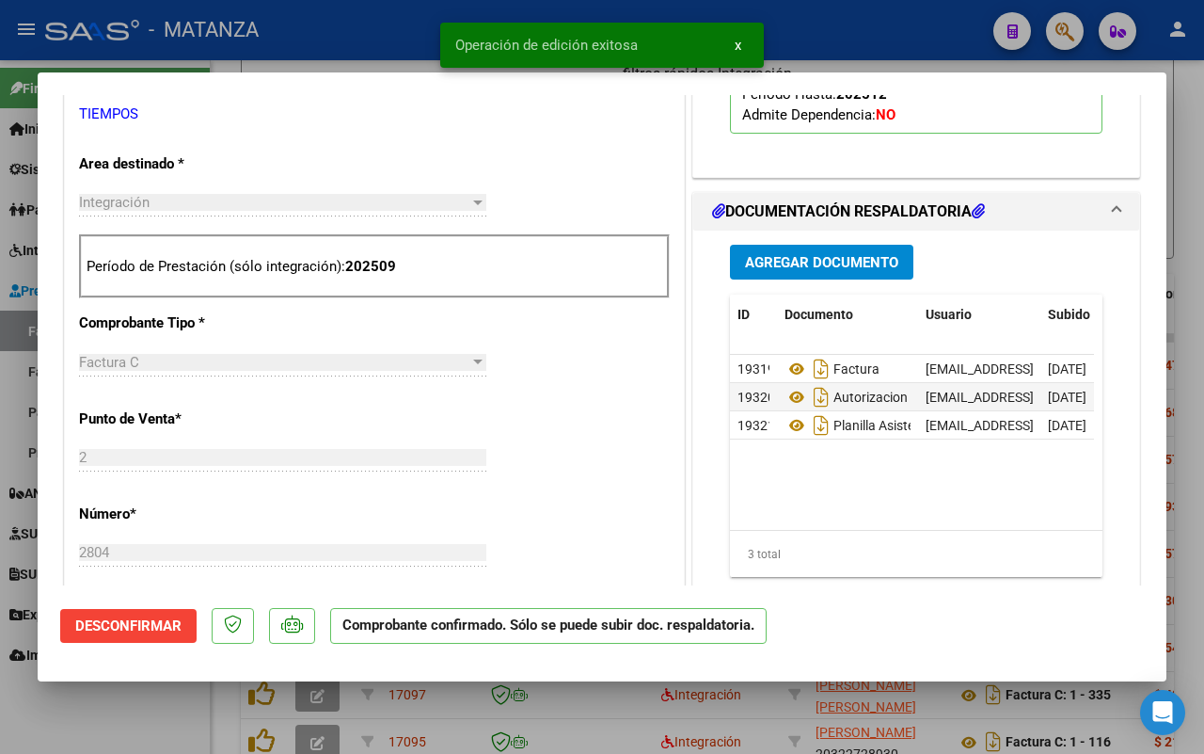
scroll to position [374, 0]
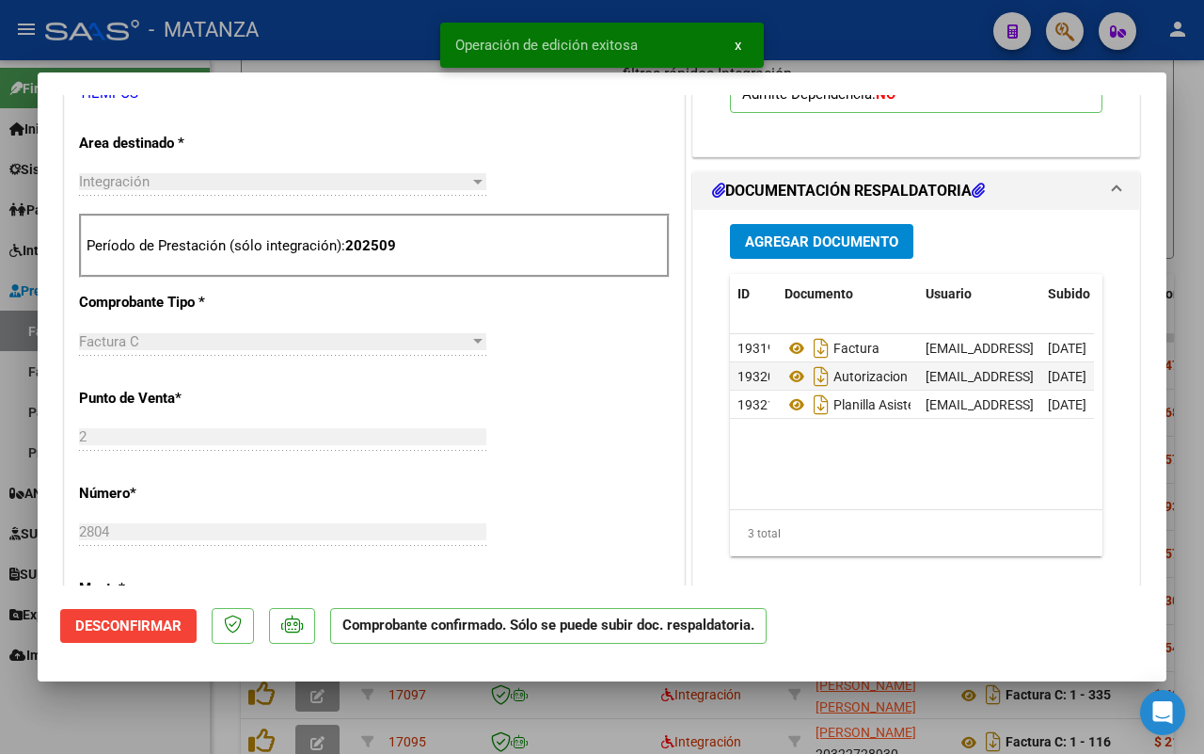
drag, startPoint x: 119, startPoint y: 732, endPoint x: 75, endPoint y: 692, distance: 59.2
click at [119, 732] on div at bounding box center [602, 377] width 1204 height 754
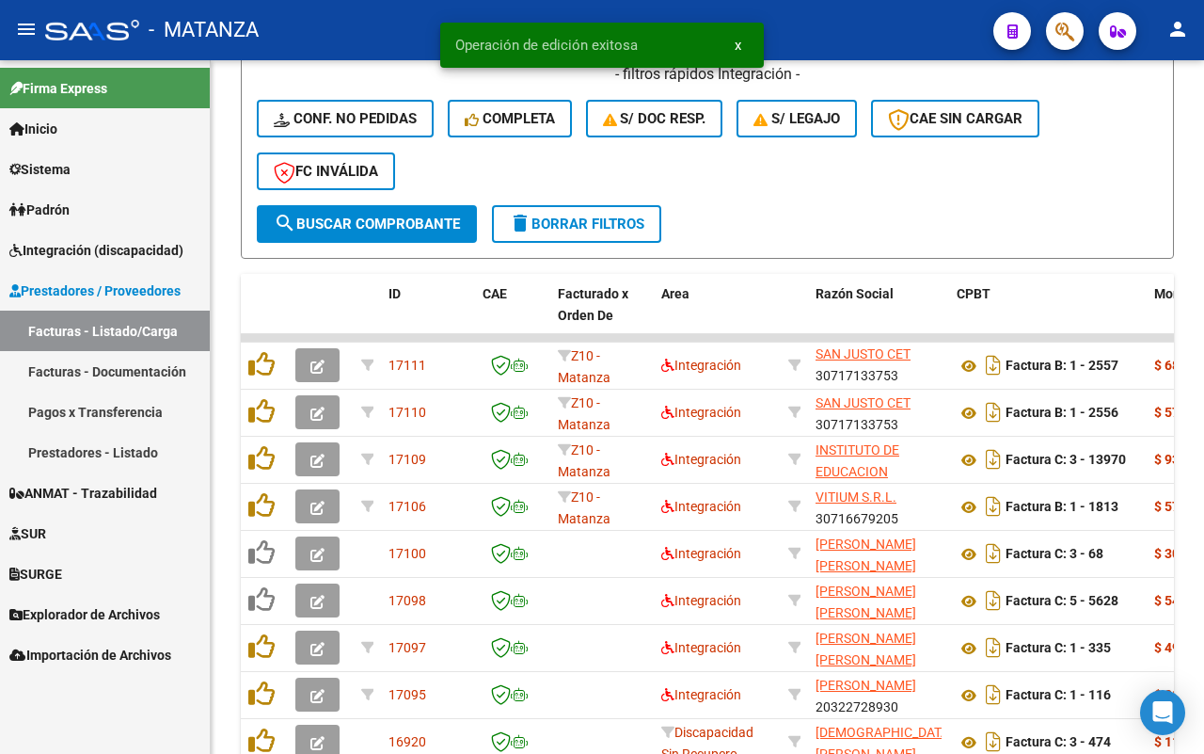
scroll to position [555, 0]
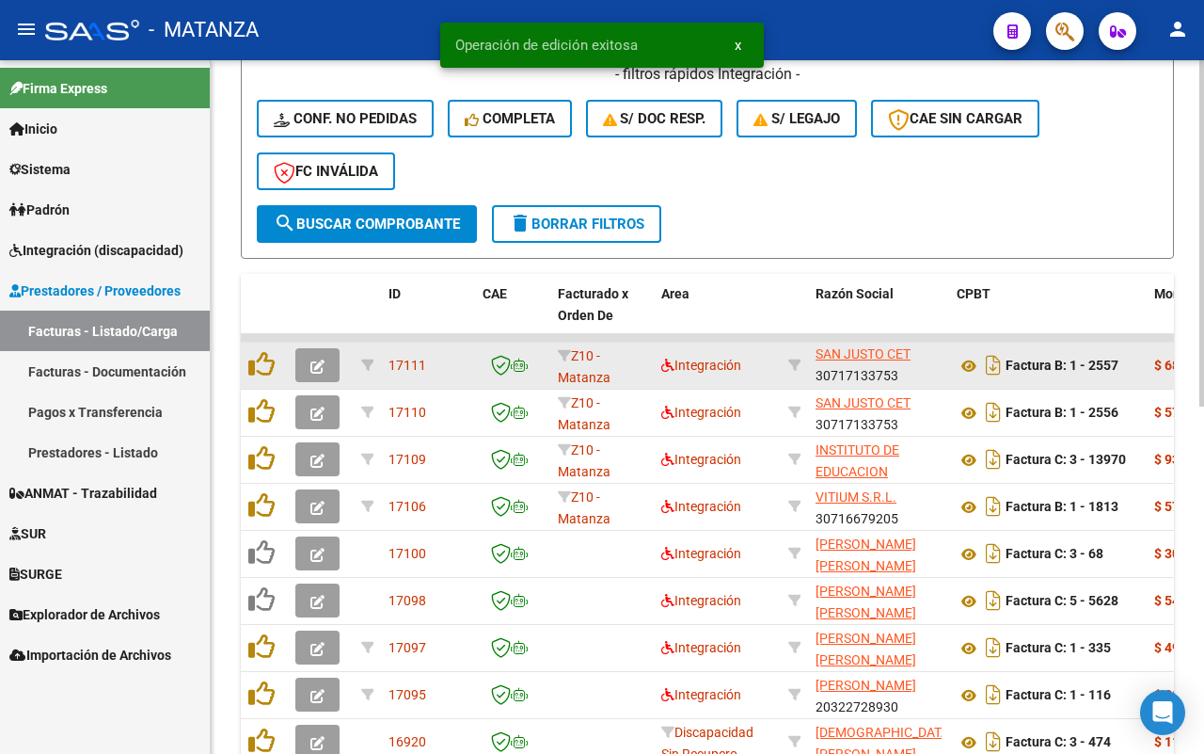
click at [313, 362] on icon "button" at bounding box center [318, 366] width 14 height 14
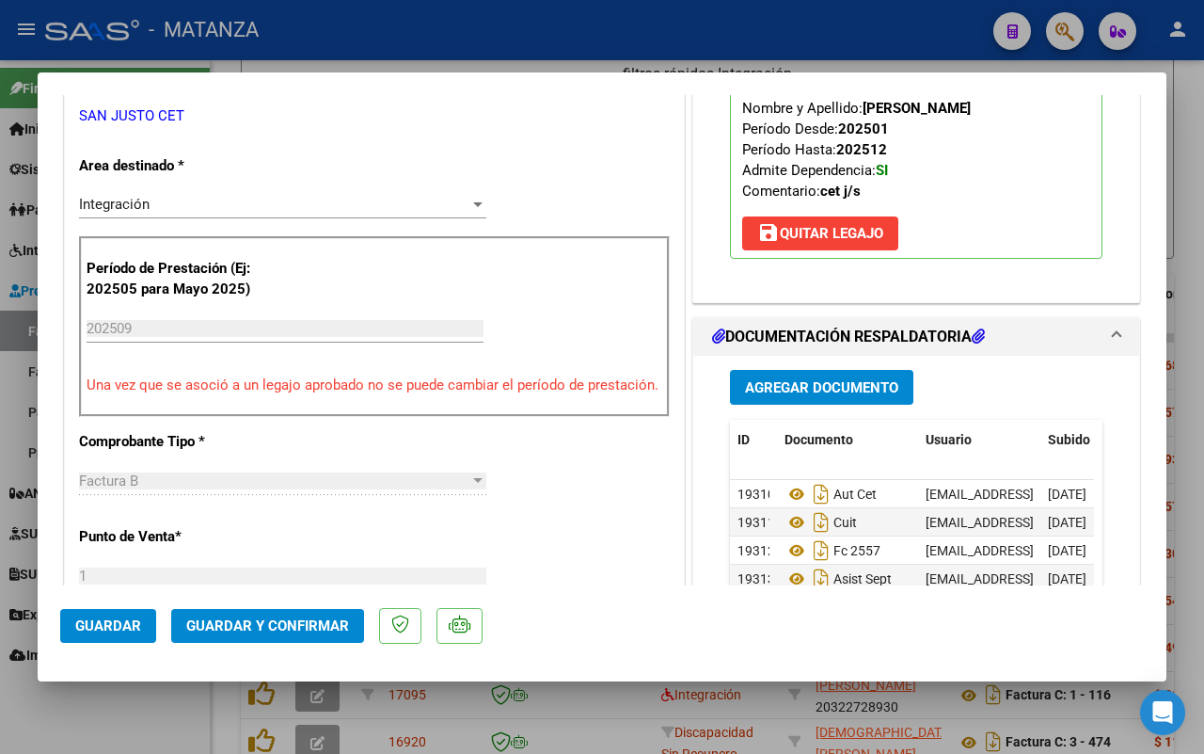
scroll to position [0, 0]
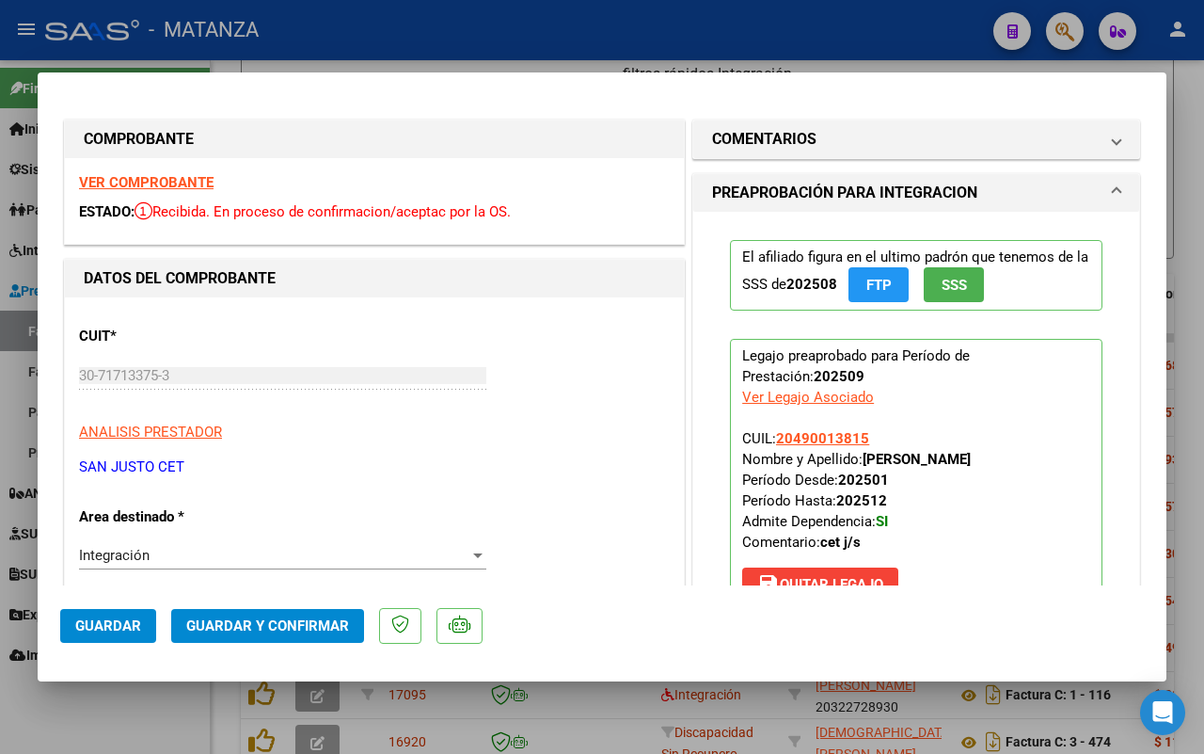
click at [177, 180] on strong "VER COMPROBANTE" at bounding box center [146, 182] width 135 height 17
click at [269, 619] on span "Guardar y Confirmar" at bounding box center [267, 625] width 163 height 17
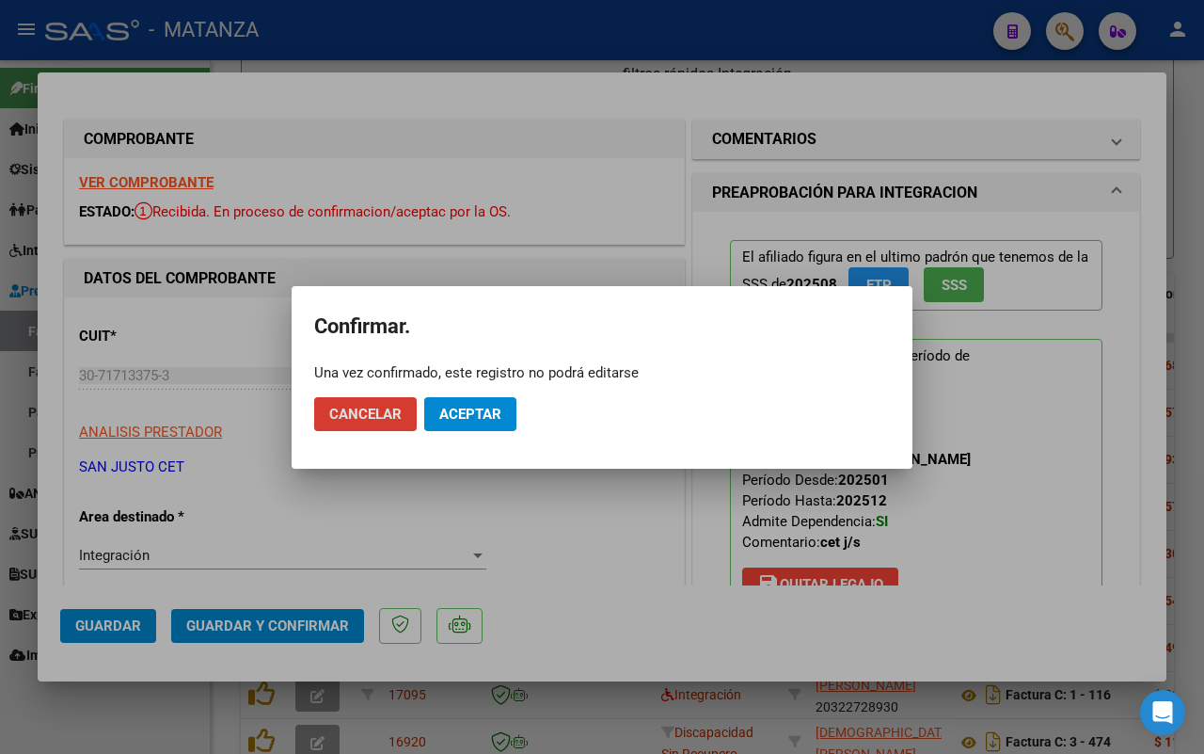
click at [472, 411] on span "Aceptar" at bounding box center [470, 414] width 62 height 17
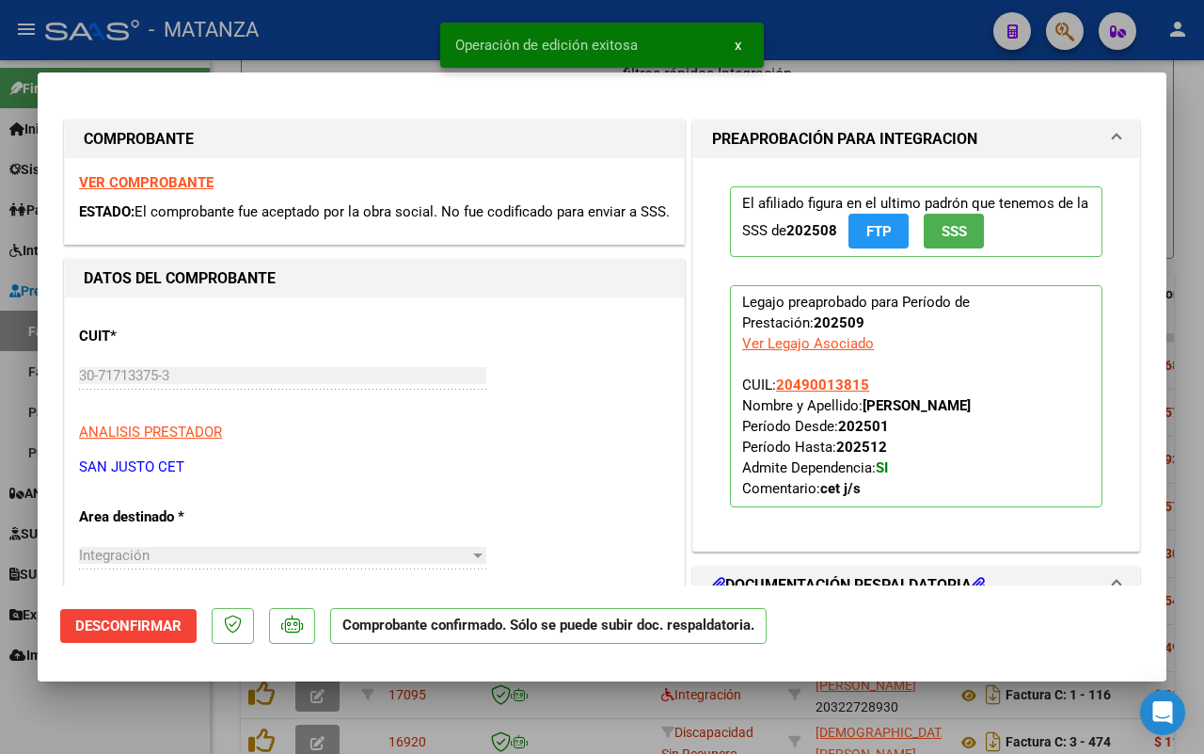
click at [165, 722] on div at bounding box center [602, 377] width 1204 height 754
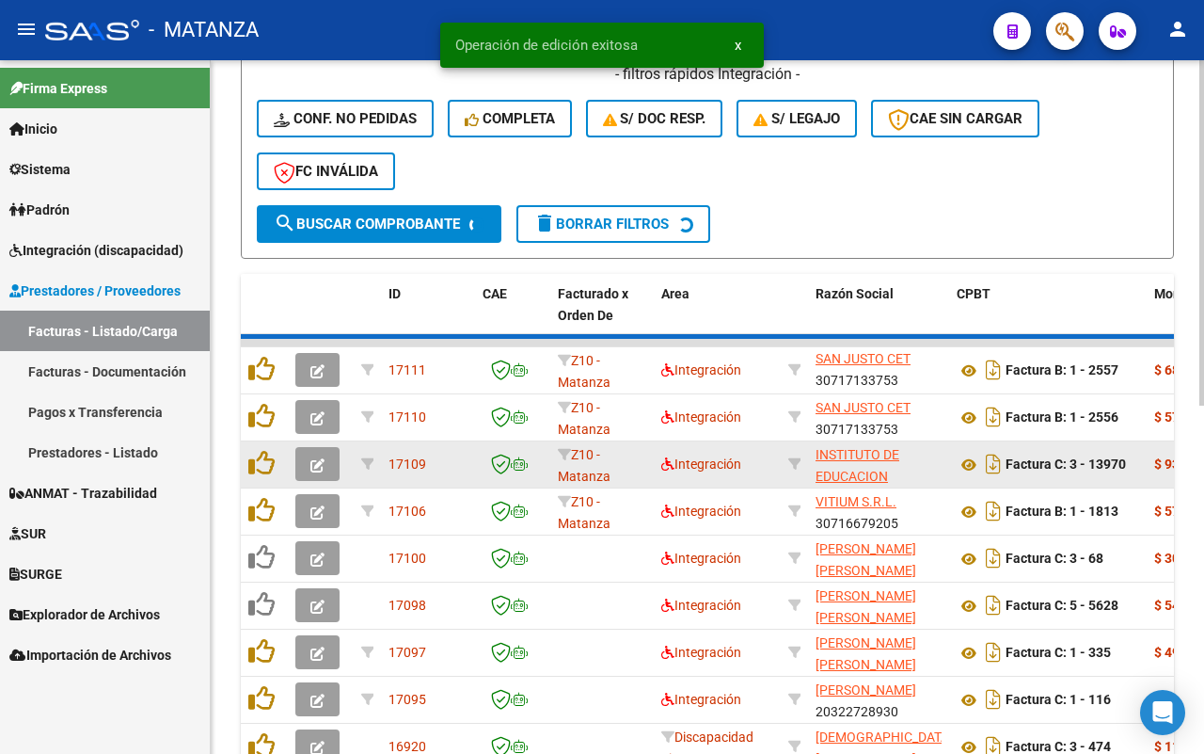
scroll to position [555, 0]
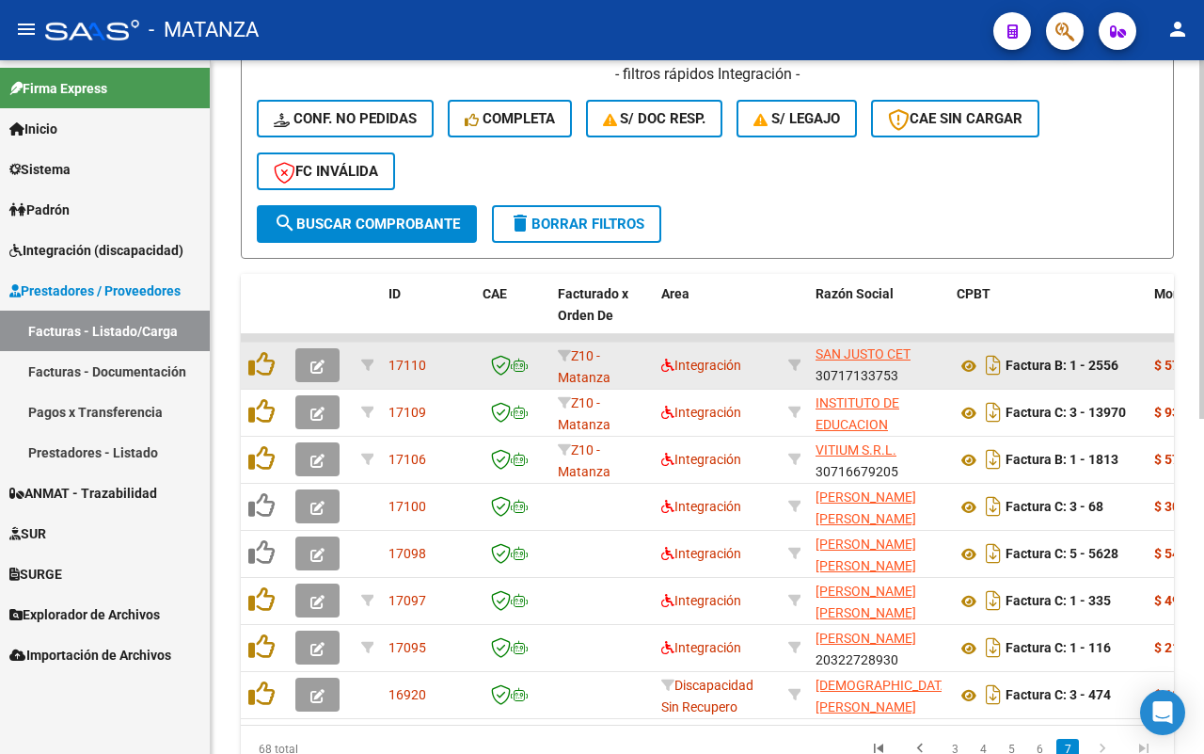
click at [306, 364] on button "button" at bounding box center [317, 365] width 44 height 34
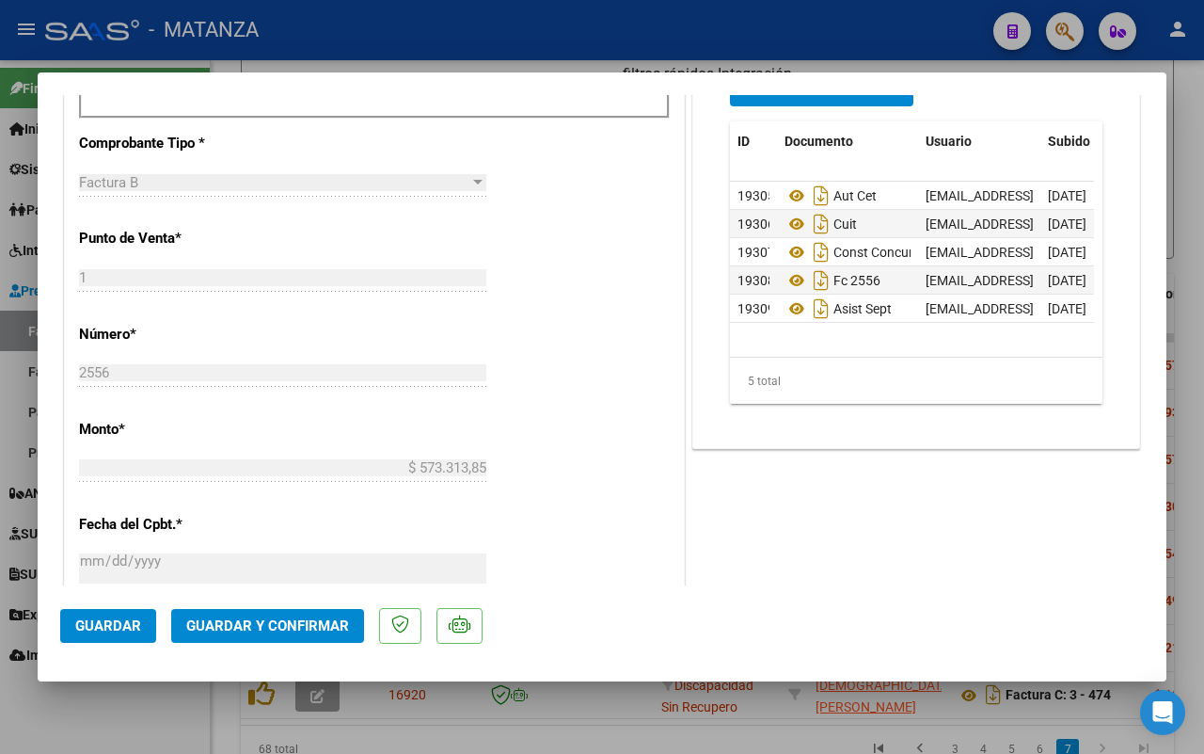
scroll to position [706, 0]
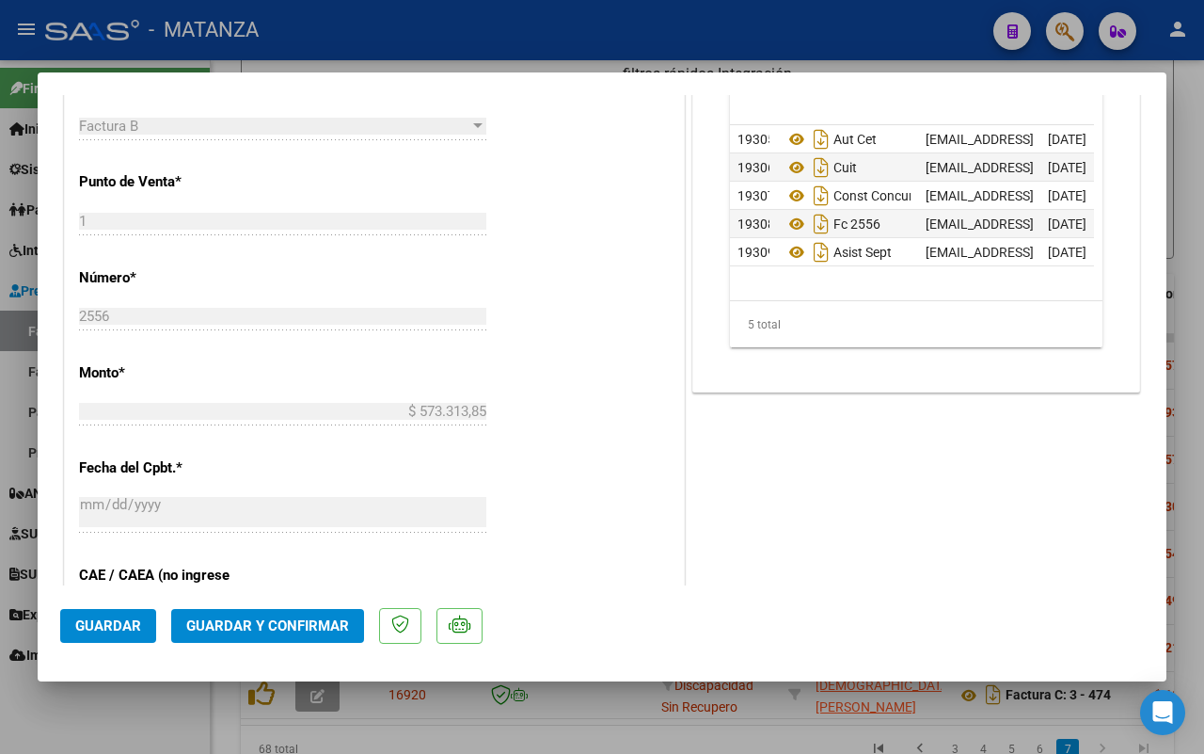
click at [283, 605] on mat-dialog-actions "Guardar Guardar y Confirmar" at bounding box center [602, 622] width 1084 height 74
click at [274, 622] on span "Guardar y Confirmar" at bounding box center [267, 625] width 163 height 17
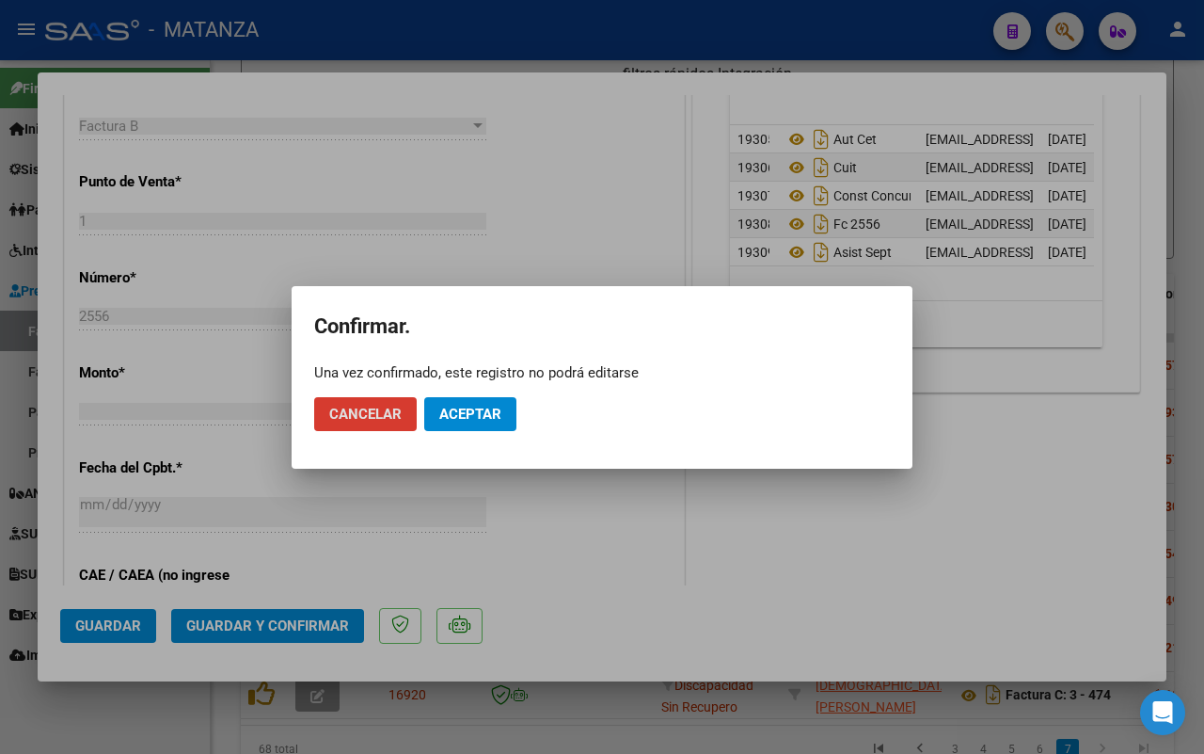
click at [480, 412] on span "Aceptar" at bounding box center [470, 414] width 62 height 17
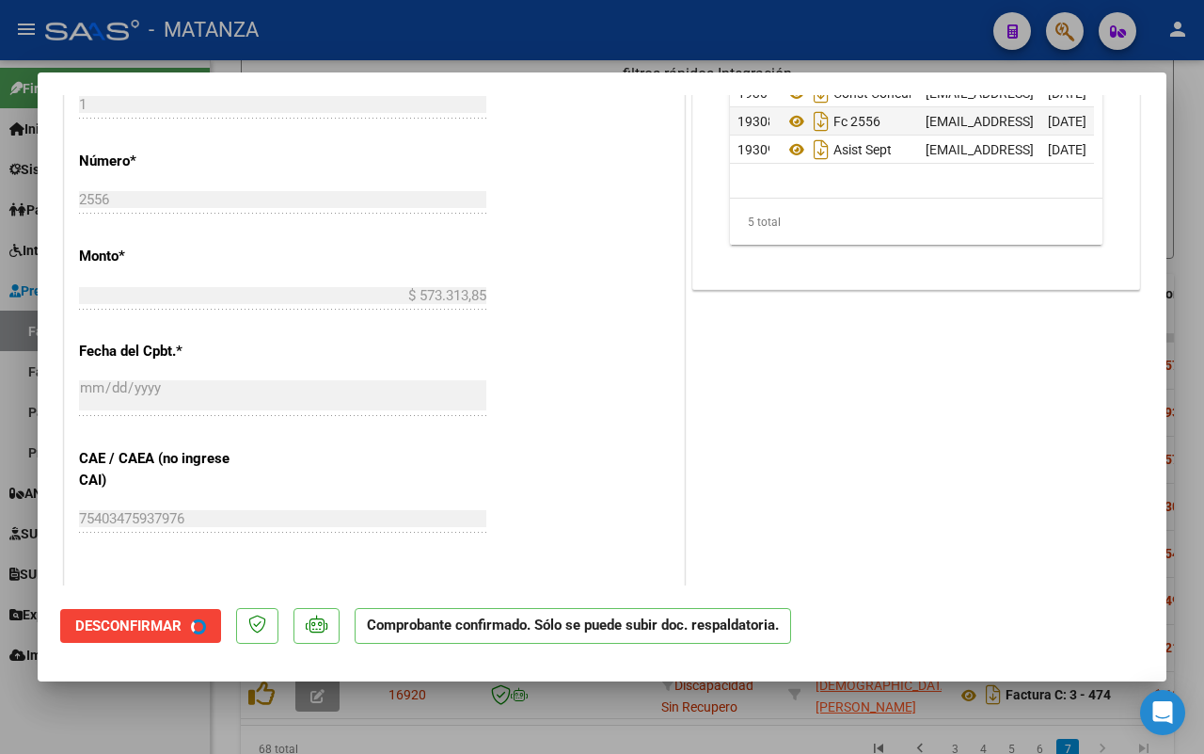
scroll to position [726, 0]
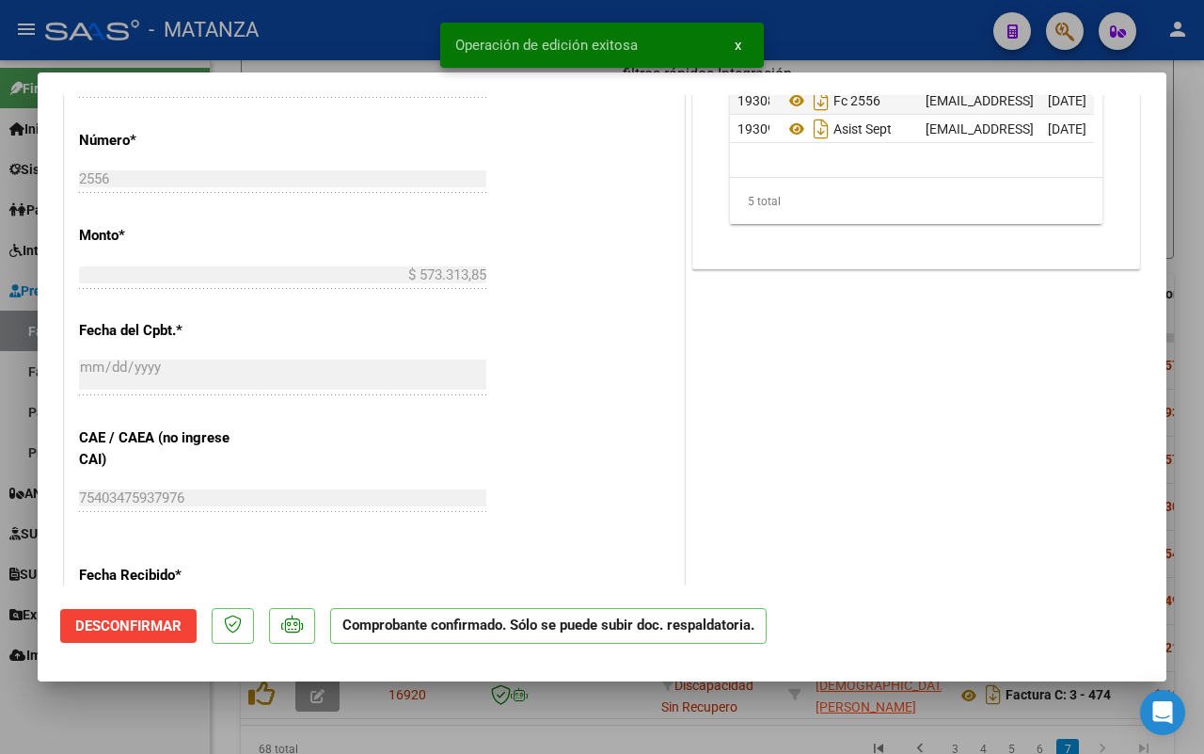
click at [134, 725] on div at bounding box center [602, 377] width 1204 height 754
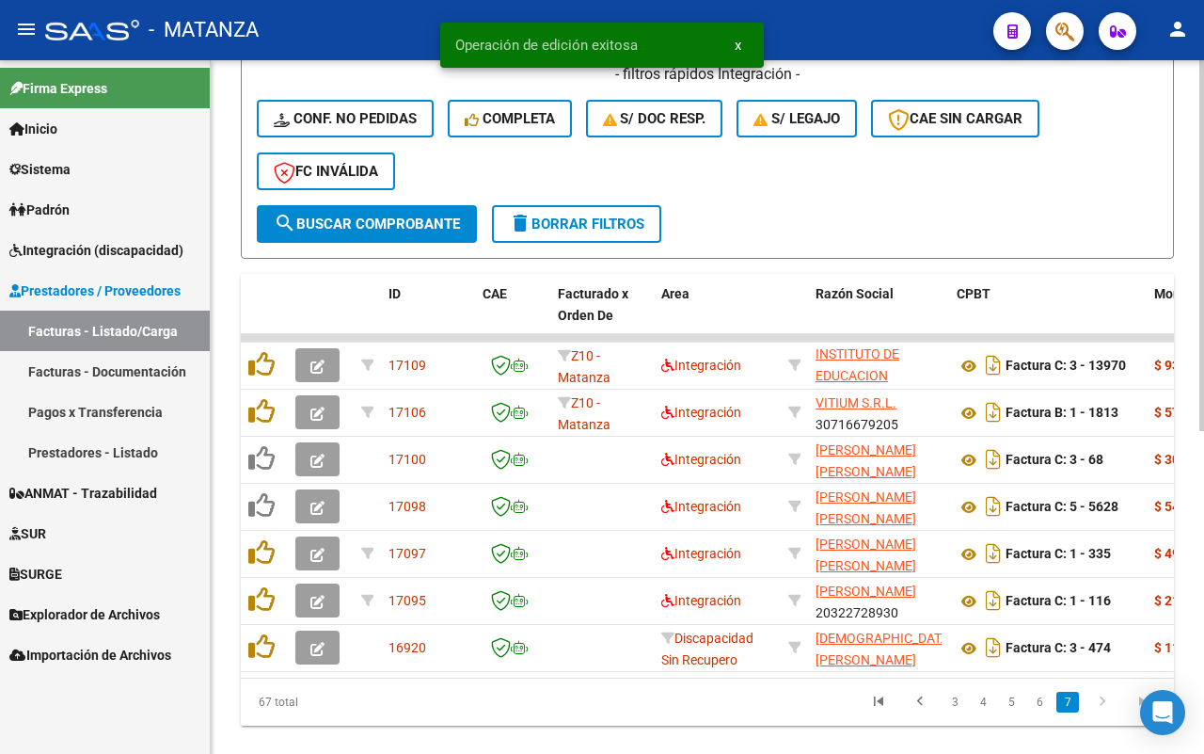
scroll to position [24, 0]
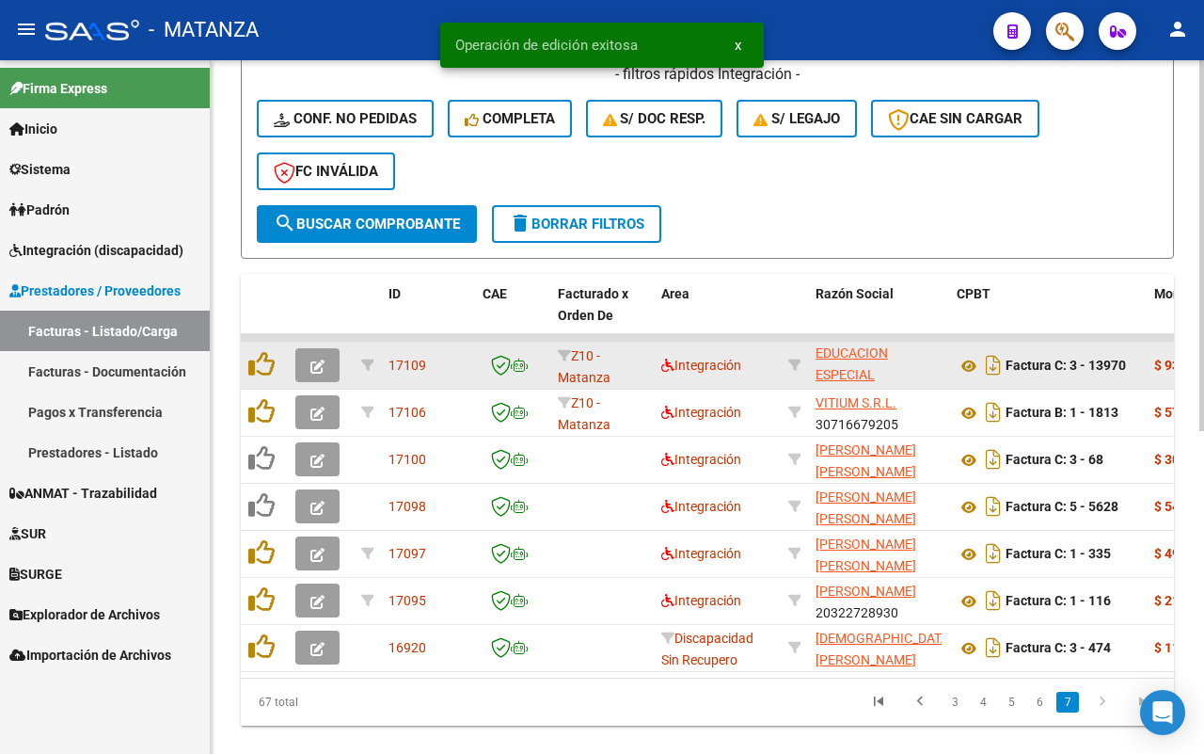
click at [326, 356] on button "button" at bounding box center [317, 365] width 44 height 34
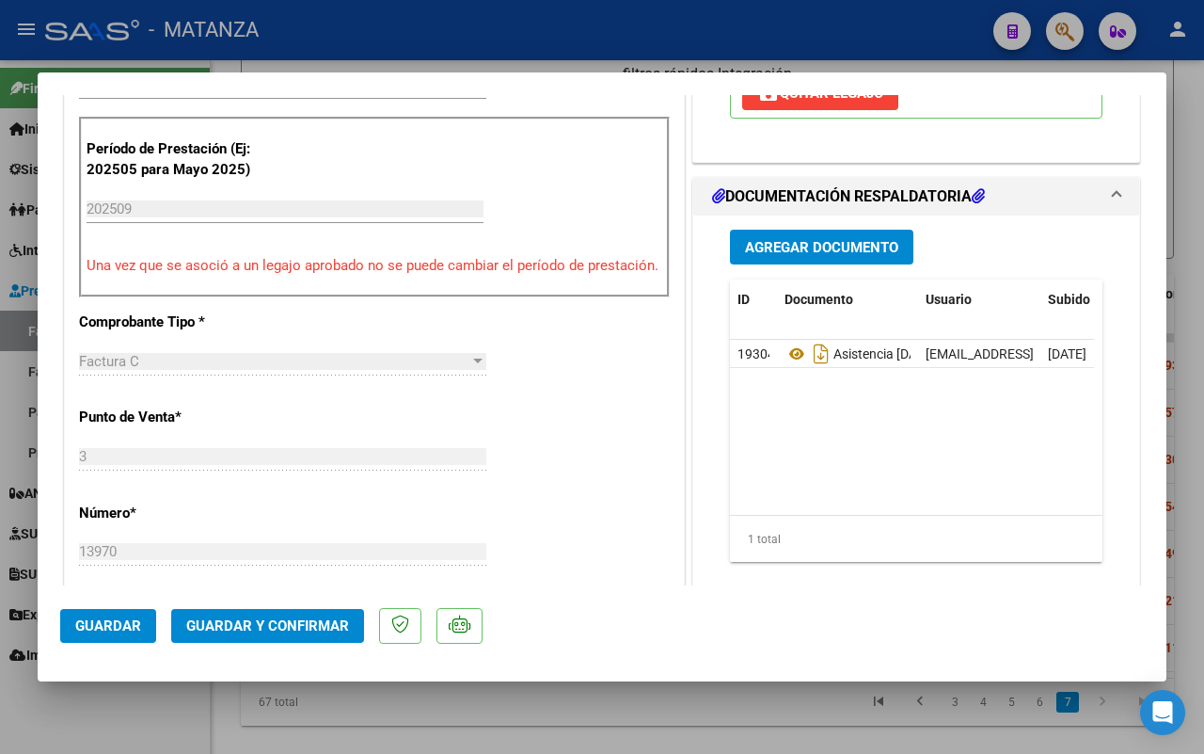
scroll to position [706, 0]
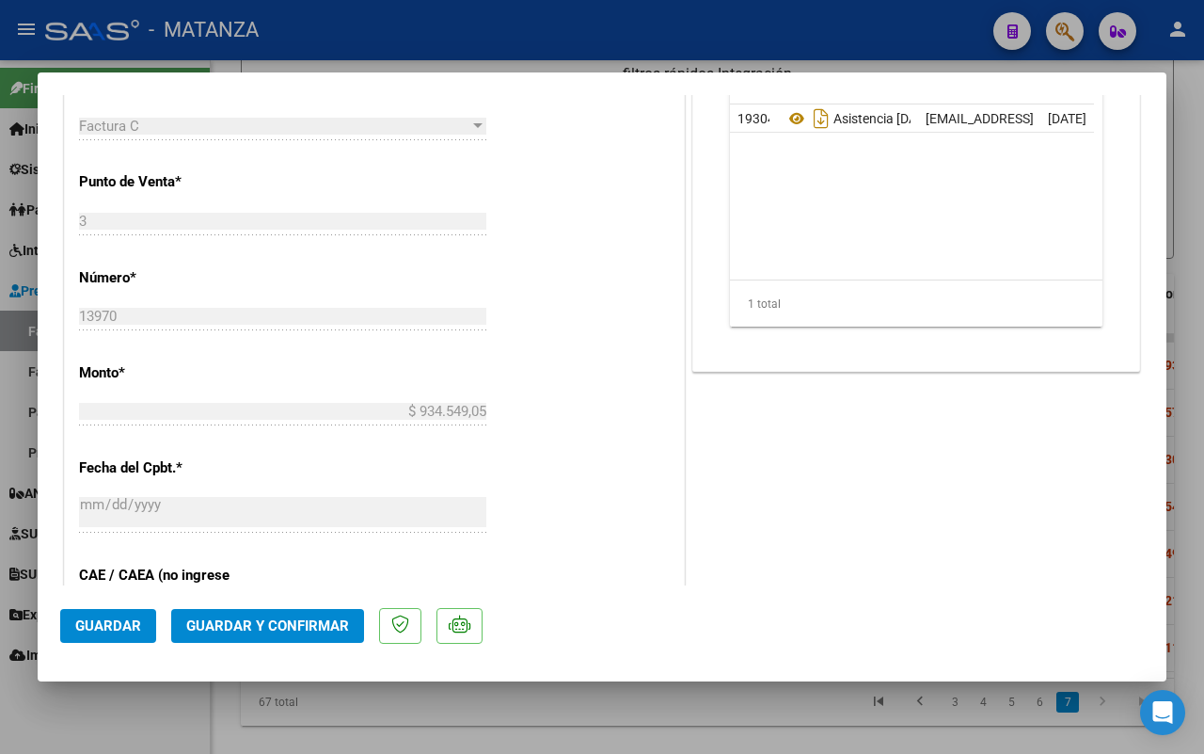
click at [279, 623] on span "Guardar y Confirmar" at bounding box center [267, 625] width 163 height 17
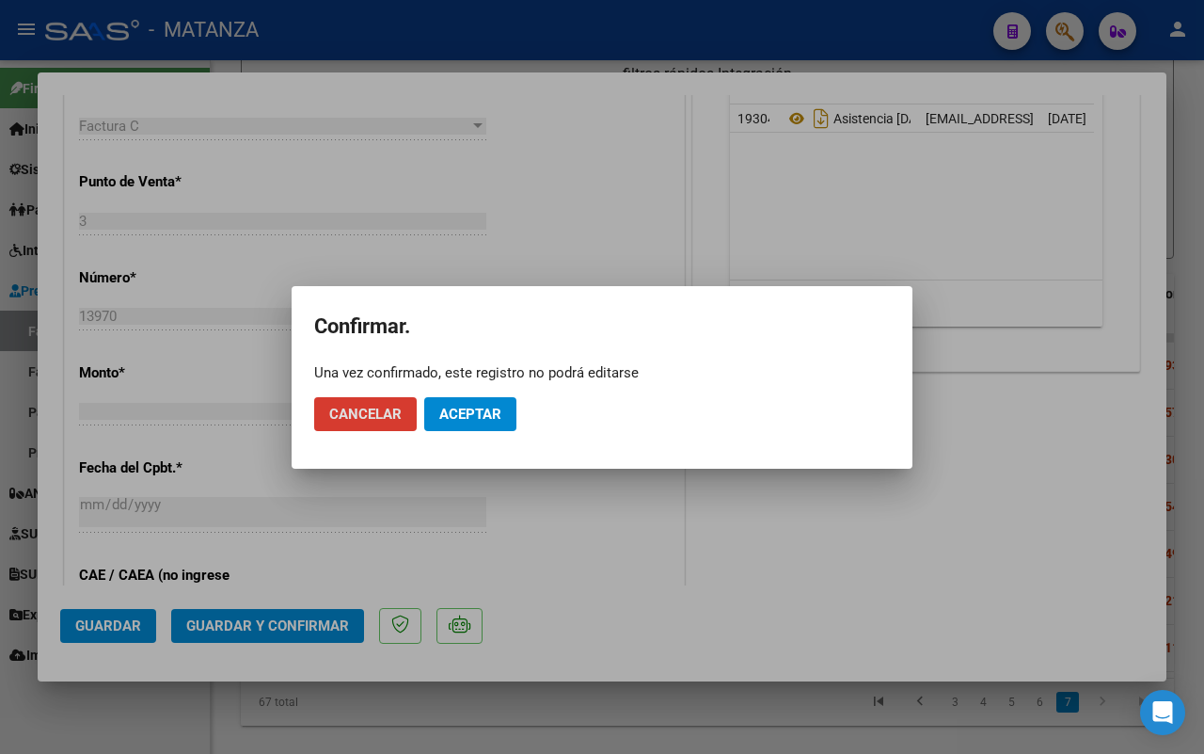
click at [482, 403] on button "Aceptar" at bounding box center [470, 414] width 92 height 34
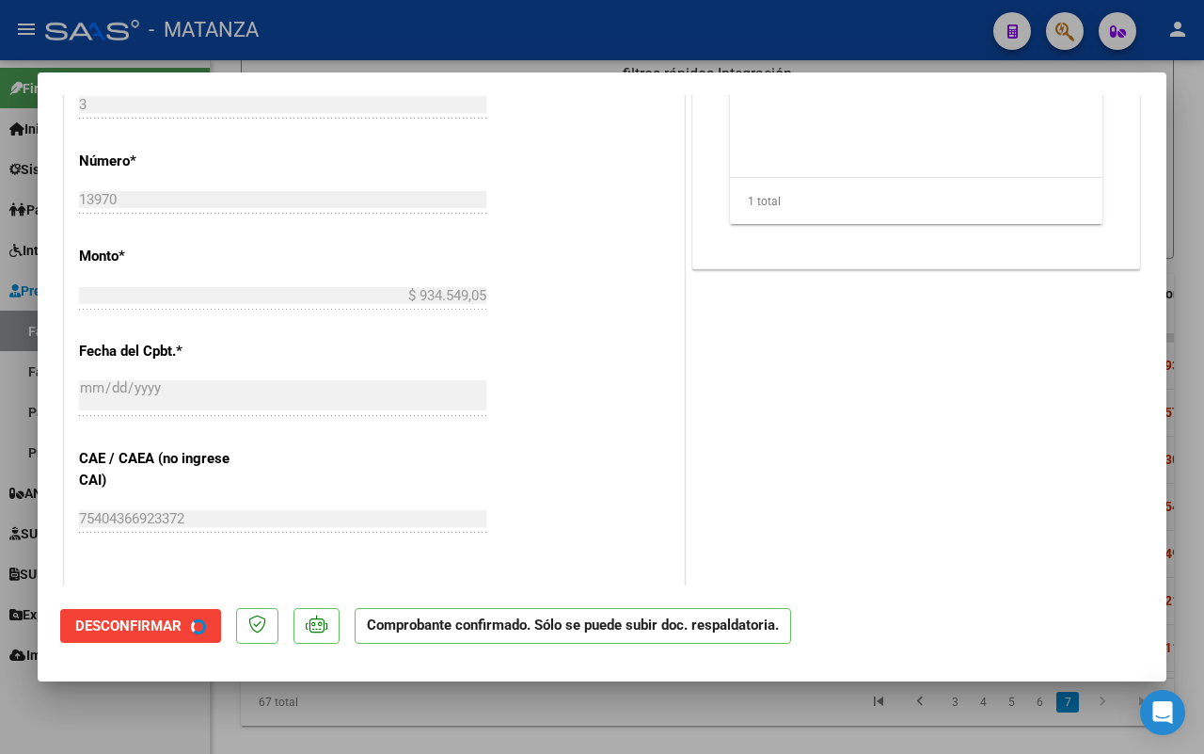
scroll to position [726, 0]
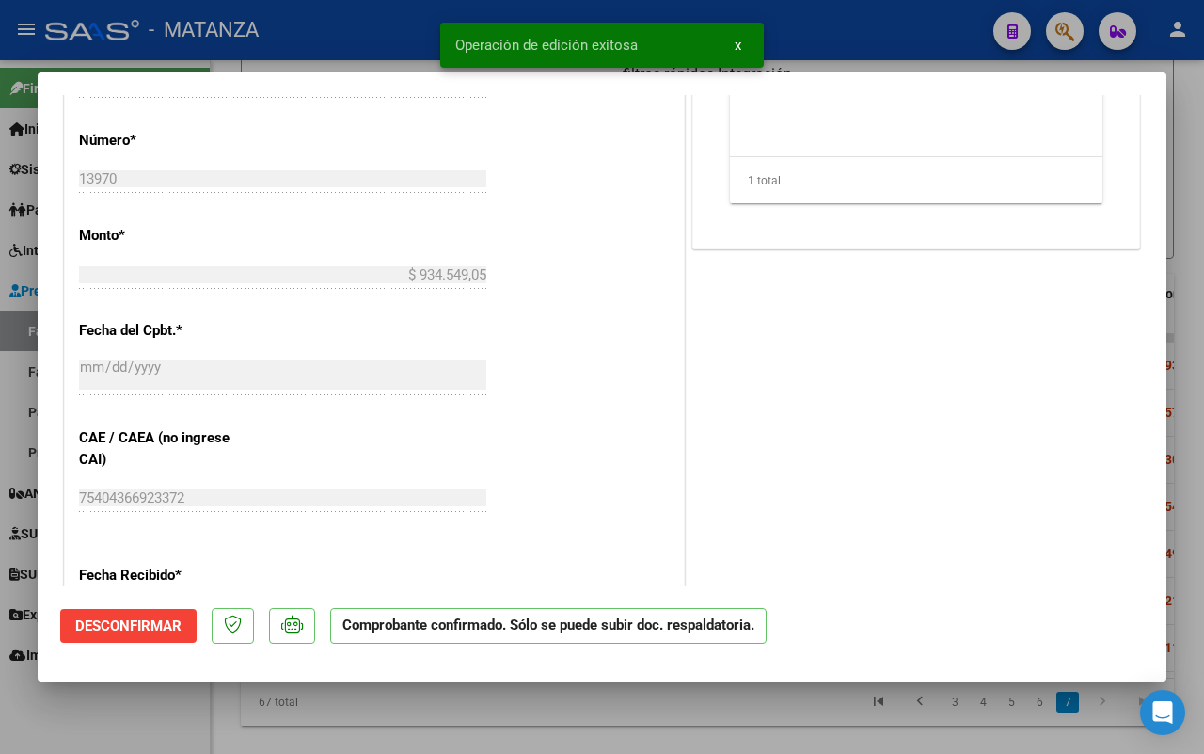
click at [125, 715] on div at bounding box center [602, 377] width 1204 height 754
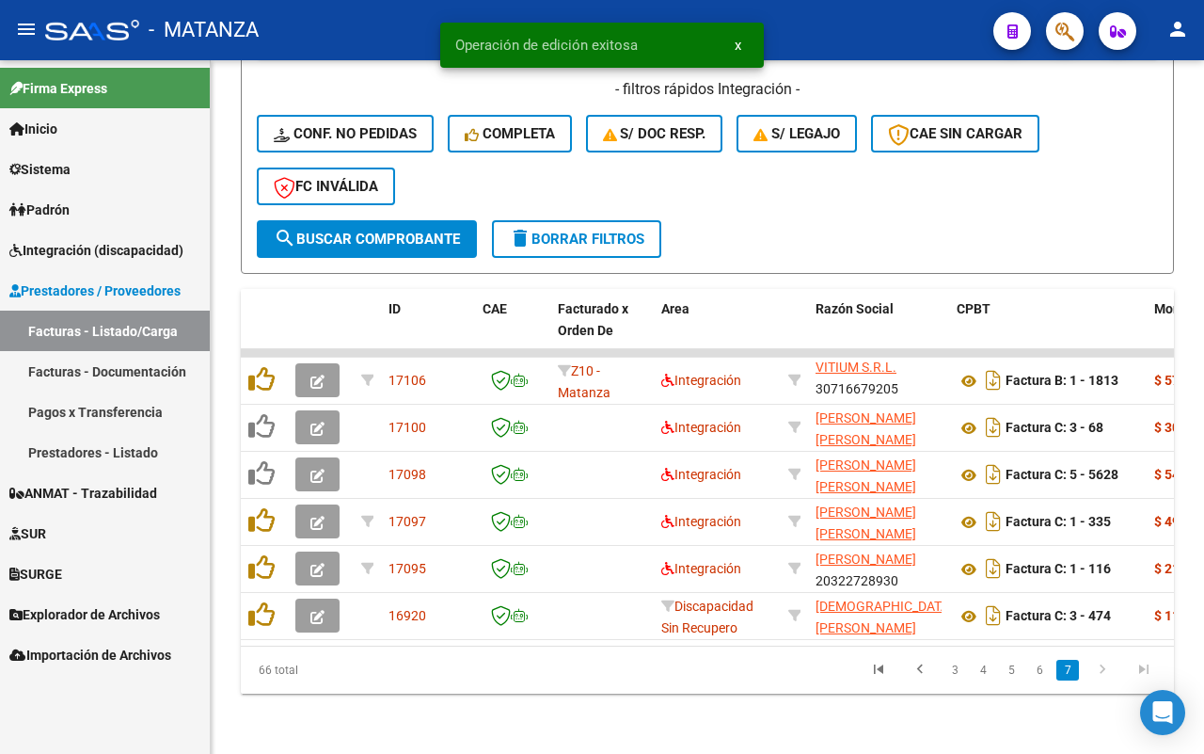
scroll to position [2, 0]
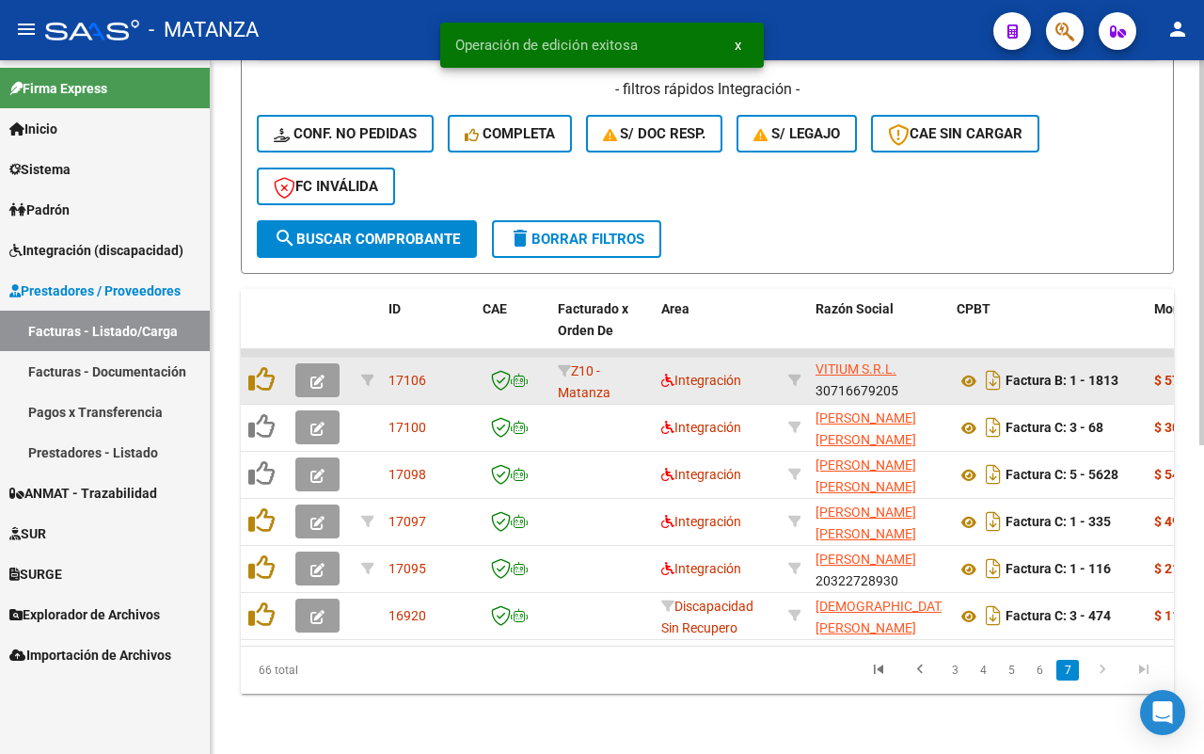
click at [311, 374] on icon "button" at bounding box center [318, 381] width 14 height 14
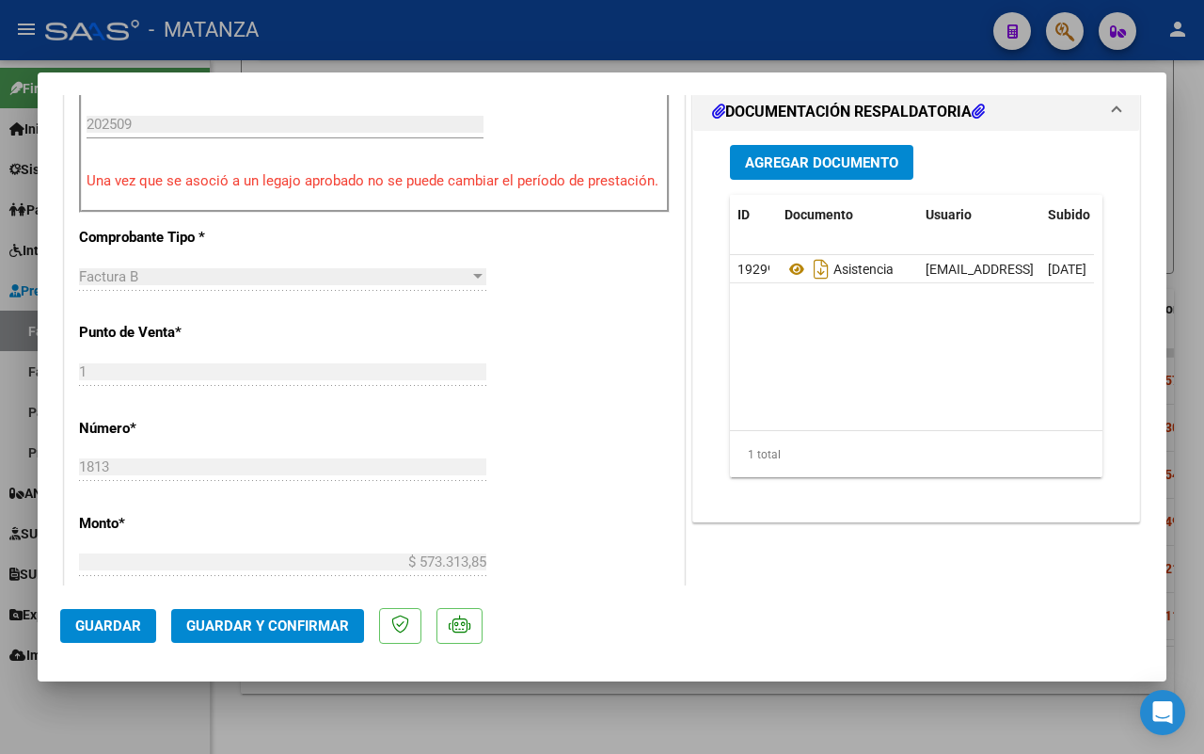
scroll to position [588, 0]
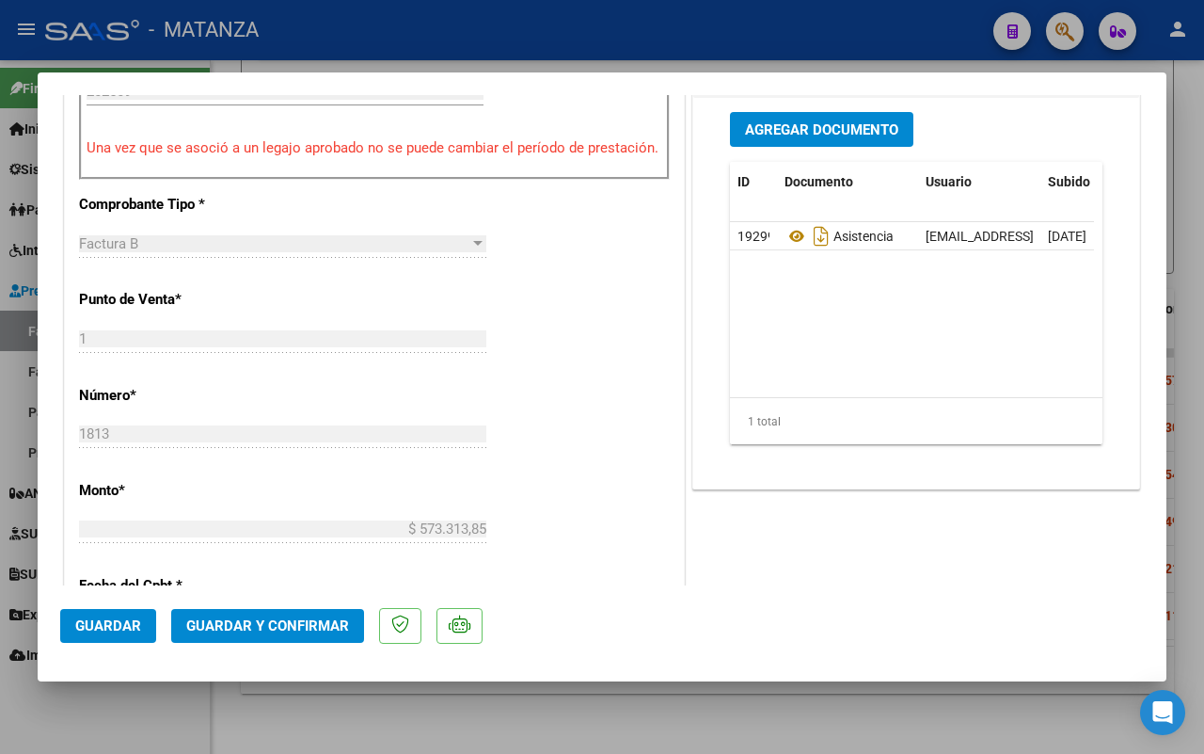
click at [279, 635] on button "Guardar y Confirmar" at bounding box center [267, 626] width 193 height 34
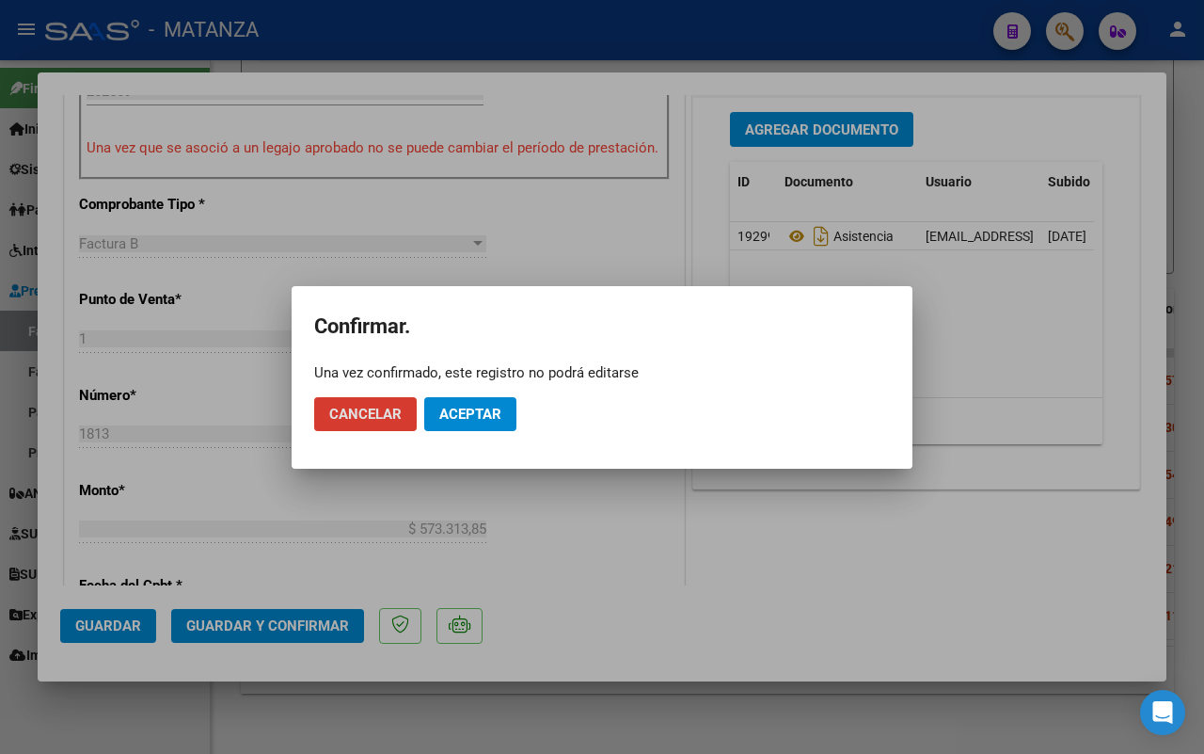
click at [453, 422] on button "Aceptar" at bounding box center [470, 414] width 92 height 34
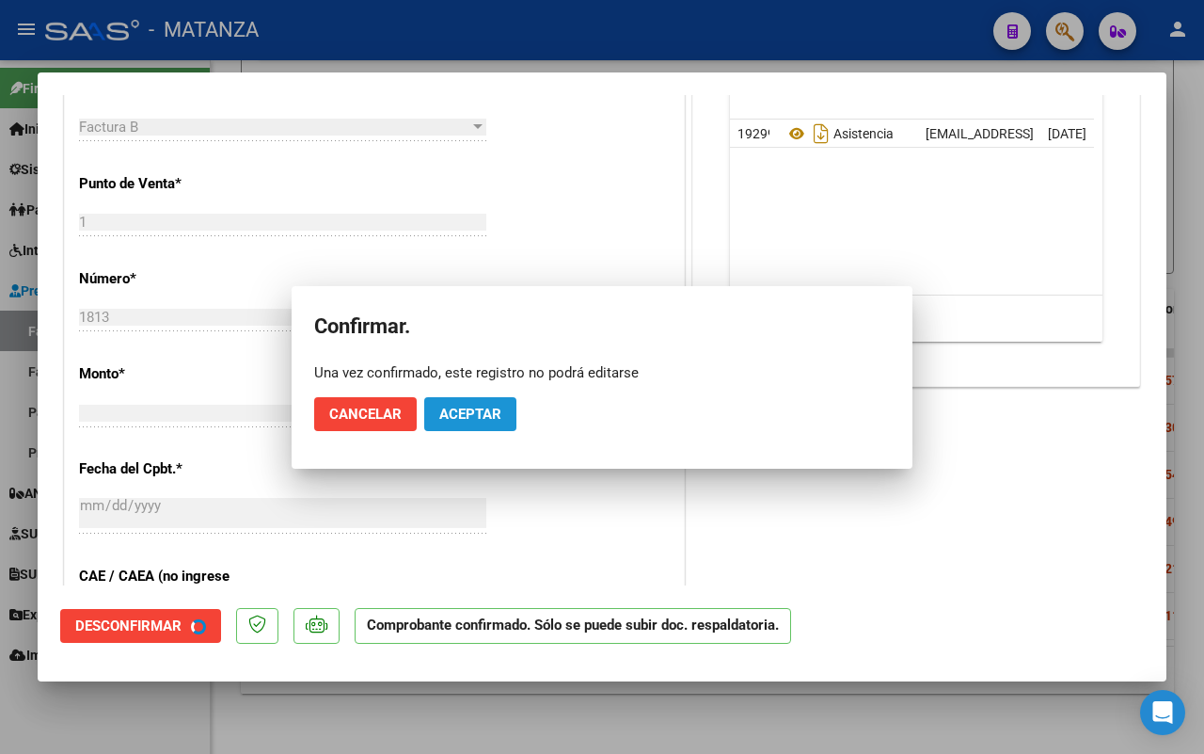
scroll to position [609, 0]
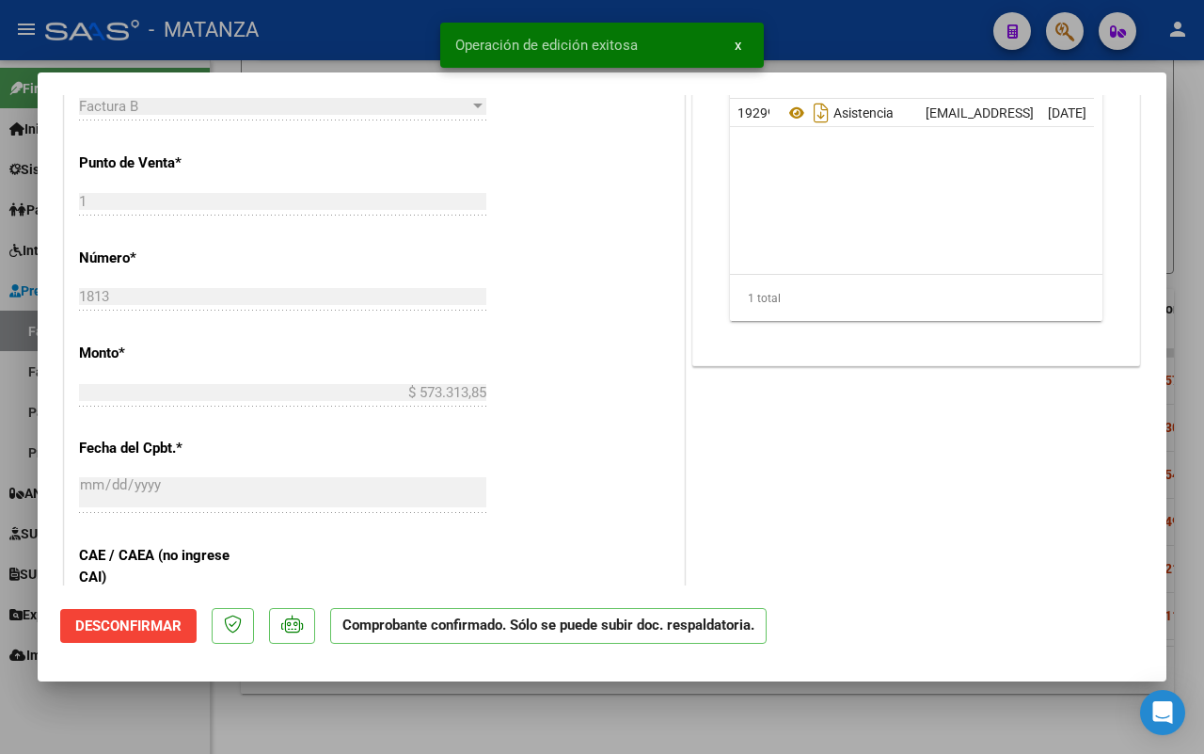
click at [130, 702] on div at bounding box center [602, 377] width 1204 height 754
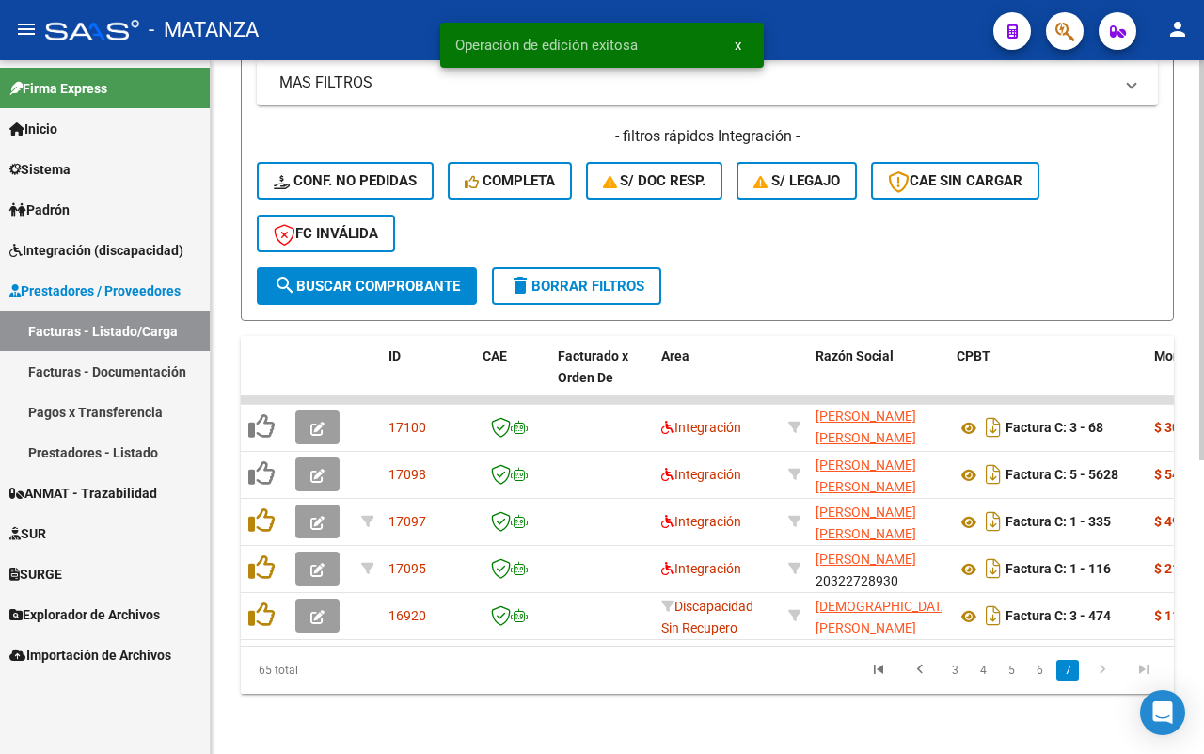
scroll to position [24, 0]
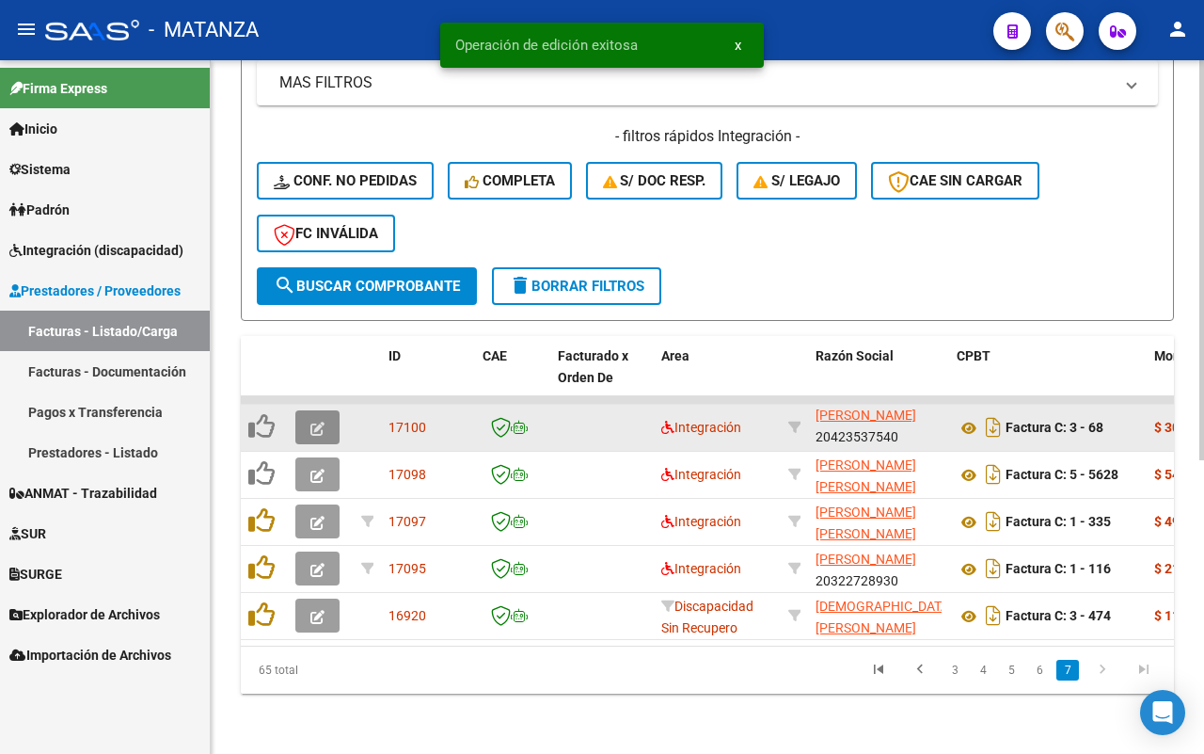
click at [318, 422] on icon "button" at bounding box center [318, 429] width 14 height 14
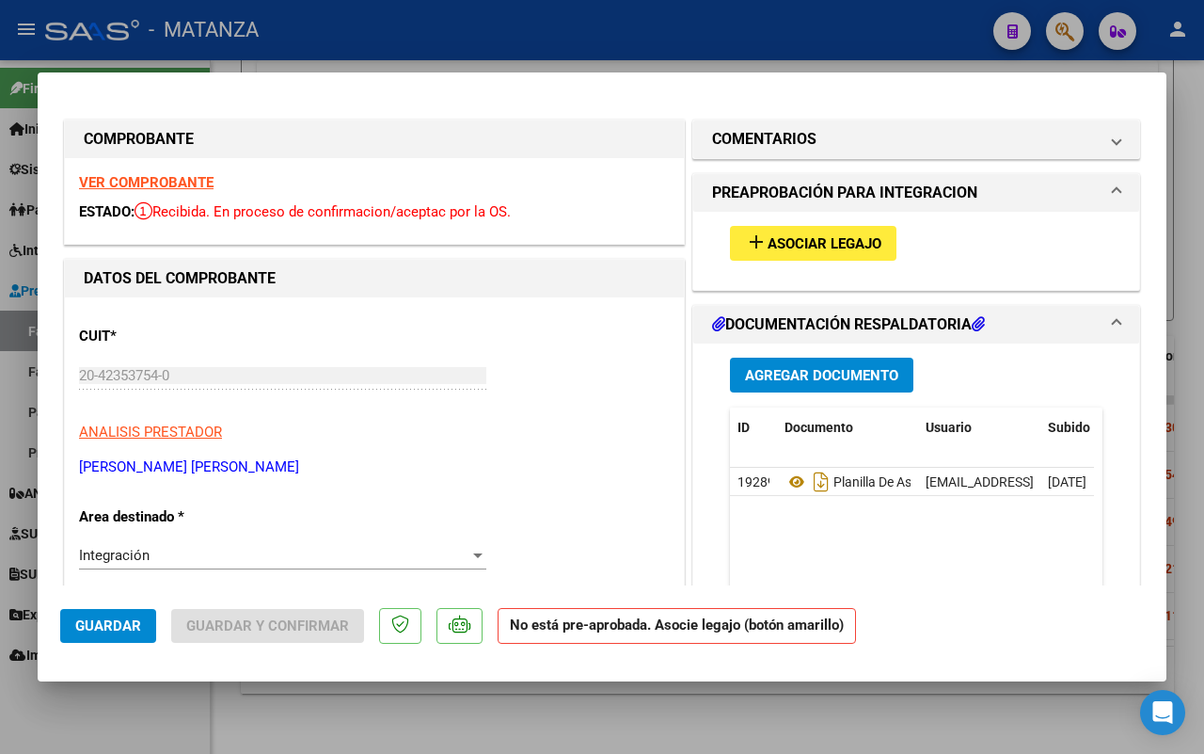
click at [139, 179] on strong "VER COMPROBANTE" at bounding box center [146, 182] width 135 height 17
click at [804, 247] on span "Asociar Legajo" at bounding box center [825, 243] width 114 height 17
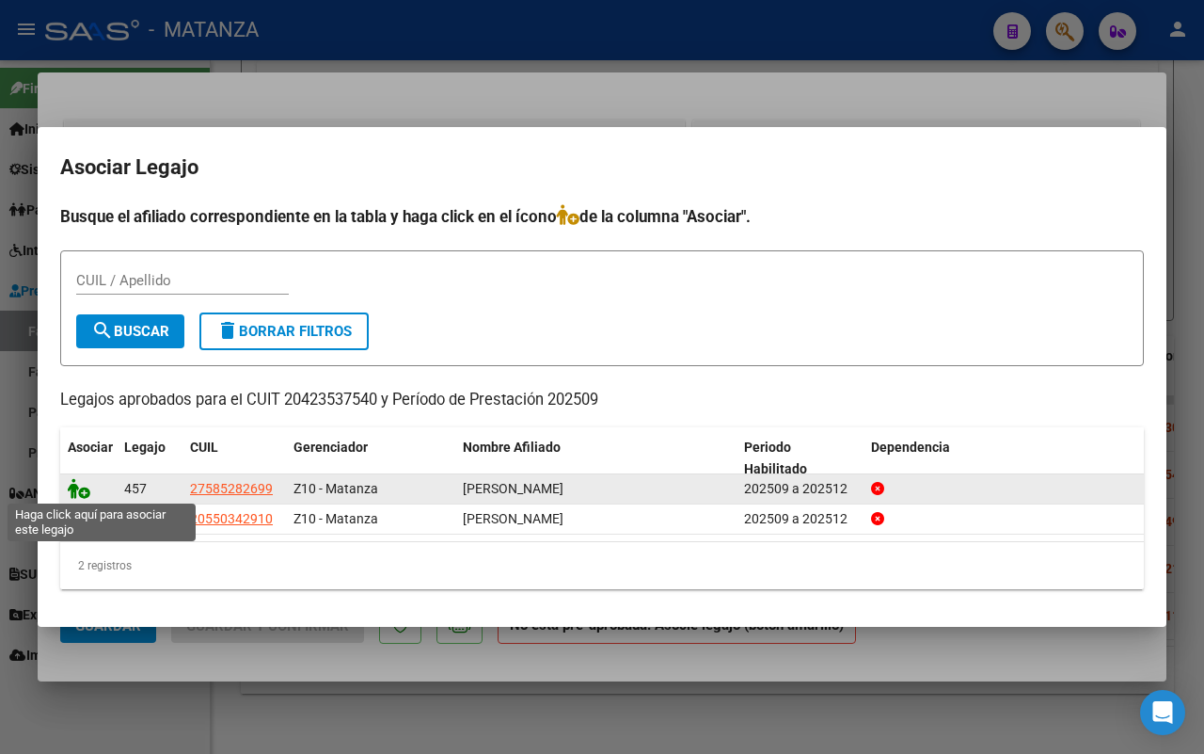
click at [73, 491] on icon at bounding box center [79, 488] width 23 height 21
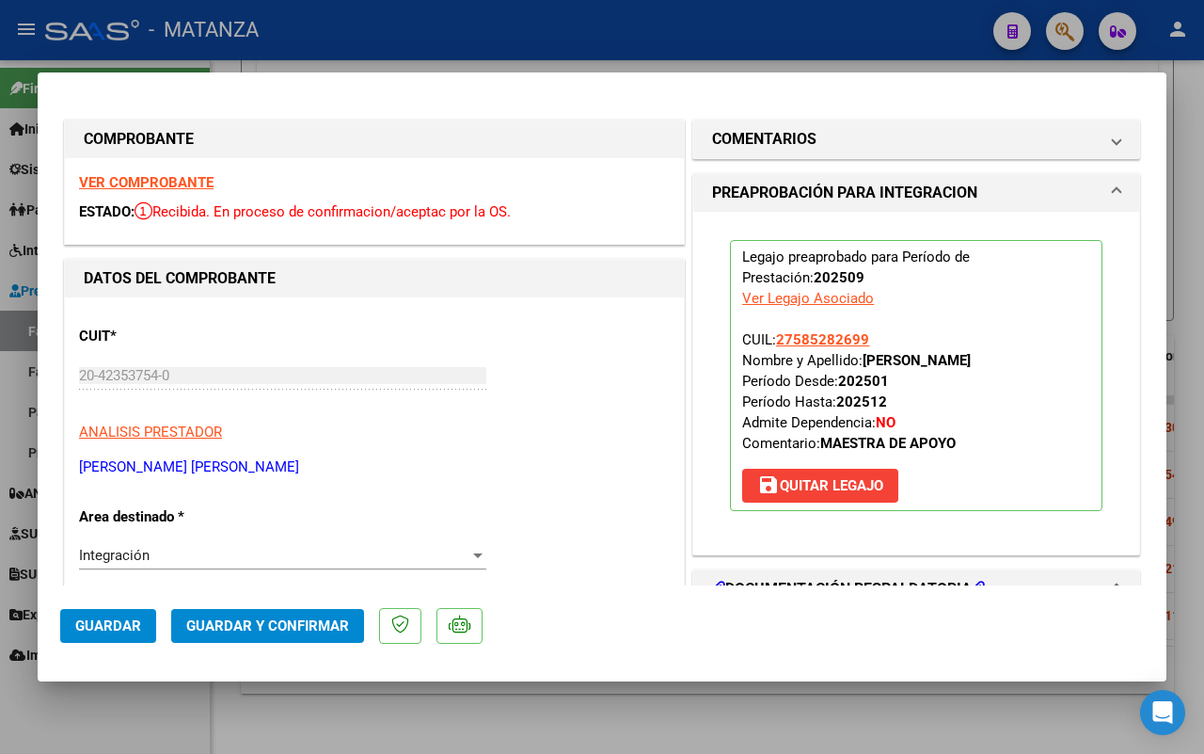
scroll to position [353, 0]
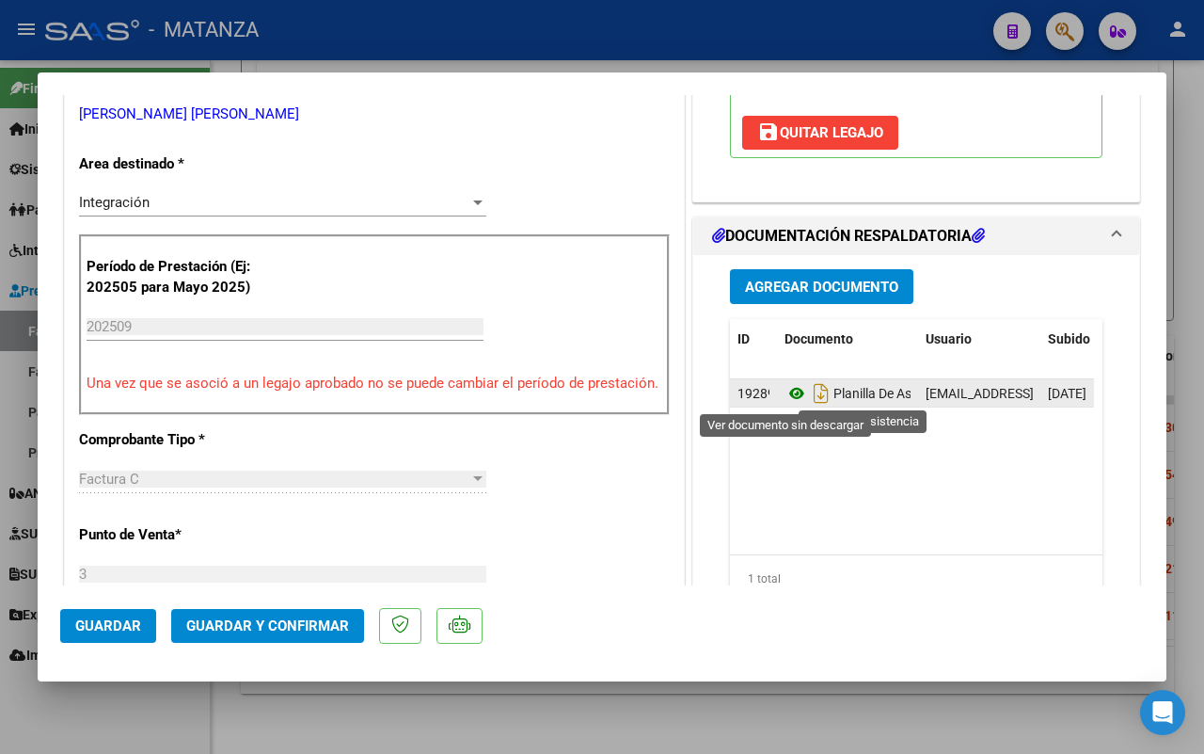
click at [785, 391] on icon at bounding box center [797, 393] width 24 height 23
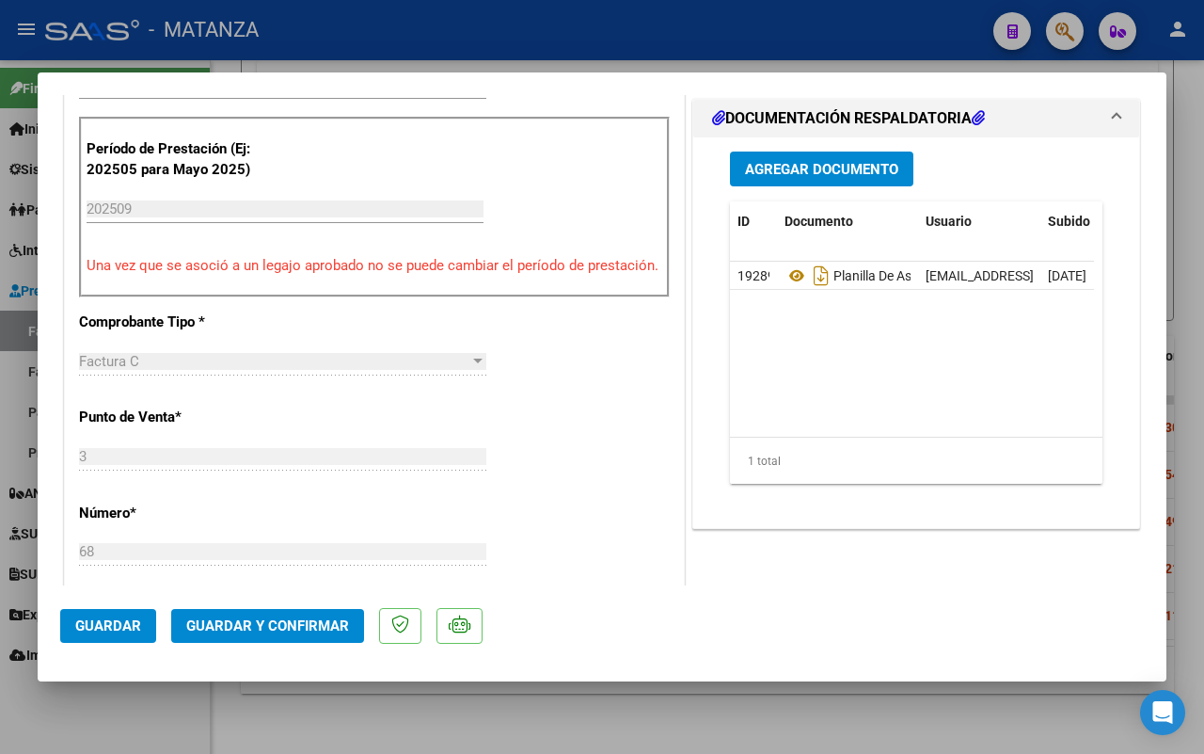
scroll to position [588, 0]
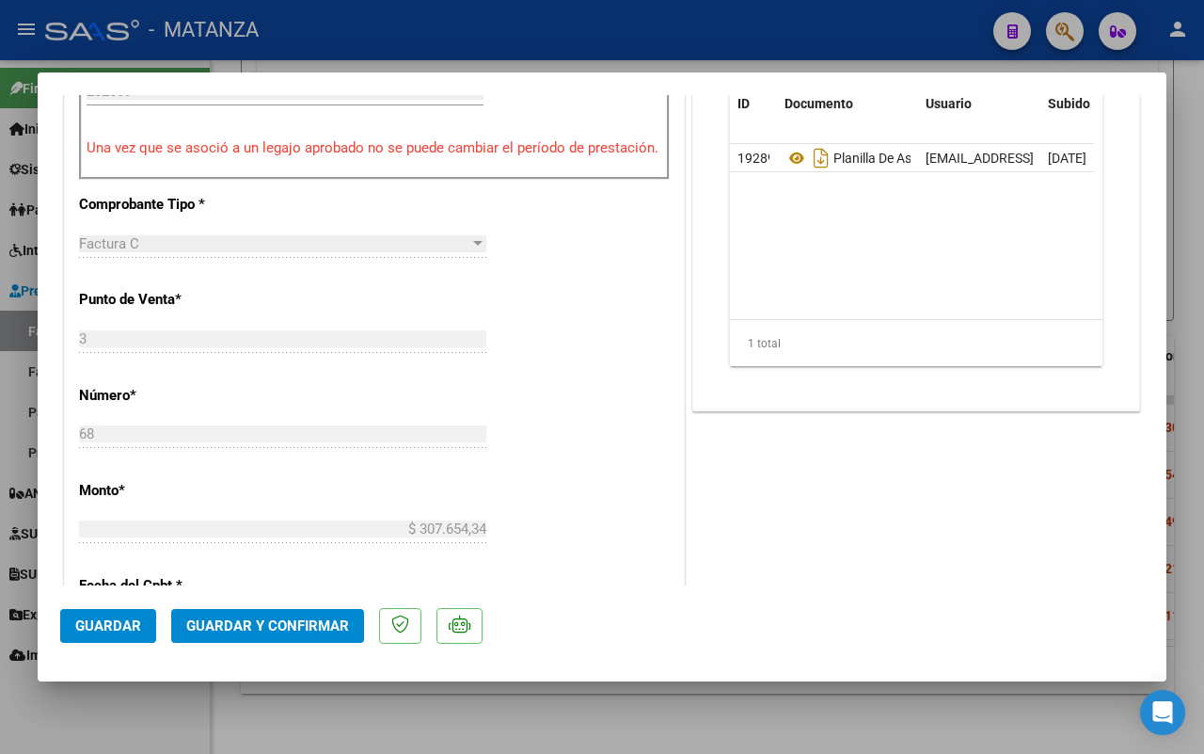
click at [313, 621] on span "Guardar y Confirmar" at bounding box center [267, 625] width 163 height 17
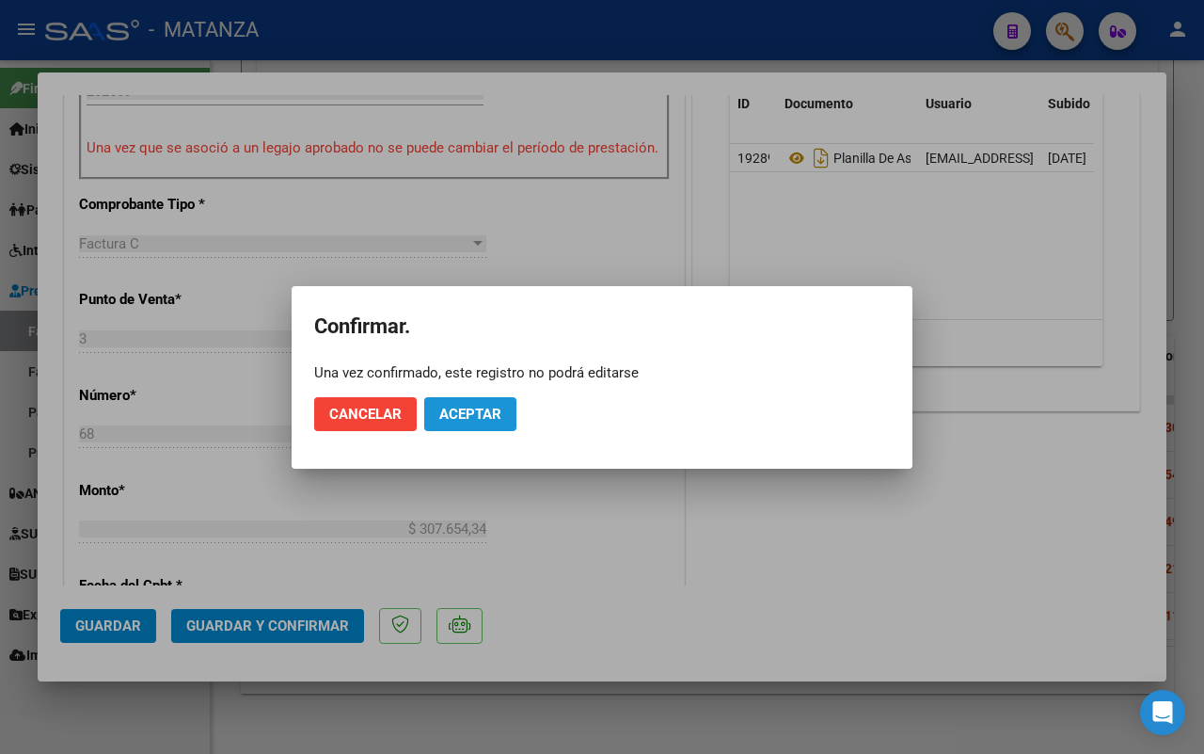
click at [475, 410] on span "Aceptar" at bounding box center [470, 414] width 62 height 17
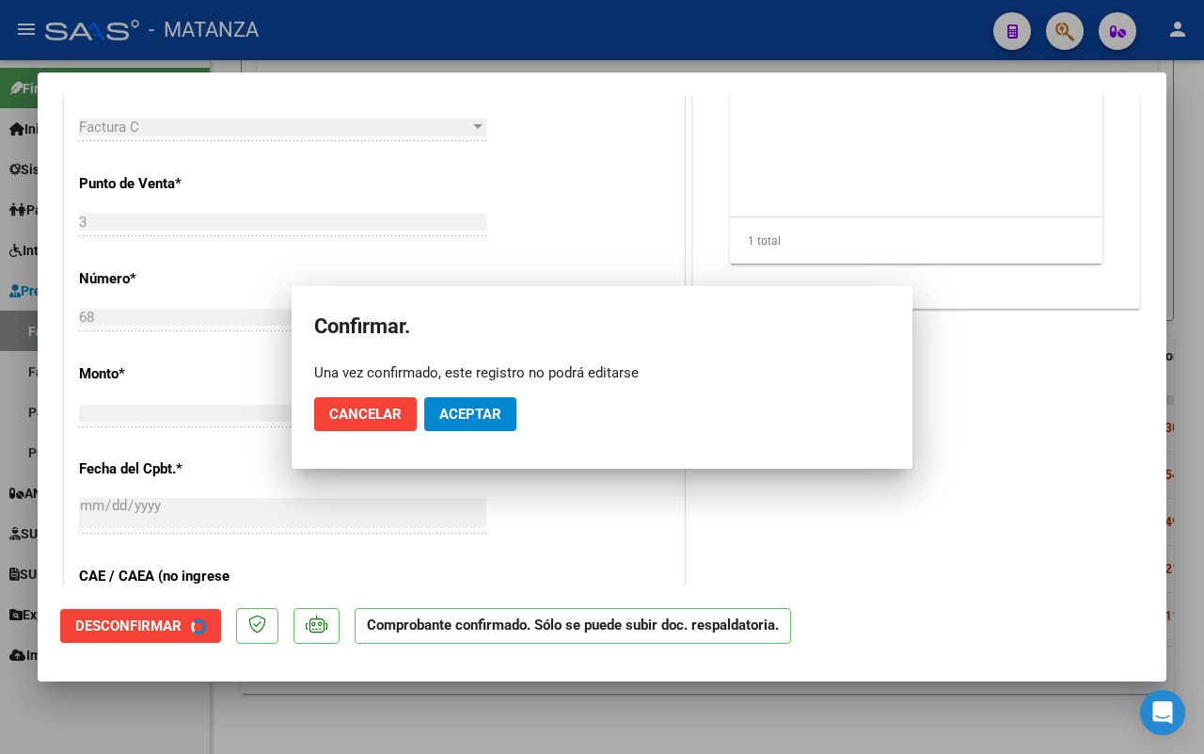
scroll to position [609, 0]
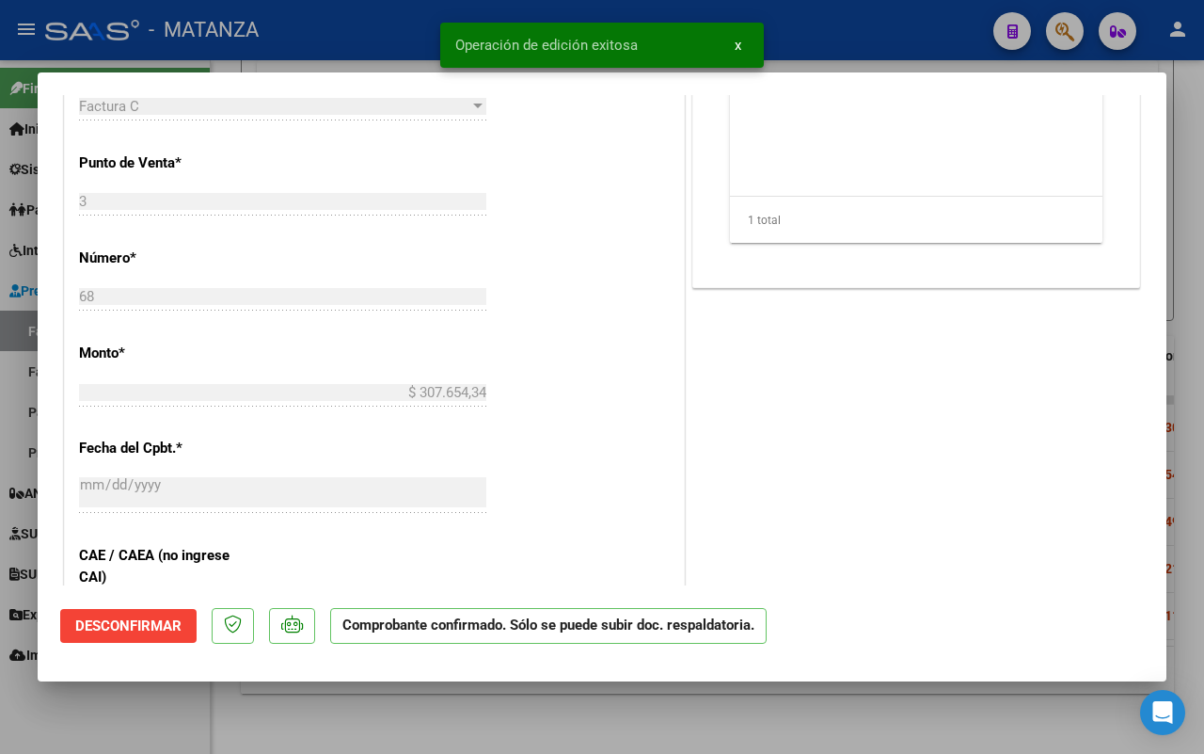
drag, startPoint x: 130, startPoint y: 716, endPoint x: 174, endPoint y: 713, distance: 44.3
click at [135, 713] on div at bounding box center [602, 377] width 1204 height 754
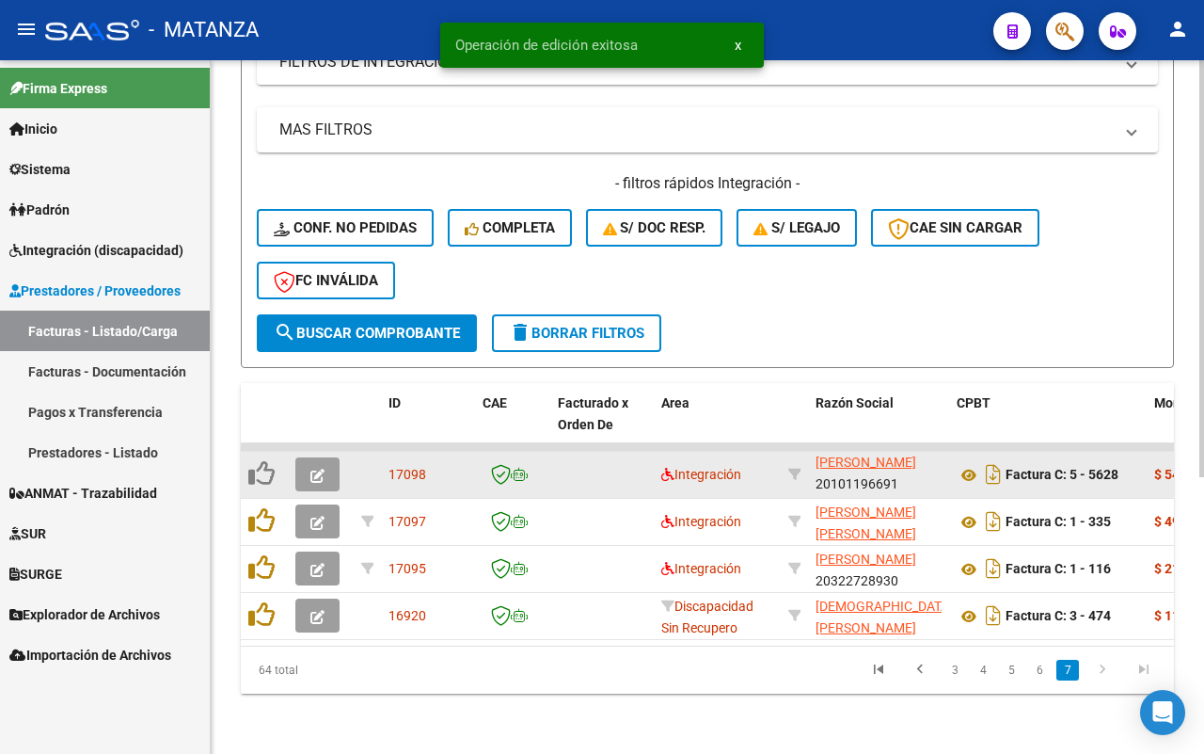
scroll to position [2, 0]
click at [326, 457] on button "button" at bounding box center [317, 474] width 44 height 34
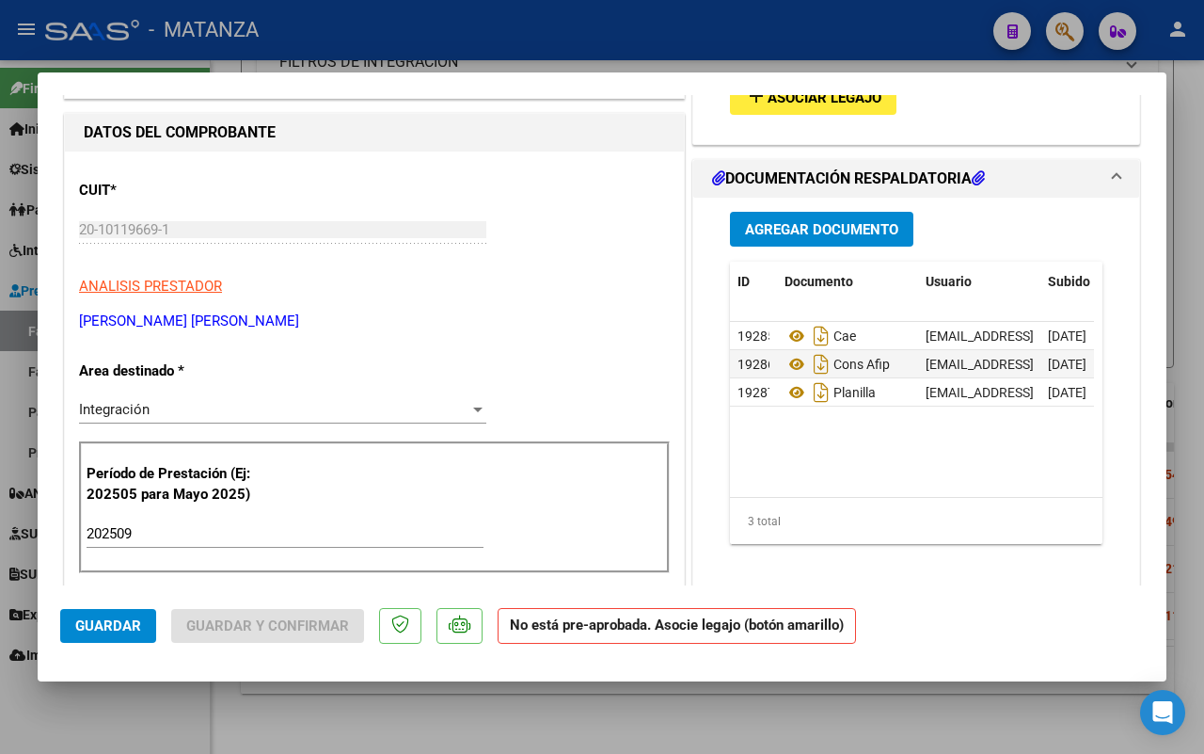
scroll to position [0, 0]
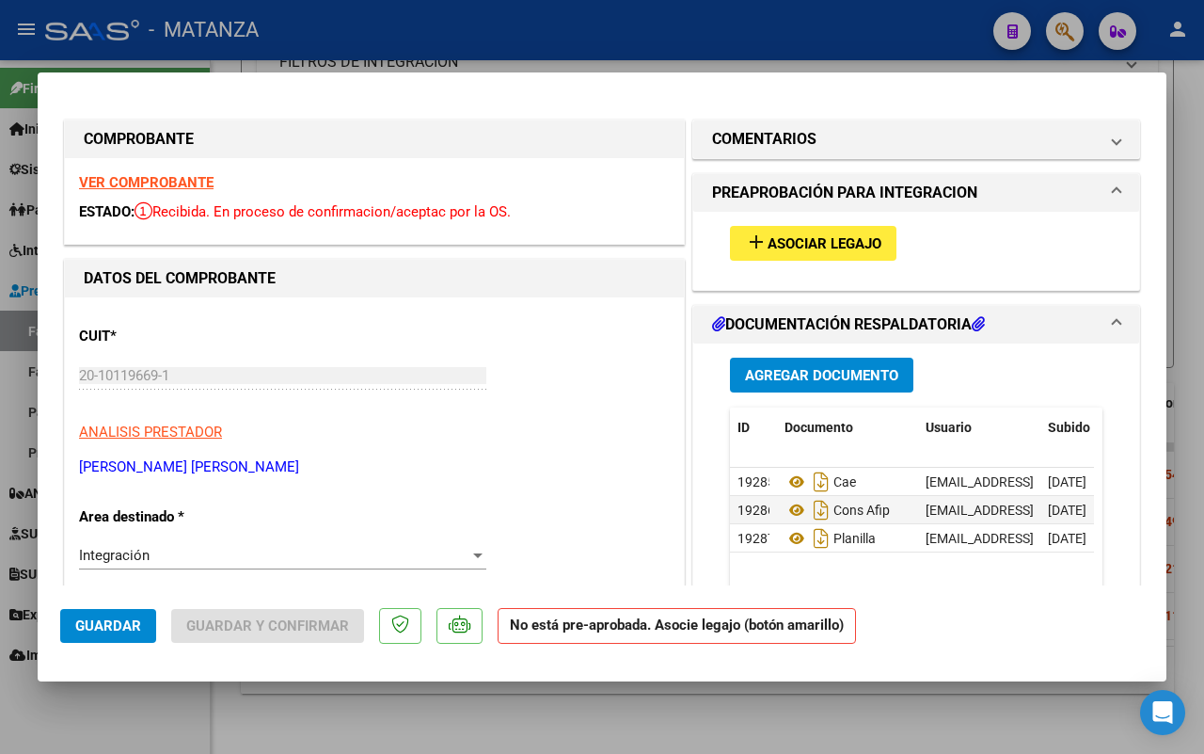
click at [788, 240] on span "Asociar Legajo" at bounding box center [825, 243] width 114 height 17
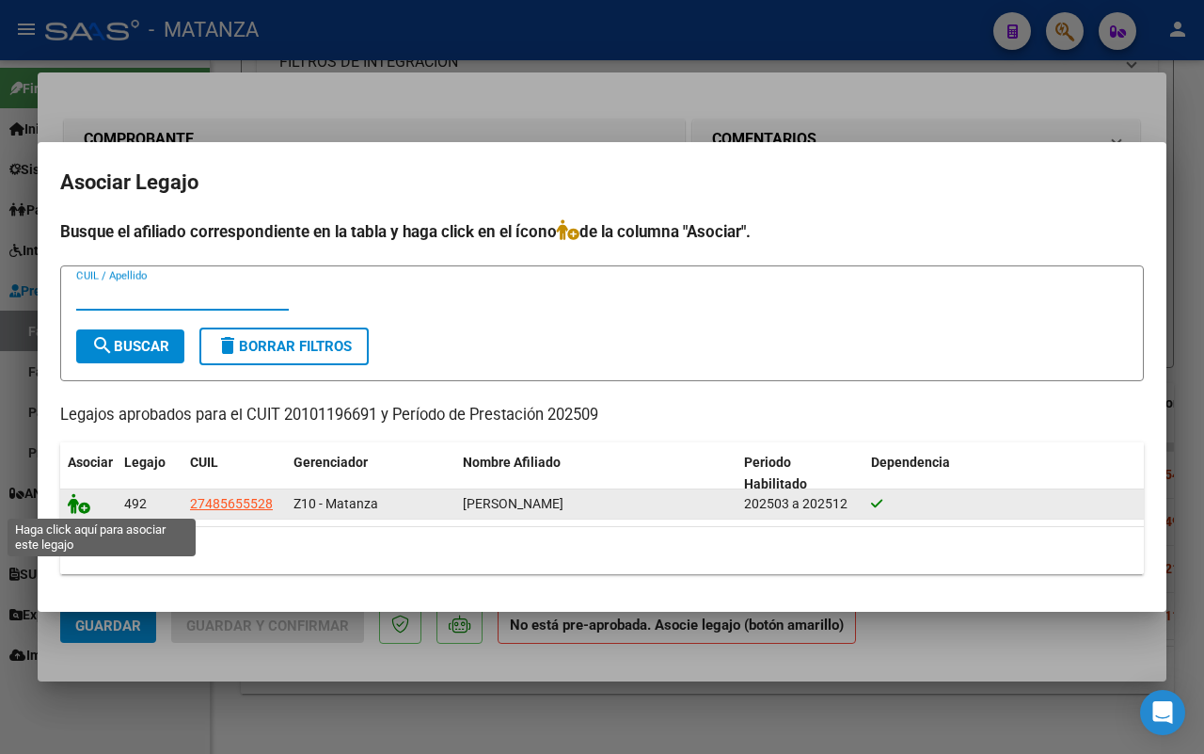
click at [77, 504] on icon at bounding box center [79, 503] width 23 height 21
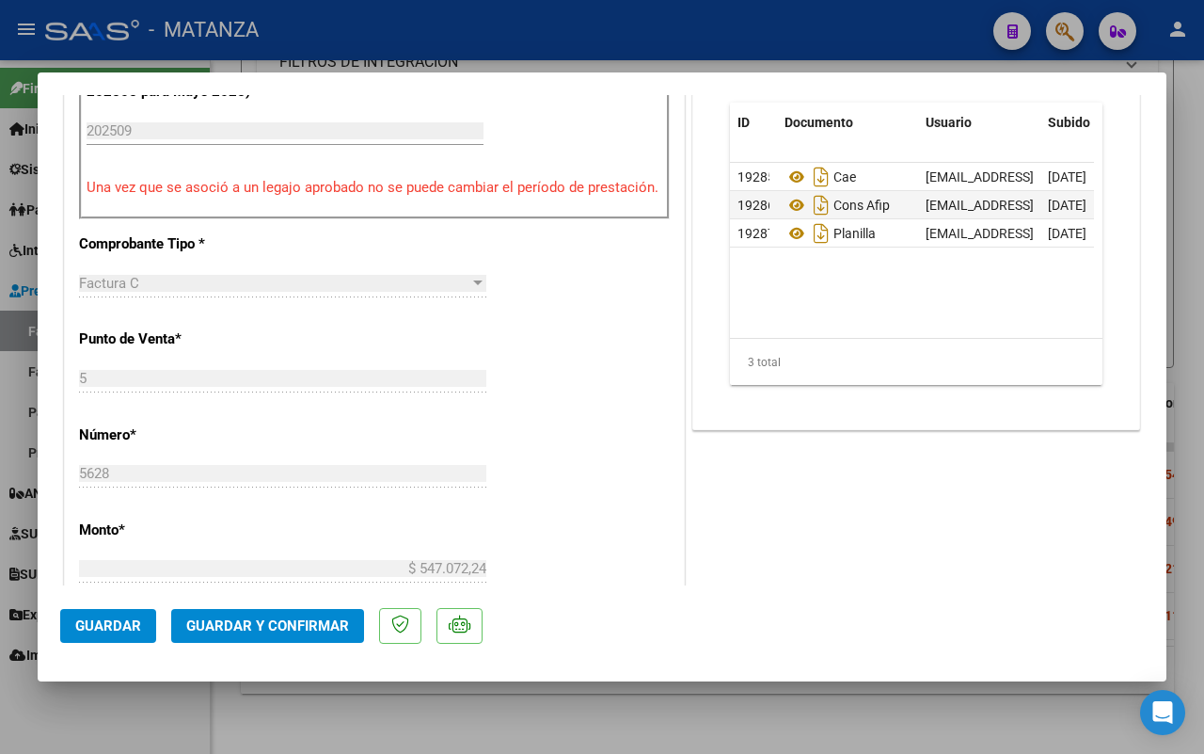
scroll to position [588, 0]
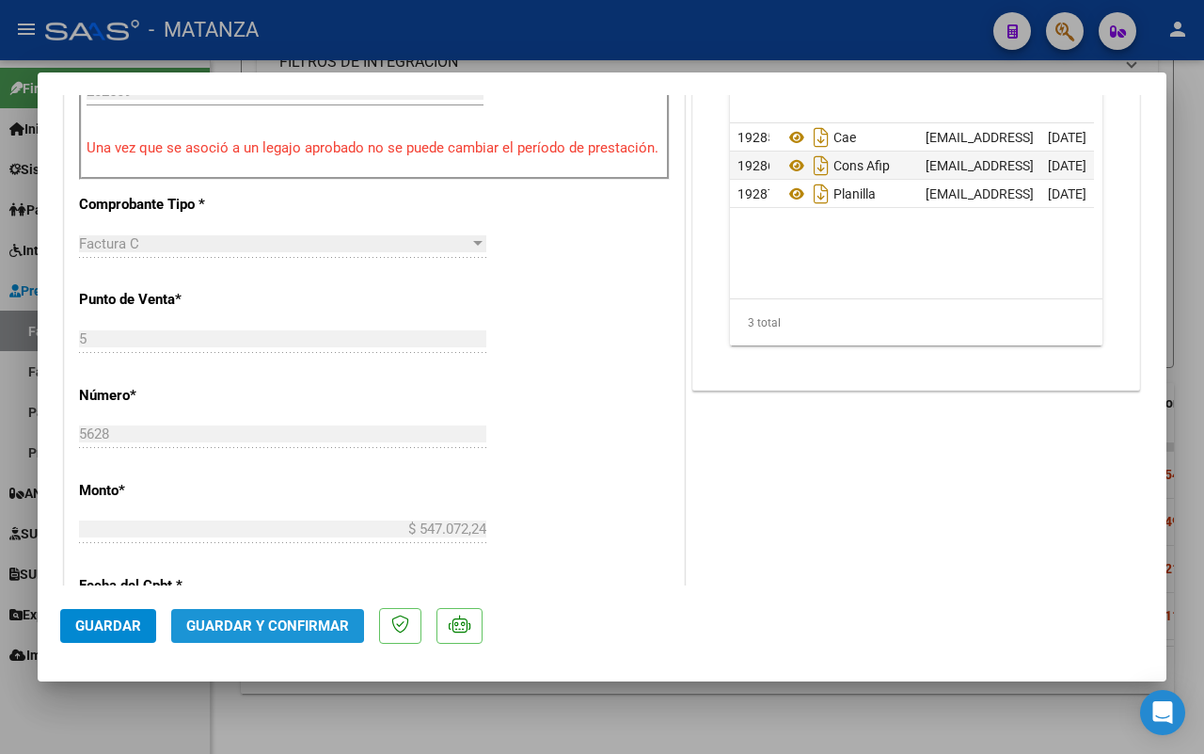
click at [262, 618] on span "Guardar y Confirmar" at bounding box center [267, 625] width 163 height 17
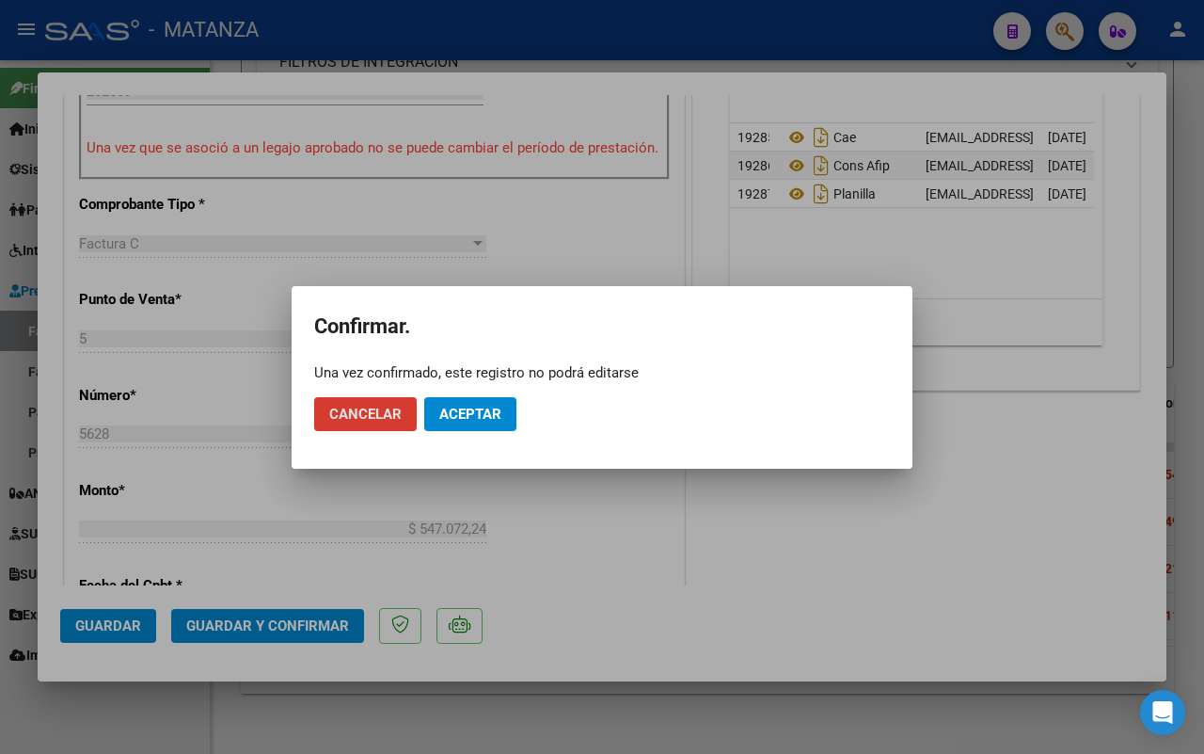
drag, startPoint x: 487, startPoint y: 415, endPoint x: 54, endPoint y: 663, distance: 499.9
click at [486, 415] on span "Aceptar" at bounding box center [470, 414] width 62 height 17
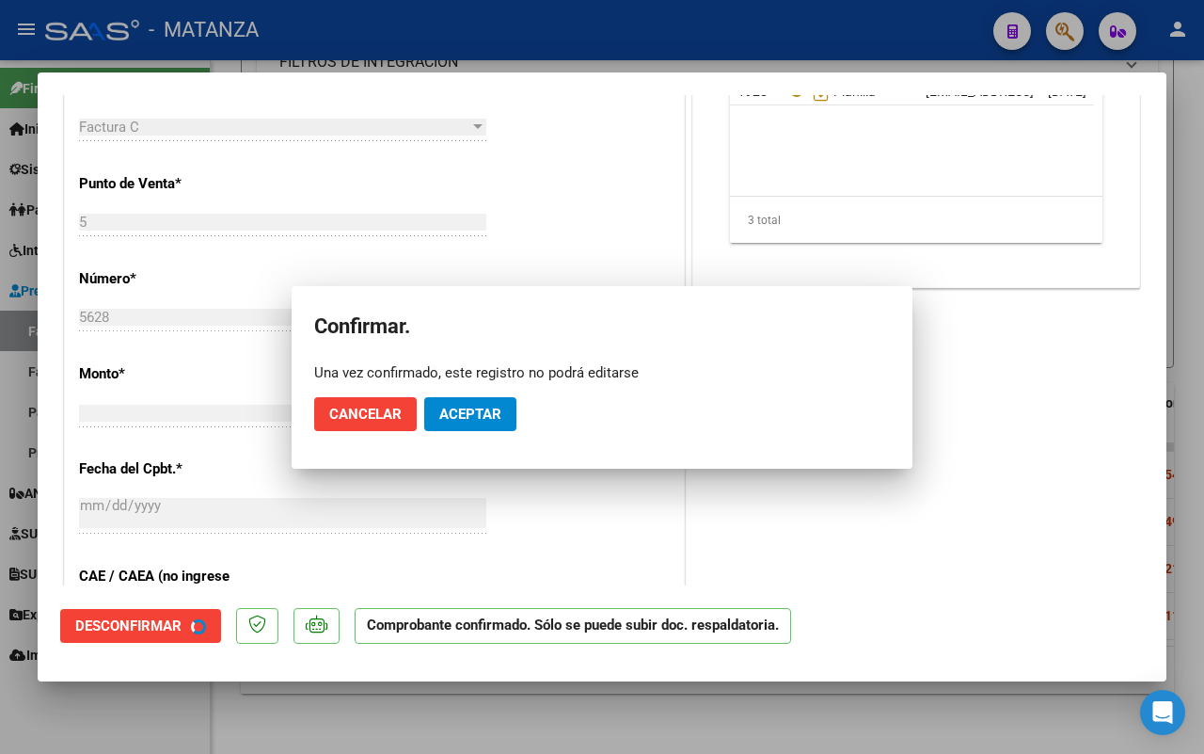
scroll to position [609, 0]
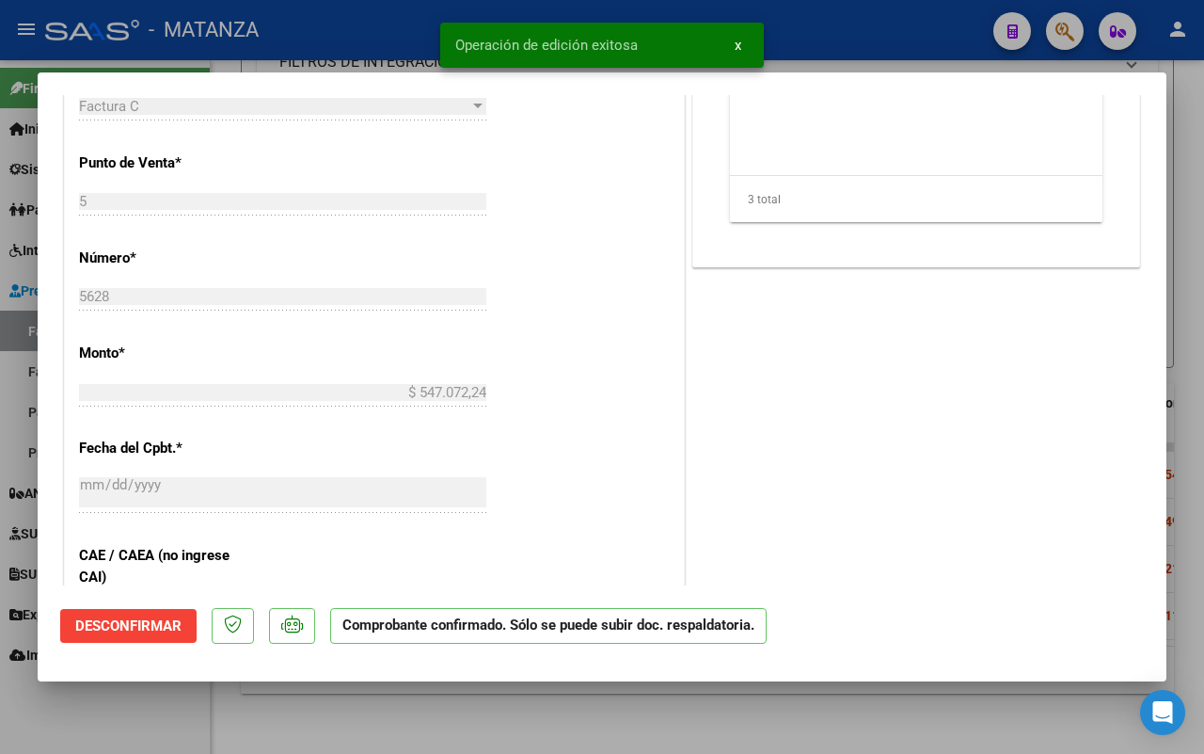
drag, startPoint x: 116, startPoint y: 715, endPoint x: 1154, endPoint y: 343, distance: 1102.4
click at [115, 715] on div at bounding box center [602, 377] width 1204 height 754
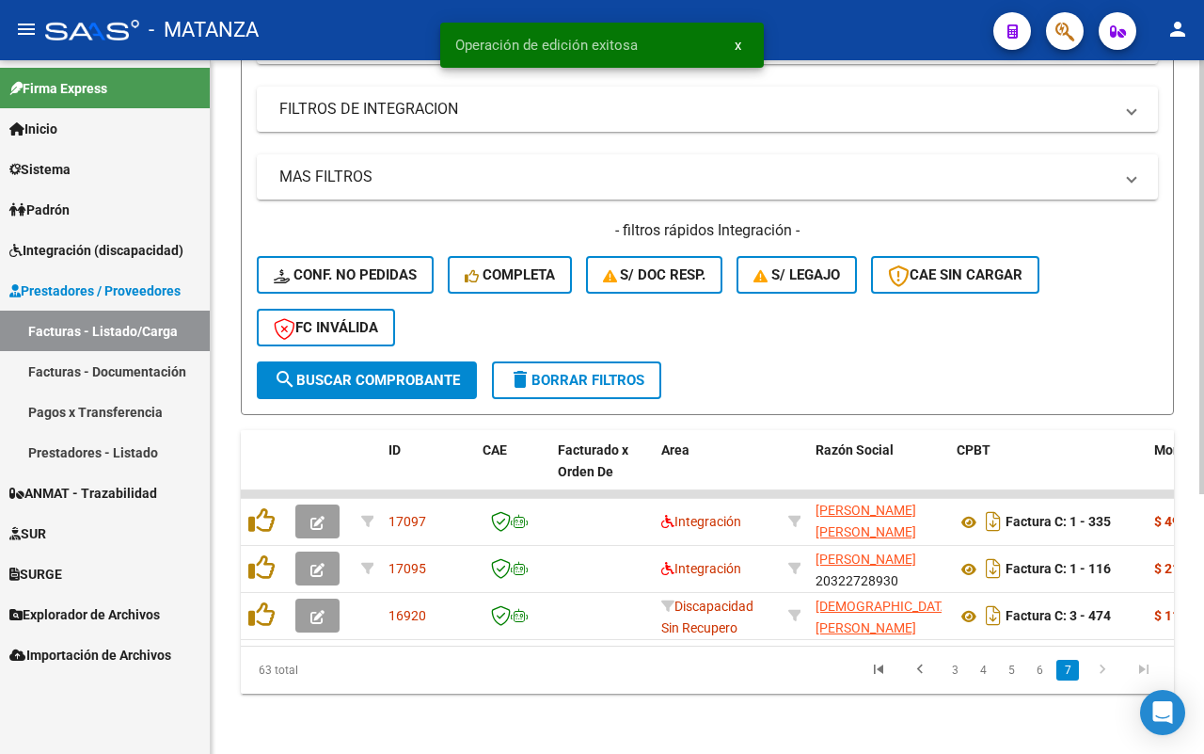
scroll to position [24, 0]
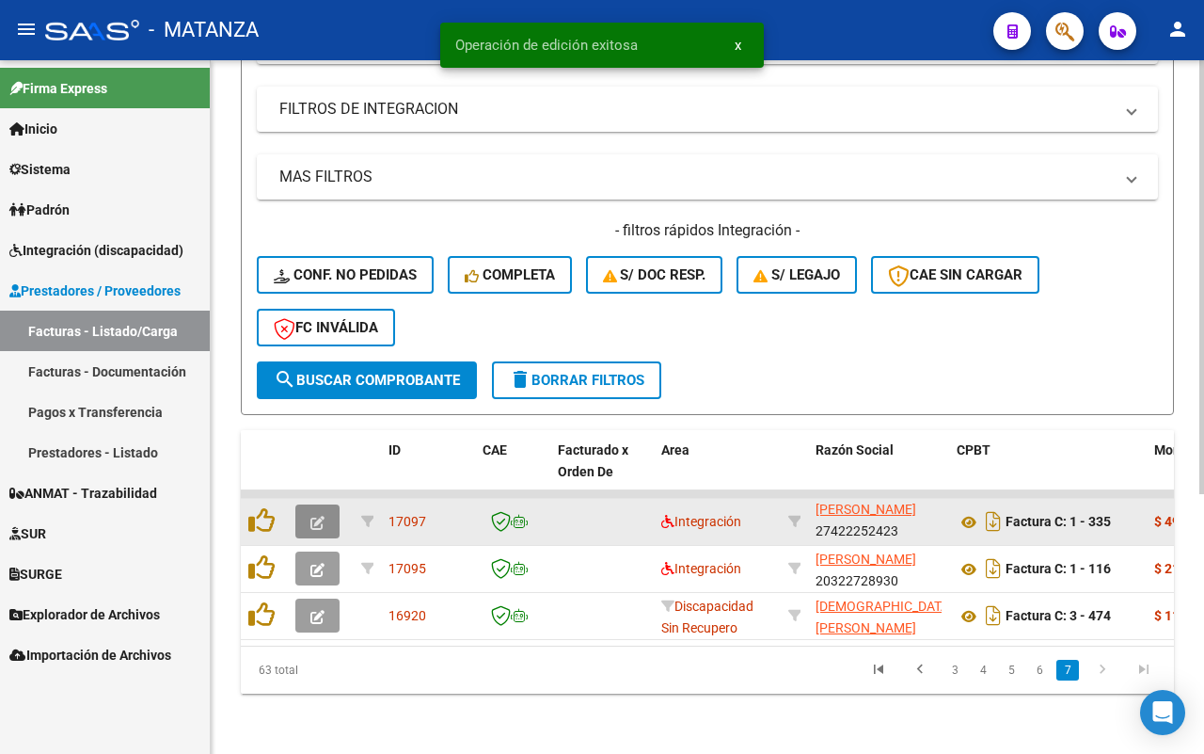
click at [318, 516] on icon "button" at bounding box center [318, 523] width 14 height 14
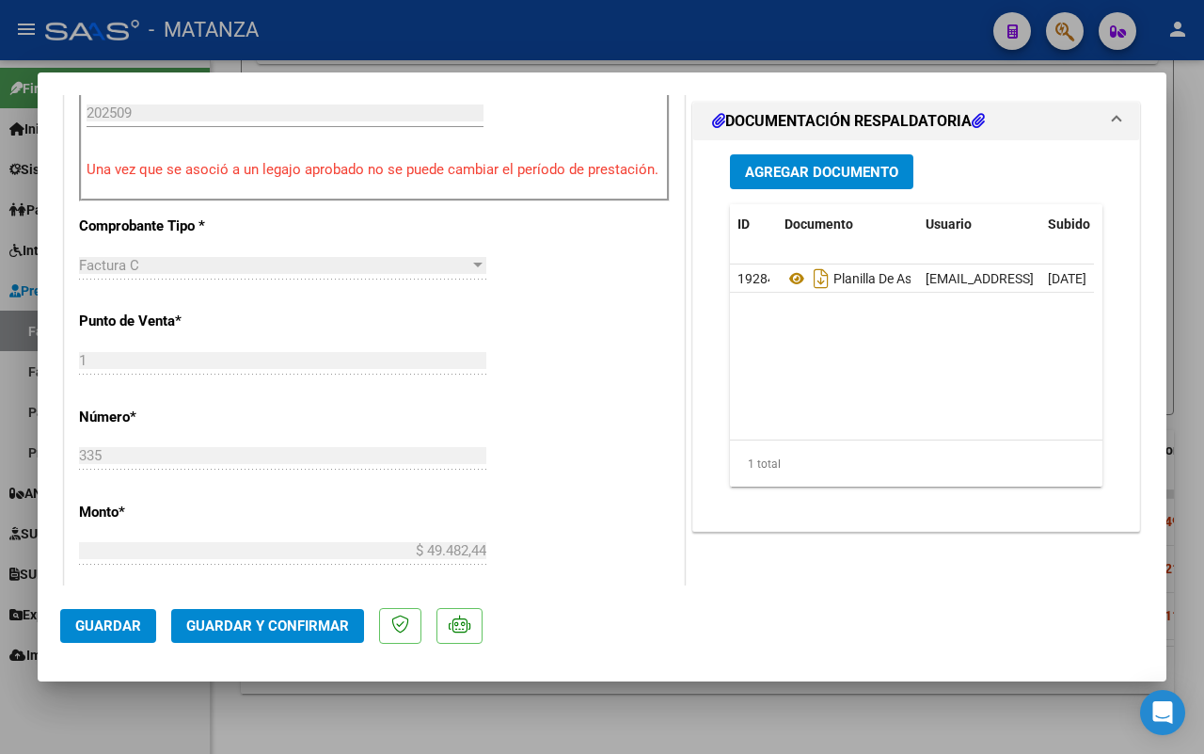
scroll to position [588, 0]
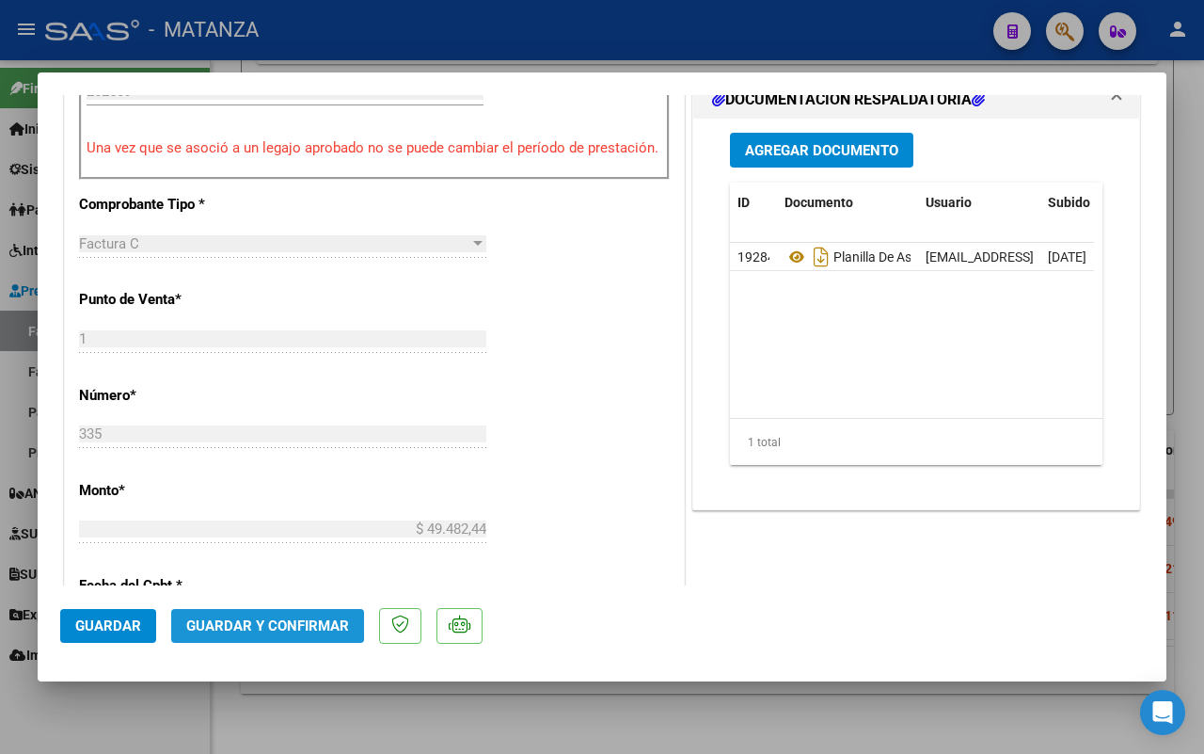
click at [247, 621] on span "Guardar y Confirmar" at bounding box center [267, 625] width 163 height 17
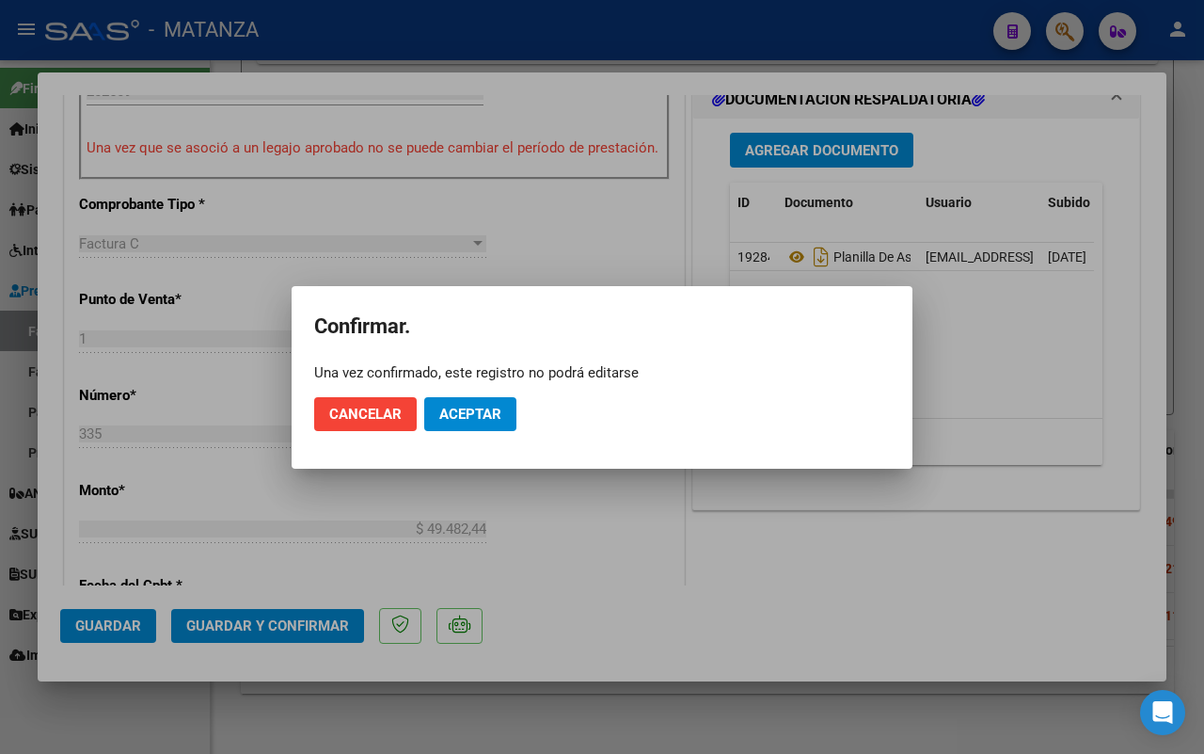
click at [467, 393] on mat-dialog-actions "Cancelar Aceptar" at bounding box center [602, 414] width 576 height 64
click at [487, 419] on span "Aceptar" at bounding box center [470, 414] width 62 height 17
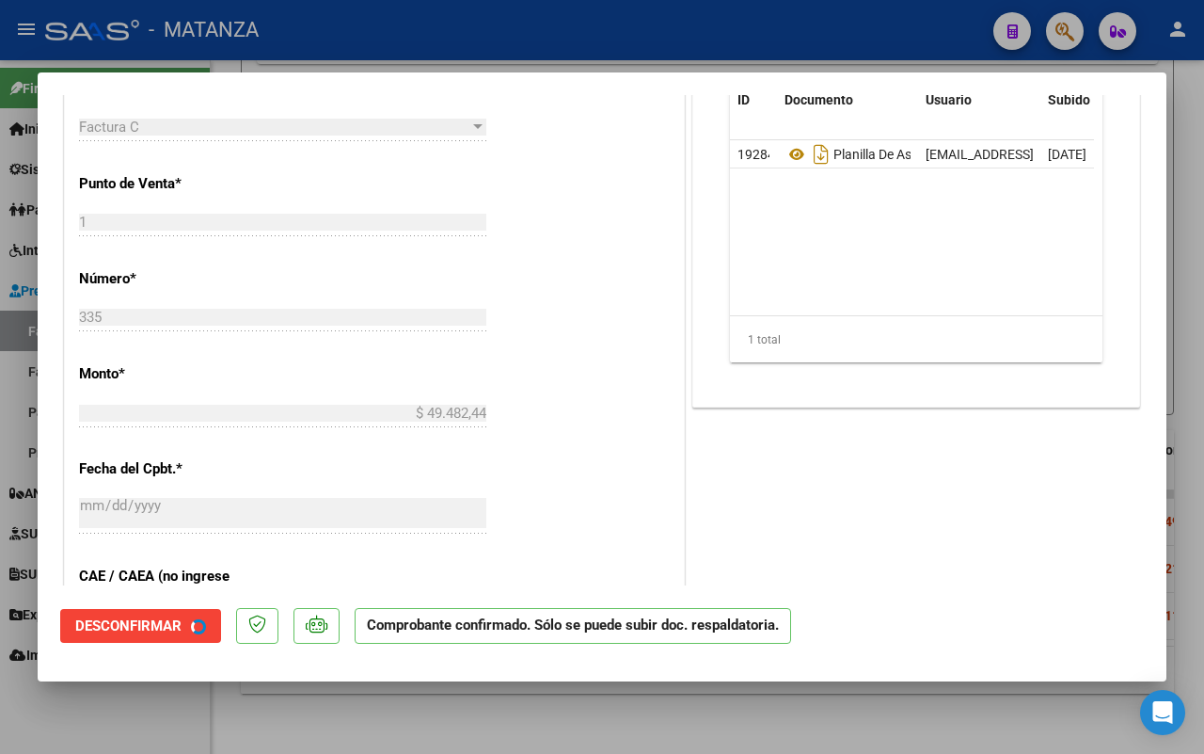
scroll to position [609, 0]
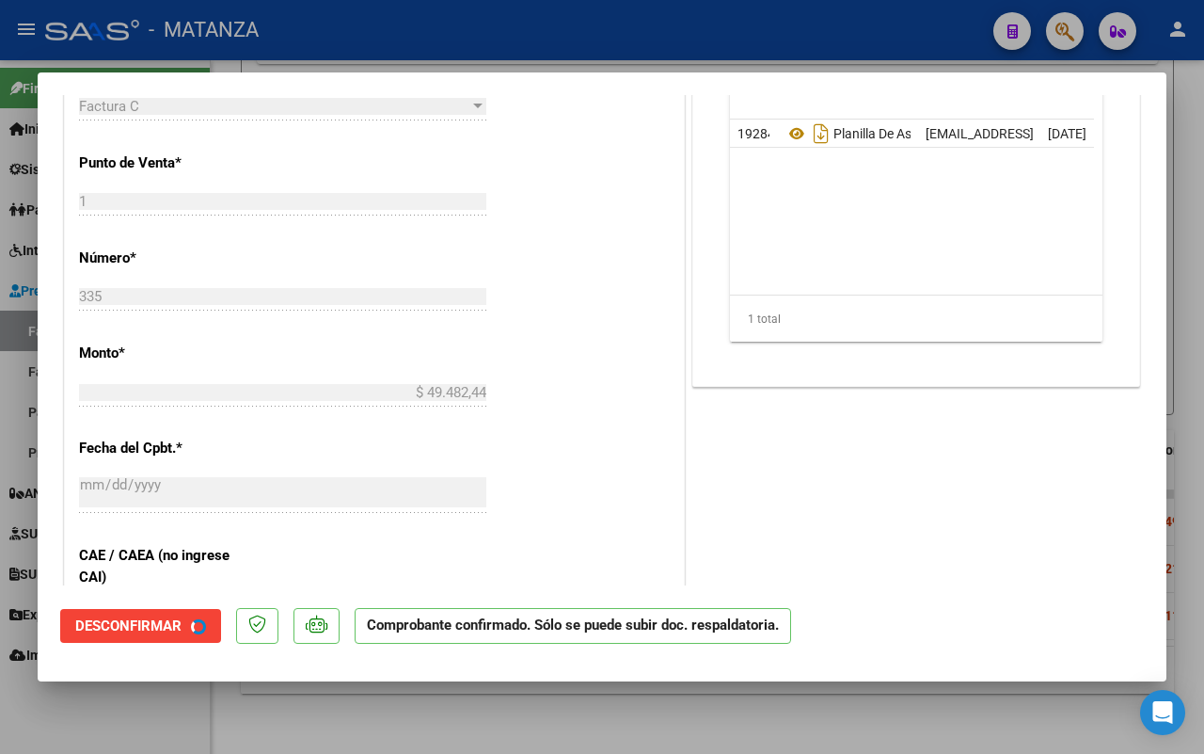
click at [137, 725] on div at bounding box center [602, 377] width 1204 height 754
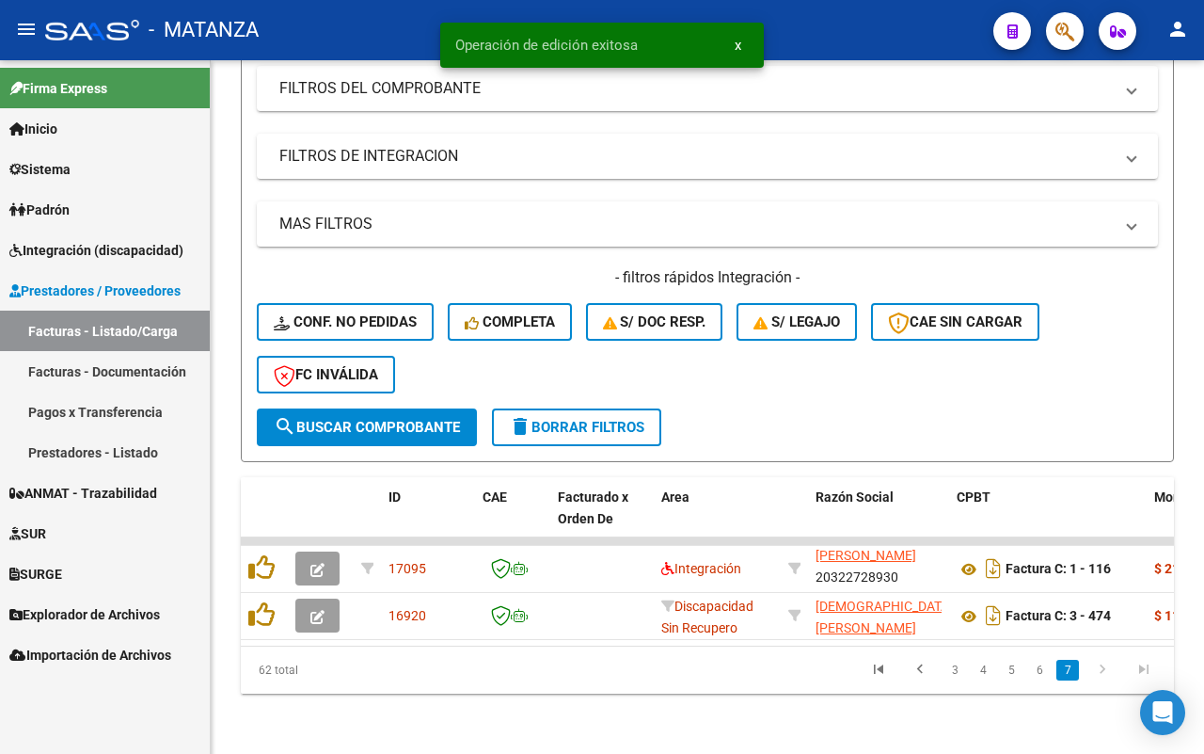
scroll to position [367, 0]
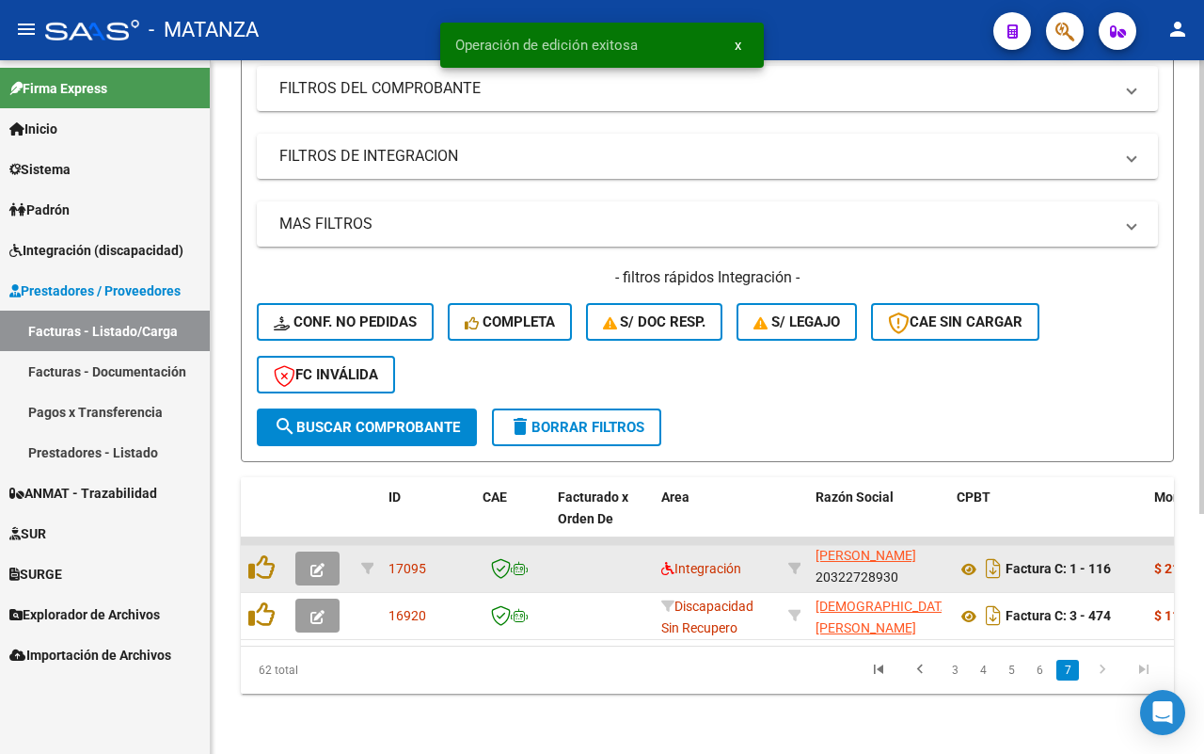
click at [315, 563] on icon "button" at bounding box center [318, 570] width 14 height 14
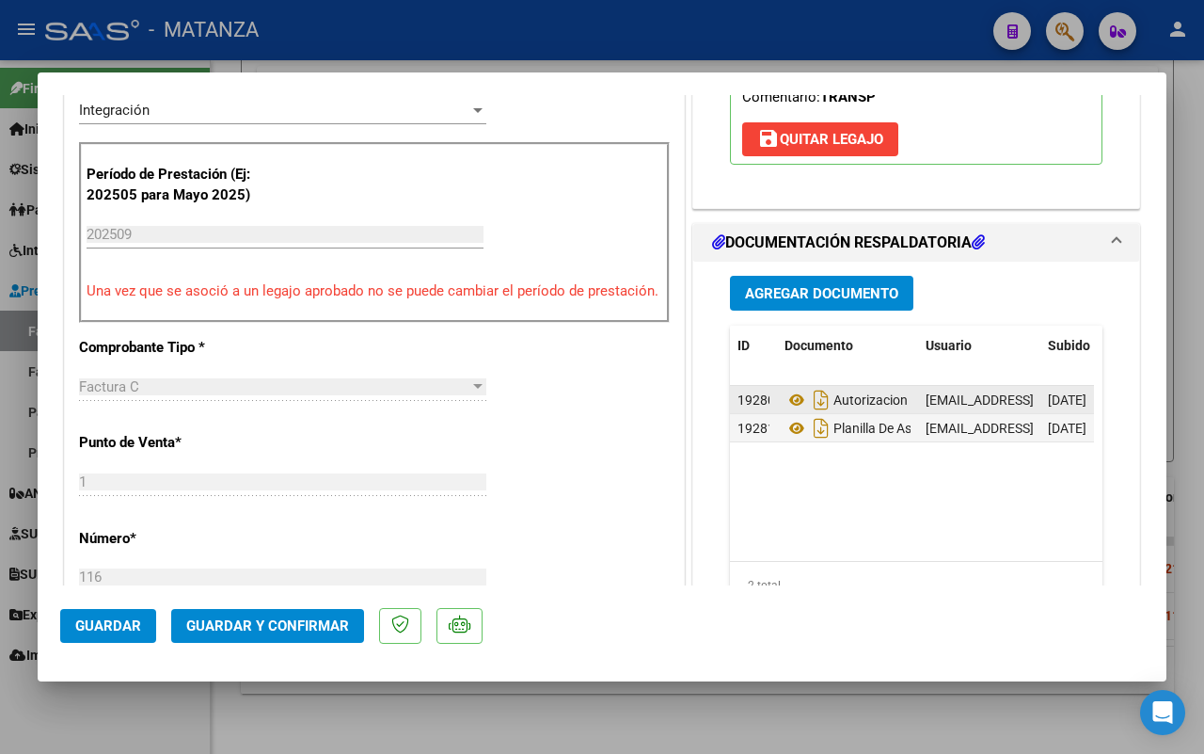
scroll to position [470, 0]
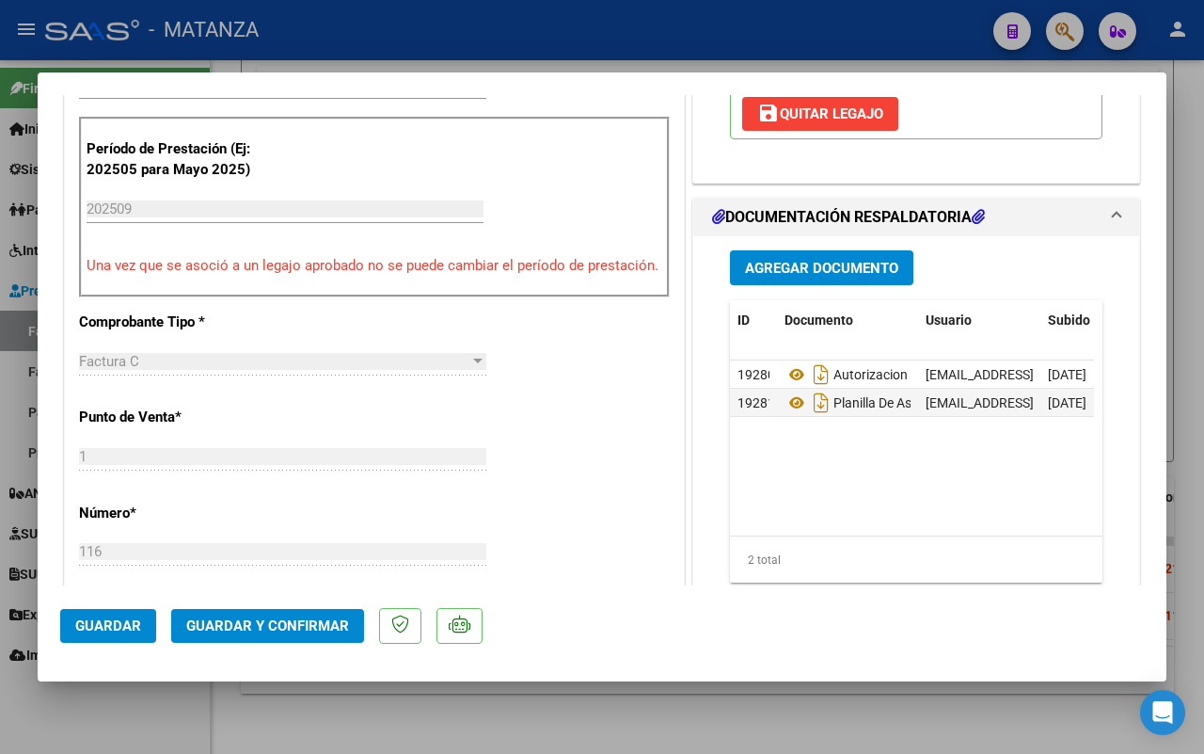
click at [311, 623] on span "Guardar y Confirmar" at bounding box center [267, 625] width 163 height 17
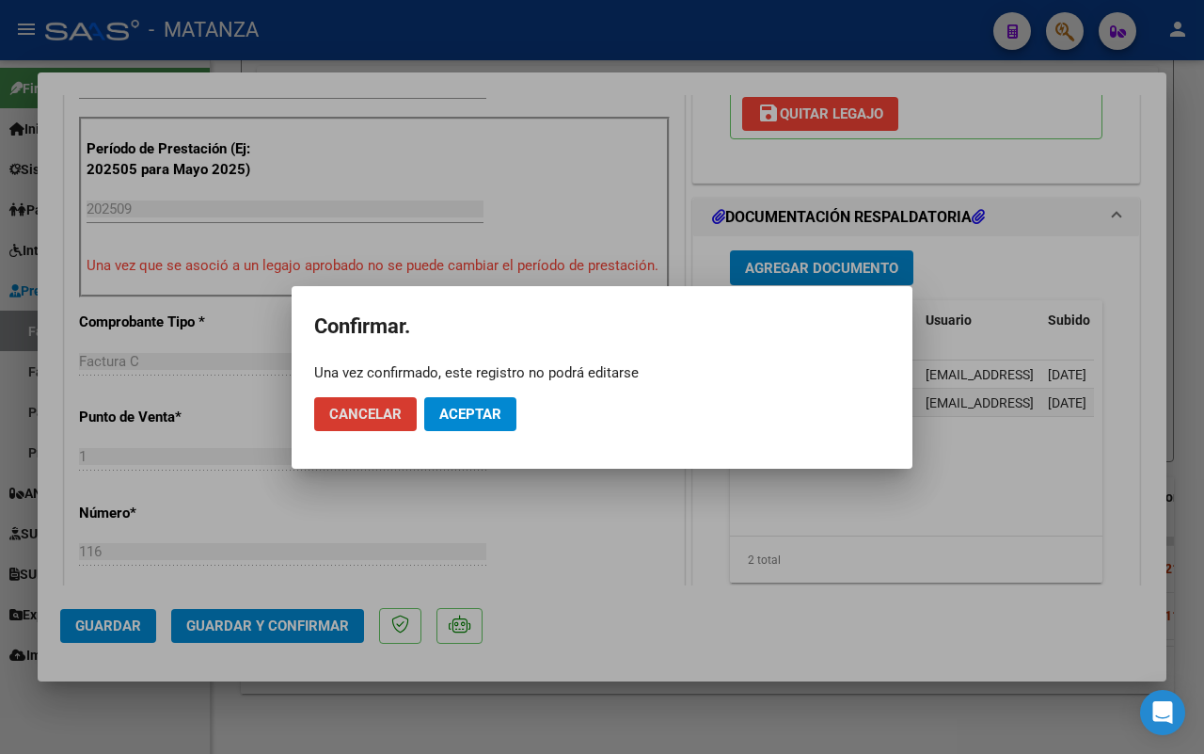
drag, startPoint x: 504, startPoint y: 398, endPoint x: 356, endPoint y: 429, distance: 151.9
click at [503, 398] on button "Aceptar" at bounding box center [470, 414] width 92 height 34
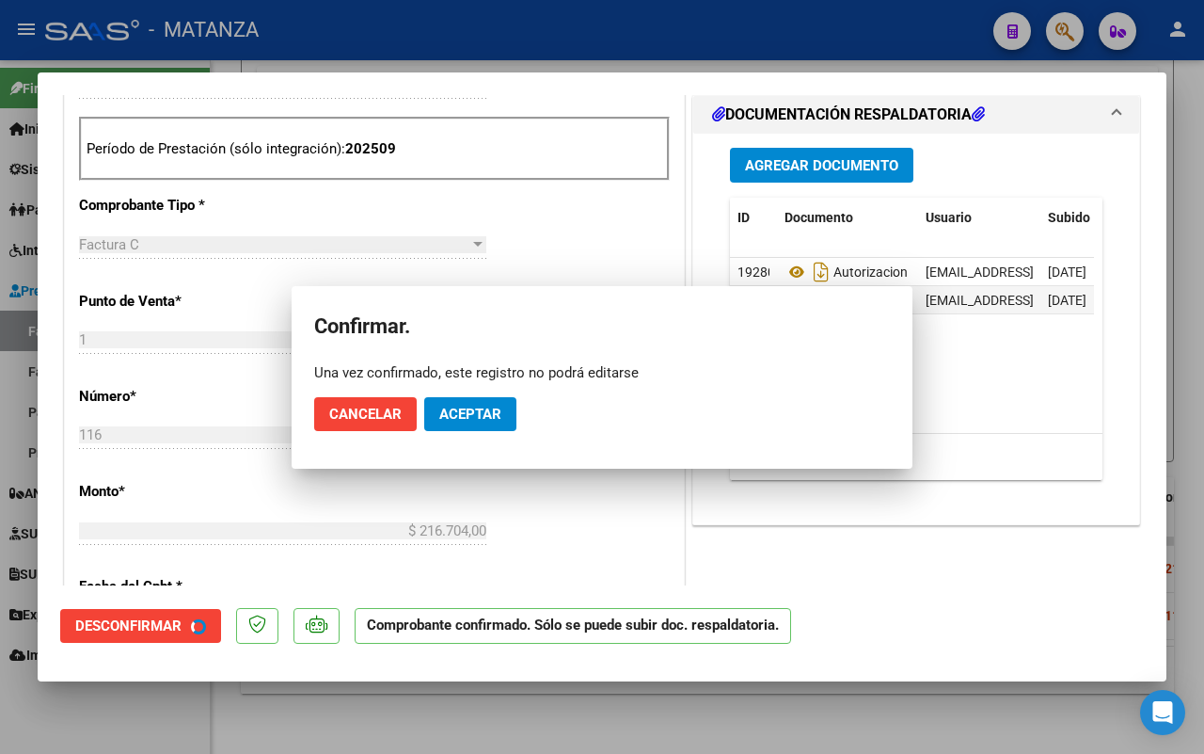
scroll to position [491, 0]
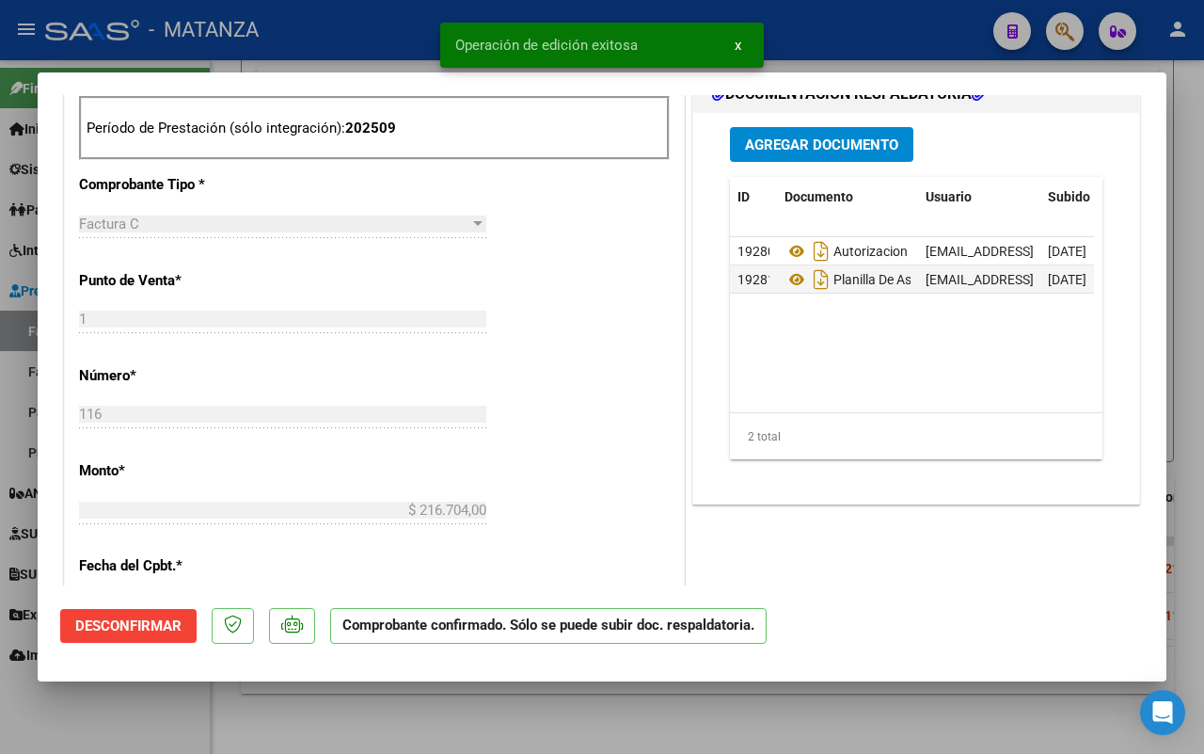
click at [155, 692] on div at bounding box center [602, 377] width 1204 height 754
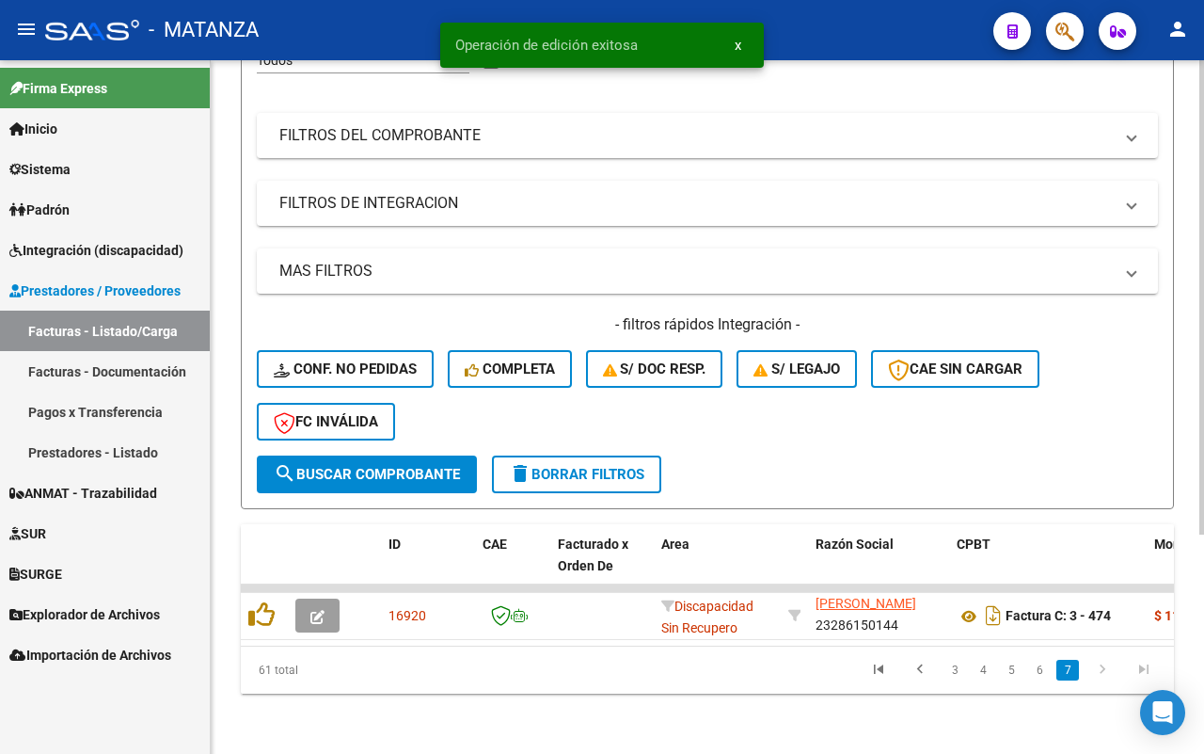
scroll to position [320, 0]
click at [1043, 671] on link "6" at bounding box center [1039, 670] width 23 height 21
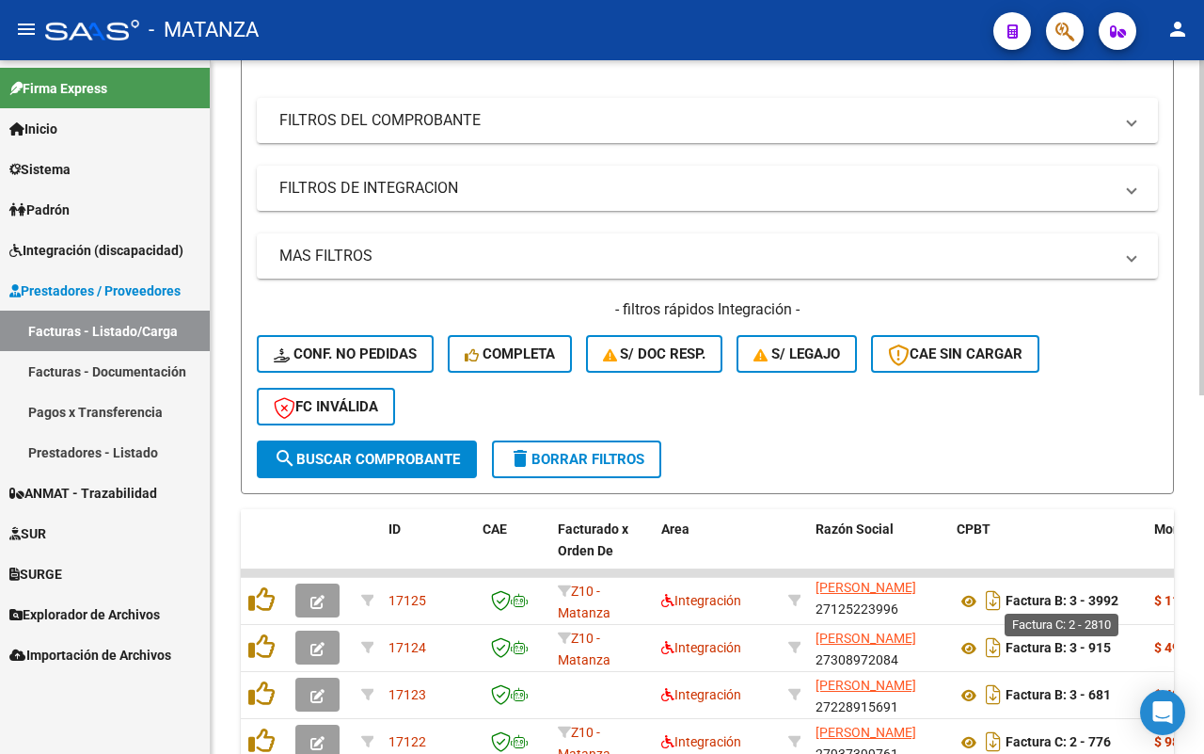
scroll to position [555, 0]
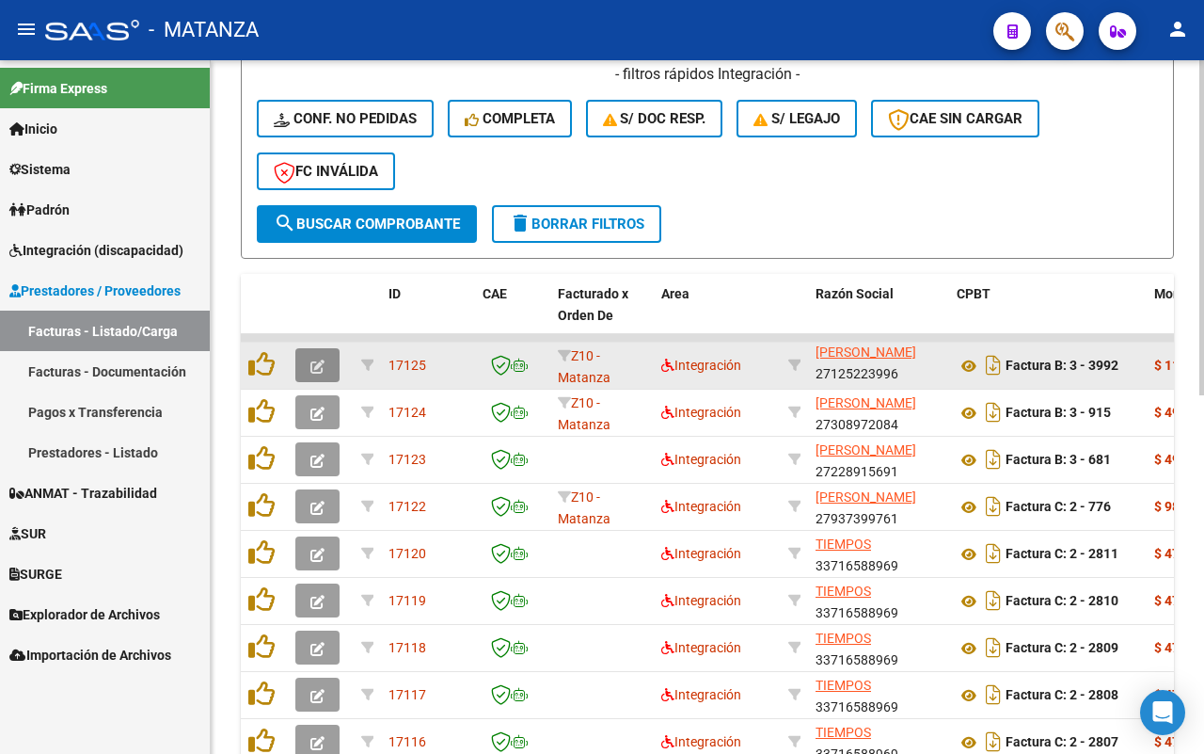
click at [318, 370] on button "button" at bounding box center [317, 365] width 44 height 34
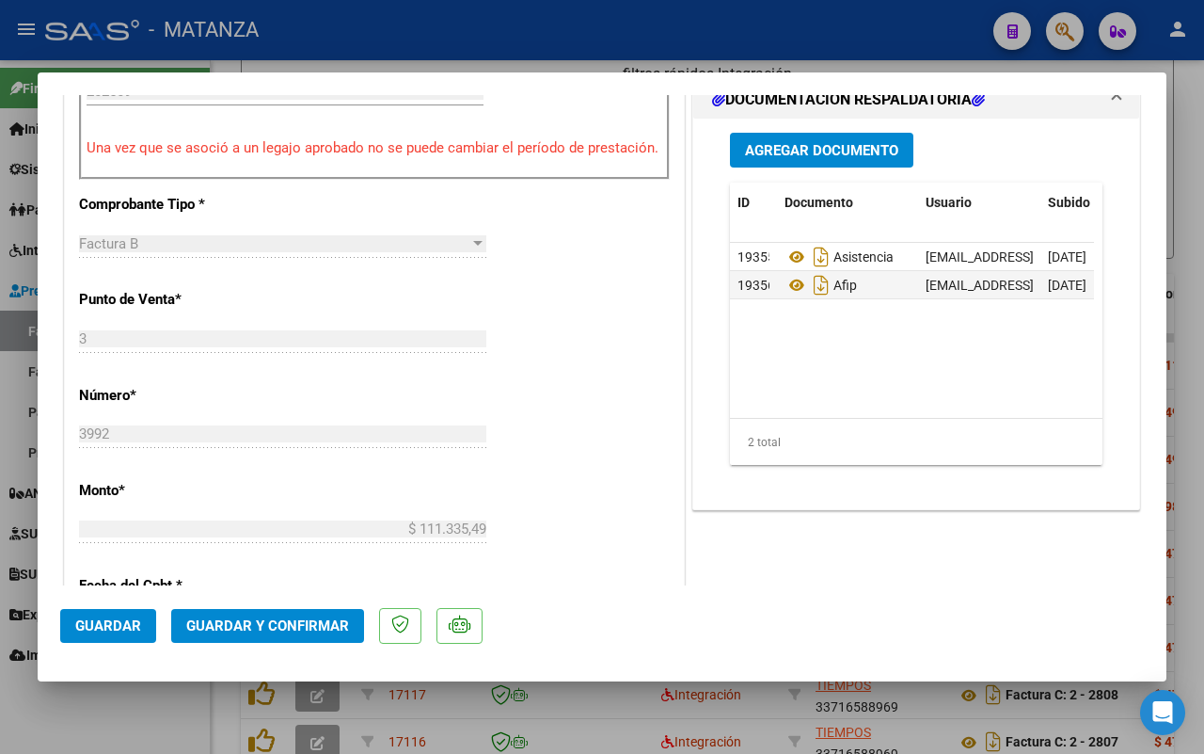
scroll to position [706, 0]
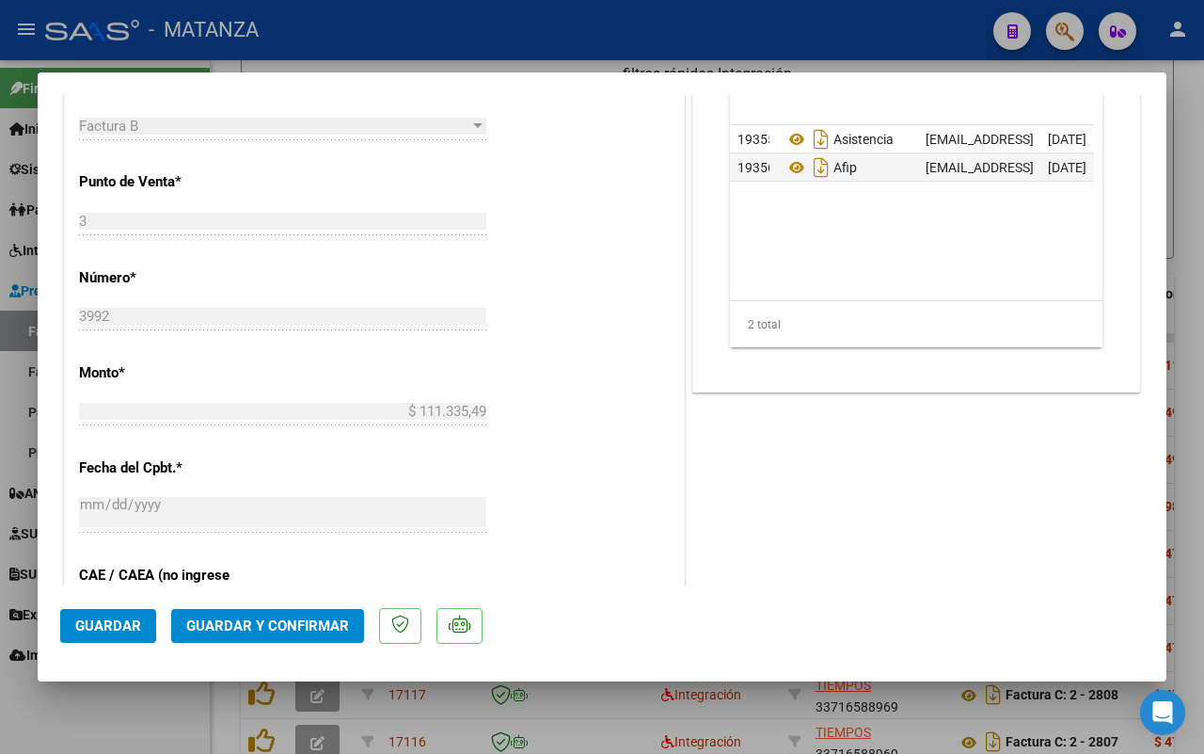
click at [294, 633] on button "Guardar y Confirmar" at bounding box center [267, 626] width 193 height 34
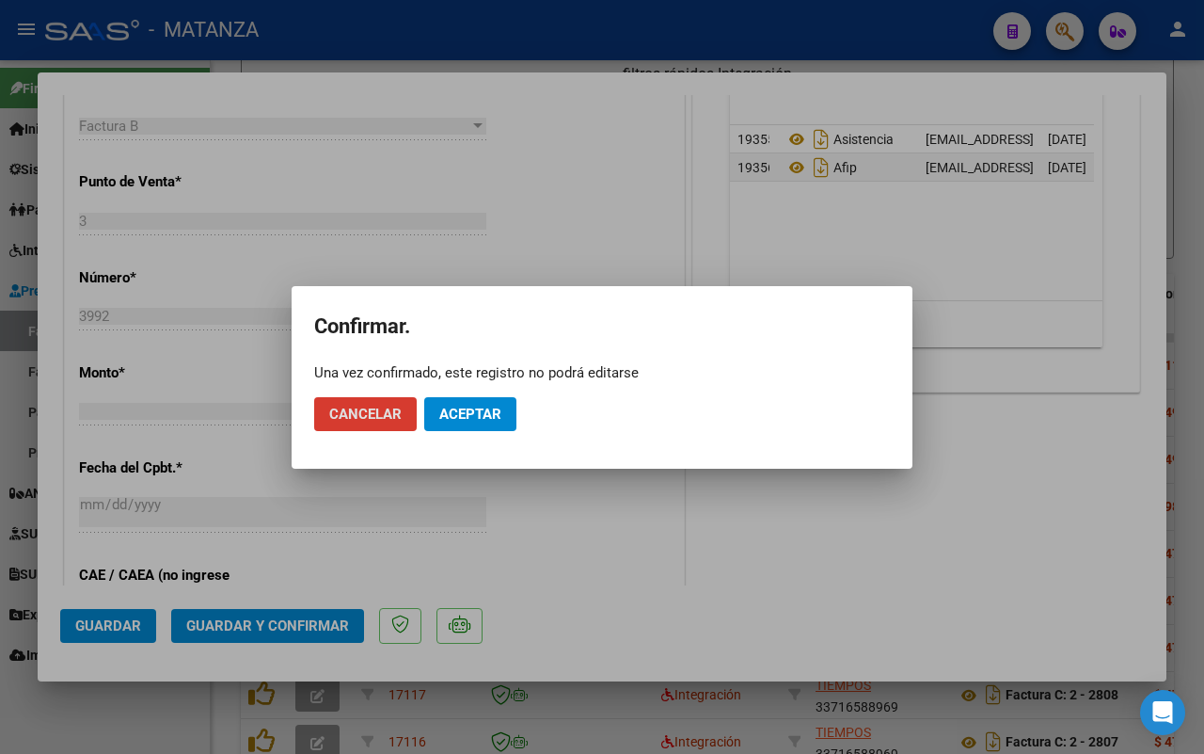
click at [486, 410] on span "Aceptar" at bounding box center [470, 414] width 62 height 17
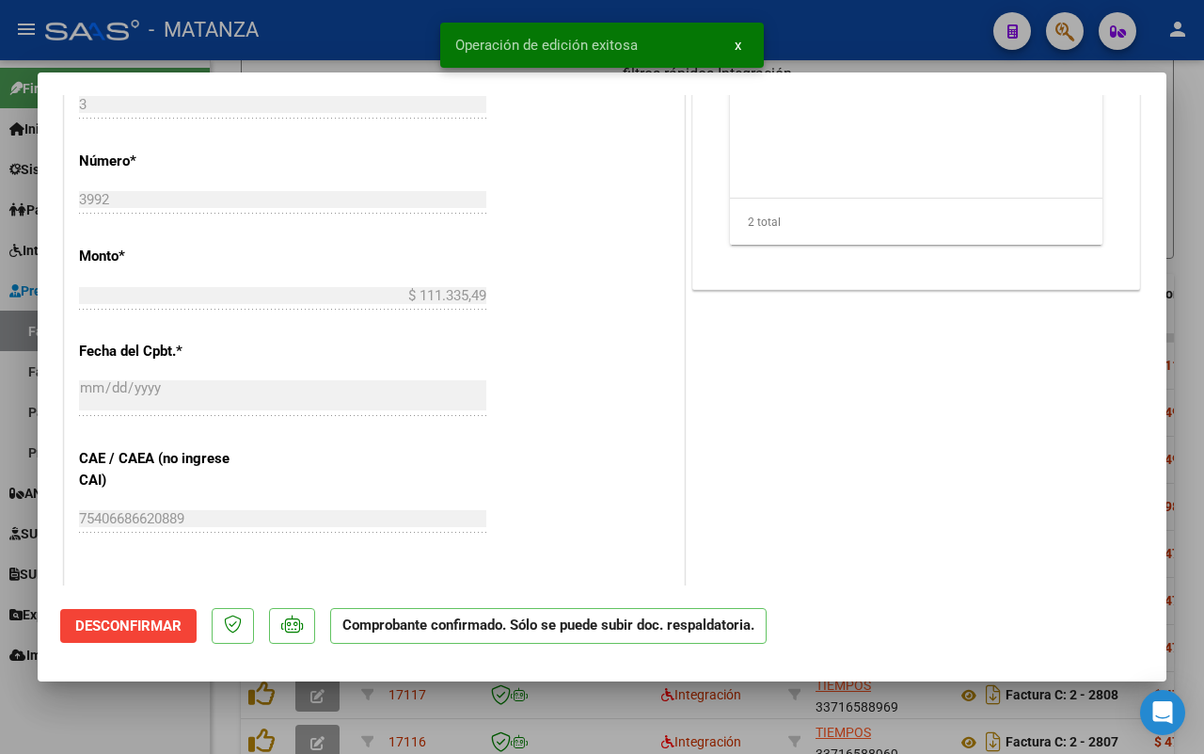
scroll to position [726, 0]
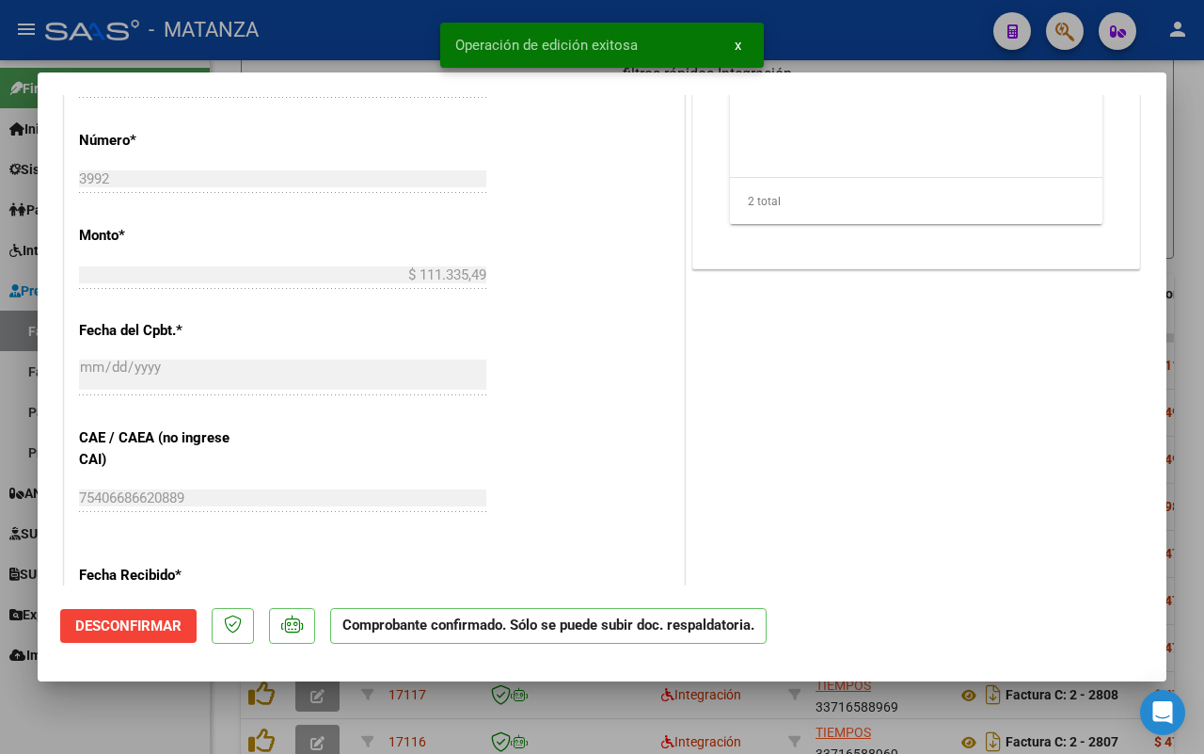
click at [151, 727] on div at bounding box center [602, 377] width 1204 height 754
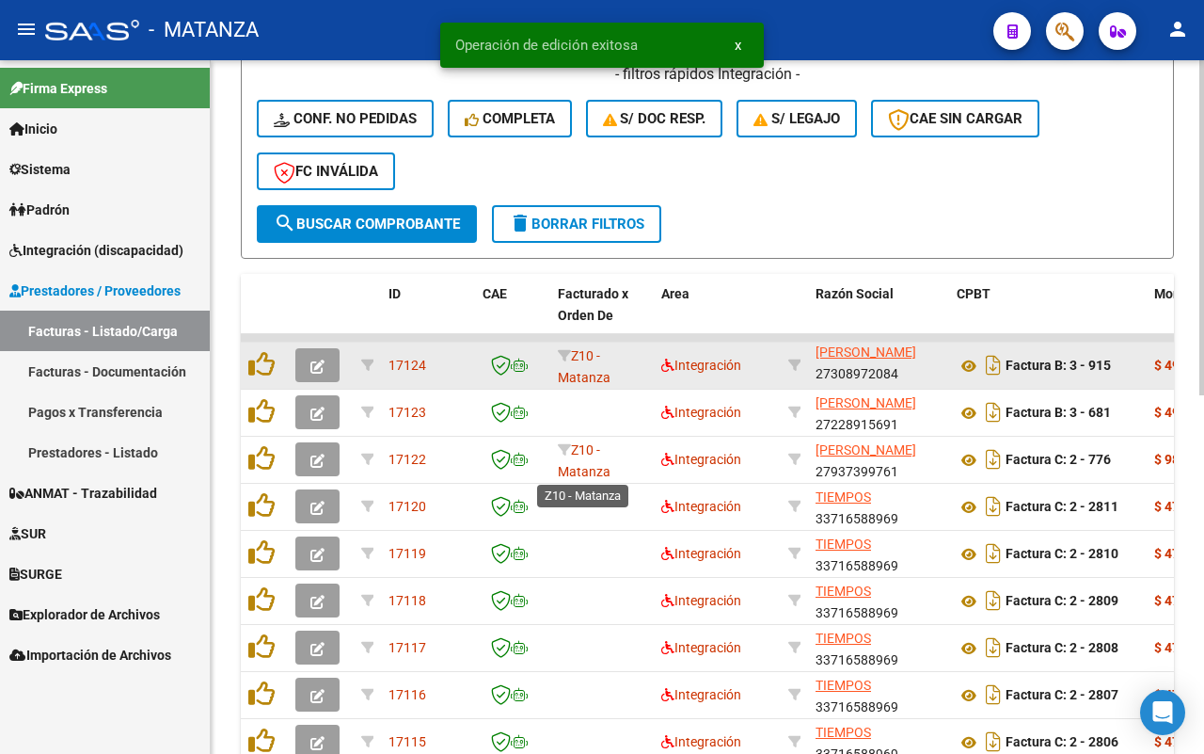
scroll to position [555, 0]
click at [323, 364] on icon "button" at bounding box center [318, 366] width 14 height 14
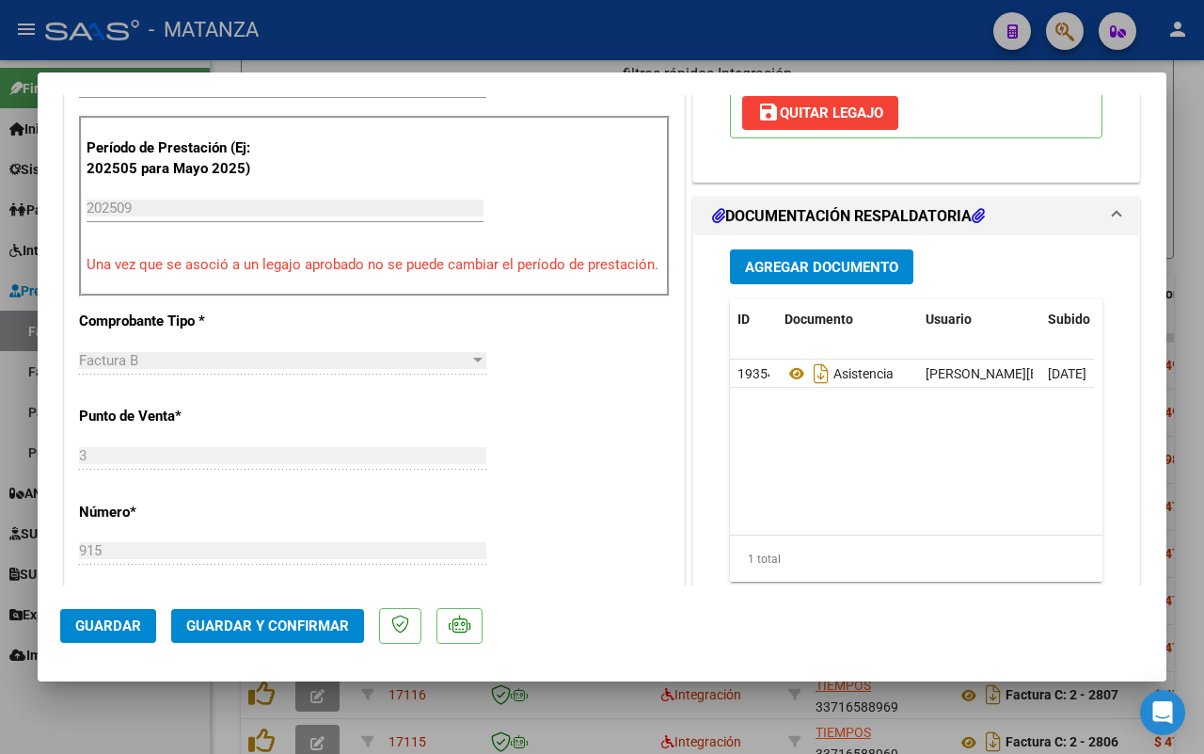
scroll to position [470, 0]
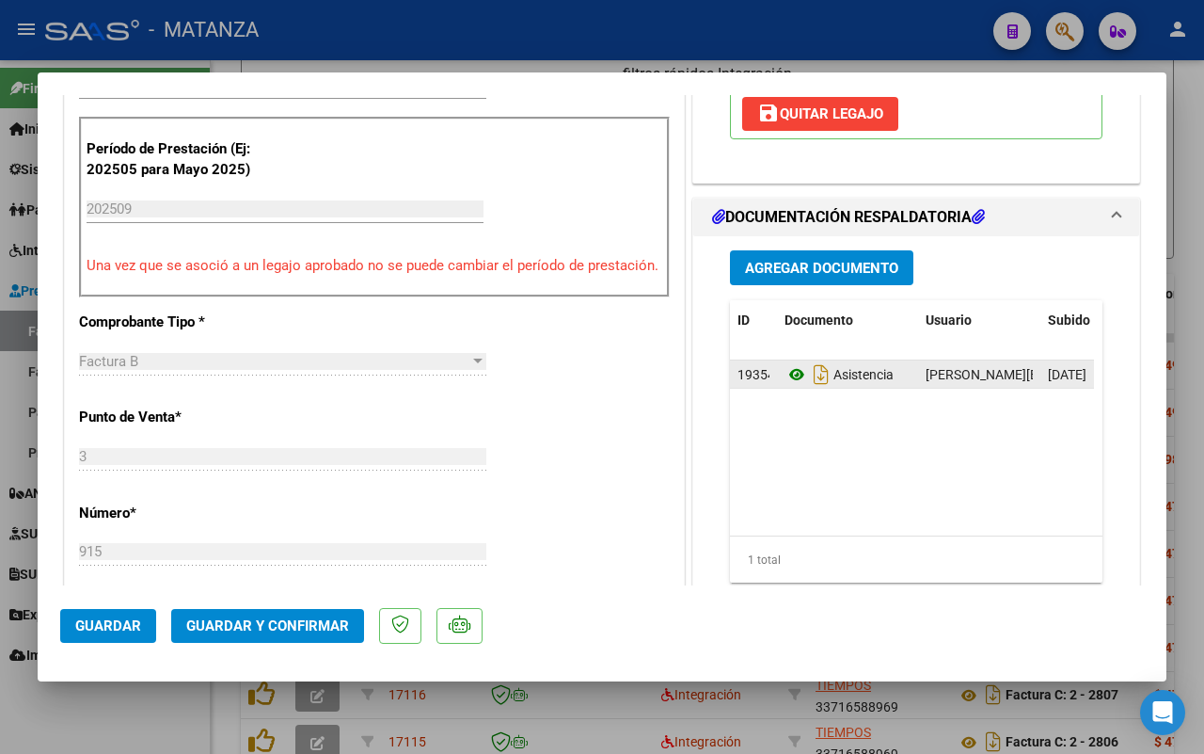
click at [785, 386] on icon at bounding box center [797, 374] width 24 height 23
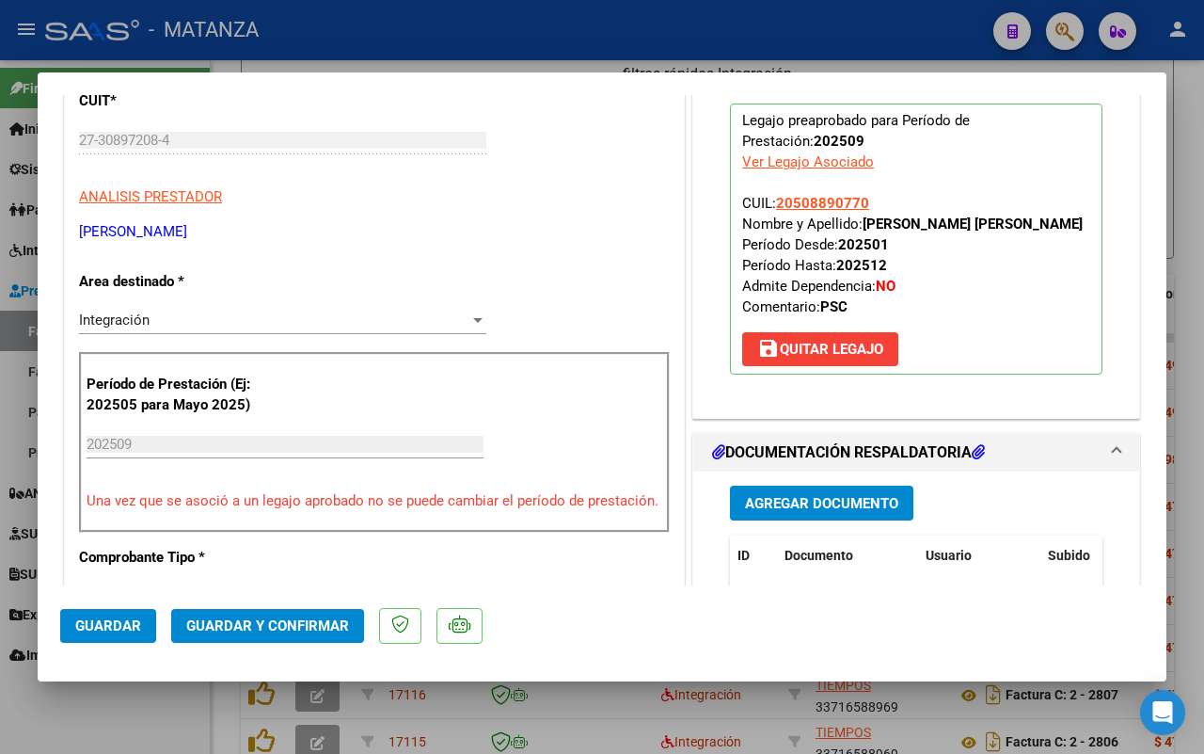
scroll to position [0, 0]
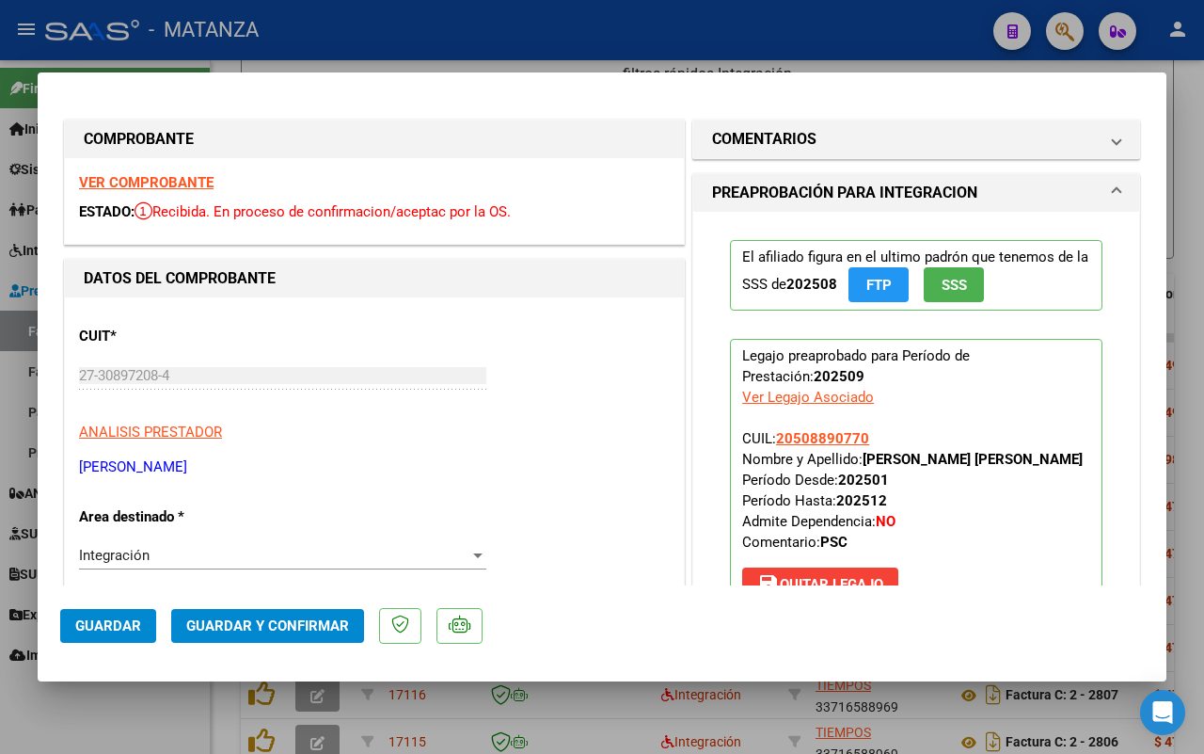
click at [158, 184] on strong "VER COMPROBANTE" at bounding box center [146, 182] width 135 height 17
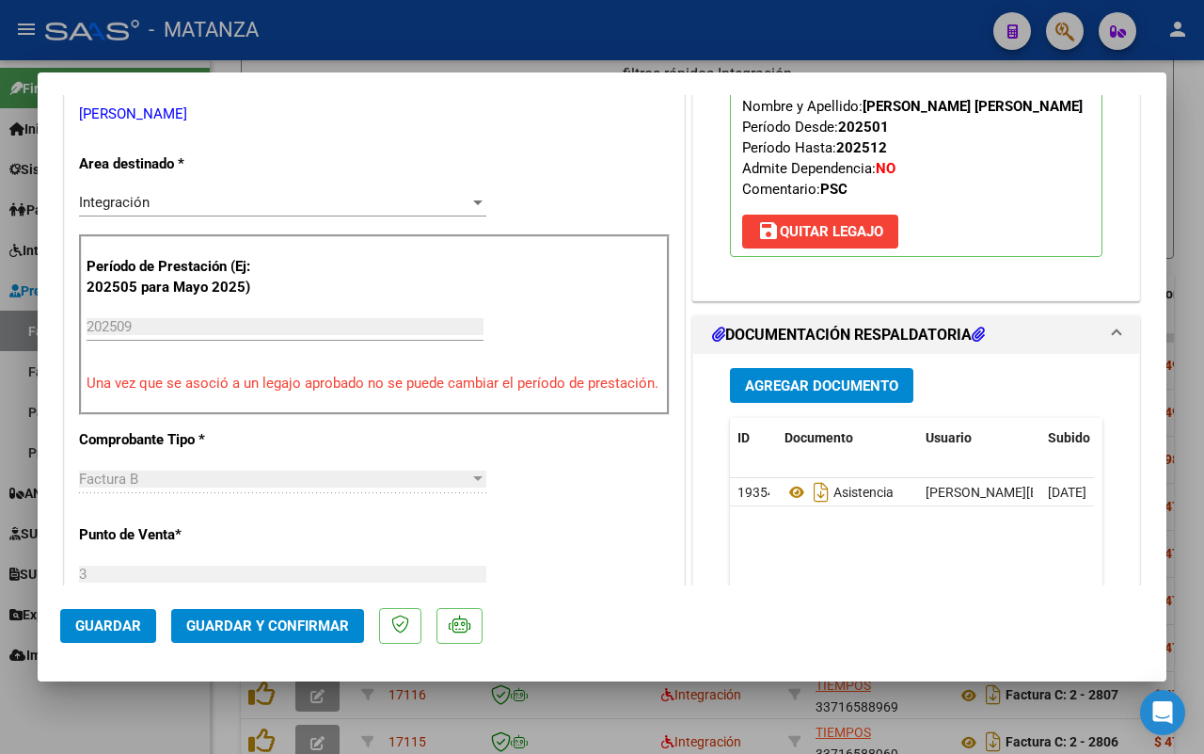
scroll to position [470, 0]
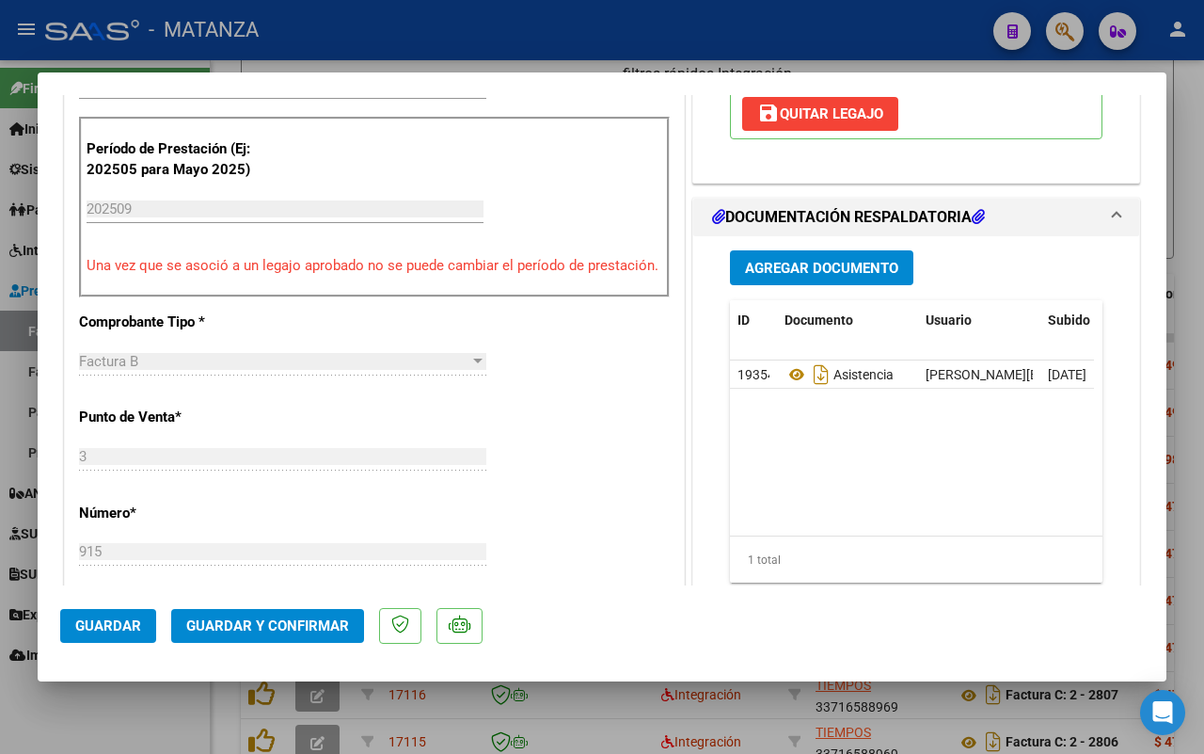
click at [285, 627] on span "Guardar y Confirmar" at bounding box center [267, 625] width 163 height 17
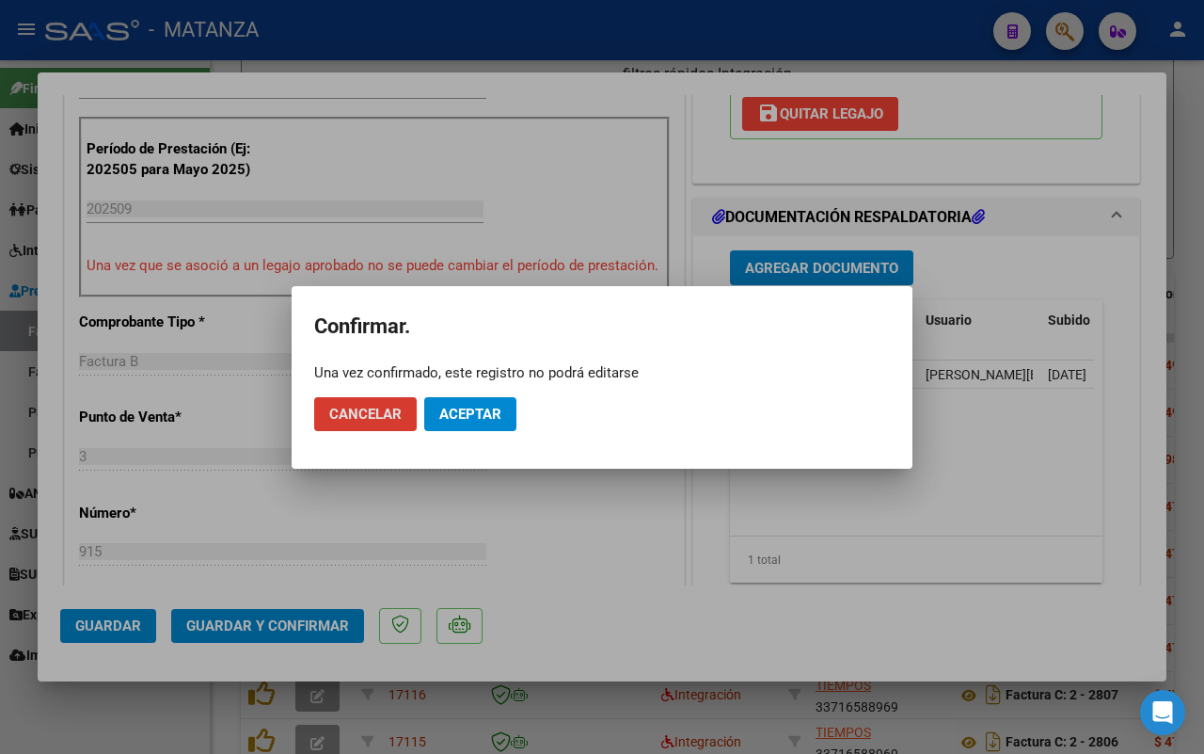
click at [476, 412] on span "Aceptar" at bounding box center [470, 414] width 62 height 17
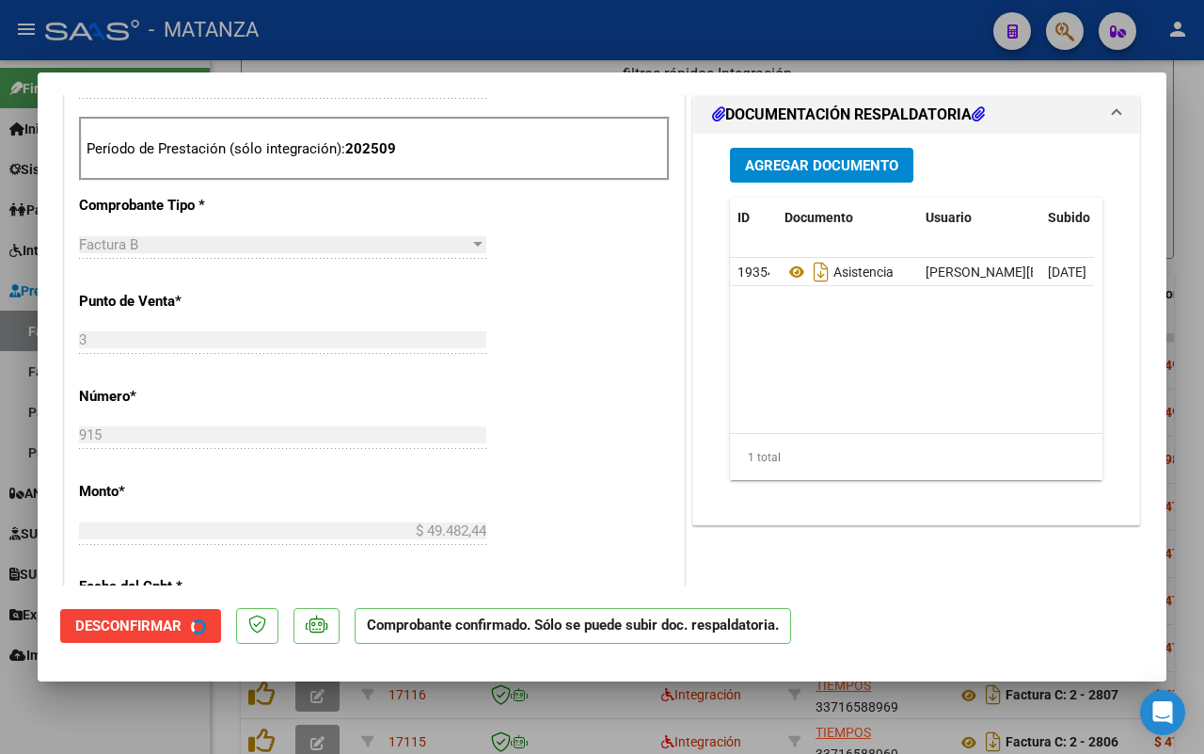
scroll to position [491, 0]
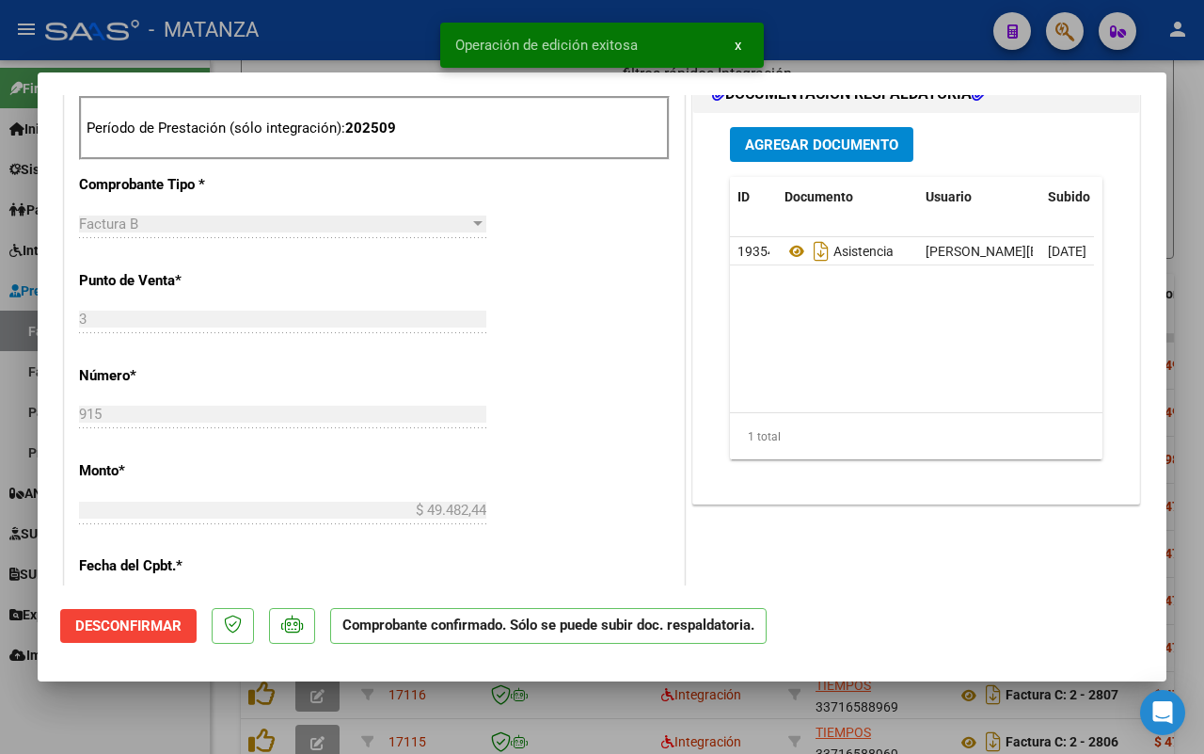
drag, startPoint x: 149, startPoint y: 712, endPoint x: 364, endPoint y: 671, distance: 219.4
click at [152, 712] on div at bounding box center [602, 377] width 1204 height 754
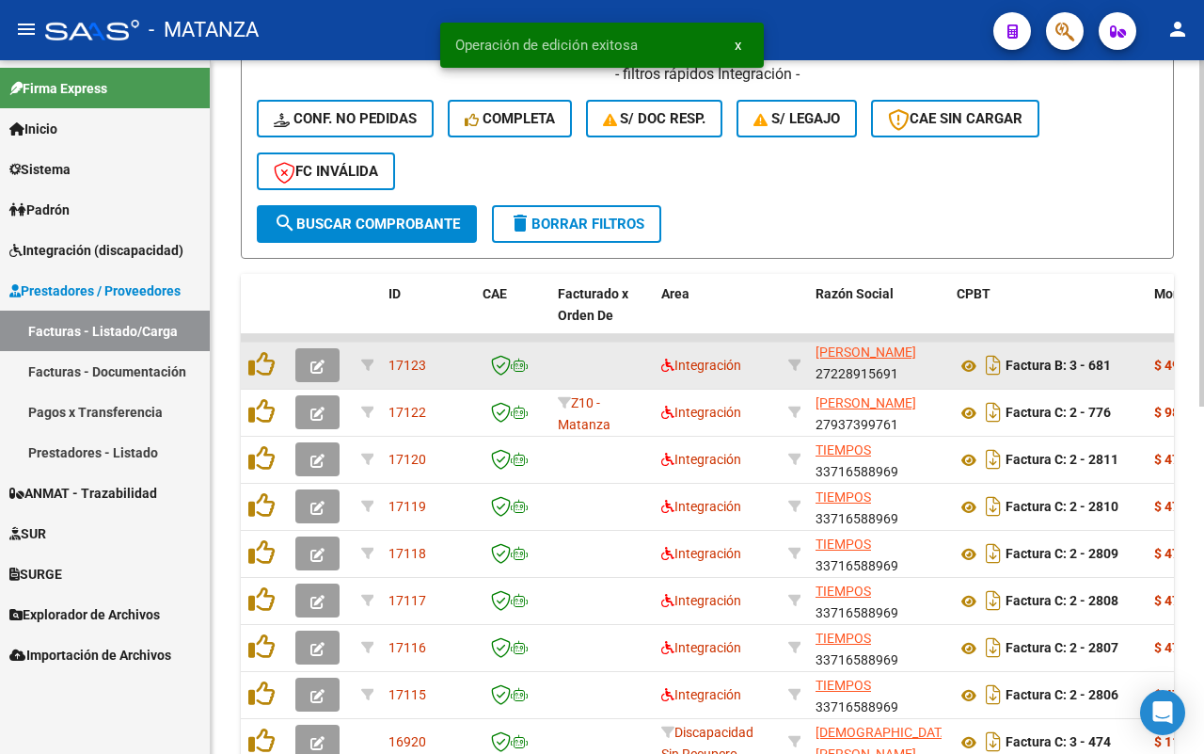
scroll to position [555, 0]
click at [312, 364] on icon "button" at bounding box center [318, 366] width 14 height 14
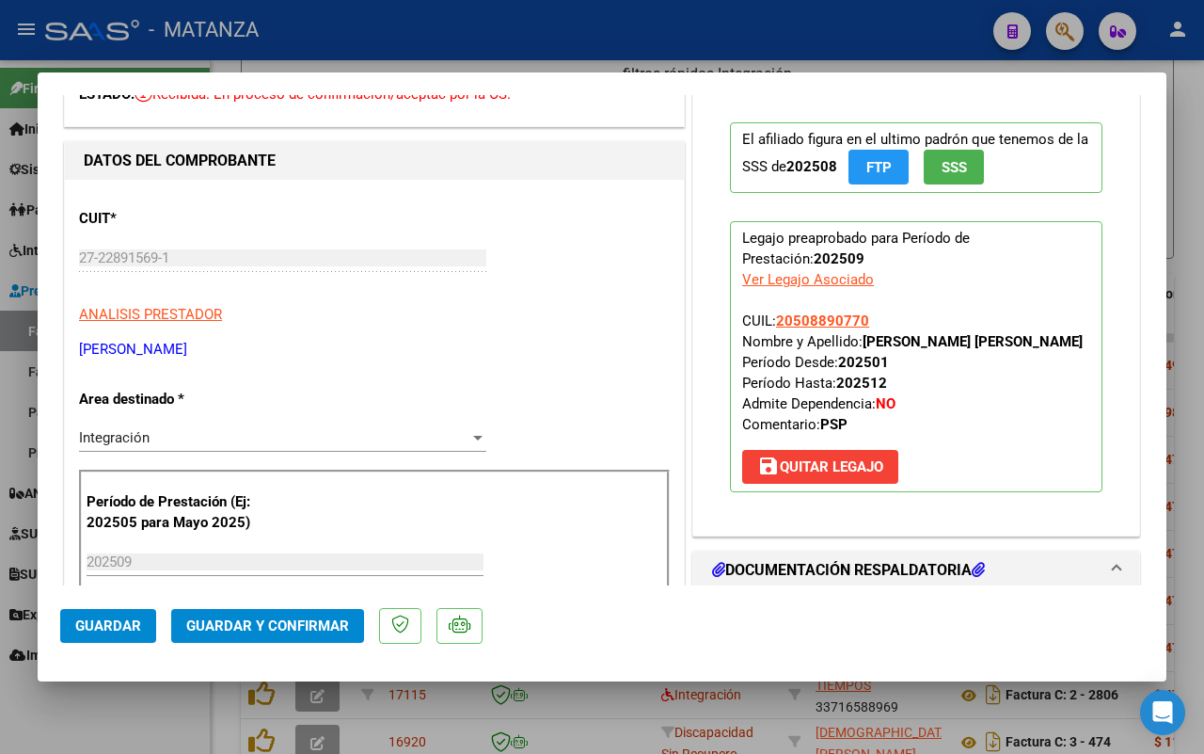
scroll to position [0, 0]
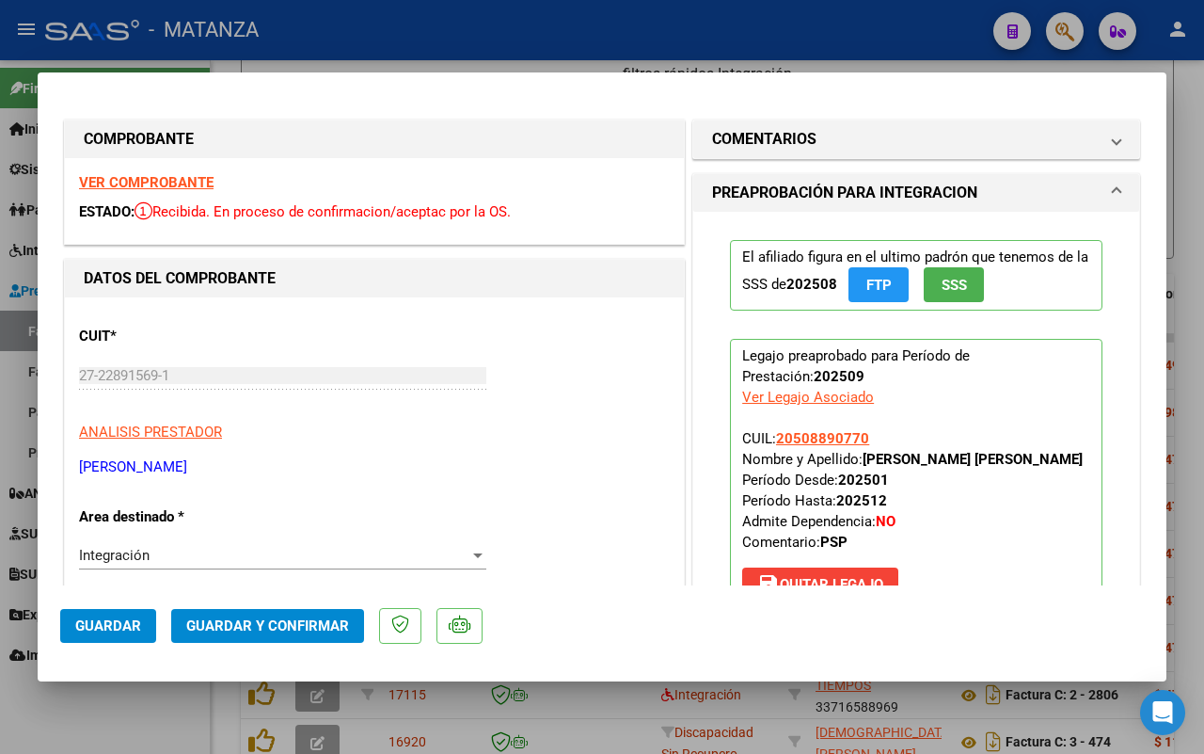
click at [160, 184] on strong "VER COMPROBANTE" at bounding box center [146, 182] width 135 height 17
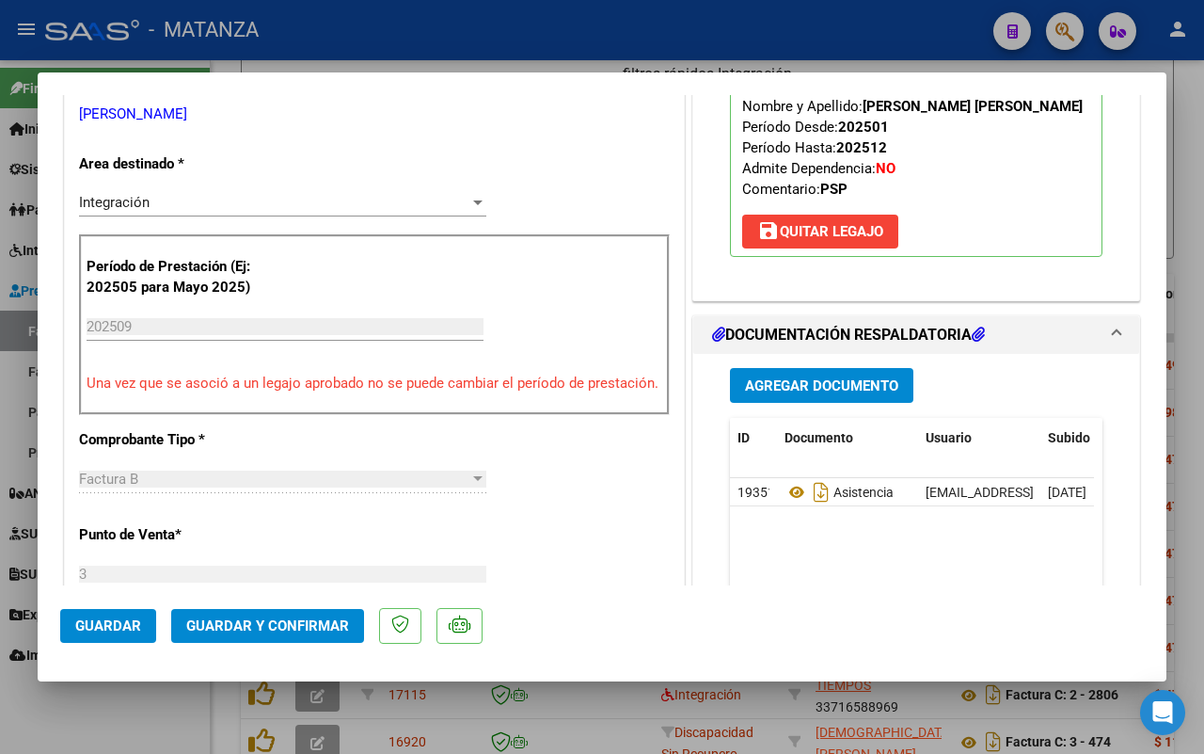
scroll to position [470, 0]
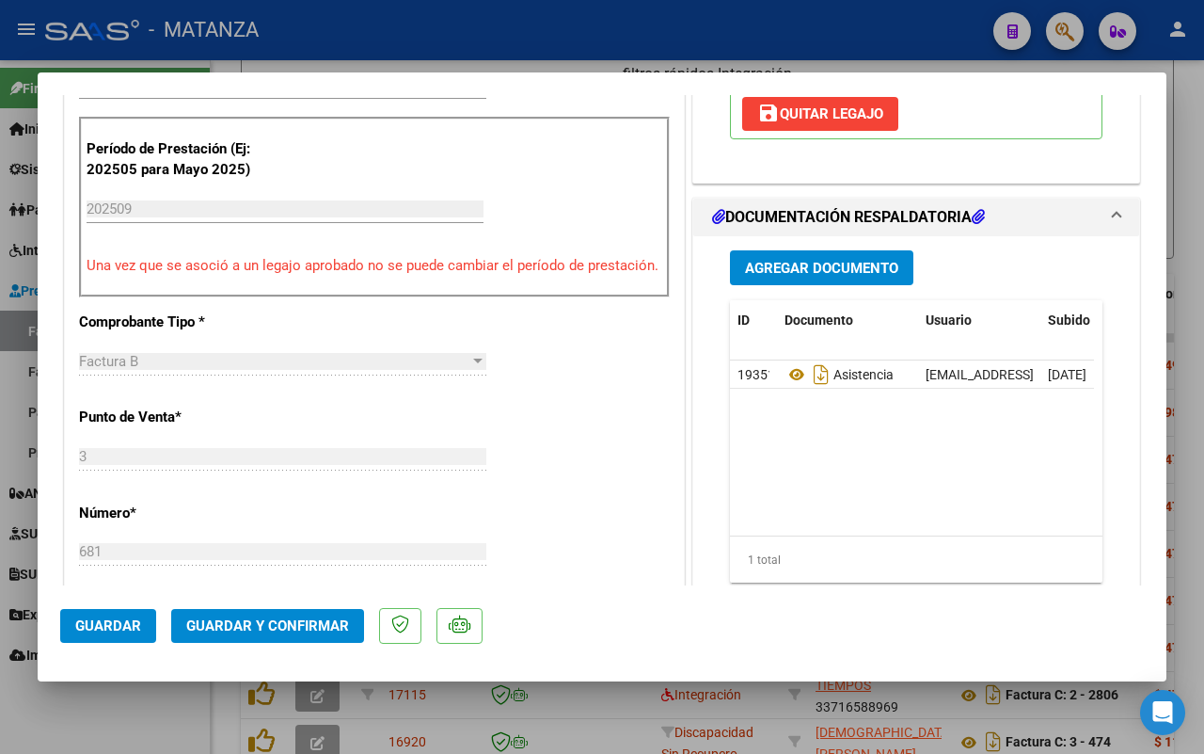
click at [282, 626] on span "Guardar y Confirmar" at bounding box center [267, 625] width 163 height 17
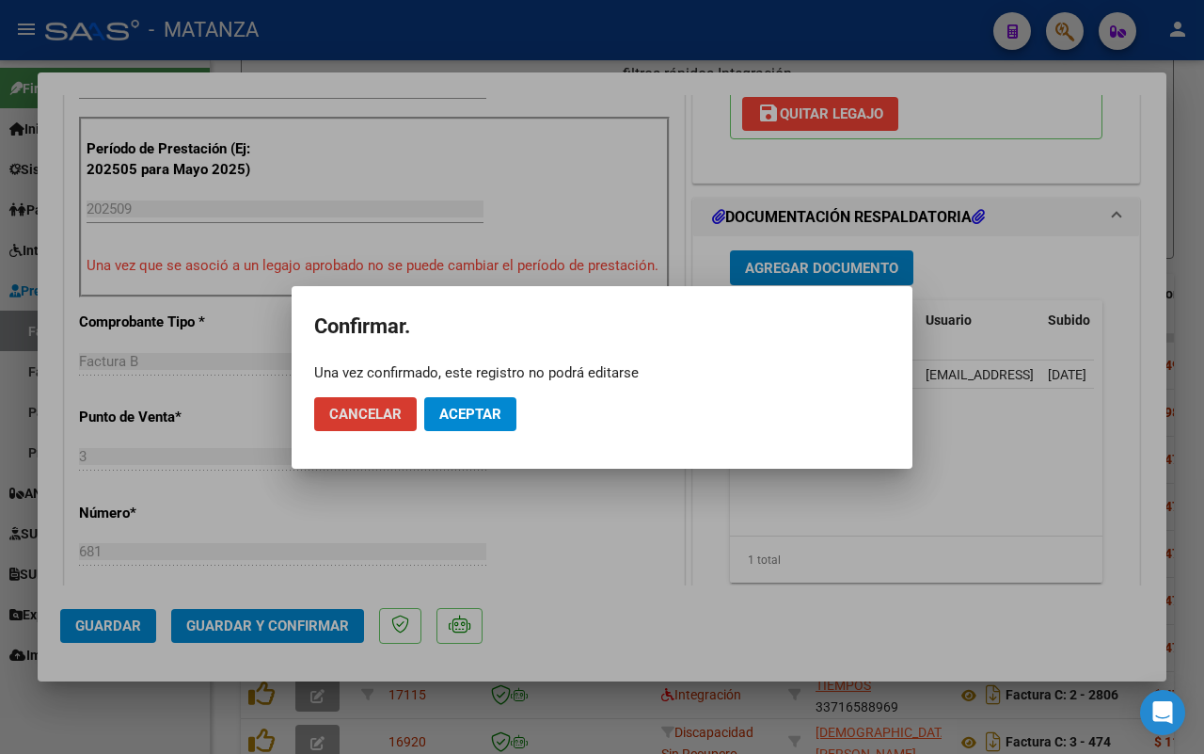
click at [487, 415] on span "Aceptar" at bounding box center [470, 414] width 62 height 17
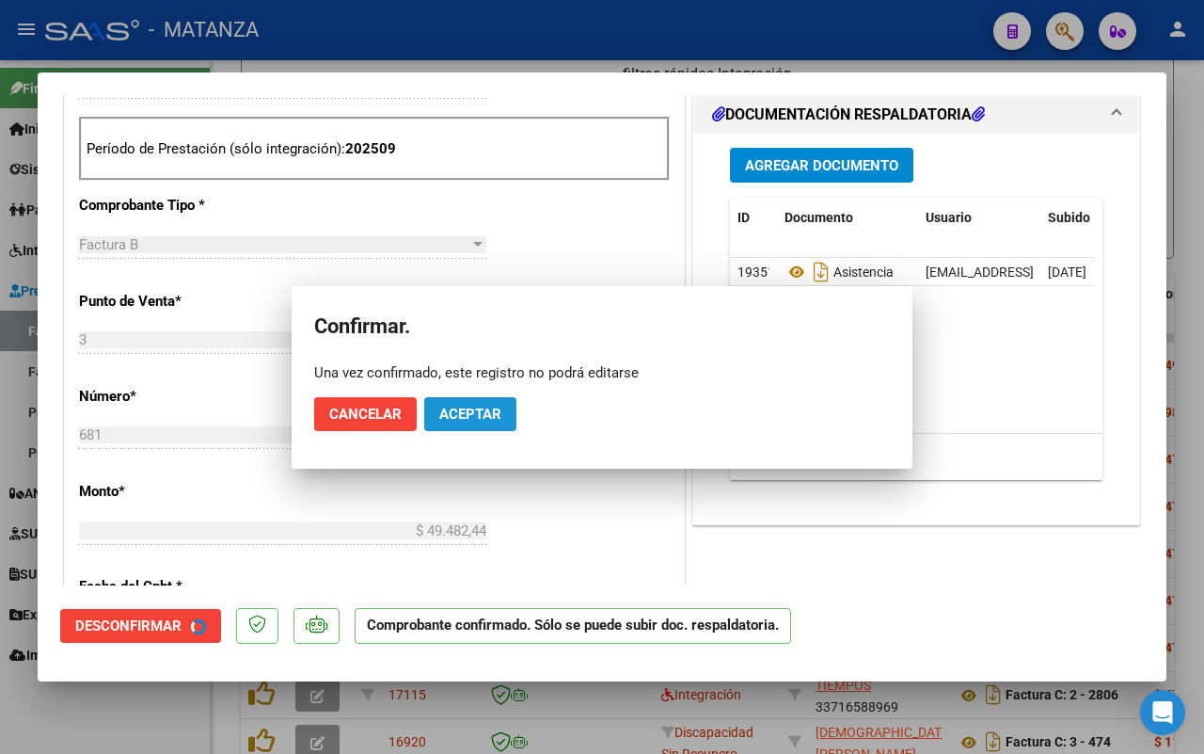
scroll to position [491, 0]
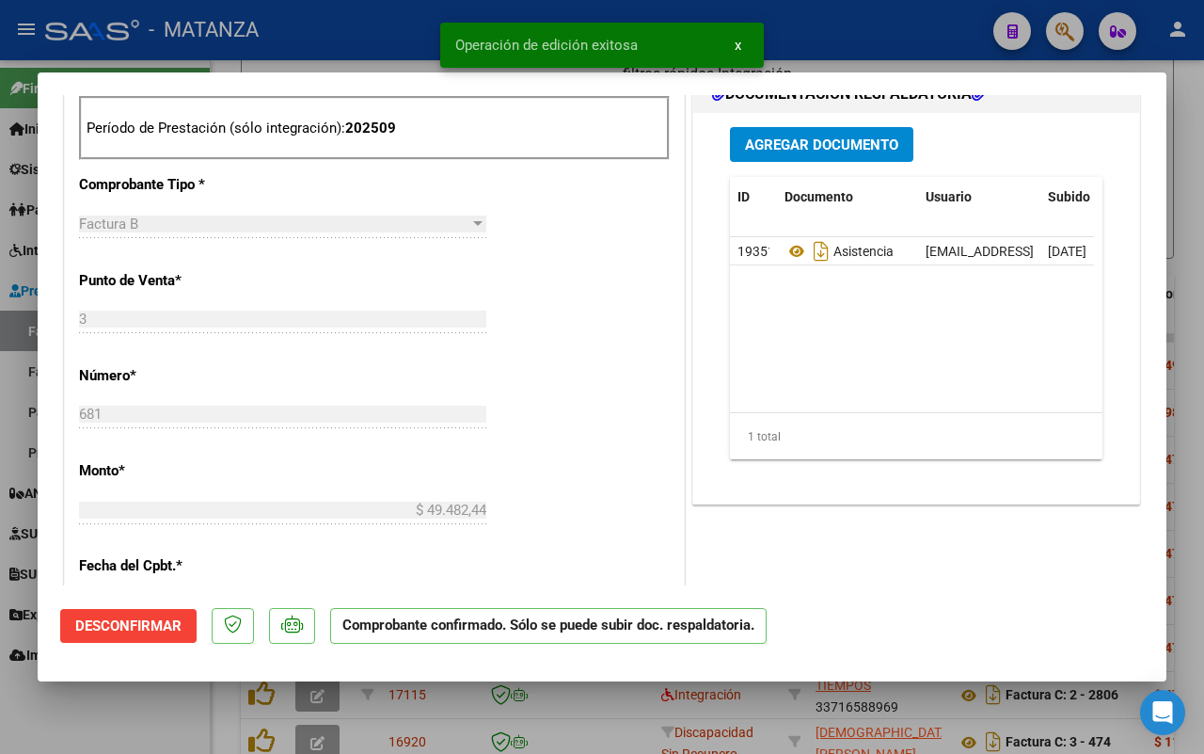
click at [124, 726] on div at bounding box center [602, 377] width 1204 height 754
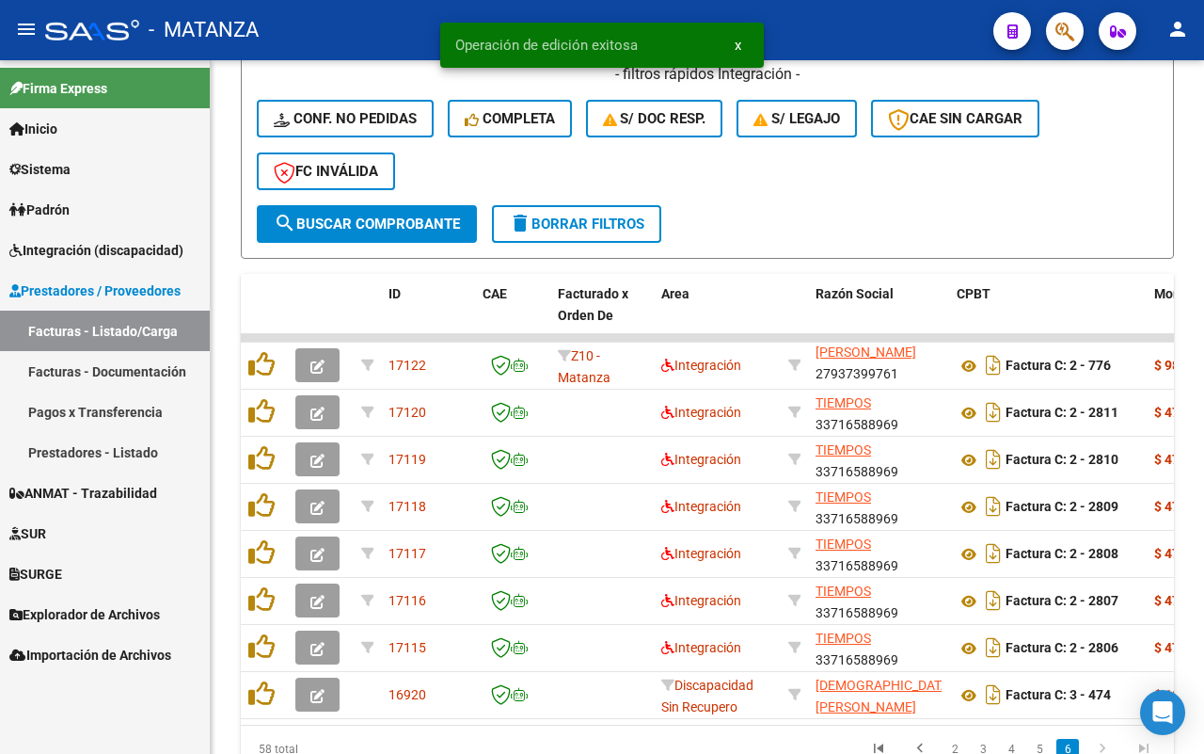
scroll to position [555, 0]
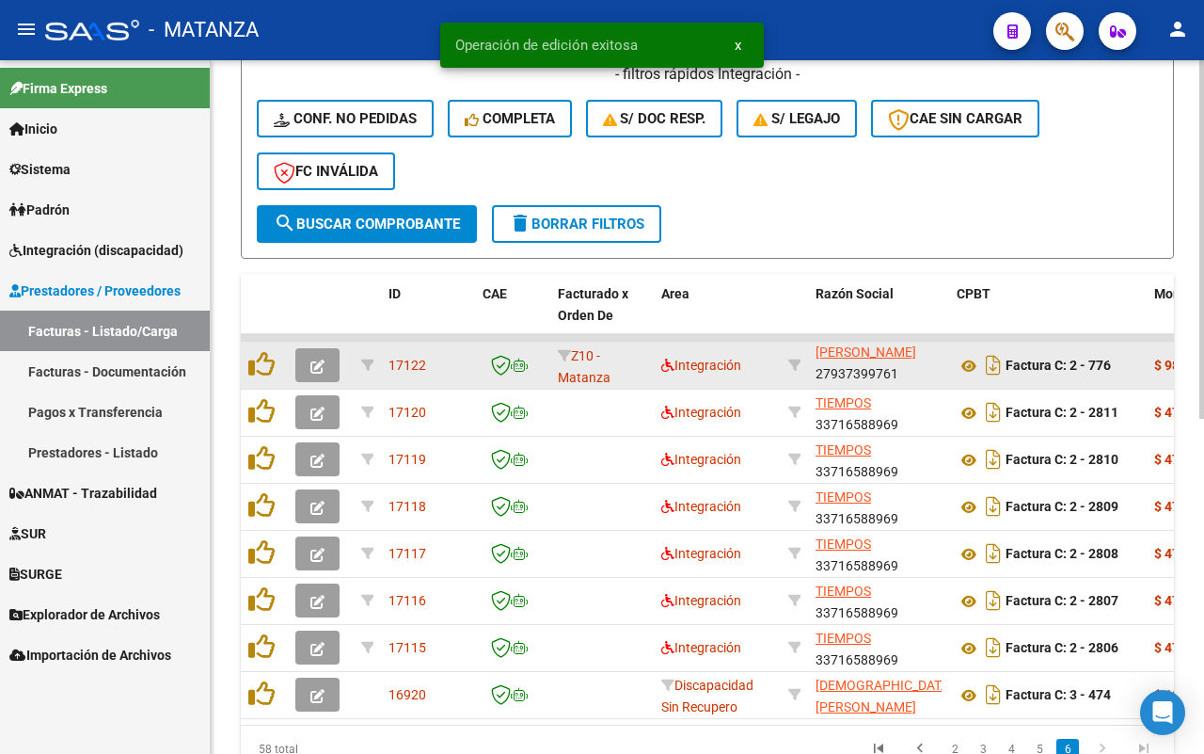
click at [326, 360] on button "button" at bounding box center [317, 365] width 44 height 34
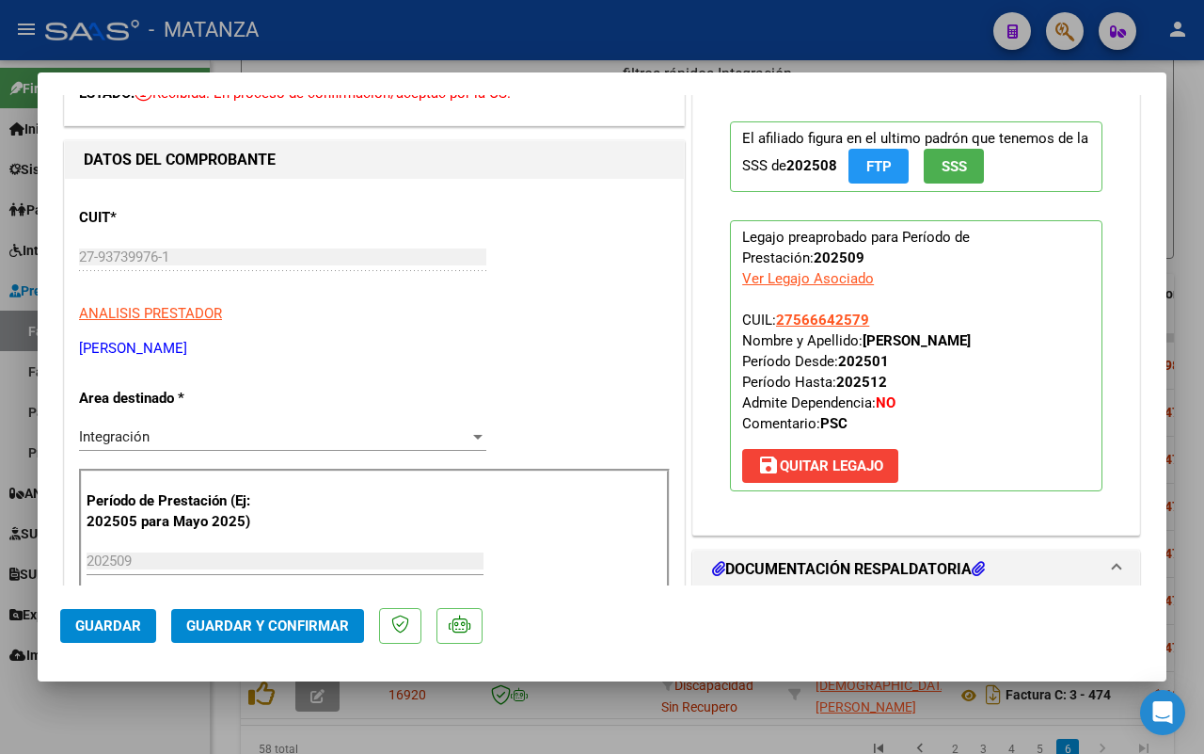
scroll to position [118, 0]
click at [288, 628] on span "Guardar y Confirmar" at bounding box center [267, 625] width 163 height 17
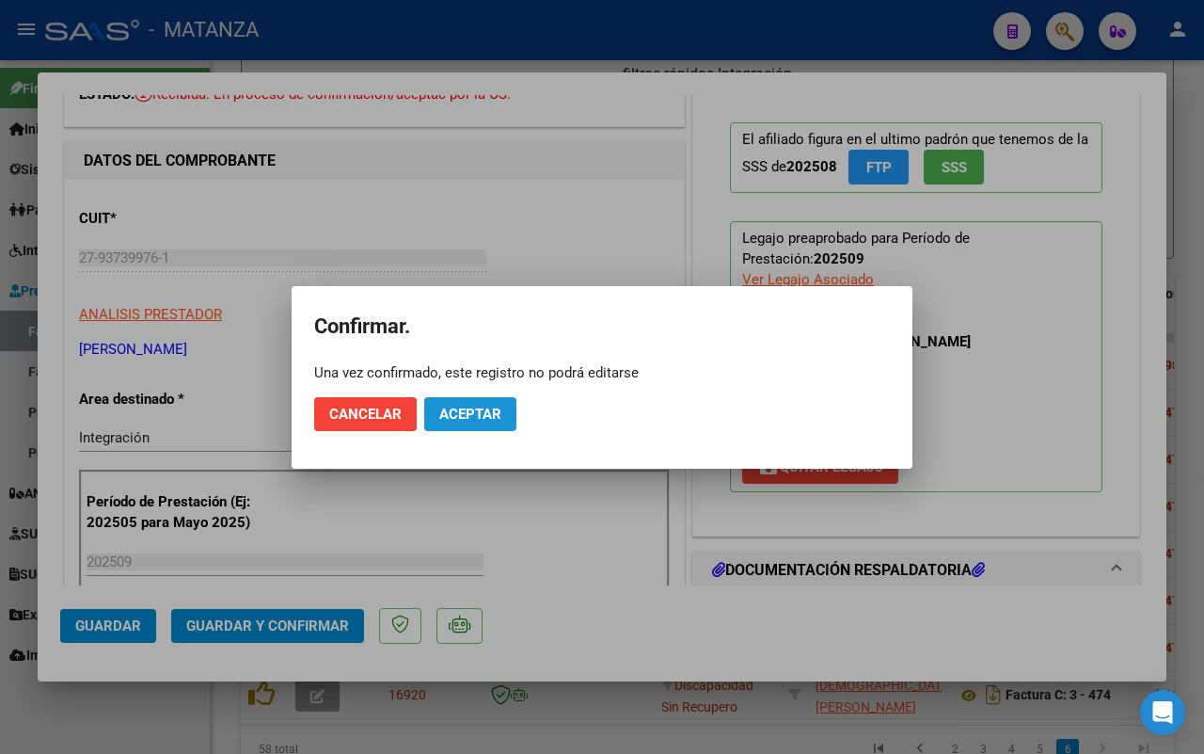
click at [501, 415] on span "Aceptar" at bounding box center [470, 414] width 62 height 17
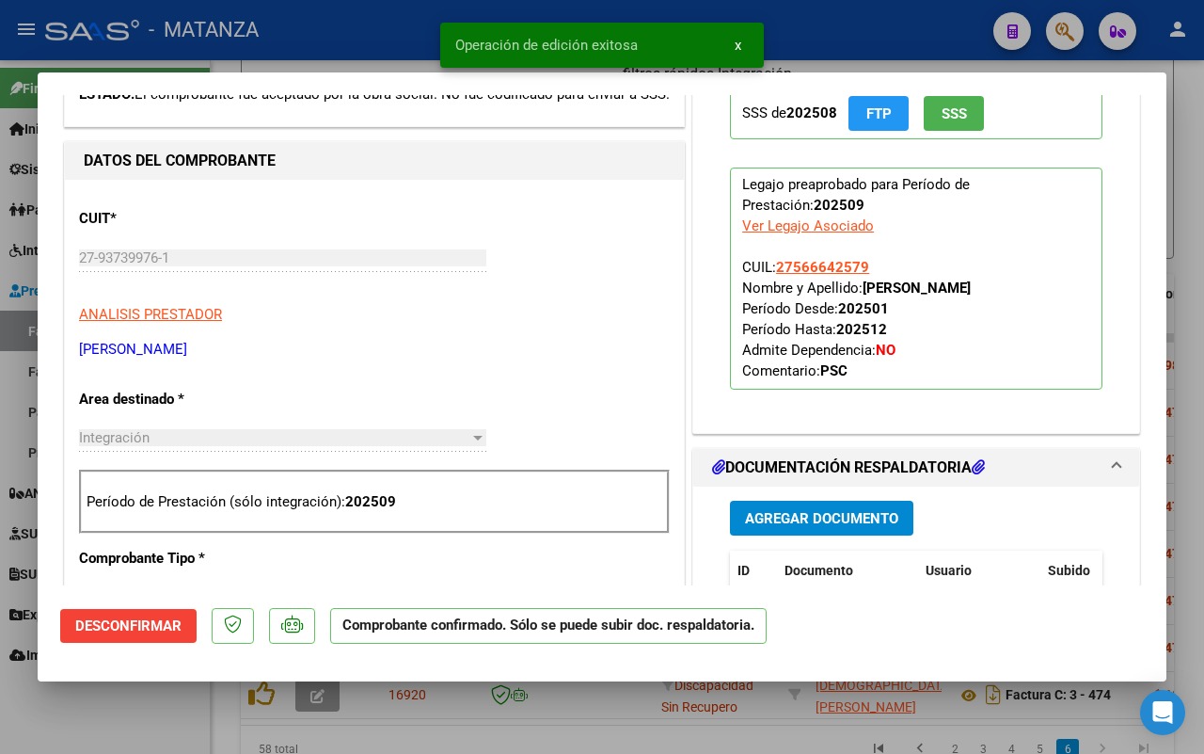
drag, startPoint x: 102, startPoint y: 703, endPoint x: 779, endPoint y: 546, distance: 695.4
click at [110, 702] on div at bounding box center [602, 377] width 1204 height 754
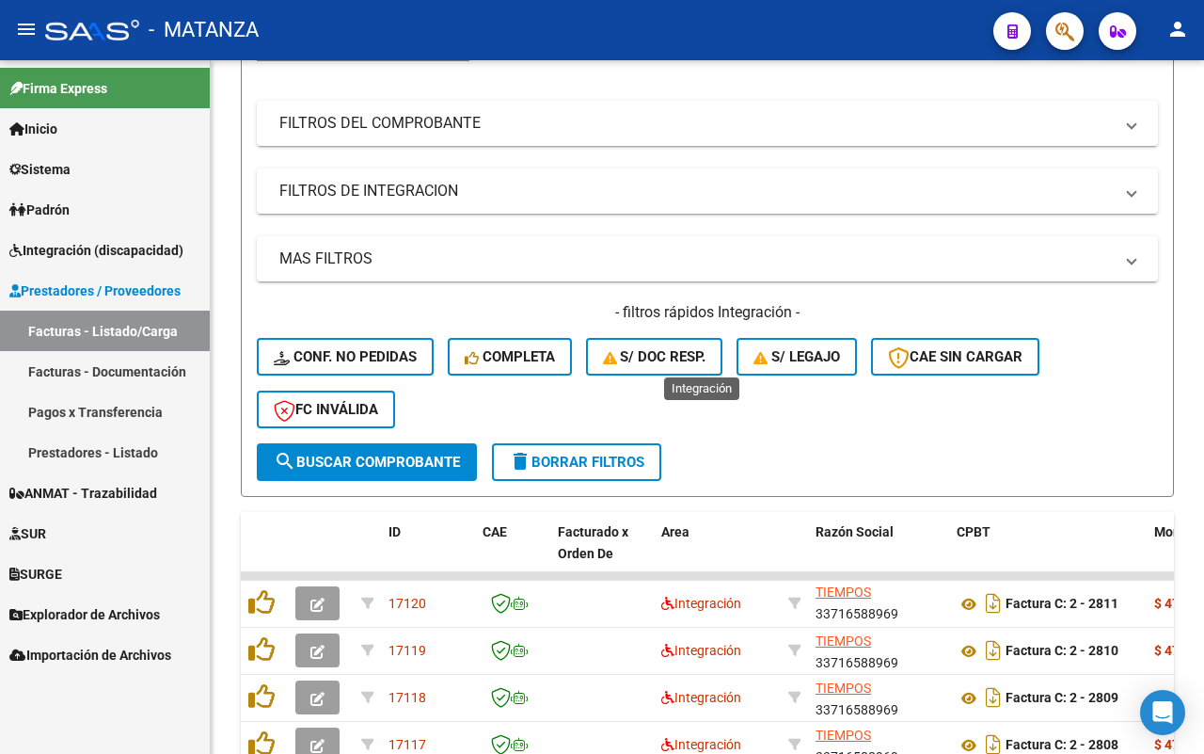
scroll to position [602, 0]
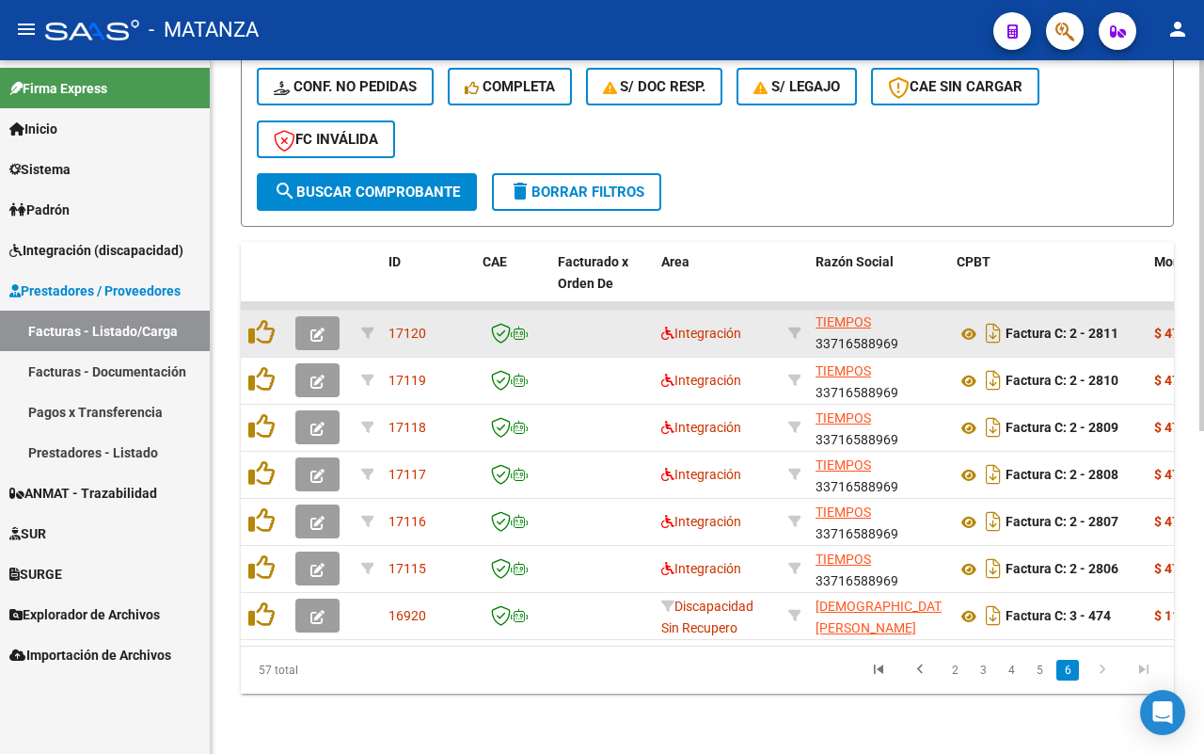
click at [311, 327] on icon "button" at bounding box center [318, 334] width 14 height 14
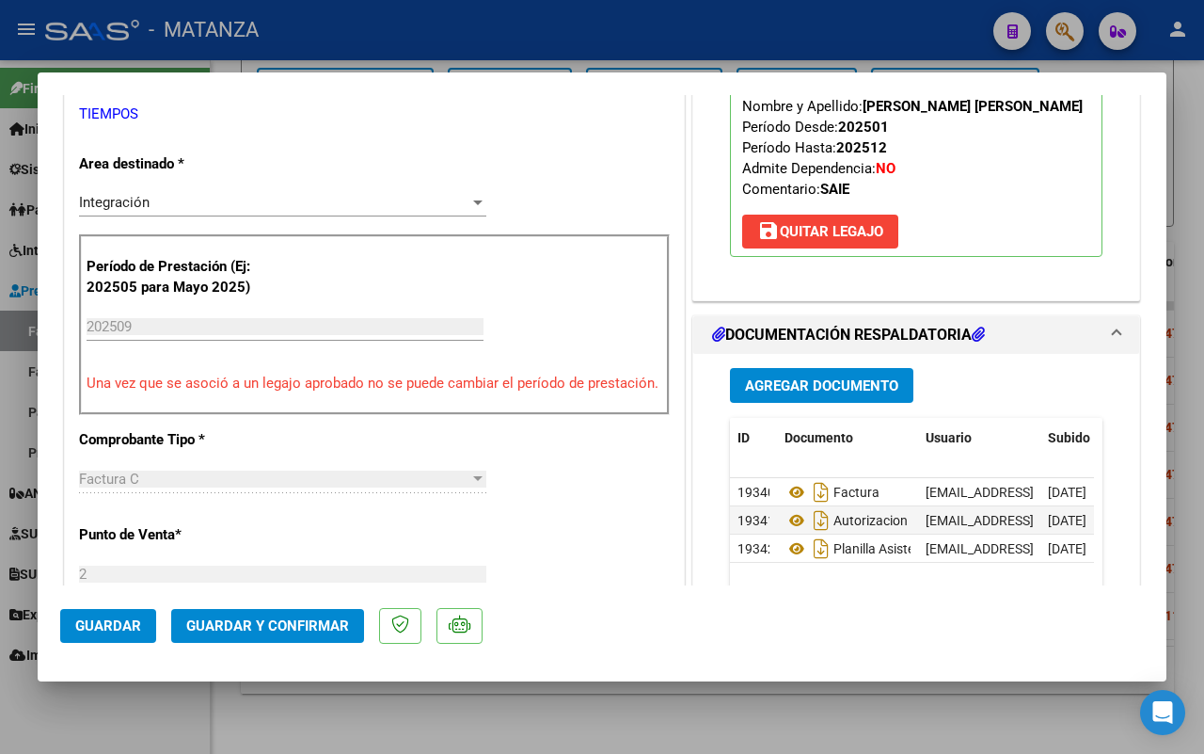
scroll to position [470, 0]
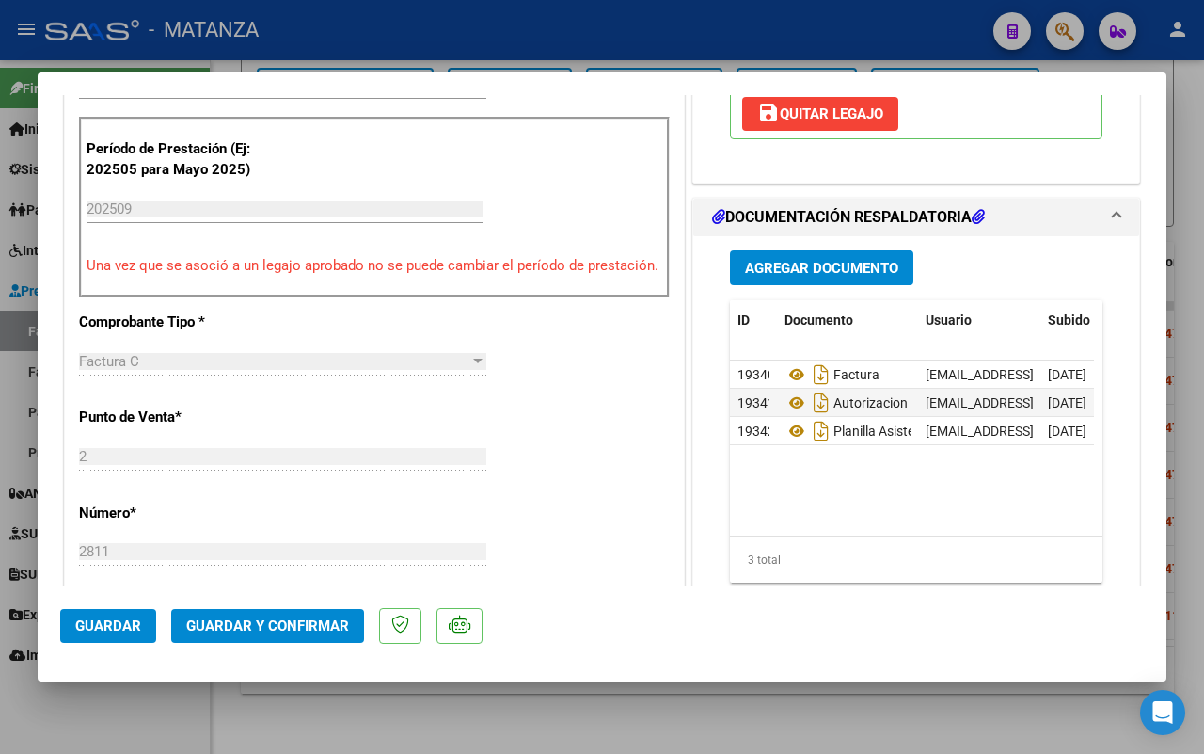
click at [280, 617] on span "Guardar y Confirmar" at bounding box center [267, 625] width 163 height 17
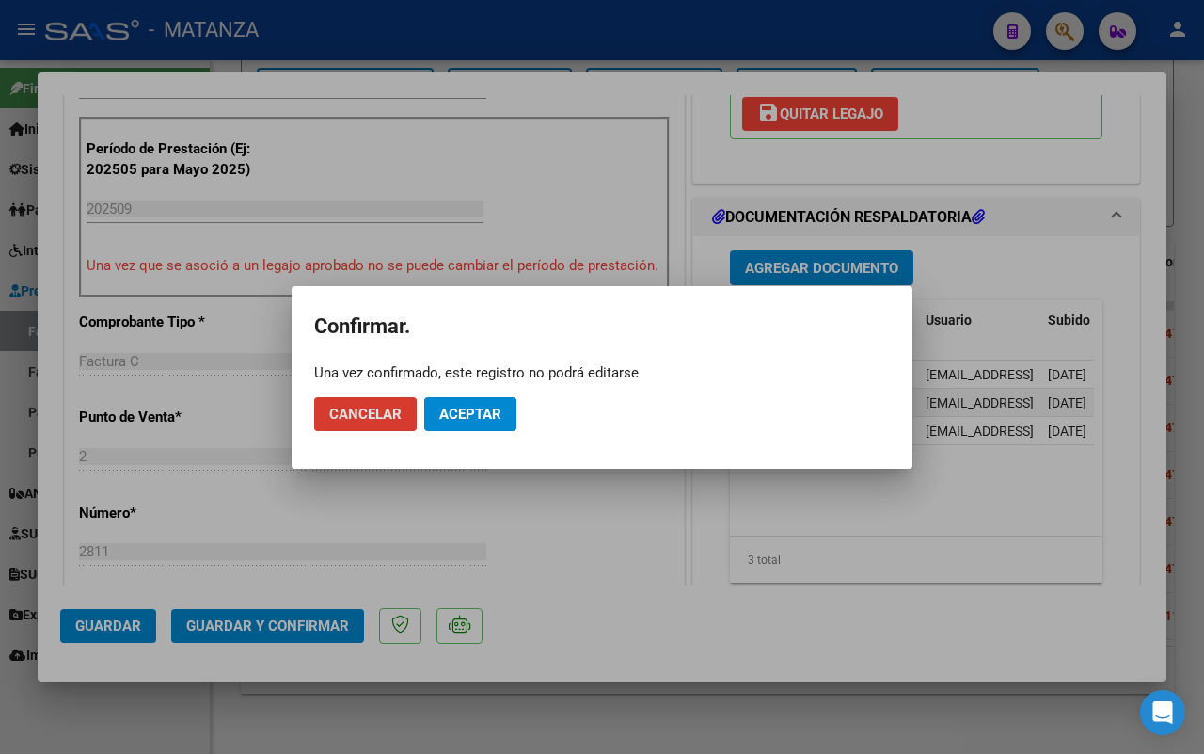
click at [502, 388] on mat-dialog-actions "Cancelar Aceptar" at bounding box center [602, 414] width 576 height 64
click at [490, 406] on span "Aceptar" at bounding box center [470, 414] width 62 height 17
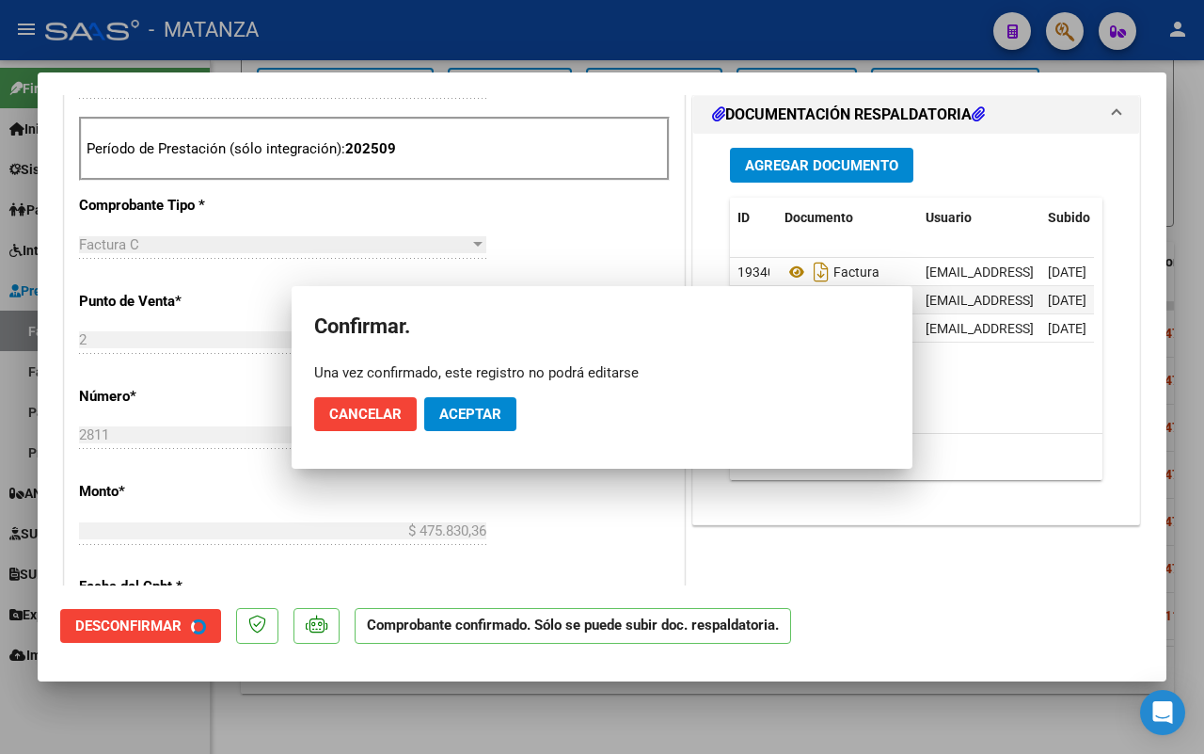
scroll to position [491, 0]
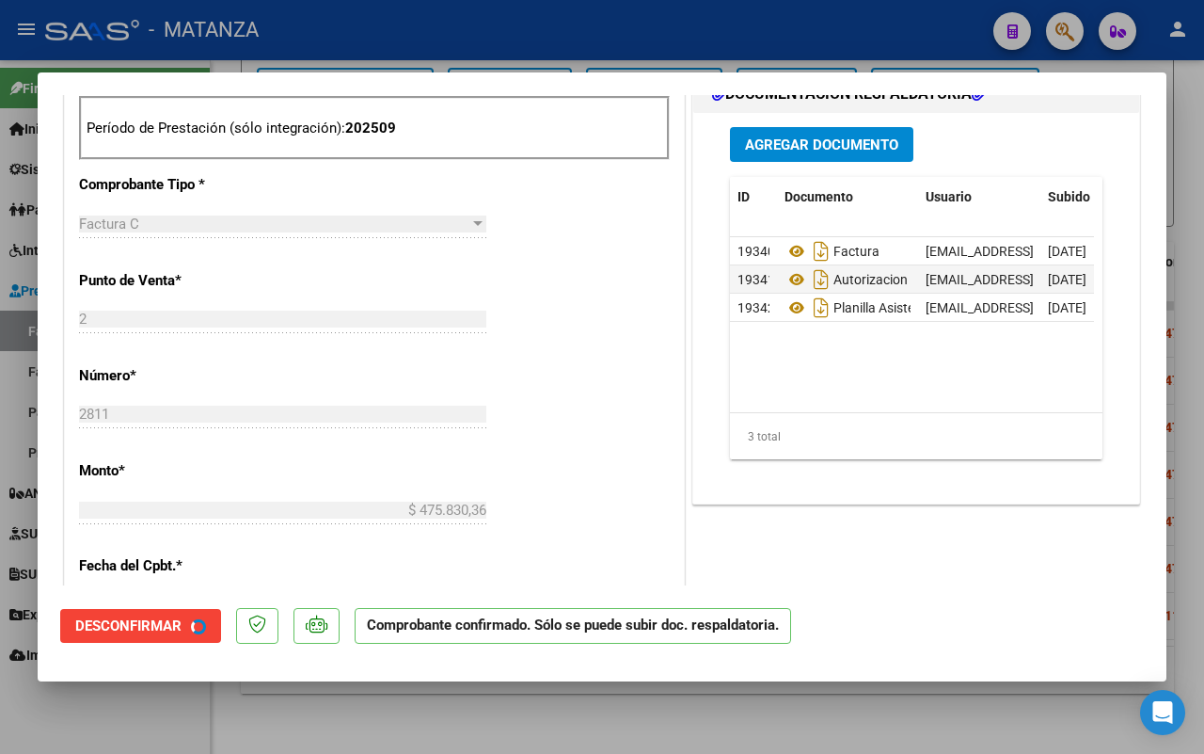
click at [151, 708] on div at bounding box center [602, 377] width 1204 height 754
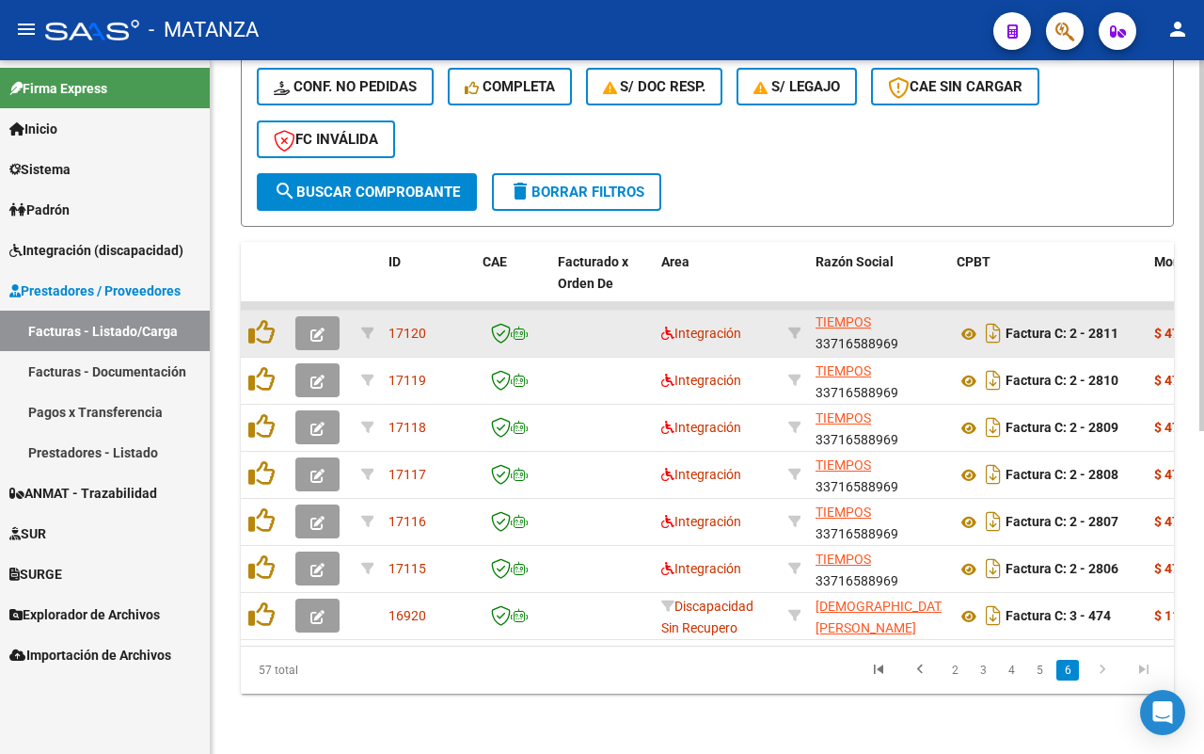
scroll to position [602, 0]
click at [313, 327] on icon "button" at bounding box center [318, 334] width 14 height 14
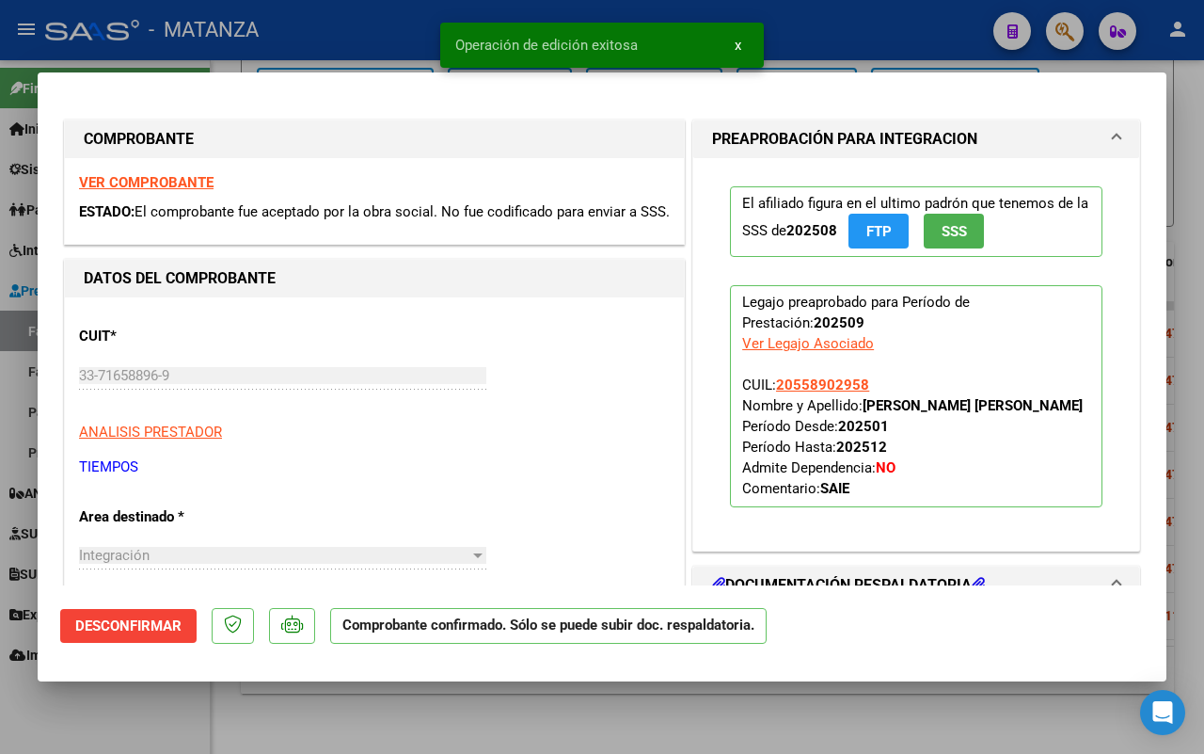
drag, startPoint x: 129, startPoint y: 736, endPoint x: 152, endPoint y: 711, distance: 33.9
click at [129, 735] on div at bounding box center [602, 377] width 1204 height 754
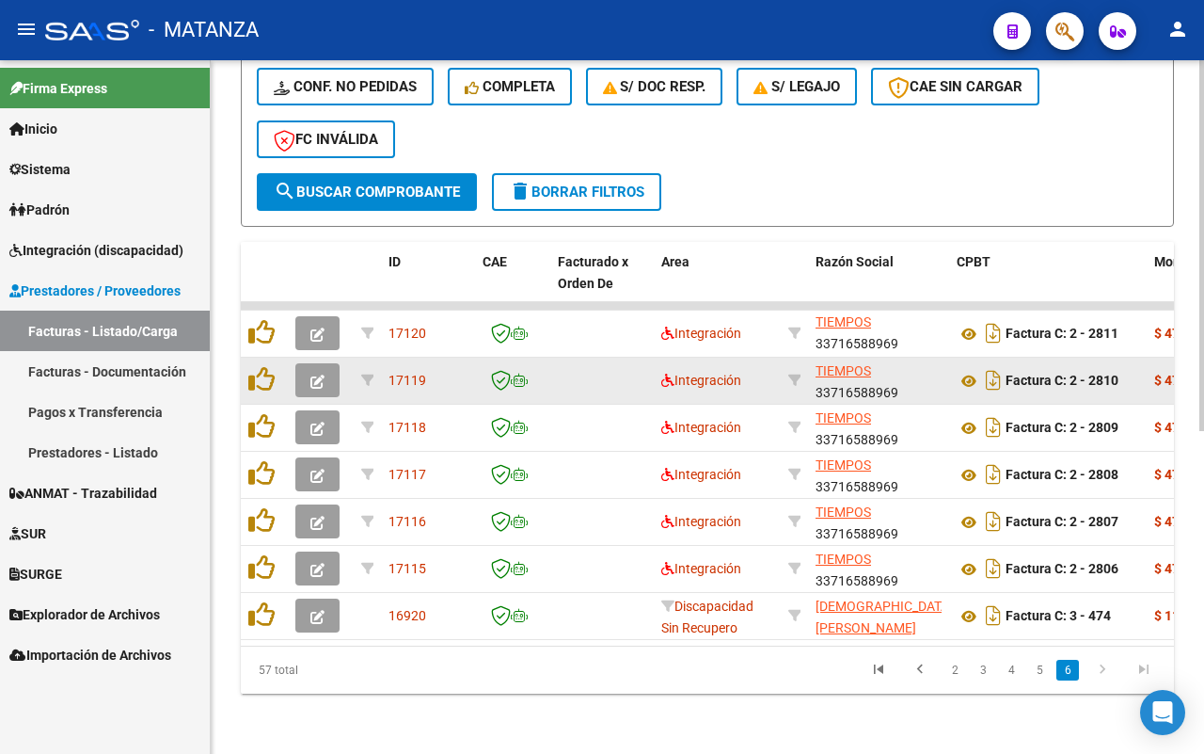
click at [316, 374] on icon "button" at bounding box center [318, 381] width 14 height 14
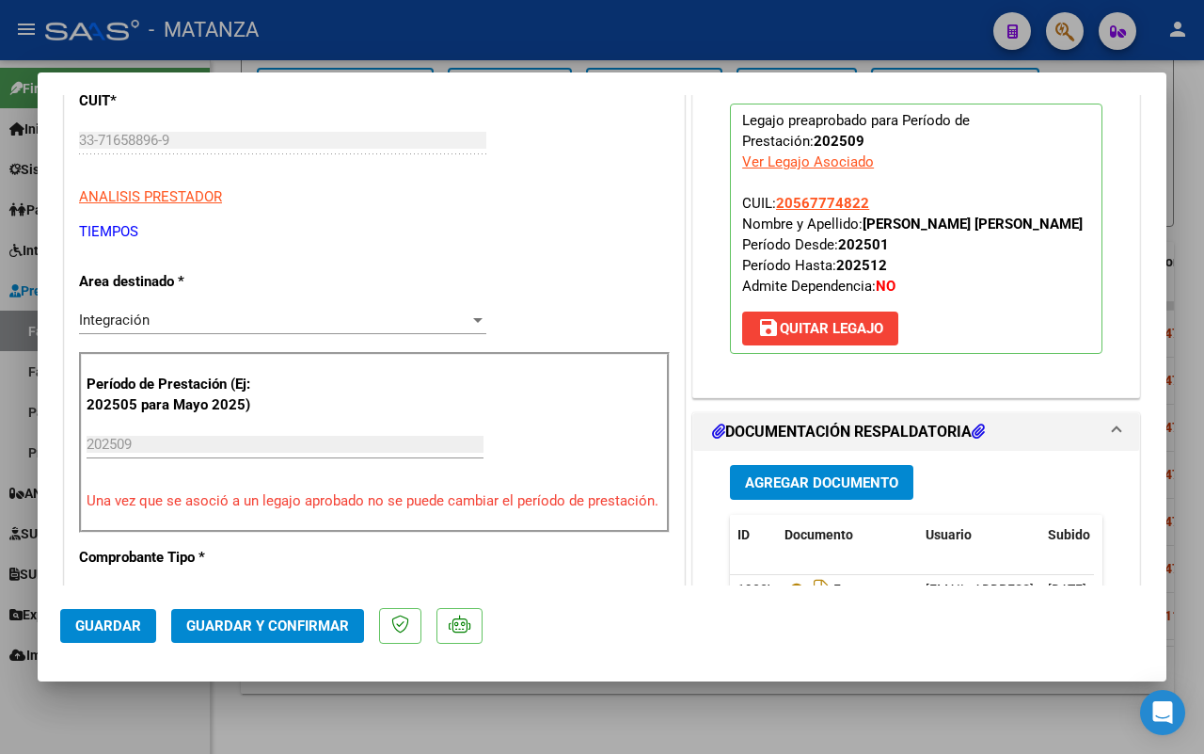
scroll to position [470, 0]
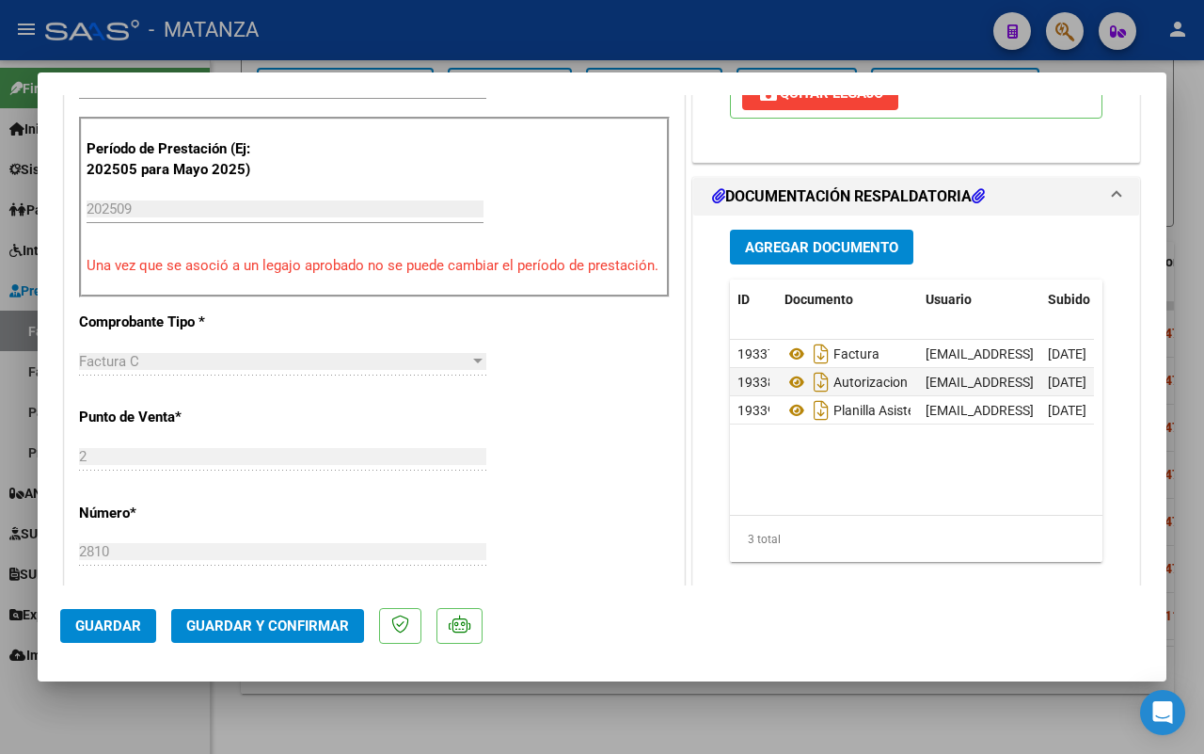
click at [274, 617] on span "Guardar y Confirmar" at bounding box center [267, 625] width 163 height 17
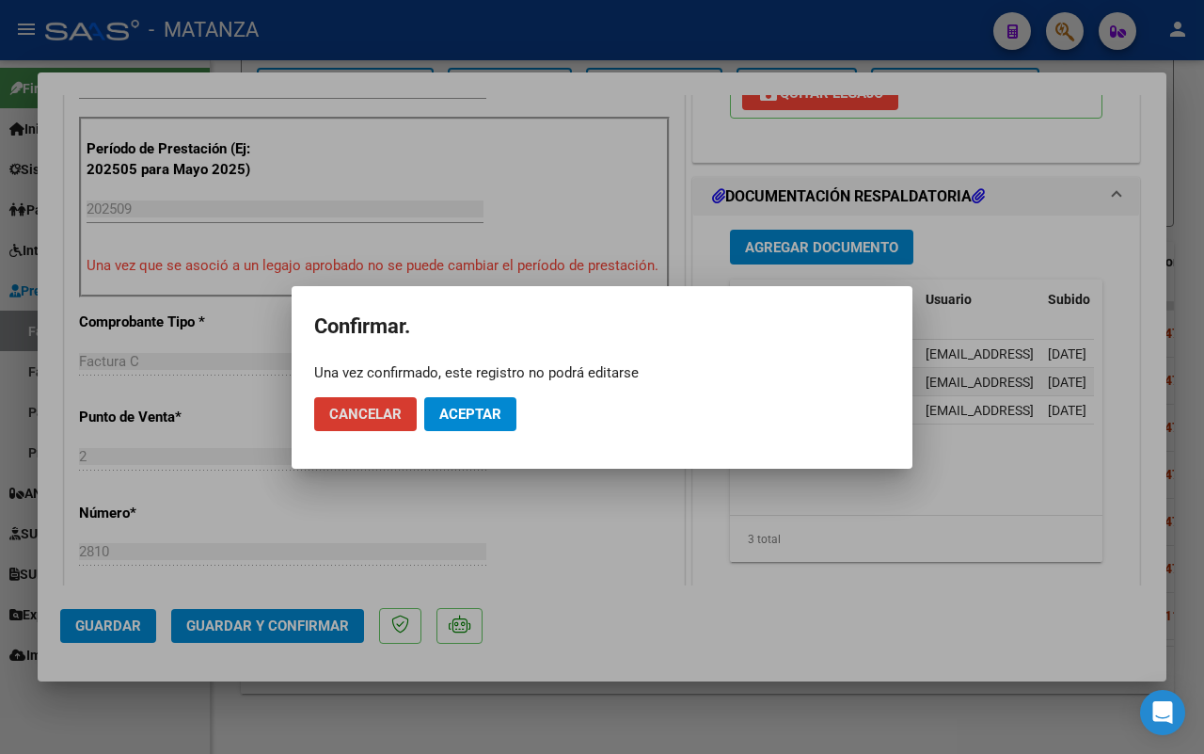
click at [483, 414] on span "Aceptar" at bounding box center [470, 414] width 62 height 17
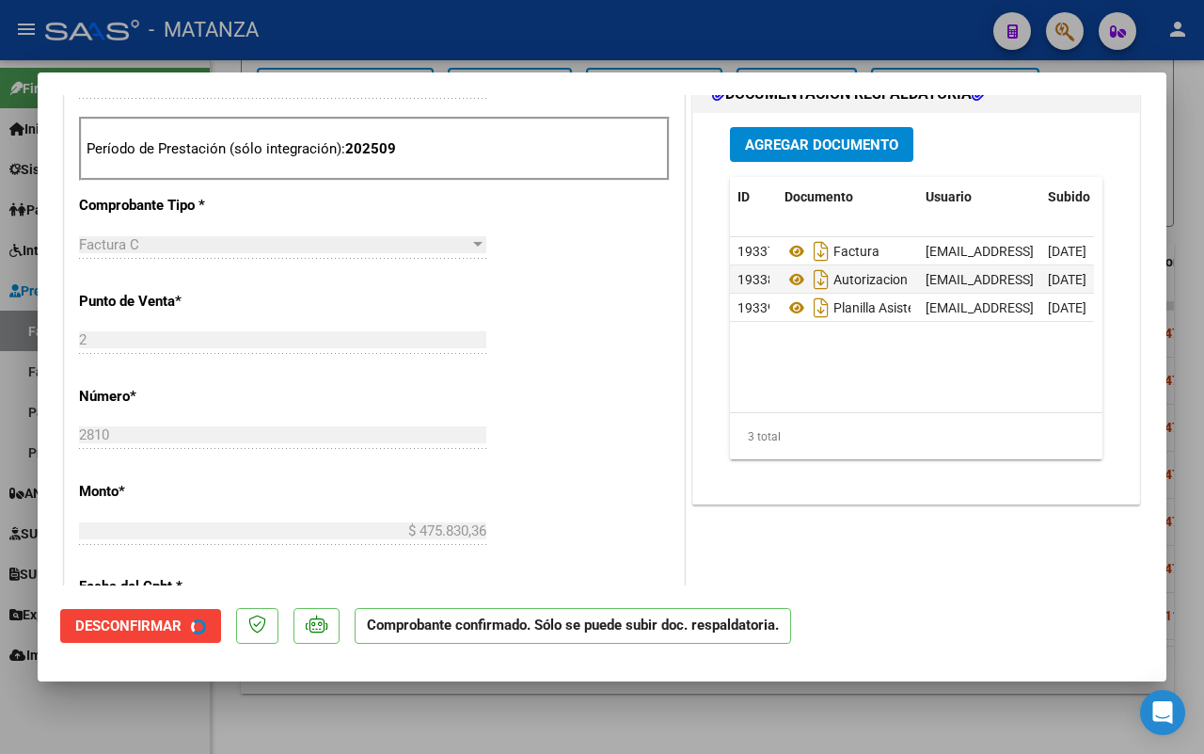
scroll to position [491, 0]
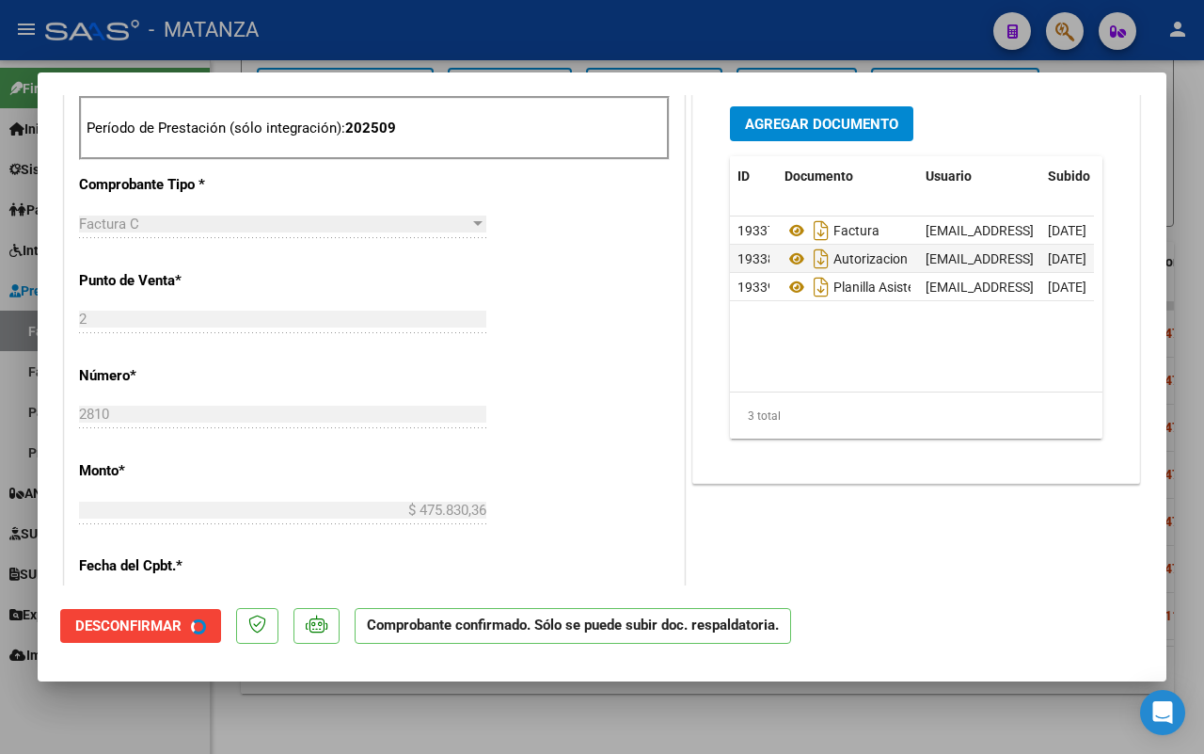
drag, startPoint x: 149, startPoint y: 717, endPoint x: 264, endPoint y: 693, distance: 118.3
click at [155, 712] on div at bounding box center [602, 377] width 1204 height 754
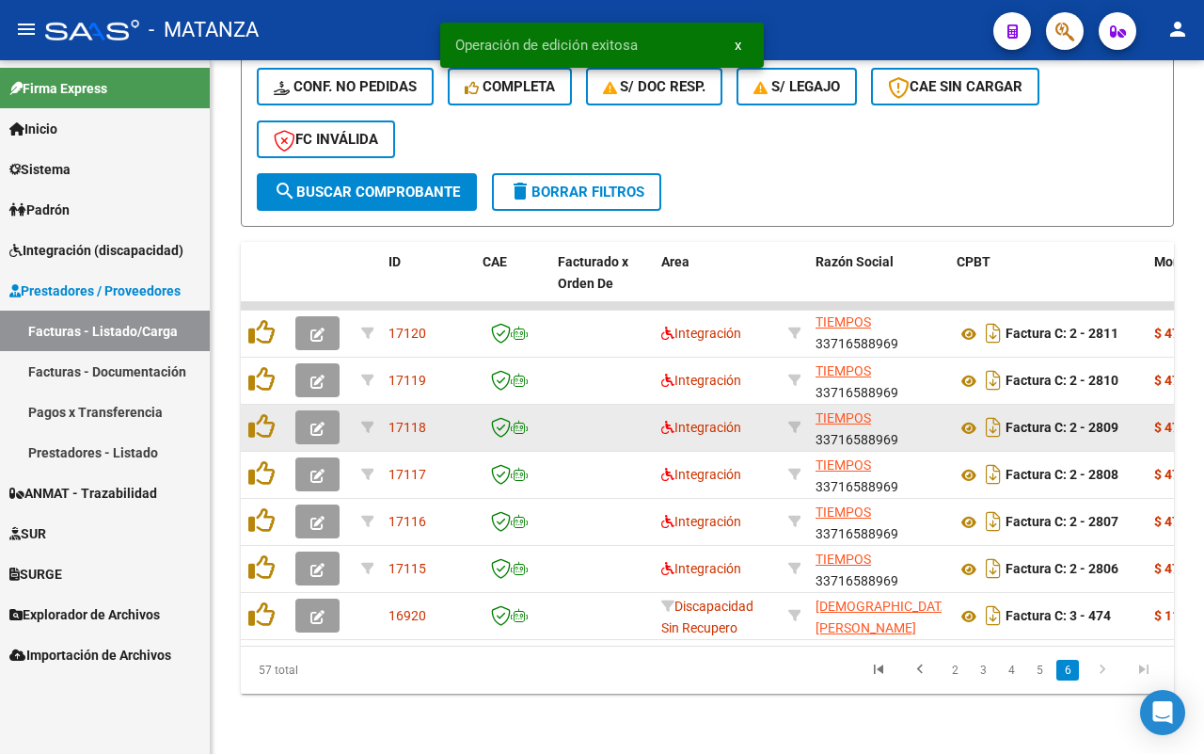
scroll to position [602, 0]
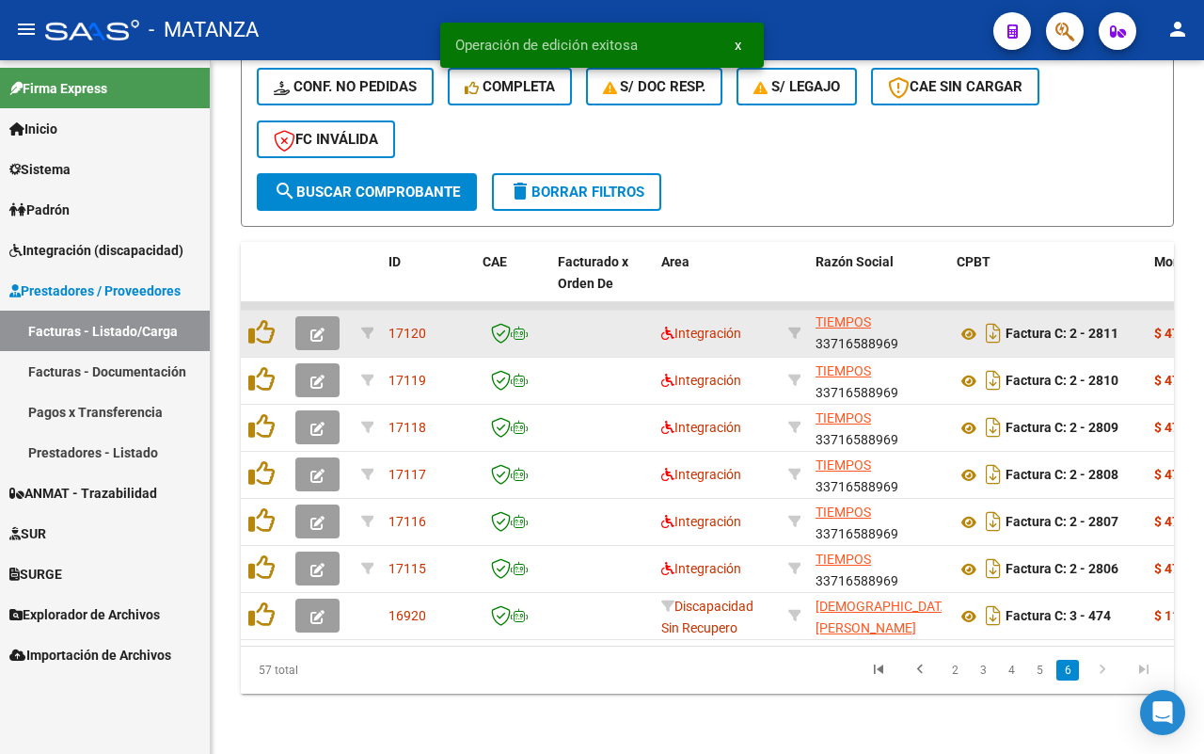
click at [320, 327] on icon "button" at bounding box center [318, 334] width 14 height 14
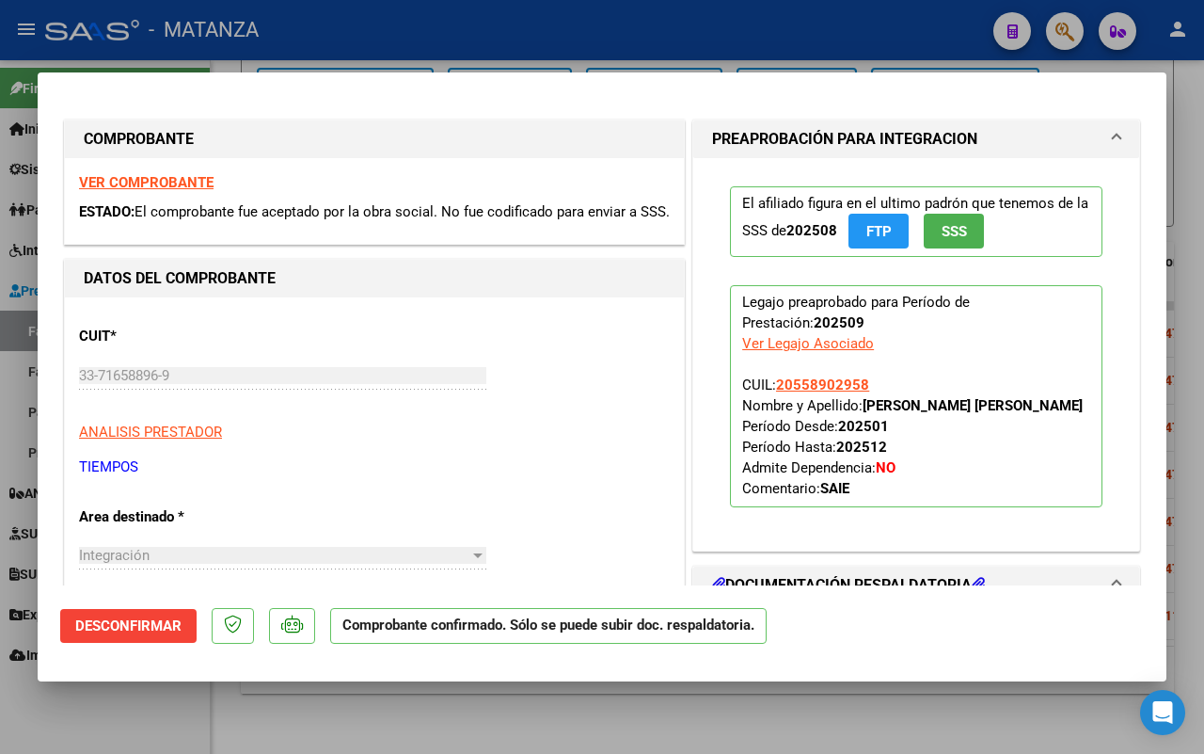
click at [44, 716] on div at bounding box center [602, 377] width 1204 height 754
type input "$ 0,00"
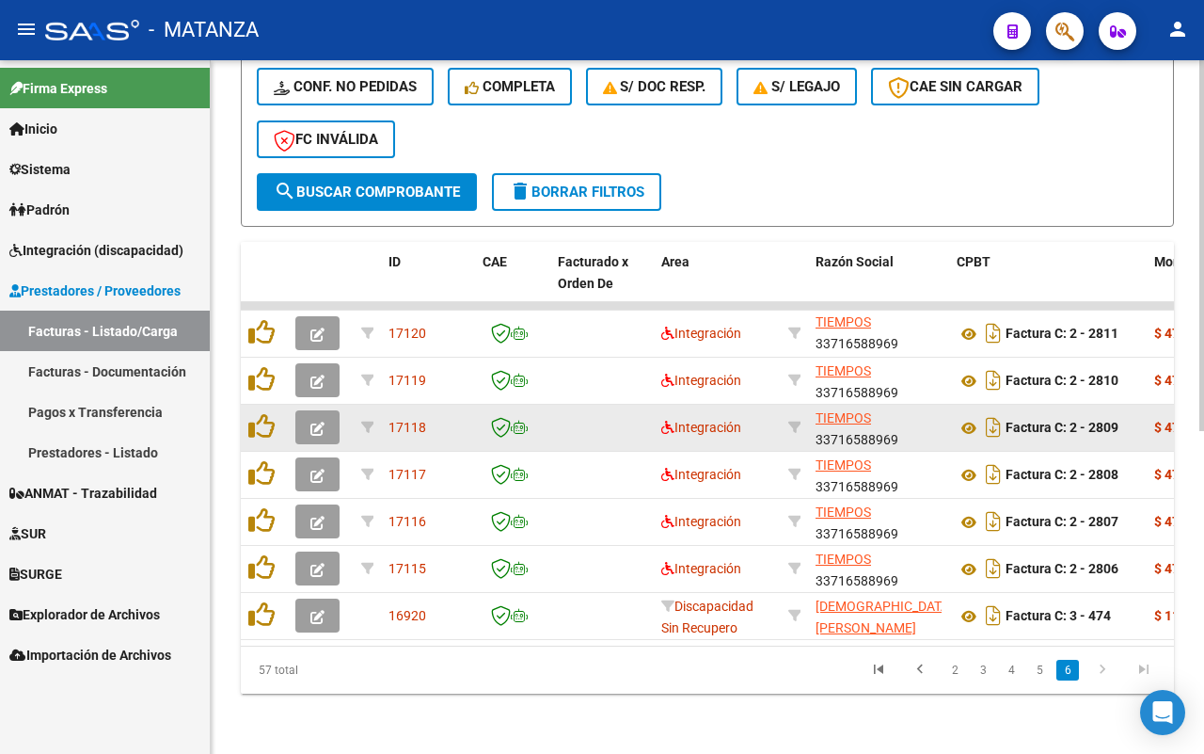
click at [298, 410] on button "button" at bounding box center [317, 427] width 44 height 34
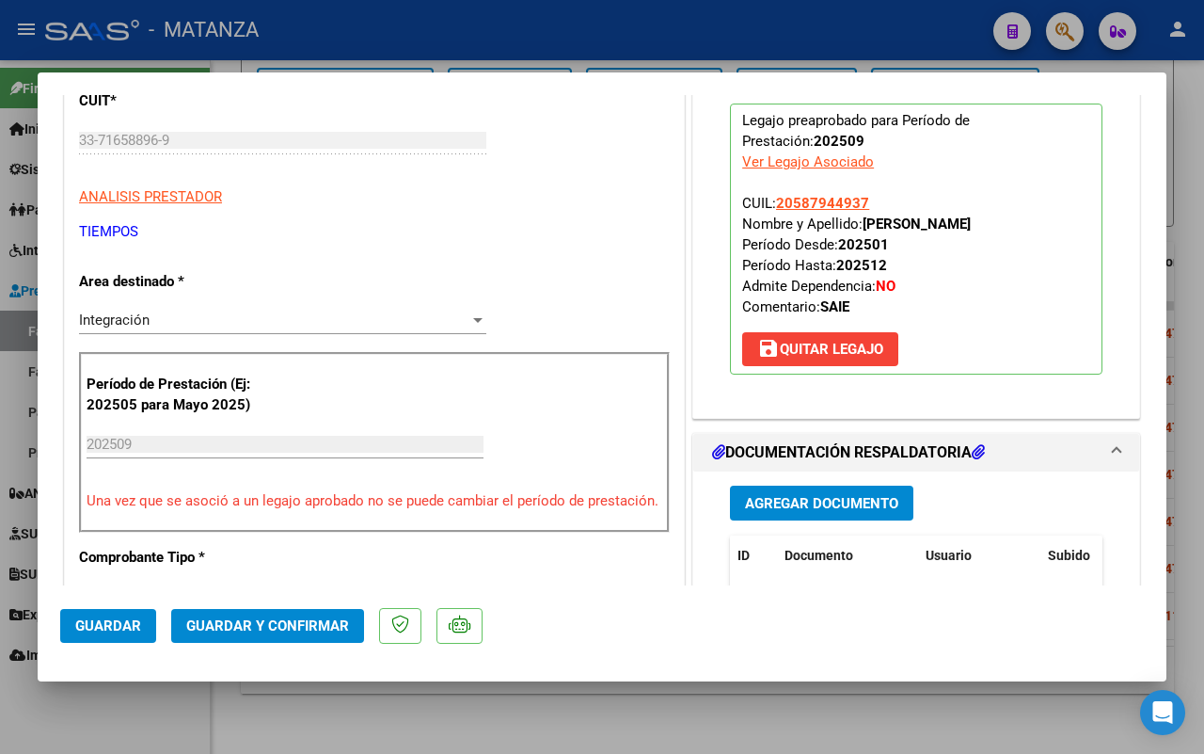
scroll to position [118, 0]
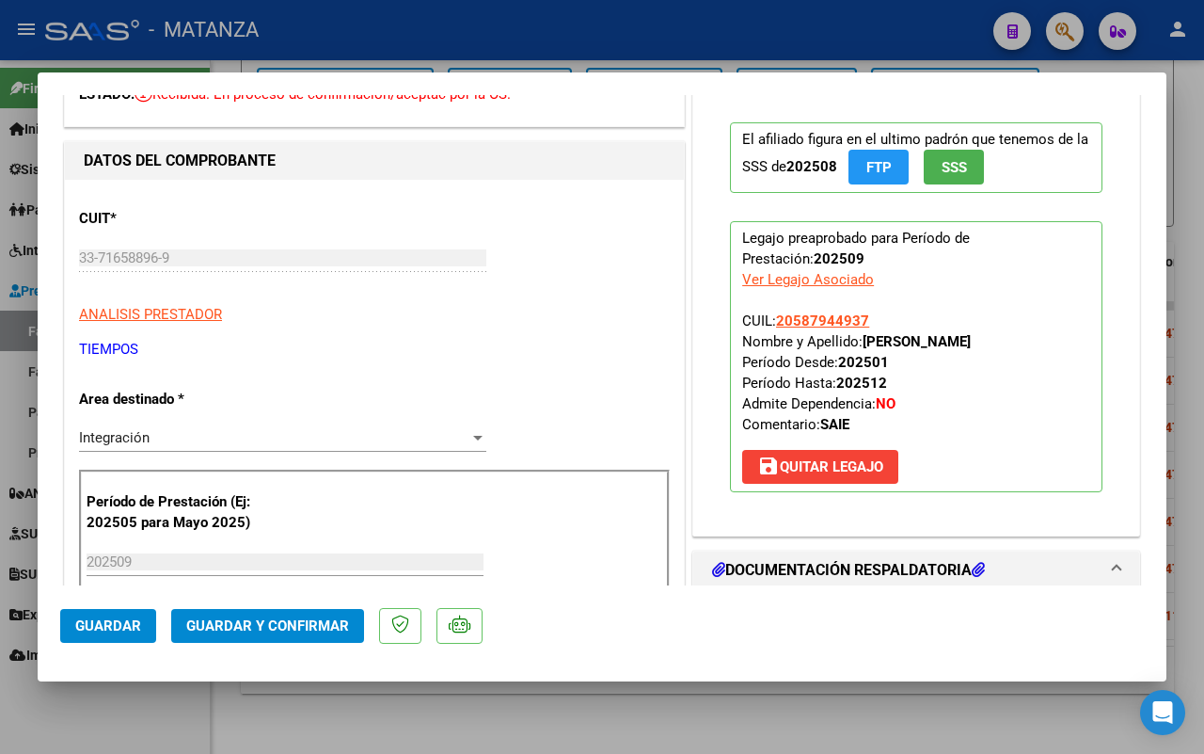
click at [311, 627] on span "Guardar y Confirmar" at bounding box center [267, 625] width 163 height 17
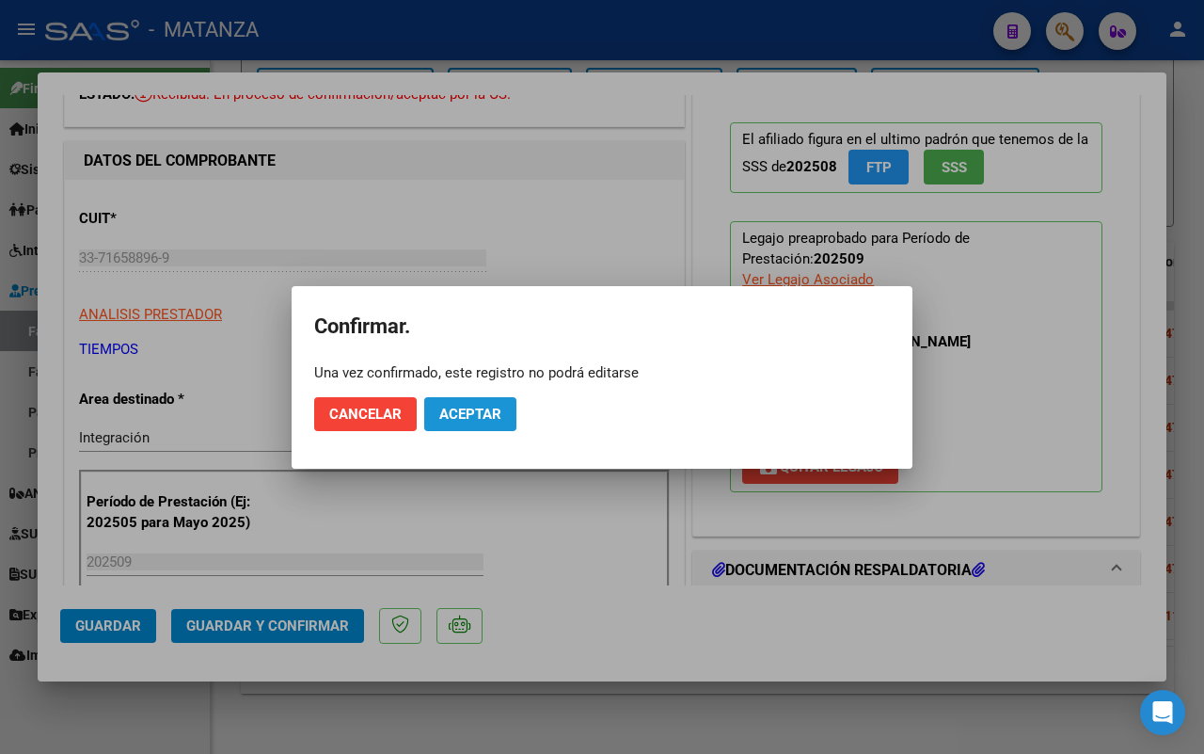
click at [472, 419] on span "Aceptar" at bounding box center [470, 414] width 62 height 17
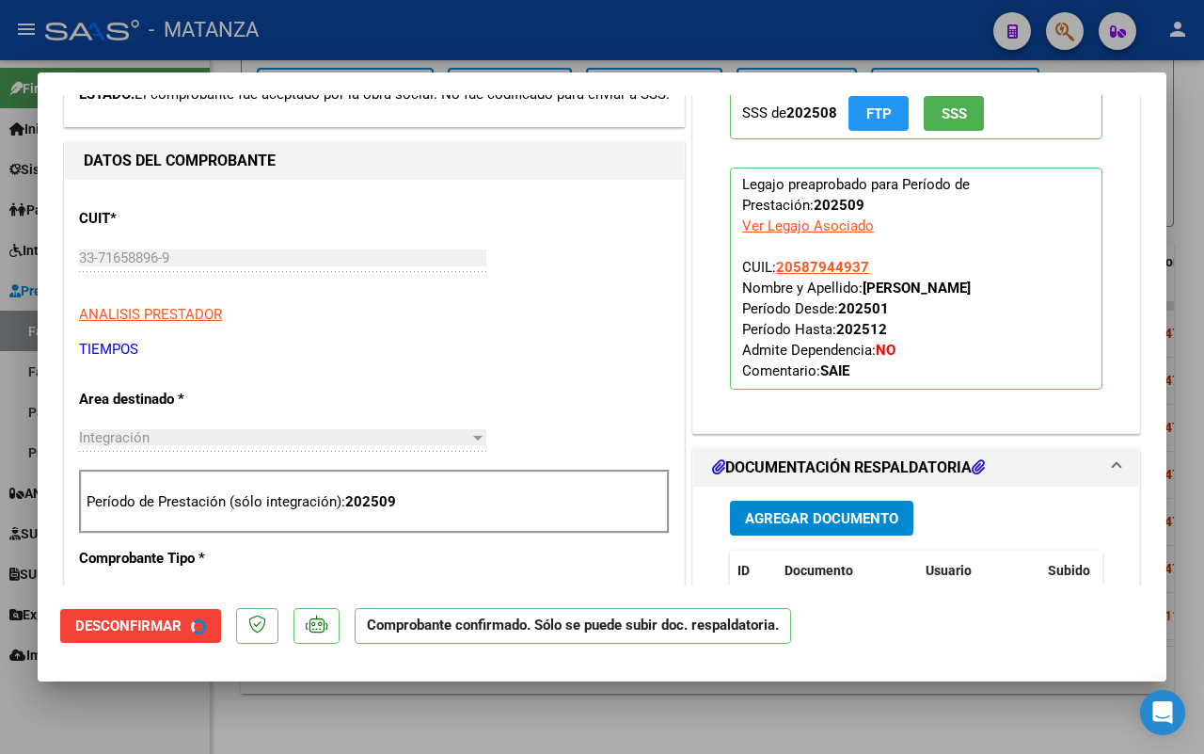
drag, startPoint x: 167, startPoint y: 706, endPoint x: 772, endPoint y: 501, distance: 637.9
click at [169, 704] on div at bounding box center [602, 377] width 1204 height 754
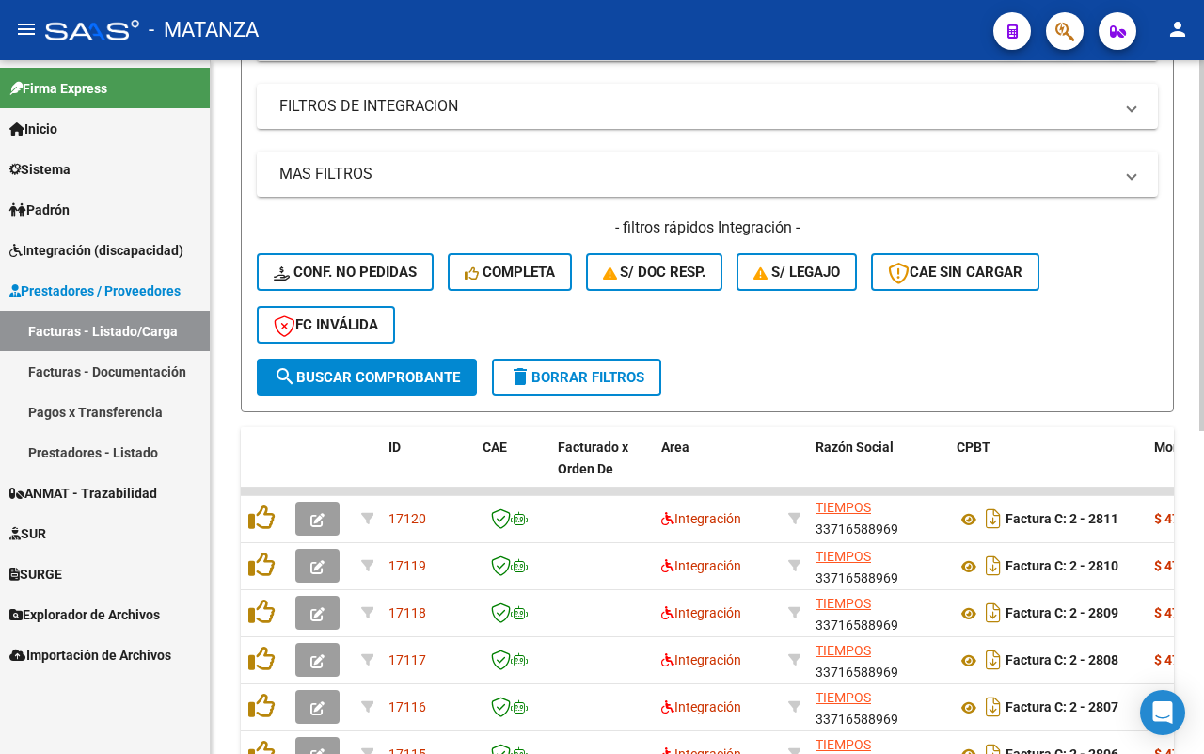
scroll to position [588, 0]
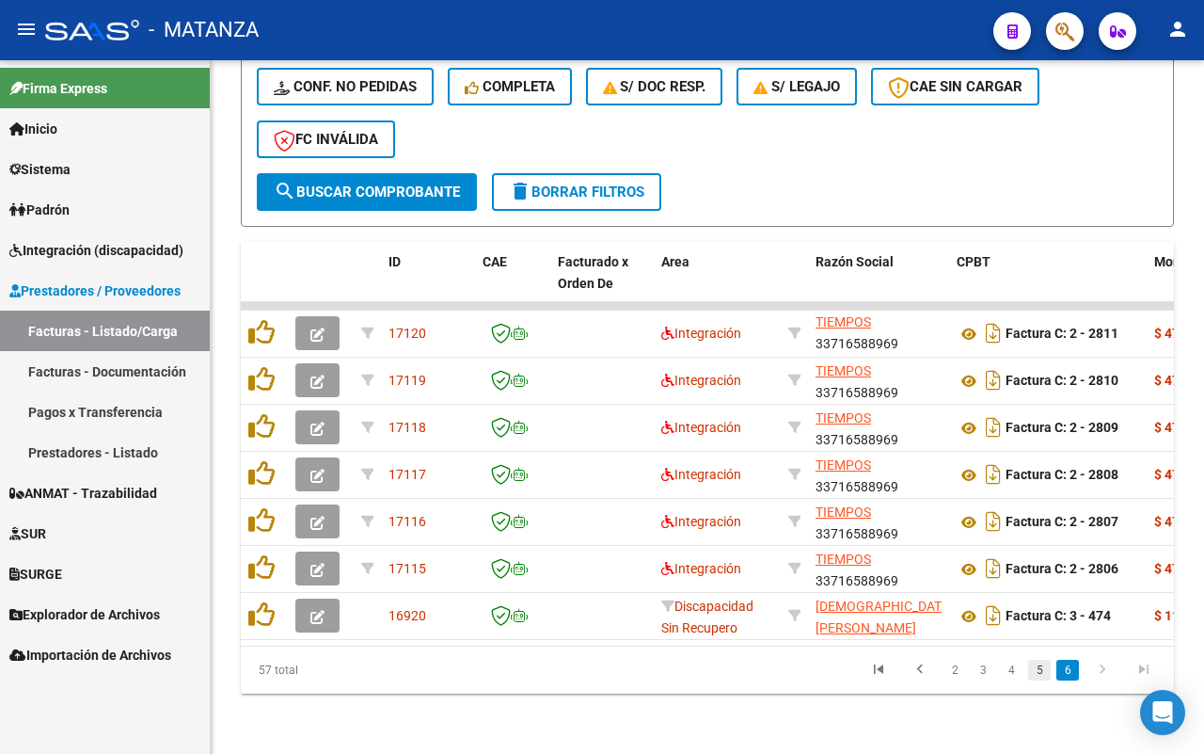
click at [1041, 680] on link "5" at bounding box center [1039, 670] width 23 height 21
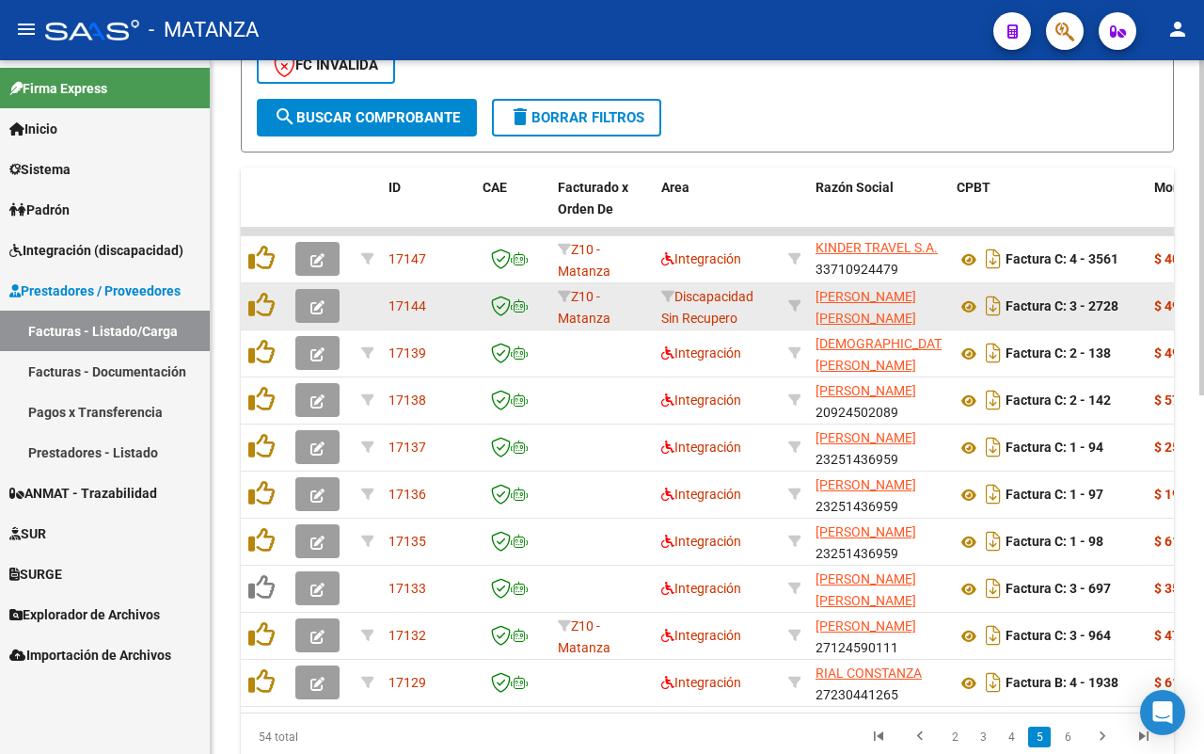
scroll to position [626, 0]
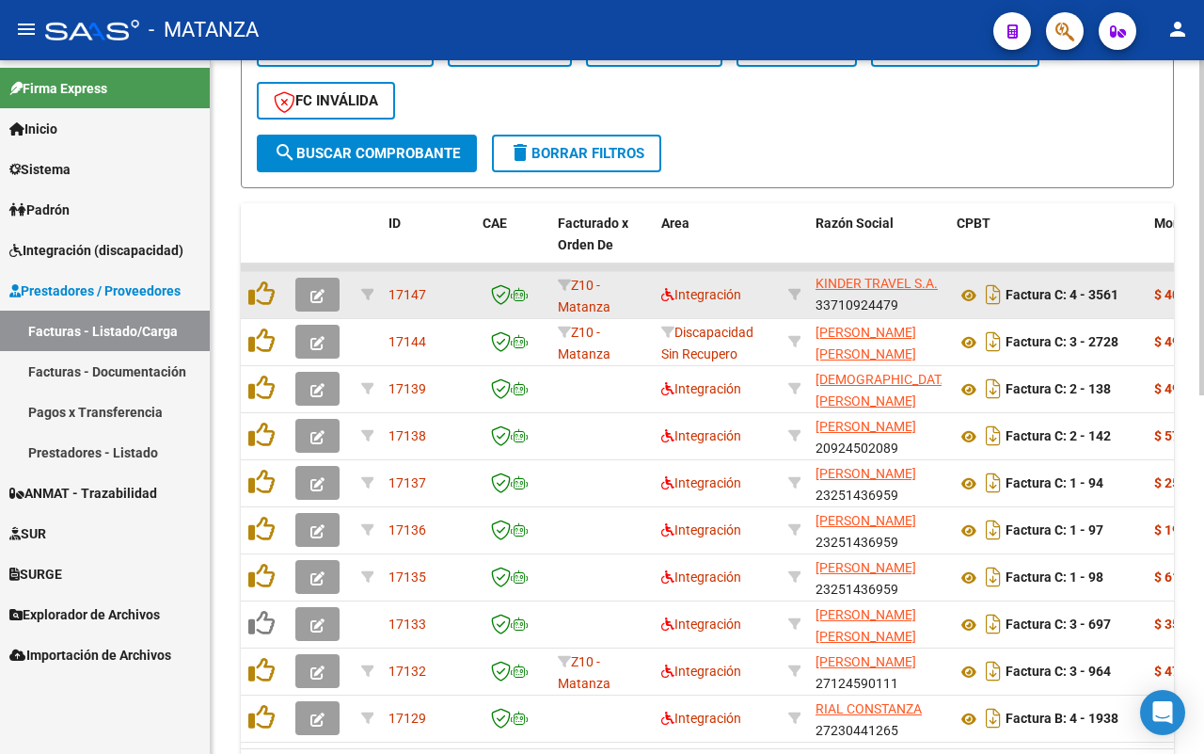
click at [318, 296] on icon "button" at bounding box center [318, 296] width 14 height 14
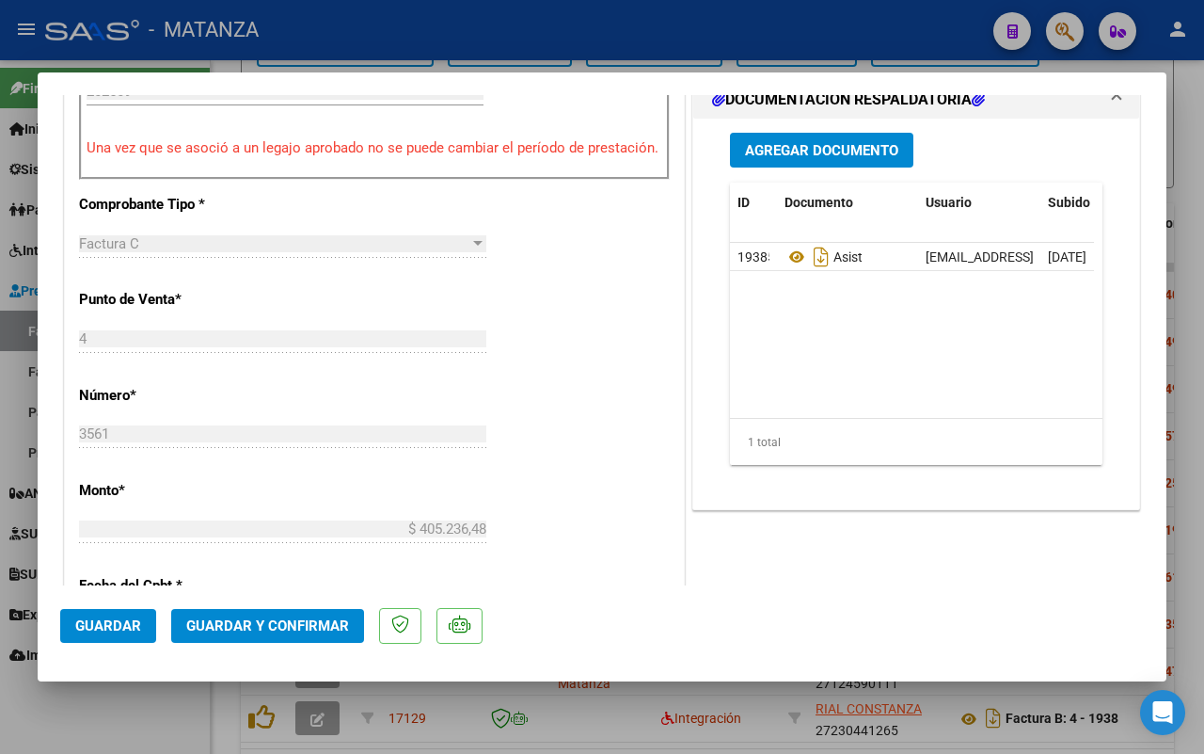
scroll to position [470, 0]
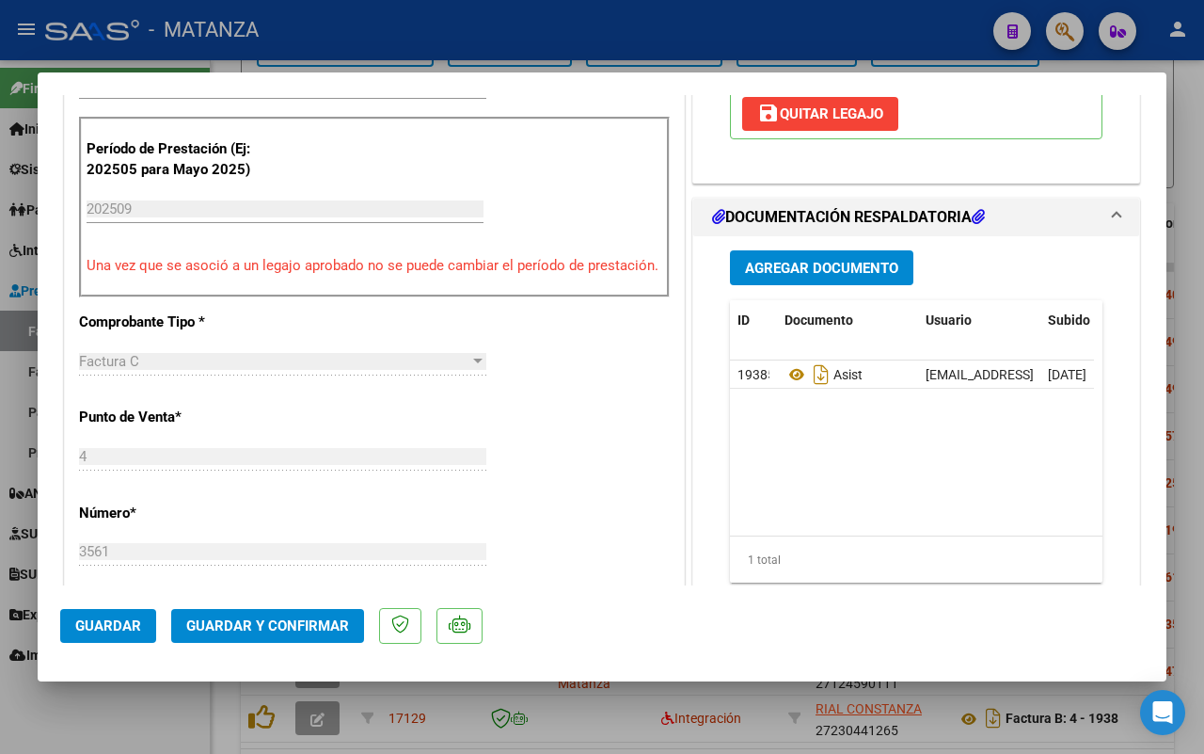
click at [247, 609] on button "Guardar y Confirmar" at bounding box center [267, 626] width 193 height 34
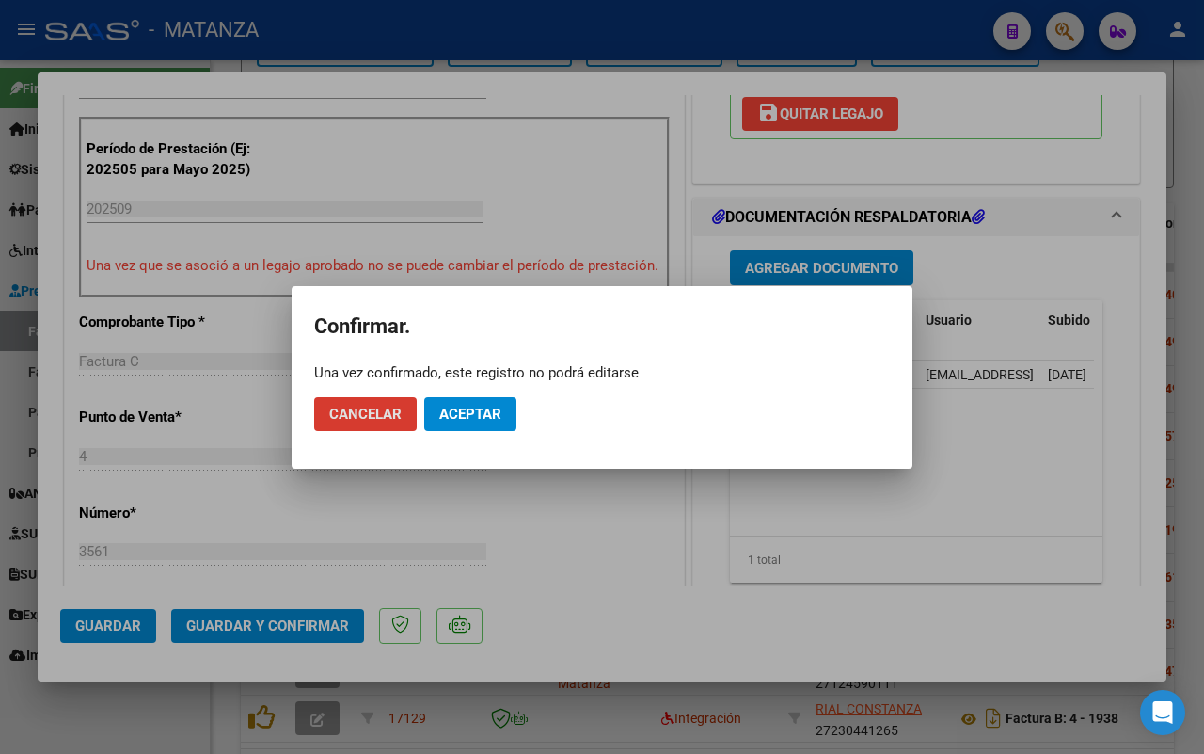
click at [489, 417] on span "Aceptar" at bounding box center [470, 414] width 62 height 17
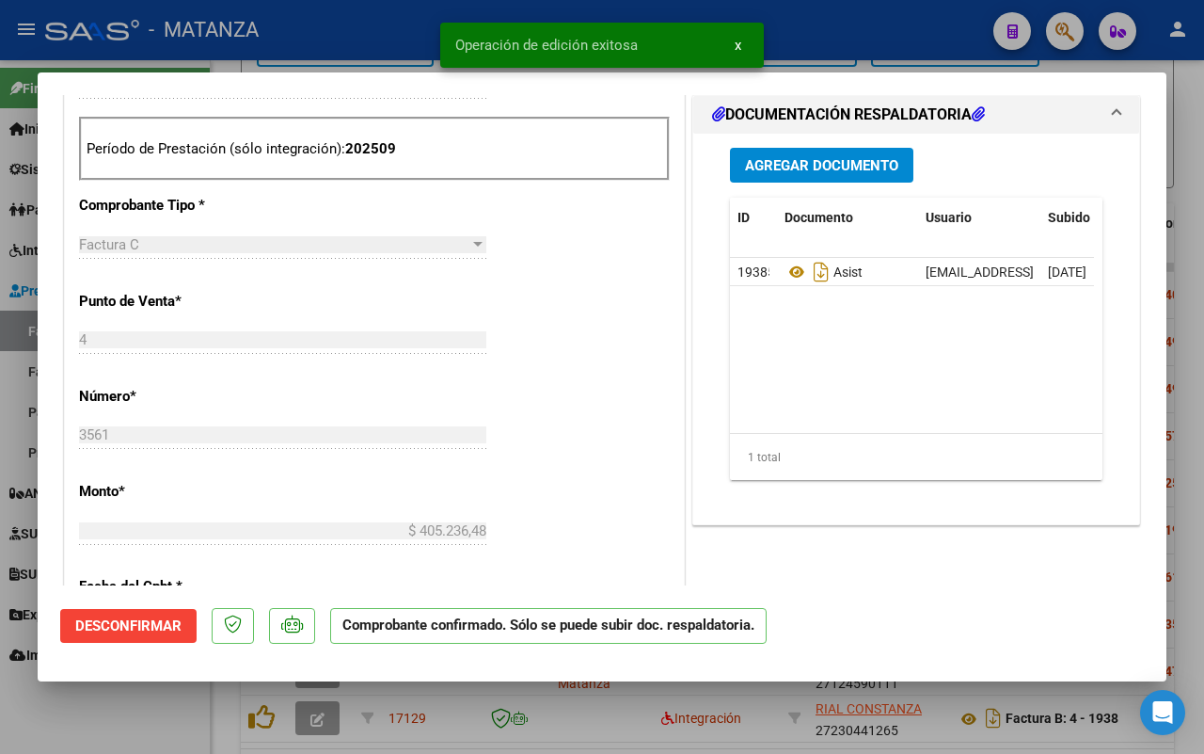
scroll to position [491, 0]
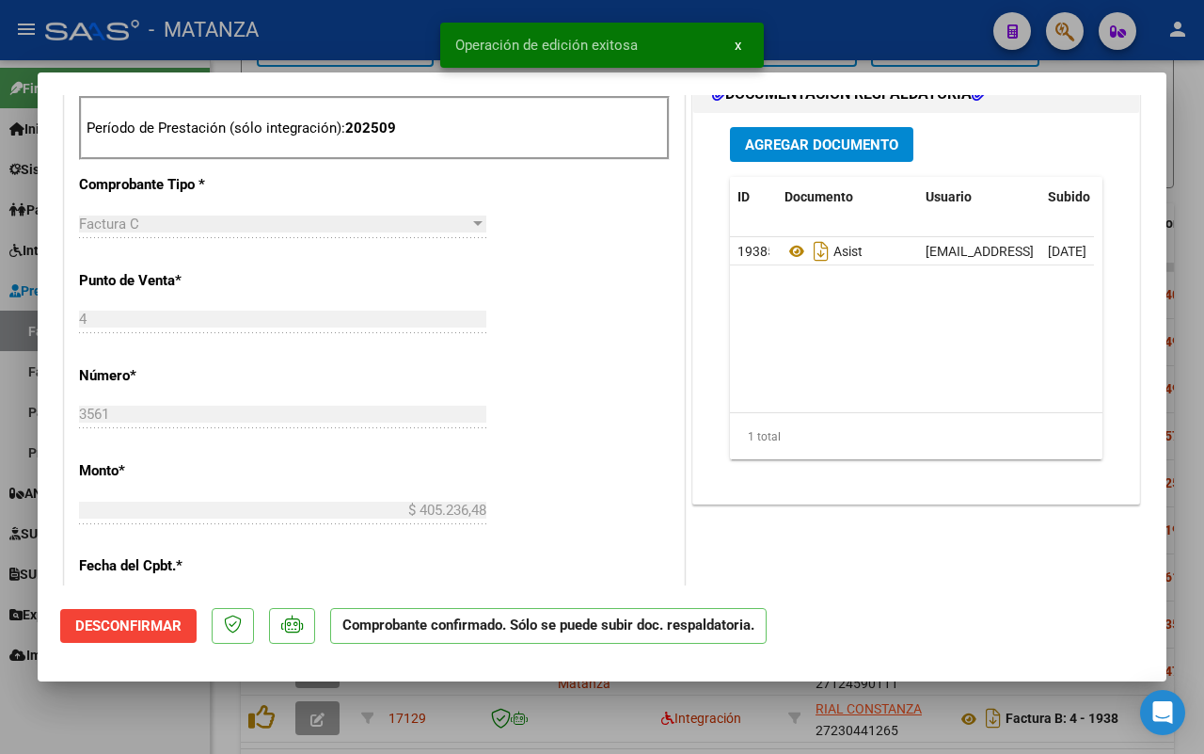
click at [137, 704] on div at bounding box center [602, 377] width 1204 height 754
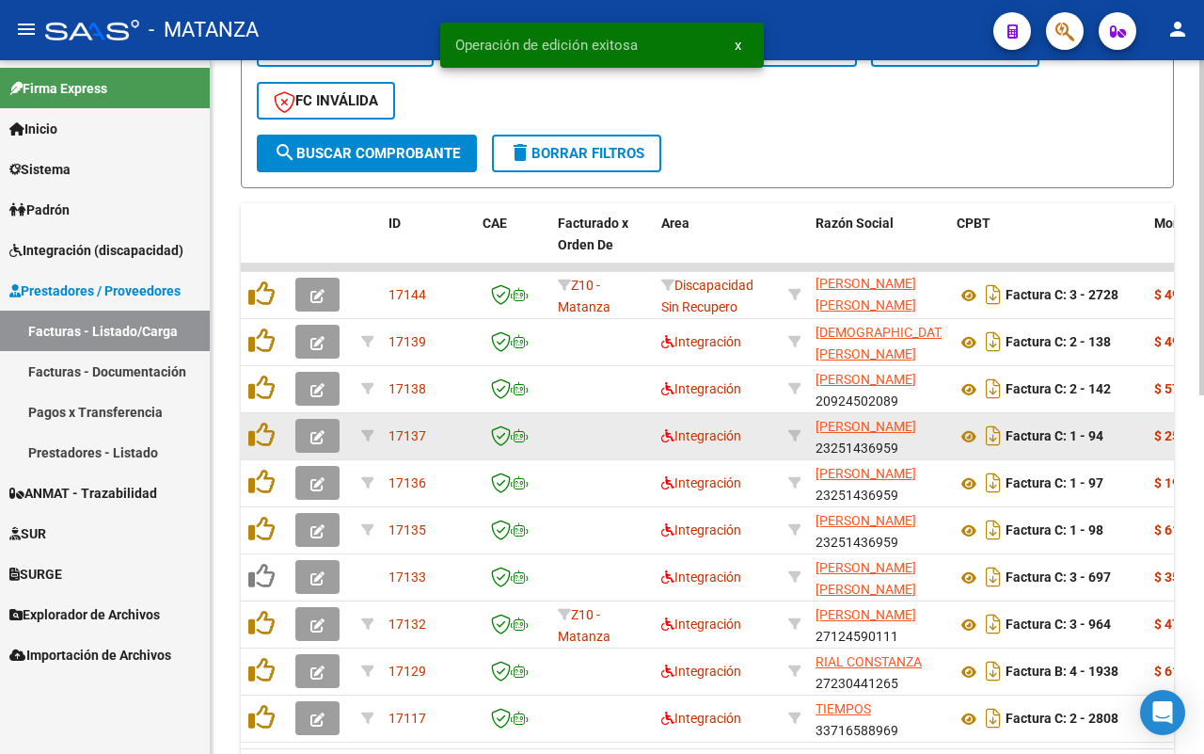
scroll to position [24, 0]
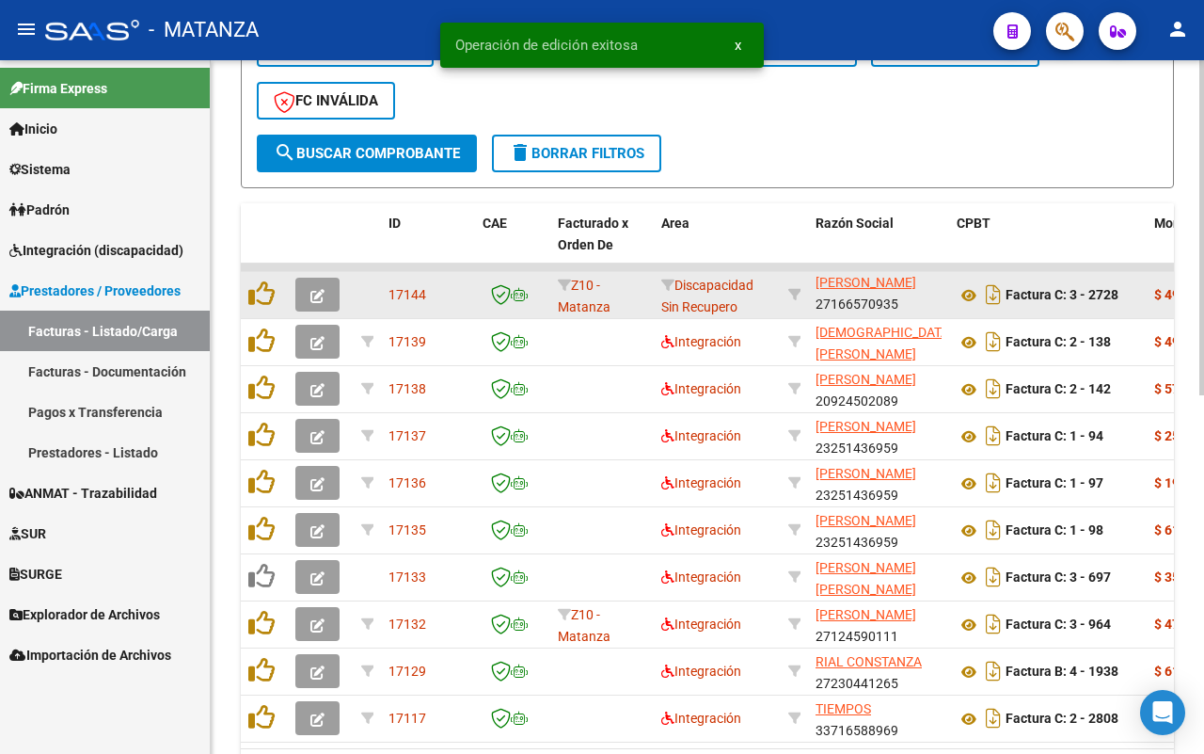
click at [316, 298] on icon "button" at bounding box center [318, 296] width 14 height 14
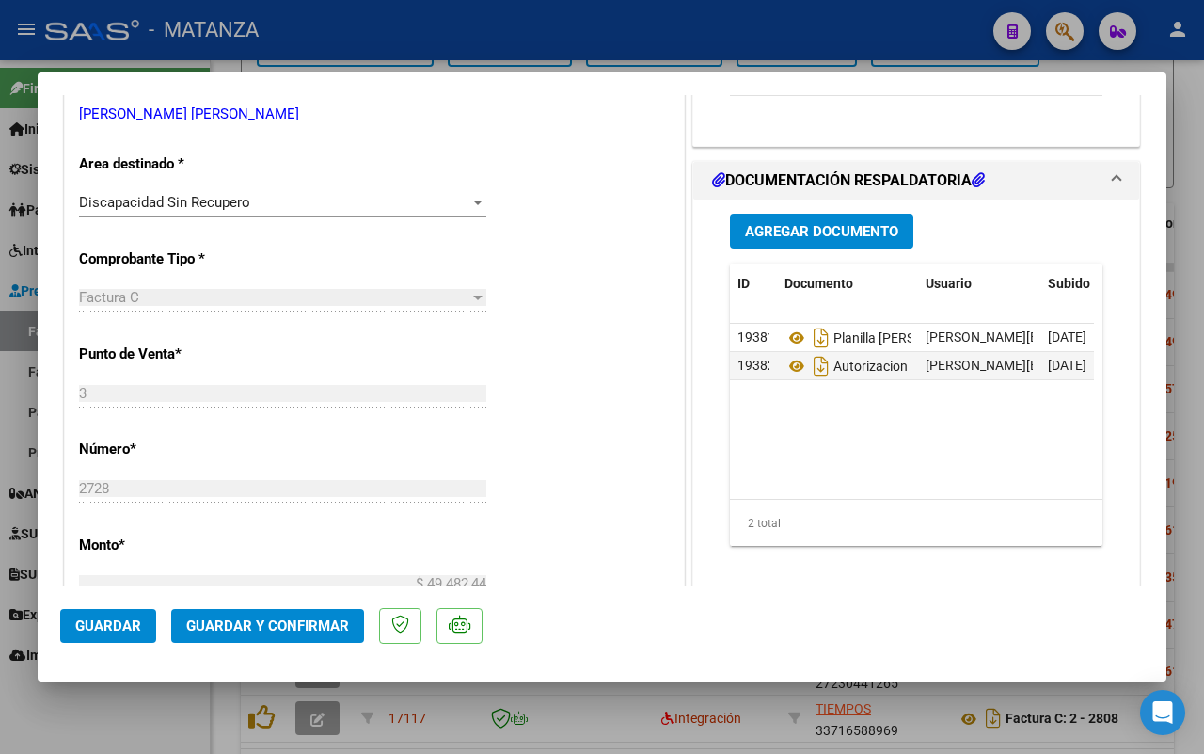
scroll to position [0, 0]
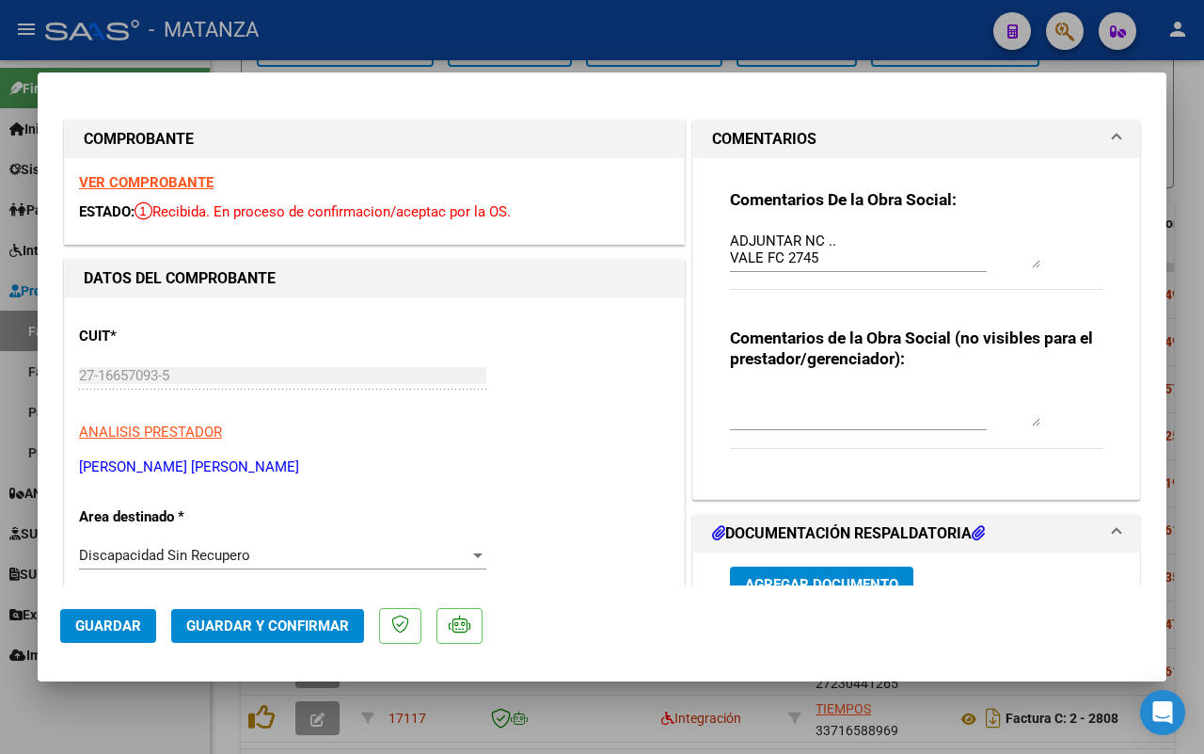
drag, startPoint x: 120, startPoint y: 725, endPoint x: 170, endPoint y: 716, distance: 50.7
click at [120, 723] on div at bounding box center [602, 377] width 1204 height 754
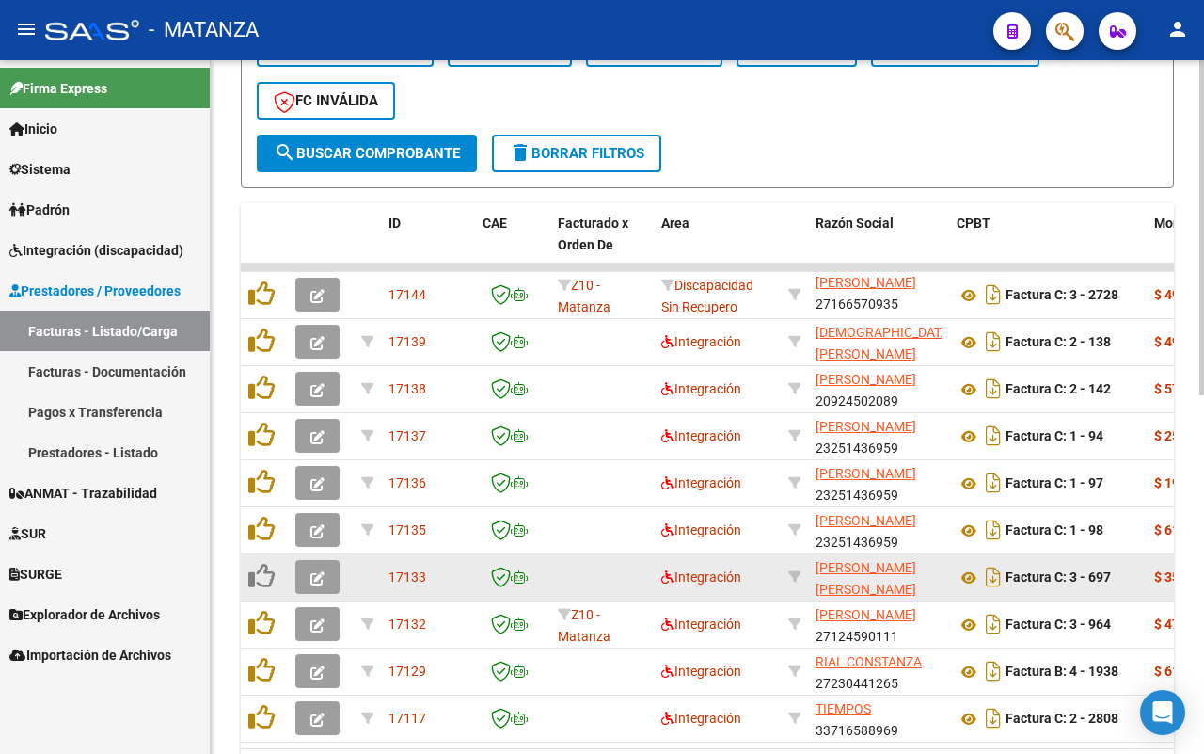
scroll to position [626, 0]
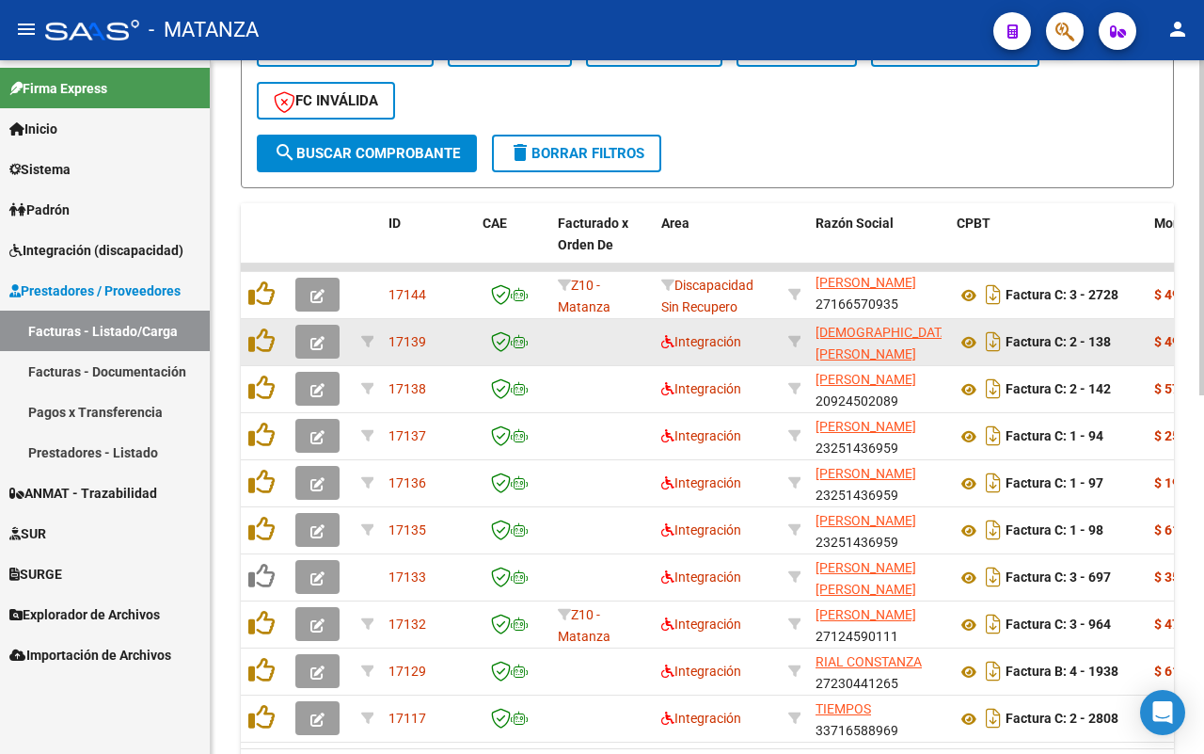
click at [326, 340] on button "button" at bounding box center [317, 342] width 44 height 34
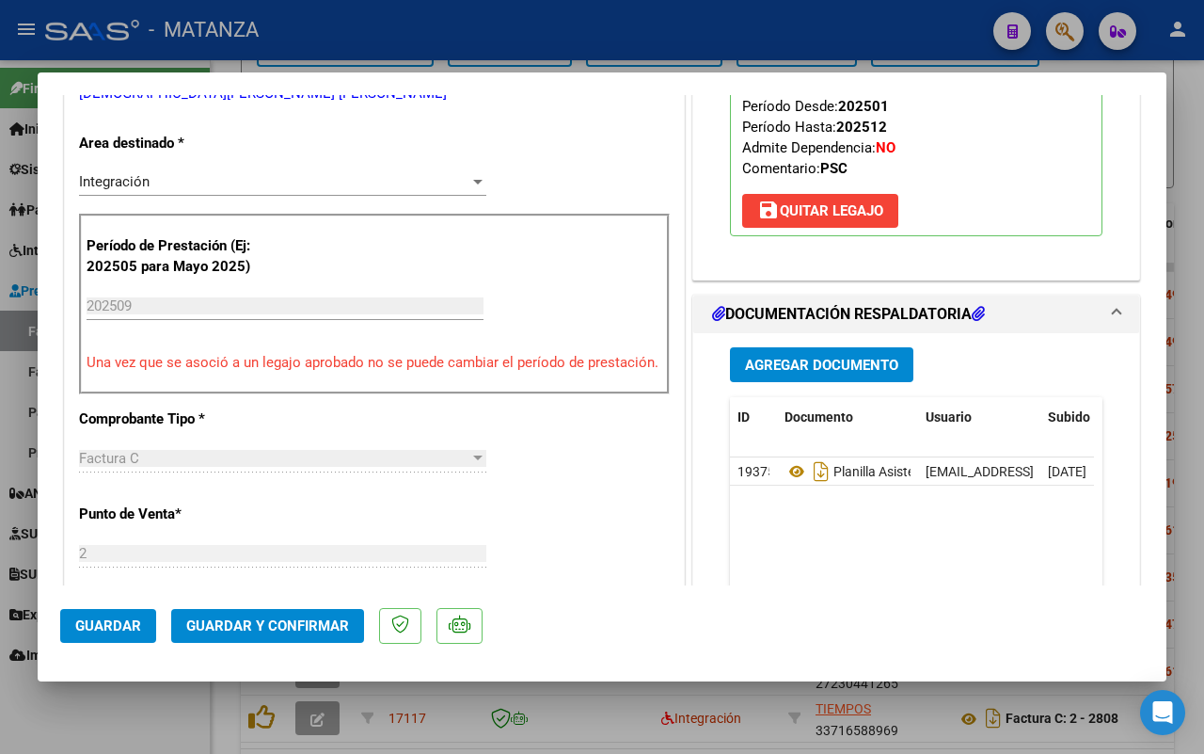
scroll to position [823, 0]
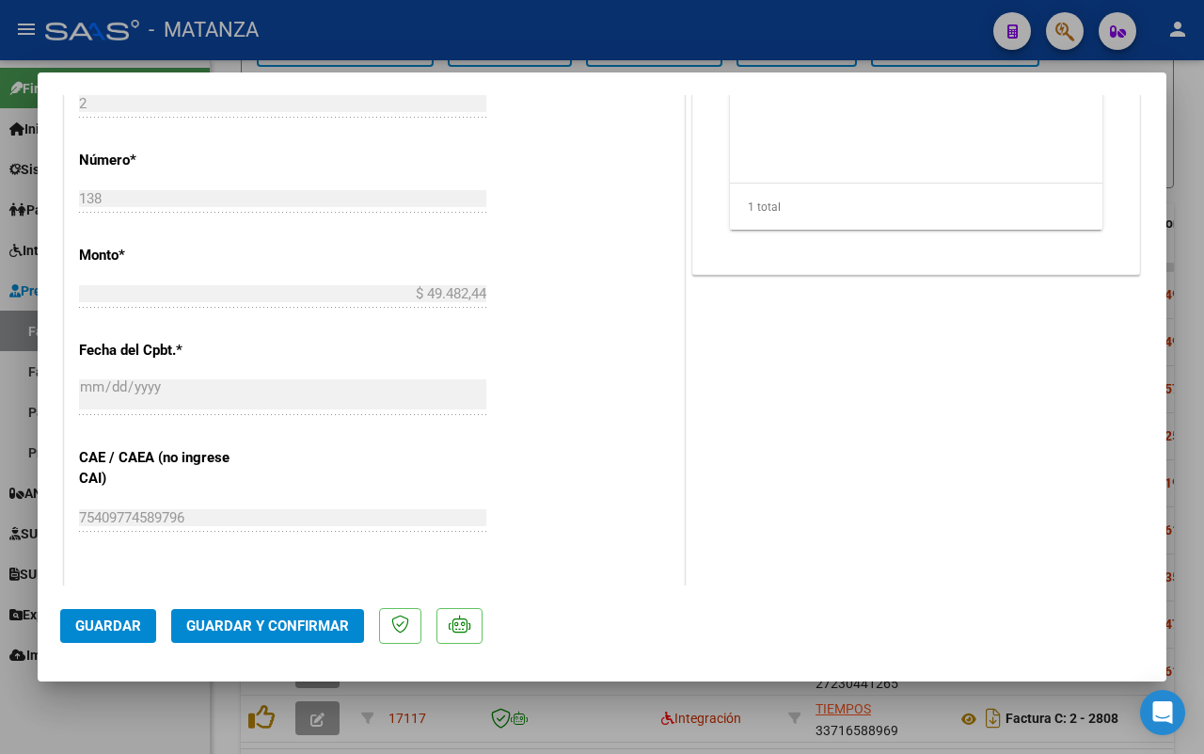
click at [304, 618] on span "Guardar y Confirmar" at bounding box center [267, 625] width 163 height 17
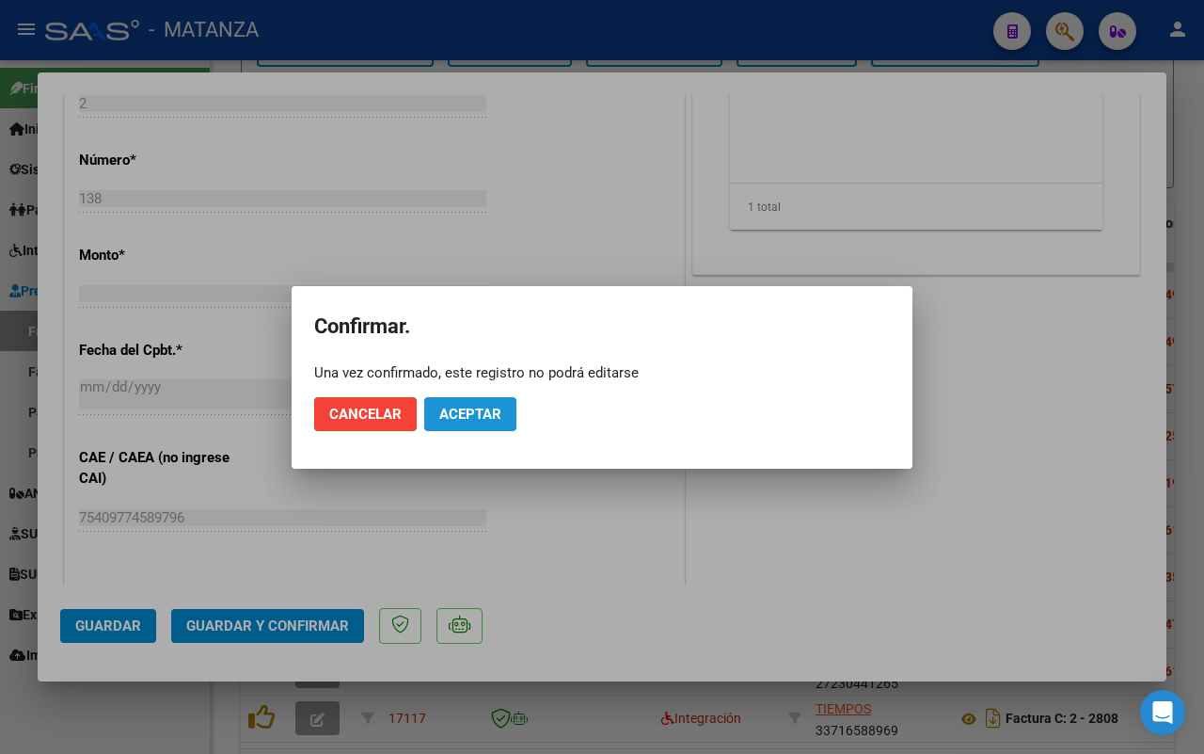
click at [486, 410] on span "Aceptar" at bounding box center [470, 414] width 62 height 17
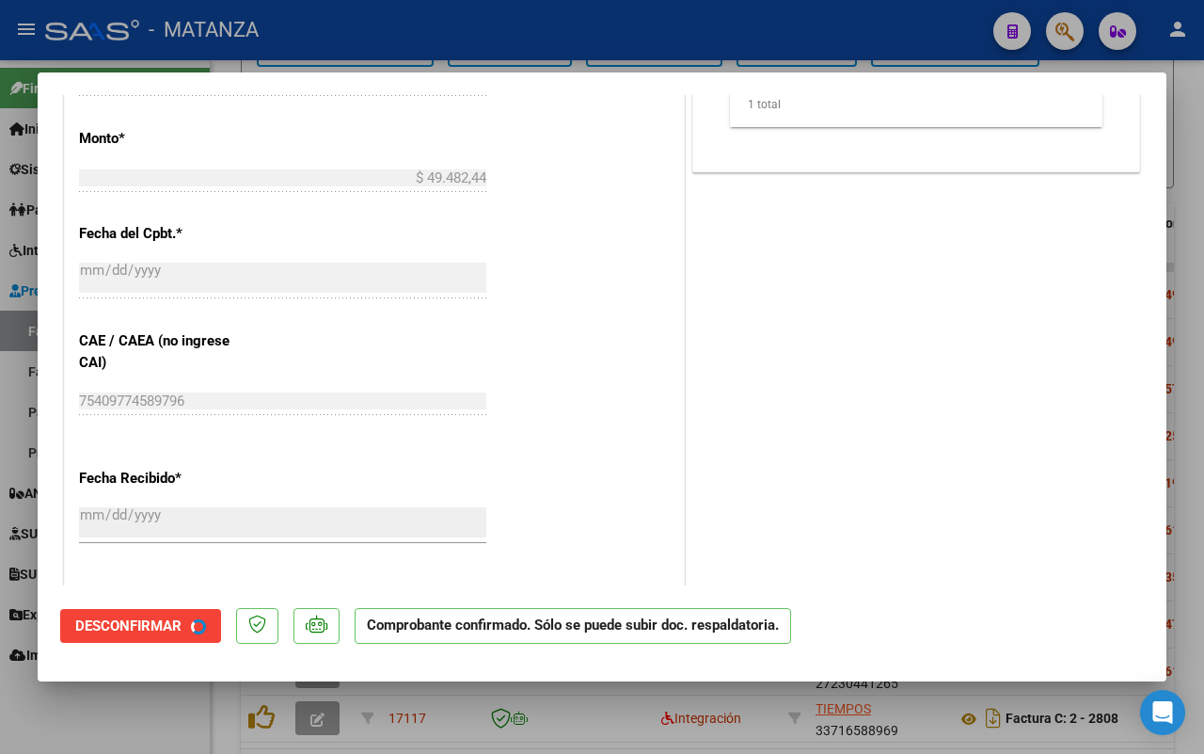
scroll to position [844, 0]
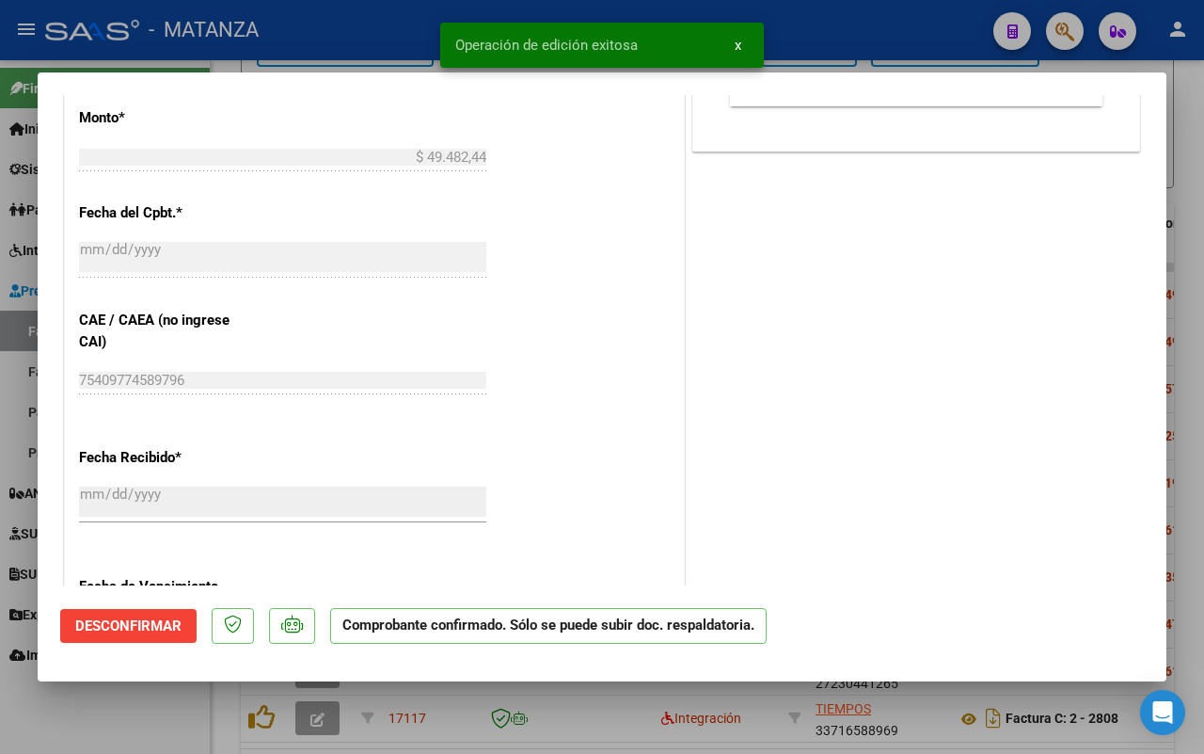
click at [175, 706] on div at bounding box center [602, 377] width 1204 height 754
type input "$ 0,00"
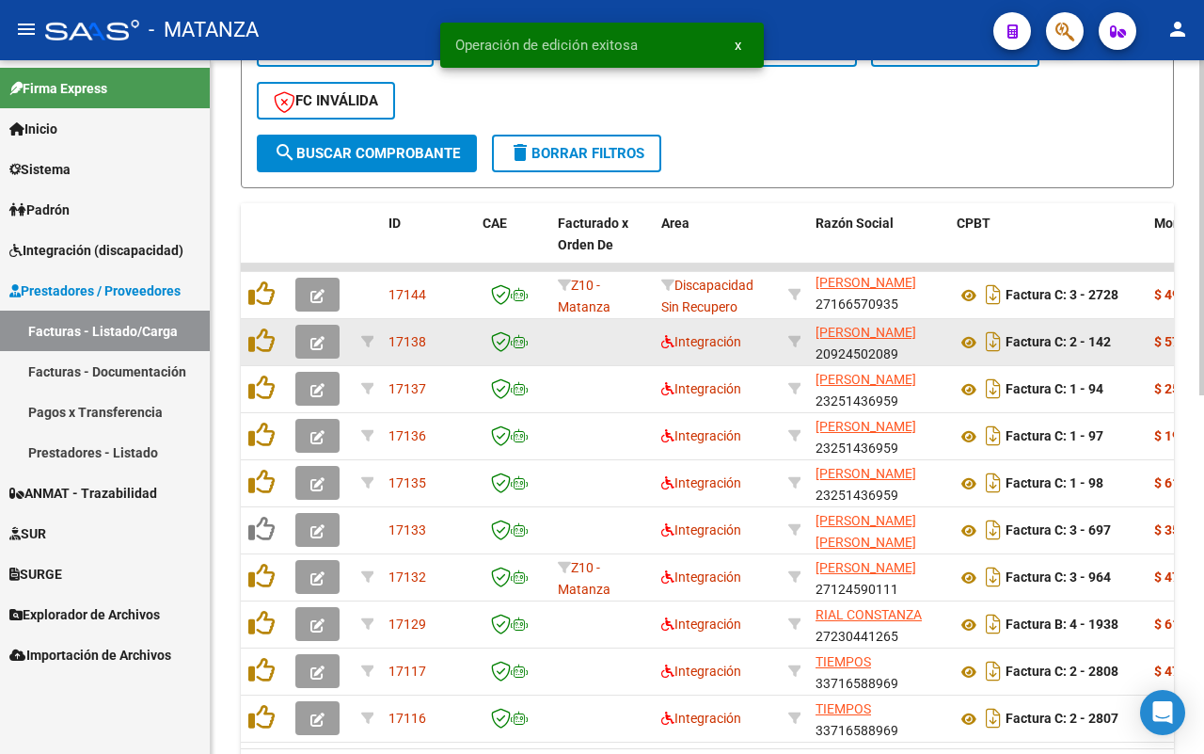
scroll to position [626, 0]
click at [323, 337] on icon "button" at bounding box center [318, 343] width 14 height 14
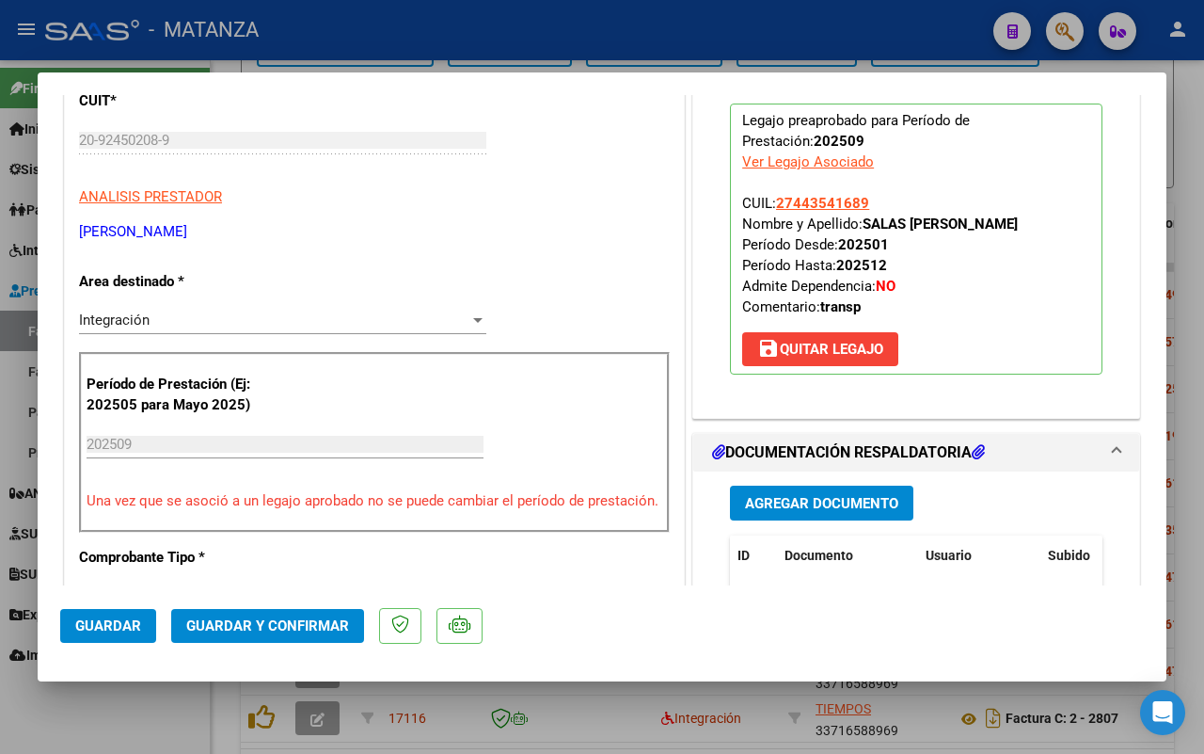
scroll to position [588, 0]
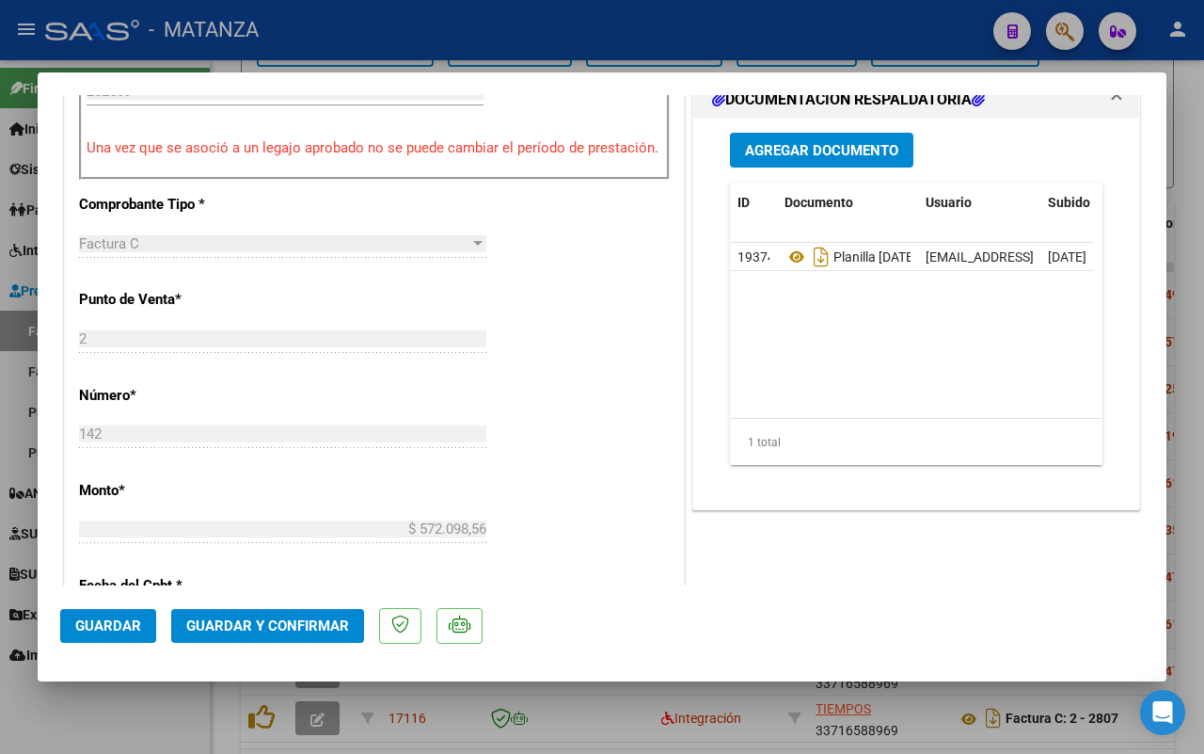
click at [235, 632] on span "Guardar y Confirmar" at bounding box center [267, 625] width 163 height 17
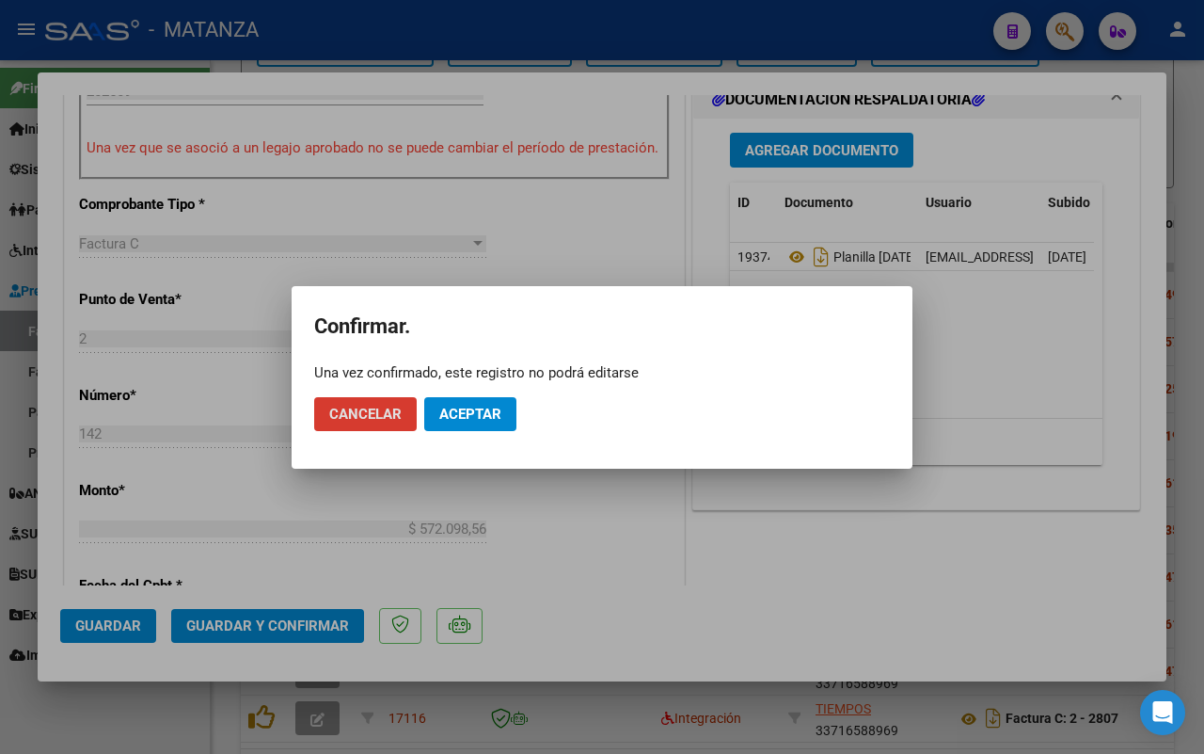
click at [486, 410] on span "Aceptar" at bounding box center [470, 414] width 62 height 17
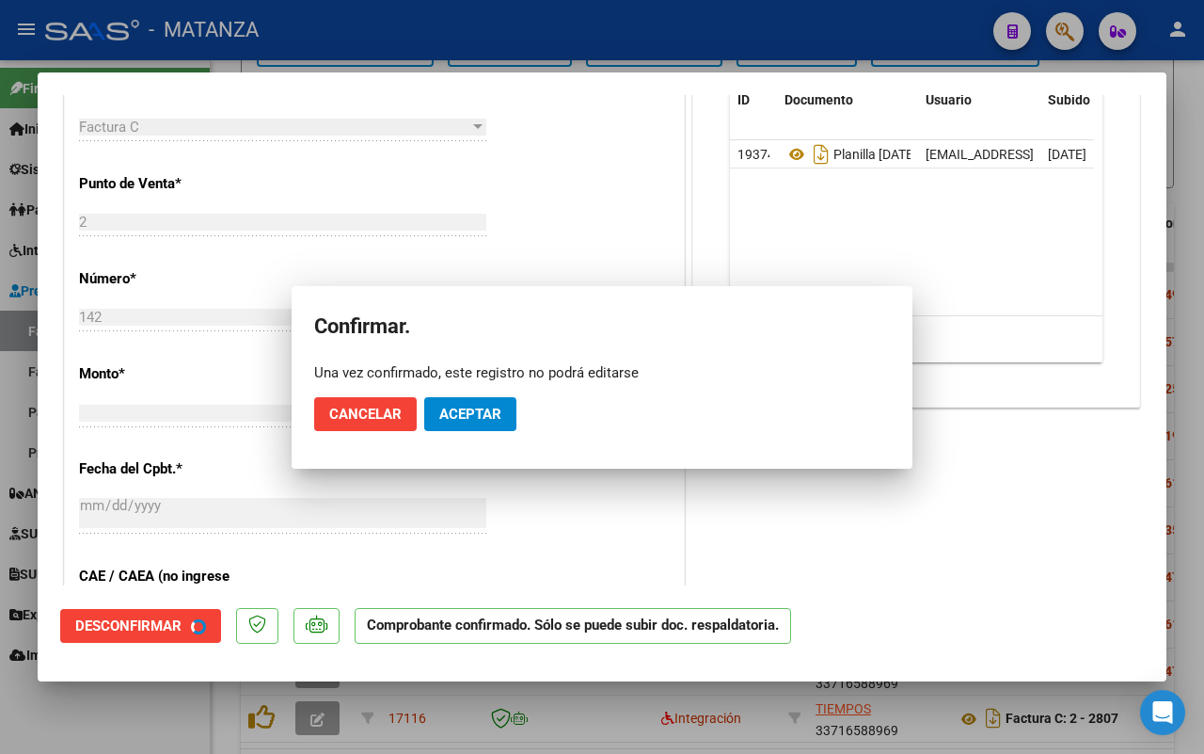
scroll to position [609, 0]
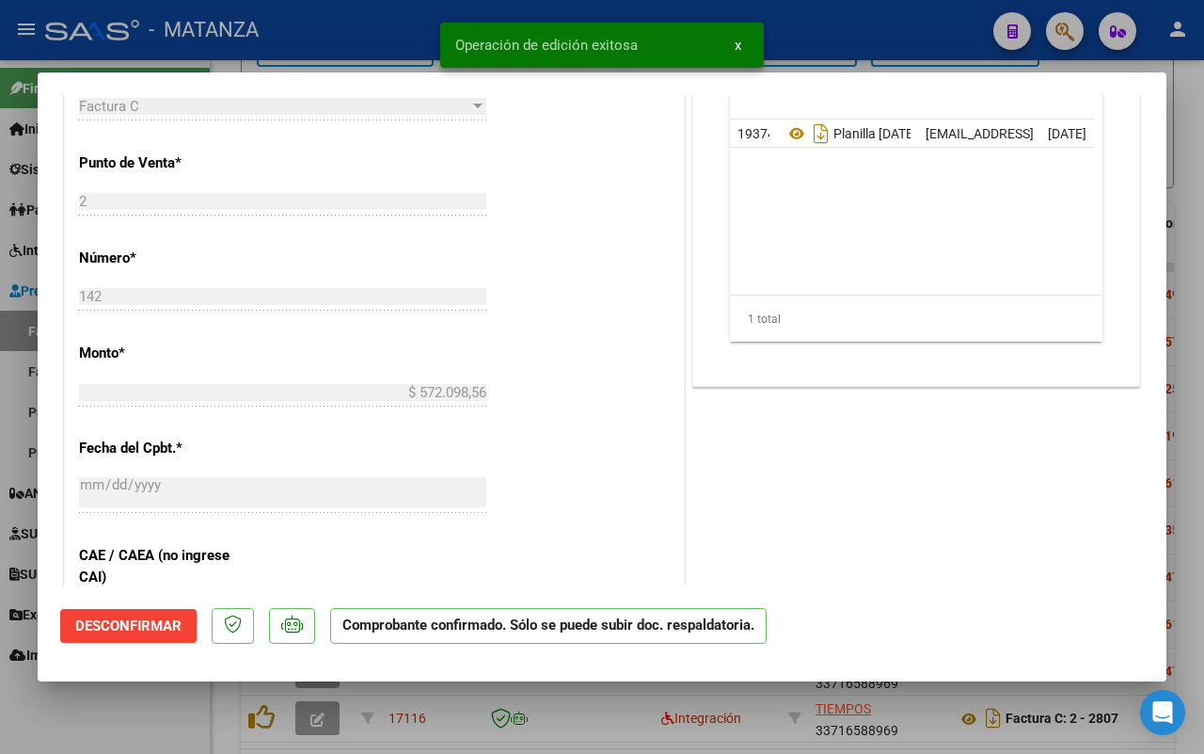
click at [125, 704] on div at bounding box center [602, 377] width 1204 height 754
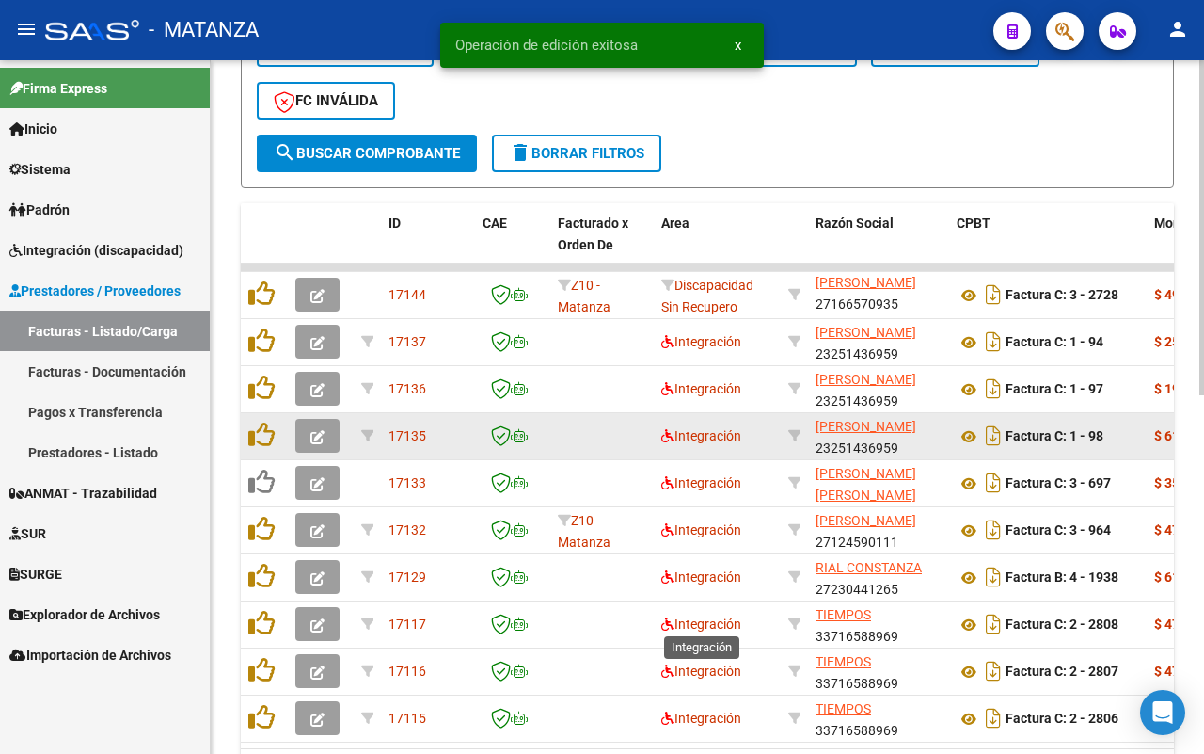
scroll to position [626, 0]
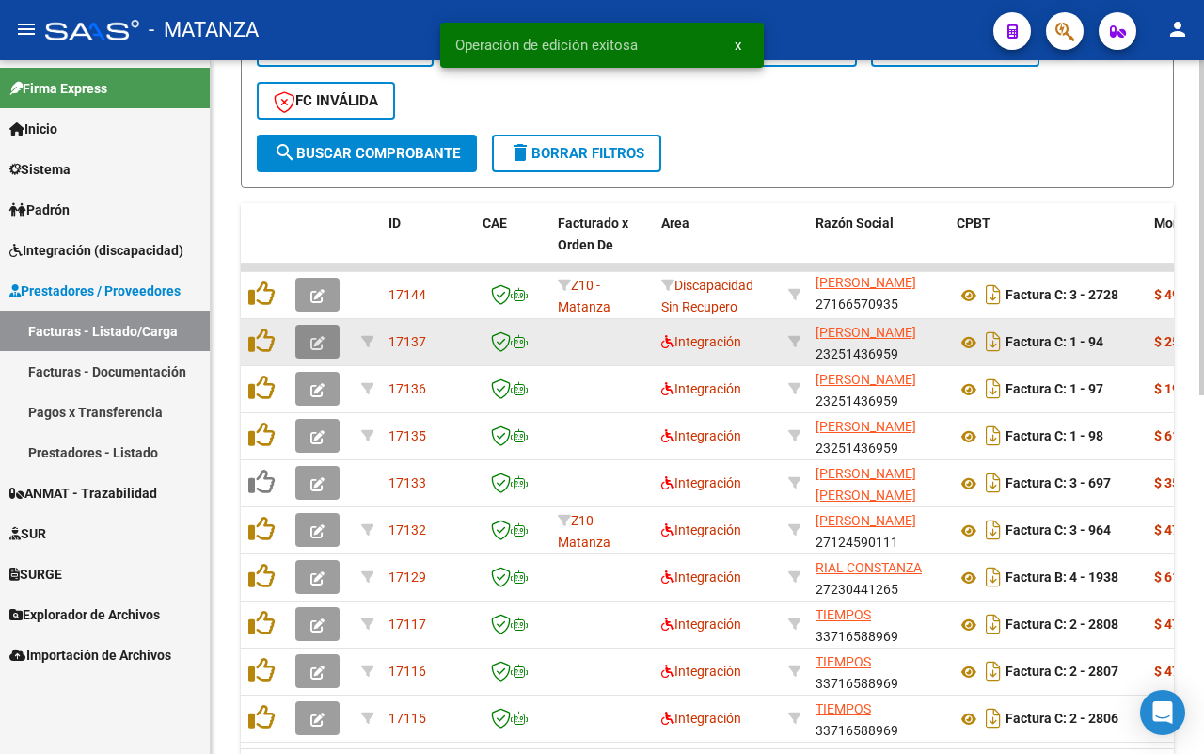
click at [311, 341] on icon "button" at bounding box center [318, 343] width 14 height 14
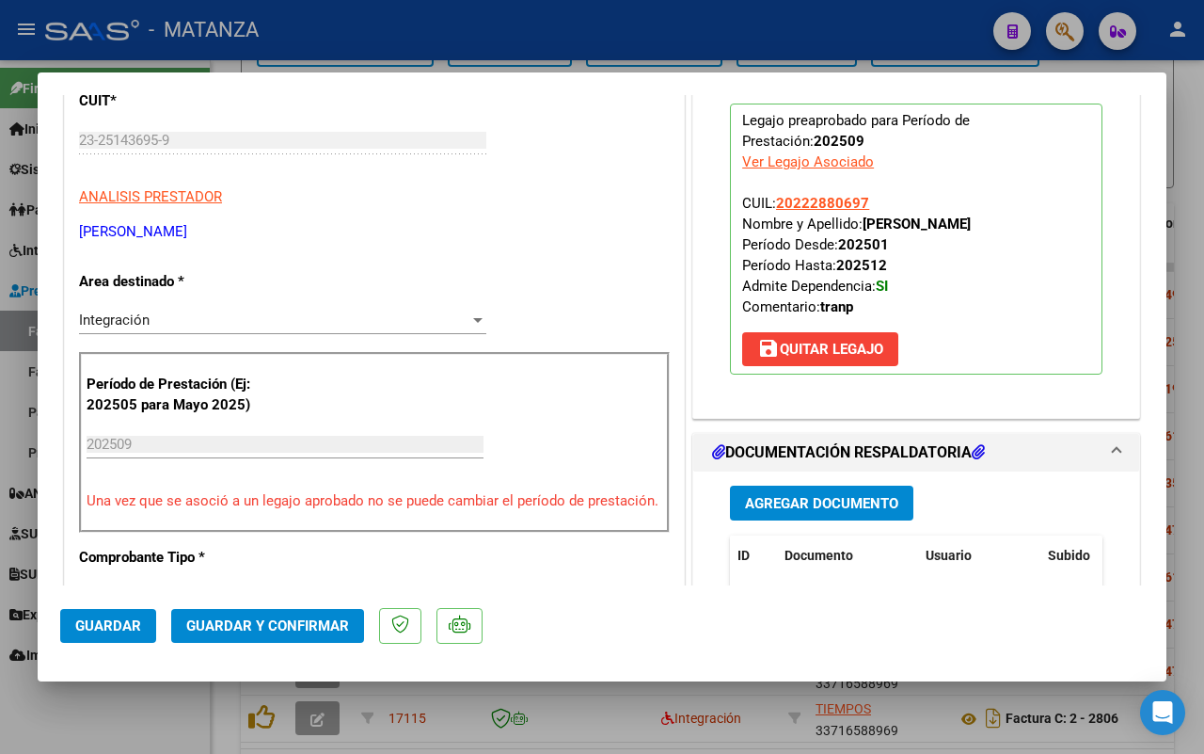
scroll to position [470, 0]
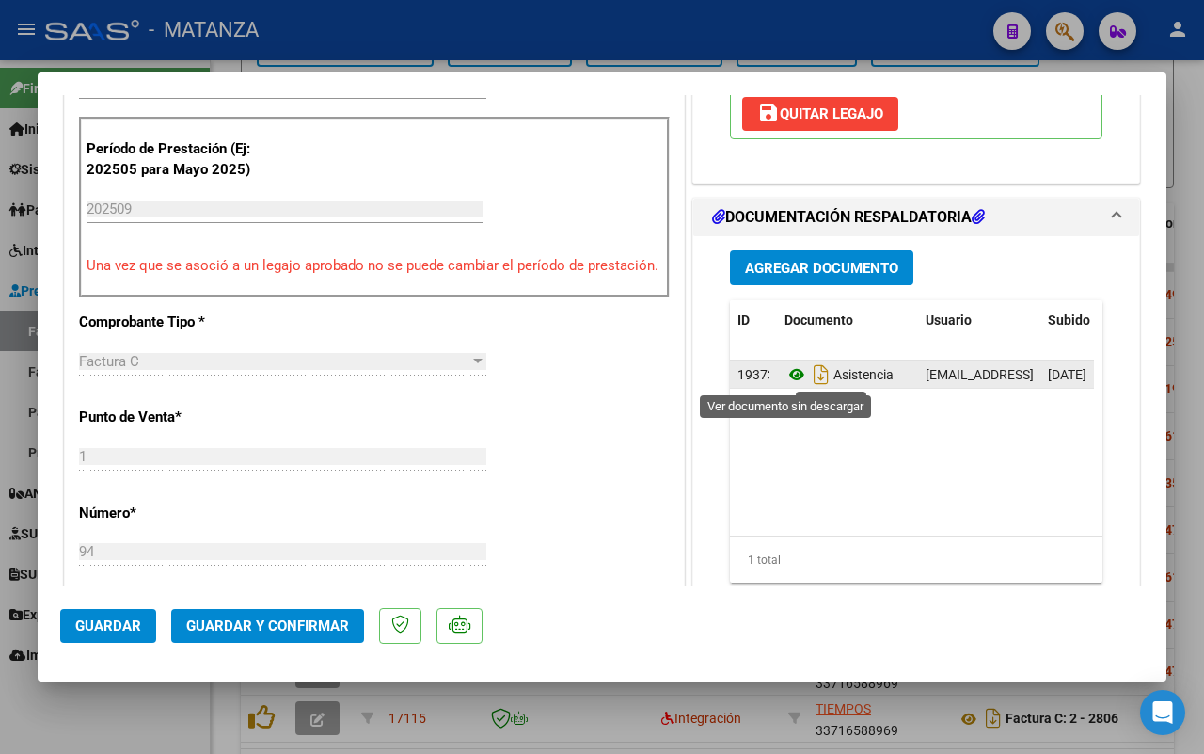
click at [788, 374] on icon at bounding box center [797, 374] width 24 height 23
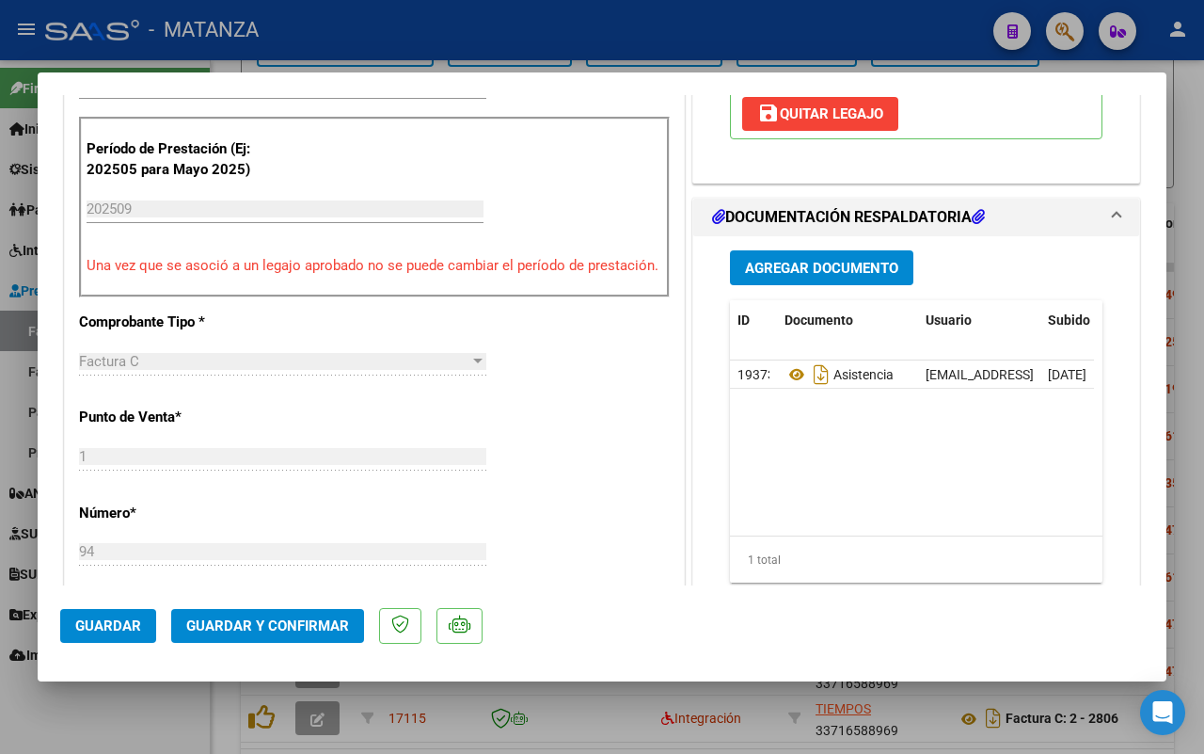
click at [133, 715] on div at bounding box center [602, 377] width 1204 height 754
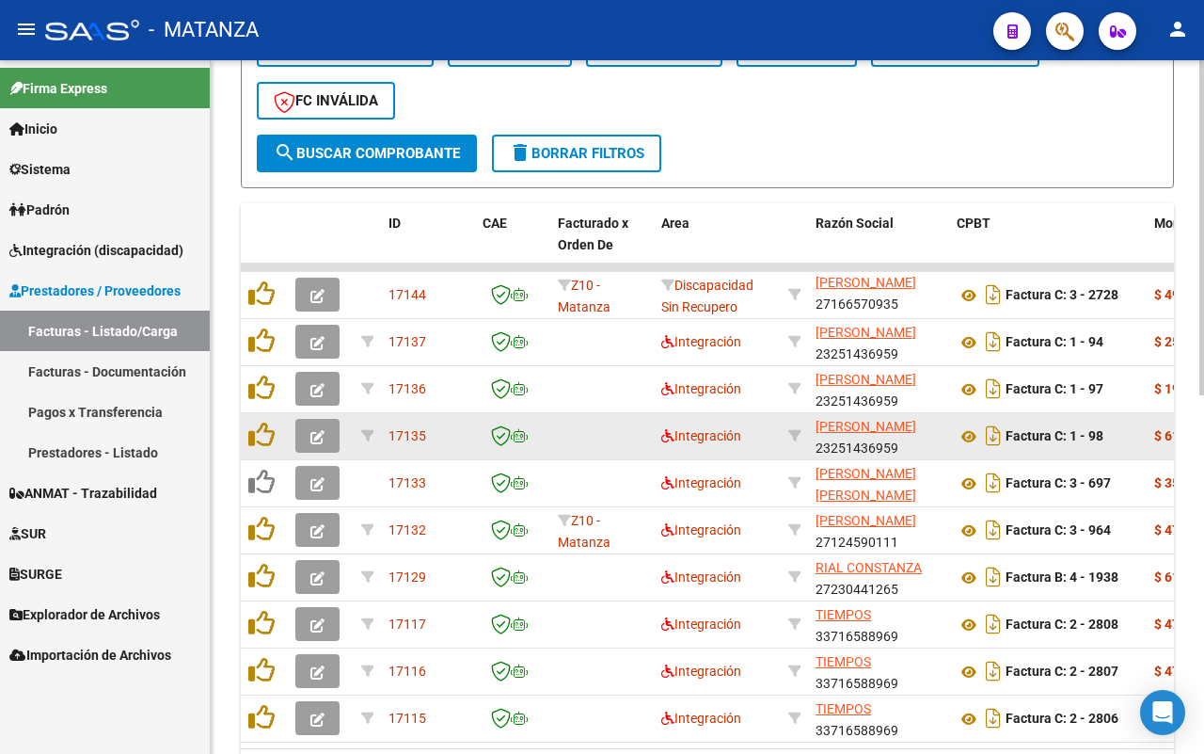
scroll to position [626, 0]
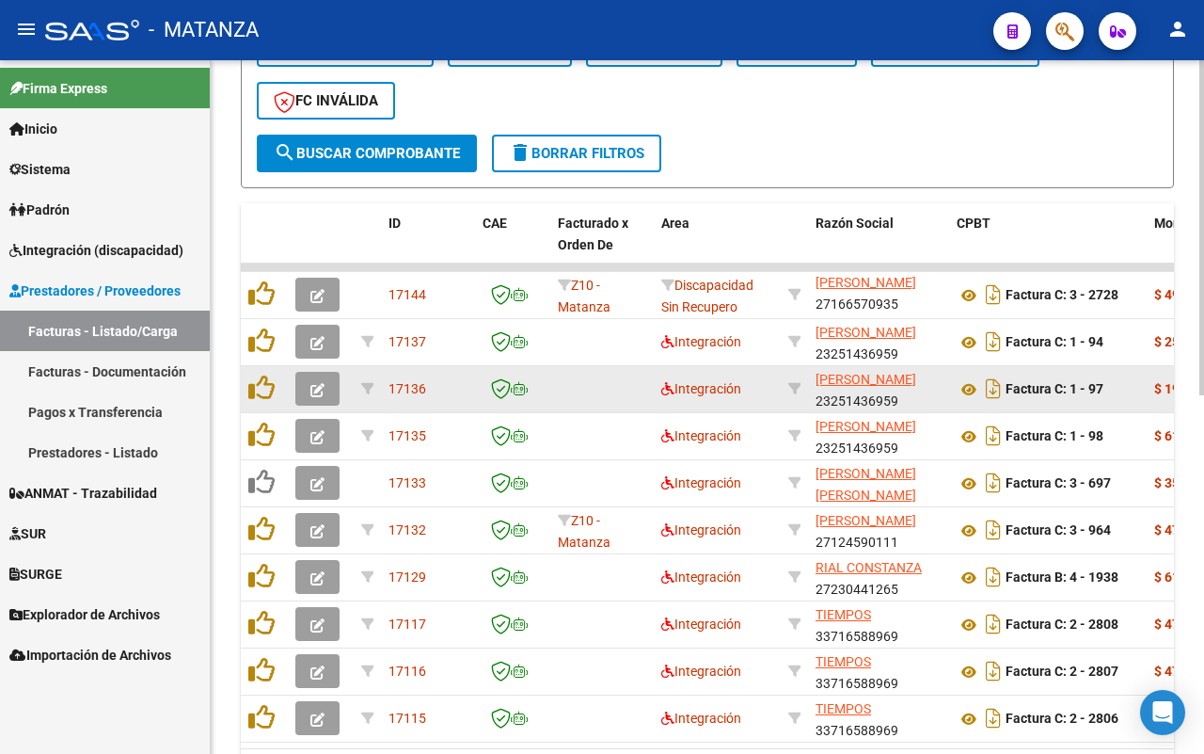
click at [316, 392] on icon "button" at bounding box center [318, 390] width 14 height 14
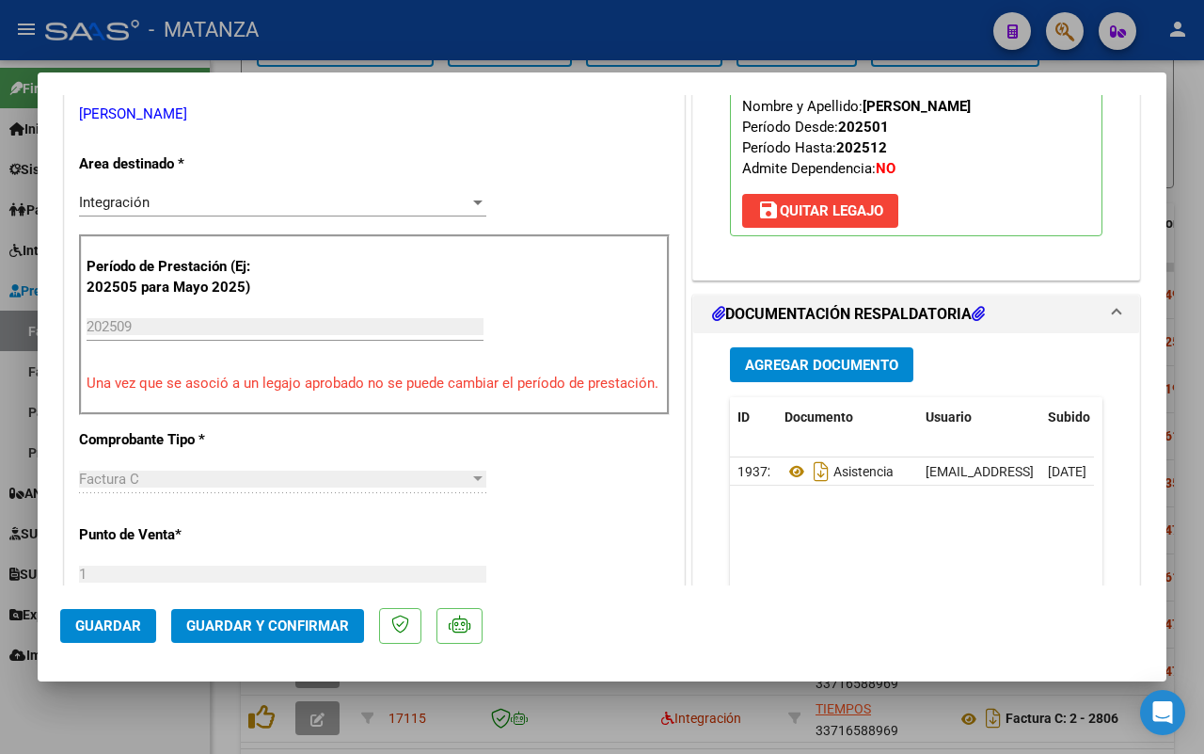
scroll to position [588, 0]
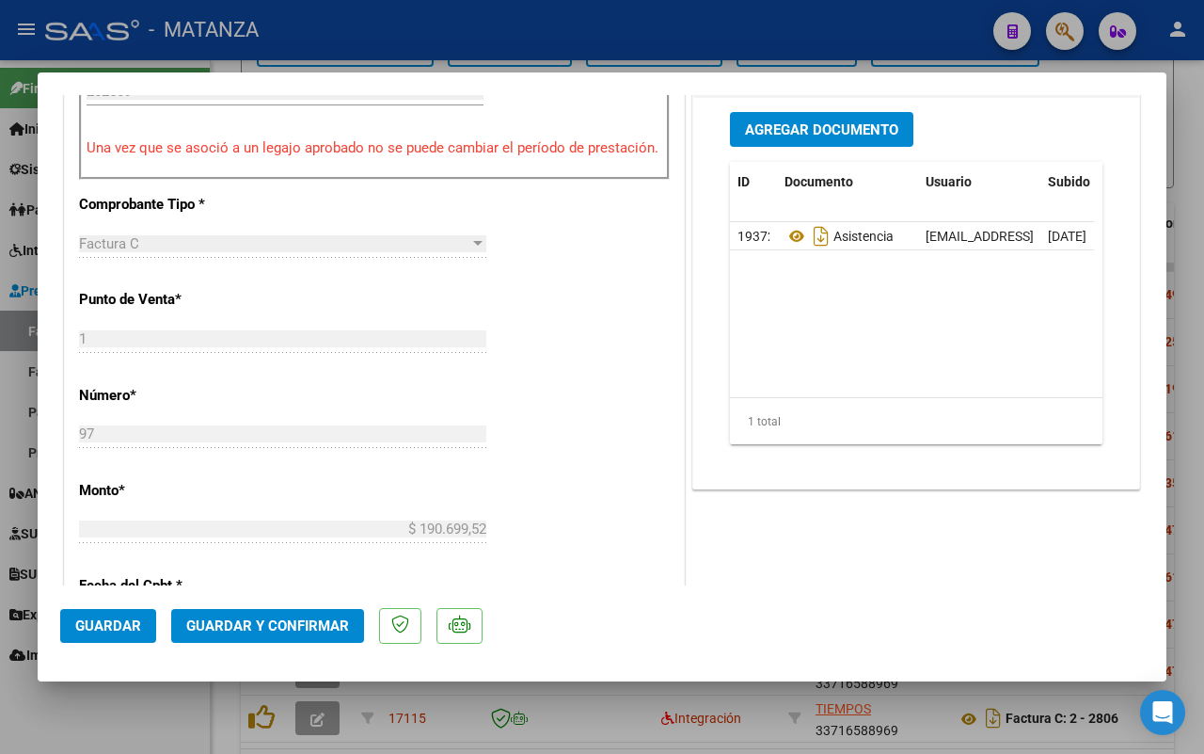
click at [108, 712] on div at bounding box center [602, 377] width 1204 height 754
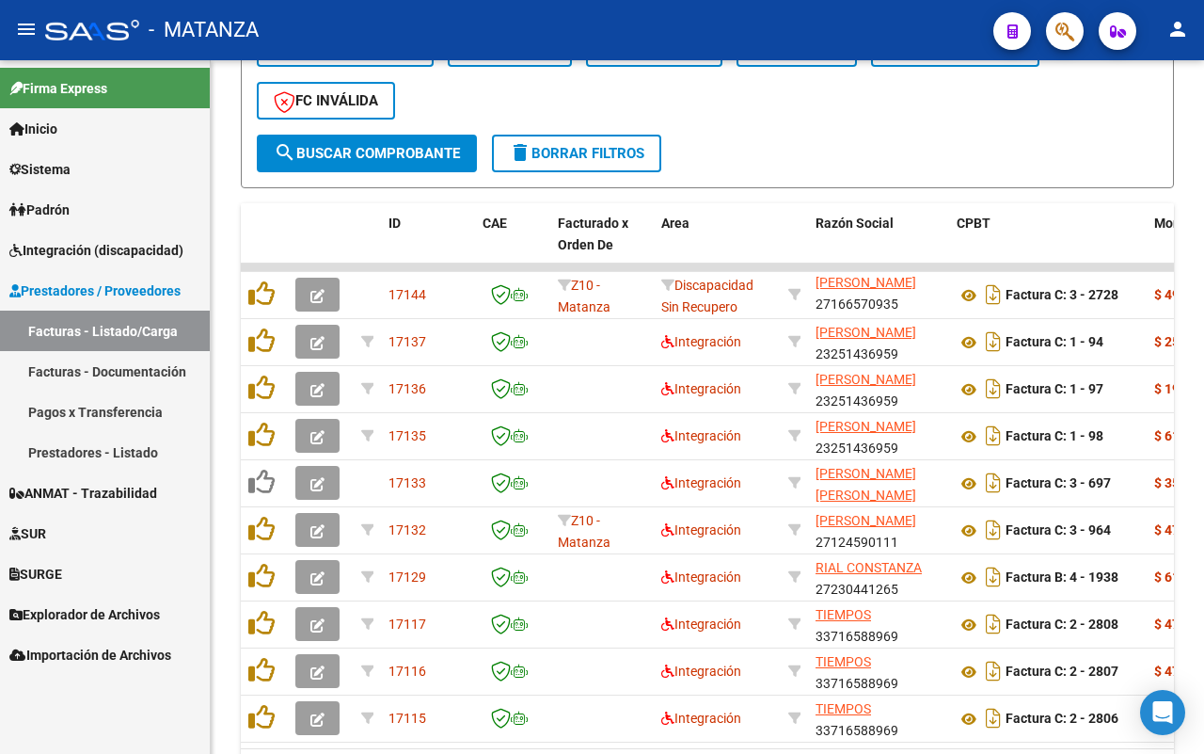
scroll to position [626, 0]
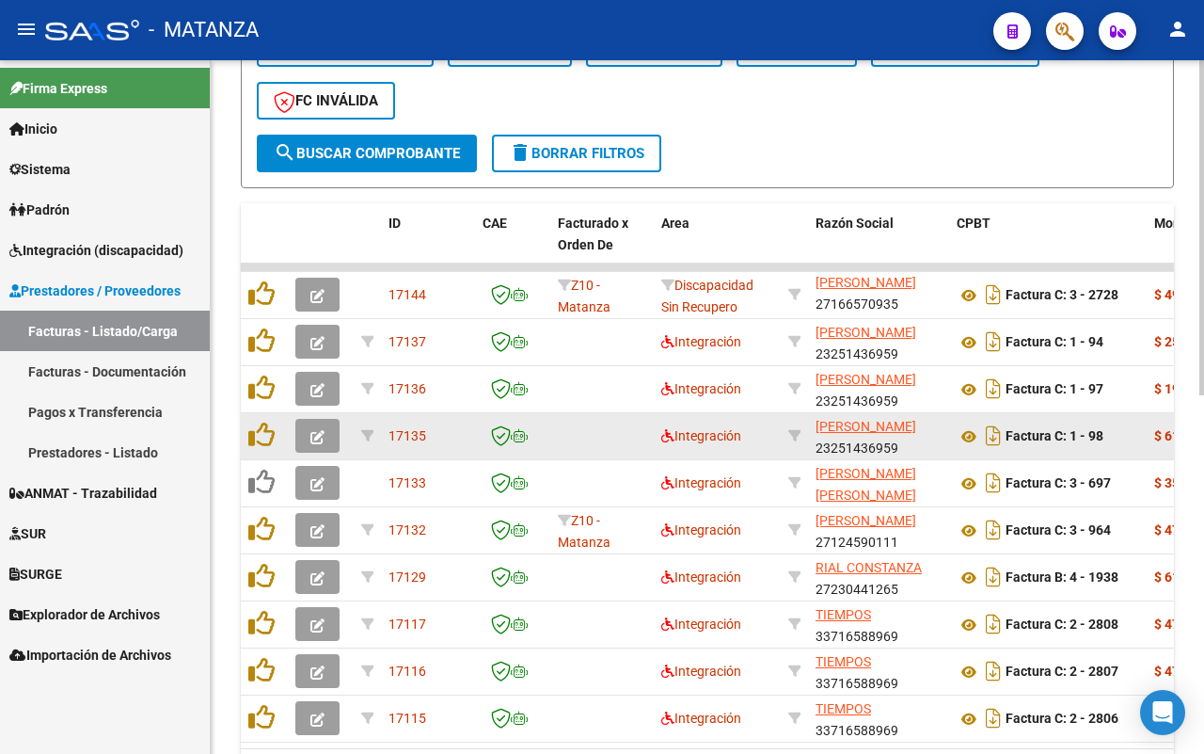
click at [323, 438] on icon "button" at bounding box center [318, 437] width 14 height 14
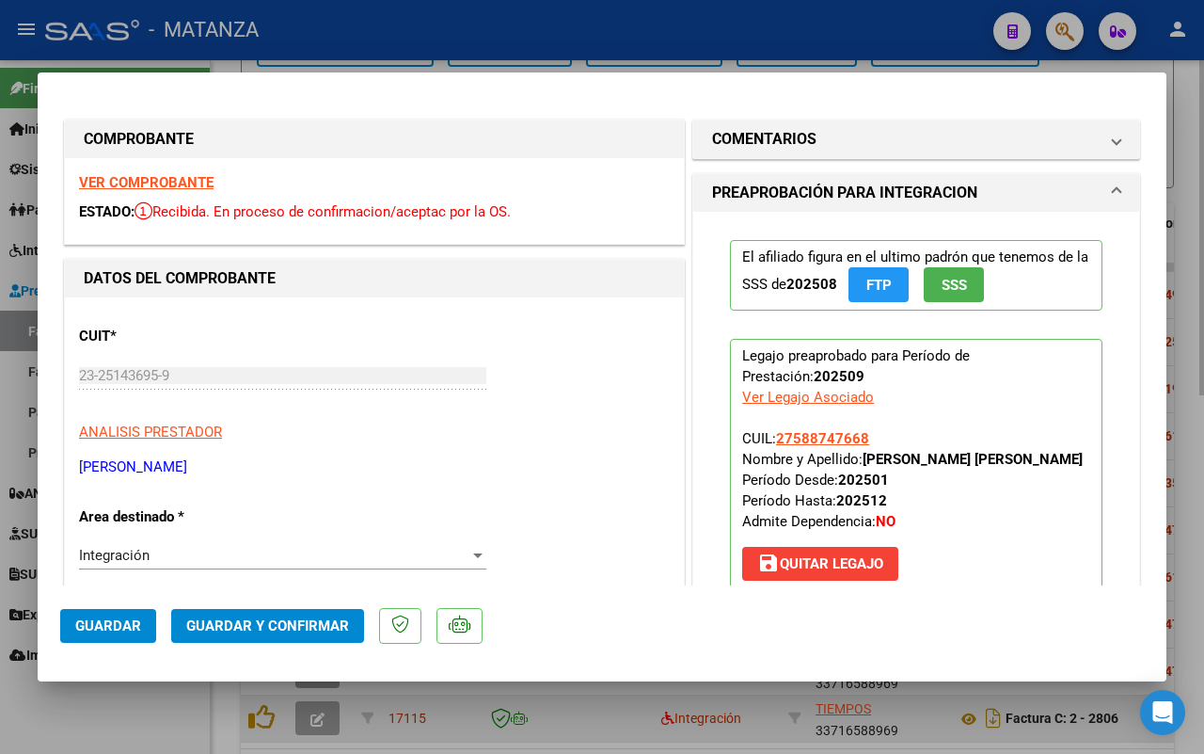
drag, startPoint x: 99, startPoint y: 715, endPoint x: 335, endPoint y: 701, distance: 236.6
click at [104, 715] on div at bounding box center [602, 377] width 1204 height 754
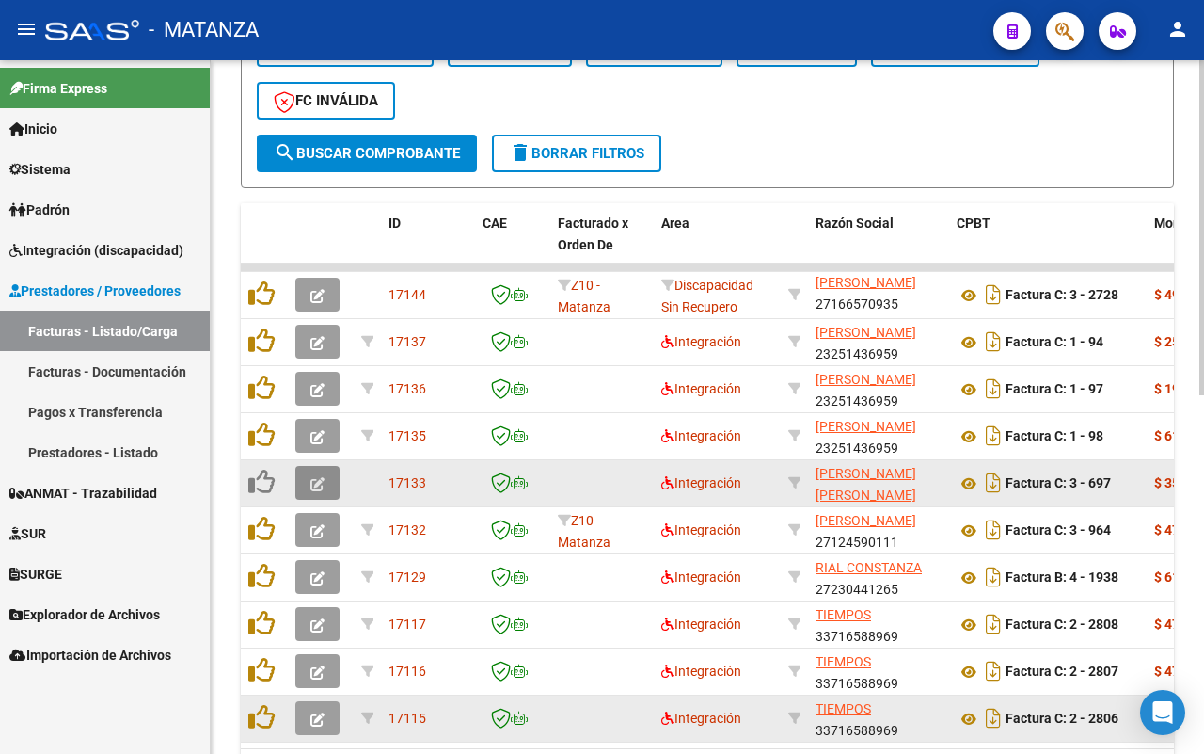
click at [315, 486] on icon "button" at bounding box center [318, 484] width 14 height 14
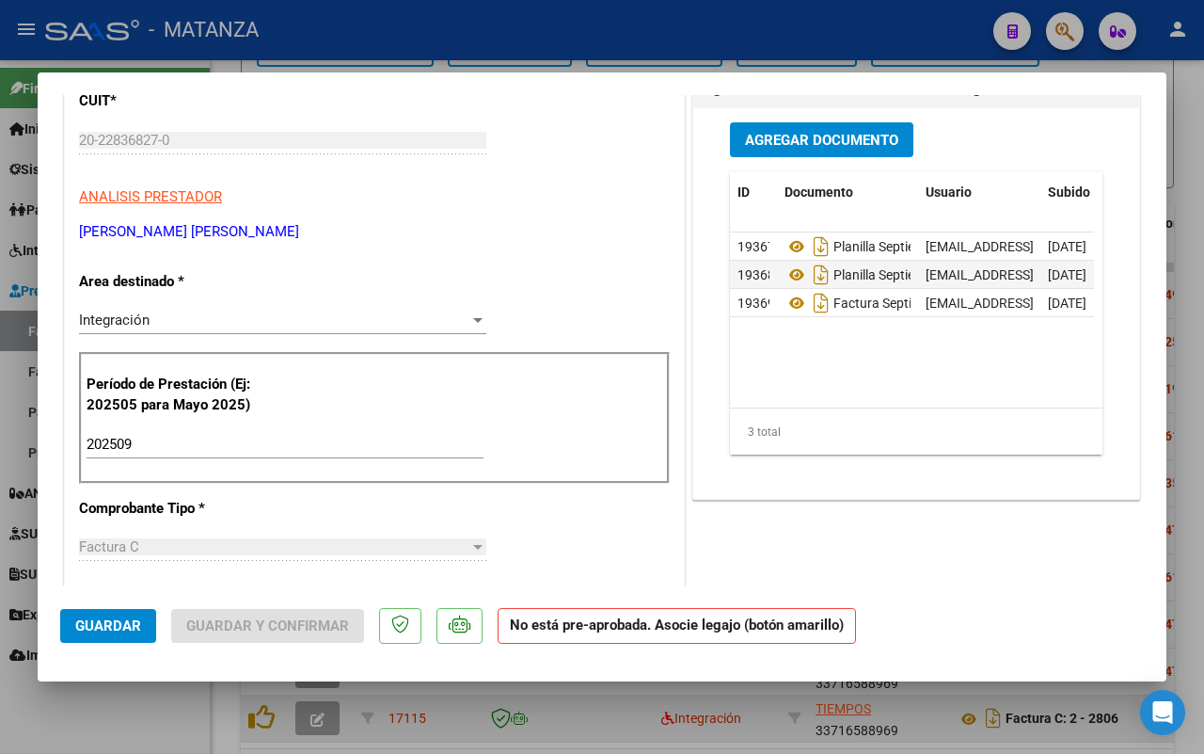
scroll to position [118, 0]
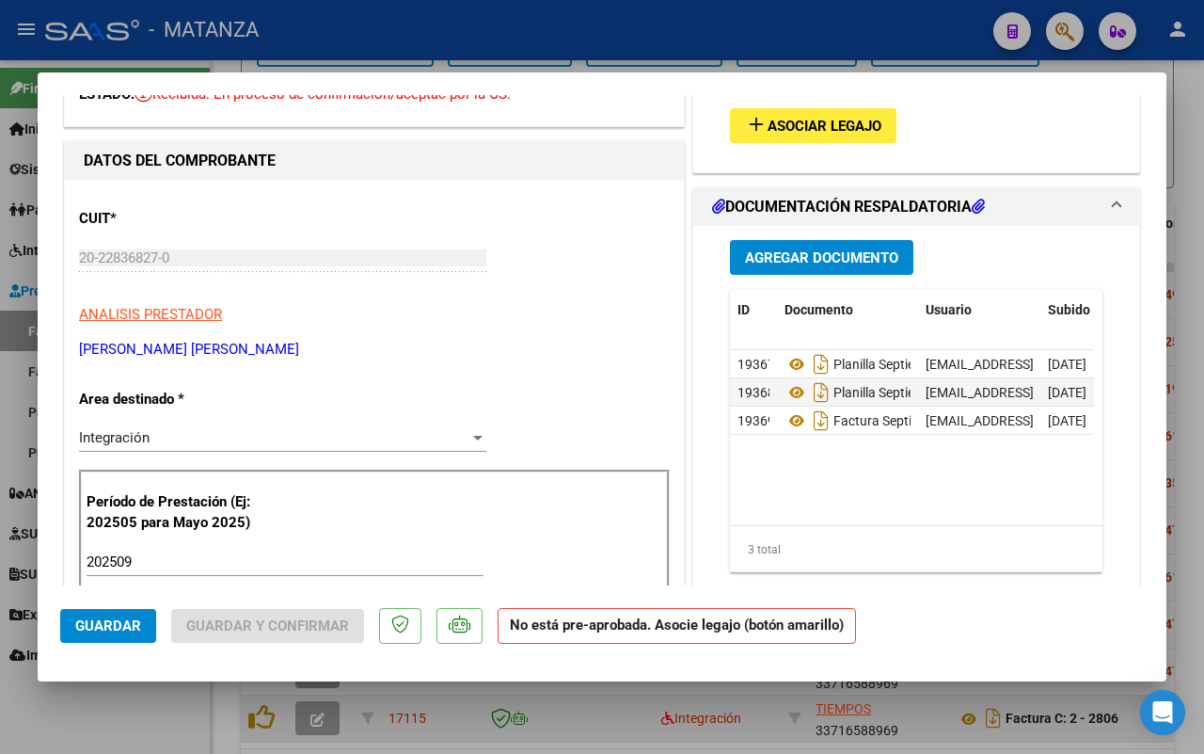
click at [830, 125] on span "Asociar Legajo" at bounding box center [825, 126] width 114 height 17
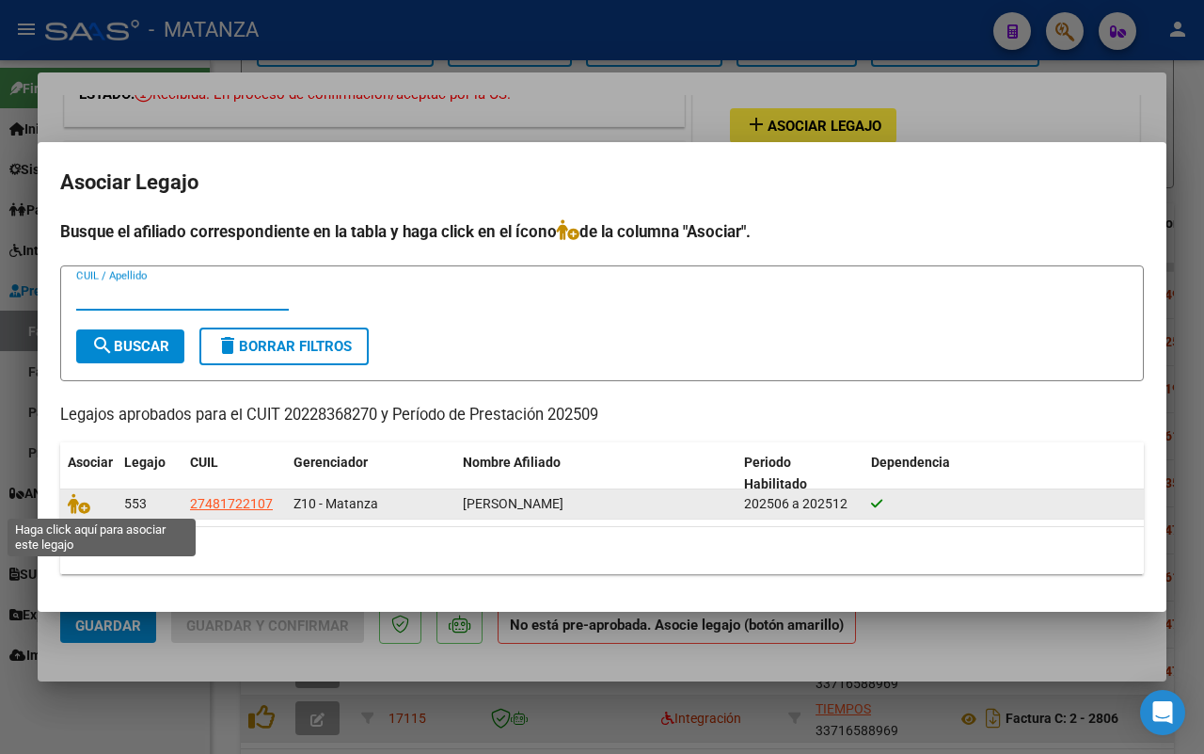
click at [83, 502] on icon at bounding box center [79, 503] width 23 height 21
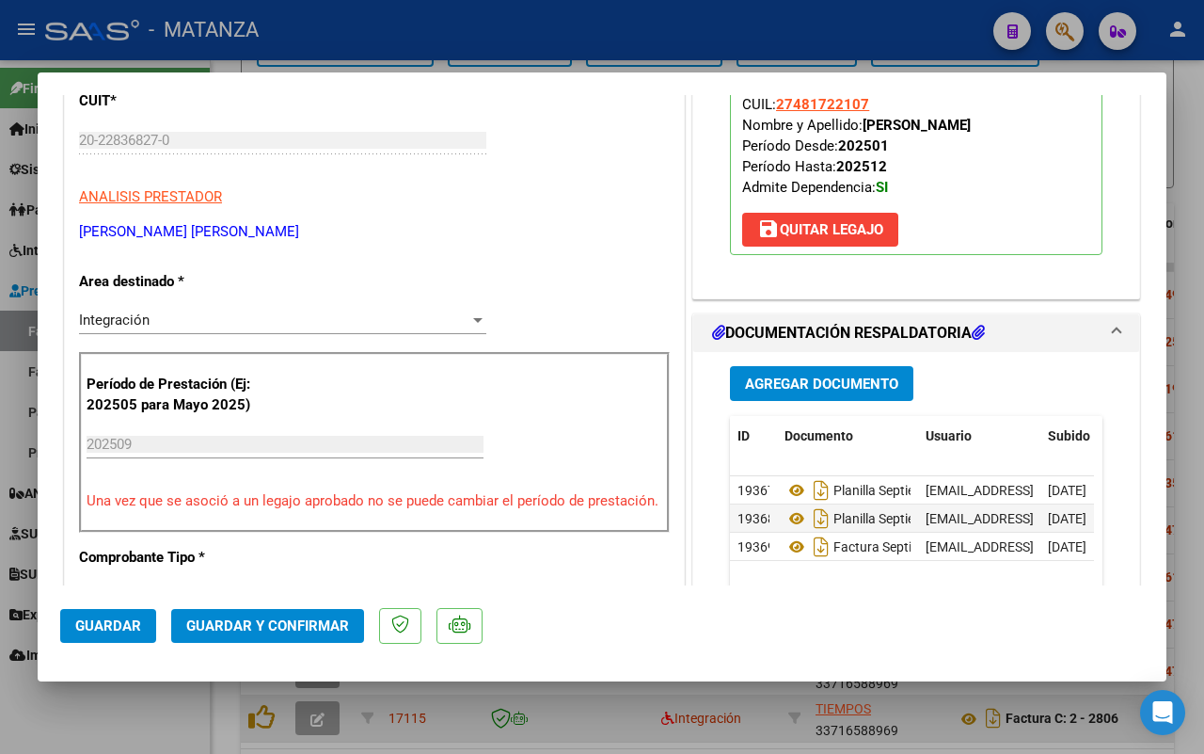
scroll to position [470, 0]
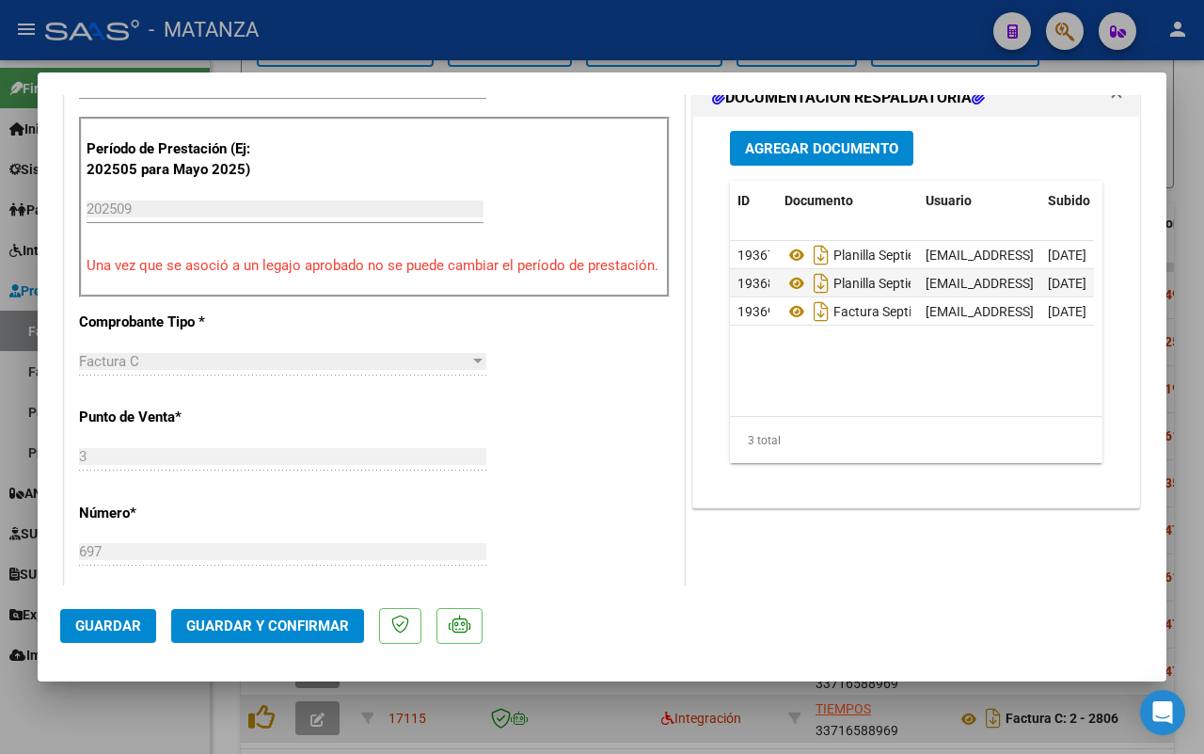
click at [270, 622] on span "Guardar y Confirmar" at bounding box center [267, 625] width 163 height 17
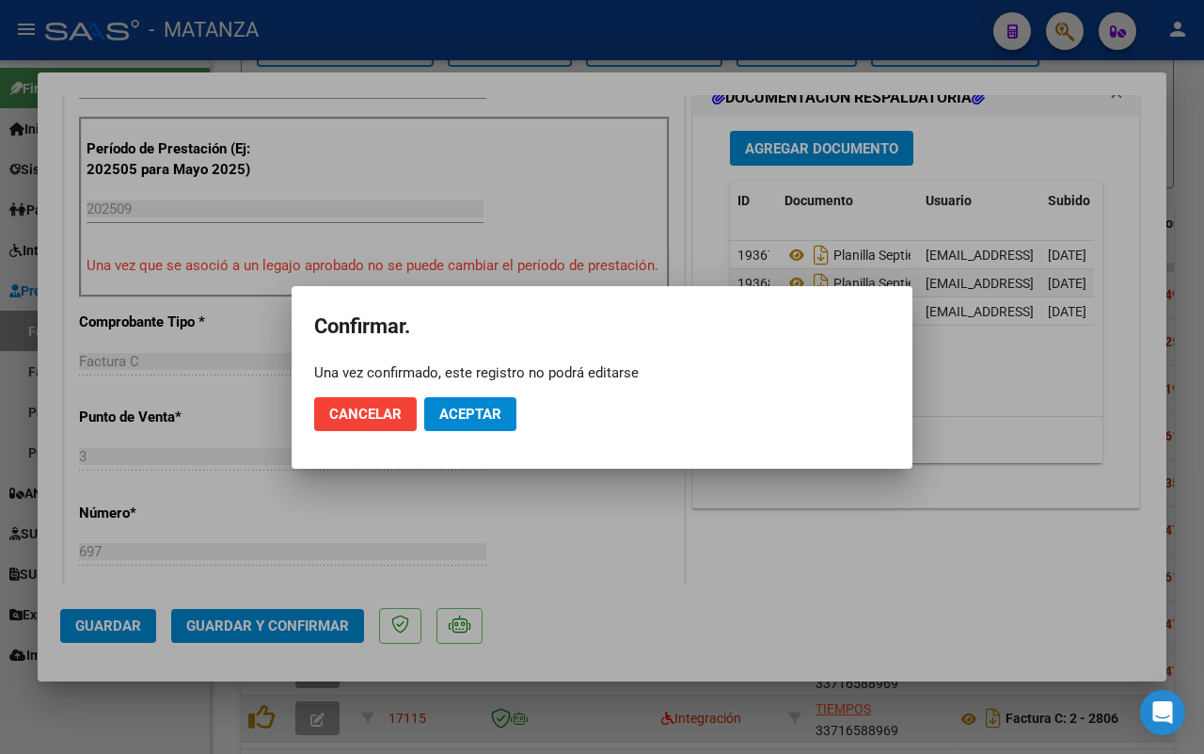
click at [456, 419] on span "Aceptar" at bounding box center [470, 414] width 62 height 17
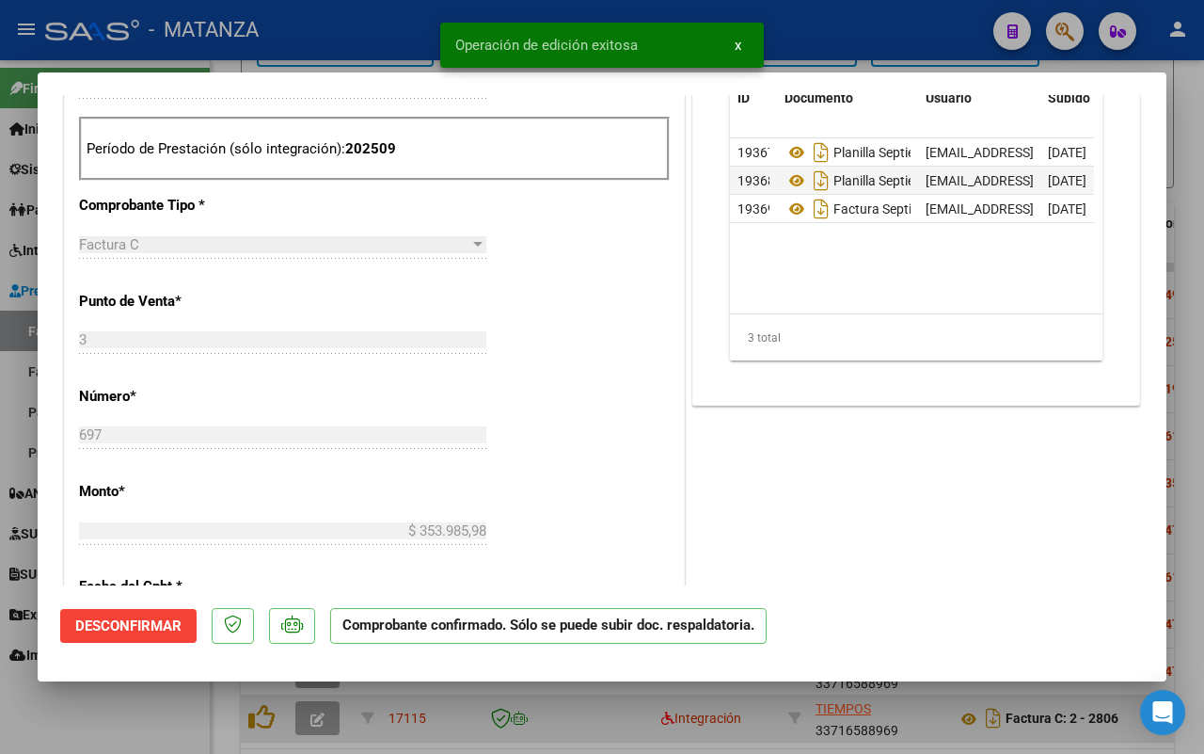
scroll to position [491, 0]
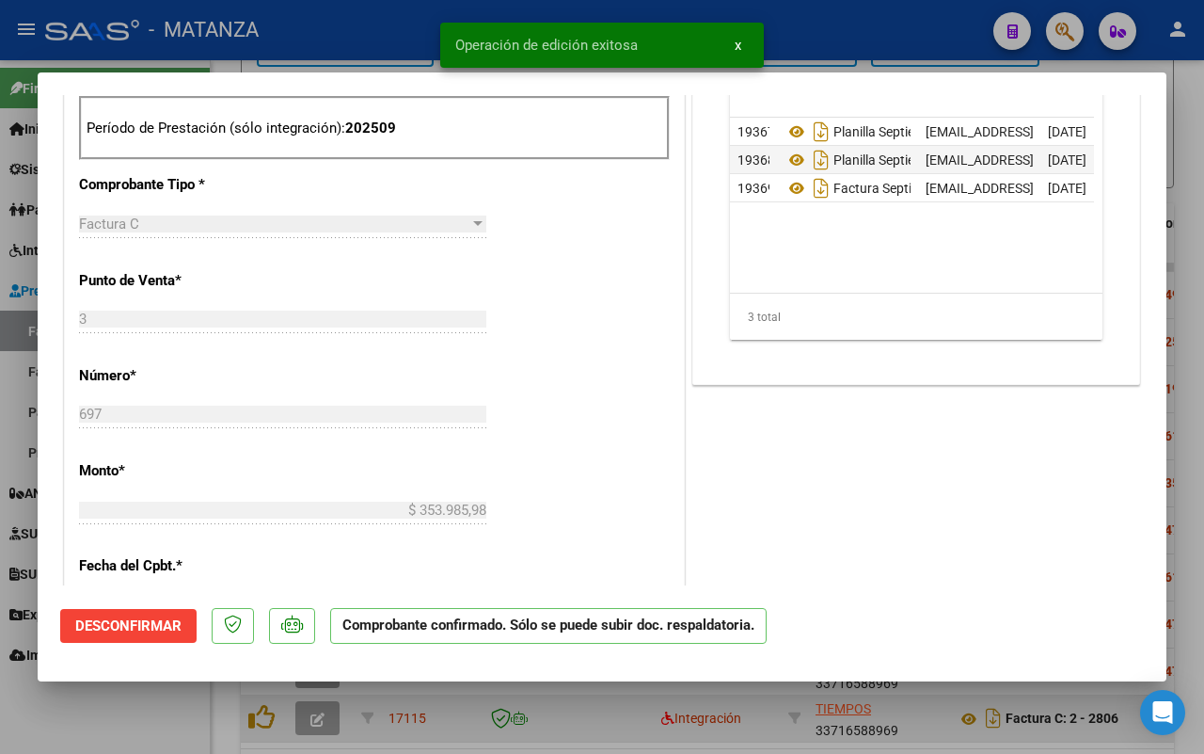
click at [95, 726] on div at bounding box center [602, 377] width 1204 height 754
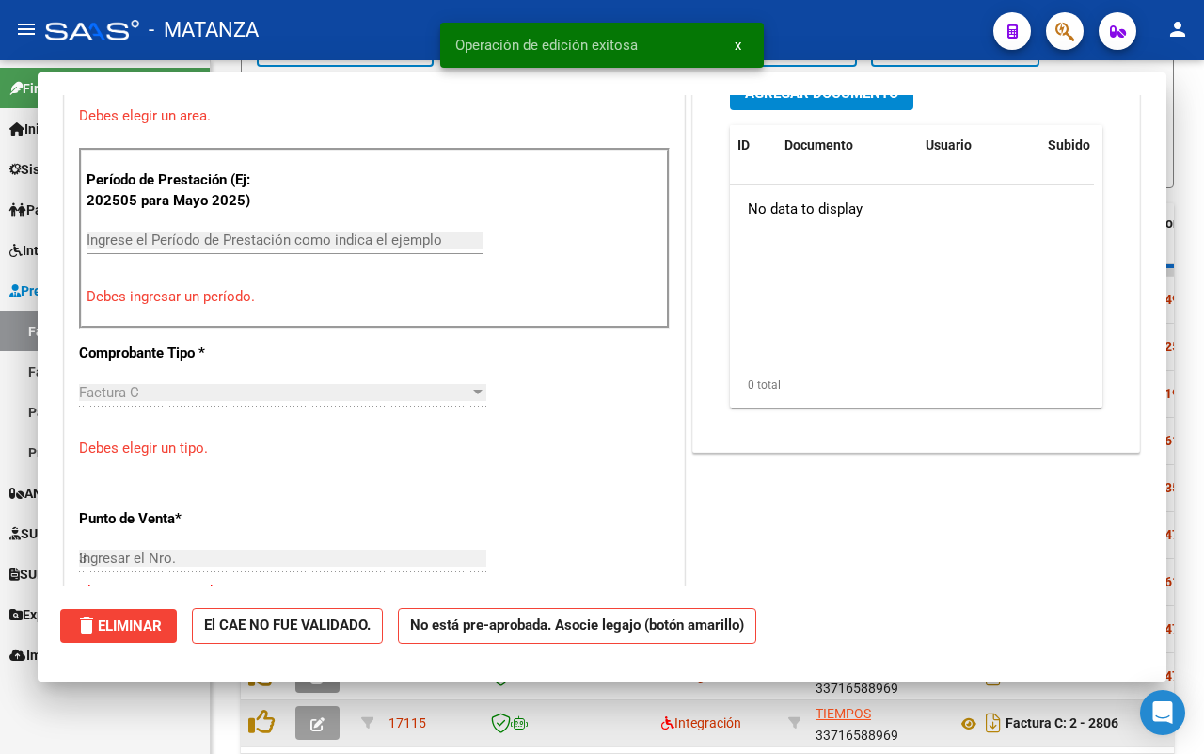
type input "$ 0,00"
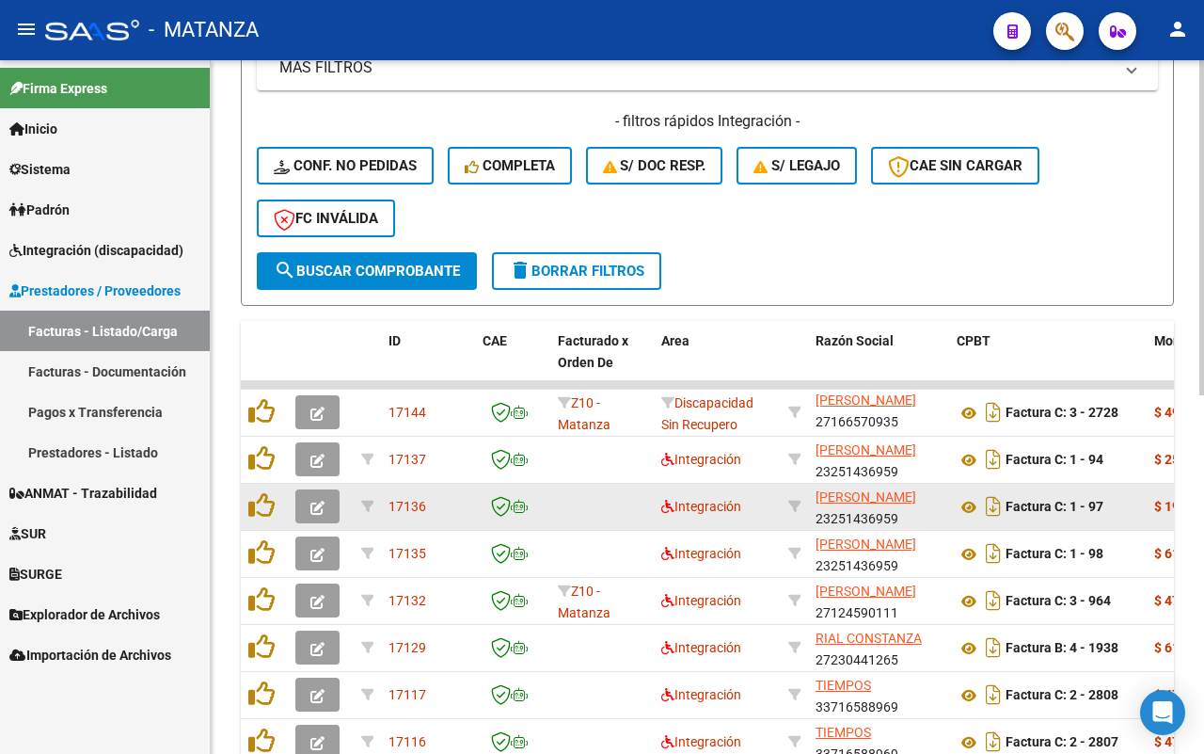
scroll to position [24, 0]
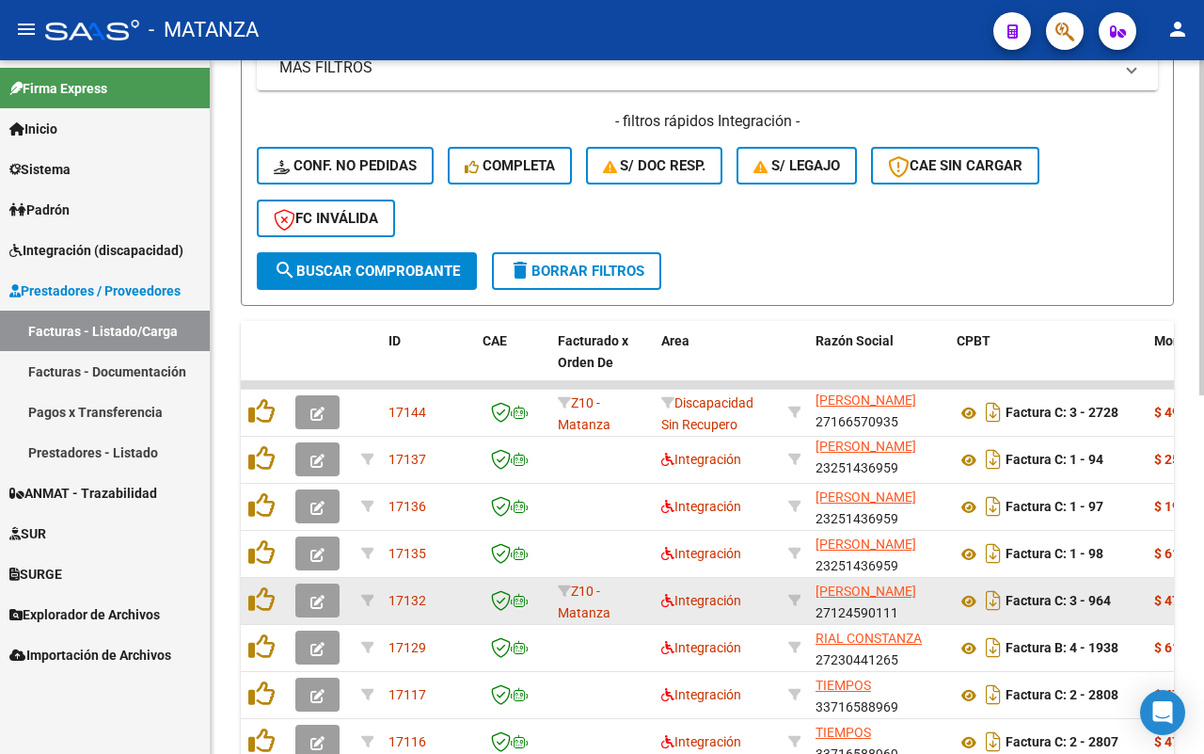
click at [304, 603] on button "button" at bounding box center [317, 600] width 44 height 34
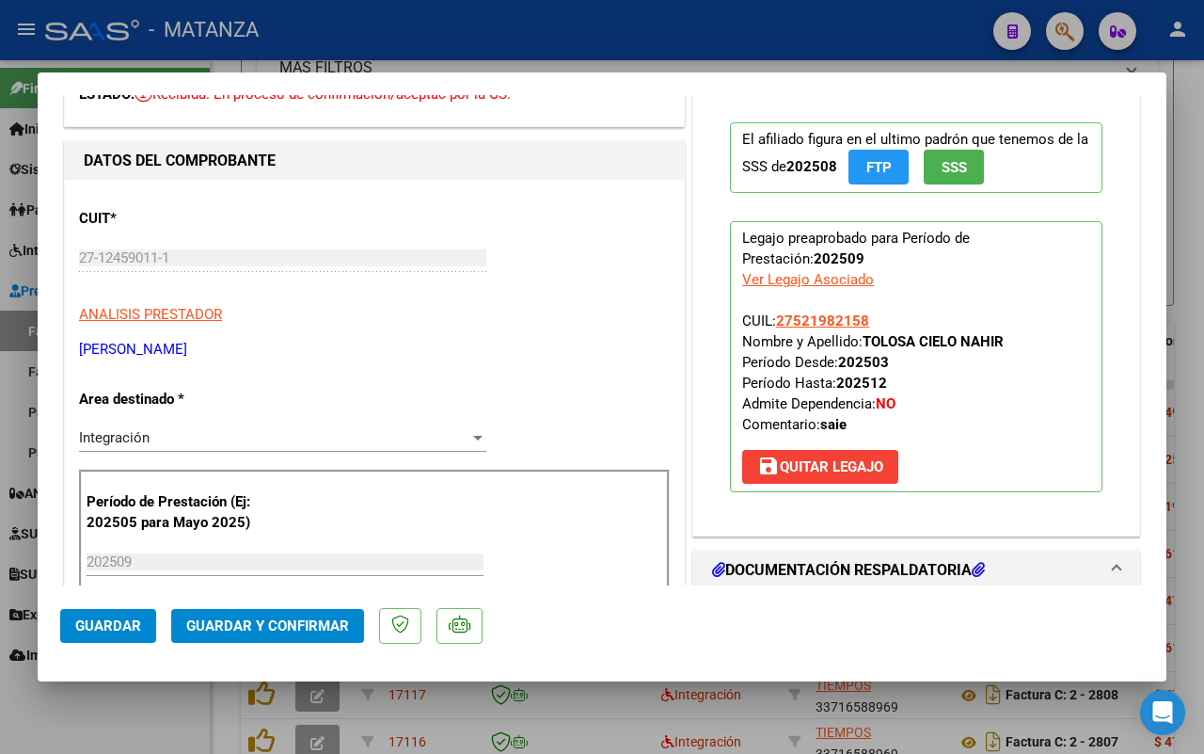
scroll to position [353, 0]
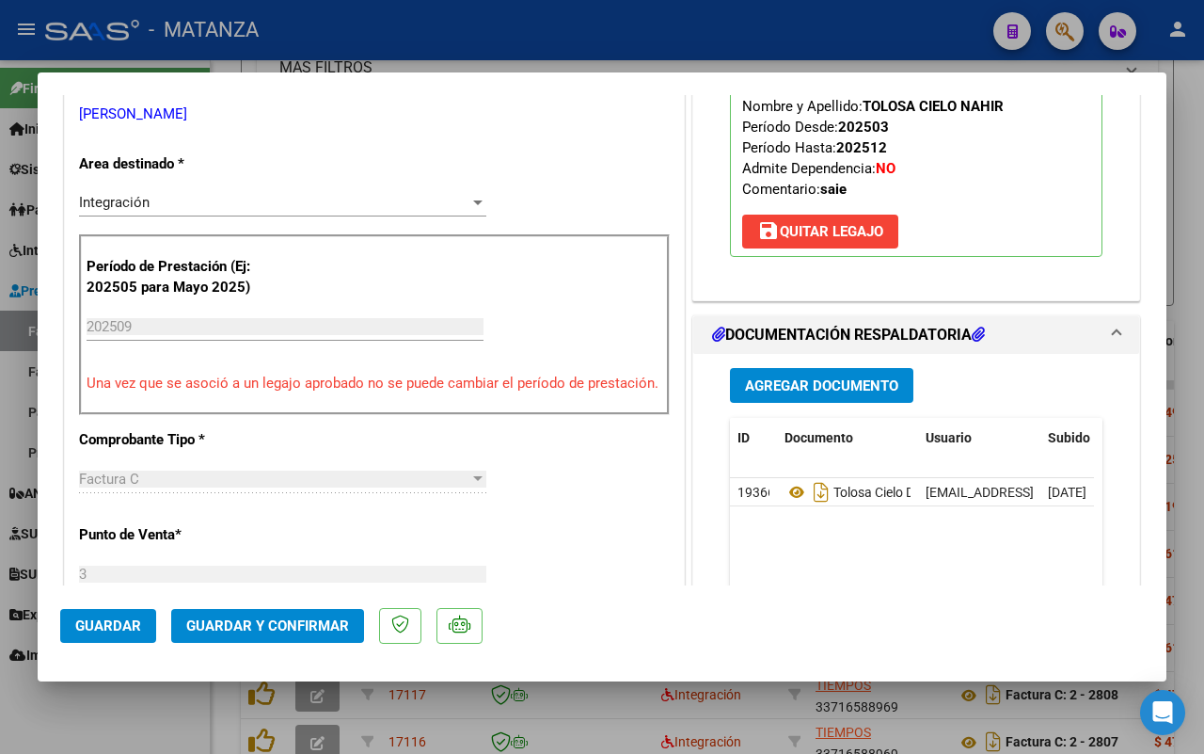
click at [282, 630] on span "Guardar y Confirmar" at bounding box center [267, 625] width 163 height 17
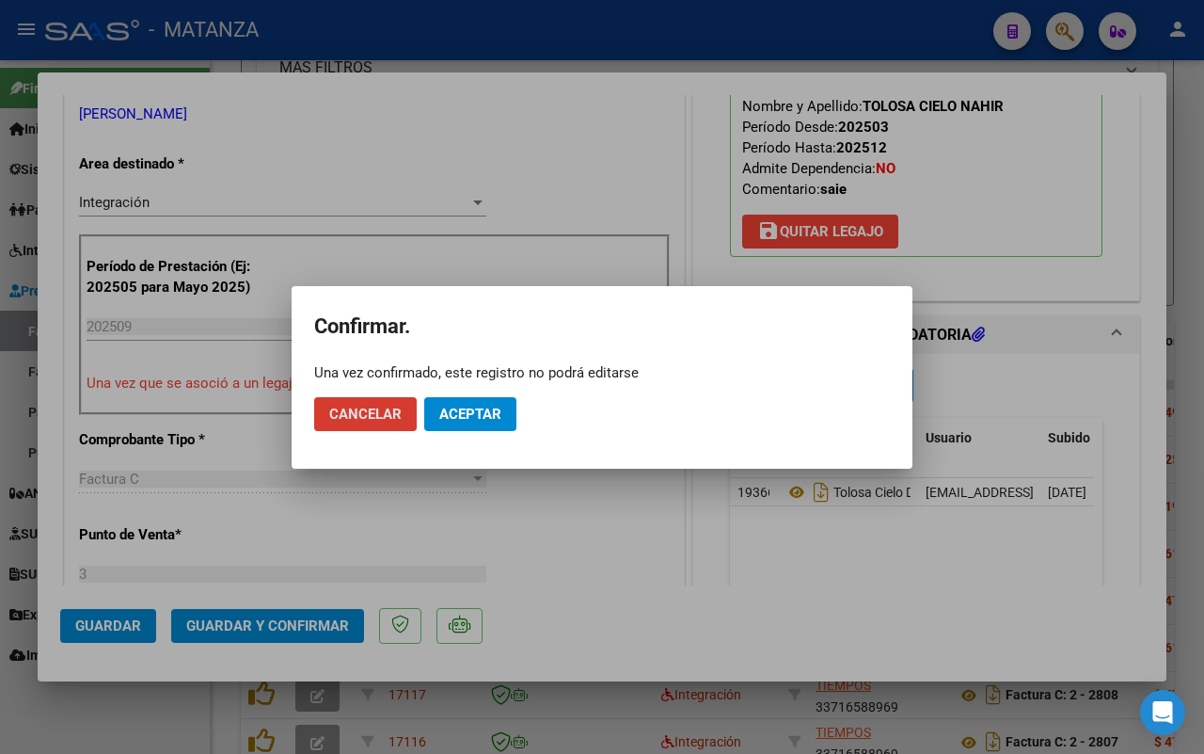
click at [481, 392] on mat-dialog-actions "Cancelar Aceptar" at bounding box center [602, 414] width 576 height 64
click at [464, 417] on span "Aceptar" at bounding box center [470, 414] width 62 height 17
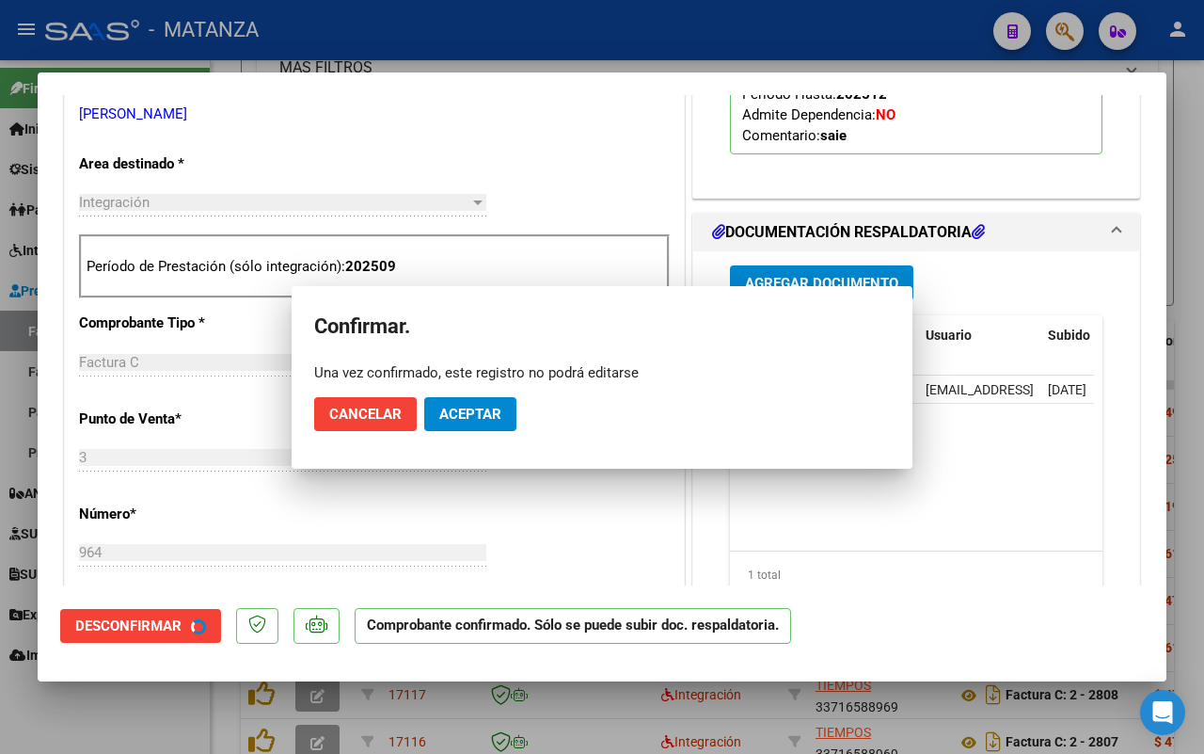
scroll to position [374, 0]
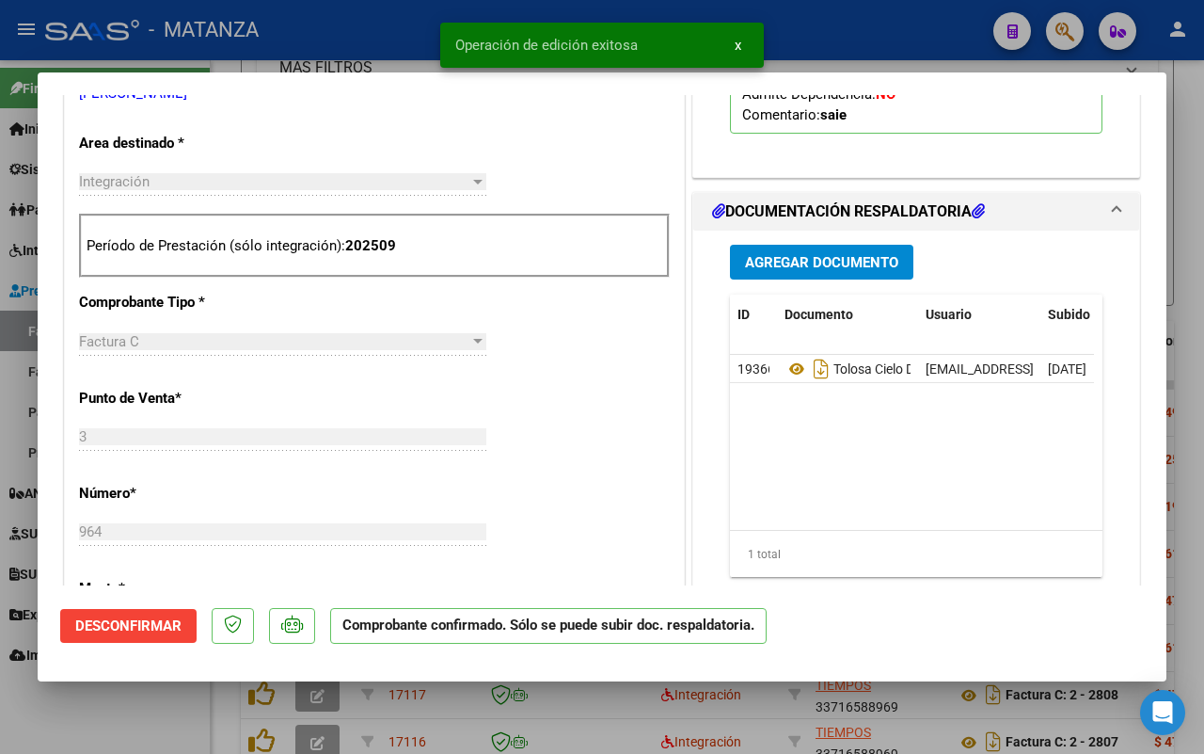
click at [157, 699] on div at bounding box center [602, 377] width 1204 height 754
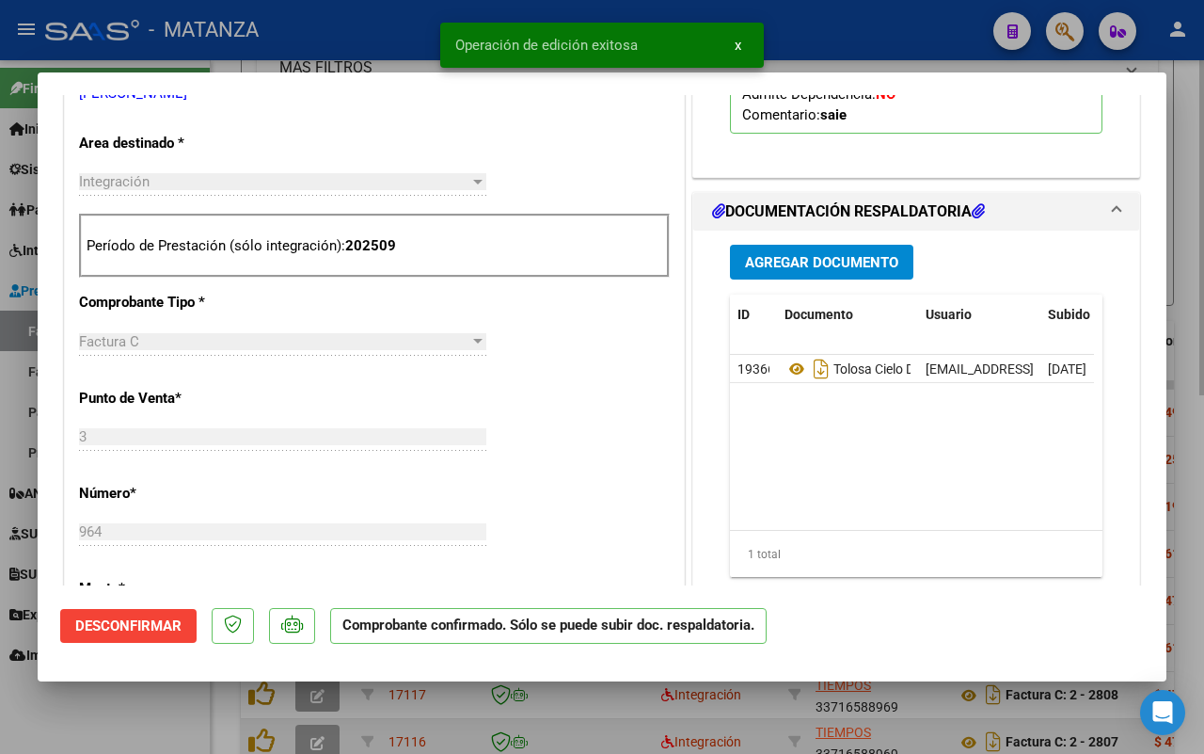
type input "$ 0,00"
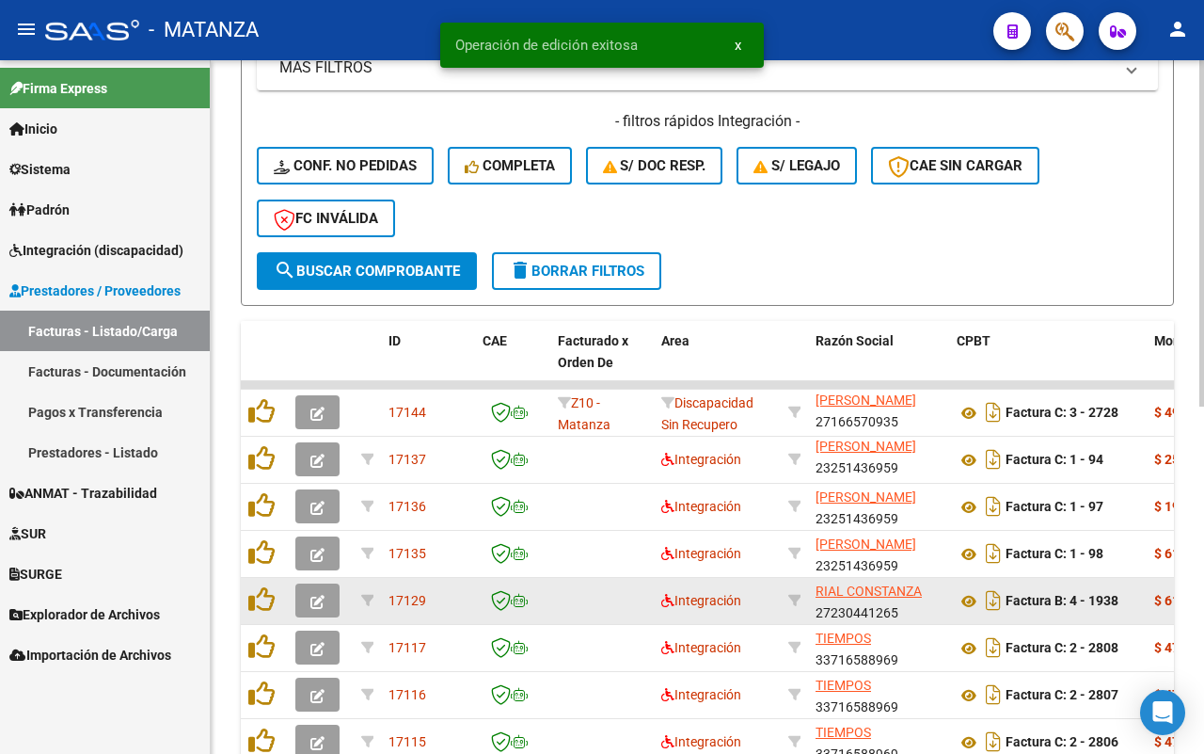
scroll to position [626, 0]
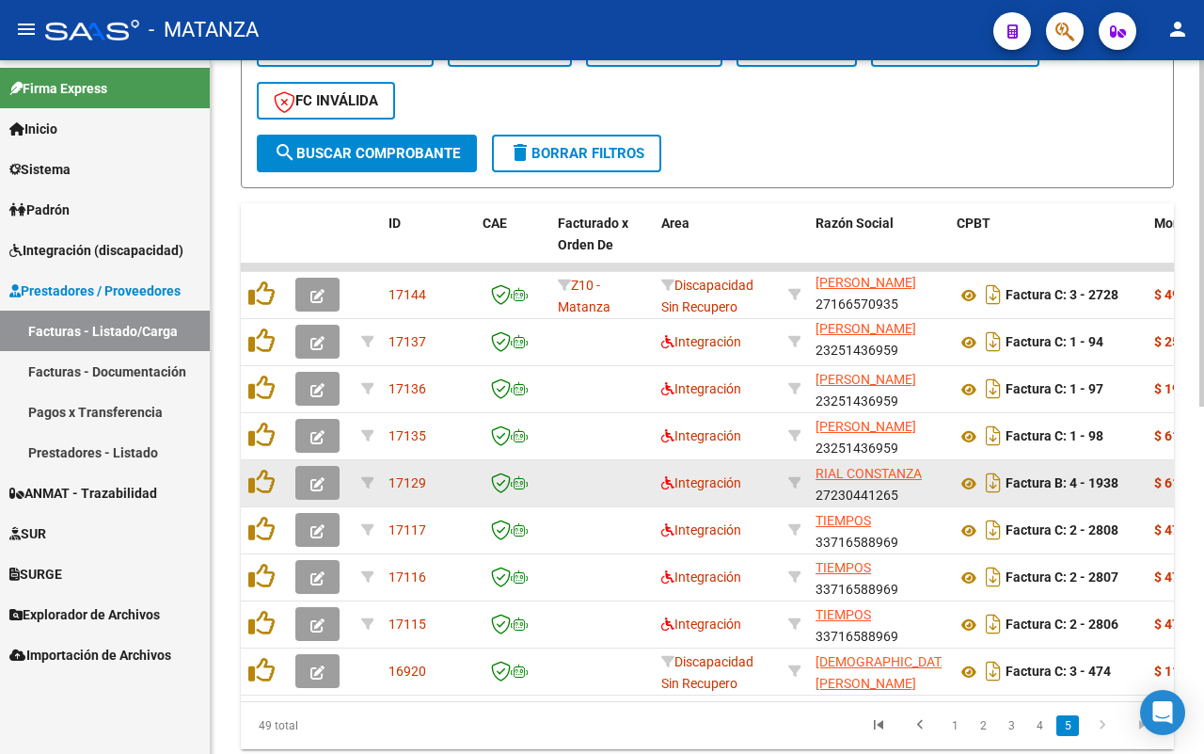
click at [313, 486] on icon "button" at bounding box center [318, 484] width 14 height 14
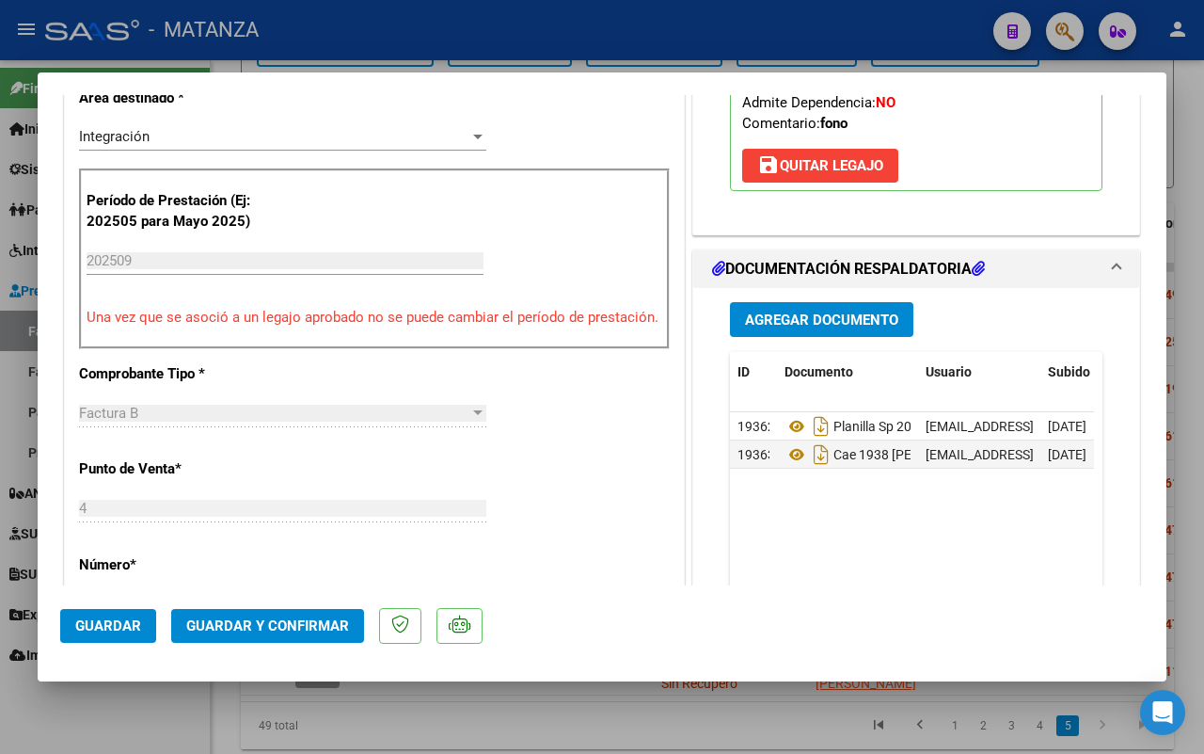
scroll to position [470, 0]
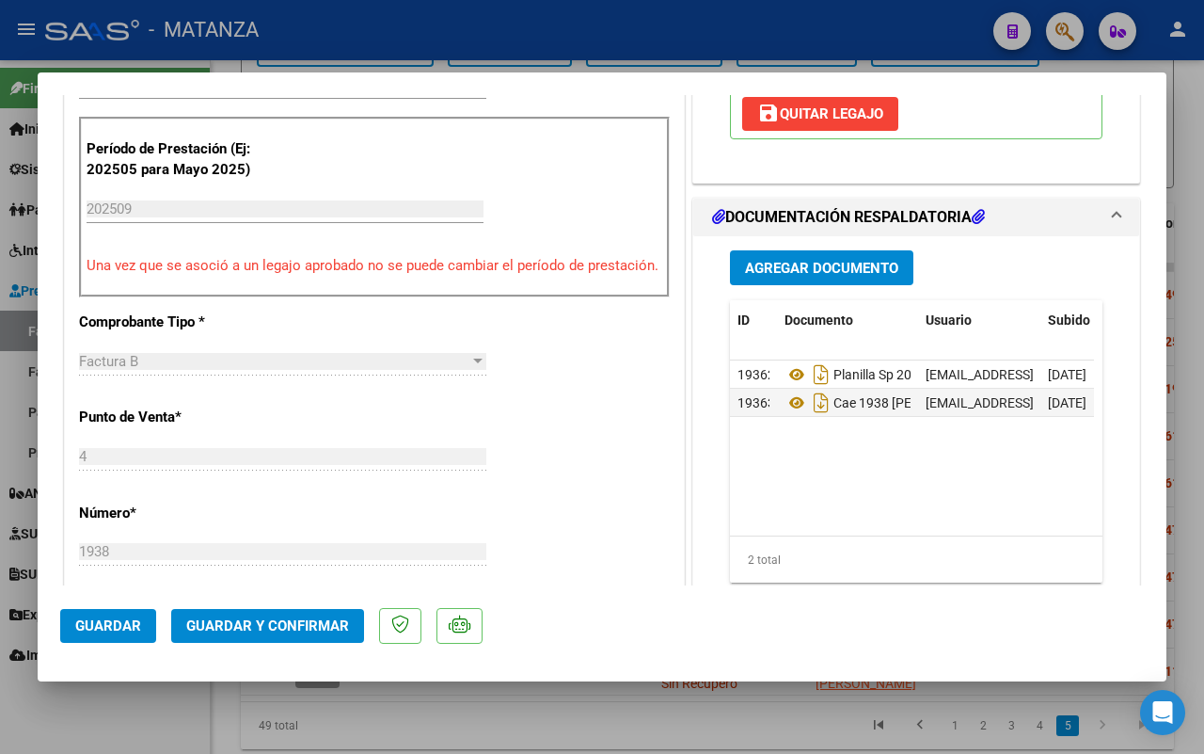
click at [265, 613] on button "Guardar y Confirmar" at bounding box center [267, 626] width 193 height 34
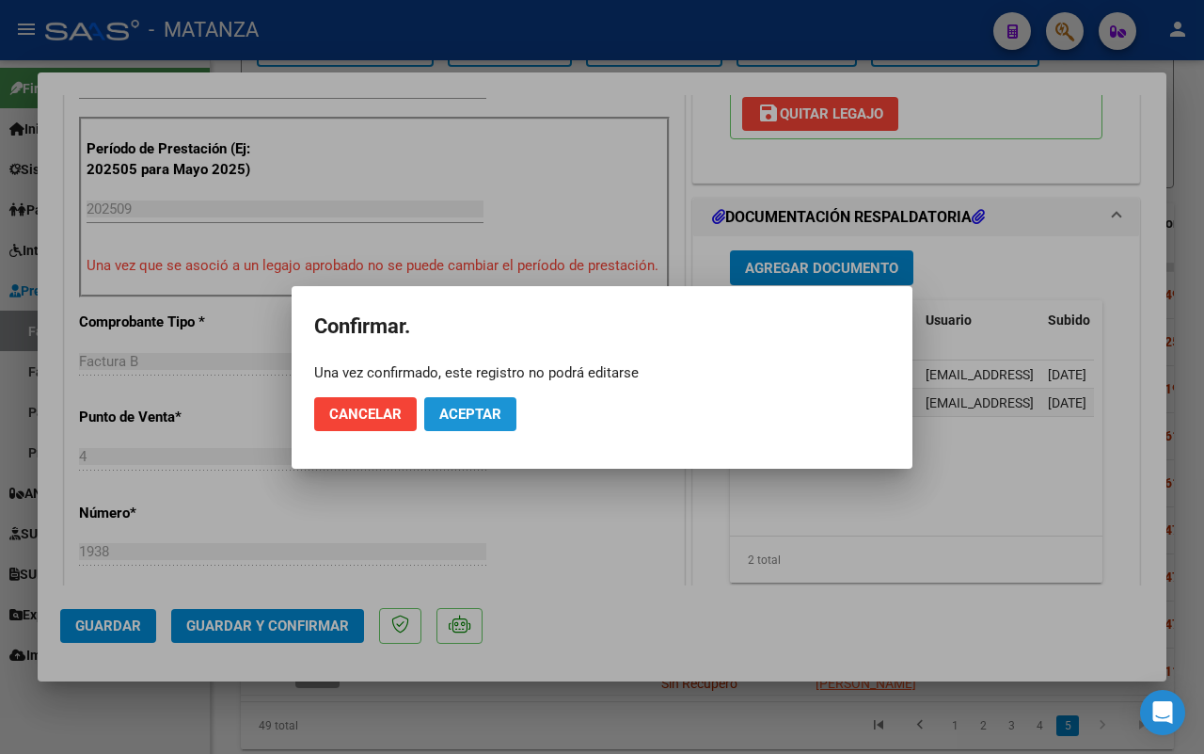
drag, startPoint x: 504, startPoint y: 417, endPoint x: 537, endPoint y: 430, distance: 35.5
click at [503, 416] on button "Aceptar" at bounding box center [470, 414] width 92 height 34
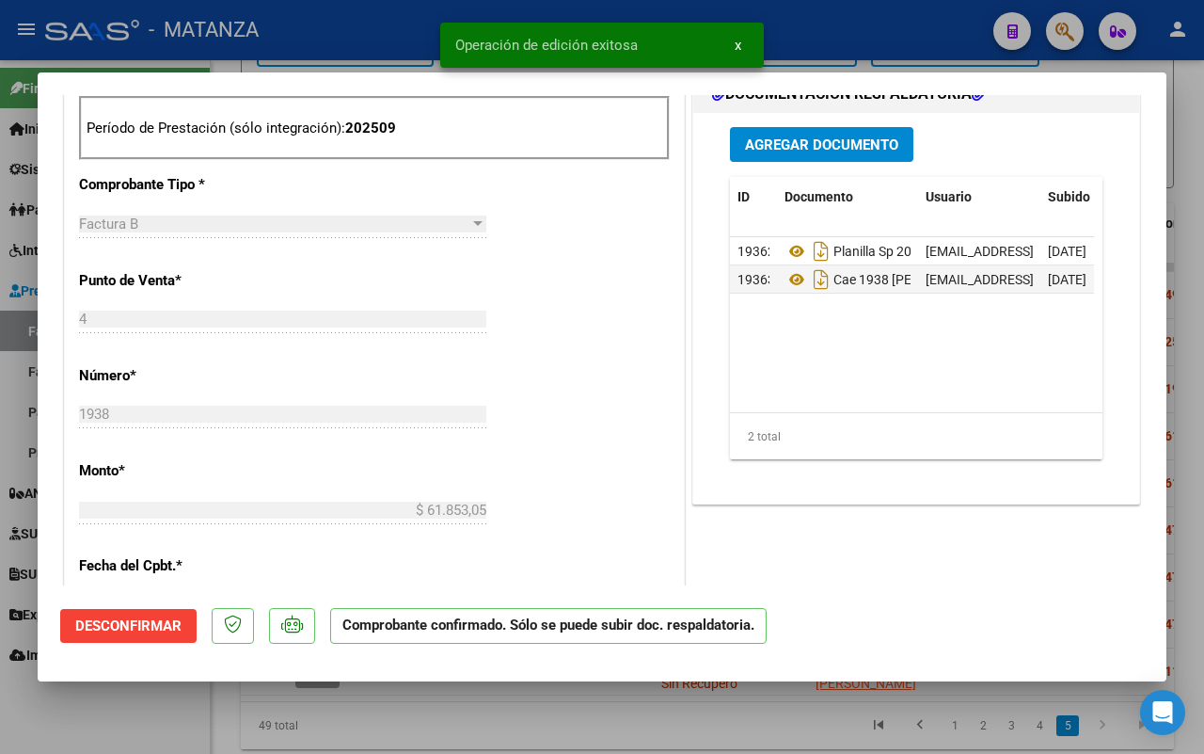
scroll to position [844, 0]
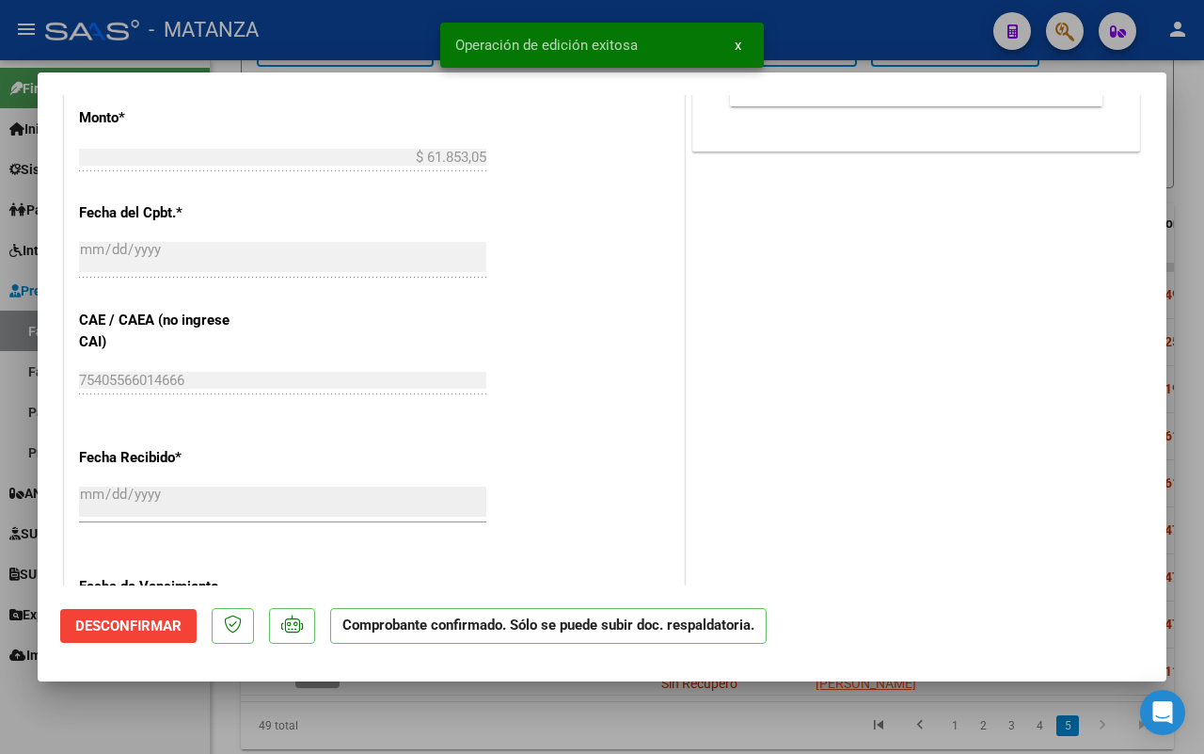
click at [115, 715] on div at bounding box center [602, 377] width 1204 height 754
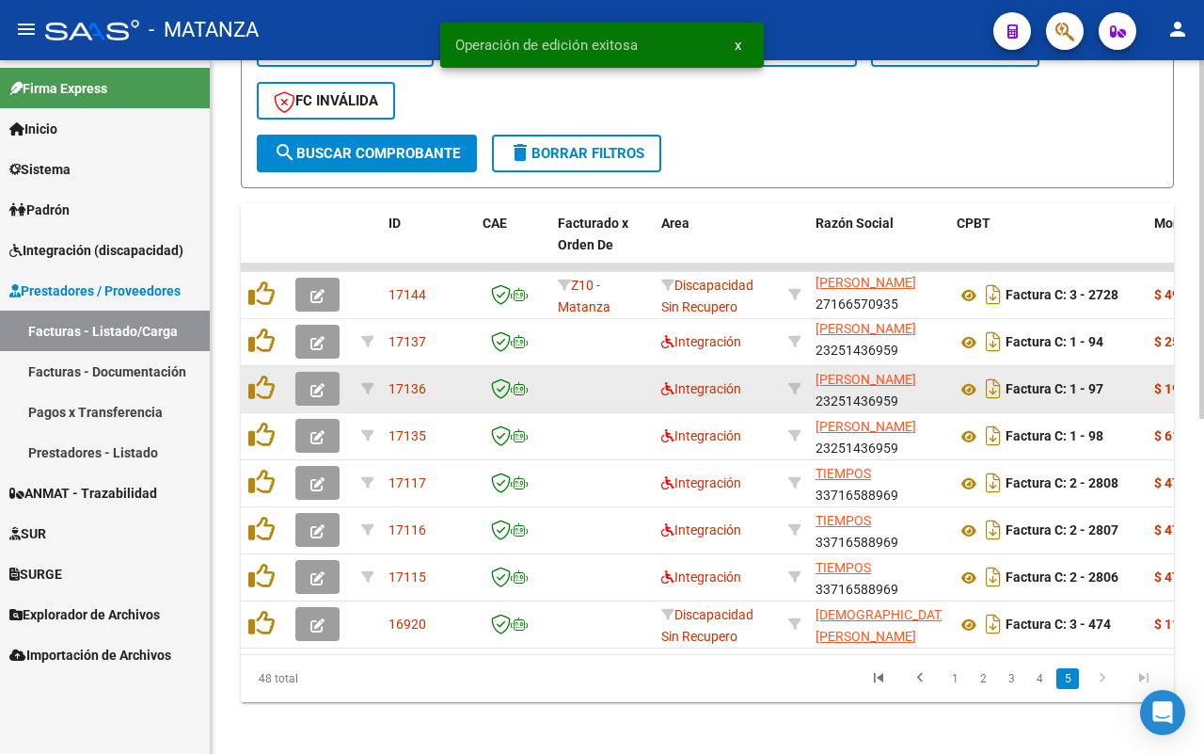
scroll to position [626, 0]
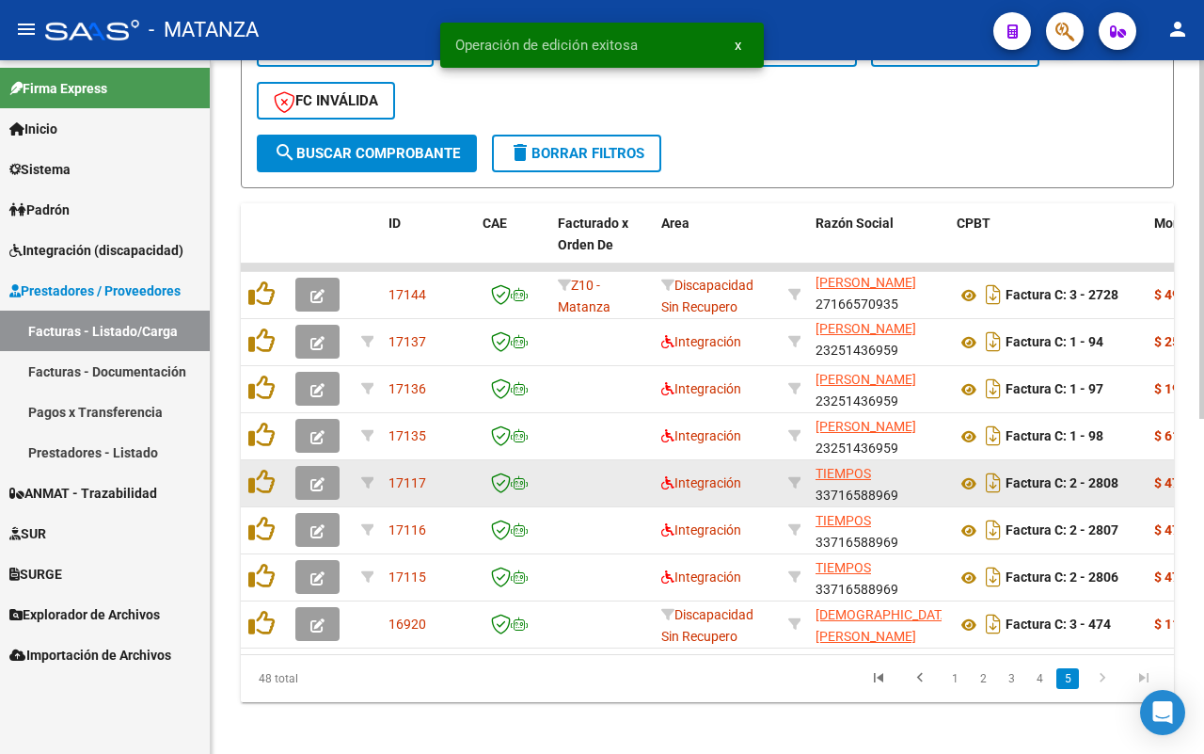
click at [318, 483] on icon "button" at bounding box center [318, 484] width 14 height 14
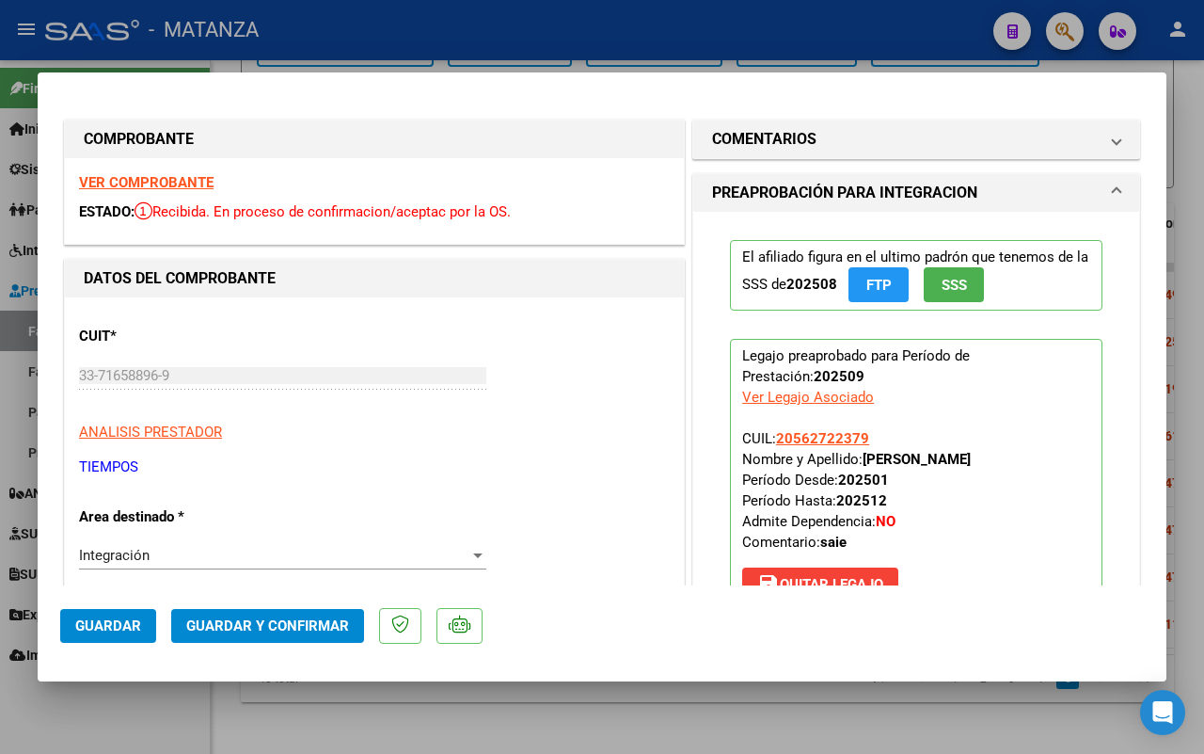
scroll to position [706, 0]
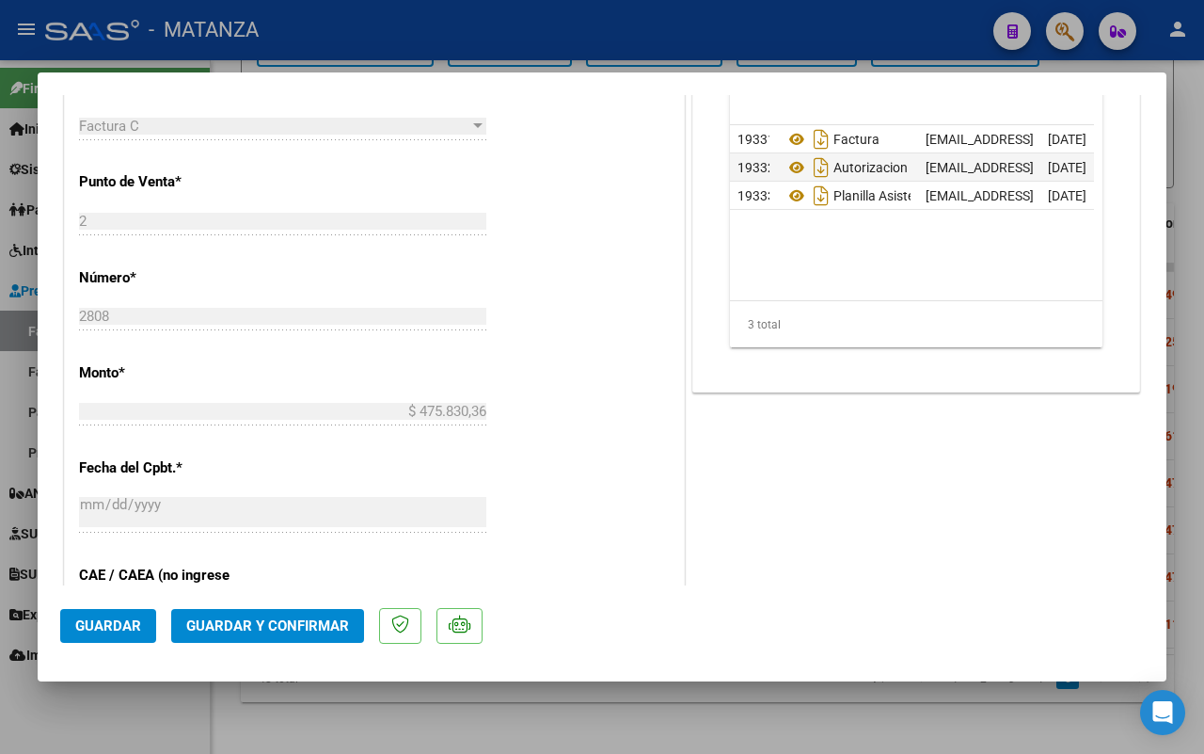
click at [229, 621] on span "Guardar y Confirmar" at bounding box center [267, 625] width 163 height 17
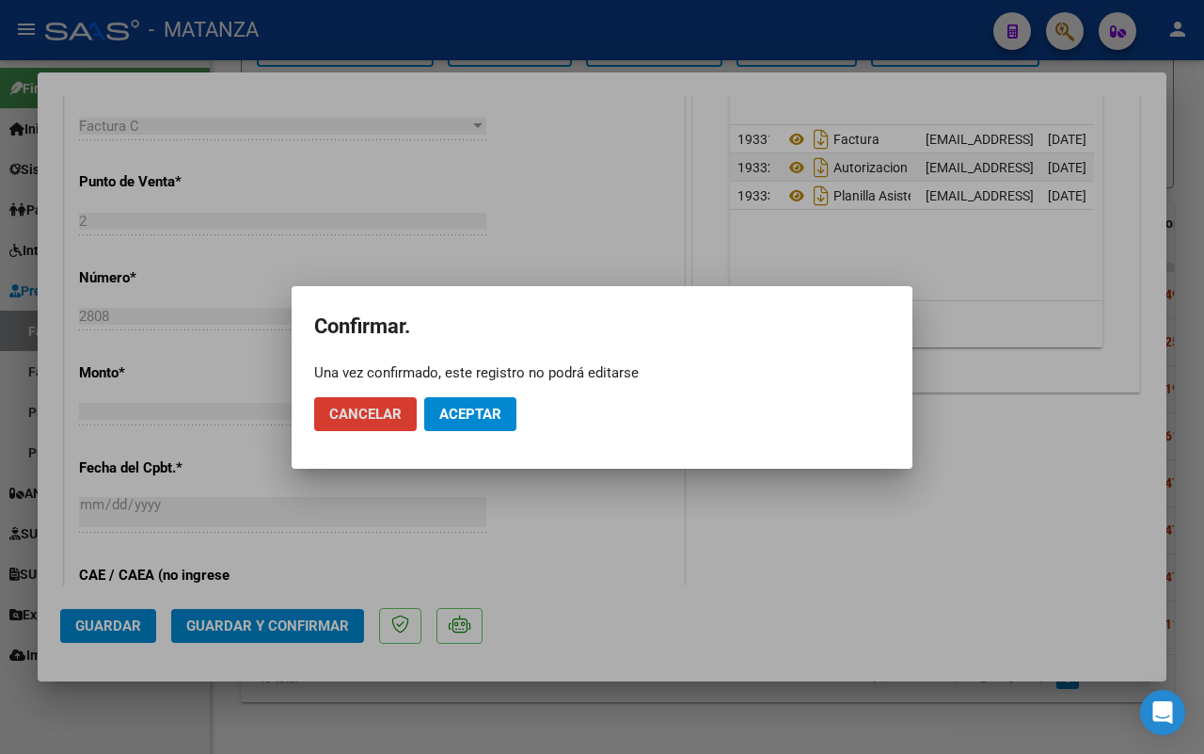
click at [485, 403] on button "Aceptar" at bounding box center [470, 414] width 92 height 34
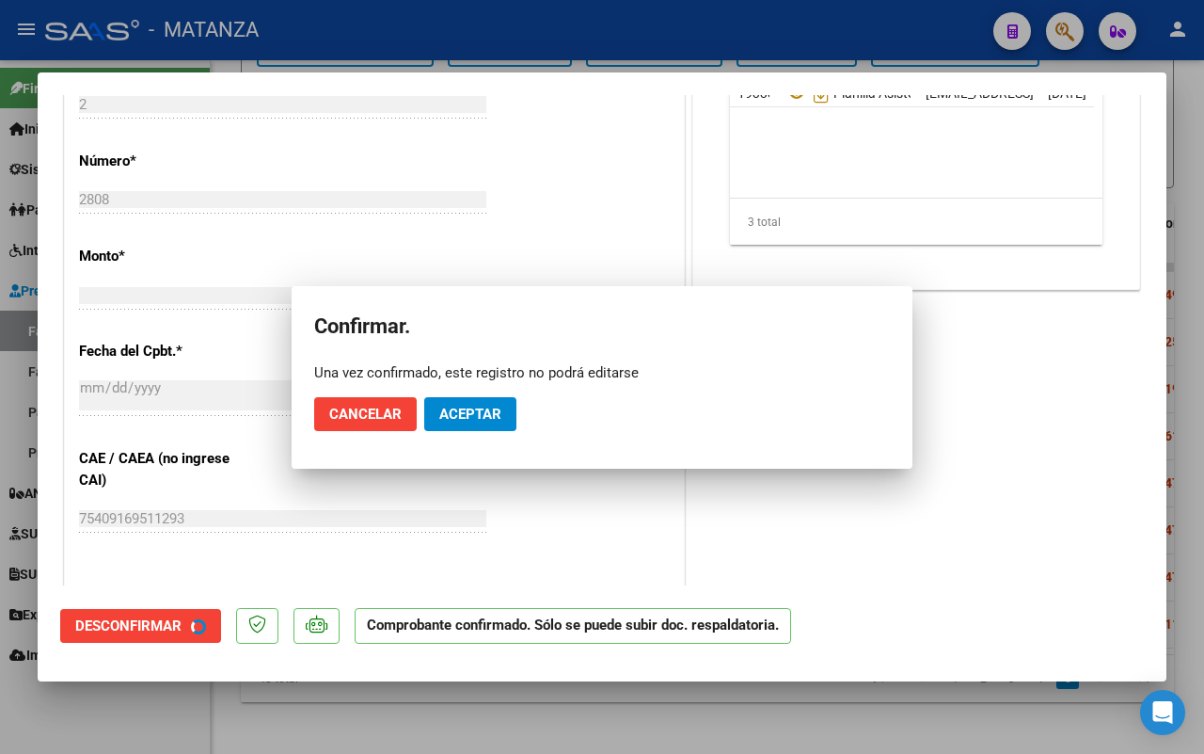
scroll to position [726, 0]
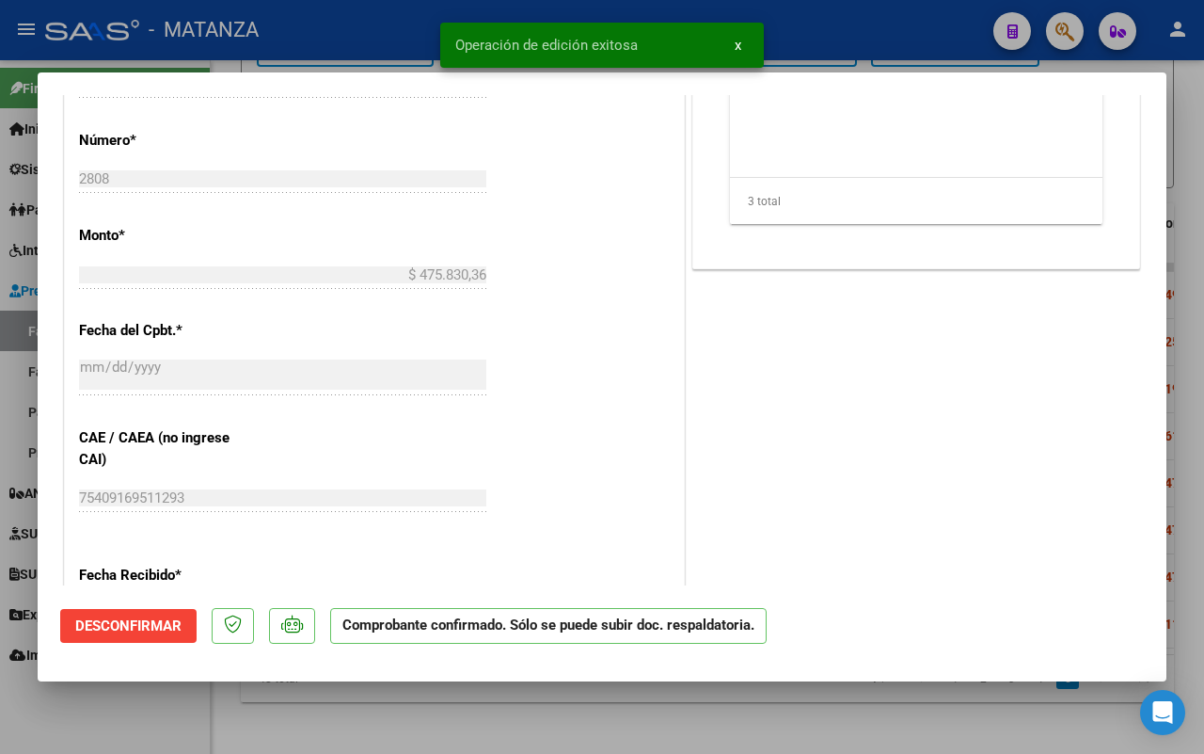
click at [108, 707] on div at bounding box center [602, 377] width 1204 height 754
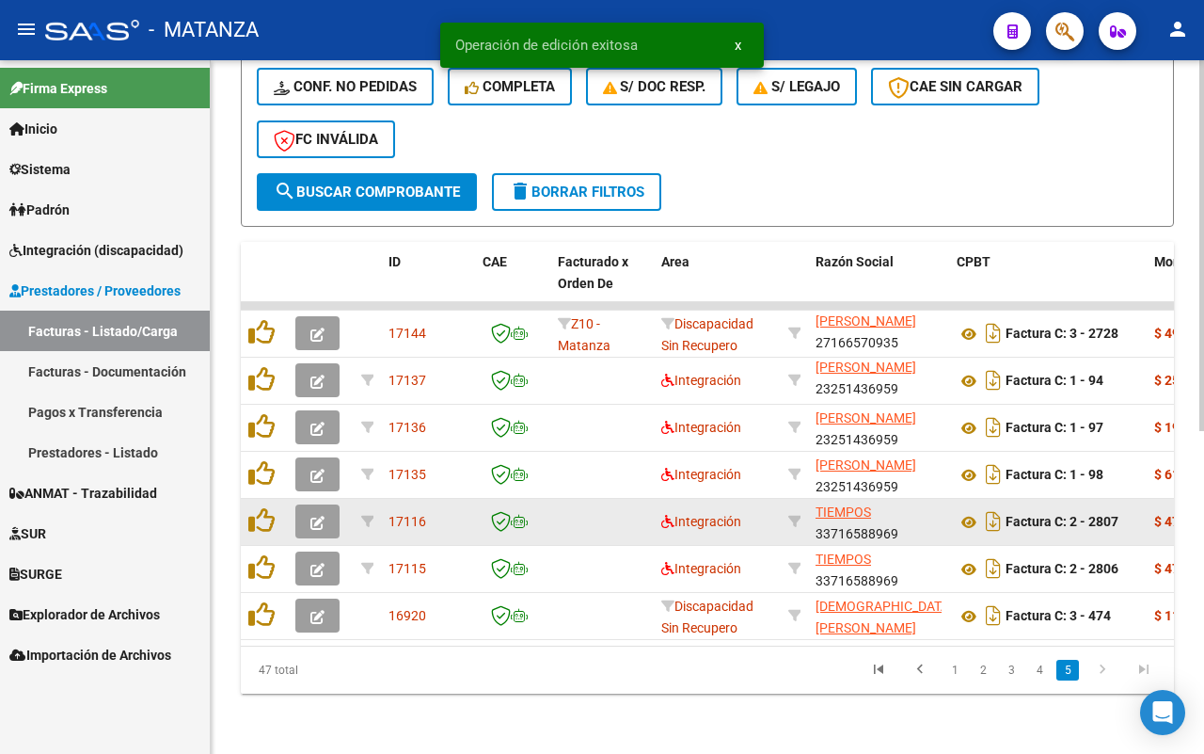
scroll to position [602, 0]
click at [318, 516] on icon "button" at bounding box center [318, 523] width 14 height 14
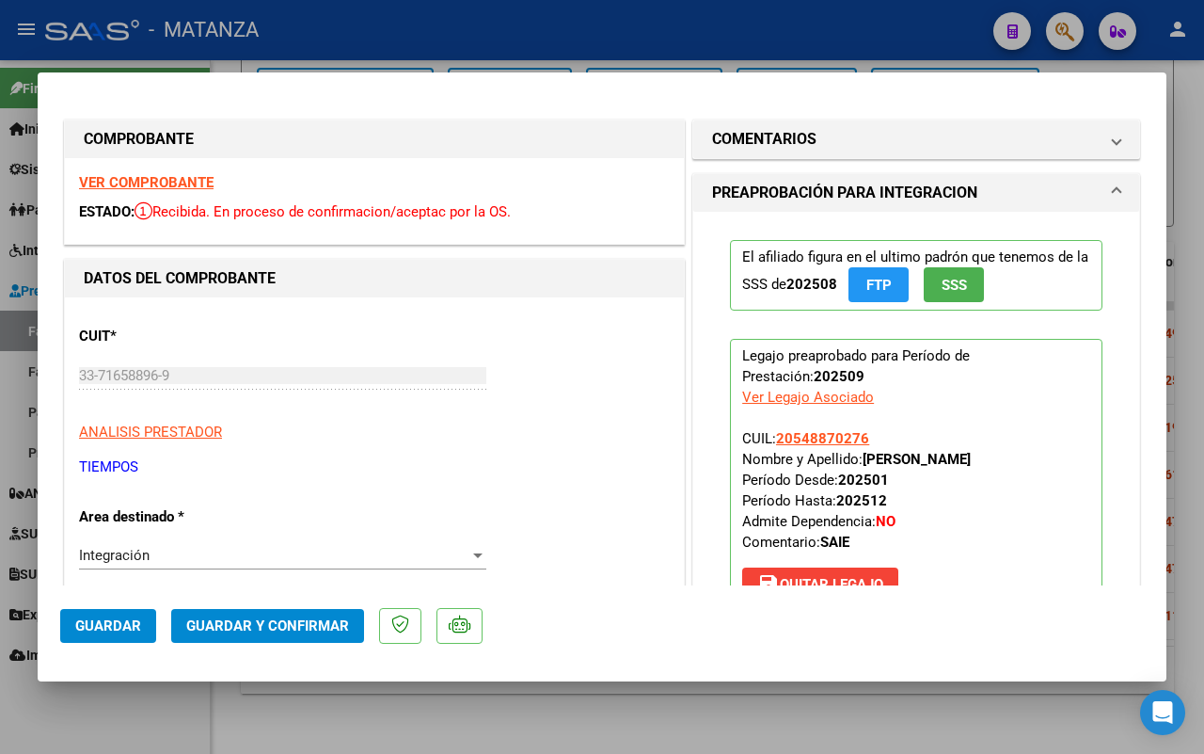
click at [264, 627] on span "Guardar y Confirmar" at bounding box center [267, 625] width 163 height 17
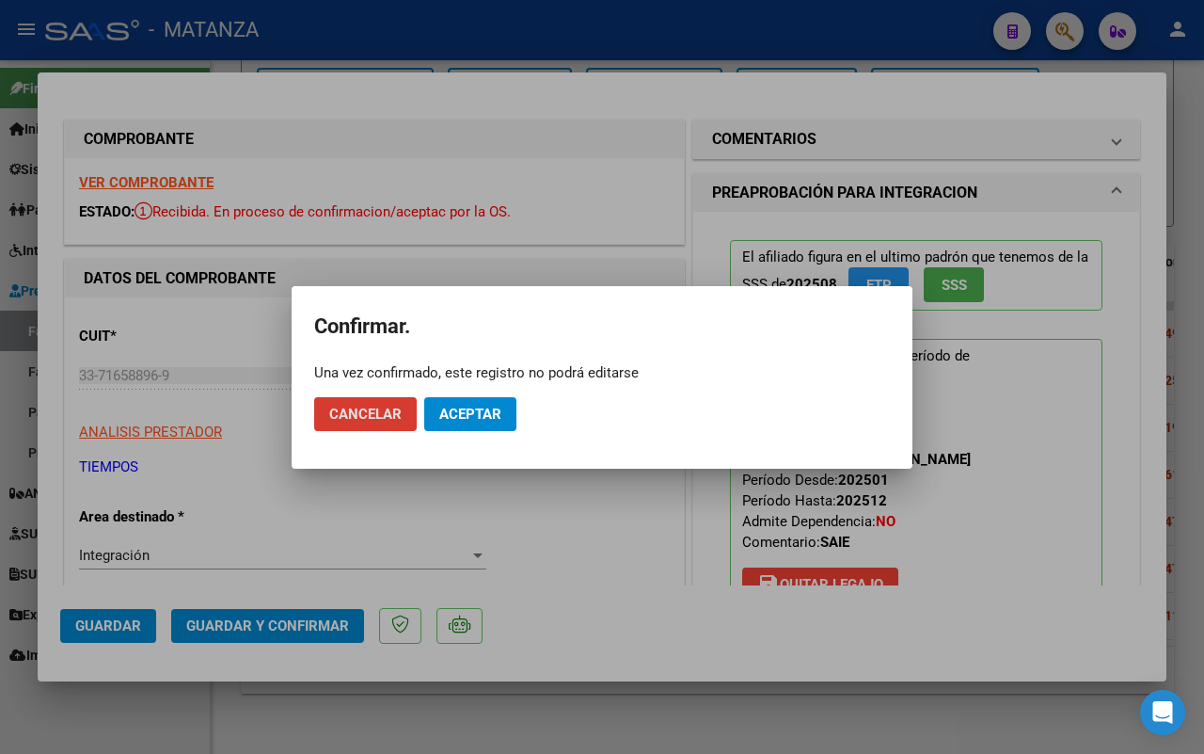
click at [487, 412] on span "Aceptar" at bounding box center [470, 414] width 62 height 17
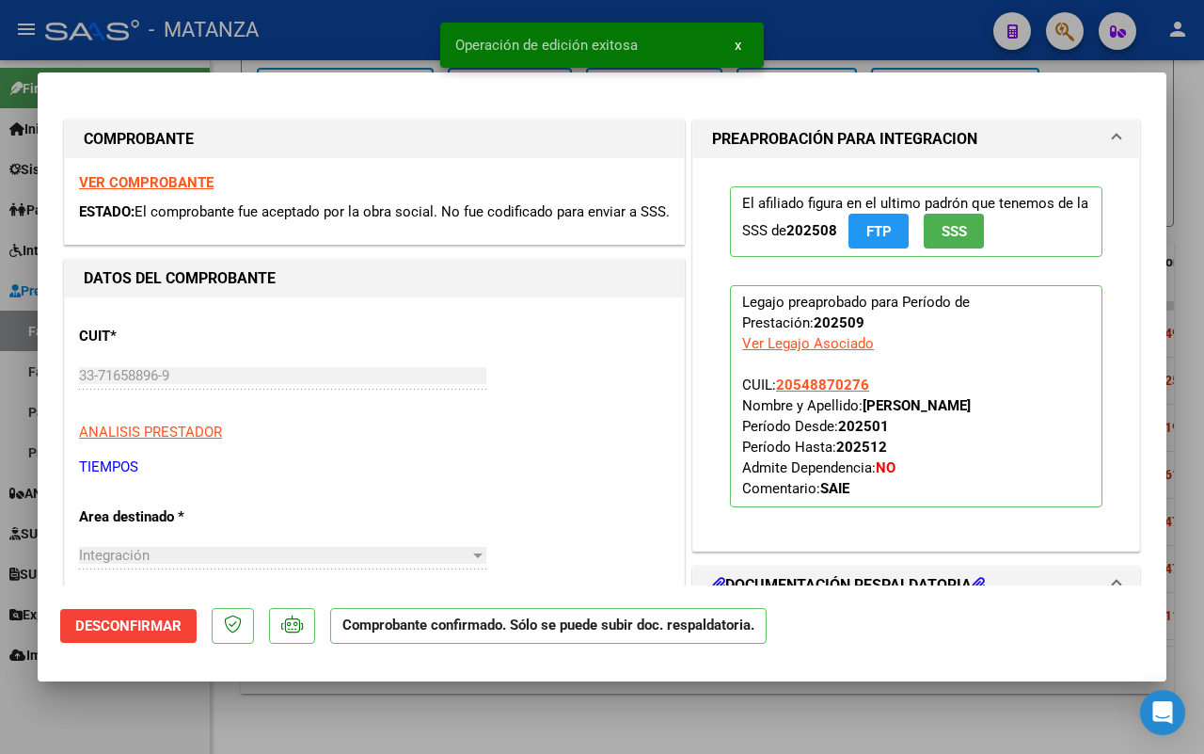
click at [104, 722] on div at bounding box center [602, 377] width 1204 height 754
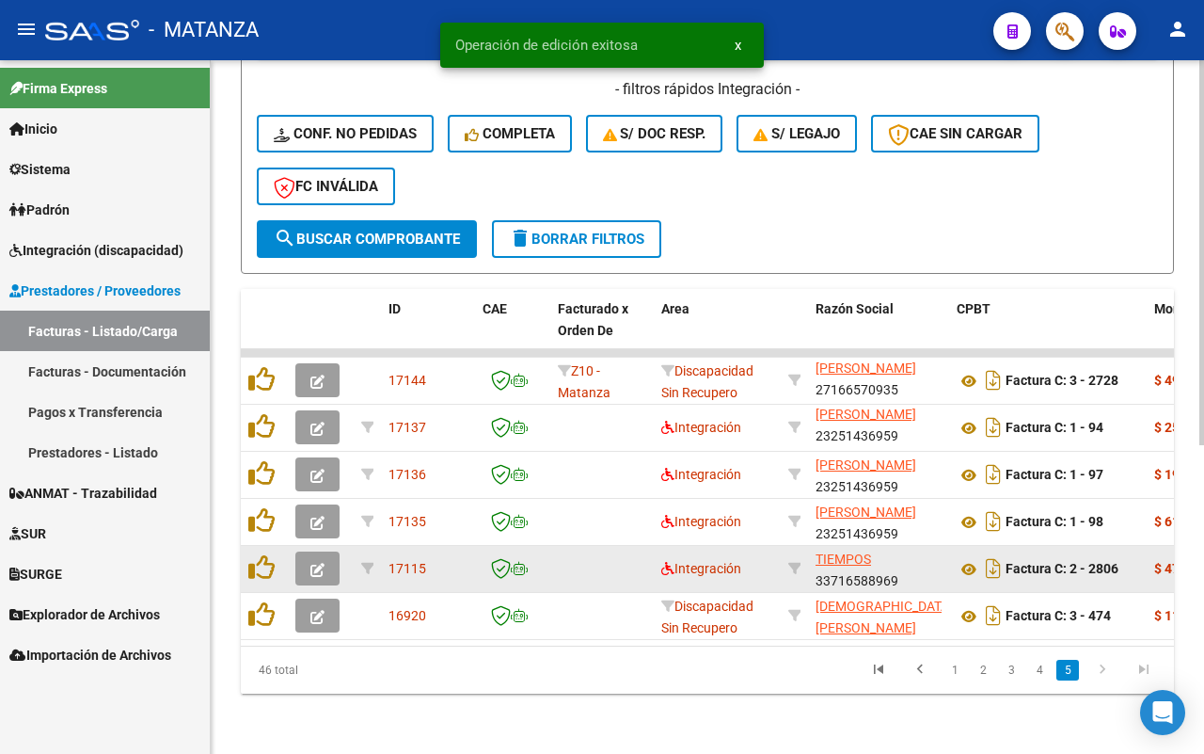
scroll to position [555, 0]
click at [312, 563] on icon "button" at bounding box center [318, 570] width 14 height 14
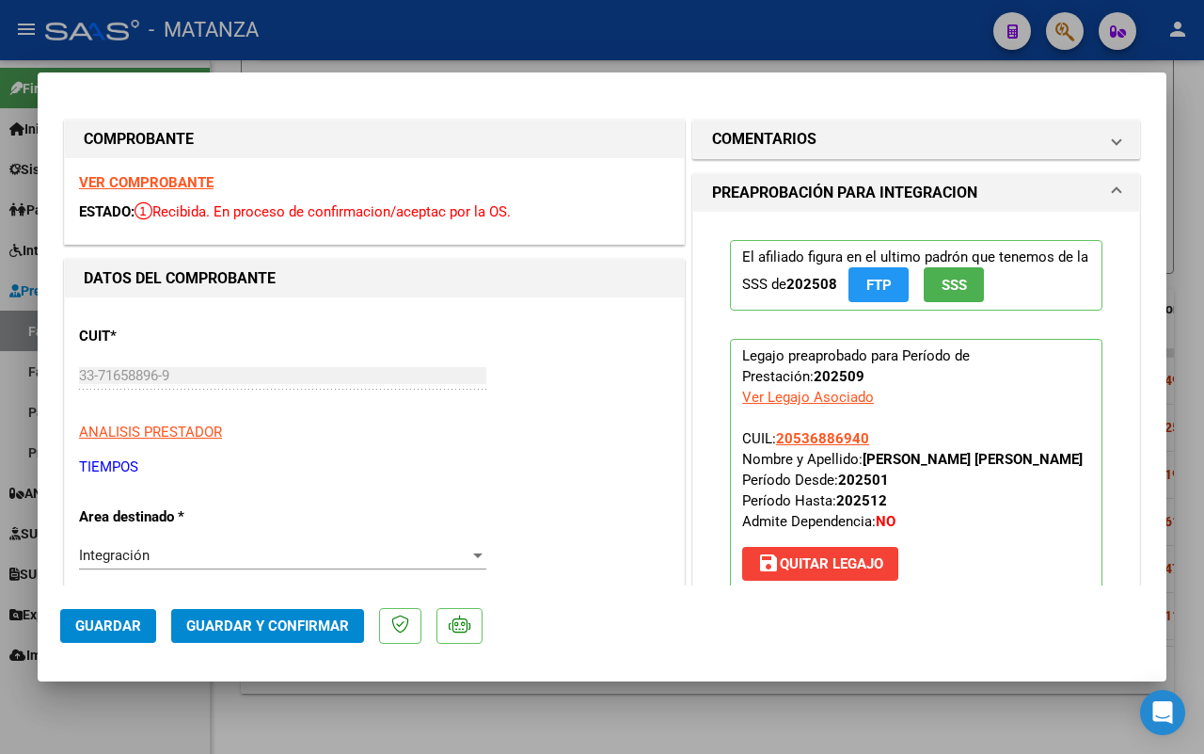
scroll to position [235, 0]
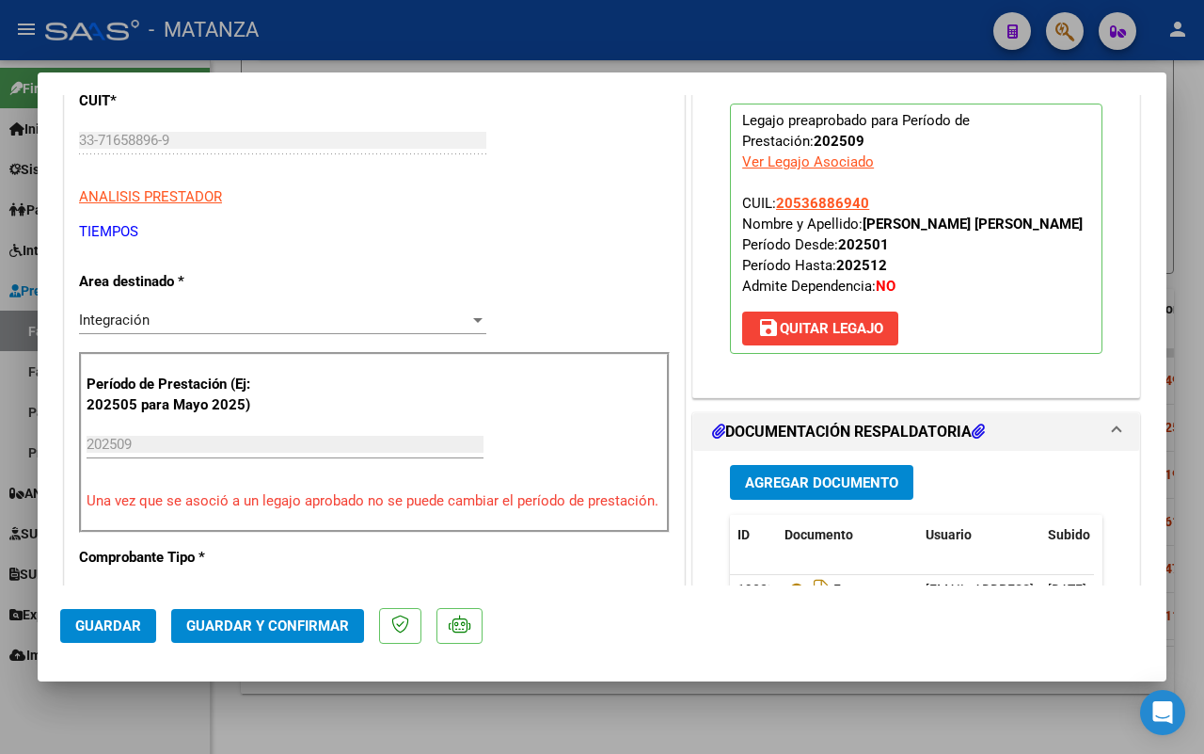
click at [299, 627] on span "Guardar y Confirmar" at bounding box center [267, 625] width 163 height 17
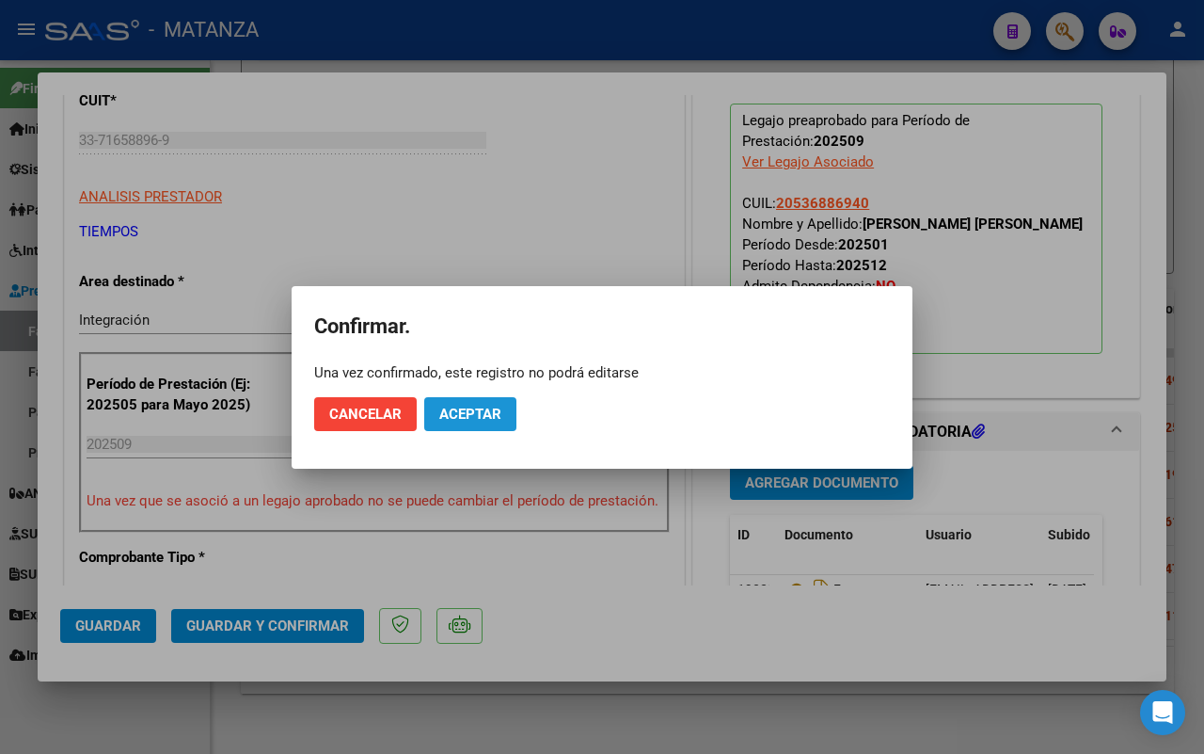
drag, startPoint x: 505, startPoint y: 407, endPoint x: 374, endPoint y: 513, distance: 168.0
click at [504, 407] on button "Aceptar" at bounding box center [470, 414] width 92 height 34
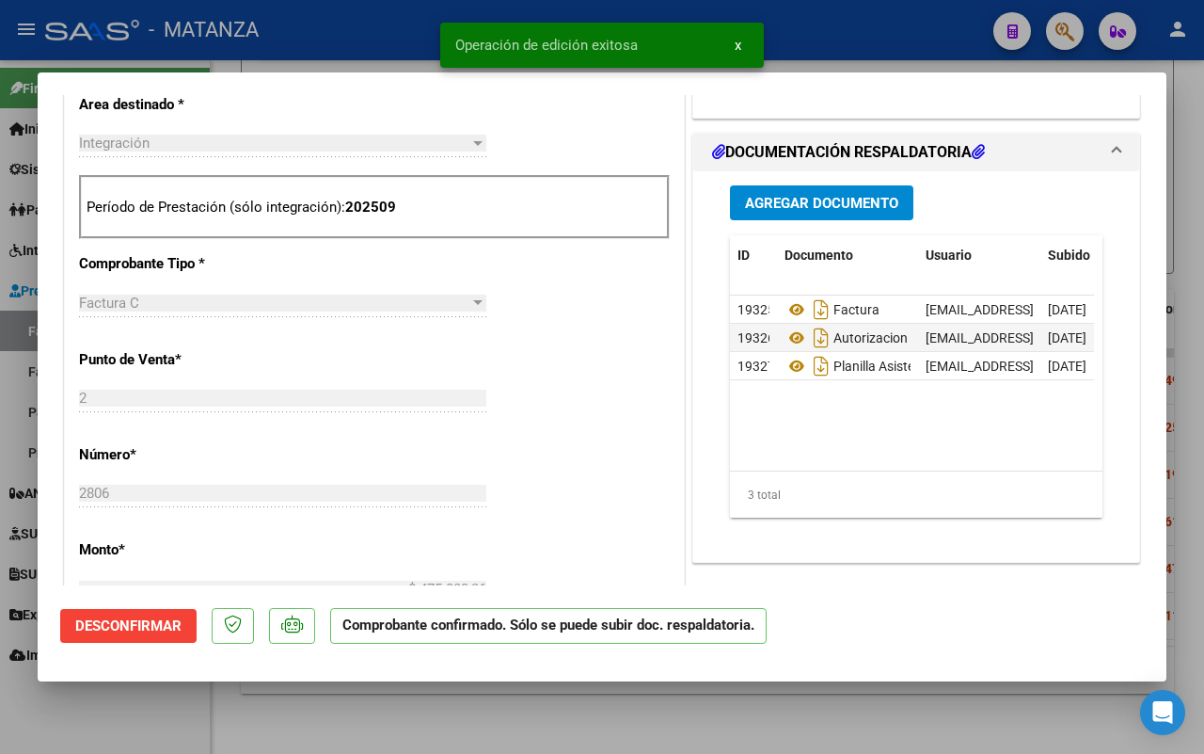
scroll to position [491, 0]
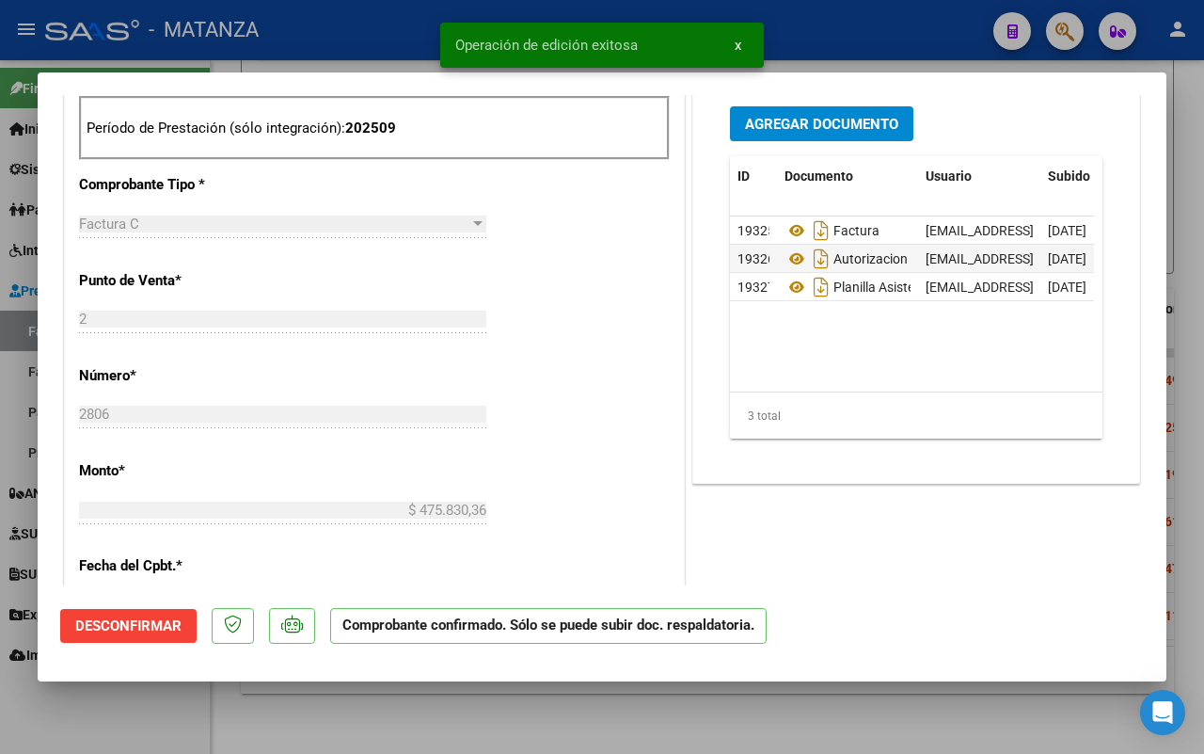
click at [127, 718] on div at bounding box center [602, 377] width 1204 height 754
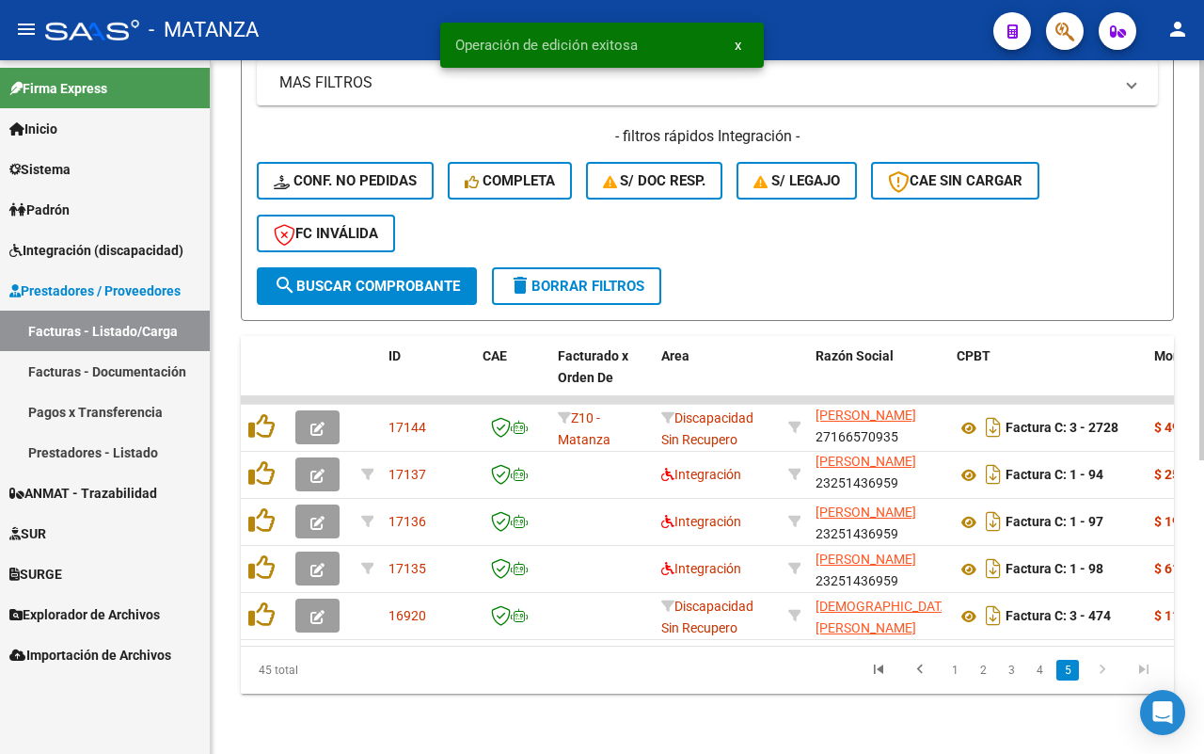
scroll to position [508, 0]
click at [1035, 665] on link "4" at bounding box center [1039, 670] width 23 height 21
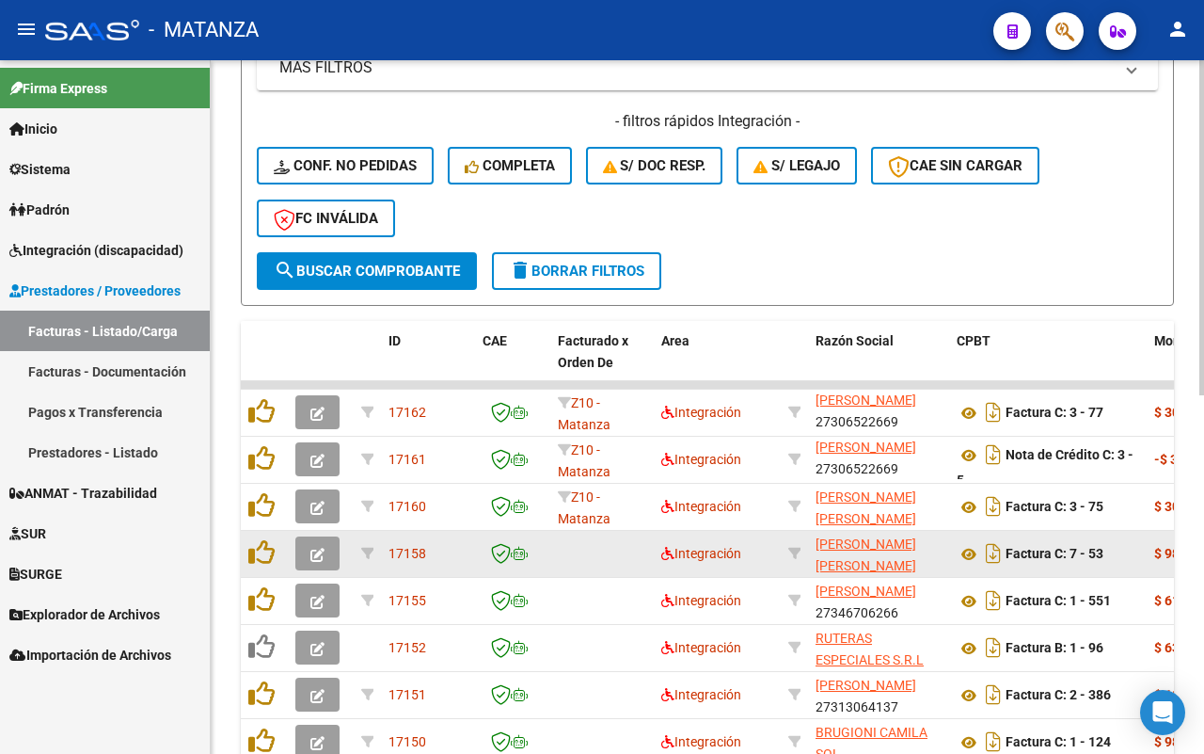
scroll to position [626, 0]
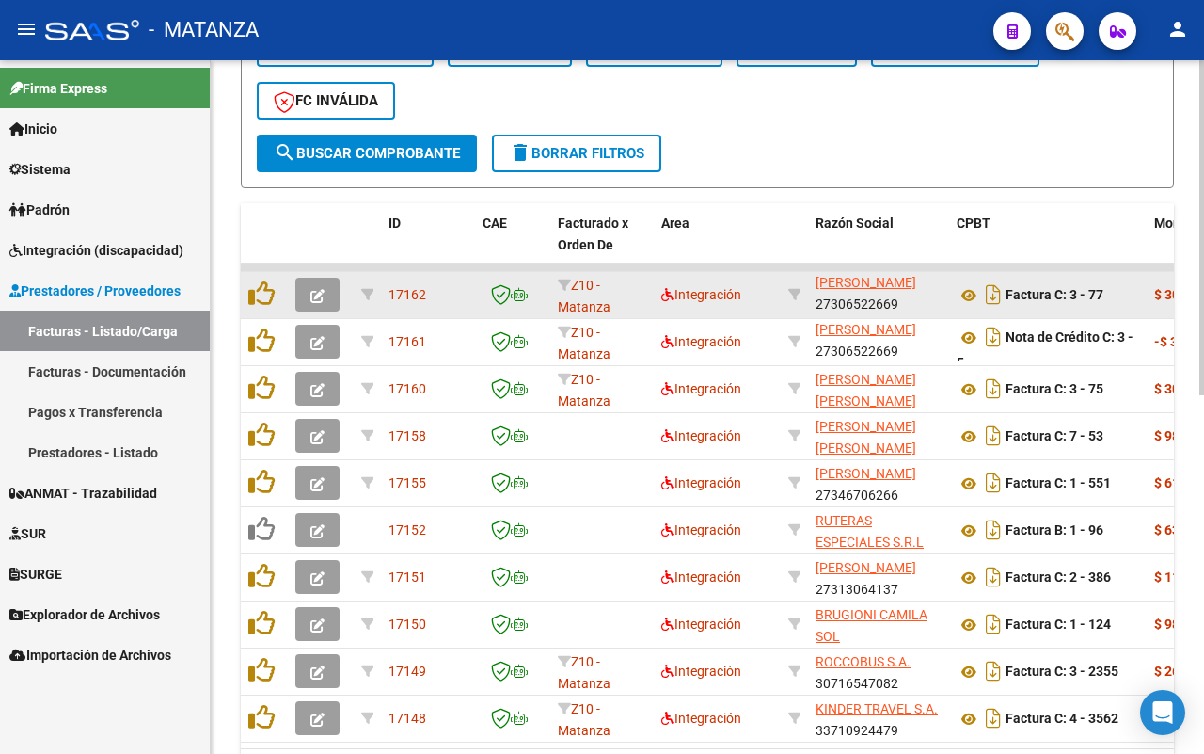
click at [331, 290] on button "button" at bounding box center [317, 295] width 44 height 34
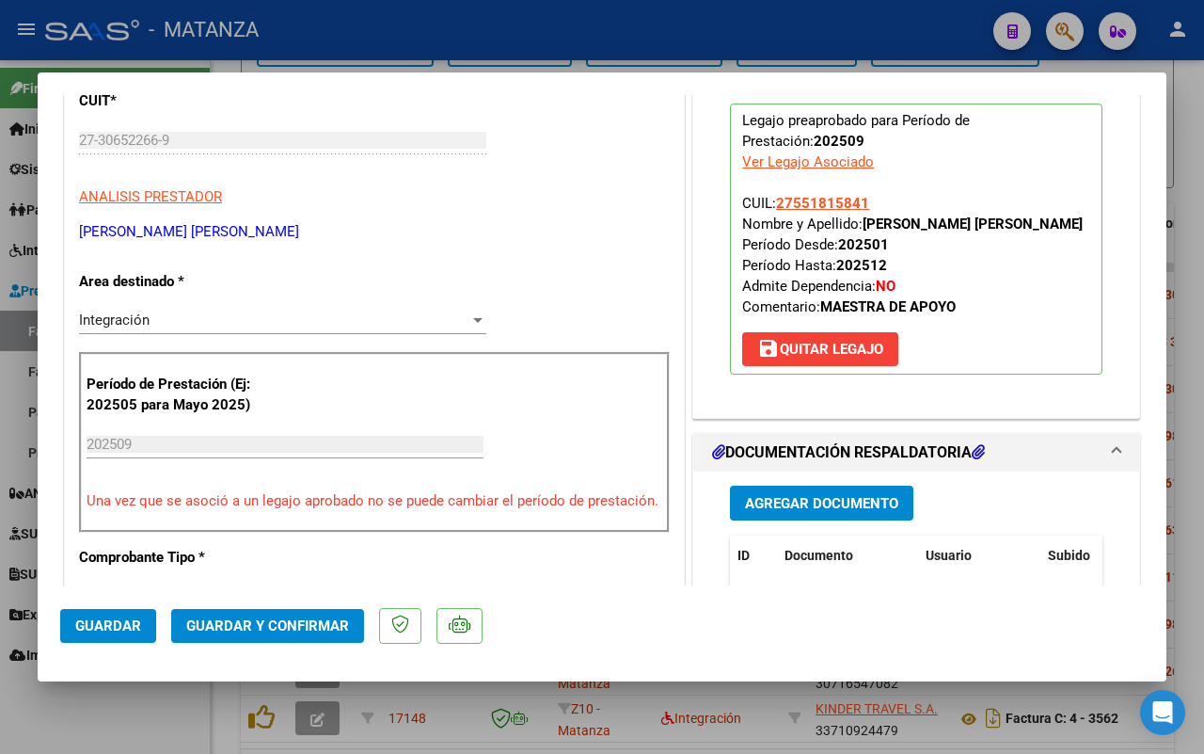
scroll to position [470, 0]
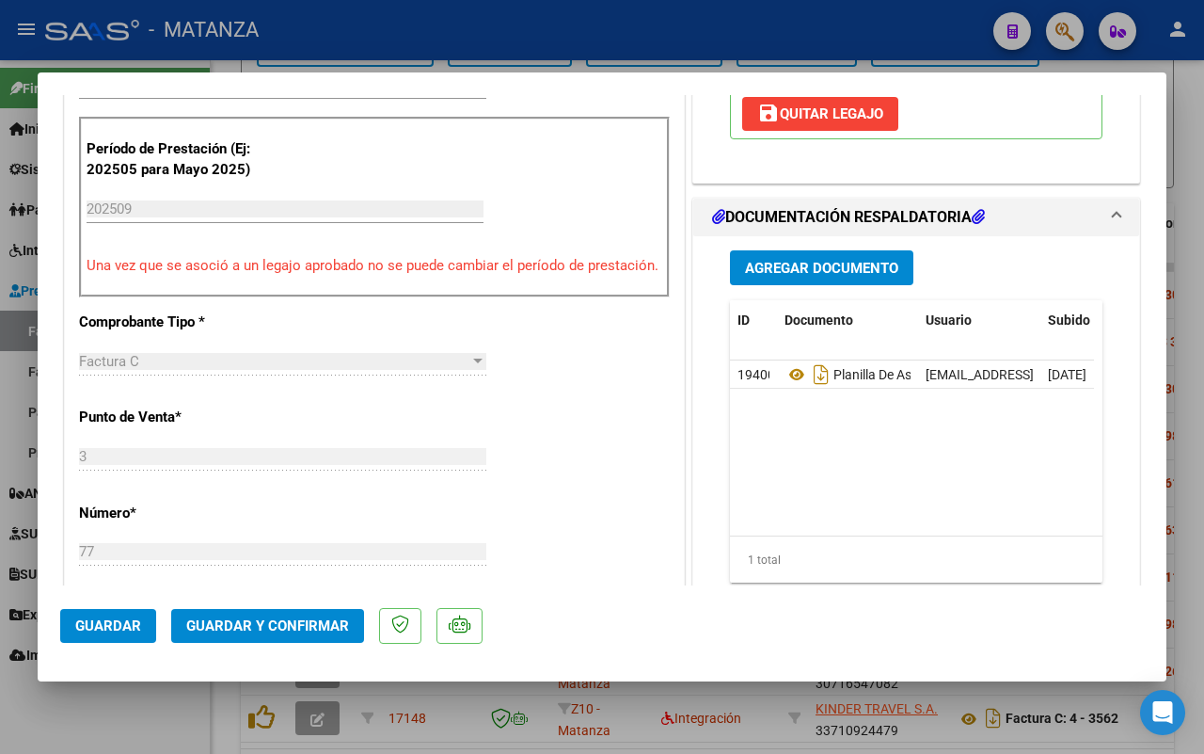
click at [278, 632] on span "Guardar y Confirmar" at bounding box center [267, 625] width 163 height 17
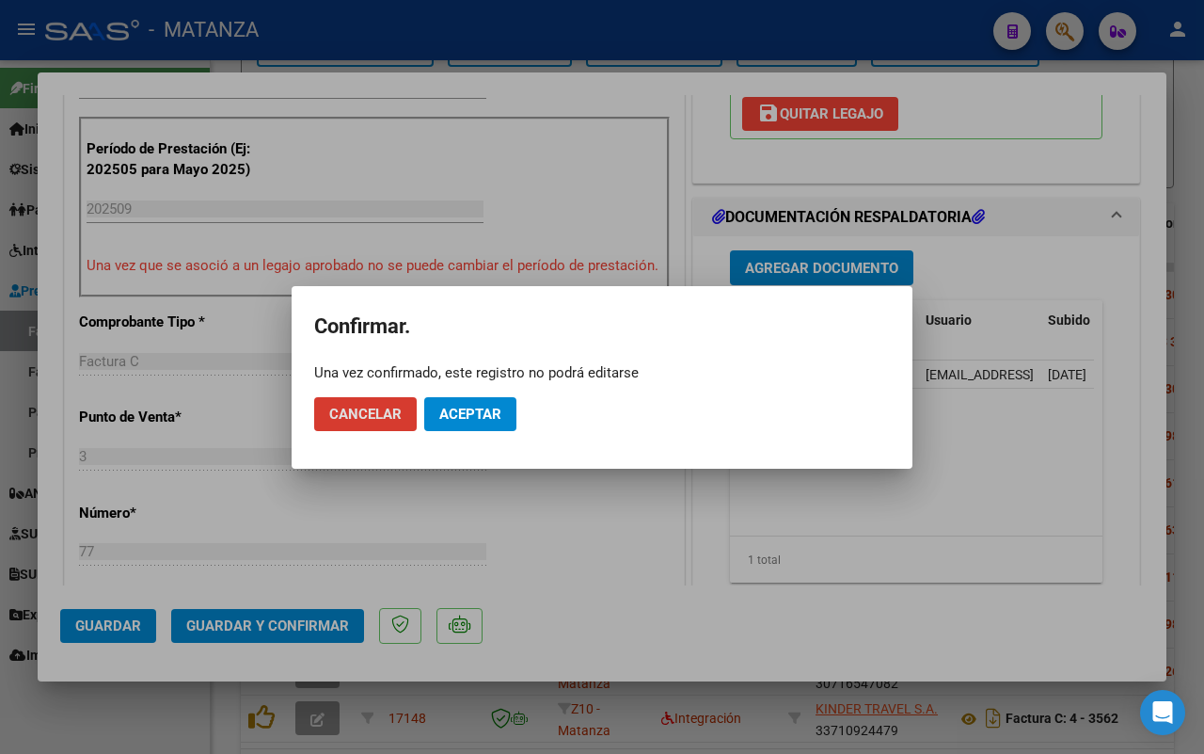
click at [478, 419] on span "Aceptar" at bounding box center [470, 414] width 62 height 17
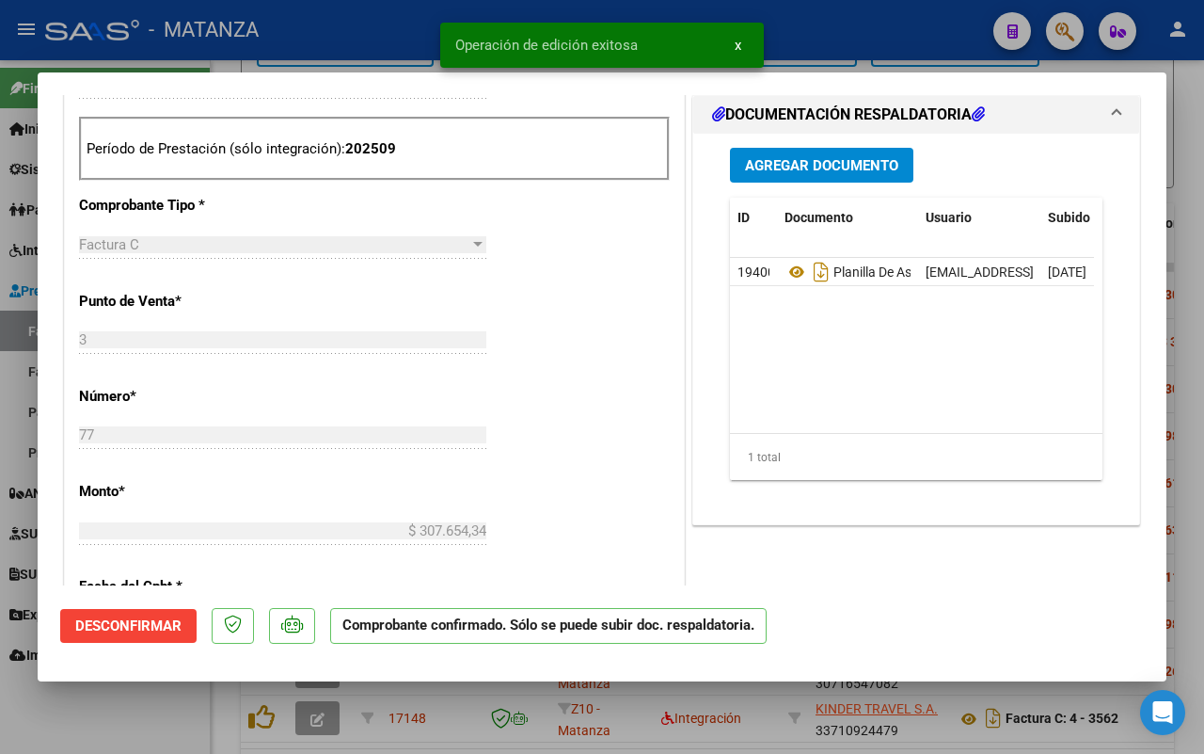
scroll to position [491, 0]
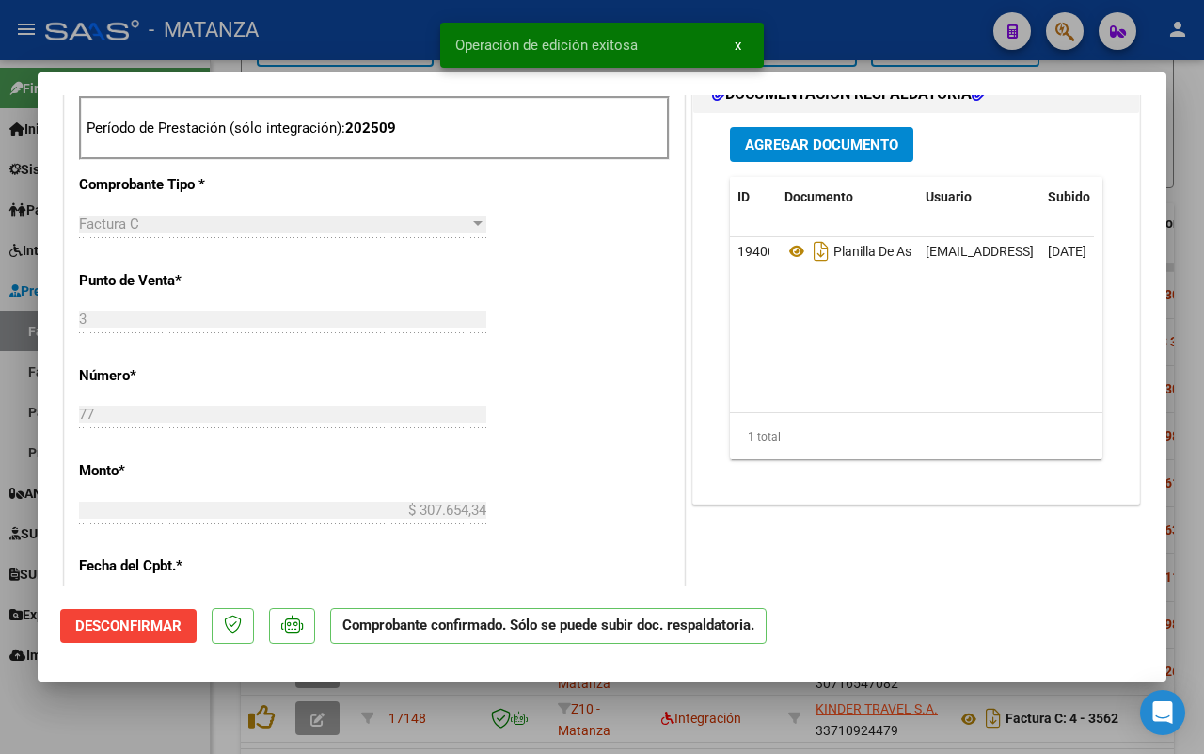
click at [141, 715] on div at bounding box center [602, 377] width 1204 height 754
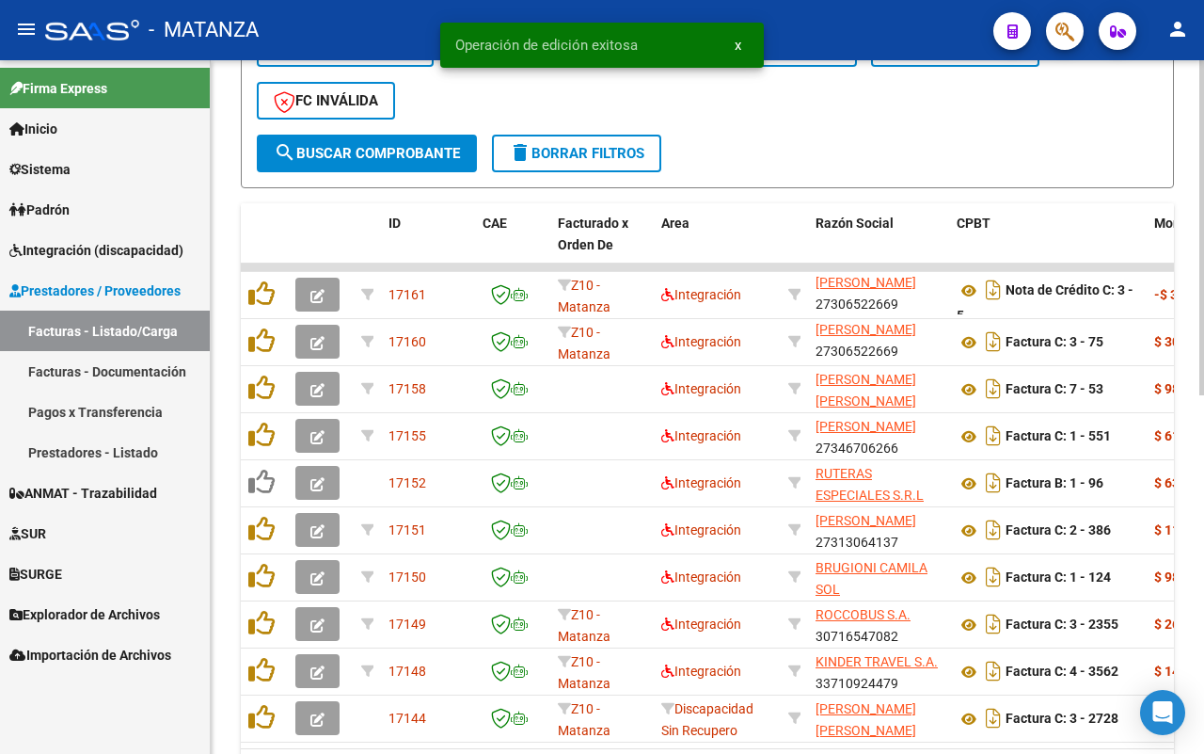
scroll to position [626, 0]
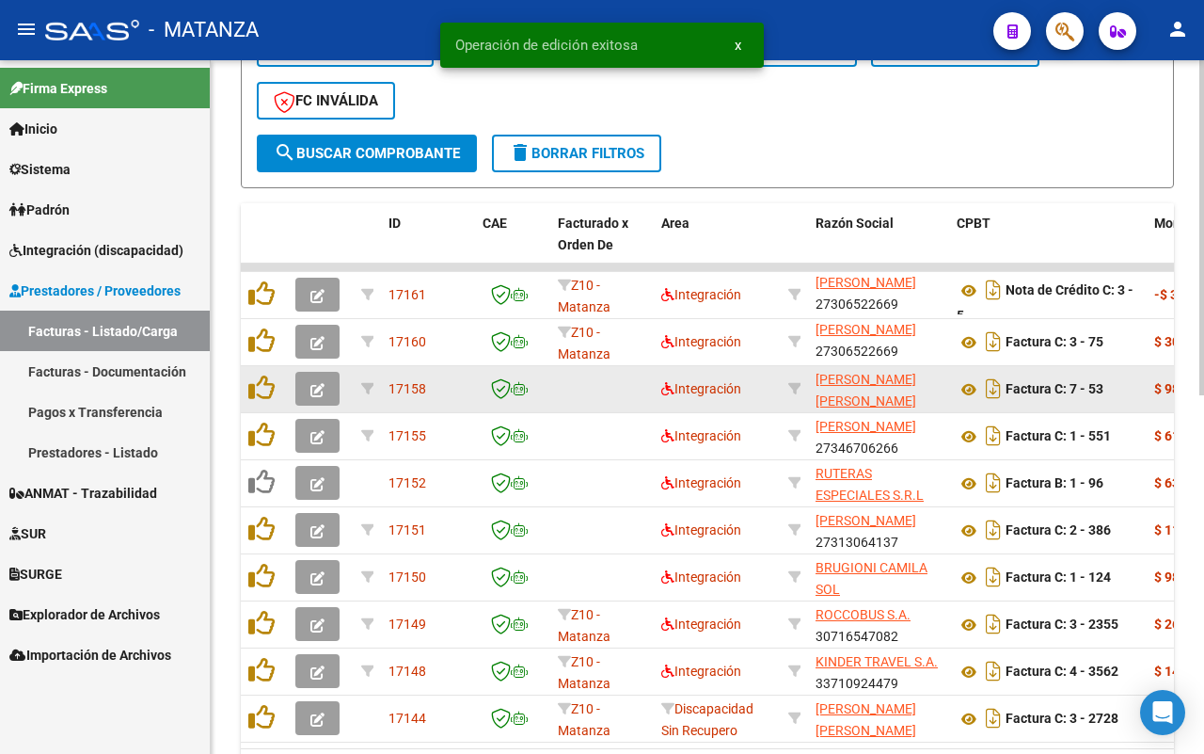
click at [321, 386] on icon "button" at bounding box center [318, 390] width 14 height 14
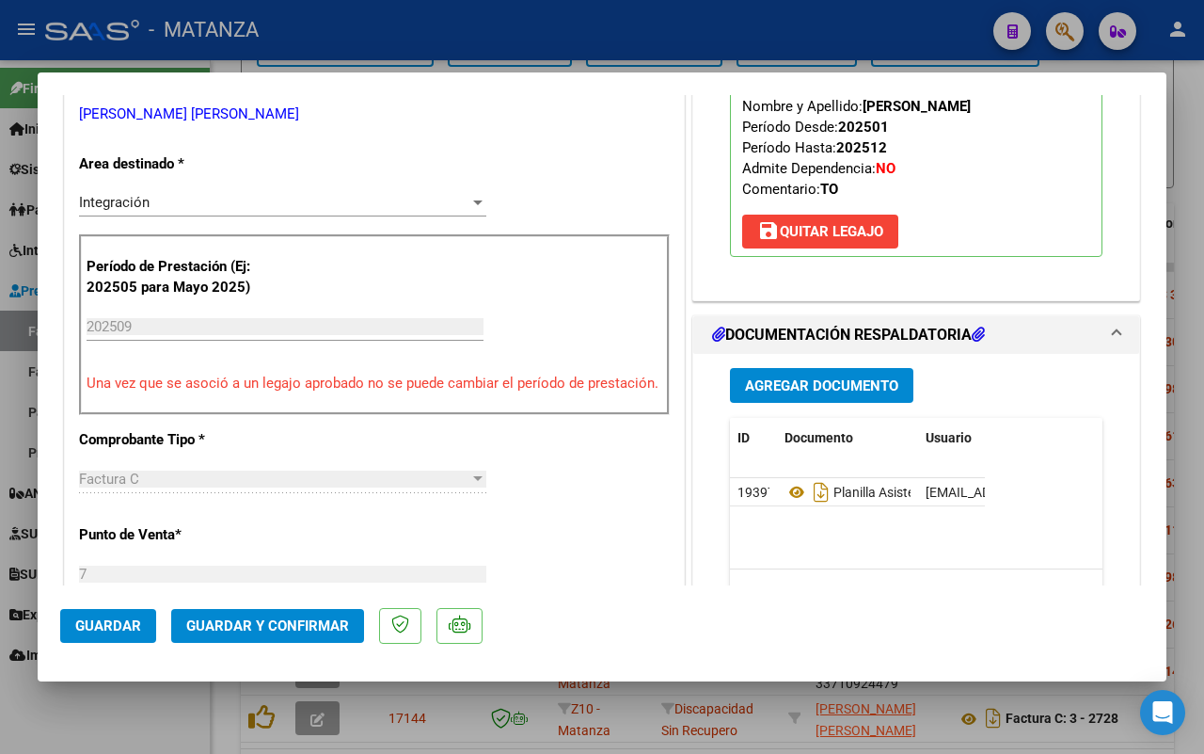
scroll to position [0, 0]
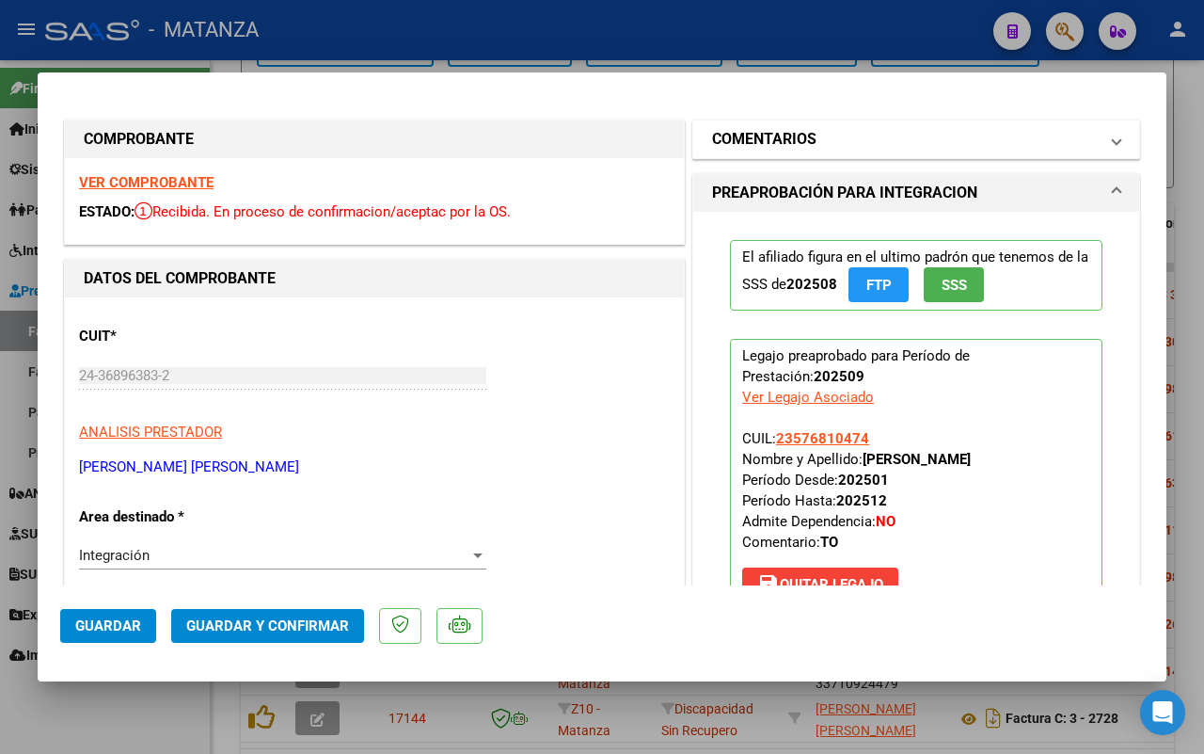
click at [908, 135] on mat-panel-title "COMENTARIOS" at bounding box center [905, 139] width 386 height 23
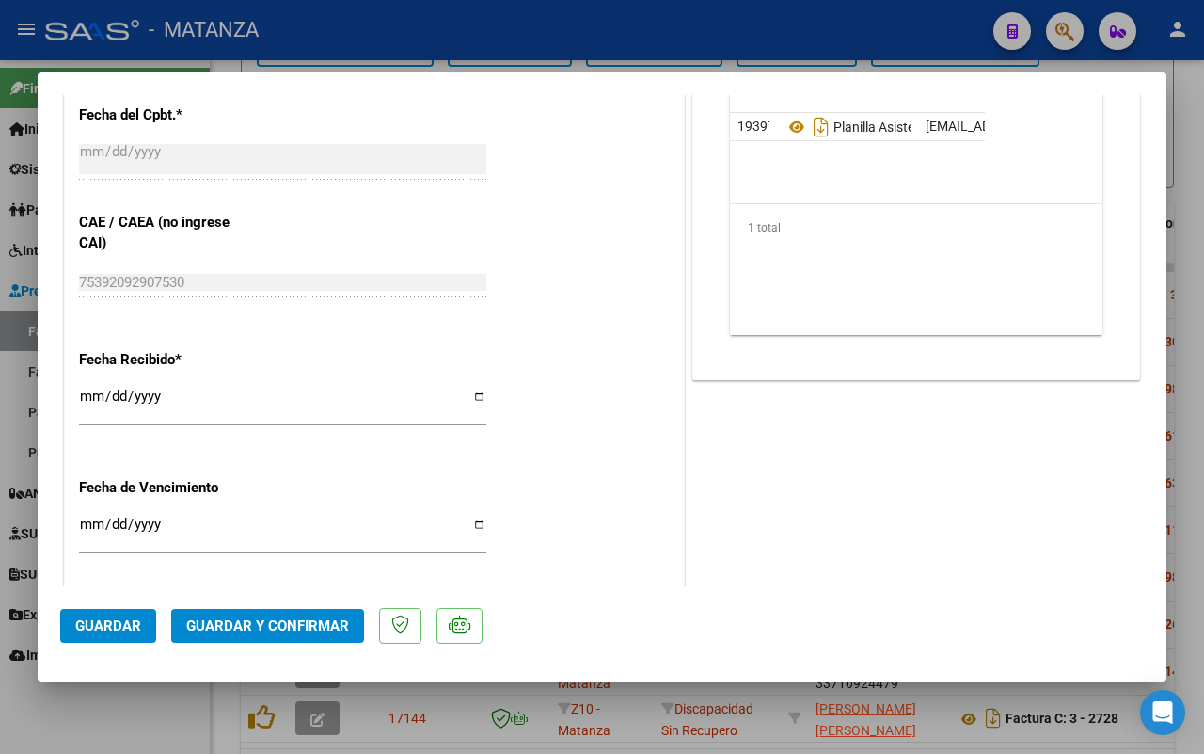
scroll to position [823, 0]
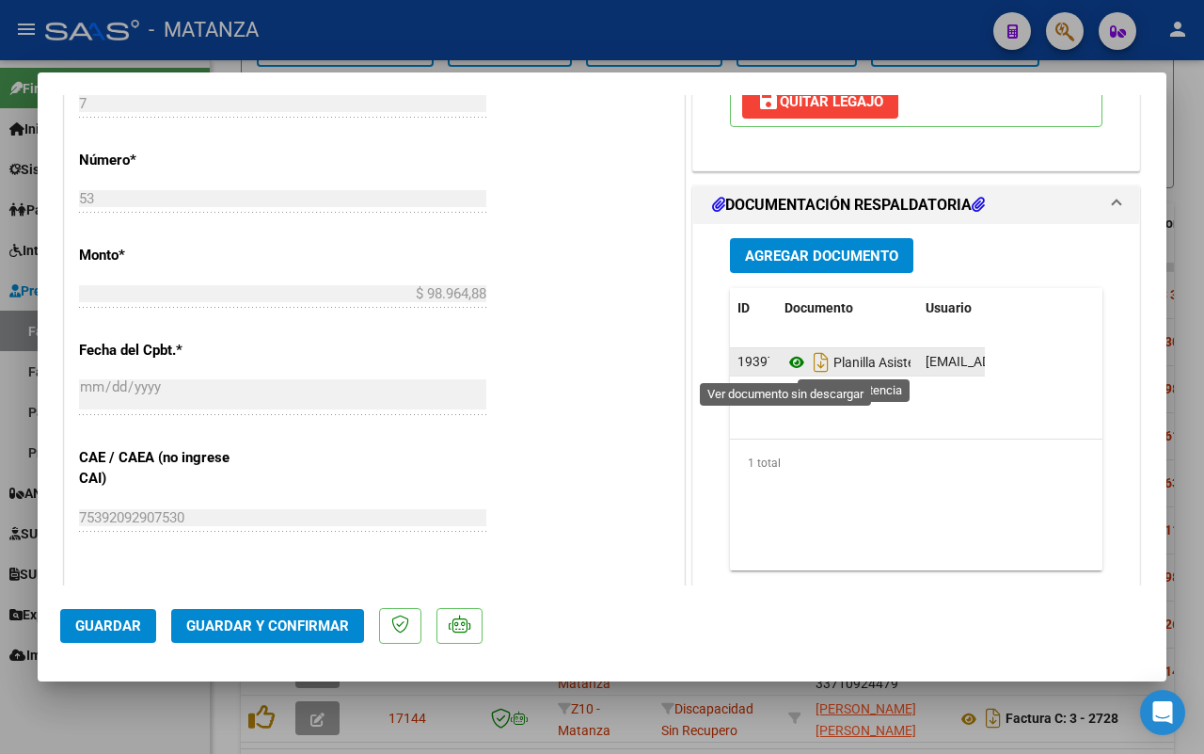
click at [785, 360] on icon at bounding box center [797, 362] width 24 height 23
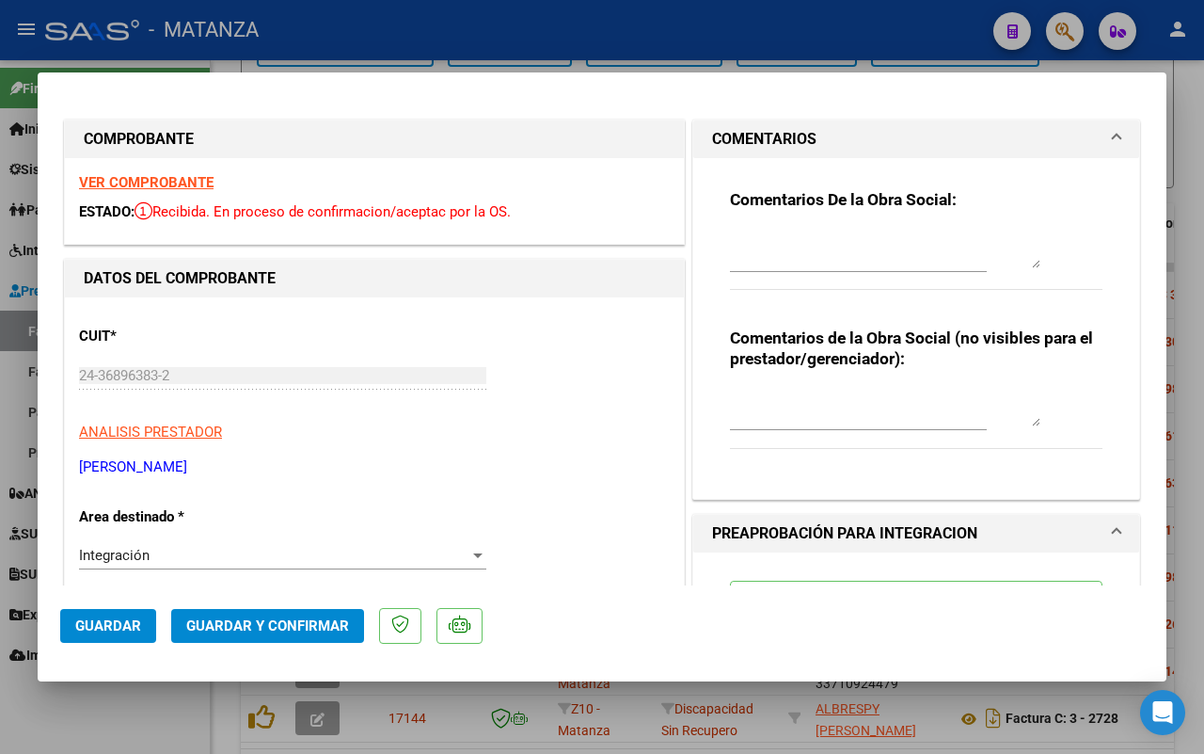
scroll to position [24, 0]
click at [814, 249] on textarea at bounding box center [885, 250] width 311 height 38
type textarea "falta sello en la planilla"
click at [110, 613] on button "Guardar" at bounding box center [108, 626] width 96 height 34
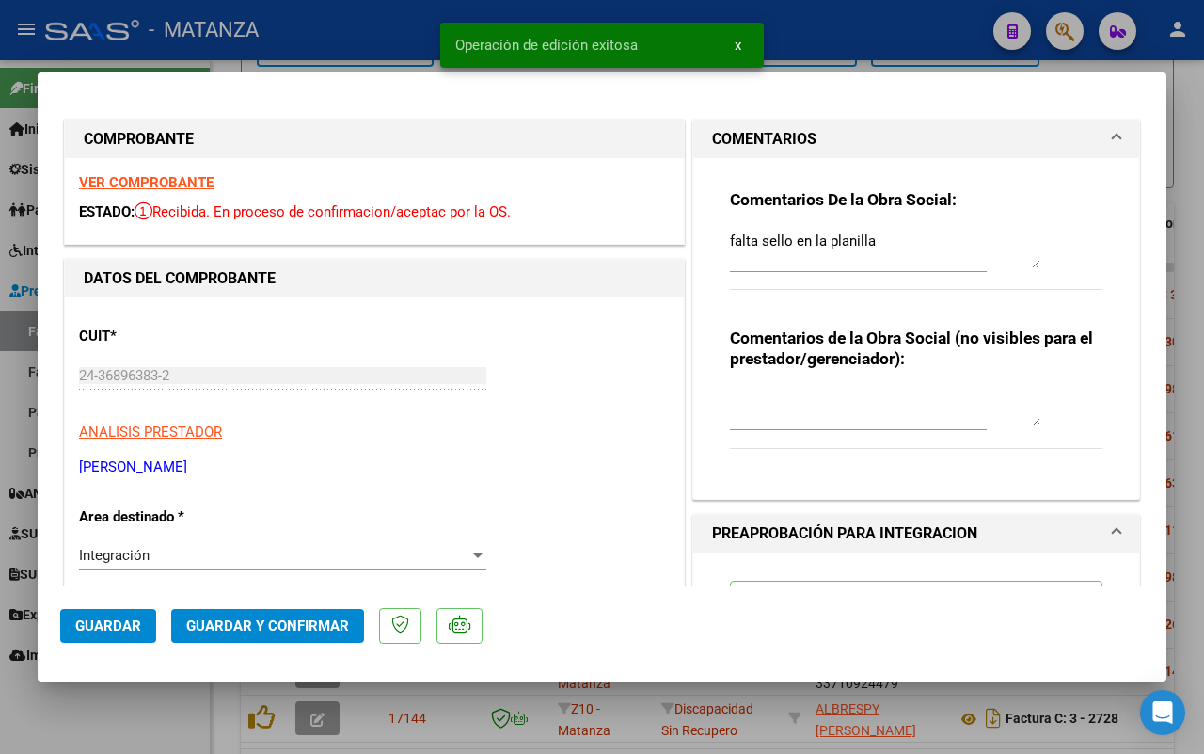
drag, startPoint x: 151, startPoint y: 722, endPoint x: 610, endPoint y: 589, distance: 477.0
click at [155, 721] on div at bounding box center [602, 377] width 1204 height 754
type input "$ 0,00"
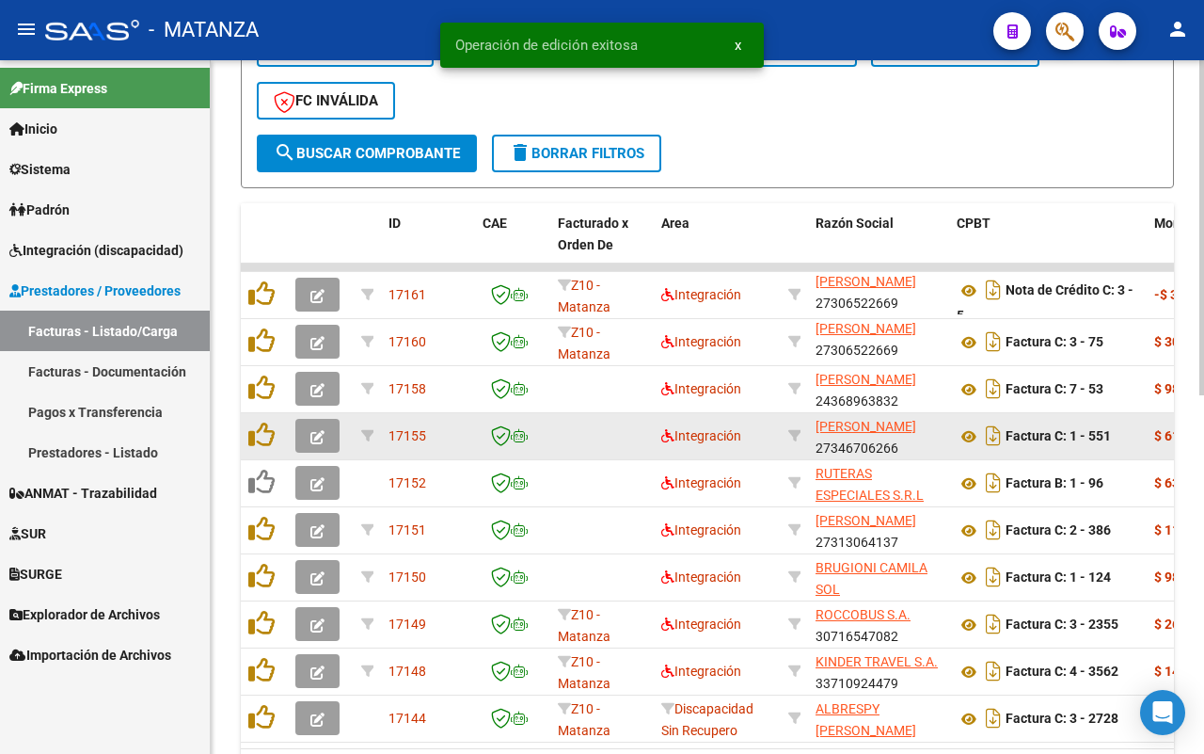
scroll to position [626, 0]
click at [304, 439] on button "button" at bounding box center [317, 436] width 44 height 34
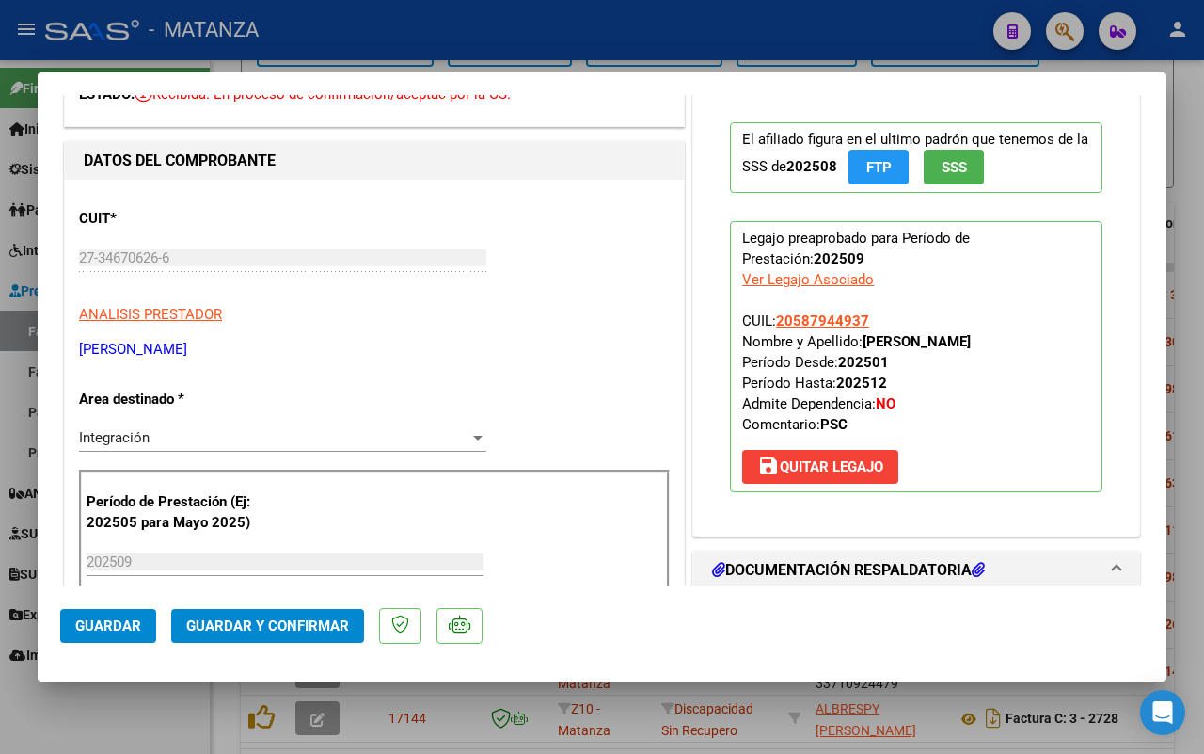
scroll to position [353, 0]
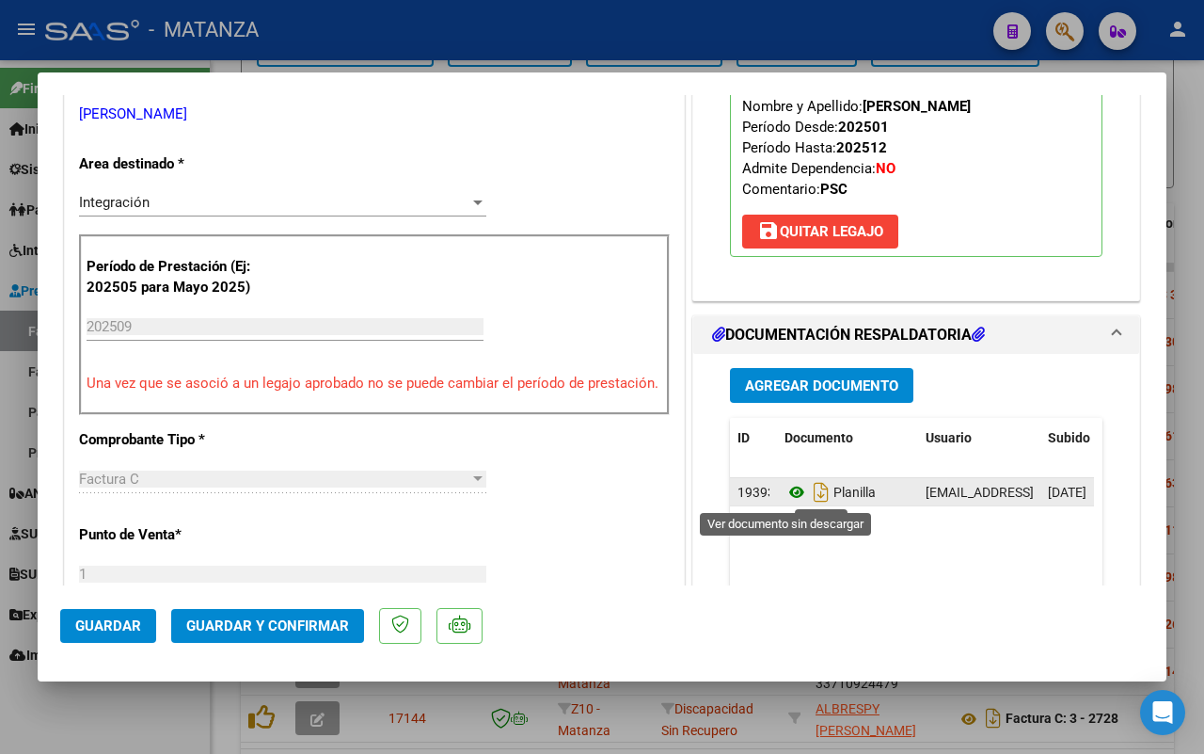
click at [785, 496] on icon at bounding box center [797, 492] width 24 height 23
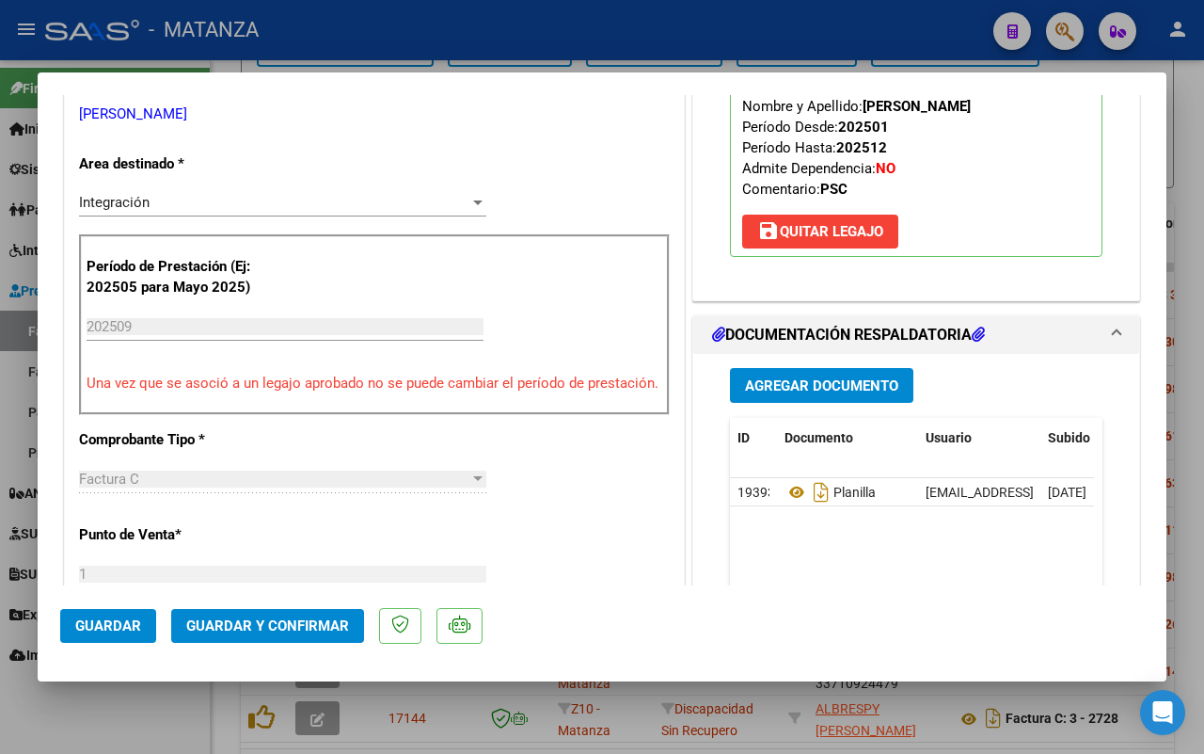
scroll to position [588, 0]
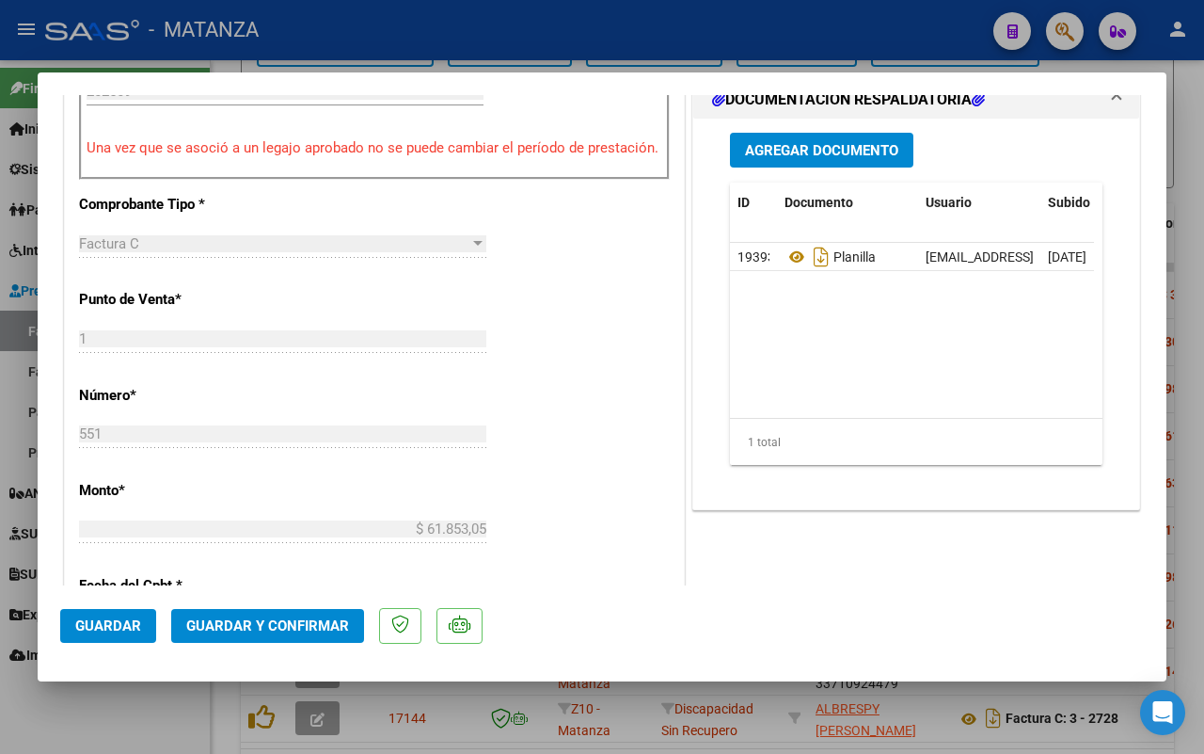
click at [260, 613] on button "Guardar y Confirmar" at bounding box center [267, 626] width 193 height 34
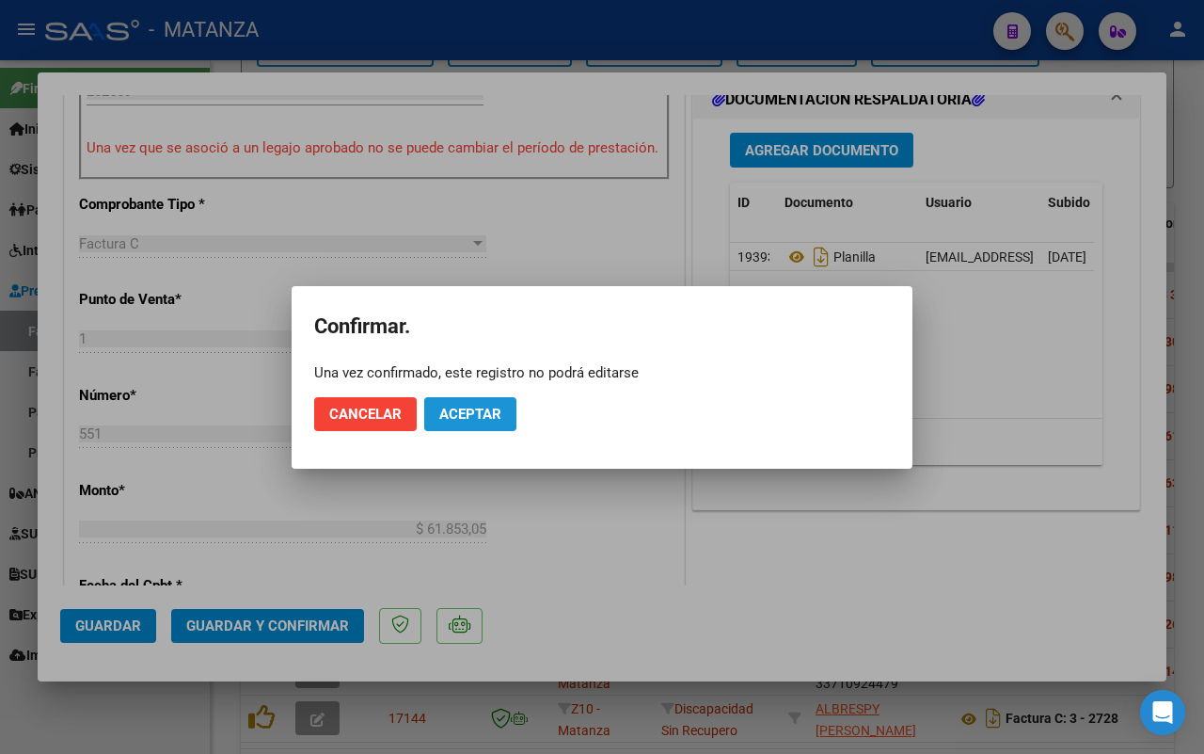
click at [496, 412] on span "Aceptar" at bounding box center [470, 414] width 62 height 17
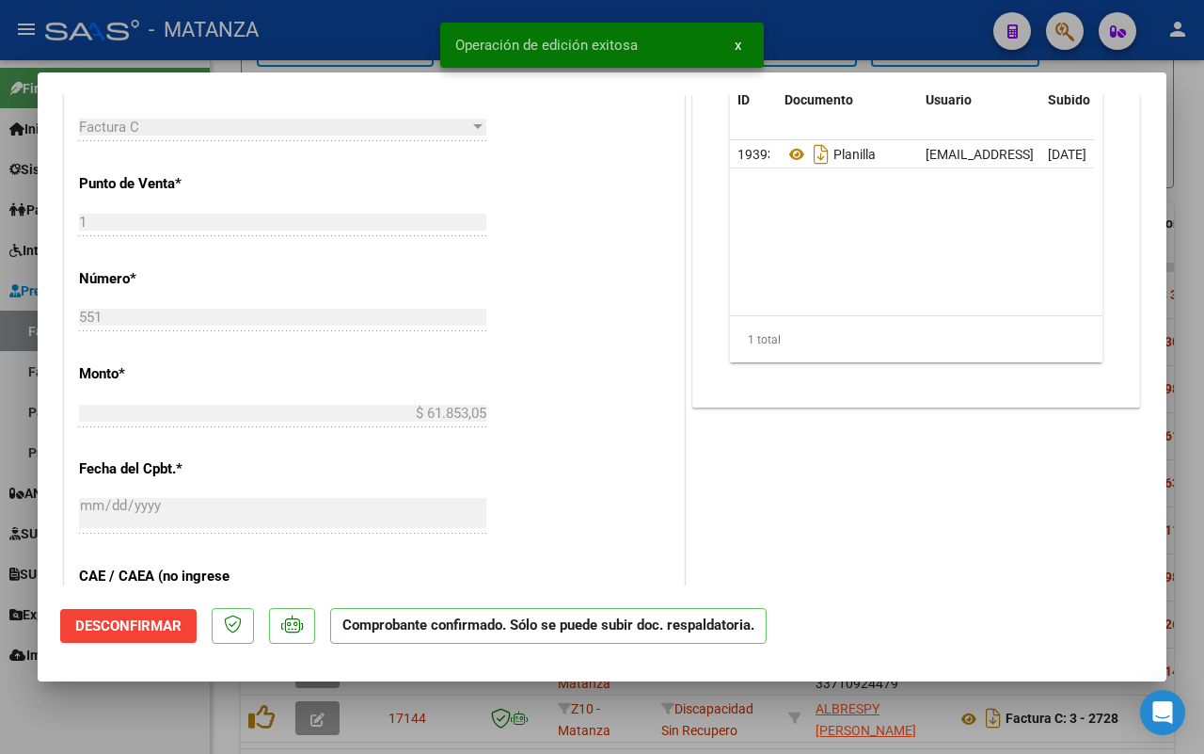
scroll to position [609, 0]
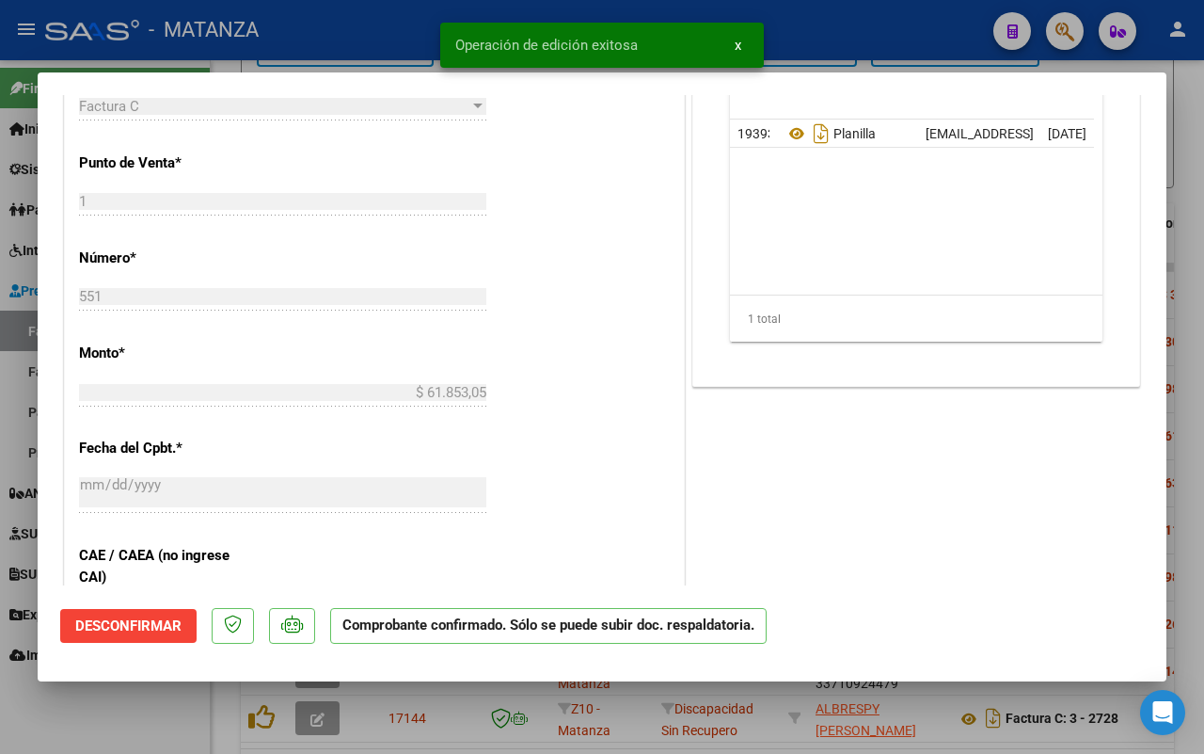
click at [162, 726] on div at bounding box center [602, 377] width 1204 height 754
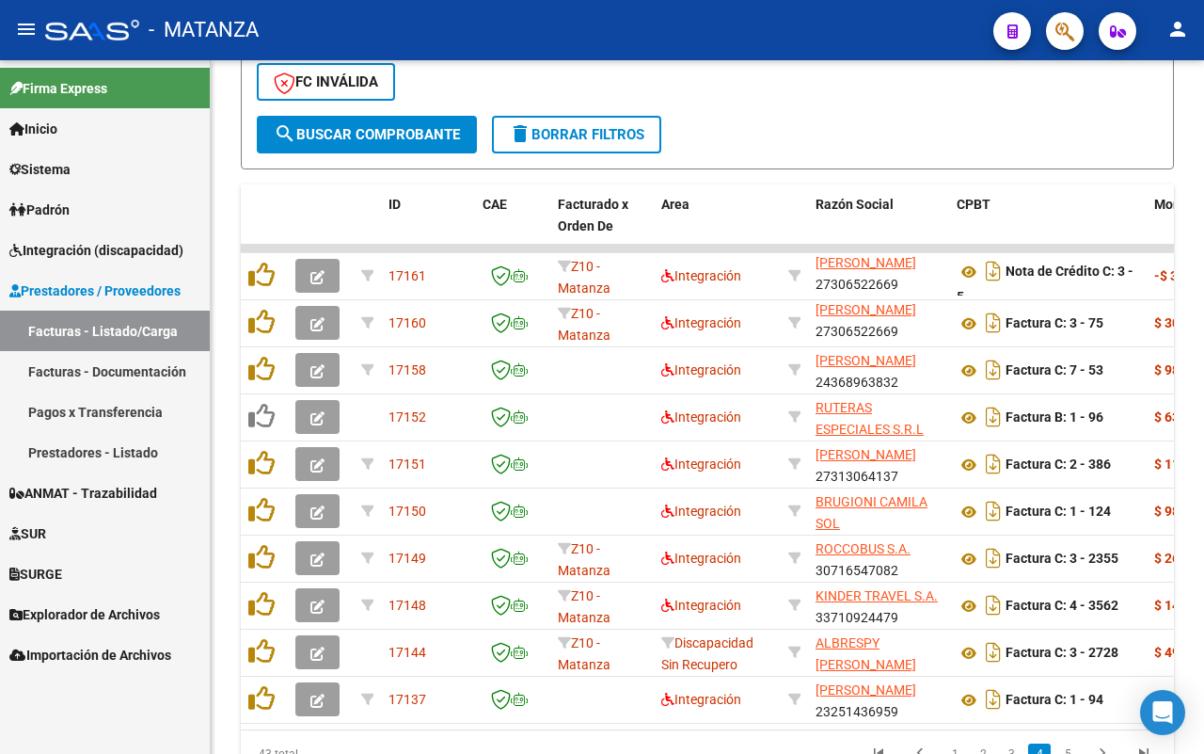
scroll to position [273, 0]
